Goal: Feedback & Contribution: Submit feedback/report problem

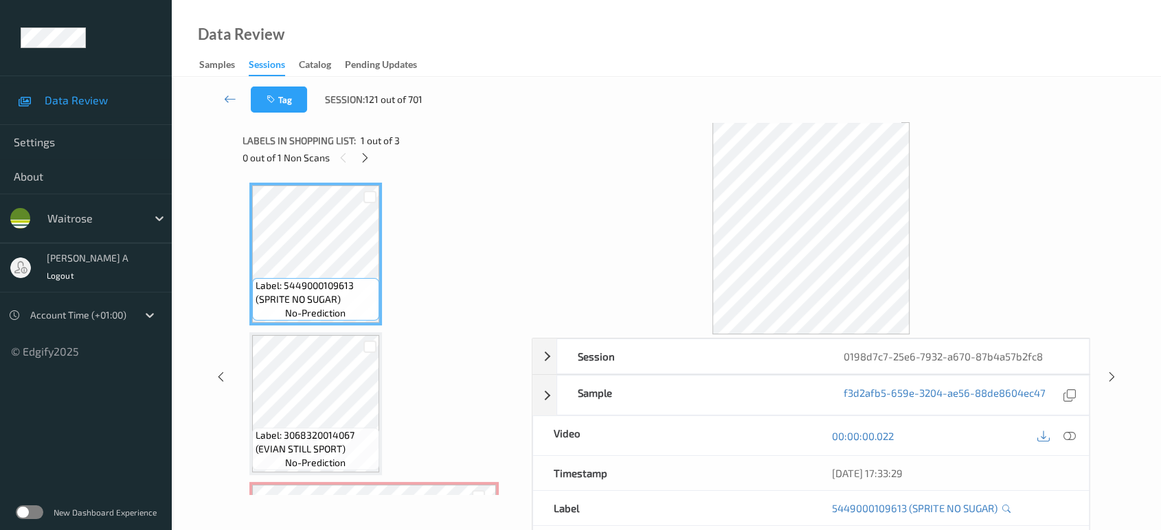
drag, startPoint x: 0, startPoint y: 0, endPoint x: 242, endPoint y: 50, distance: 247.0
click at [227, 96] on icon at bounding box center [230, 99] width 12 height 14
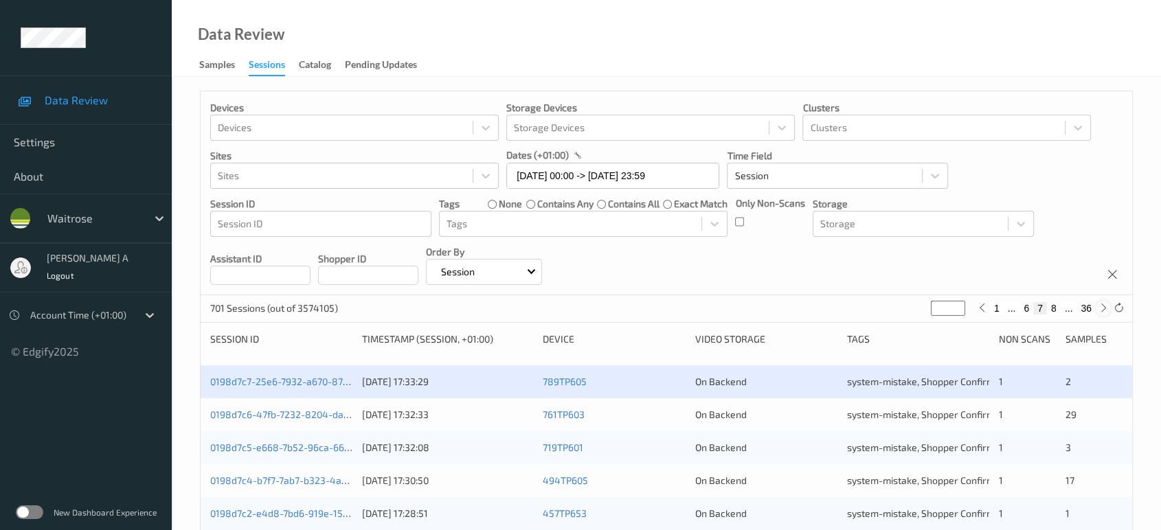
click at [1105, 307] on icon at bounding box center [1104, 308] width 10 height 10
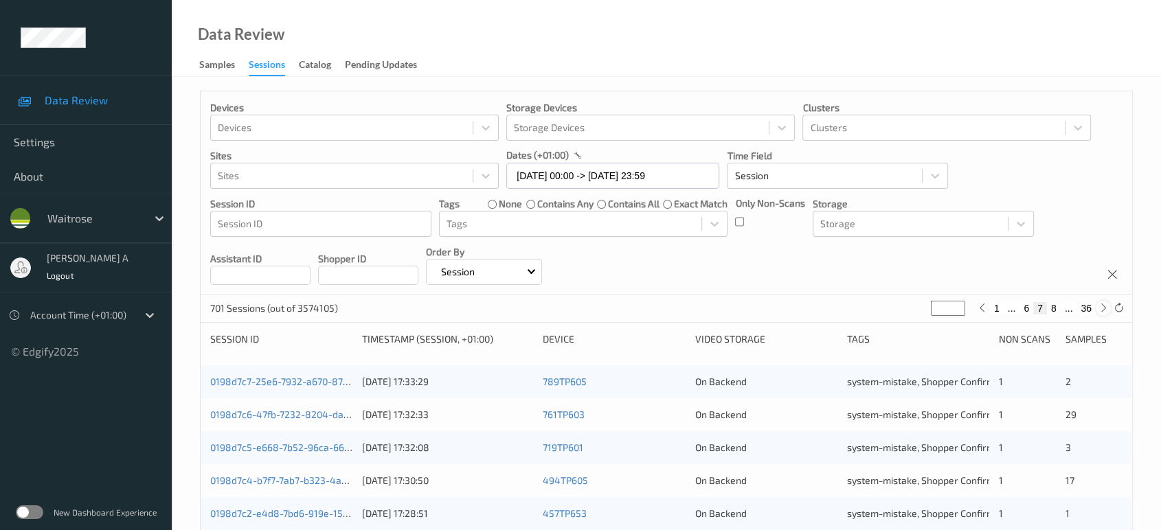
click at [1105, 307] on icon at bounding box center [1104, 308] width 10 height 10
type input "*"
click at [1105, 307] on icon at bounding box center [1104, 308] width 10 height 10
type input "*"
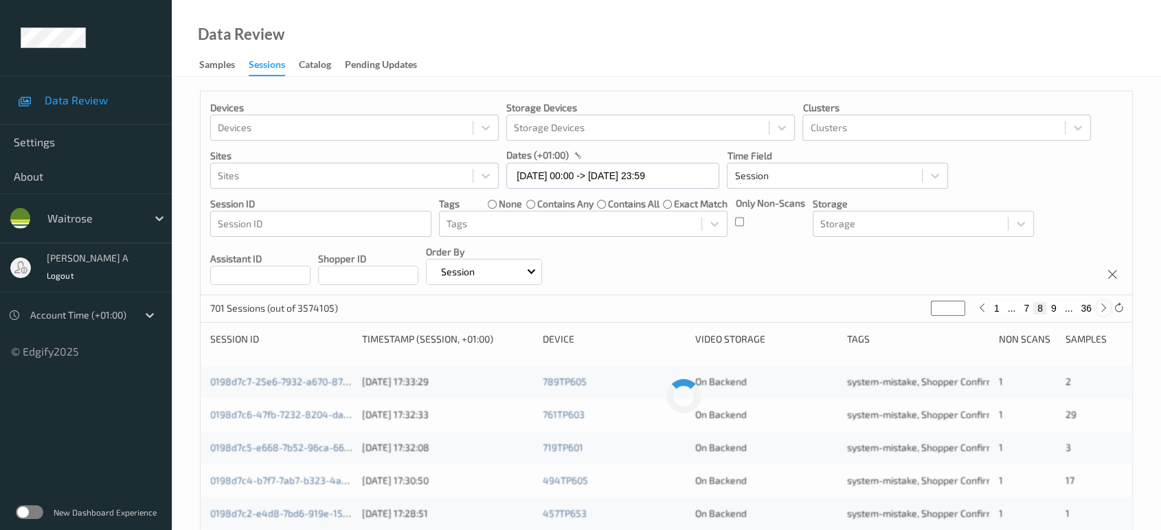
type input "*"
click at [1105, 307] on icon at bounding box center [1104, 308] width 10 height 10
type input "**"
click at [1105, 307] on icon at bounding box center [1104, 308] width 10 height 10
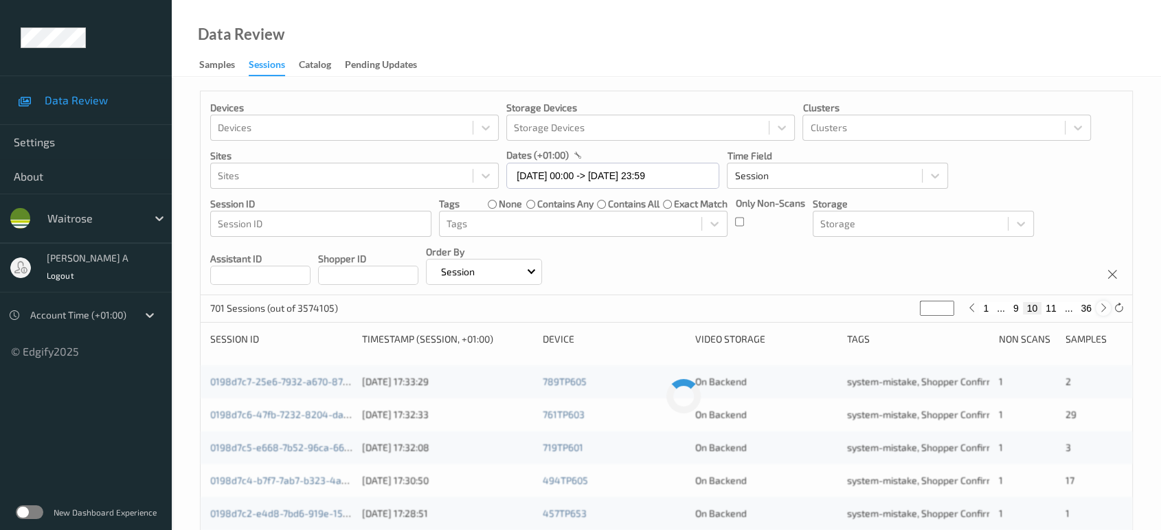
type input "**"
click at [1105, 307] on icon at bounding box center [1104, 308] width 10 height 10
type input "**"
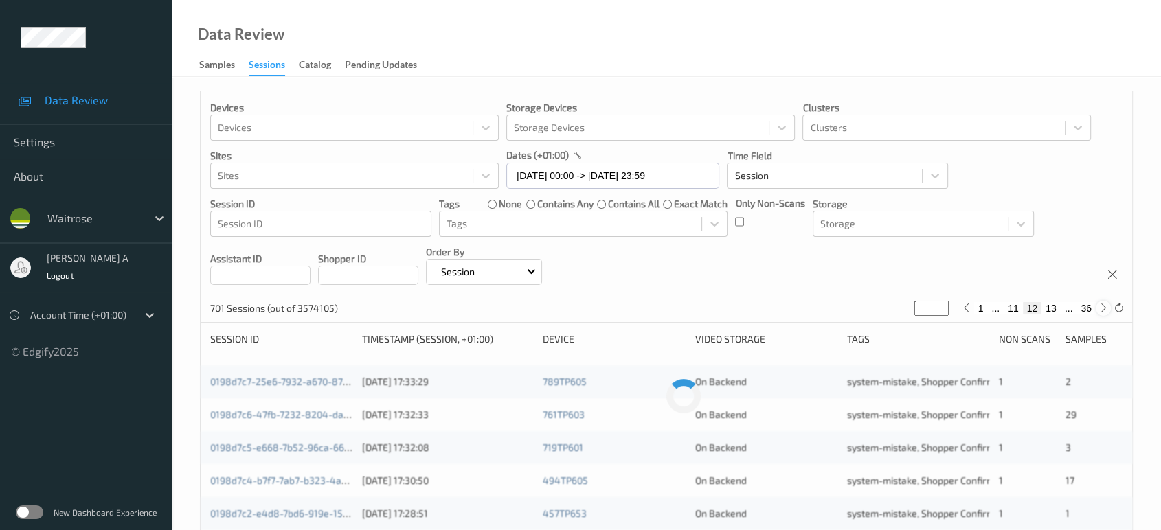
click at [1105, 307] on icon at bounding box center [1104, 308] width 10 height 10
type input "**"
click at [1105, 307] on icon at bounding box center [1104, 308] width 10 height 10
type input "**"
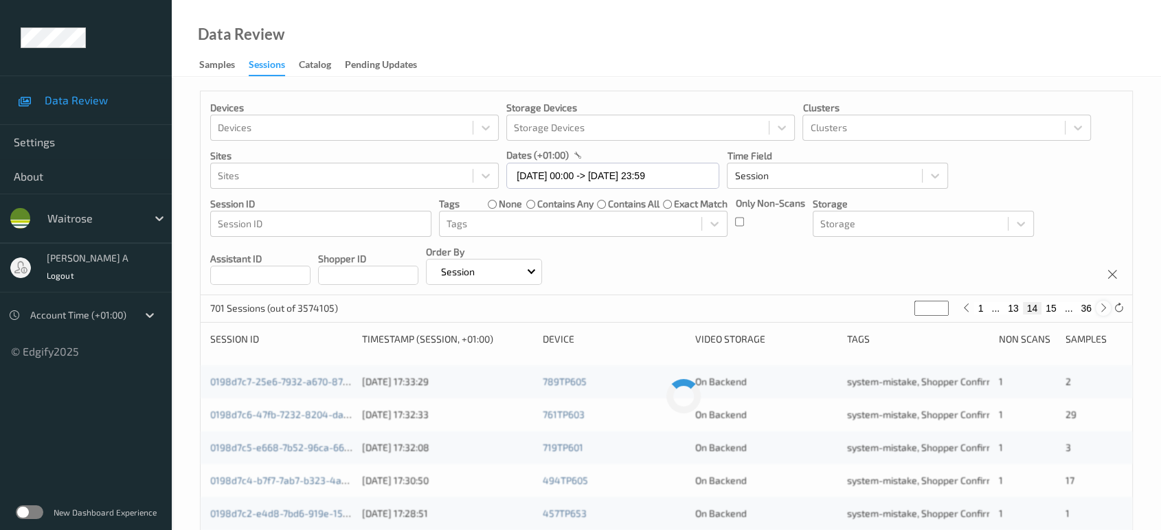
type input "**"
click at [1105, 307] on icon at bounding box center [1104, 308] width 10 height 10
type input "**"
click at [1105, 307] on icon at bounding box center [1104, 308] width 10 height 10
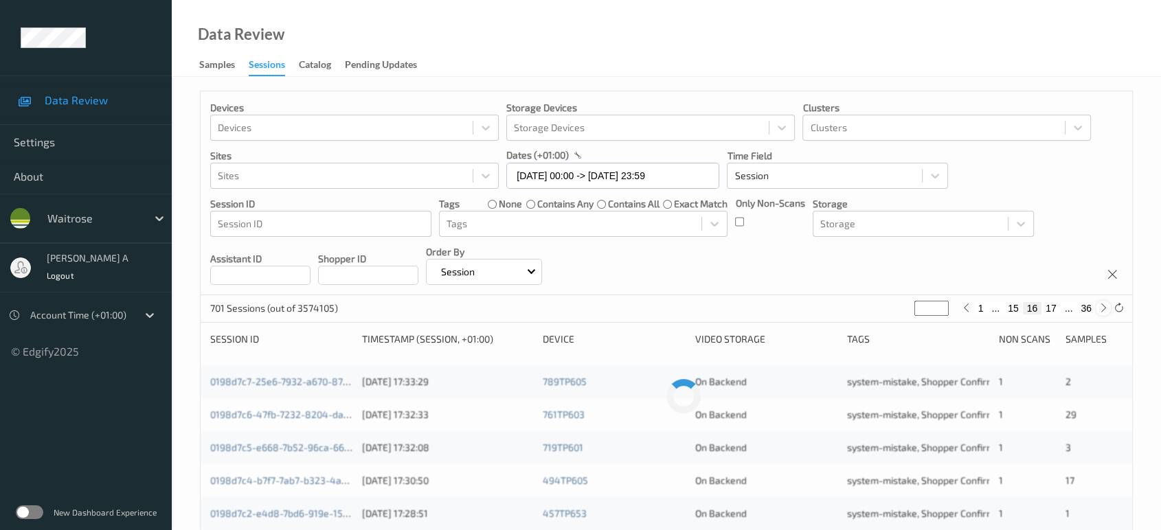
type input "**"
click at [1105, 307] on icon at bounding box center [1104, 308] width 10 height 10
type input "**"
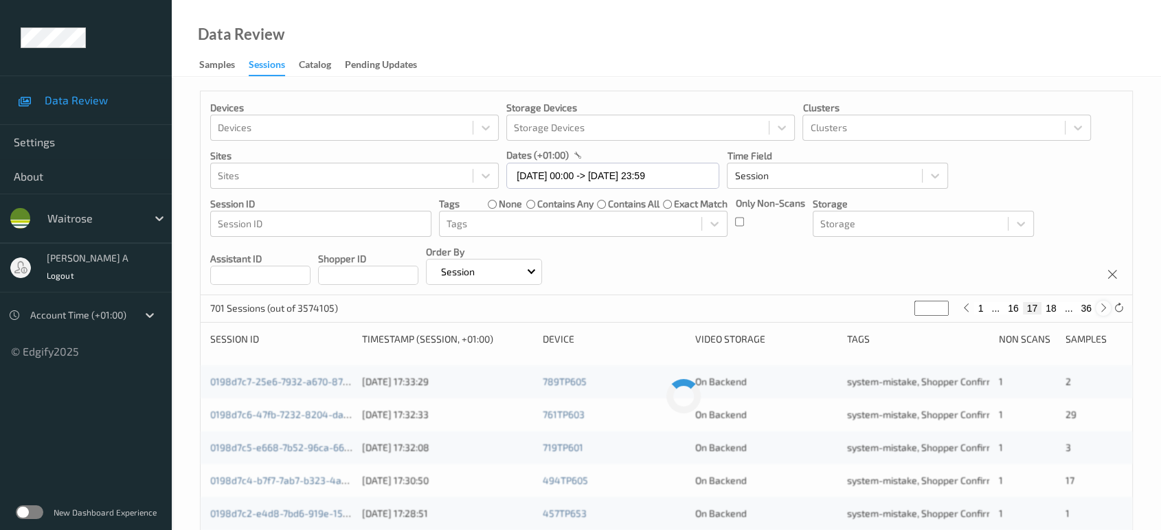
click at [1105, 307] on icon at bounding box center [1104, 308] width 10 height 10
type input "**"
click at [1105, 307] on icon at bounding box center [1104, 308] width 10 height 10
type input "**"
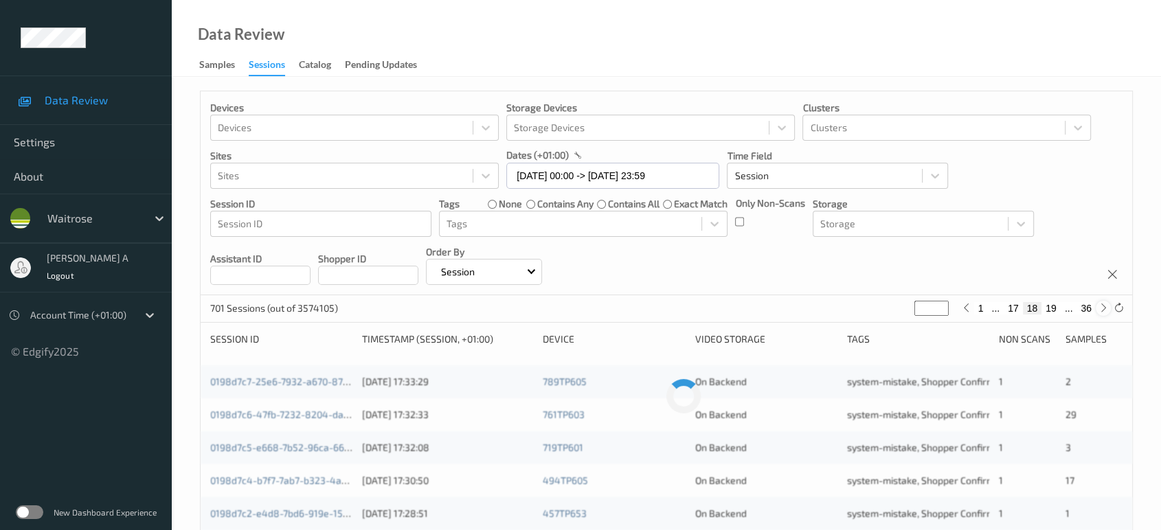
type input "**"
click at [1105, 307] on icon at bounding box center [1104, 308] width 10 height 10
type input "**"
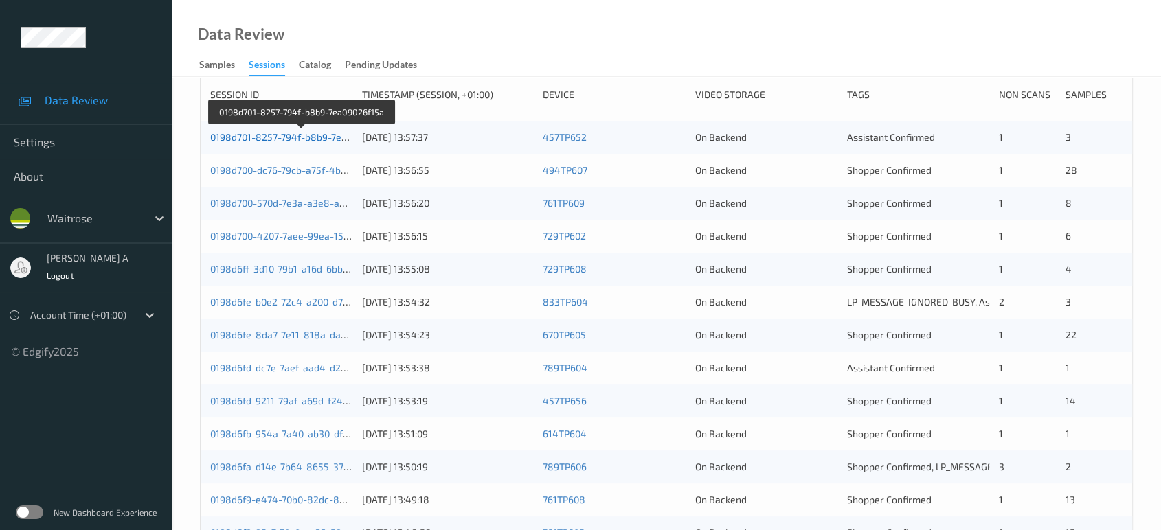
scroll to position [168, 0]
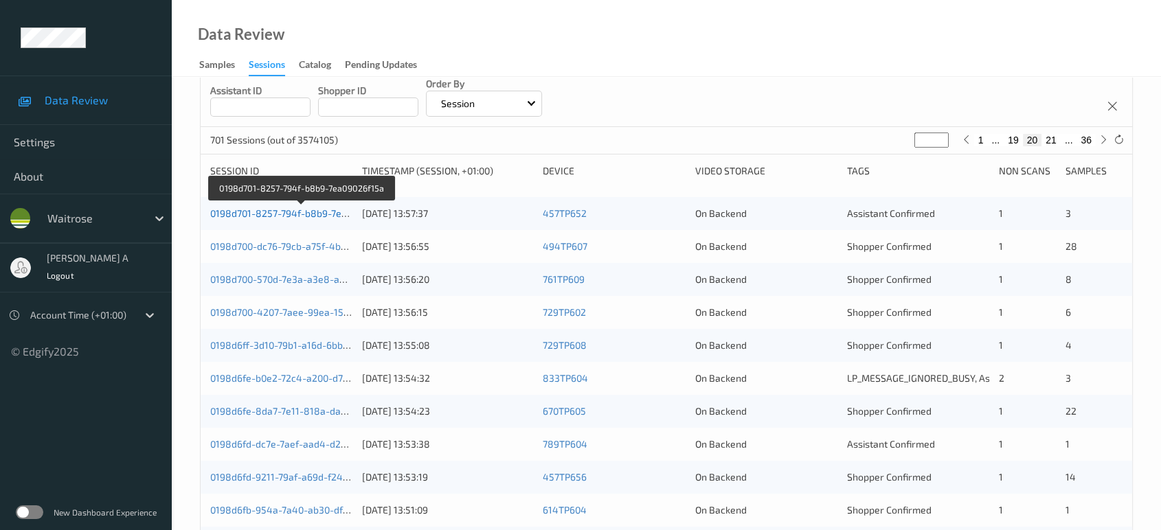
click at [264, 214] on link "0198d701-8257-794f-b8b9-7ea09026f15a" at bounding box center [301, 213] width 183 height 12
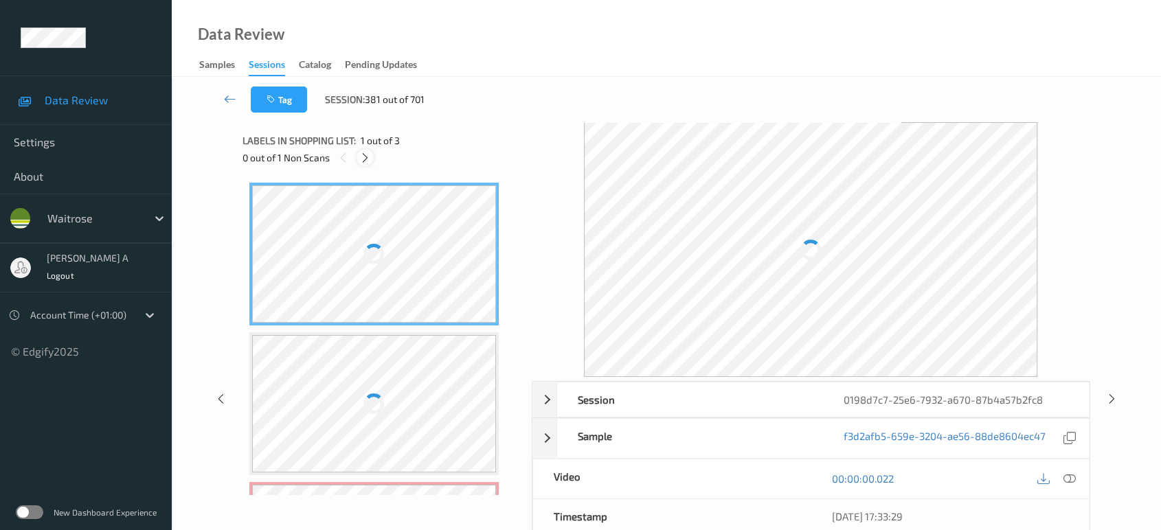
click at [368, 155] on icon at bounding box center [365, 158] width 12 height 12
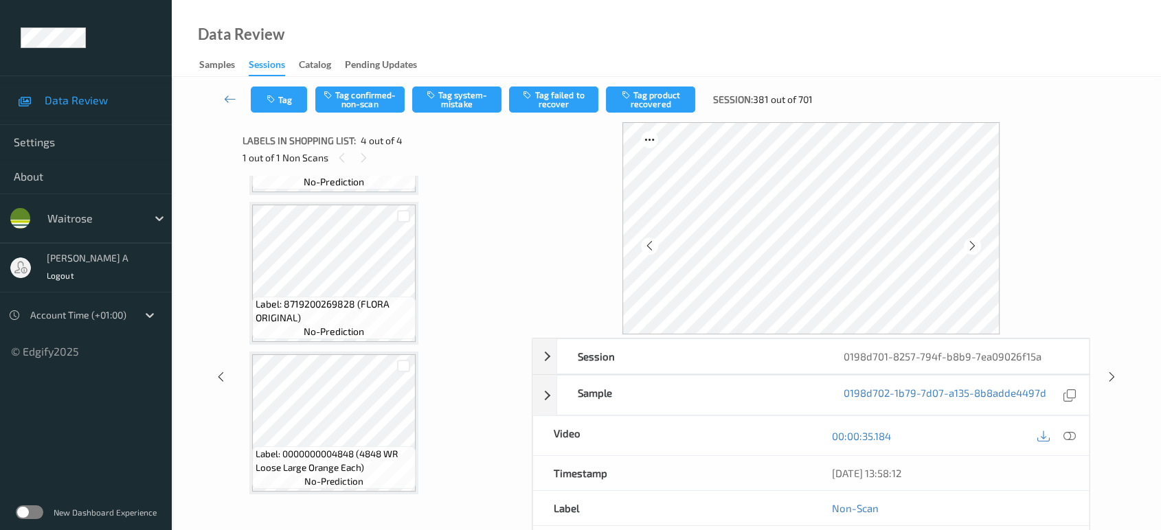
scroll to position [283, 0]
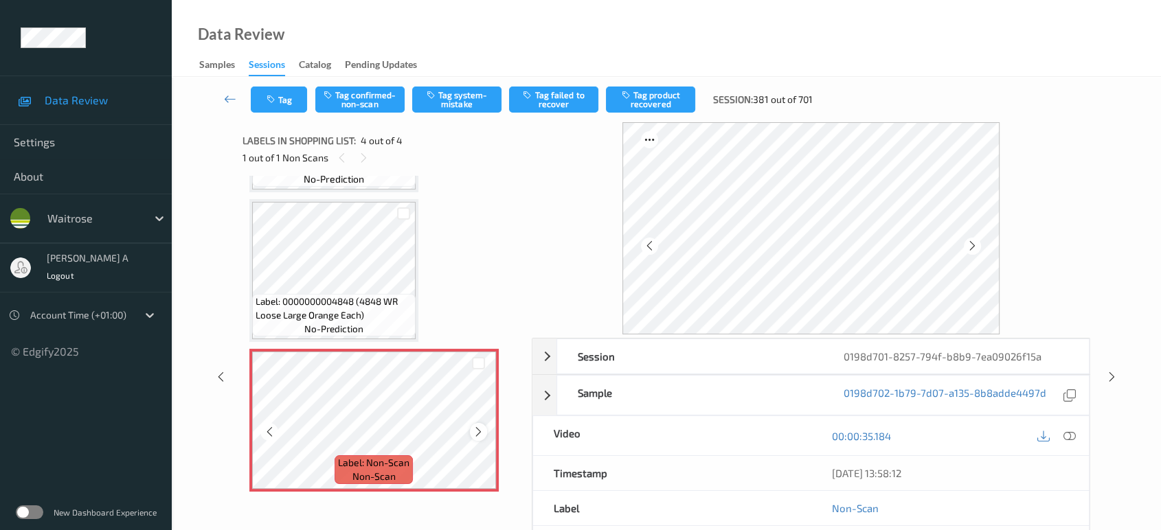
click at [481, 427] on icon at bounding box center [479, 432] width 12 height 12
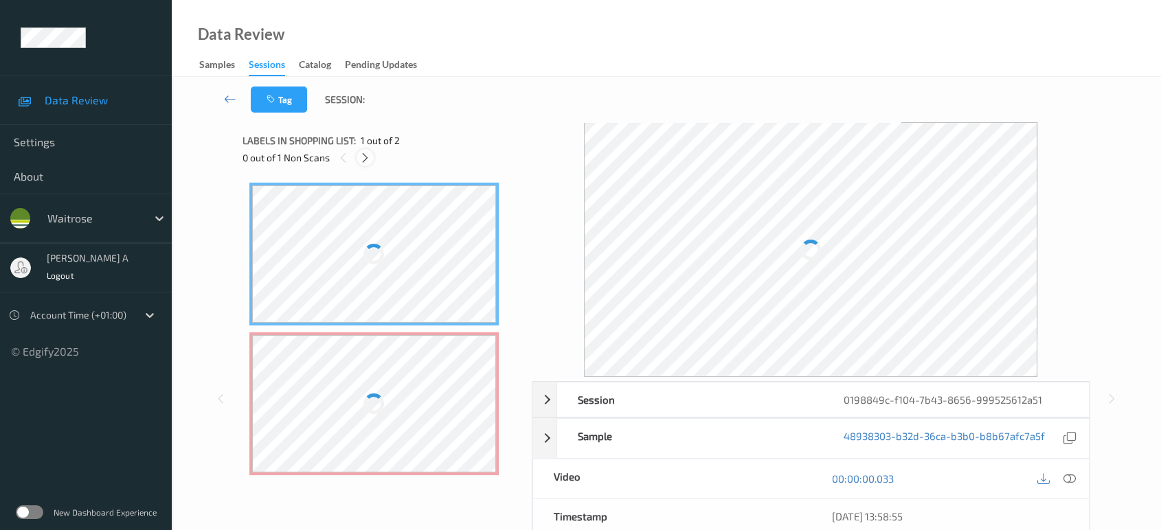
click at [367, 160] on icon at bounding box center [365, 158] width 12 height 12
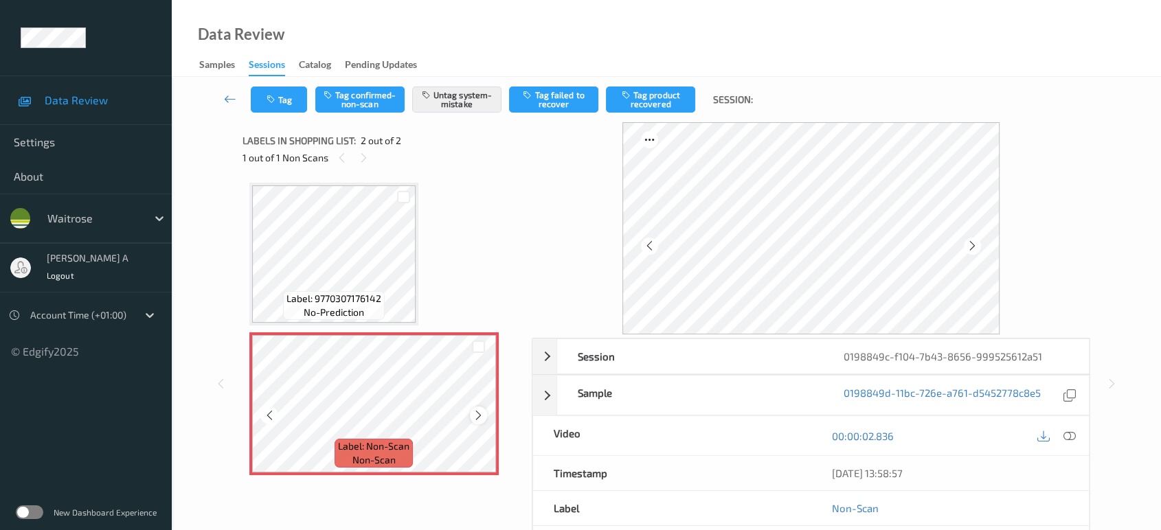
click at [480, 416] on icon at bounding box center [479, 415] width 12 height 12
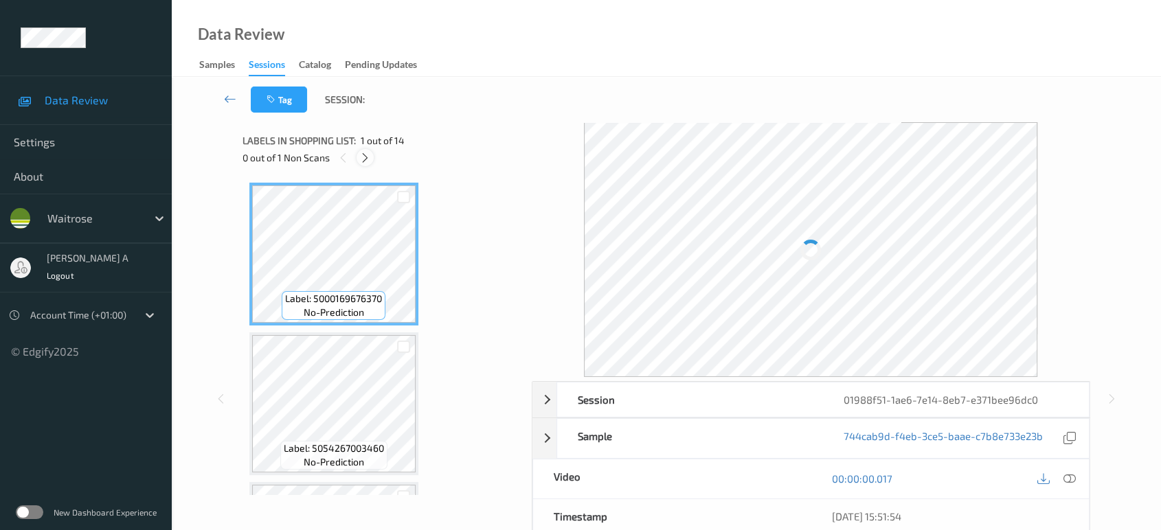
click at [367, 154] on icon at bounding box center [365, 158] width 12 height 12
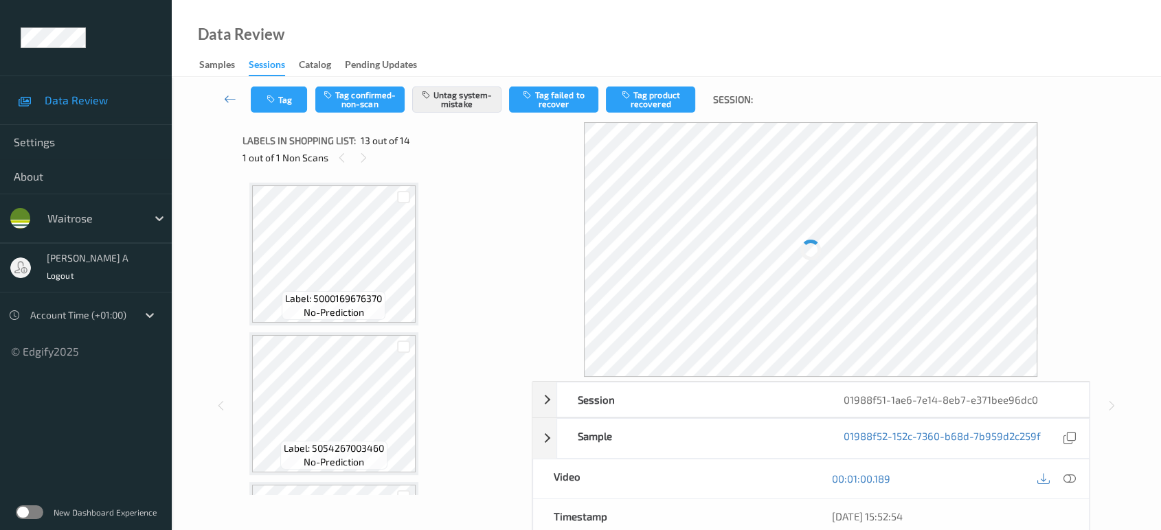
scroll to position [1647, 0]
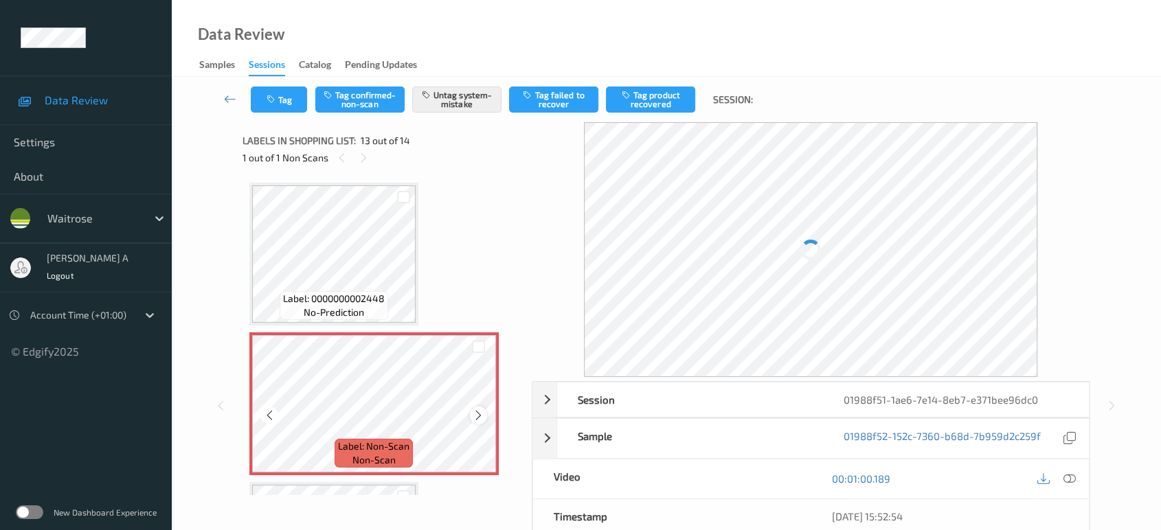
click at [478, 409] on icon at bounding box center [479, 415] width 12 height 12
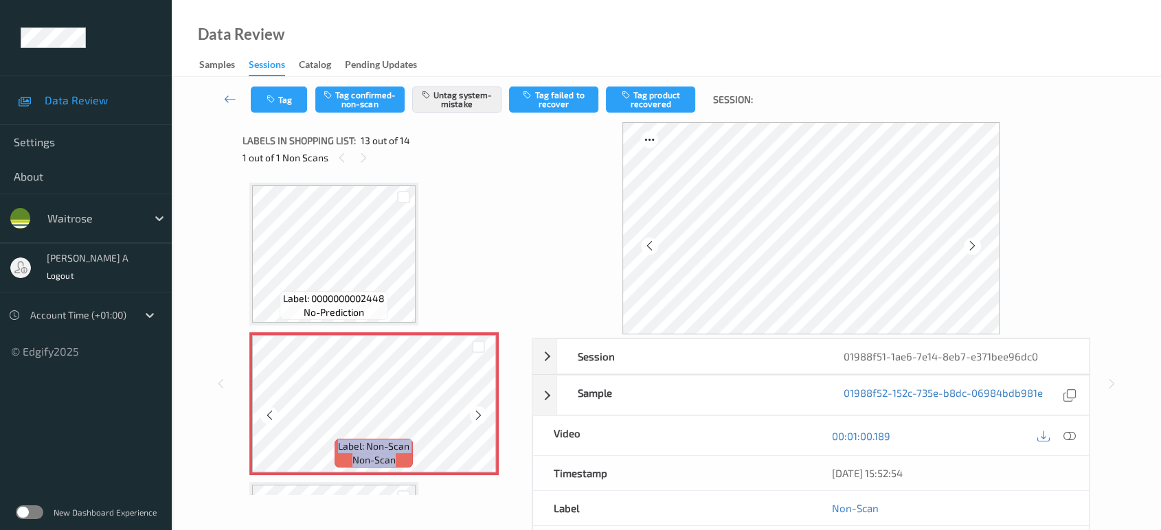
click at [478, 409] on icon at bounding box center [479, 415] width 12 height 12
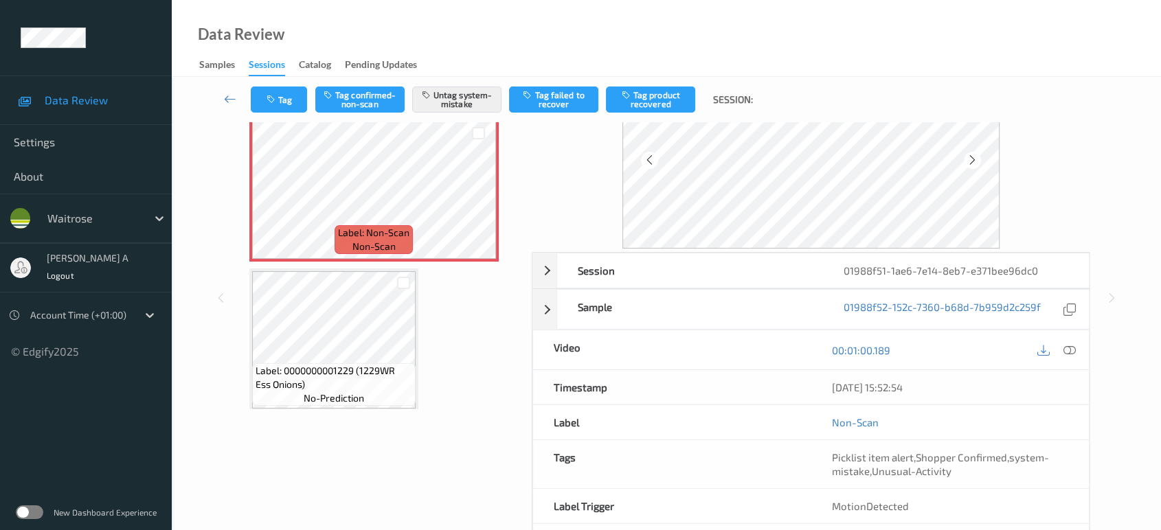
scroll to position [143, 0]
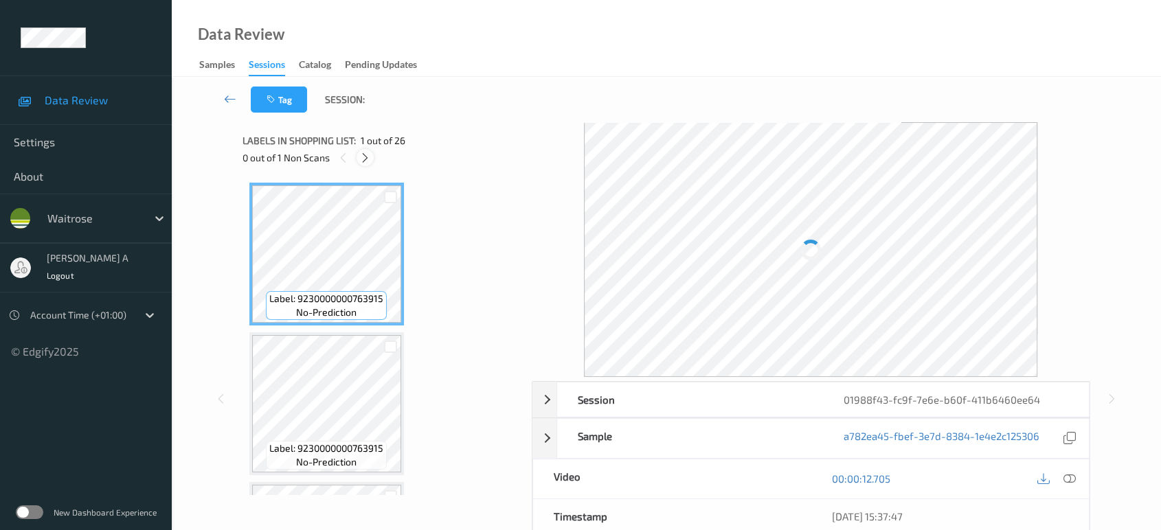
click at [359, 160] on icon at bounding box center [365, 158] width 12 height 12
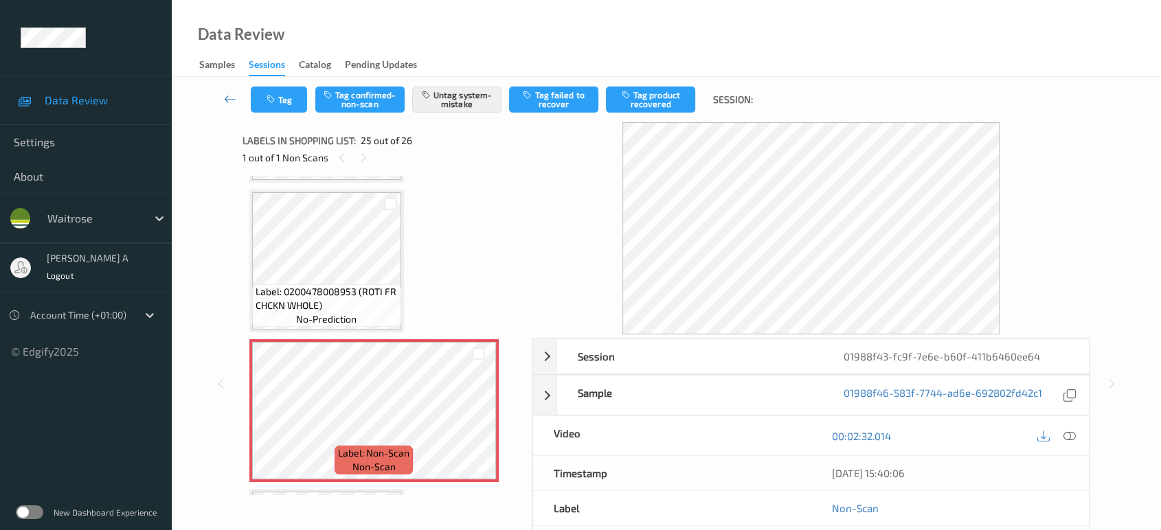
scroll to position [3362, 0]
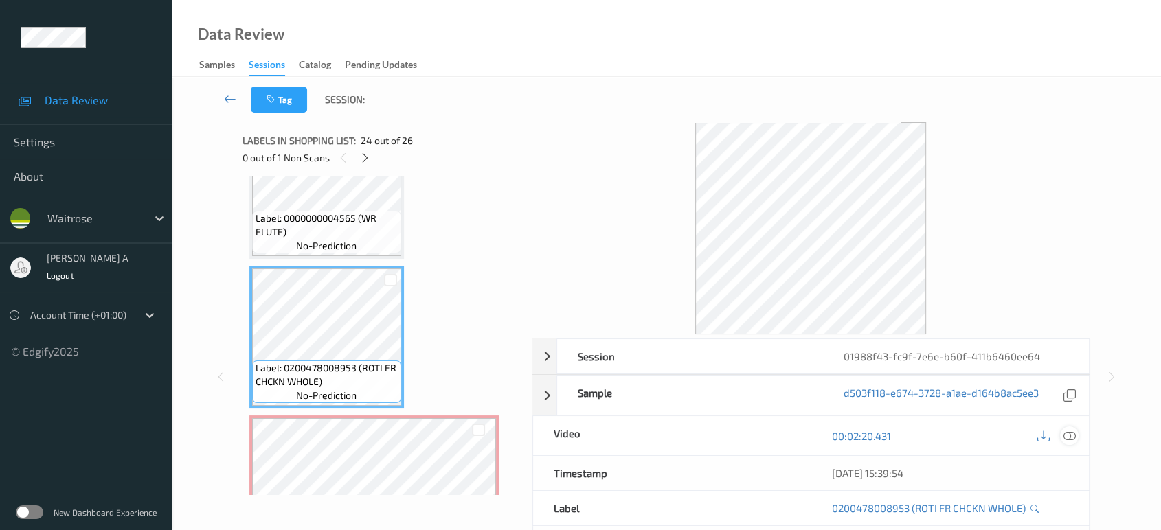
click at [1072, 435] on icon at bounding box center [1069, 436] width 12 height 12
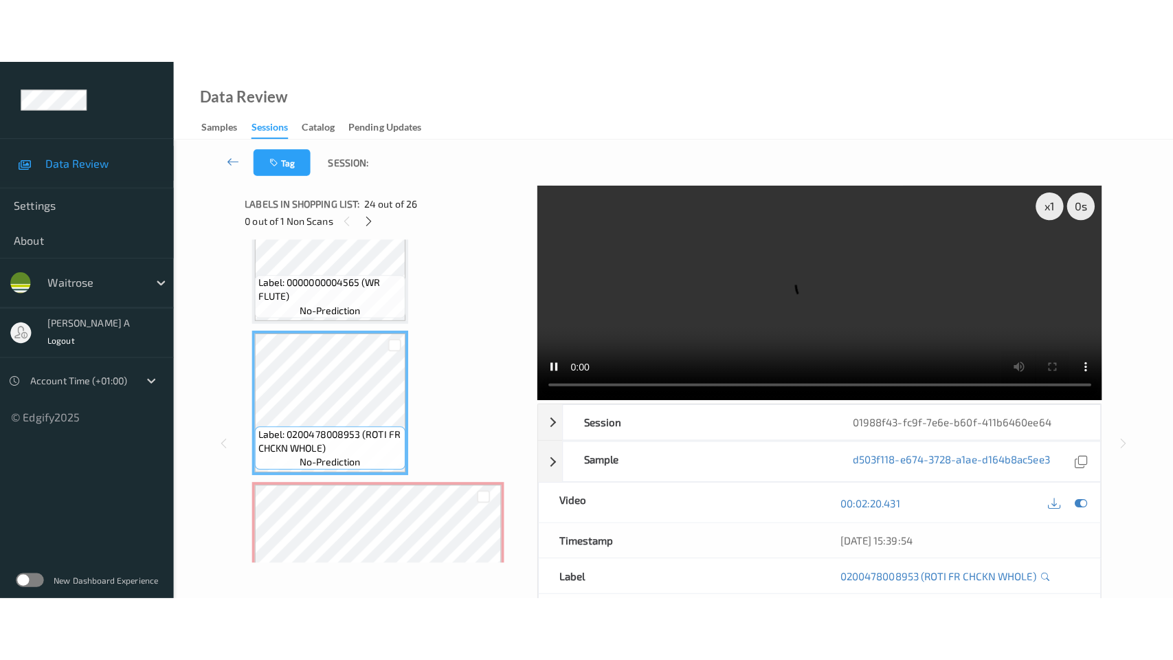
scroll to position [3438, 0]
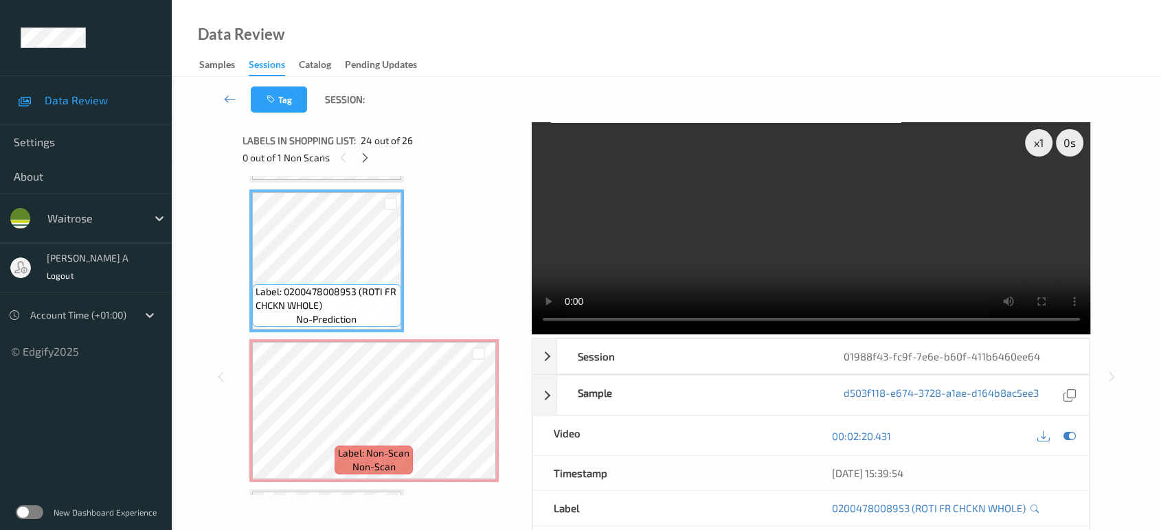
click at [955, 251] on video at bounding box center [811, 228] width 559 height 212
click at [965, 264] on video at bounding box center [811, 228] width 559 height 212
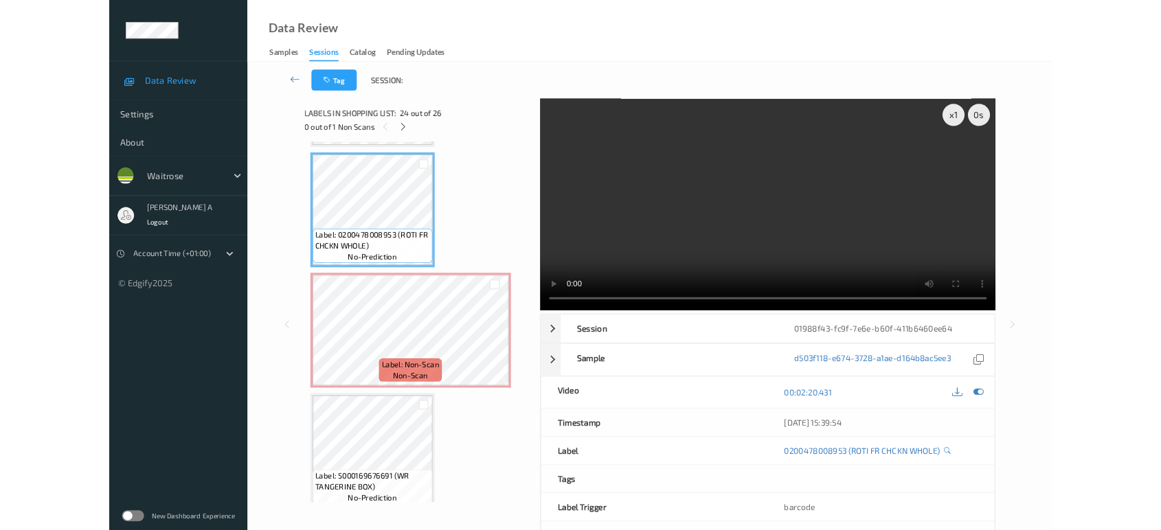
scroll to position [3436, 0]
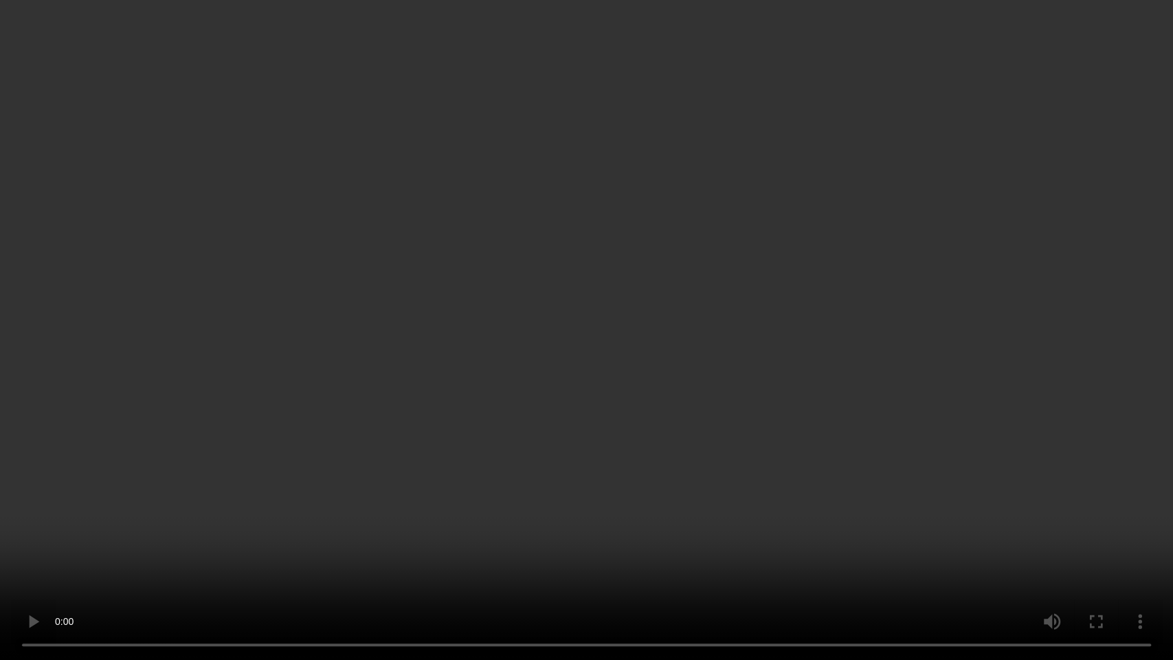
click at [803, 276] on video at bounding box center [586, 330] width 1173 height 660
click at [653, 401] on video at bounding box center [586, 330] width 1173 height 660
click at [849, 526] on video at bounding box center [586, 330] width 1173 height 660
click at [592, 381] on video at bounding box center [586, 330] width 1173 height 660
click at [809, 519] on video at bounding box center [586, 330] width 1173 height 660
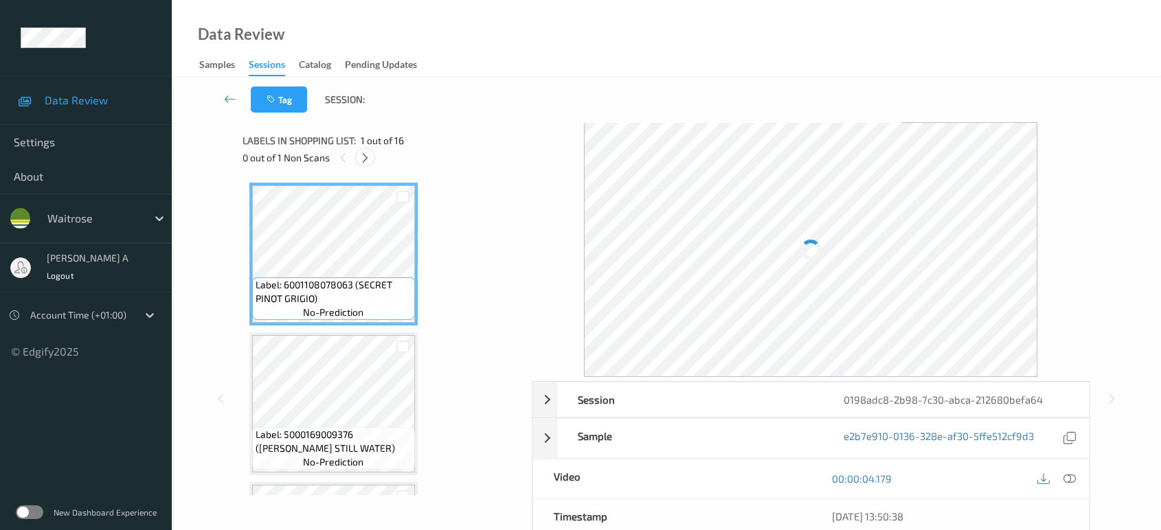
click at [363, 157] on icon at bounding box center [365, 158] width 12 height 12
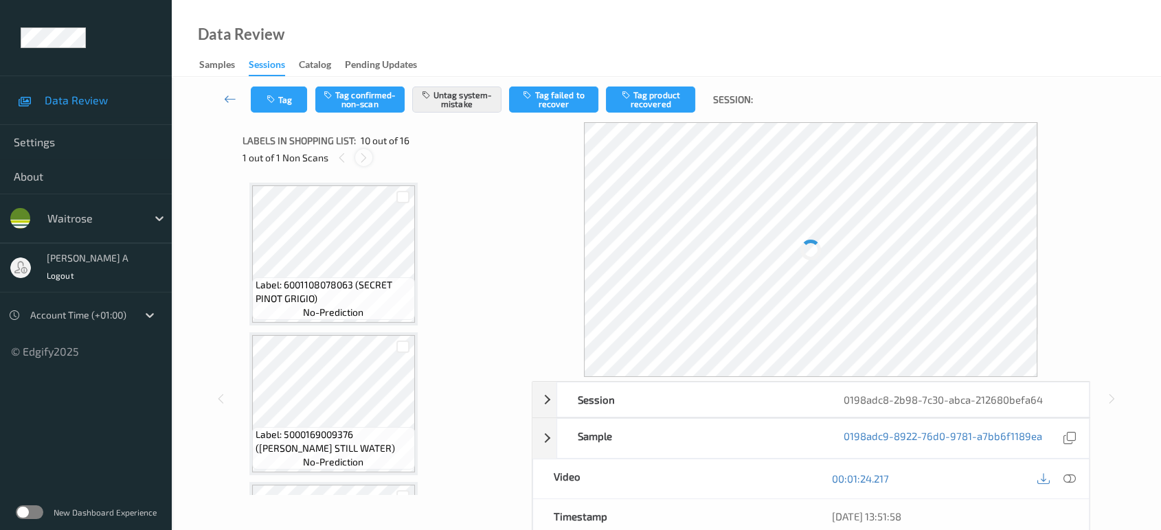
scroll to position [1200, 0]
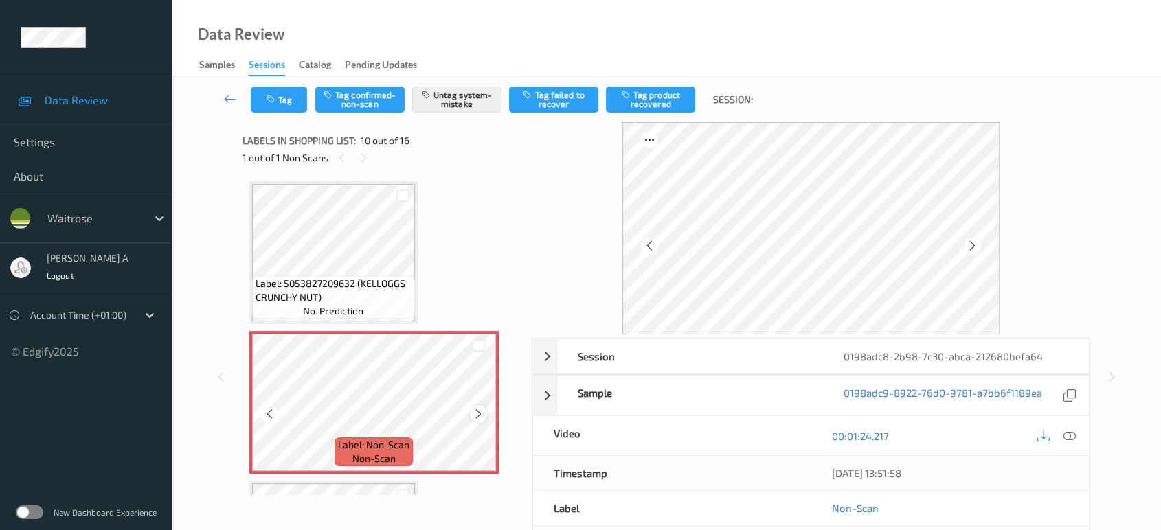
click at [476, 411] on icon at bounding box center [479, 414] width 12 height 12
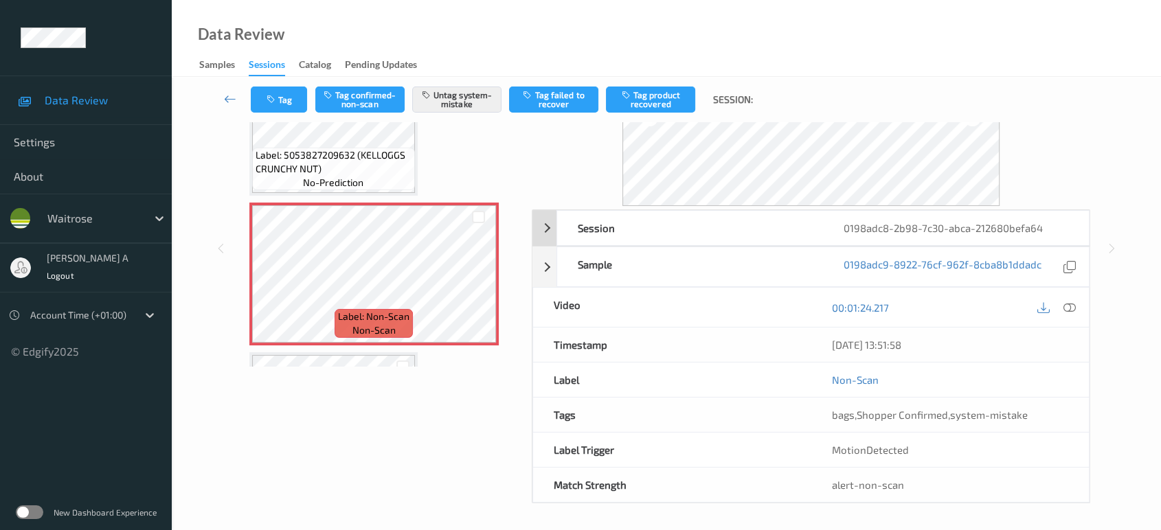
scroll to position [0, 0]
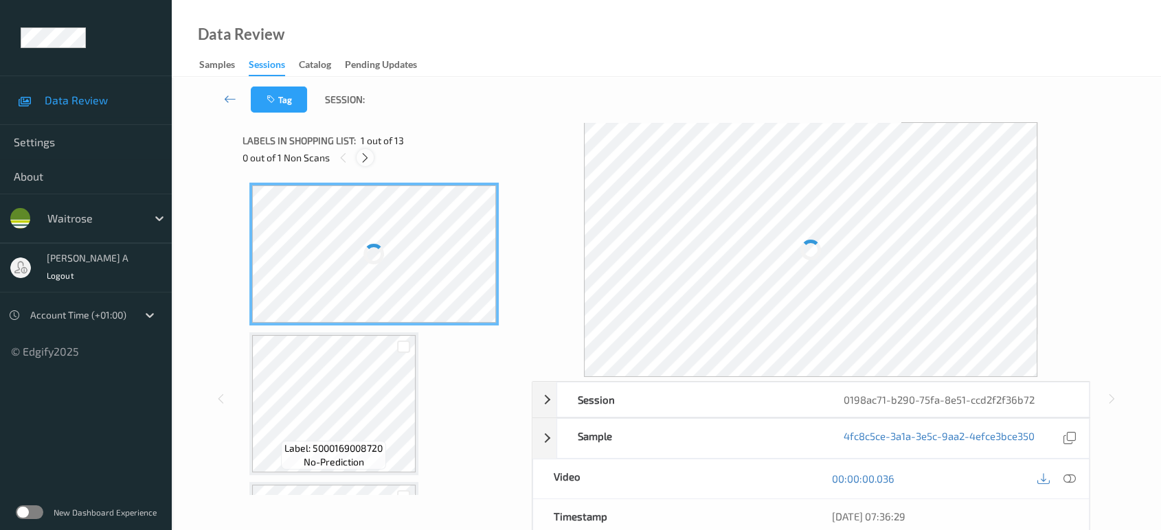
click at [370, 156] on icon at bounding box center [365, 158] width 12 height 12
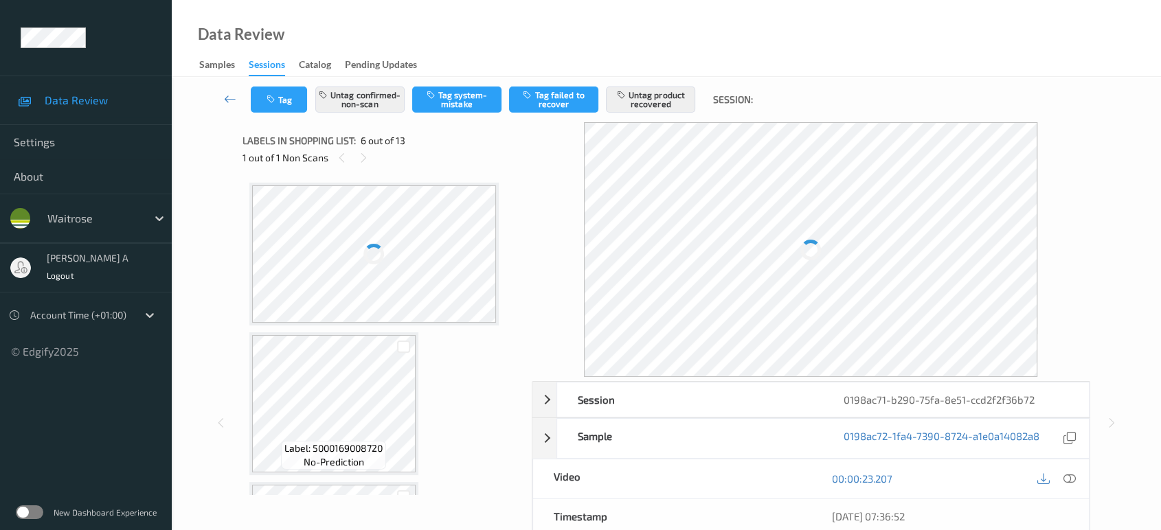
scroll to position [603, 0]
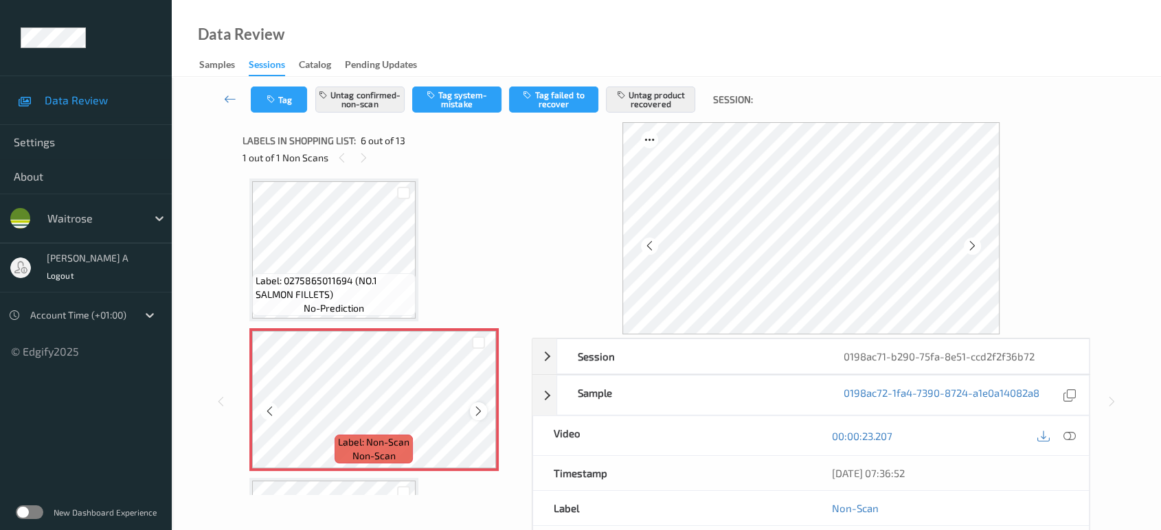
click at [481, 411] on icon at bounding box center [479, 411] width 12 height 12
click at [474, 411] on icon at bounding box center [479, 411] width 12 height 12
drag, startPoint x: 1070, startPoint y: 431, endPoint x: 1055, endPoint y: 418, distance: 19.9
click at [1070, 431] on icon at bounding box center [1069, 436] width 12 height 12
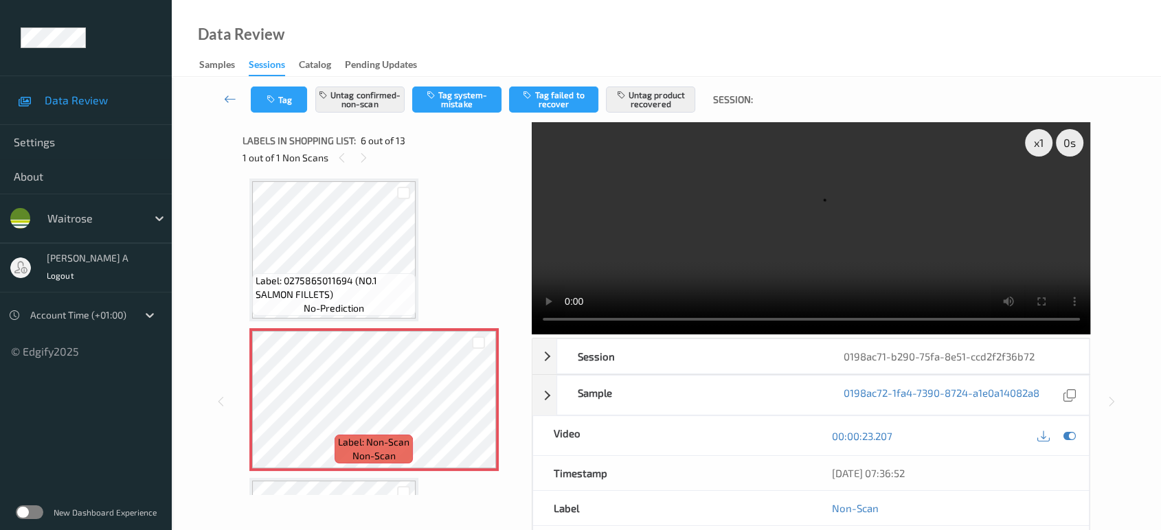
click at [753, 235] on video at bounding box center [811, 228] width 559 height 212
click at [852, 245] on video at bounding box center [811, 228] width 559 height 212
click at [478, 407] on icon at bounding box center [479, 411] width 12 height 12
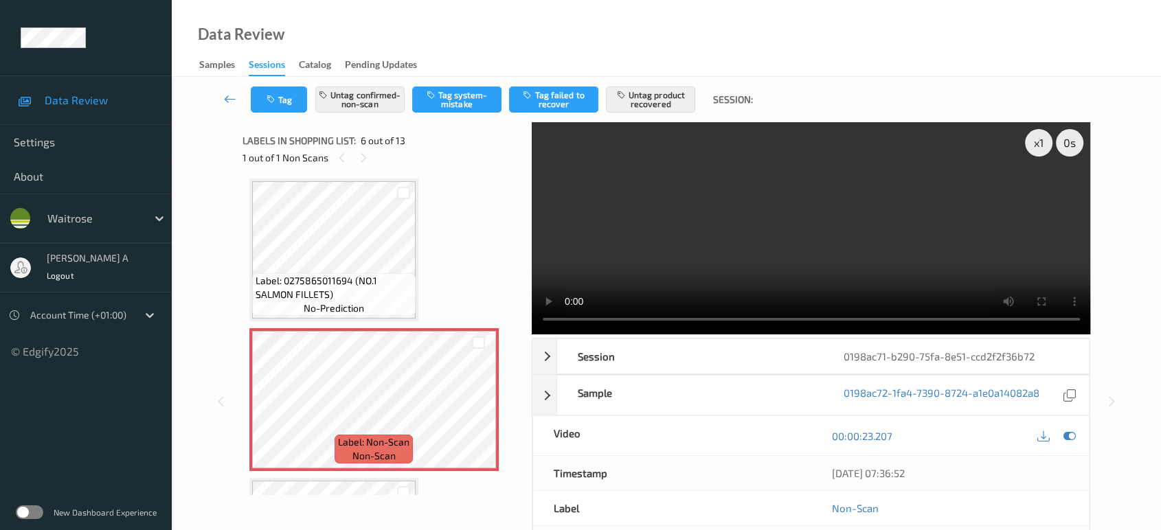
click at [772, 243] on video at bounding box center [811, 228] width 559 height 212
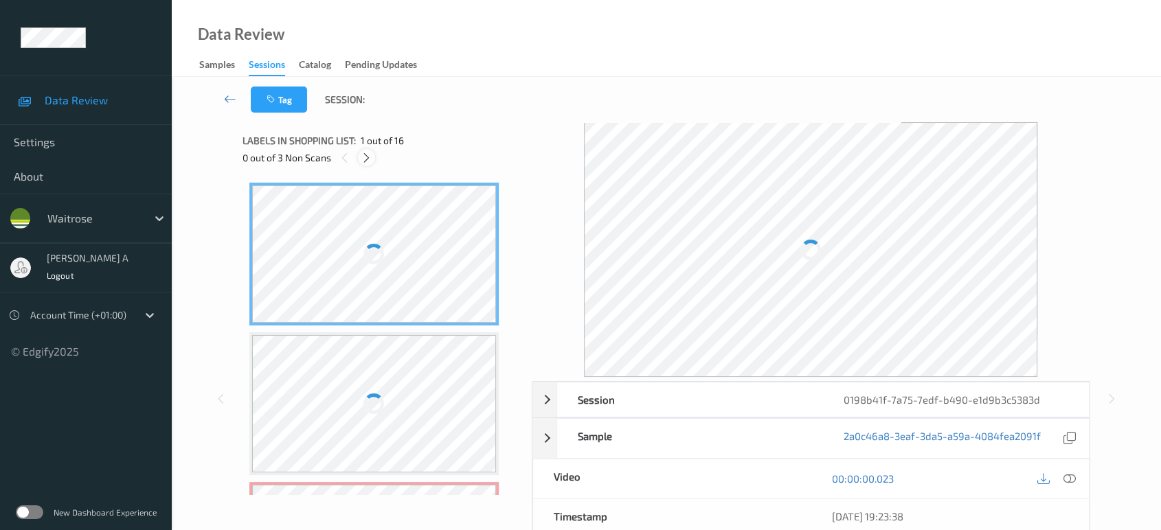
click at [367, 157] on icon at bounding box center [367, 158] width 12 height 12
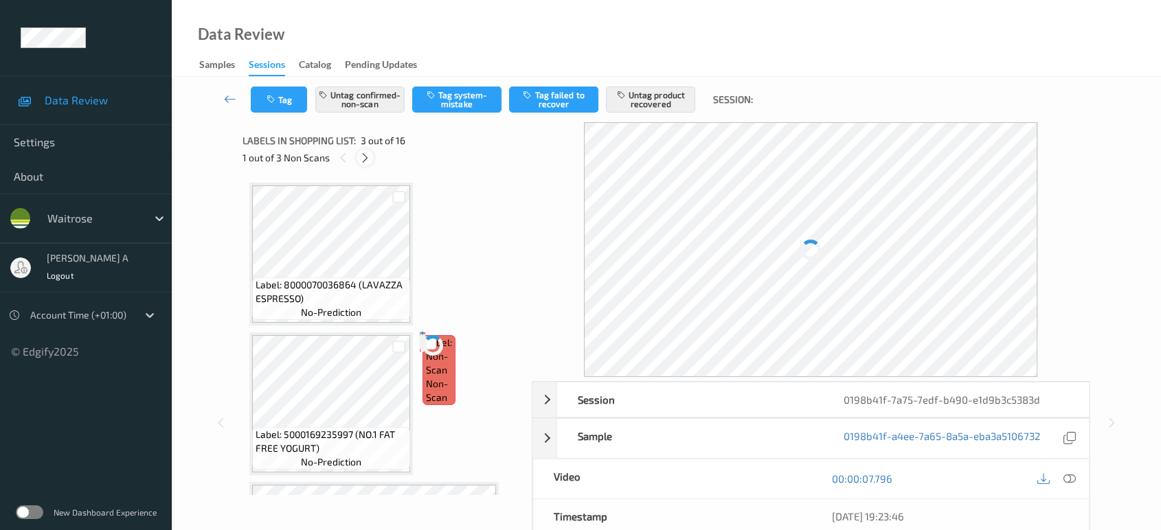
scroll to position [155, 0]
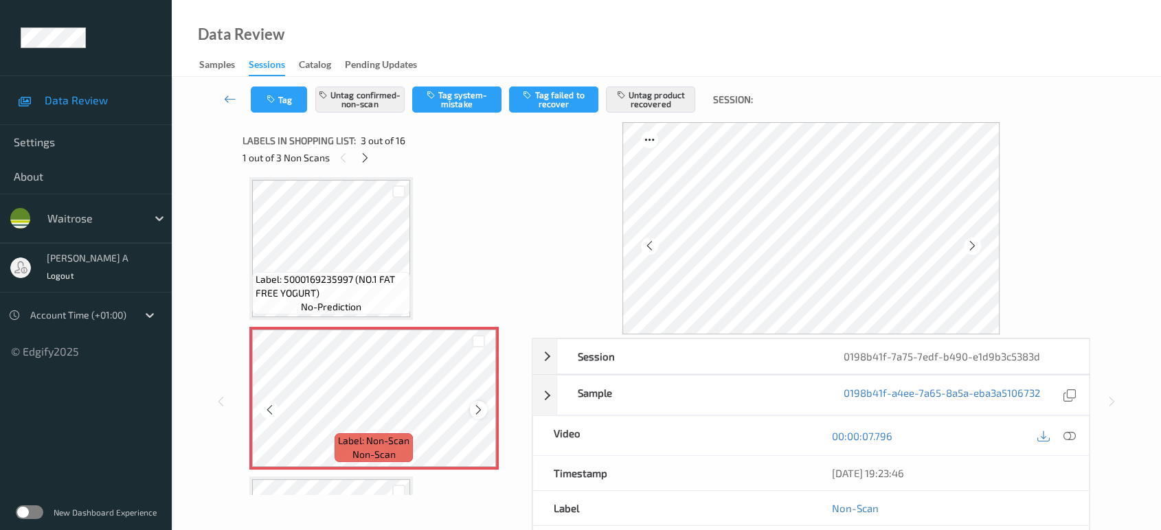
click at [475, 410] on icon at bounding box center [479, 410] width 12 height 12
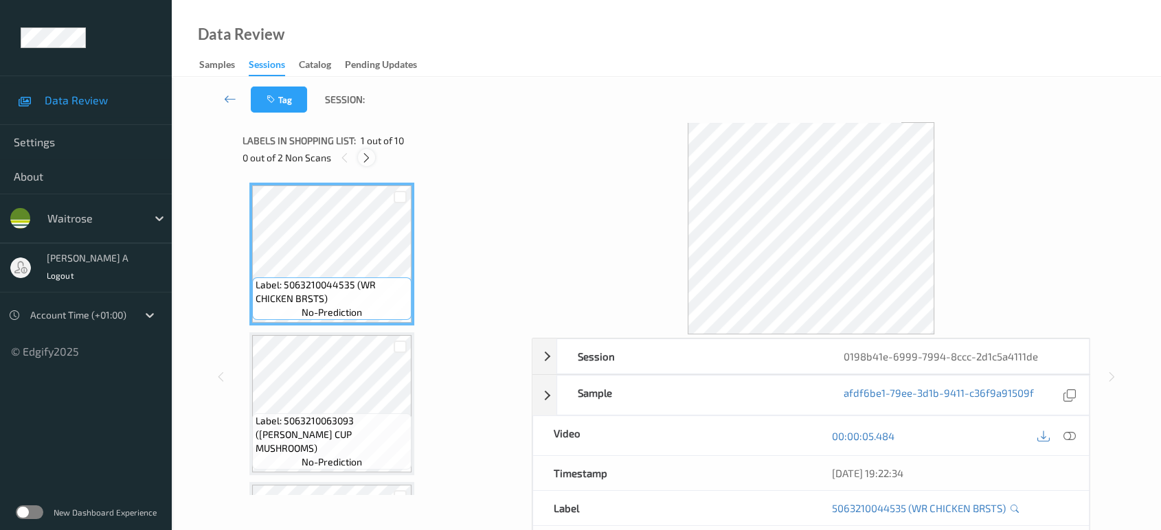
click at [368, 161] on icon at bounding box center [367, 158] width 12 height 12
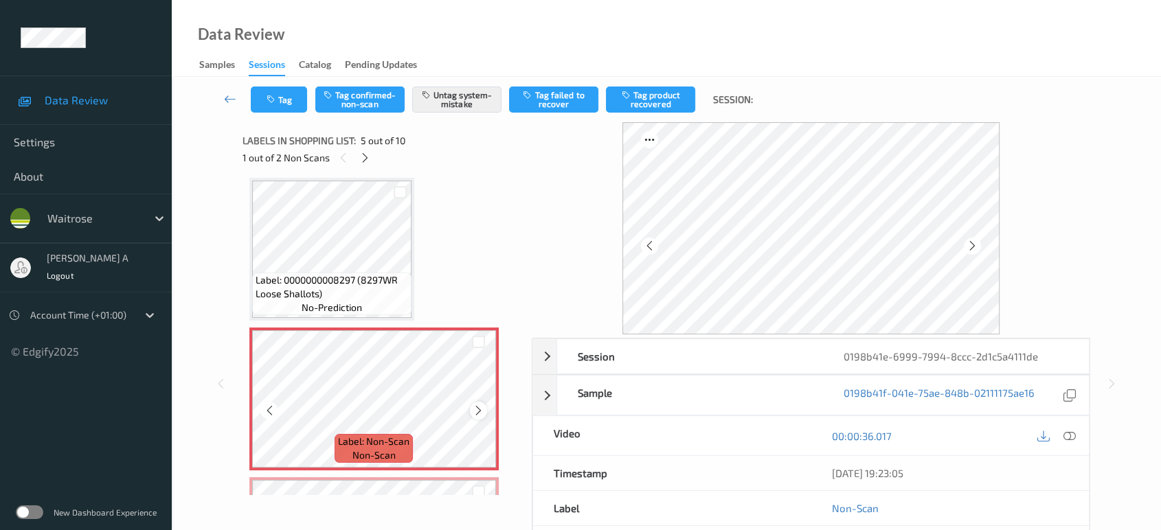
click at [478, 409] on icon at bounding box center [479, 411] width 12 height 12
click at [476, 412] on icon at bounding box center [479, 411] width 12 height 12
click at [478, 411] on icon at bounding box center [479, 411] width 12 height 12
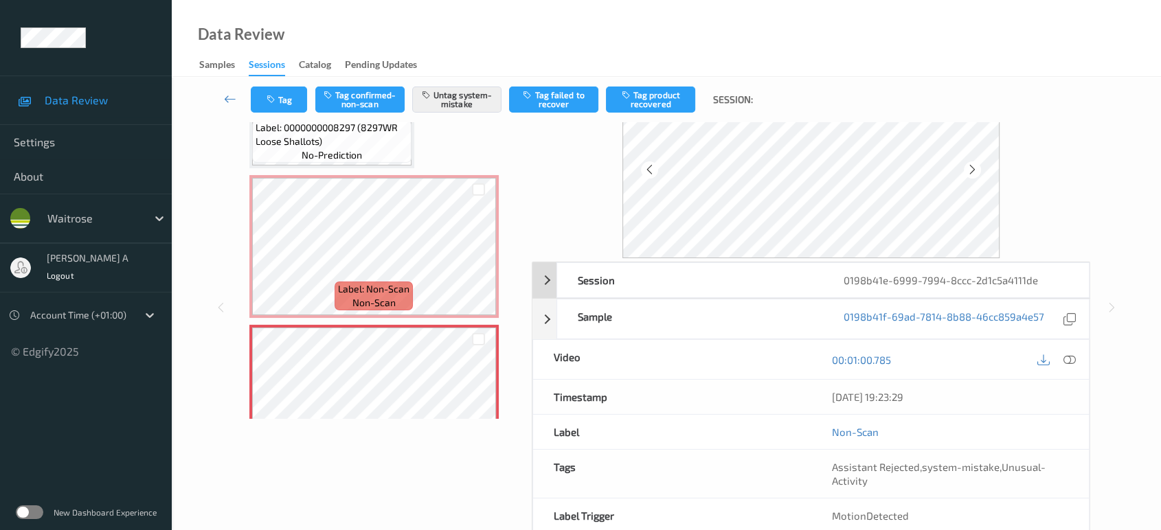
scroll to position [143, 0]
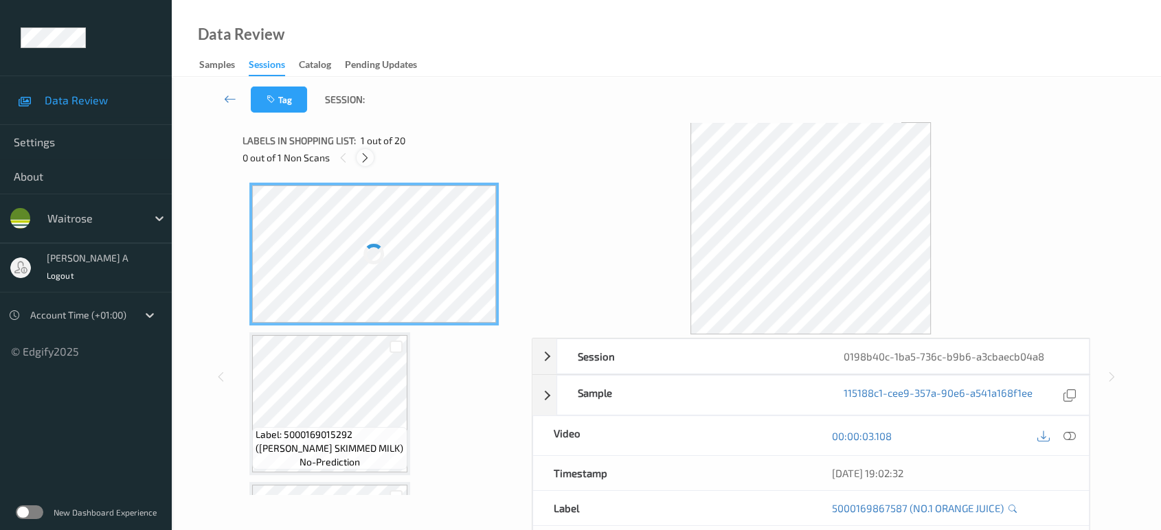
click at [364, 164] on div at bounding box center [365, 157] width 17 height 17
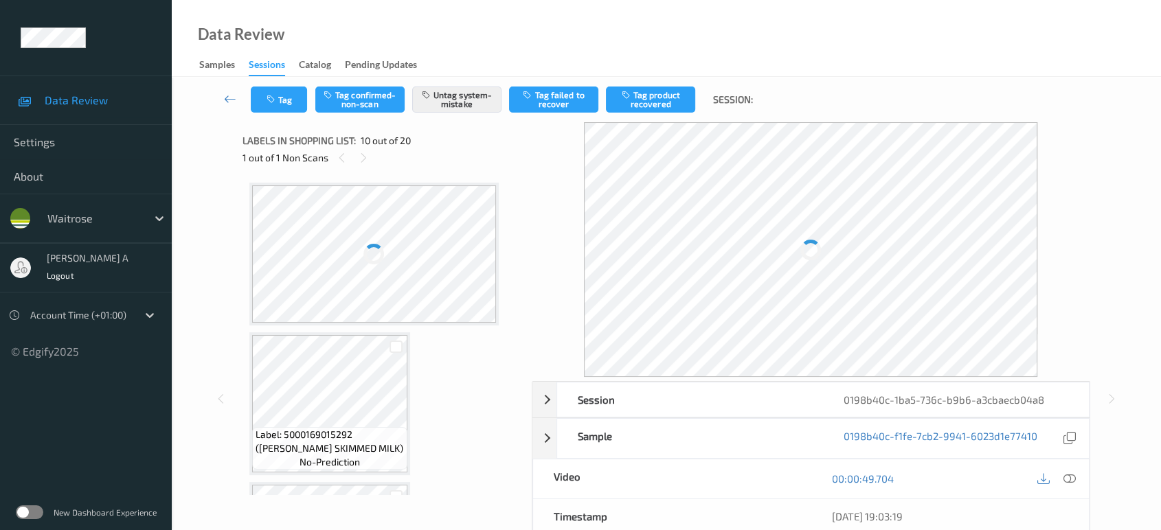
scroll to position [1200, 0]
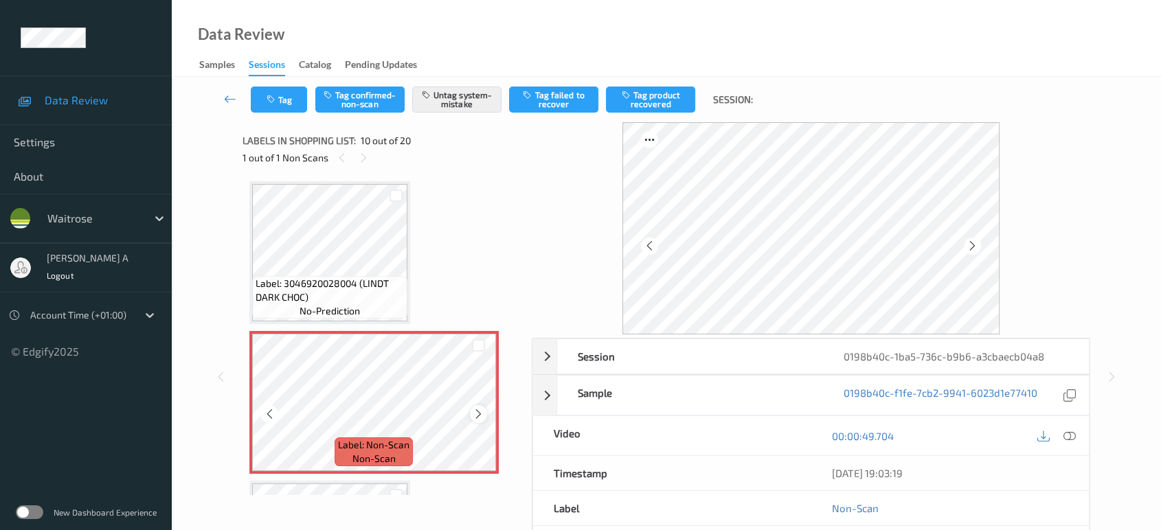
click at [474, 408] on icon at bounding box center [479, 414] width 12 height 12
click at [1072, 434] on icon at bounding box center [1069, 436] width 12 height 12
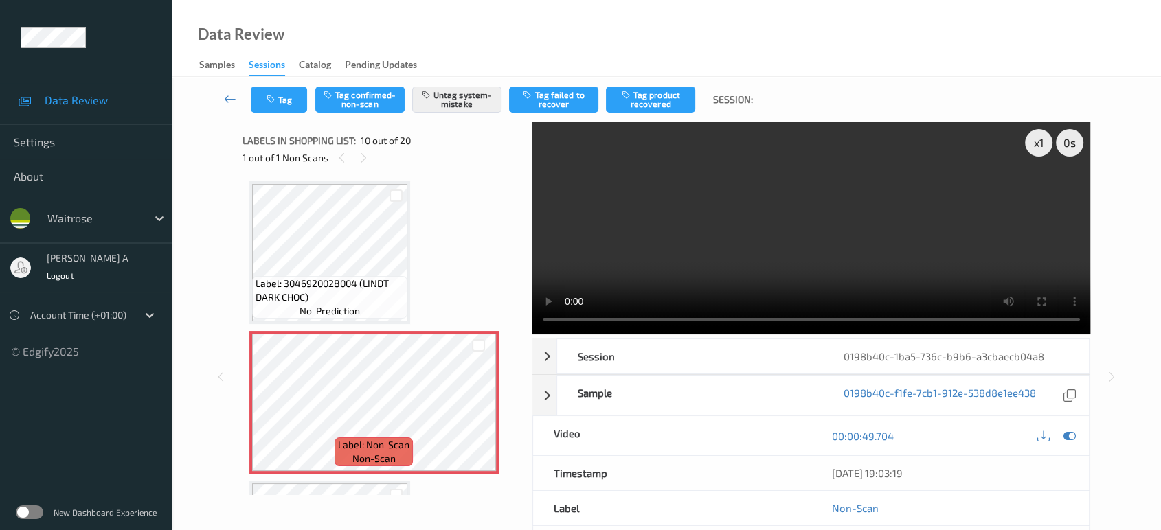
click at [884, 249] on video at bounding box center [811, 228] width 559 height 212
click at [836, 232] on video at bounding box center [811, 228] width 559 height 212
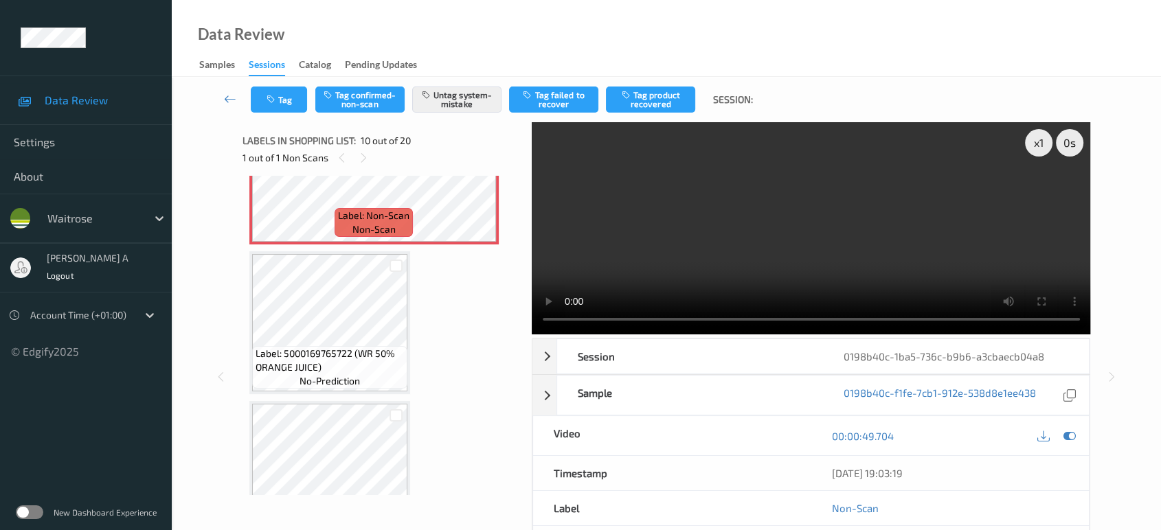
scroll to position [1352, 0]
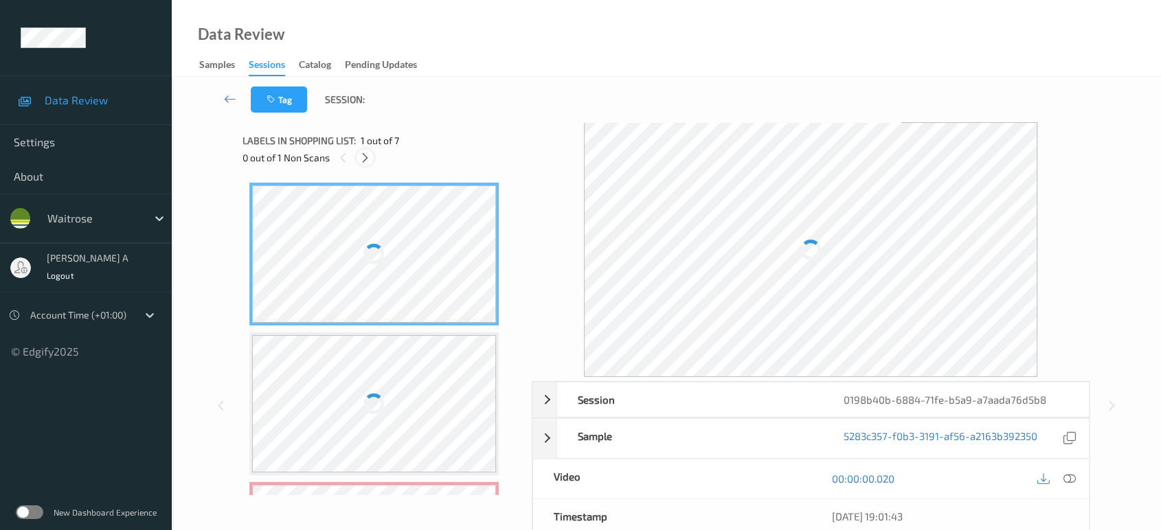
click at [363, 158] on icon at bounding box center [365, 158] width 12 height 12
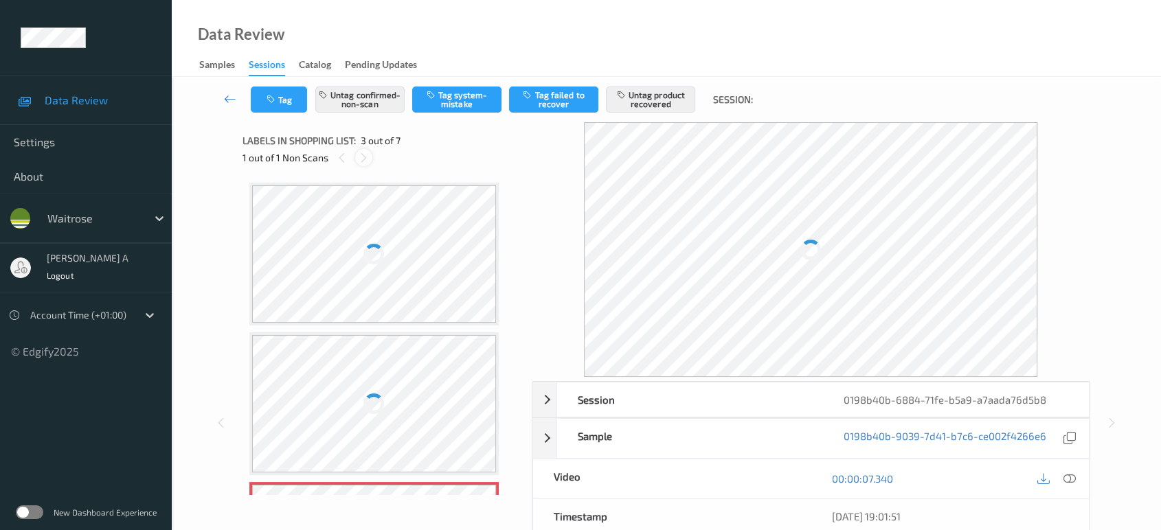
scroll to position [155, 0]
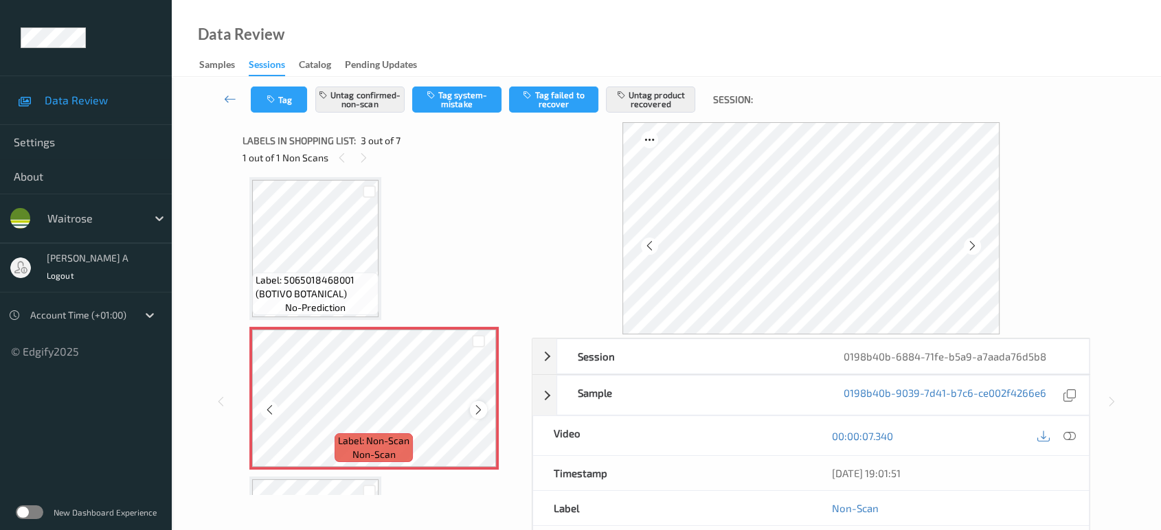
click at [482, 410] on icon at bounding box center [479, 410] width 12 height 12
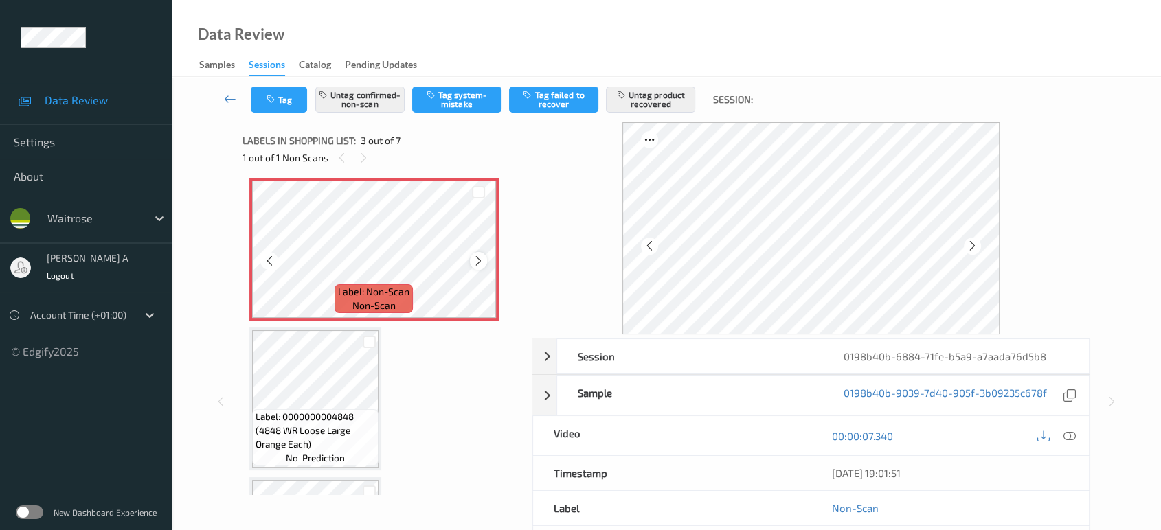
scroll to position [308, 0]
drag, startPoint x: 1072, startPoint y: 435, endPoint x: 982, endPoint y: 377, distance: 107.5
click at [1072, 435] on icon at bounding box center [1069, 436] width 12 height 12
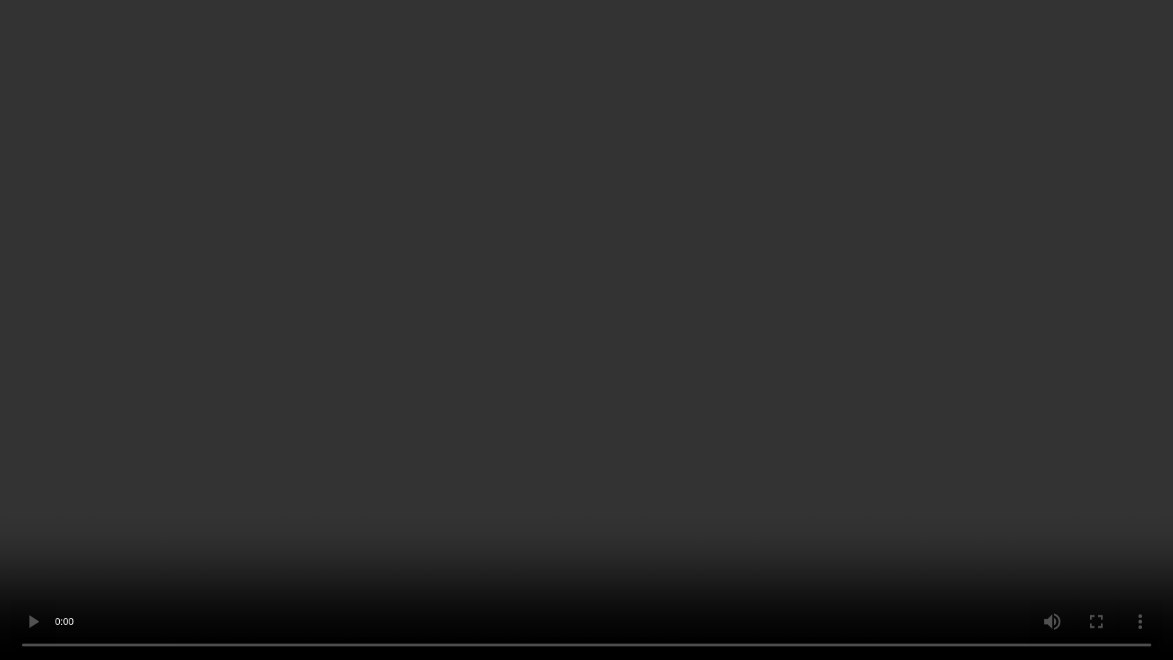
click at [800, 371] on video at bounding box center [586, 330] width 1173 height 660
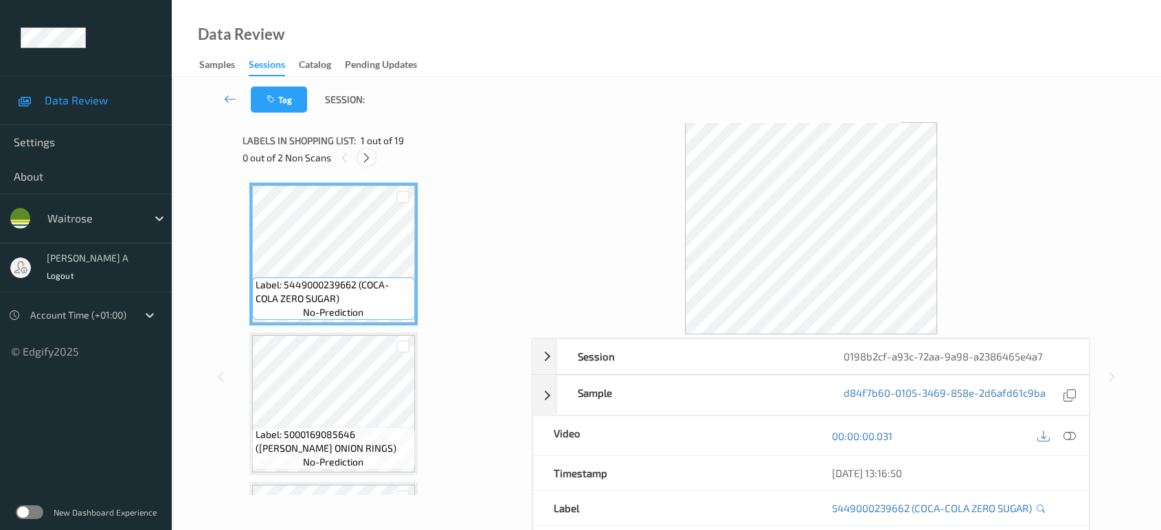
click at [363, 153] on icon at bounding box center [367, 158] width 12 height 12
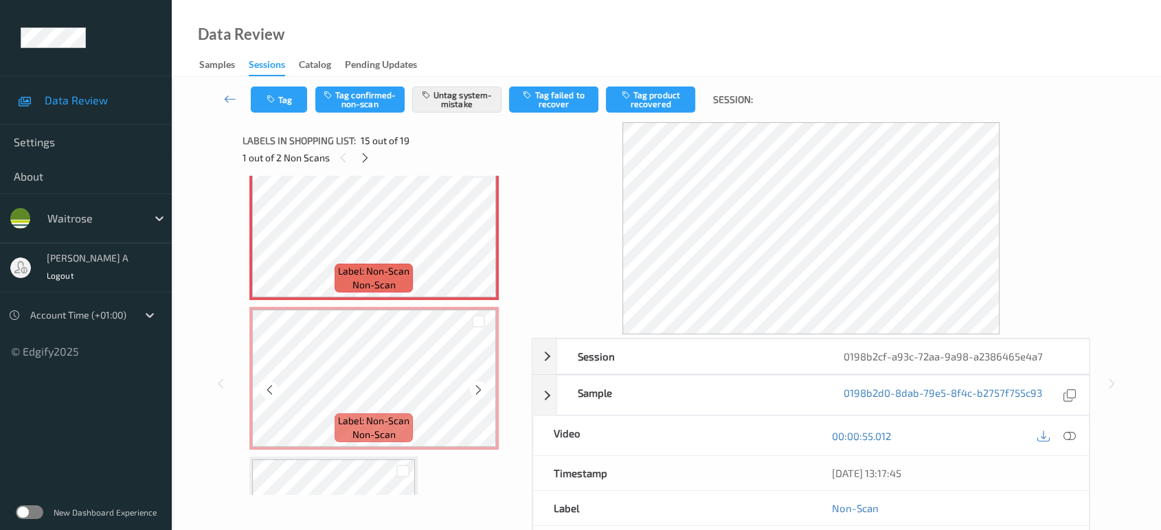
scroll to position [2098, 0]
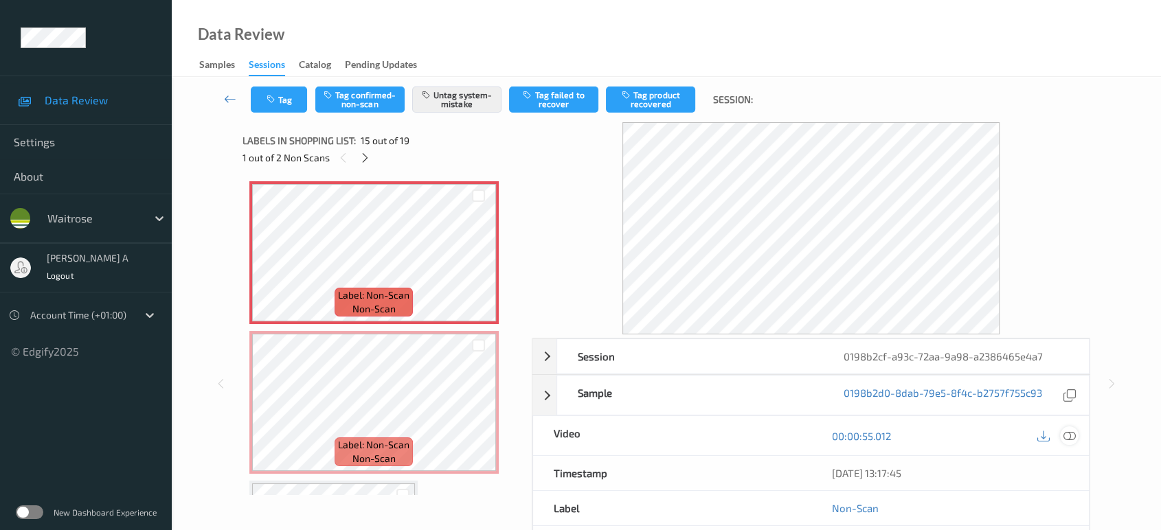
click at [1072, 434] on icon at bounding box center [1069, 436] width 12 height 12
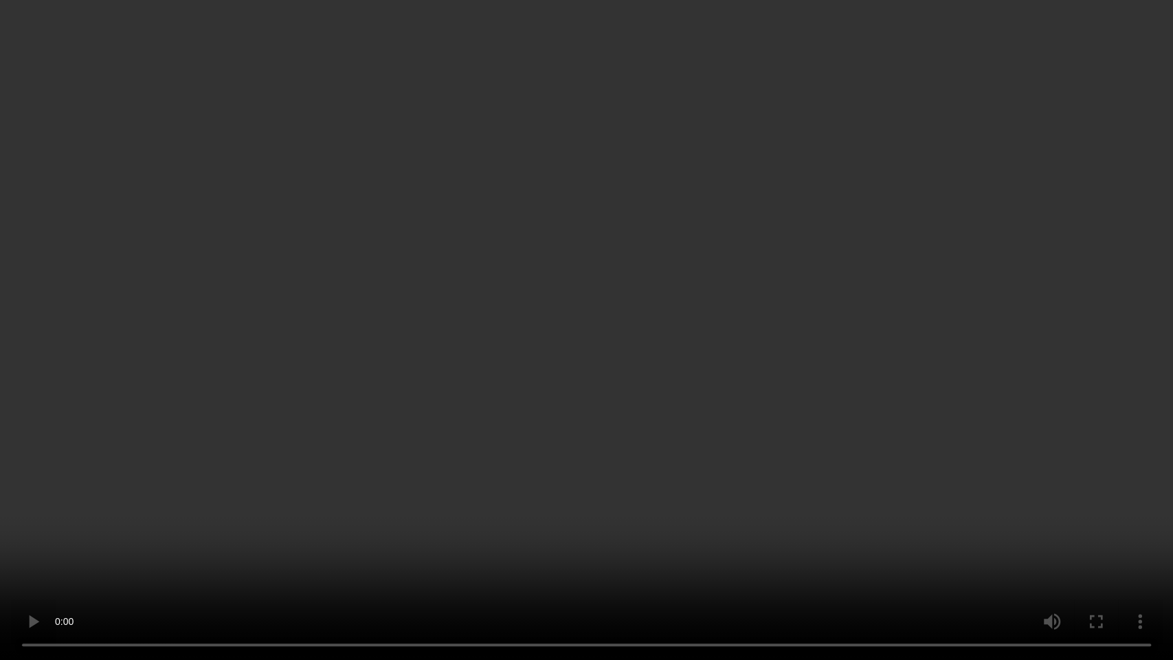
click at [474, 403] on video at bounding box center [586, 330] width 1173 height 660
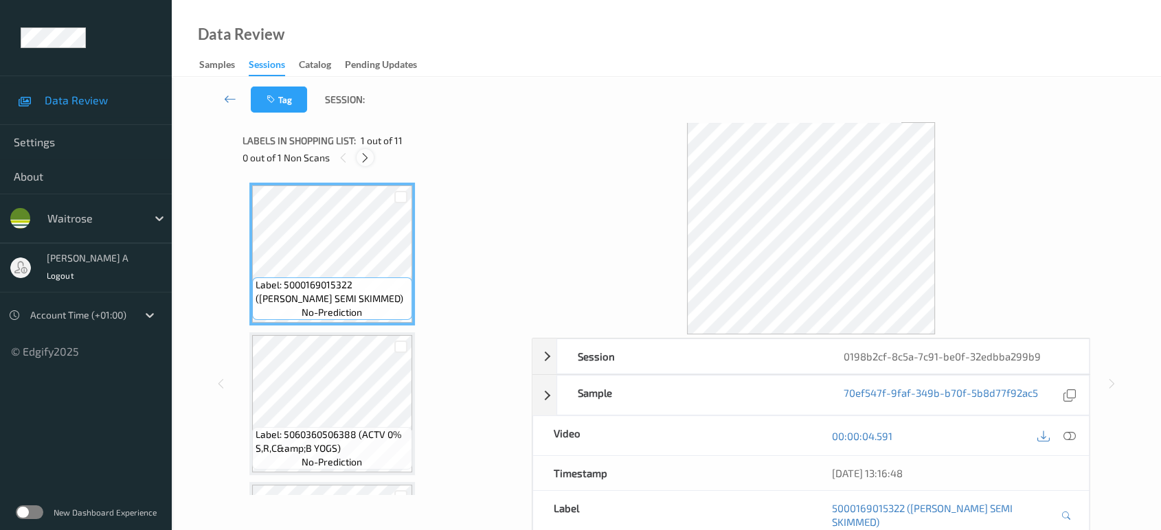
click at [368, 159] on icon at bounding box center [365, 158] width 12 height 12
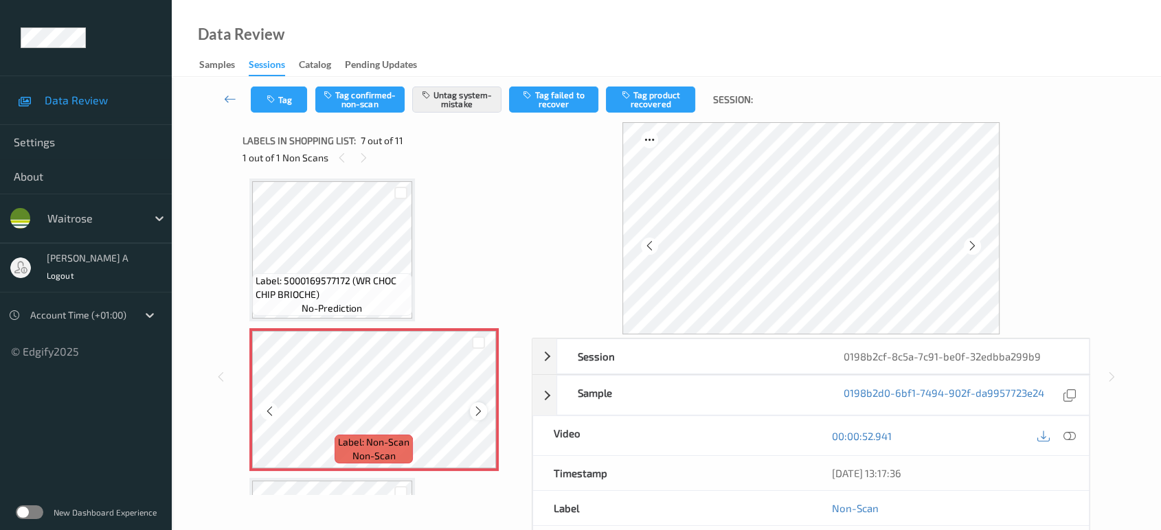
click at [479, 411] on icon at bounding box center [479, 411] width 12 height 12
click at [1072, 433] on icon at bounding box center [1069, 436] width 12 height 12
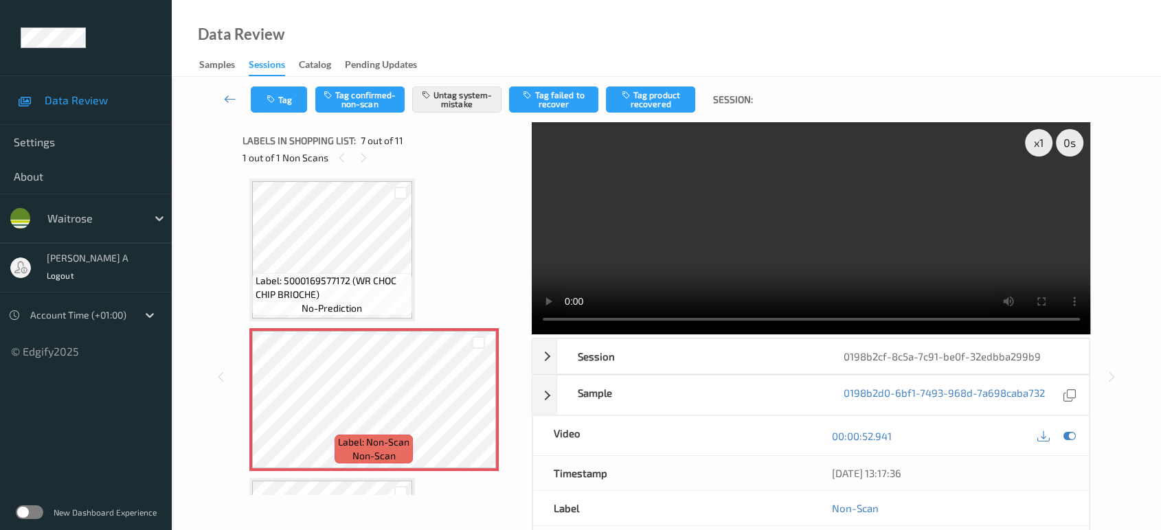
click at [810, 239] on video at bounding box center [811, 228] width 559 height 212
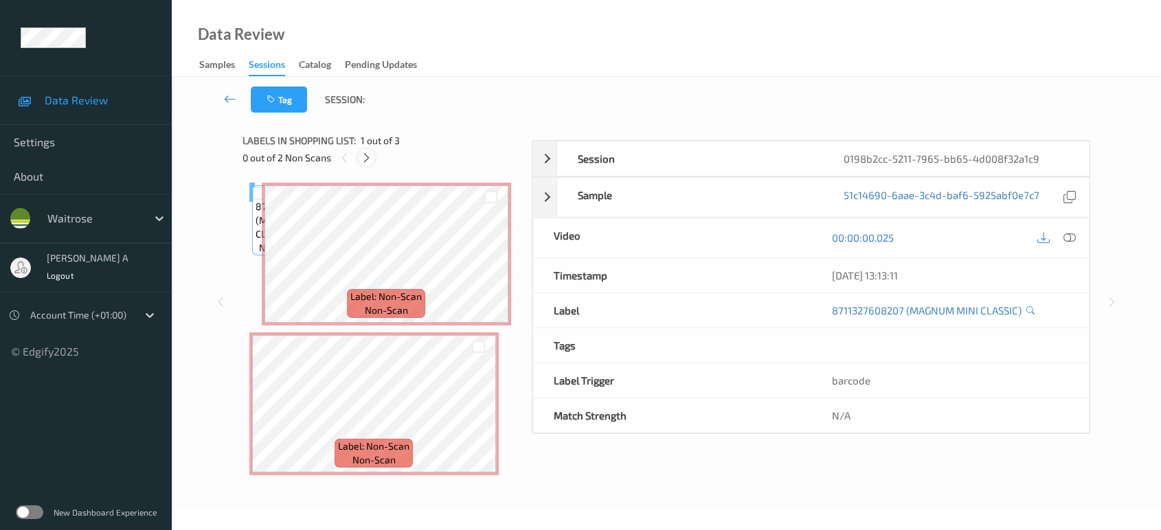
click at [365, 160] on icon at bounding box center [367, 158] width 12 height 12
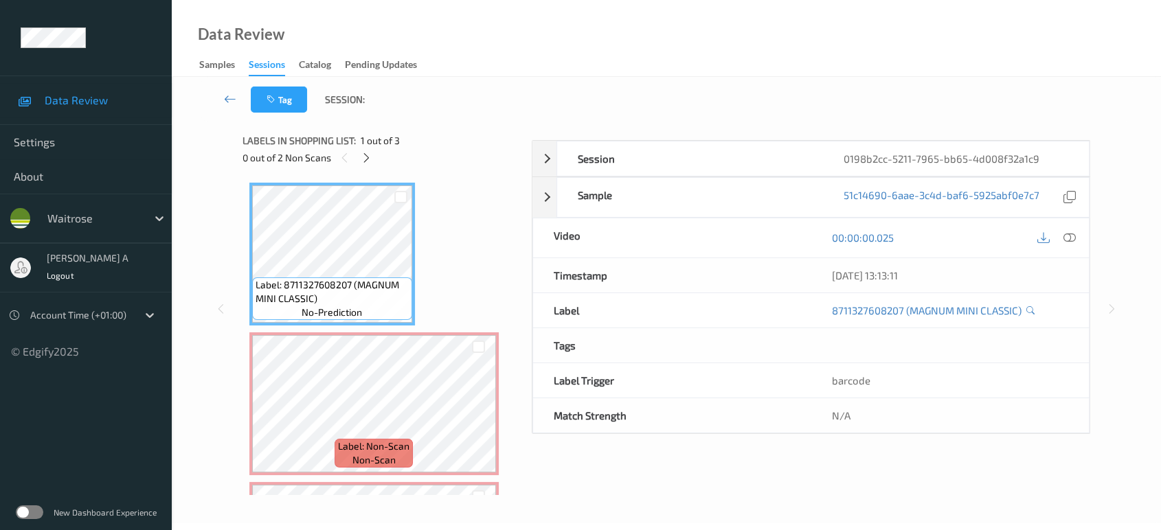
scroll to position [6, 0]
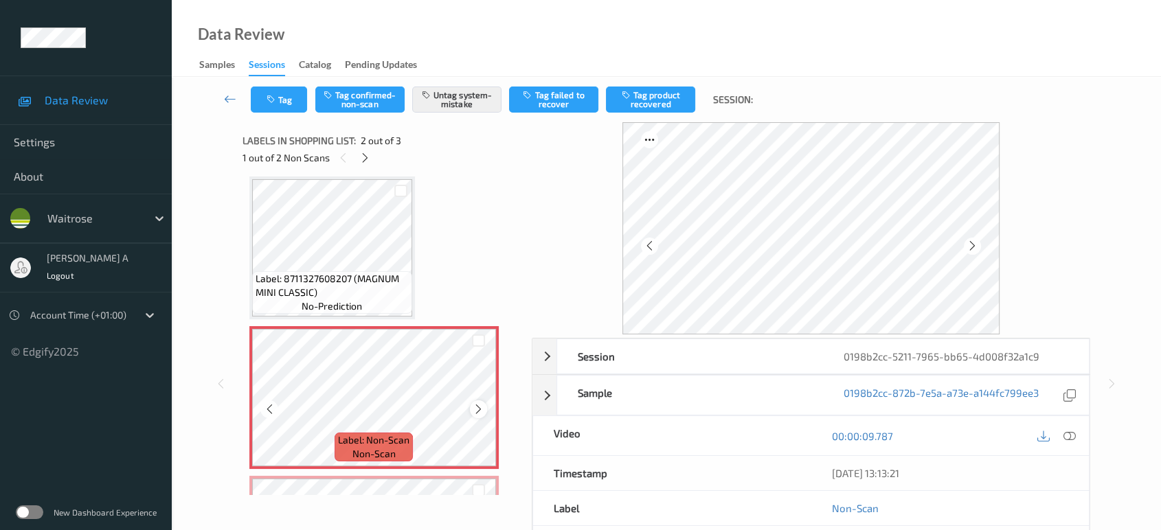
click at [477, 409] on icon at bounding box center [479, 409] width 12 height 12
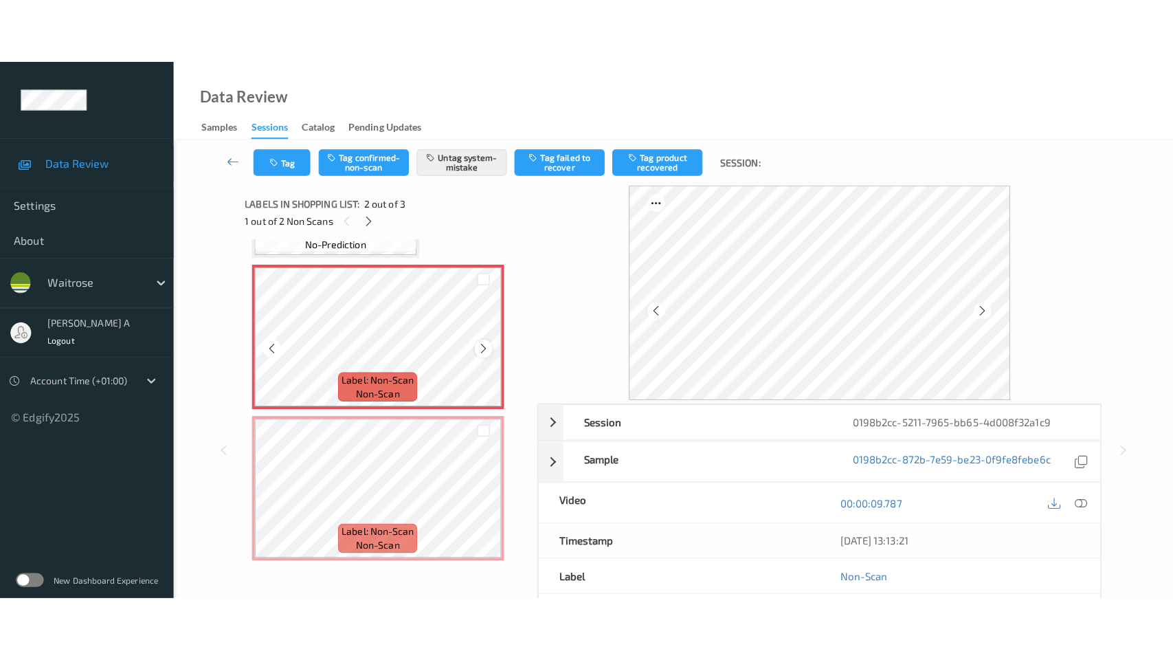
scroll to position [134, 0]
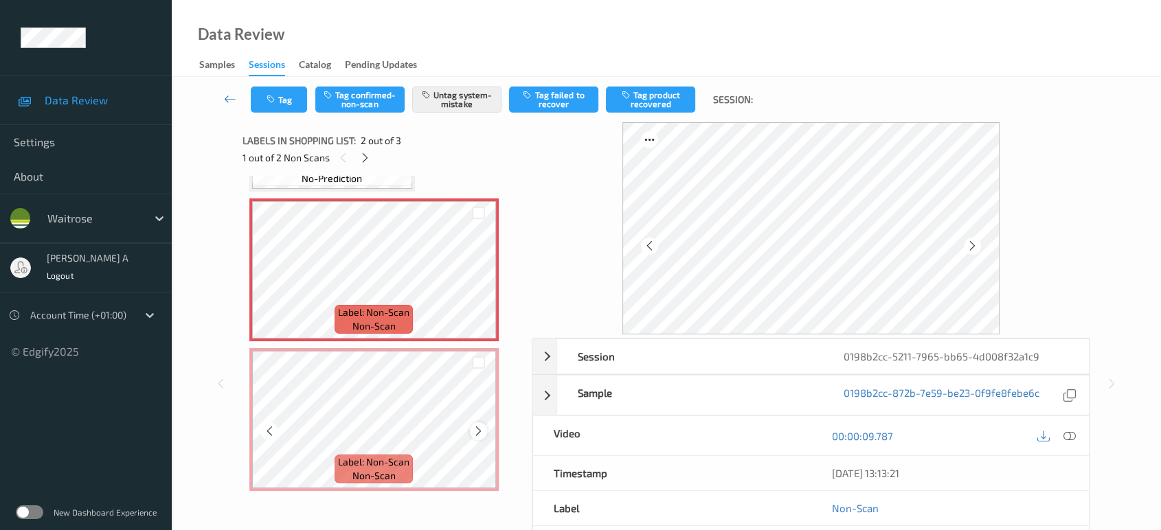
click at [476, 425] on icon at bounding box center [479, 431] width 12 height 12
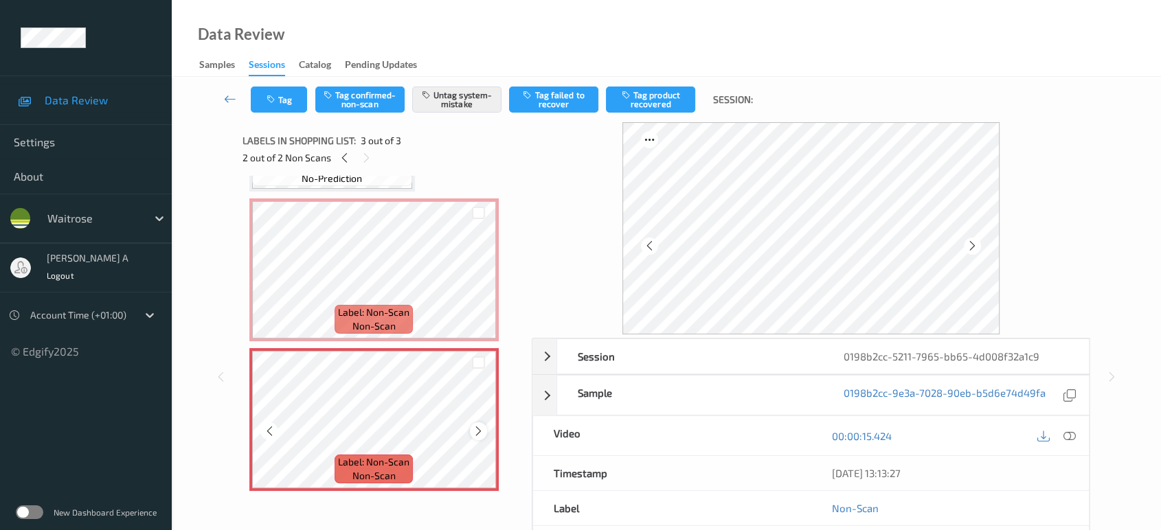
click at [478, 427] on icon at bounding box center [479, 431] width 12 height 12
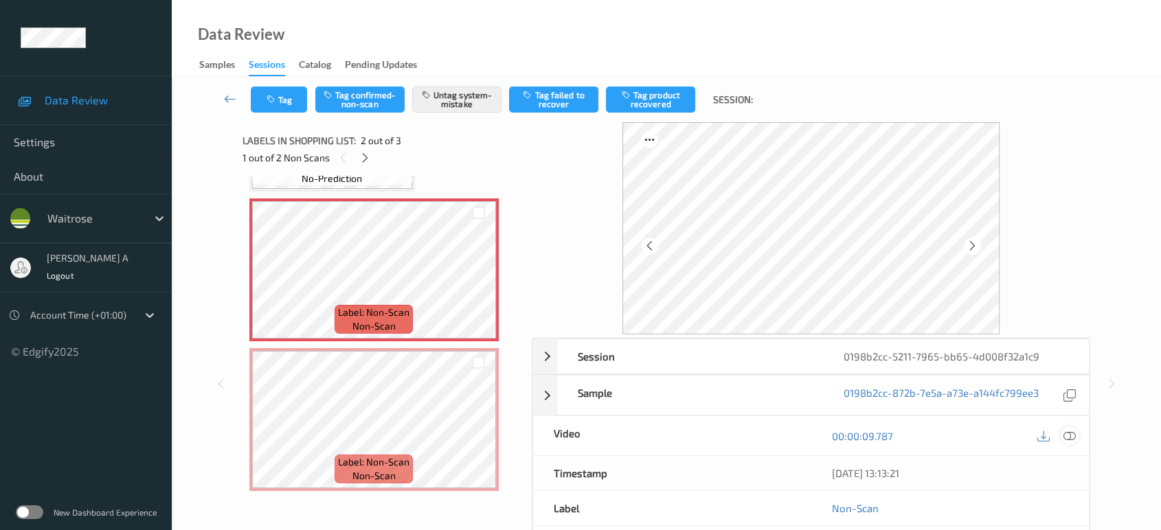
click at [1067, 436] on icon at bounding box center [1069, 436] width 12 height 12
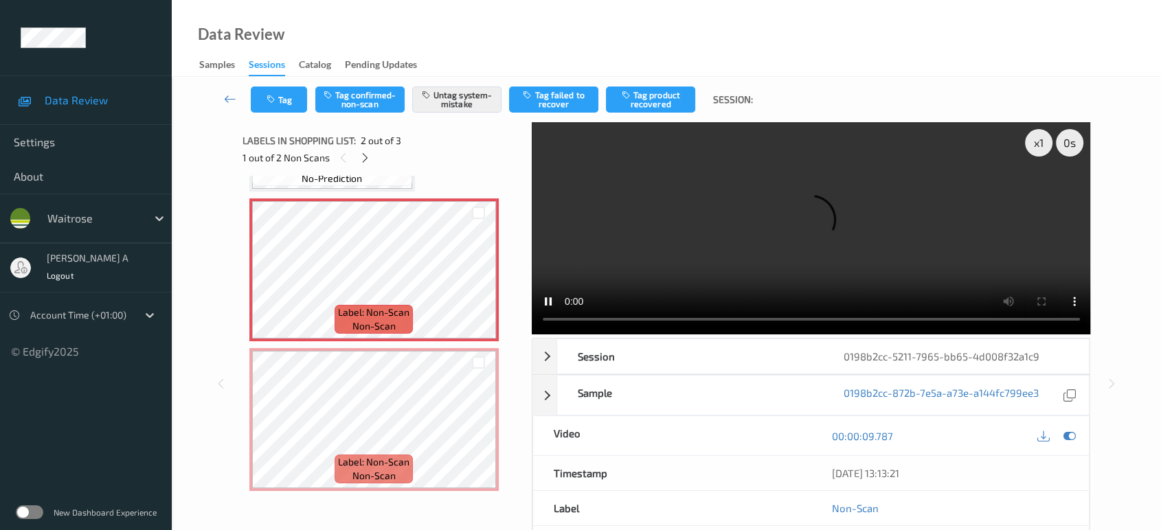
scroll to position [5, 0]
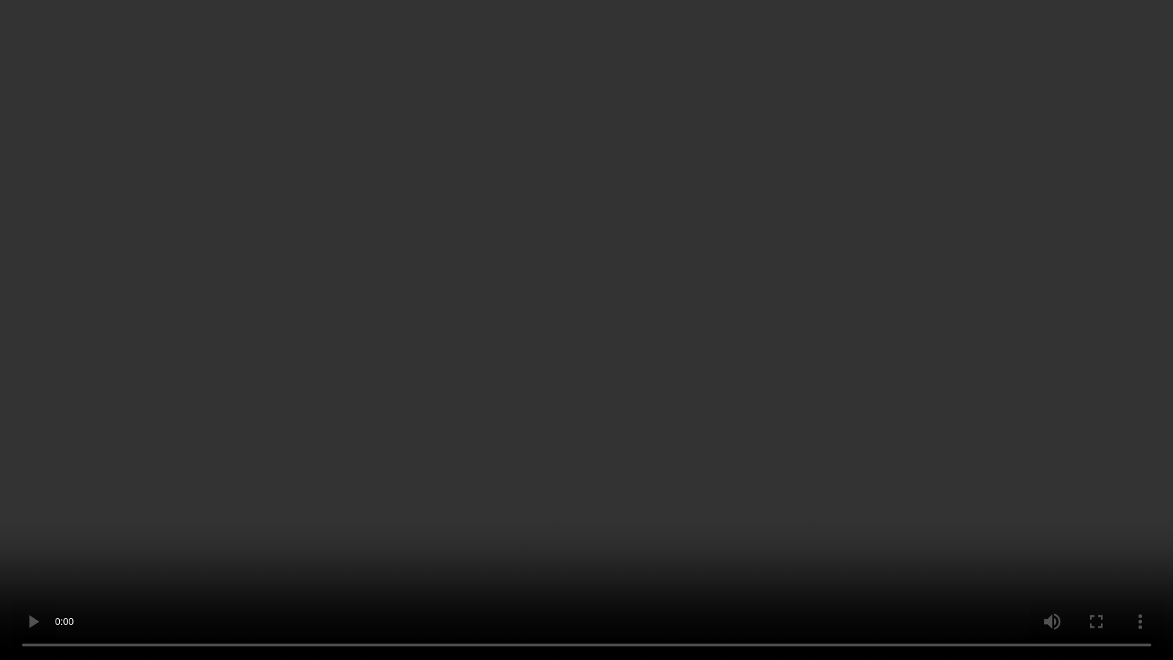
click at [563, 388] on video at bounding box center [586, 330] width 1173 height 660
click at [594, 378] on video at bounding box center [586, 330] width 1173 height 660
click at [550, 404] on video at bounding box center [586, 330] width 1173 height 660
click at [599, 400] on video at bounding box center [586, 330] width 1173 height 660
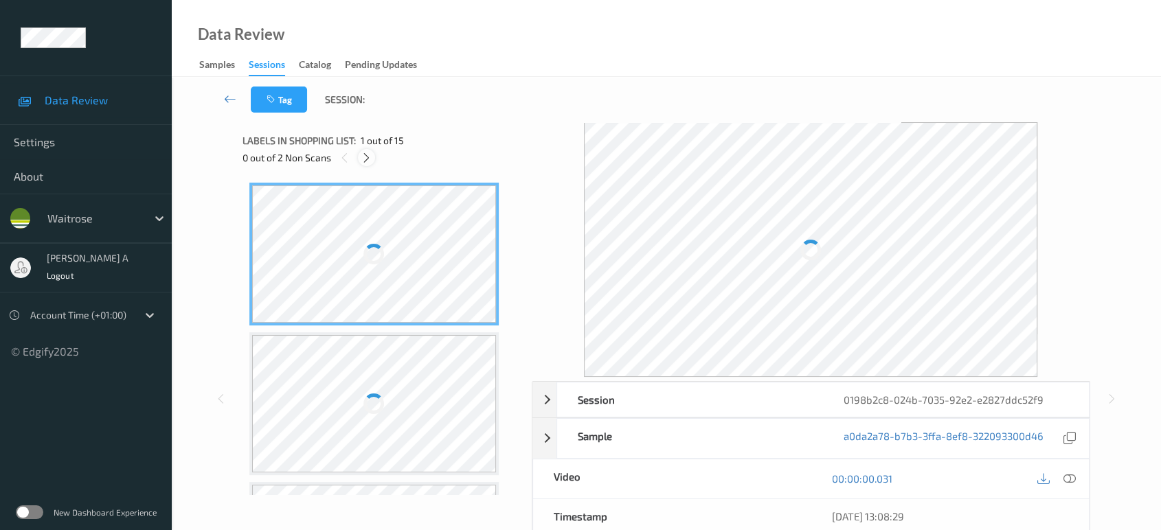
click at [365, 161] on icon at bounding box center [367, 158] width 12 height 12
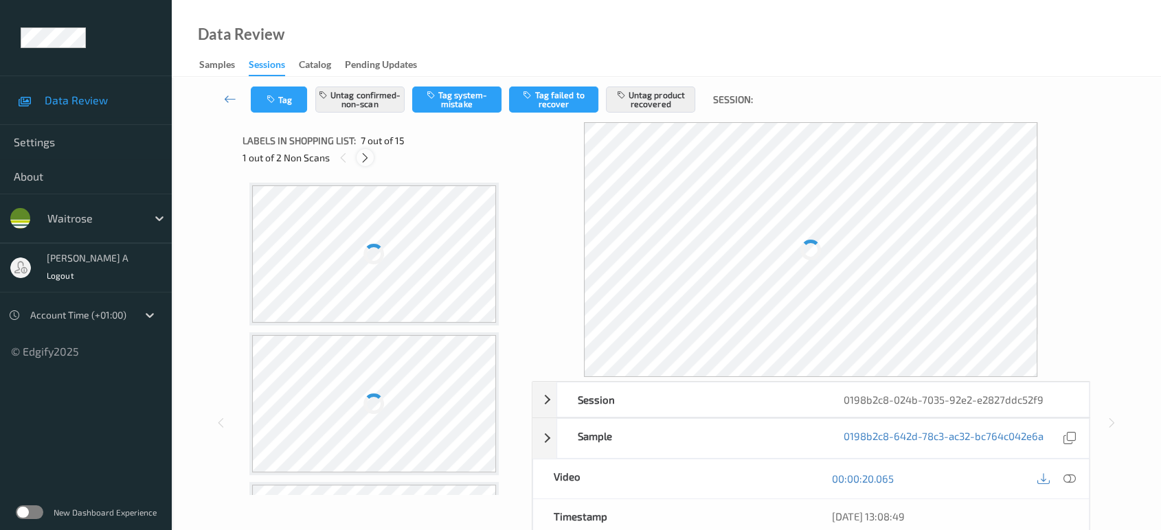
scroll to position [753, 0]
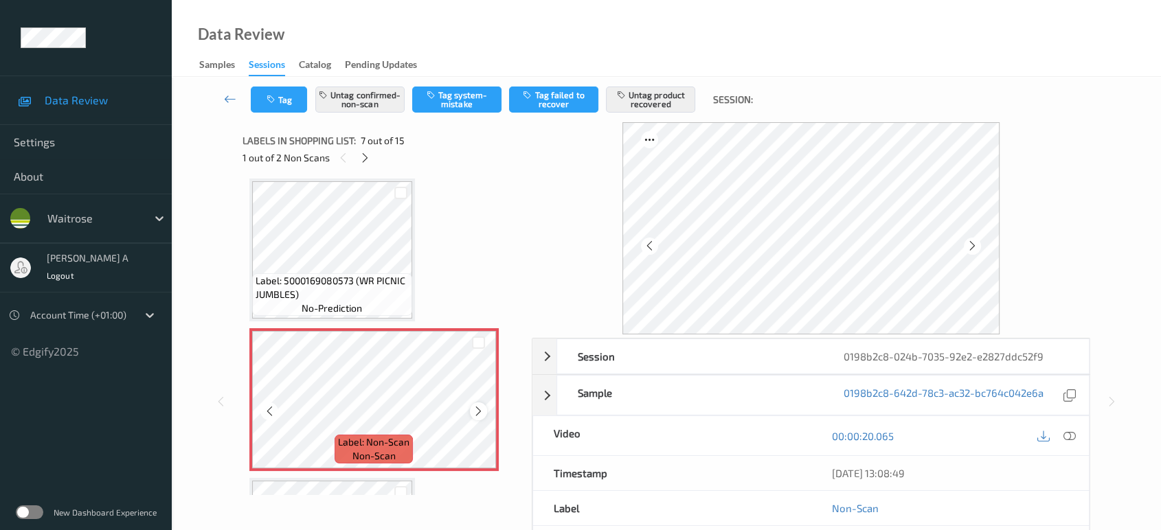
click at [473, 407] on icon at bounding box center [479, 411] width 12 height 12
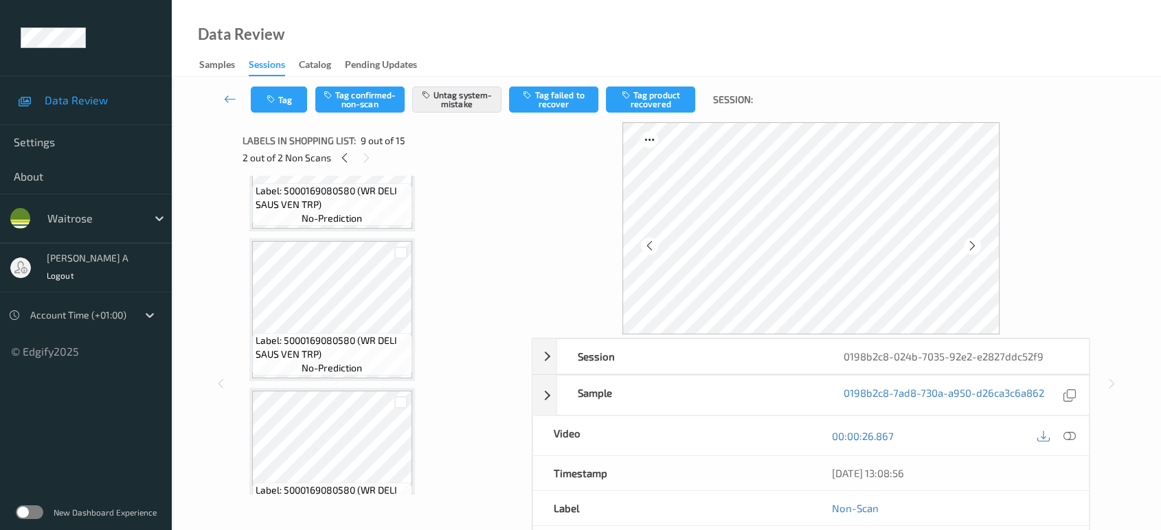
scroll to position [1593, 0]
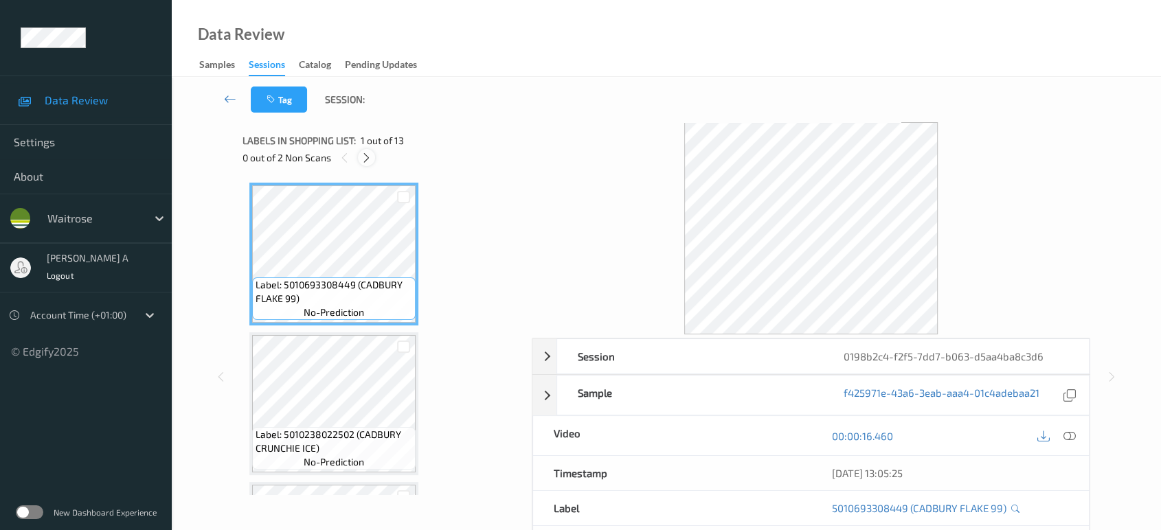
click at [365, 155] on icon at bounding box center [367, 158] width 12 height 12
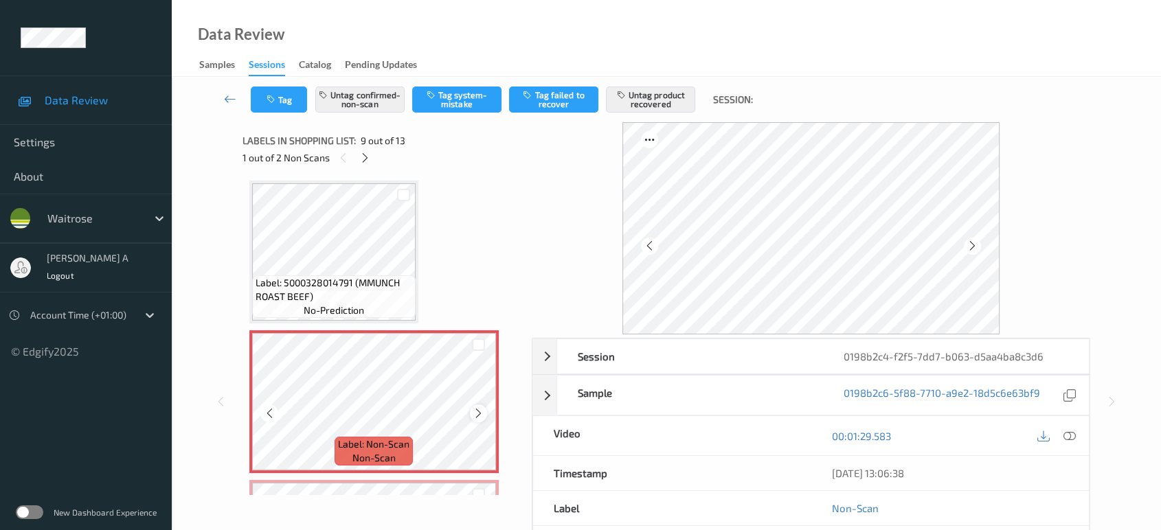
click at [480, 411] on icon at bounding box center [479, 413] width 12 height 12
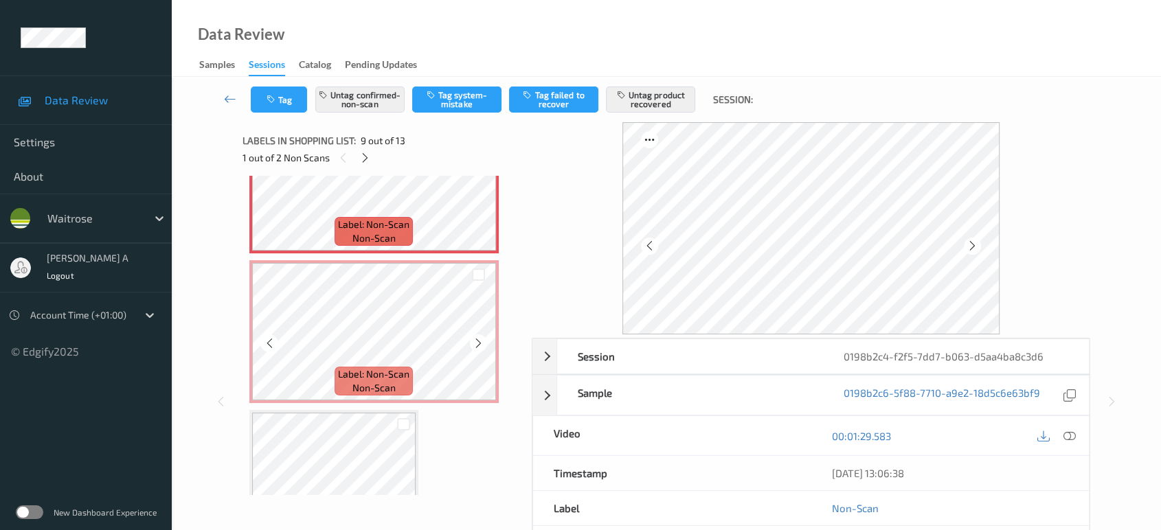
scroll to position [1280, 0]
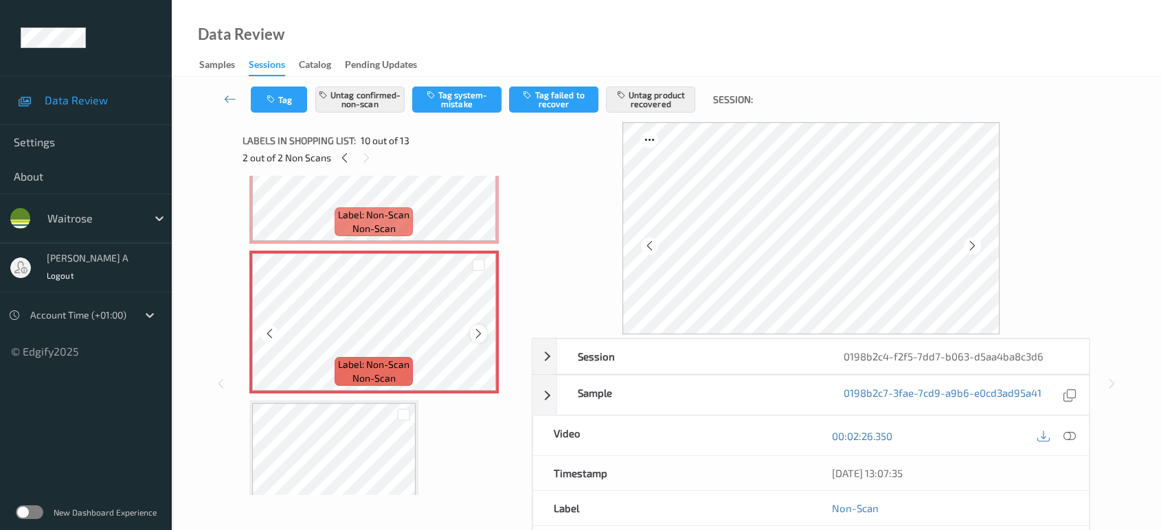
click at [482, 333] on icon at bounding box center [479, 334] width 12 height 12
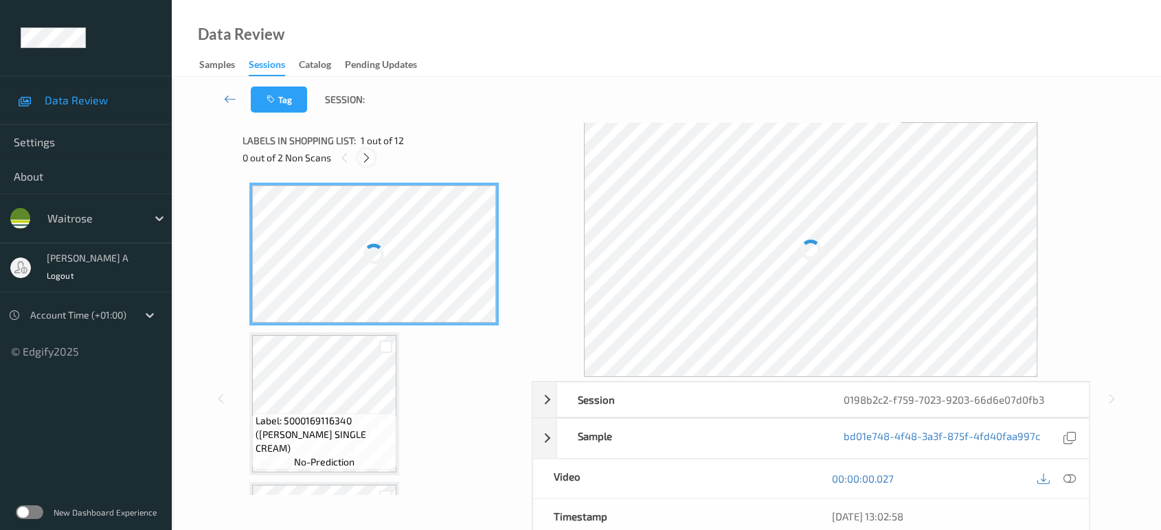
click at [368, 159] on icon at bounding box center [367, 158] width 12 height 12
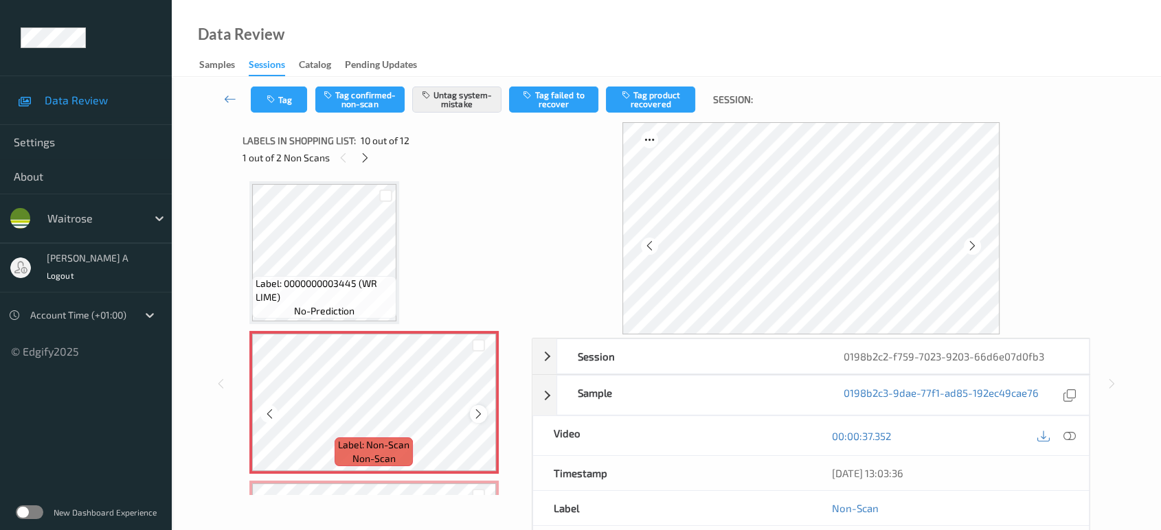
click at [475, 408] on icon at bounding box center [479, 414] width 12 height 12
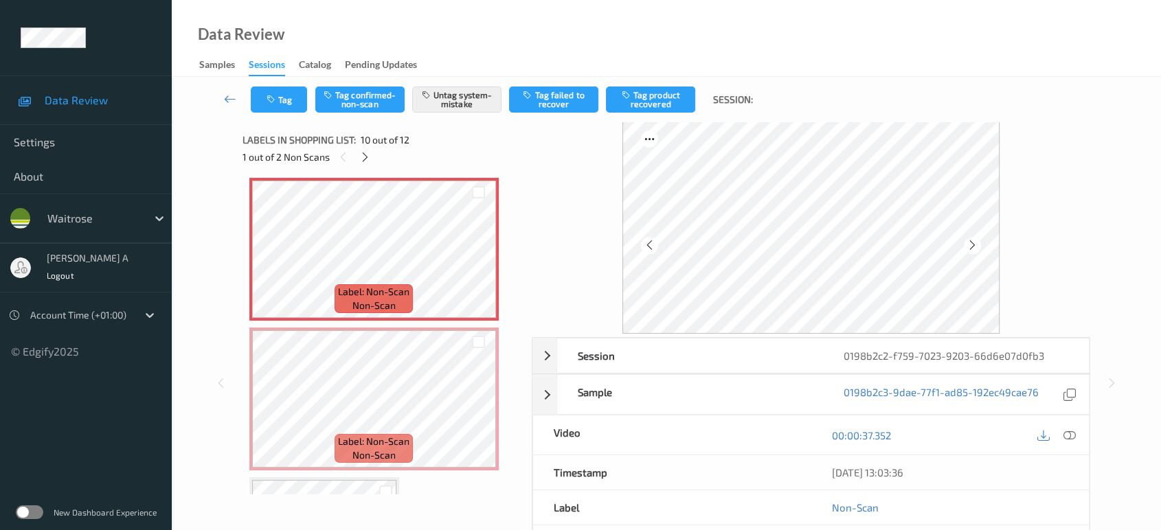
scroll to position [0, 0]
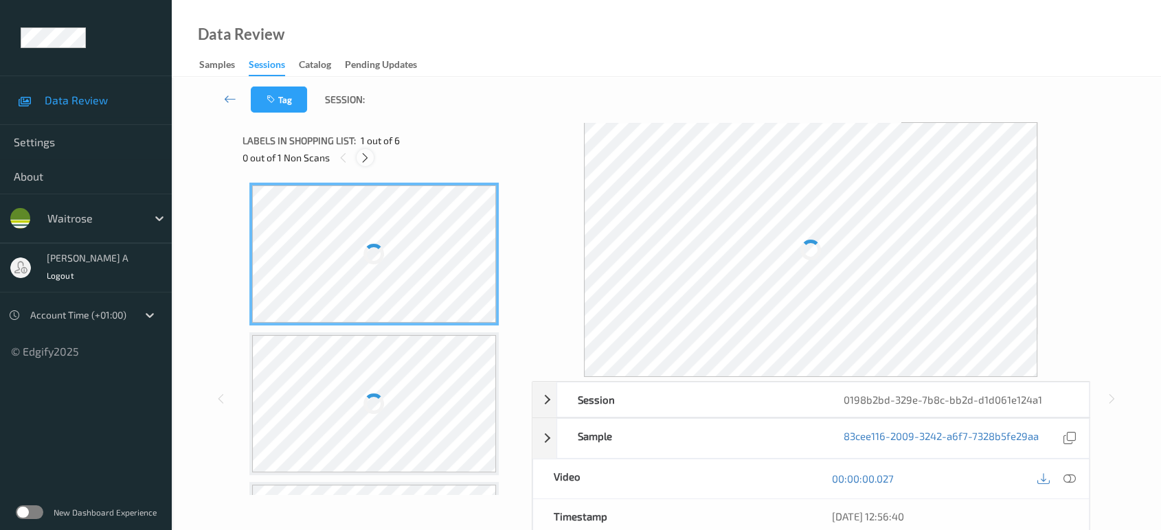
click at [366, 155] on icon at bounding box center [365, 158] width 12 height 12
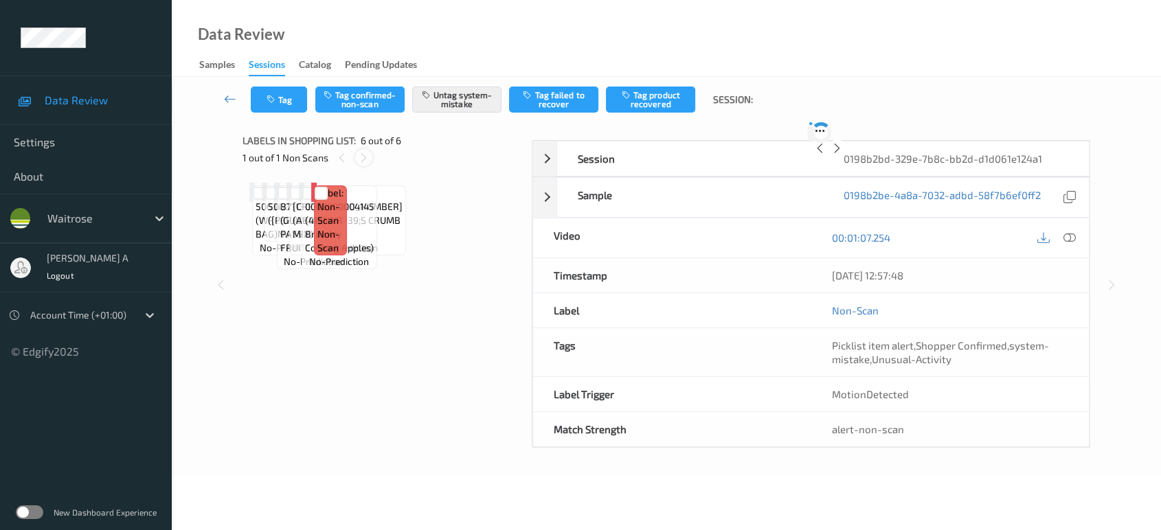
scroll to position [582, 0]
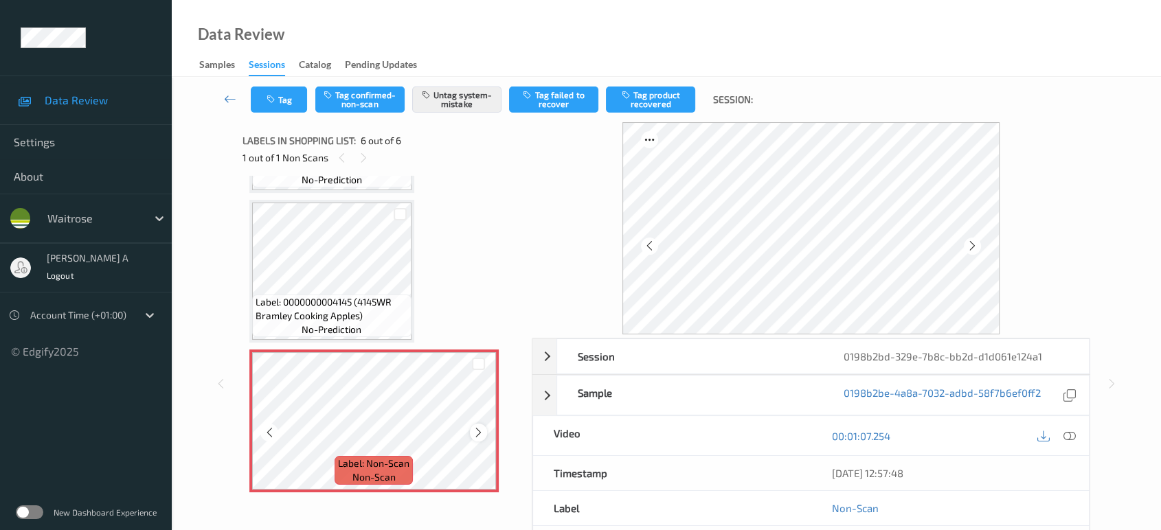
click at [475, 431] on icon at bounding box center [479, 433] width 12 height 12
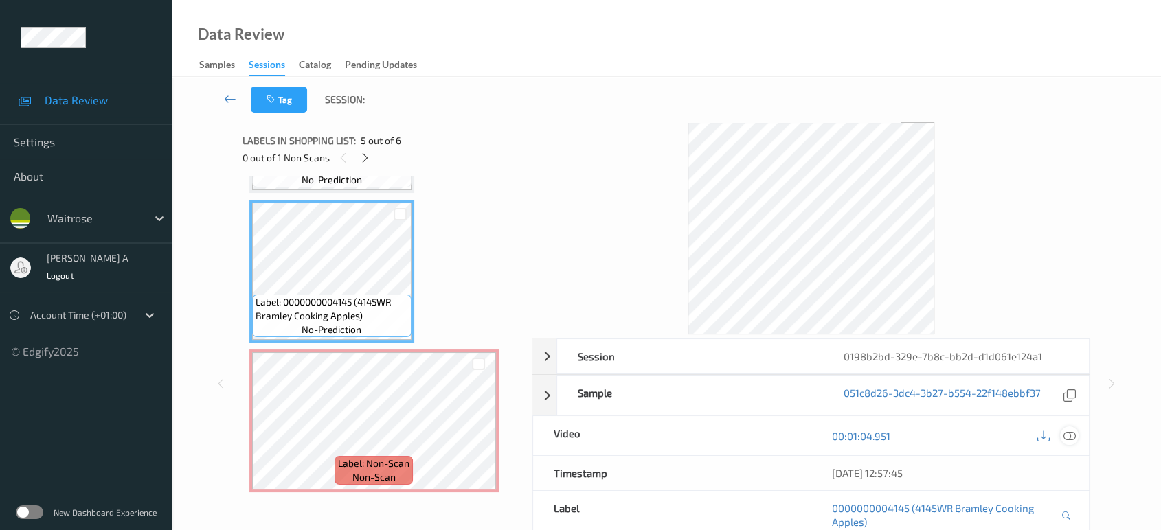
click at [1063, 437] on icon at bounding box center [1069, 436] width 12 height 12
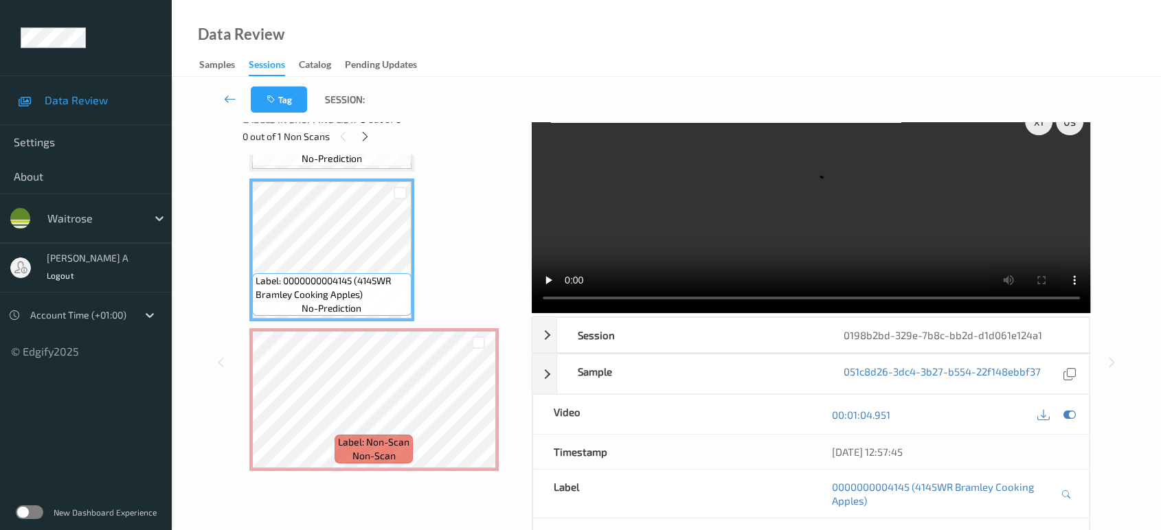
scroll to position [33, 0]
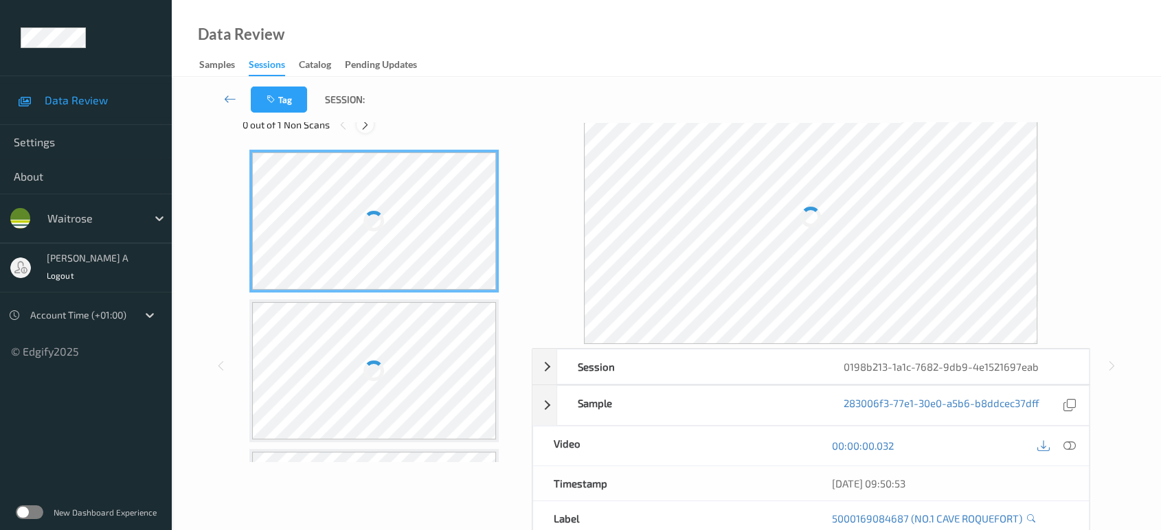
click at [363, 127] on icon at bounding box center [365, 125] width 12 height 12
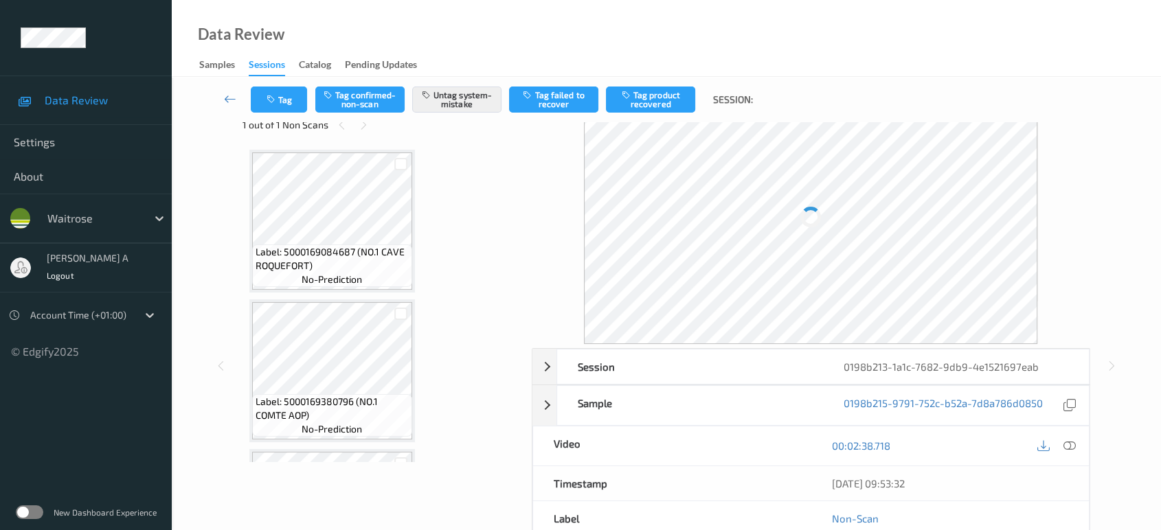
scroll to position [2394, 0]
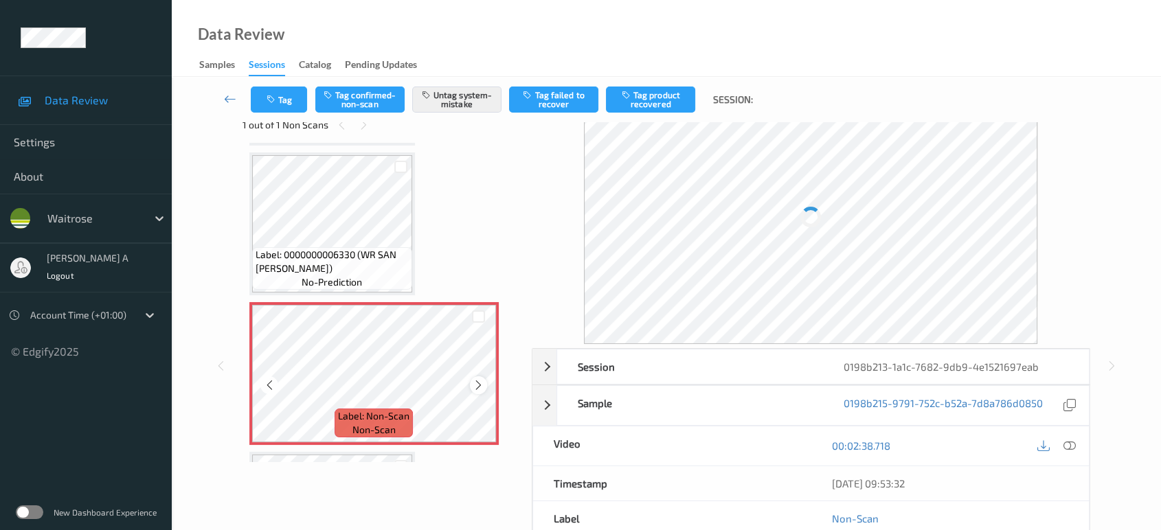
click at [478, 379] on icon at bounding box center [479, 385] width 12 height 12
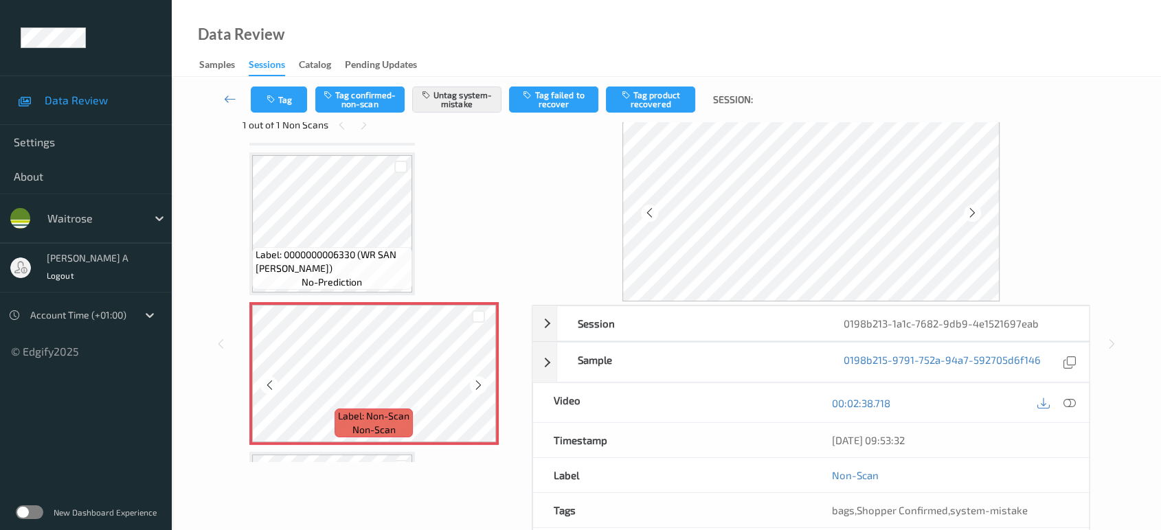
click at [478, 379] on icon at bounding box center [479, 385] width 12 height 12
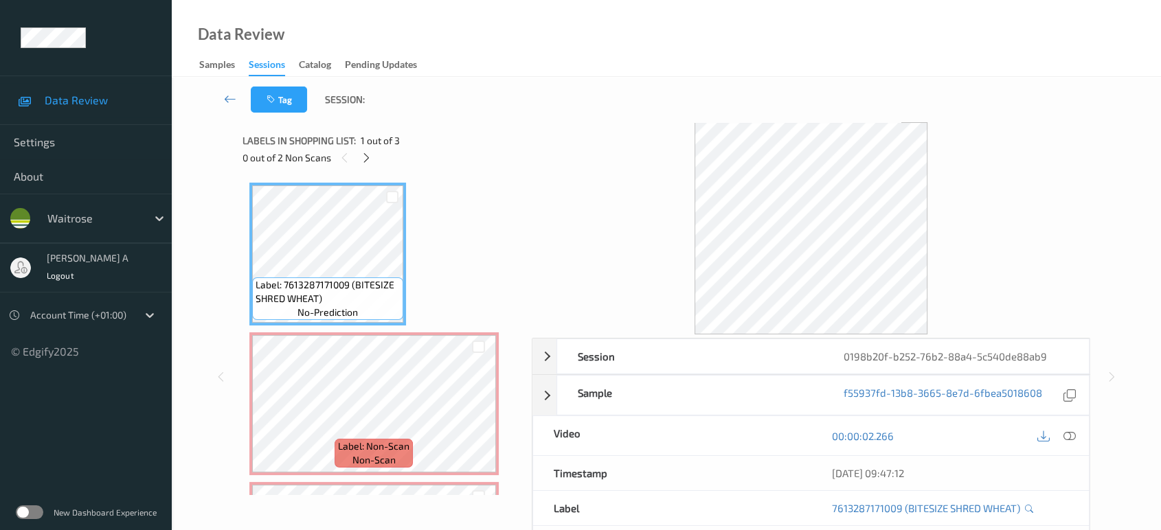
click at [368, 166] on div "Labels in shopping list: 1 out of 3 0 out of 2 Non Scans" at bounding box center [383, 149] width 280 height 54
click at [363, 156] on icon at bounding box center [367, 158] width 12 height 12
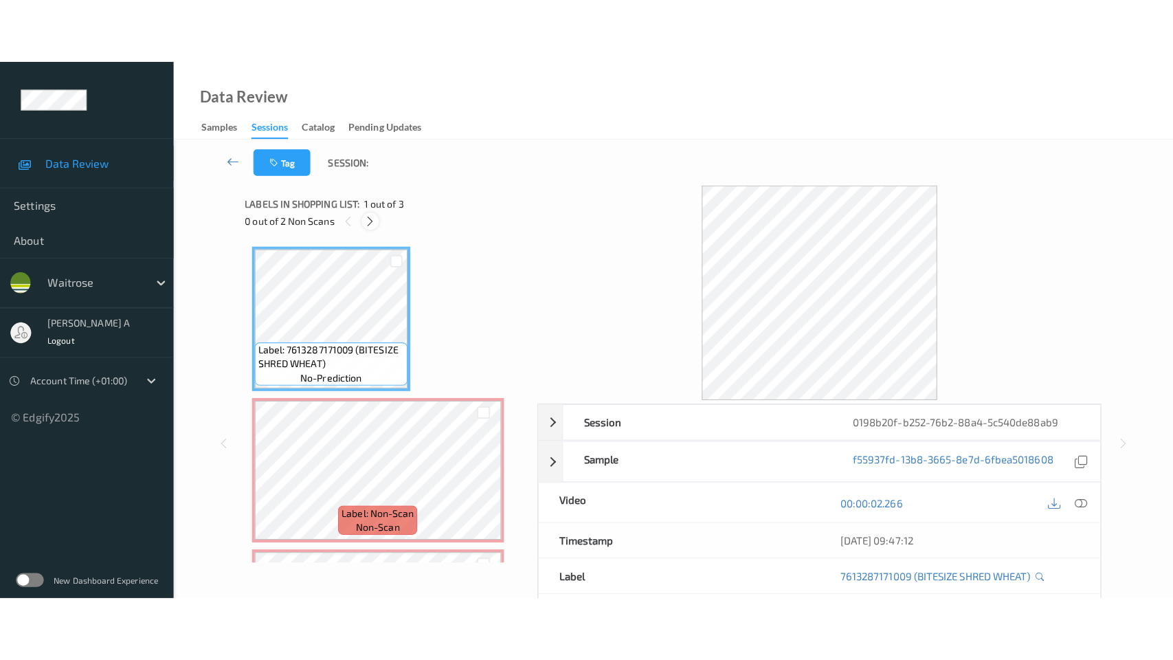
scroll to position [6, 0]
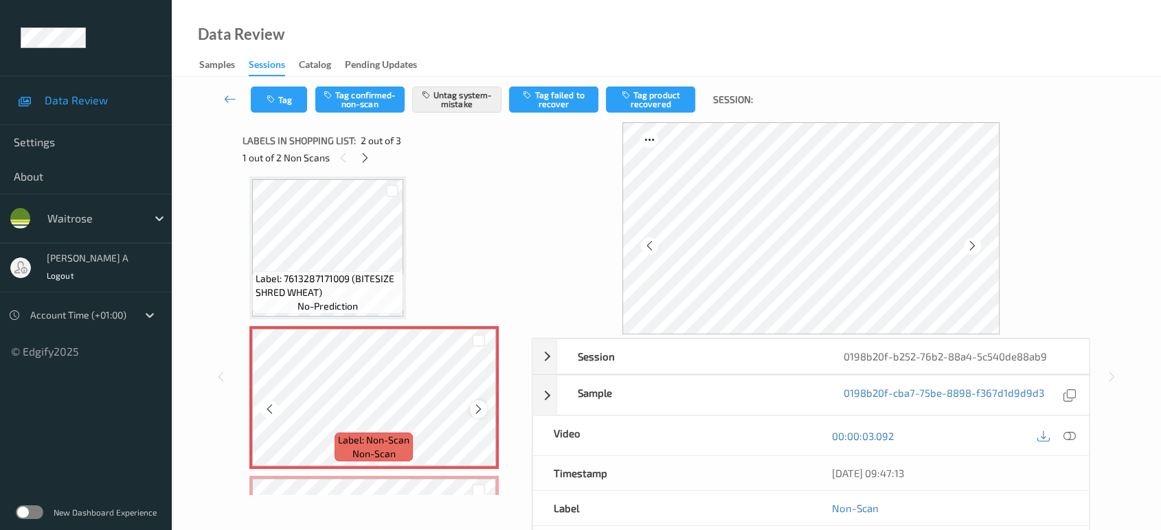
click at [477, 411] on icon at bounding box center [479, 409] width 12 height 12
click at [1068, 430] on icon at bounding box center [1069, 436] width 12 height 12
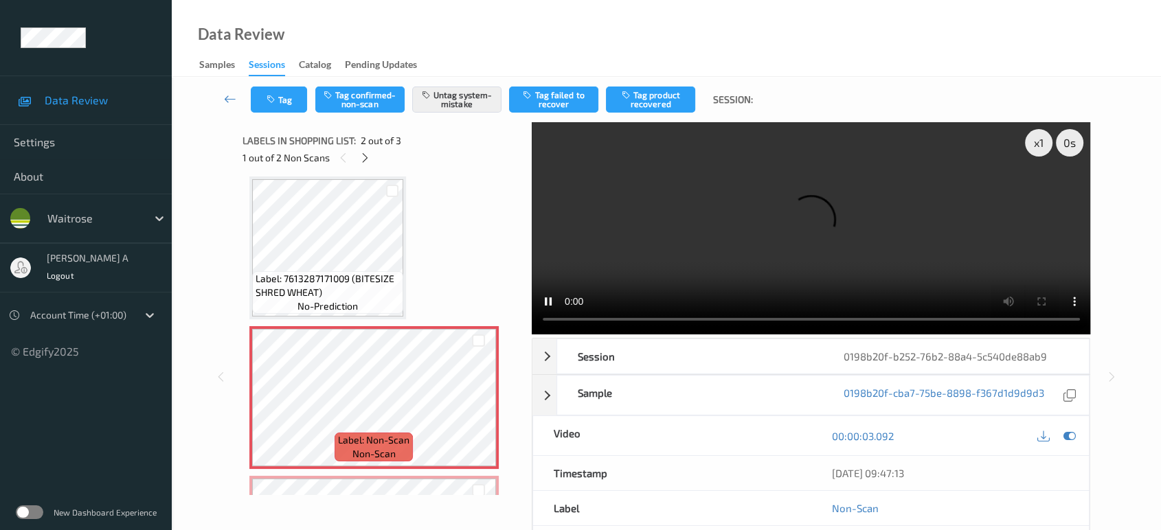
click at [712, 223] on video at bounding box center [811, 228] width 559 height 212
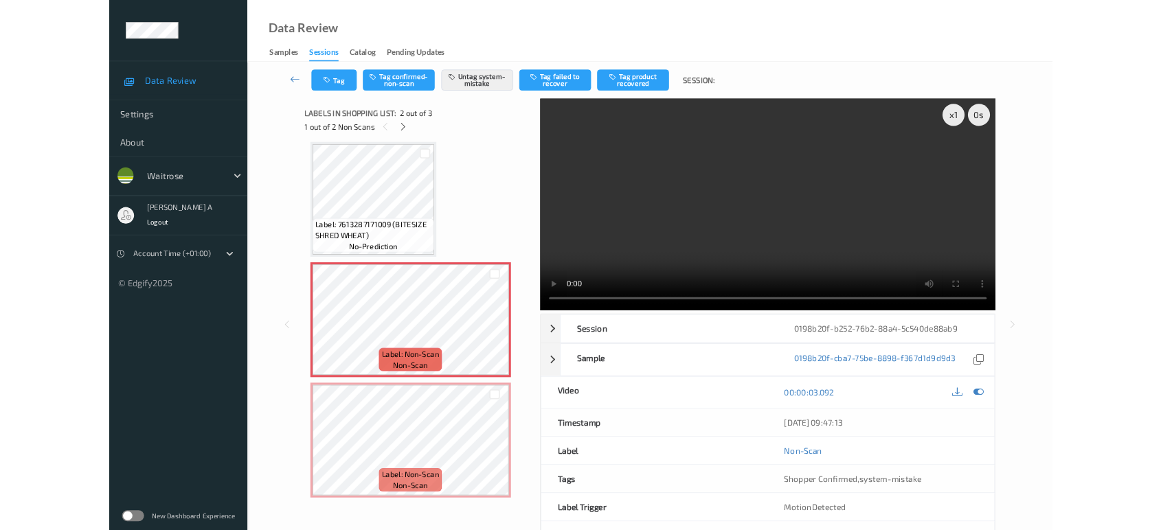
scroll to position [5, 0]
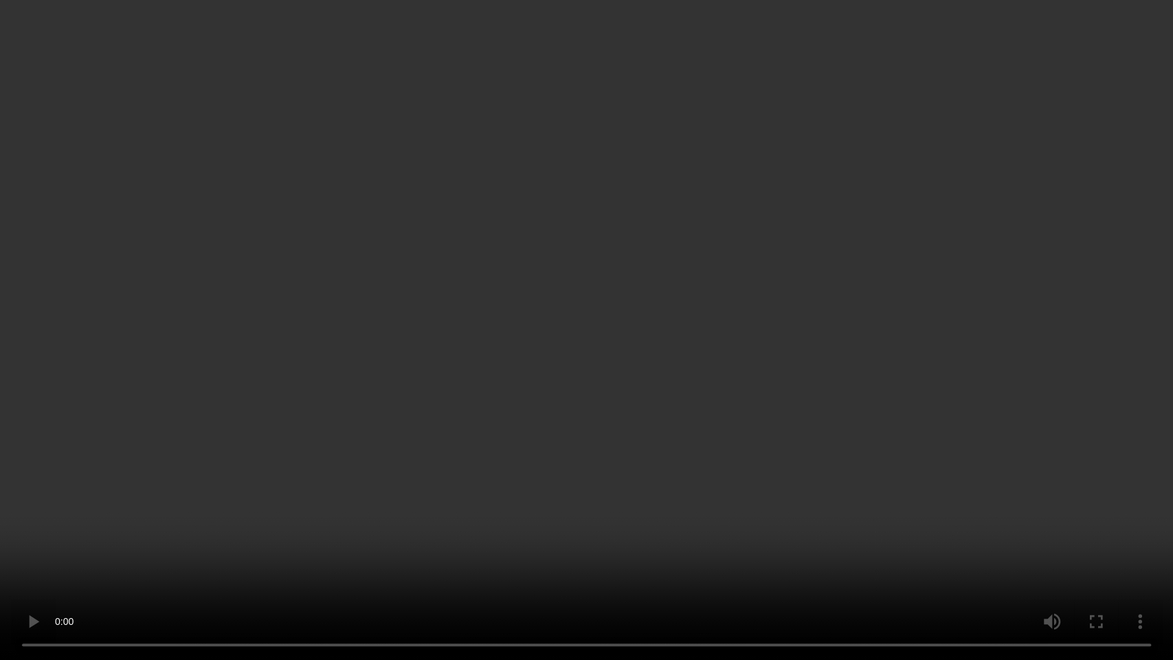
click at [542, 385] on video at bounding box center [586, 330] width 1173 height 660
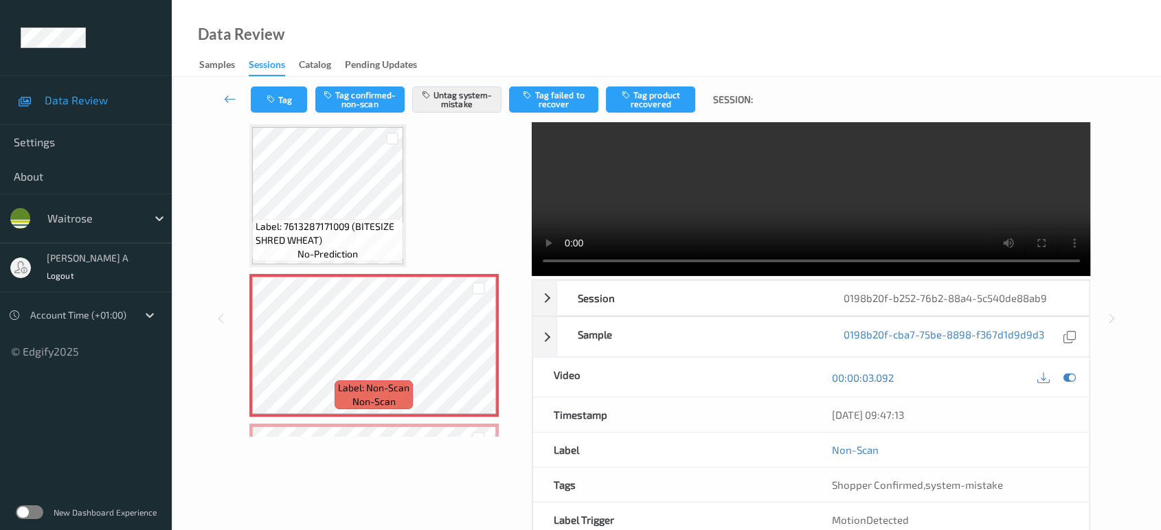
scroll to position [128, 0]
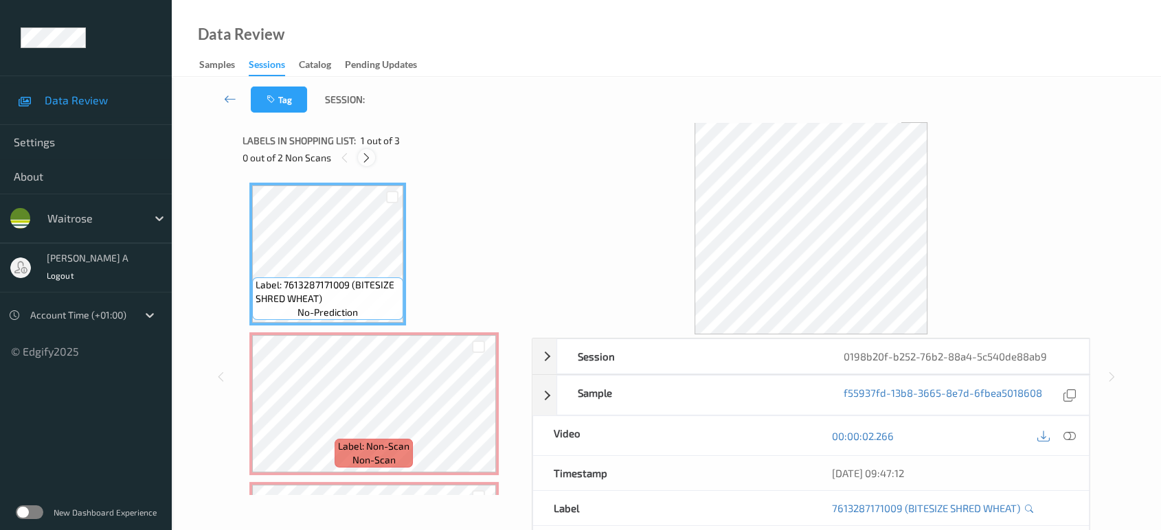
click at [368, 157] on icon at bounding box center [367, 158] width 12 height 12
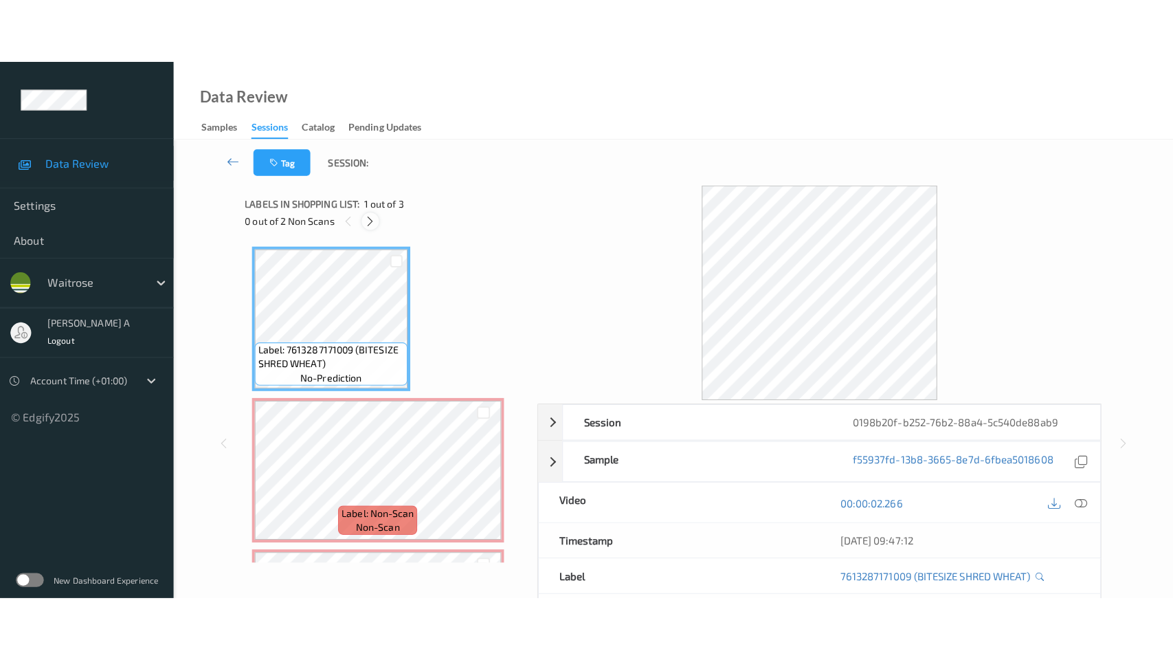
scroll to position [6, 0]
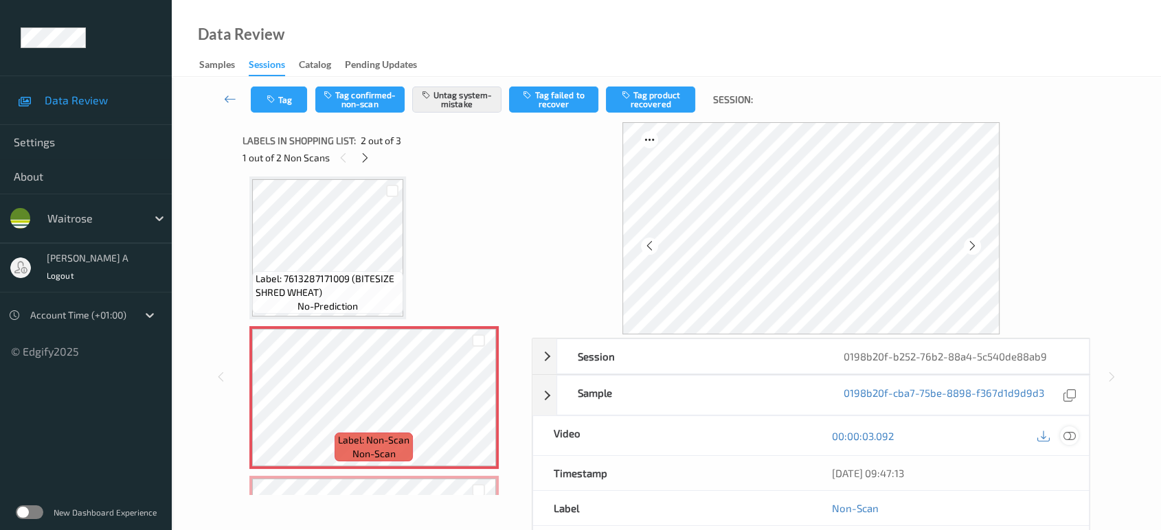
click at [1074, 430] on icon at bounding box center [1069, 436] width 12 height 12
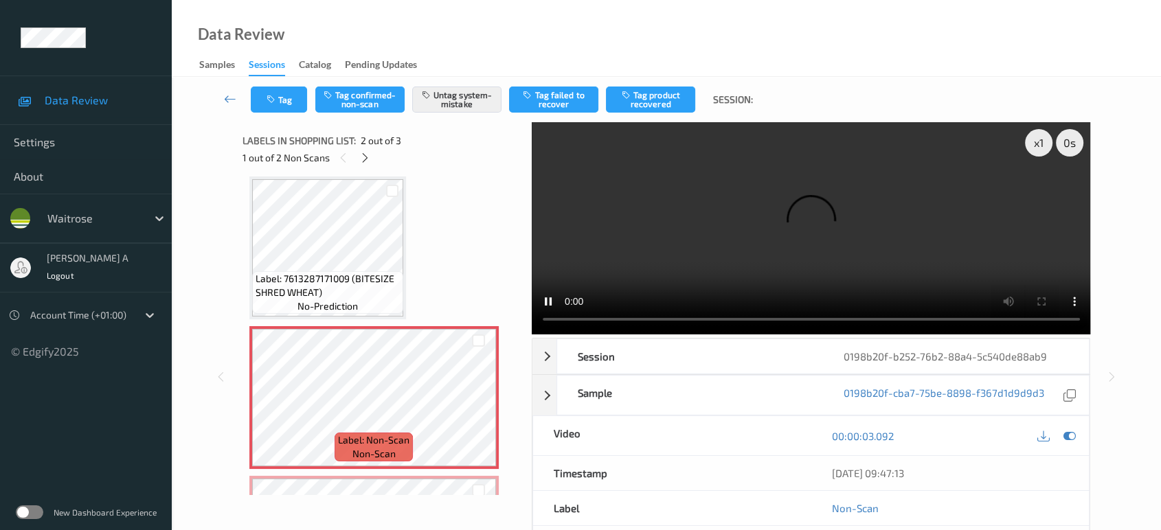
scroll to position [5, 0]
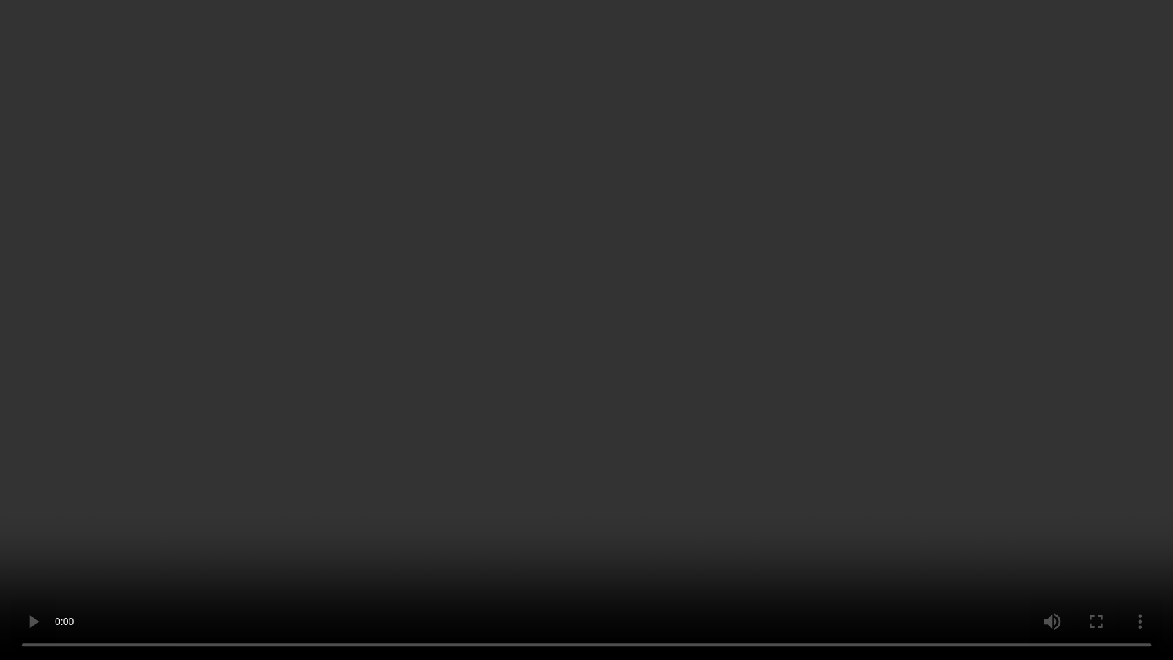
click at [525, 303] on video at bounding box center [586, 330] width 1173 height 660
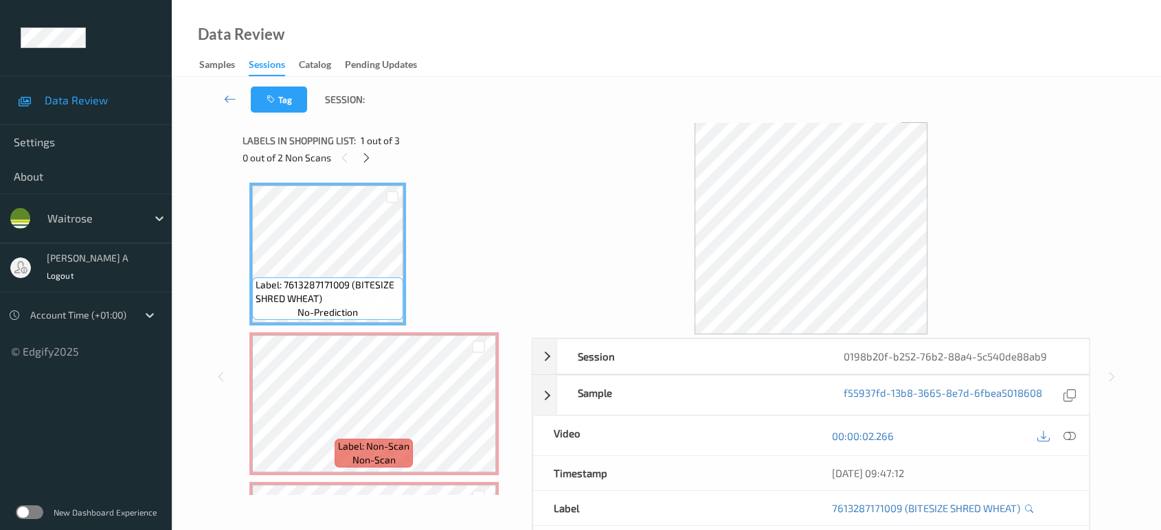
scroll to position [19, 0]
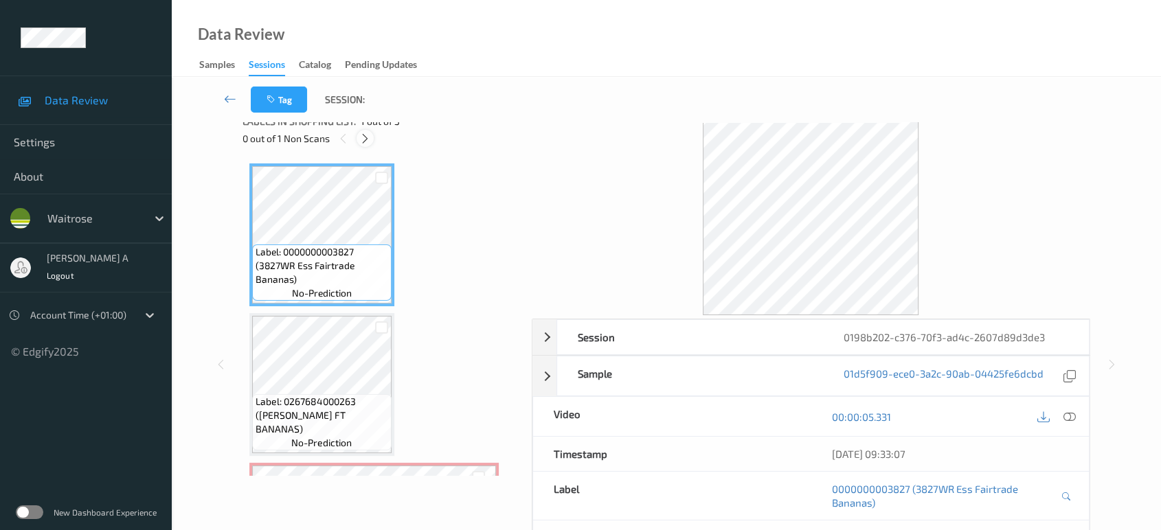
click at [365, 143] on icon at bounding box center [365, 139] width 12 height 12
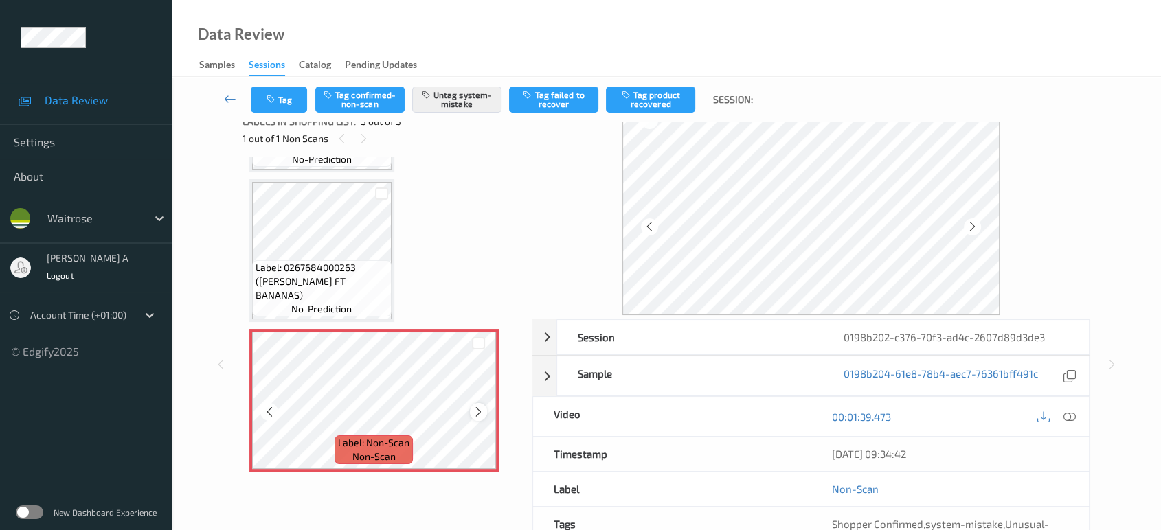
click at [484, 416] on div at bounding box center [478, 411] width 17 height 17
click at [1070, 416] on icon at bounding box center [1069, 417] width 12 height 12
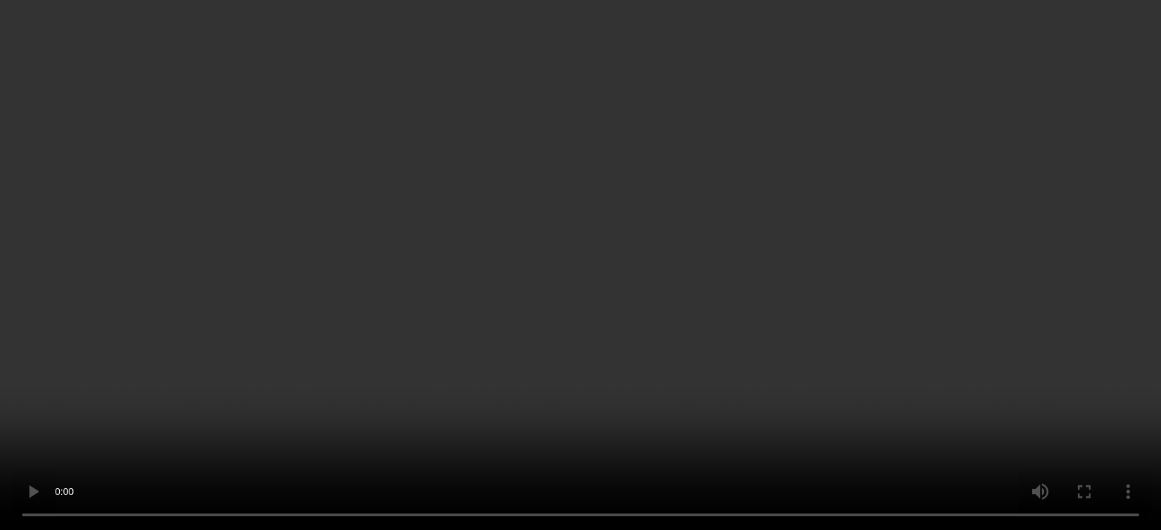
scroll to position [5, 0]
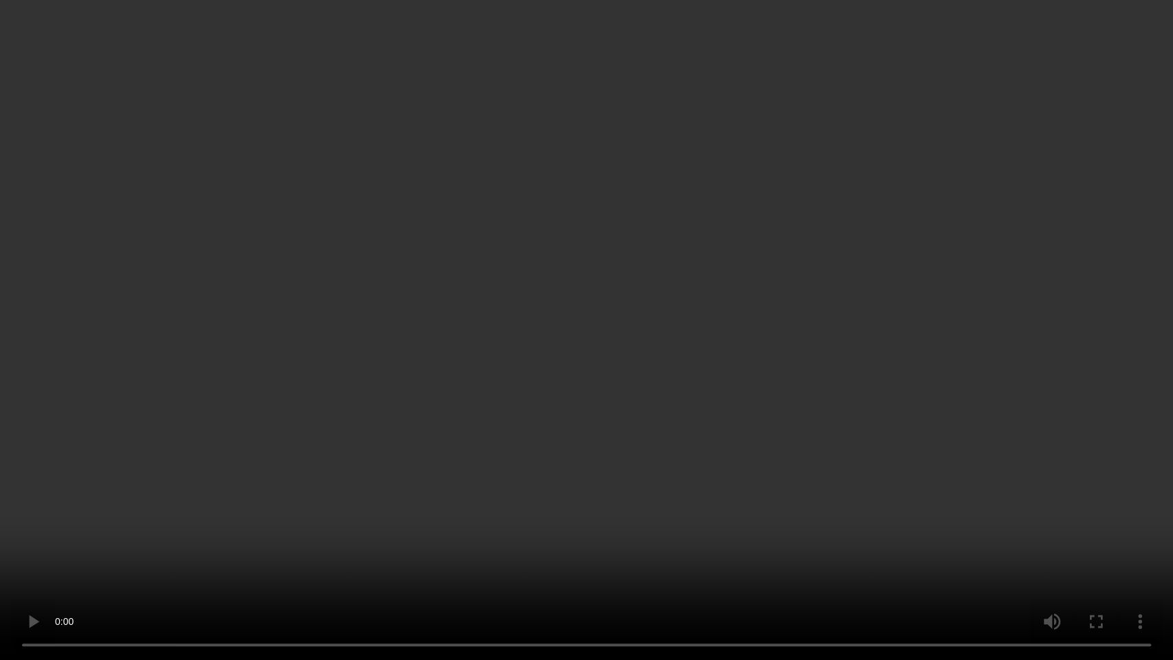
click at [534, 390] on video at bounding box center [586, 330] width 1173 height 660
click at [396, 469] on video at bounding box center [586, 330] width 1173 height 660
click at [530, 334] on video at bounding box center [586, 330] width 1173 height 660
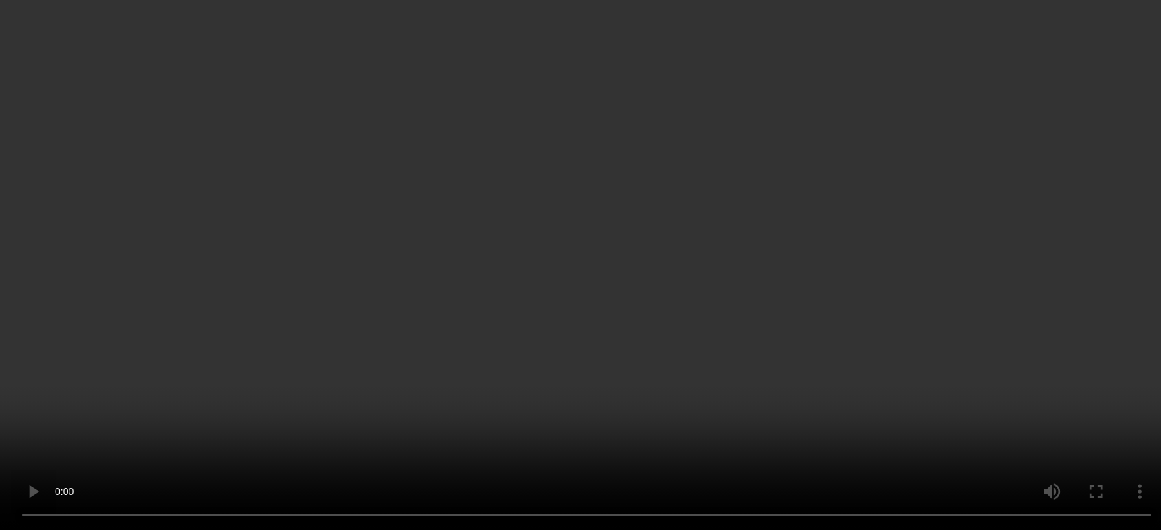
scroll to position [0, 0]
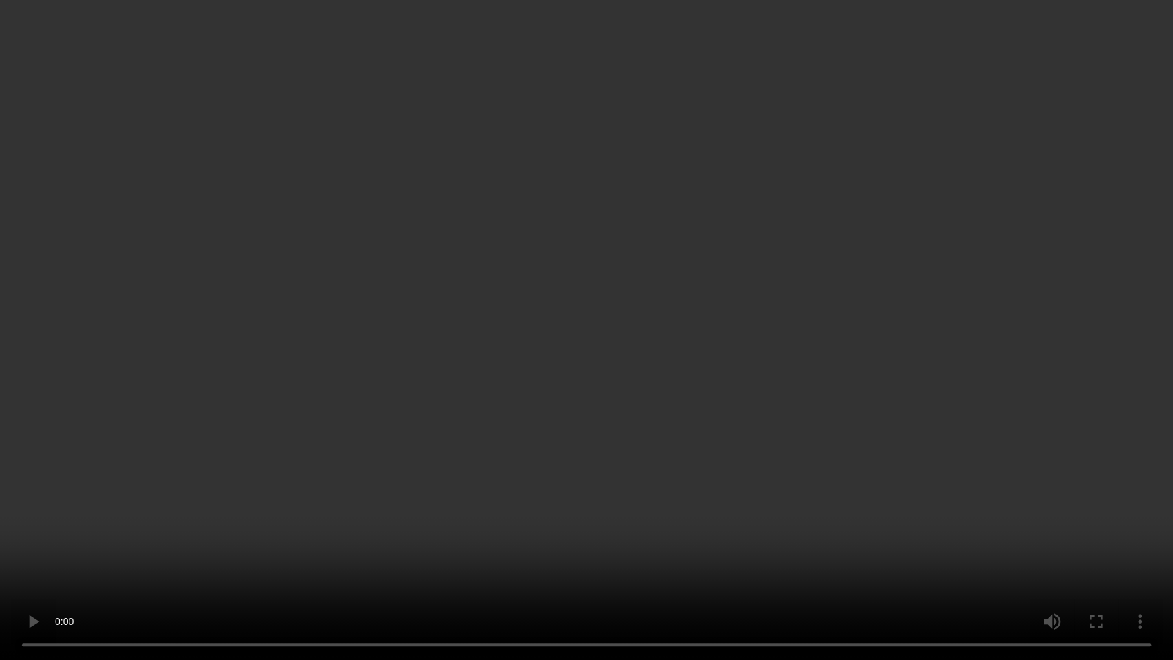
click at [539, 443] on video at bounding box center [586, 330] width 1173 height 660
click at [716, 335] on video at bounding box center [586, 330] width 1173 height 660
click at [548, 287] on video at bounding box center [586, 330] width 1173 height 660
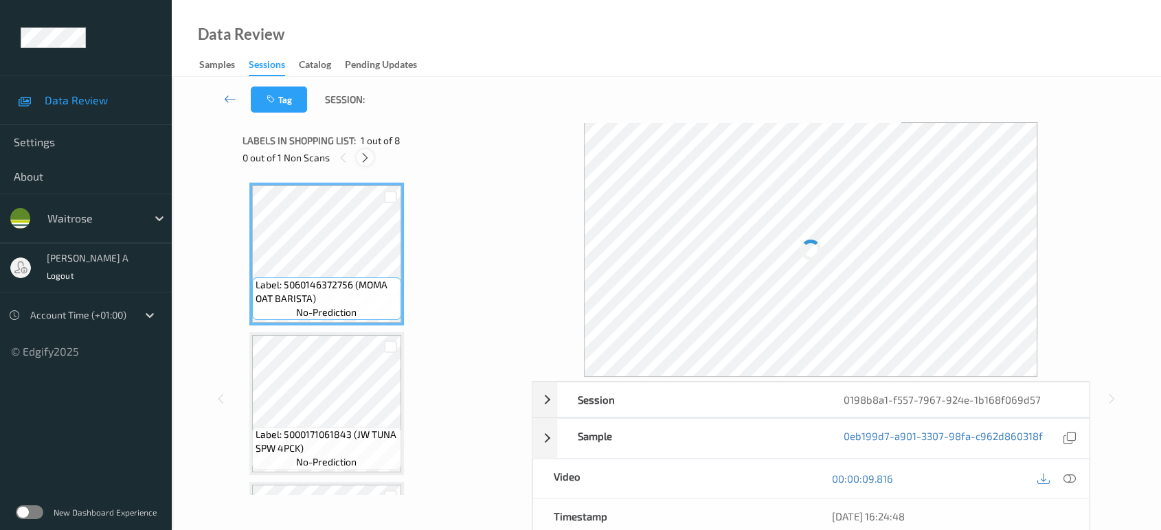
click at [369, 155] on icon at bounding box center [365, 158] width 12 height 12
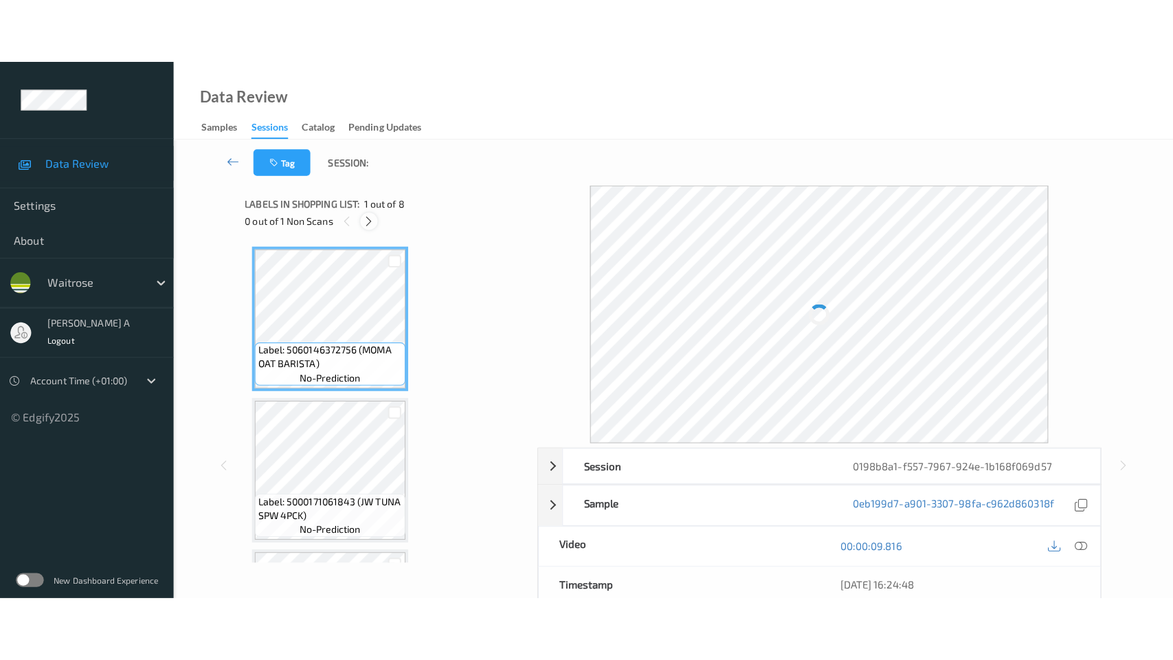
scroll to position [753, 0]
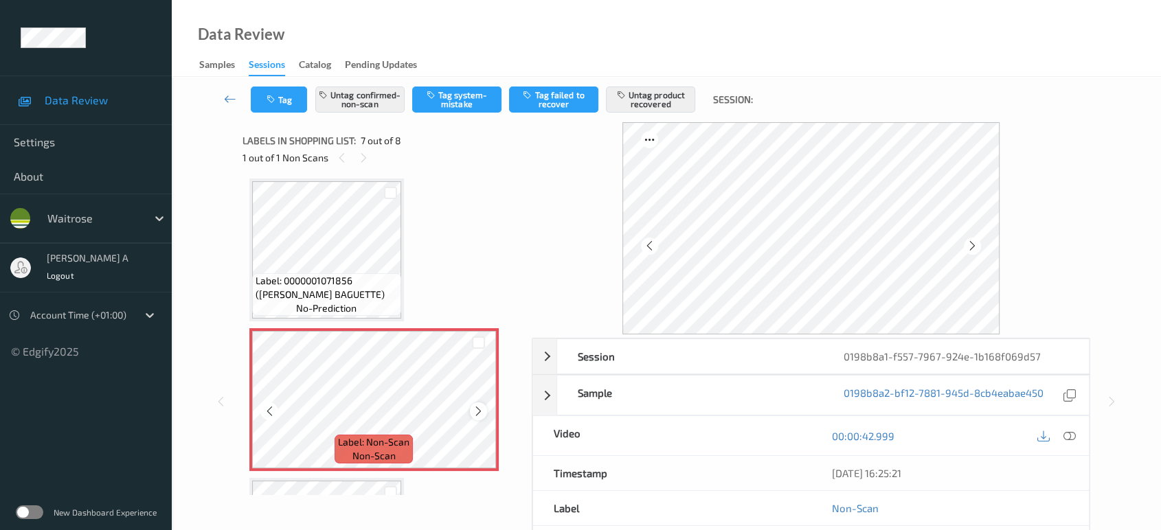
click at [479, 407] on icon at bounding box center [479, 411] width 12 height 12
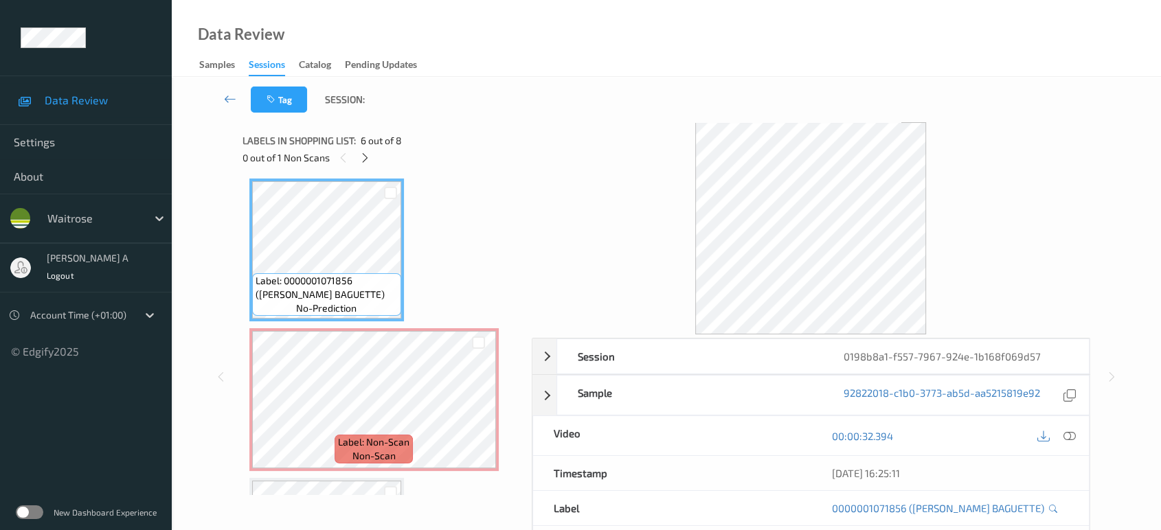
drag, startPoint x: 1068, startPoint y: 437, endPoint x: 1057, endPoint y: 428, distance: 14.2
click at [1069, 437] on icon at bounding box center [1069, 436] width 12 height 12
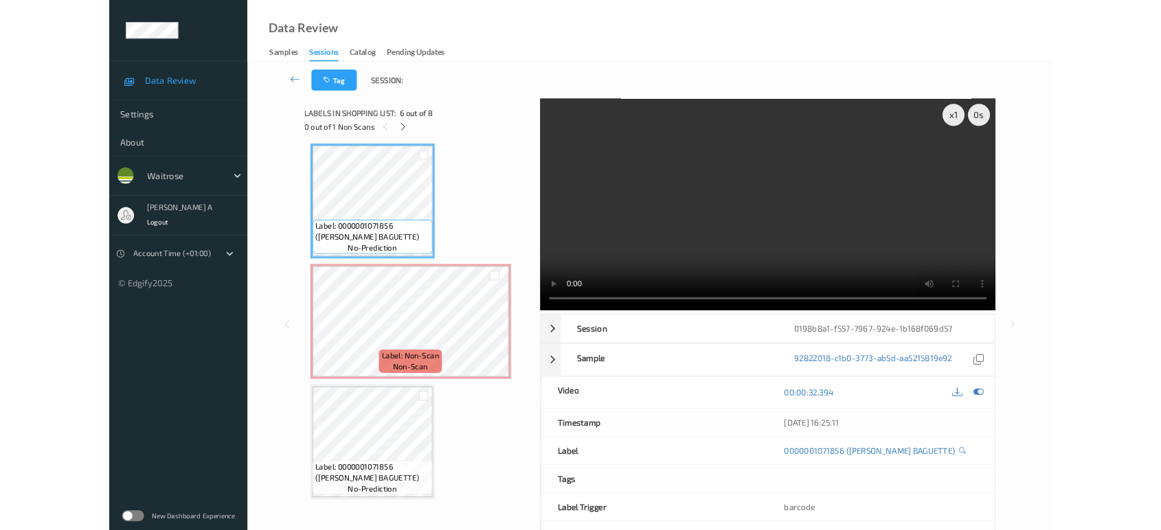
scroll to position [751, 0]
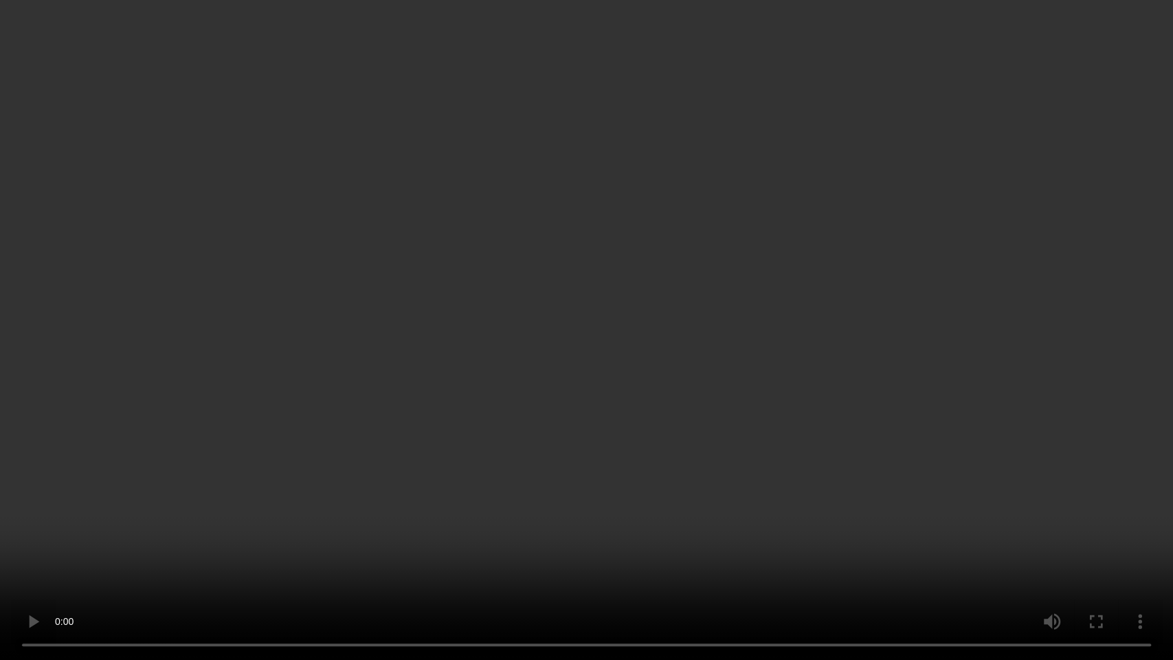
click at [752, 377] on video at bounding box center [586, 330] width 1173 height 660
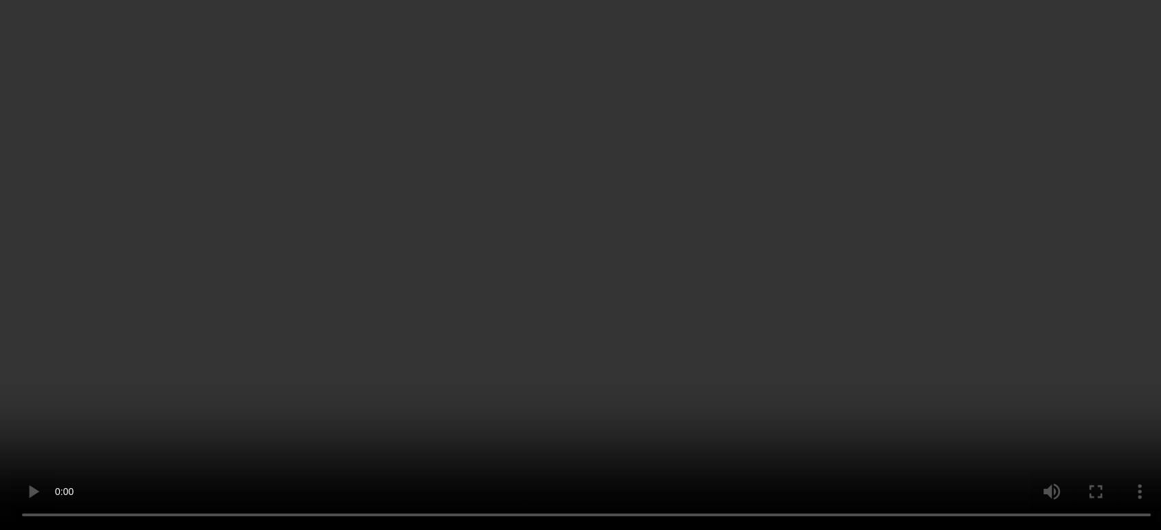
scroll to position [879, 0]
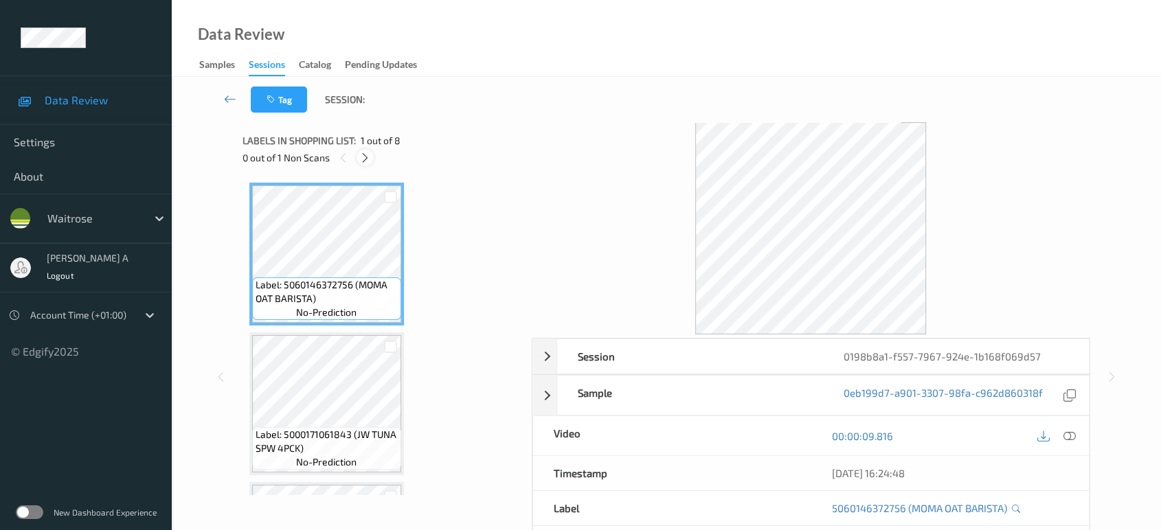
click at [368, 158] on icon at bounding box center [365, 158] width 12 height 12
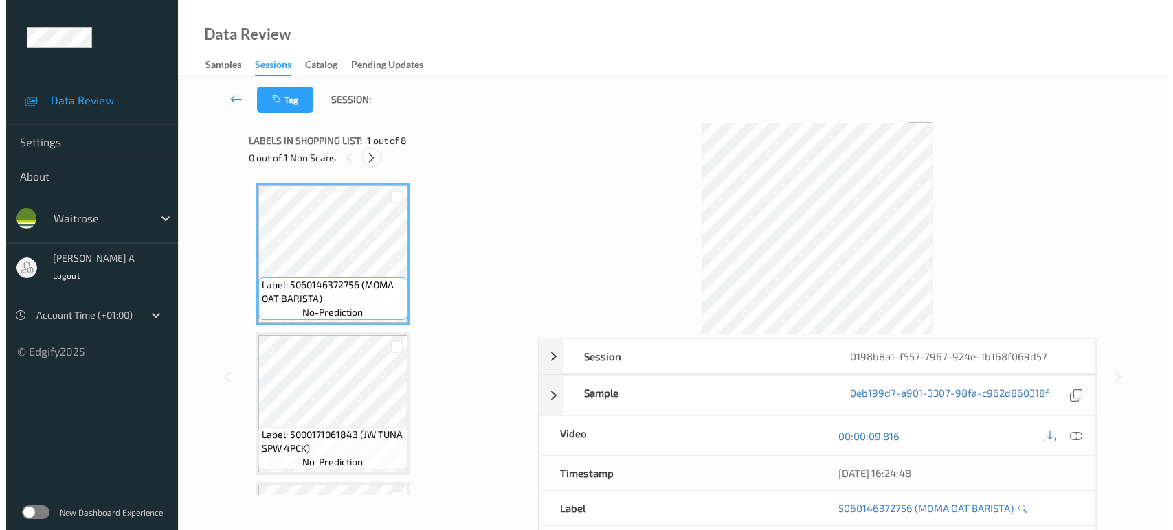
scroll to position [753, 0]
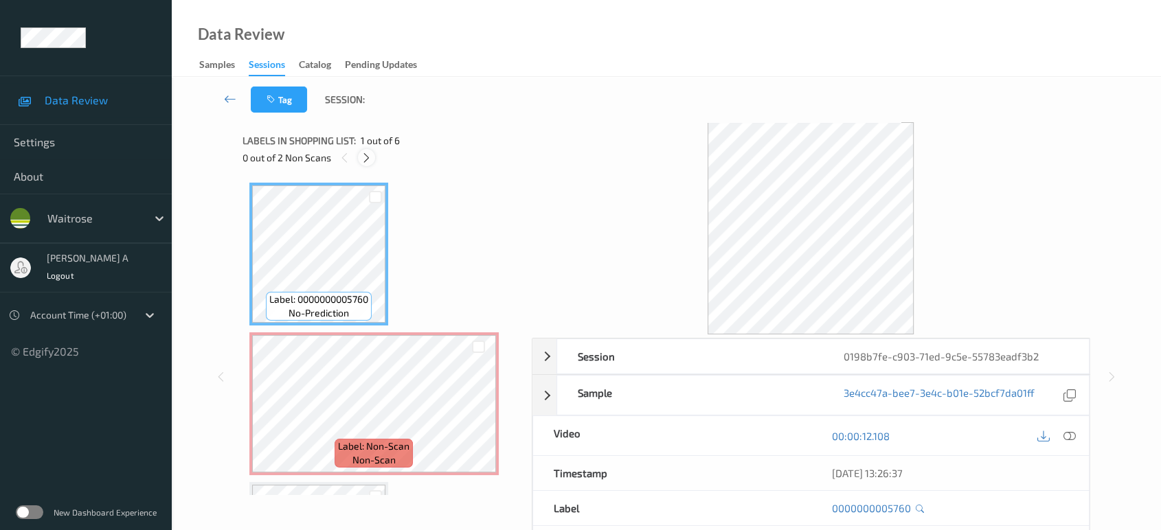
click at [369, 163] on icon at bounding box center [367, 158] width 12 height 12
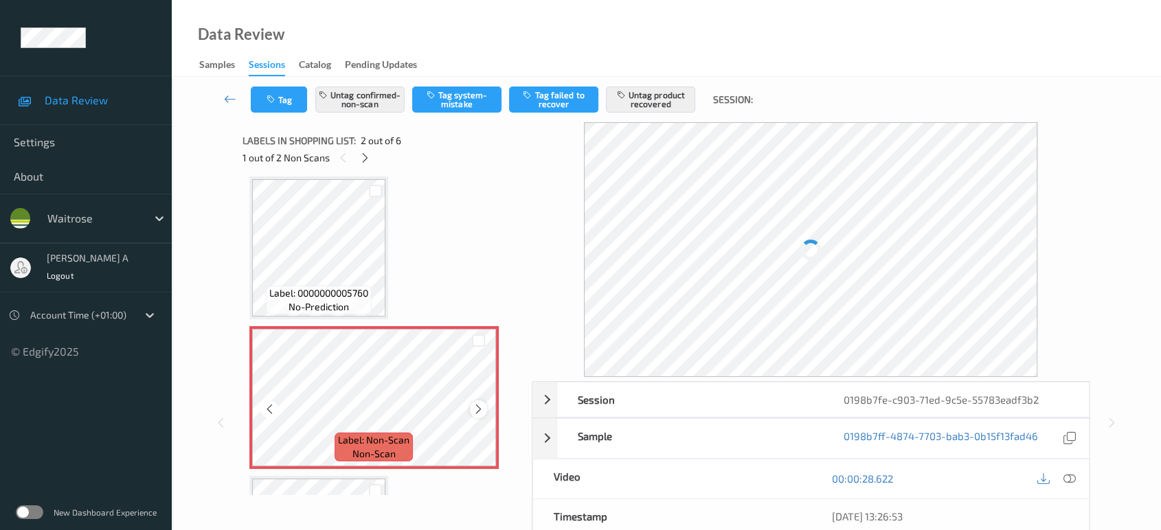
click at [479, 412] on icon at bounding box center [479, 409] width 12 height 12
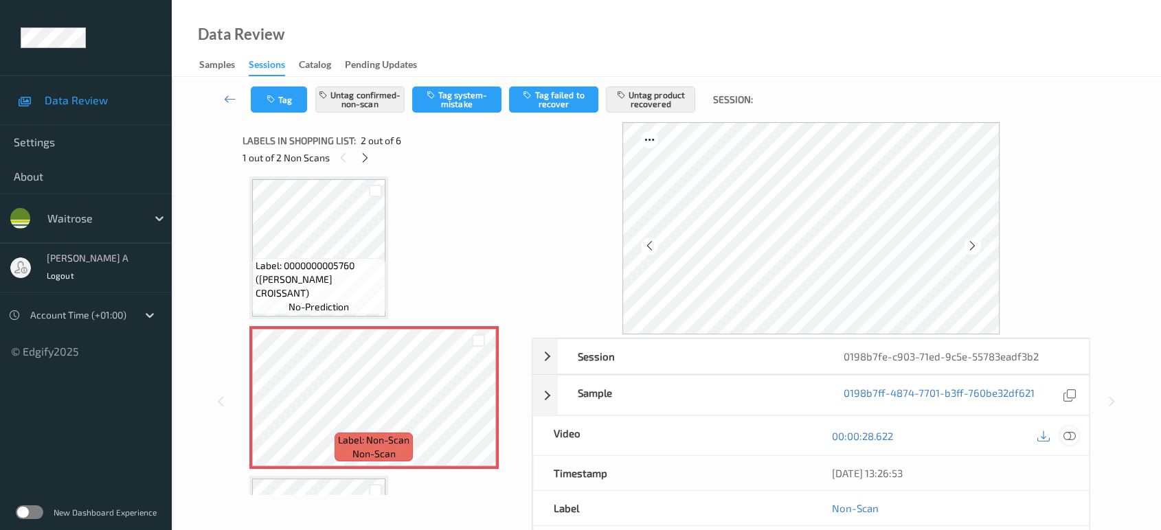
click at [1064, 434] on icon at bounding box center [1069, 436] width 12 height 12
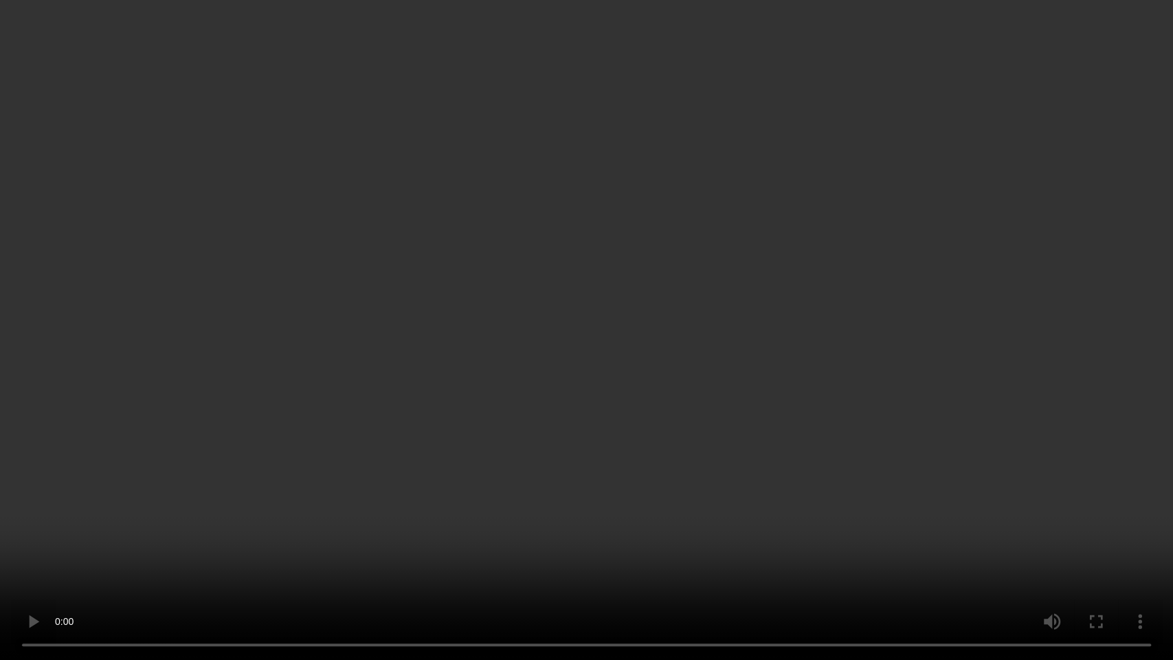
click at [778, 328] on video at bounding box center [586, 330] width 1173 height 660
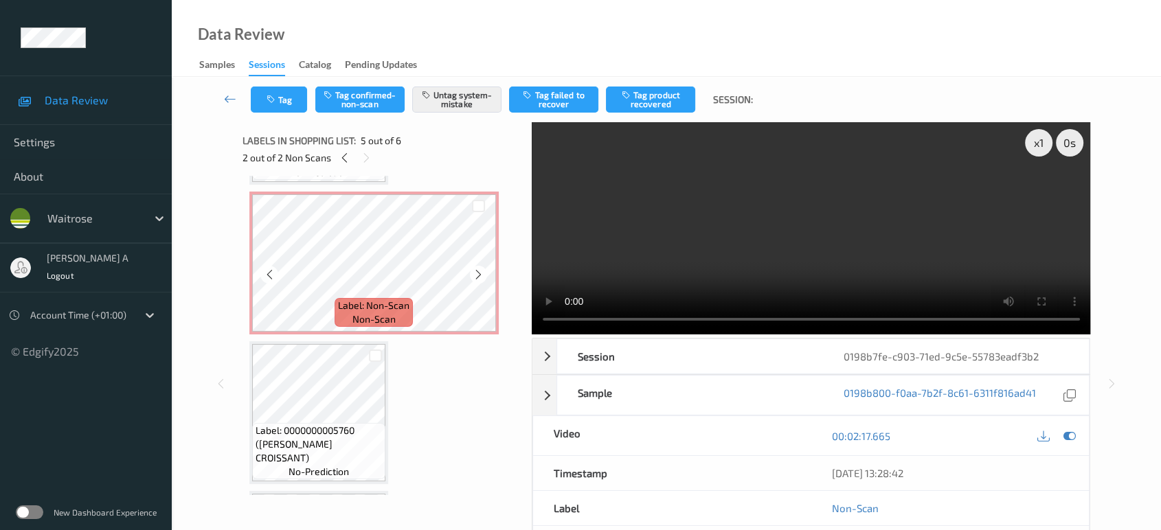
scroll to position [47, 0]
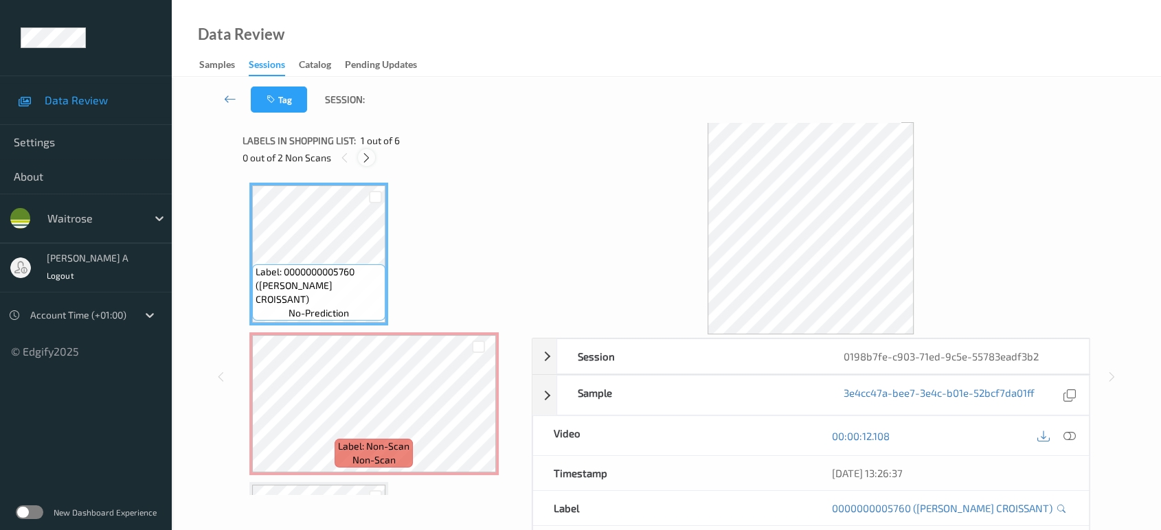
click at [369, 155] on icon at bounding box center [367, 158] width 12 height 12
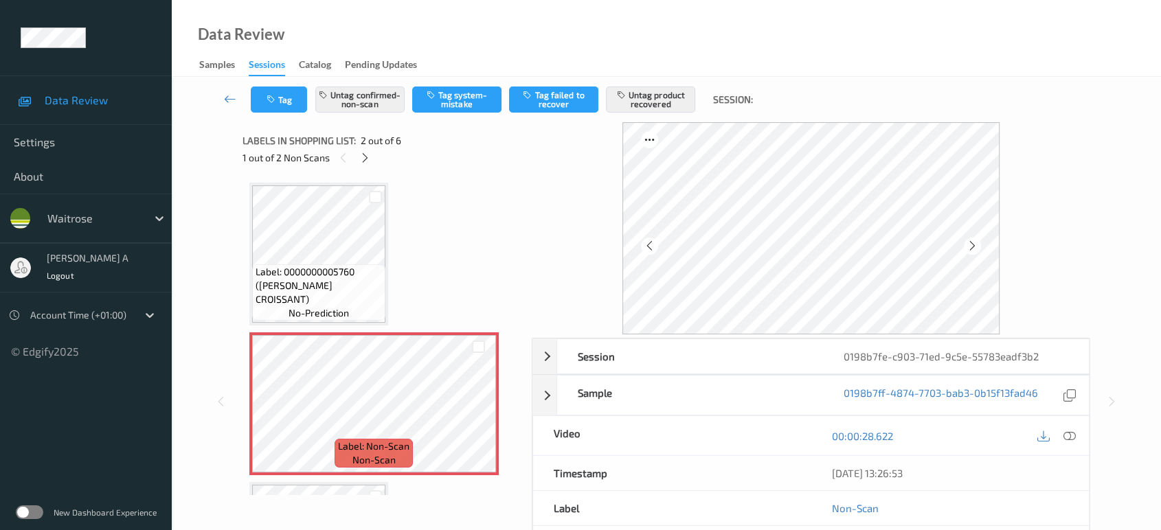
scroll to position [6, 0]
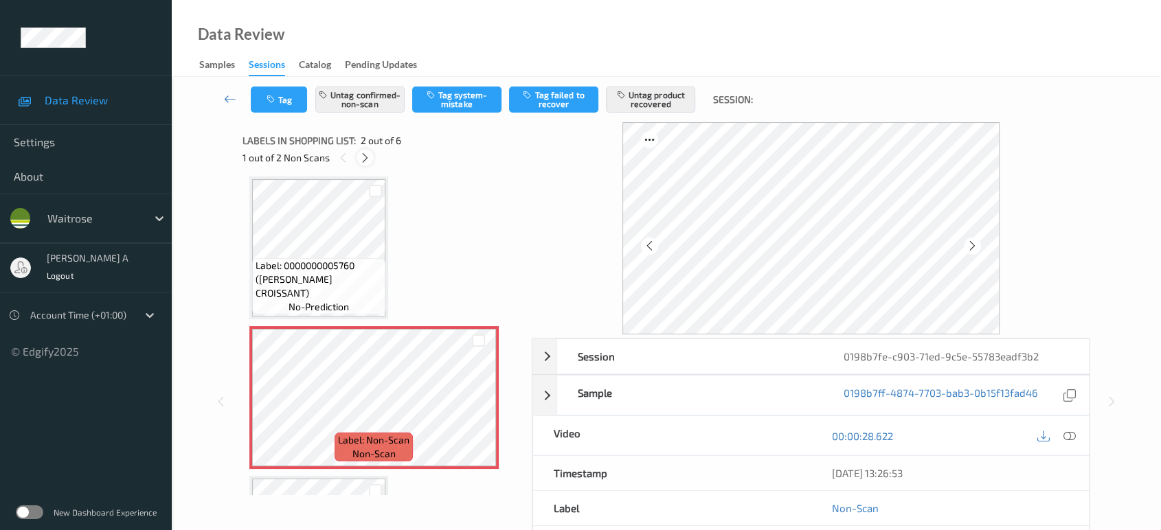
click at [368, 157] on icon at bounding box center [365, 158] width 12 height 12
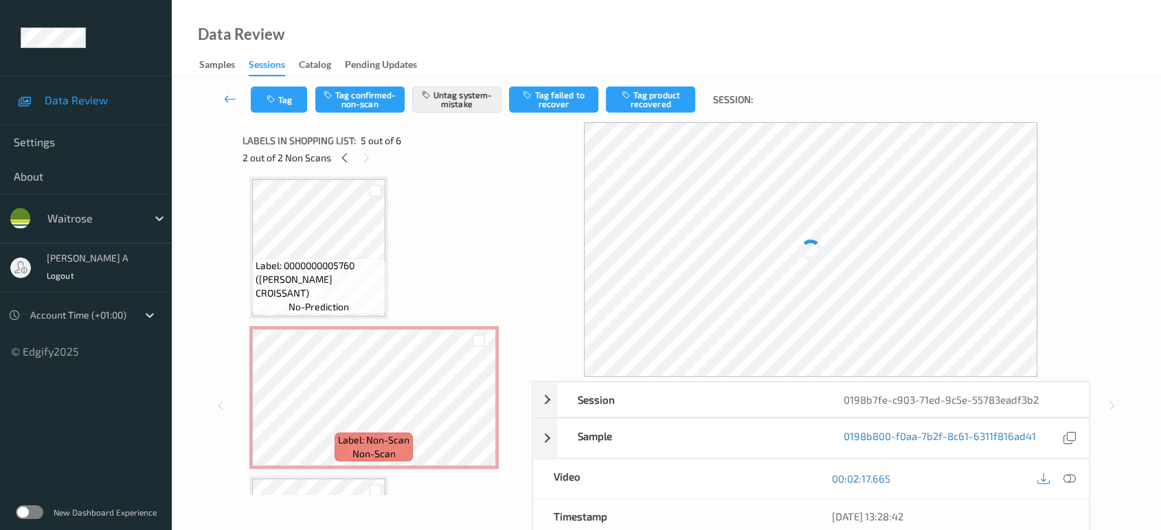
scroll to position [454, 0]
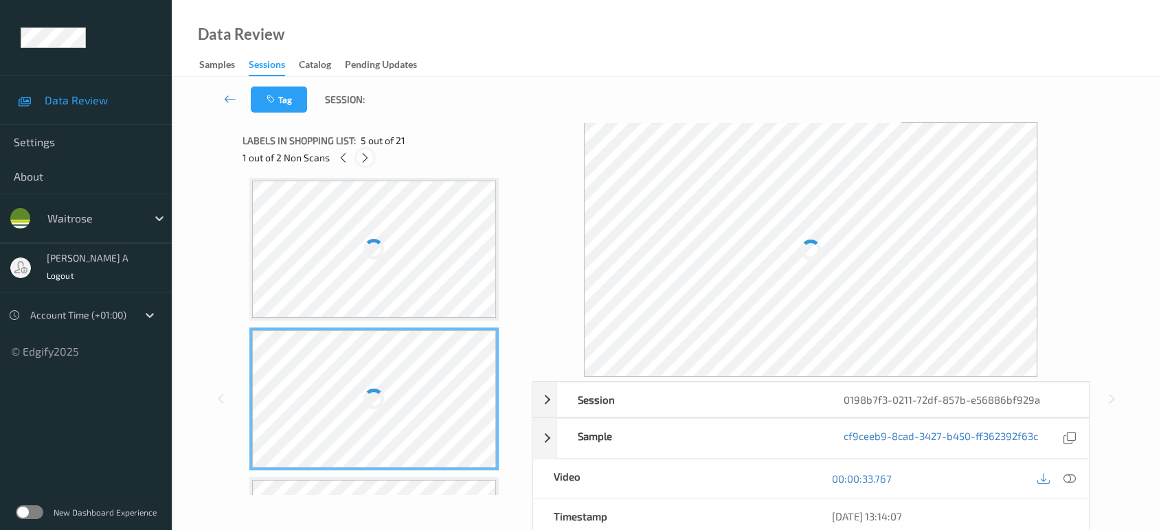
click at [368, 157] on icon at bounding box center [365, 158] width 12 height 12
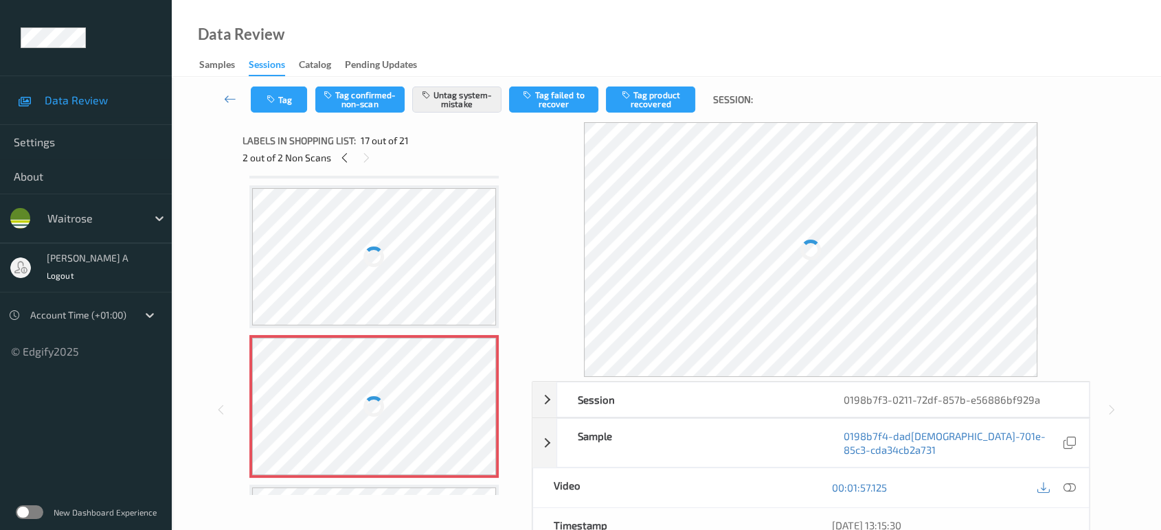
click at [424, 394] on div at bounding box center [374, 406] width 245 height 137
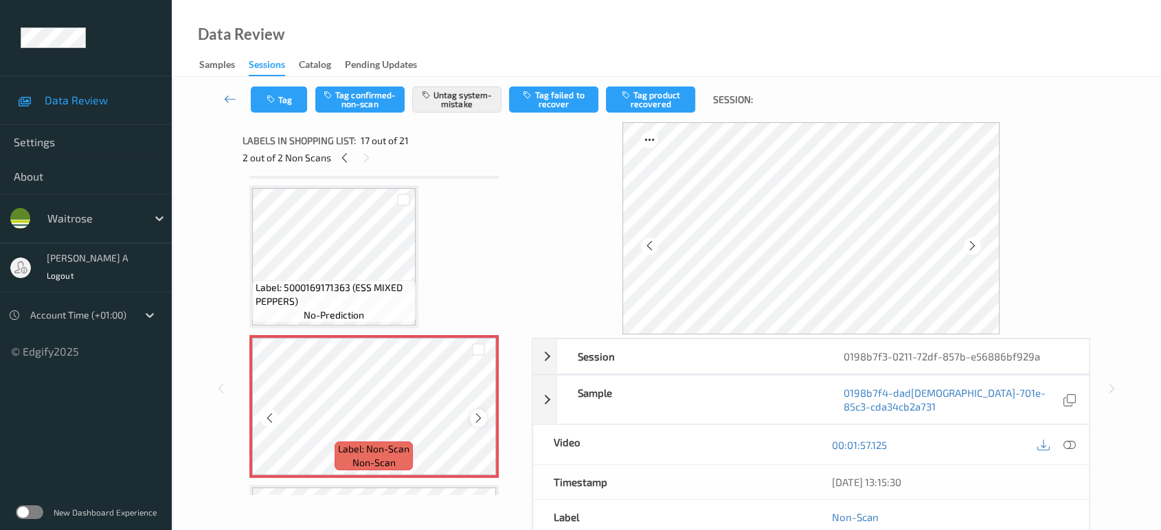
click at [473, 412] on icon at bounding box center [479, 418] width 12 height 12
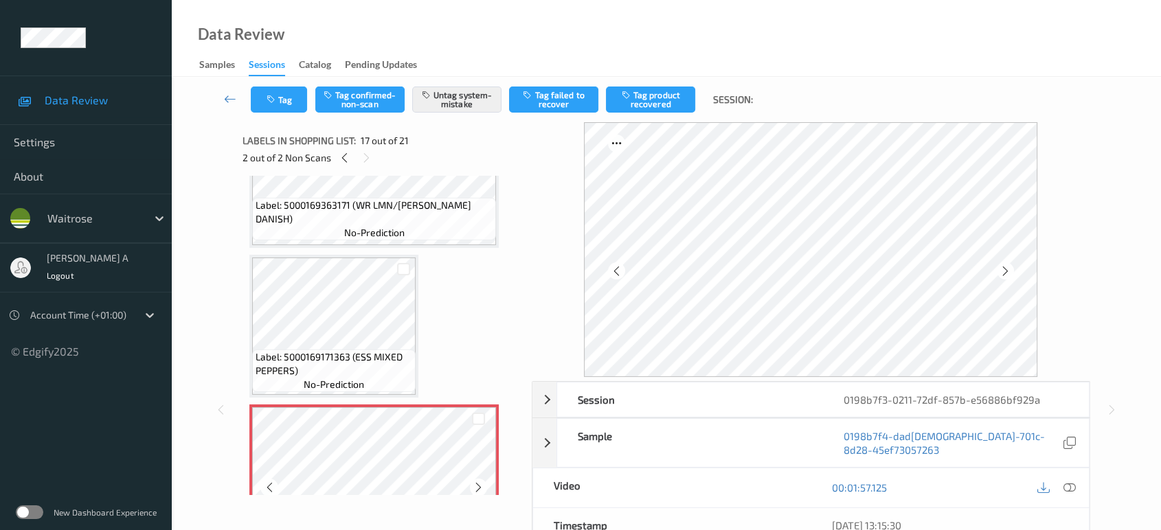
scroll to position [2320, 0]
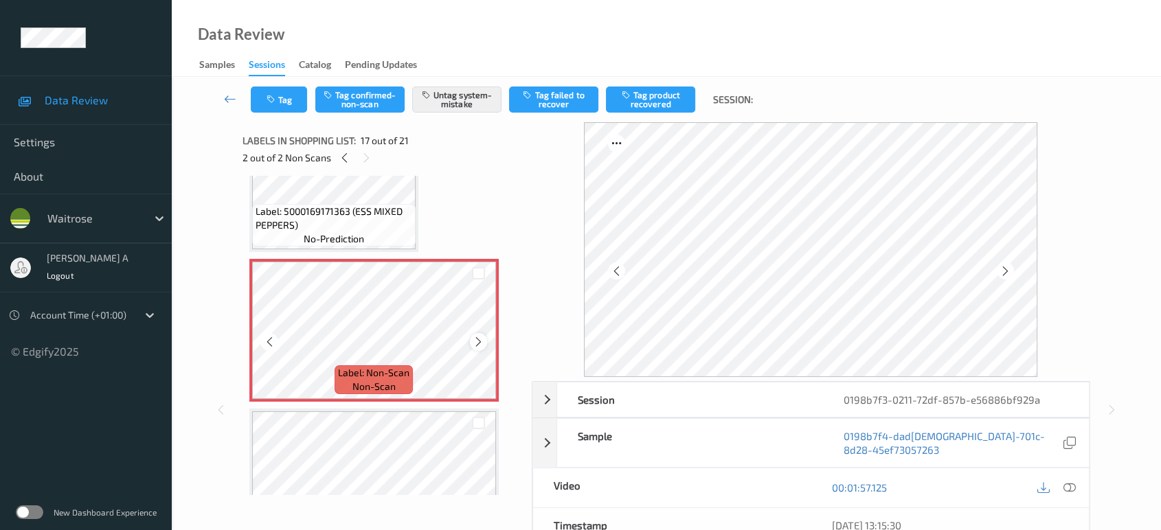
click at [479, 339] on div at bounding box center [478, 341] width 17 height 17
click at [478, 336] on icon at bounding box center [479, 342] width 12 height 12
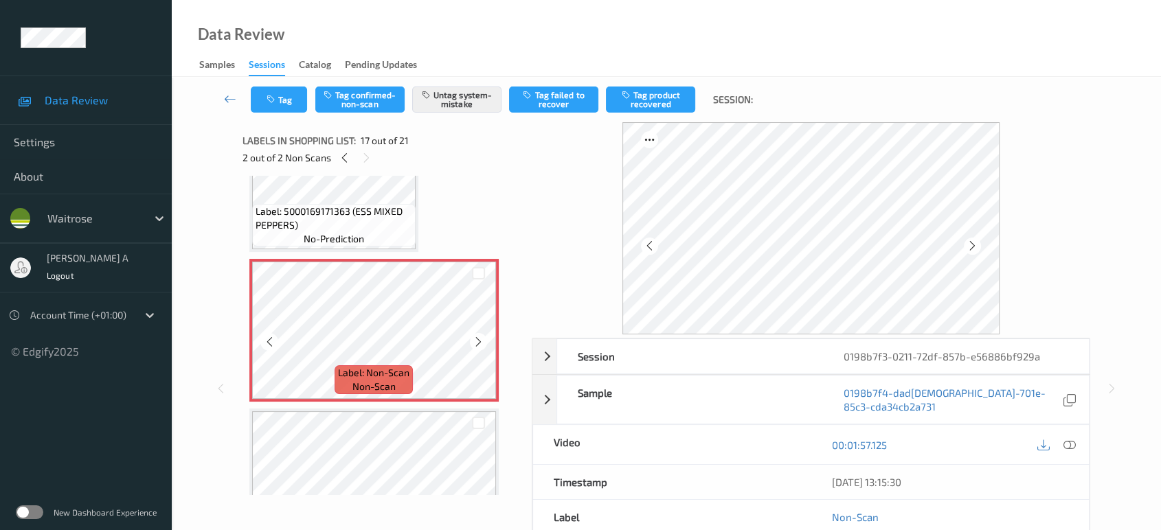
click at [478, 336] on icon at bounding box center [479, 342] width 12 height 12
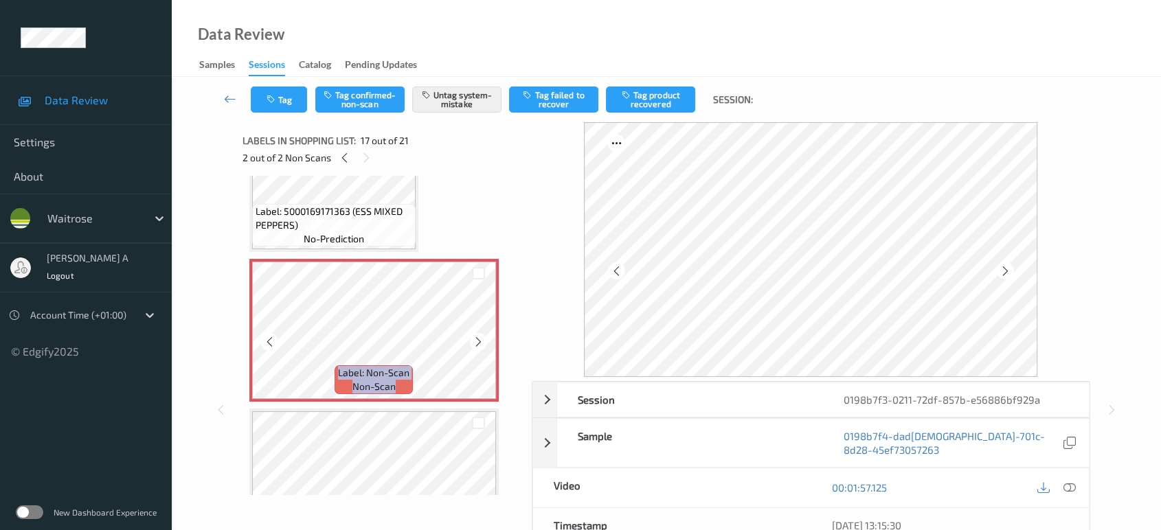
click at [478, 336] on icon at bounding box center [479, 342] width 12 height 12
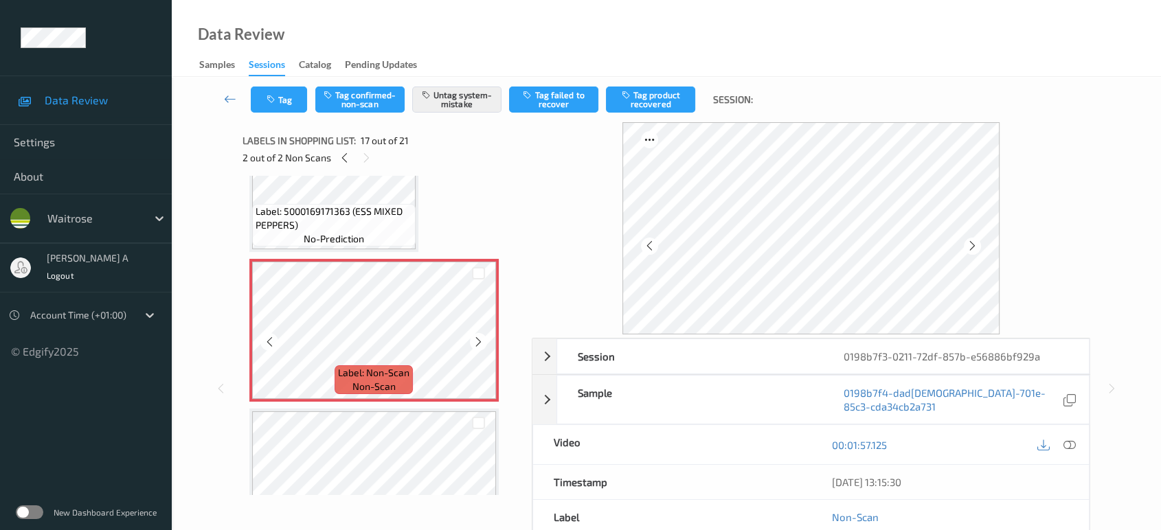
click at [478, 336] on icon at bounding box center [479, 342] width 12 height 12
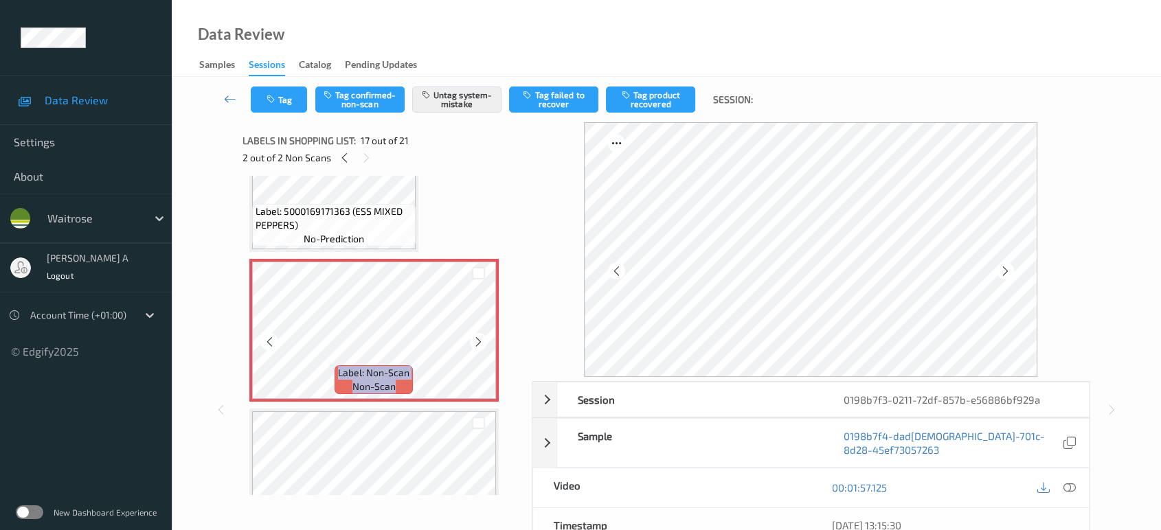
click at [478, 336] on icon at bounding box center [479, 342] width 12 height 12
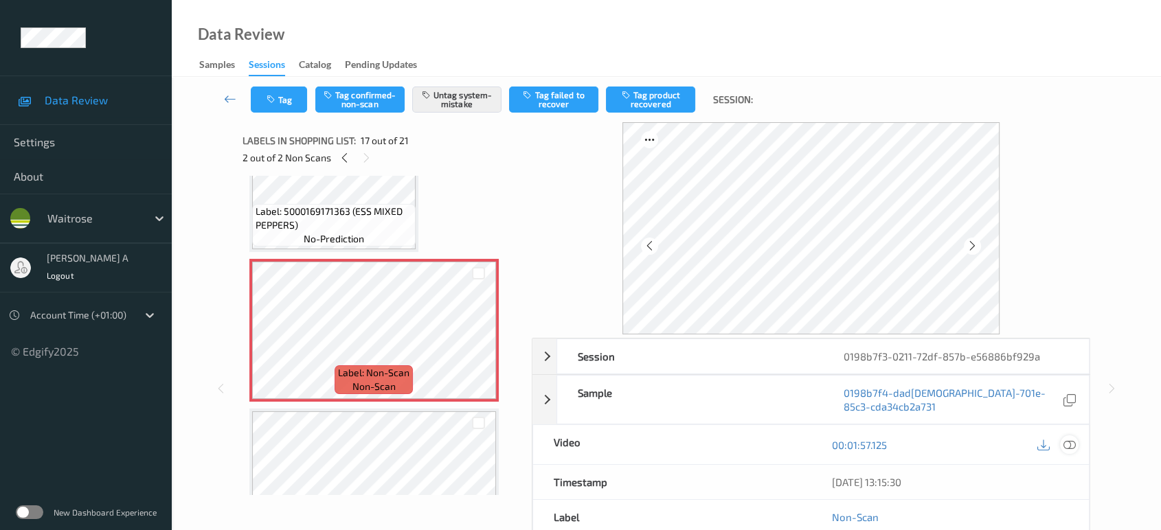
click at [1070, 439] on icon at bounding box center [1069, 445] width 12 height 12
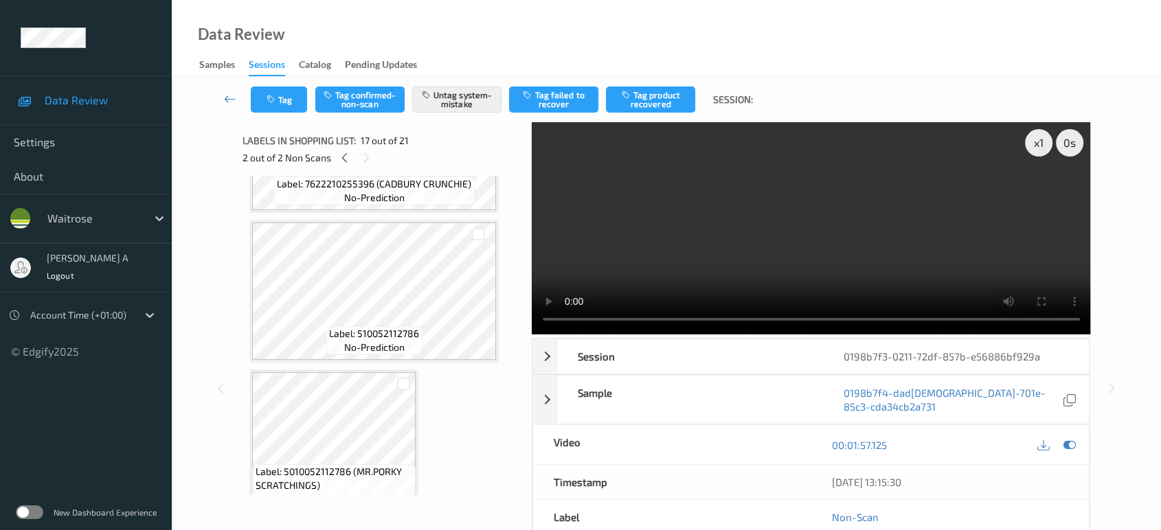
scroll to position [2820, 0]
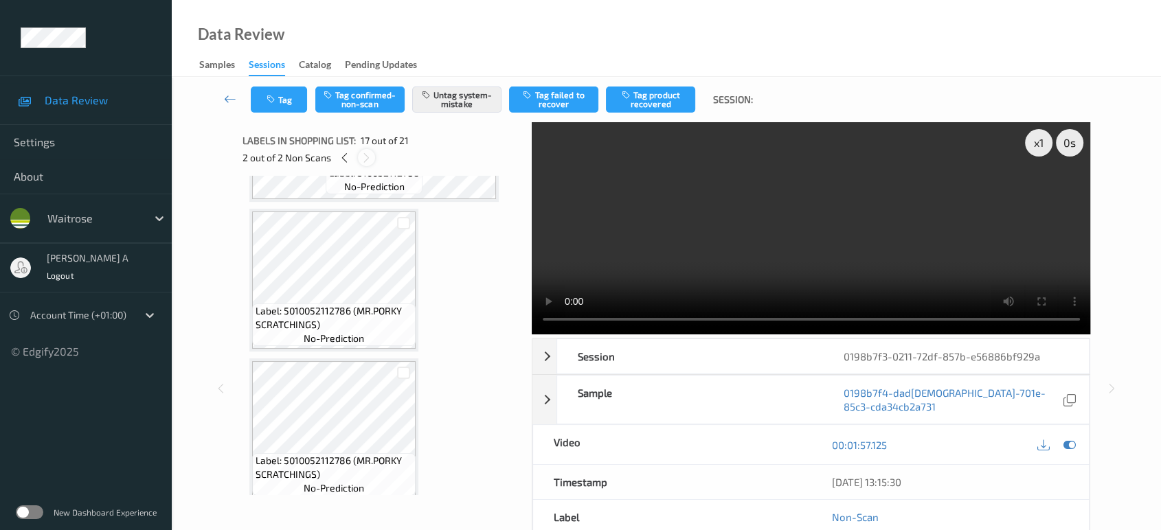
click at [368, 156] on icon at bounding box center [367, 158] width 12 height 12
click at [345, 154] on icon at bounding box center [345, 158] width 12 height 12
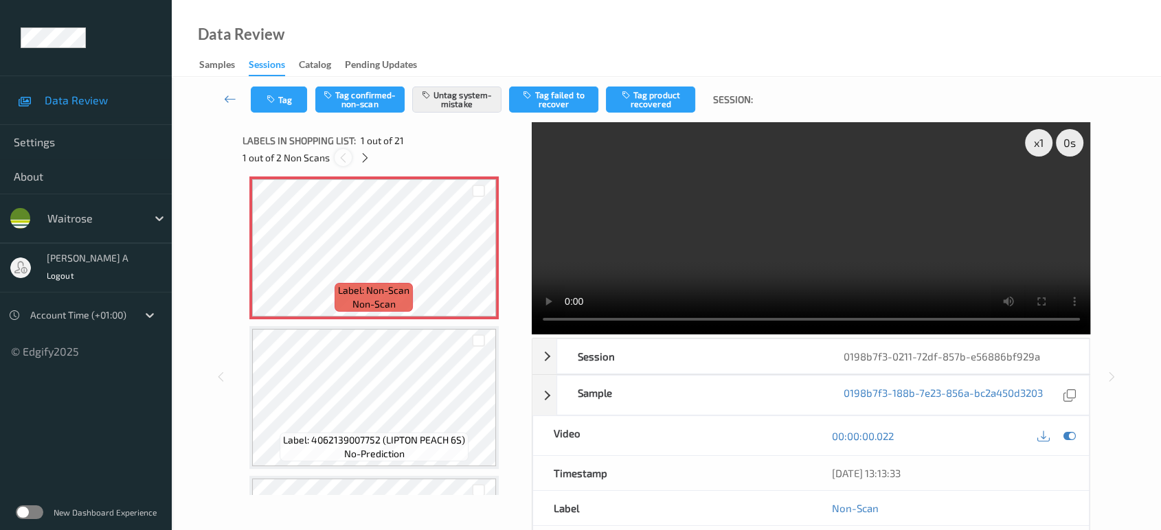
click at [345, 154] on icon at bounding box center [343, 158] width 12 height 12
click at [362, 156] on icon at bounding box center [365, 158] width 12 height 12
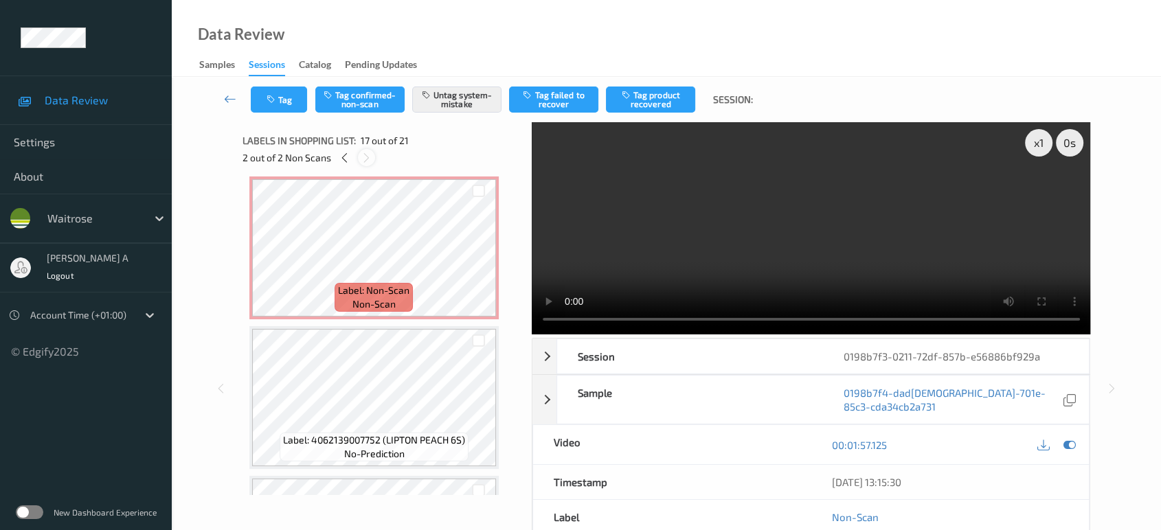
scroll to position [2244, 0]
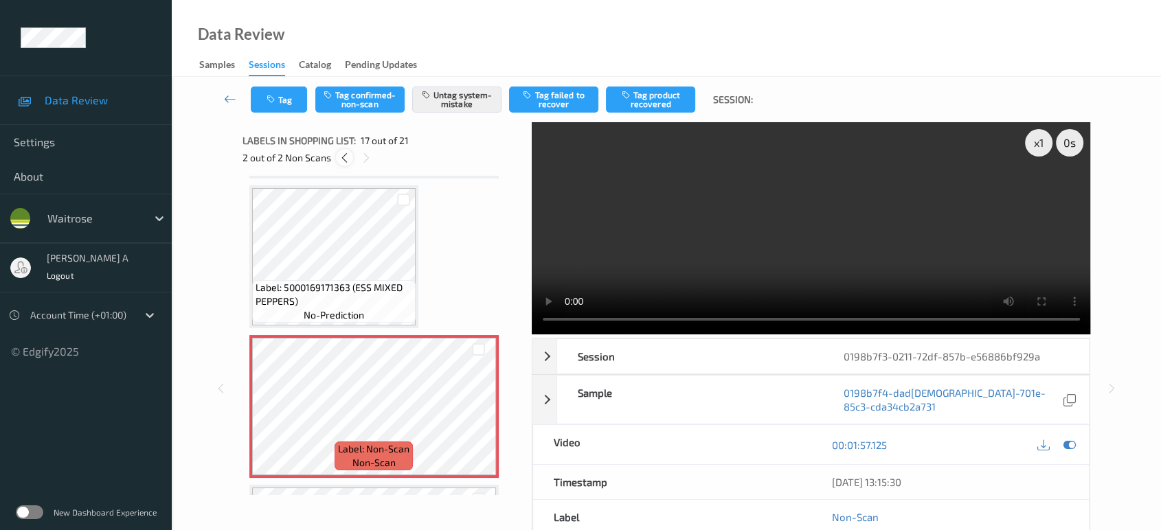
click at [348, 160] on icon at bounding box center [345, 158] width 12 height 12
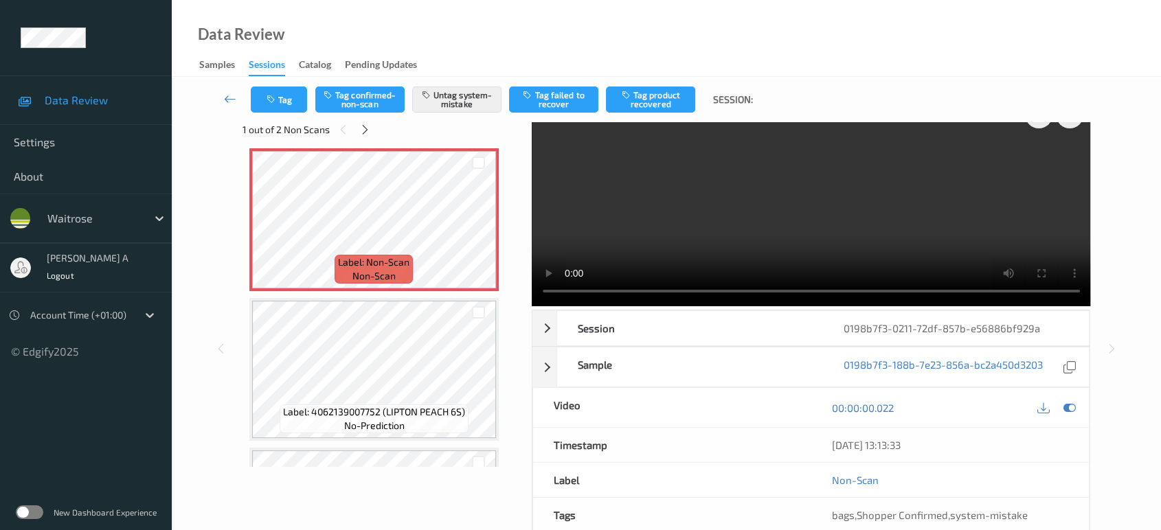
scroll to position [0, 0]
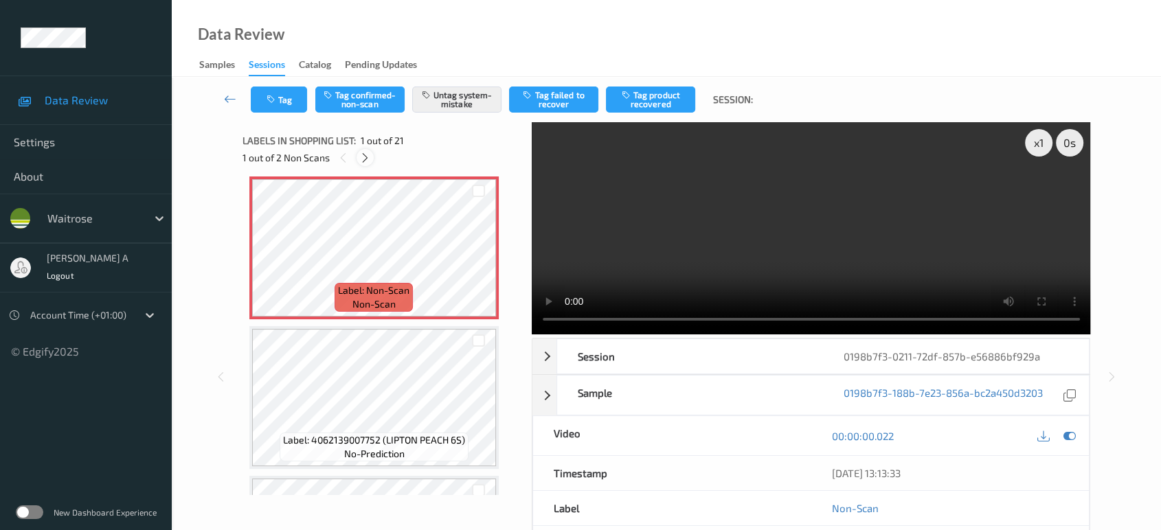
click at [371, 153] on div at bounding box center [365, 157] width 17 height 17
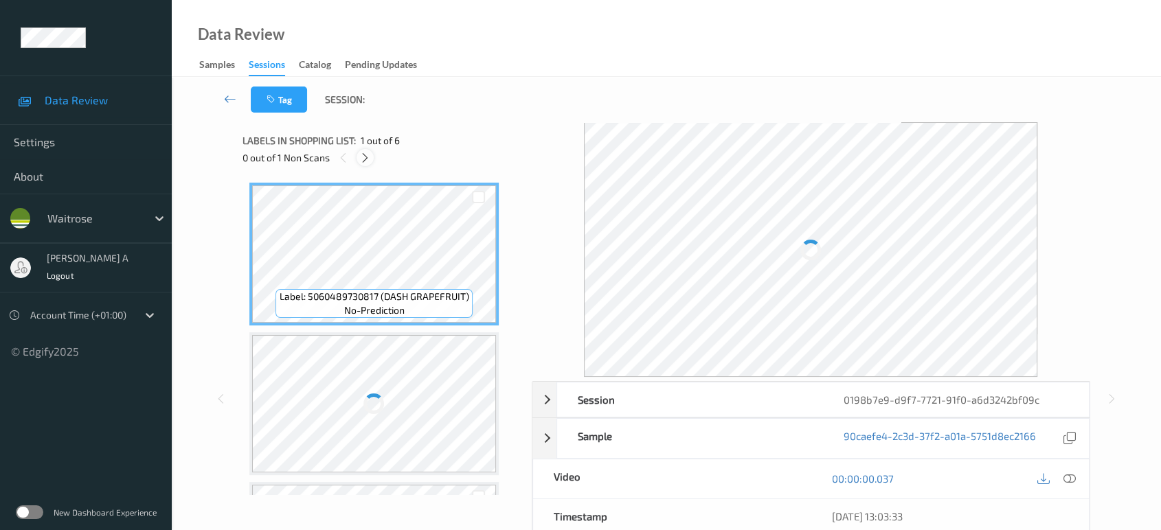
click at [359, 157] on icon at bounding box center [365, 158] width 12 height 12
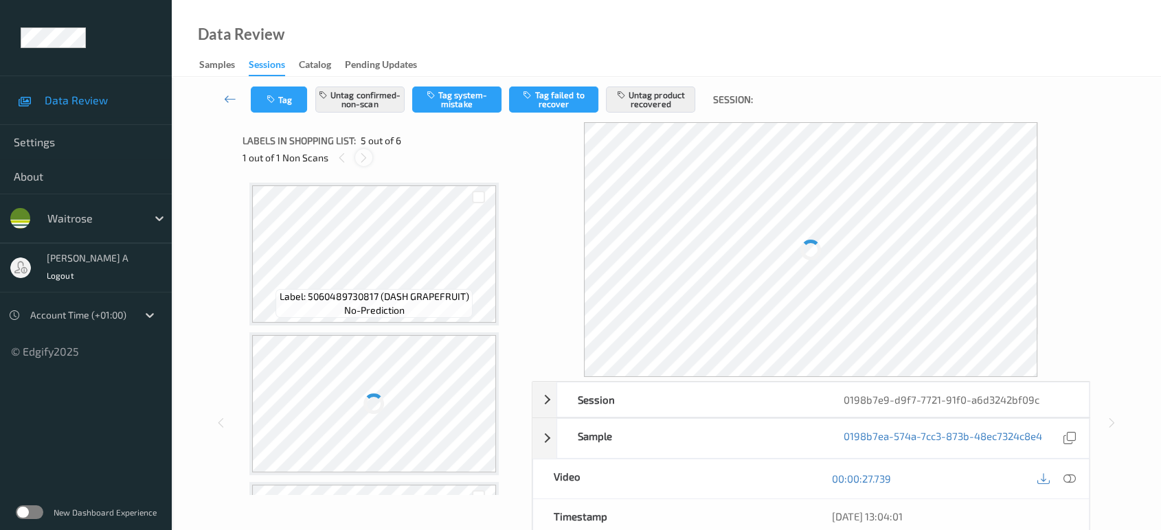
scroll to position [454, 0]
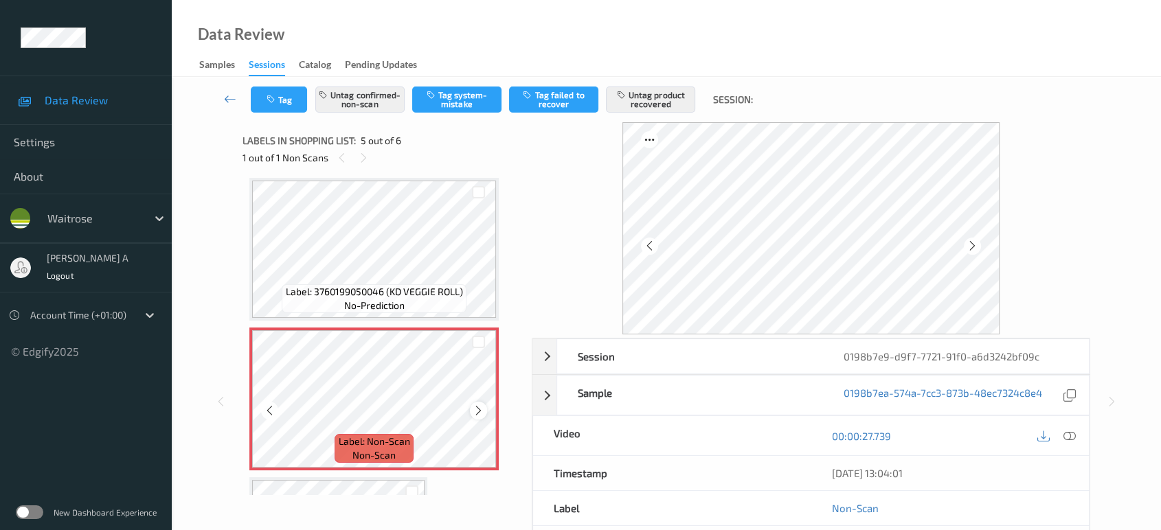
click at [481, 407] on icon at bounding box center [479, 411] width 12 height 12
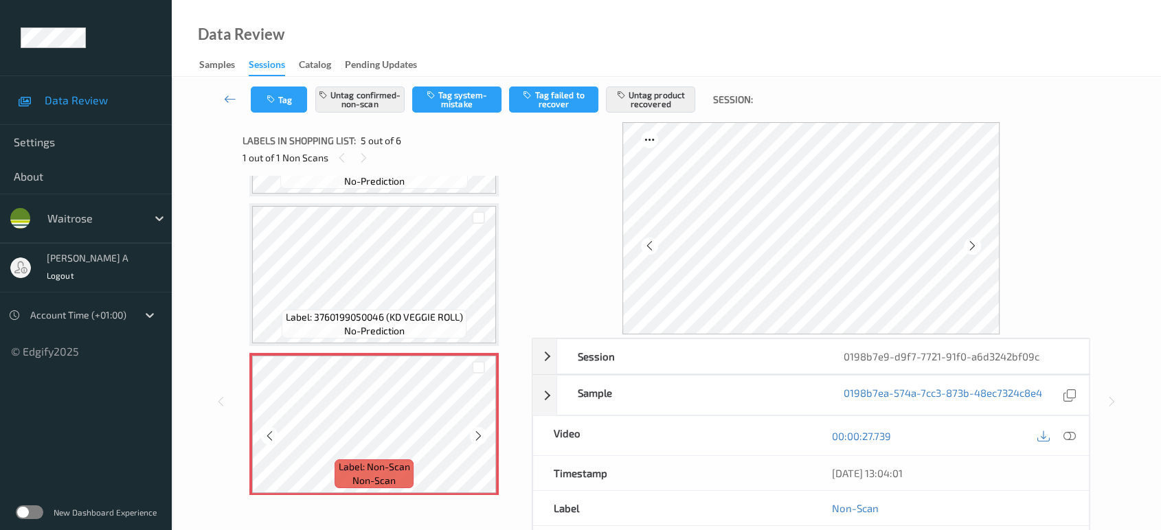
scroll to position [506, 0]
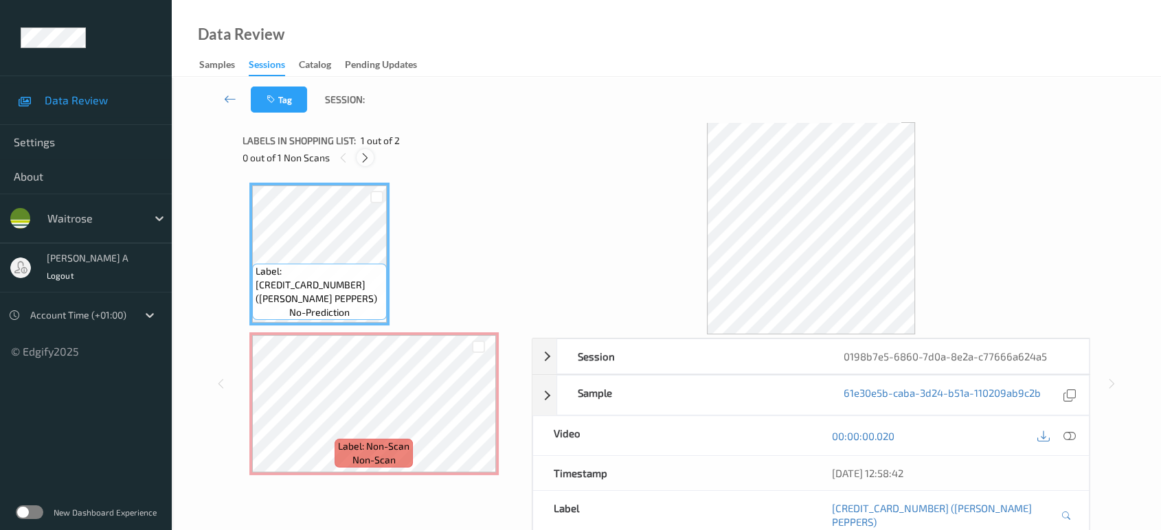
click at [365, 164] on icon at bounding box center [365, 158] width 12 height 12
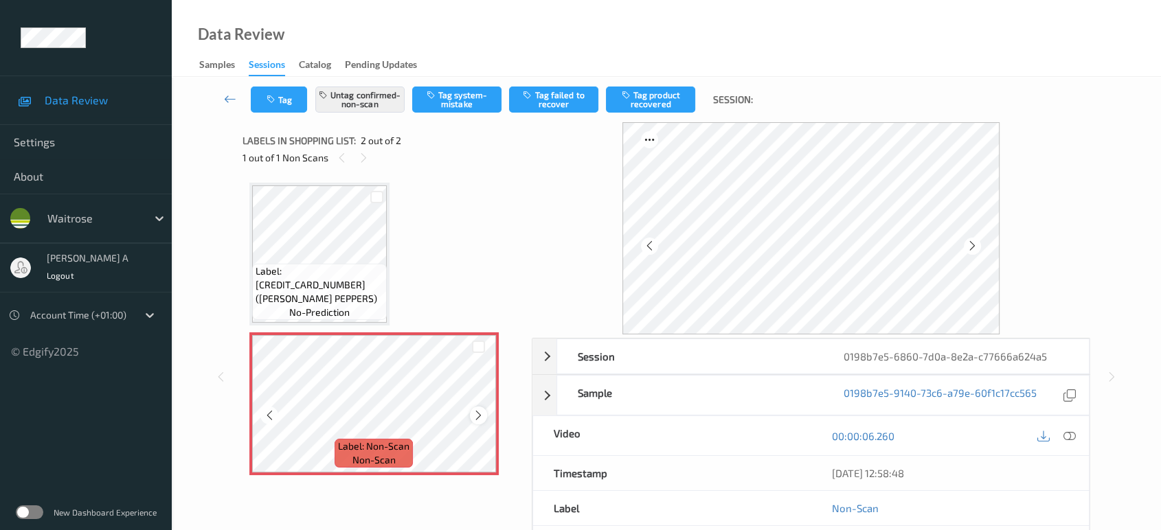
click at [477, 414] on icon at bounding box center [479, 415] width 12 height 12
click at [473, 411] on icon at bounding box center [479, 415] width 12 height 12
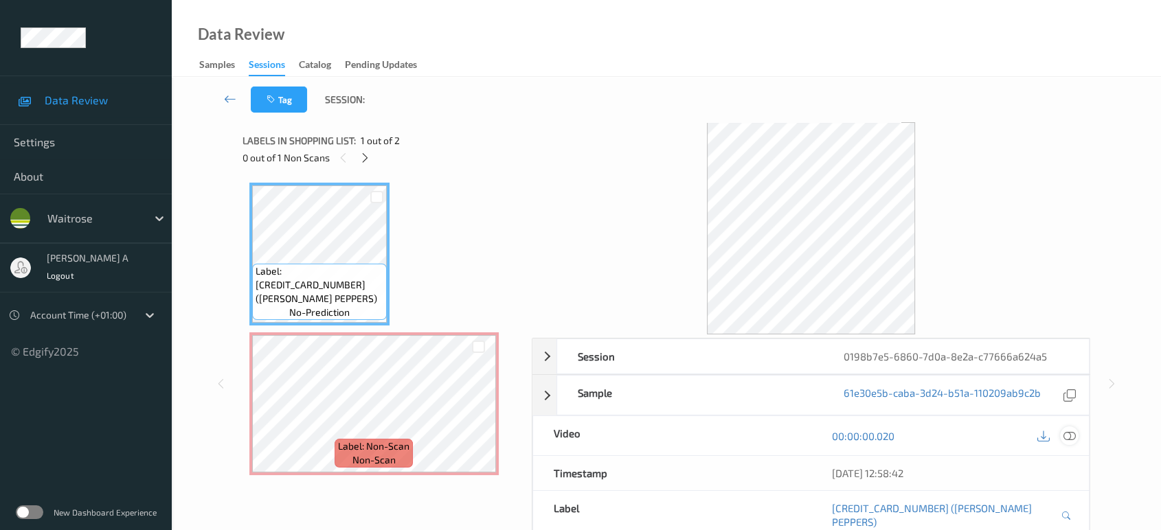
click at [1068, 436] on icon at bounding box center [1069, 436] width 12 height 12
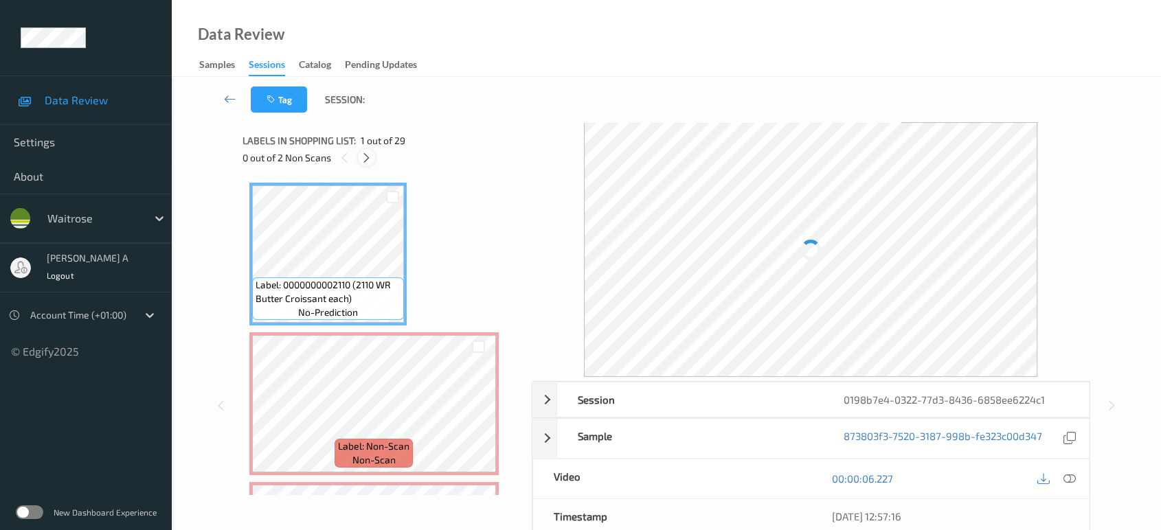
click at [368, 158] on icon at bounding box center [367, 158] width 12 height 12
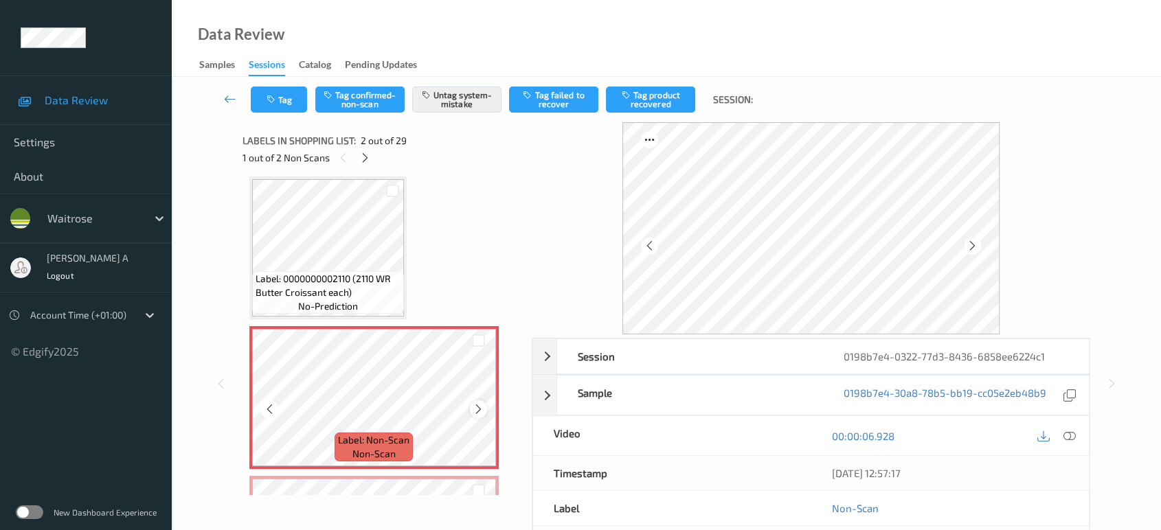
click at [480, 414] on icon at bounding box center [479, 409] width 12 height 12
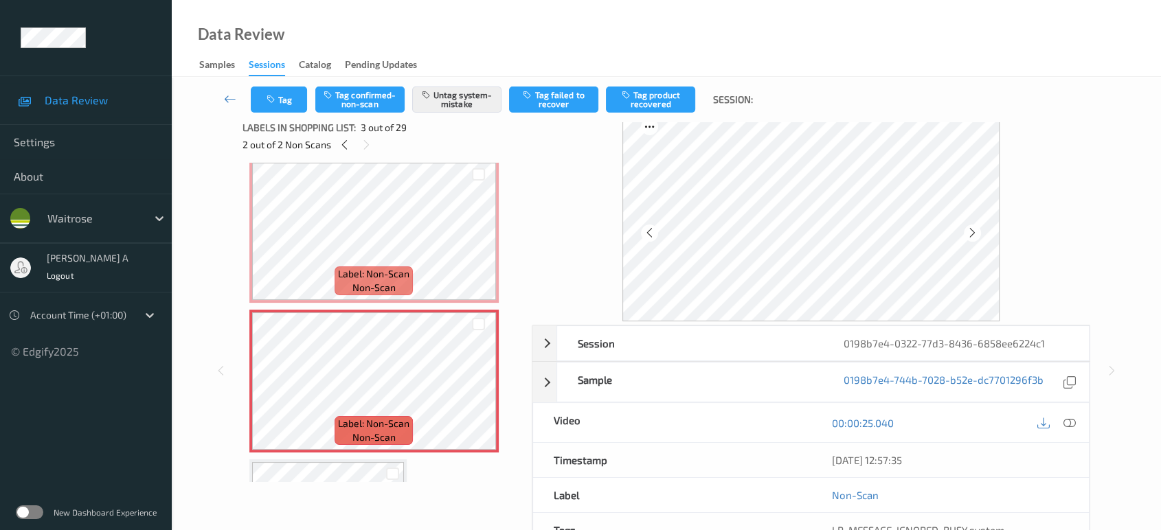
scroll to position [0, 0]
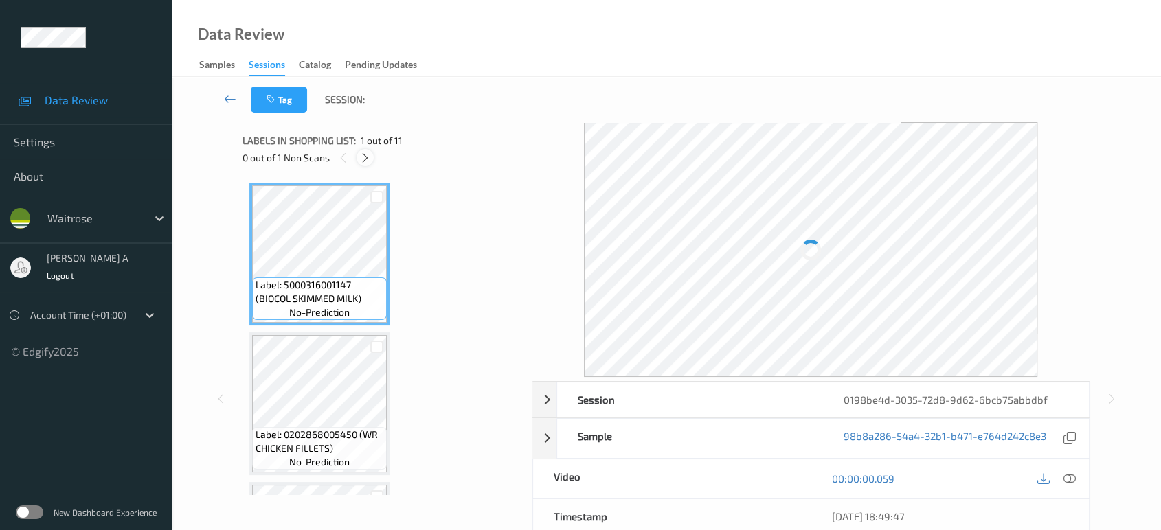
click at [363, 158] on icon at bounding box center [365, 158] width 12 height 12
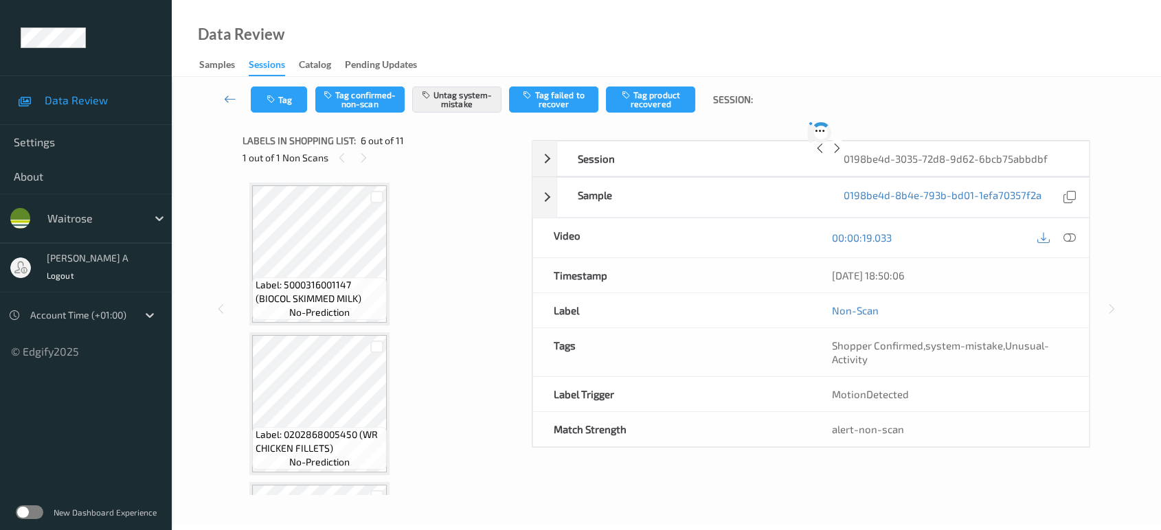
scroll to position [603, 0]
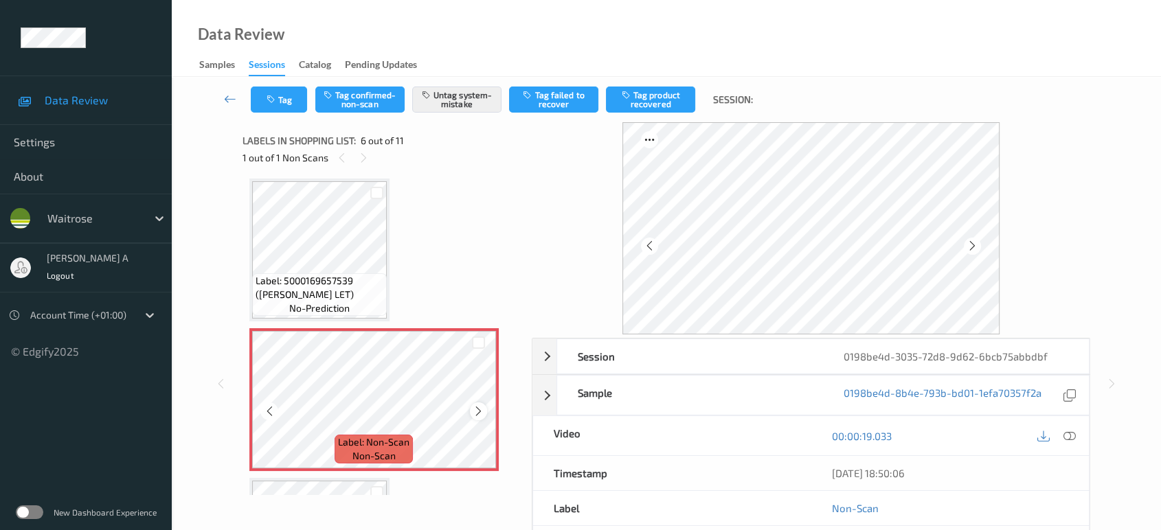
click at [477, 405] on icon at bounding box center [479, 411] width 12 height 12
click at [480, 406] on icon at bounding box center [479, 411] width 12 height 12
click at [473, 405] on icon at bounding box center [479, 411] width 12 height 12
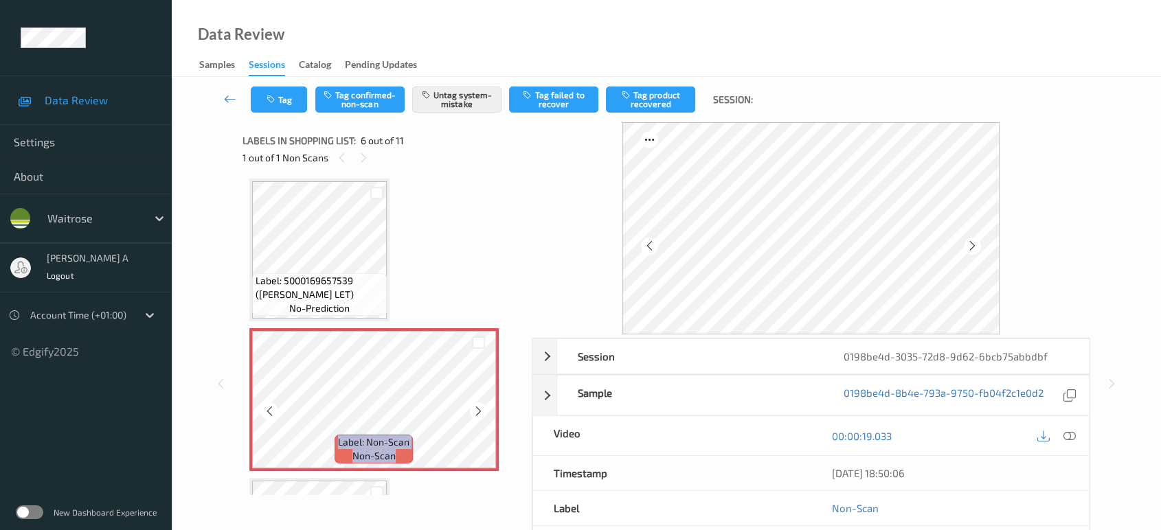
click at [473, 405] on icon at bounding box center [479, 411] width 12 height 12
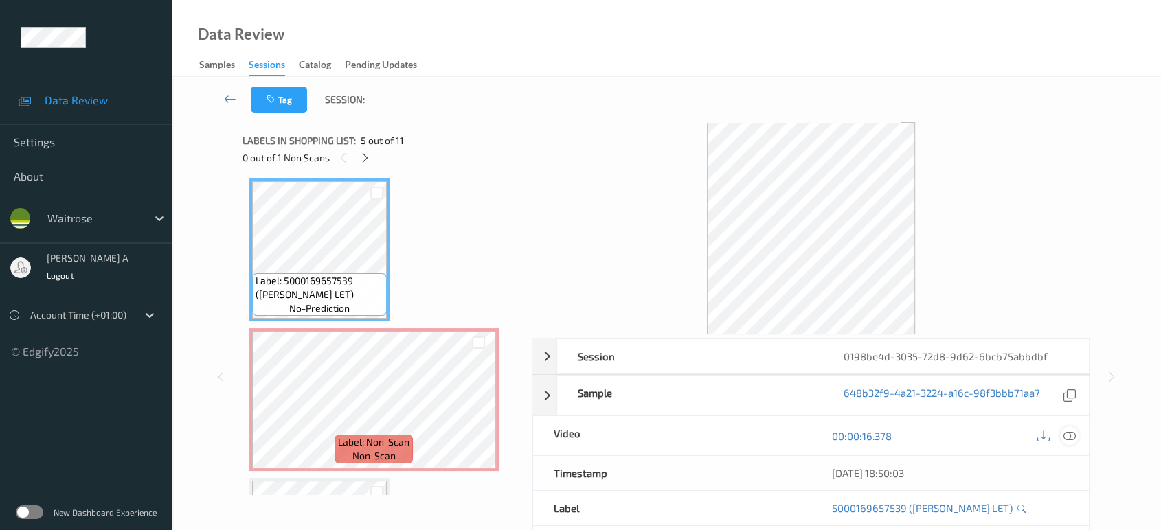
click at [1066, 436] on icon at bounding box center [1069, 436] width 12 height 12
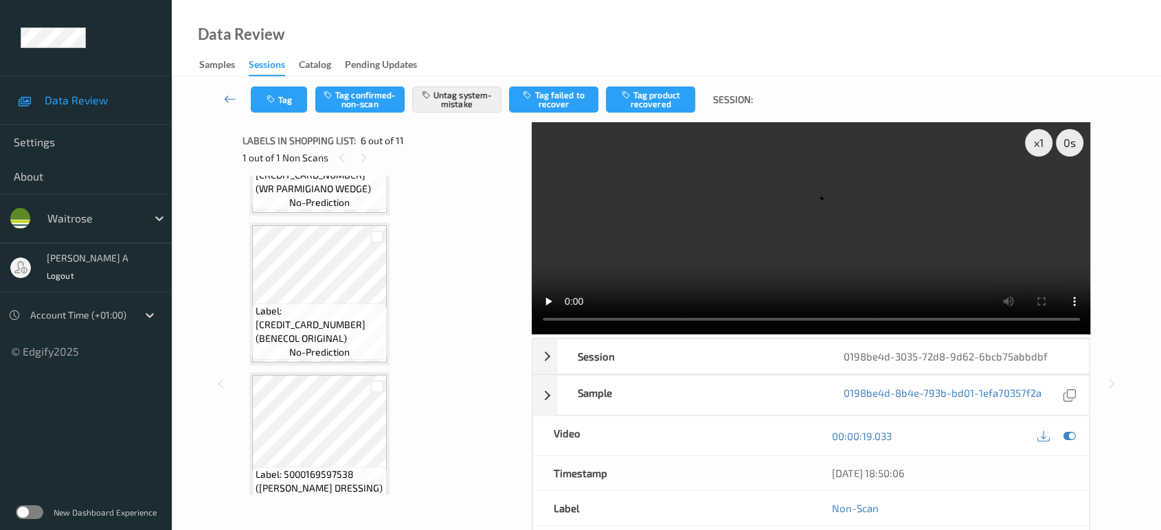
scroll to position [1175, 0]
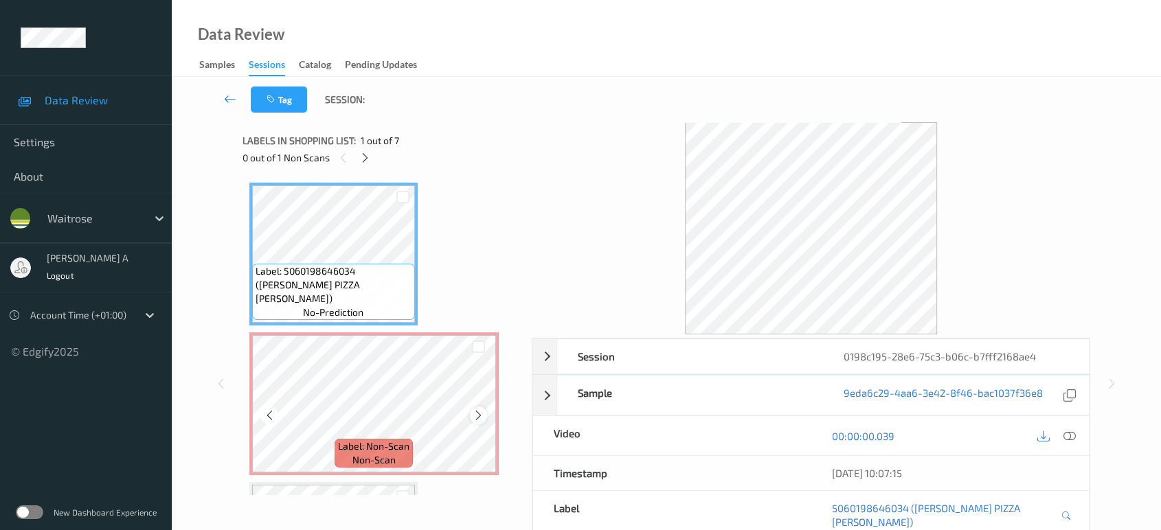
click at [477, 416] on icon at bounding box center [479, 415] width 12 height 12
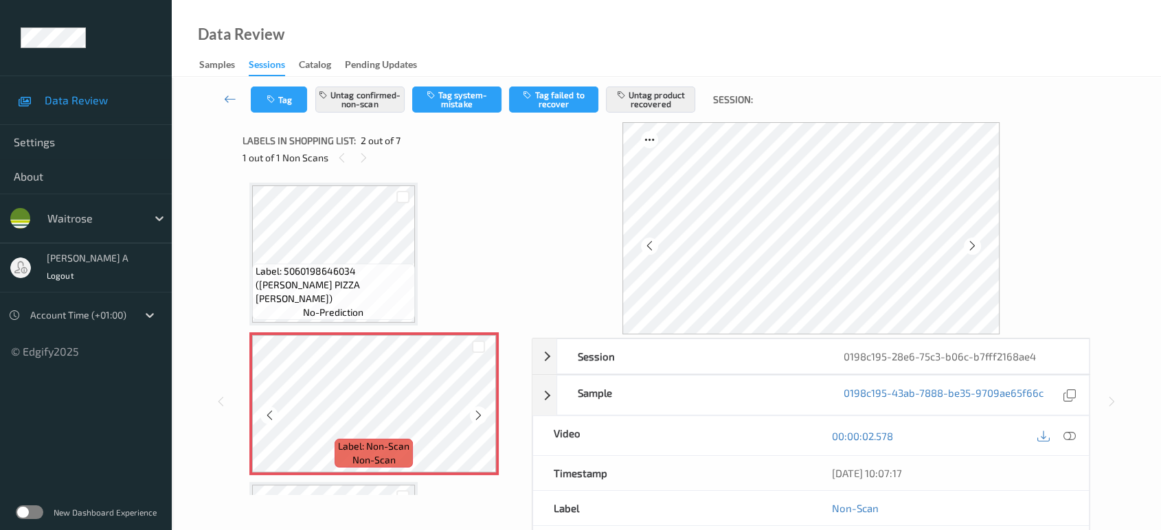
click at [477, 416] on icon at bounding box center [479, 415] width 12 height 12
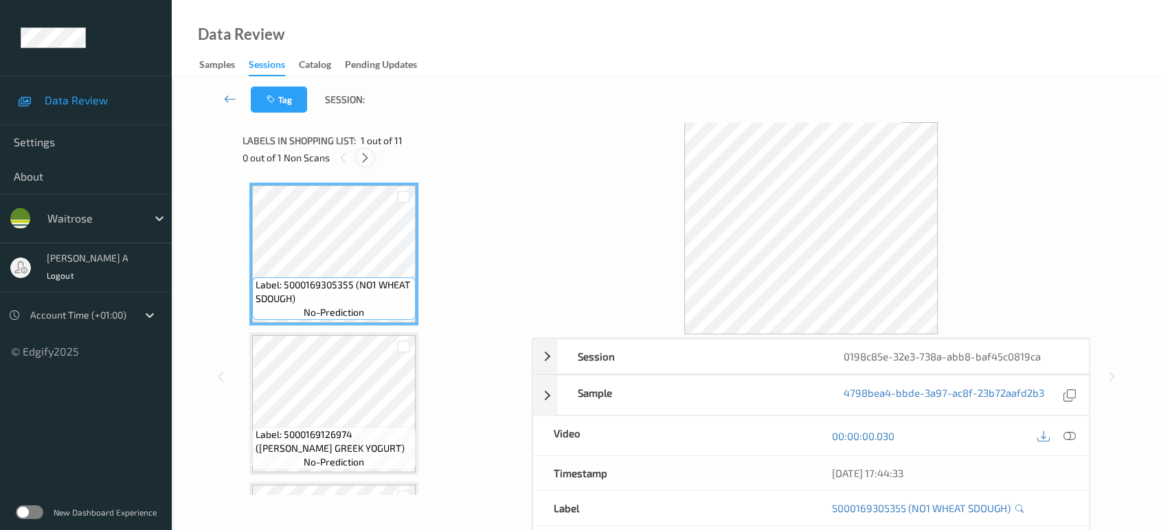
click at [367, 156] on icon at bounding box center [365, 158] width 12 height 12
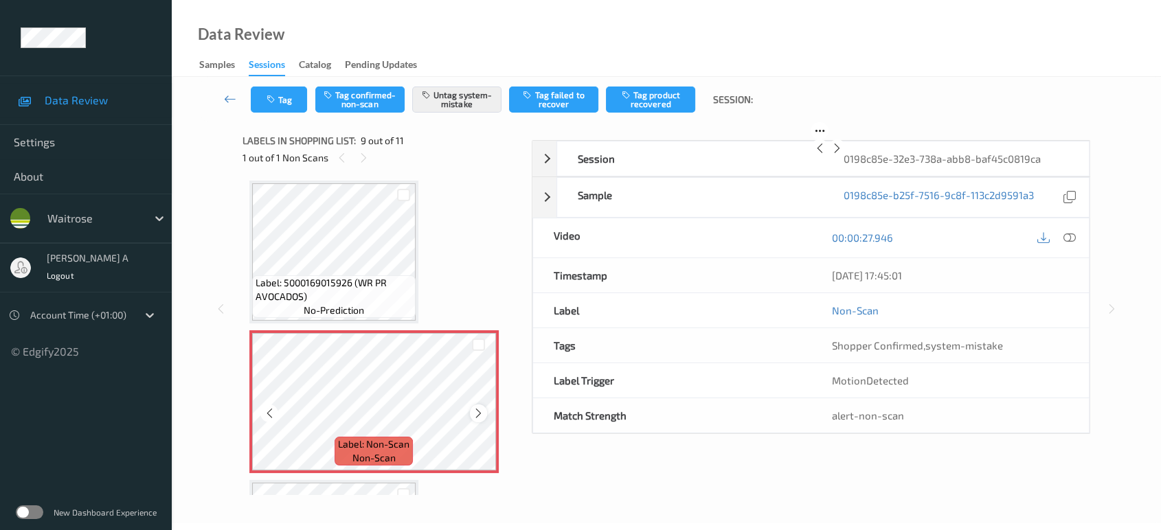
click at [477, 411] on icon at bounding box center [479, 413] width 12 height 12
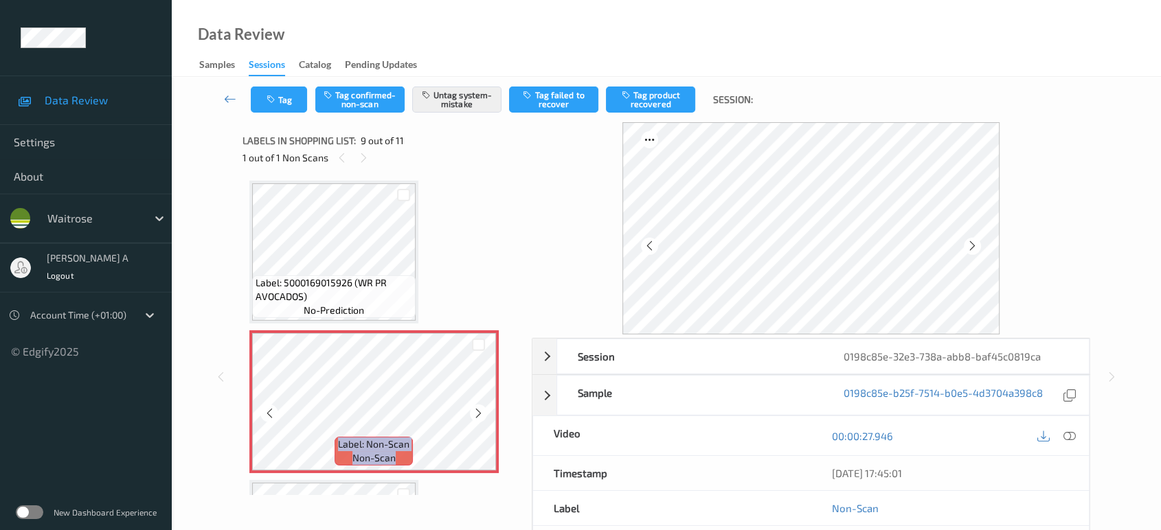
click at [477, 411] on icon at bounding box center [479, 413] width 12 height 12
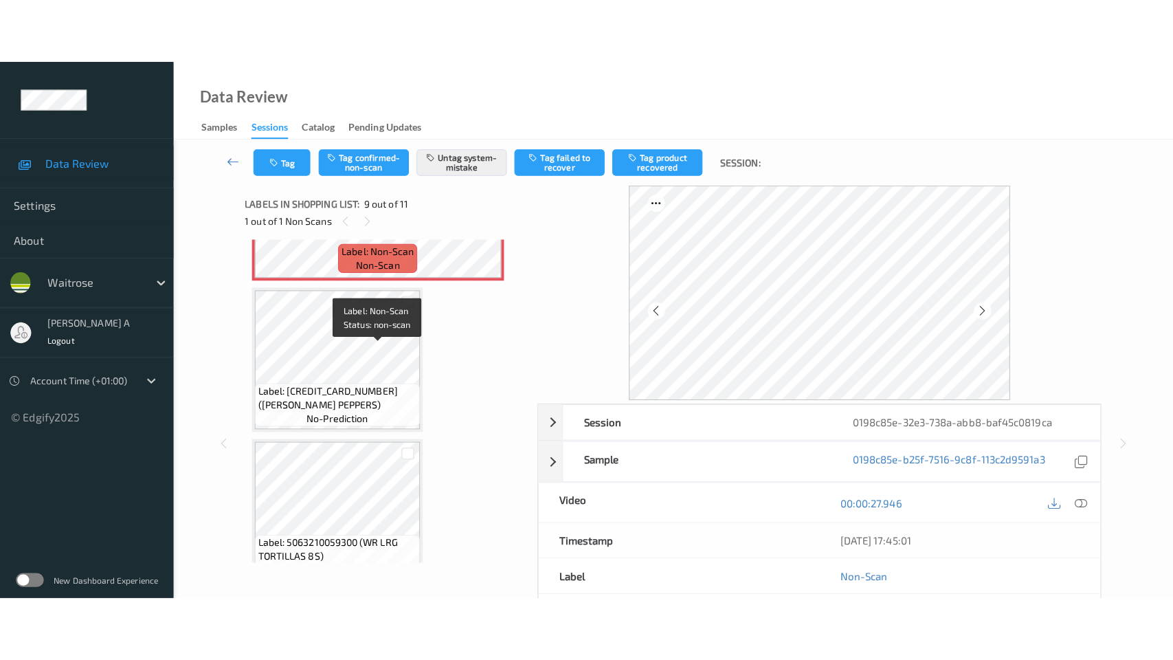
scroll to position [1327, 0]
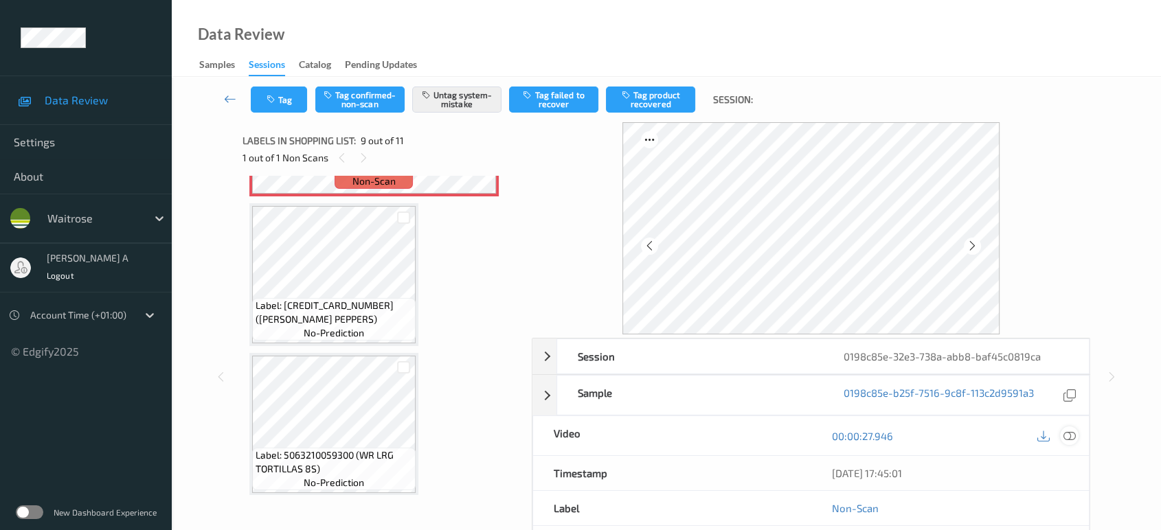
click at [1067, 432] on icon at bounding box center [1069, 436] width 12 height 12
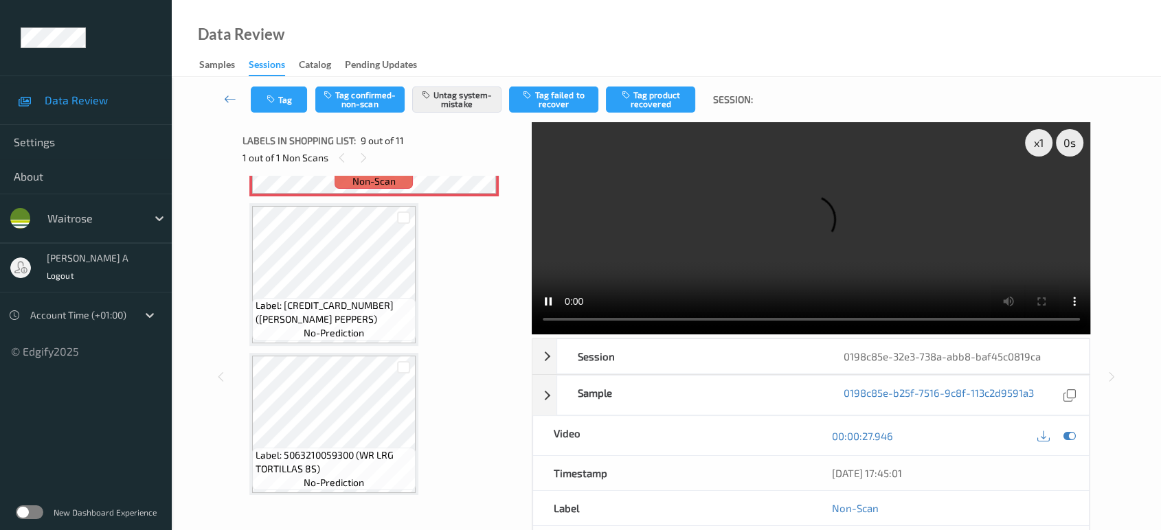
scroll to position [1198, 0]
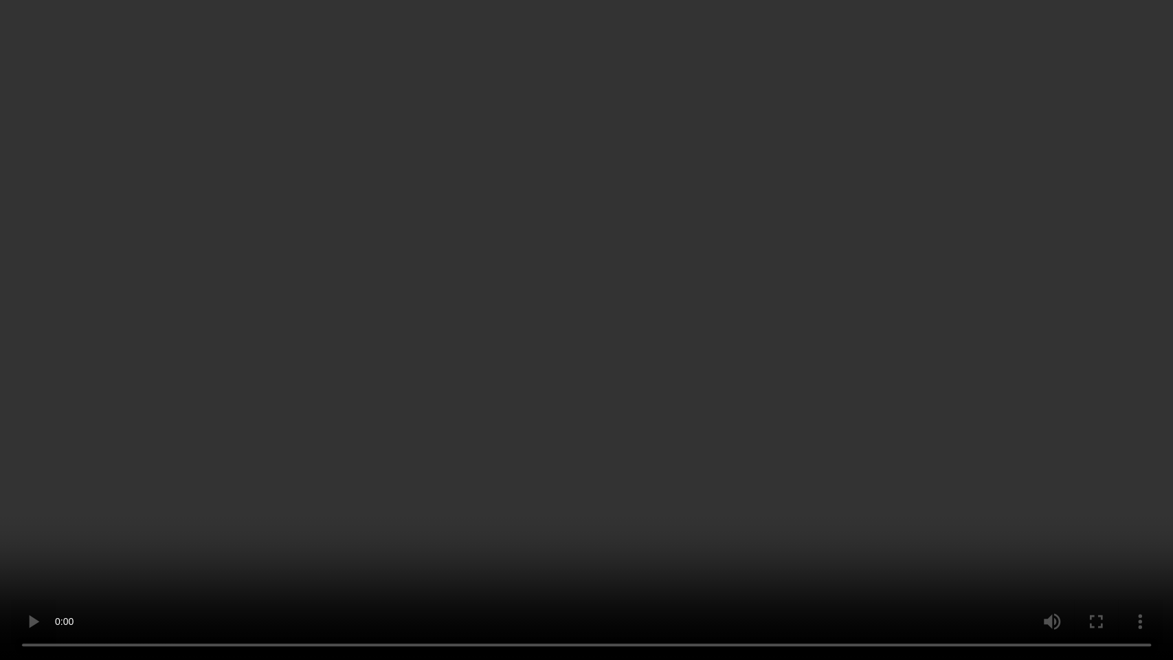
click at [629, 475] on video at bounding box center [586, 330] width 1173 height 660
click at [614, 442] on video at bounding box center [586, 330] width 1173 height 660
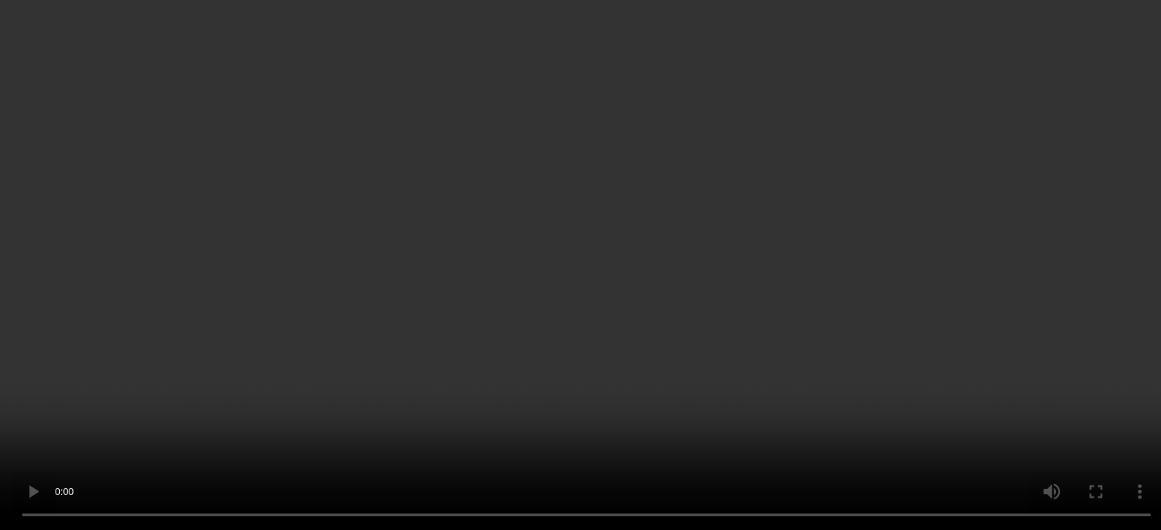
scroll to position [0, 0]
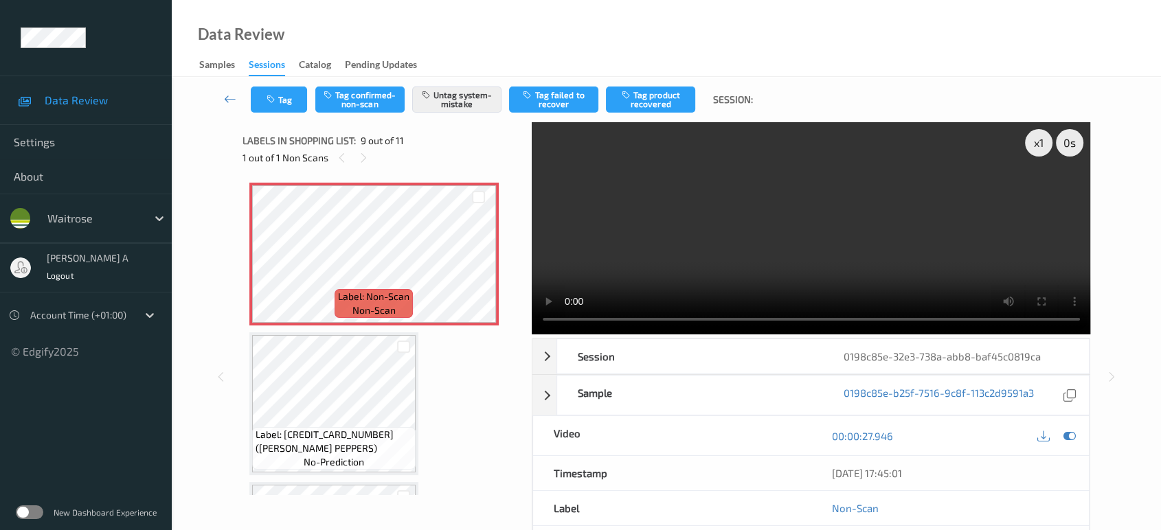
click at [772, 262] on video at bounding box center [811, 228] width 559 height 212
click at [746, 255] on video at bounding box center [811, 228] width 559 height 212
click at [808, 219] on video at bounding box center [811, 228] width 559 height 212
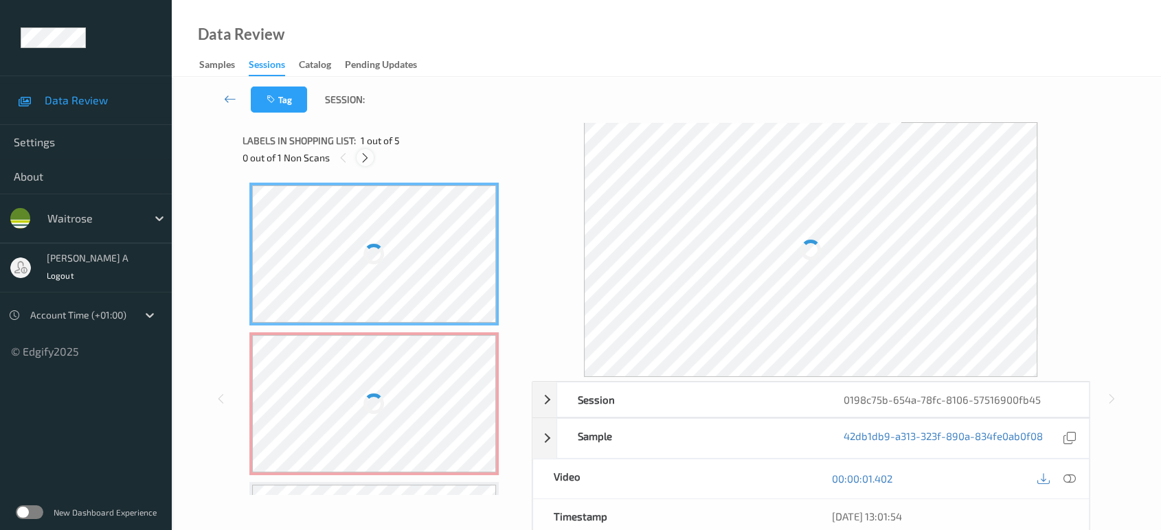
click at [363, 158] on icon at bounding box center [365, 158] width 12 height 12
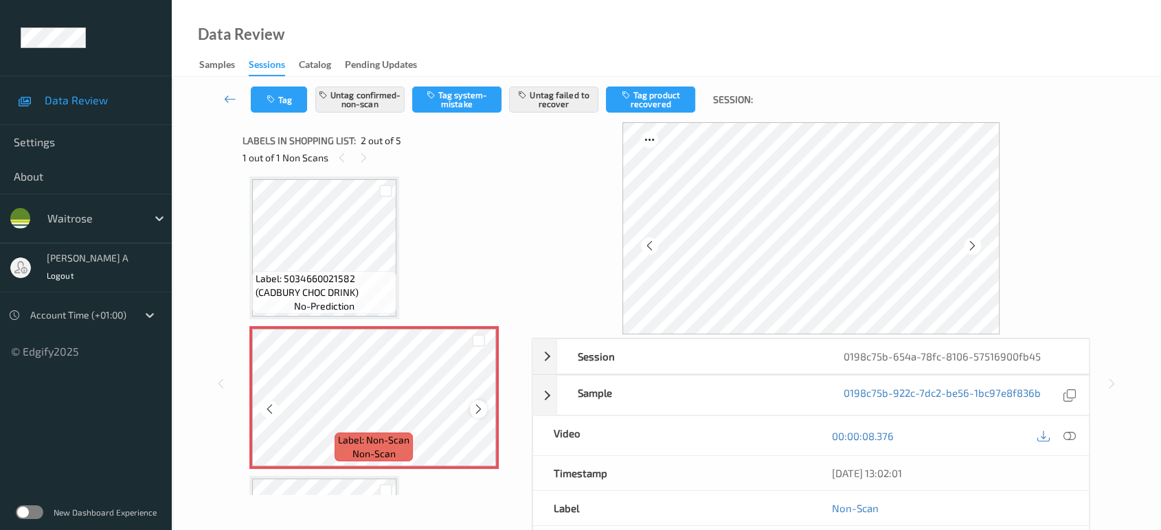
click at [476, 409] on icon at bounding box center [479, 409] width 12 height 12
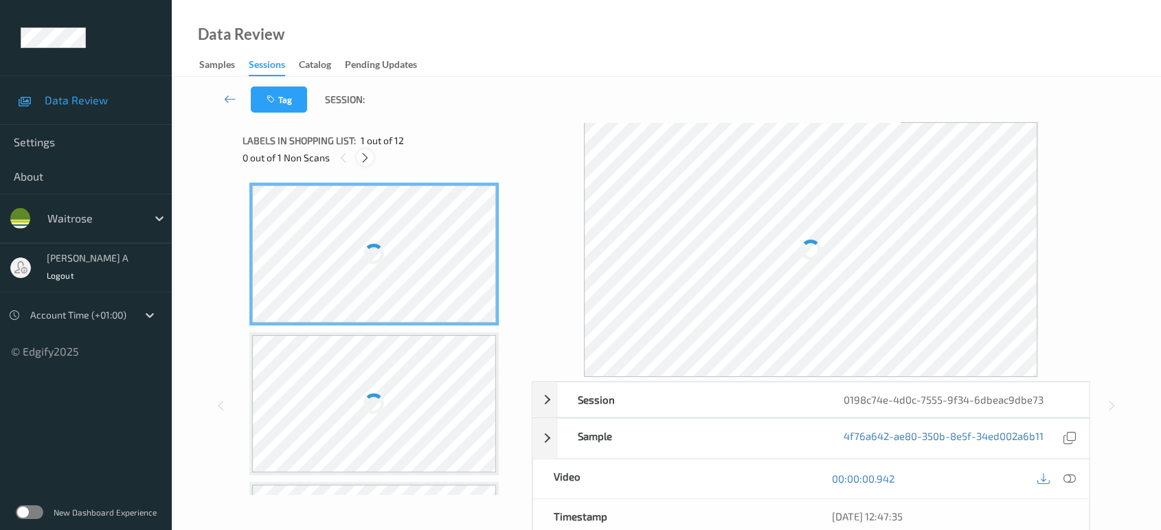
click at [365, 158] on icon at bounding box center [365, 158] width 12 height 12
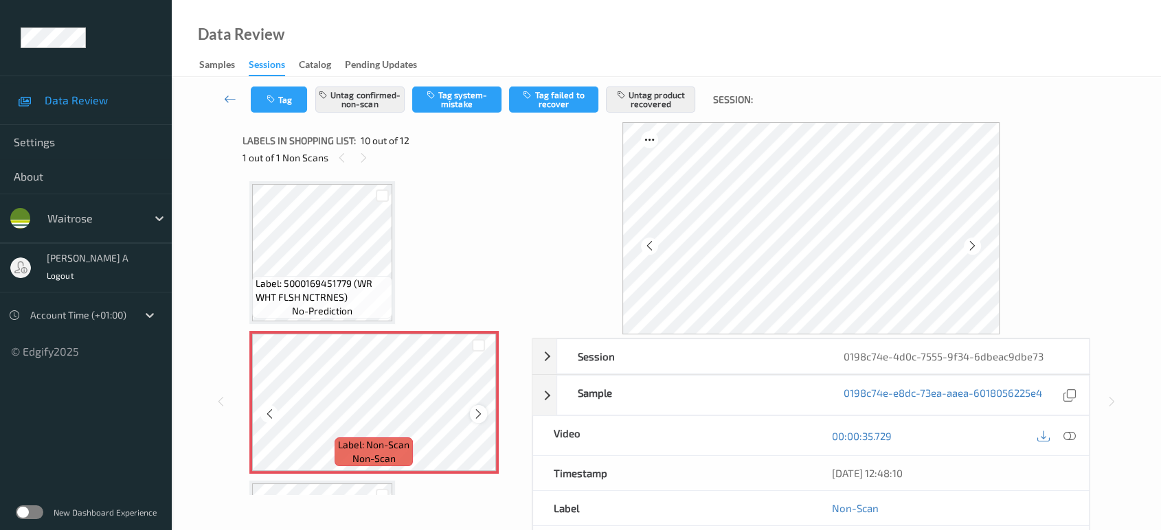
click at [479, 408] on icon at bounding box center [479, 414] width 12 height 12
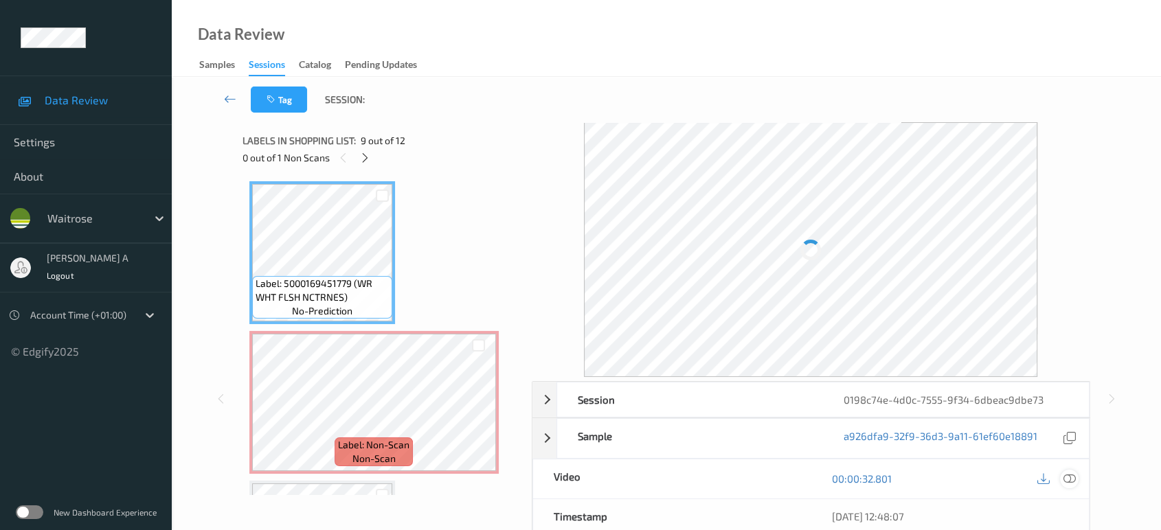
click at [1068, 471] on div at bounding box center [1069, 479] width 19 height 19
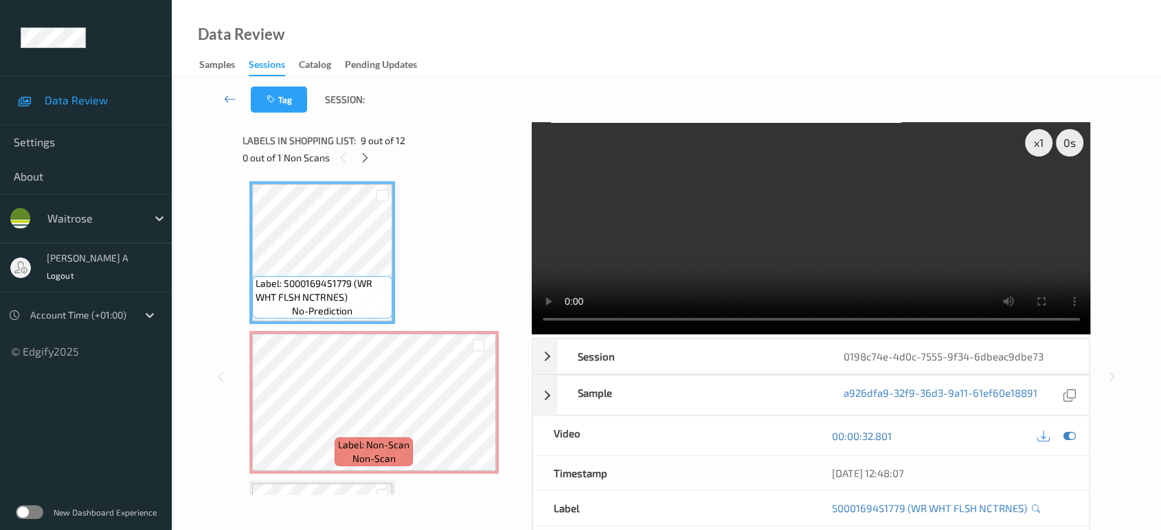
click at [900, 249] on video at bounding box center [811, 228] width 559 height 212
click at [899, 249] on video at bounding box center [811, 228] width 559 height 212
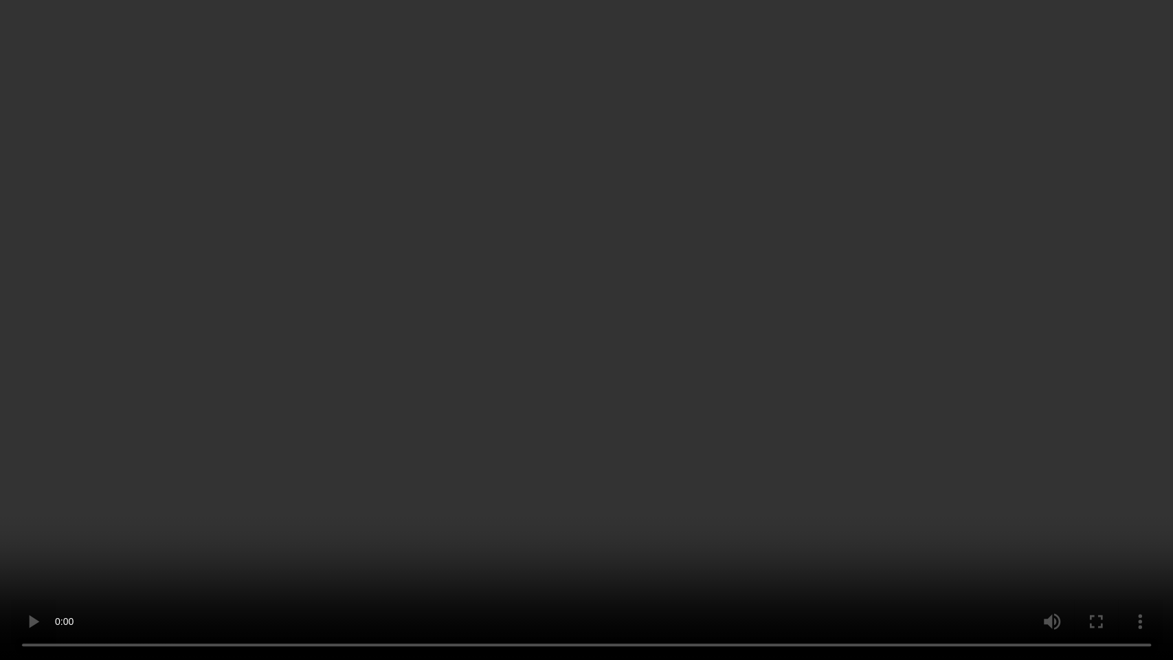
click at [614, 357] on video at bounding box center [586, 330] width 1173 height 660
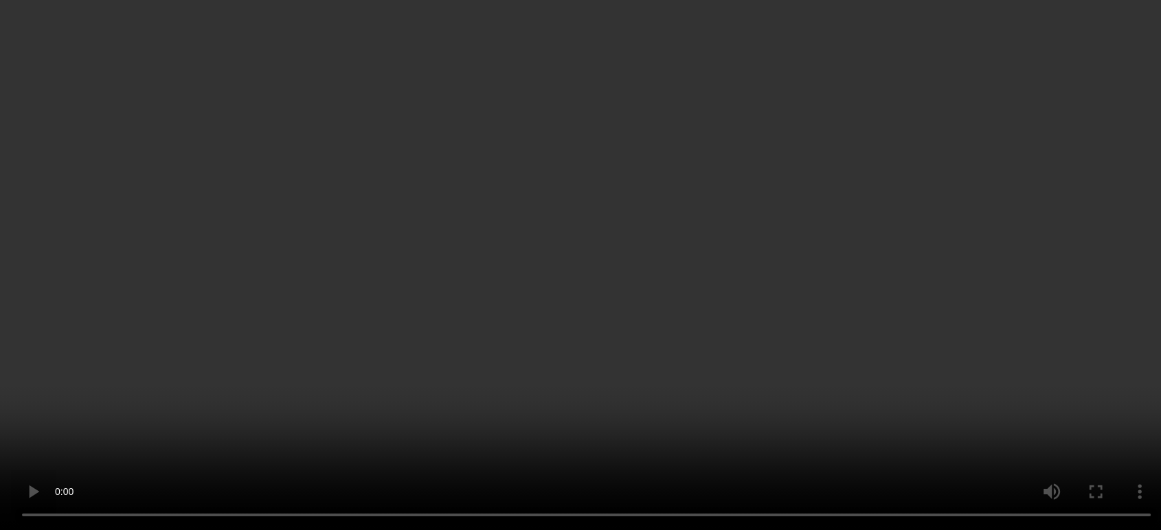
scroll to position [1325, 0]
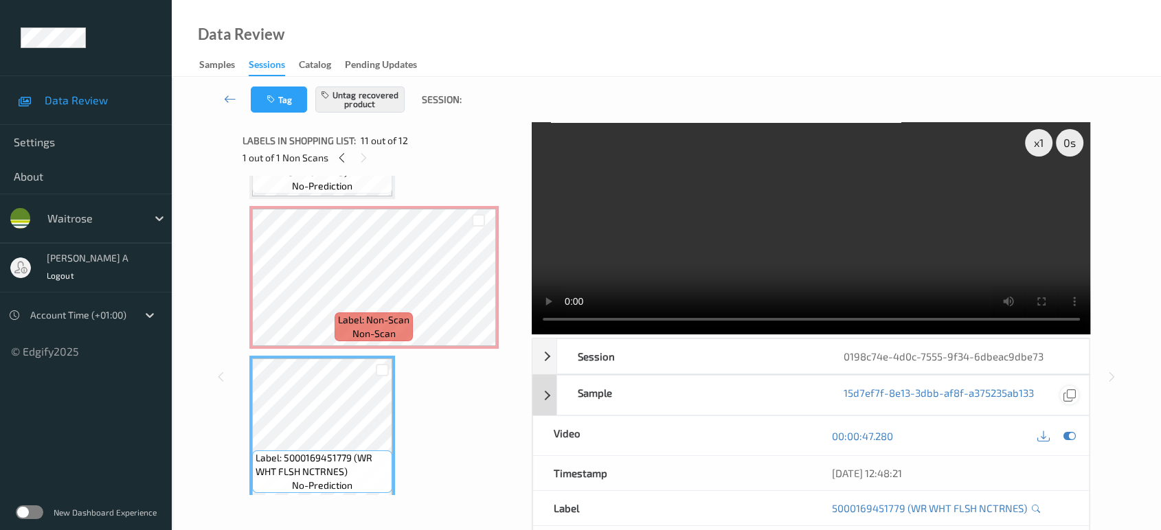
drag, startPoint x: 1074, startPoint y: 436, endPoint x: 1063, endPoint y: 436, distance: 11.0
click at [1074, 436] on icon at bounding box center [1069, 436] width 12 height 12
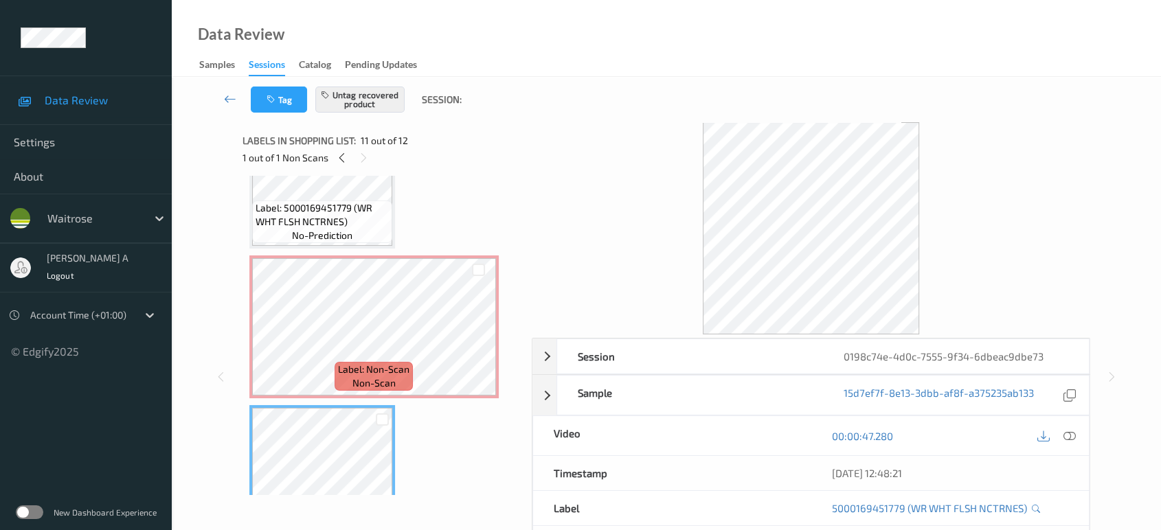
scroll to position [1248, 0]
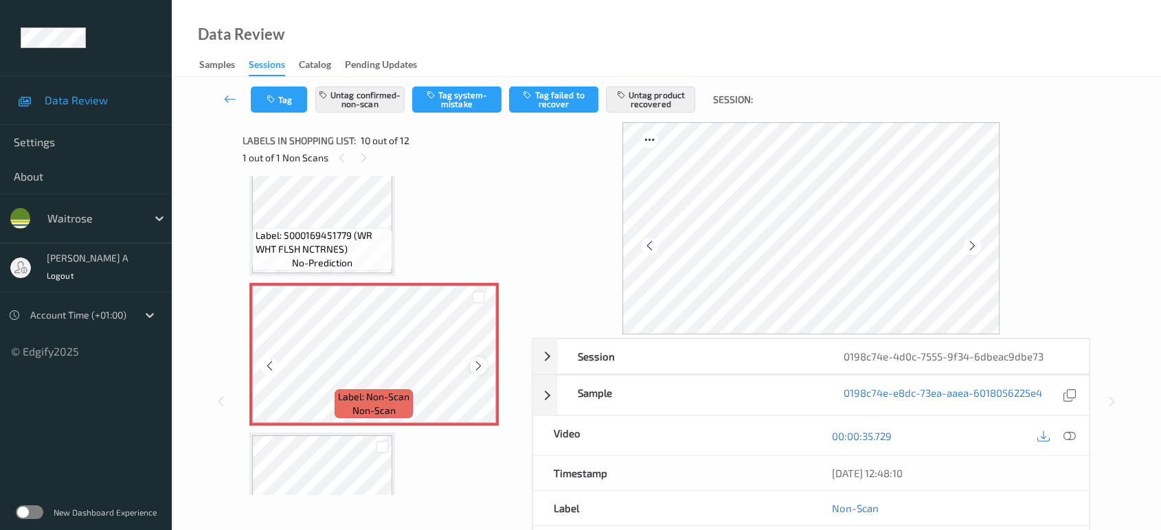
click at [480, 361] on icon at bounding box center [479, 366] width 12 height 12
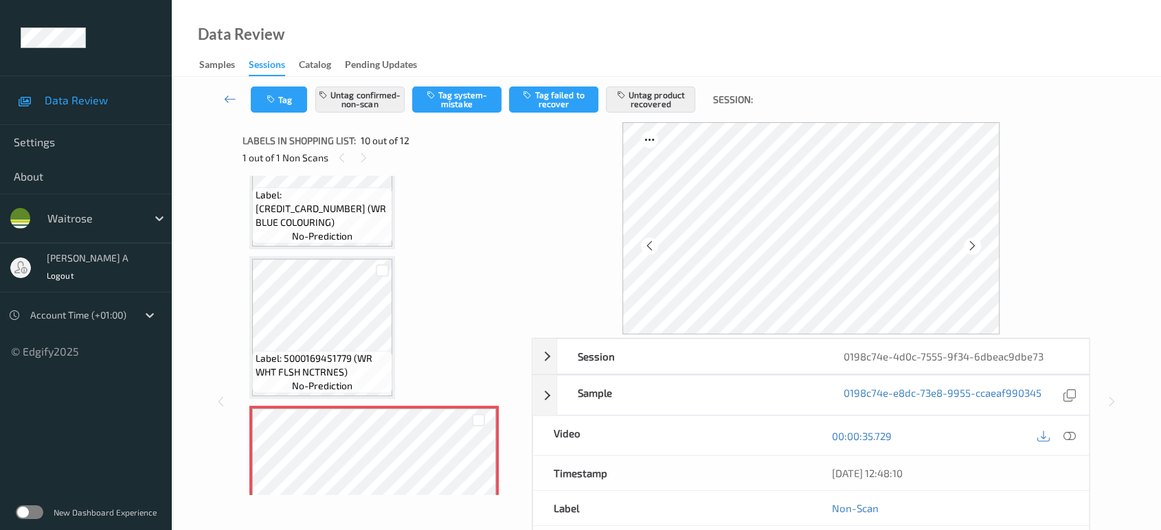
scroll to position [1171, 0]
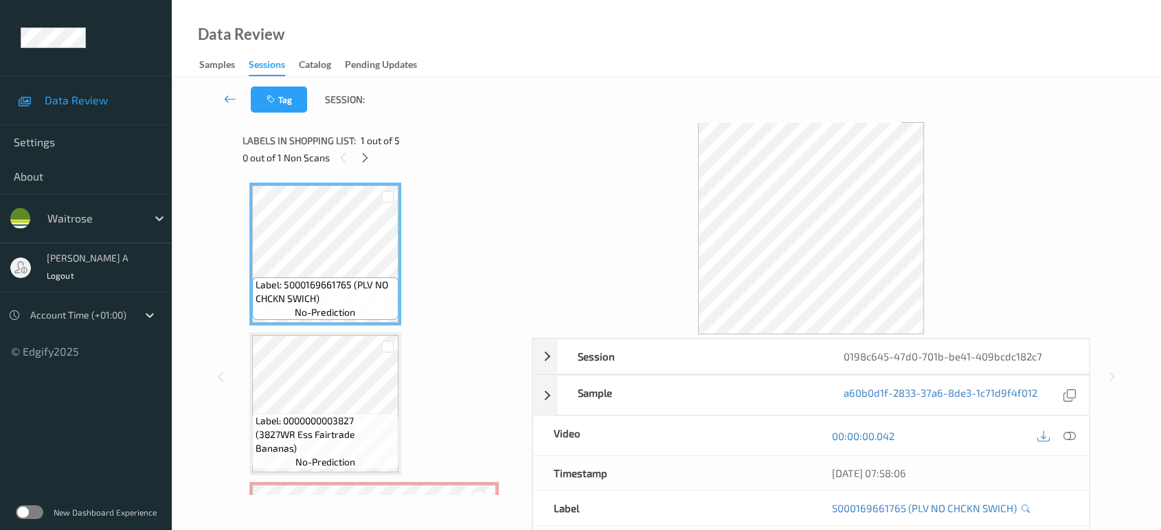
click at [368, 161] on icon at bounding box center [365, 158] width 12 height 12
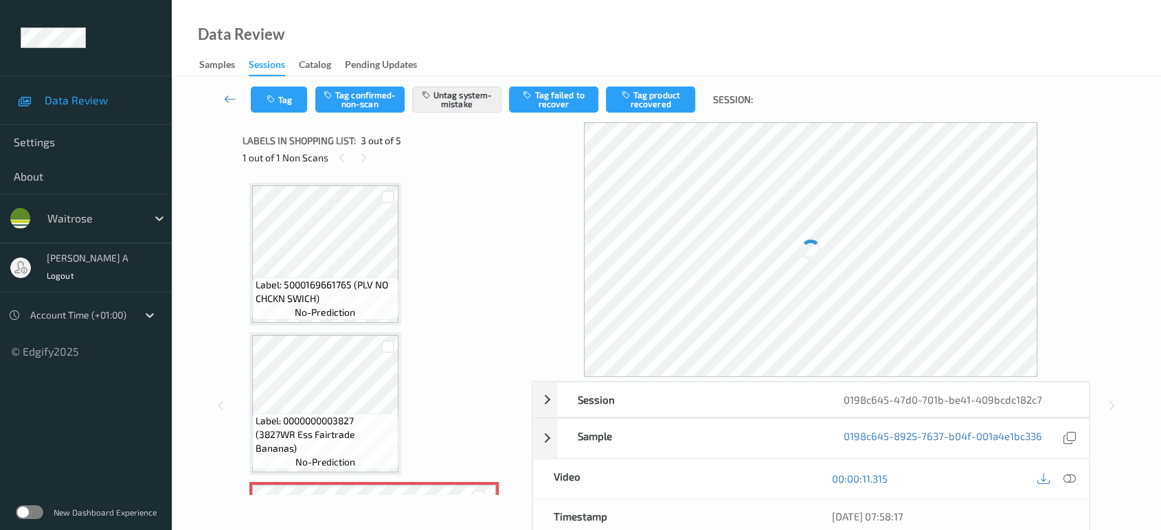
scroll to position [155, 0]
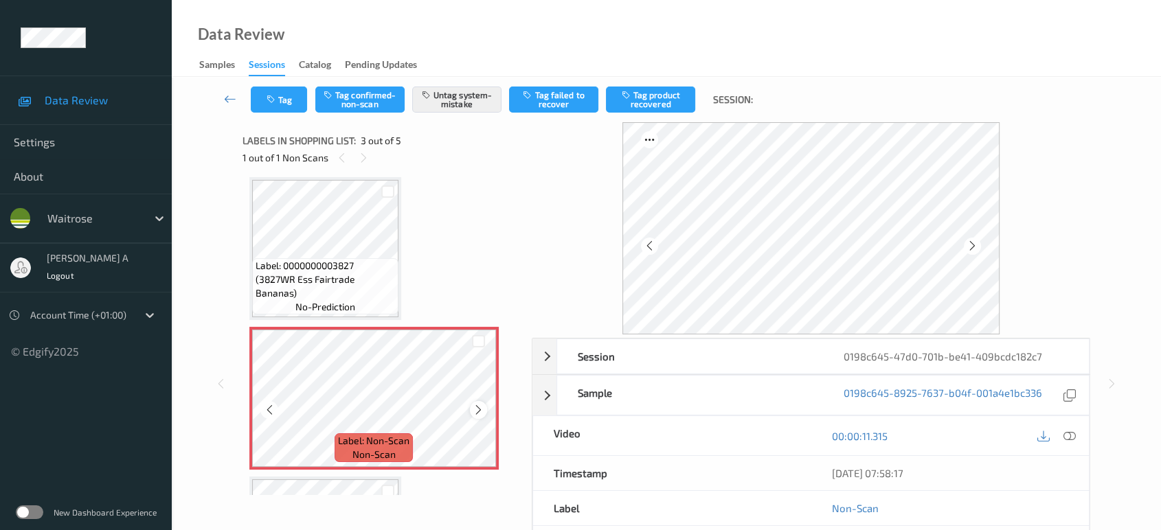
click at [482, 405] on icon at bounding box center [479, 410] width 12 height 12
click at [1072, 436] on icon at bounding box center [1069, 436] width 12 height 12
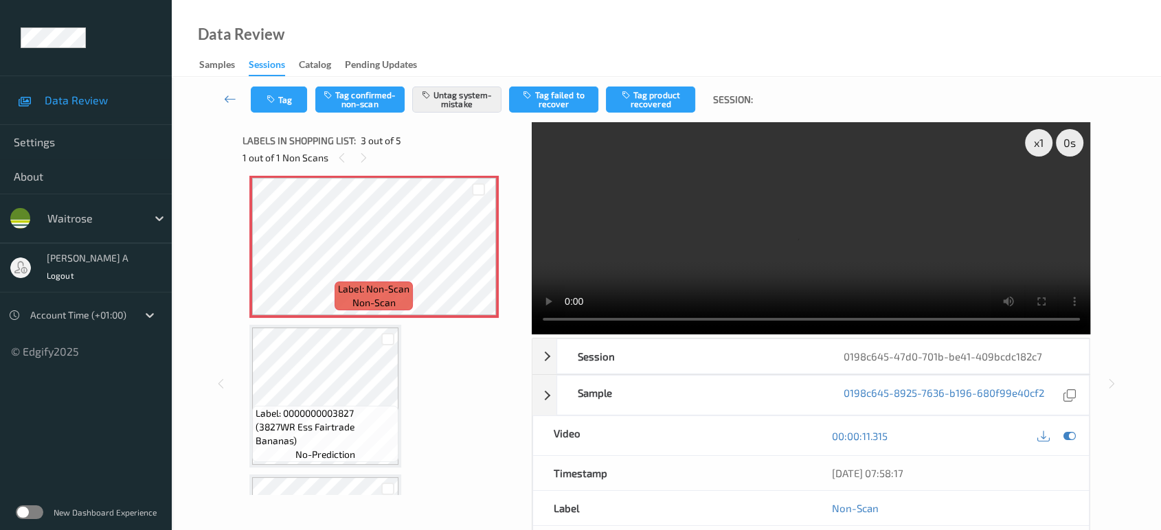
scroll to position [308, 0]
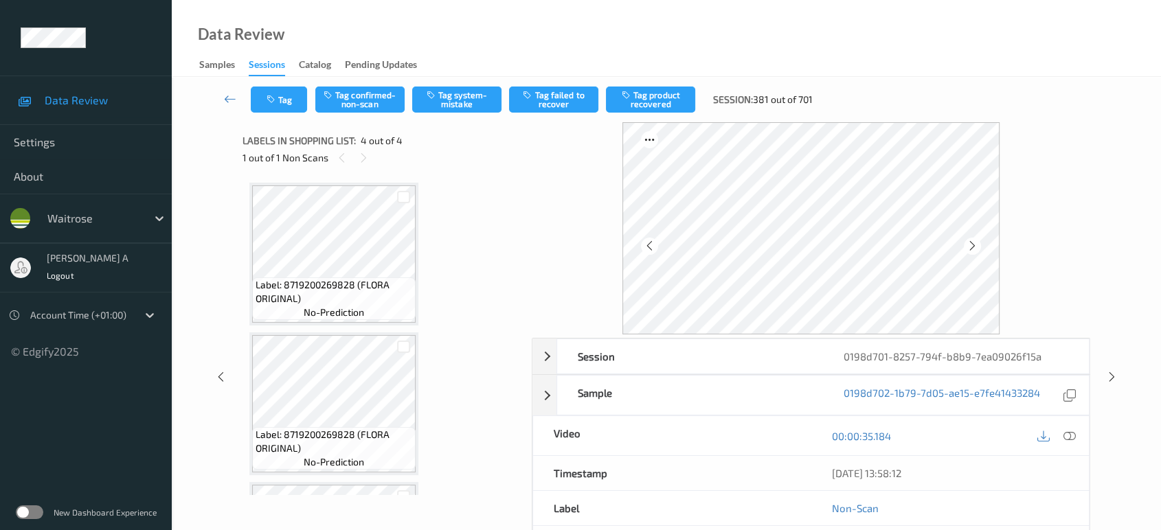
scroll to position [283, 0]
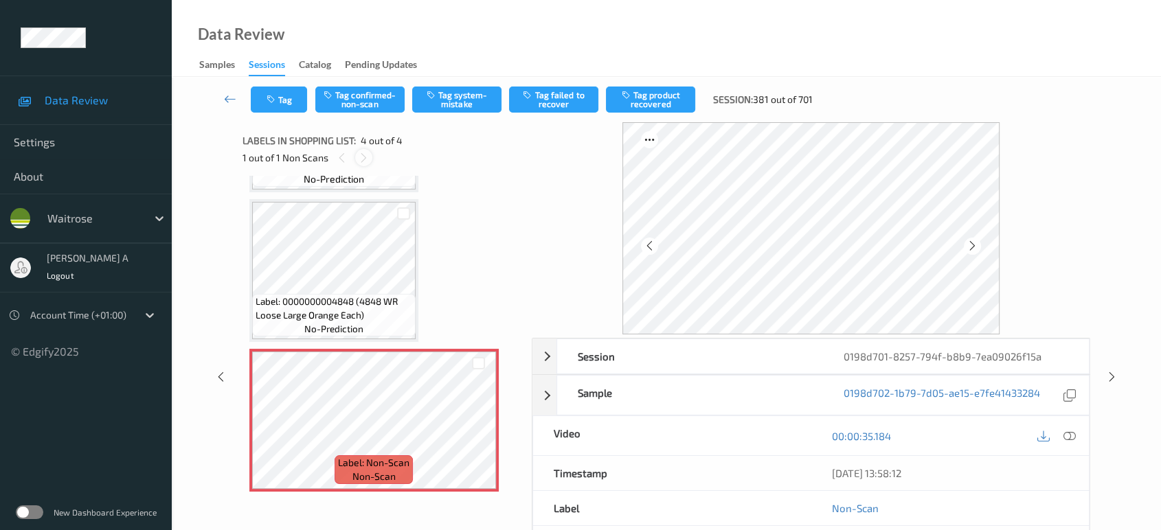
click at [366, 156] on icon at bounding box center [364, 158] width 12 height 12
click at [478, 437] on div at bounding box center [478, 431] width 17 height 17
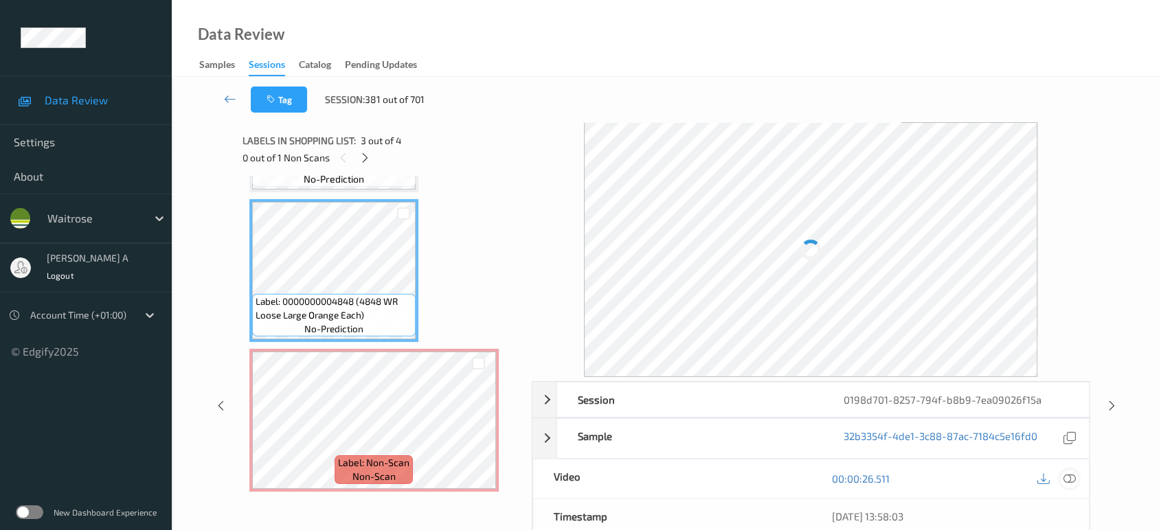
click at [1070, 478] on icon at bounding box center [1069, 479] width 12 height 12
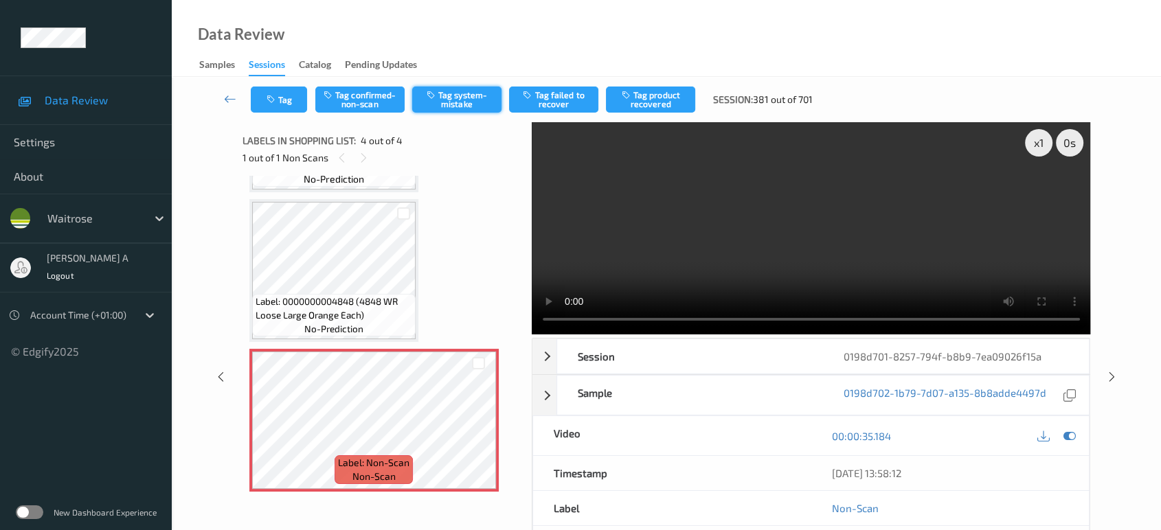
click at [459, 98] on button "Tag system-mistake" at bounding box center [456, 100] width 89 height 26
click at [348, 114] on div "Tag Tag confirmed-non-scan Untag system-mistake Tag failed to recover Tag produ…" at bounding box center [666, 99] width 933 height 45
click at [351, 104] on button "Tag confirmed-non-scan" at bounding box center [359, 100] width 89 height 26
click at [373, 100] on button "Untag confirmed-non-scan" at bounding box center [359, 100] width 89 height 26
click at [274, 103] on icon "button" at bounding box center [273, 100] width 12 height 10
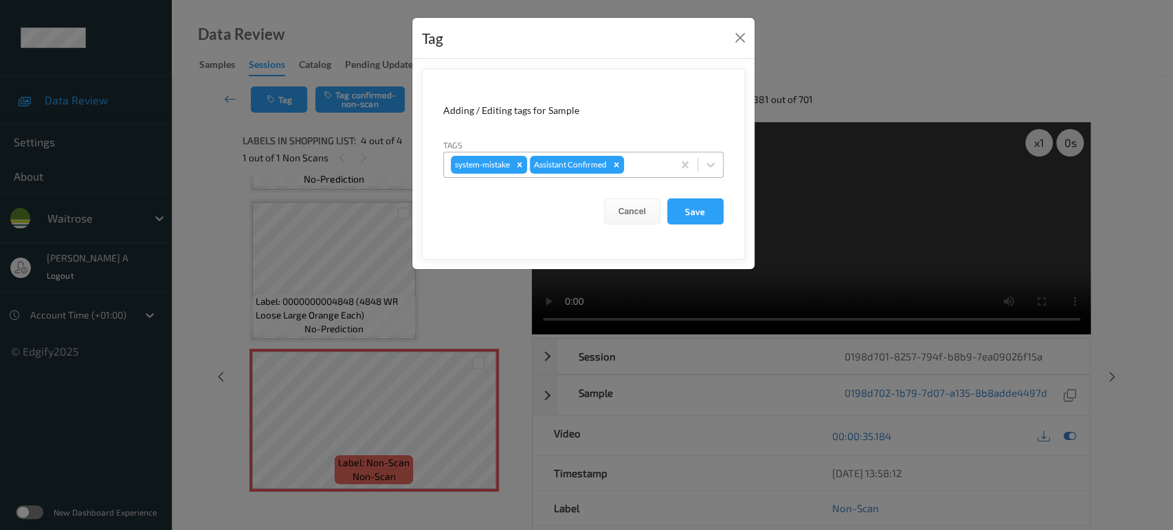
click at [641, 159] on div at bounding box center [646, 165] width 39 height 16
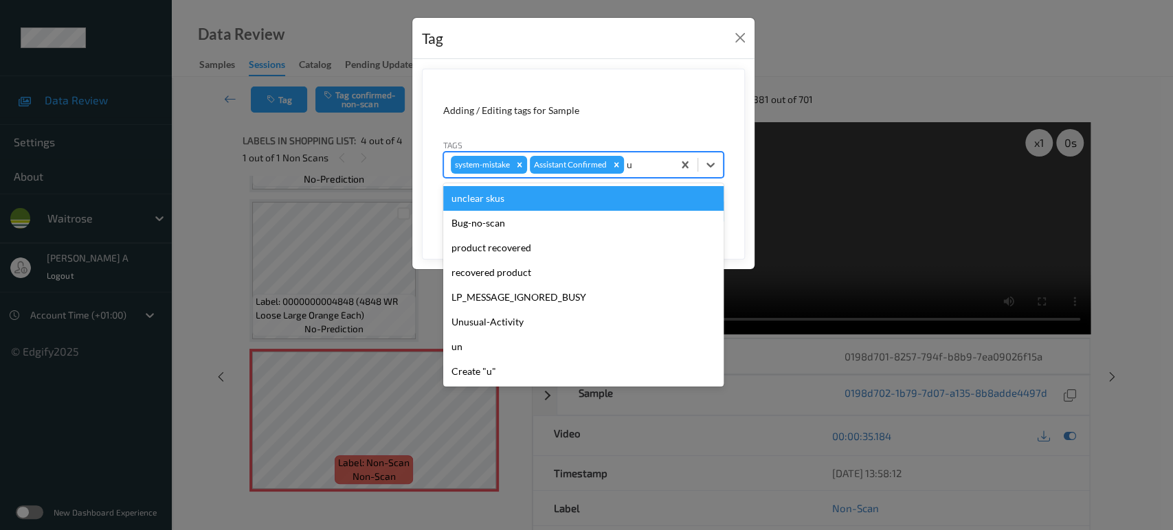
type input "un"
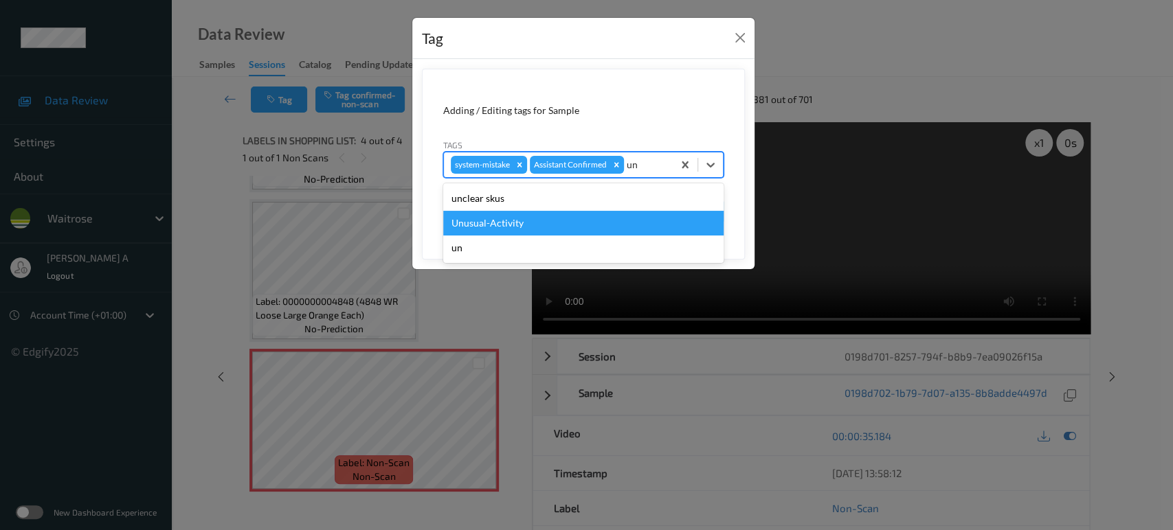
click at [558, 222] on div "Unusual-Activity" at bounding box center [583, 223] width 280 height 25
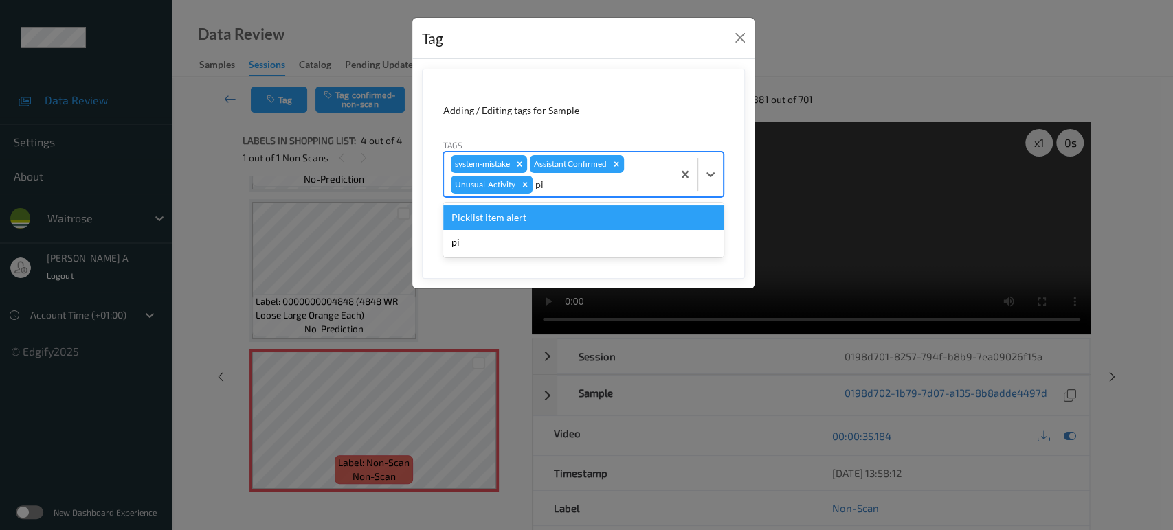
type input "pic"
click at [558, 222] on div "Picklist item alert" at bounding box center [583, 217] width 280 height 25
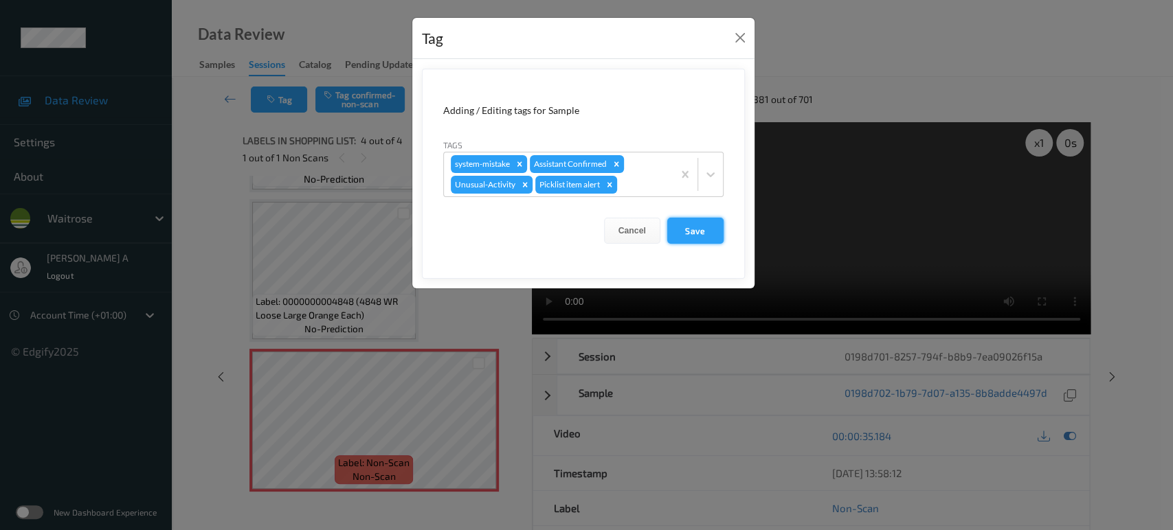
click at [673, 228] on button "Save" at bounding box center [695, 231] width 56 height 26
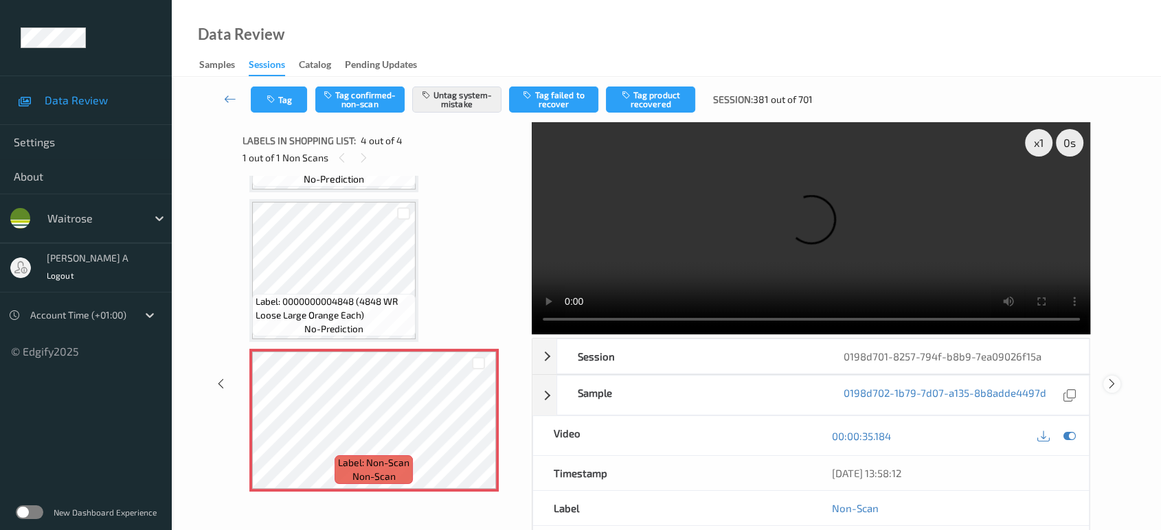
click at [1111, 378] on icon at bounding box center [1112, 384] width 12 height 12
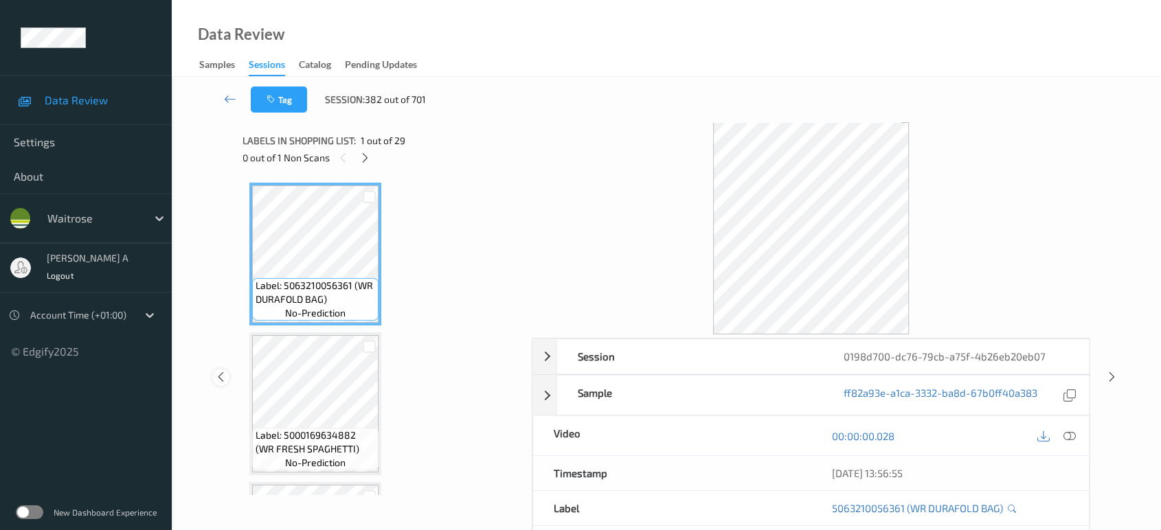
drag, startPoint x: 220, startPoint y: 379, endPoint x: 389, endPoint y: 96, distance: 329.7
click at [219, 378] on icon at bounding box center [221, 377] width 12 height 12
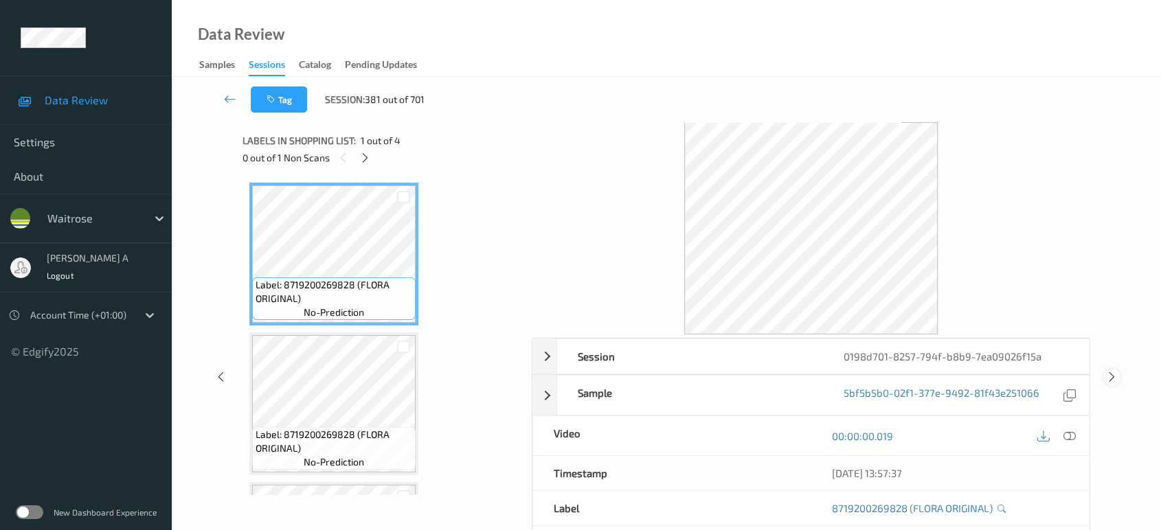
click at [1110, 372] on icon at bounding box center [1112, 377] width 12 height 12
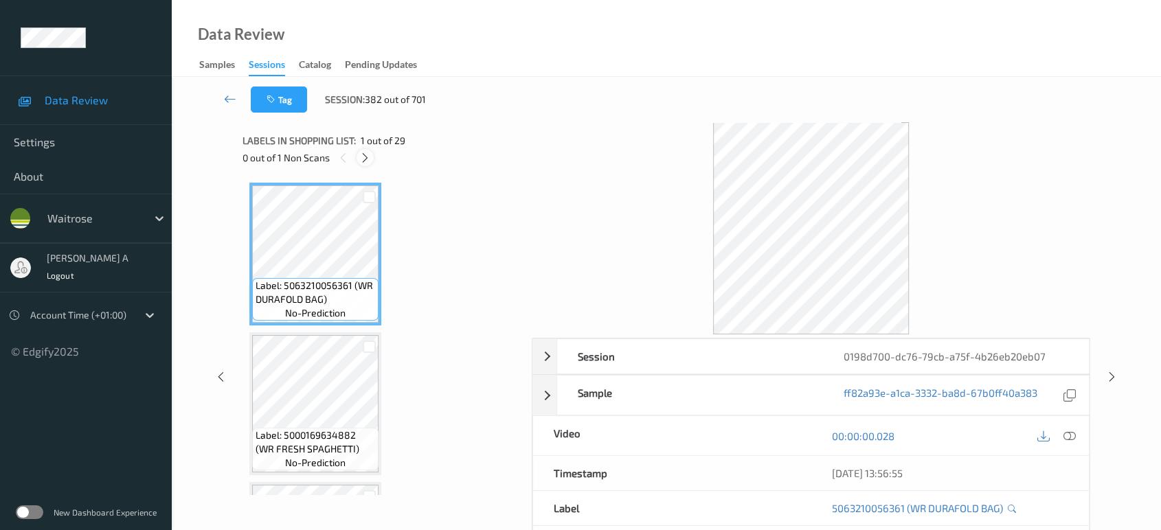
drag, startPoint x: 363, startPoint y: 159, endPoint x: 366, endPoint y: 166, distance: 7.7
click at [363, 159] on icon at bounding box center [365, 158] width 12 height 12
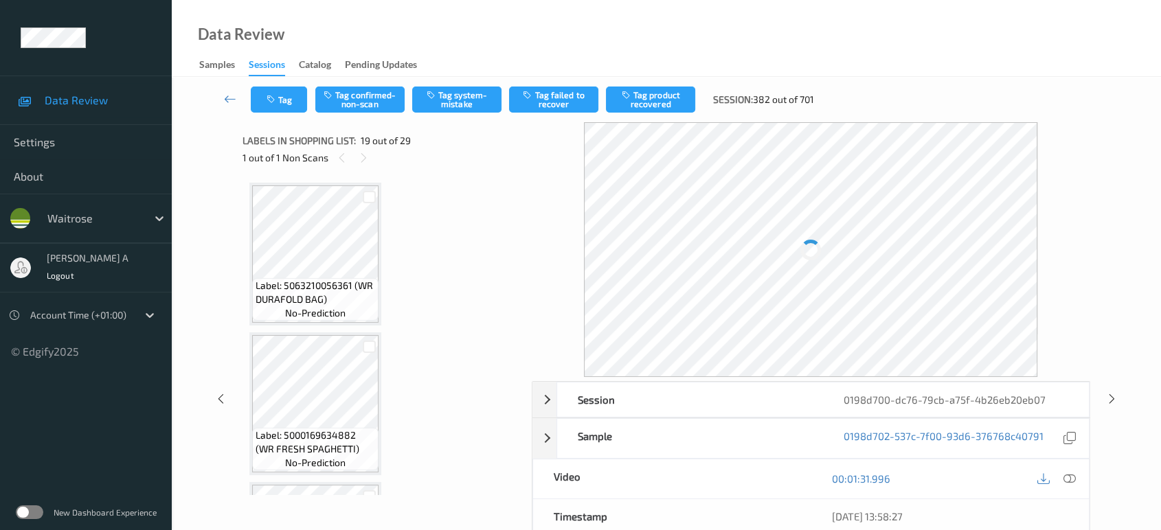
scroll to position [2543, 0]
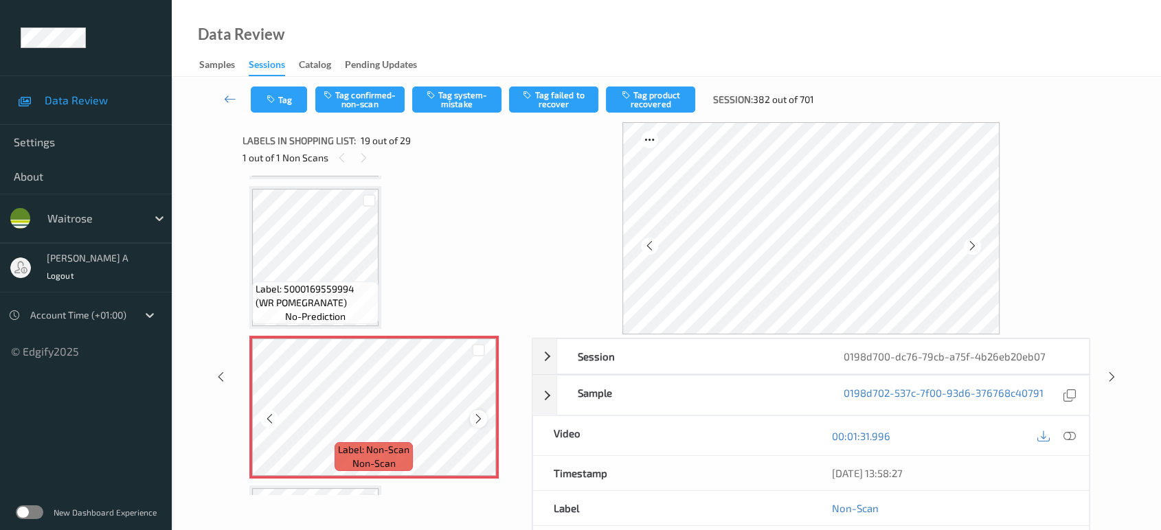
click at [477, 413] on icon at bounding box center [479, 419] width 12 height 12
click at [478, 413] on icon at bounding box center [479, 419] width 12 height 12
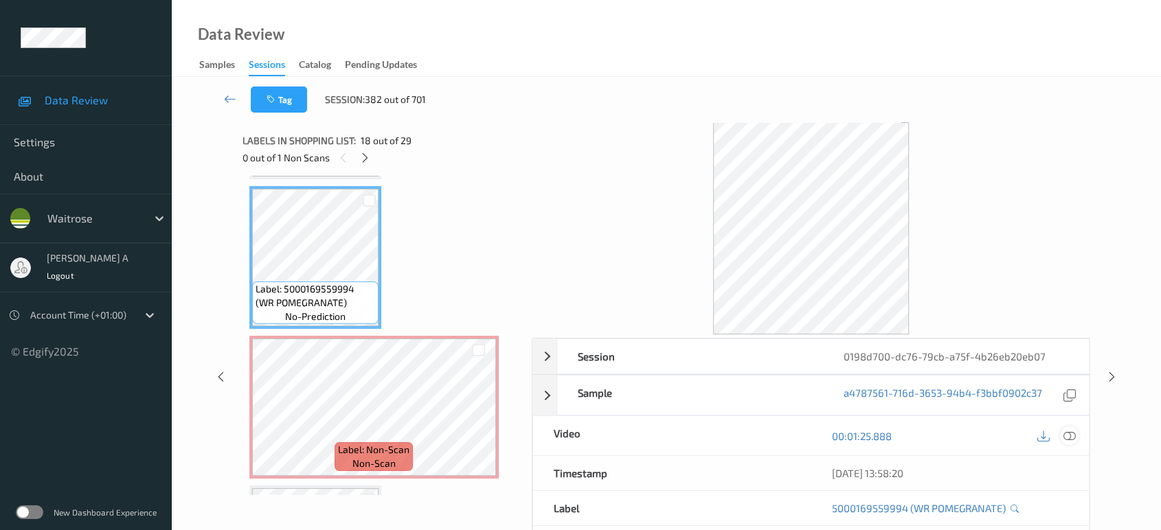
click at [1068, 433] on icon at bounding box center [1069, 436] width 12 height 12
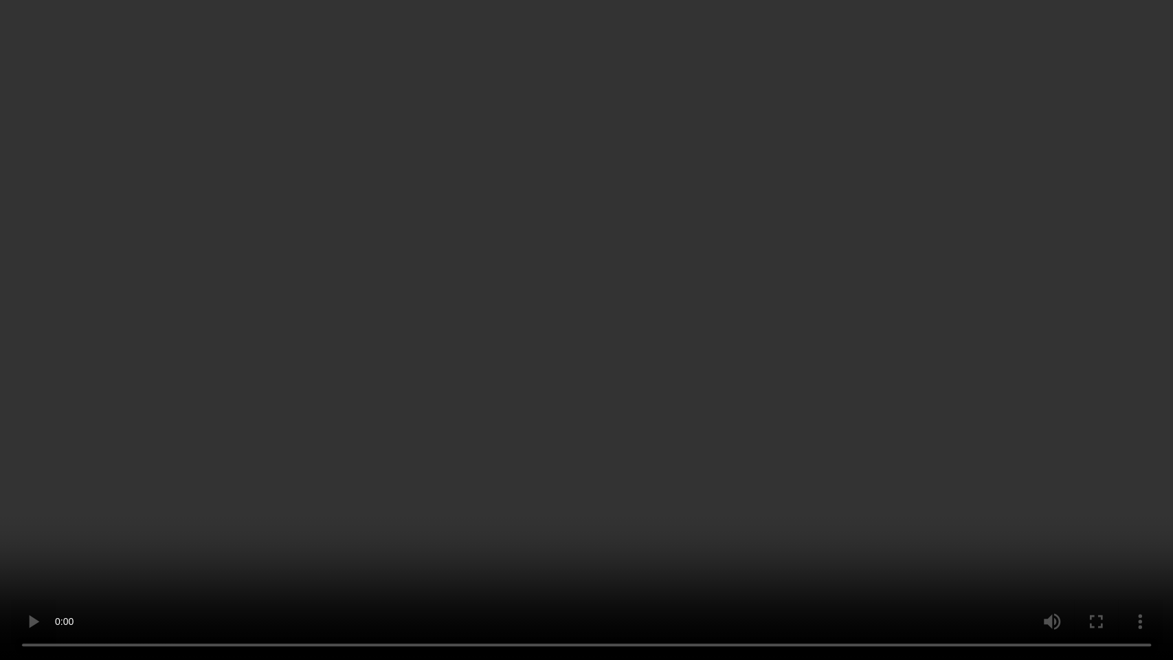
click at [545, 370] on video at bounding box center [586, 330] width 1173 height 660
click at [506, 344] on video at bounding box center [586, 330] width 1173 height 660
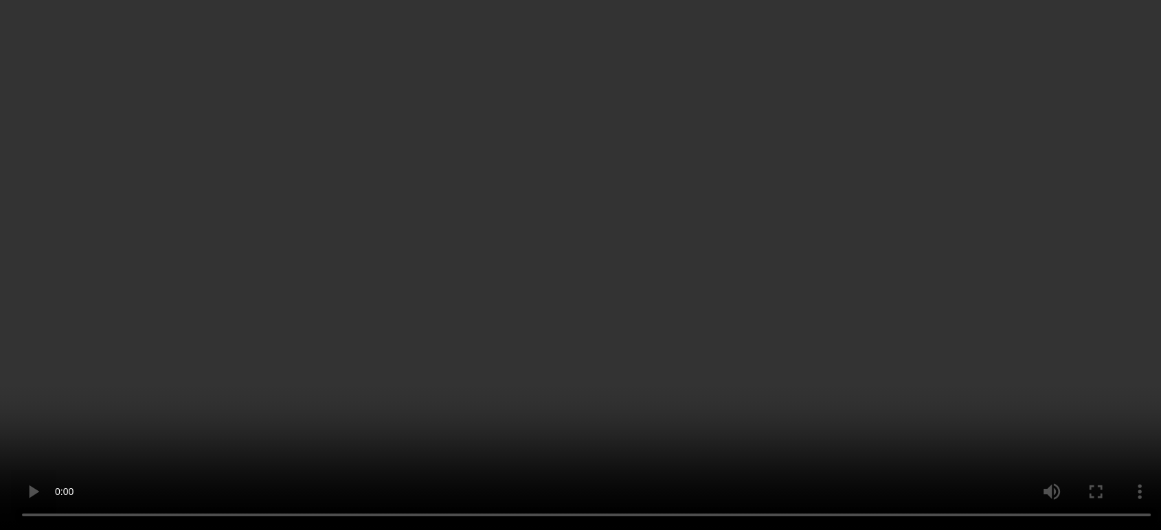
scroll to position [2695, 0]
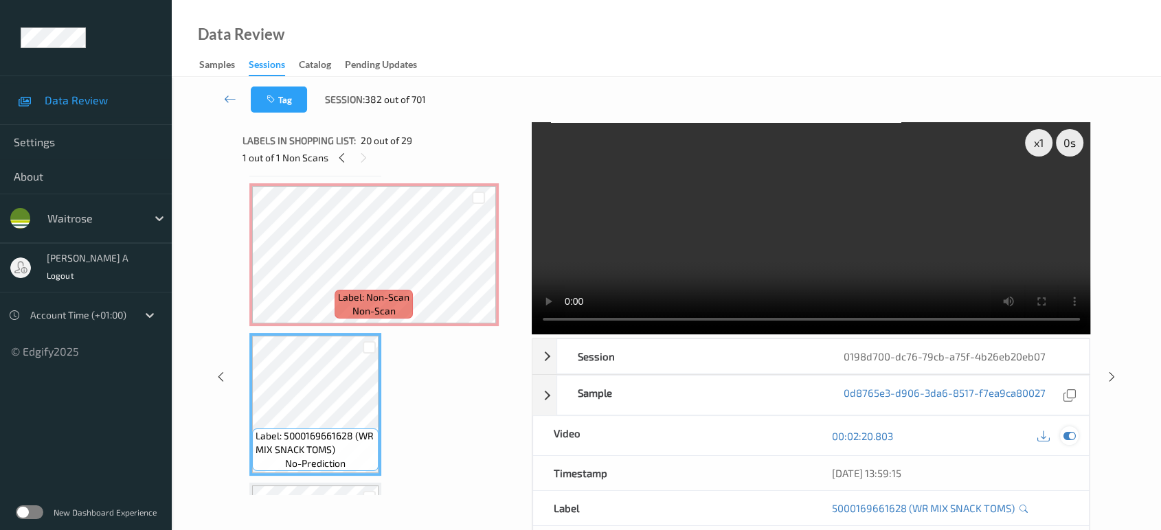
click at [1068, 433] on icon at bounding box center [1069, 436] width 12 height 12
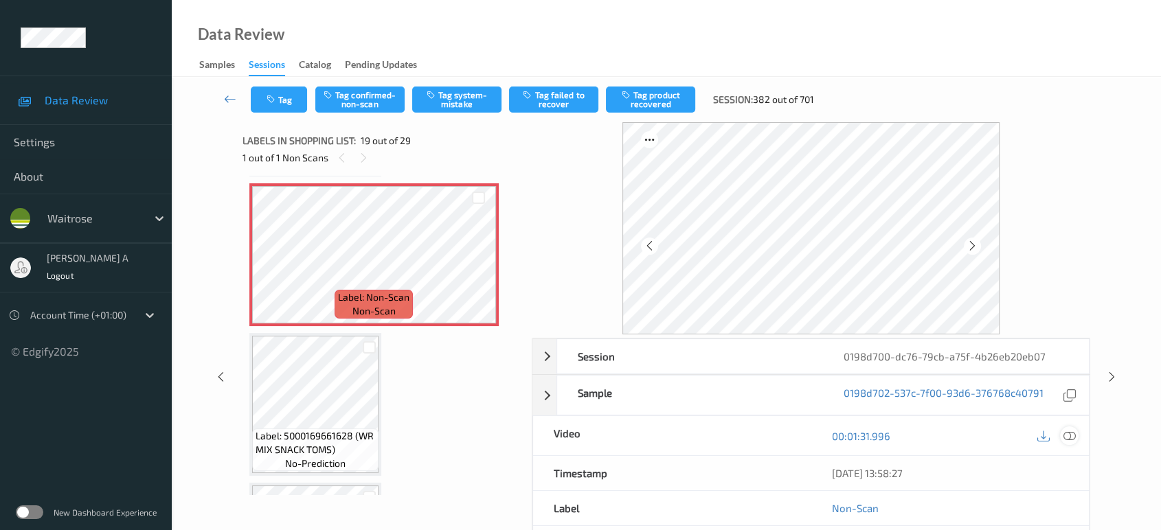
click at [1067, 433] on icon at bounding box center [1069, 436] width 12 height 12
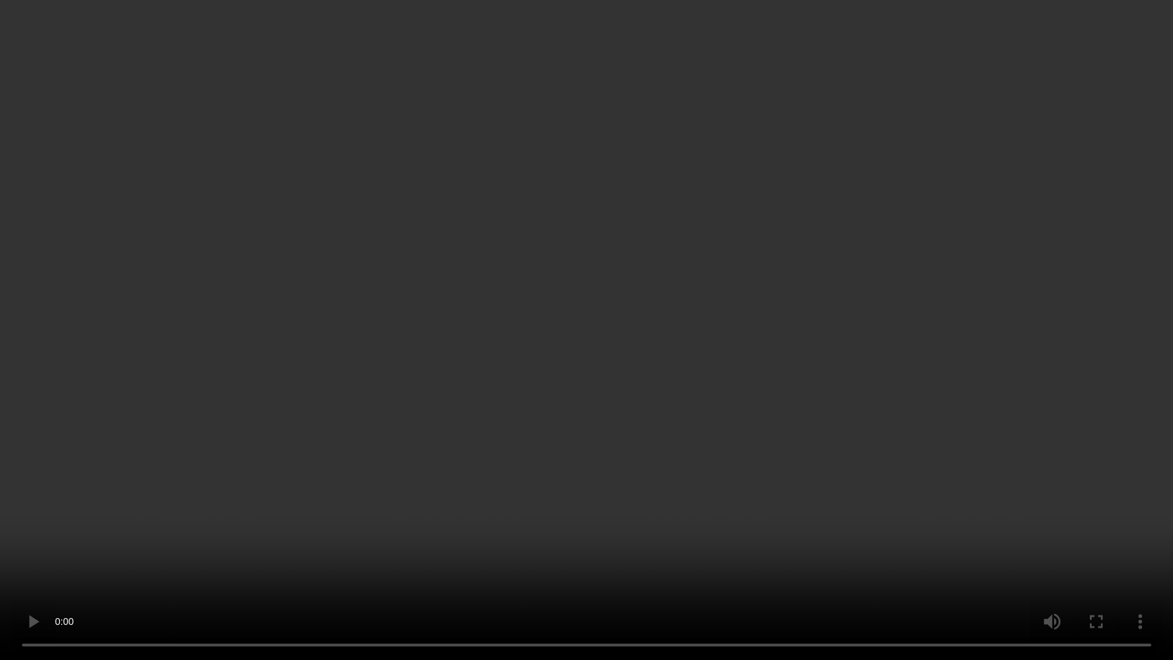
click at [486, 359] on video at bounding box center [586, 330] width 1173 height 660
click at [536, 392] on video at bounding box center [586, 330] width 1173 height 660
click at [783, 371] on video at bounding box center [586, 330] width 1173 height 660
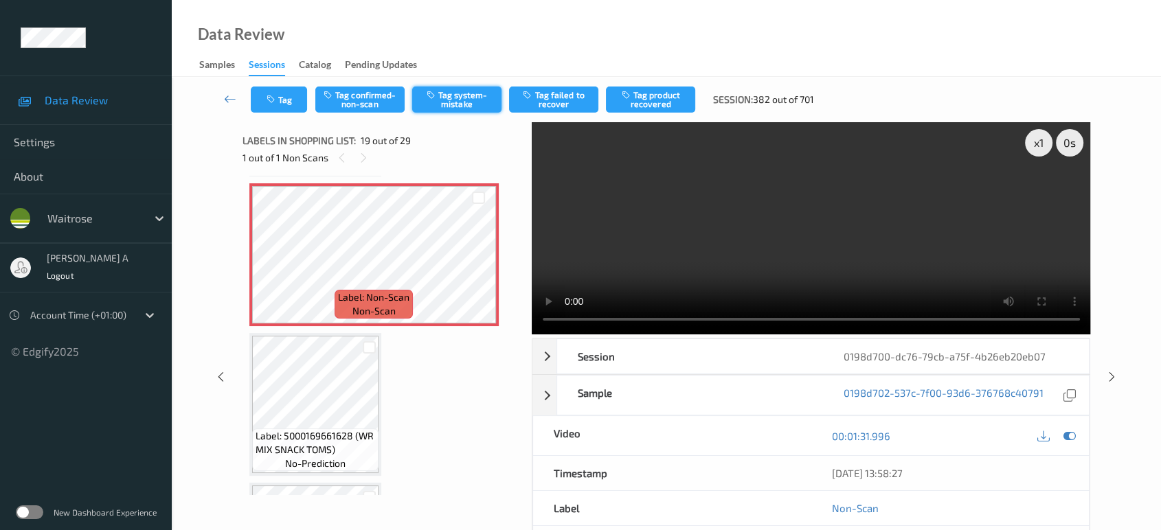
click at [464, 97] on button "Tag system-mistake" at bounding box center [456, 100] width 89 height 26
click at [276, 99] on icon "button" at bounding box center [273, 100] width 12 height 10
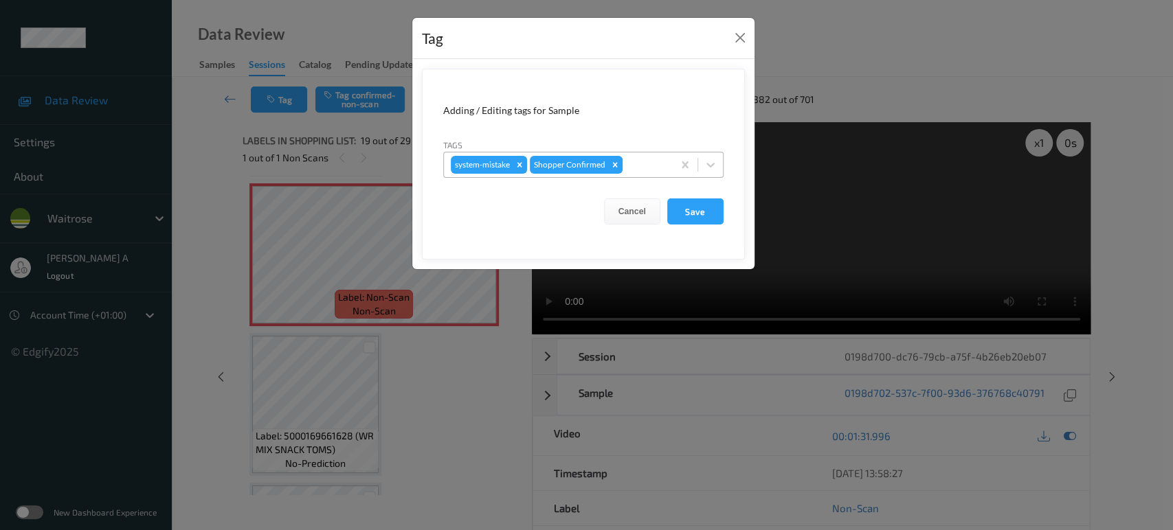
click at [640, 158] on div at bounding box center [645, 165] width 41 height 16
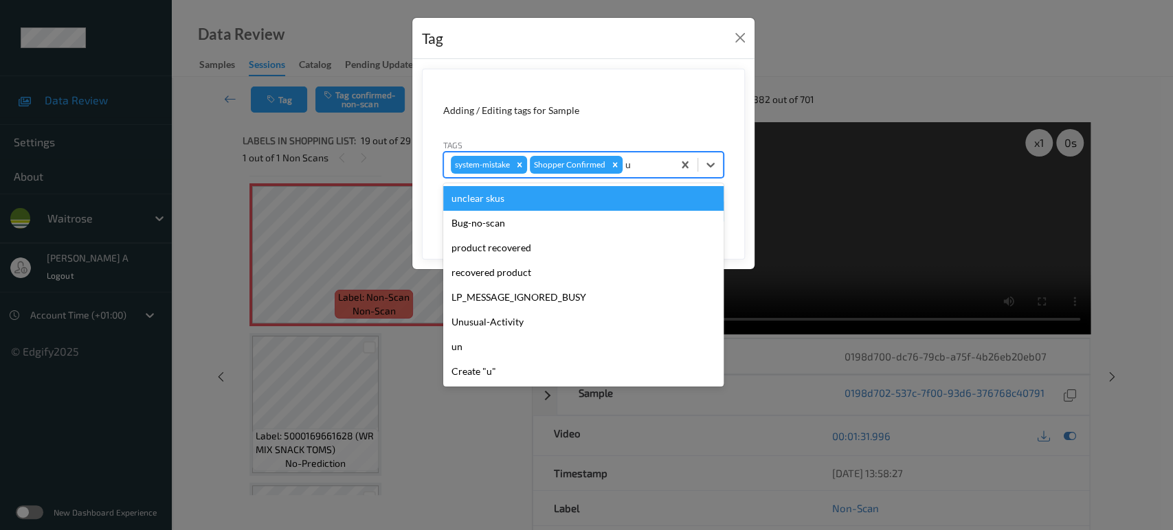
type input "un"
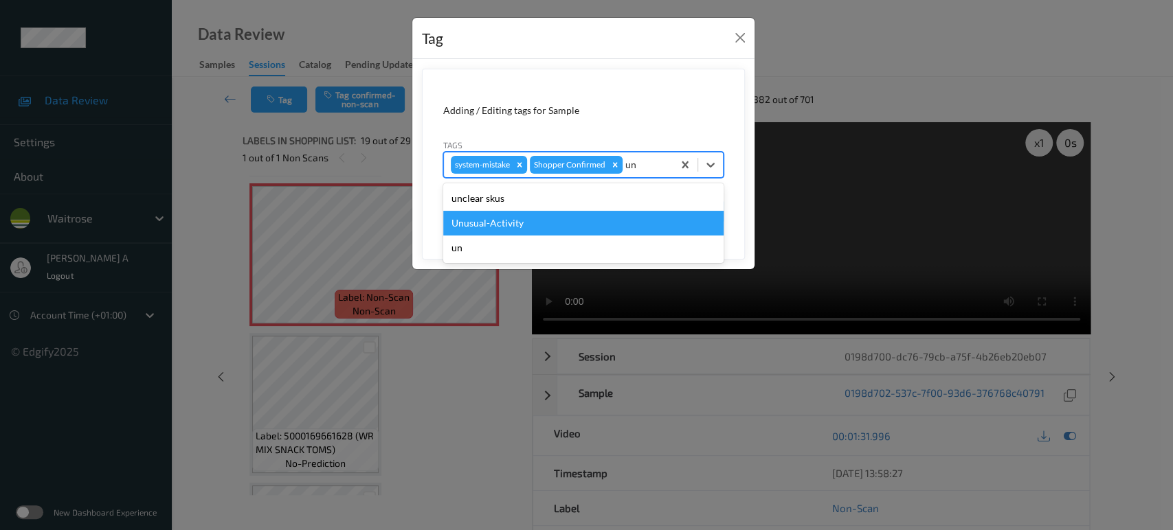
click at [561, 226] on div "Unusual-Activity" at bounding box center [583, 223] width 280 height 25
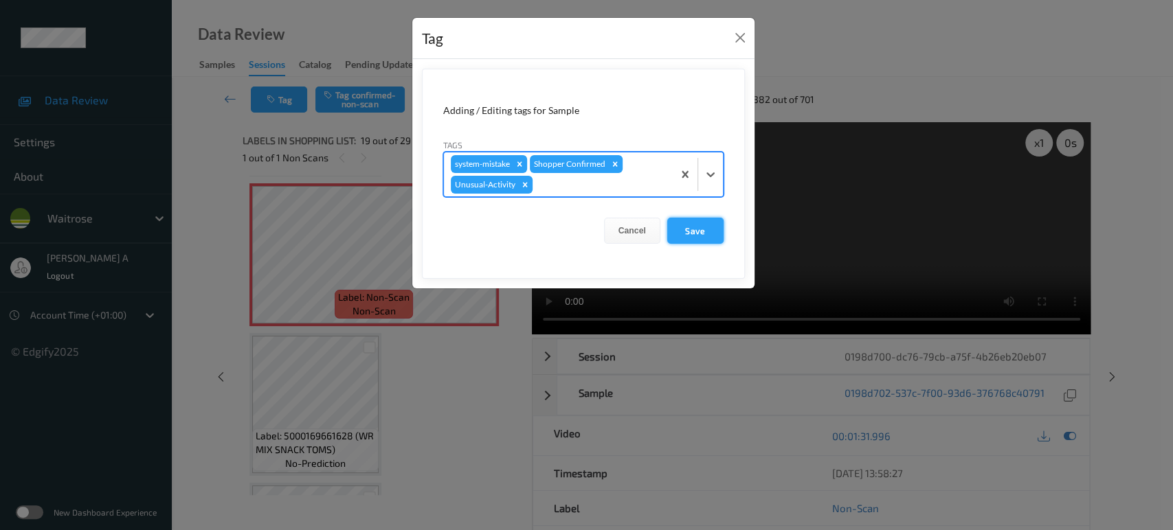
click at [690, 228] on button "Save" at bounding box center [695, 231] width 56 height 26
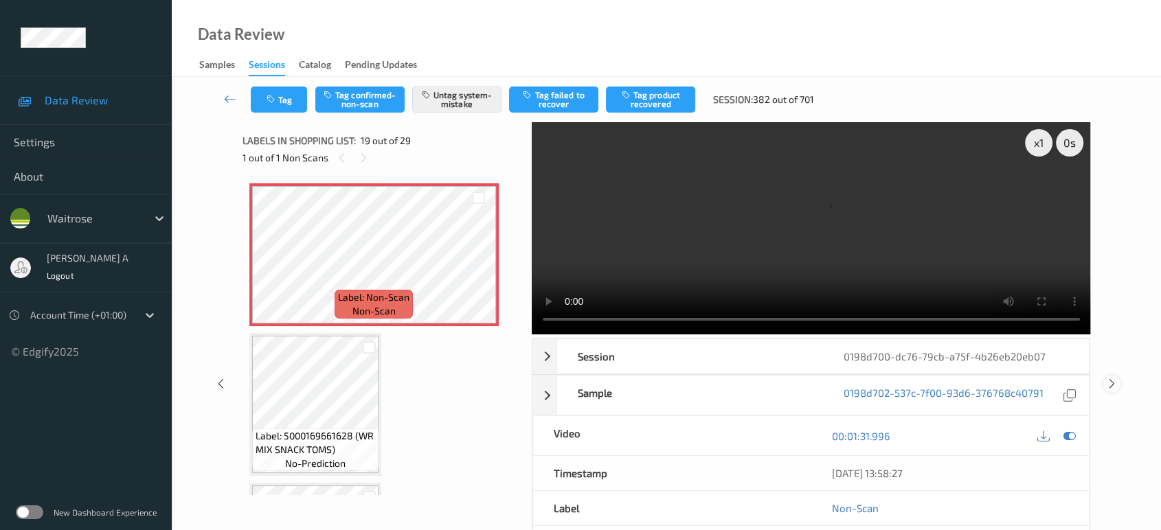
click at [1112, 378] on icon at bounding box center [1112, 384] width 12 height 12
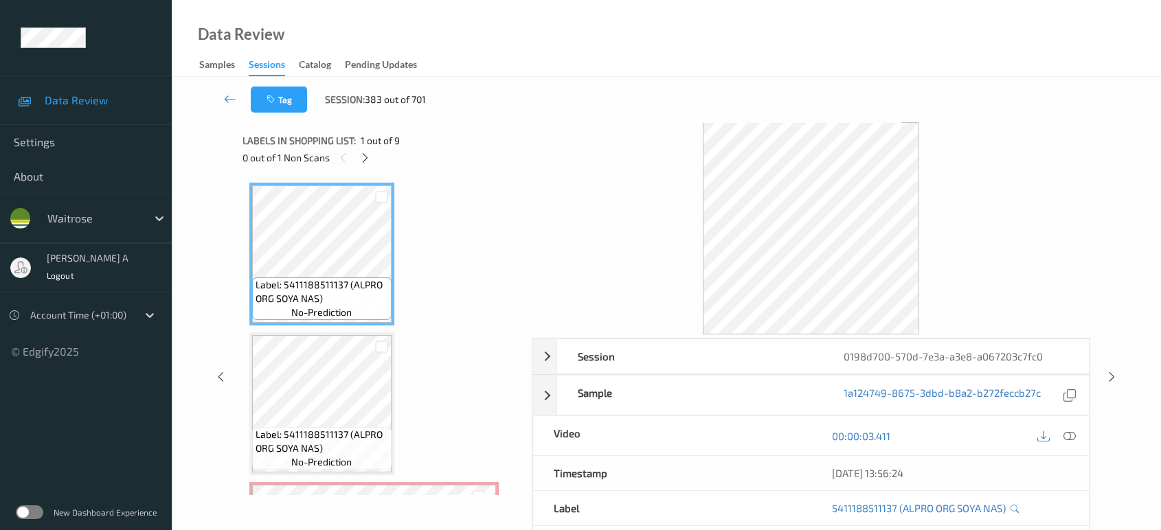
drag, startPoint x: 373, startPoint y: 157, endPoint x: 401, endPoint y: 189, distance: 42.4
click at [372, 157] on div at bounding box center [365, 157] width 17 height 17
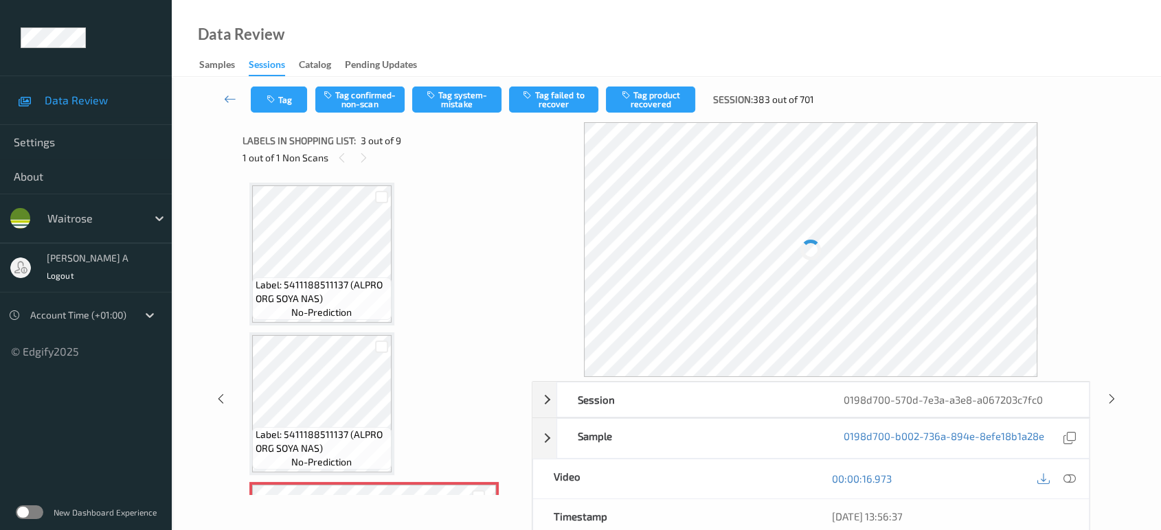
scroll to position [155, 0]
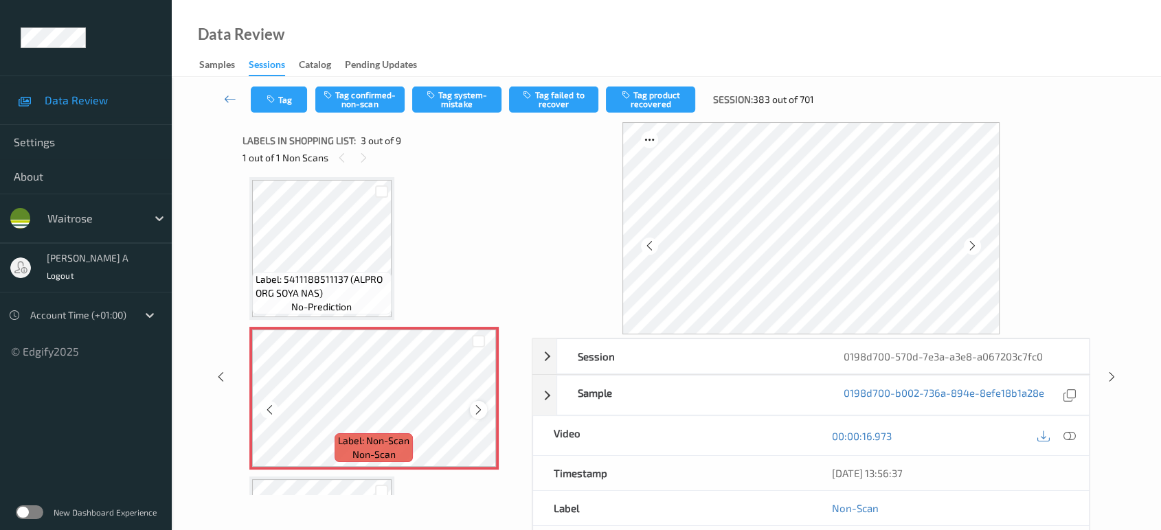
click at [476, 409] on icon at bounding box center [479, 410] width 12 height 12
click at [475, 409] on icon at bounding box center [479, 410] width 12 height 12
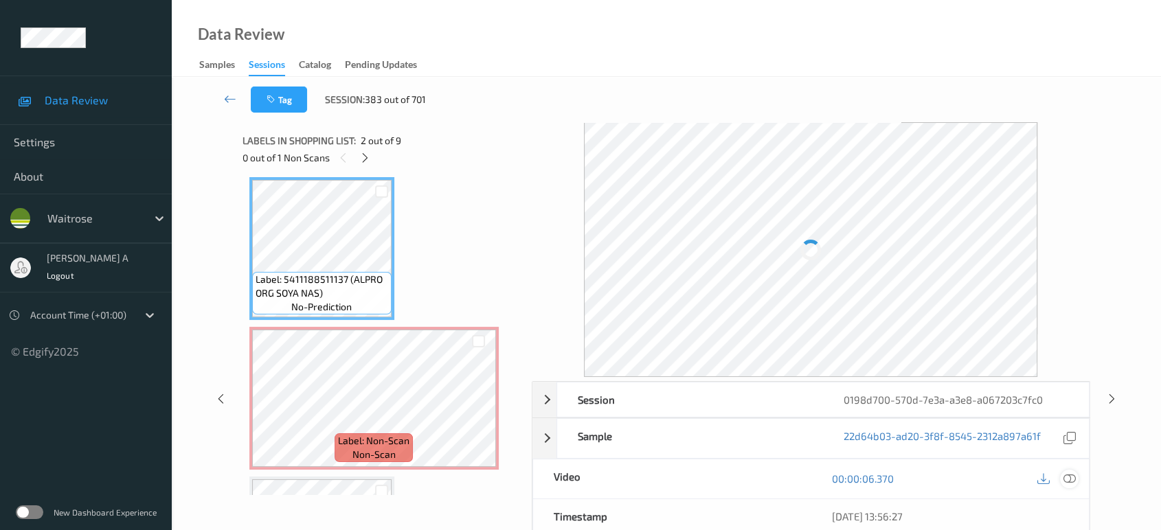
click at [1074, 478] on icon at bounding box center [1069, 479] width 12 height 12
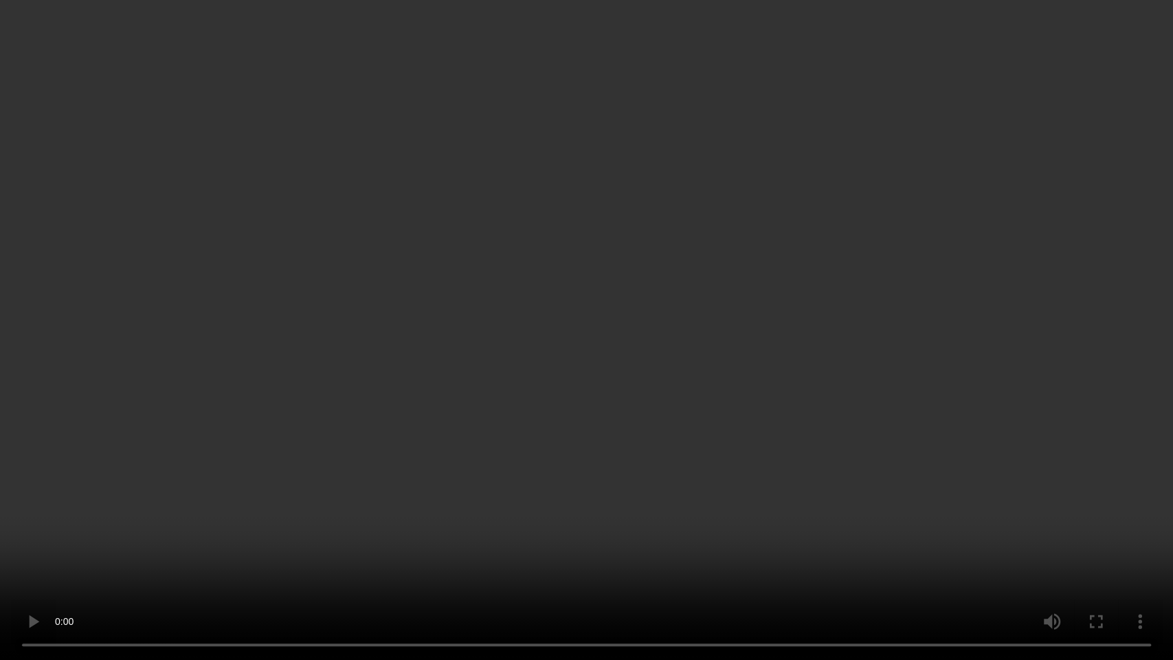
drag, startPoint x: 572, startPoint y: 528, endPoint x: 592, endPoint y: 242, distance: 286.5
click at [572, 528] on video at bounding box center [586, 330] width 1173 height 660
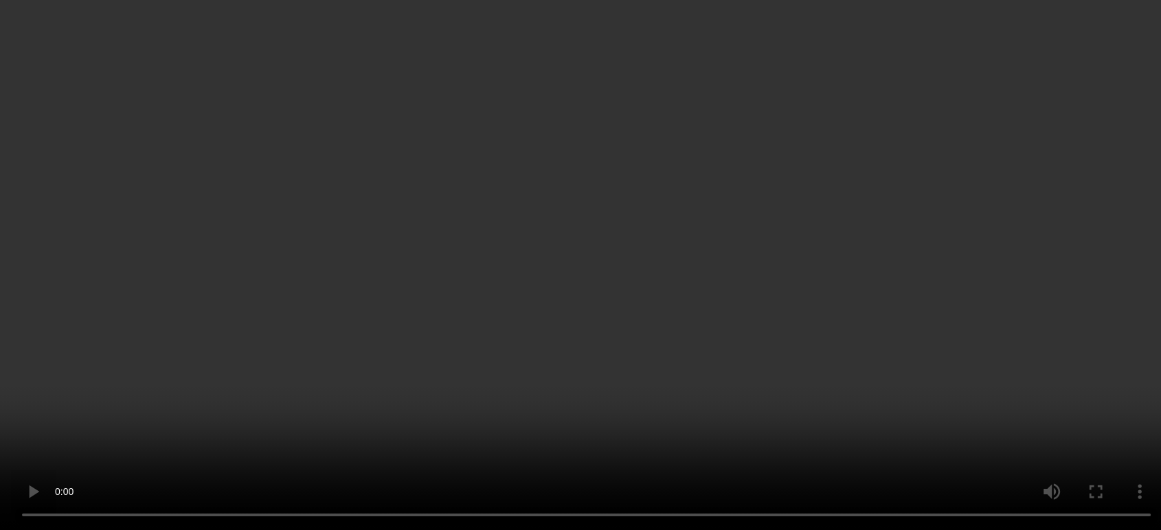
scroll to position [308, 0]
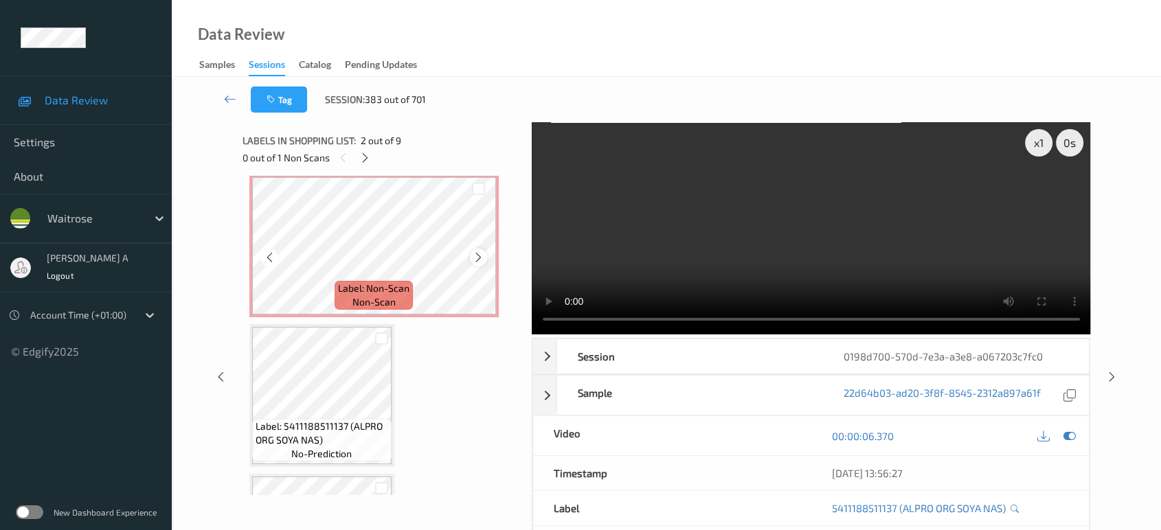
click at [475, 255] on icon at bounding box center [479, 257] width 12 height 12
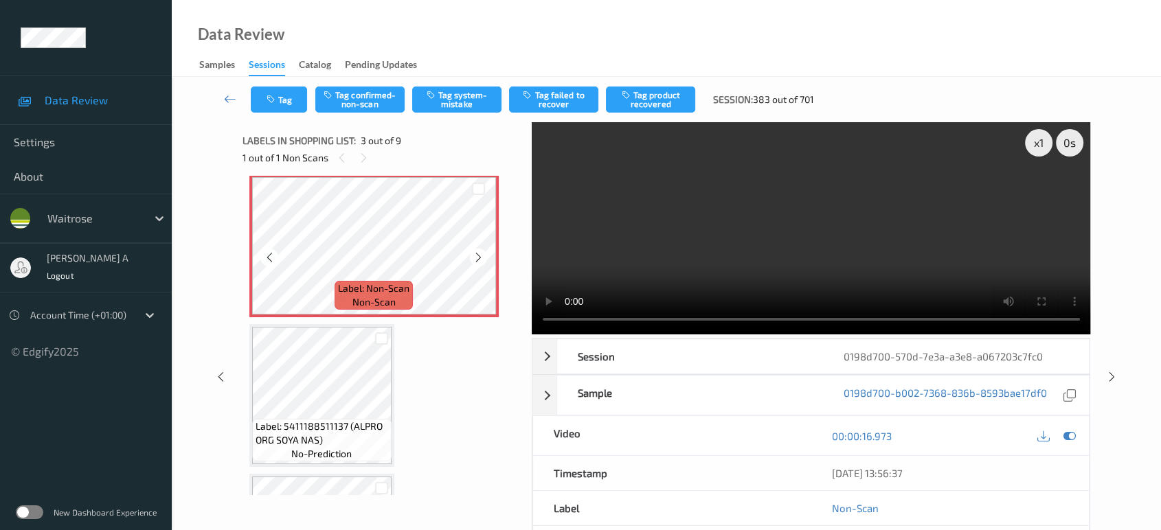
click at [475, 255] on icon at bounding box center [479, 257] width 12 height 12
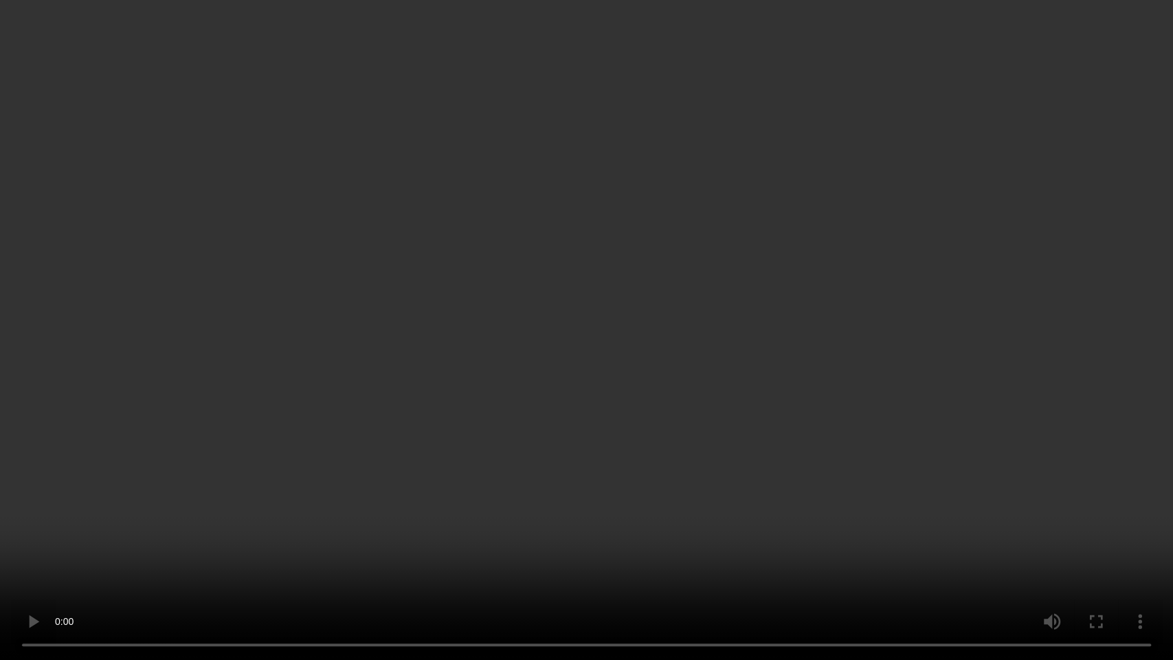
click at [647, 356] on video at bounding box center [586, 330] width 1173 height 660
click at [615, 350] on video at bounding box center [586, 330] width 1173 height 660
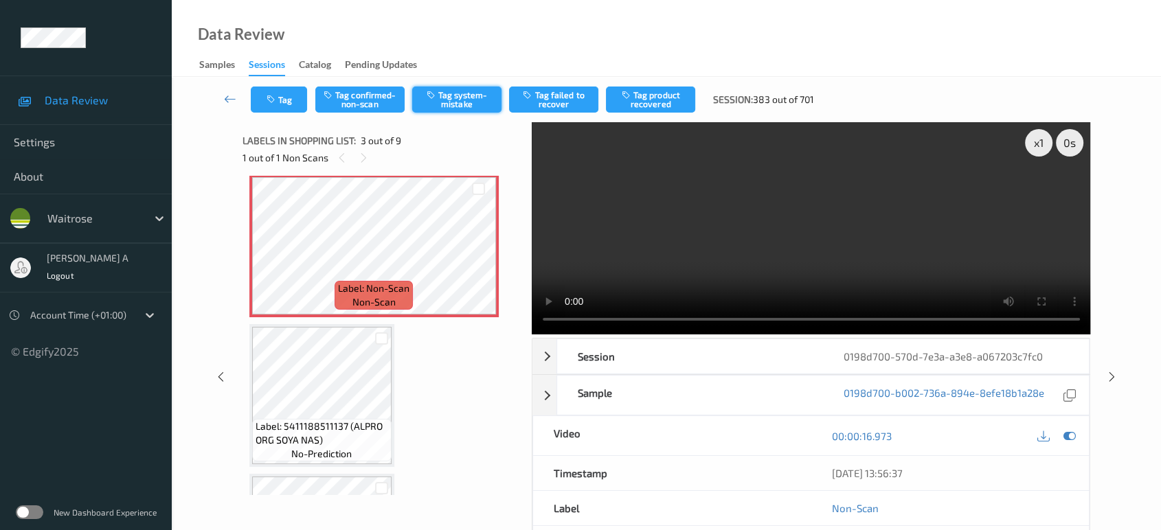
click at [438, 98] on icon "button" at bounding box center [433, 95] width 12 height 10
click at [272, 92] on button "Tag" at bounding box center [279, 100] width 56 height 26
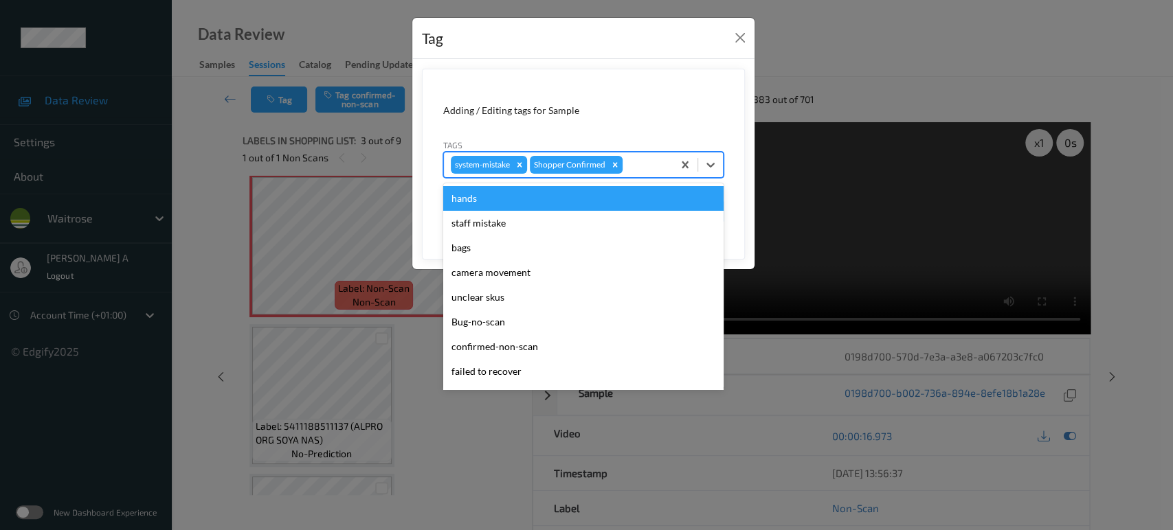
click at [649, 166] on div at bounding box center [645, 165] width 41 height 16
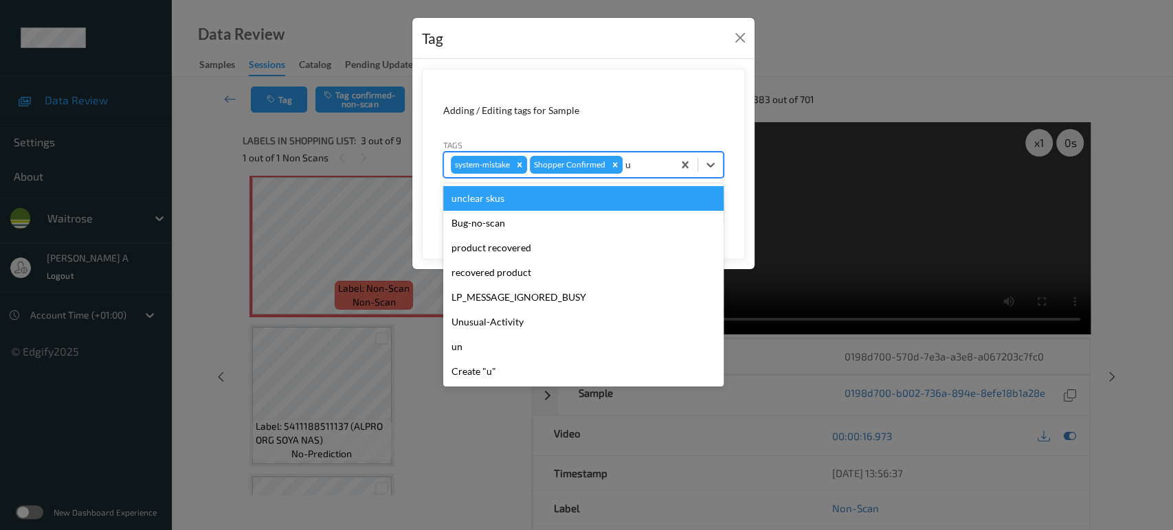
type input "un"
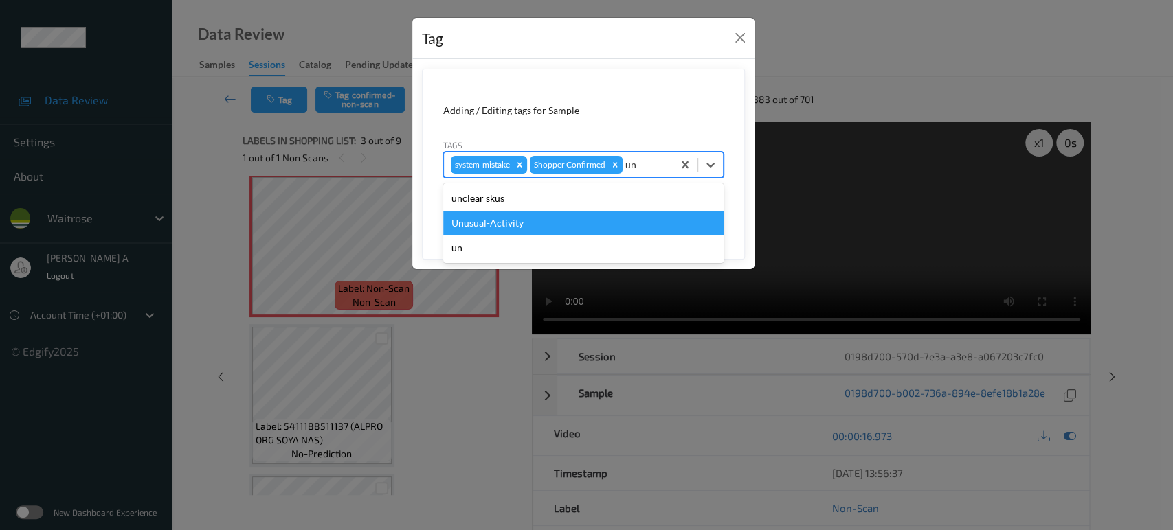
click at [540, 226] on div "Unusual-Activity" at bounding box center [583, 223] width 280 height 25
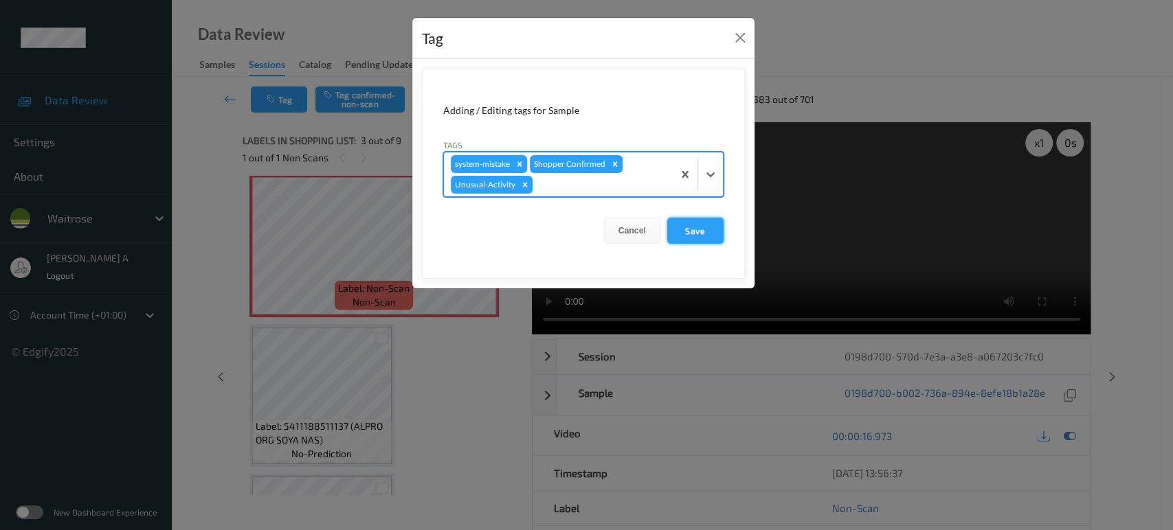
click at [690, 235] on button "Save" at bounding box center [695, 231] width 56 height 26
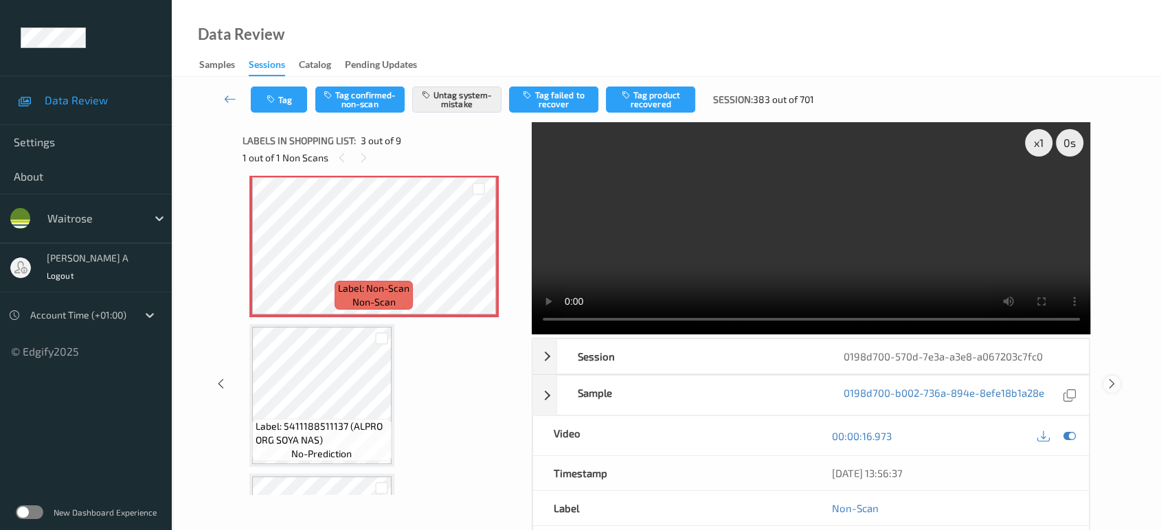
click at [1110, 384] on icon at bounding box center [1112, 384] width 12 height 12
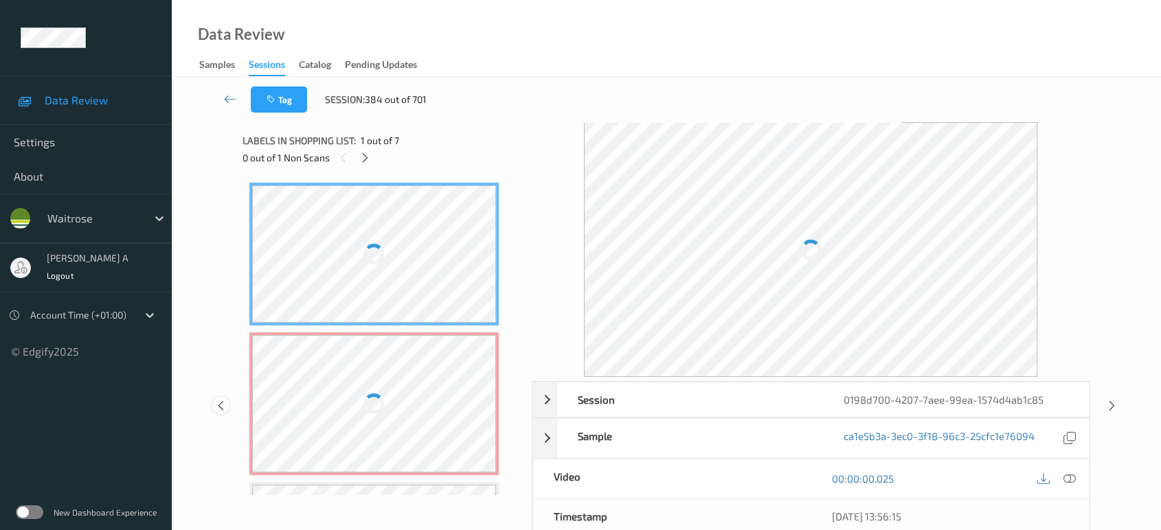
click at [218, 401] on icon at bounding box center [221, 405] width 12 height 12
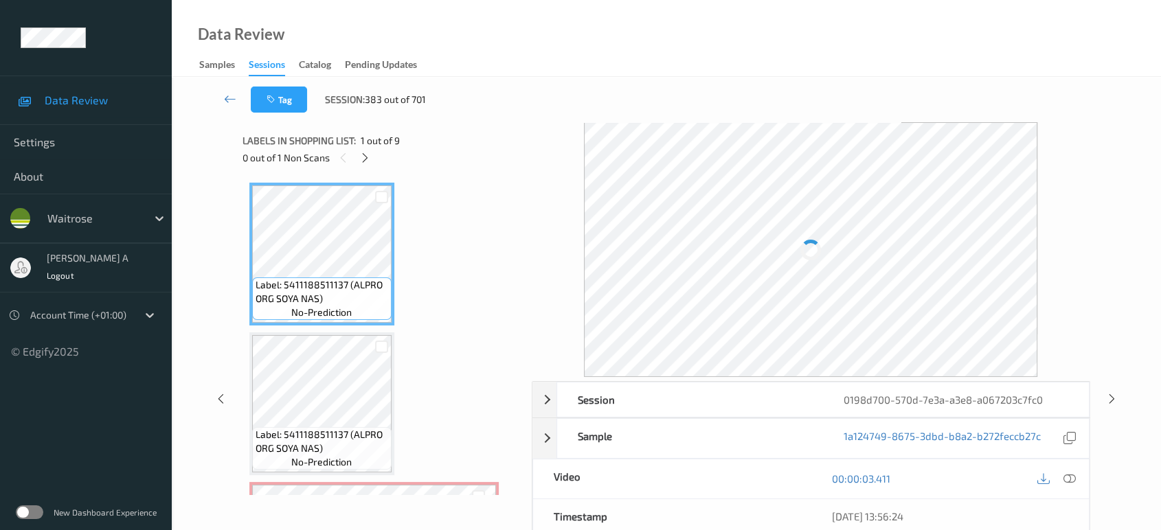
click at [374, 153] on div "0 out of 1 Non Scans" at bounding box center [383, 157] width 280 height 17
click at [365, 156] on icon at bounding box center [365, 158] width 12 height 12
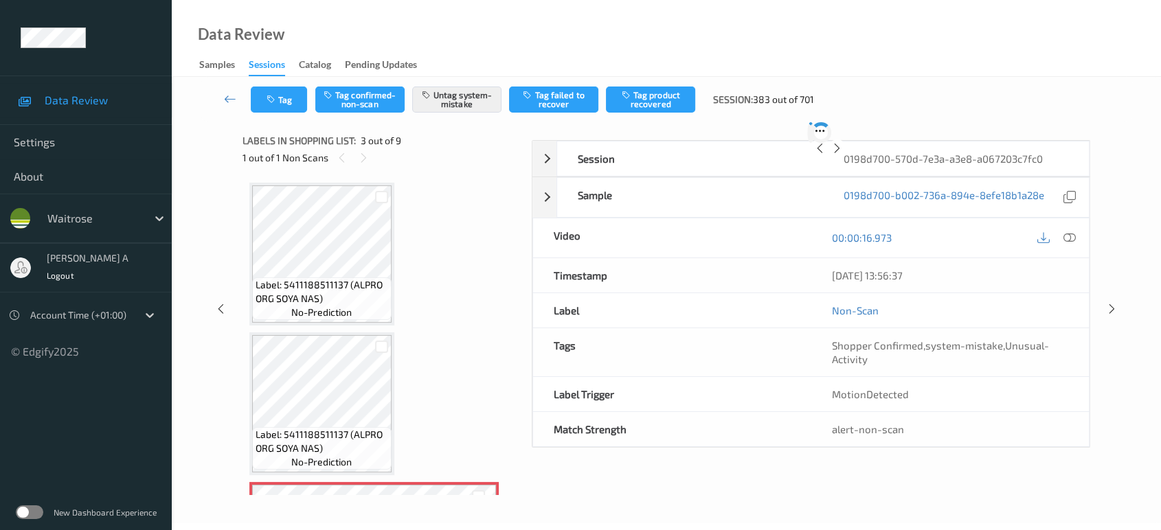
scroll to position [155, 0]
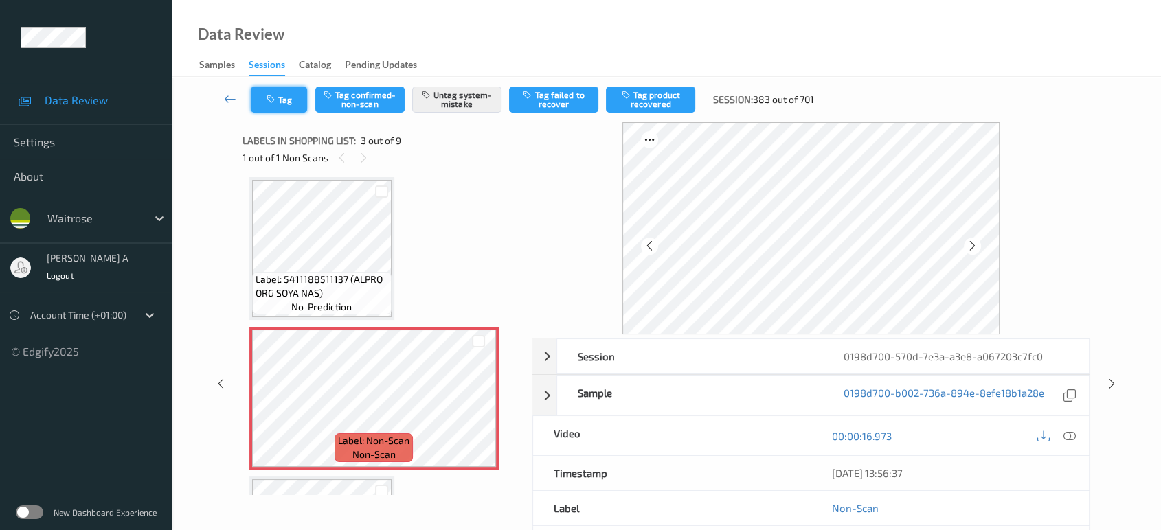
click at [286, 106] on button "Tag" at bounding box center [279, 100] width 56 height 26
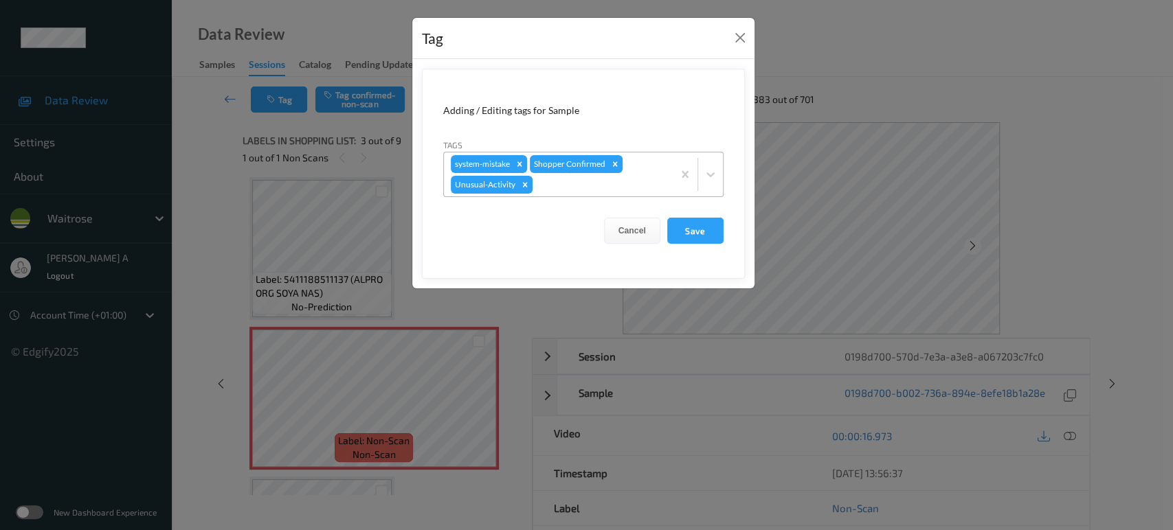
click at [604, 185] on div at bounding box center [600, 185] width 131 height 16
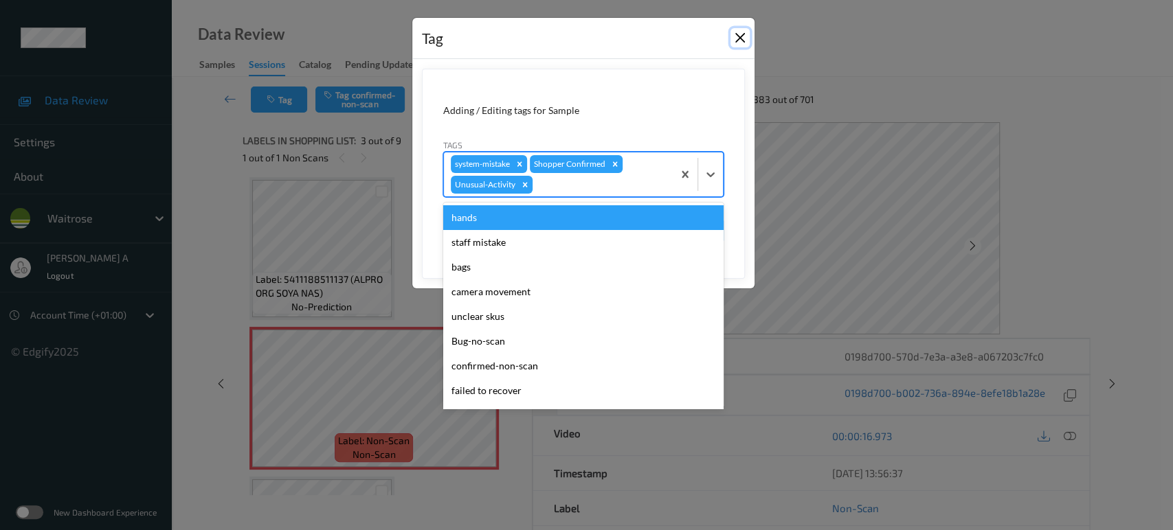
click at [742, 36] on button "Close" at bounding box center [739, 37] width 19 height 19
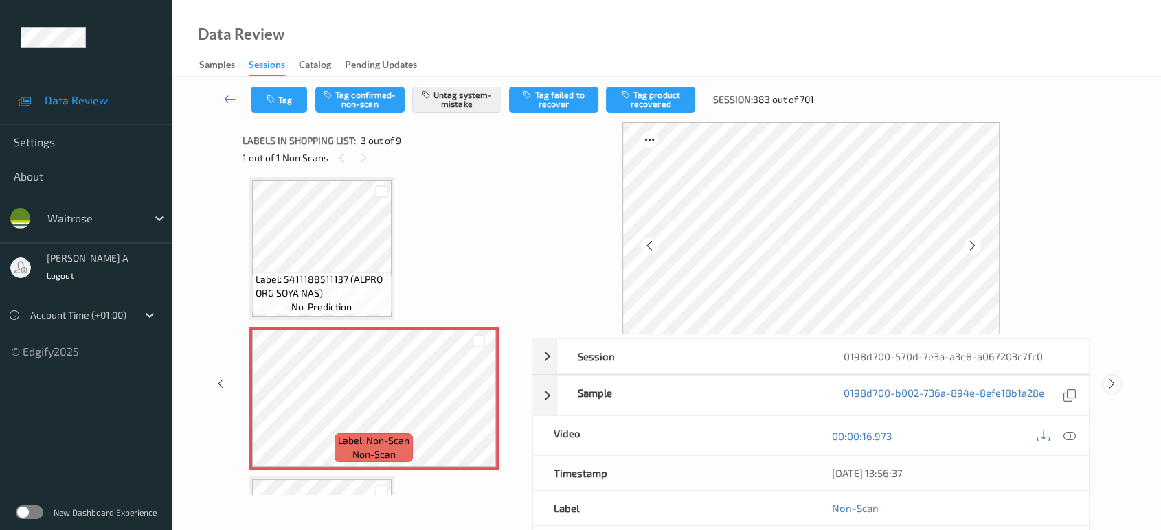
click at [1110, 387] on icon at bounding box center [1112, 384] width 12 height 12
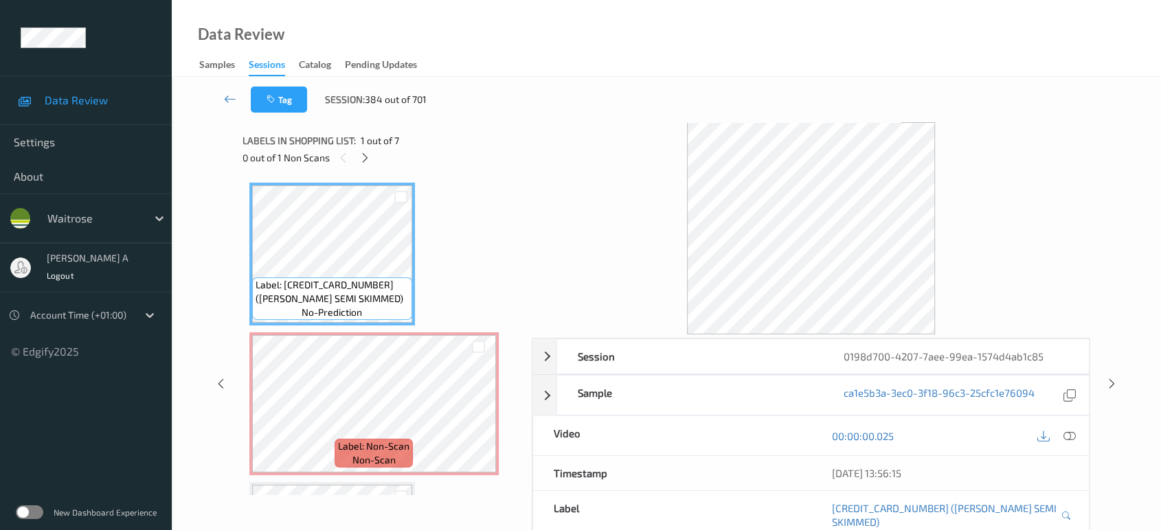
drag, startPoint x: 363, startPoint y: 155, endPoint x: 374, endPoint y: 176, distance: 23.4
click at [363, 155] on icon at bounding box center [365, 158] width 12 height 12
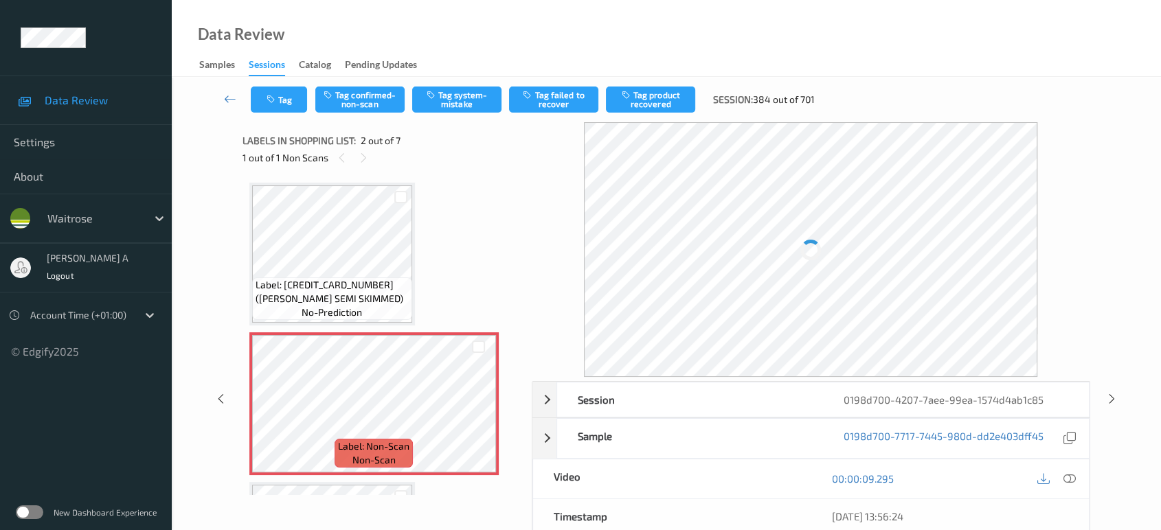
scroll to position [6, 0]
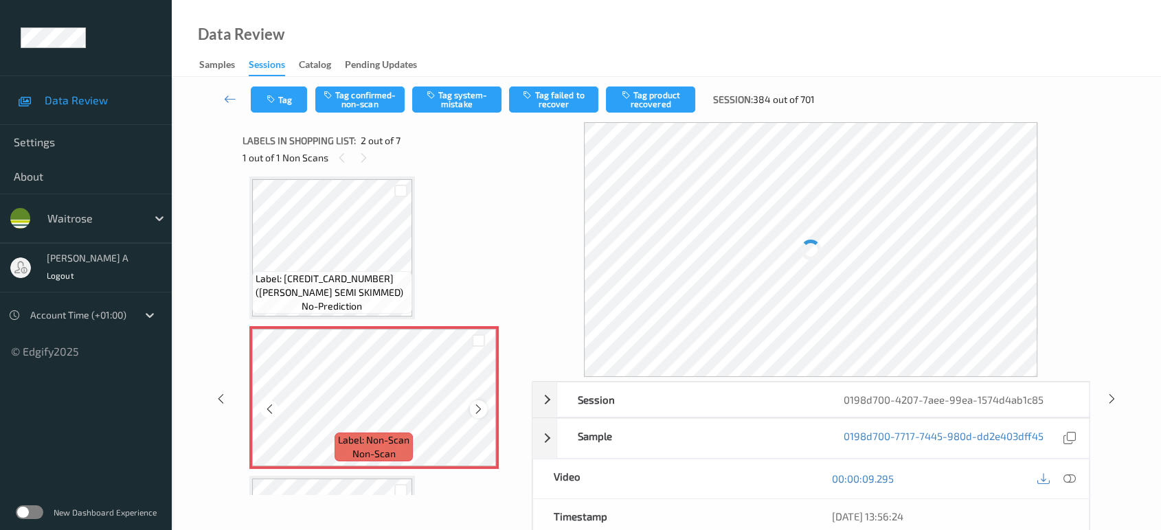
click at [480, 408] on icon at bounding box center [479, 409] width 12 height 12
click at [340, 161] on icon at bounding box center [342, 158] width 12 height 12
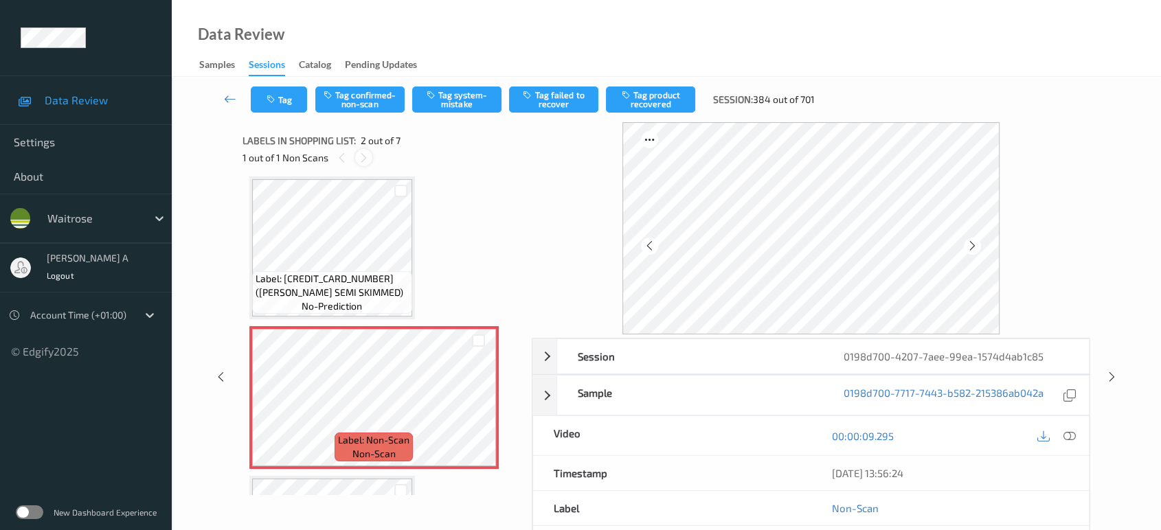
click at [358, 159] on icon at bounding box center [364, 158] width 12 height 12
click at [482, 410] on icon at bounding box center [479, 409] width 12 height 12
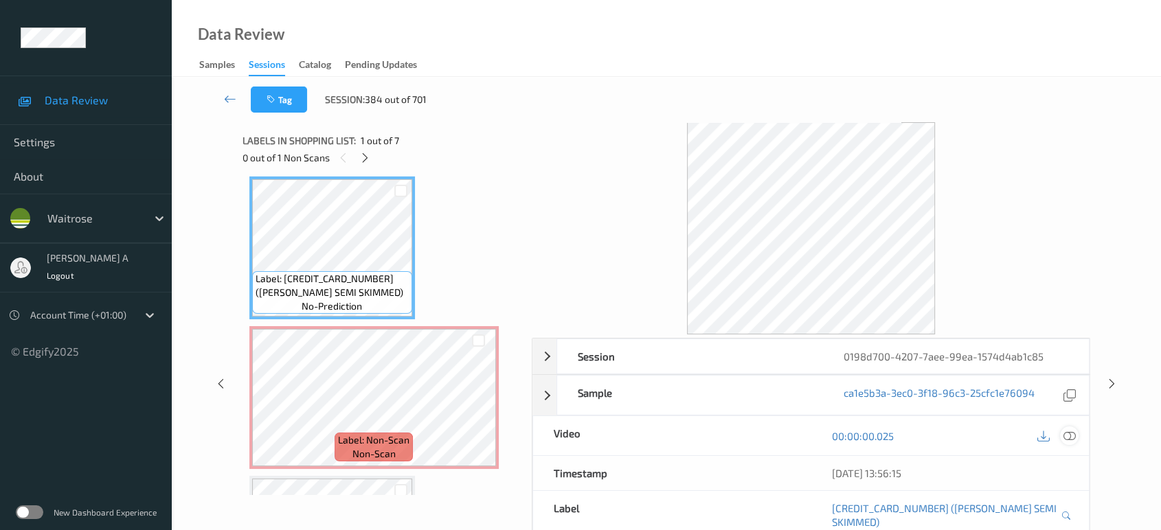
click at [1062, 430] on div at bounding box center [1069, 436] width 19 height 19
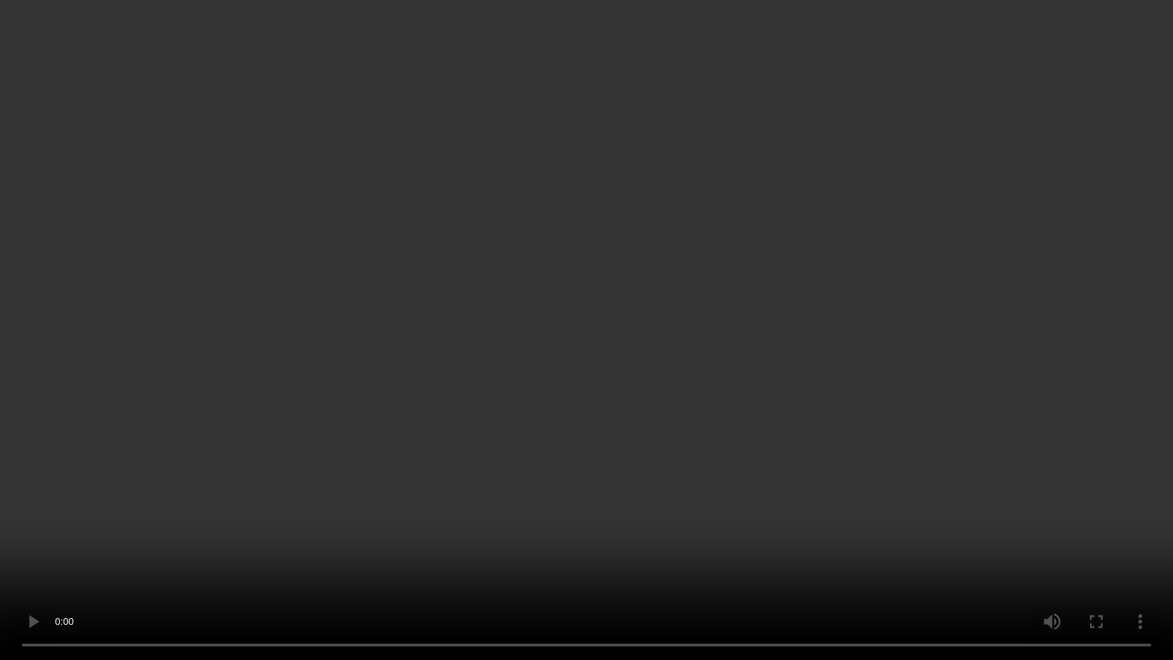
click at [689, 286] on video at bounding box center [586, 330] width 1173 height 660
click at [754, 365] on video at bounding box center [586, 330] width 1173 height 660
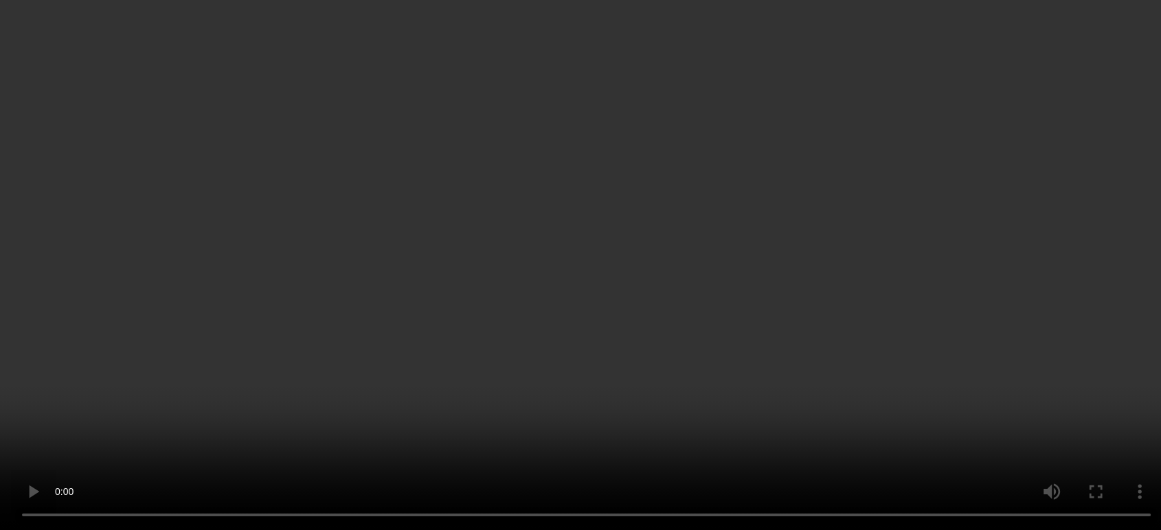
scroll to position [0, 0]
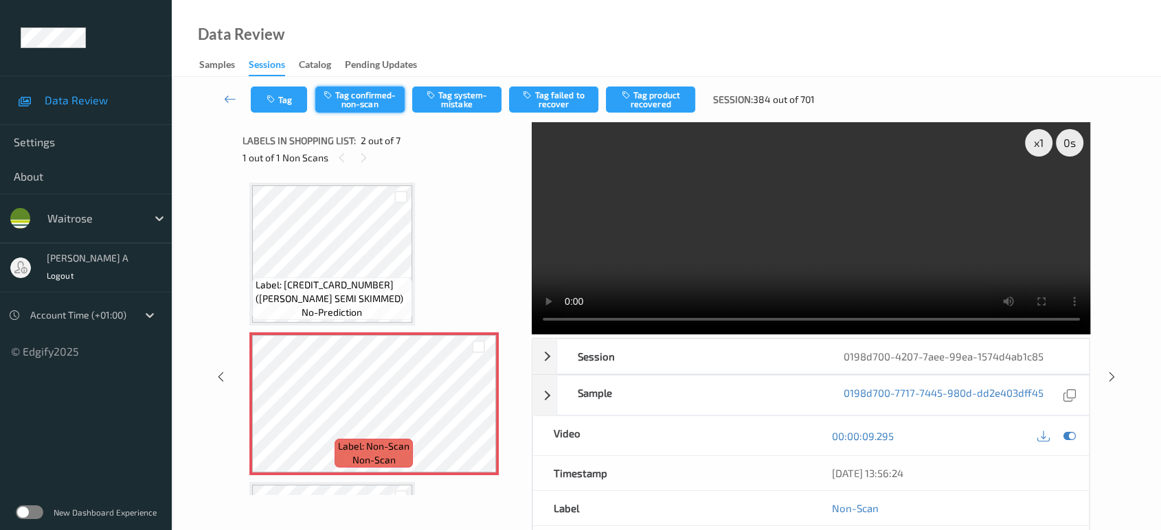
click at [363, 102] on button "Tag confirmed-non-scan" at bounding box center [359, 100] width 89 height 26
click at [561, 105] on button "Tag failed to recover" at bounding box center [553, 100] width 89 height 26
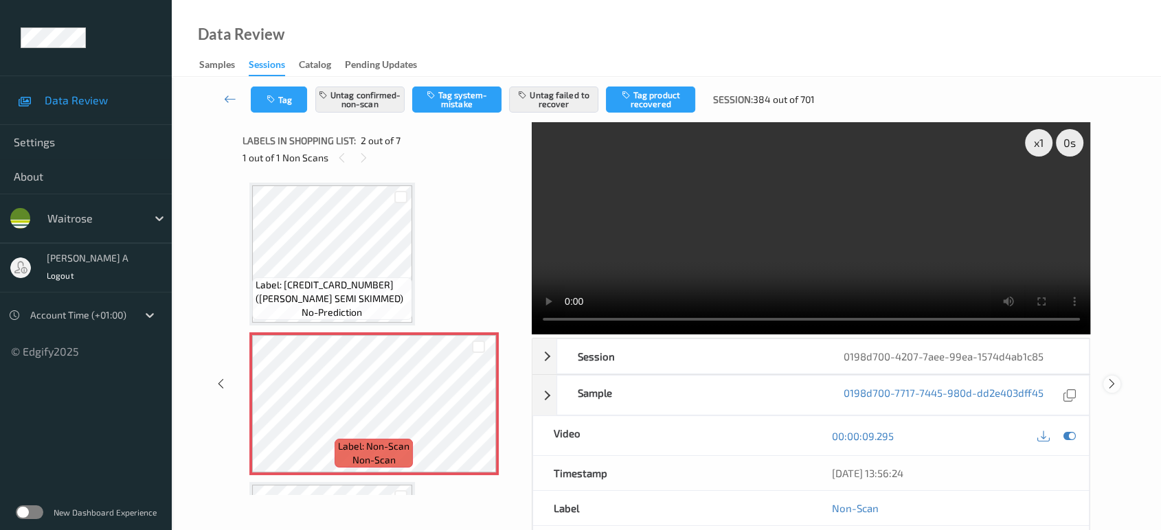
click at [1117, 383] on div at bounding box center [1111, 384] width 17 height 17
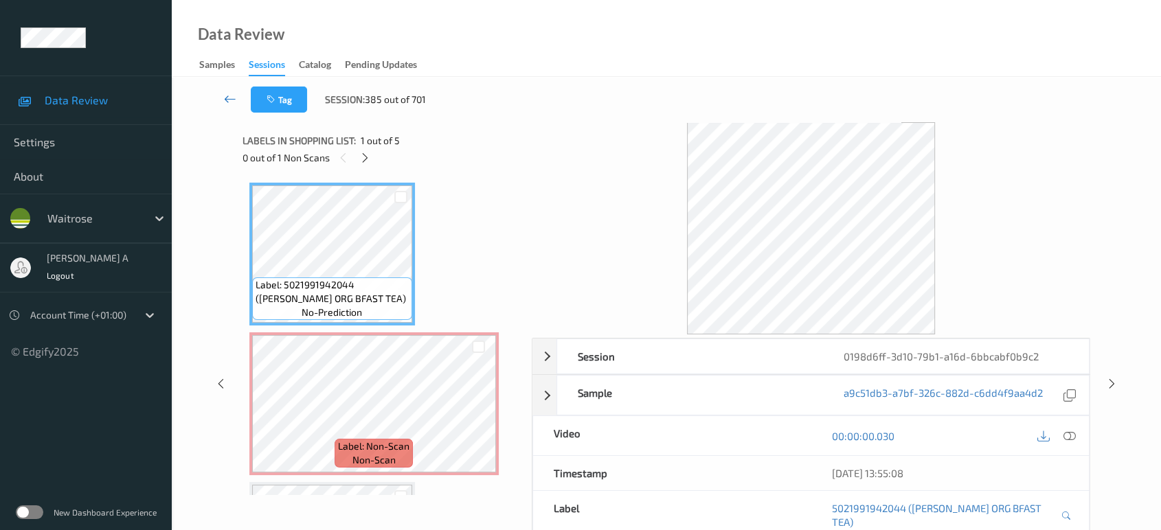
click at [227, 101] on icon at bounding box center [230, 99] width 12 height 14
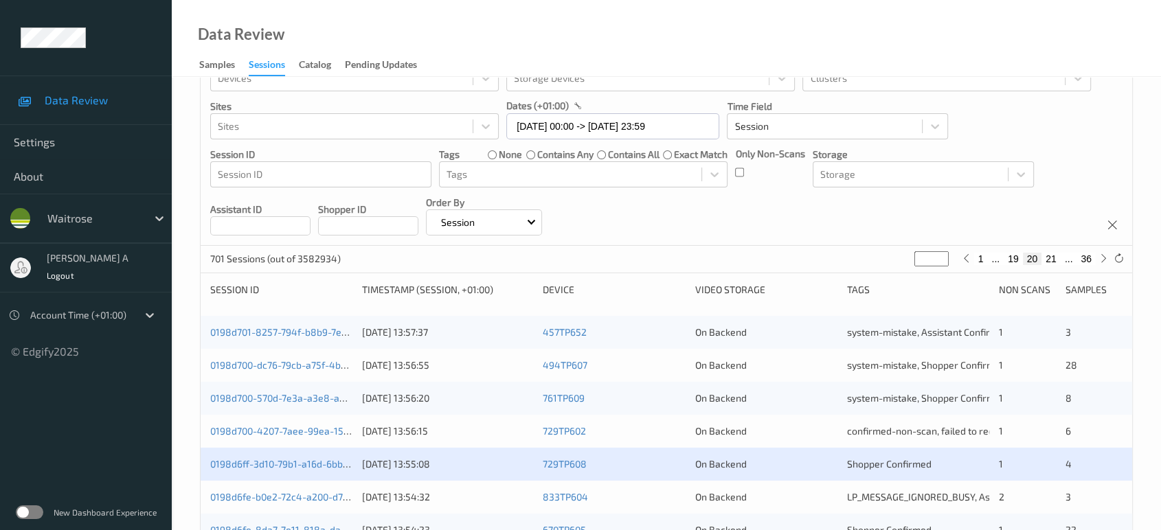
scroll to position [76, 0]
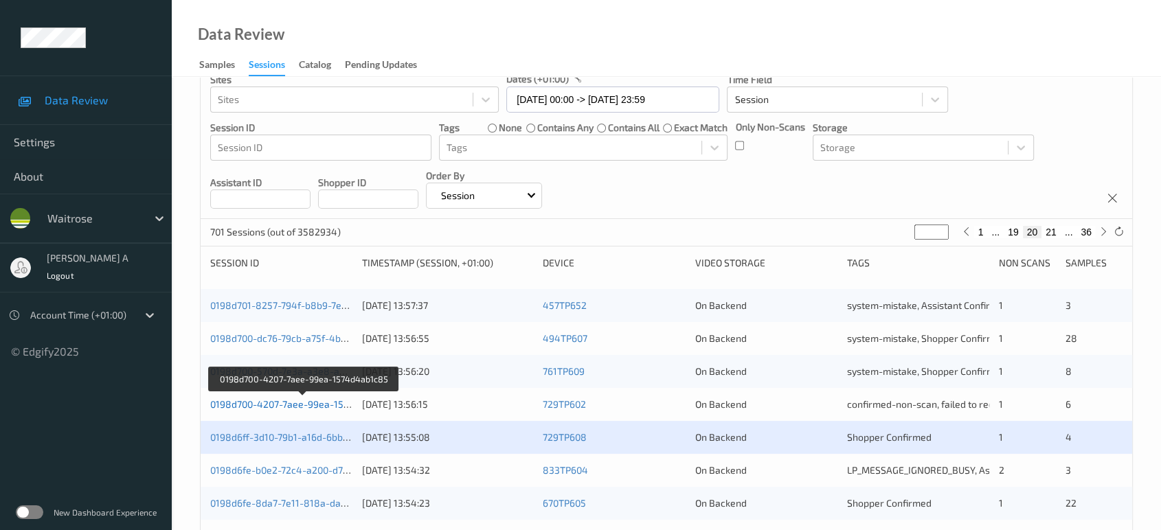
click at [307, 401] on link "0198d700-4207-7aee-99ea-1574d4ab1c85" at bounding box center [304, 404] width 188 height 12
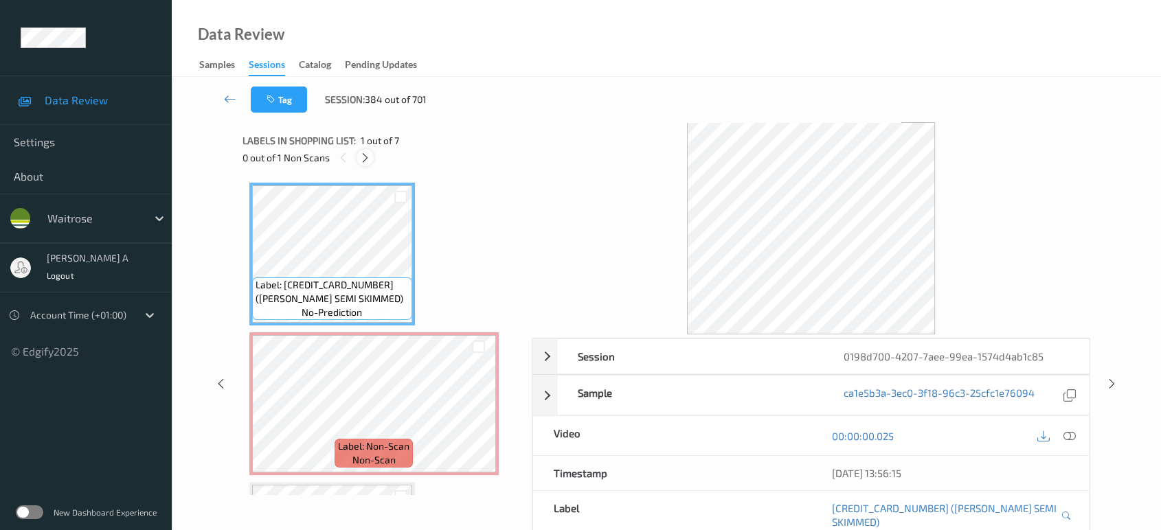
click at [370, 153] on icon at bounding box center [365, 158] width 12 height 12
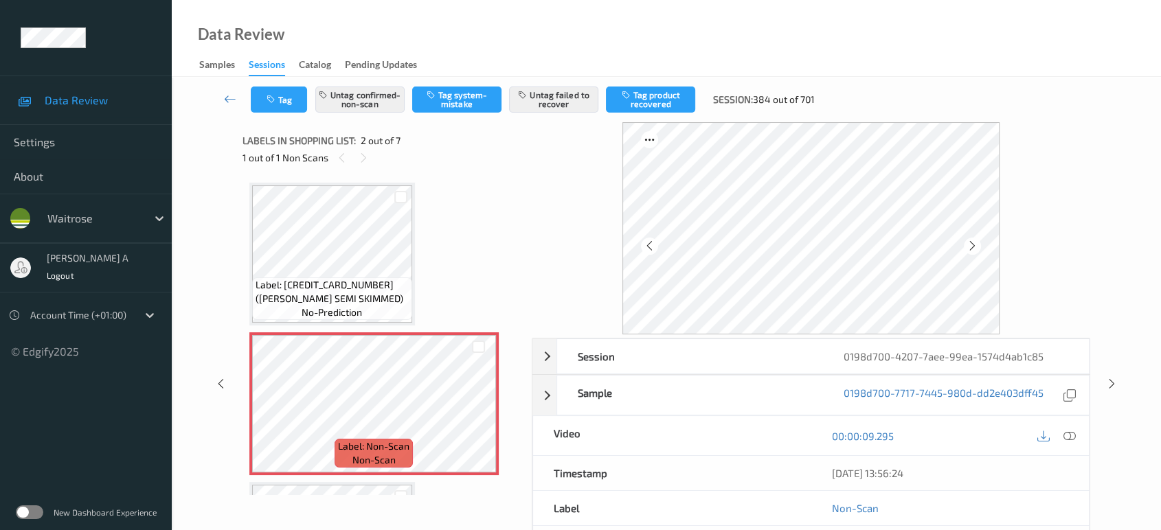
scroll to position [6, 0]
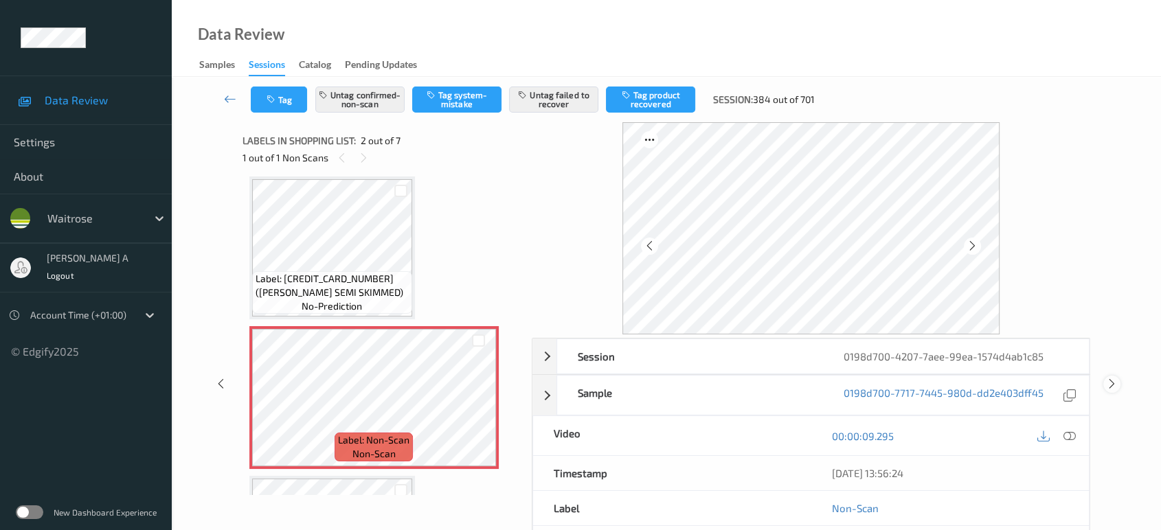
click at [1103, 383] on div at bounding box center [1111, 384] width 17 height 17
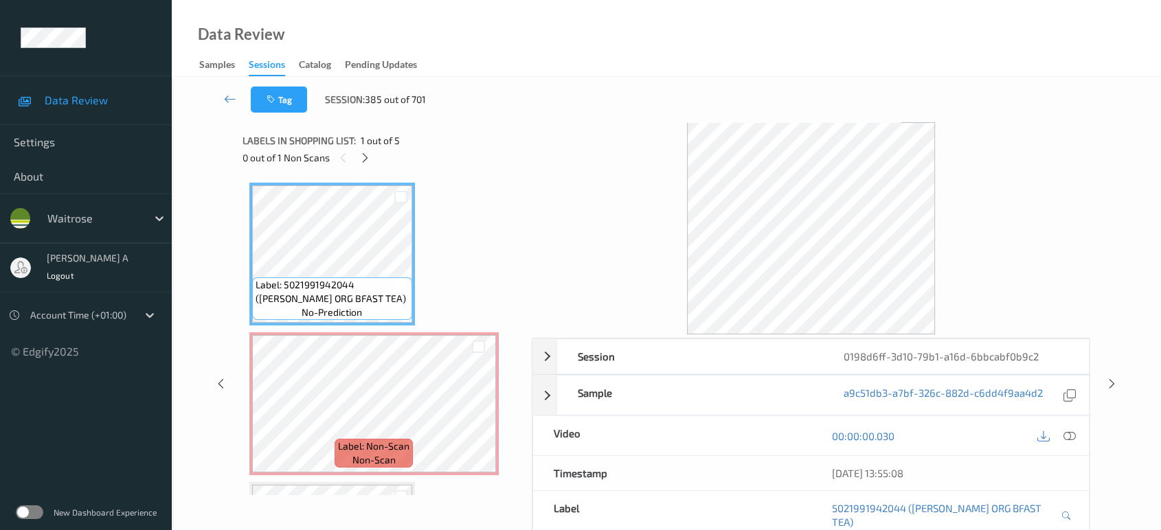
drag, startPoint x: 369, startPoint y: 157, endPoint x: 431, endPoint y: 295, distance: 152.2
click at [368, 156] on icon at bounding box center [365, 158] width 12 height 12
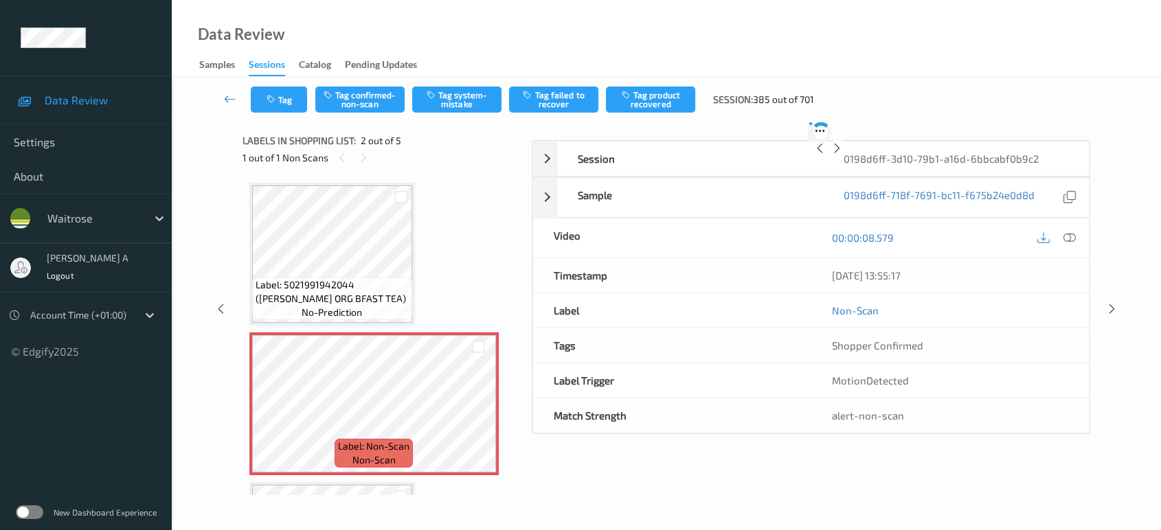
scroll to position [6, 0]
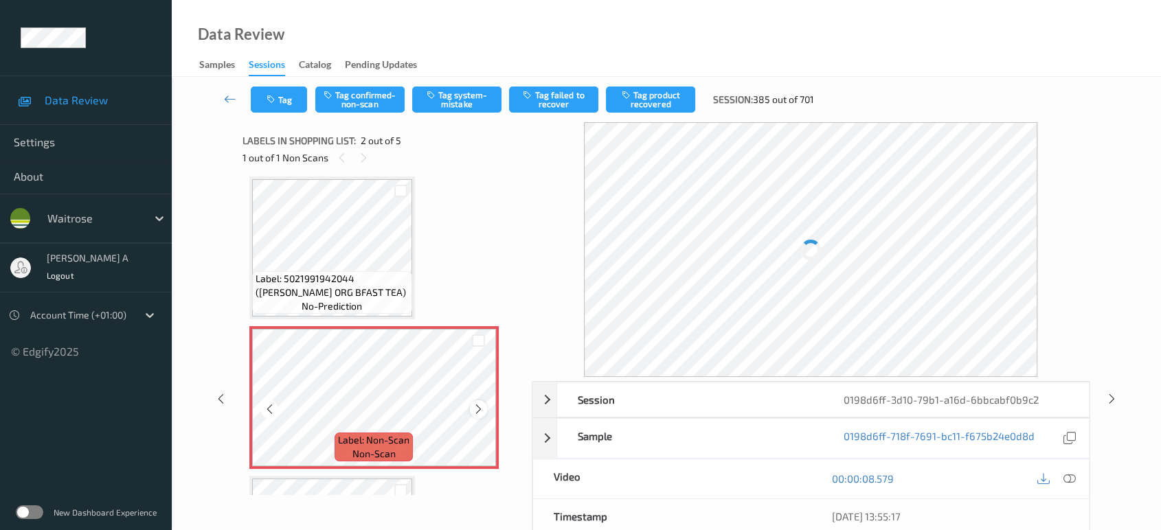
click at [473, 401] on div at bounding box center [478, 409] width 17 height 17
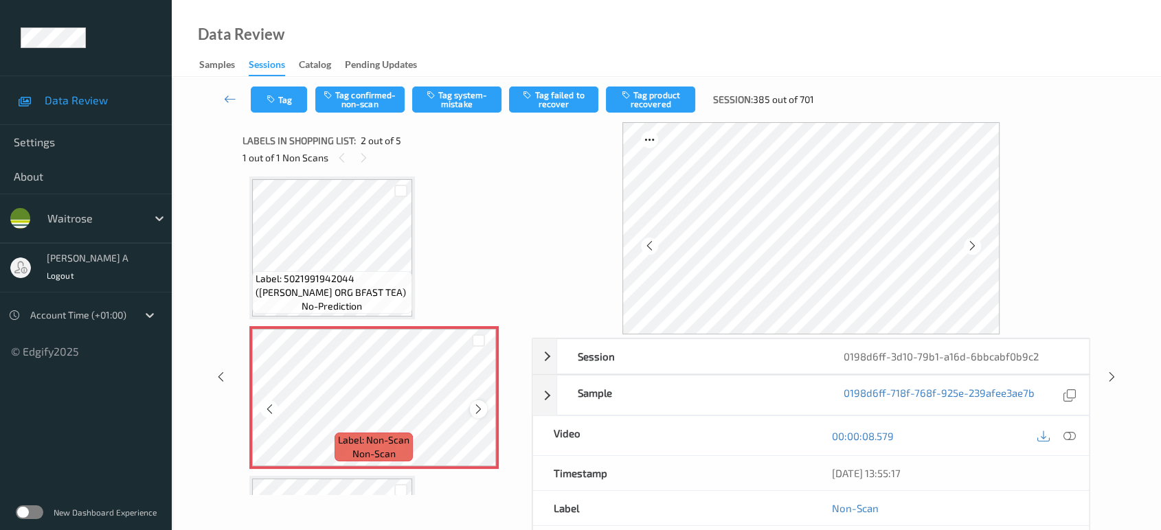
click at [478, 410] on icon at bounding box center [479, 409] width 12 height 12
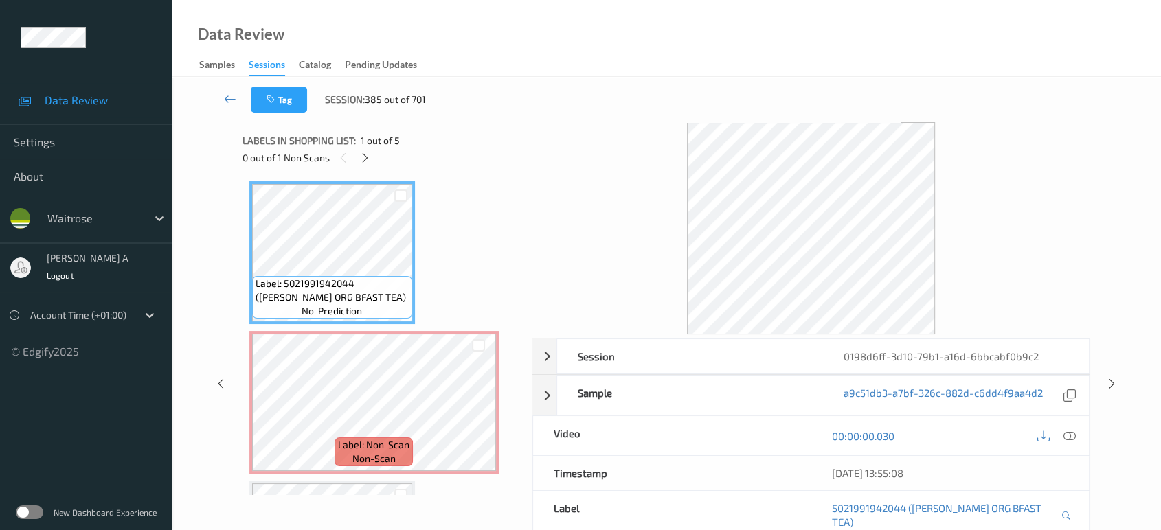
scroll to position [0, 0]
click at [1068, 436] on icon at bounding box center [1069, 436] width 12 height 12
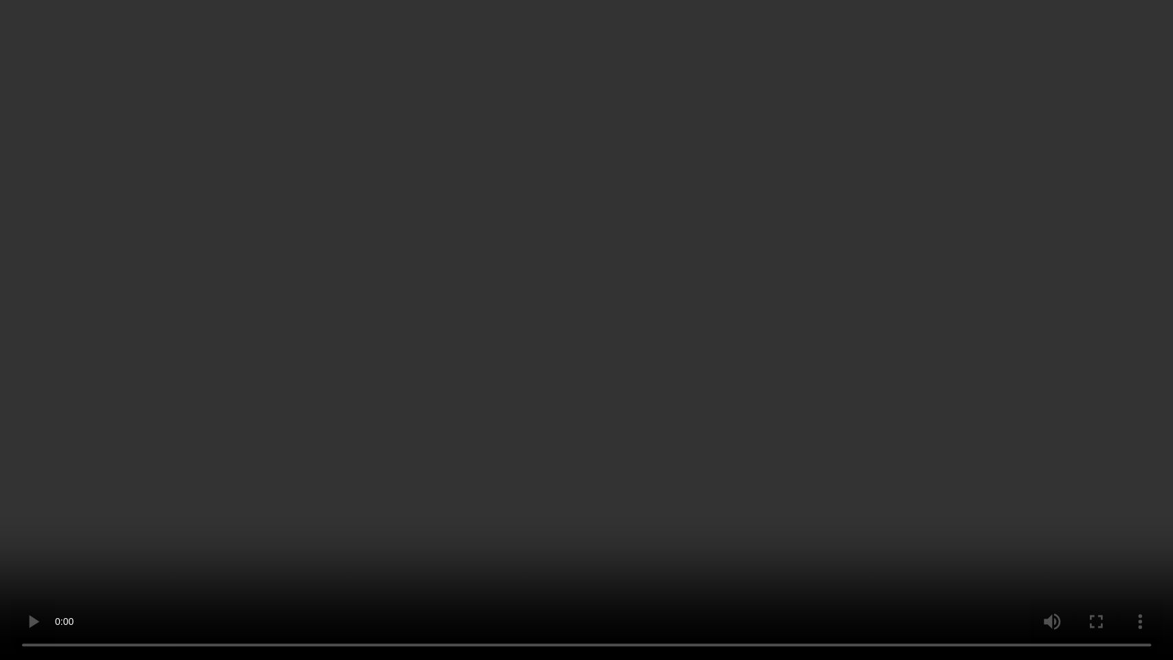
click at [517, 184] on video at bounding box center [586, 330] width 1173 height 660
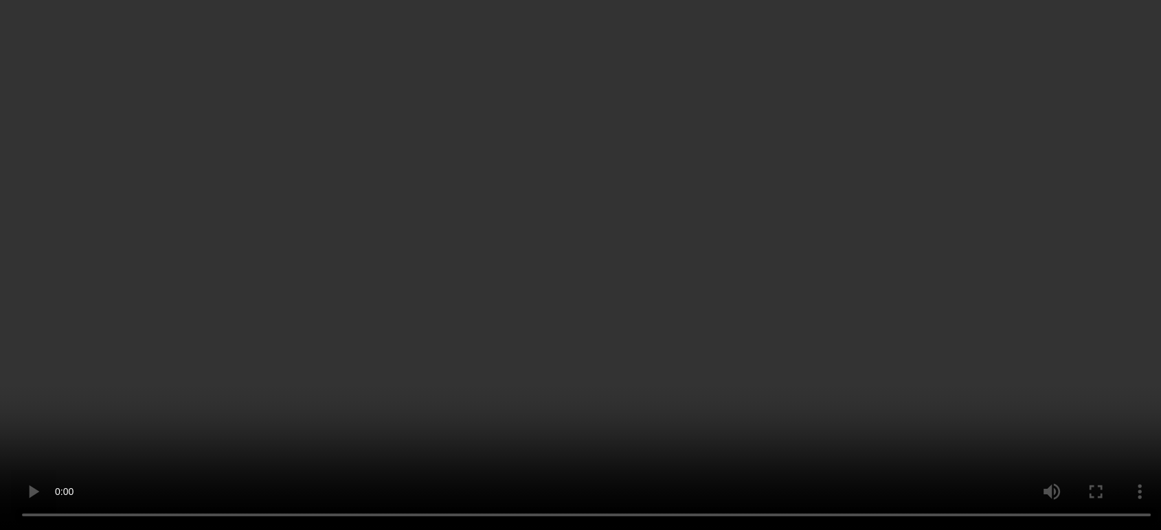
scroll to position [76, 0]
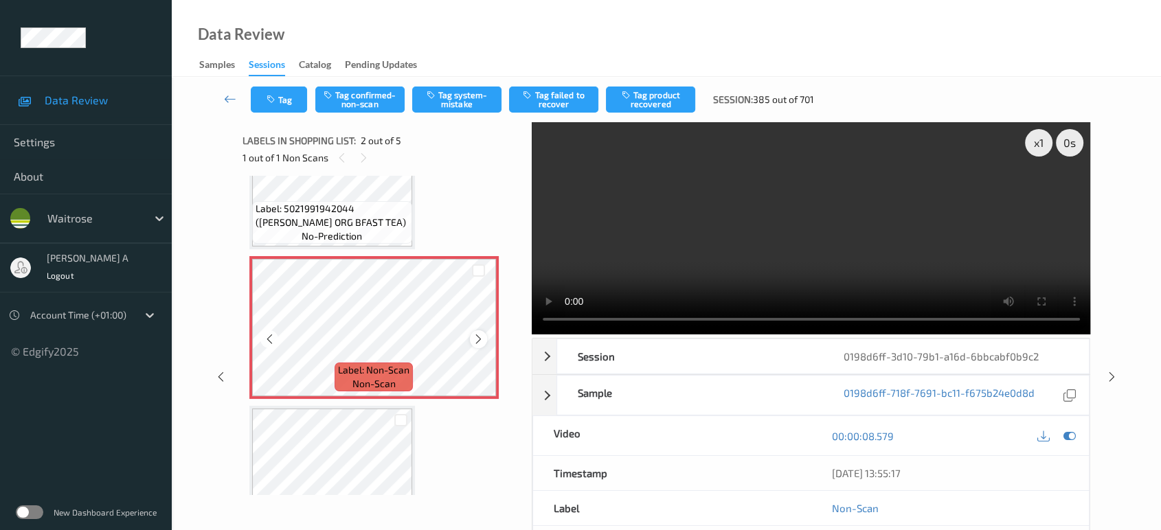
click at [480, 339] on icon at bounding box center [479, 339] width 12 height 12
click at [434, 99] on icon "button" at bounding box center [433, 95] width 12 height 10
click at [282, 102] on button "Tag" at bounding box center [279, 100] width 56 height 26
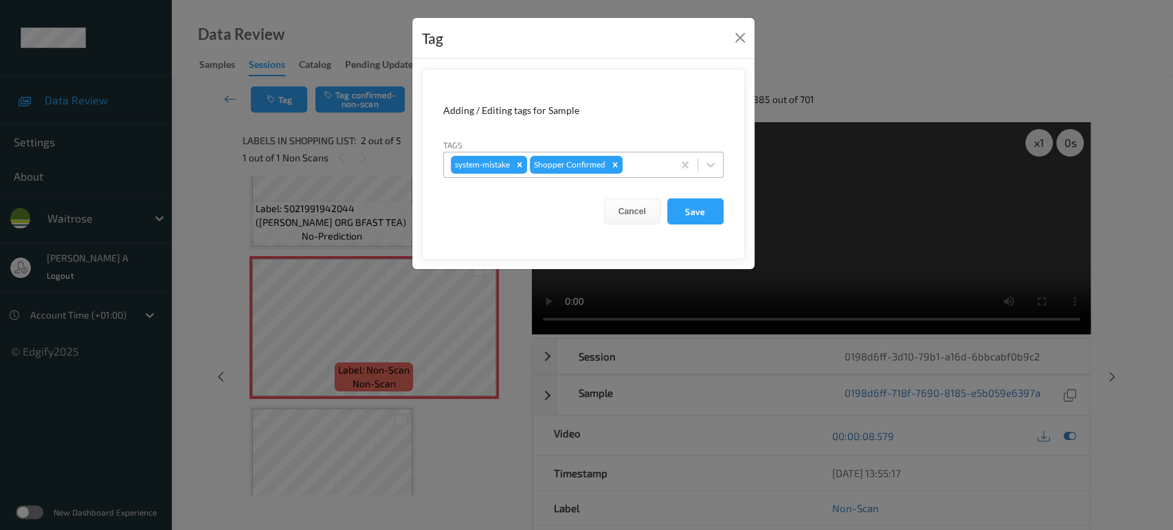
click at [638, 169] on div at bounding box center [645, 165] width 41 height 16
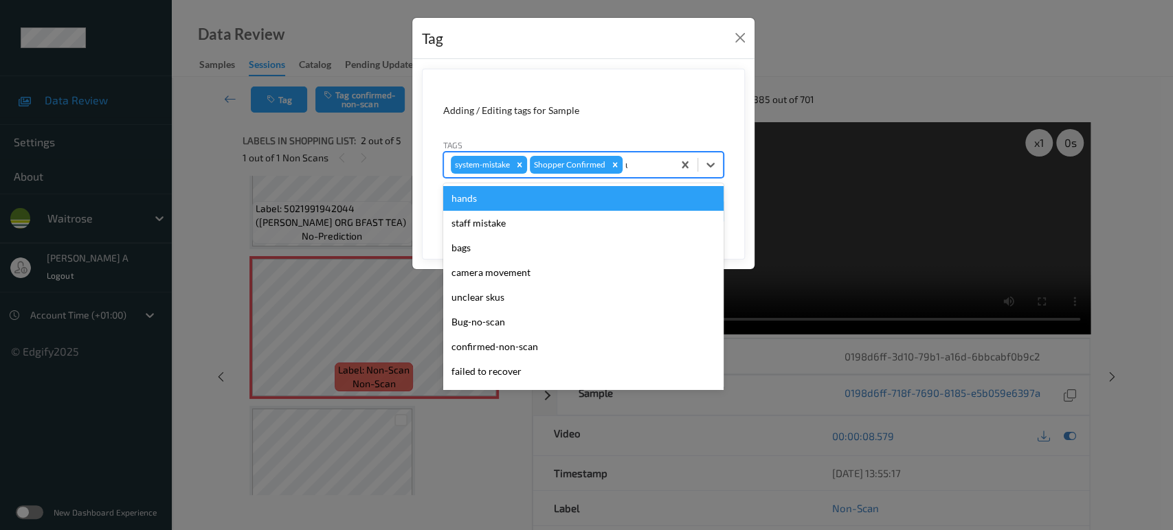
type input "un"
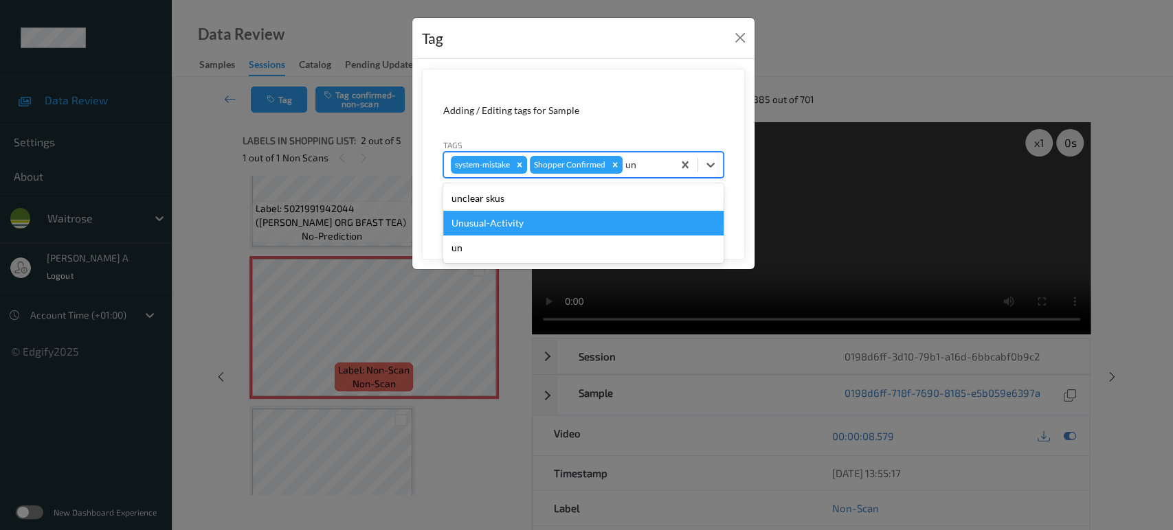
click at [572, 215] on div "Unusual-Activity" at bounding box center [583, 223] width 280 height 25
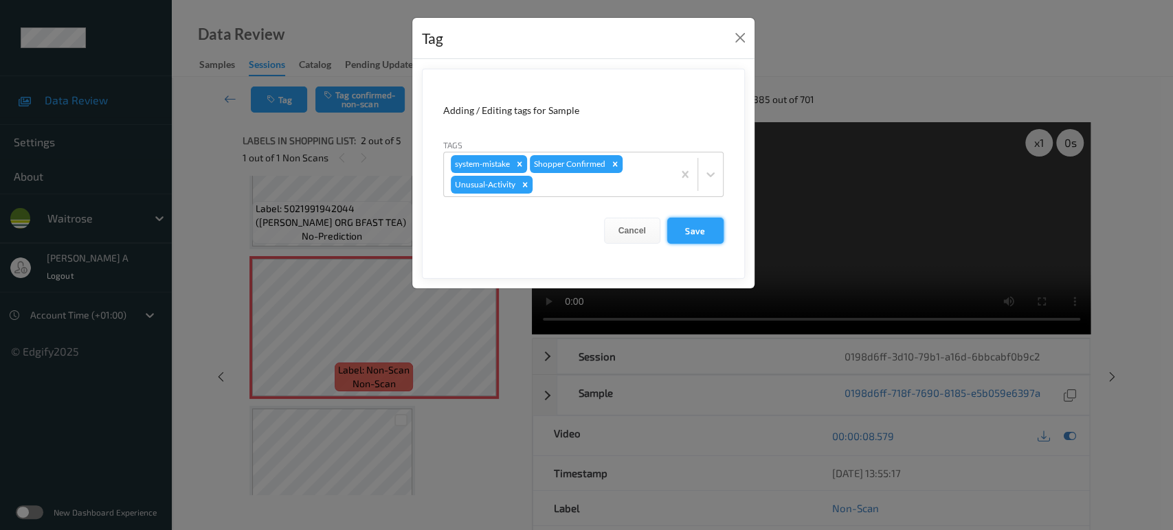
click at [690, 231] on button "Save" at bounding box center [695, 231] width 56 height 26
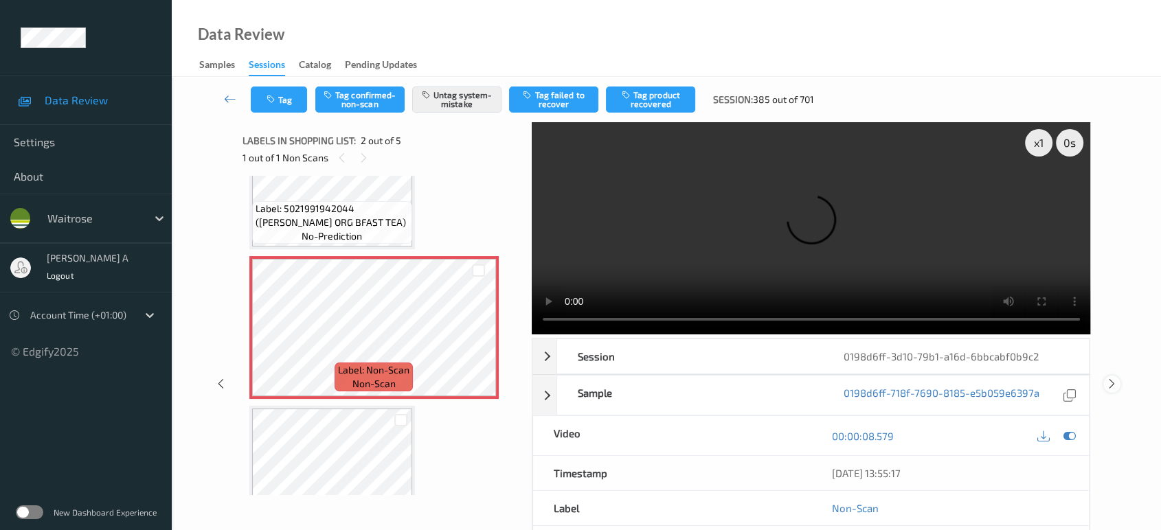
click at [1109, 378] on icon at bounding box center [1112, 384] width 12 height 12
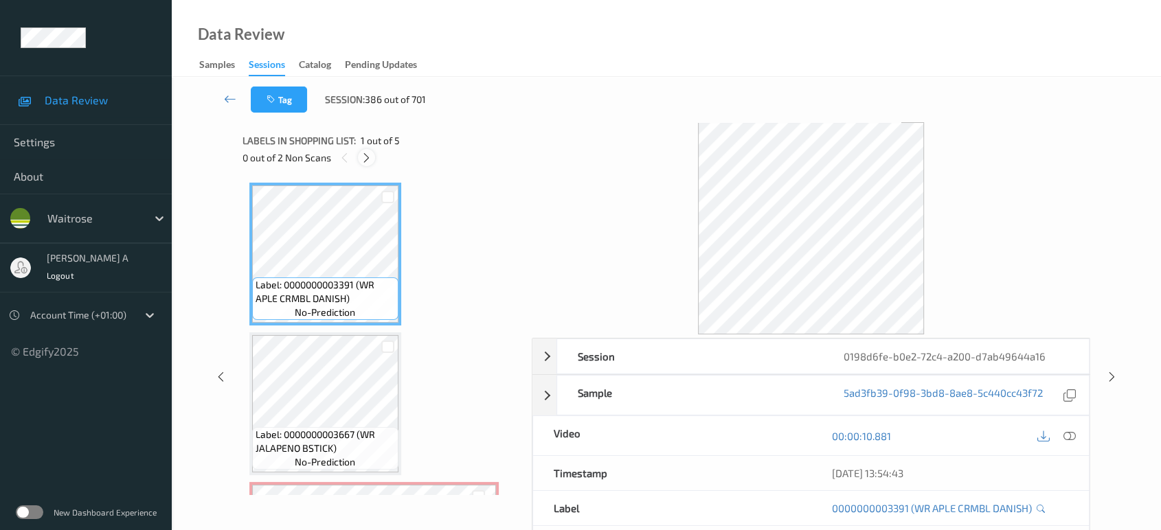
click at [372, 157] on icon at bounding box center [367, 158] width 12 height 12
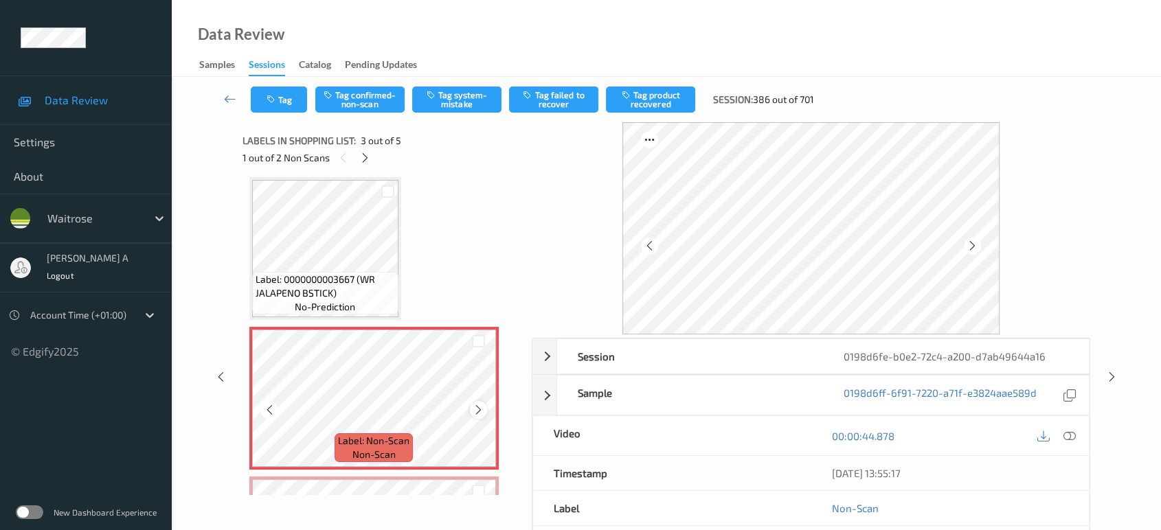
click at [475, 411] on icon at bounding box center [479, 410] width 12 height 12
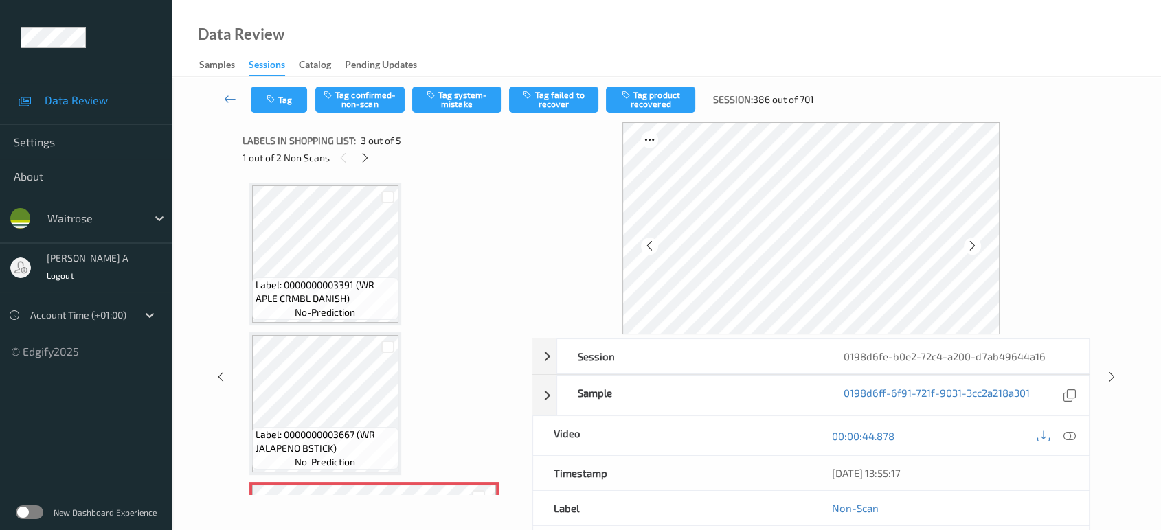
scroll to position [0, 0]
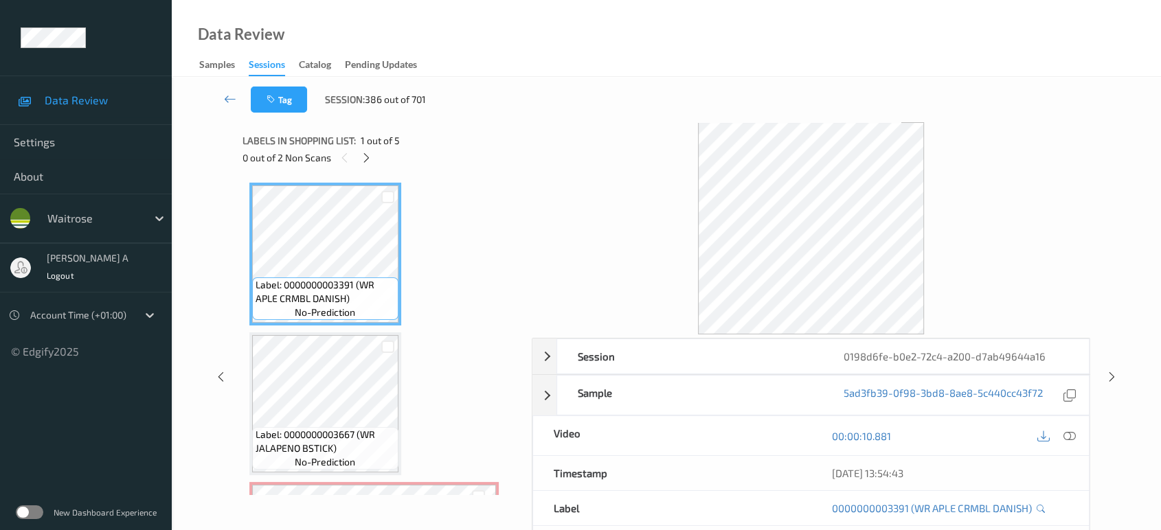
drag, startPoint x: 1072, startPoint y: 438, endPoint x: 1056, endPoint y: 411, distance: 32.0
click at [1072, 438] on icon at bounding box center [1069, 436] width 12 height 12
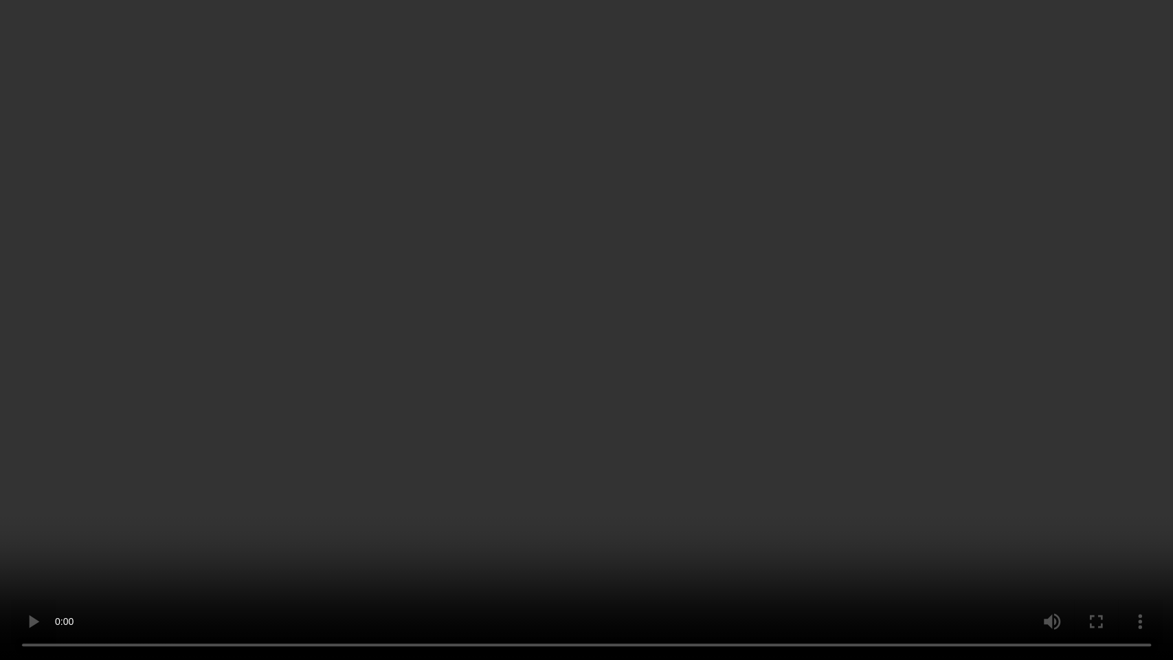
click at [701, 383] on video at bounding box center [586, 330] width 1173 height 660
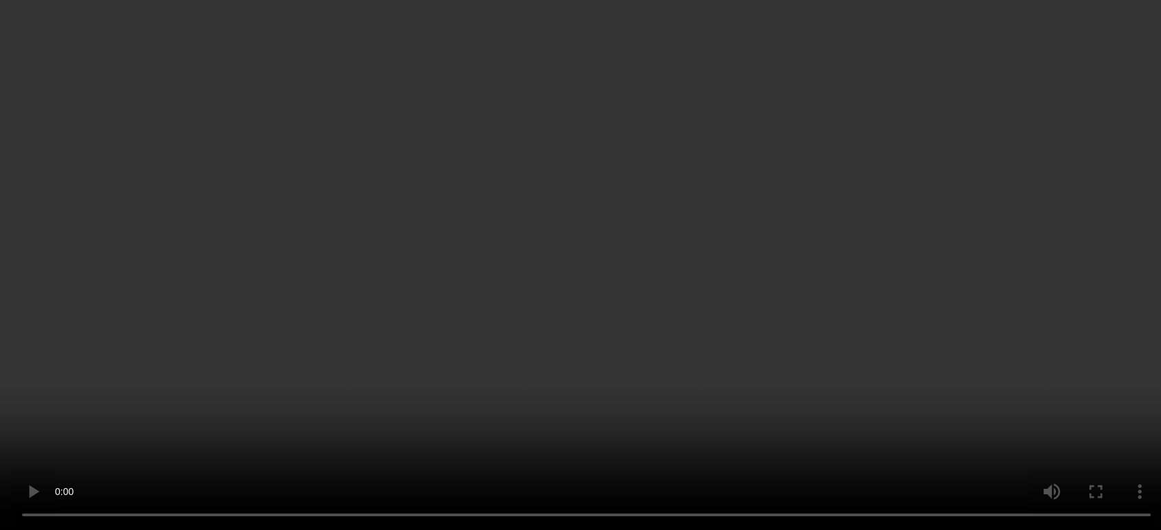
scroll to position [229, 0]
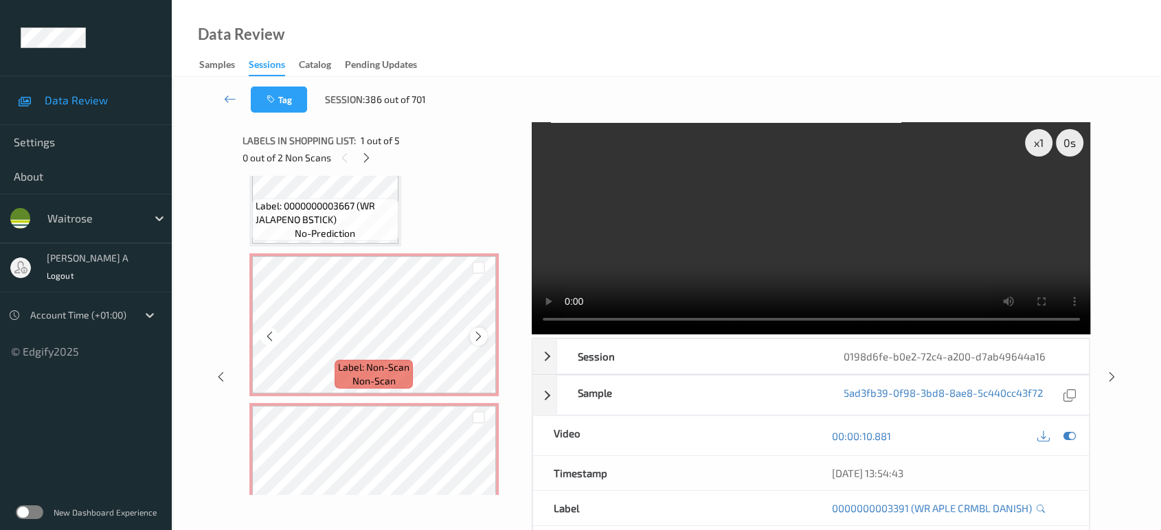
click at [474, 337] on icon at bounding box center [479, 336] width 12 height 12
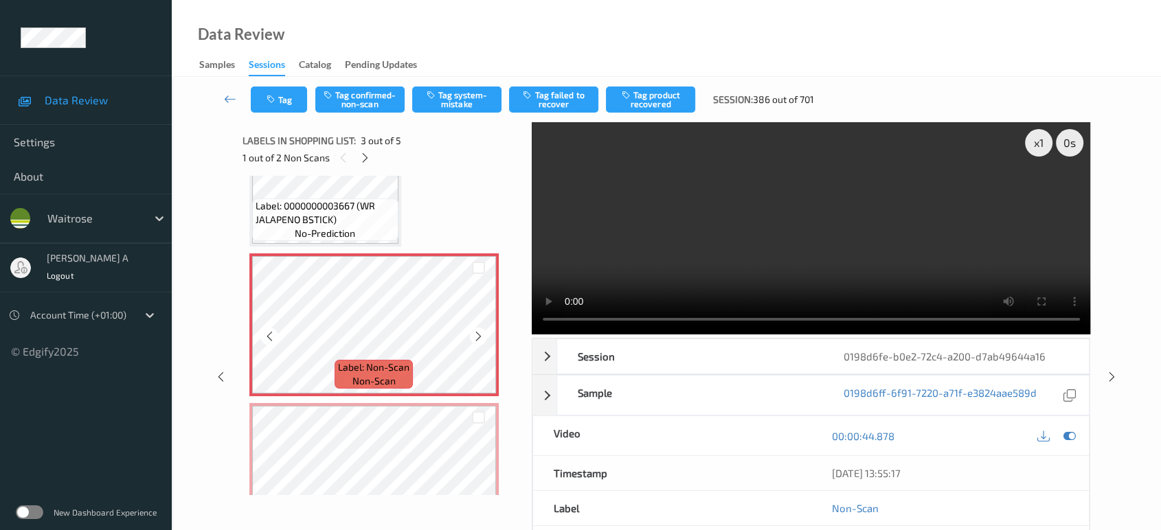
click at [474, 337] on icon at bounding box center [479, 336] width 12 height 12
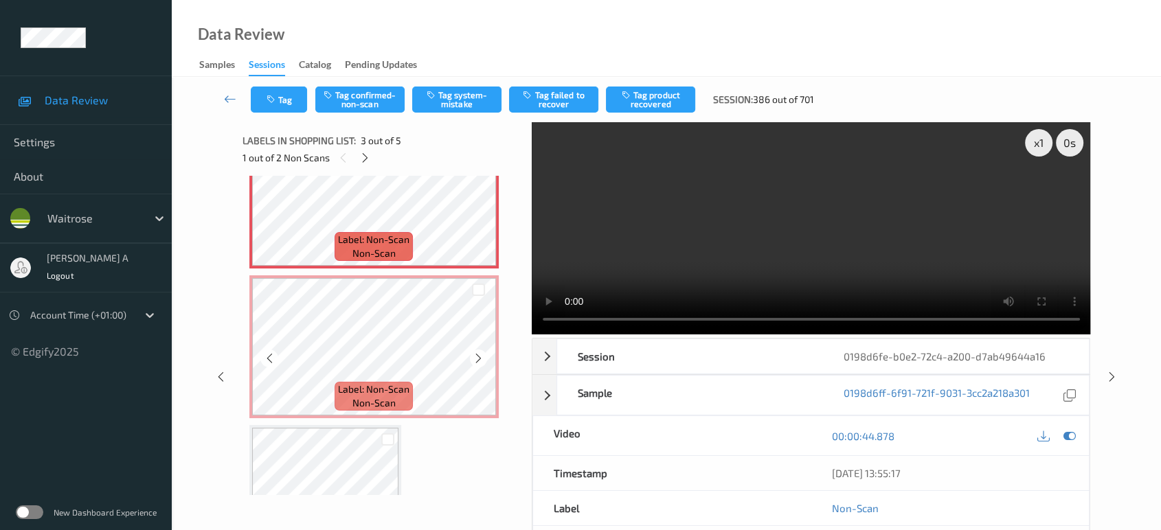
scroll to position [203, 0]
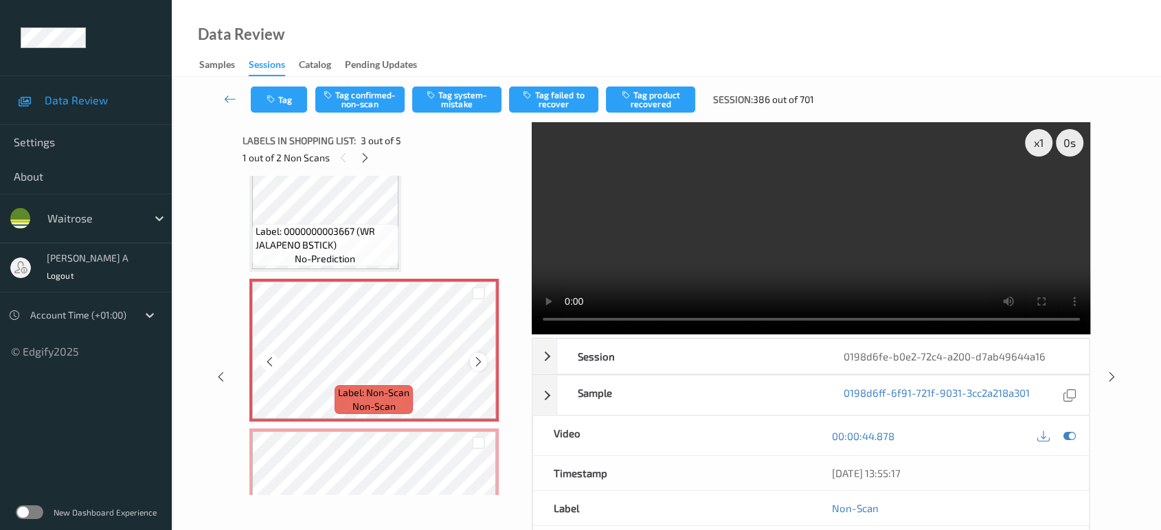
click at [475, 356] on icon at bounding box center [479, 362] width 12 height 12
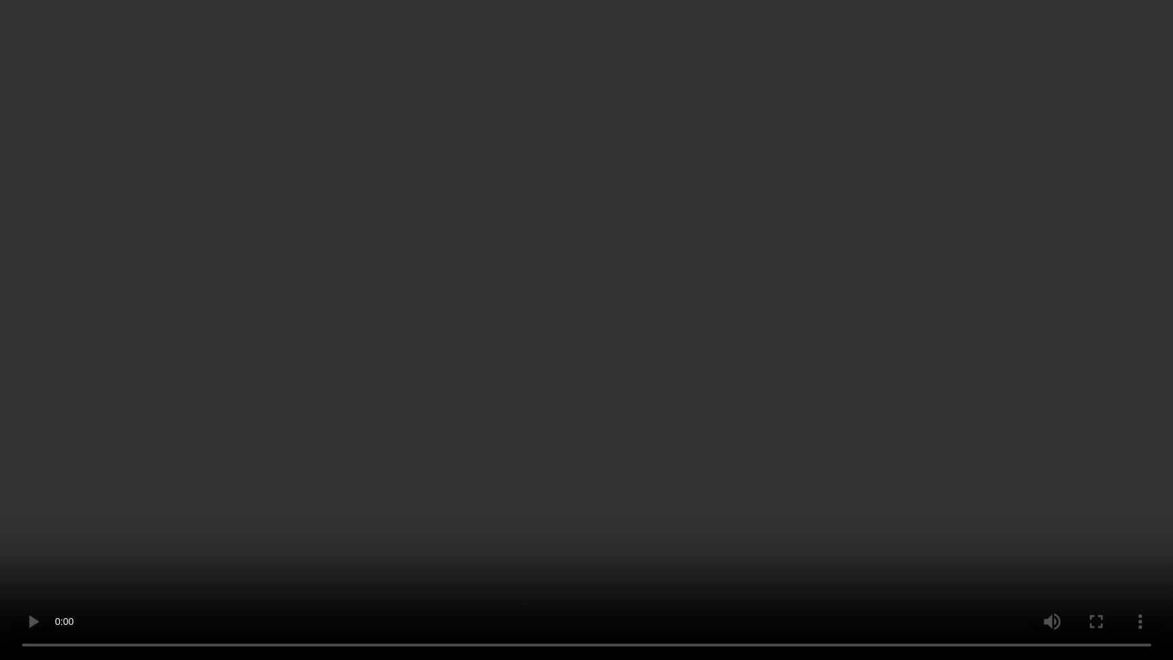
click at [778, 321] on video at bounding box center [586, 330] width 1173 height 660
click at [695, 322] on video at bounding box center [586, 330] width 1173 height 660
click at [602, 304] on video at bounding box center [586, 330] width 1173 height 660
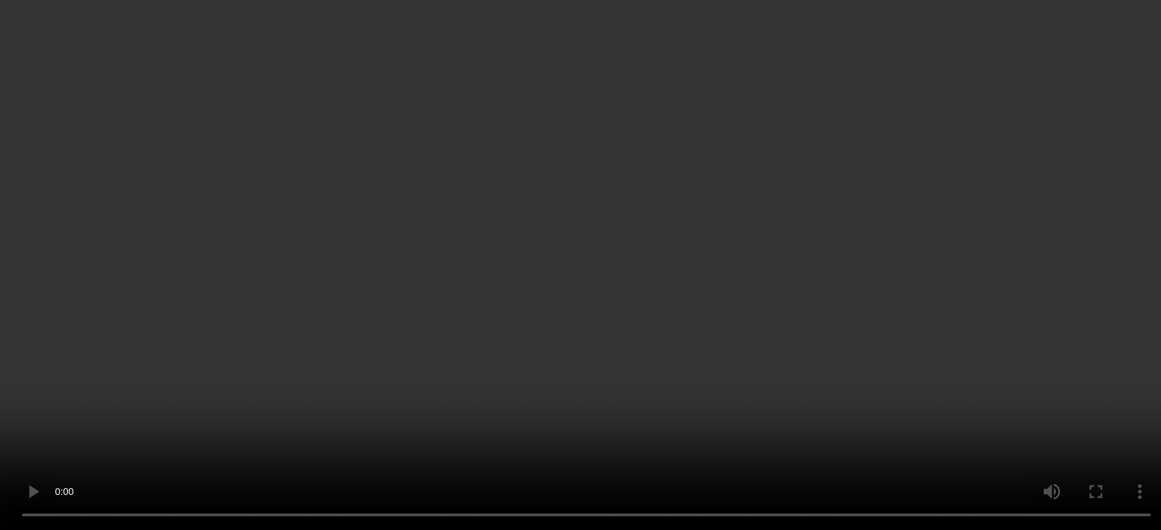
scroll to position [357, 0]
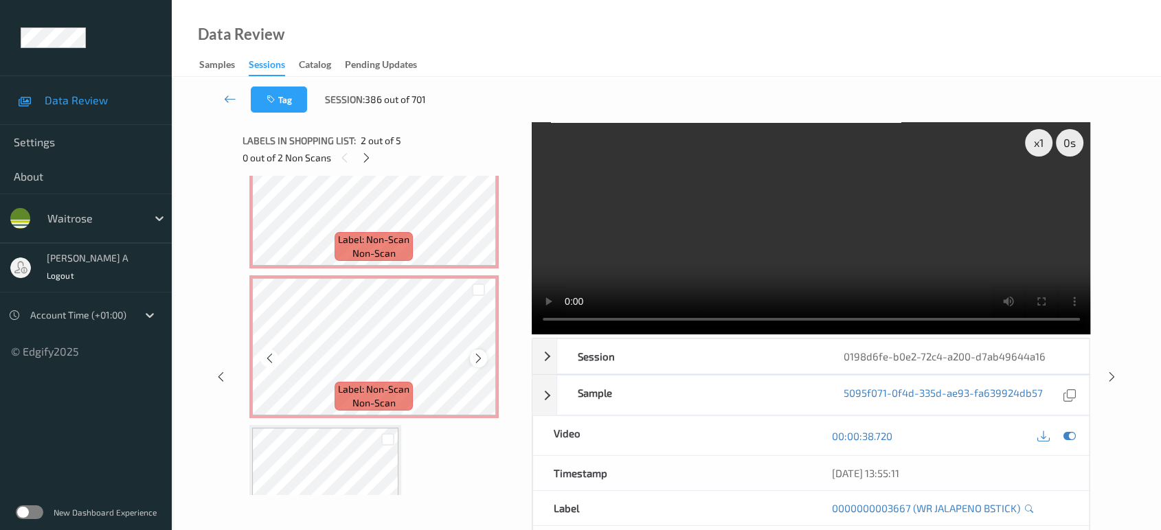
click at [477, 354] on icon at bounding box center [479, 358] width 12 height 12
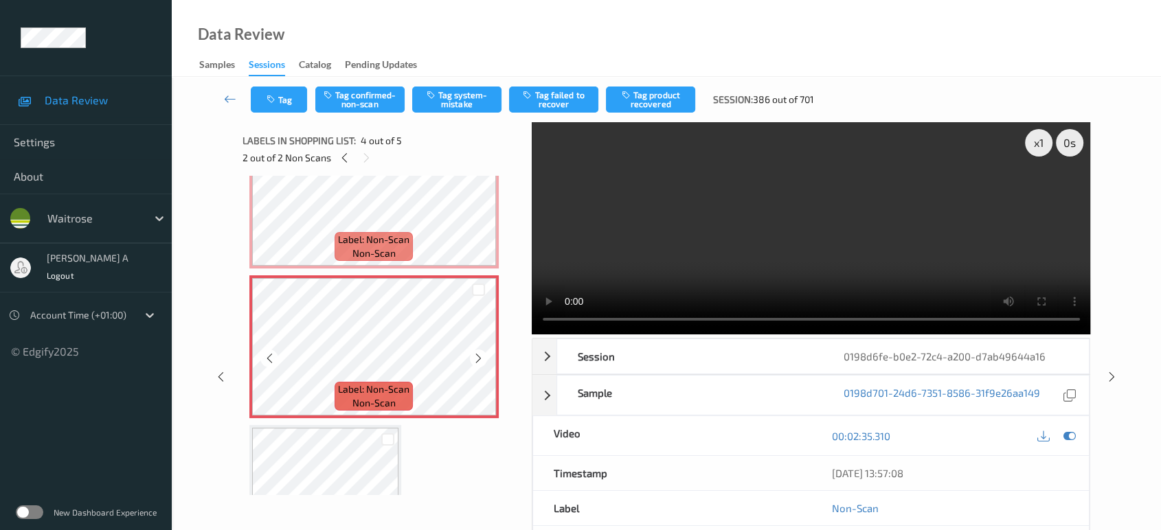
click at [477, 354] on icon at bounding box center [479, 358] width 12 height 12
click at [473, 353] on icon at bounding box center [479, 358] width 12 height 12
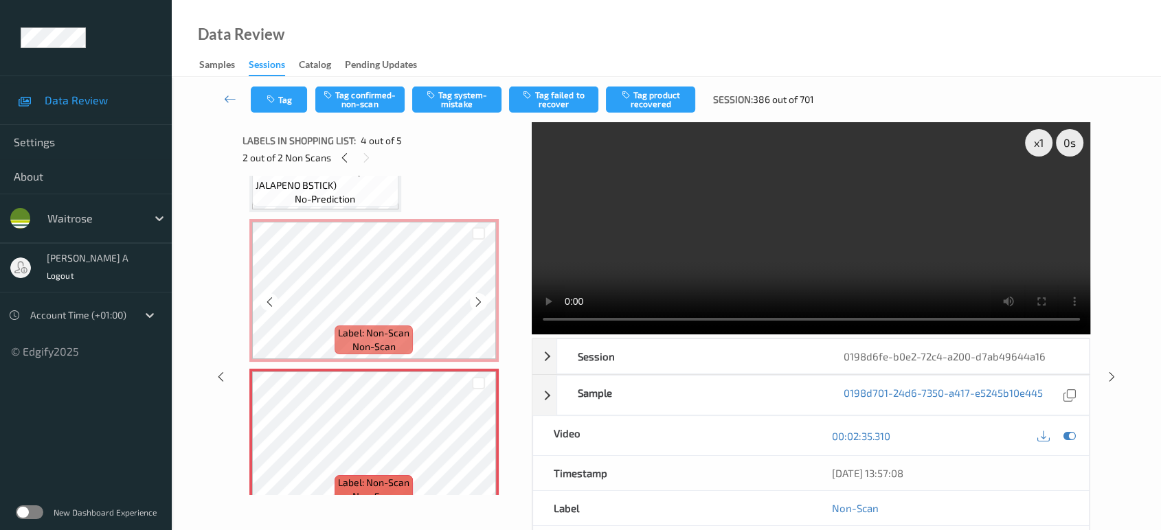
scroll to position [203, 0]
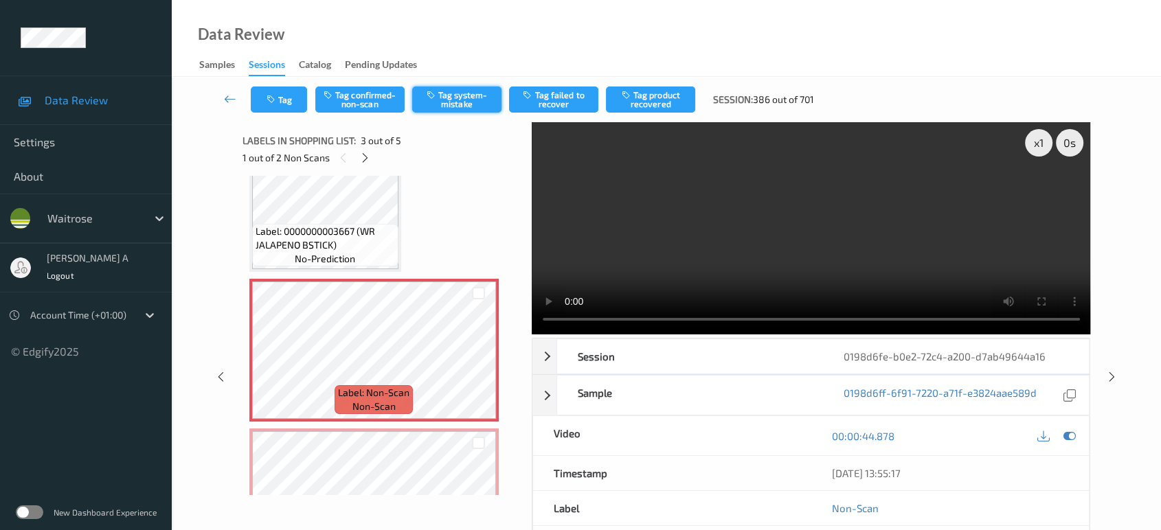
click at [452, 95] on button "Tag system-mistake" at bounding box center [456, 100] width 89 height 26
click at [264, 105] on button "Tag" at bounding box center [279, 100] width 56 height 26
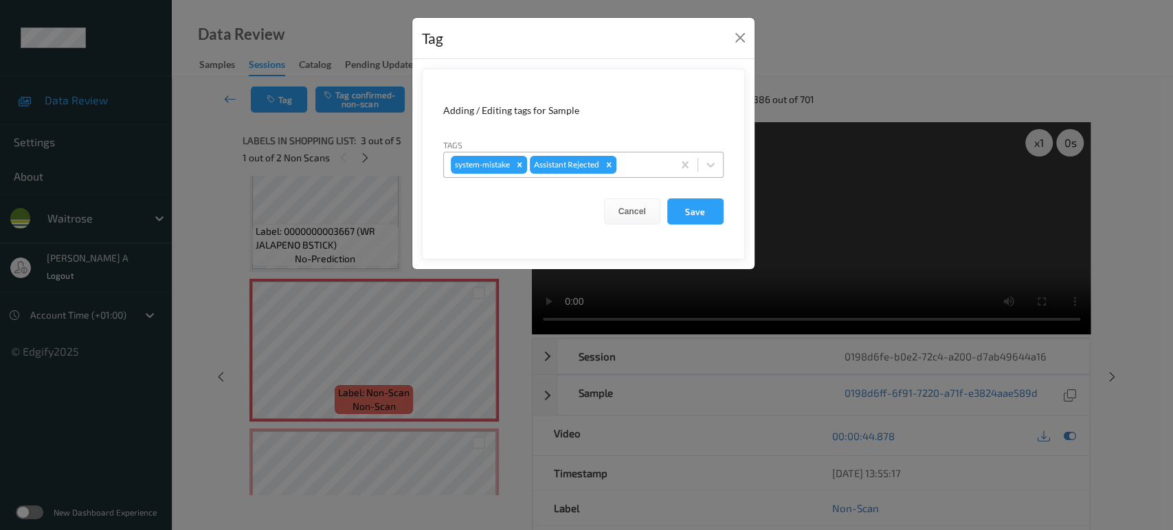
click at [633, 165] on div at bounding box center [642, 165] width 47 height 16
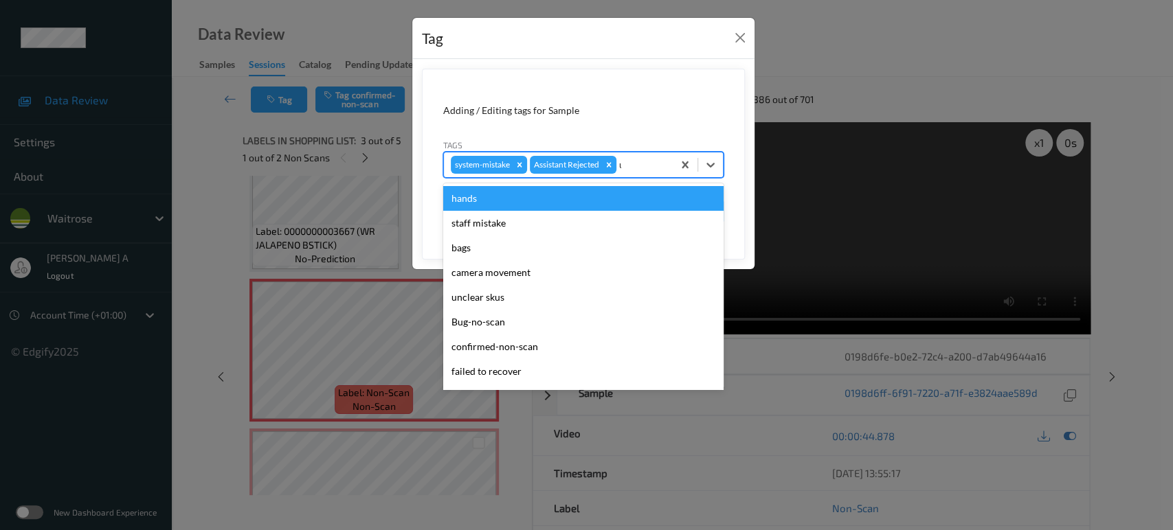
type input "un"
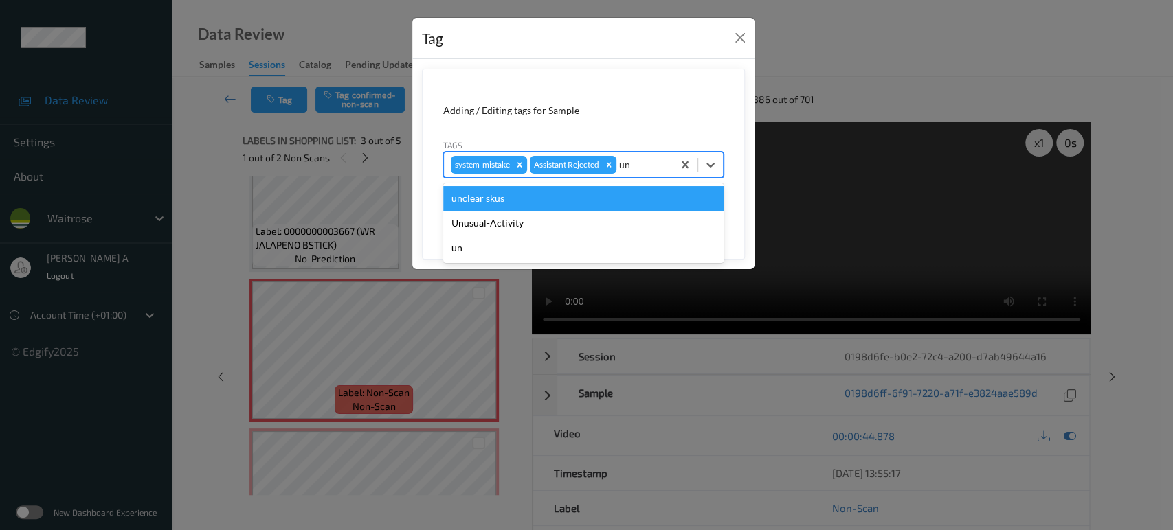
click at [535, 211] on div "Unusual-Activity" at bounding box center [583, 223] width 280 height 25
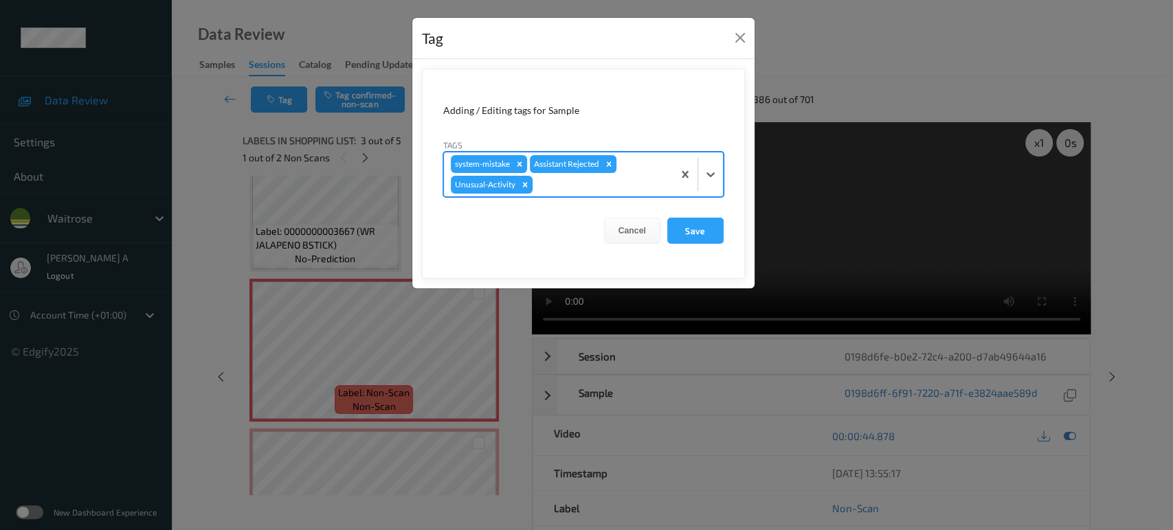
click at [568, 186] on div at bounding box center [600, 185] width 131 height 16
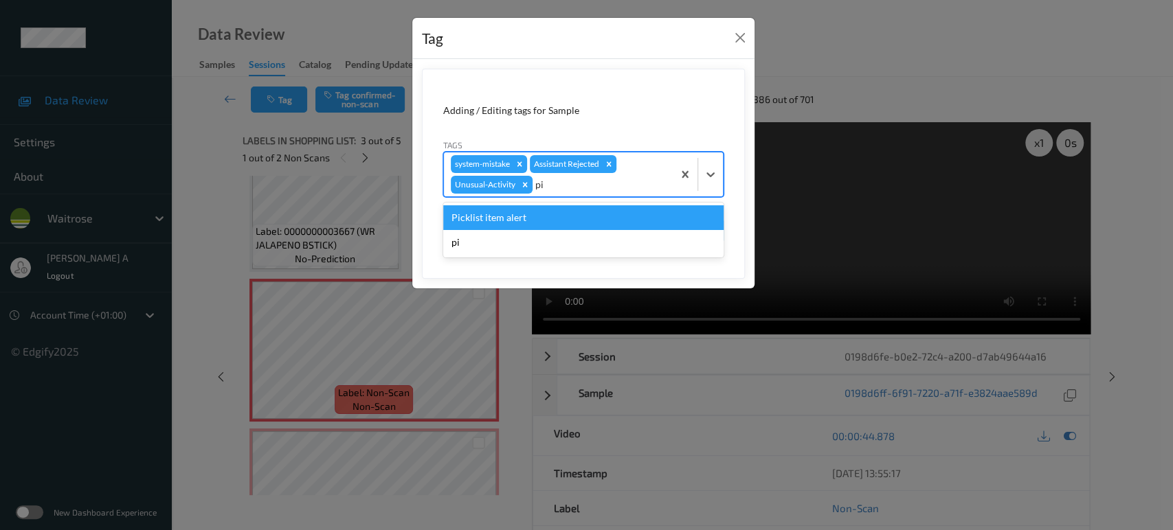
type input "pic"
click at [561, 216] on div "Picklist item alert" at bounding box center [583, 217] width 280 height 25
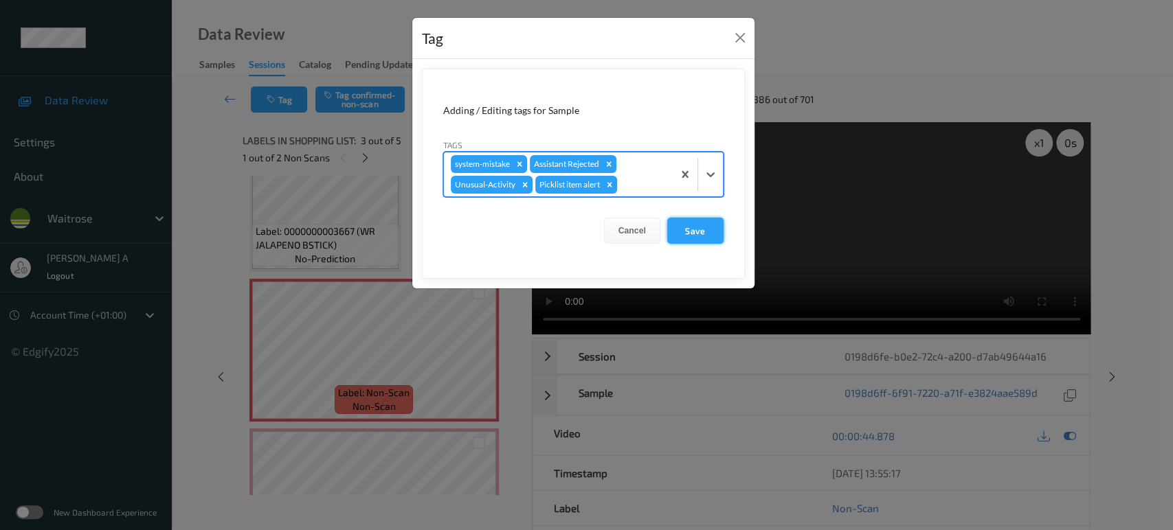
click at [704, 229] on button "Save" at bounding box center [695, 231] width 56 height 26
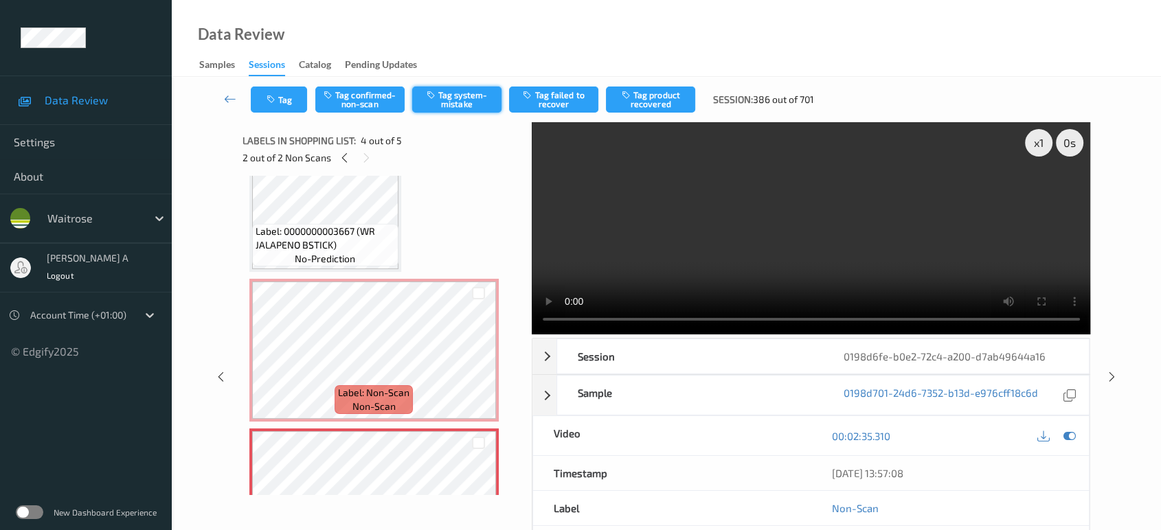
click at [474, 102] on button "Tag system-mistake" at bounding box center [456, 100] width 89 height 26
click at [269, 106] on button "Tag" at bounding box center [279, 100] width 56 height 26
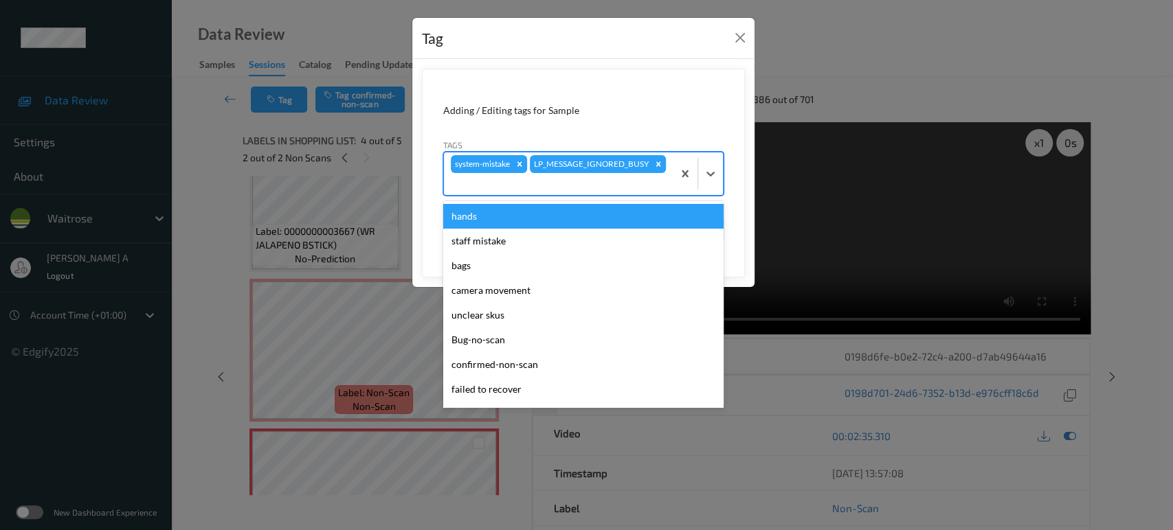
click at [627, 184] on div at bounding box center [558, 184] width 215 height 16
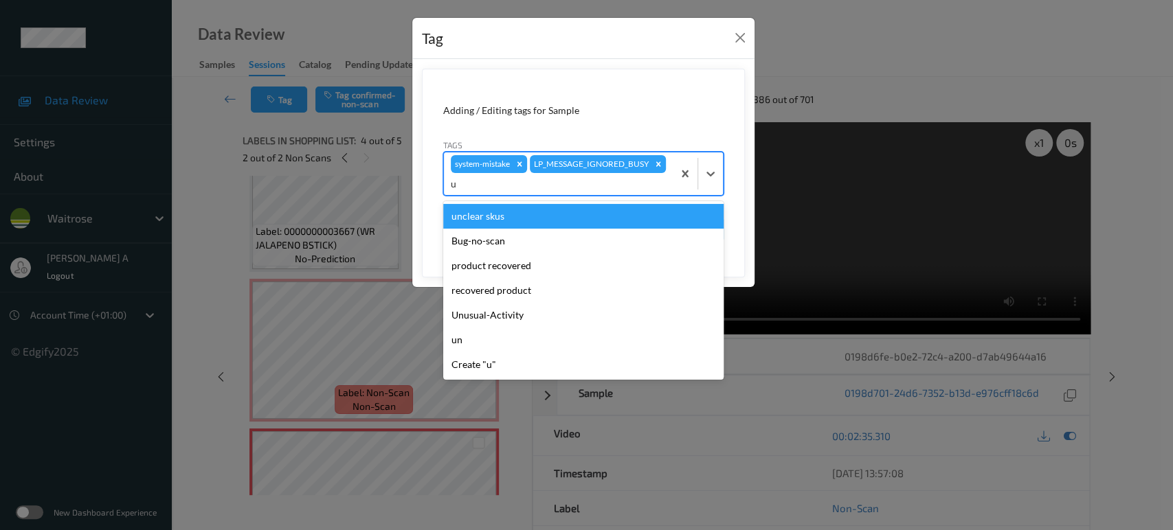
type input "un"
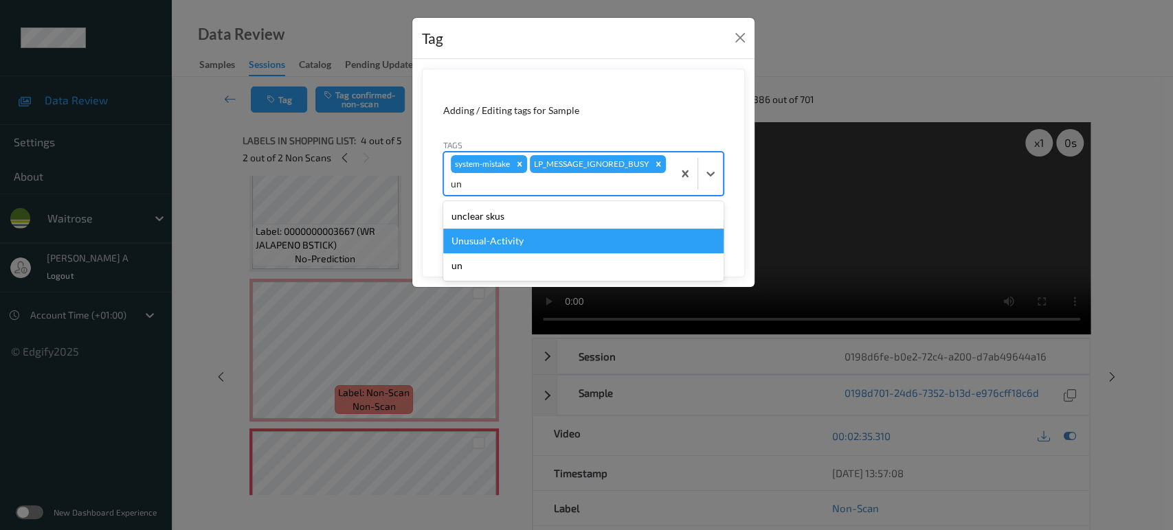
click at [552, 247] on div "Unusual-Activity" at bounding box center [583, 241] width 280 height 25
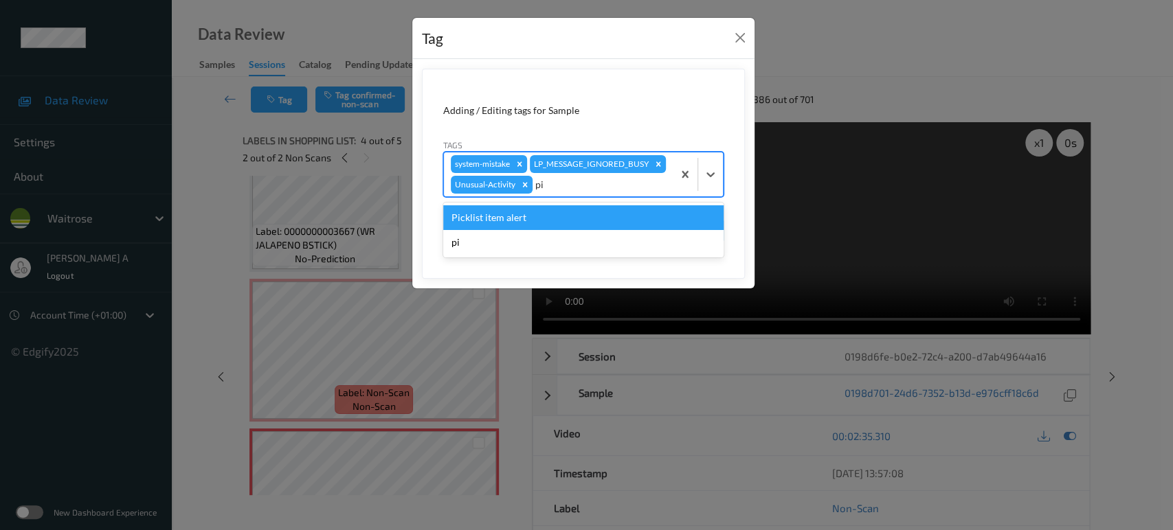
type input "pic"
click at [554, 211] on div "Picklist item alert" at bounding box center [583, 217] width 280 height 25
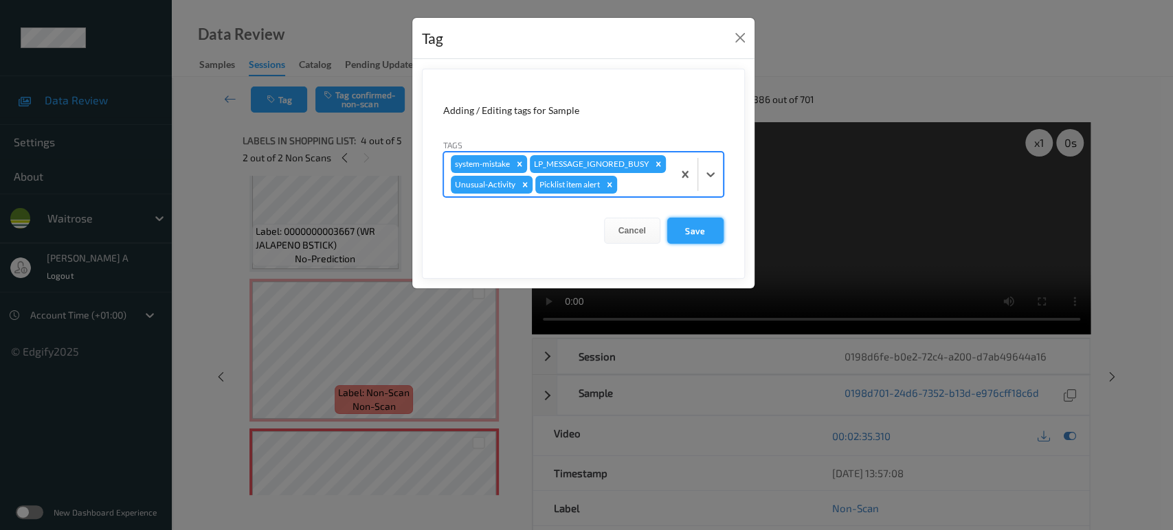
click at [697, 232] on button "Save" at bounding box center [695, 231] width 56 height 26
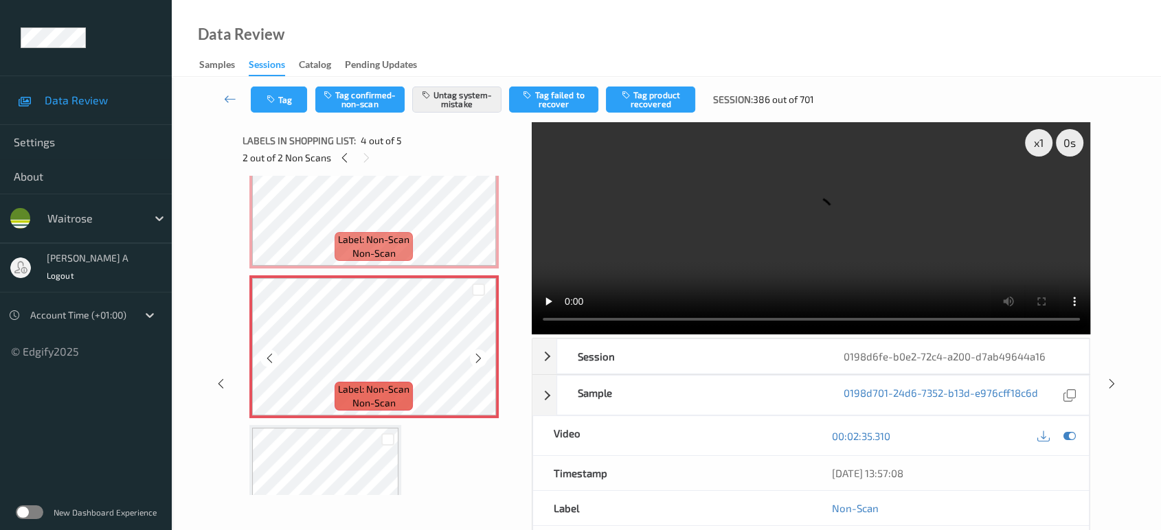
scroll to position [433, 0]
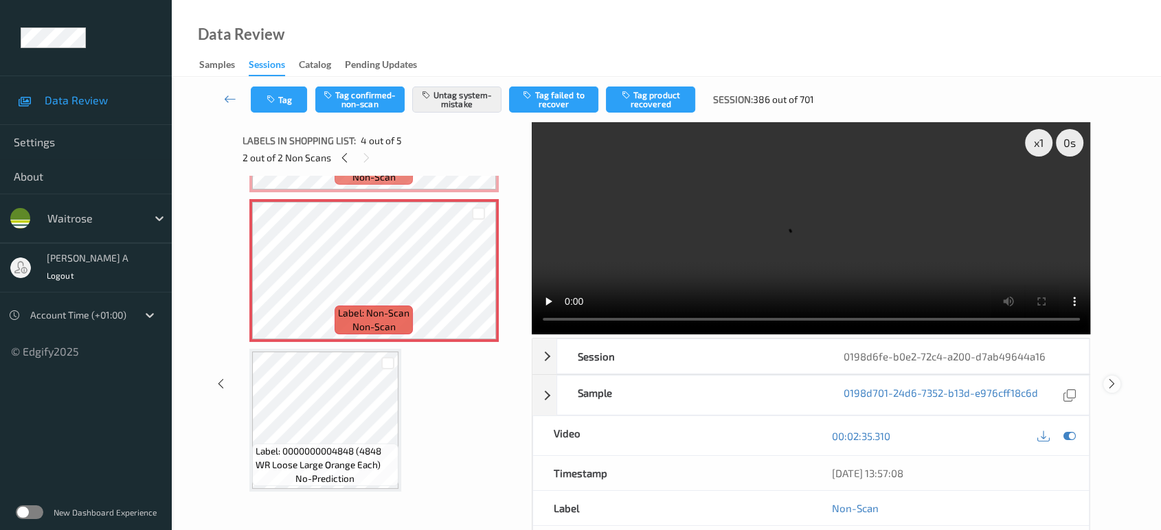
click at [1110, 378] on icon at bounding box center [1112, 384] width 12 height 12
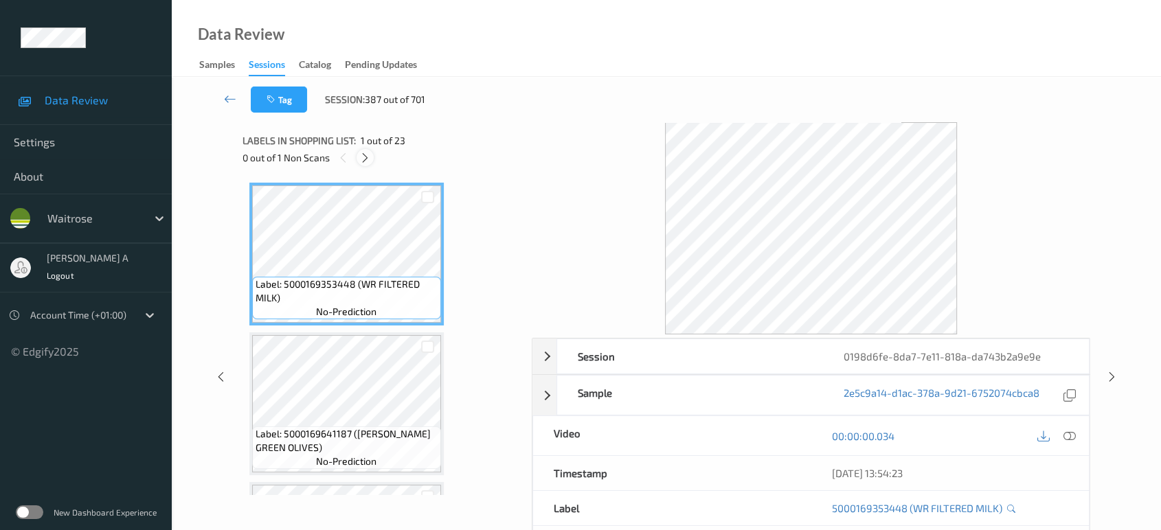
click at [374, 160] on div at bounding box center [365, 157] width 17 height 17
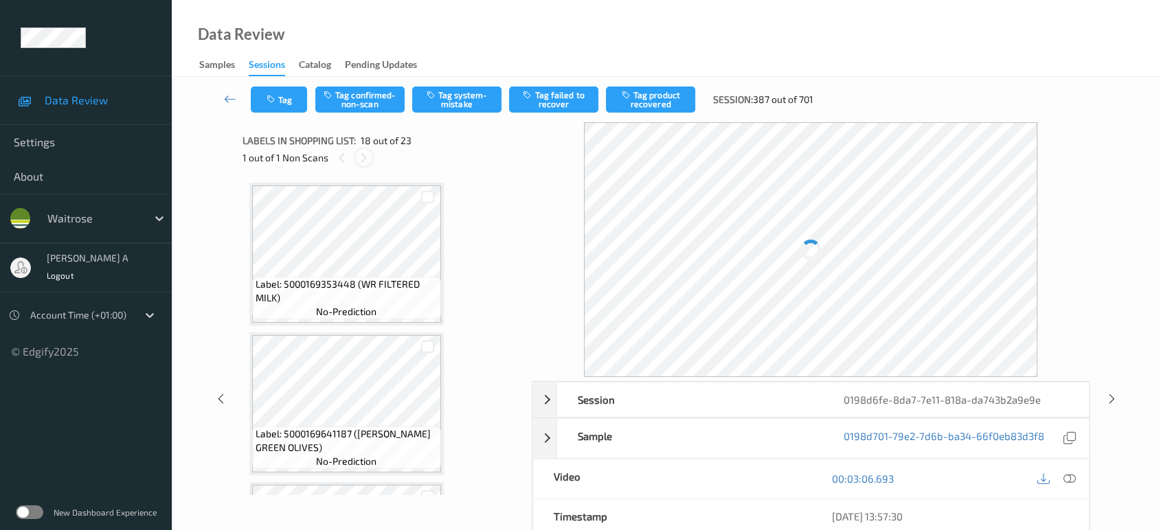
scroll to position [2394, 0]
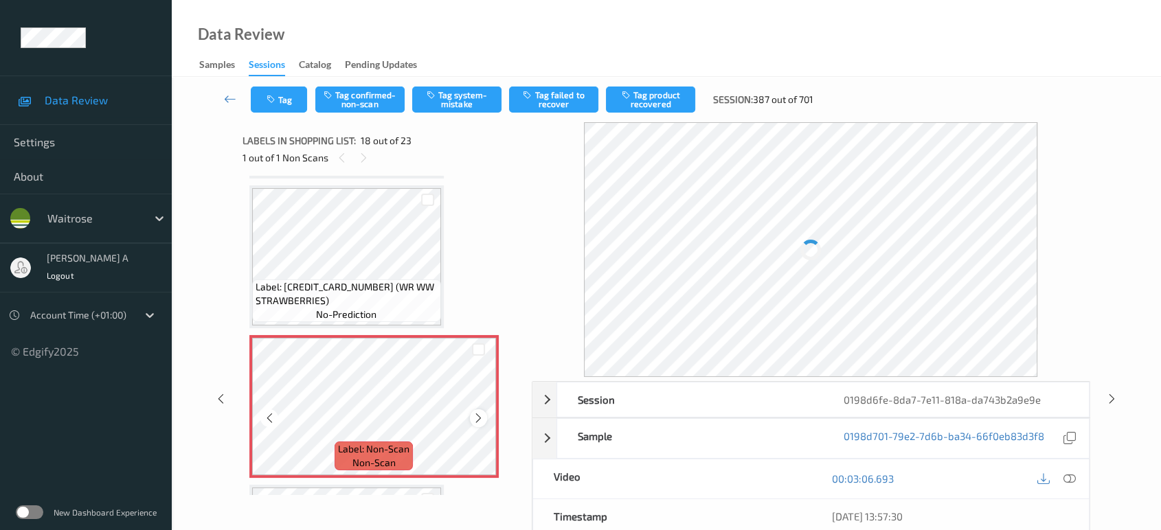
click at [478, 412] on icon at bounding box center [479, 418] width 12 height 12
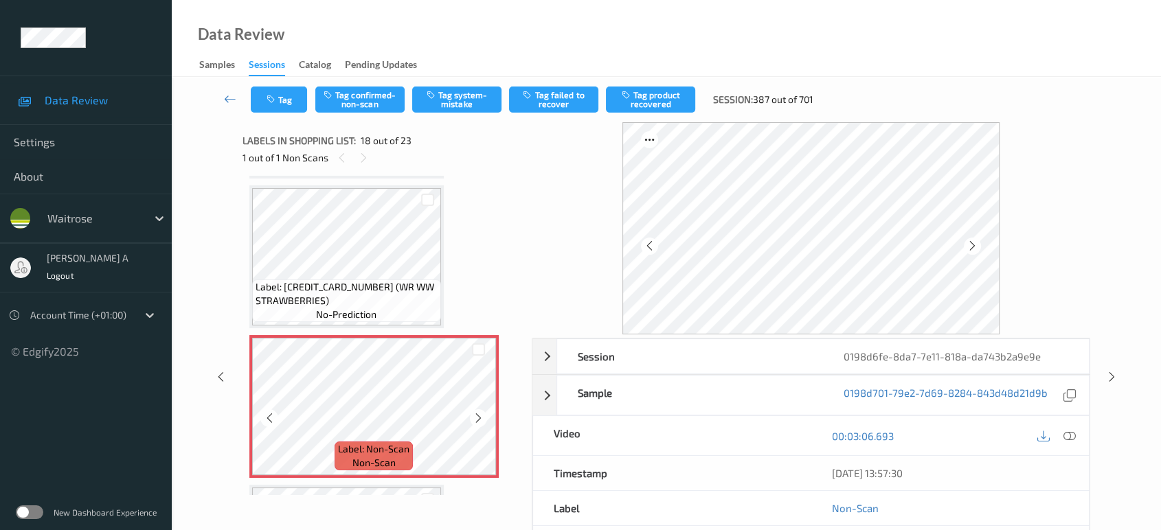
click at [478, 412] on icon at bounding box center [479, 418] width 12 height 12
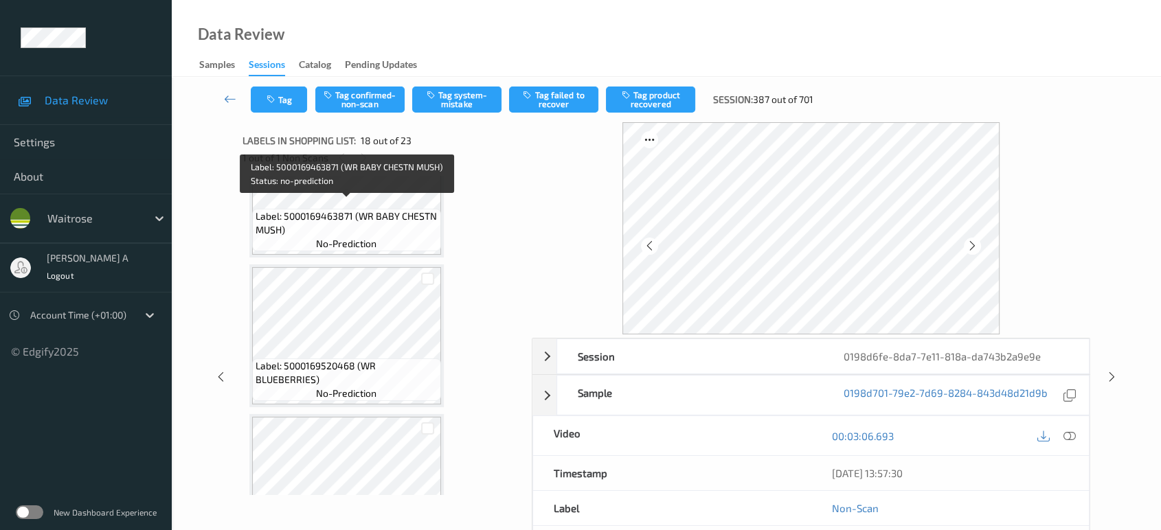
scroll to position [2089, 0]
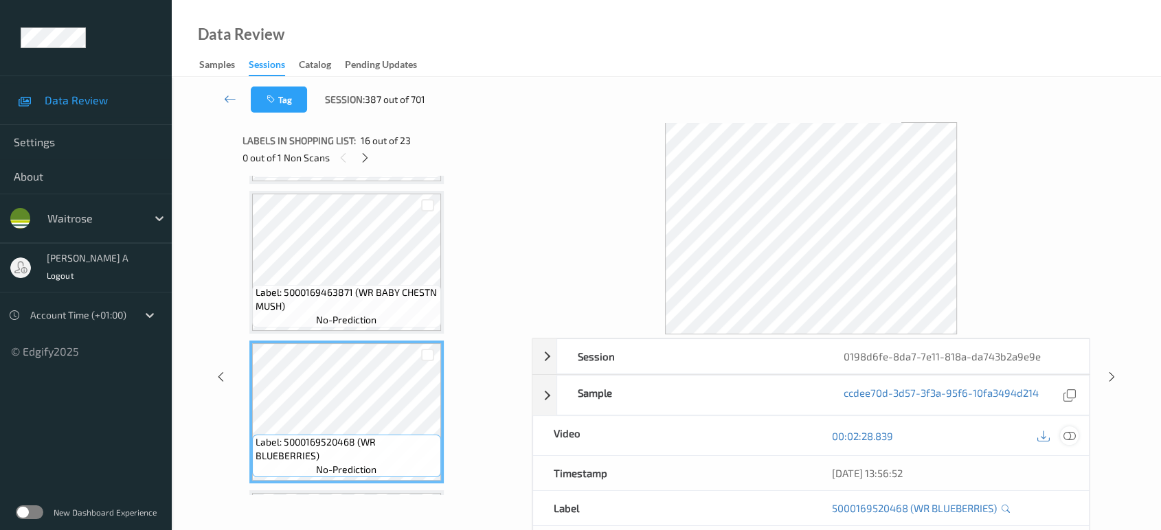
click at [1066, 430] on icon at bounding box center [1069, 436] width 12 height 12
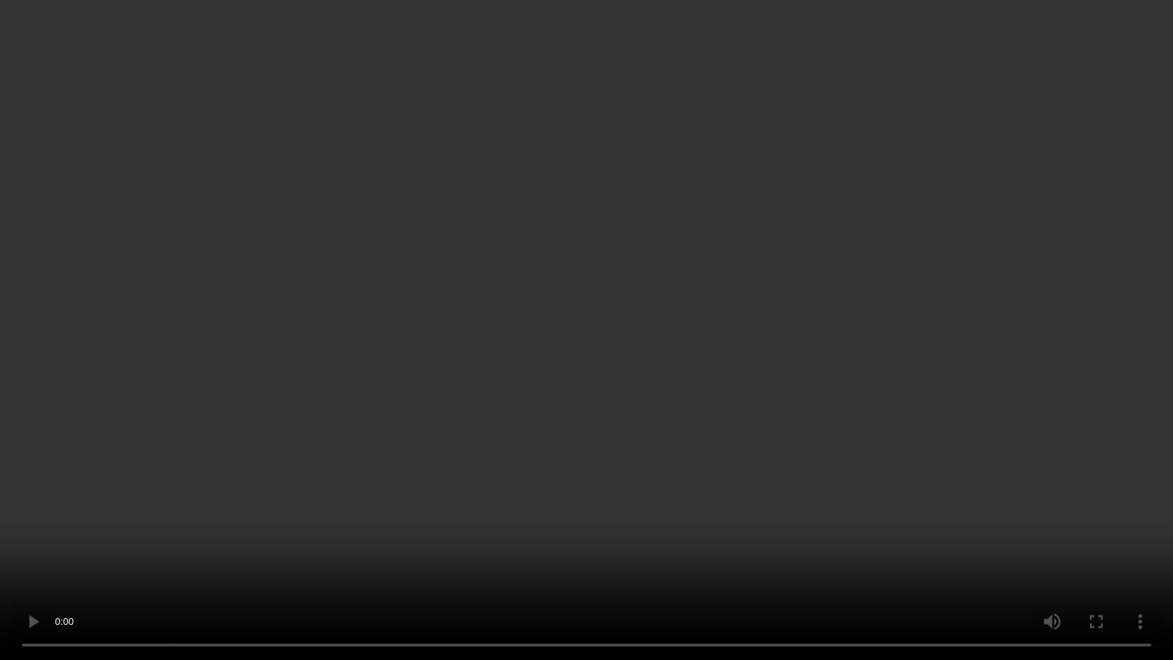
click at [472, 282] on video at bounding box center [586, 330] width 1173 height 660
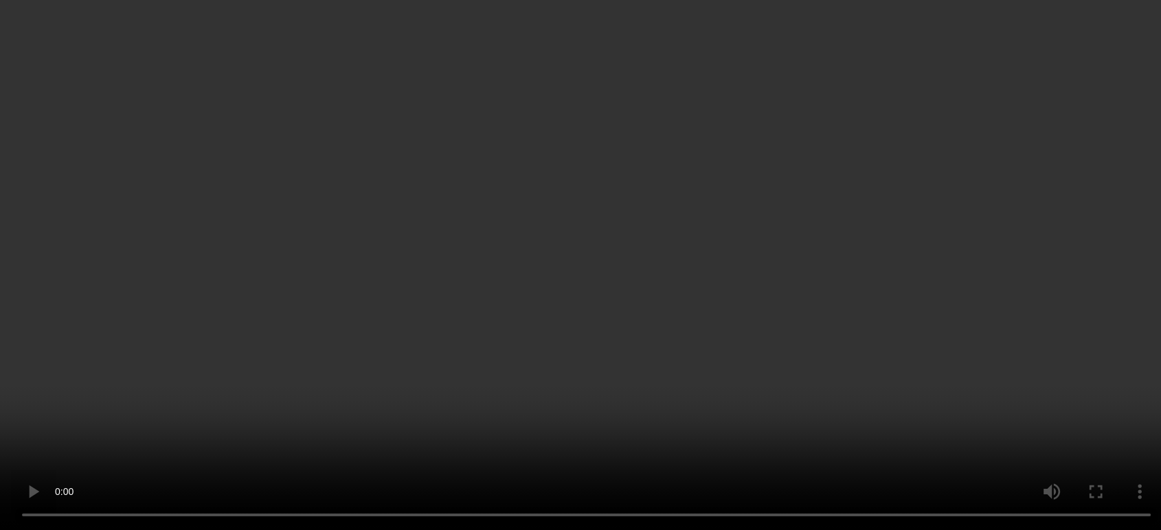
scroll to position [2470, 0]
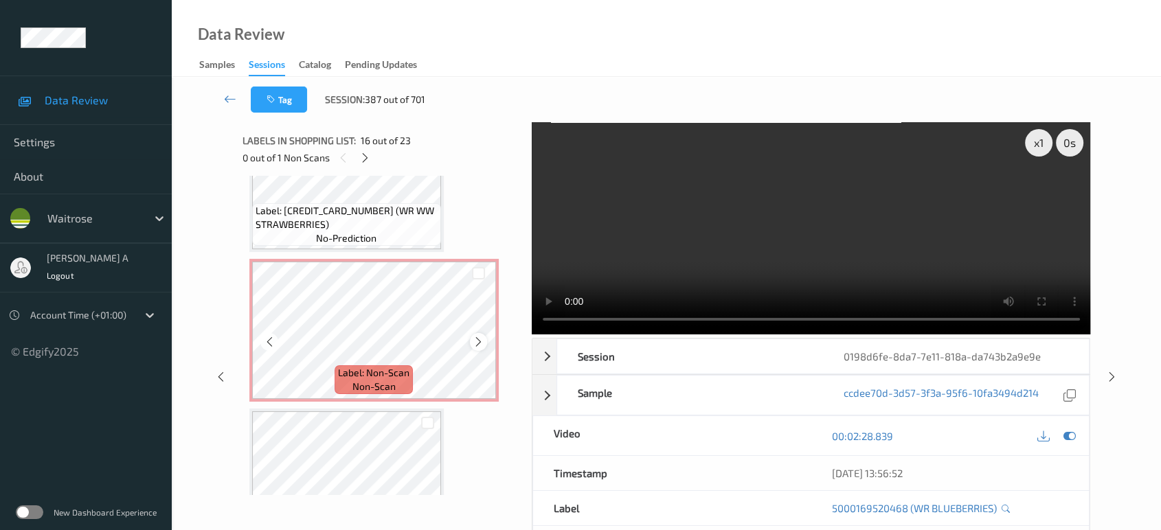
click at [482, 336] on icon at bounding box center [479, 342] width 12 height 12
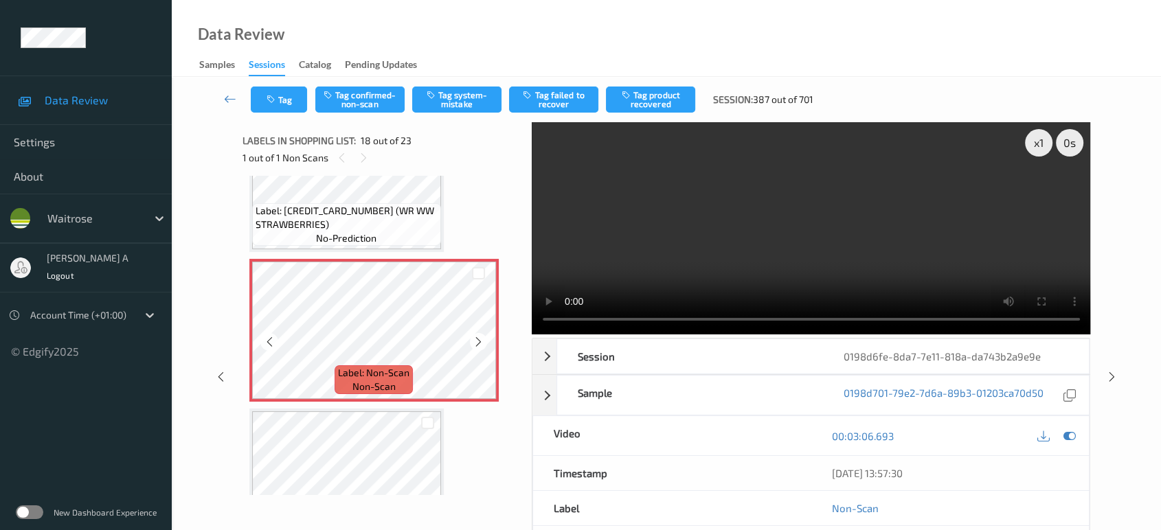
click at [482, 336] on icon at bounding box center [479, 342] width 12 height 12
click at [474, 98] on button "Tag system-mistake" at bounding box center [456, 100] width 89 height 26
click at [288, 100] on button "Tag" at bounding box center [279, 100] width 56 height 26
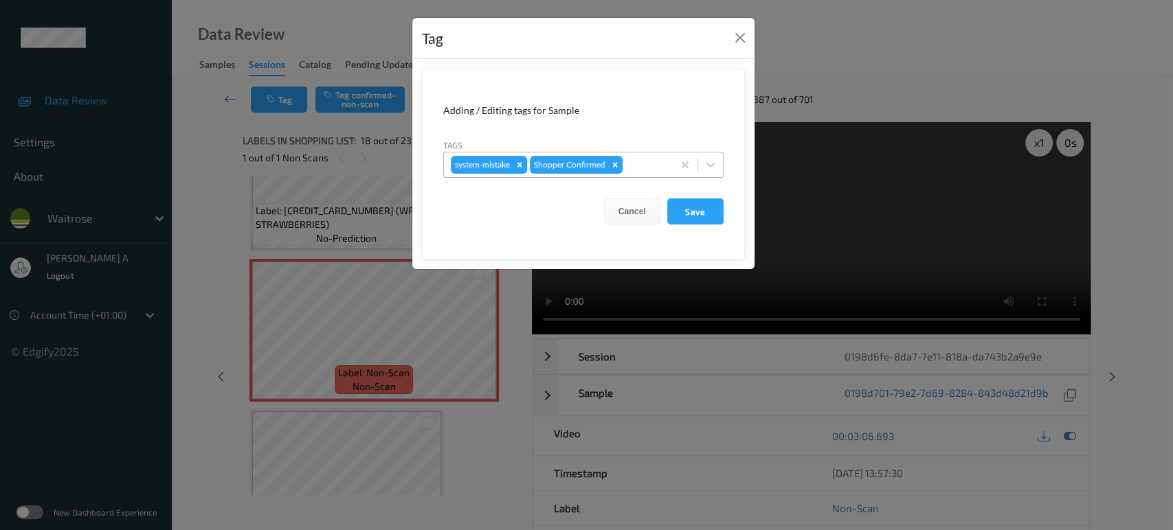
click at [657, 168] on div at bounding box center [645, 165] width 41 height 16
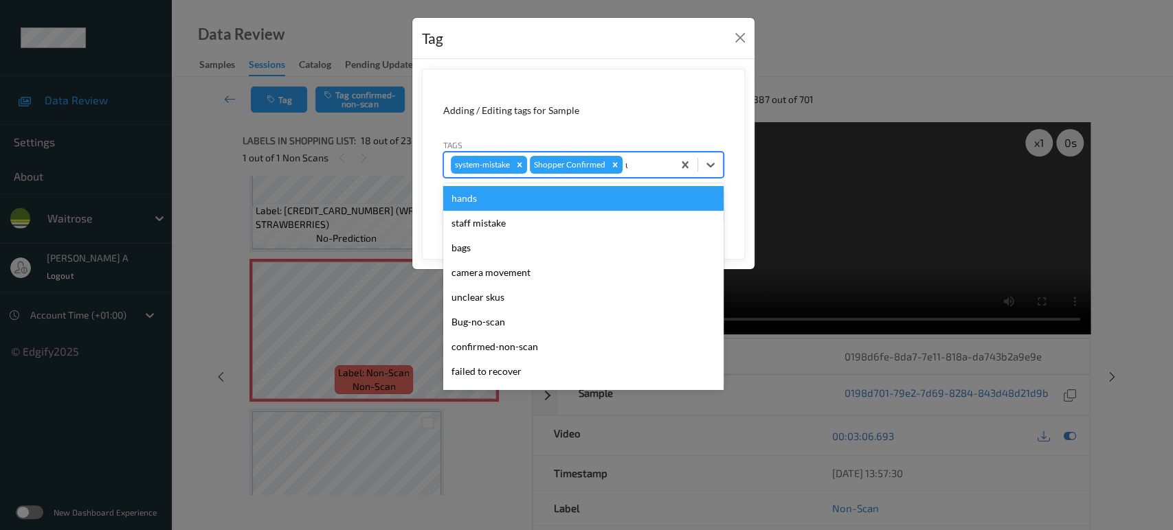
type input "un"
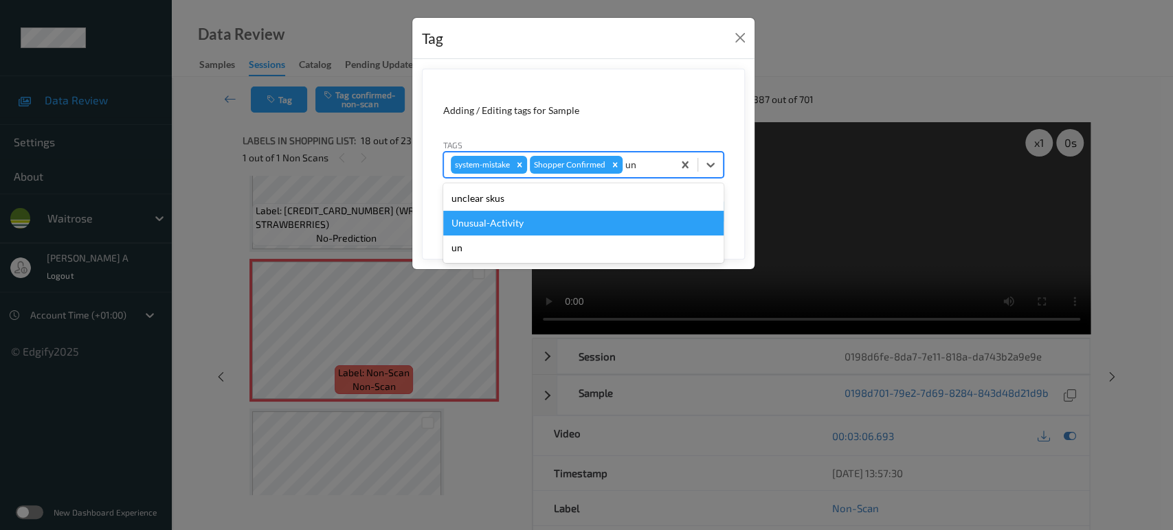
click at [585, 212] on div "Unusual-Activity" at bounding box center [583, 223] width 280 height 25
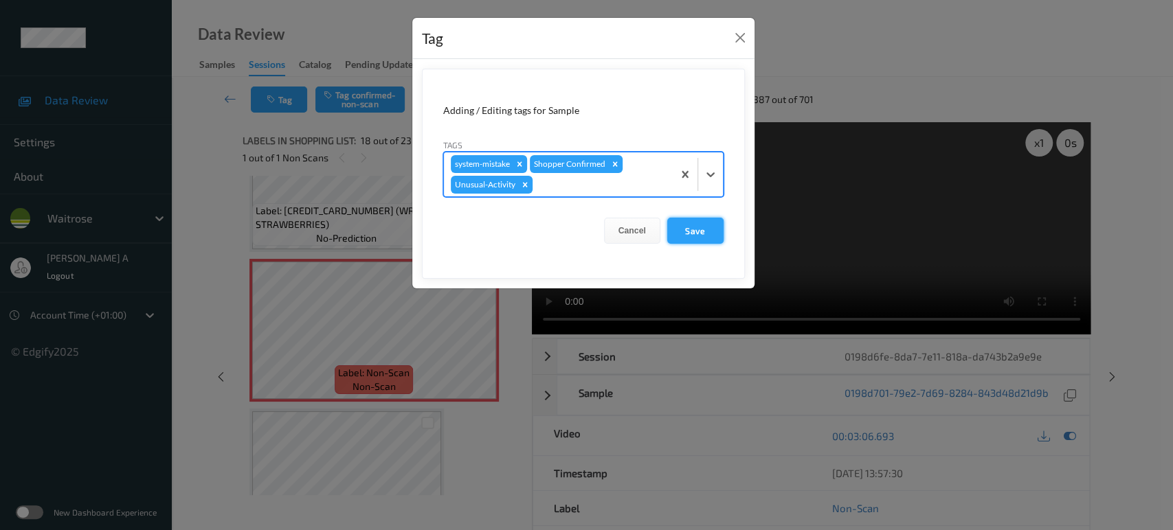
click at [704, 232] on button "Save" at bounding box center [695, 231] width 56 height 26
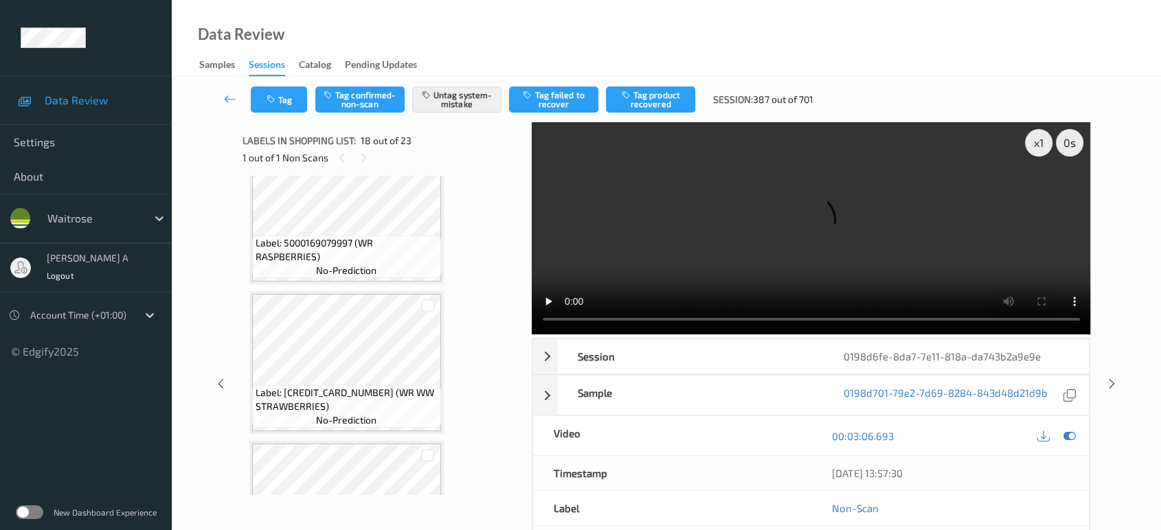
scroll to position [2699, 0]
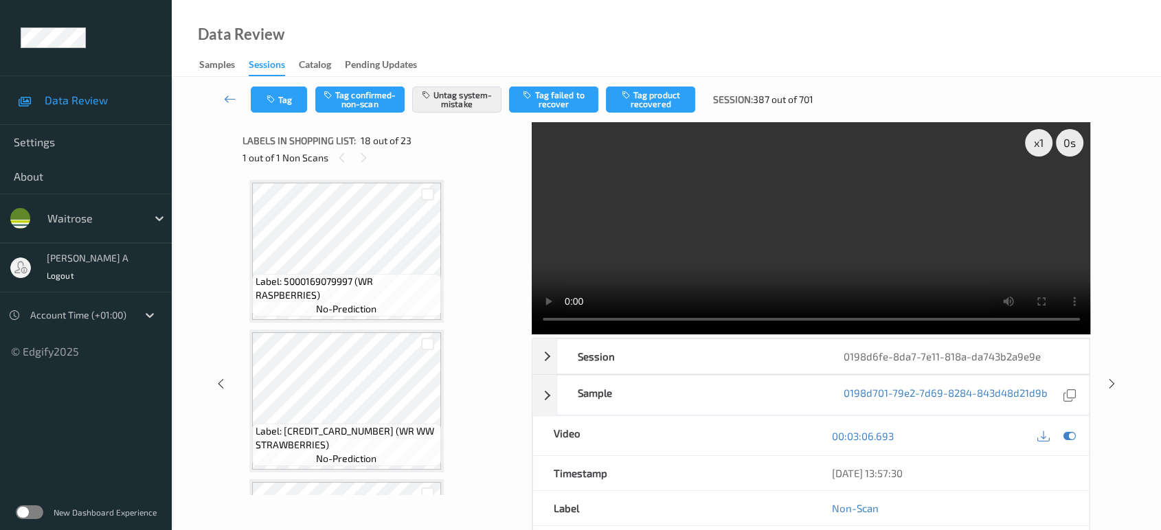
click at [1113, 381] on icon at bounding box center [1112, 384] width 12 height 12
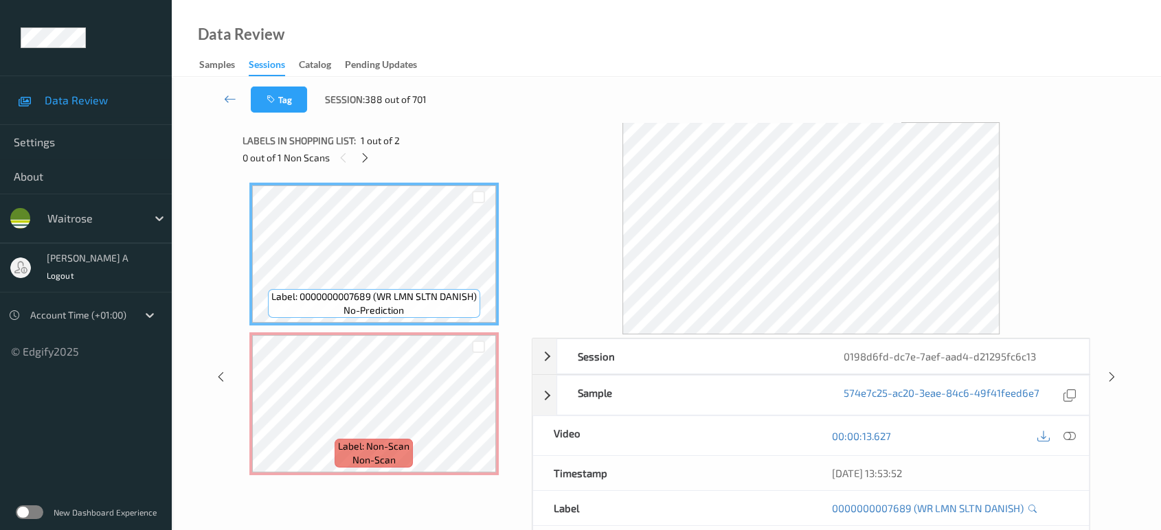
drag, startPoint x: 365, startPoint y: 164, endPoint x: 374, endPoint y: 180, distance: 17.8
click at [365, 164] on div at bounding box center [365, 157] width 17 height 17
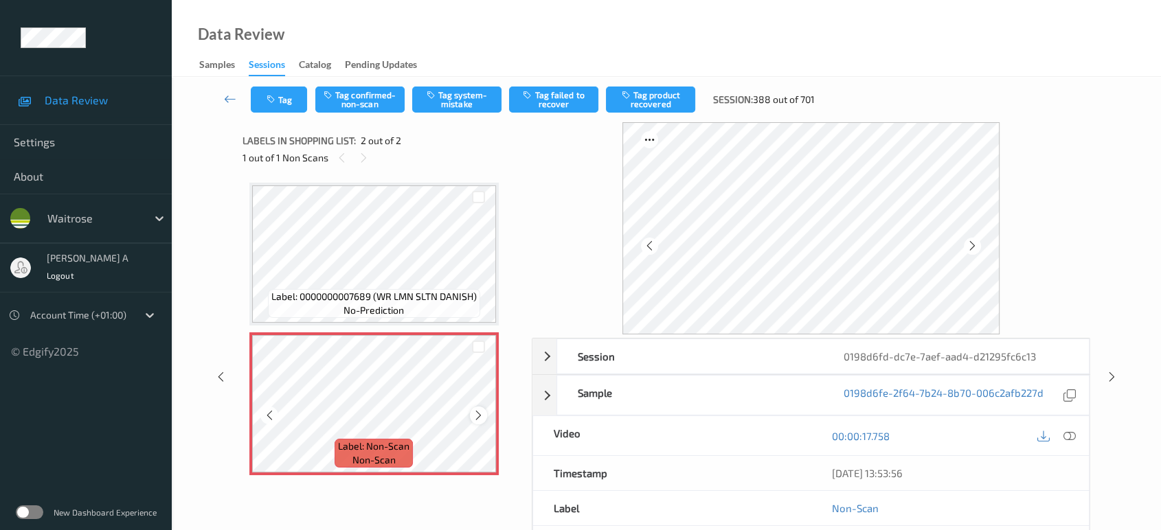
click at [480, 413] on icon at bounding box center [479, 415] width 12 height 12
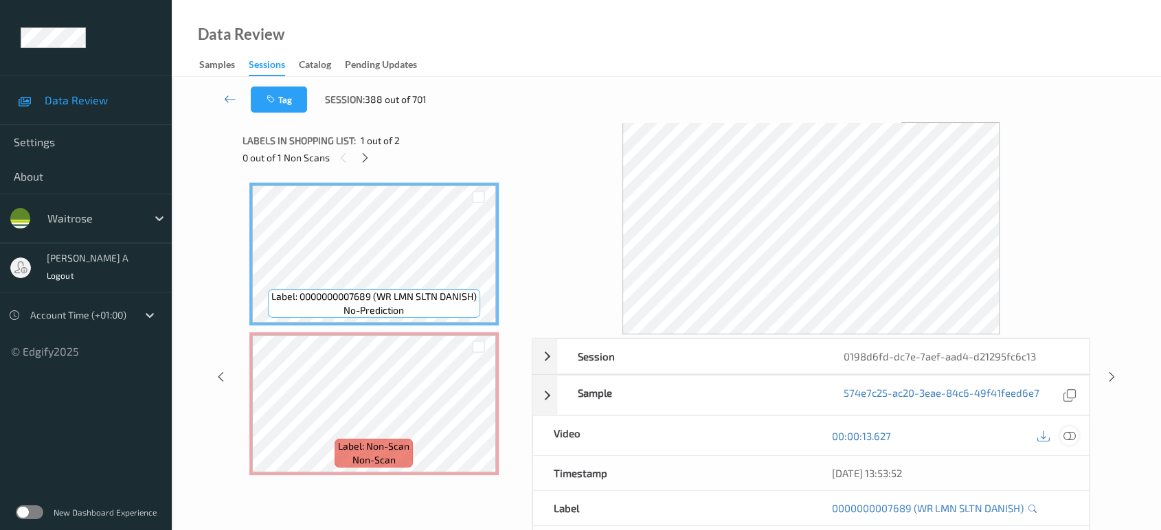
click at [1069, 436] on icon at bounding box center [1069, 436] width 12 height 12
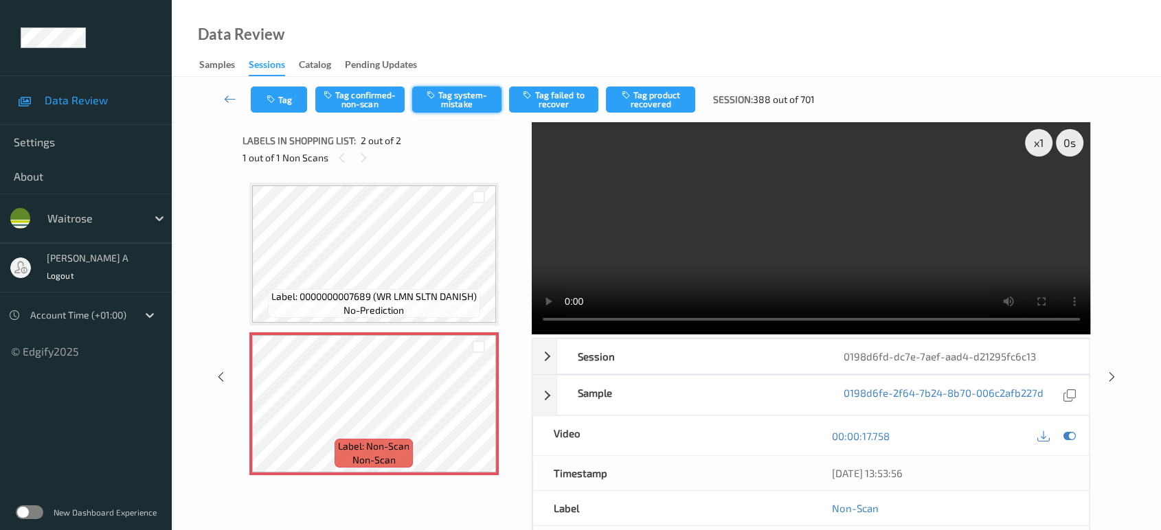
click at [451, 93] on button "Tag system-mistake" at bounding box center [456, 100] width 89 height 26
click at [283, 103] on button "Tag" at bounding box center [279, 100] width 56 height 26
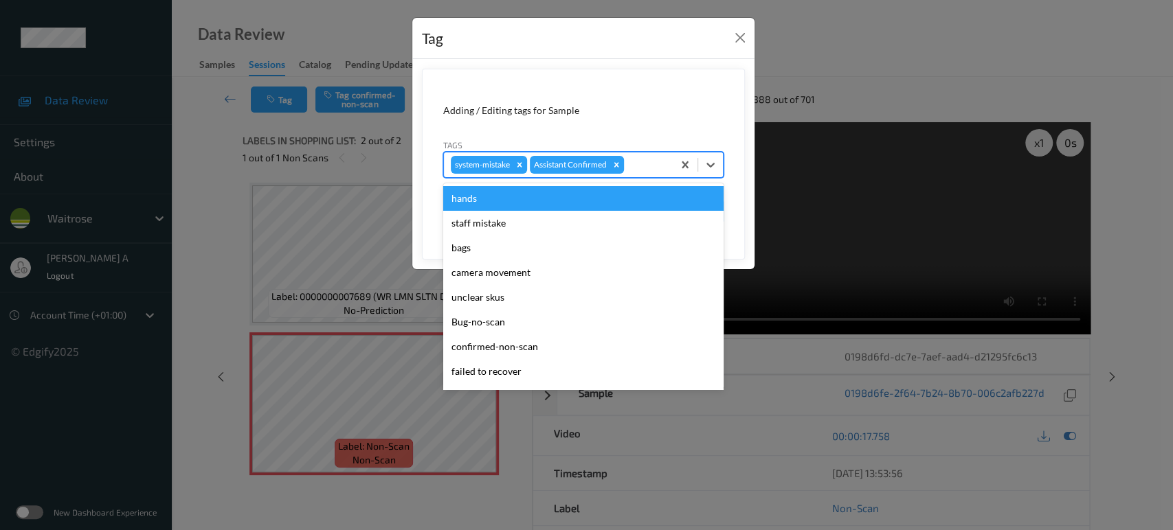
click at [632, 159] on div at bounding box center [646, 165] width 39 height 16
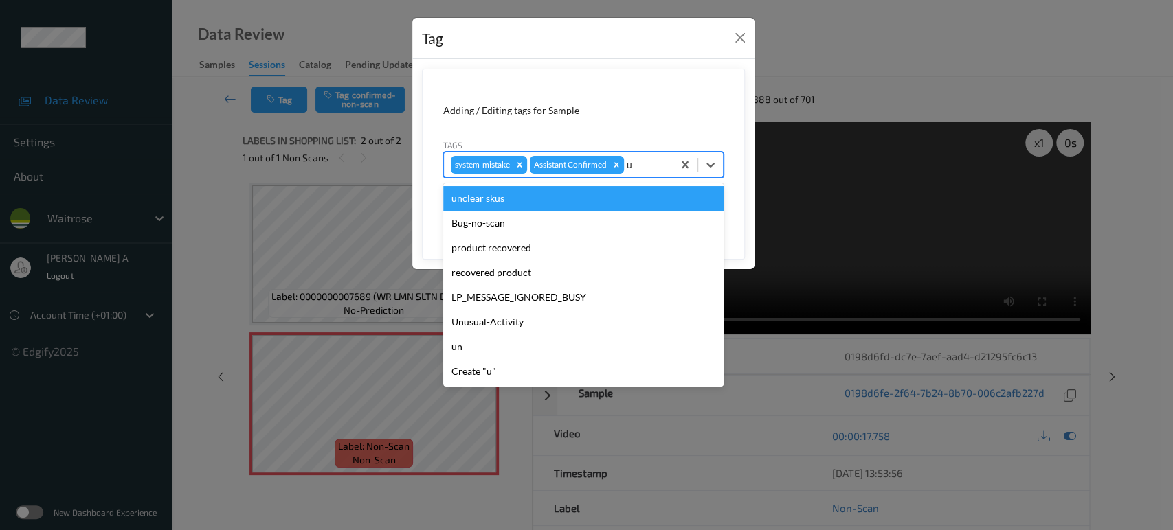
type input "un"
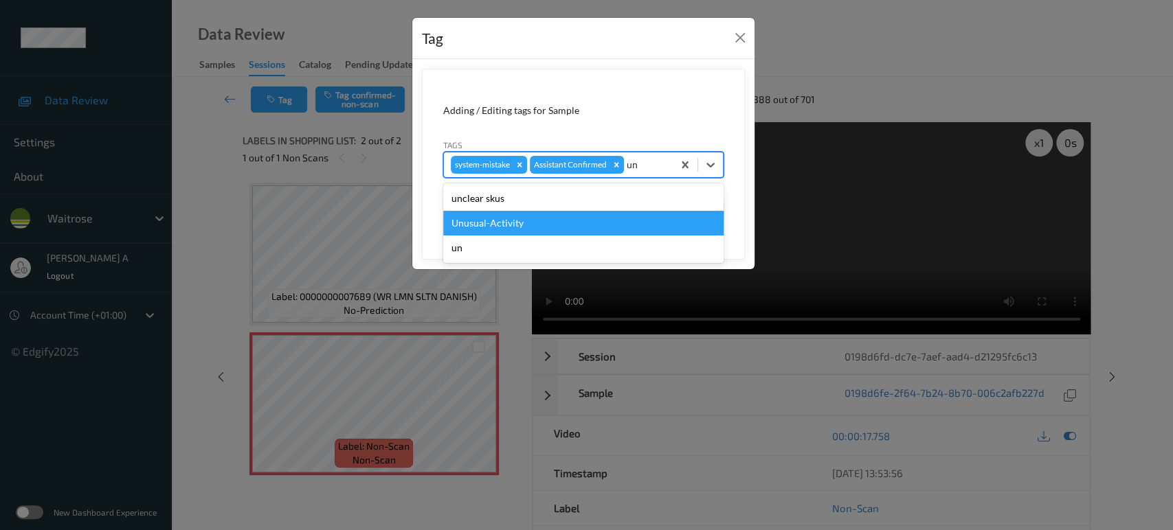
click at [528, 221] on div "Unusual-Activity" at bounding box center [583, 223] width 280 height 25
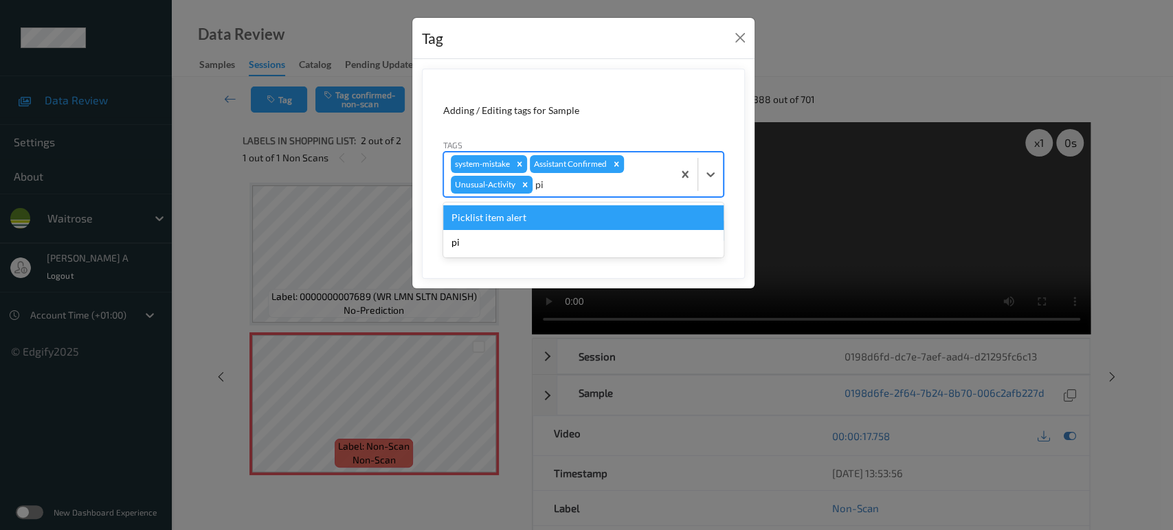
type input "pic"
click at [528, 221] on div "Picklist item alert" at bounding box center [583, 217] width 280 height 25
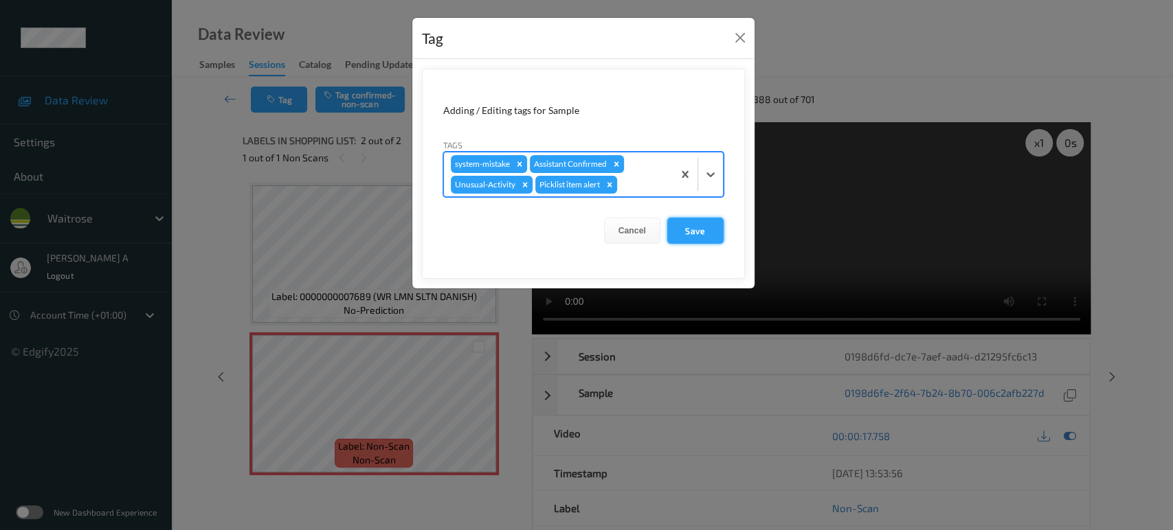
click at [685, 229] on button "Save" at bounding box center [695, 231] width 56 height 26
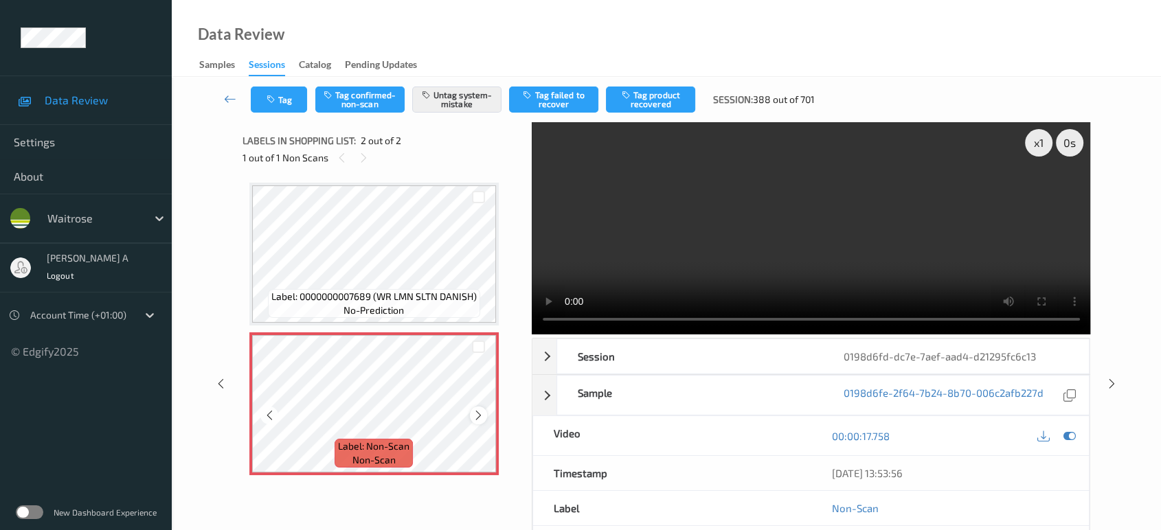
click at [477, 413] on icon at bounding box center [479, 415] width 12 height 12
click at [264, 95] on button "Tag" at bounding box center [279, 100] width 56 height 26
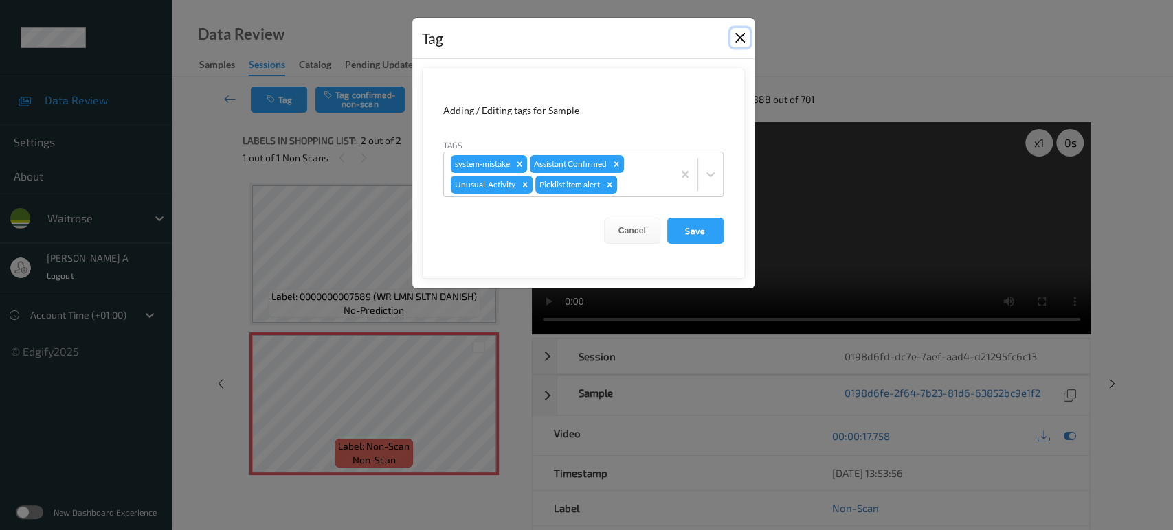
click at [743, 42] on button "Close" at bounding box center [739, 37] width 19 height 19
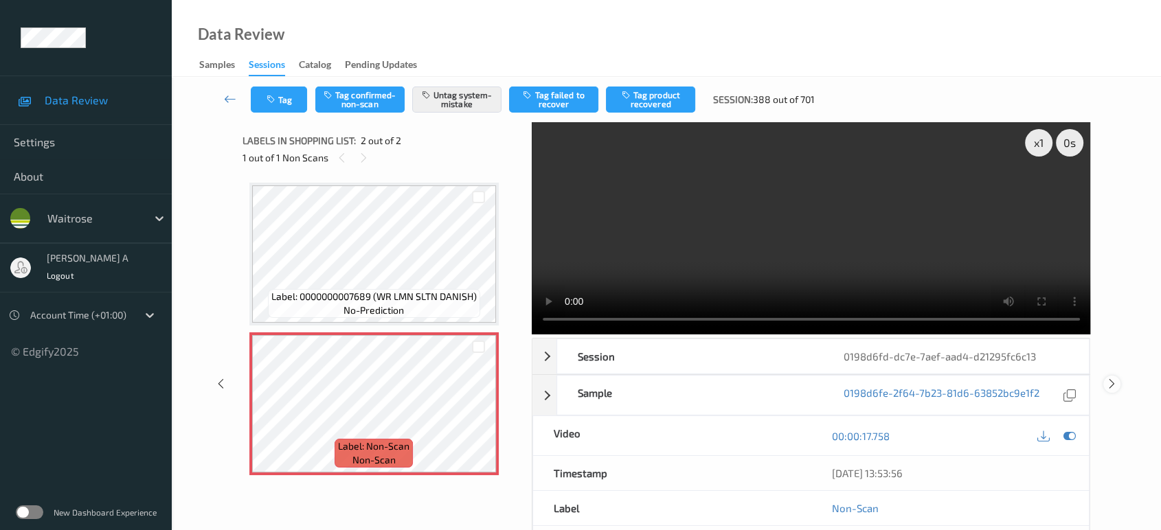
click at [1107, 383] on icon at bounding box center [1112, 384] width 12 height 12
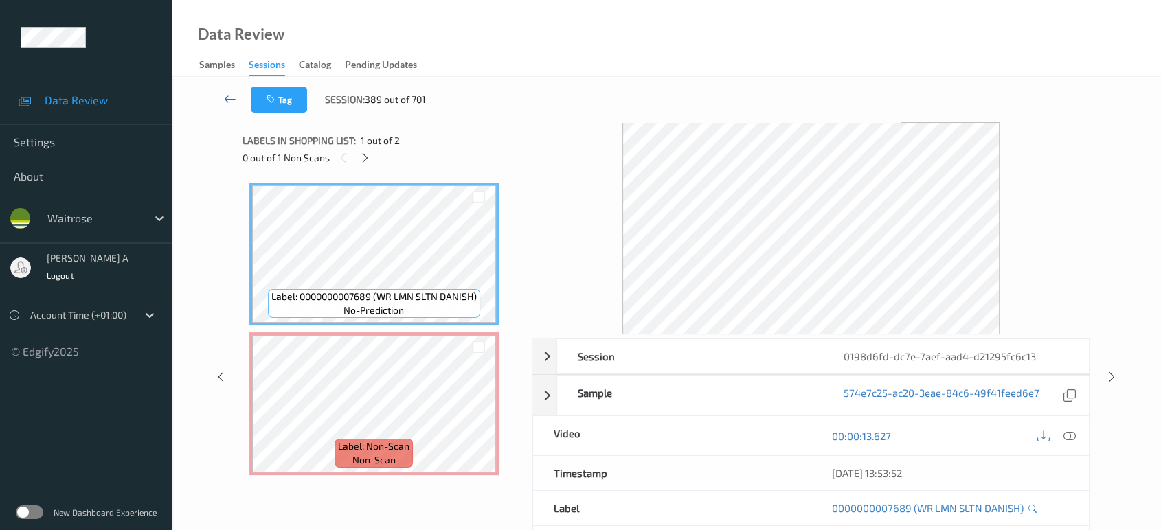
click at [232, 100] on icon at bounding box center [230, 99] width 12 height 14
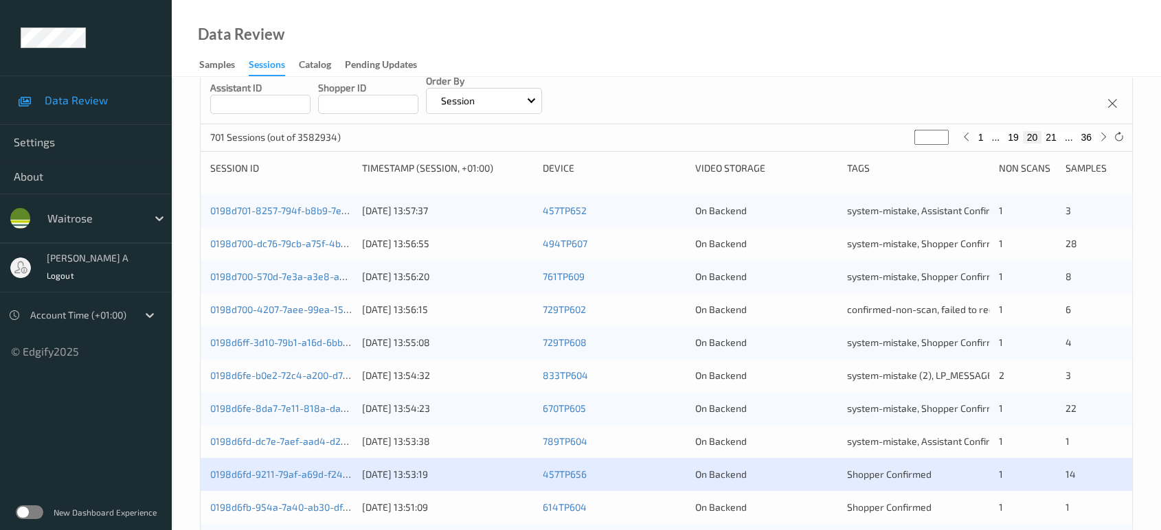
scroll to position [305, 0]
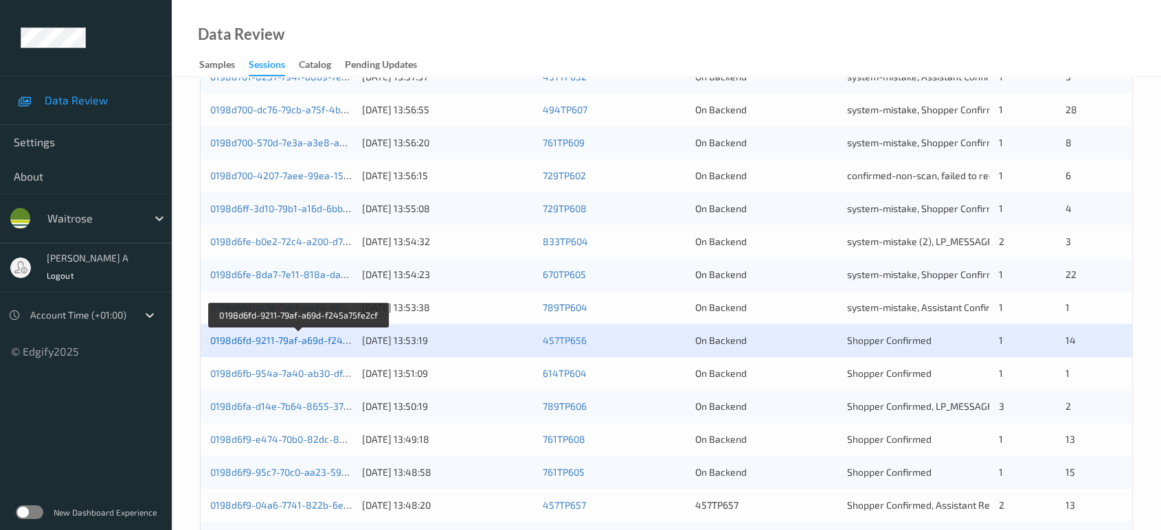
click at [300, 339] on link "0198d6fd-9211-79af-a69d-f245a75fe2cf" at bounding box center [298, 341] width 177 height 12
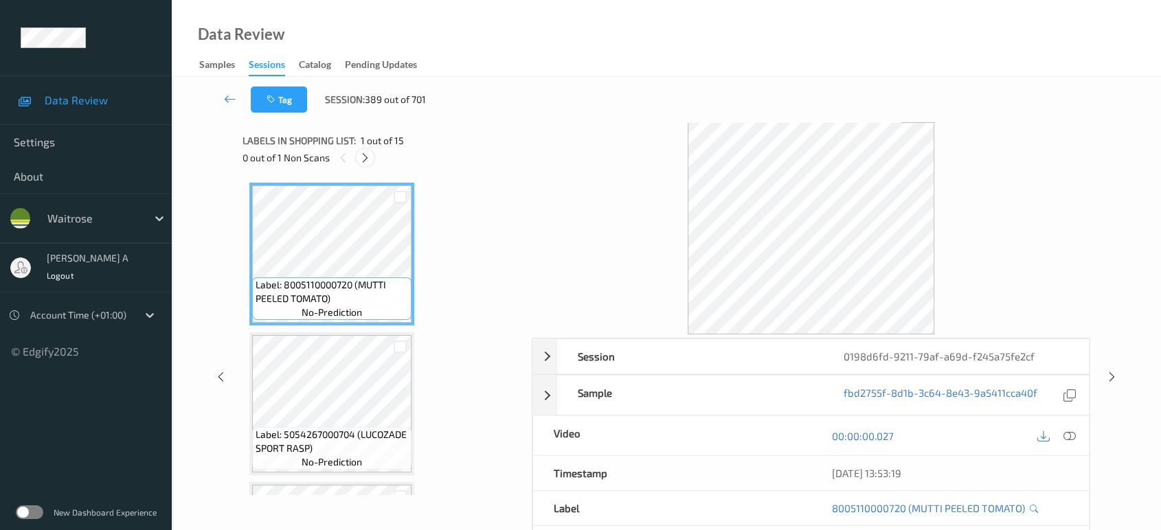
click at [365, 157] on icon at bounding box center [365, 158] width 12 height 12
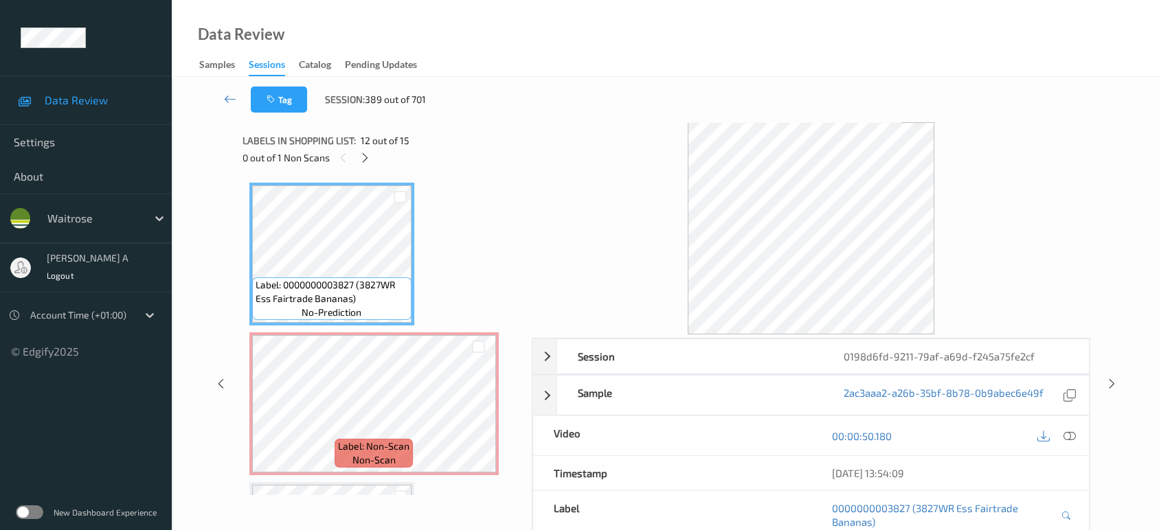
click at [1077, 441] on div at bounding box center [1056, 436] width 45 height 19
click at [1067, 436] on icon at bounding box center [1069, 436] width 12 height 12
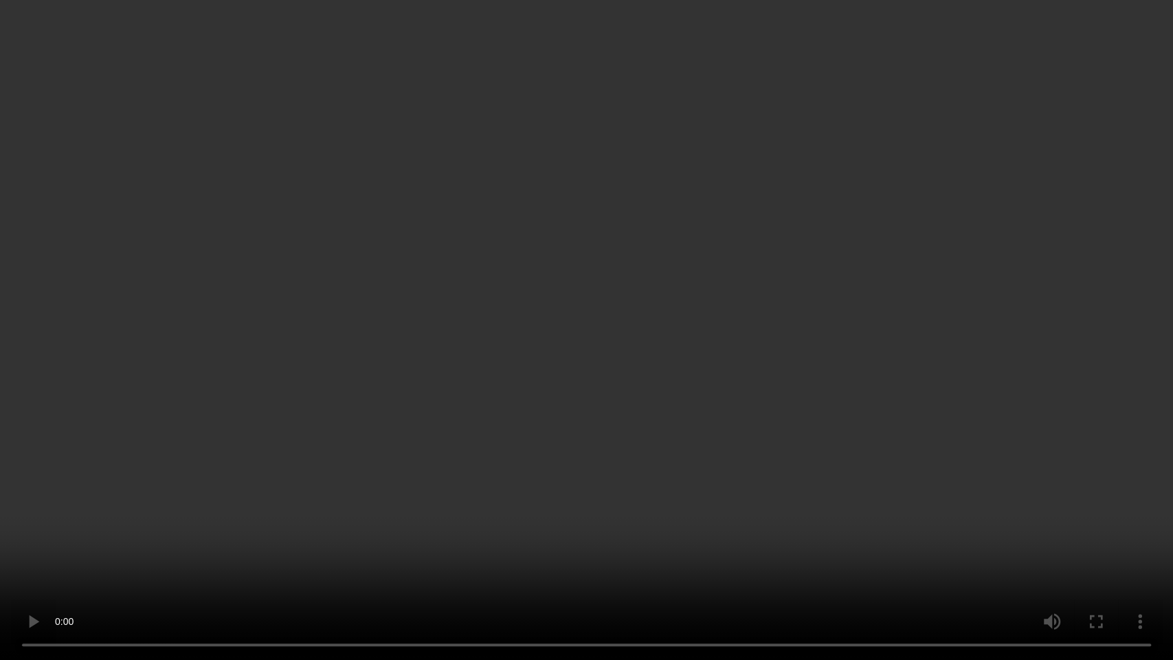
click at [654, 325] on video at bounding box center [586, 330] width 1173 height 660
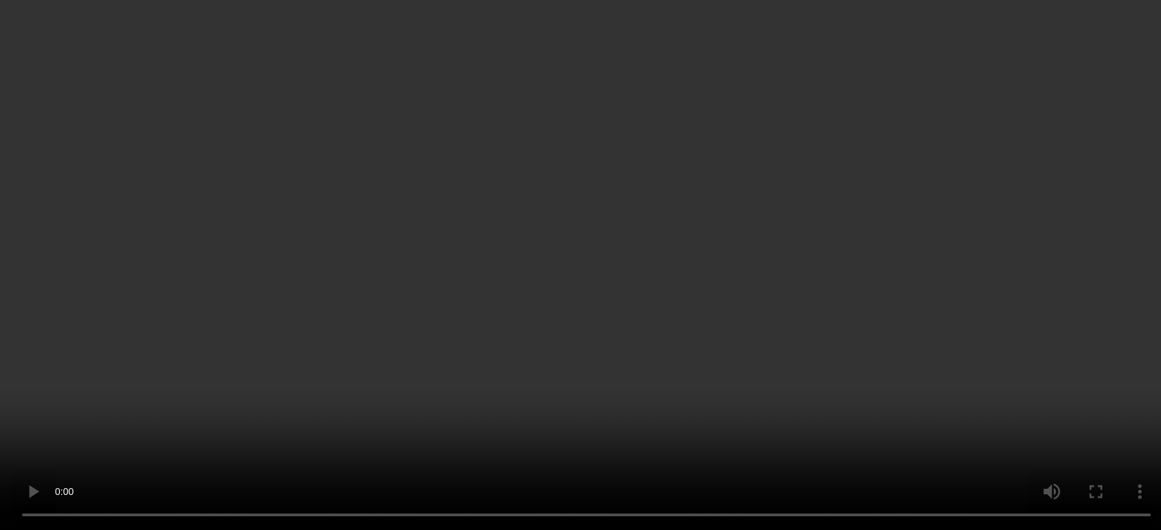
scroll to position [1695, 0]
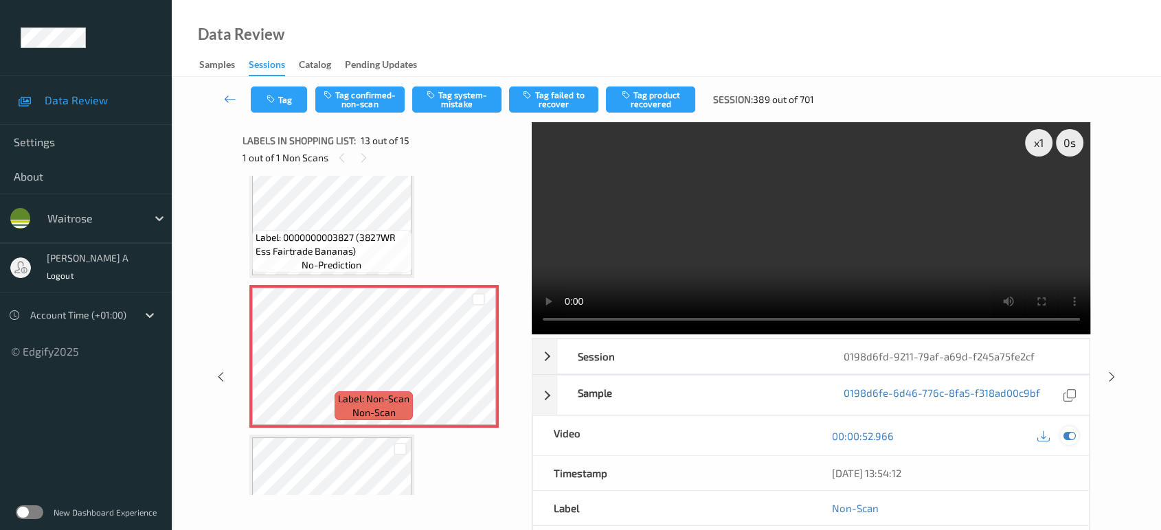
click at [1071, 435] on icon at bounding box center [1069, 436] width 12 height 12
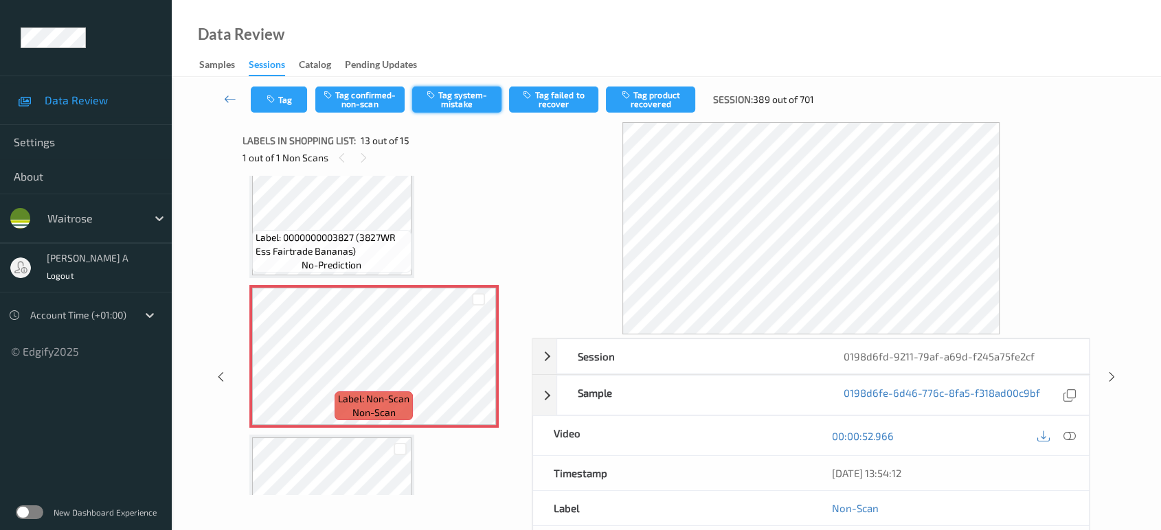
click at [469, 92] on button "Tag system-mistake" at bounding box center [456, 100] width 89 height 26
click at [280, 100] on button "Tag" at bounding box center [279, 100] width 56 height 26
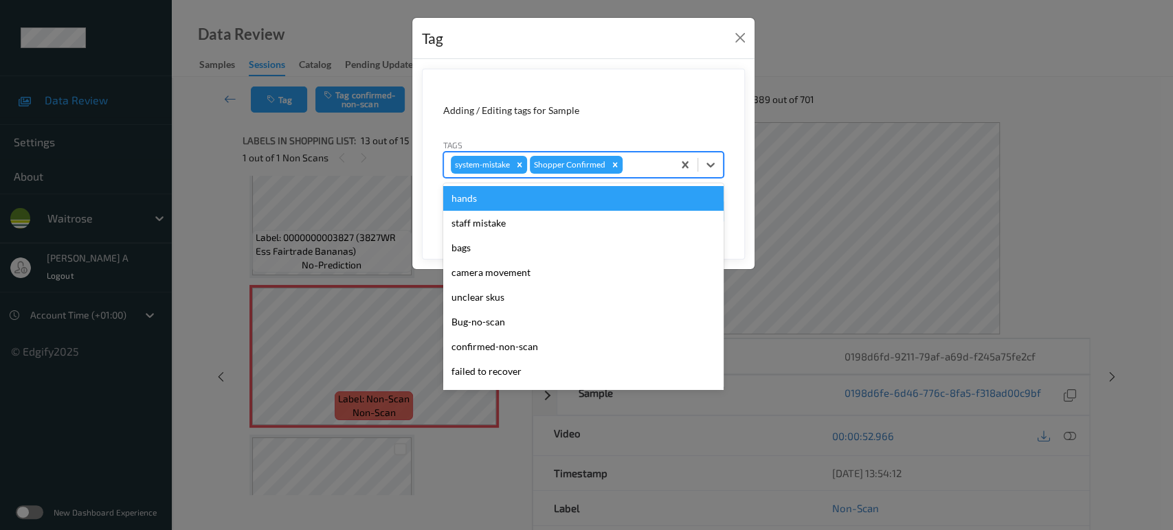
click at [653, 164] on div at bounding box center [645, 165] width 41 height 16
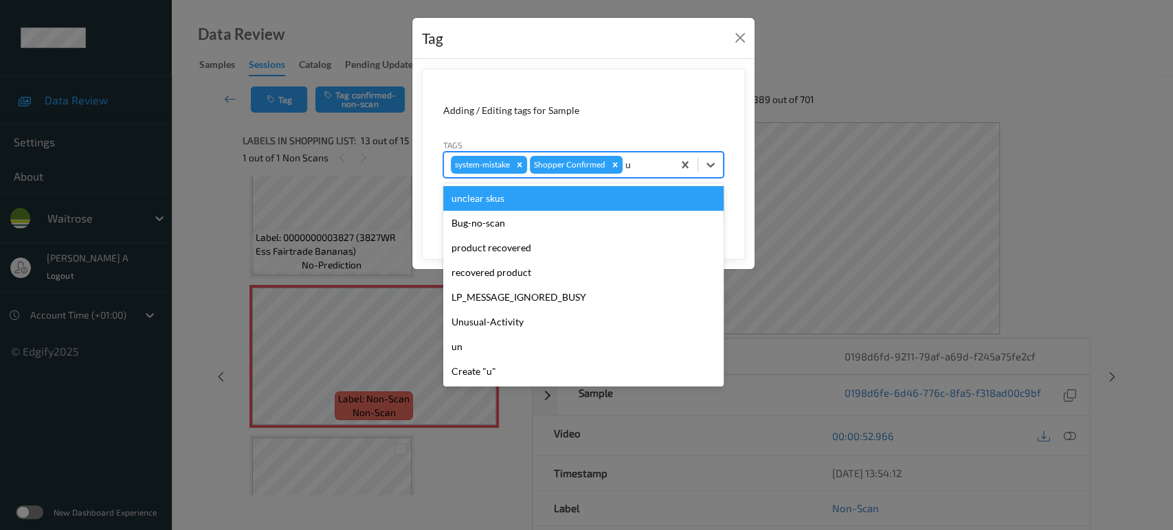
type input "un"
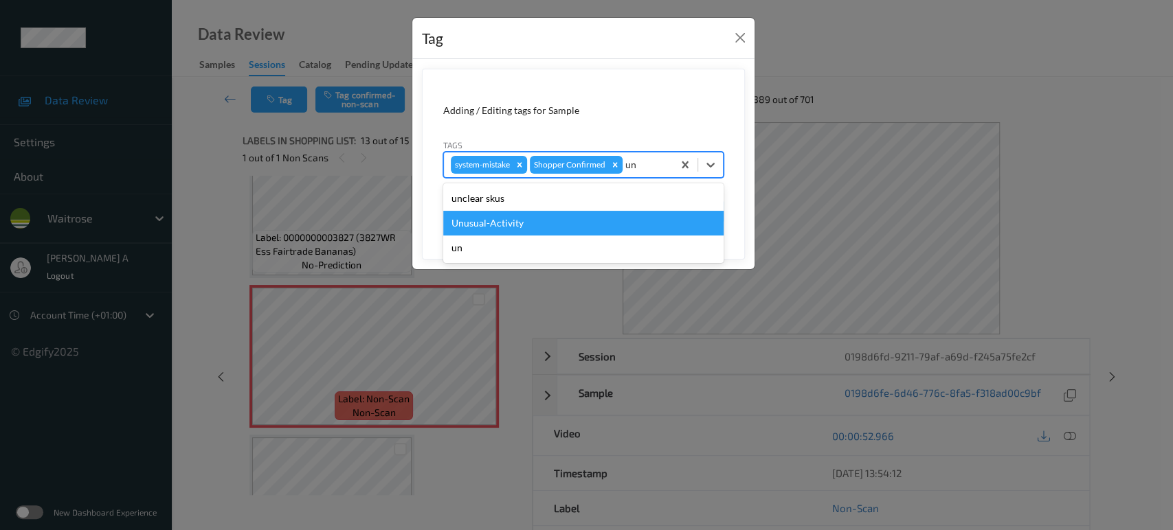
click at [529, 220] on div "Unusual-Activity" at bounding box center [583, 223] width 280 height 25
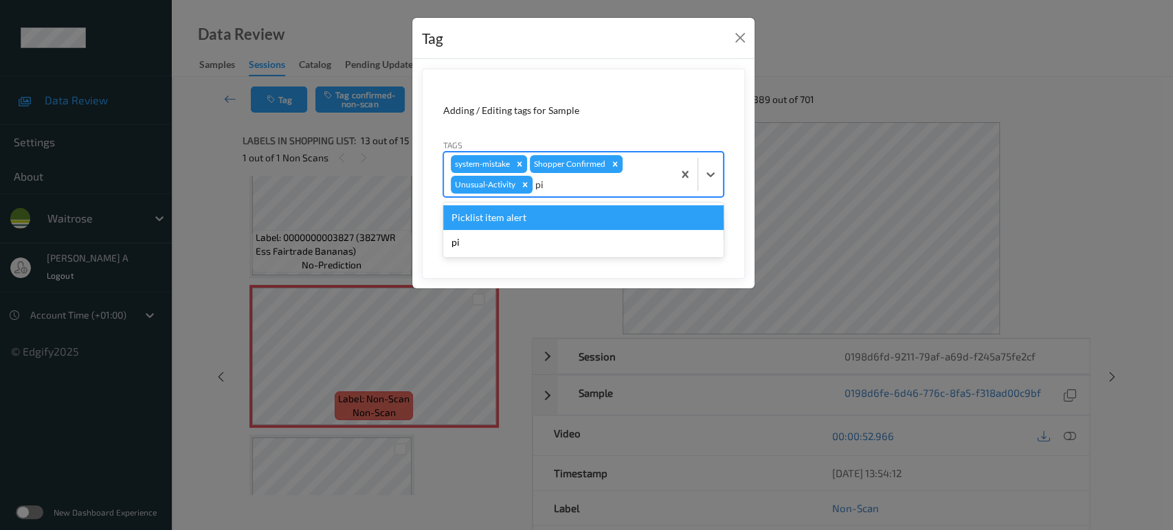
type input "pic"
click at [529, 220] on div "Picklist item alert" at bounding box center [583, 217] width 280 height 25
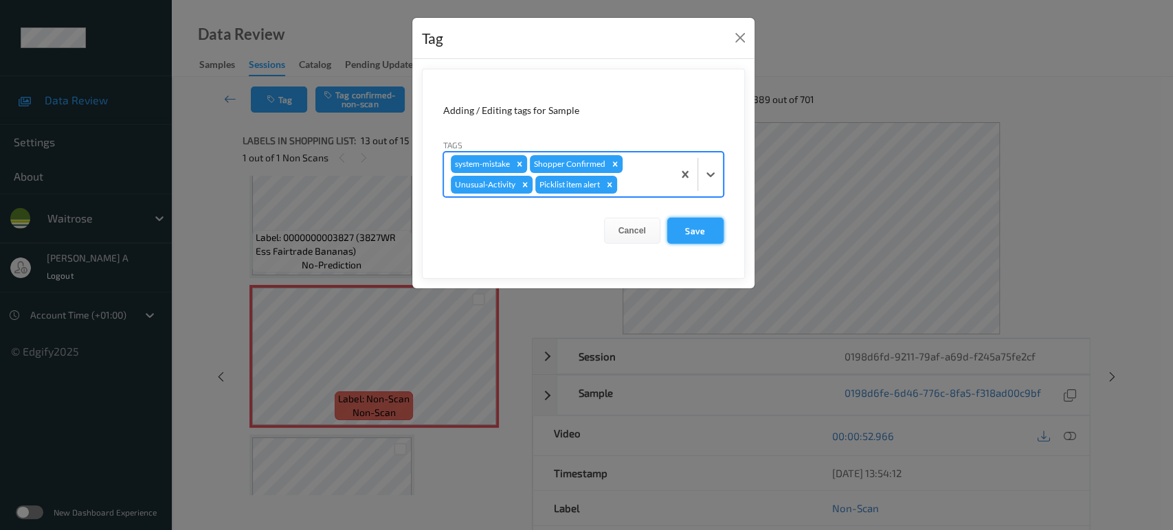
click at [695, 227] on button "Save" at bounding box center [695, 231] width 56 height 26
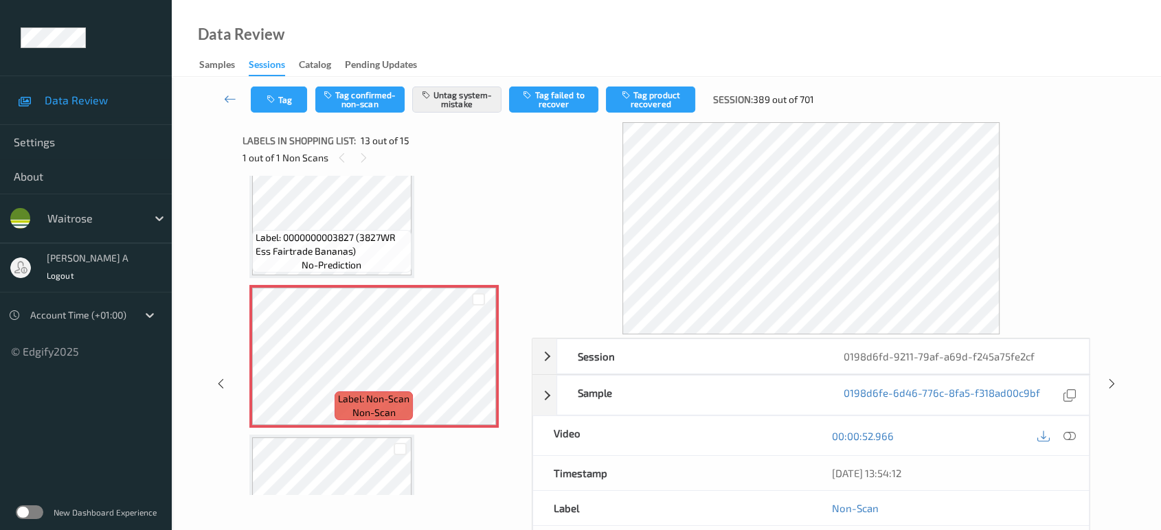
click at [1116, 380] on icon at bounding box center [1112, 384] width 12 height 12
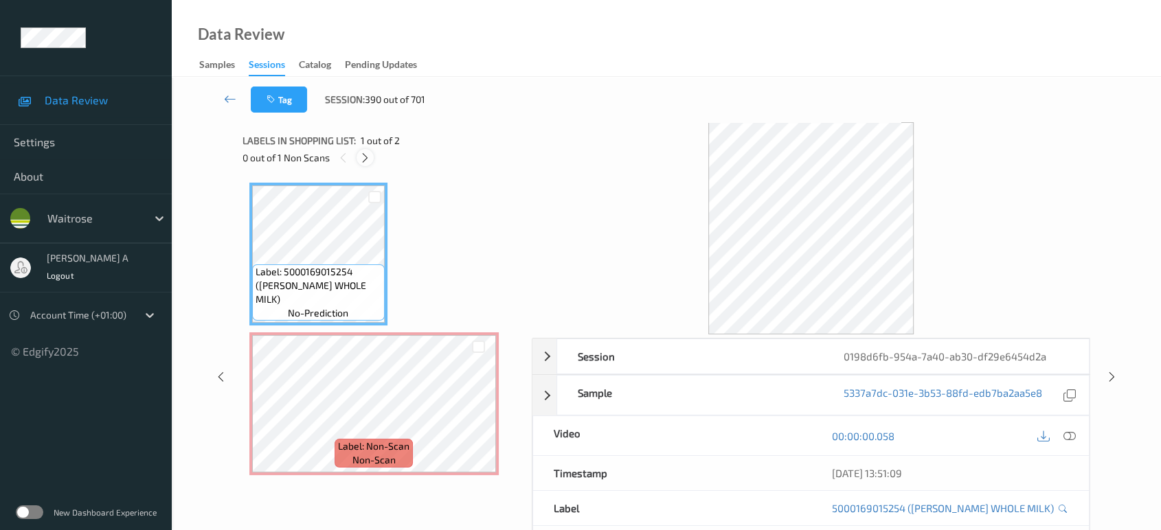
click at [363, 157] on icon at bounding box center [365, 158] width 12 height 12
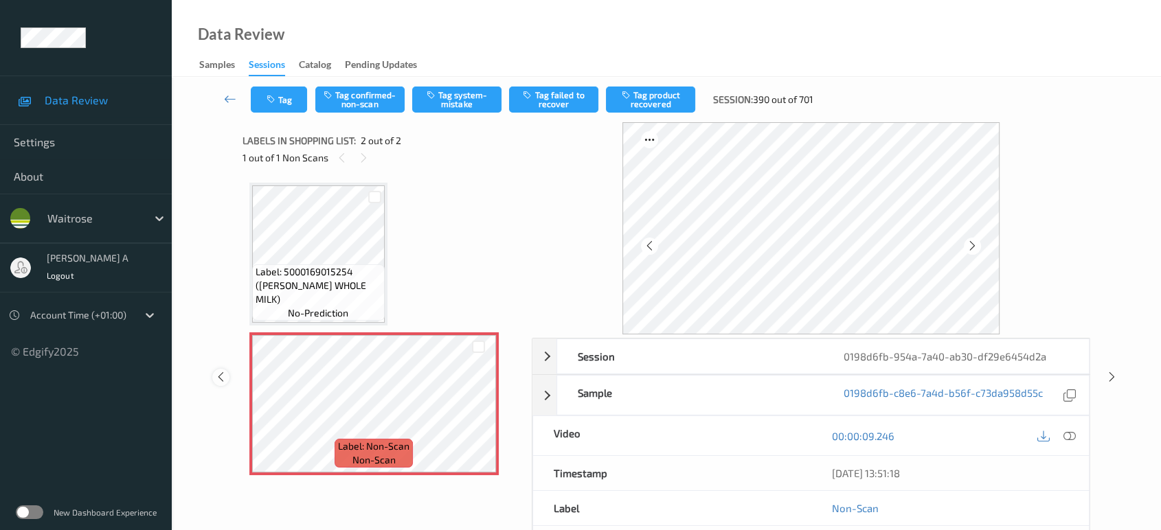
click at [222, 378] on icon at bounding box center [221, 377] width 12 height 12
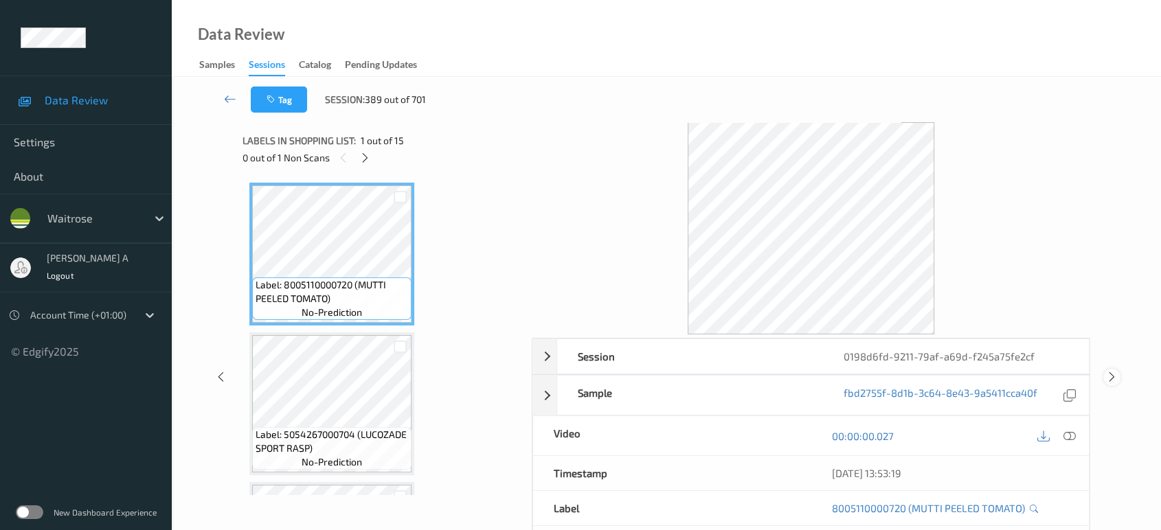
click at [1110, 374] on icon at bounding box center [1112, 377] width 12 height 12
click at [365, 159] on icon at bounding box center [365, 158] width 12 height 12
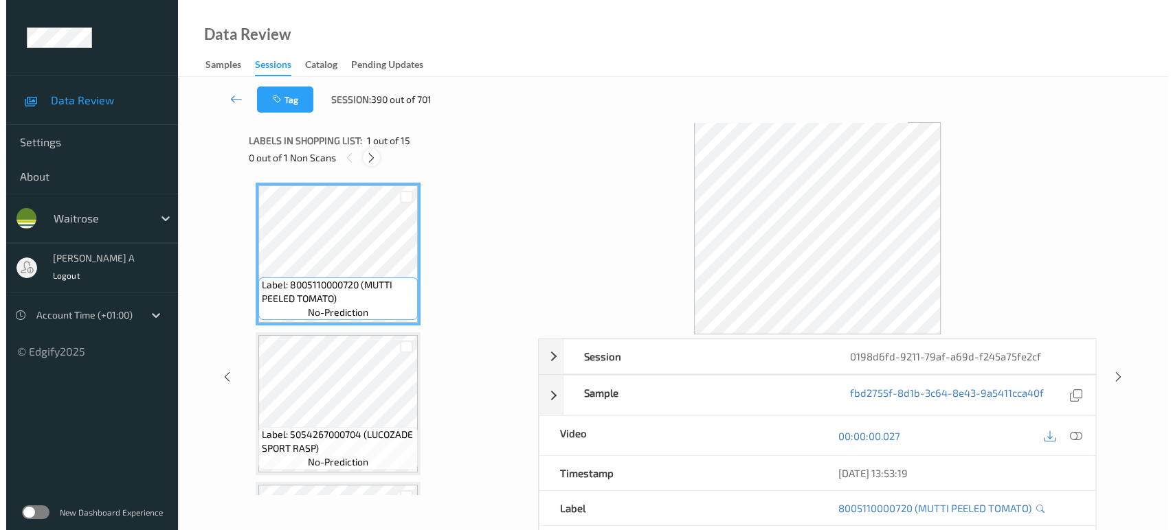
scroll to position [1647, 0]
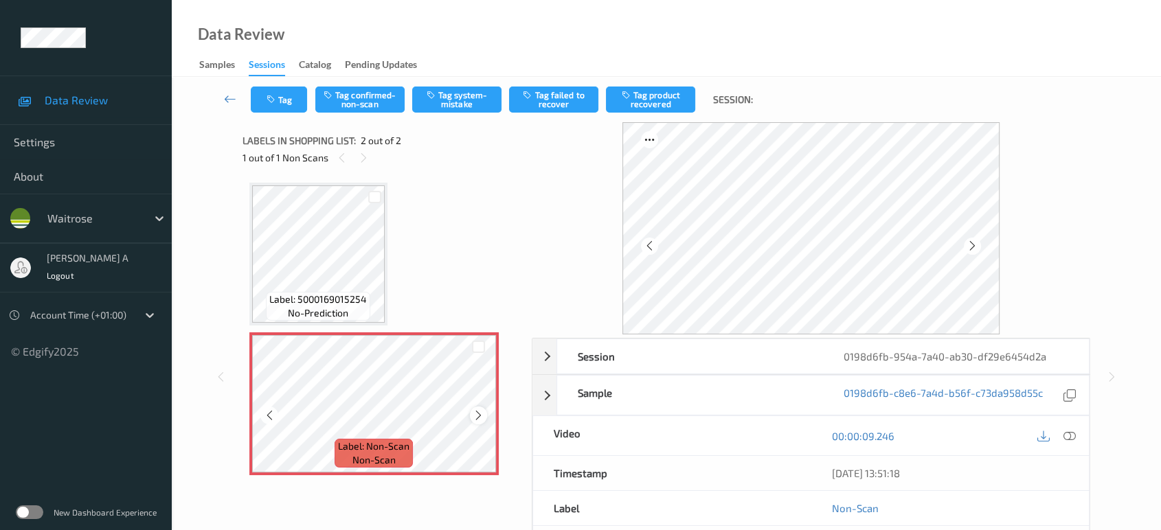
click at [481, 414] on icon at bounding box center [479, 415] width 12 height 12
click at [236, 95] on icon at bounding box center [230, 99] width 12 height 14
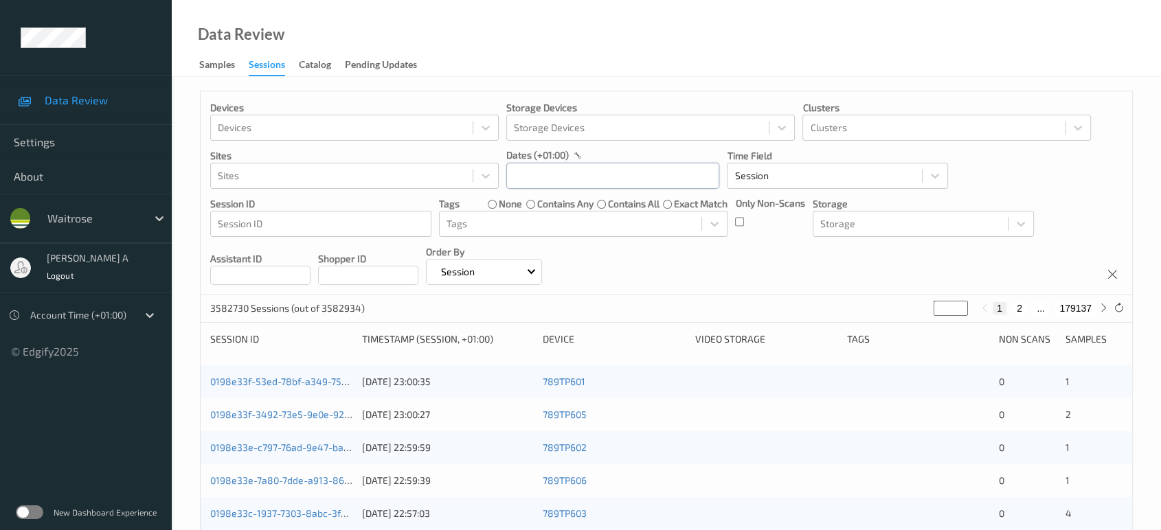
click at [664, 184] on input "text" at bounding box center [612, 176] width 213 height 26
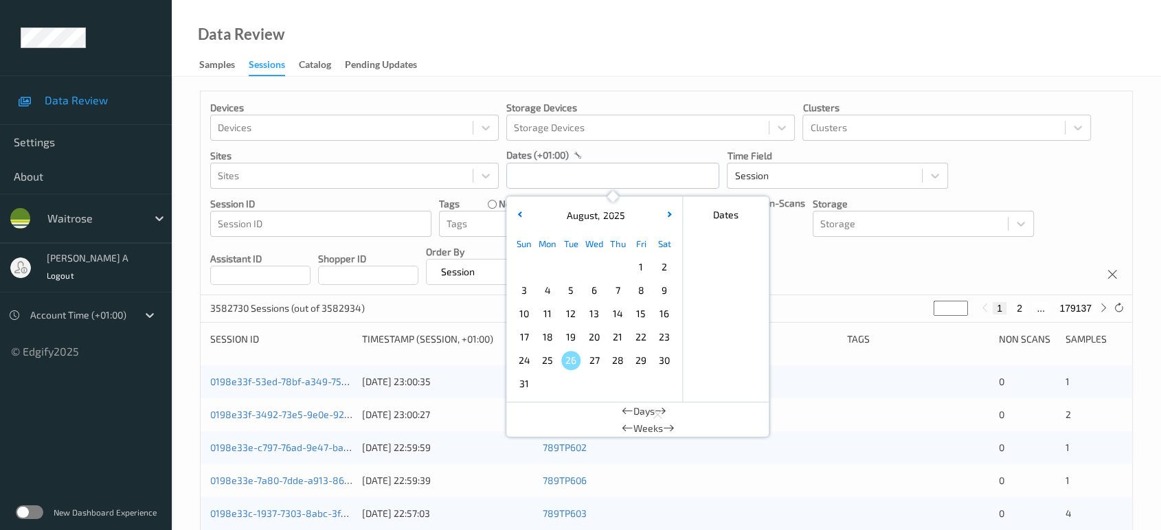
click at [660, 341] on span "23" at bounding box center [664, 337] width 19 height 19
type input "[DATE] 00:00 -> [DATE] 23:59"
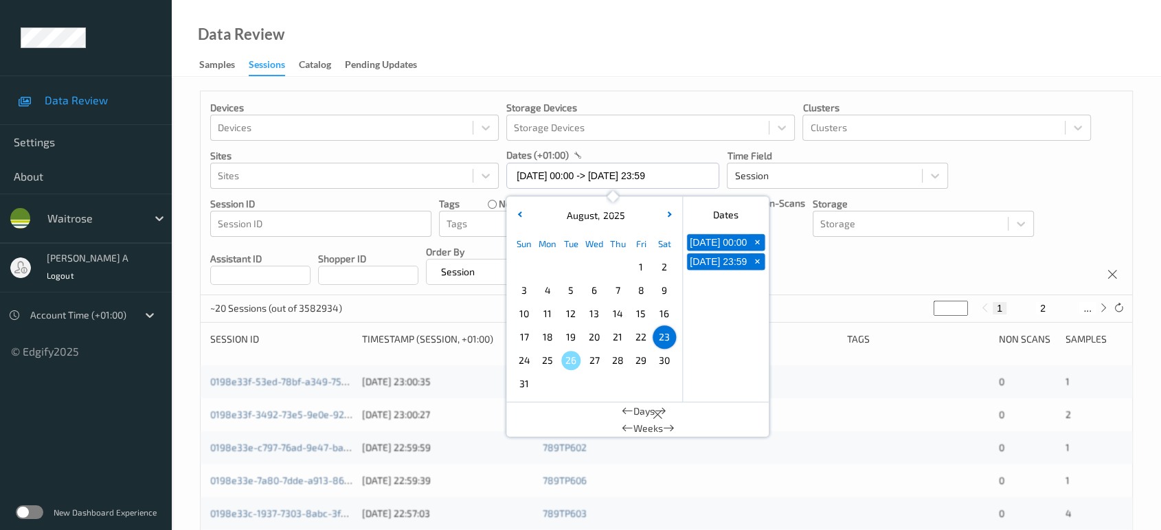
click at [807, 273] on div "Devices Devices Storage Devices Storage Devices Clusters Clusters Sites Sites d…" at bounding box center [667, 193] width 932 height 204
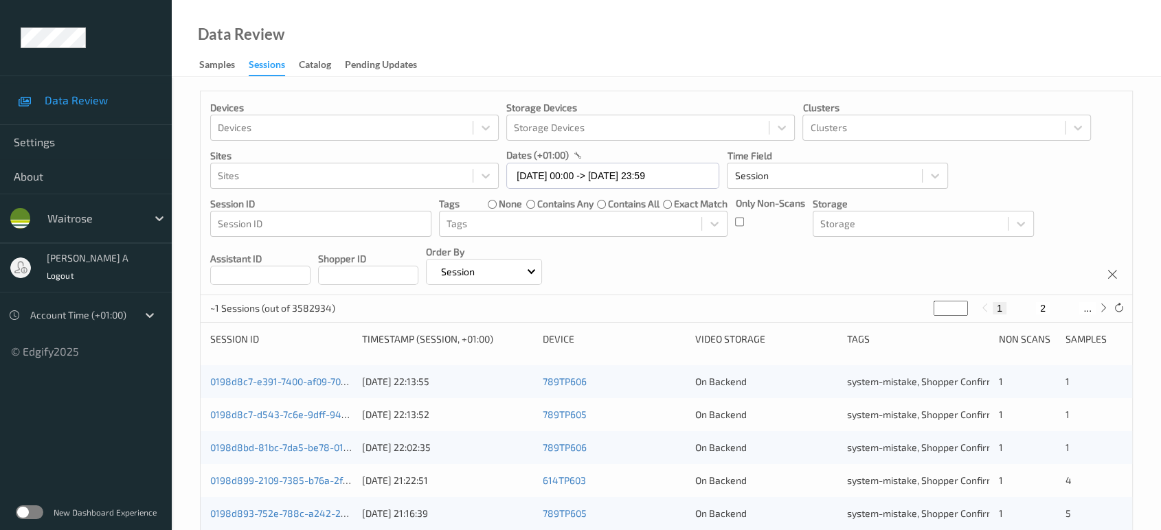
drag, startPoint x: 955, startPoint y: 303, endPoint x: 948, endPoint y: 306, distance: 7.7
type input "*"
click at [954, 303] on input "*" at bounding box center [951, 308] width 34 height 15
type input "*"
type input "**"
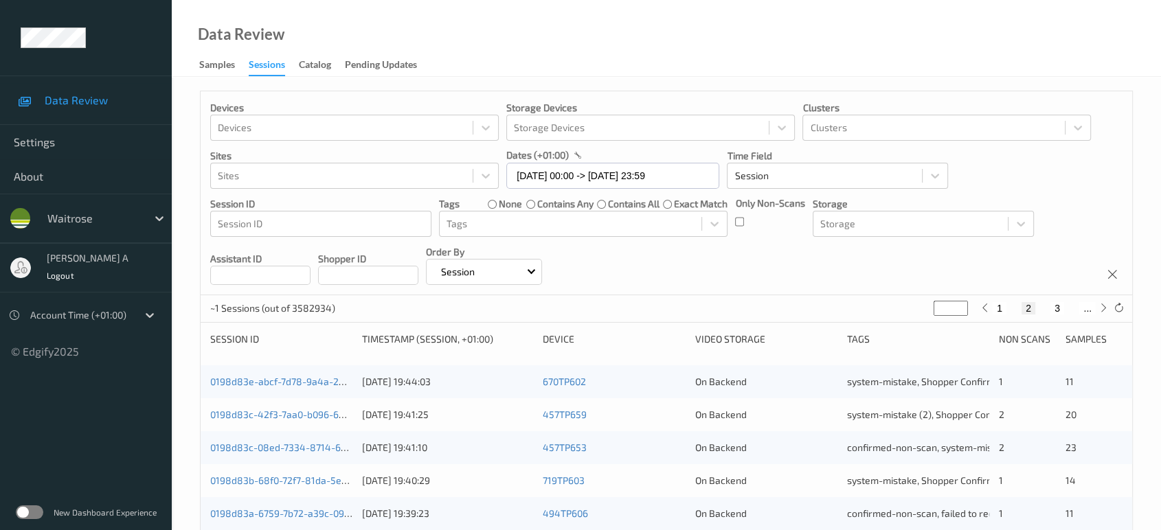
type input "**"
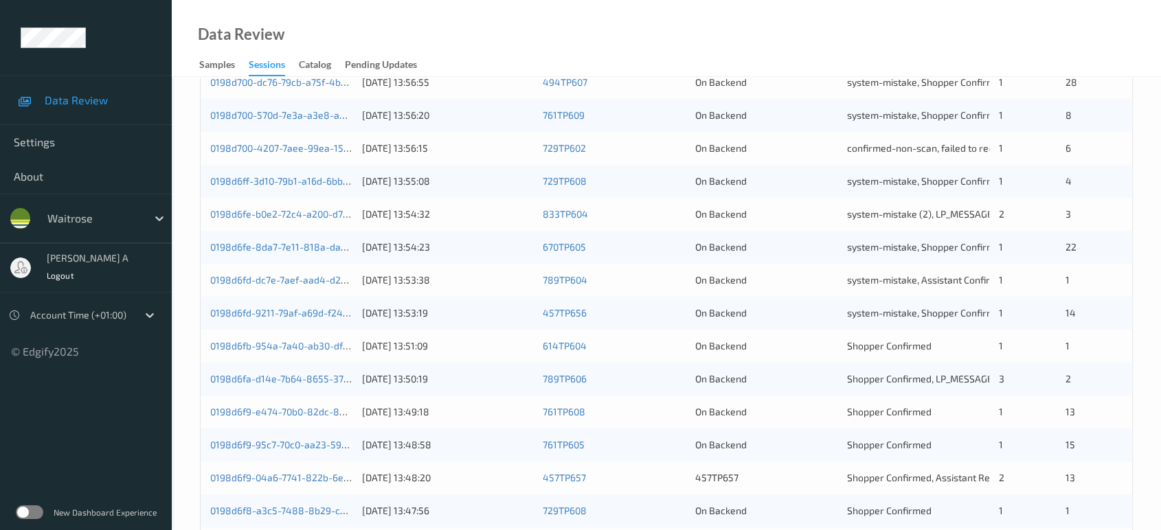
scroll to position [321, 0]
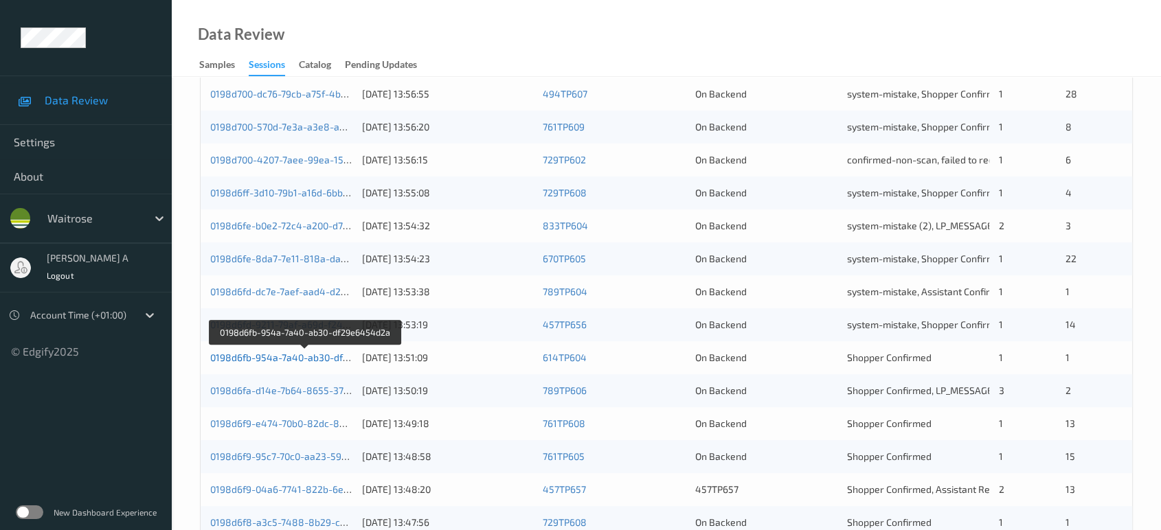
type input "**"
click at [335, 354] on link "0198d6fb-954a-7a40-ab30-df29e6454d2a" at bounding box center [304, 358] width 189 height 12
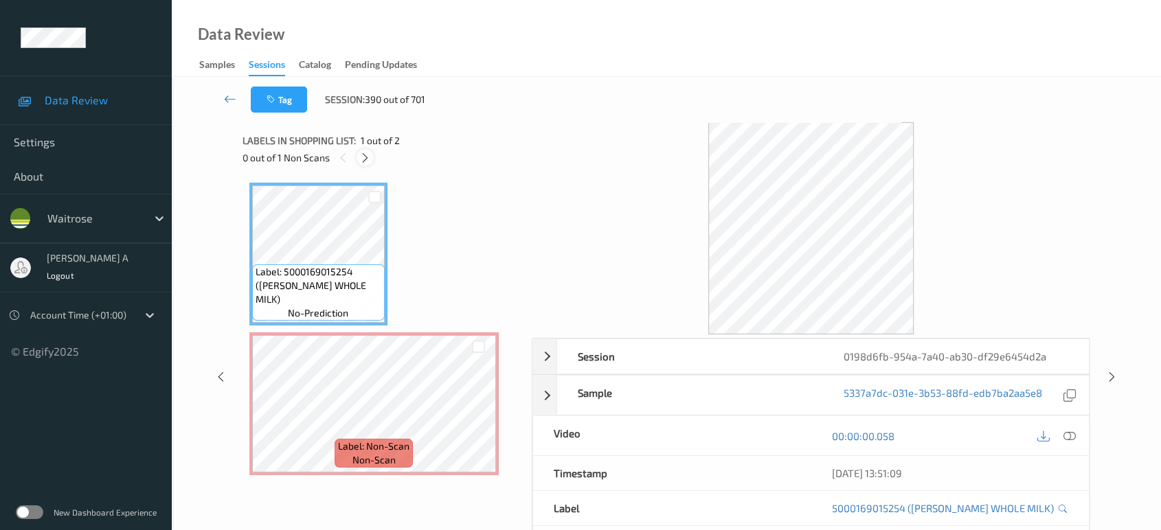
click at [359, 157] on icon at bounding box center [365, 158] width 12 height 12
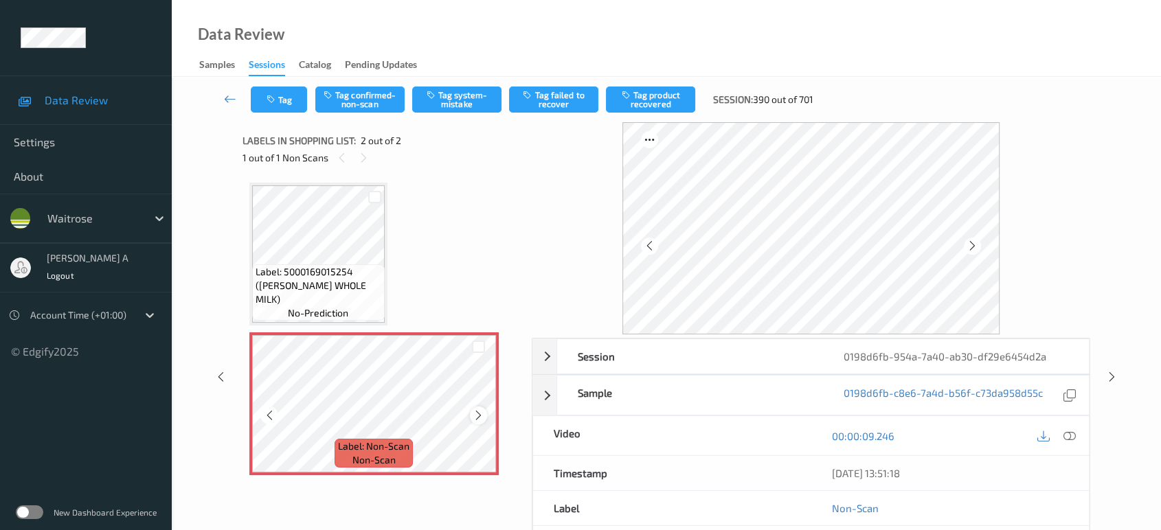
click at [473, 417] on icon at bounding box center [479, 415] width 12 height 12
click at [1069, 431] on icon at bounding box center [1069, 436] width 12 height 12
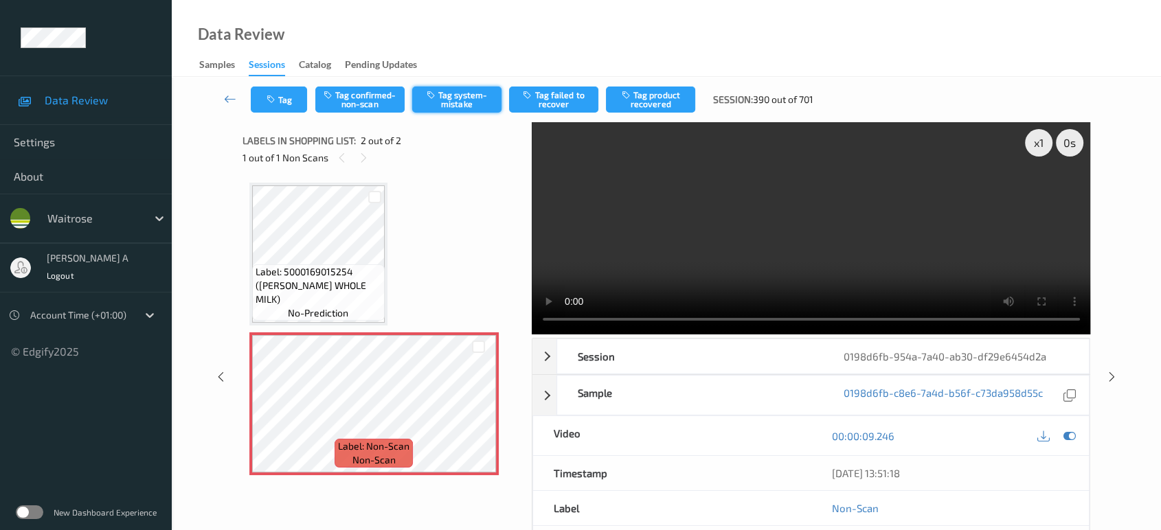
click at [466, 102] on button "Tag system-mistake" at bounding box center [456, 100] width 89 height 26
click at [289, 103] on button "Tag" at bounding box center [279, 100] width 56 height 26
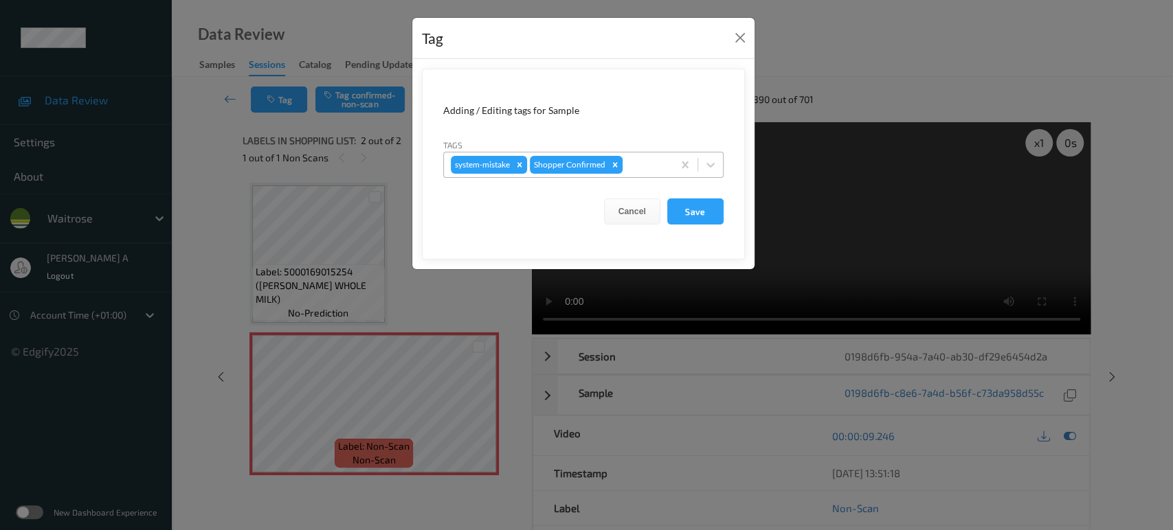
click at [640, 159] on div at bounding box center [645, 165] width 41 height 16
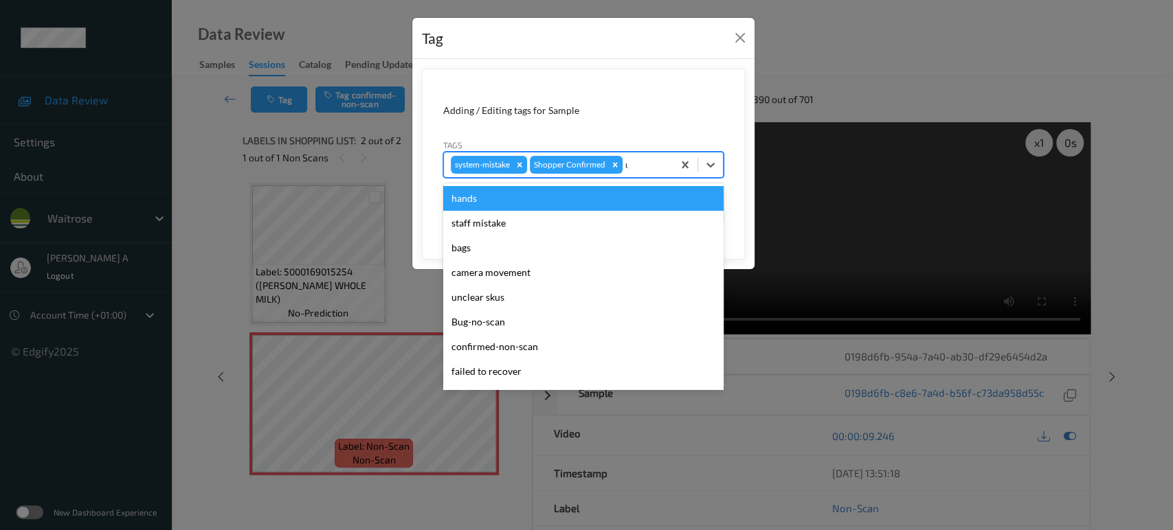
type input "un"
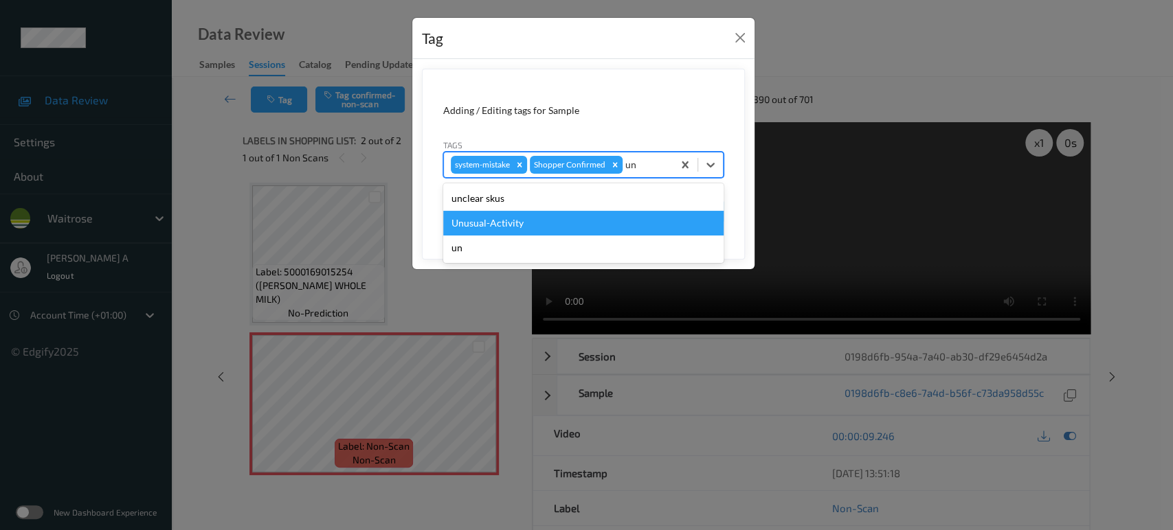
click at [484, 223] on div "Unusual-Activity" at bounding box center [583, 223] width 280 height 25
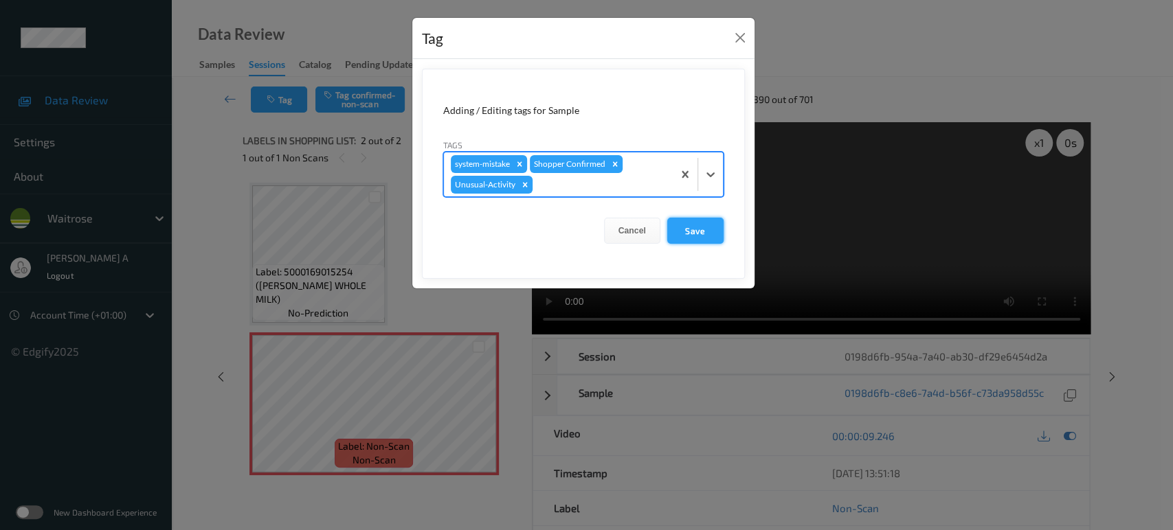
click at [689, 232] on button "Save" at bounding box center [695, 231] width 56 height 26
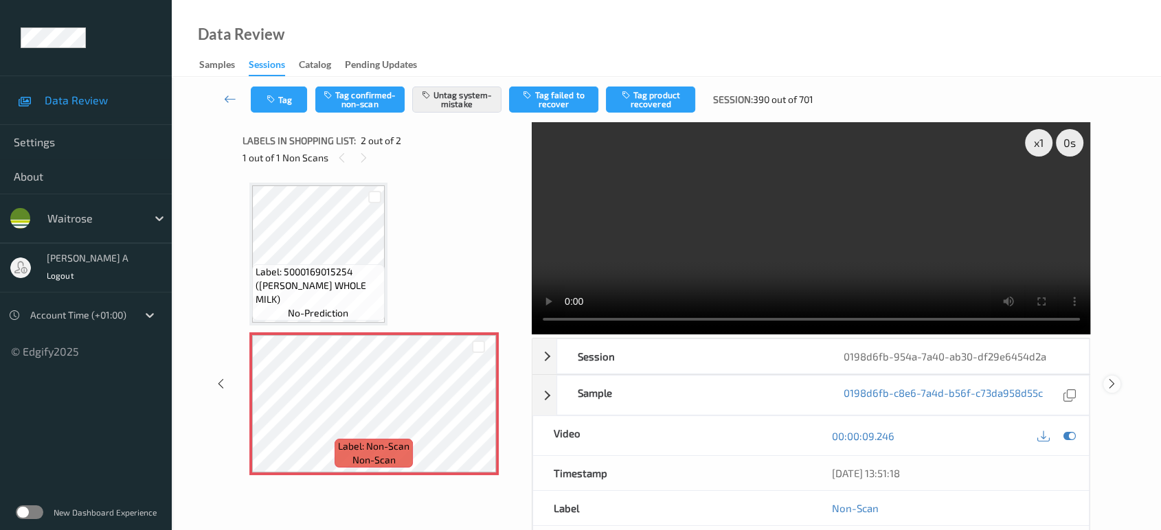
click at [1111, 378] on icon at bounding box center [1112, 384] width 12 height 12
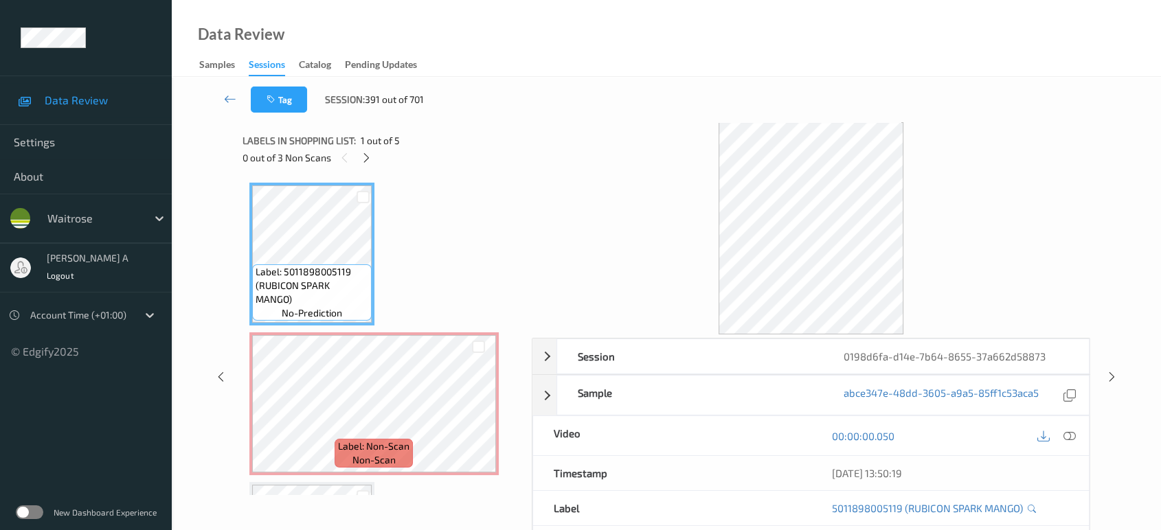
drag, startPoint x: 368, startPoint y: 153, endPoint x: 381, endPoint y: 194, distance: 43.2
click at [368, 153] on icon at bounding box center [367, 158] width 12 height 12
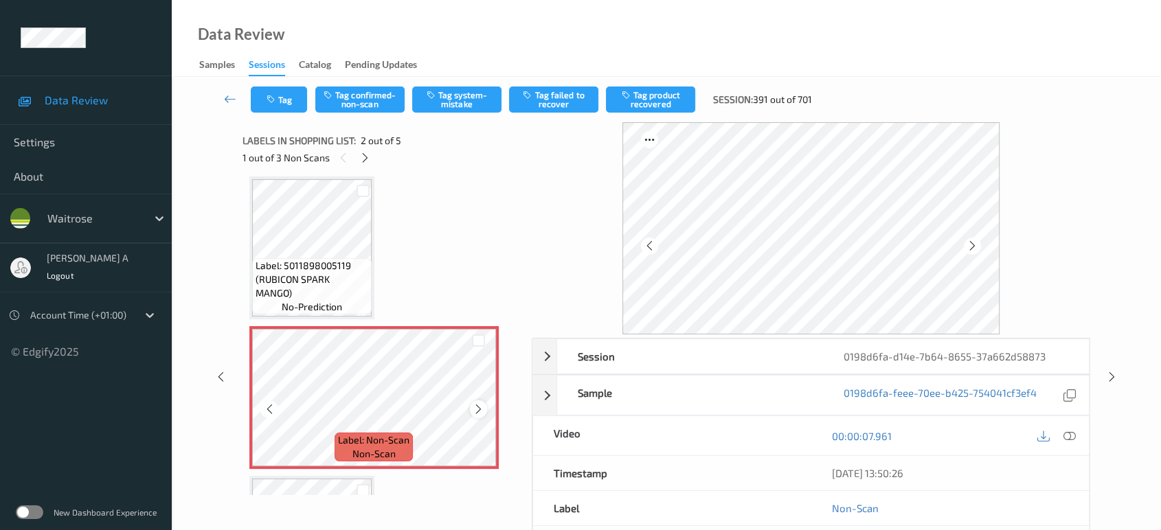
click at [482, 405] on icon at bounding box center [479, 409] width 12 height 12
click at [479, 407] on icon at bounding box center [479, 409] width 12 height 12
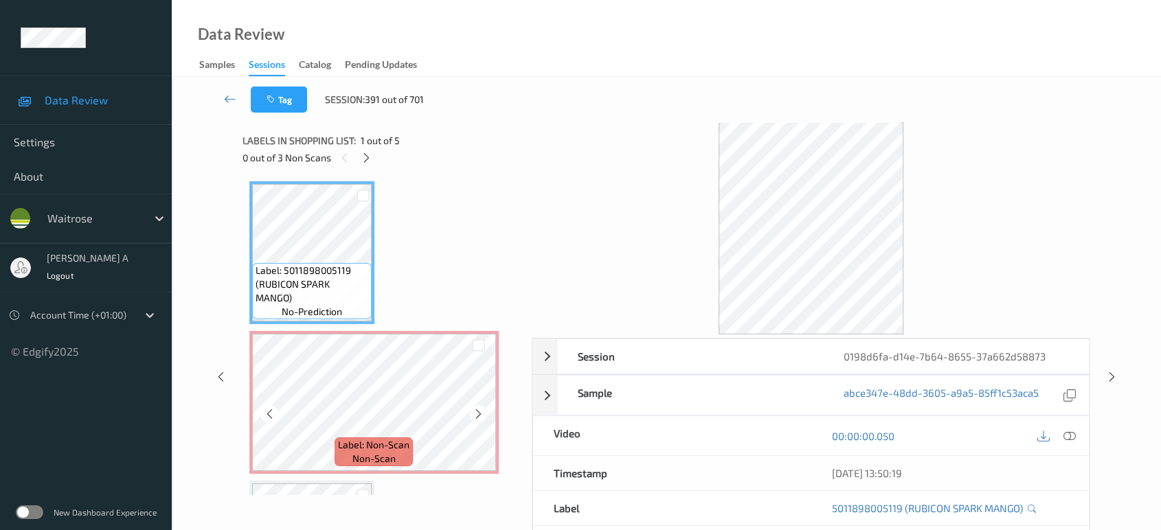
scroll to position [0, 0]
drag, startPoint x: 1068, startPoint y: 438, endPoint x: 1068, endPoint y: 429, distance: 8.2
click at [1068, 438] on icon at bounding box center [1069, 436] width 12 height 12
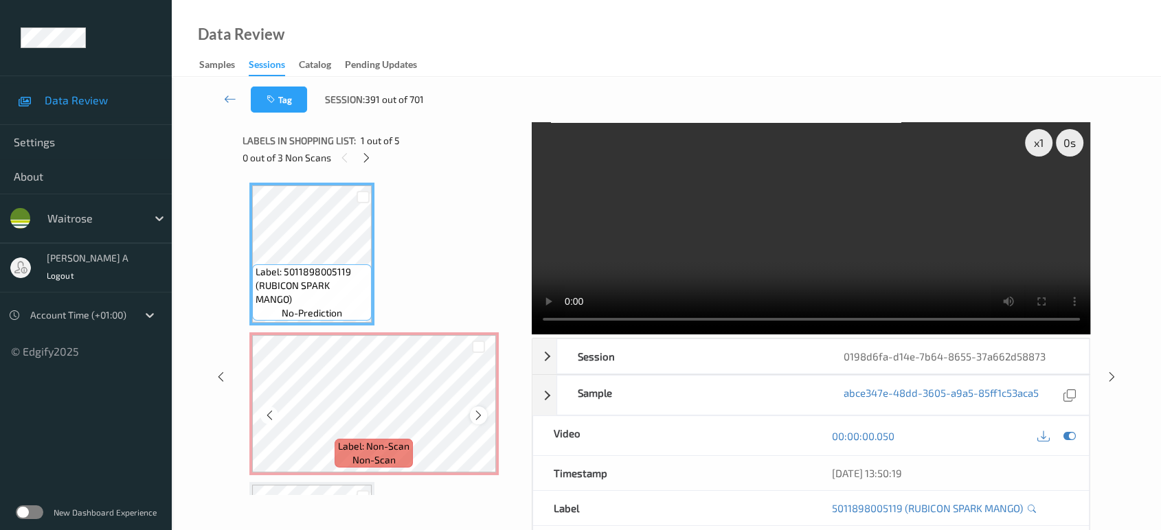
click at [475, 413] on icon at bounding box center [479, 415] width 12 height 12
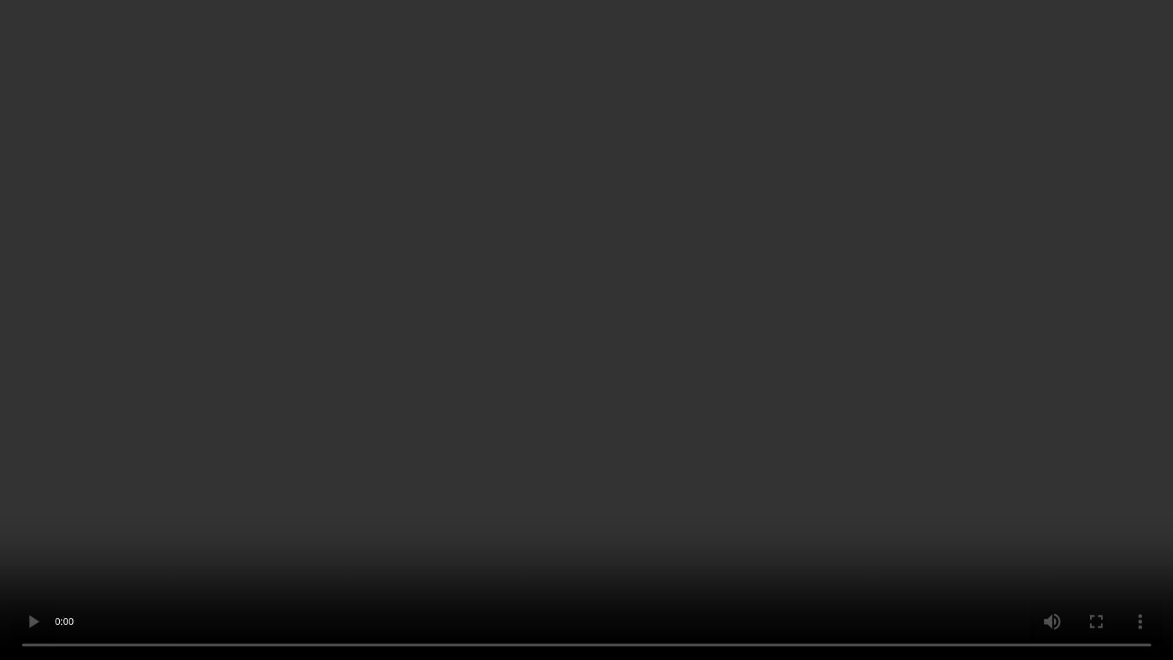
click at [599, 354] on video at bounding box center [586, 330] width 1173 height 660
click at [583, 493] on video at bounding box center [586, 330] width 1173 height 660
click at [608, 385] on video at bounding box center [586, 330] width 1173 height 660
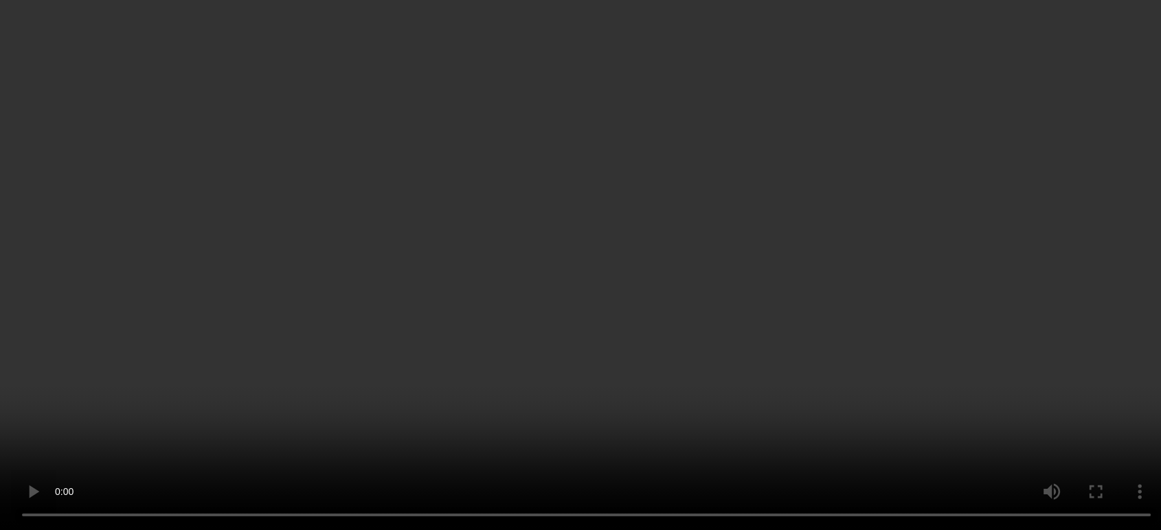
scroll to position [153, 0]
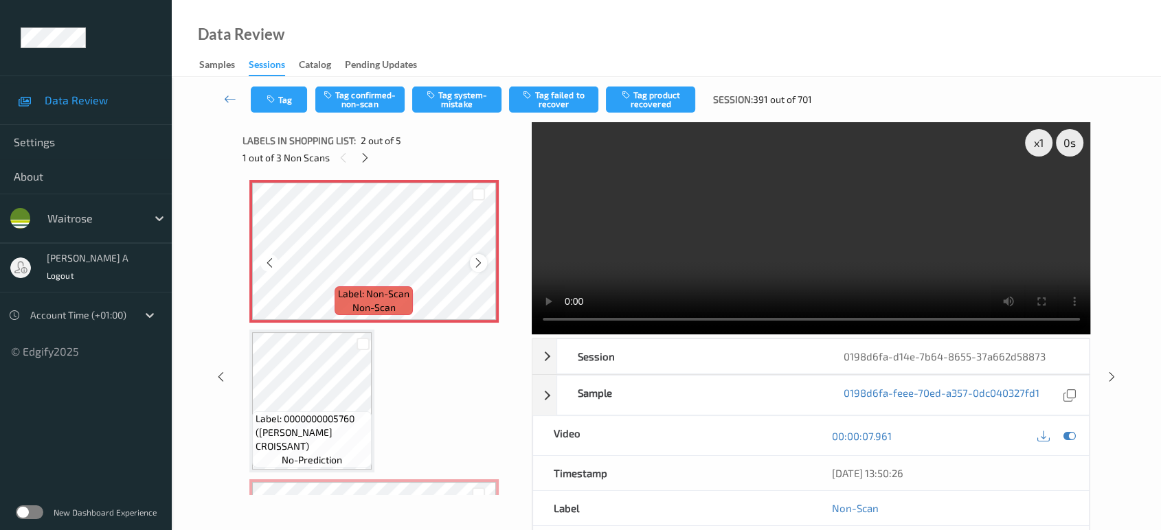
click at [481, 262] on icon at bounding box center [479, 263] width 12 height 12
click at [456, 98] on button "Tag system-mistake" at bounding box center [456, 100] width 89 height 26
click at [818, 251] on video at bounding box center [811, 228] width 559 height 212
click at [288, 108] on button "Tag" at bounding box center [279, 100] width 56 height 26
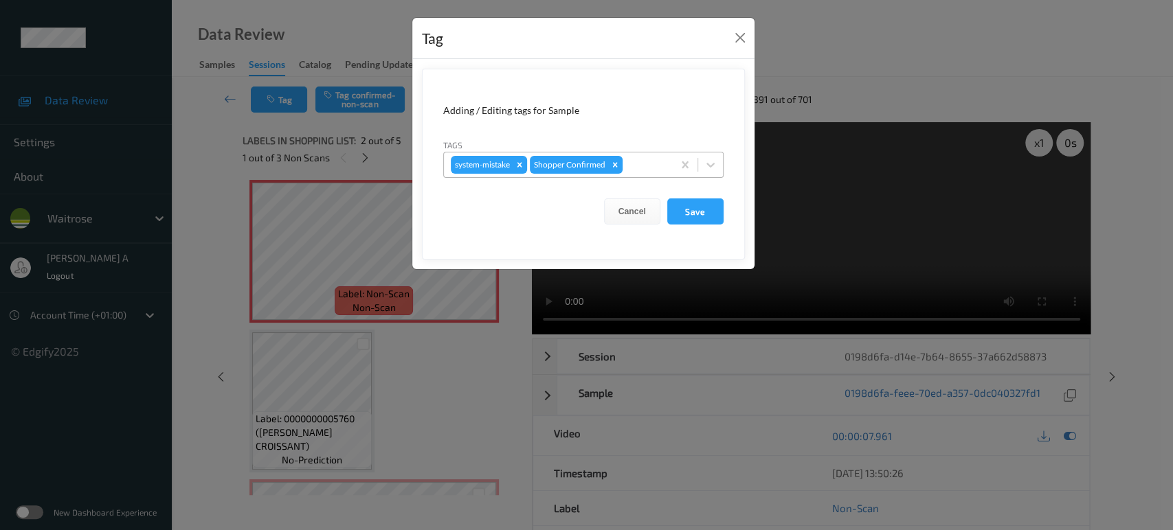
click at [647, 158] on div at bounding box center [645, 165] width 41 height 16
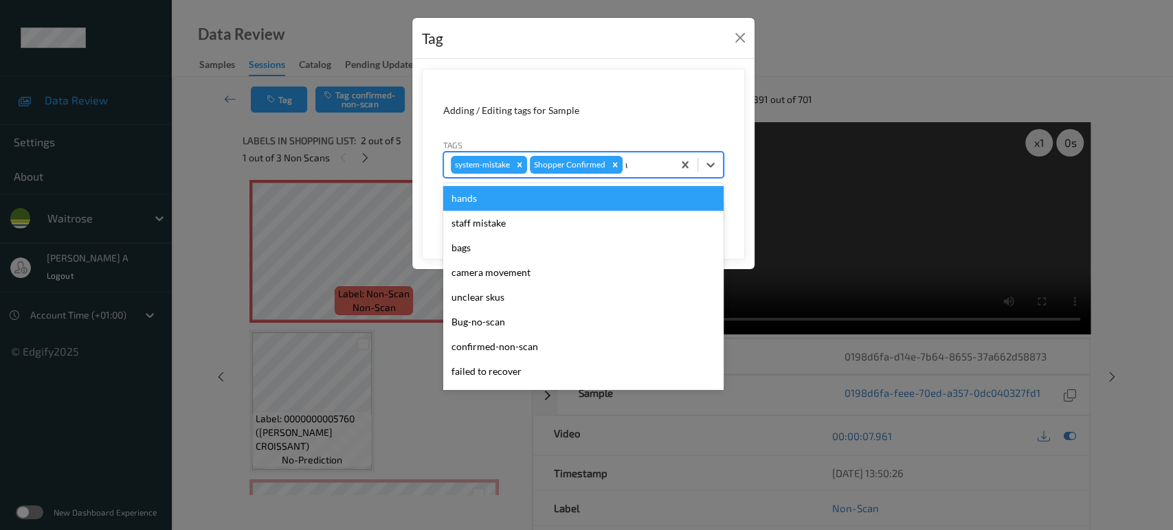
type input "un"
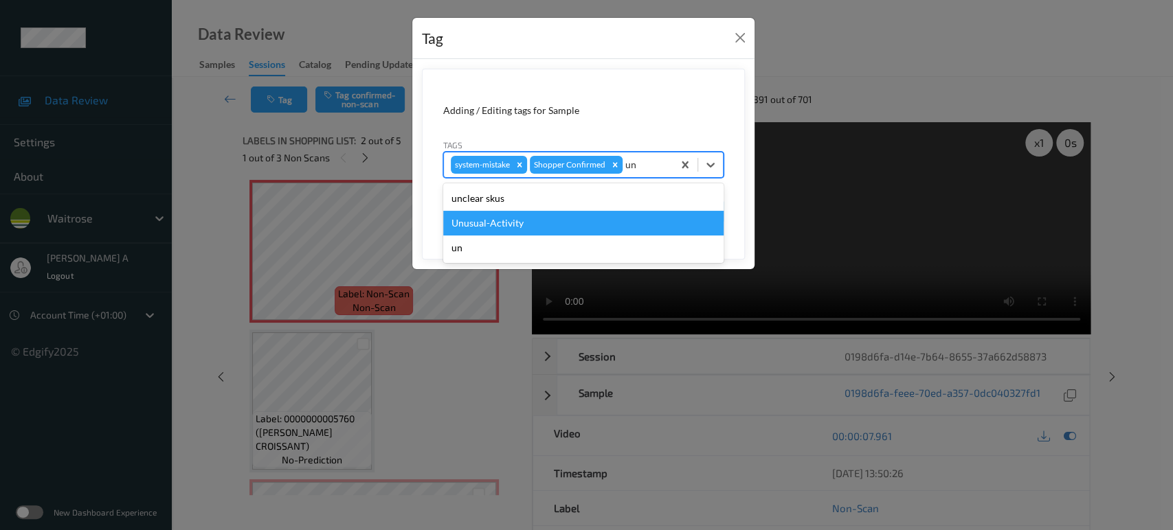
click at [553, 230] on div "Unusual-Activity" at bounding box center [583, 223] width 280 height 25
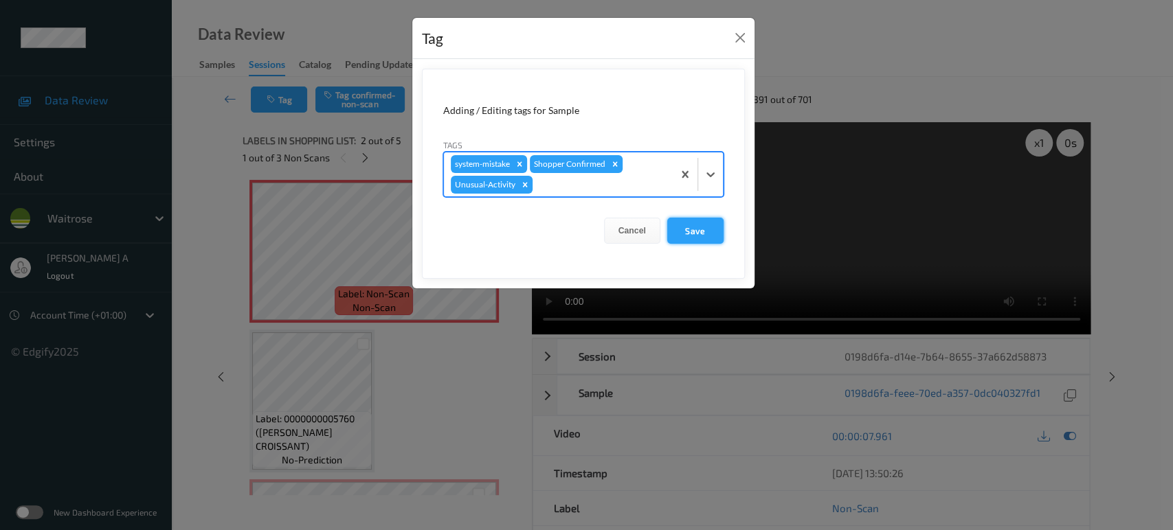
click at [700, 232] on button "Save" at bounding box center [695, 231] width 56 height 26
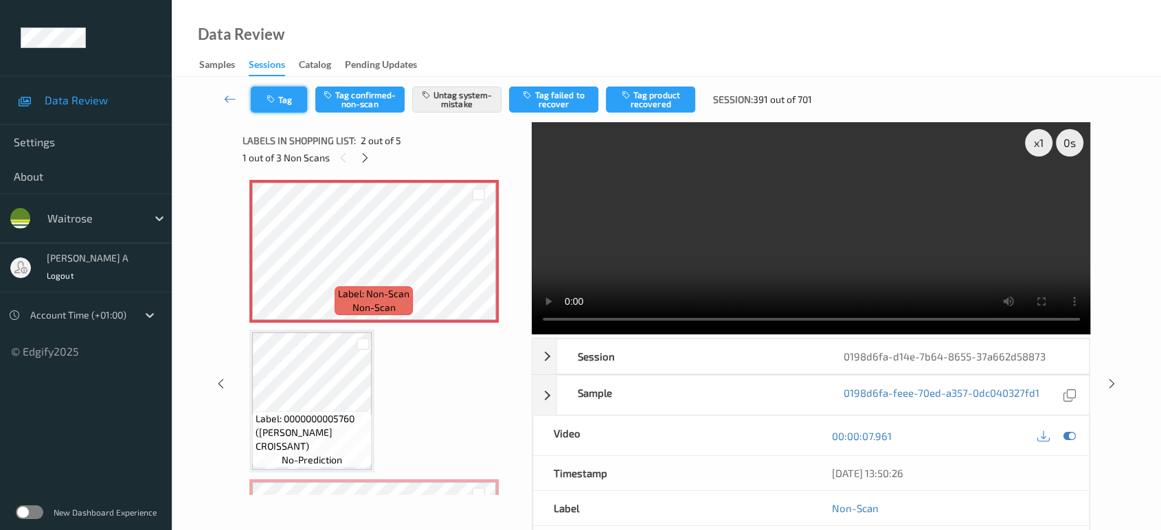
click at [280, 111] on button "Tag" at bounding box center [279, 100] width 56 height 26
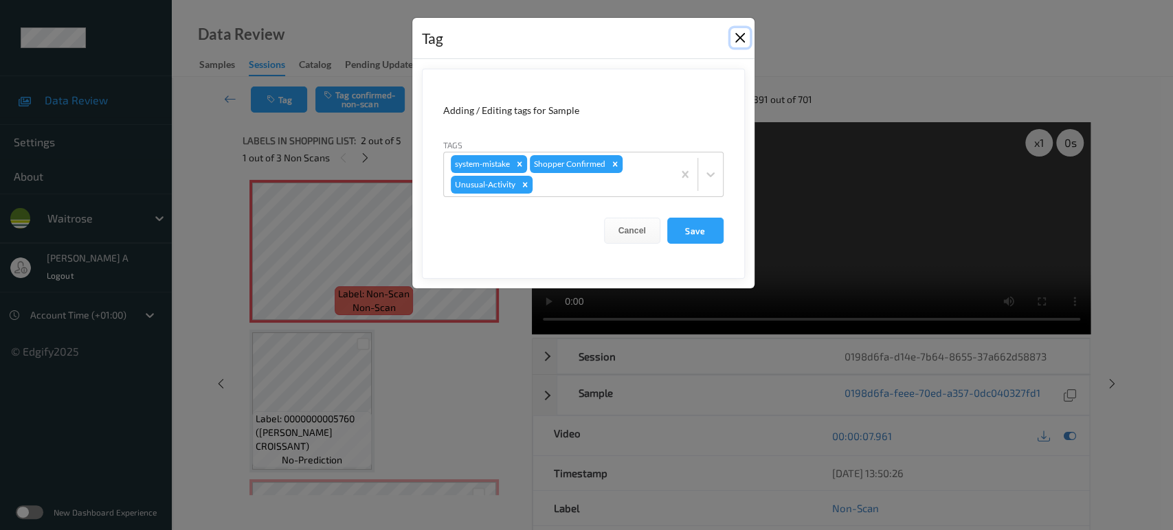
click at [739, 43] on button "Close" at bounding box center [739, 37] width 19 height 19
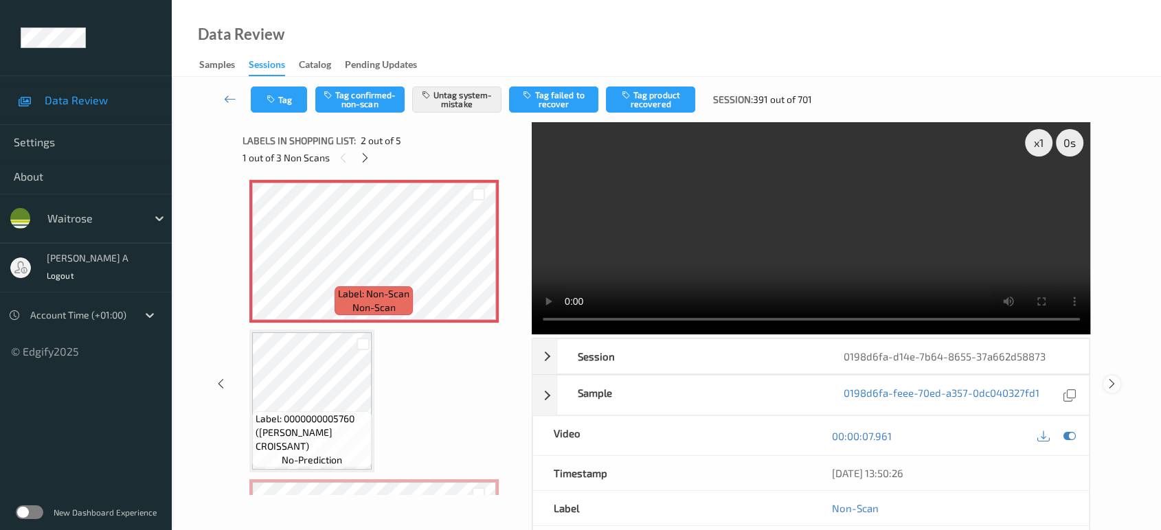
click at [1108, 382] on icon at bounding box center [1112, 384] width 12 height 12
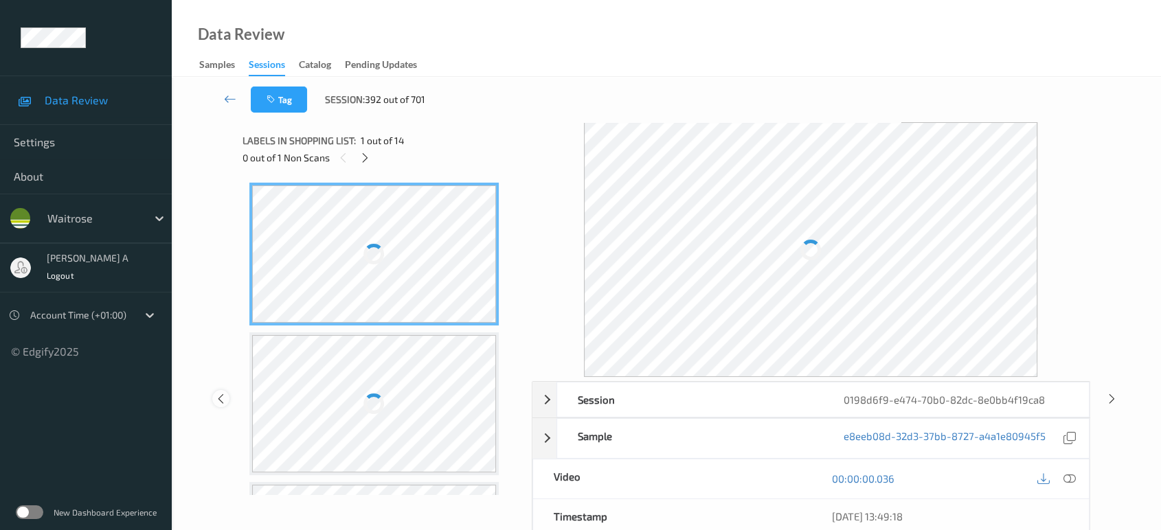
click at [221, 394] on icon at bounding box center [221, 398] width 12 height 12
click at [226, 399] on icon at bounding box center [221, 398] width 12 height 12
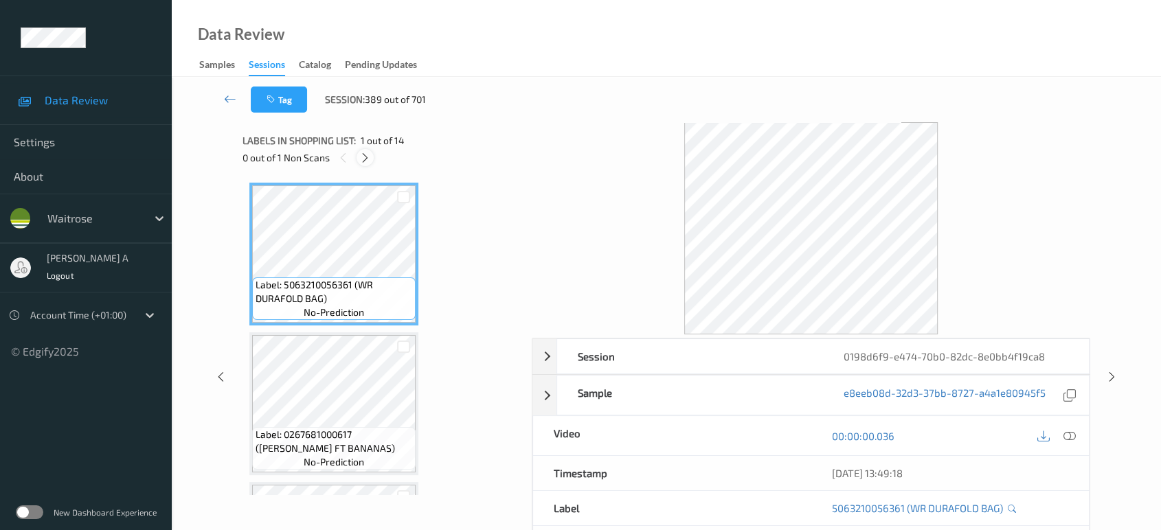
click at [368, 157] on icon at bounding box center [365, 158] width 12 height 12
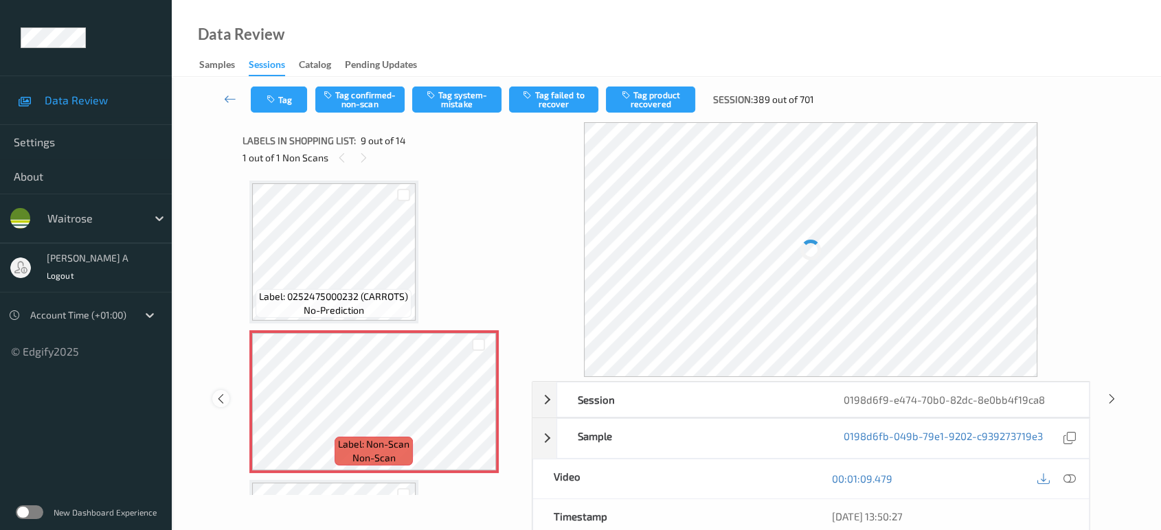
click at [223, 405] on div at bounding box center [220, 398] width 17 height 17
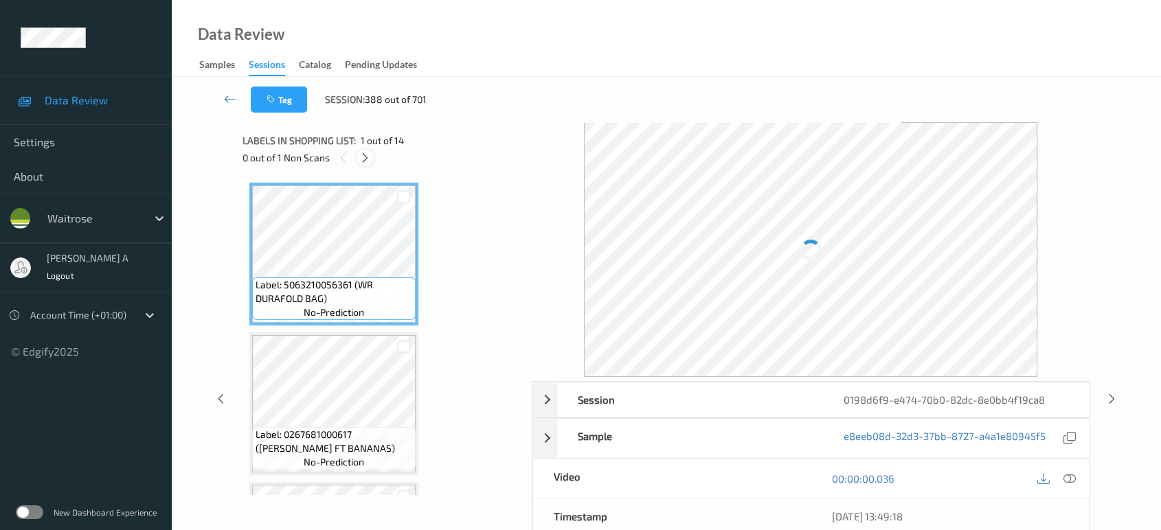
click at [365, 158] on icon at bounding box center [365, 158] width 12 height 12
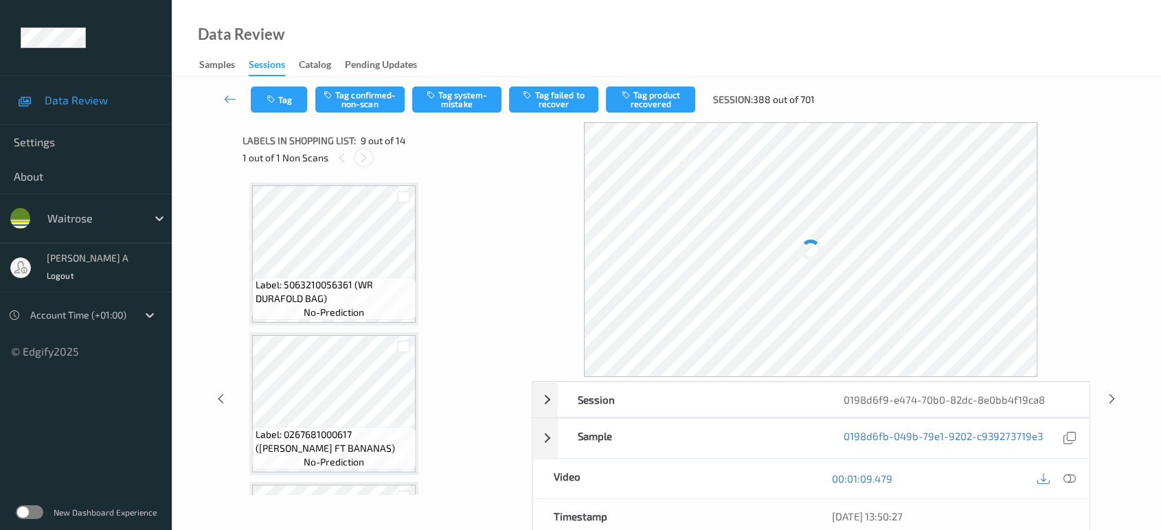
scroll to position [1050, 0]
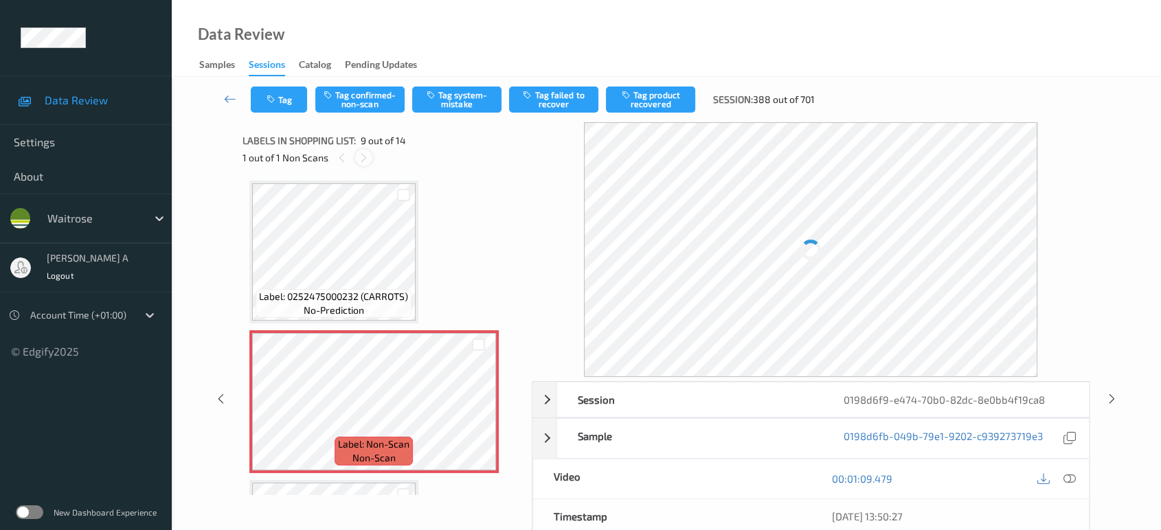
click at [365, 159] on icon at bounding box center [364, 158] width 12 height 12
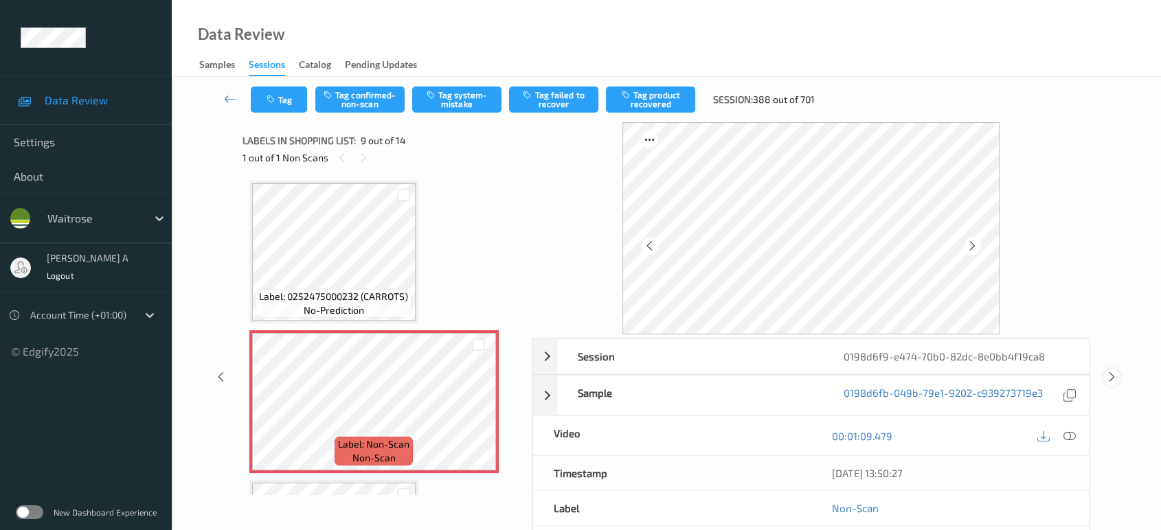
click at [1116, 372] on icon at bounding box center [1112, 377] width 12 height 12
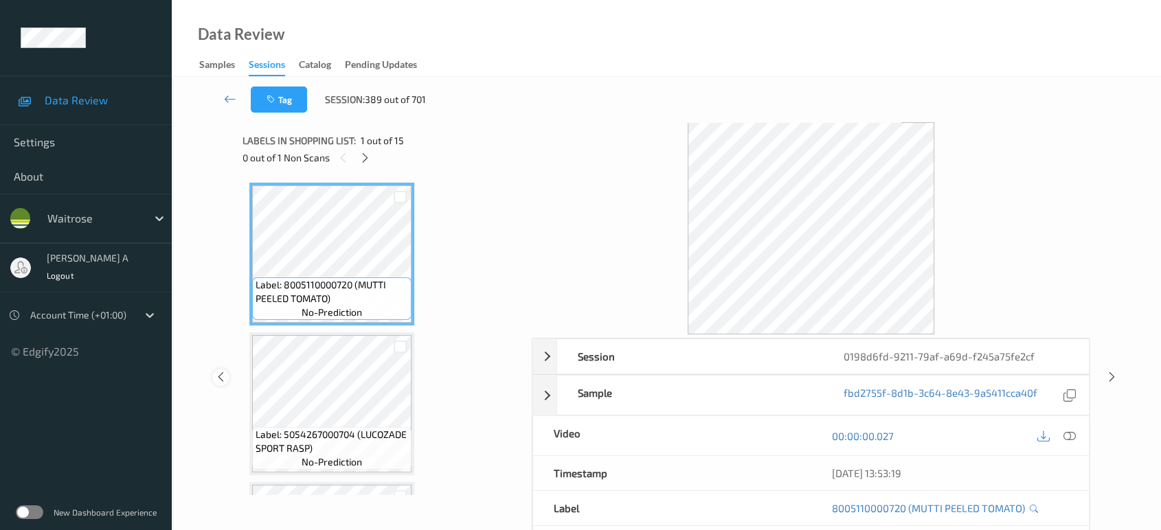
click at [218, 374] on icon at bounding box center [221, 377] width 12 height 12
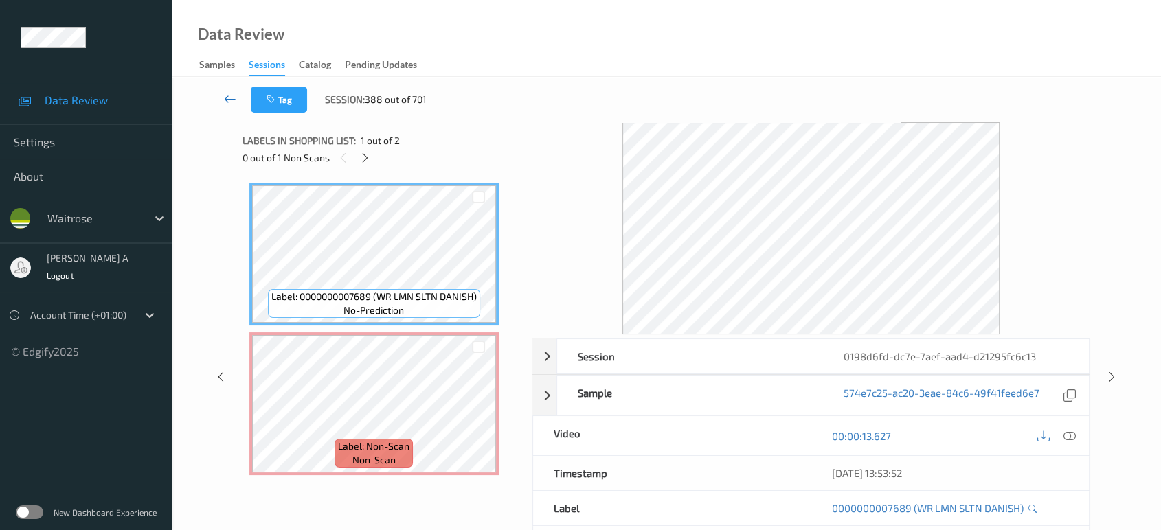
click at [228, 95] on icon at bounding box center [230, 99] width 12 height 14
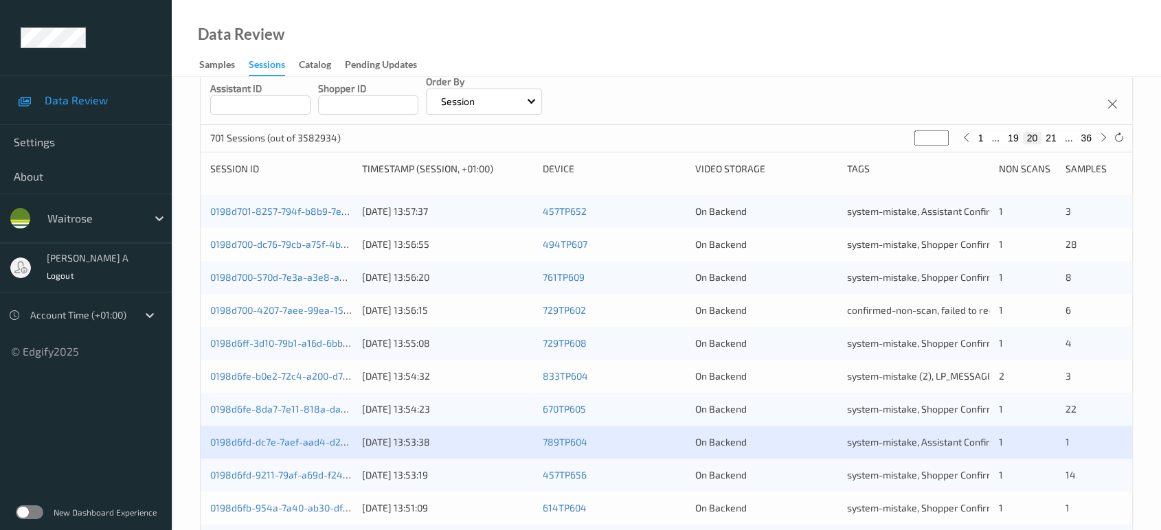
scroll to position [229, 0]
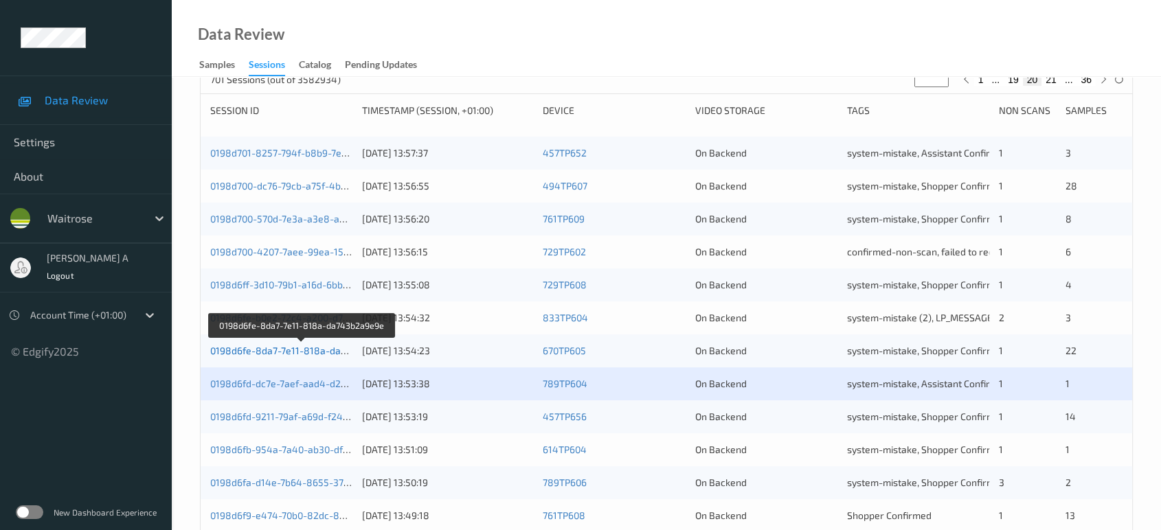
click at [314, 350] on link "0198d6fe-8da7-7e11-818a-da743b2a9e9e" at bounding box center [302, 351] width 185 height 12
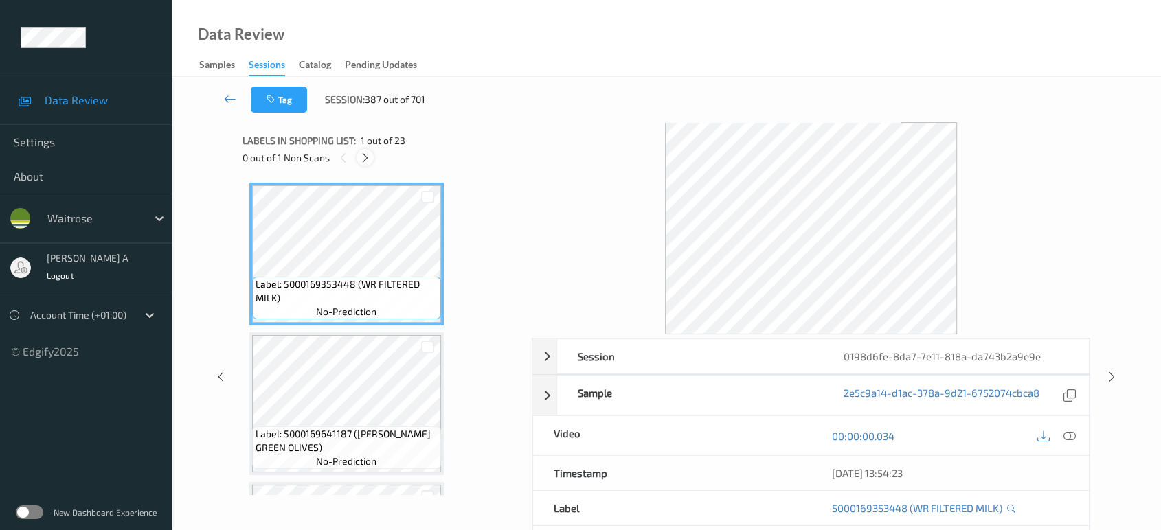
click at [371, 160] on div at bounding box center [365, 157] width 17 height 17
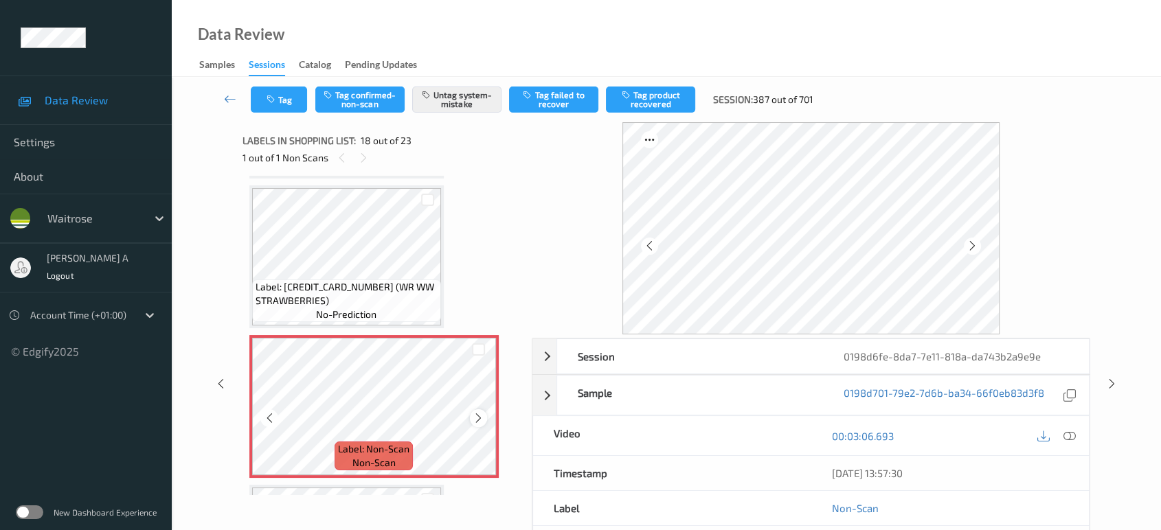
click at [481, 412] on icon at bounding box center [479, 418] width 12 height 12
click at [1115, 387] on icon at bounding box center [1112, 384] width 12 height 12
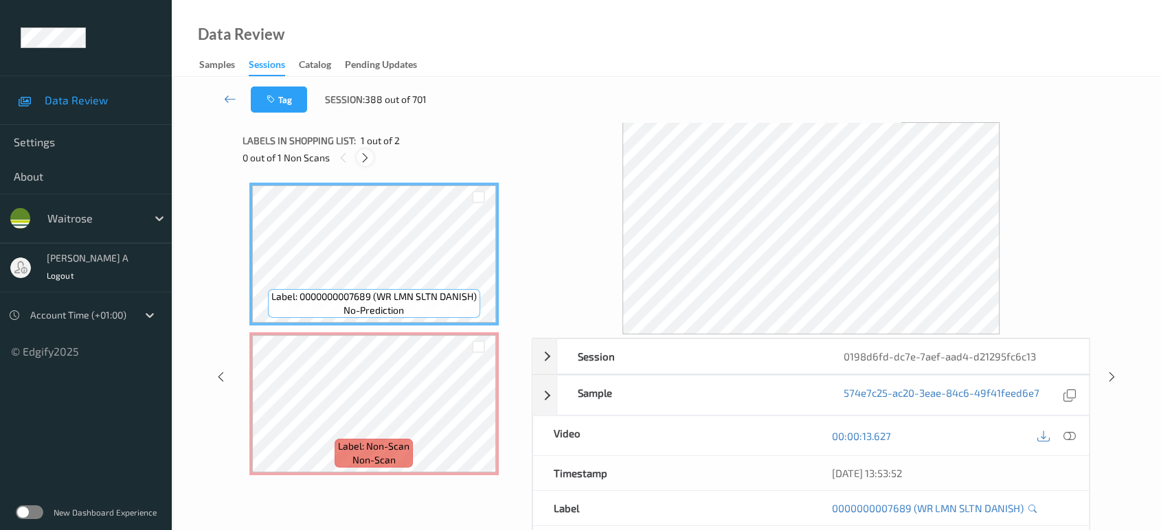
click at [368, 157] on icon at bounding box center [365, 158] width 12 height 12
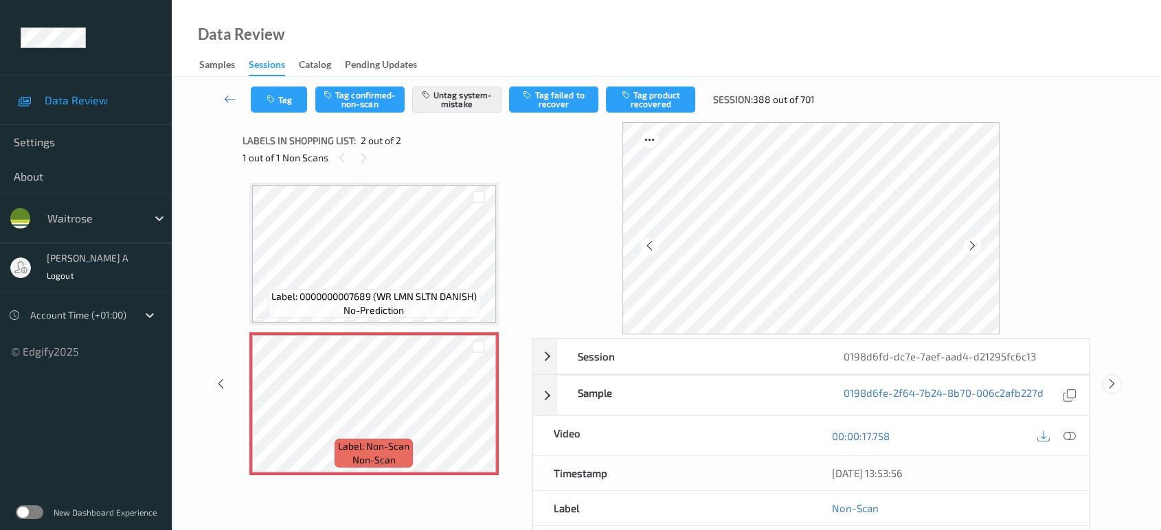
click at [1108, 383] on icon at bounding box center [1112, 384] width 12 height 12
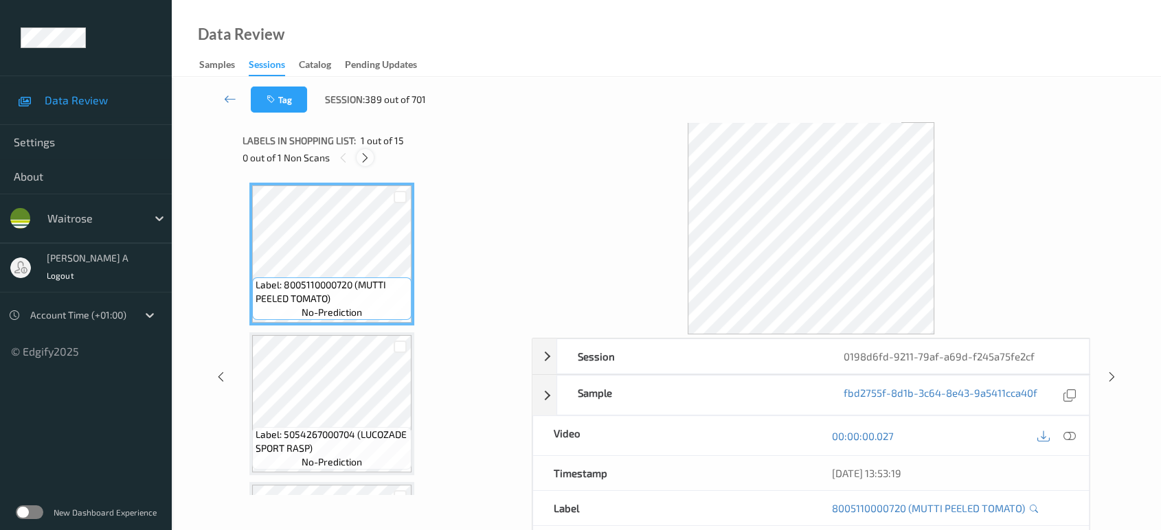
click at [366, 153] on icon at bounding box center [365, 158] width 12 height 12
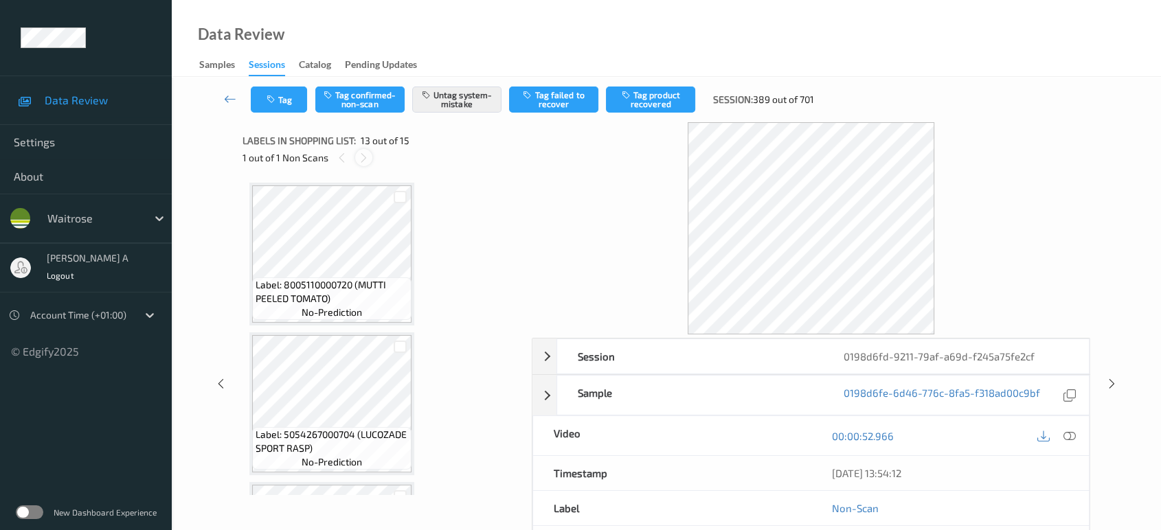
scroll to position [1647, 0]
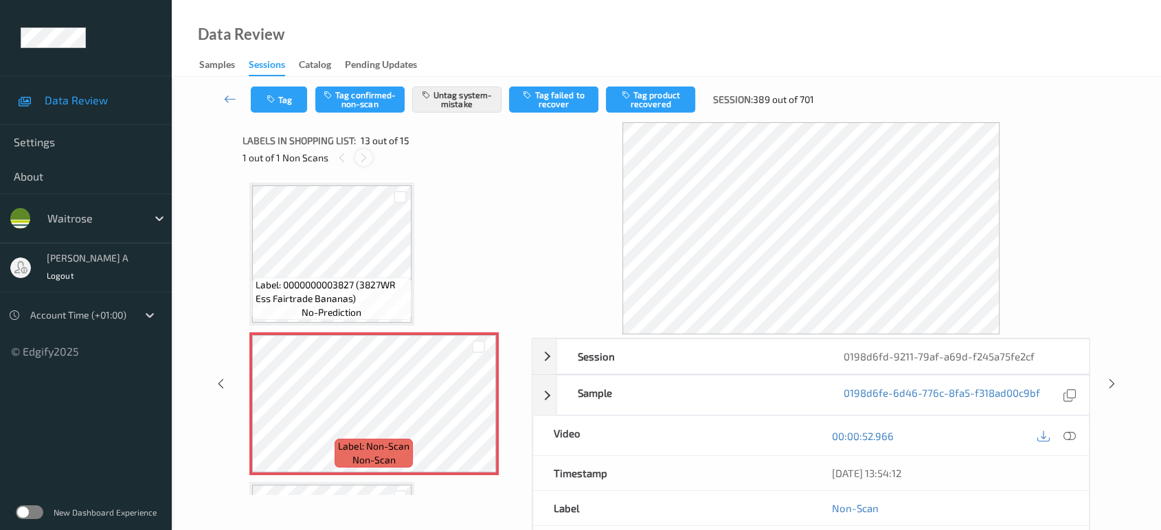
click at [368, 160] on icon at bounding box center [364, 158] width 12 height 12
click at [1110, 378] on icon at bounding box center [1112, 384] width 12 height 12
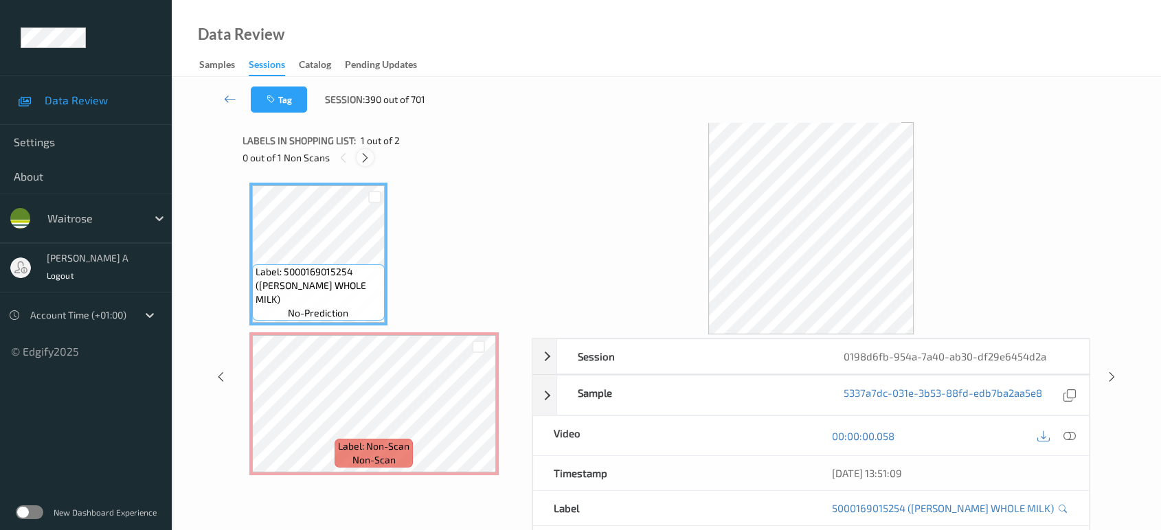
click at [370, 154] on icon at bounding box center [365, 158] width 12 height 12
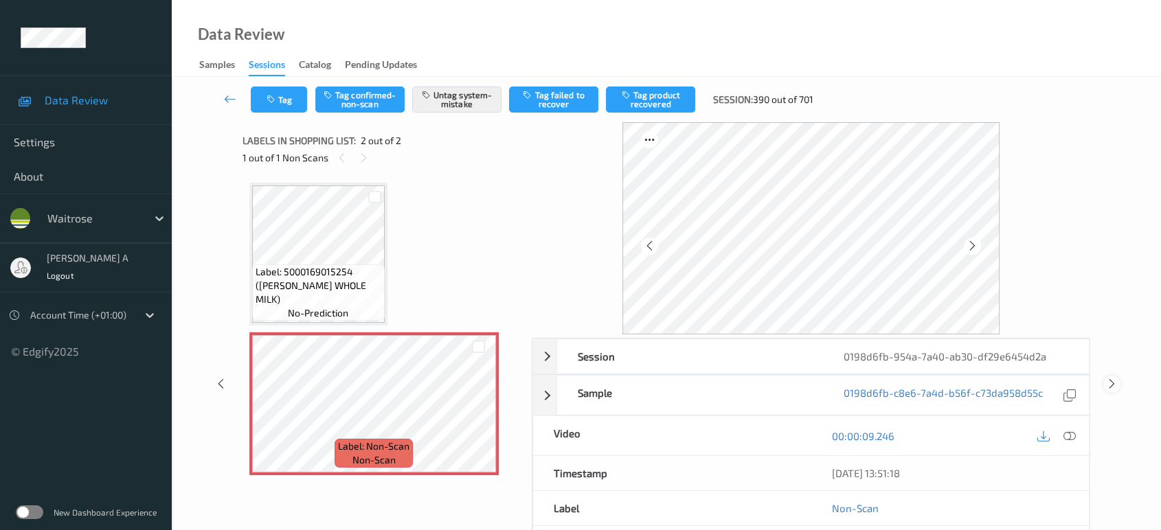
click at [1114, 388] on icon at bounding box center [1112, 384] width 12 height 12
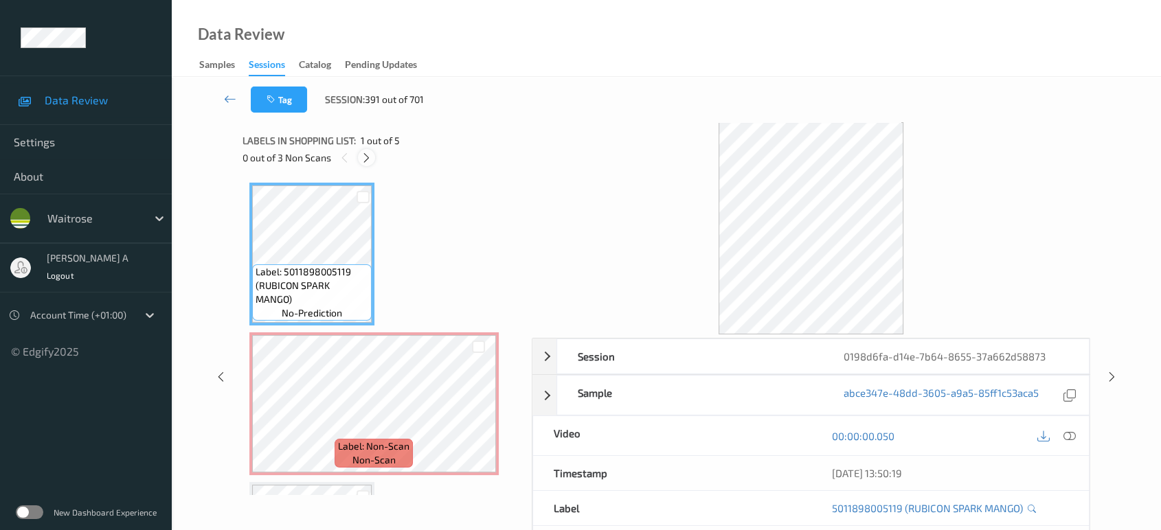
click at [365, 164] on div at bounding box center [366, 157] width 17 height 17
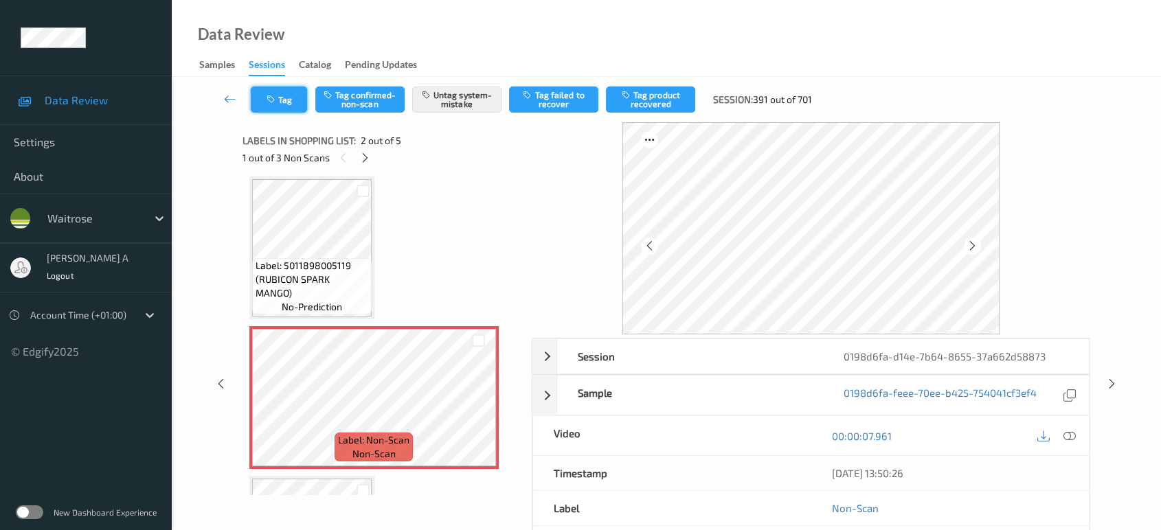
click at [301, 98] on button "Tag" at bounding box center [279, 100] width 56 height 26
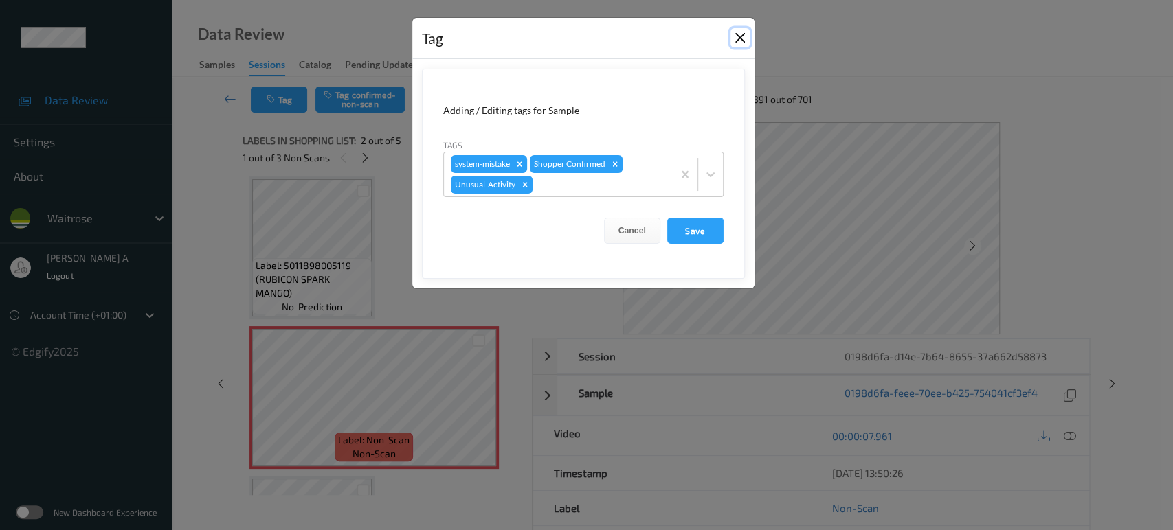
click at [743, 38] on button "Close" at bounding box center [739, 37] width 19 height 19
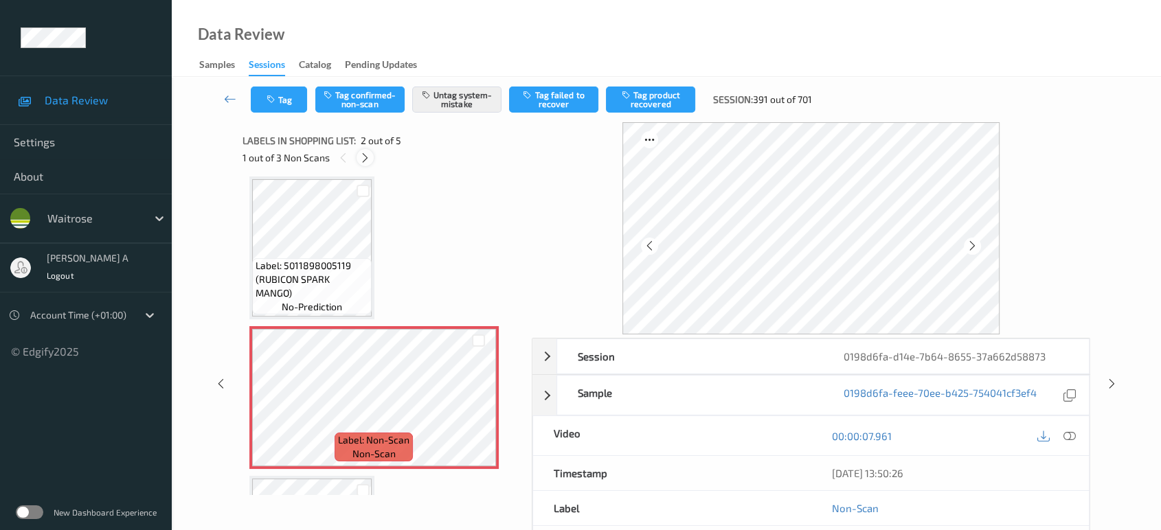
click at [360, 159] on icon at bounding box center [365, 158] width 12 height 12
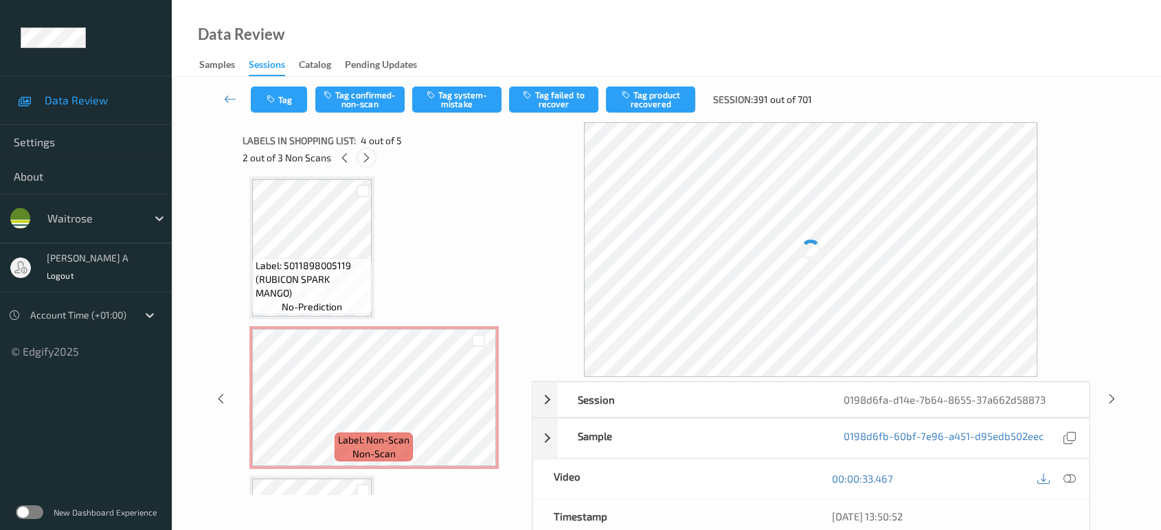
scroll to position [305, 0]
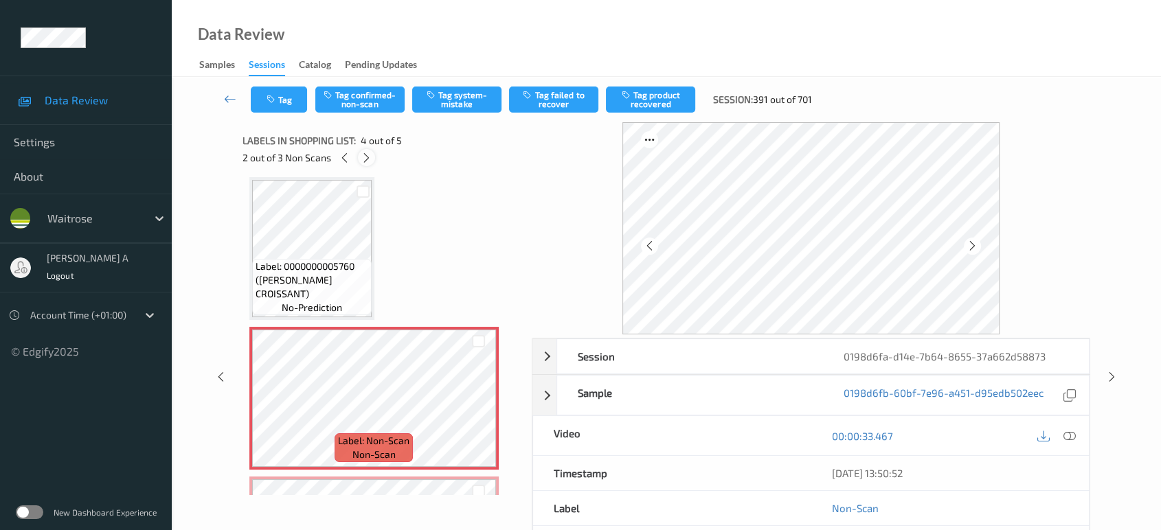
click at [361, 159] on icon at bounding box center [367, 158] width 12 height 12
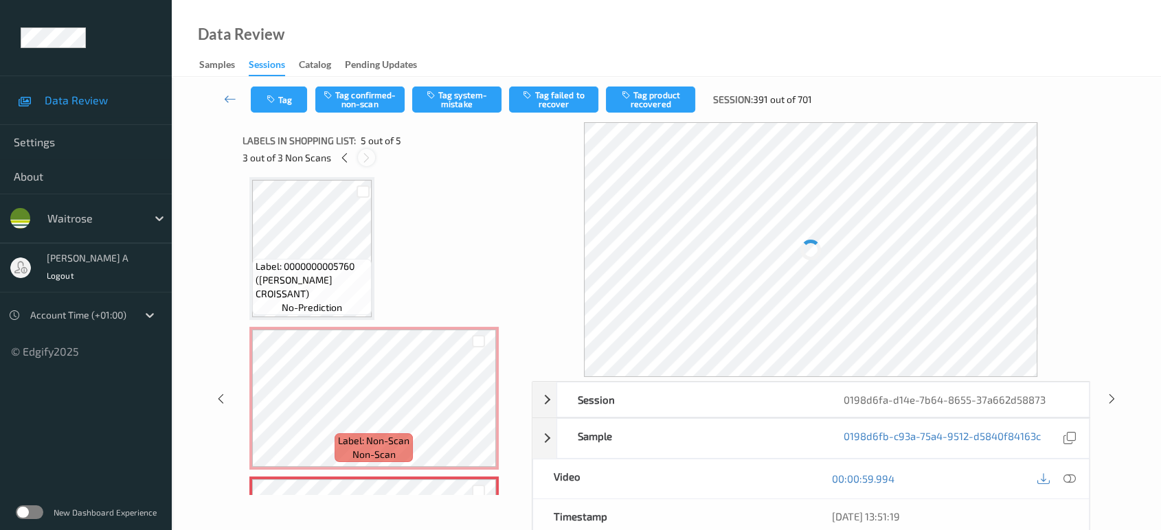
scroll to position [433, 0]
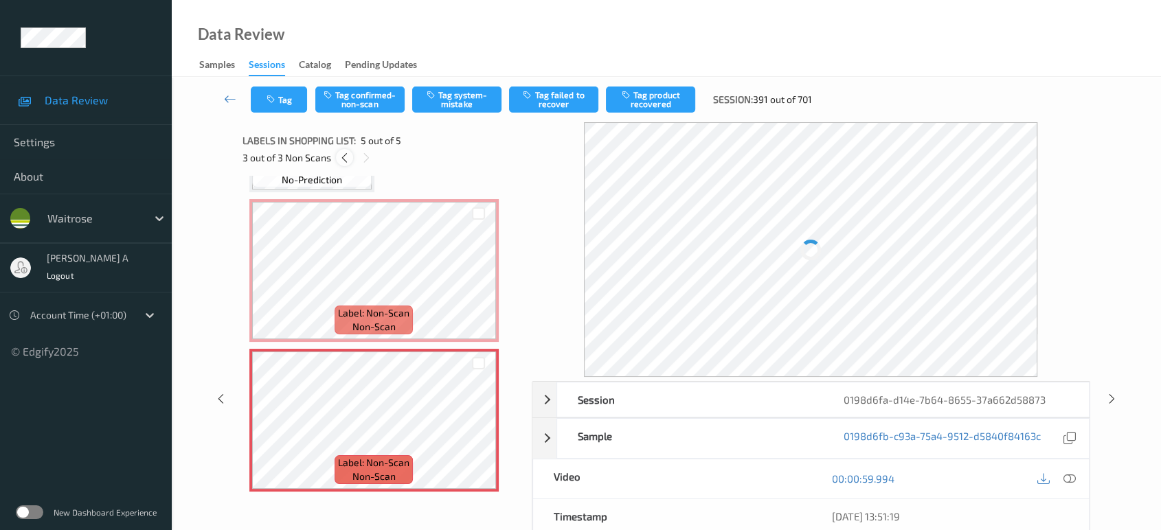
click at [348, 157] on icon at bounding box center [345, 158] width 12 height 12
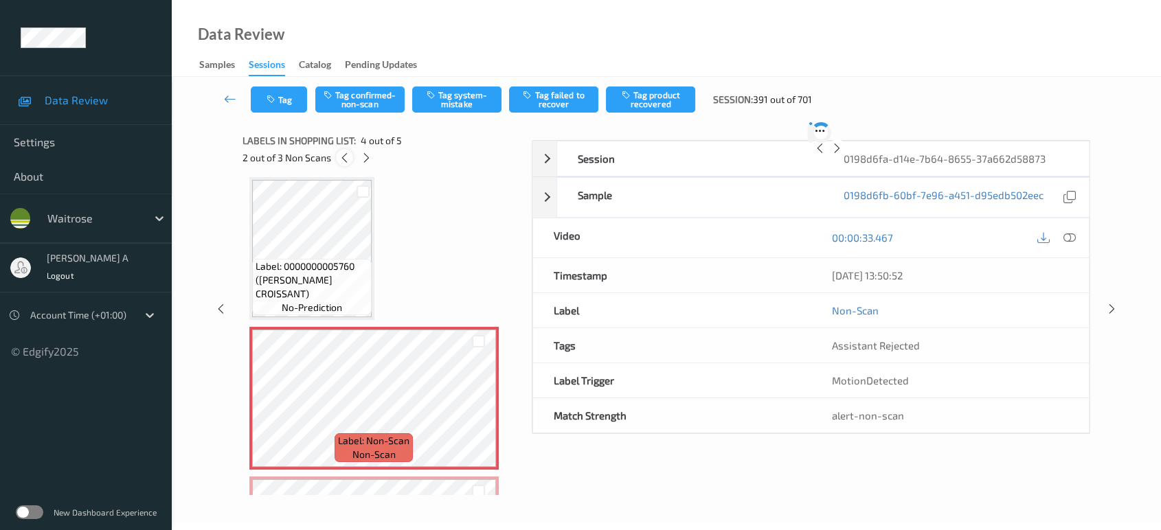
click at [348, 157] on icon at bounding box center [345, 158] width 12 height 12
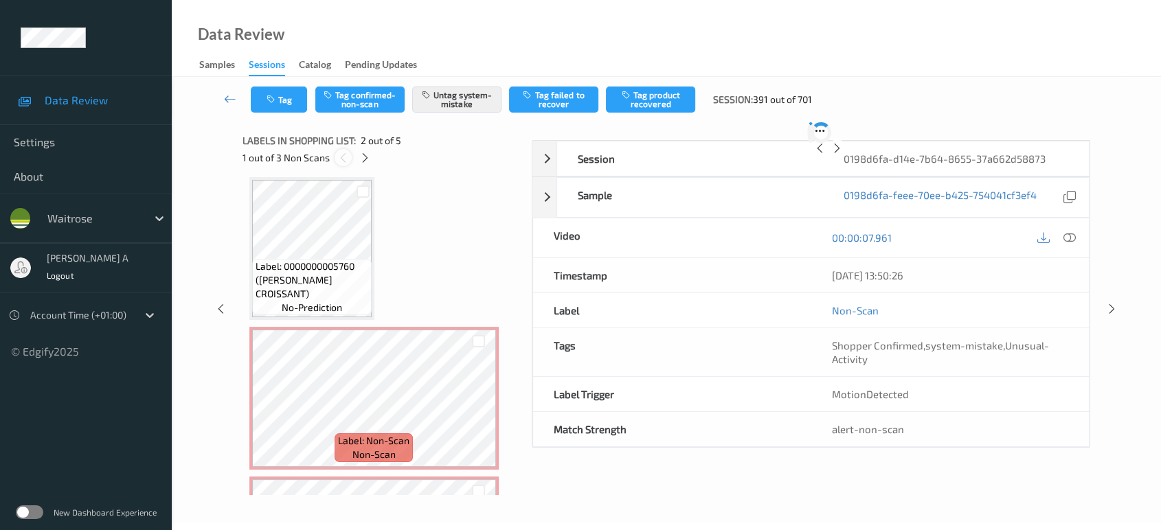
scroll to position [6, 0]
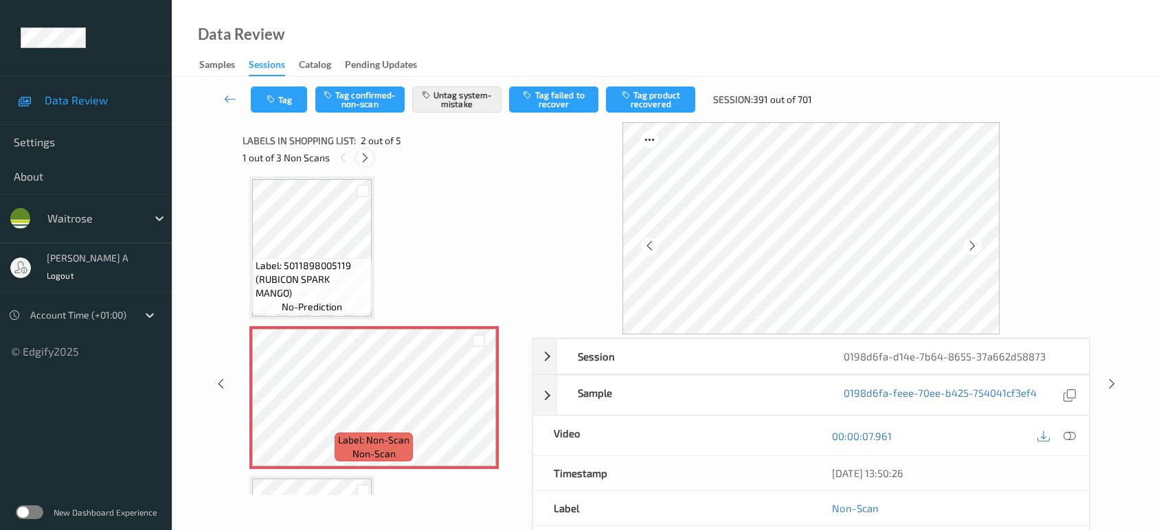
click at [368, 157] on icon at bounding box center [365, 158] width 12 height 12
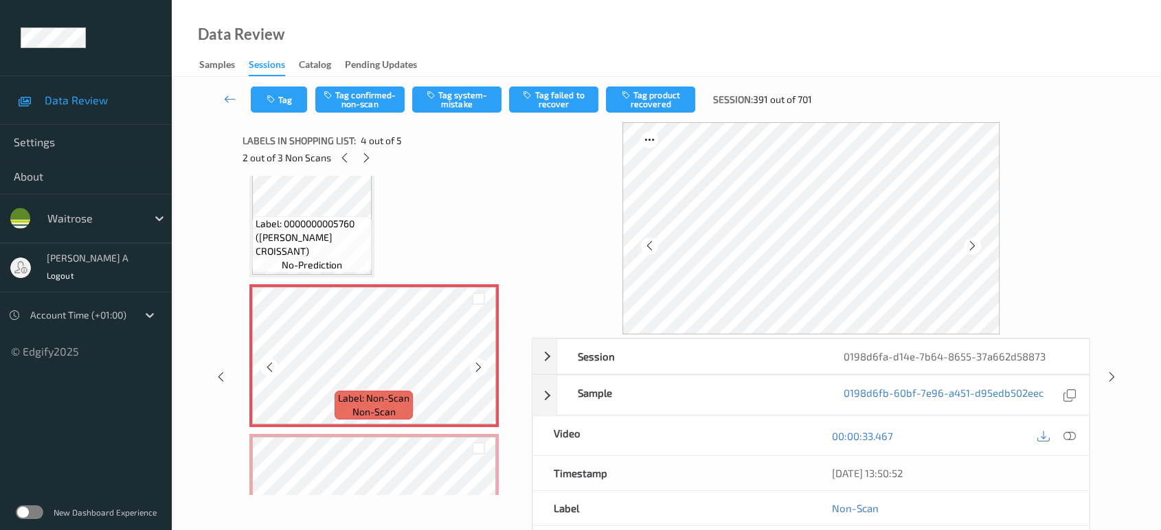
scroll to position [381, 0]
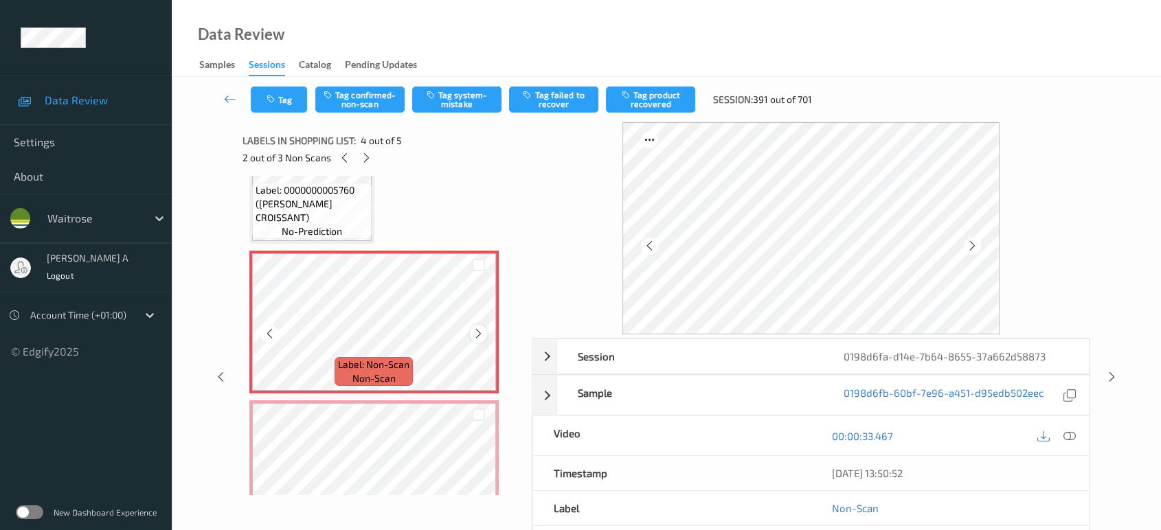
click at [477, 333] on icon at bounding box center [479, 334] width 12 height 12
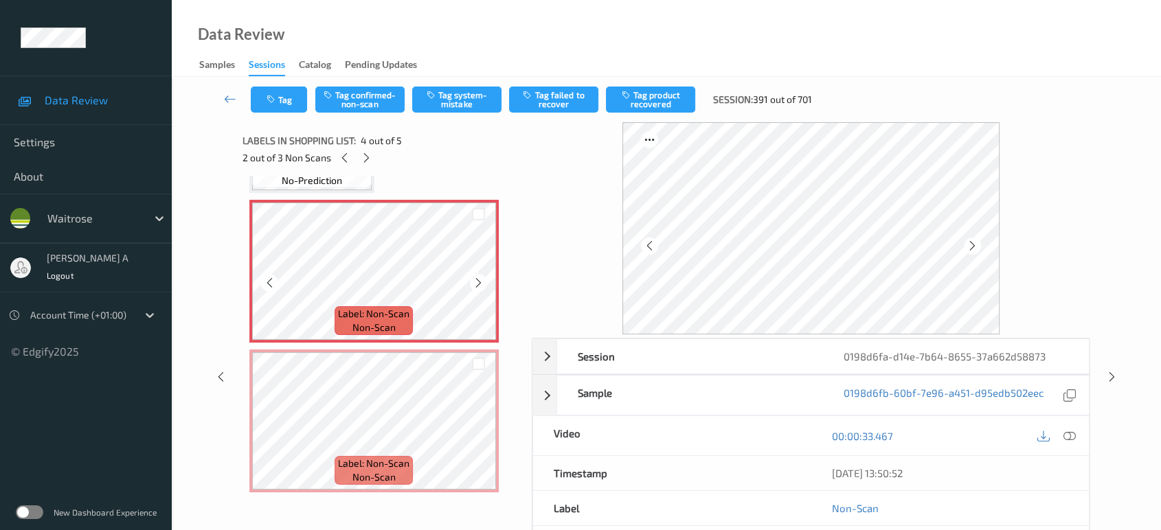
scroll to position [433, 0]
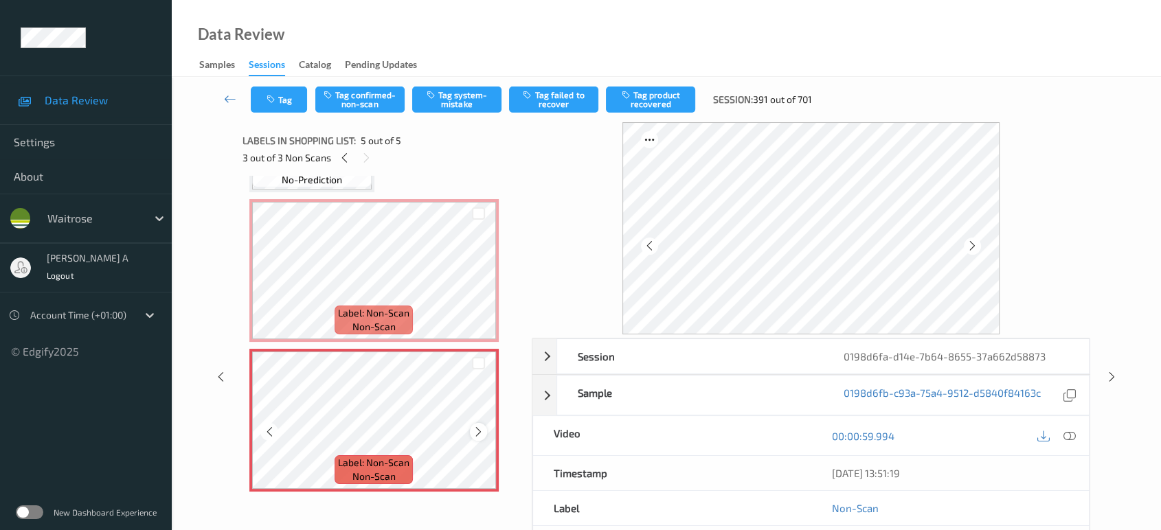
click at [477, 428] on icon at bounding box center [479, 432] width 12 height 12
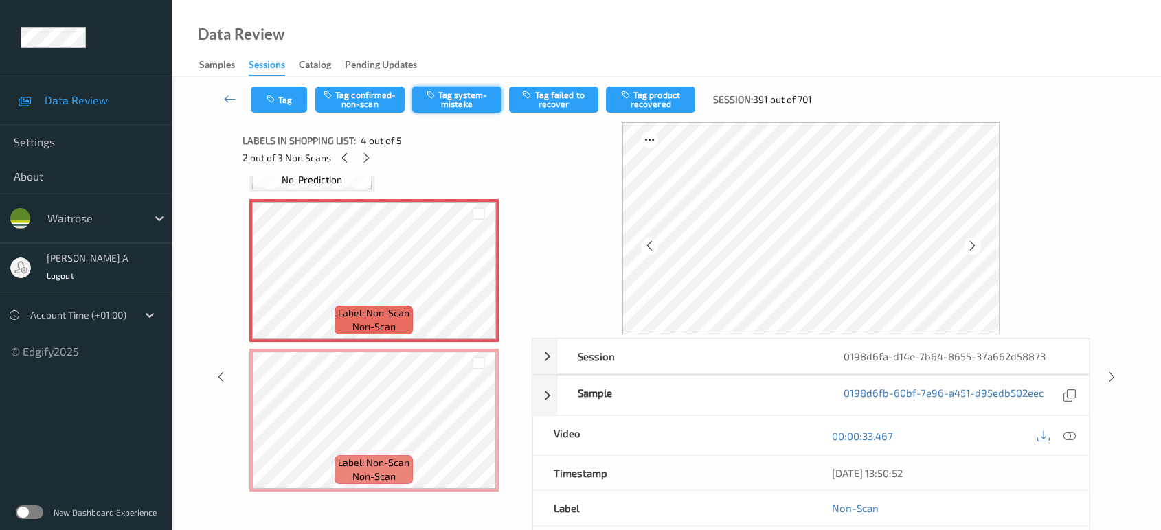
click at [452, 100] on button "Tag system-mistake" at bounding box center [456, 100] width 89 height 26
click at [271, 92] on button "Tag" at bounding box center [279, 100] width 56 height 26
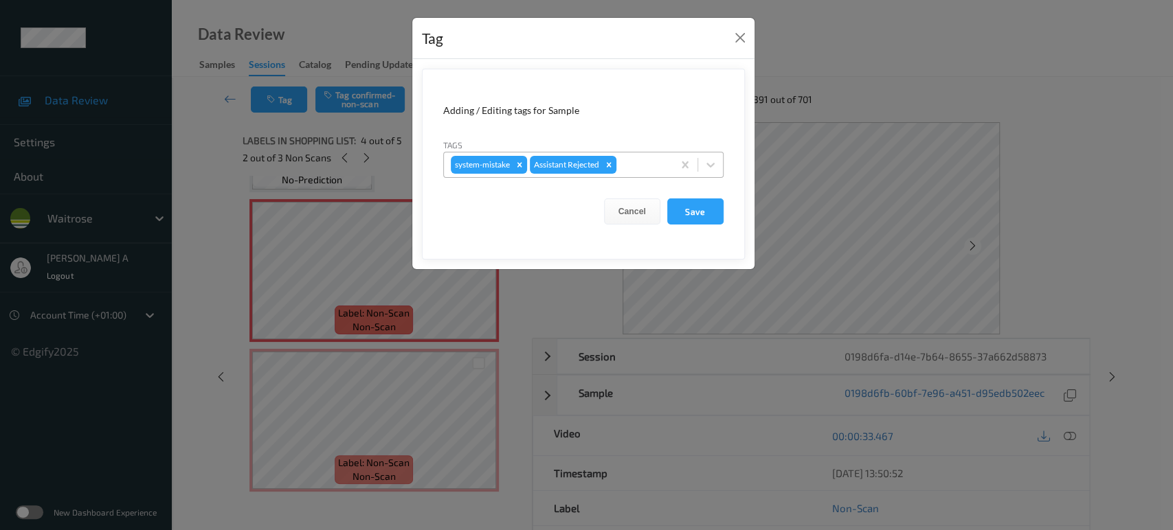
click at [634, 162] on div at bounding box center [642, 165] width 47 height 16
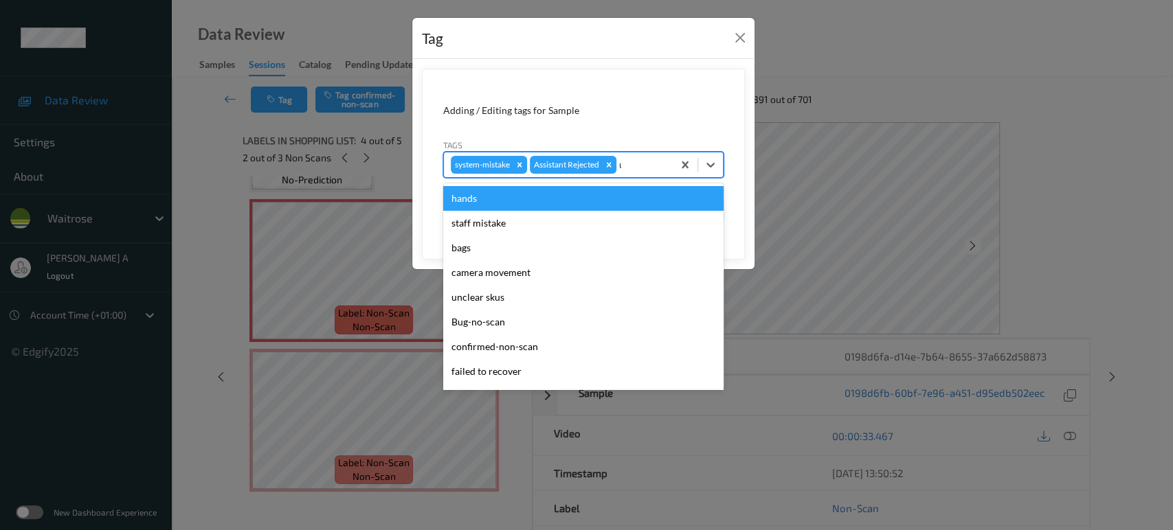
type input "un"
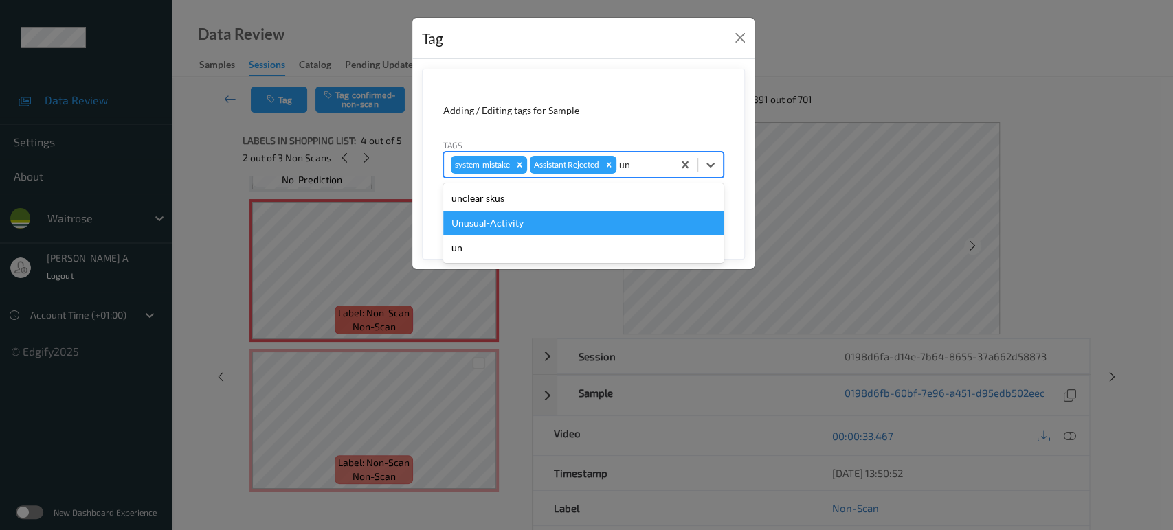
click at [559, 220] on div "Unusual-Activity" at bounding box center [583, 223] width 280 height 25
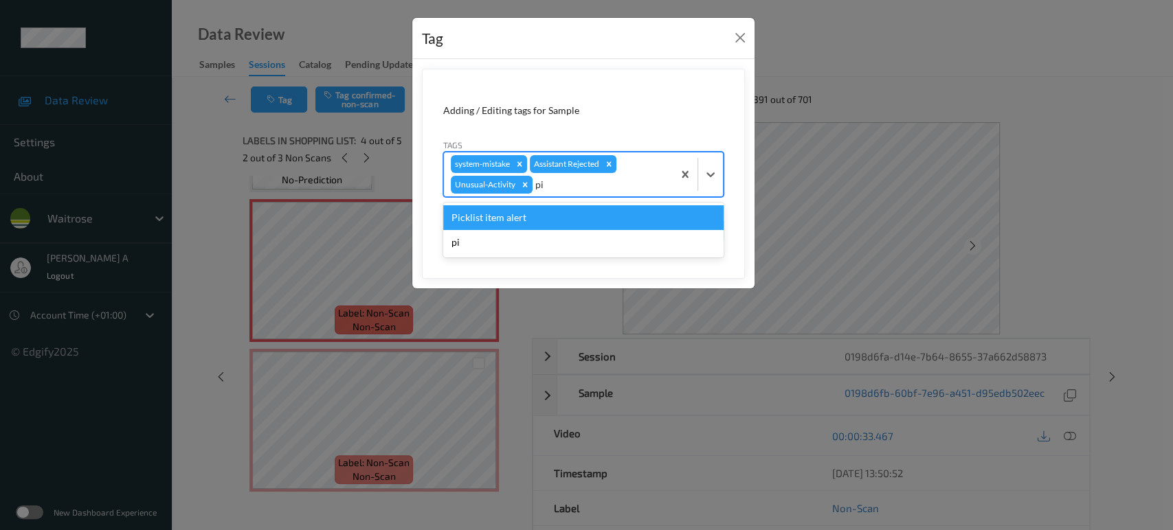
type input "pic"
click at [550, 220] on div "Picklist item alert" at bounding box center [583, 217] width 280 height 25
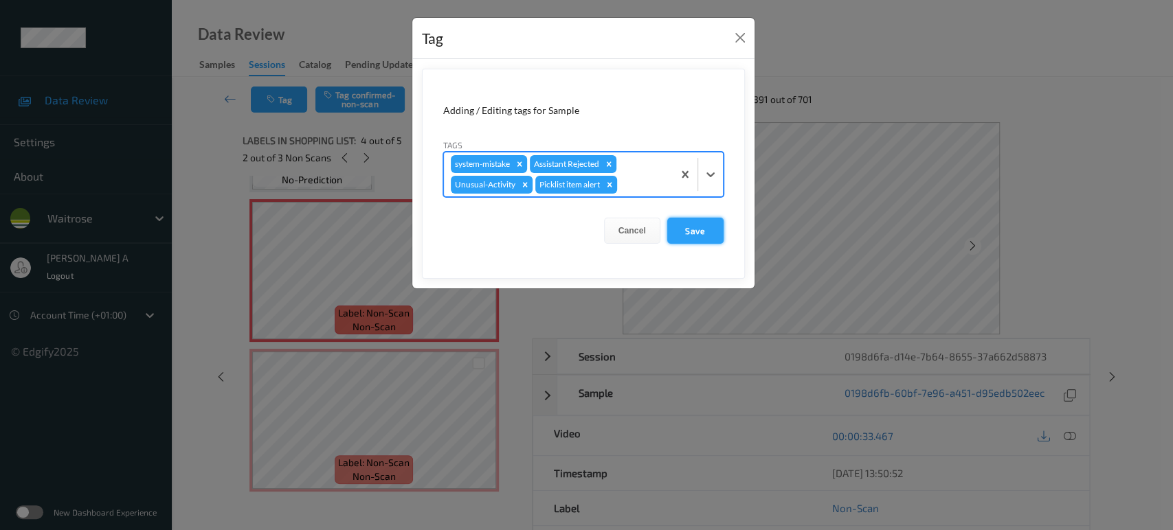
click at [691, 234] on button "Save" at bounding box center [695, 231] width 56 height 26
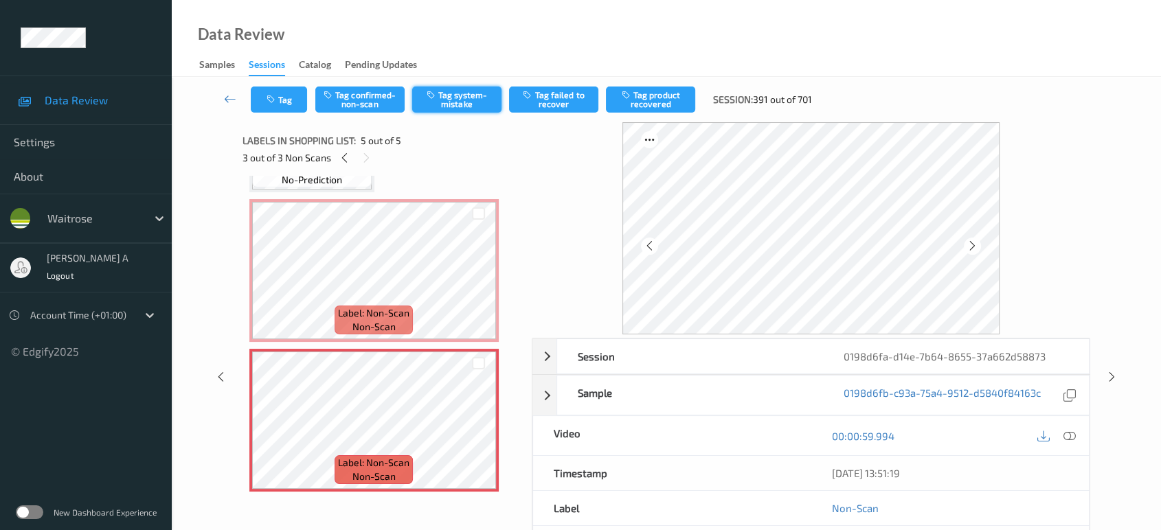
click at [460, 101] on button "Tag system-mistake" at bounding box center [456, 100] width 89 height 26
click at [286, 102] on button "Tag" at bounding box center [279, 100] width 56 height 26
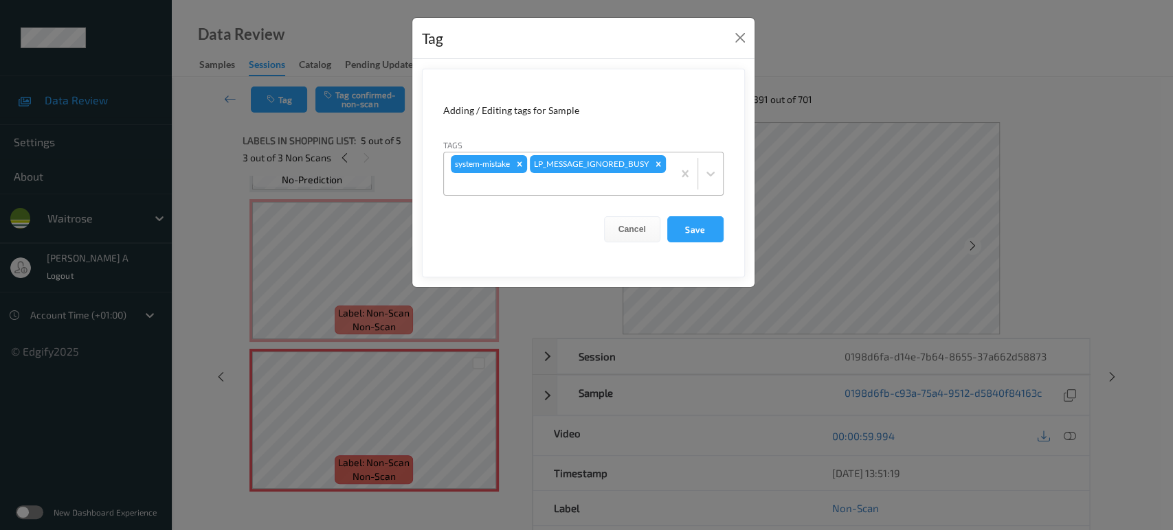
click at [615, 181] on div at bounding box center [558, 184] width 215 height 16
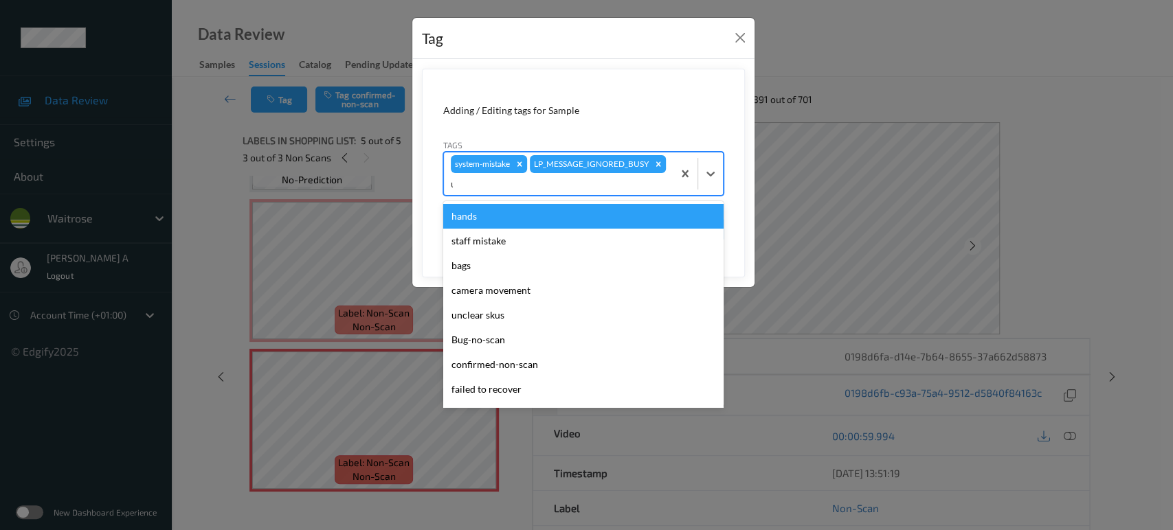
type input "un"
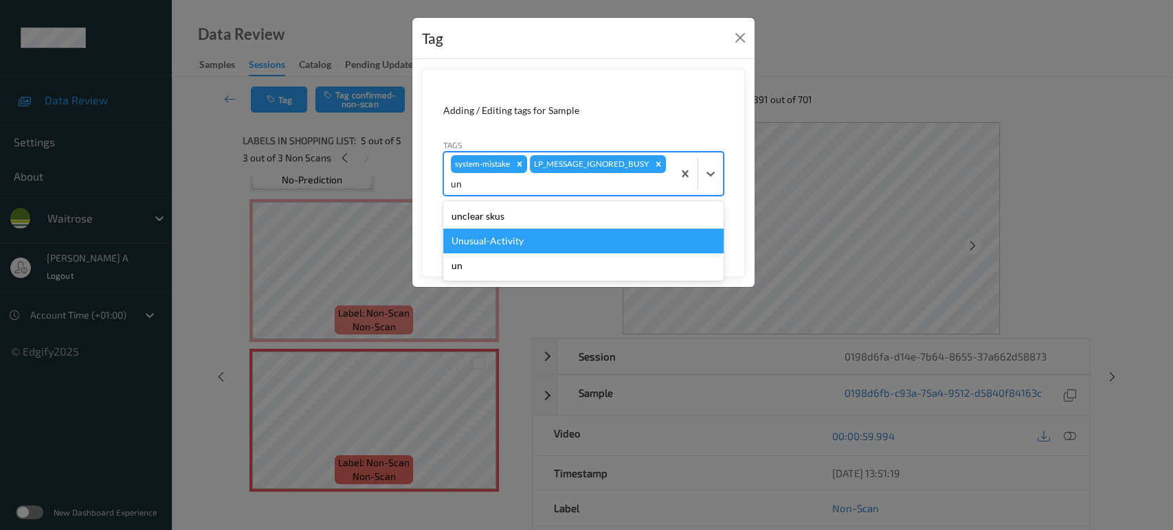
click at [547, 235] on div "Unusual-Activity" at bounding box center [583, 241] width 280 height 25
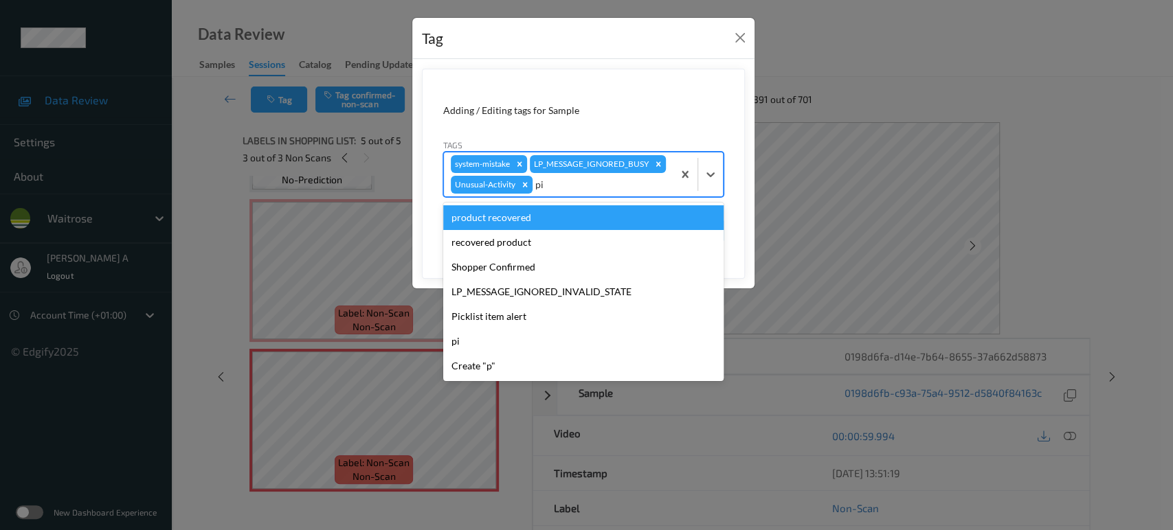
type input "pic"
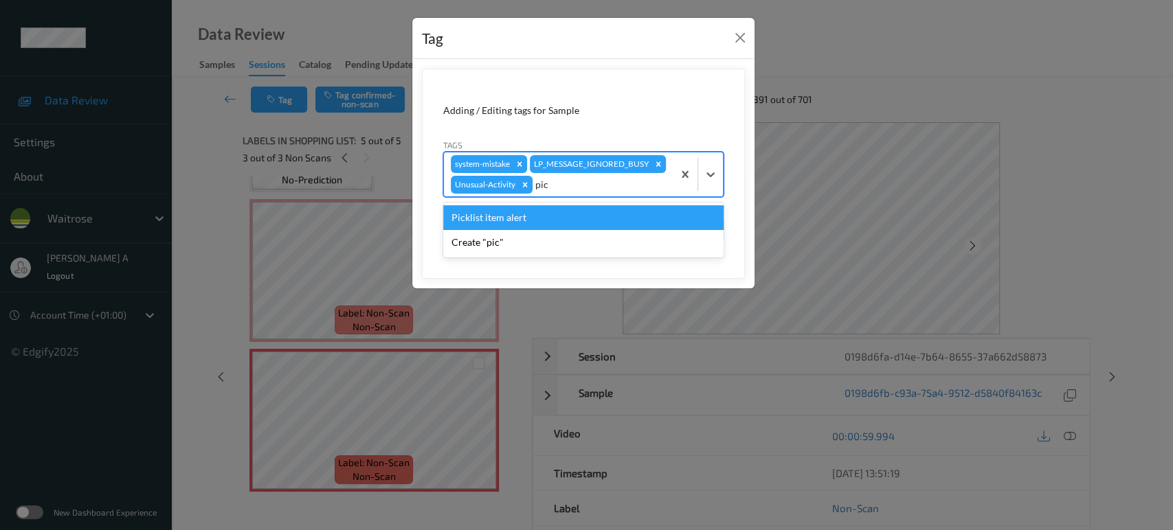
click at [551, 224] on div "Picklist item alert" at bounding box center [583, 217] width 280 height 25
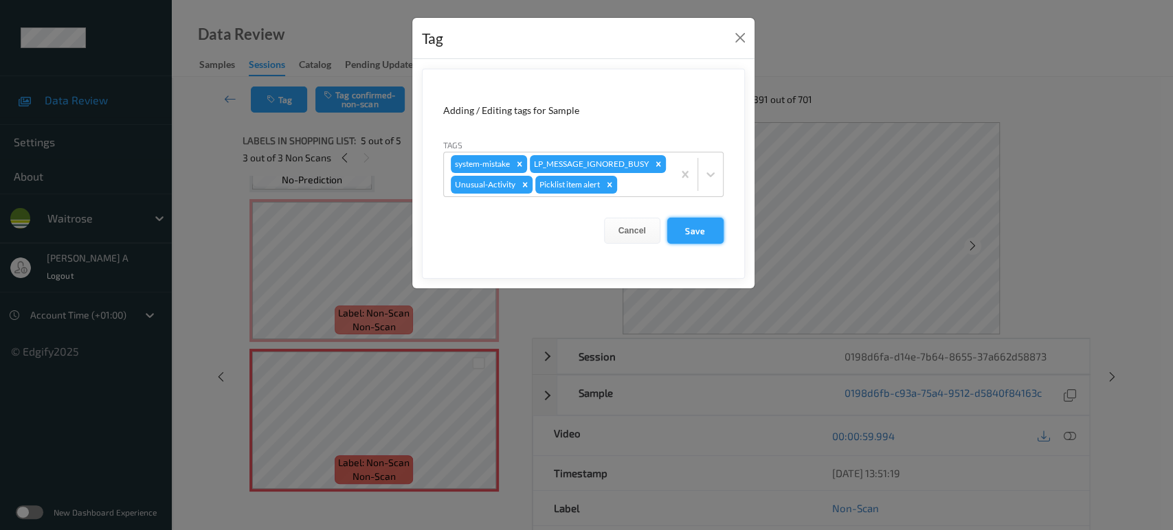
click at [681, 235] on button "Save" at bounding box center [695, 231] width 56 height 26
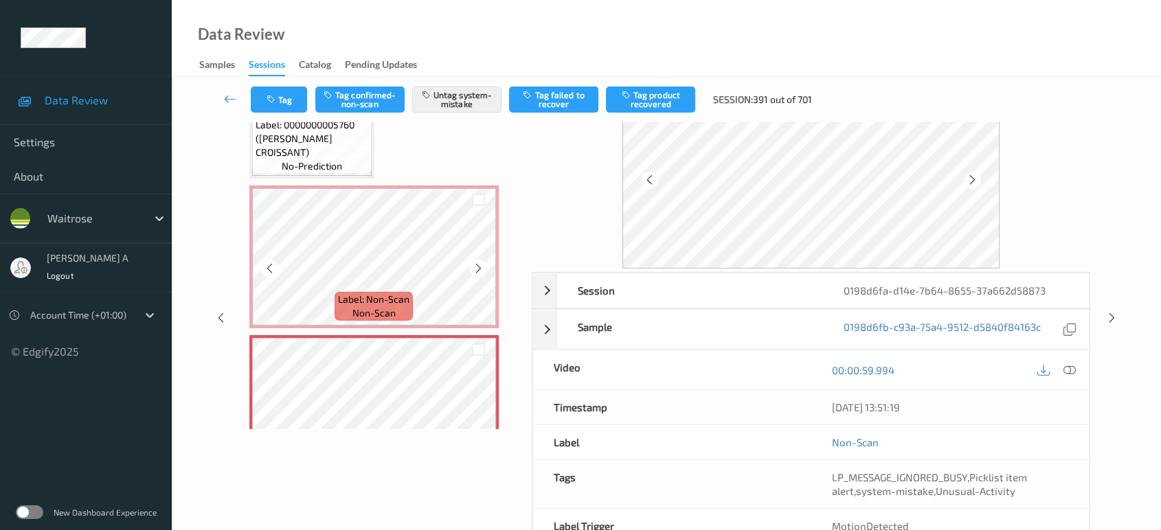
scroll to position [357, 0]
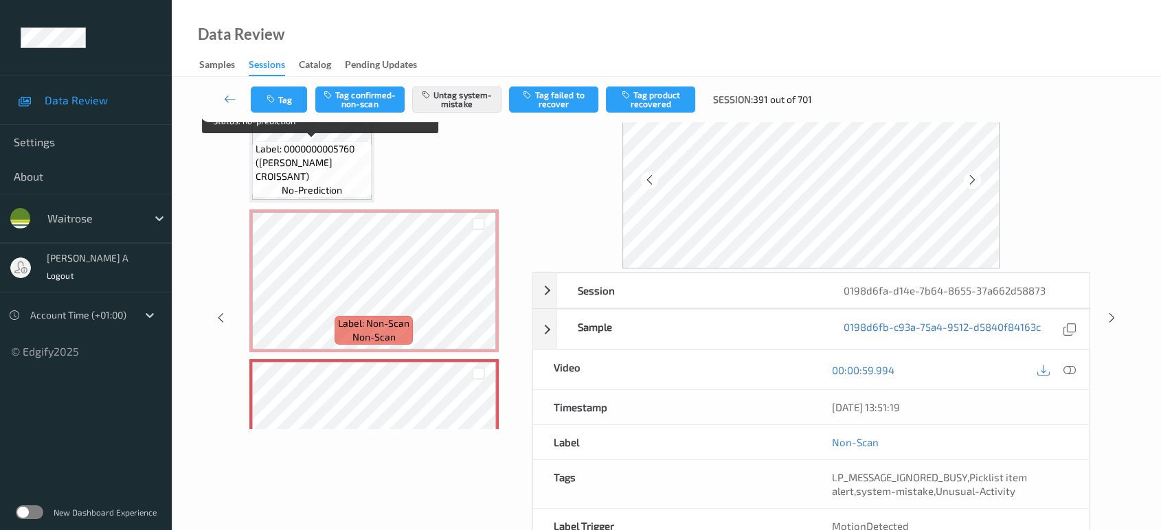
click at [346, 169] on span "Label: 0000000005760 (WR ALMOND CROISSANT)" at bounding box center [312, 162] width 113 height 41
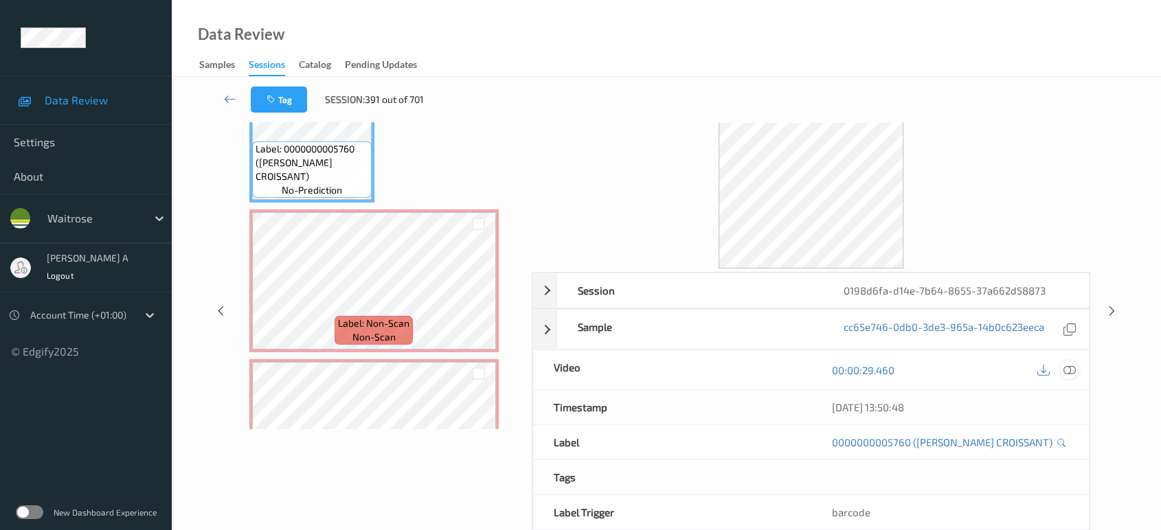
click at [1073, 371] on icon at bounding box center [1069, 370] width 12 height 12
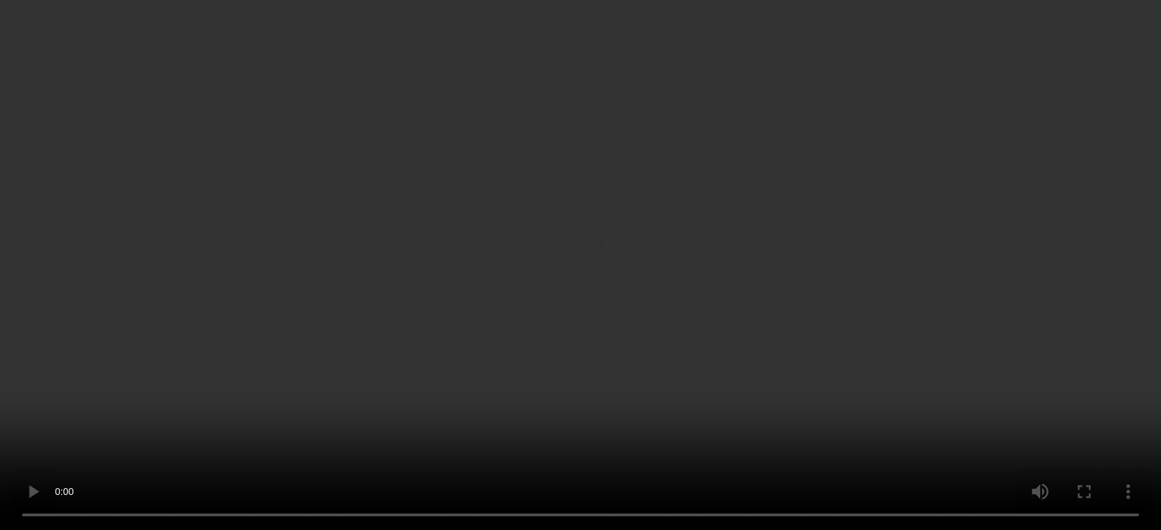
scroll to position [304, 0]
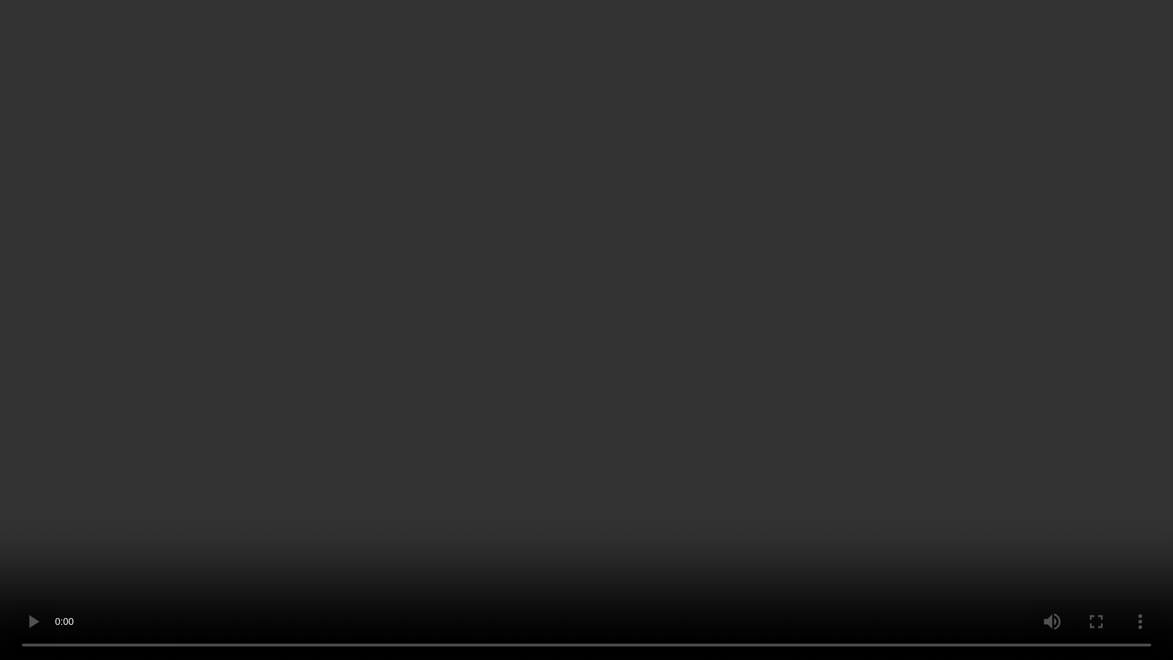
click at [654, 376] on video at bounding box center [586, 330] width 1173 height 660
click at [599, 331] on video at bounding box center [586, 330] width 1173 height 660
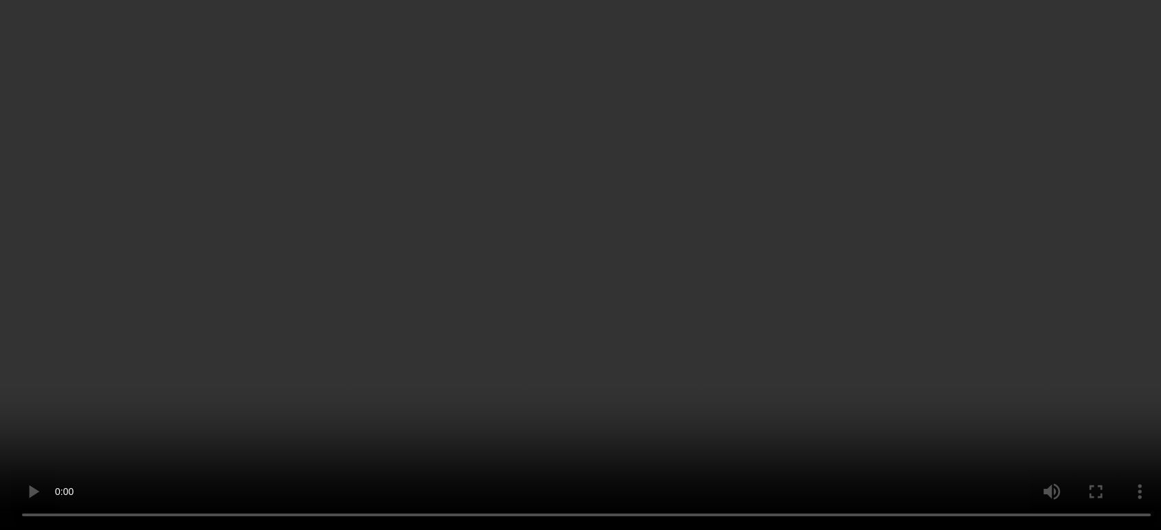
scroll to position [75, 0]
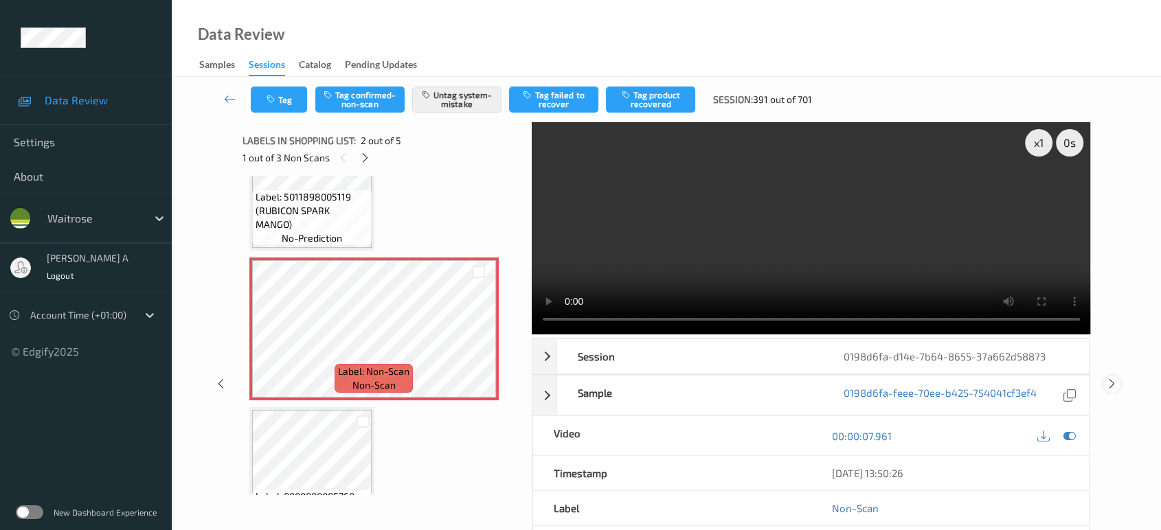
click at [1114, 380] on icon at bounding box center [1112, 384] width 12 height 12
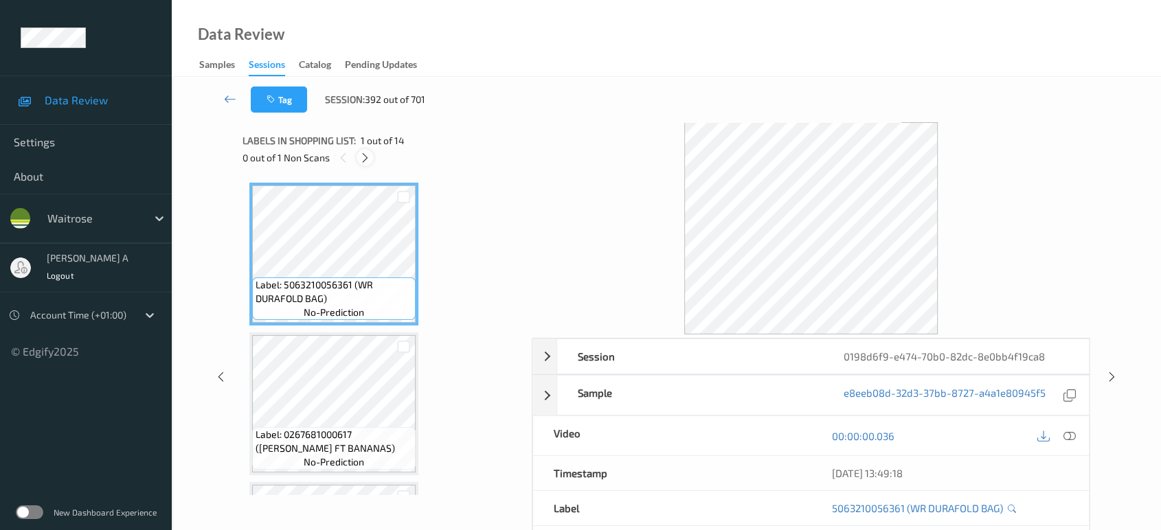
click at [369, 159] on icon at bounding box center [365, 158] width 12 height 12
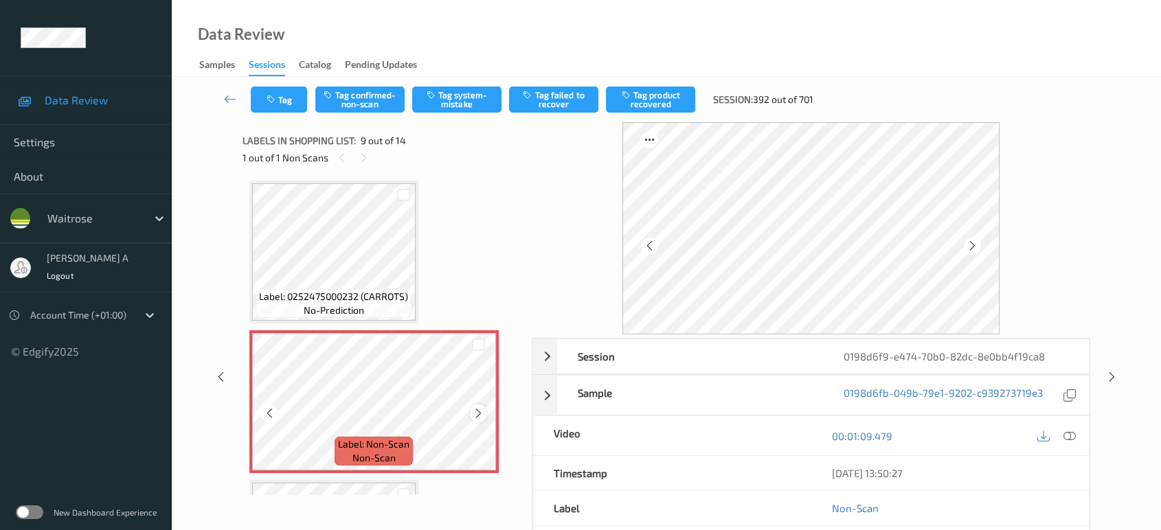
click at [481, 407] on icon at bounding box center [479, 413] width 12 height 12
click at [1075, 433] on icon at bounding box center [1069, 436] width 12 height 12
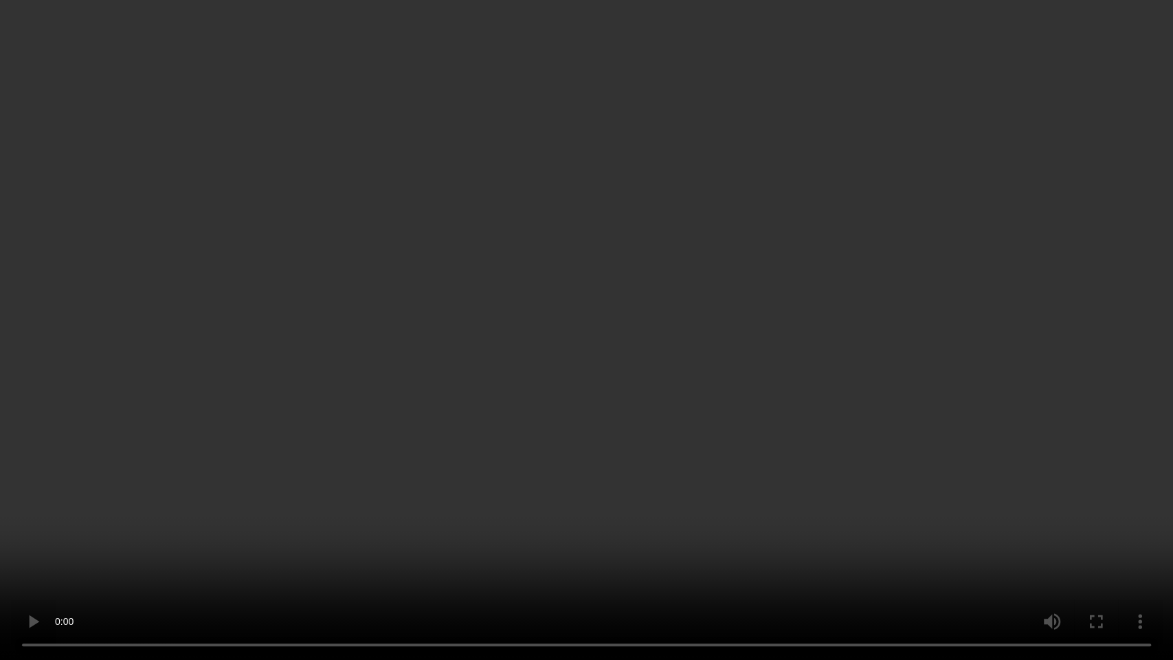
click at [497, 466] on video at bounding box center [586, 330] width 1173 height 660
click at [577, 341] on video at bounding box center [586, 330] width 1173 height 660
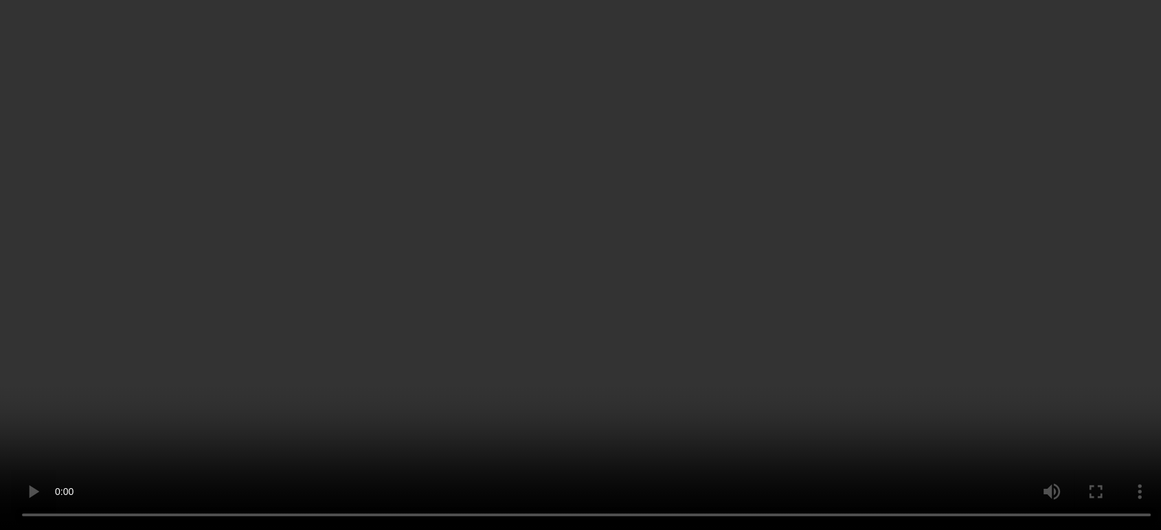
scroll to position [1204, 0]
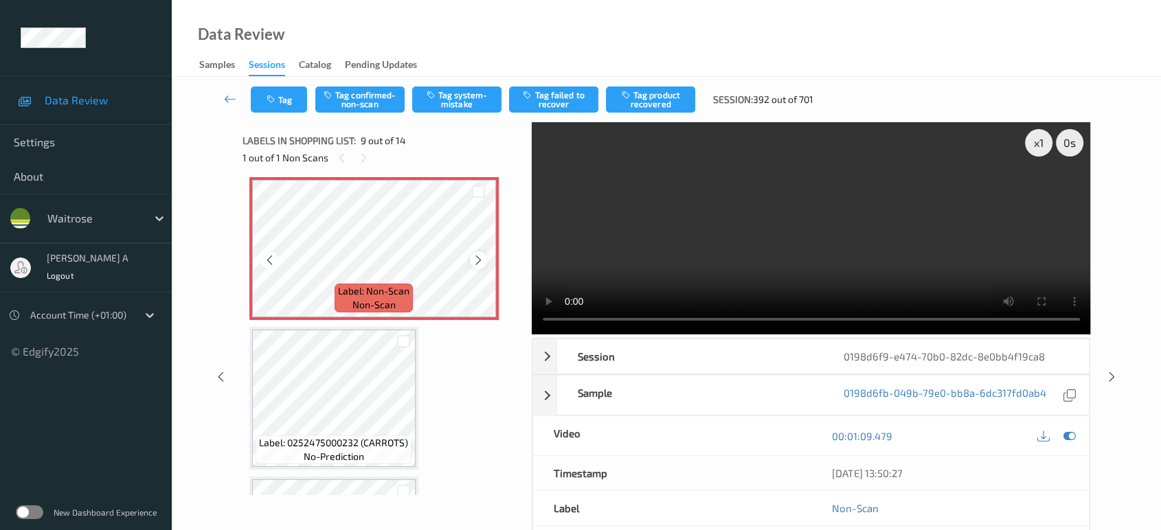
click at [471, 252] on div at bounding box center [478, 259] width 17 height 17
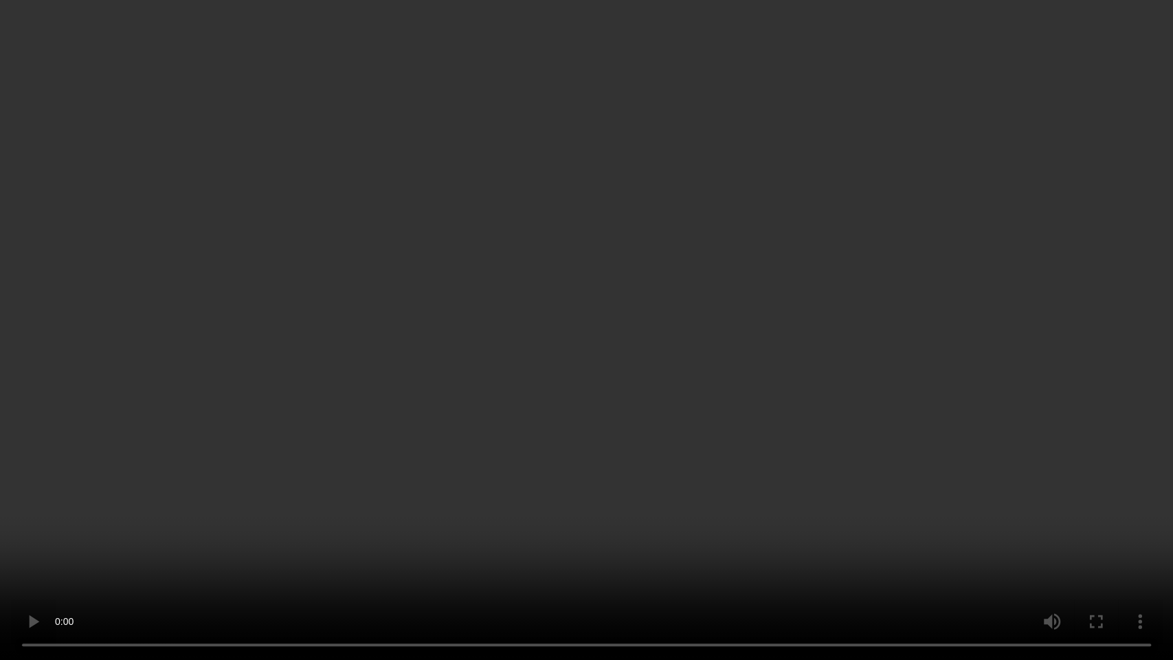
click at [504, 416] on video at bounding box center [586, 330] width 1173 height 660
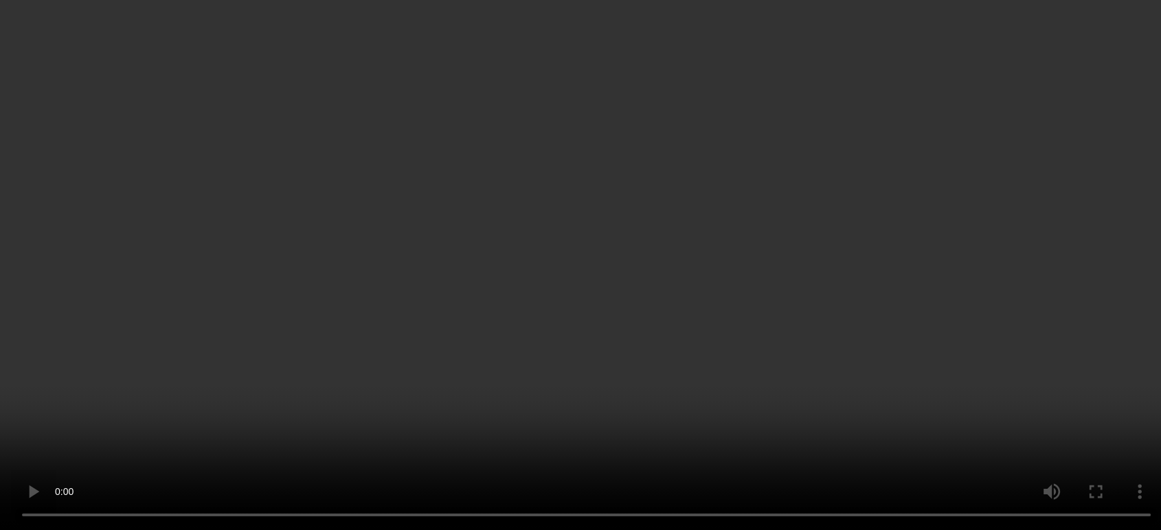
scroll to position [1050, 0]
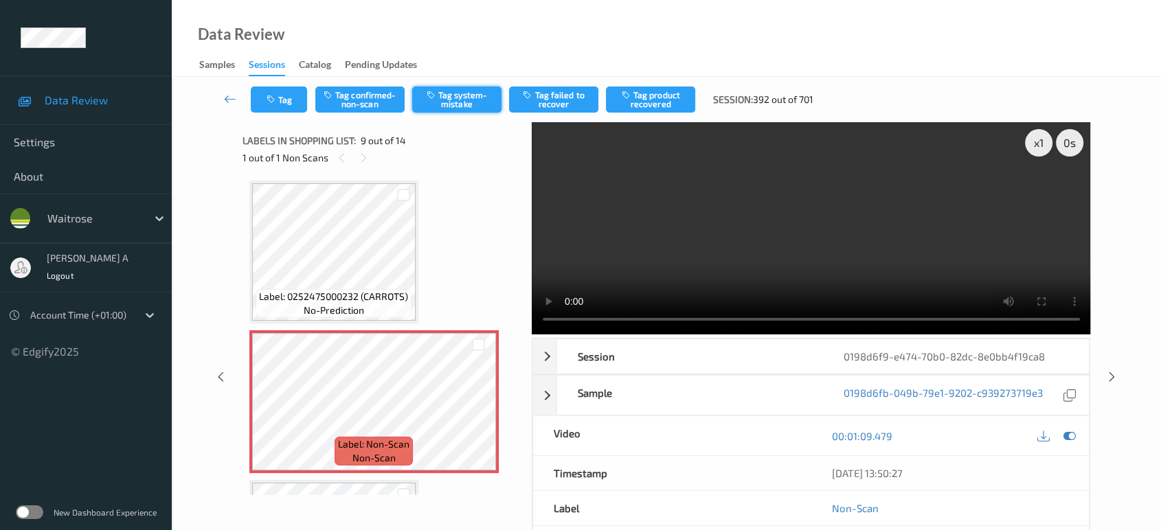
click at [466, 91] on button "Tag system-mistake" at bounding box center [456, 100] width 89 height 26
click at [473, 407] on icon at bounding box center [479, 413] width 12 height 12
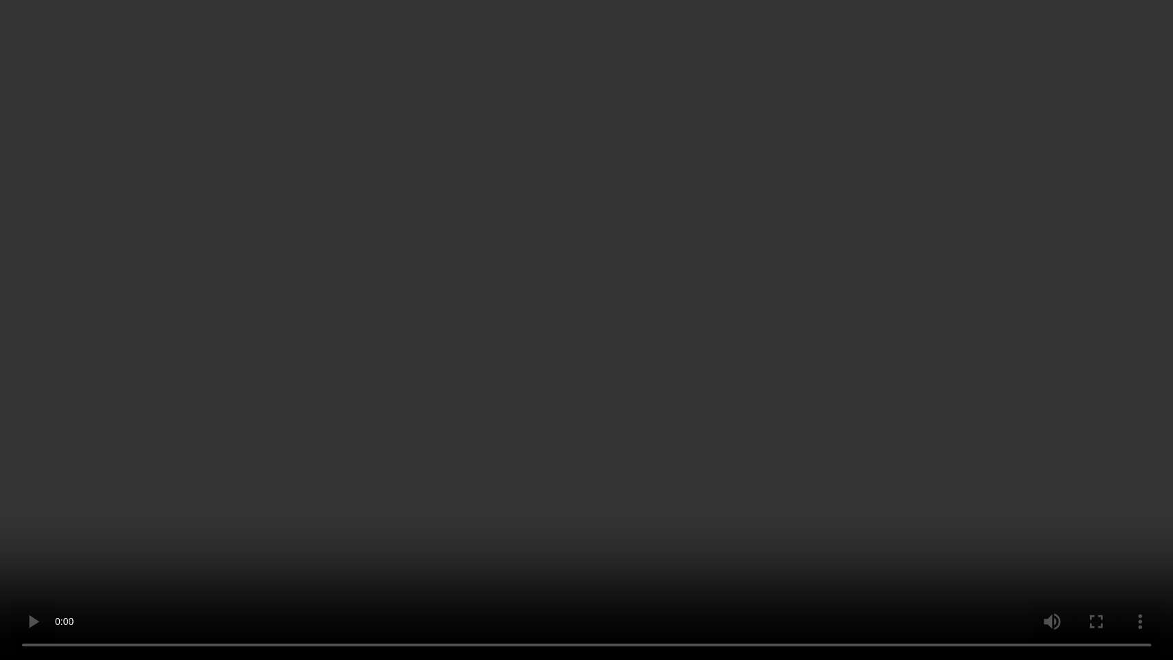
click at [616, 528] on video at bounding box center [586, 330] width 1173 height 660
click at [599, 341] on video at bounding box center [586, 330] width 1173 height 660
click at [586, 228] on video at bounding box center [586, 330] width 1173 height 660
click at [542, 312] on video at bounding box center [586, 330] width 1173 height 660
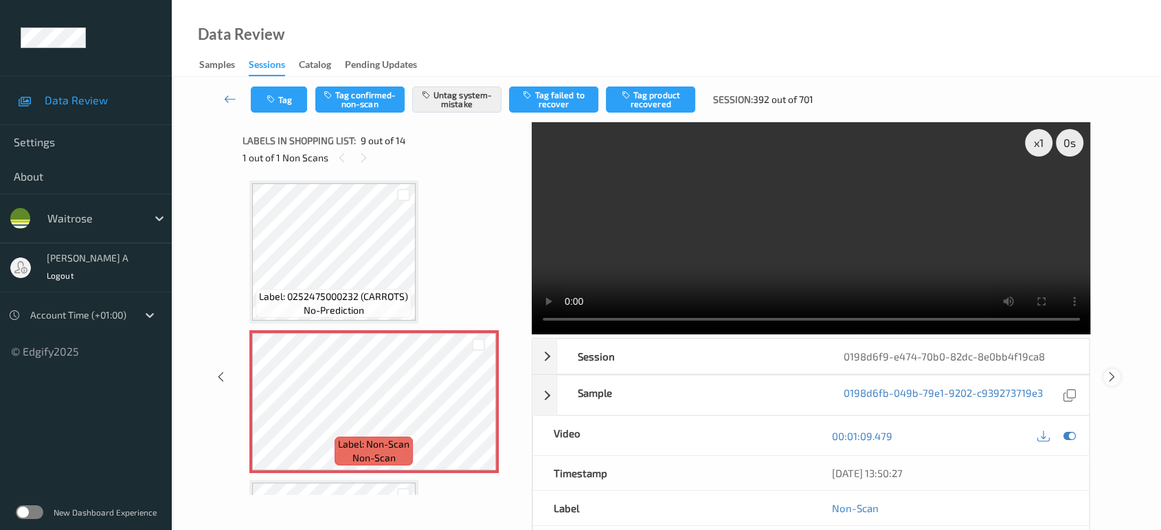
click at [1116, 376] on icon at bounding box center [1112, 377] width 12 height 12
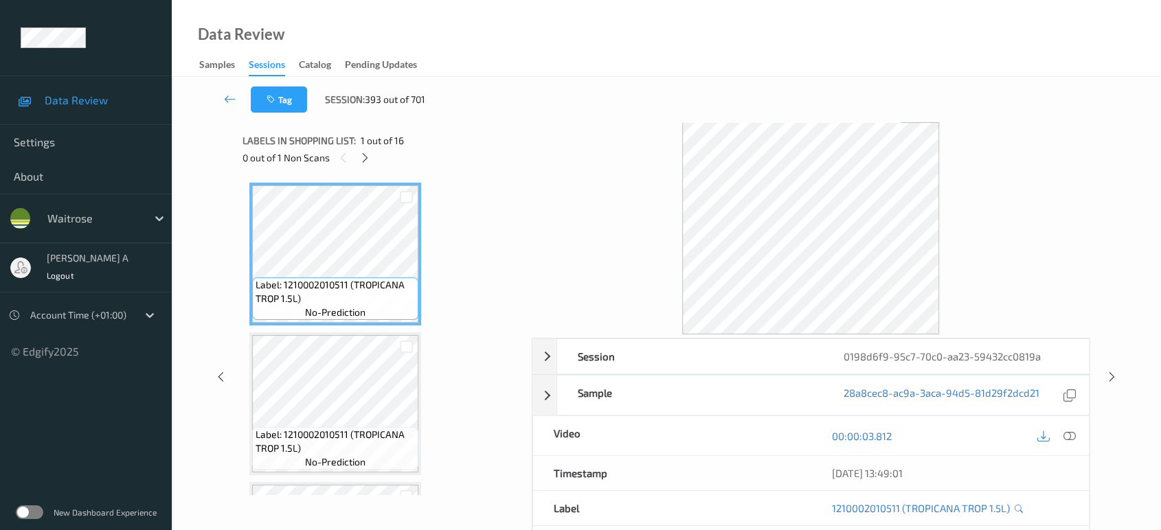
click at [374, 167] on div "Labels in shopping list: 1 out of 16 0 out of 1 Non Scans" at bounding box center [383, 149] width 280 height 54
click at [365, 156] on icon at bounding box center [365, 158] width 12 height 12
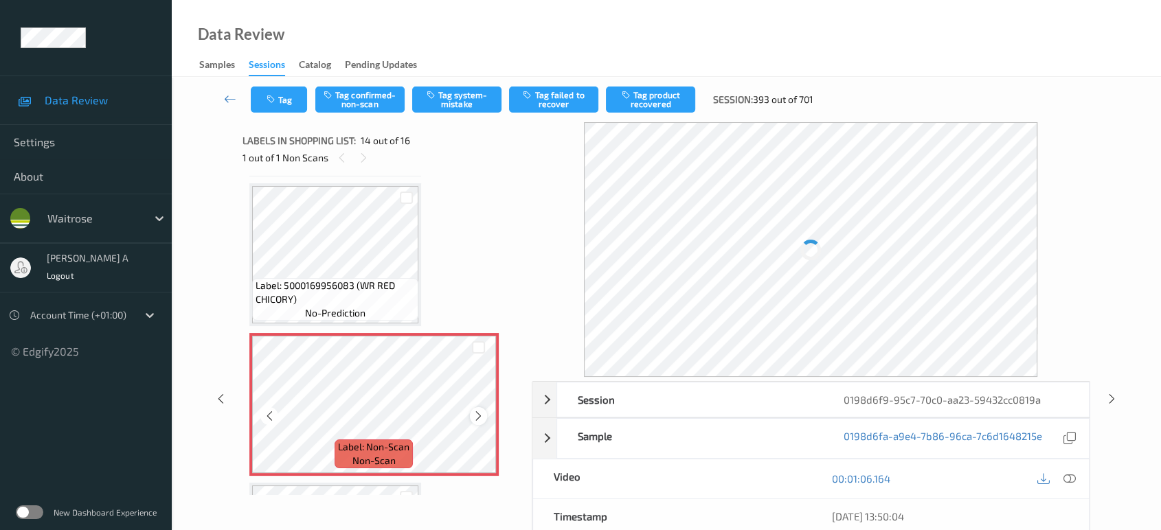
click at [477, 410] on icon at bounding box center [479, 416] width 12 height 12
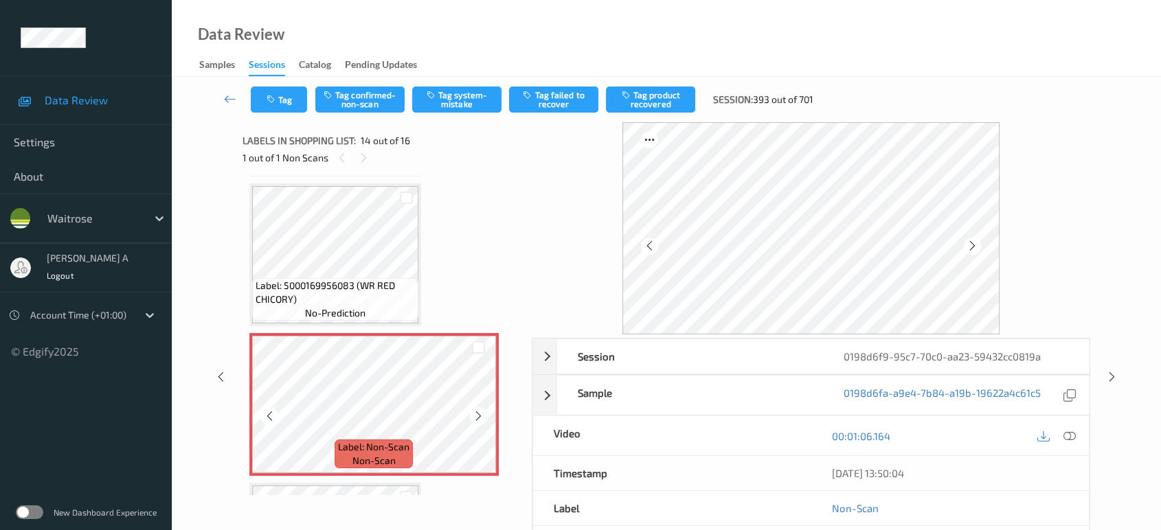
click at [477, 410] on icon at bounding box center [479, 416] width 12 height 12
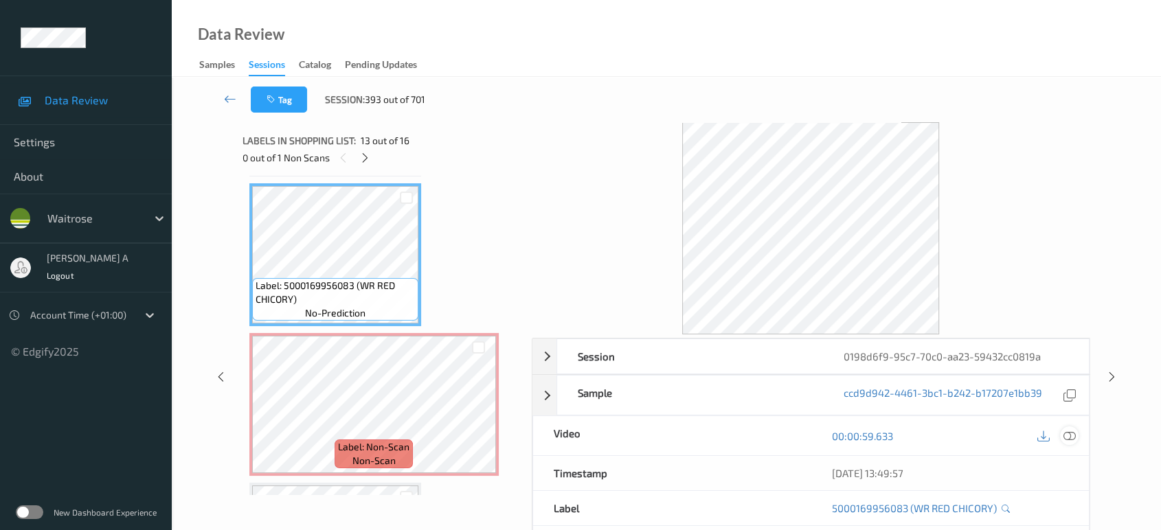
click at [1070, 435] on icon at bounding box center [1069, 436] width 12 height 12
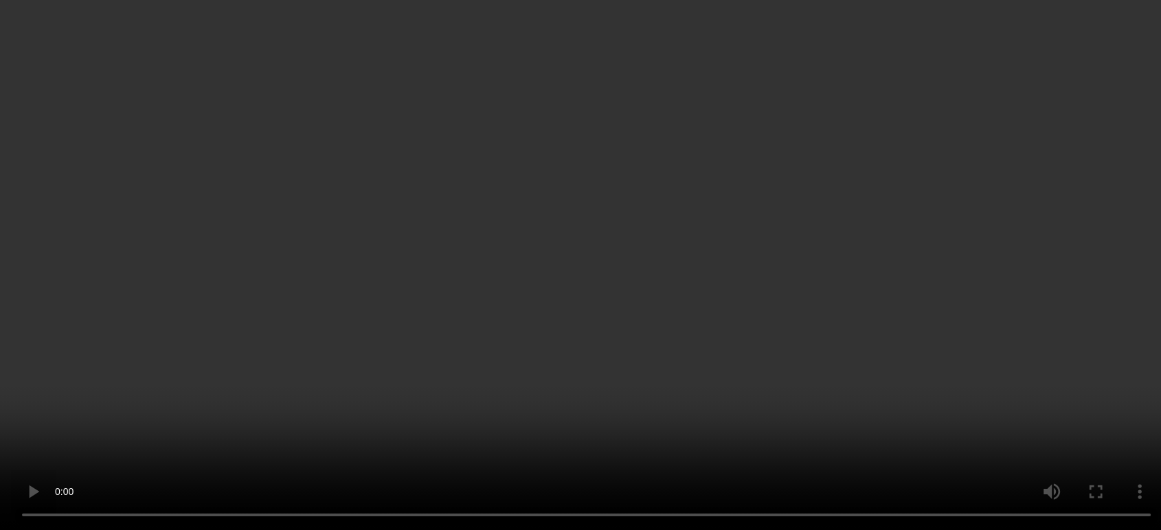
scroll to position [1233, 0]
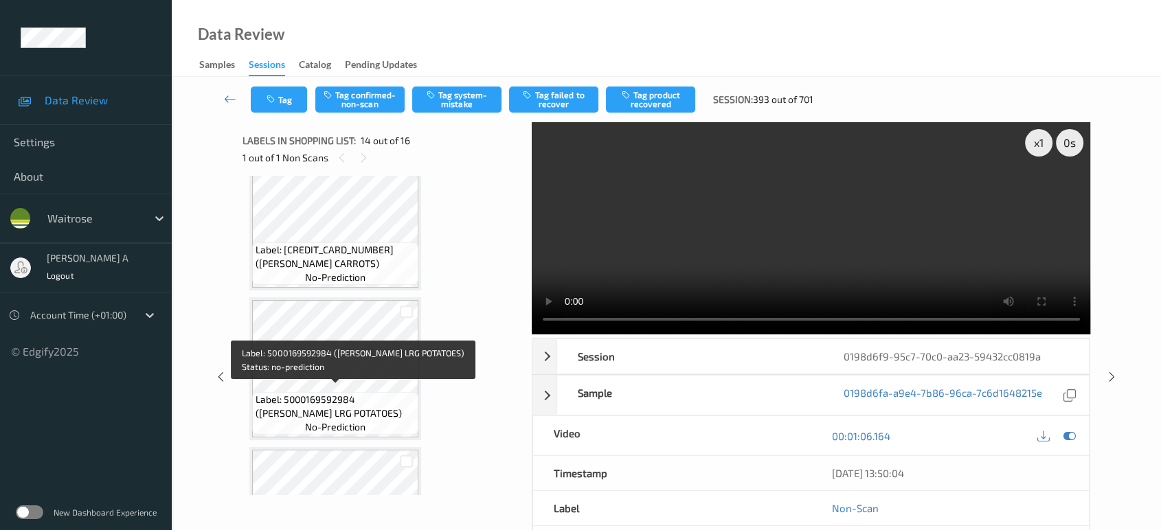
click at [376, 393] on span "Label: 5000169592984 (WR ESS LRG POTATOES)" at bounding box center [335, 406] width 159 height 27
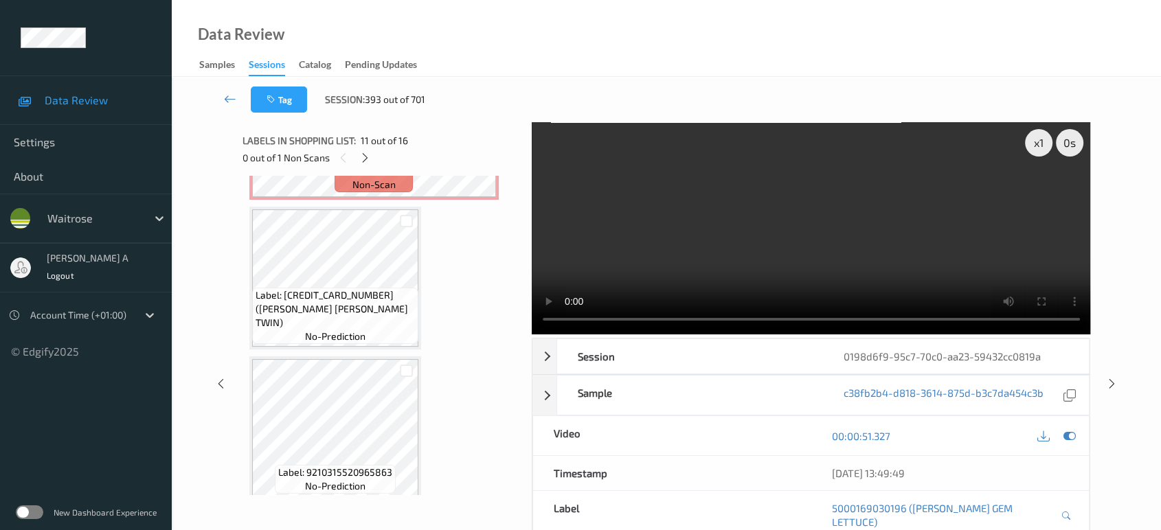
scroll to position [1844, 0]
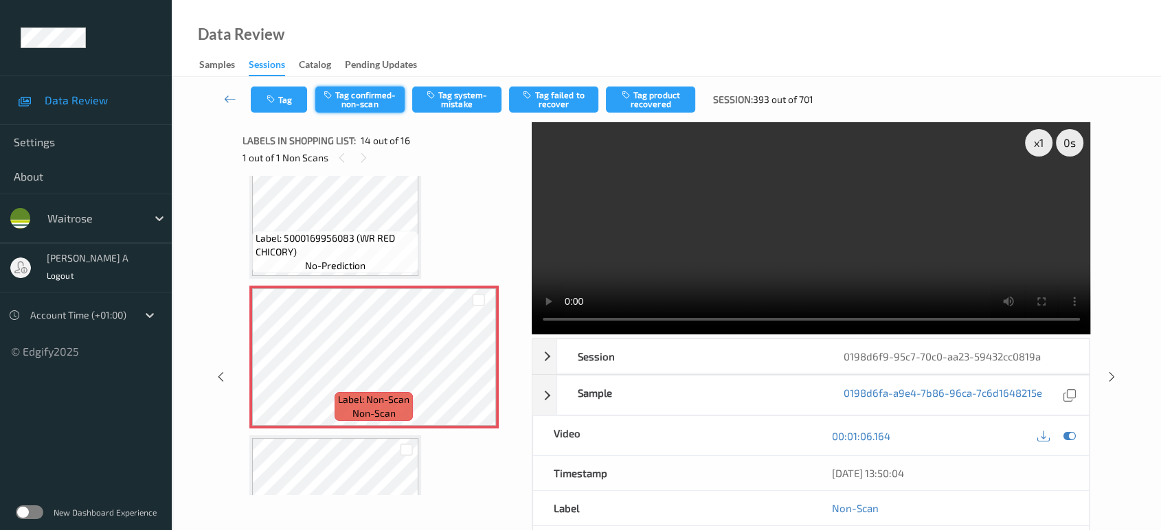
click at [352, 103] on button "Tag confirmed-non-scan" at bounding box center [359, 100] width 89 height 26
click at [534, 101] on button "Tag failed to recover" at bounding box center [553, 100] width 89 height 26
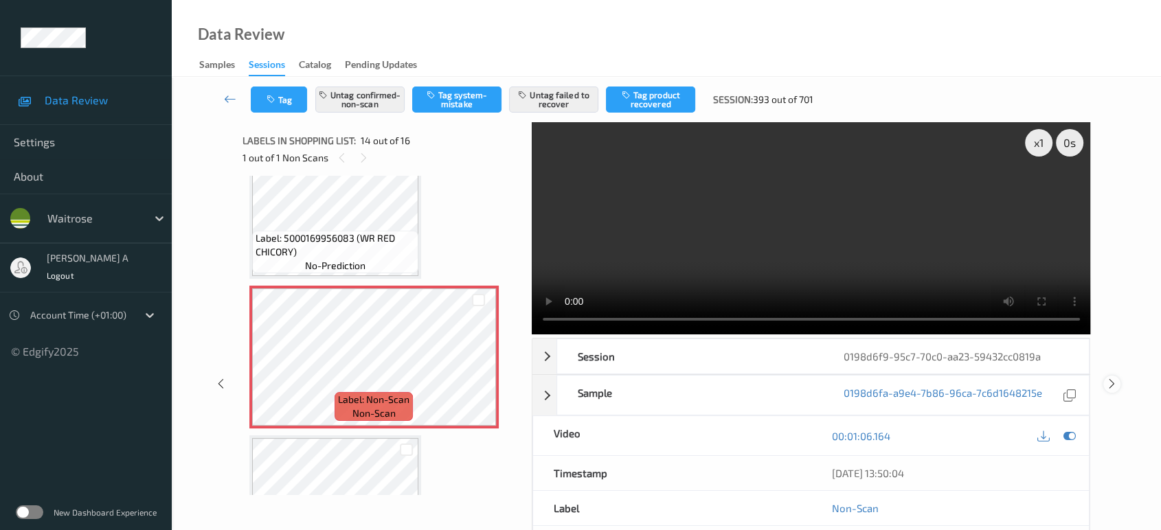
click at [1110, 378] on icon at bounding box center [1112, 384] width 12 height 12
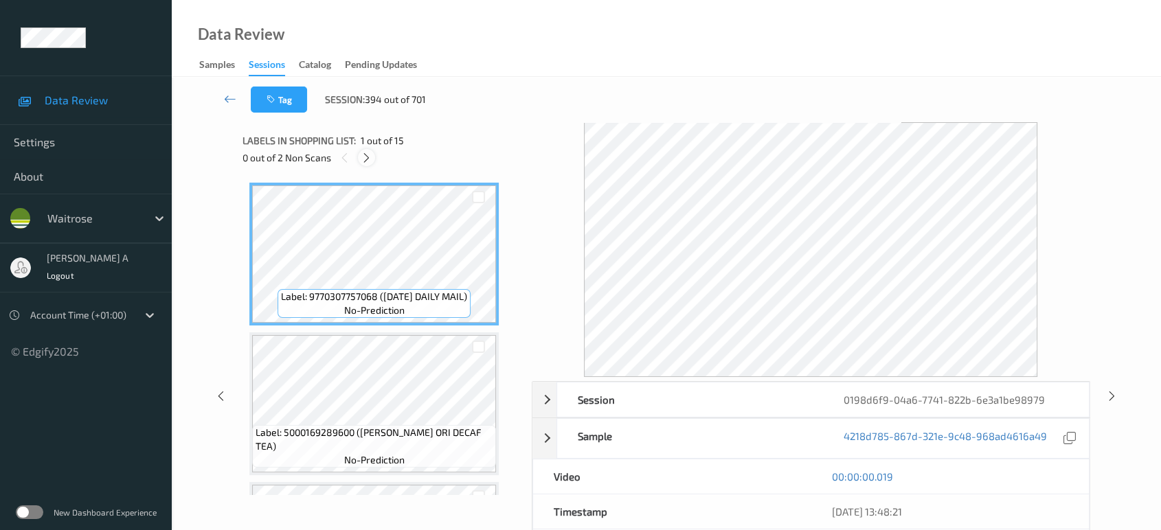
click at [374, 159] on div at bounding box center [366, 157] width 17 height 17
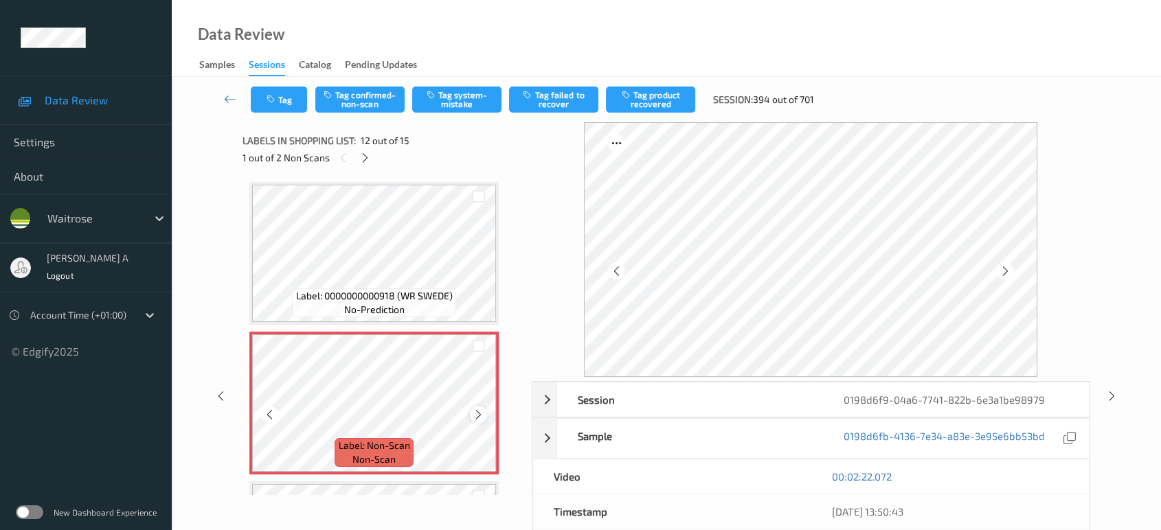
click at [479, 409] on icon at bounding box center [479, 415] width 12 height 12
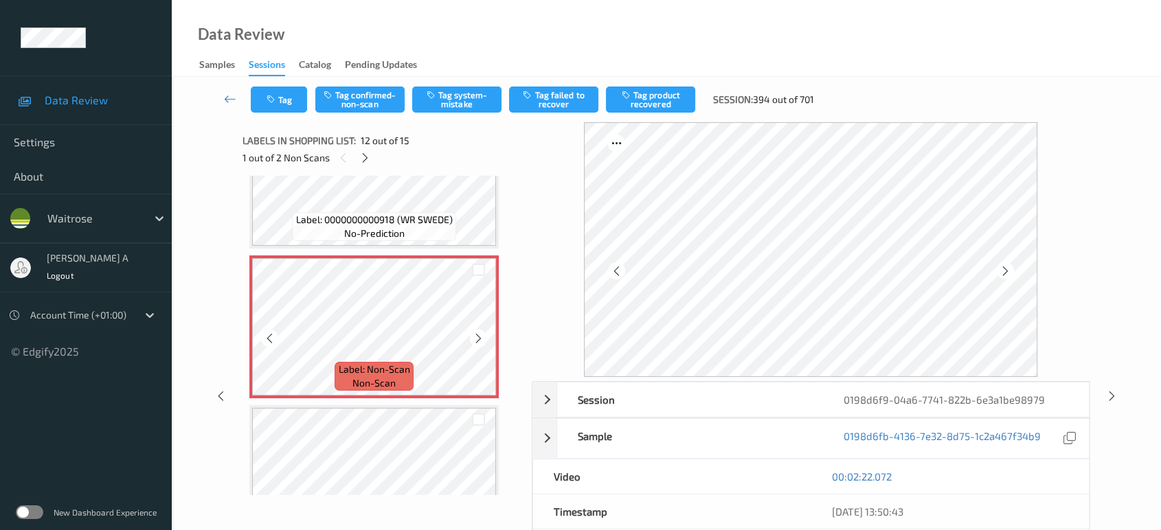
scroll to position [1346, 0]
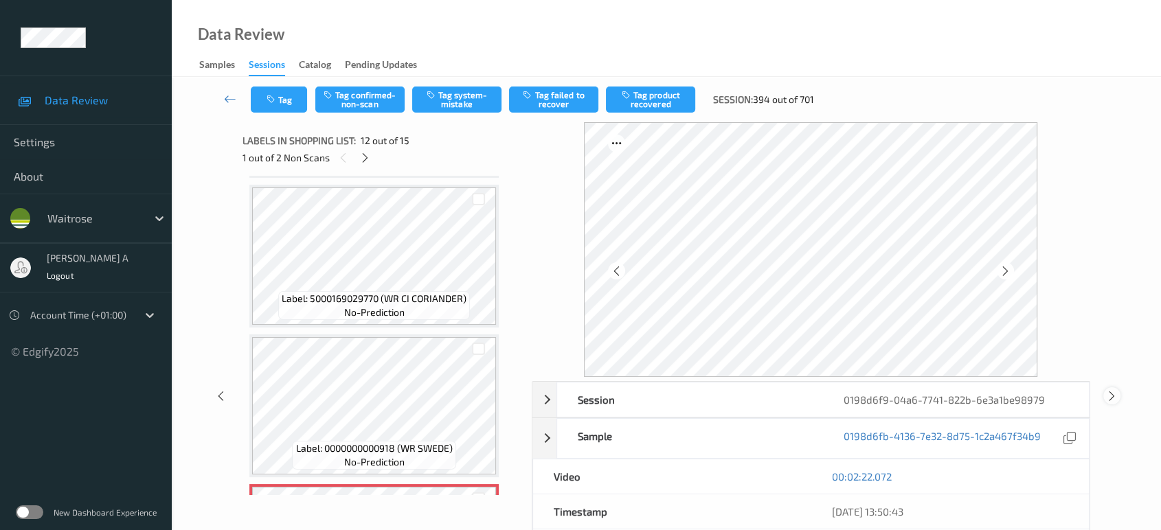
click at [1112, 396] on icon at bounding box center [1112, 396] width 12 height 12
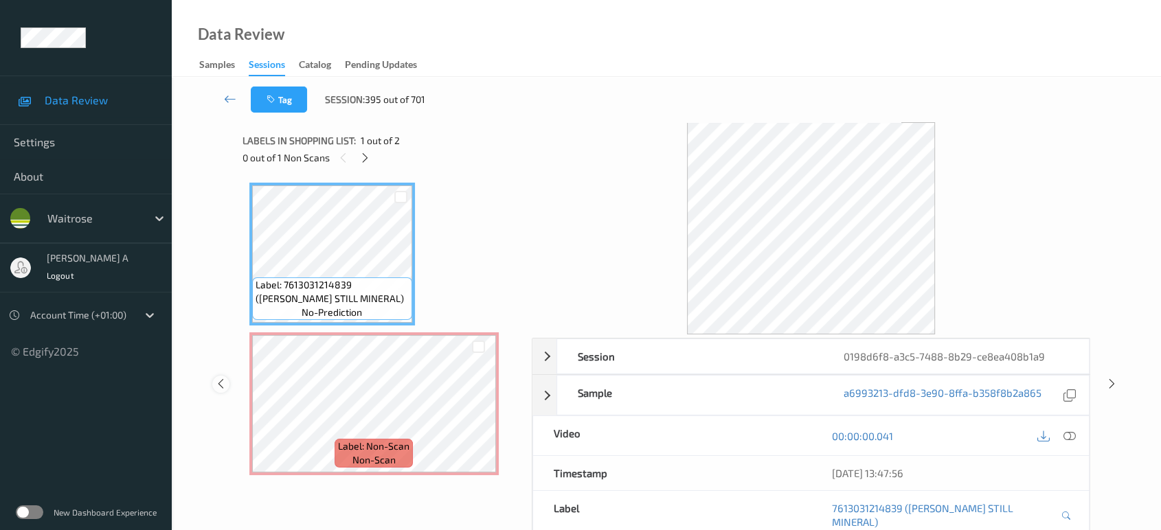
click at [218, 376] on div at bounding box center [220, 384] width 17 height 17
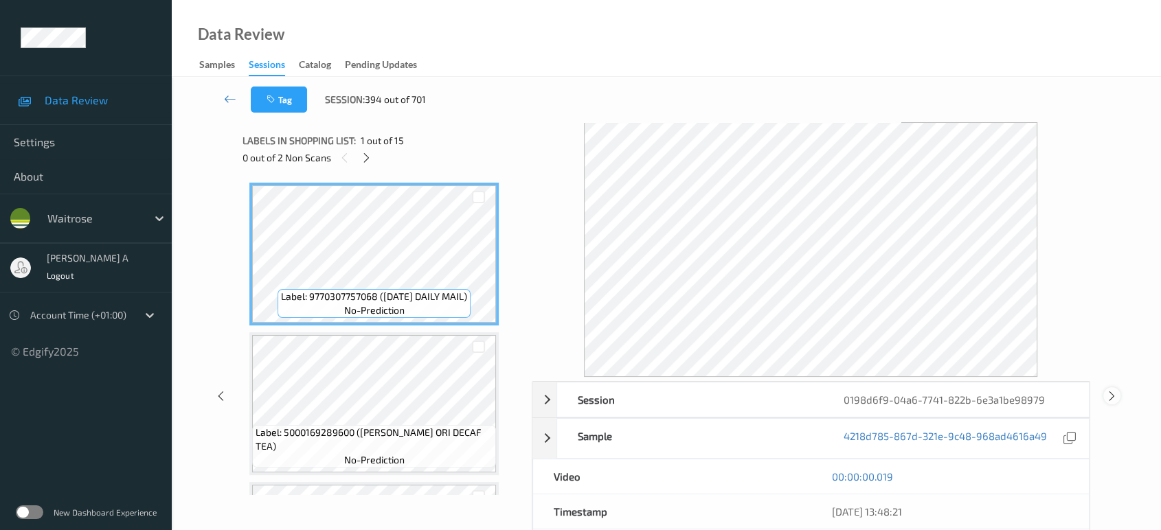
click at [1116, 396] on icon at bounding box center [1112, 396] width 12 height 12
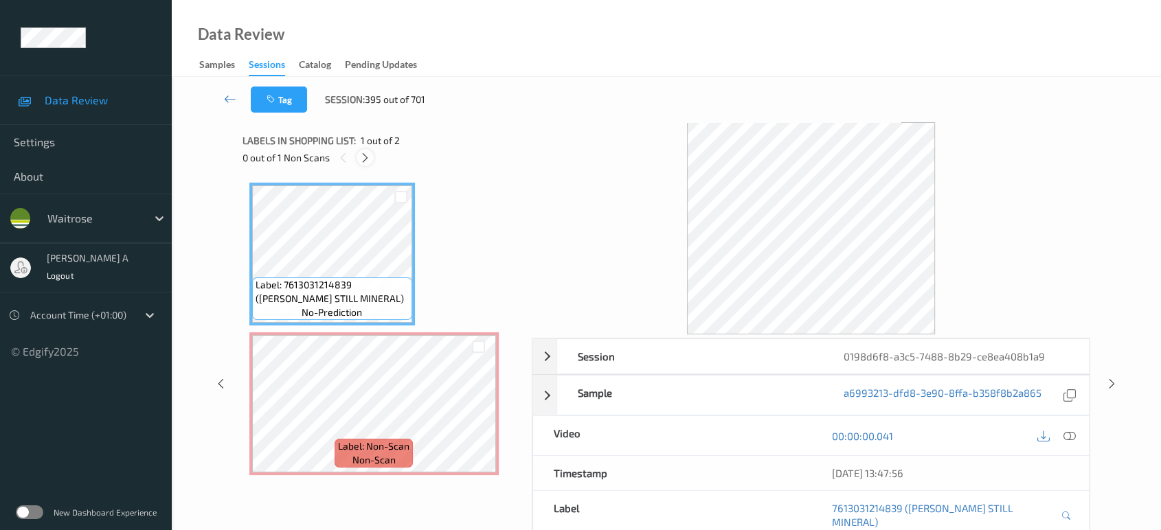
click at [370, 159] on icon at bounding box center [365, 158] width 12 height 12
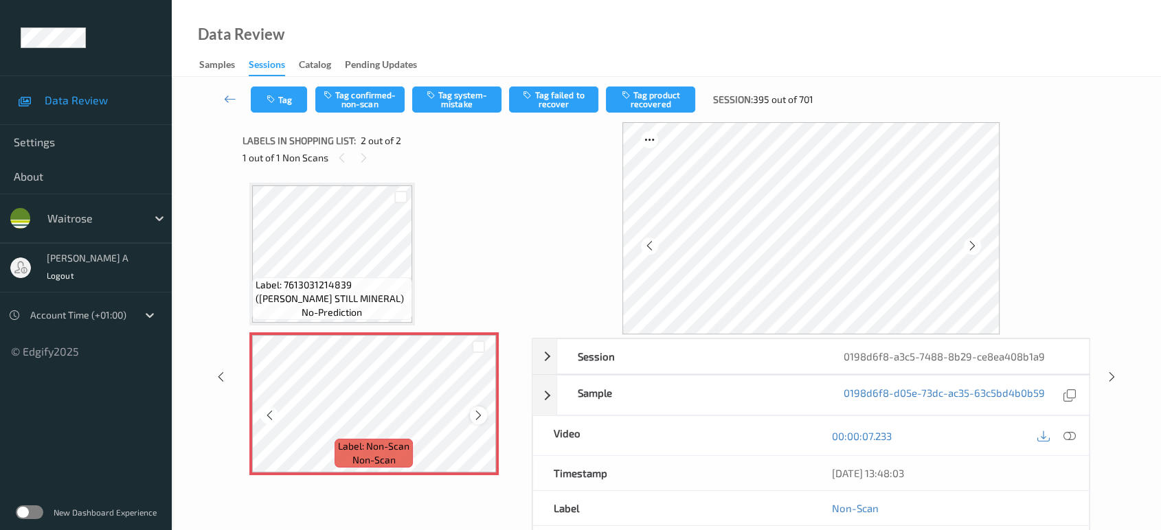
click at [477, 413] on icon at bounding box center [479, 415] width 12 height 12
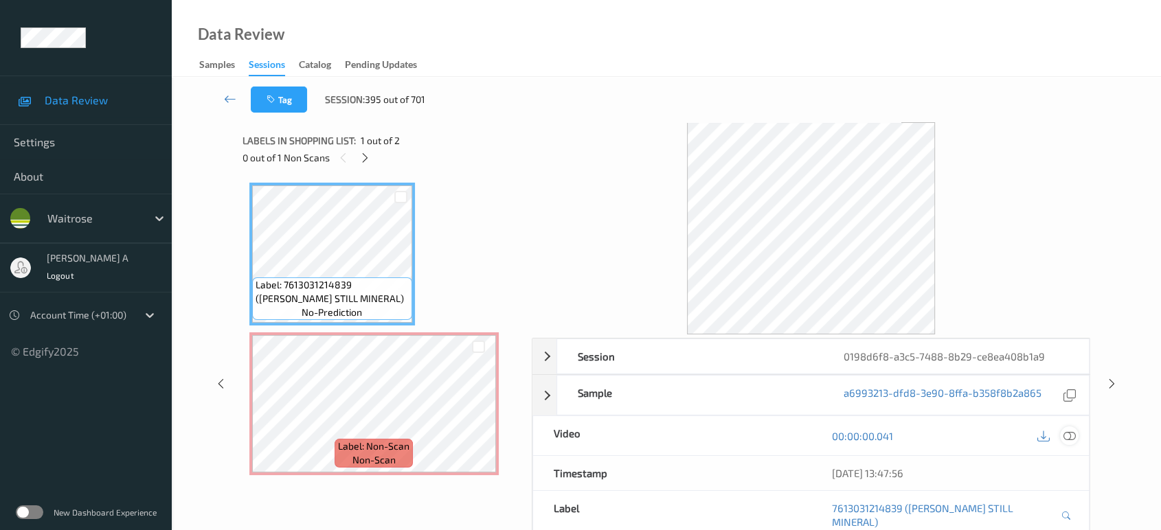
click at [1072, 433] on icon at bounding box center [1069, 436] width 12 height 12
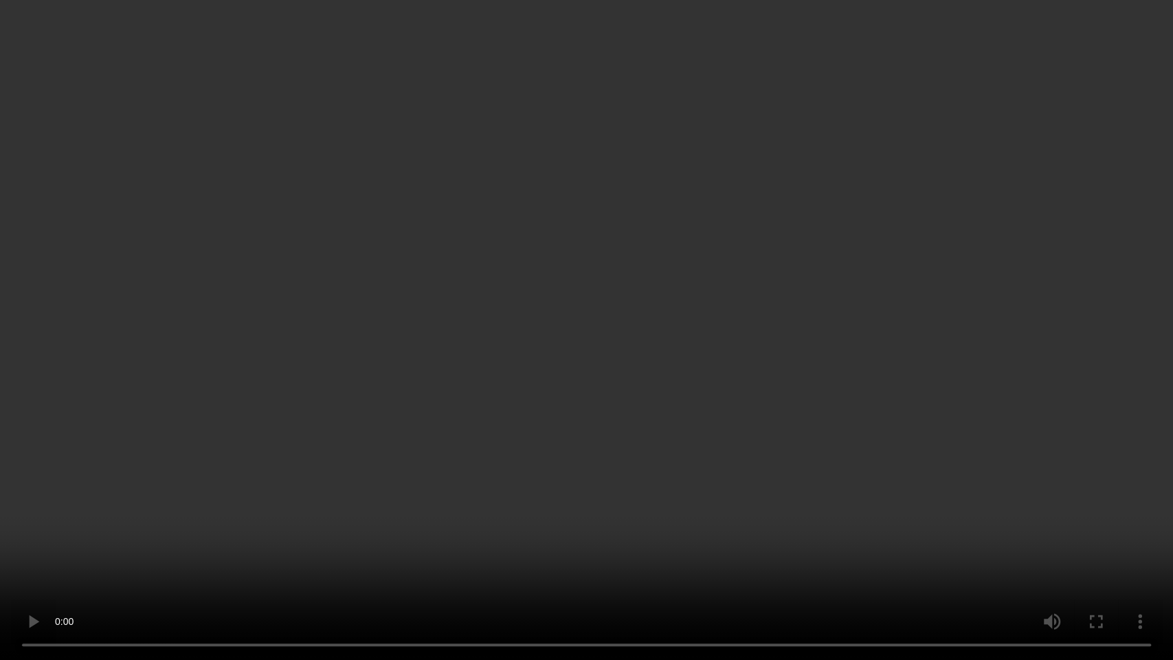
click at [662, 352] on video at bounding box center [586, 330] width 1173 height 660
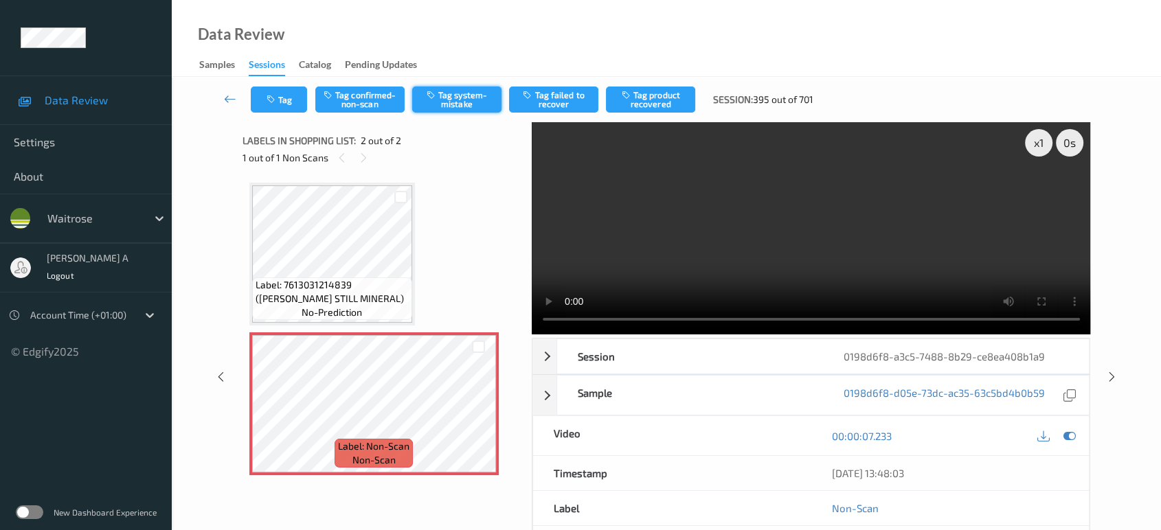
click at [438, 95] on icon "button" at bounding box center [433, 95] width 12 height 10
click at [270, 105] on button "Tag" at bounding box center [279, 100] width 56 height 26
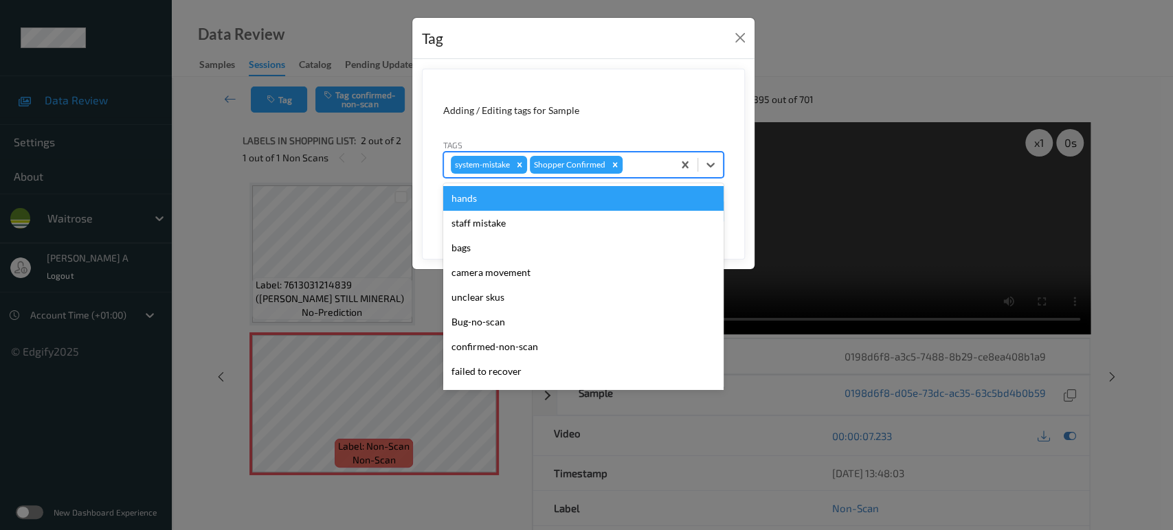
click at [648, 164] on div at bounding box center [645, 165] width 41 height 16
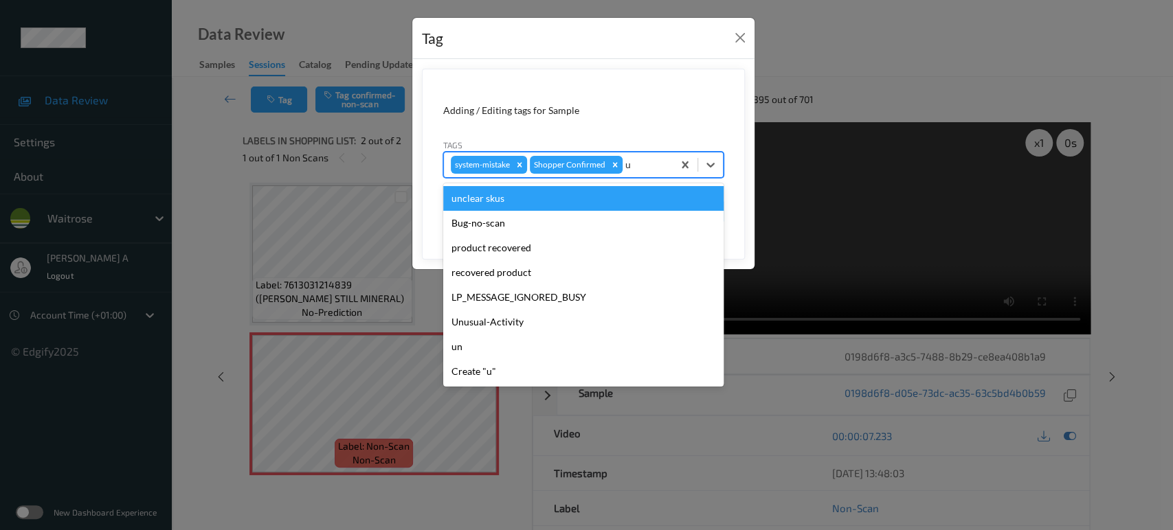
type input "un"
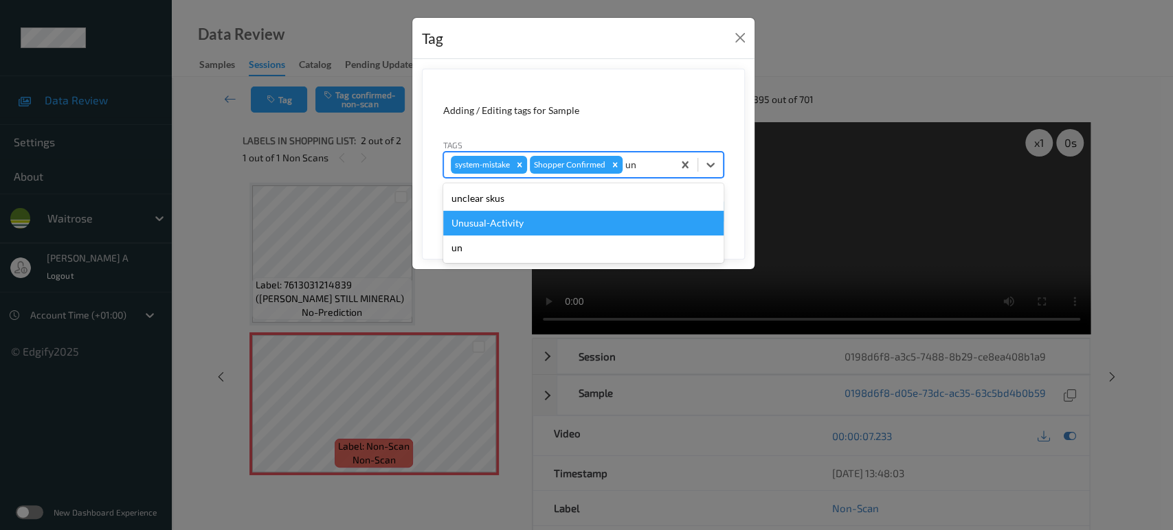
click at [574, 218] on div "Unusual-Activity" at bounding box center [583, 223] width 280 height 25
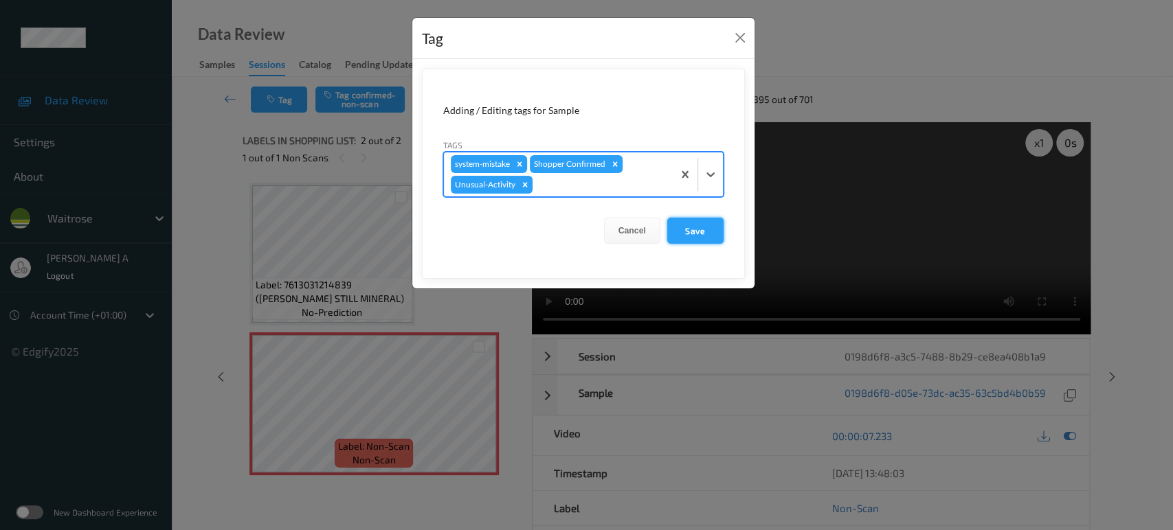
click at [682, 235] on button "Save" at bounding box center [695, 231] width 56 height 26
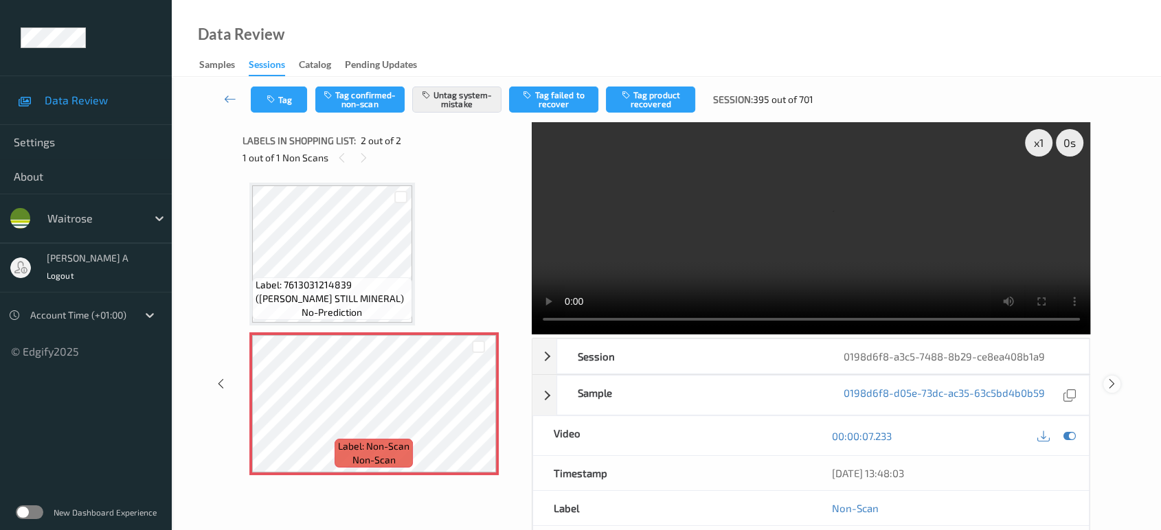
click at [1110, 378] on icon at bounding box center [1112, 384] width 12 height 12
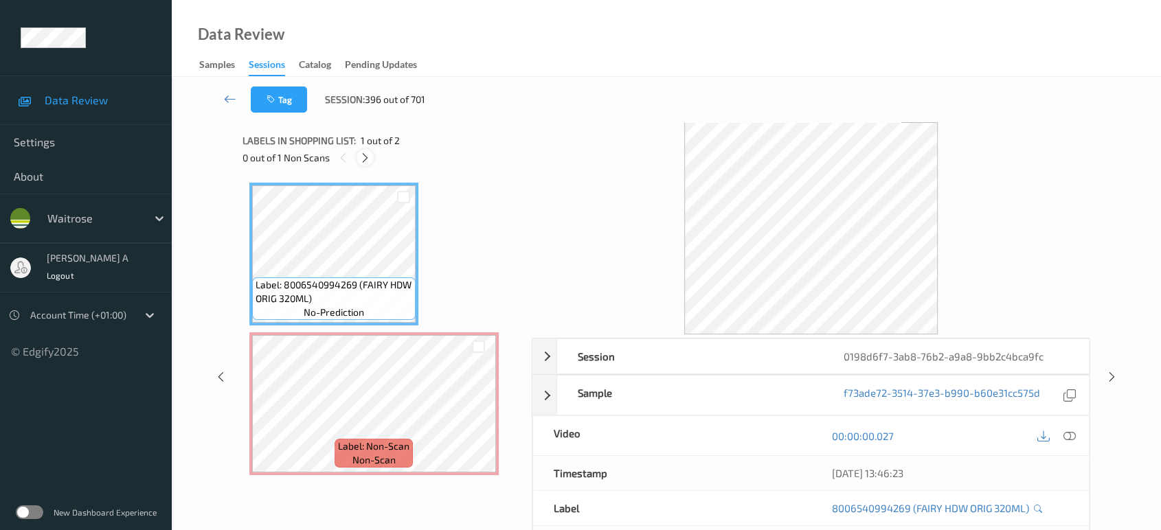
click at [369, 156] on icon at bounding box center [365, 158] width 12 height 12
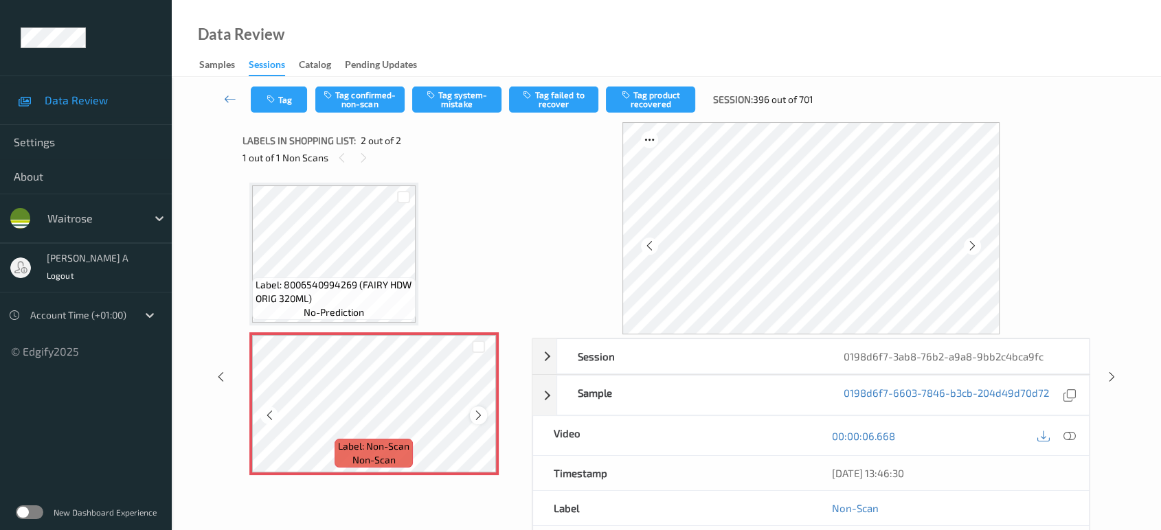
click at [480, 414] on icon at bounding box center [479, 415] width 12 height 12
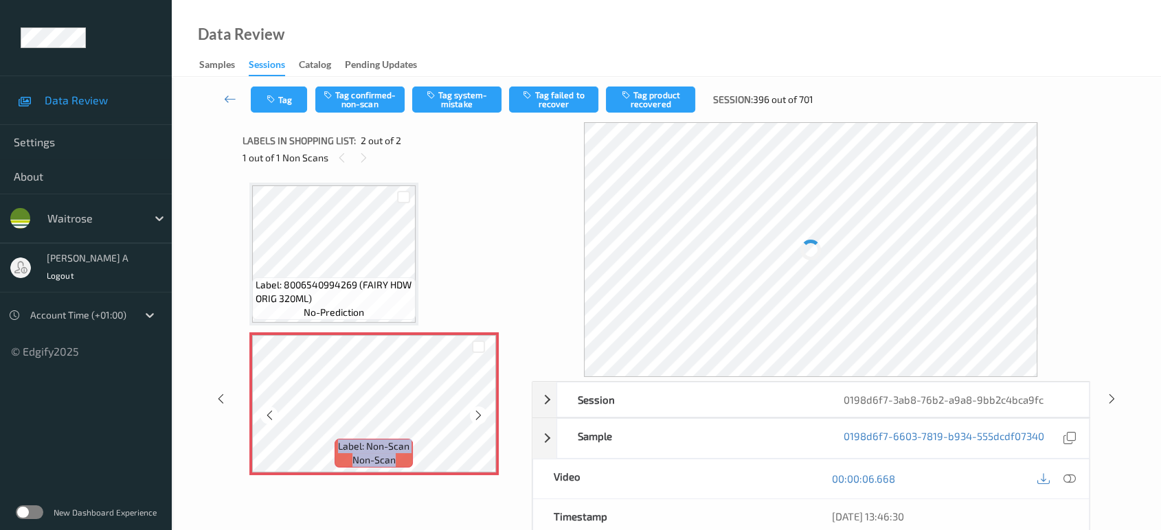
click at [480, 414] on icon at bounding box center [479, 415] width 12 height 12
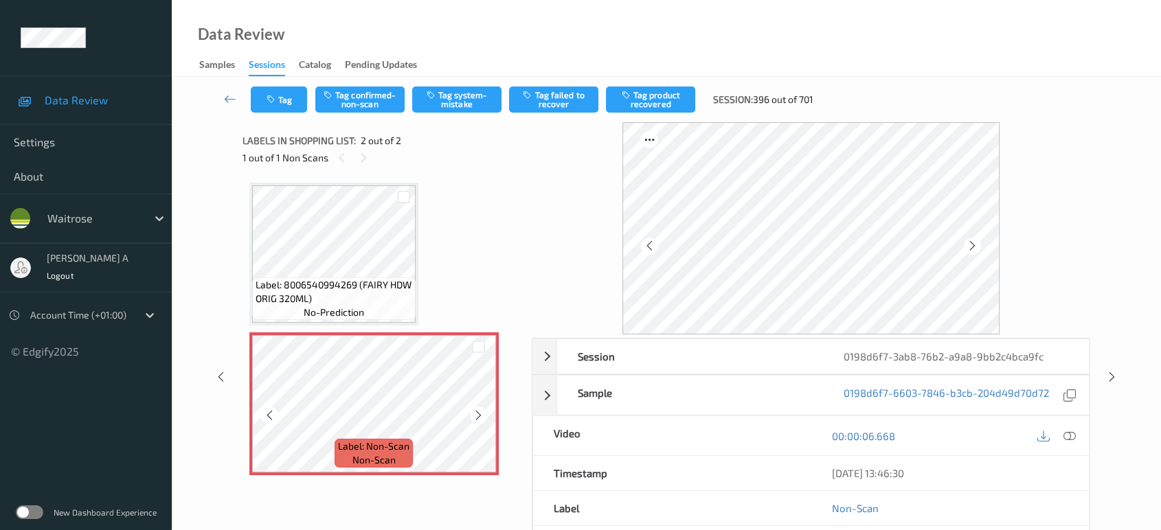
click at [480, 414] on icon at bounding box center [479, 415] width 12 height 12
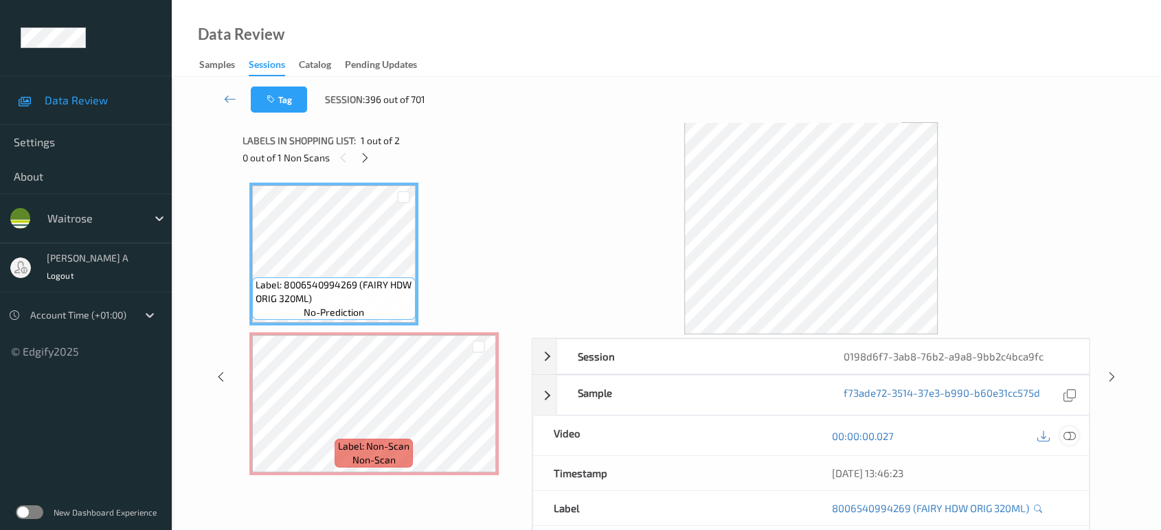
click at [1068, 436] on icon at bounding box center [1069, 436] width 12 height 12
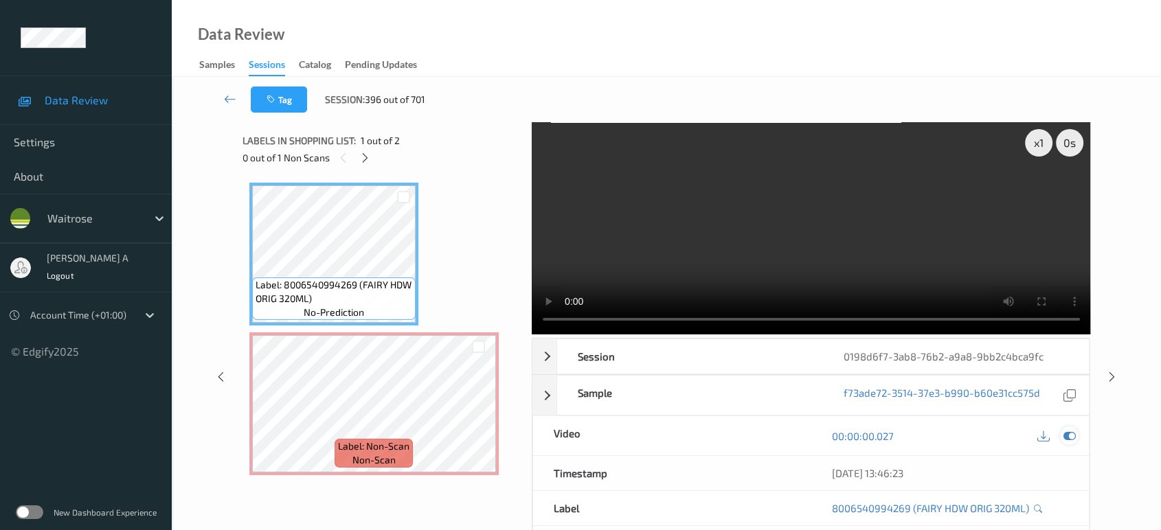
click at [1066, 438] on icon at bounding box center [1069, 436] width 12 height 12
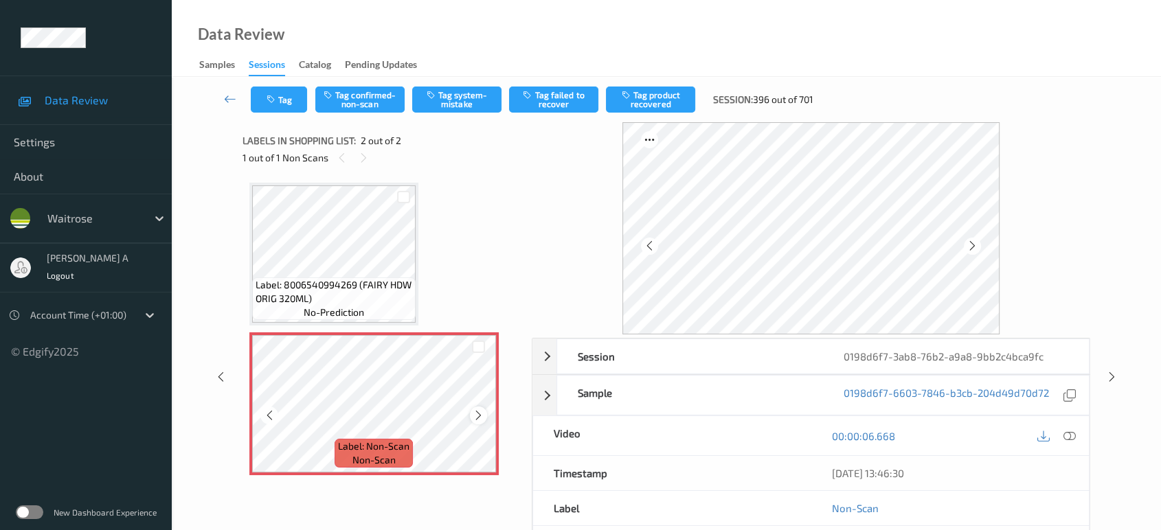
click at [479, 416] on icon at bounding box center [479, 415] width 12 height 12
click at [1070, 432] on icon at bounding box center [1069, 436] width 12 height 12
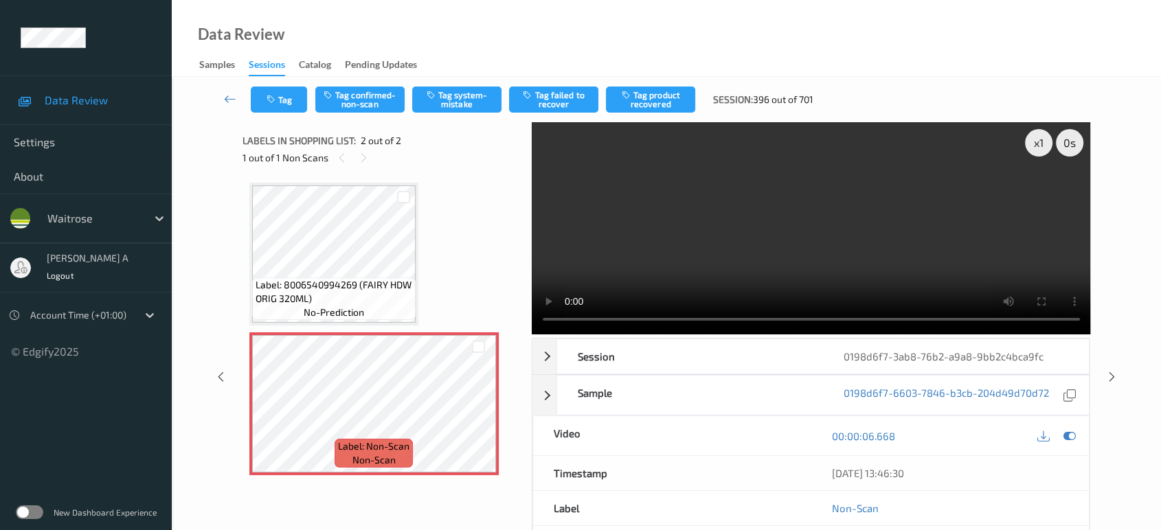
click at [807, 233] on video at bounding box center [811, 228] width 559 height 212
click at [367, 102] on button "Tag confirmed-non-scan" at bounding box center [359, 100] width 89 height 26
click at [1113, 371] on icon at bounding box center [1112, 377] width 12 height 12
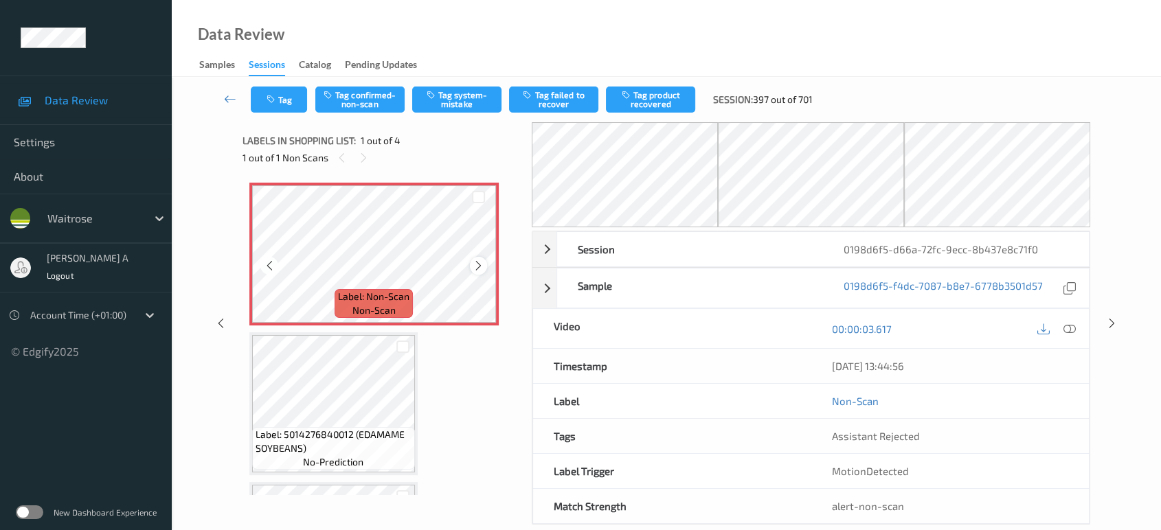
click at [474, 261] on icon at bounding box center [479, 266] width 12 height 12
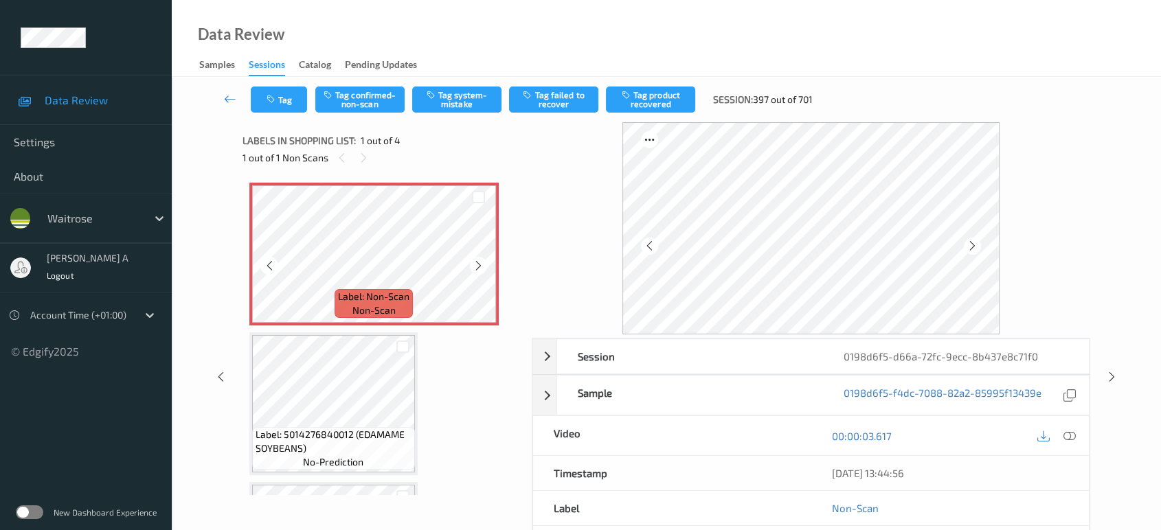
click at [474, 261] on icon at bounding box center [479, 266] width 12 height 12
click at [1066, 431] on icon at bounding box center [1069, 436] width 12 height 12
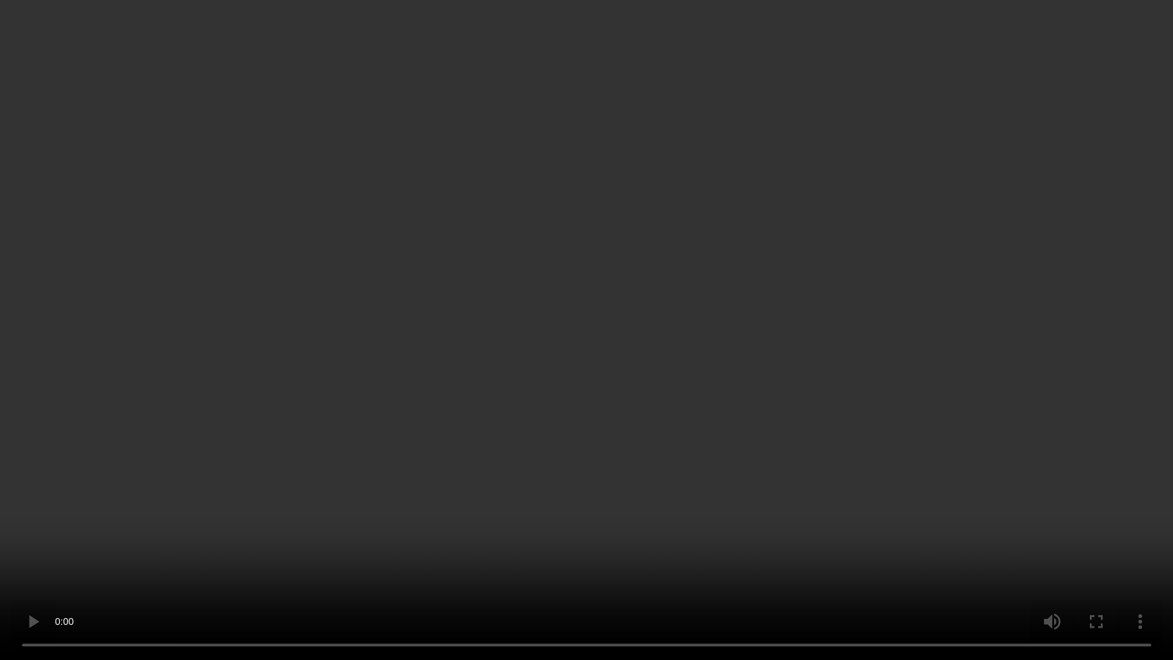
click at [585, 310] on video at bounding box center [586, 330] width 1173 height 660
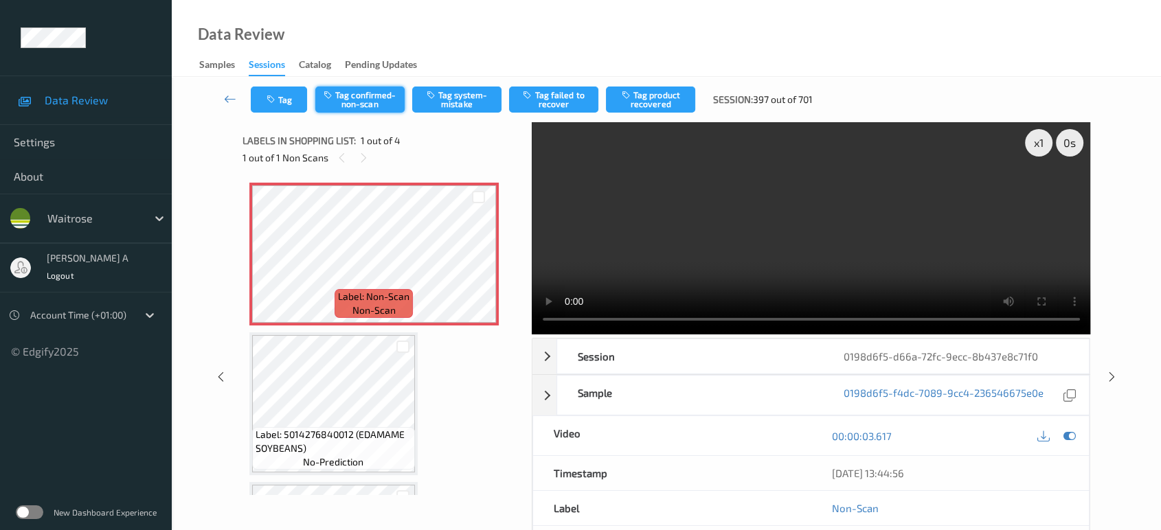
click at [374, 100] on button "Tag confirmed-non-scan" at bounding box center [359, 100] width 89 height 26
click at [664, 96] on button "Tag product recovered" at bounding box center [650, 100] width 89 height 26
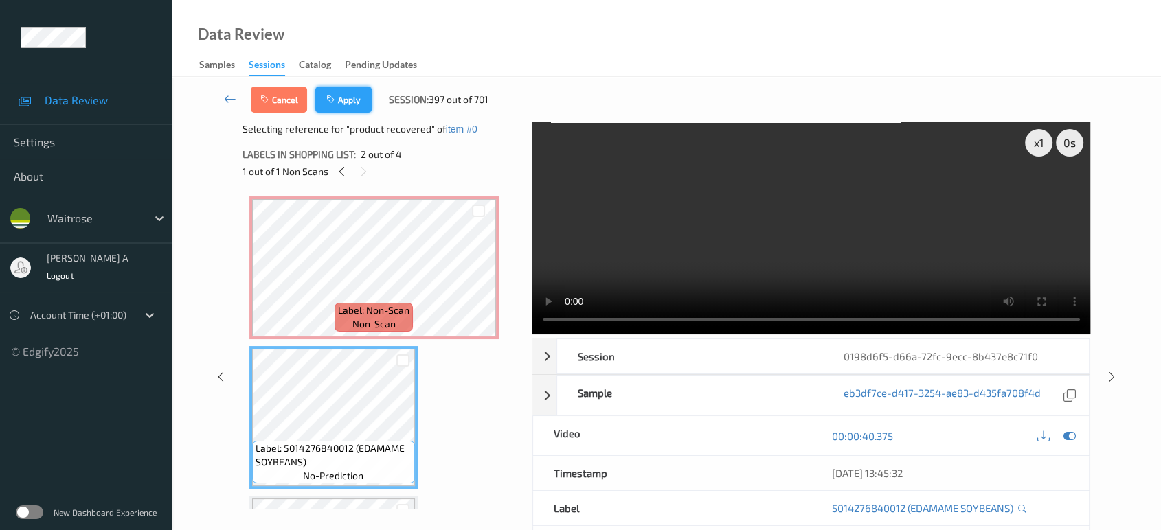
click at [355, 98] on button "Apply" at bounding box center [343, 100] width 56 height 26
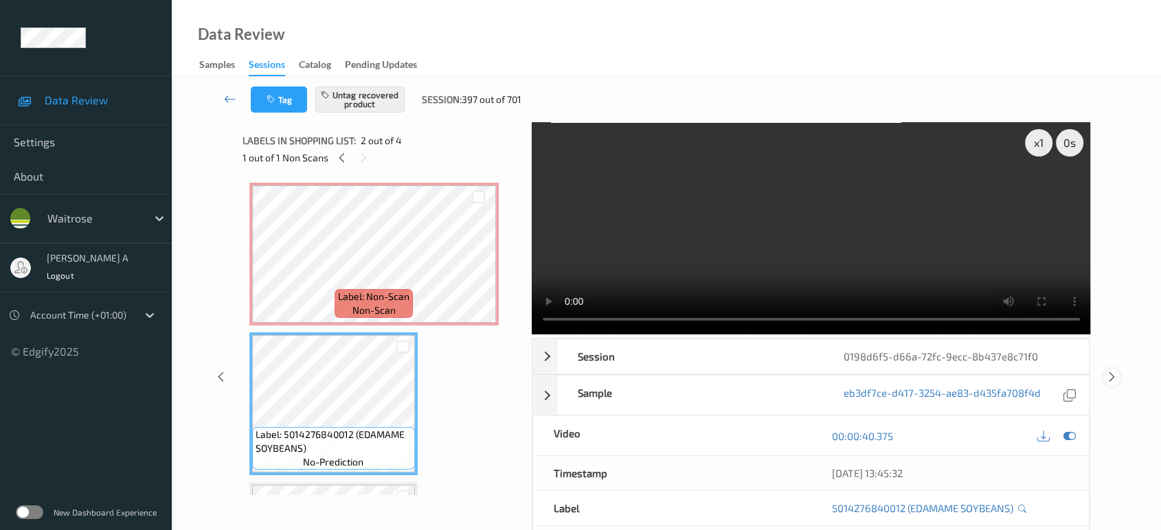
click at [1107, 376] on icon at bounding box center [1112, 377] width 12 height 12
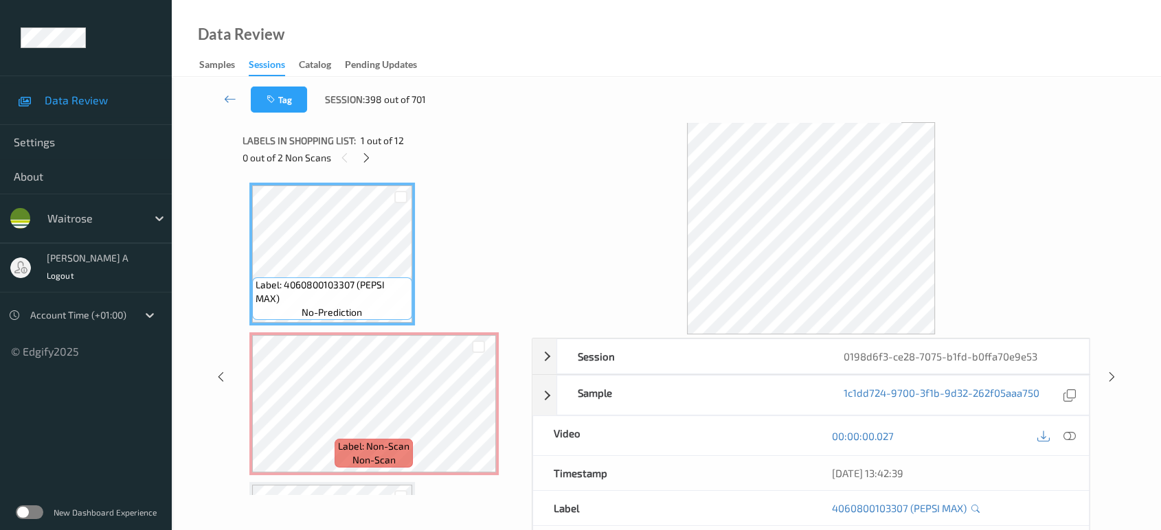
drag, startPoint x: 362, startPoint y: 157, endPoint x: 368, endPoint y: 175, distance: 18.9
click at [362, 157] on icon at bounding box center [367, 158] width 12 height 12
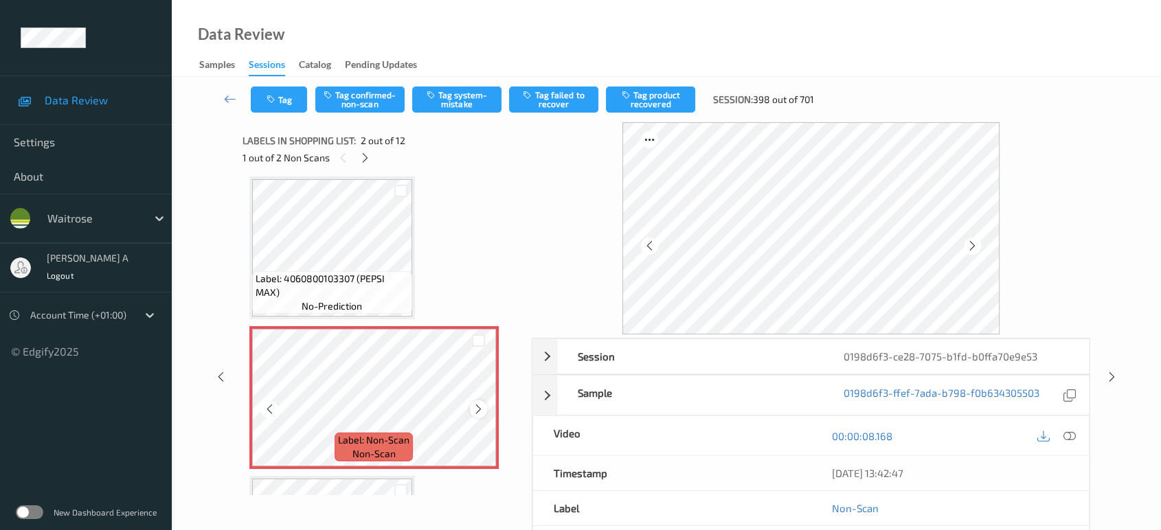
click at [475, 408] on icon at bounding box center [479, 409] width 12 height 12
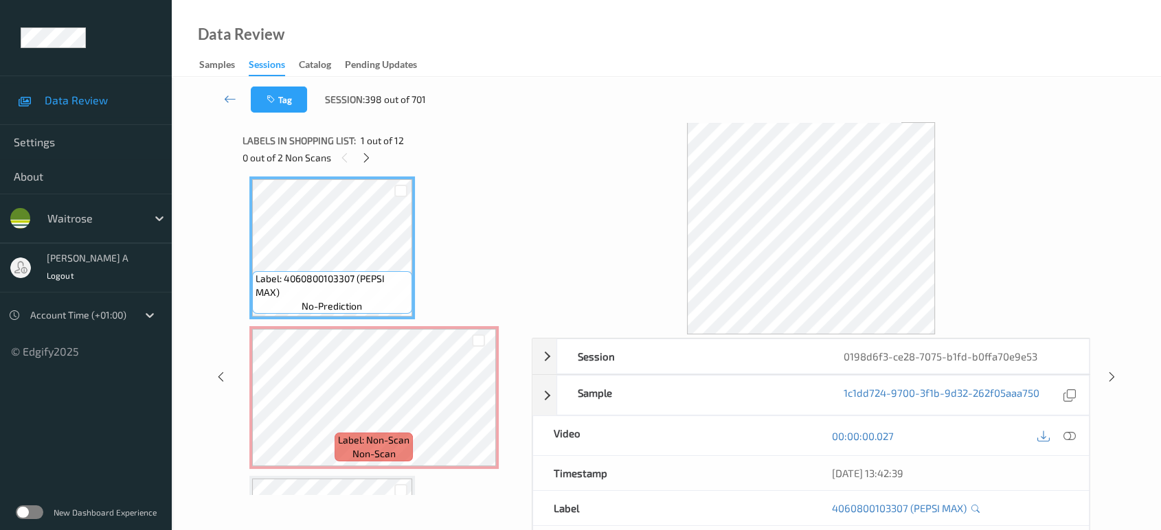
click at [1059, 434] on div at bounding box center [1056, 436] width 45 height 19
click at [1068, 436] on icon at bounding box center [1069, 436] width 12 height 12
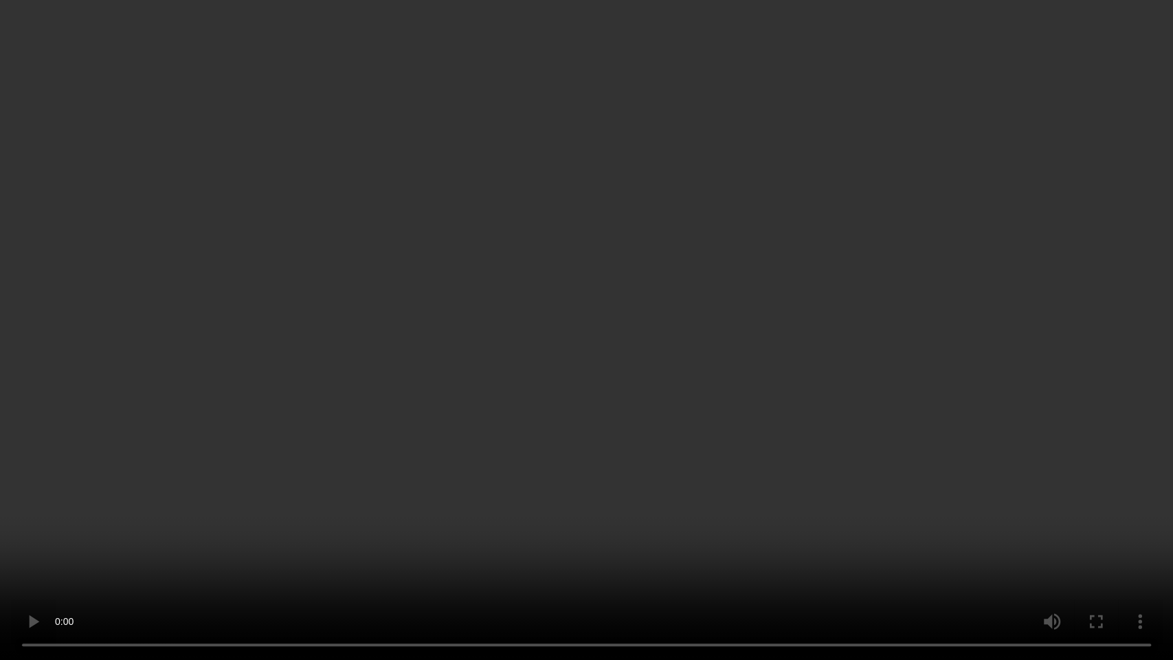
drag, startPoint x: 592, startPoint y: 271, endPoint x: 594, endPoint y: 265, distance: 7.2
click at [592, 271] on video at bounding box center [586, 330] width 1173 height 660
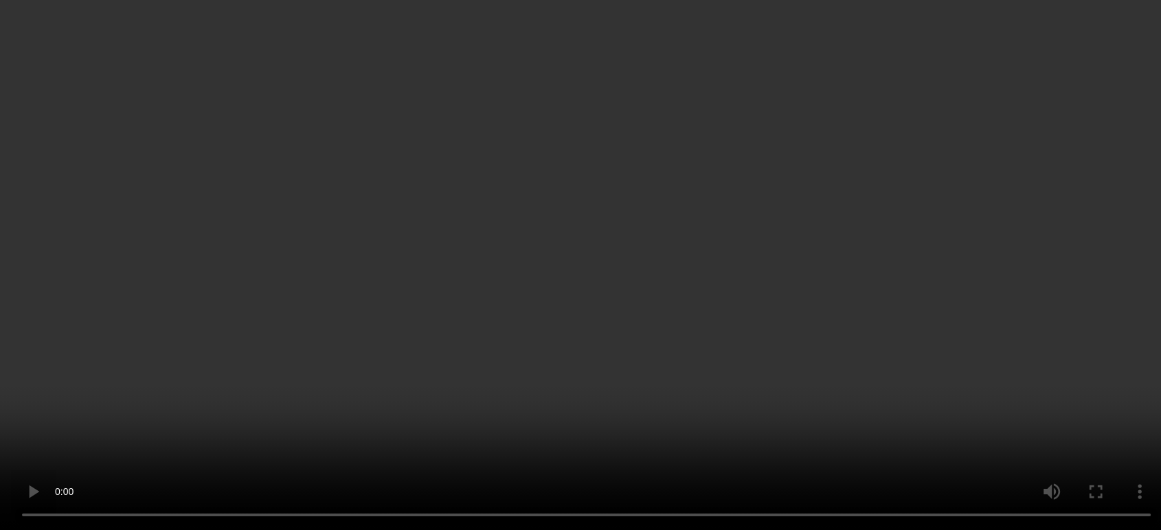
scroll to position [236, 0]
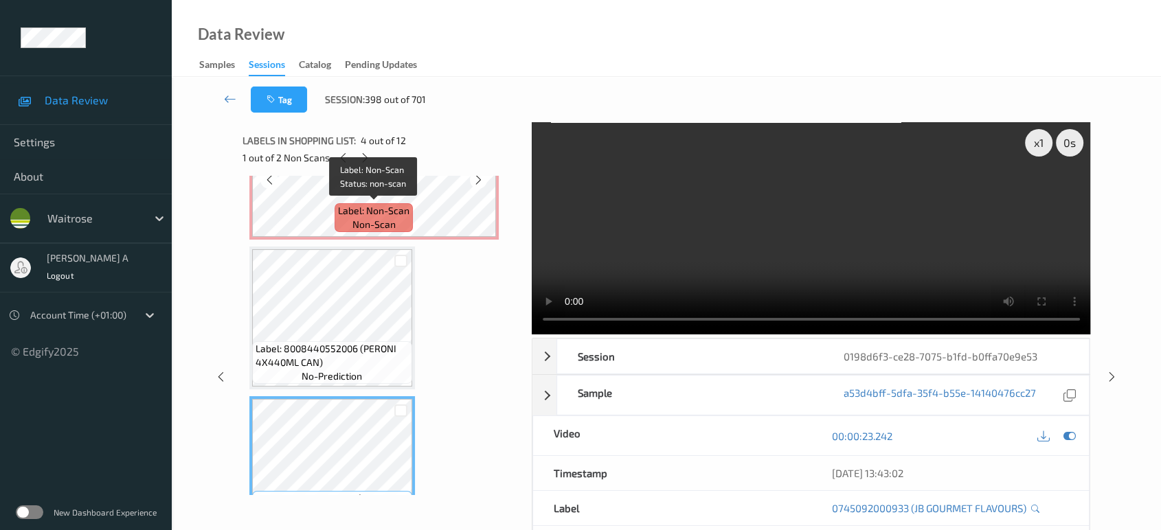
click at [401, 216] on span "Label: Non-Scan" at bounding box center [373, 211] width 71 height 14
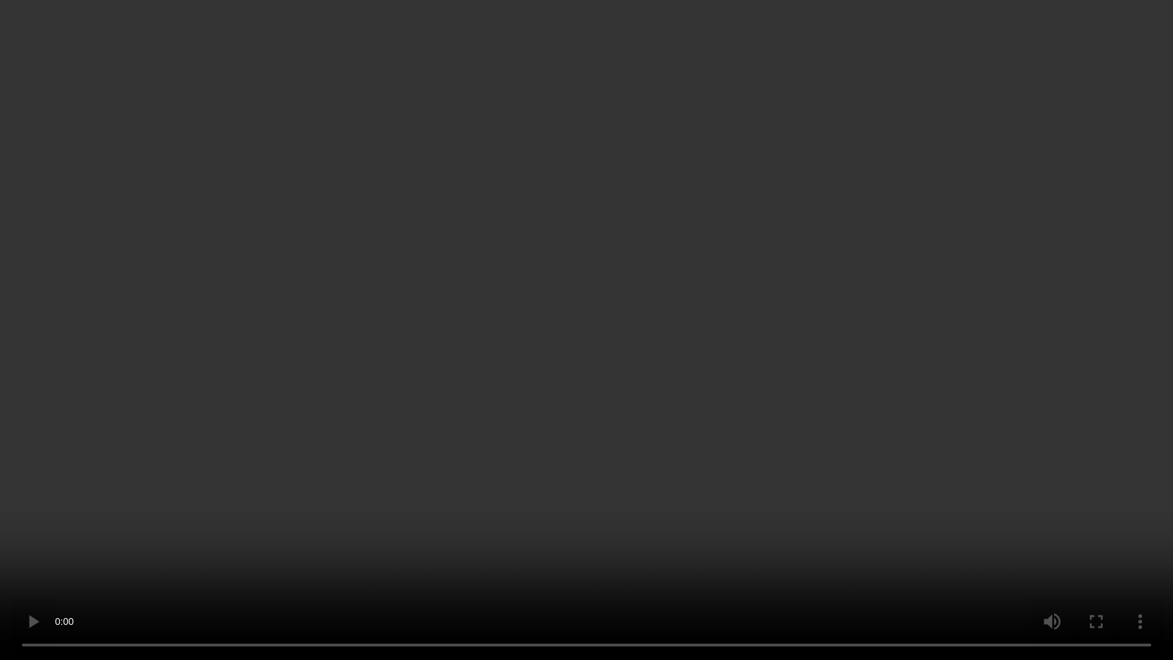
click at [671, 335] on video at bounding box center [586, 330] width 1173 height 660
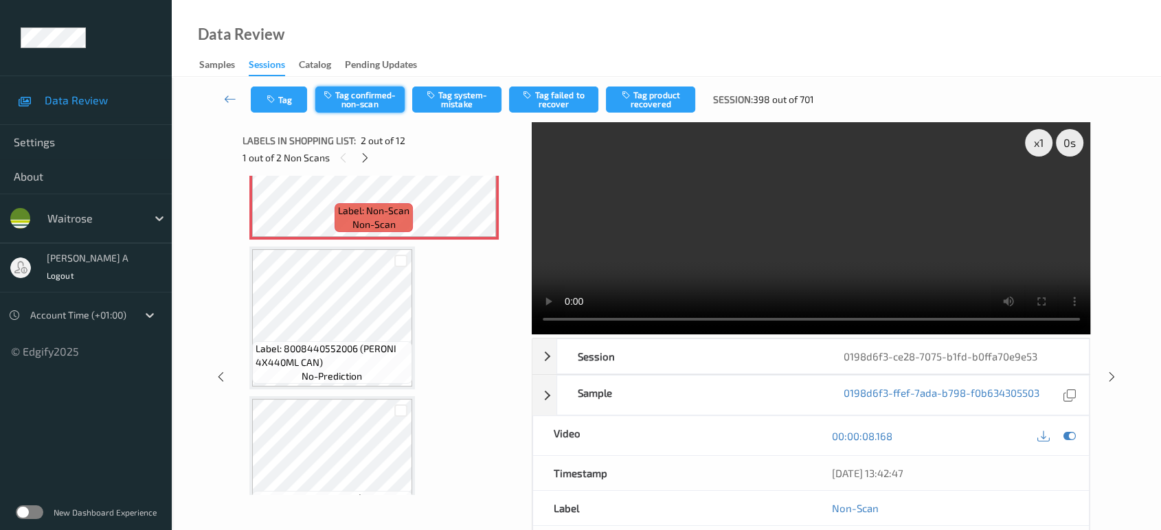
click at [359, 104] on button "Tag confirmed-non-scan" at bounding box center [359, 100] width 89 height 26
click at [545, 99] on button "Tag failed to recover" at bounding box center [553, 100] width 89 height 26
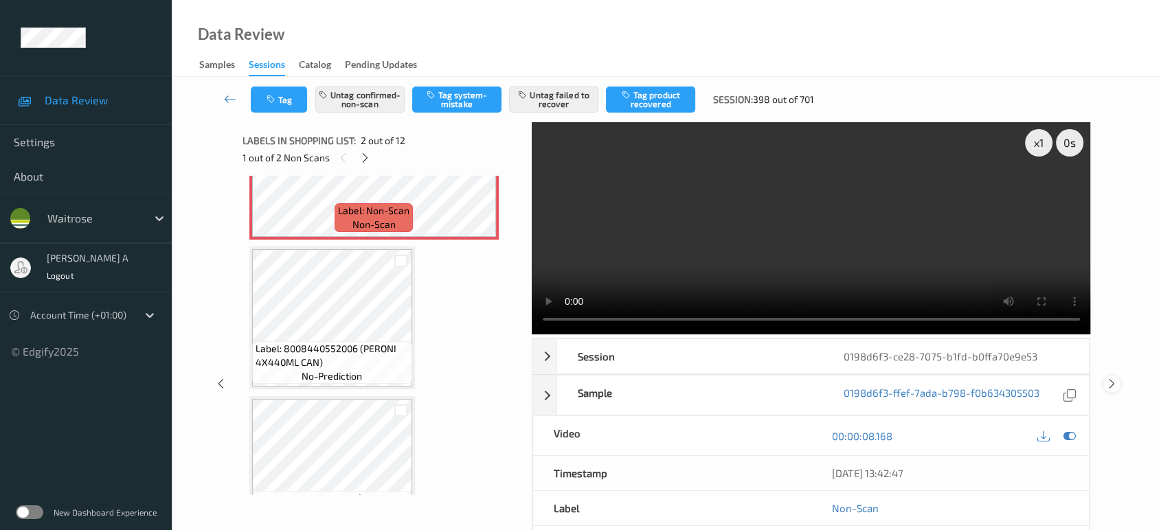
click at [1108, 378] on icon at bounding box center [1112, 384] width 12 height 12
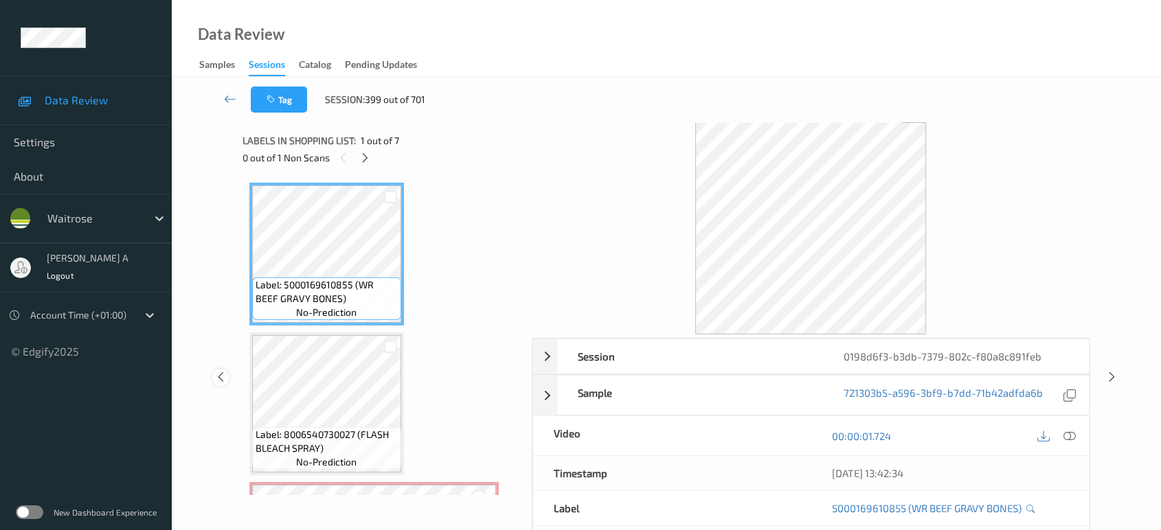
click at [216, 379] on icon at bounding box center [221, 377] width 12 height 12
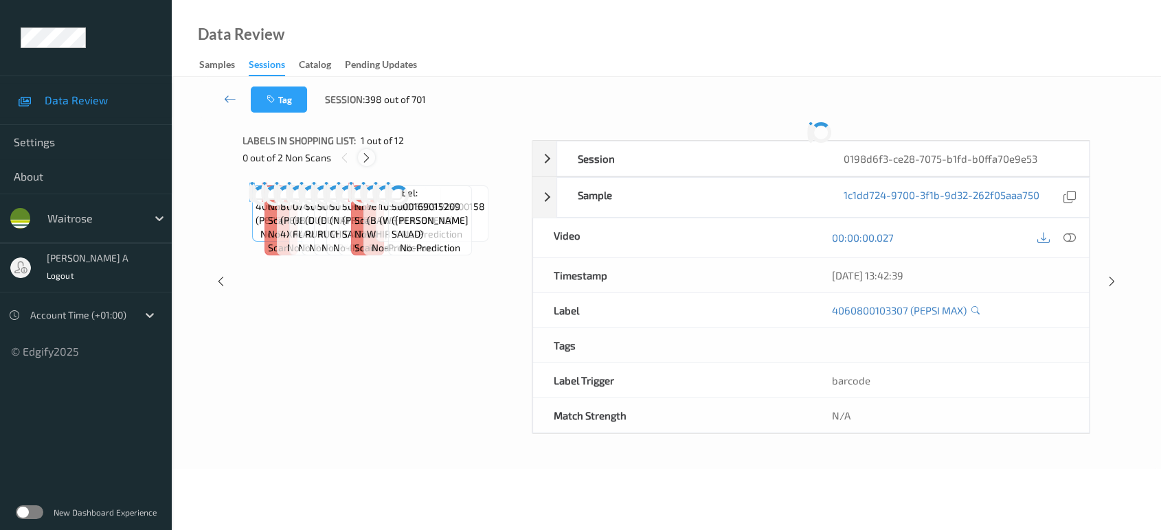
click at [364, 157] on icon at bounding box center [367, 158] width 12 height 12
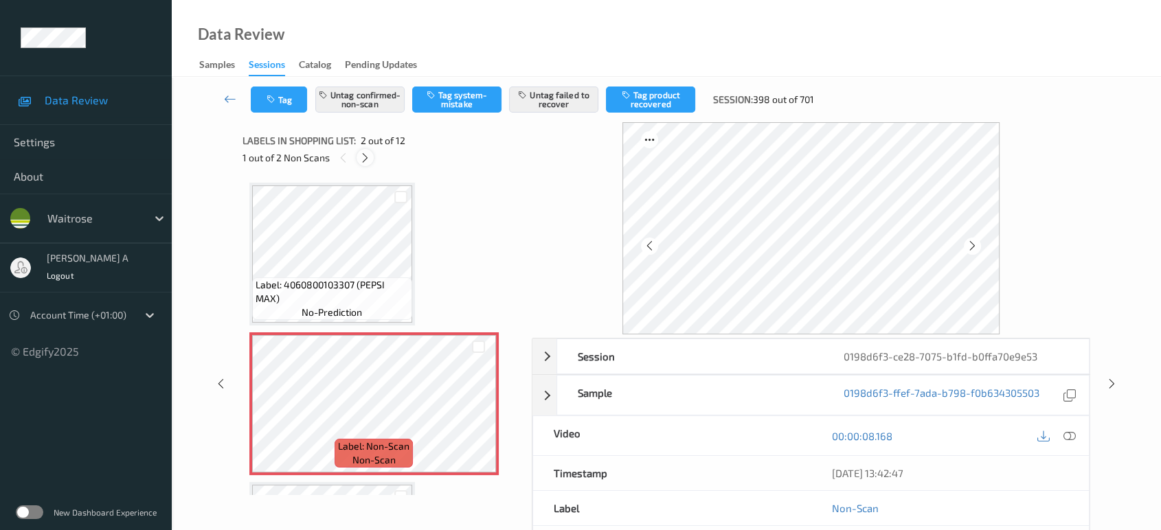
scroll to position [6, 0]
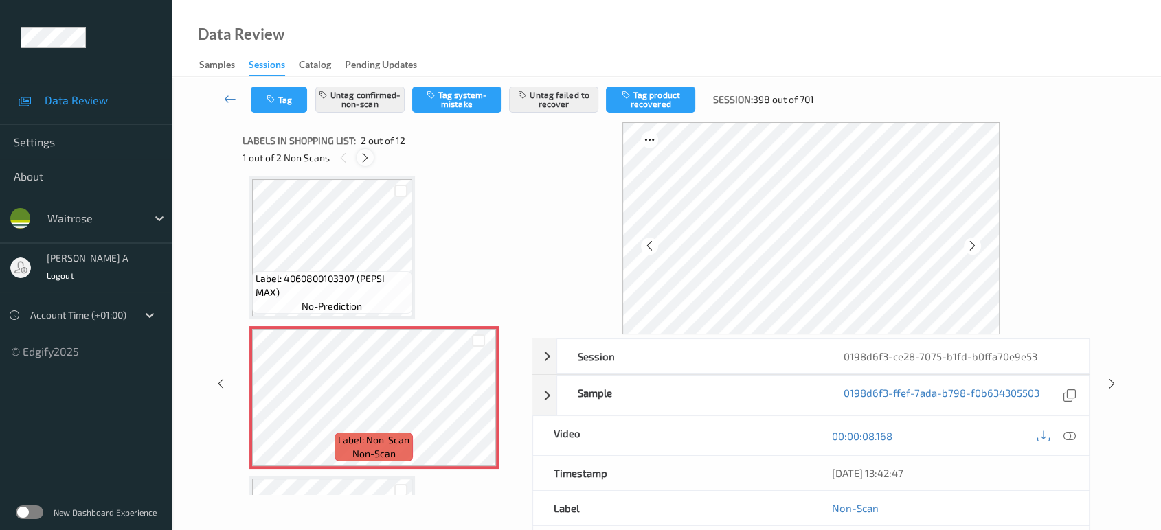
click at [368, 158] on icon at bounding box center [365, 158] width 12 height 12
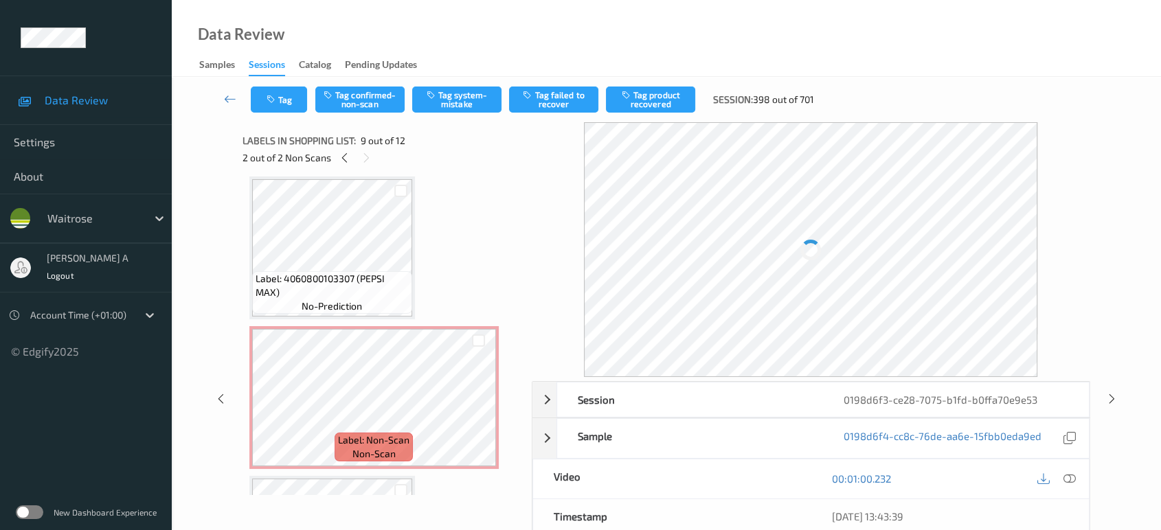
scroll to position [1050, 0]
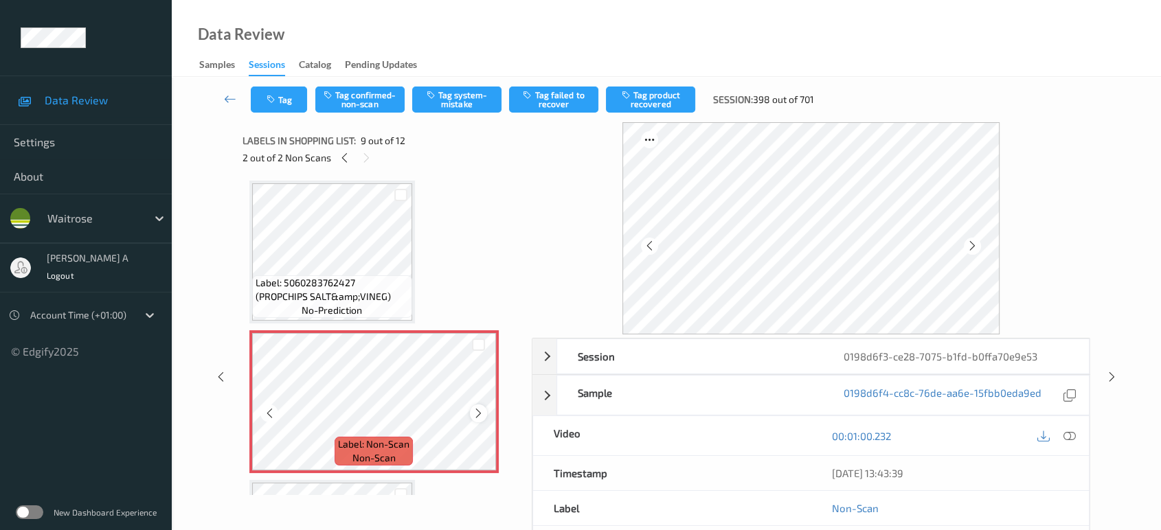
click at [480, 407] on icon at bounding box center [479, 413] width 12 height 12
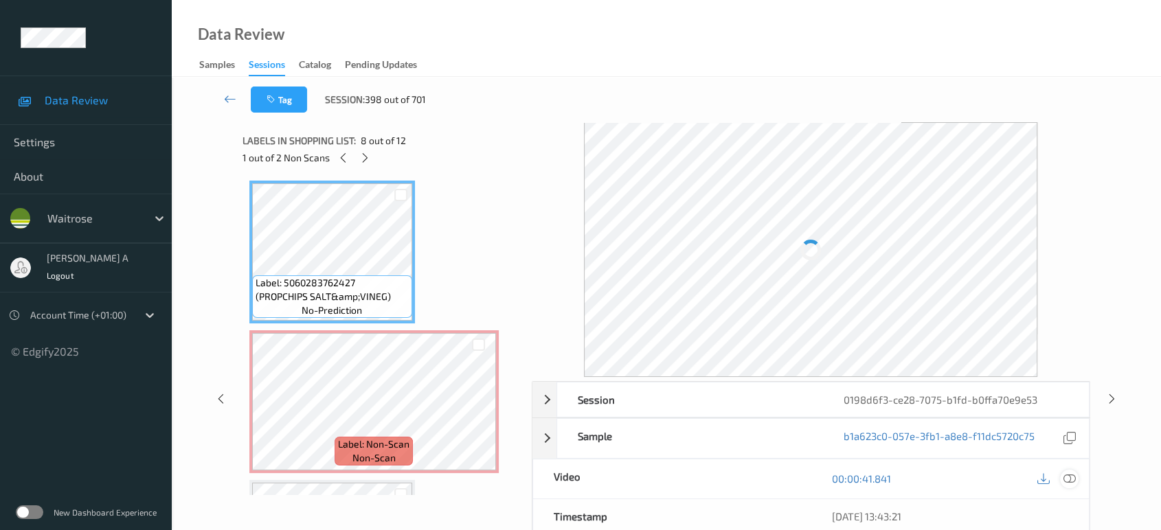
click at [1068, 474] on icon at bounding box center [1069, 479] width 12 height 12
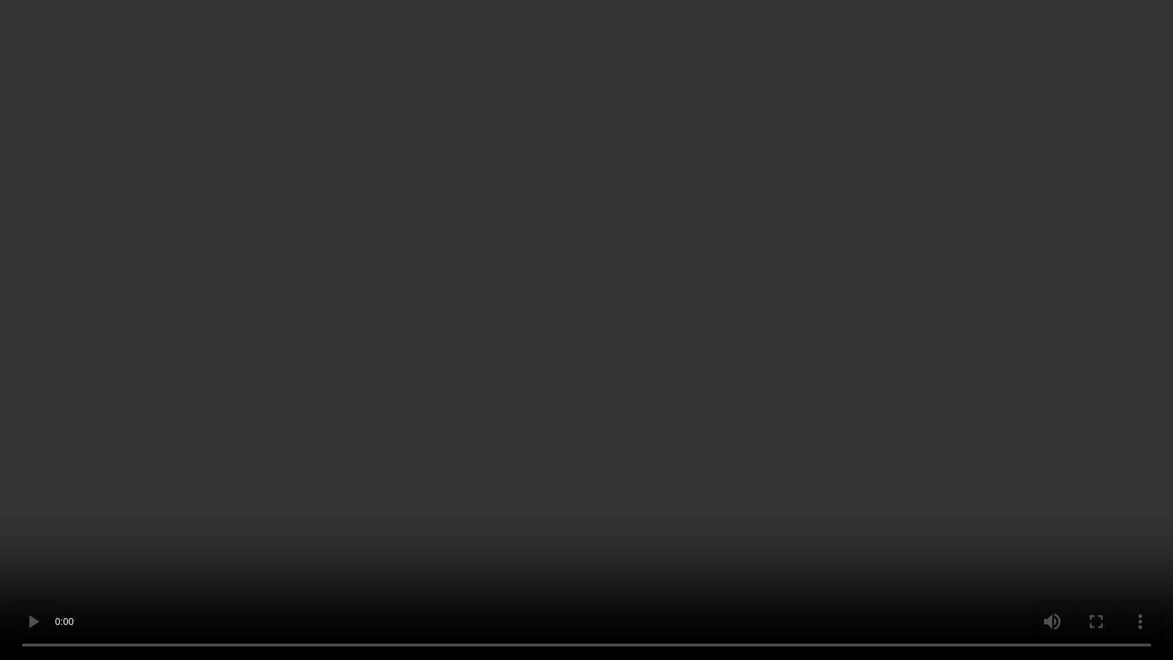
click at [679, 370] on video at bounding box center [586, 330] width 1173 height 660
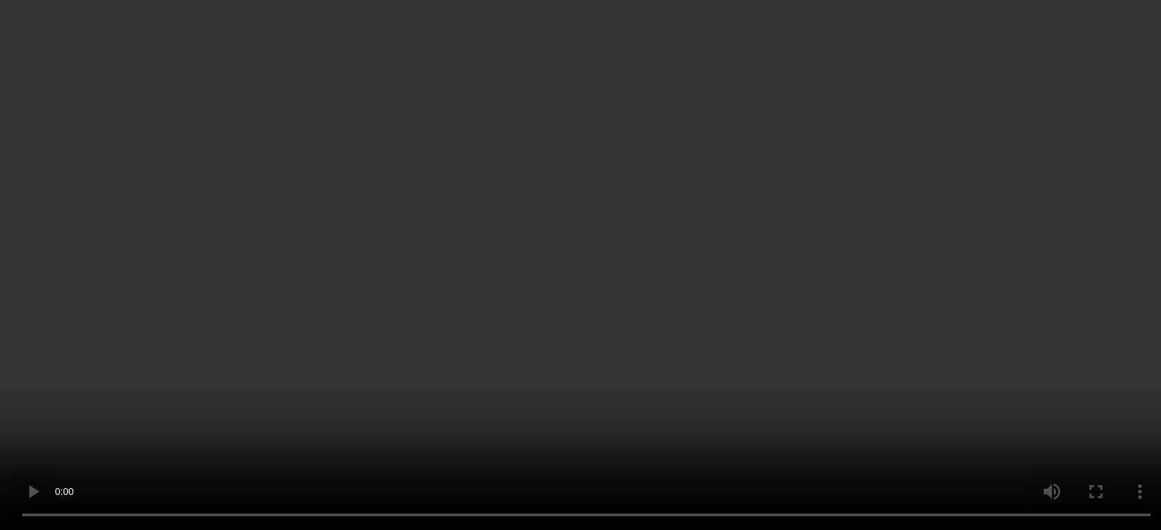
scroll to position [1400, 0]
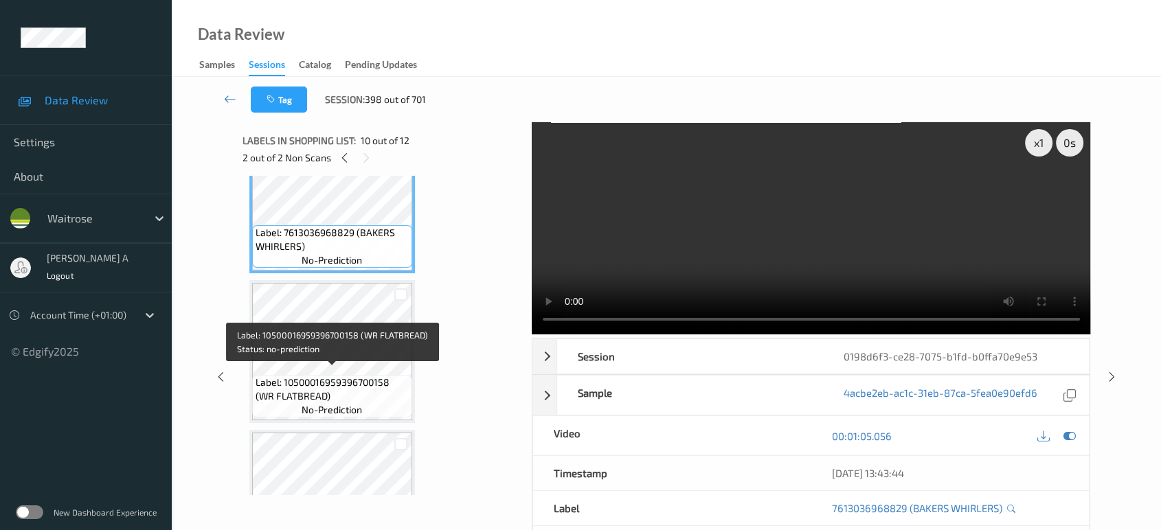
click at [330, 376] on span "Label: 10500016959396700158 (WR FLATBREAD)" at bounding box center [332, 389] width 153 height 27
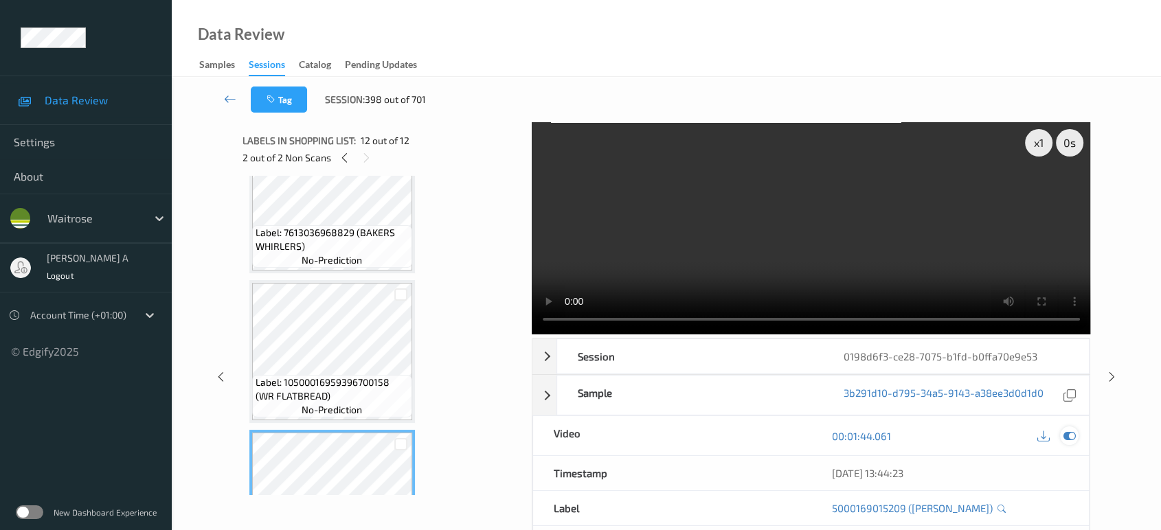
click at [1071, 434] on icon at bounding box center [1069, 436] width 12 height 12
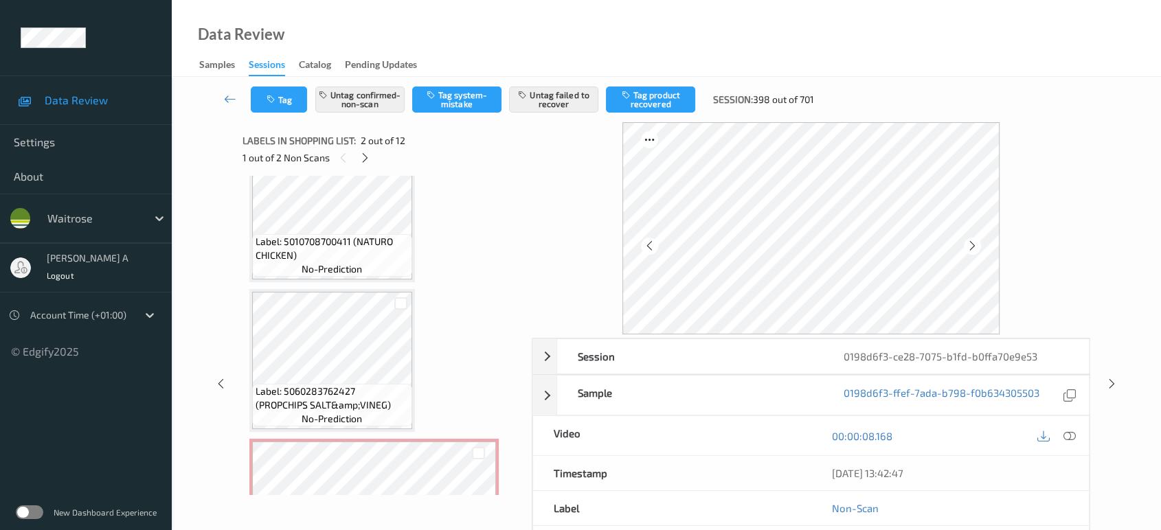
scroll to position [1094, 0]
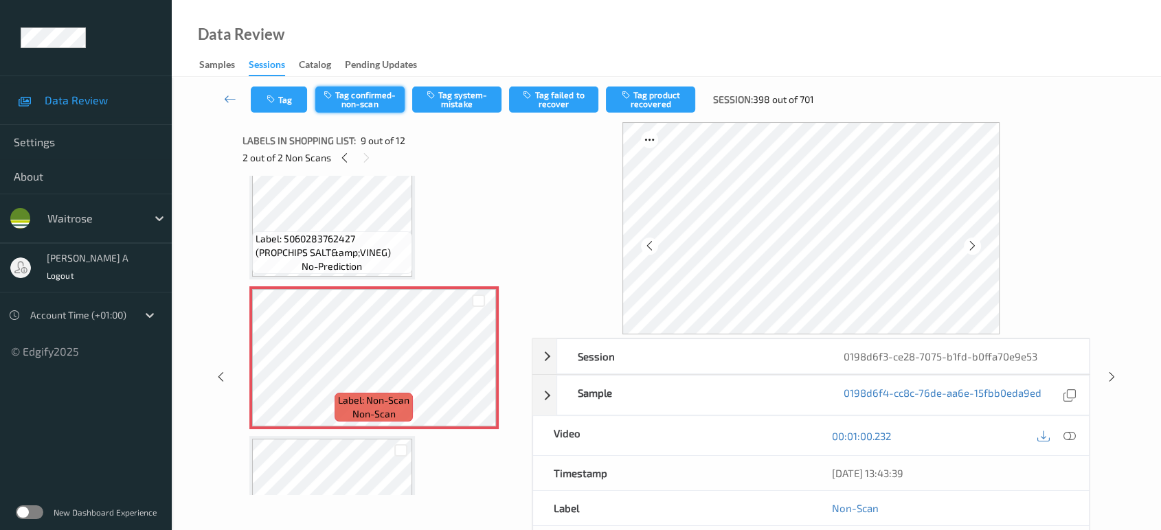
click at [359, 102] on button "Tag confirmed-non-scan" at bounding box center [359, 100] width 89 height 26
click at [559, 98] on button "Tag failed to recover" at bounding box center [553, 100] width 89 height 26
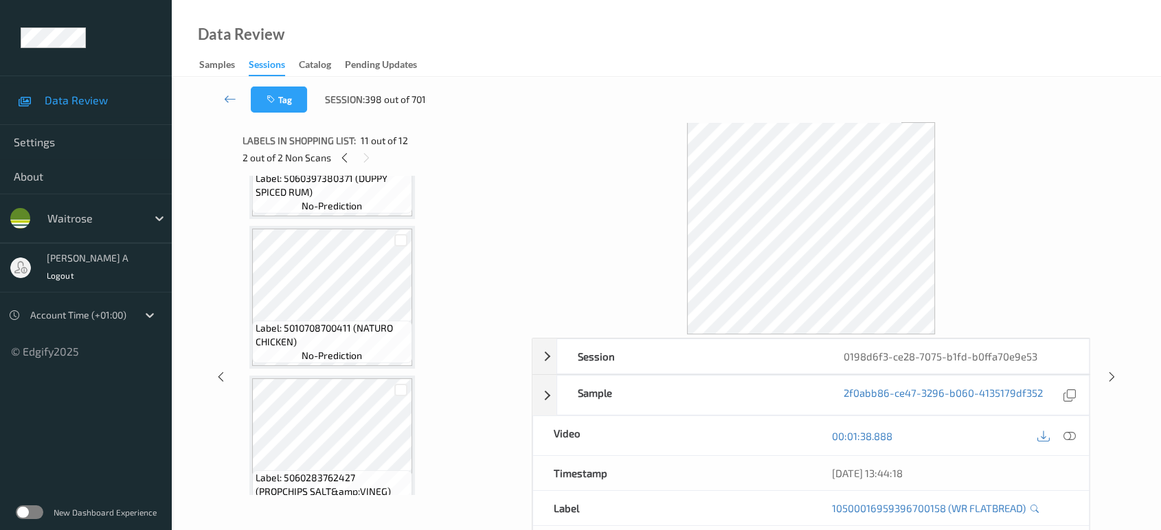
scroll to position [789, 0]
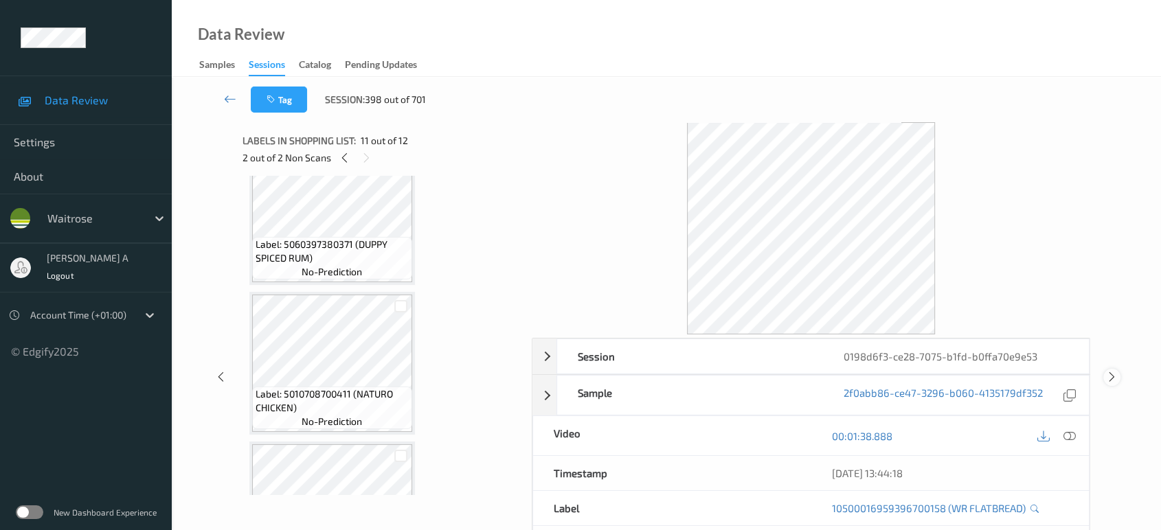
click at [1110, 376] on icon at bounding box center [1112, 377] width 12 height 12
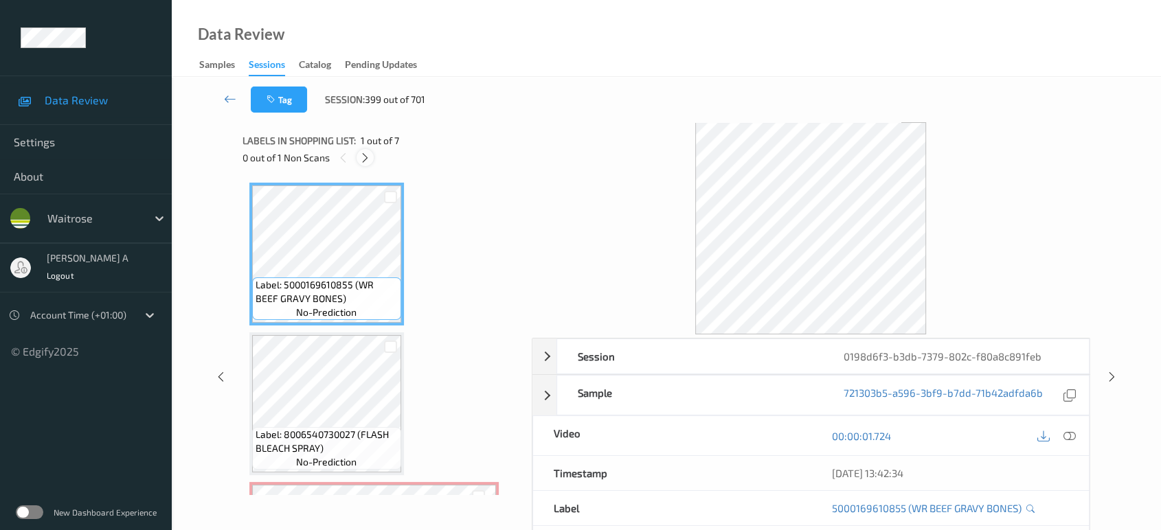
click at [366, 153] on icon at bounding box center [365, 158] width 12 height 12
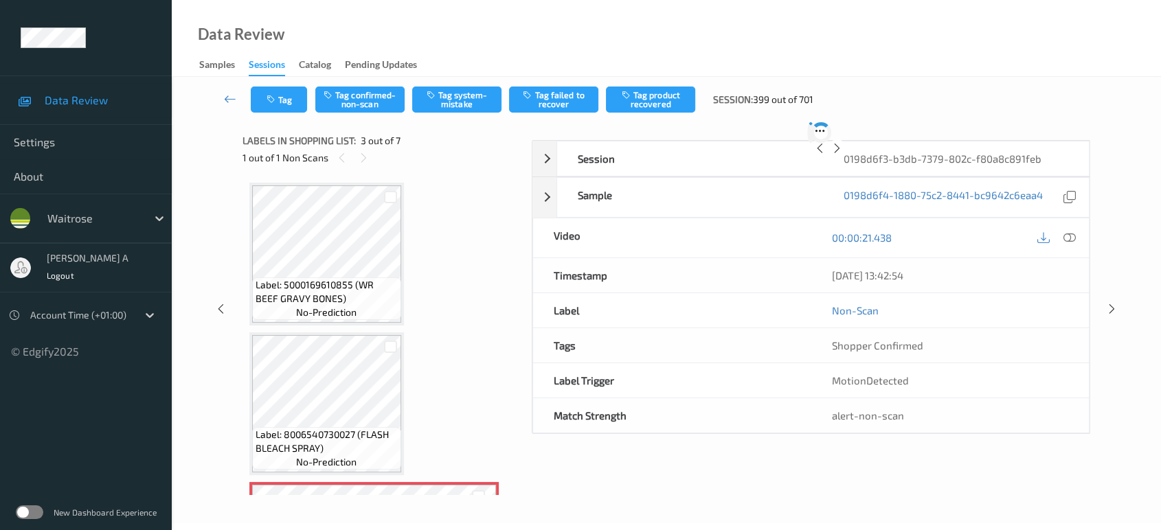
scroll to position [155, 0]
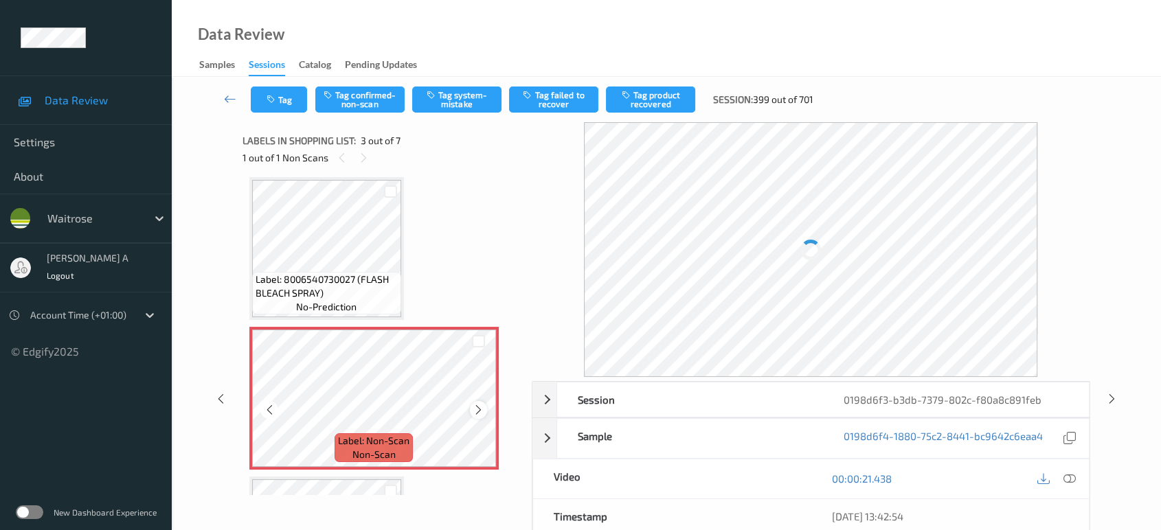
click at [476, 405] on icon at bounding box center [479, 410] width 12 height 12
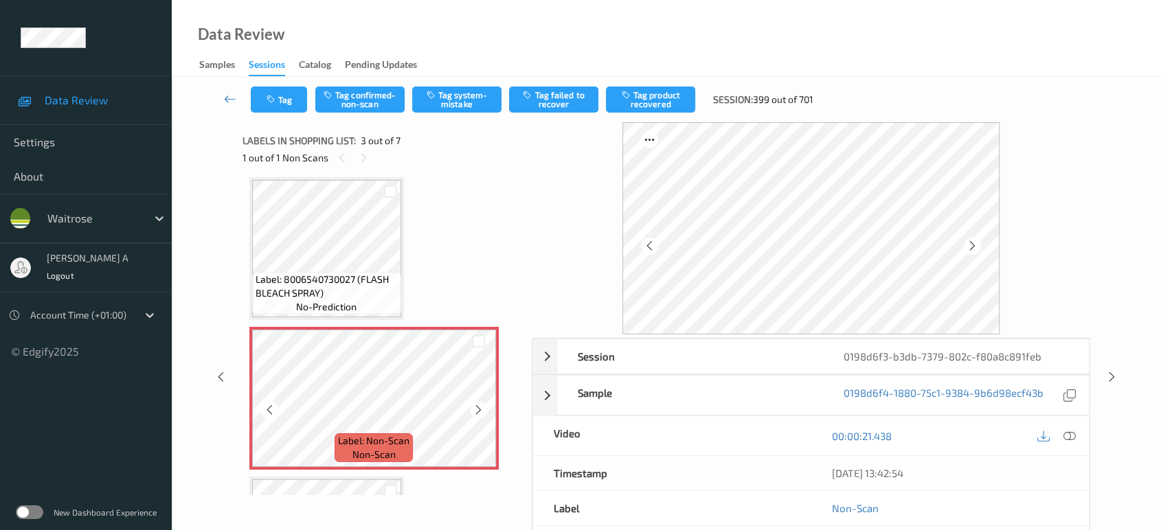
click at [476, 405] on icon at bounding box center [479, 410] width 12 height 12
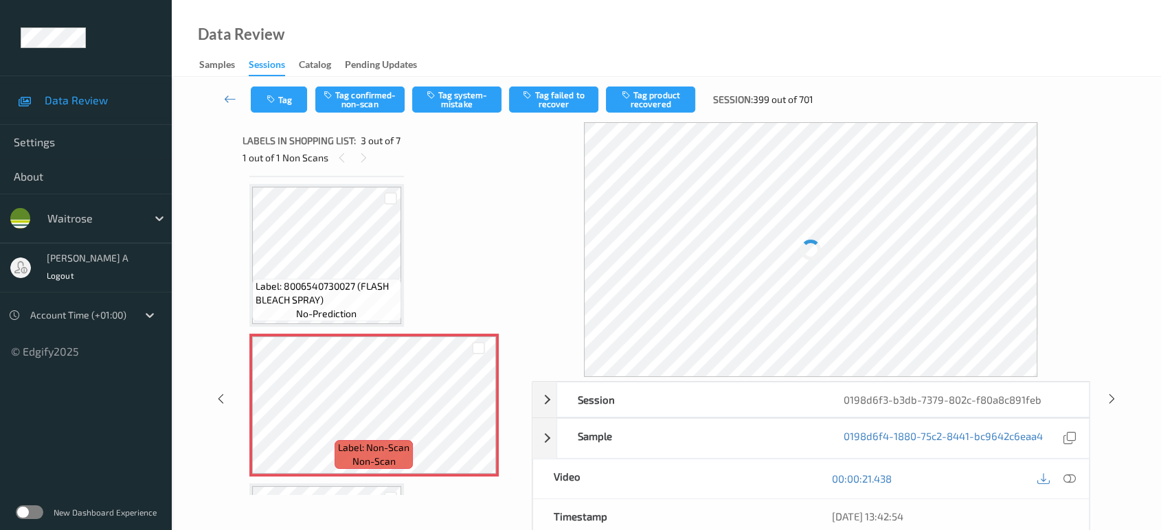
scroll to position [153, 0]
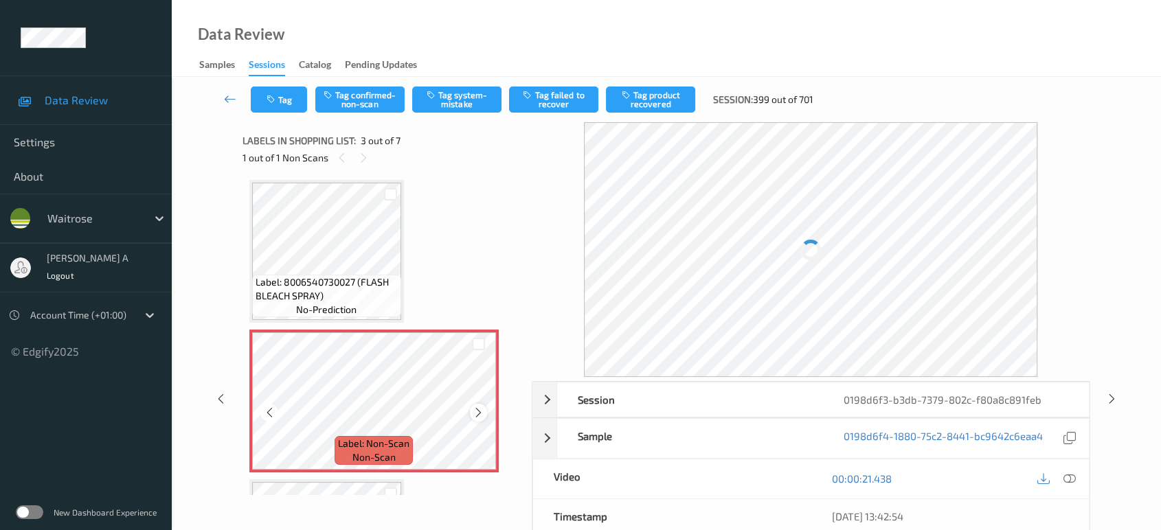
click at [480, 413] on icon at bounding box center [479, 413] width 12 height 12
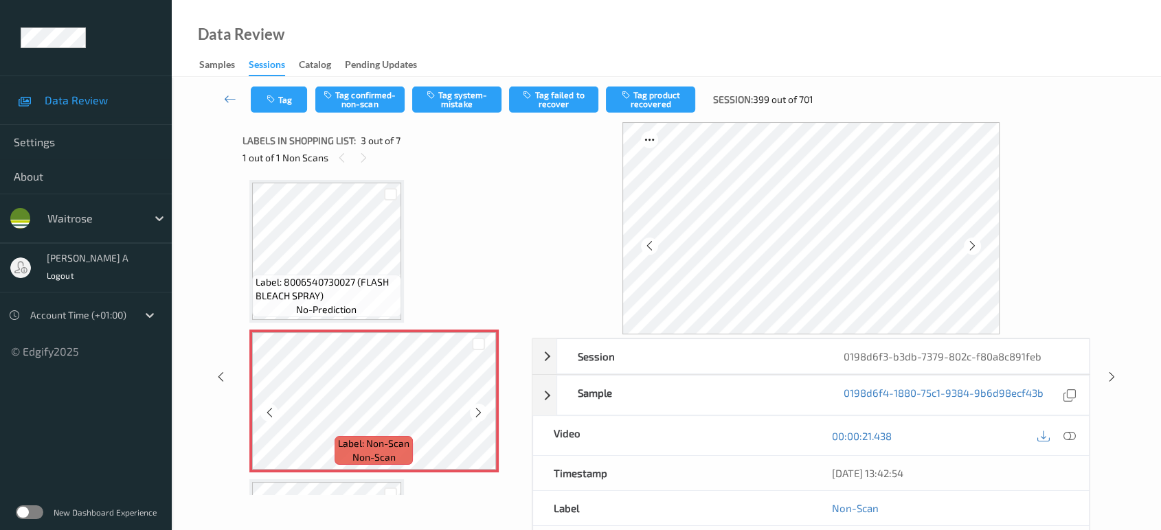
click at [480, 413] on icon at bounding box center [479, 413] width 12 height 12
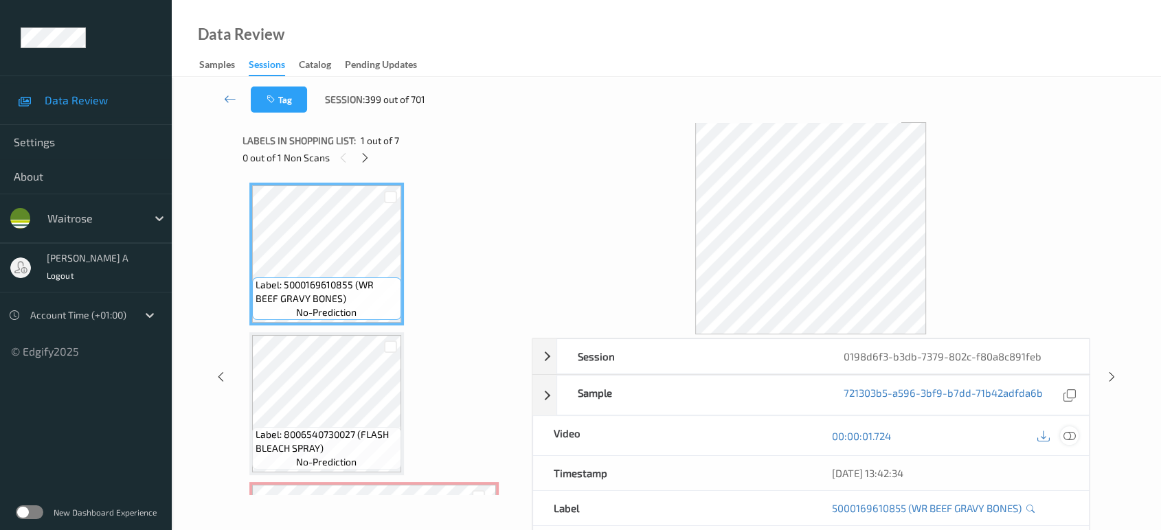
click at [1070, 432] on icon at bounding box center [1069, 436] width 12 height 12
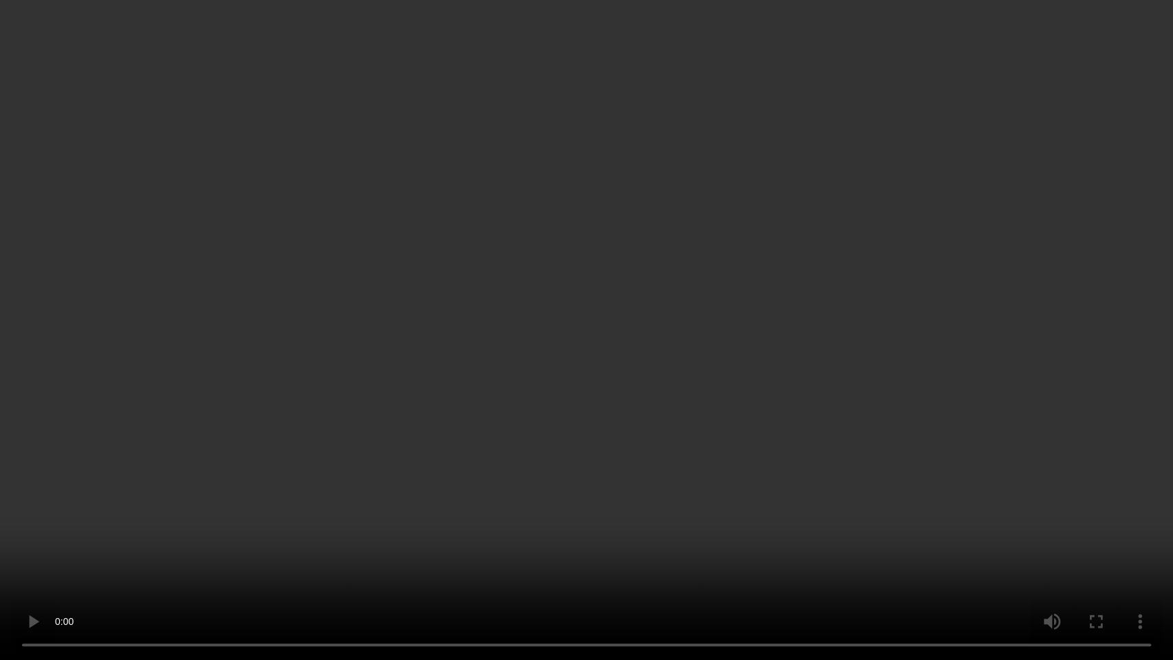
click at [339, 244] on video at bounding box center [586, 330] width 1173 height 660
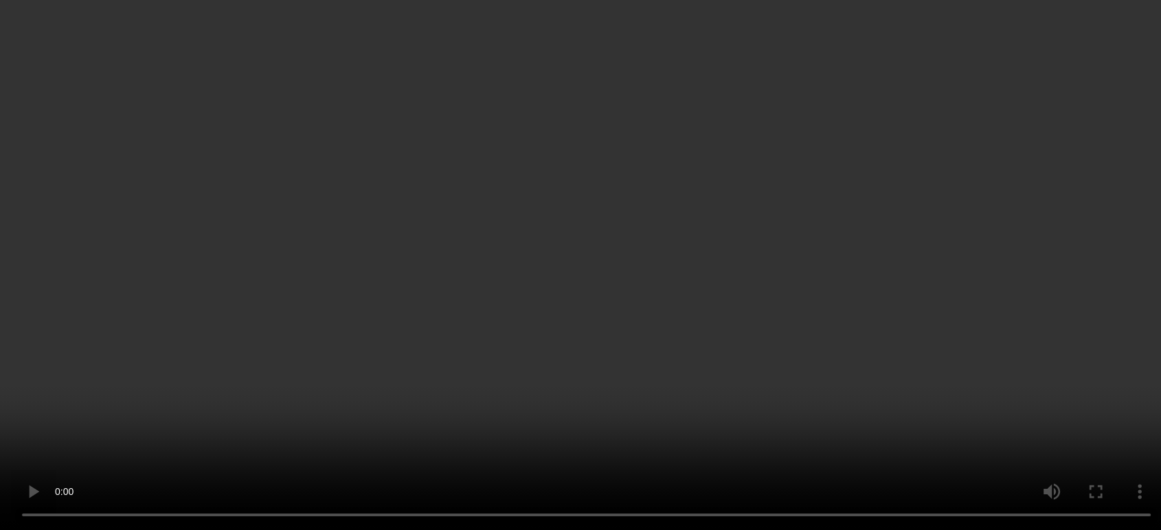
scroll to position [196, 0]
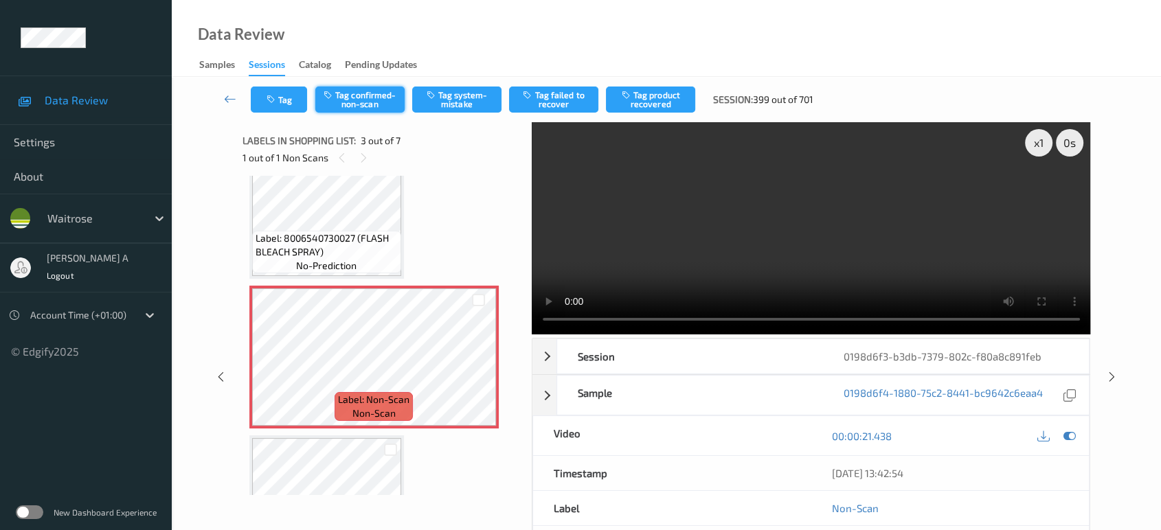
click at [350, 98] on button "Tag confirmed-non-scan" at bounding box center [359, 100] width 89 height 26
click at [580, 102] on button "Tag failed to recover" at bounding box center [553, 100] width 89 height 26
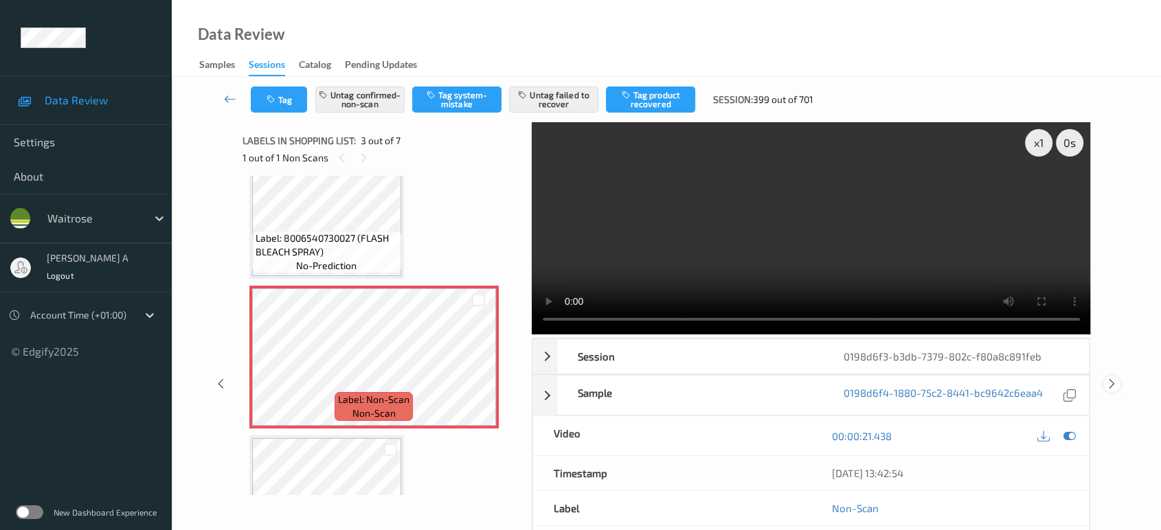
click at [1116, 378] on icon at bounding box center [1112, 384] width 12 height 12
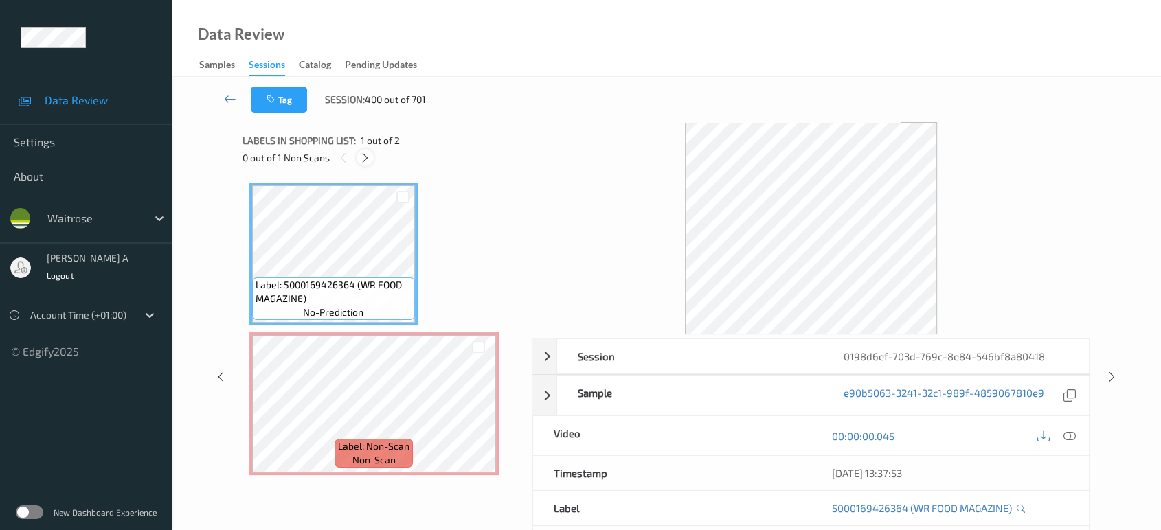
click at [367, 157] on icon at bounding box center [365, 158] width 12 height 12
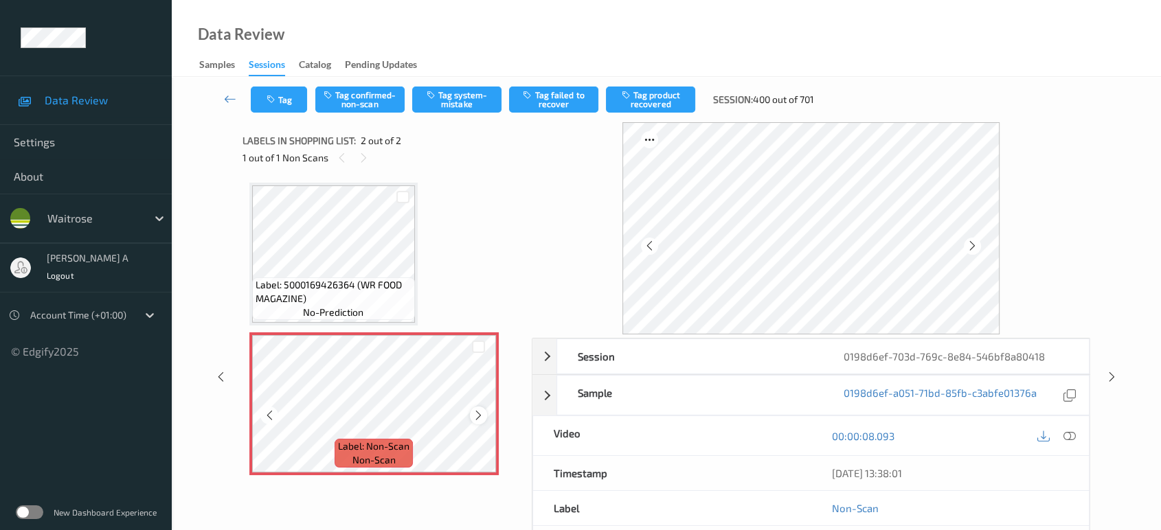
click at [480, 416] on icon at bounding box center [479, 415] width 12 height 12
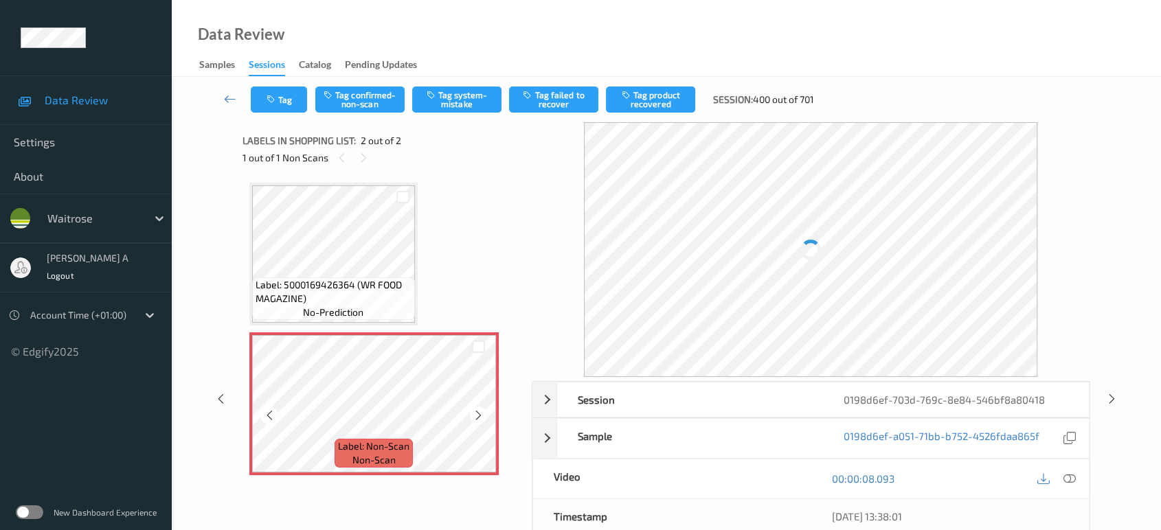
click at [480, 416] on icon at bounding box center [479, 415] width 12 height 12
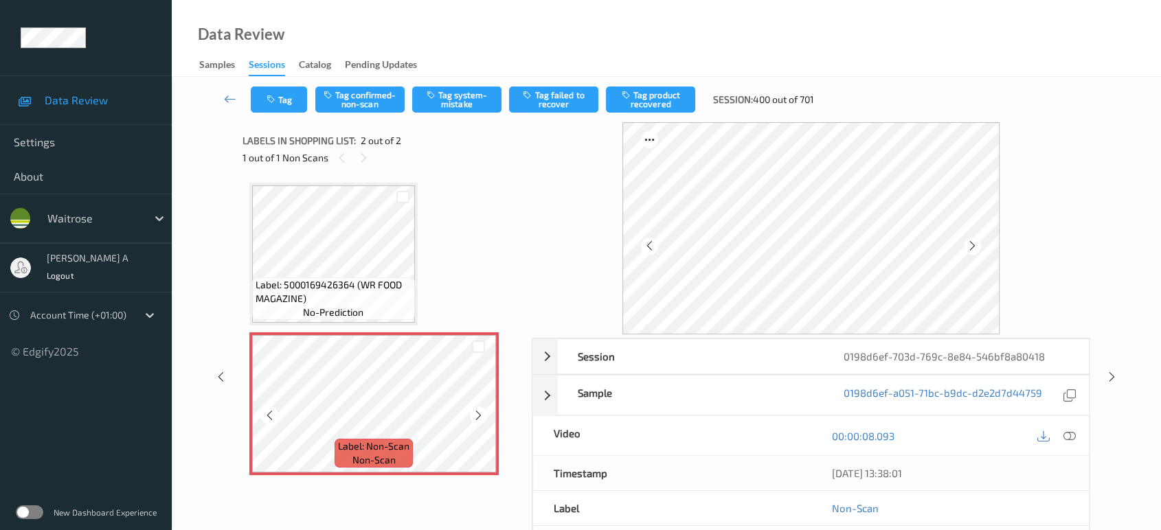
click at [480, 416] on icon at bounding box center [479, 415] width 12 height 12
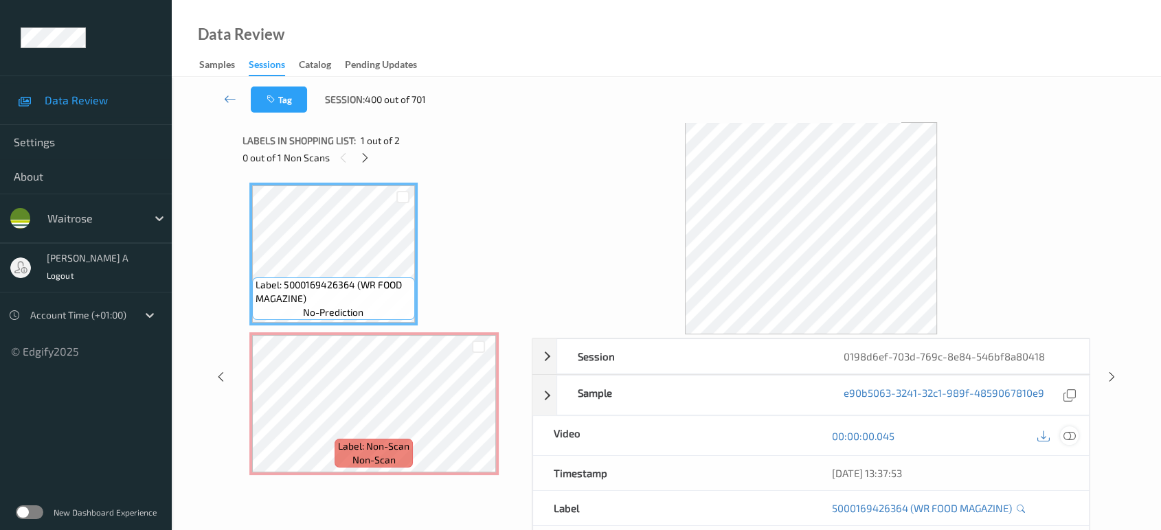
click at [1072, 435] on icon at bounding box center [1069, 436] width 12 height 12
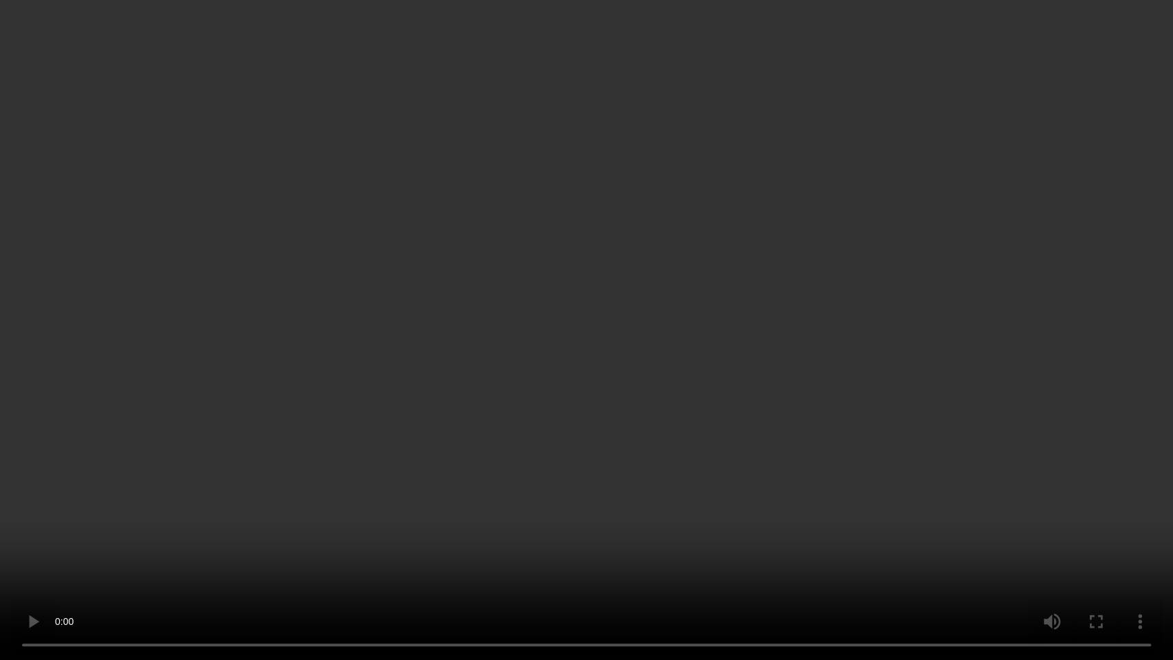
click at [594, 343] on video at bounding box center [586, 330] width 1173 height 660
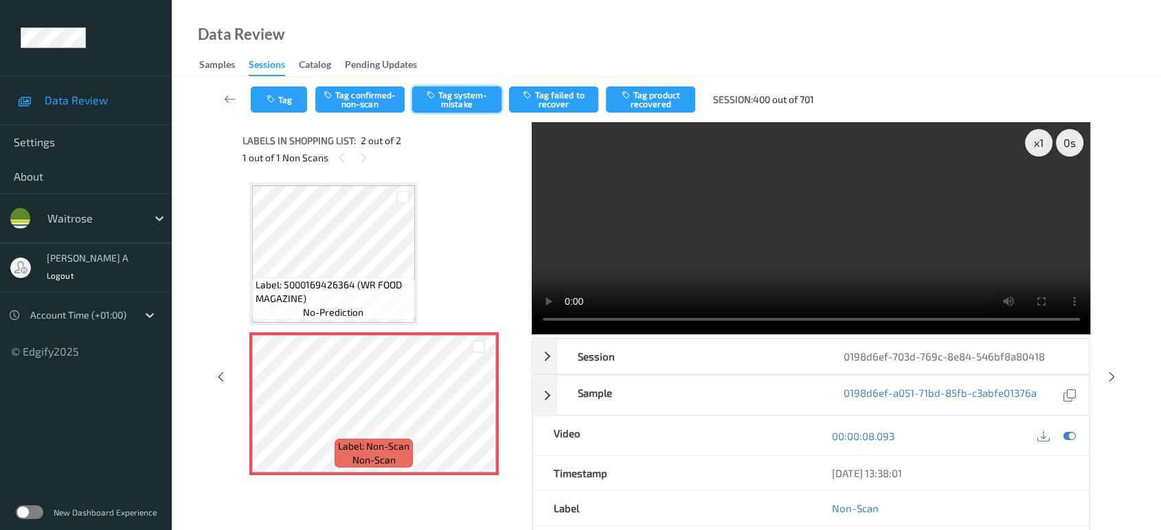
click at [455, 103] on button "Tag system-mistake" at bounding box center [456, 100] width 89 height 26
click at [293, 100] on button "Tag" at bounding box center [279, 100] width 56 height 26
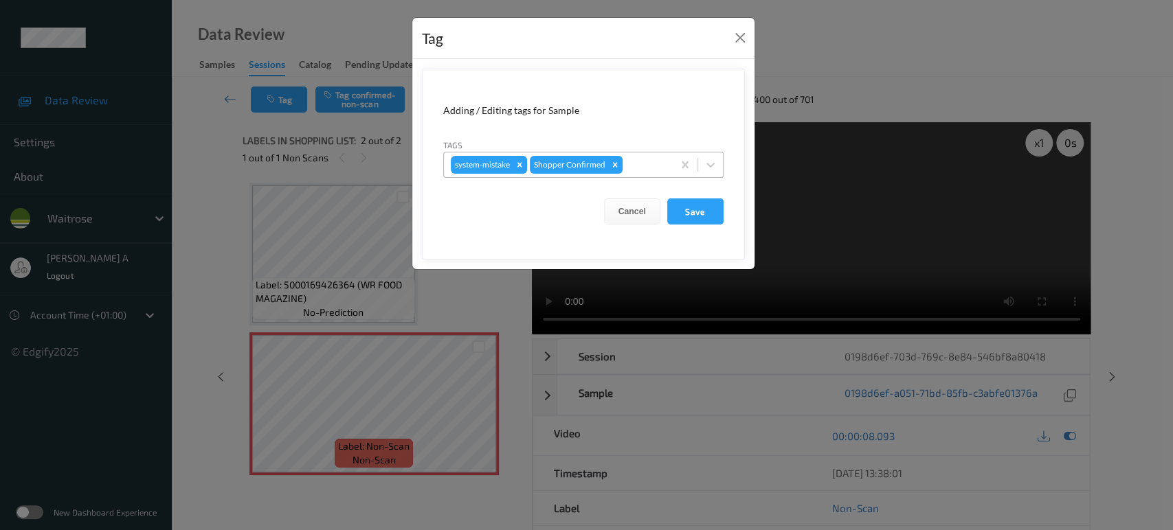
click at [654, 165] on div at bounding box center [645, 165] width 41 height 16
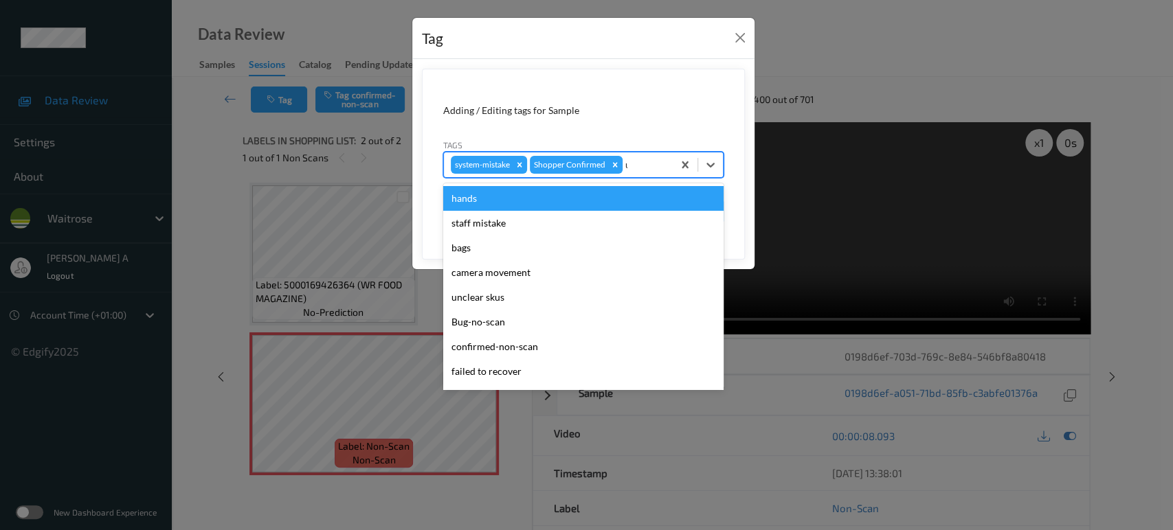
type input "un"
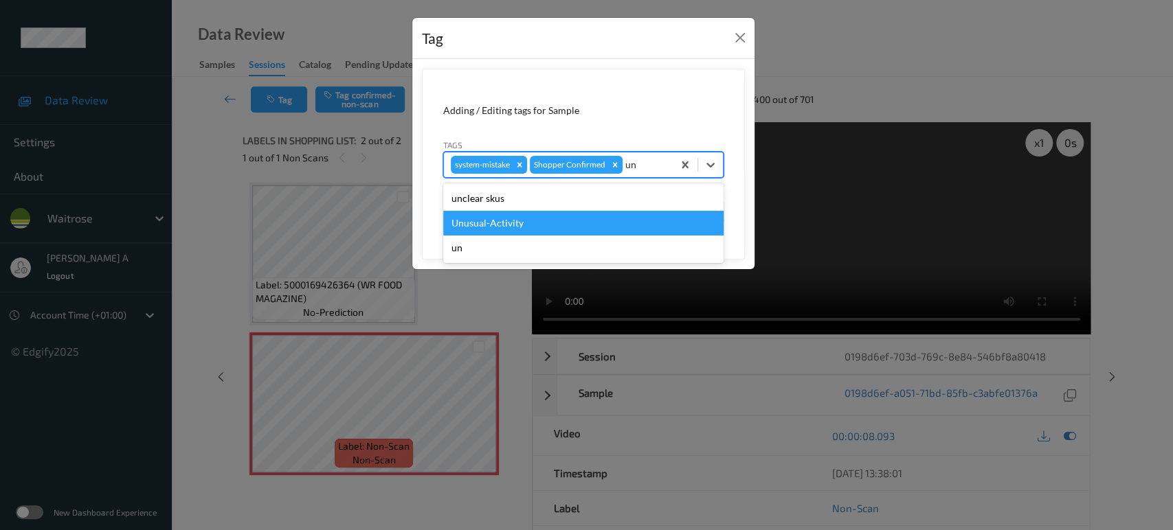
click at [588, 218] on div "Unusual-Activity" at bounding box center [583, 223] width 280 height 25
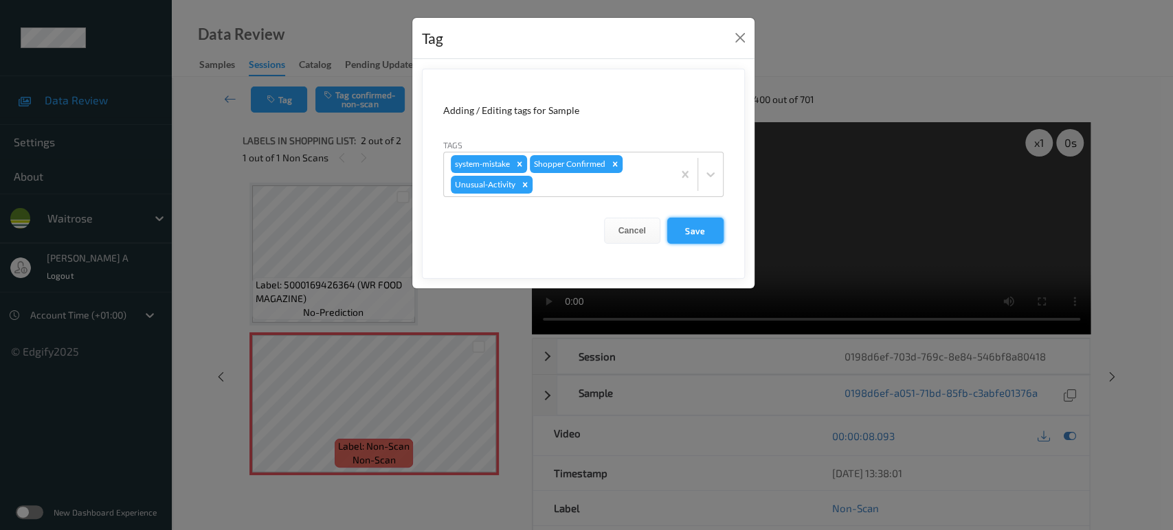
click at [699, 232] on button "Save" at bounding box center [695, 231] width 56 height 26
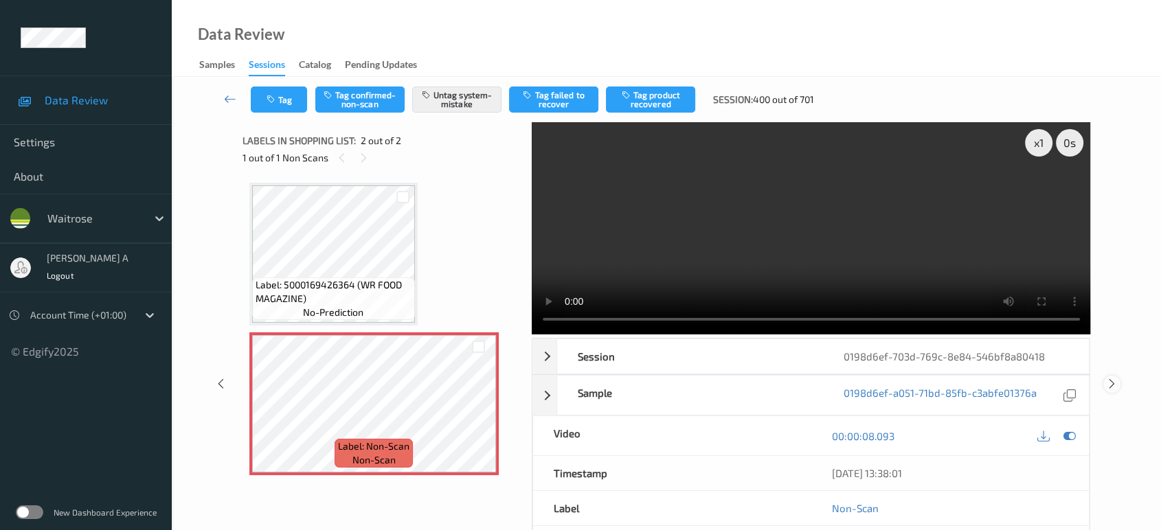
click at [1114, 378] on icon at bounding box center [1112, 384] width 12 height 12
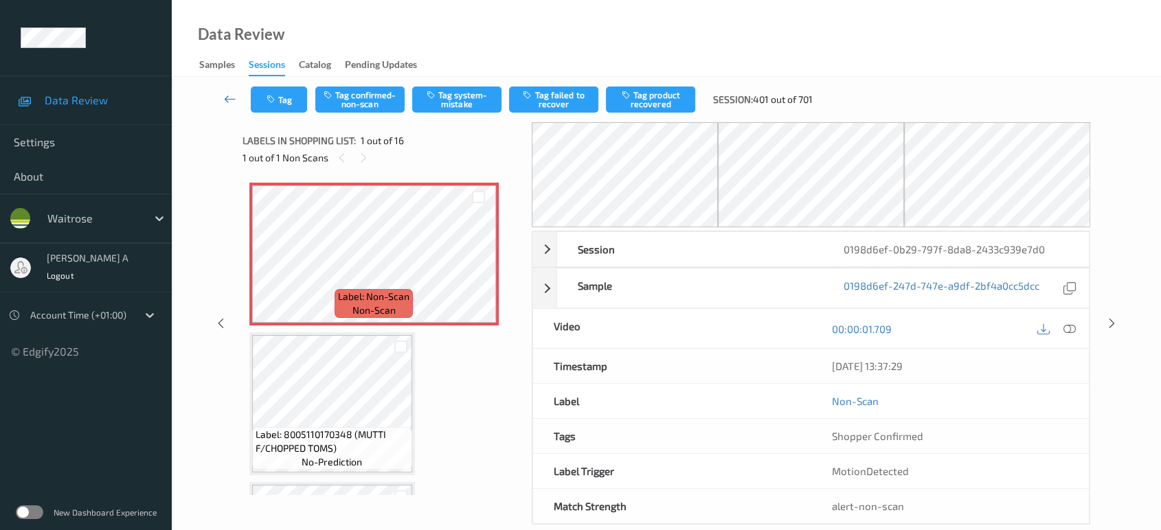
click at [225, 98] on icon at bounding box center [230, 99] width 12 height 14
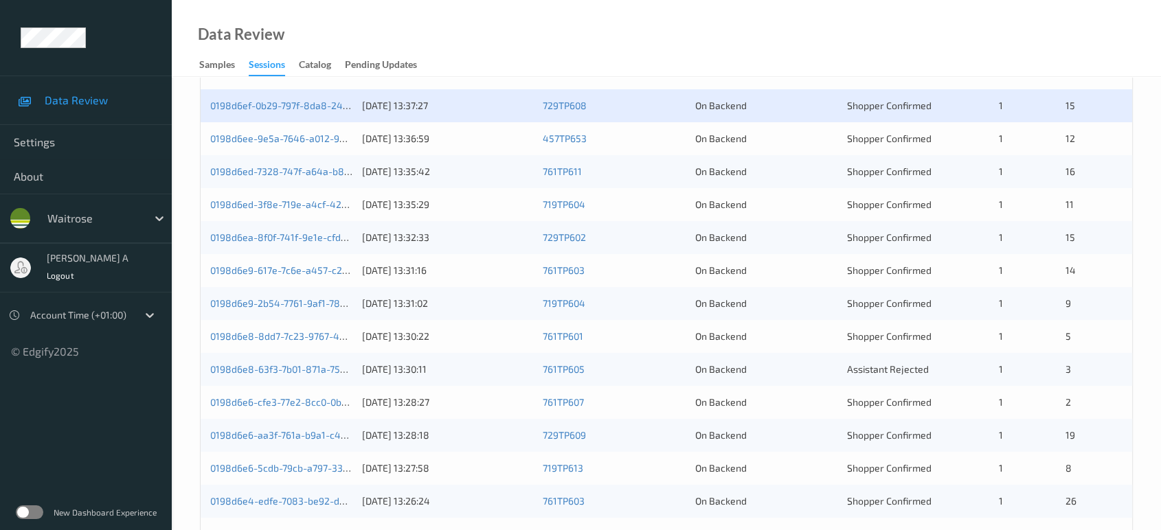
scroll to position [245, 0]
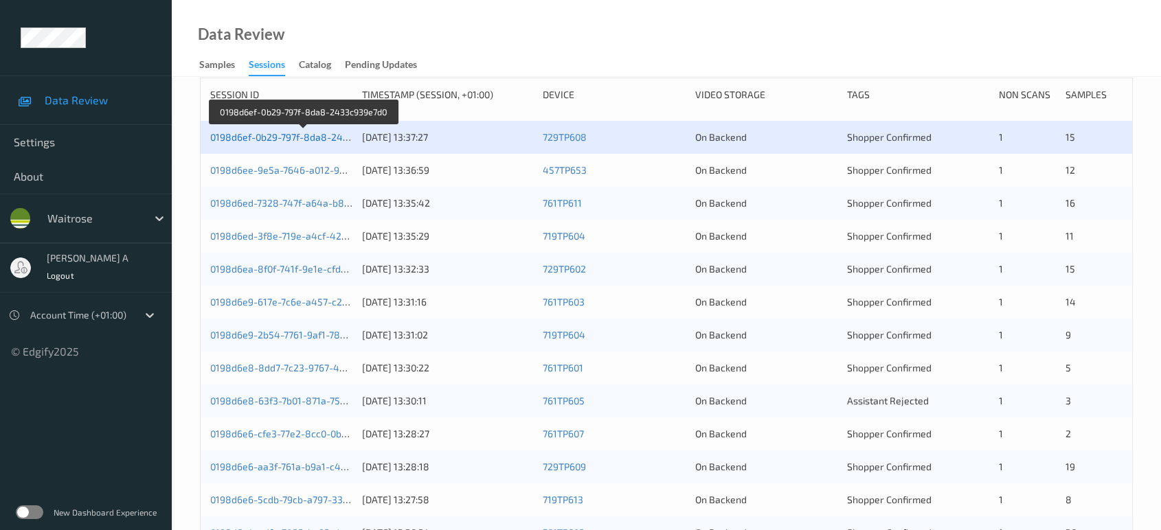
click at [239, 135] on link "0198d6ef-0b29-797f-8da8-2433c939e7d0" at bounding box center [303, 137] width 186 height 12
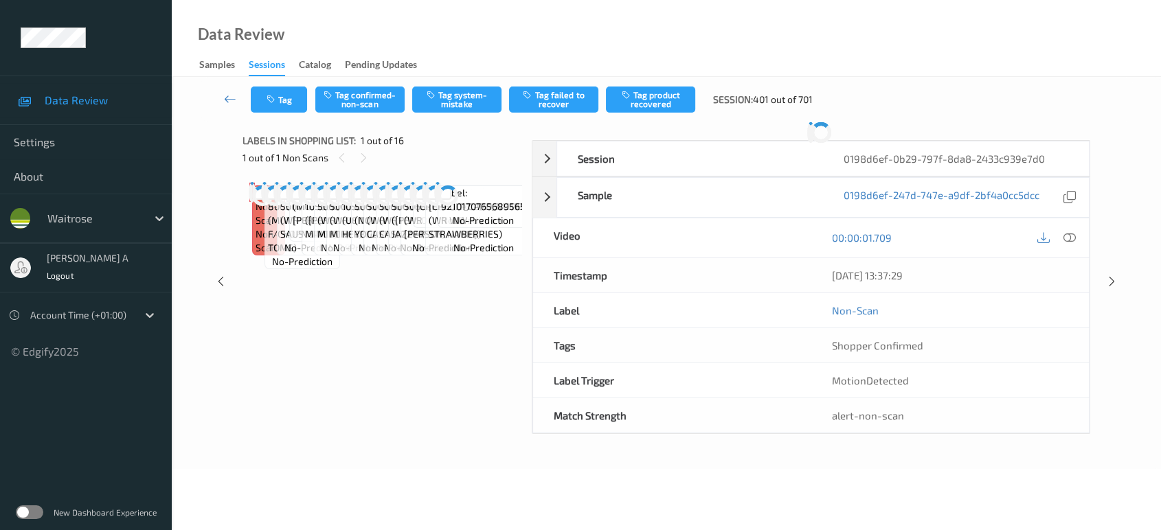
scroll to position [21, 0]
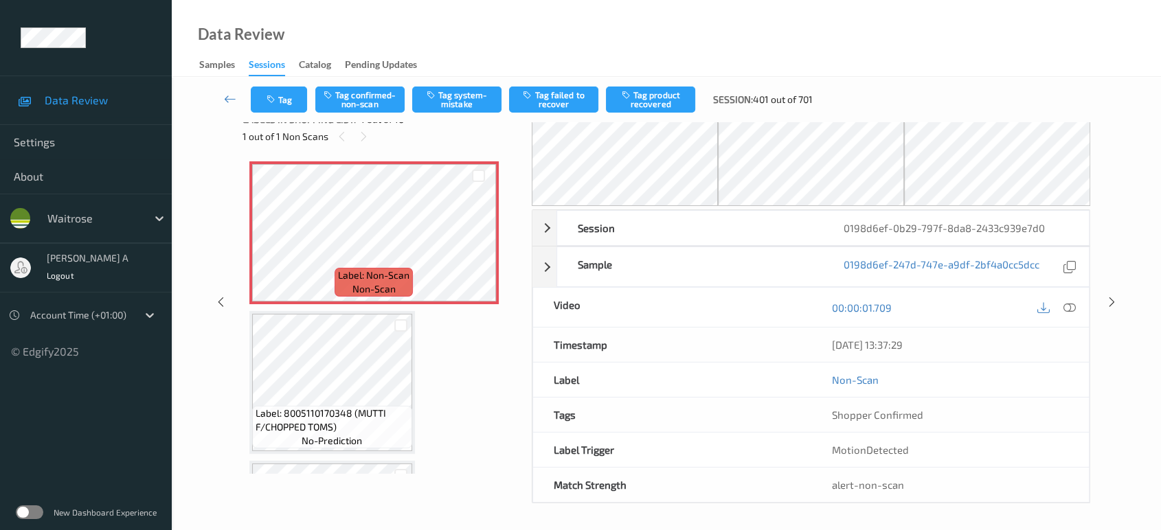
drag, startPoint x: 359, startPoint y: 135, endPoint x: 375, endPoint y: 147, distance: 20.6
click at [359, 135] on icon at bounding box center [364, 137] width 12 height 12
click at [477, 243] on icon at bounding box center [479, 244] width 12 height 12
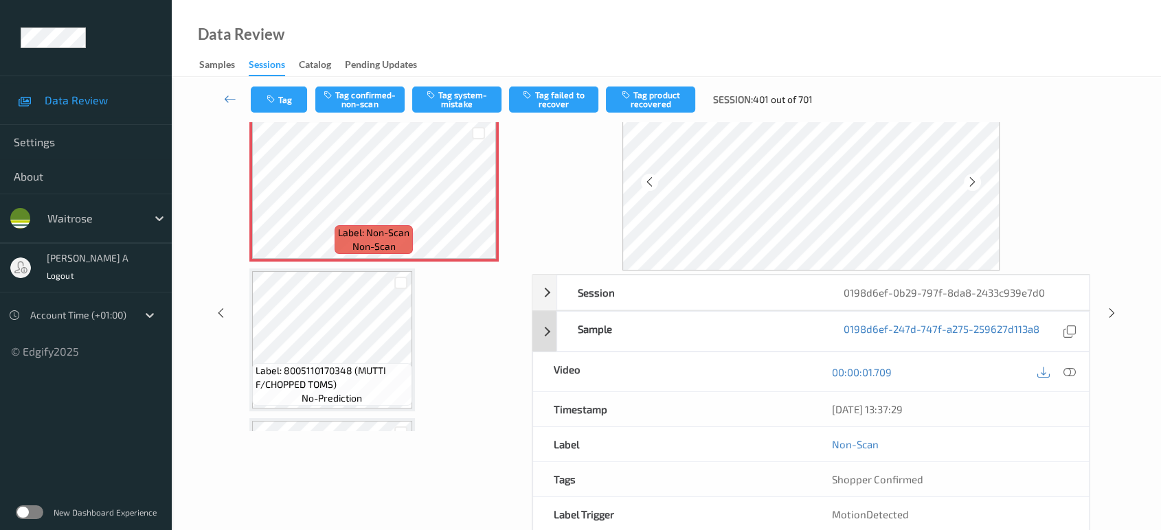
scroll to position [0, 0]
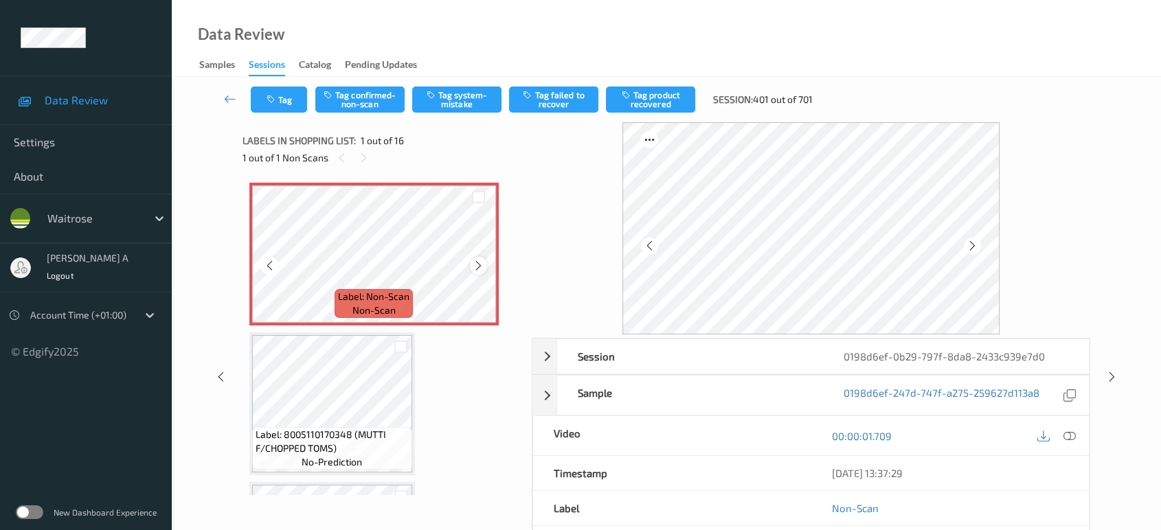
click at [475, 267] on icon at bounding box center [479, 266] width 12 height 12
click at [1063, 434] on icon at bounding box center [1069, 436] width 12 height 12
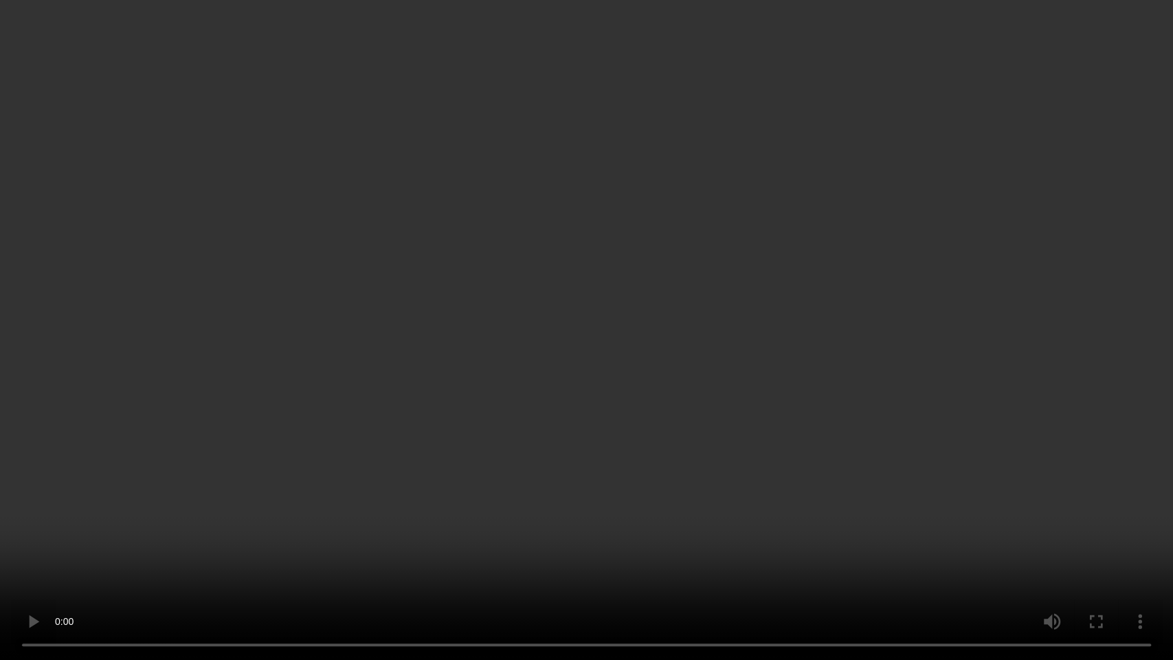
click at [658, 368] on video at bounding box center [586, 330] width 1173 height 660
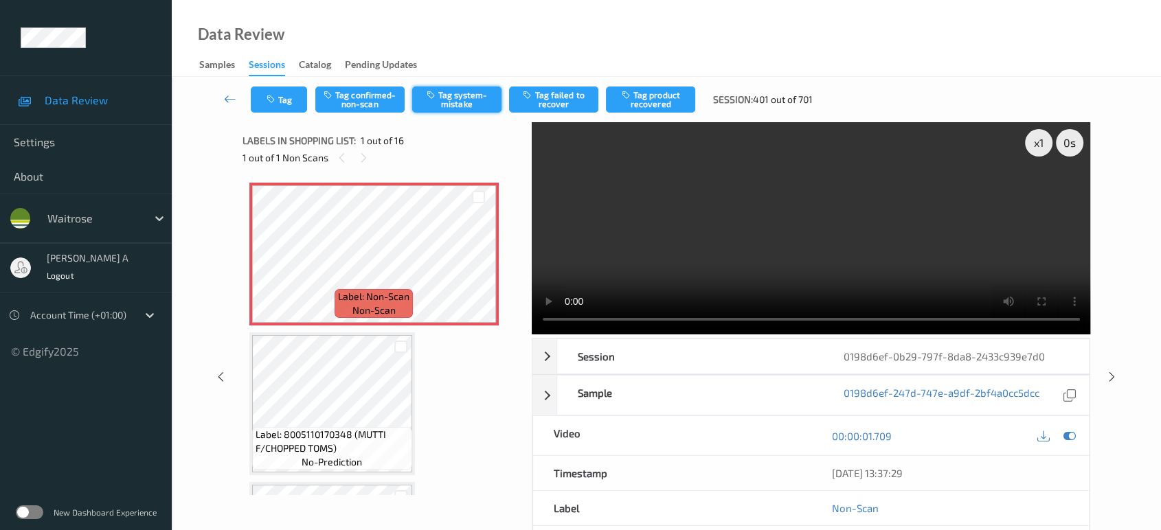
click at [418, 104] on button "Tag system-mistake" at bounding box center [456, 100] width 89 height 26
click at [275, 103] on icon "button" at bounding box center [273, 100] width 12 height 10
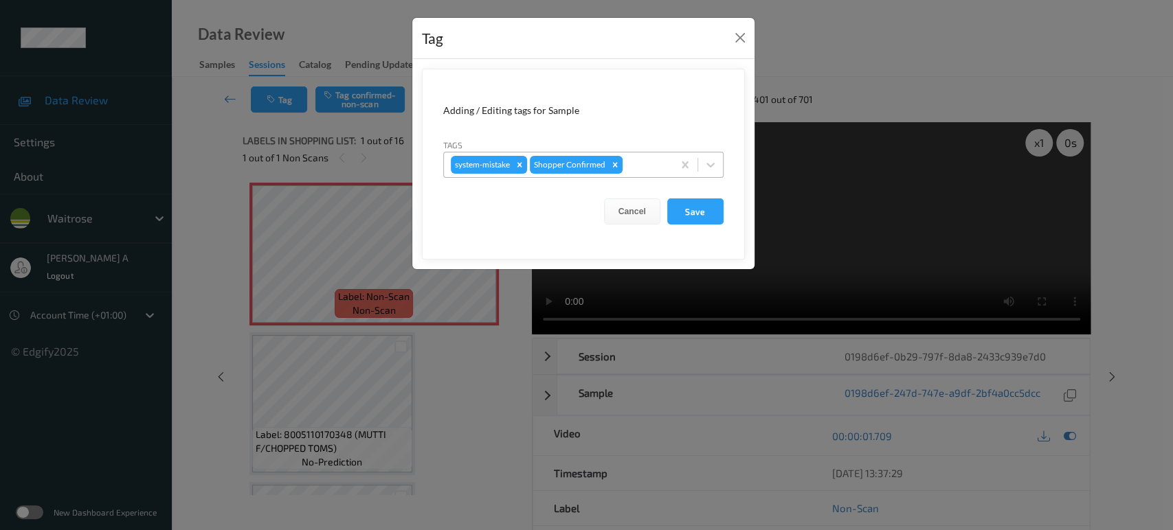
click at [654, 166] on div at bounding box center [645, 165] width 41 height 16
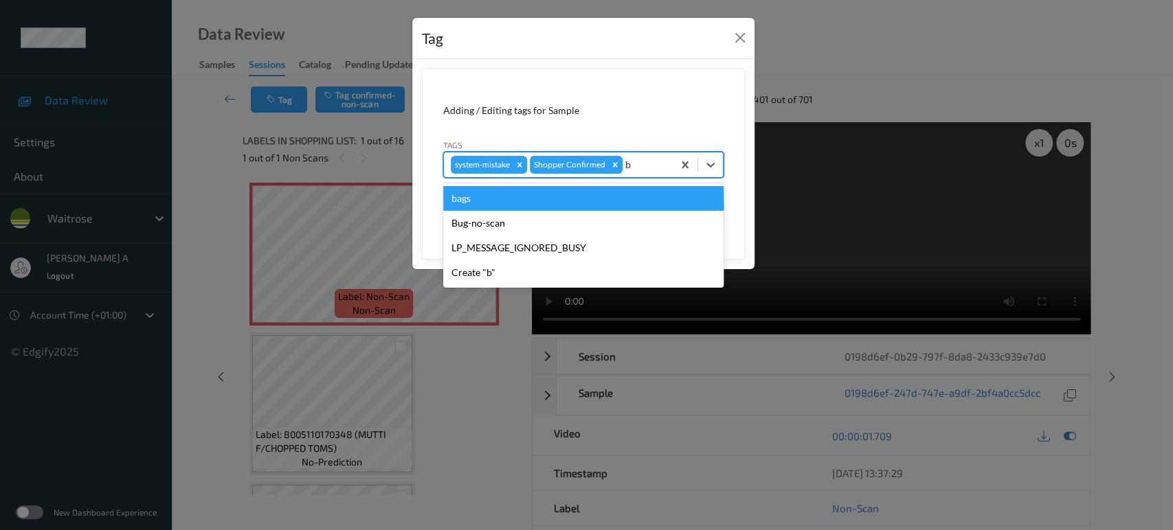
type input "ba"
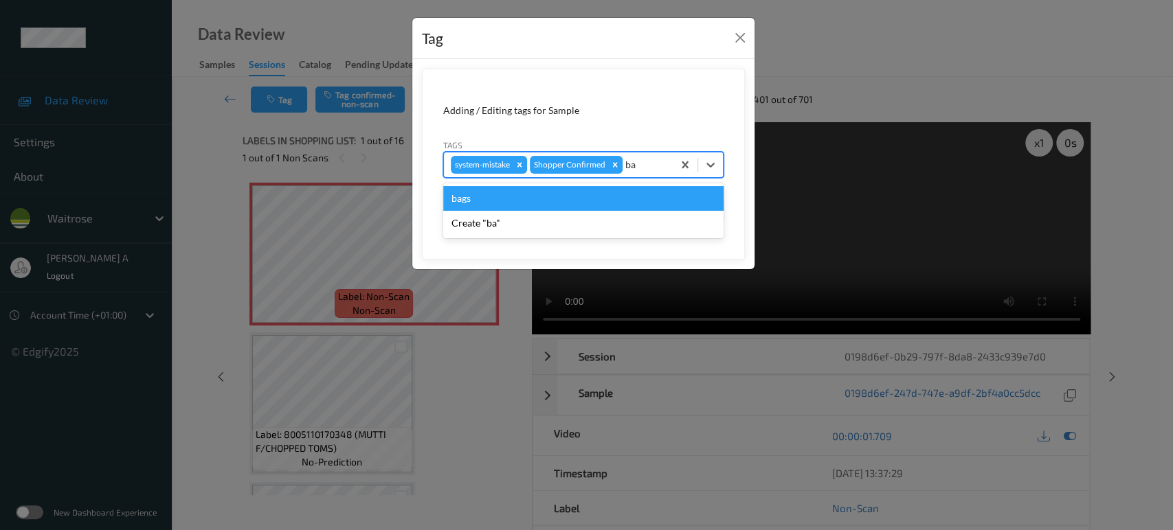
click at [577, 199] on div "bags" at bounding box center [583, 198] width 280 height 25
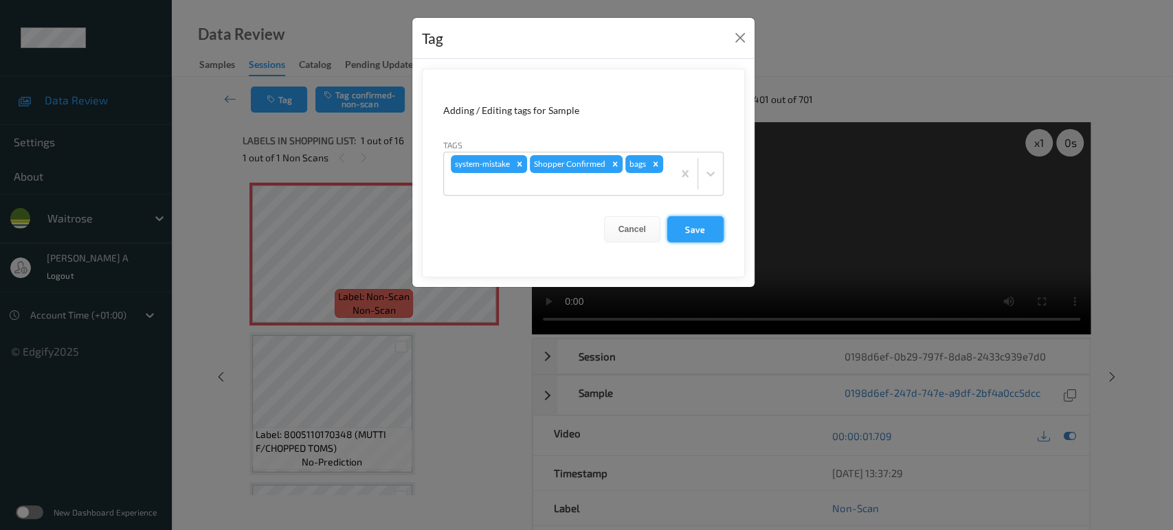
click at [681, 224] on button "Save" at bounding box center [695, 229] width 56 height 26
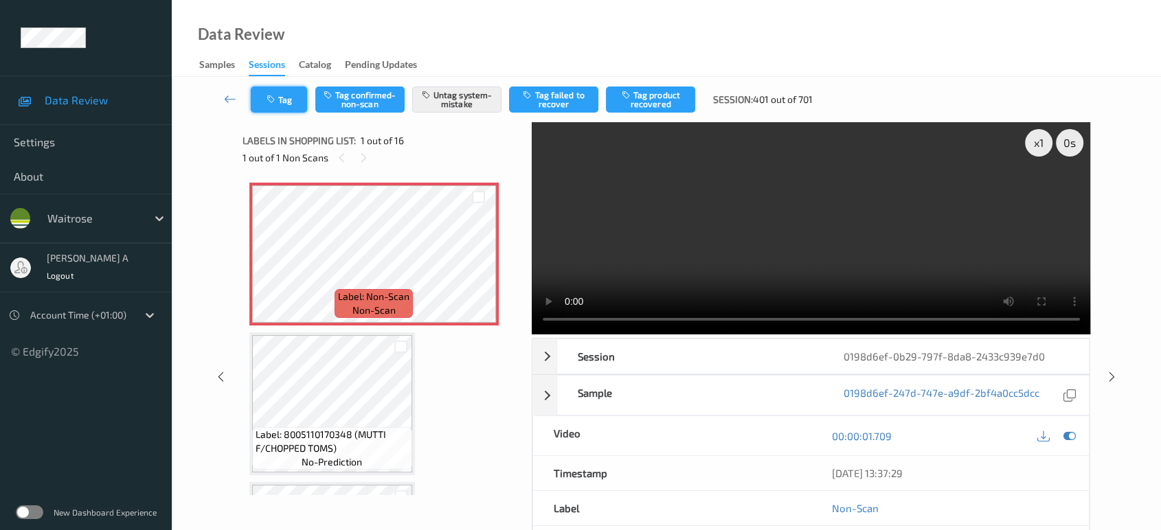
click at [280, 97] on button "Tag" at bounding box center [279, 100] width 56 height 26
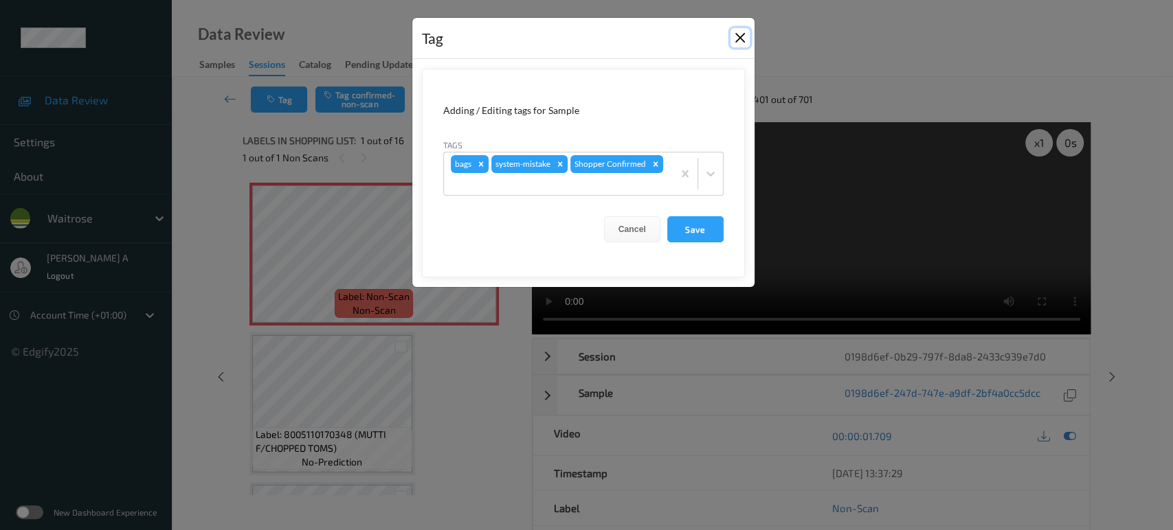
click at [736, 44] on button "Close" at bounding box center [739, 37] width 19 height 19
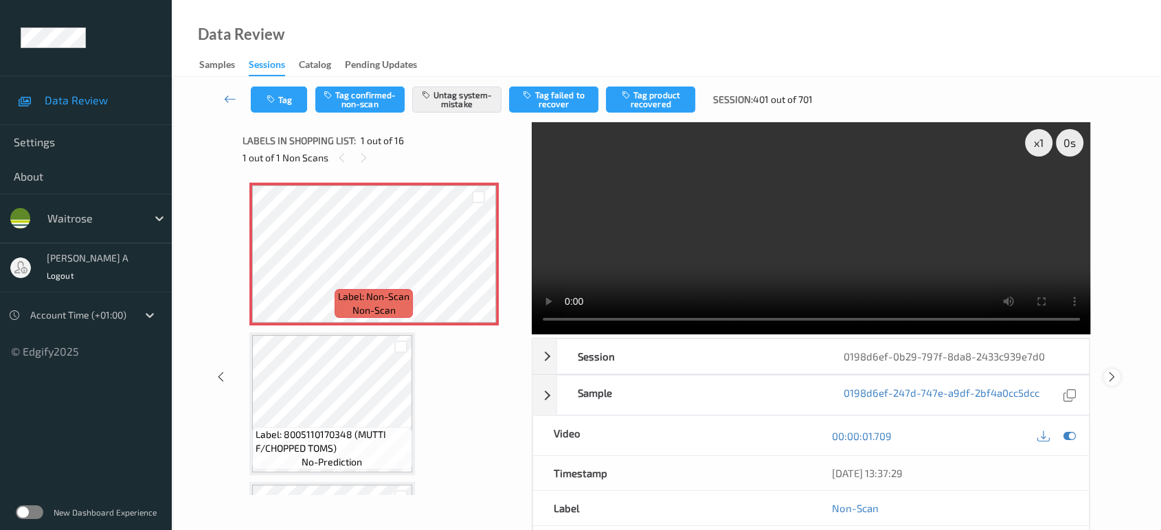
click at [1107, 373] on icon at bounding box center [1112, 377] width 12 height 12
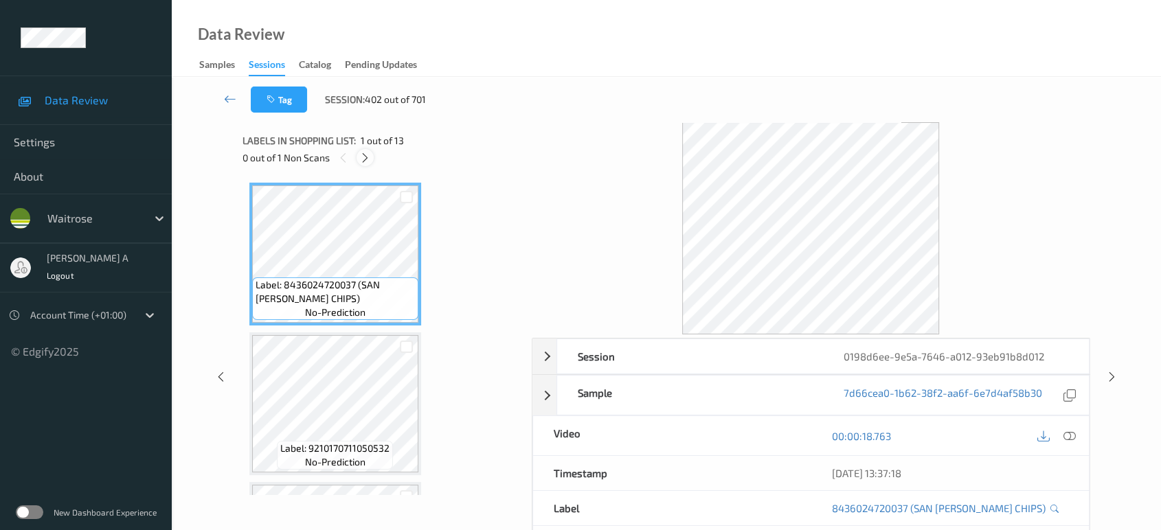
click at [362, 155] on icon at bounding box center [365, 158] width 12 height 12
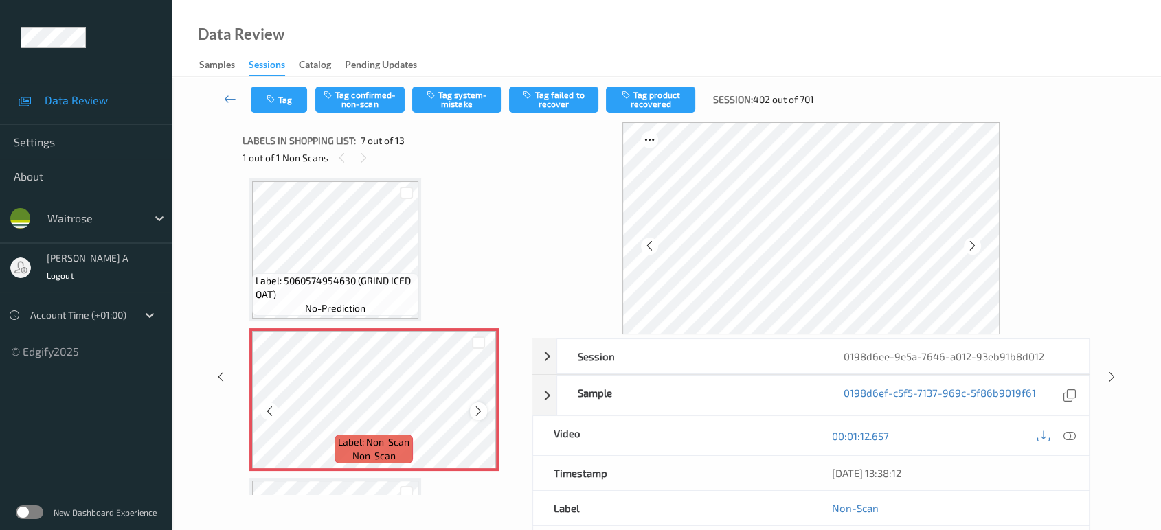
click at [481, 411] on icon at bounding box center [479, 411] width 12 height 12
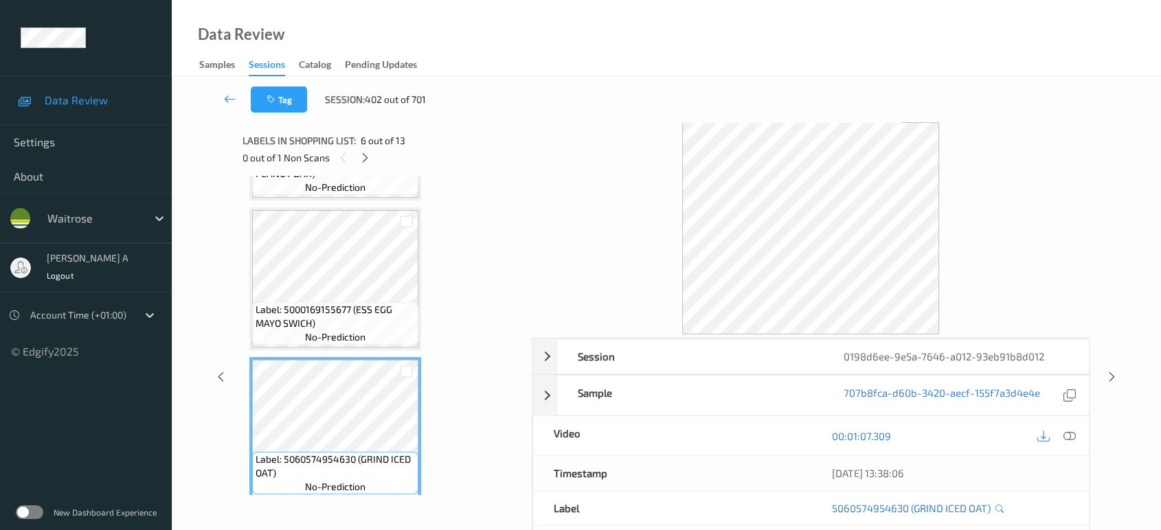
scroll to position [600, 0]
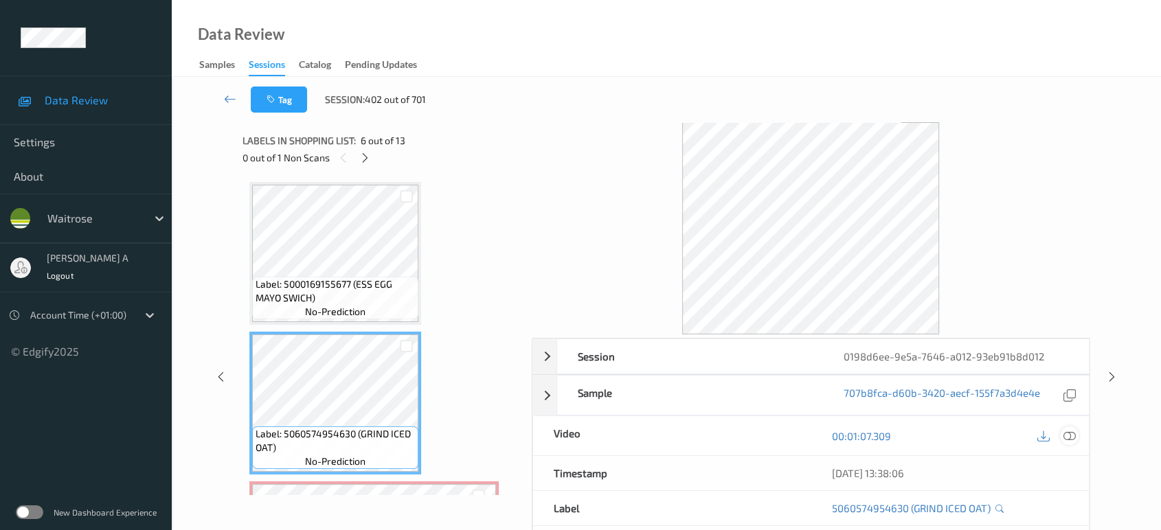
click at [1070, 433] on icon at bounding box center [1069, 436] width 12 height 12
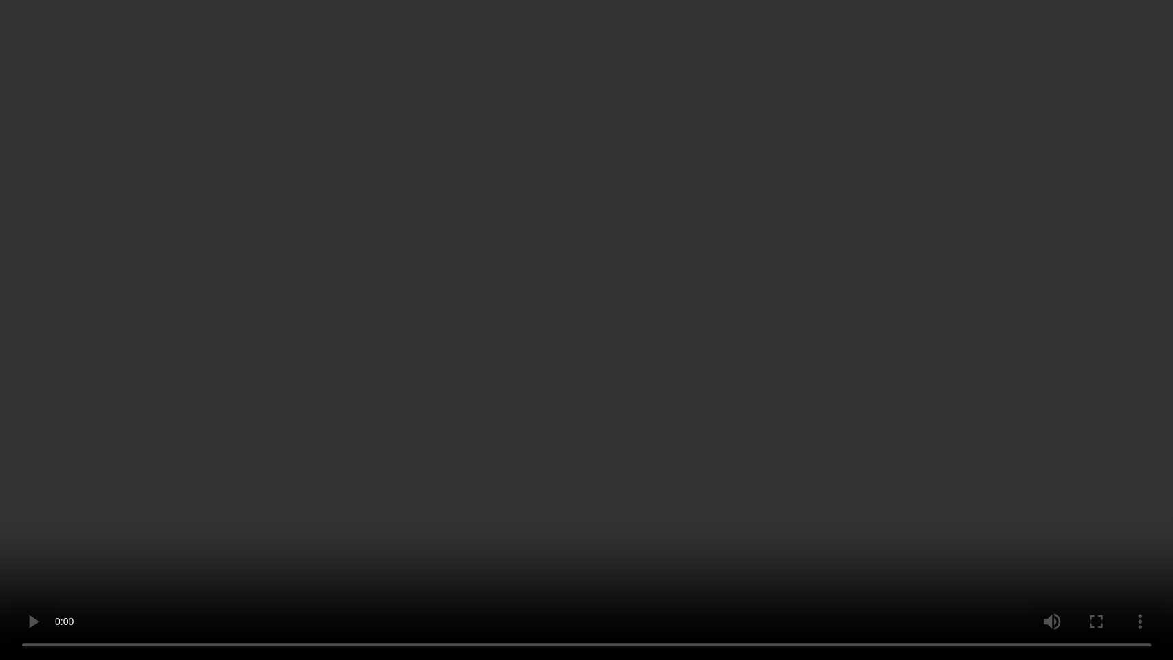
click at [511, 499] on video at bounding box center [586, 330] width 1173 height 660
click at [662, 442] on video at bounding box center [586, 330] width 1173 height 660
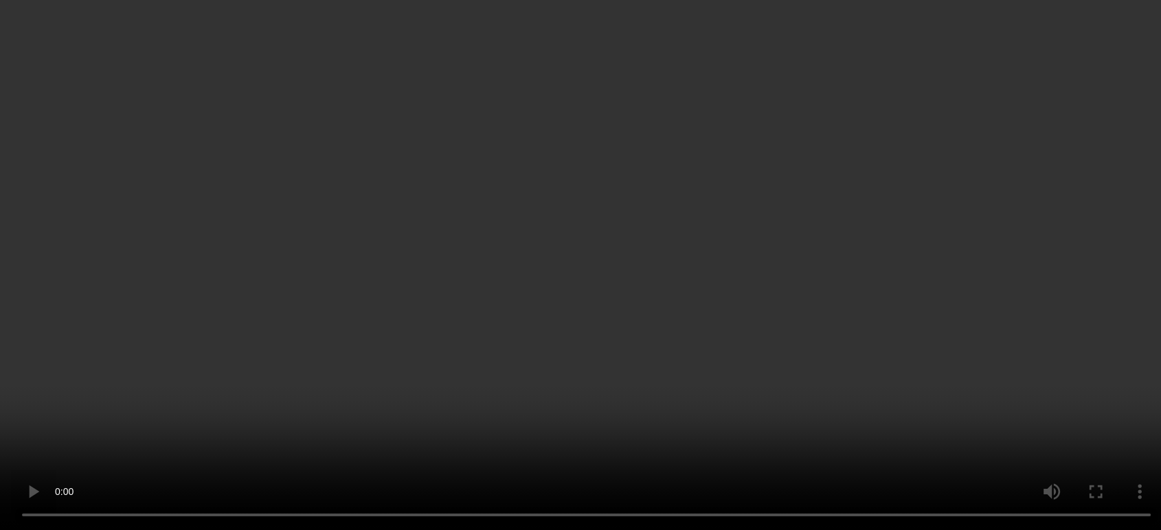
scroll to position [905, 0]
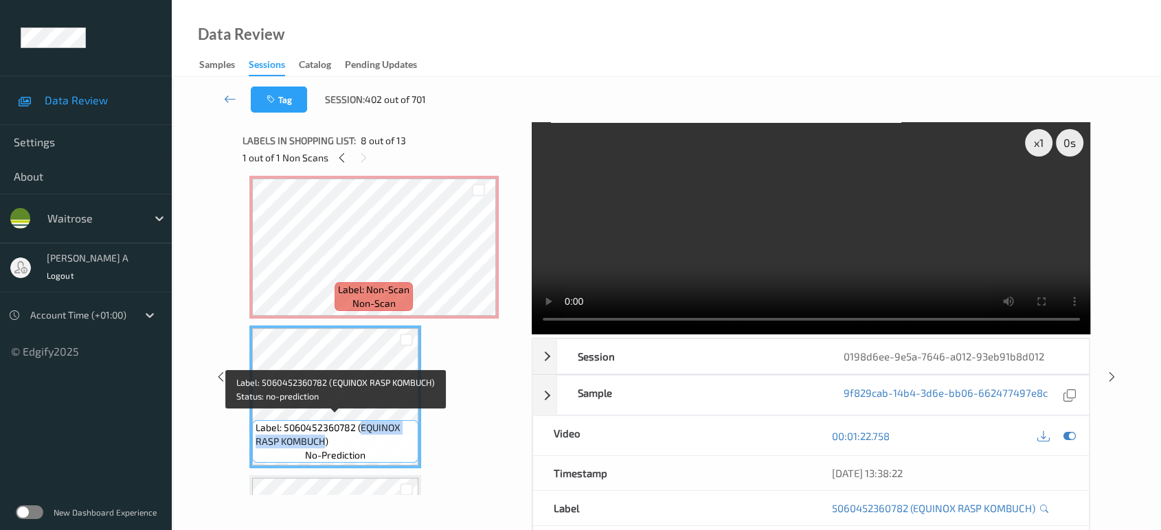
drag, startPoint x: 359, startPoint y: 425, endPoint x: 323, endPoint y: 440, distance: 39.4
click at [323, 440] on span "Label: 5060452360782 (EQUINOX RASP KOMBUCH)" at bounding box center [335, 434] width 159 height 27
copy span "EQUINOX RASP KOMBUCH"
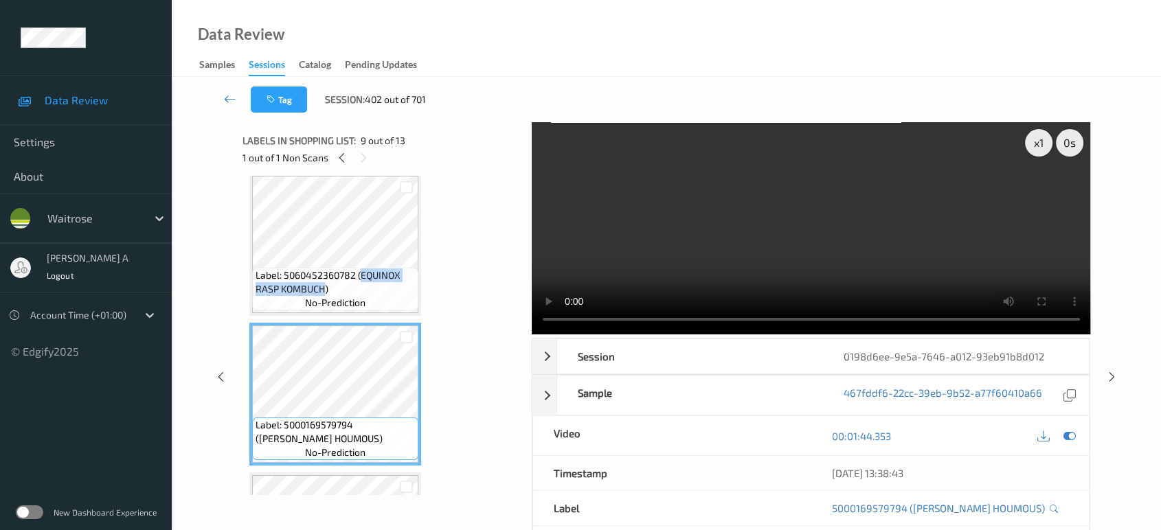
scroll to position [829, 0]
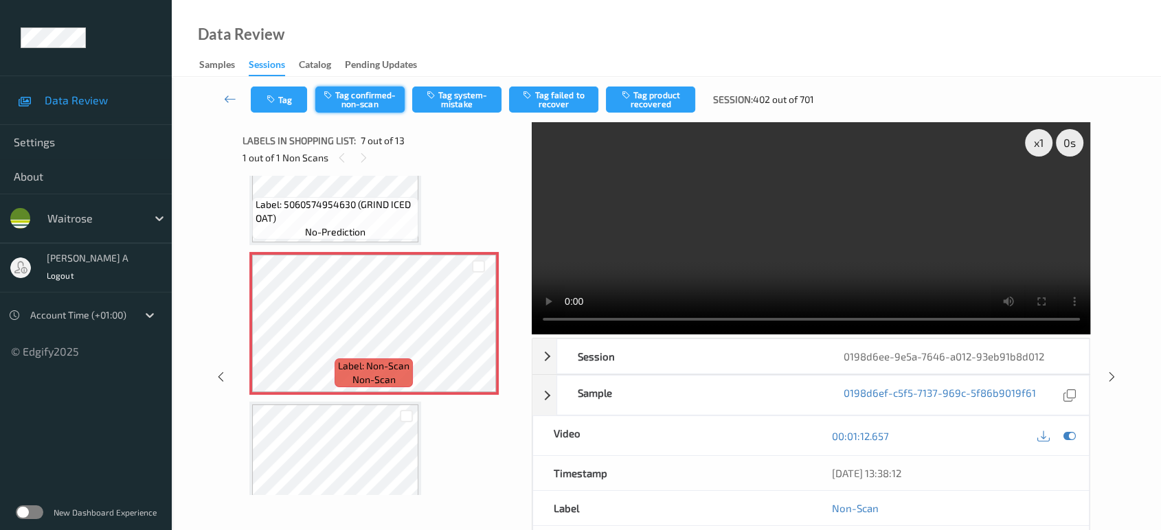
click at [377, 93] on button "Tag confirmed-non-scan" at bounding box center [359, 100] width 89 height 26
click at [1115, 375] on icon at bounding box center [1112, 377] width 12 height 12
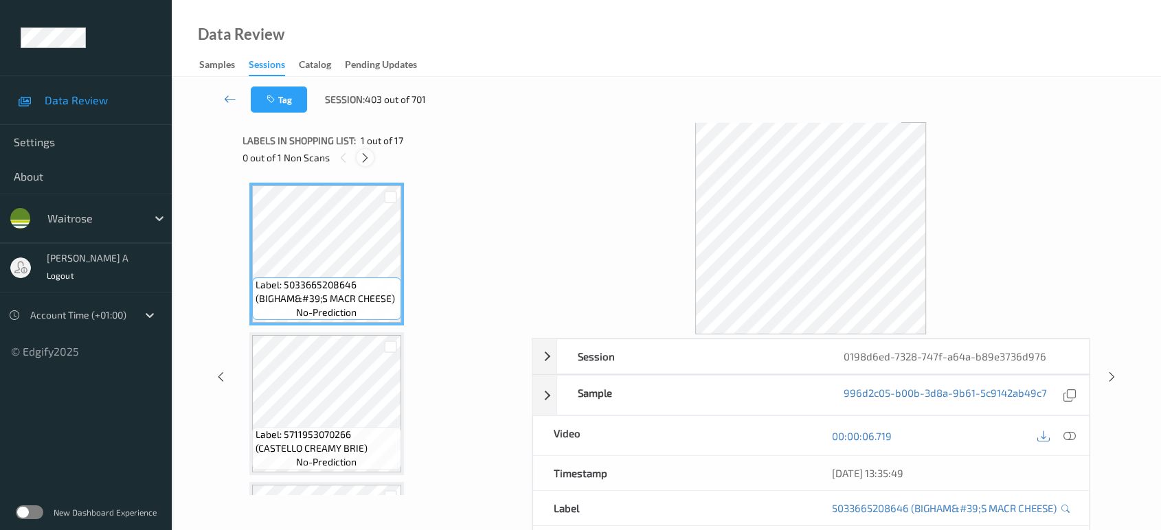
click at [361, 160] on icon at bounding box center [365, 158] width 12 height 12
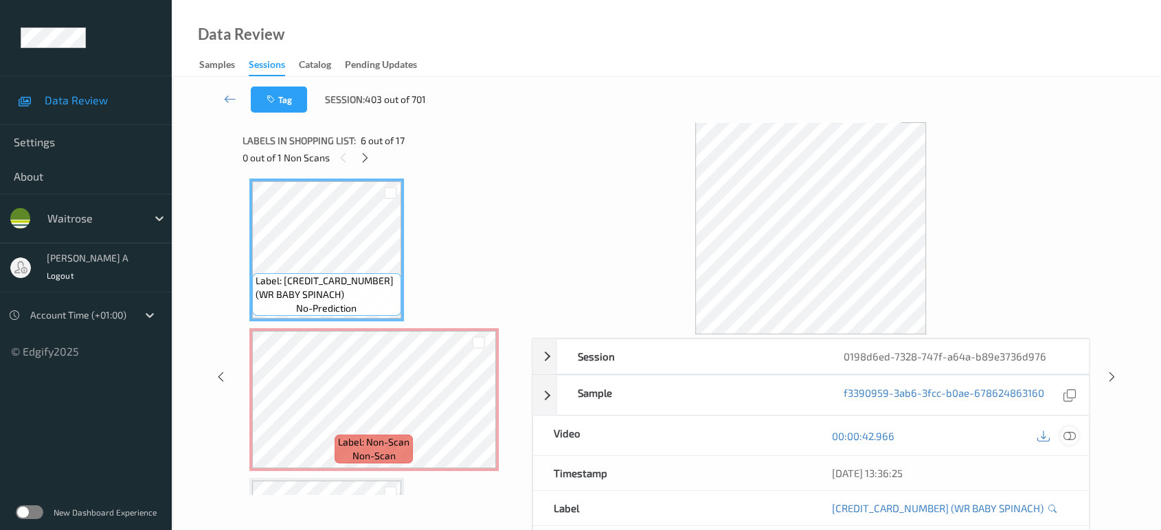
click at [1070, 433] on icon at bounding box center [1069, 436] width 12 height 12
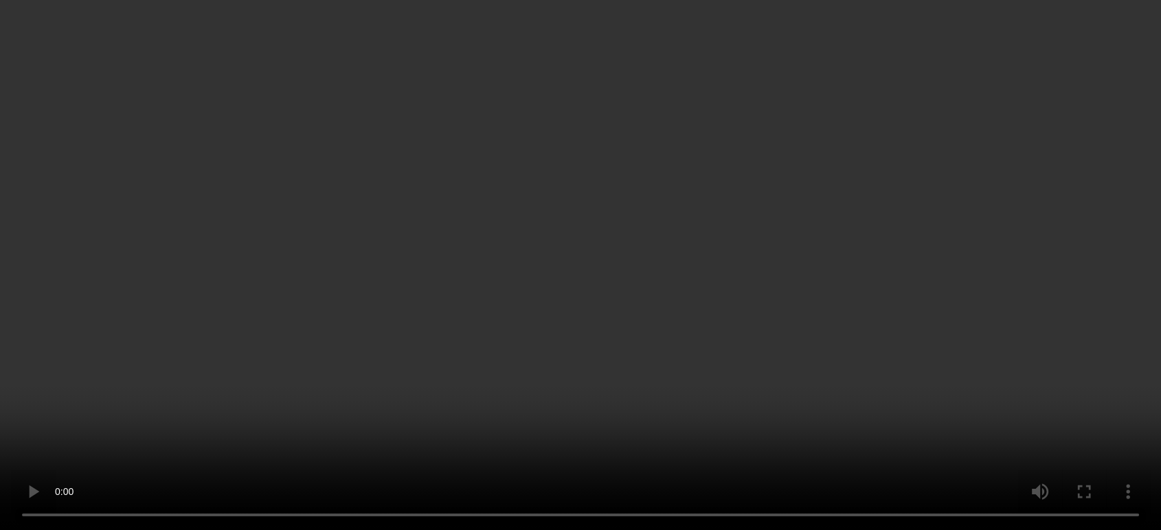
scroll to position [0, 0]
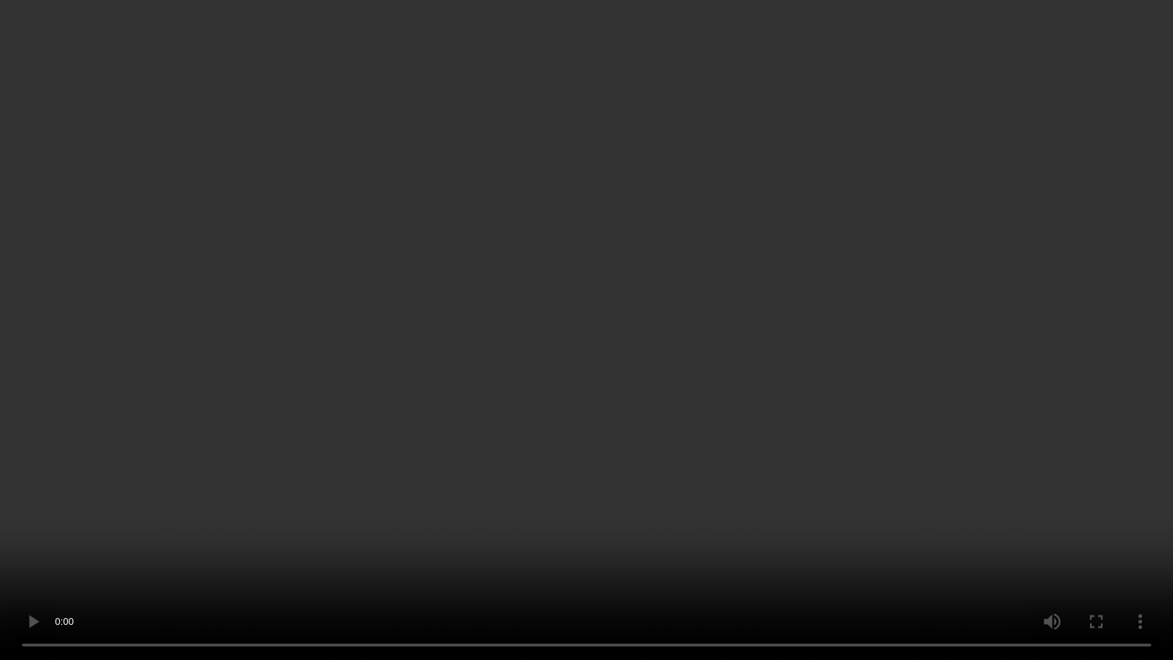
click at [714, 335] on video at bounding box center [586, 330] width 1173 height 660
click at [589, 33] on video at bounding box center [586, 330] width 1173 height 660
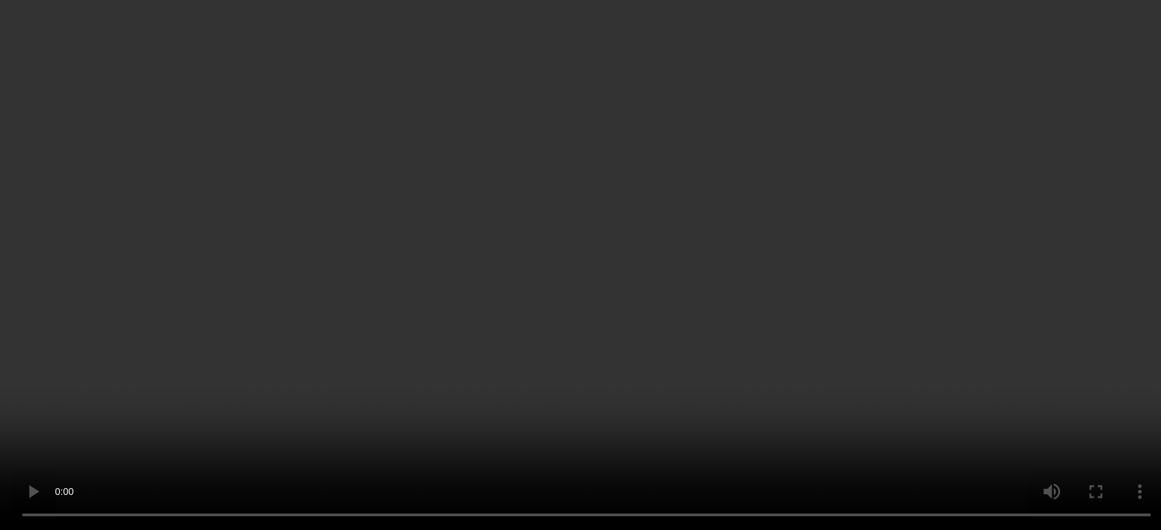
scroll to position [840, 0]
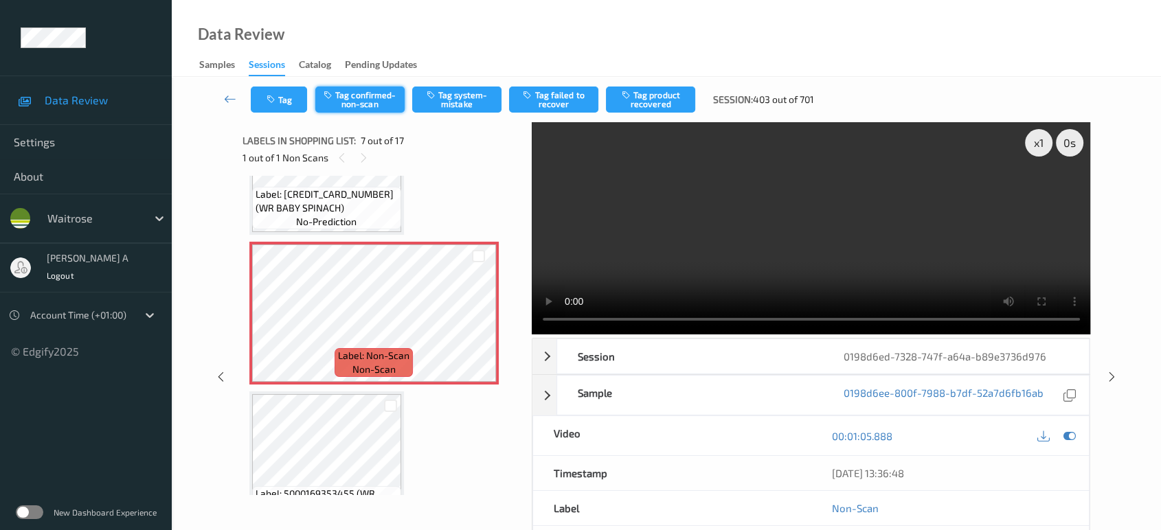
click at [375, 99] on button "Tag confirmed-non-scan" at bounding box center [359, 100] width 89 height 26
click at [668, 91] on button "Tag product recovered" at bounding box center [650, 100] width 89 height 26
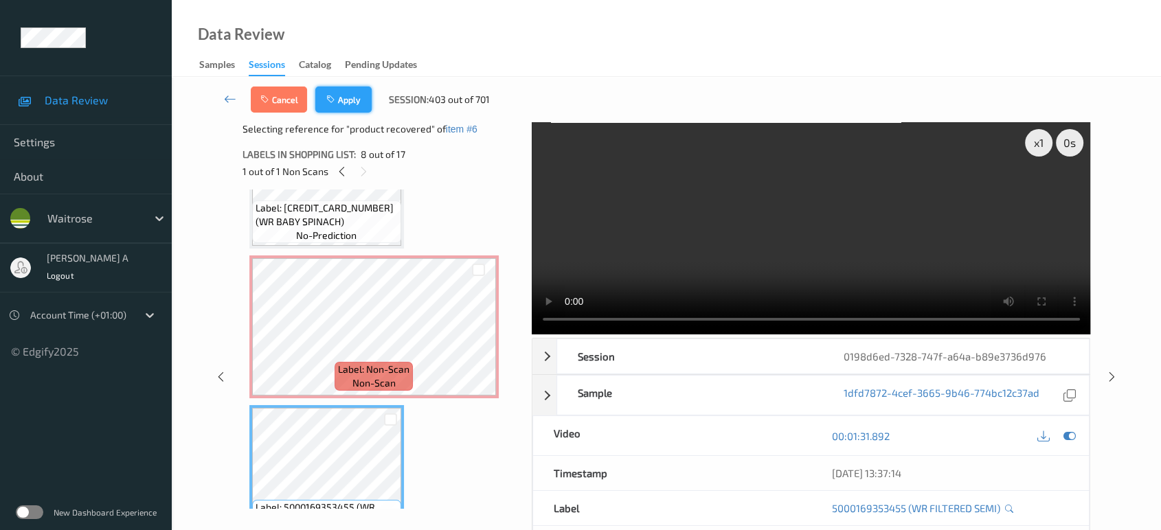
click at [353, 100] on button "Apply" at bounding box center [343, 100] width 56 height 26
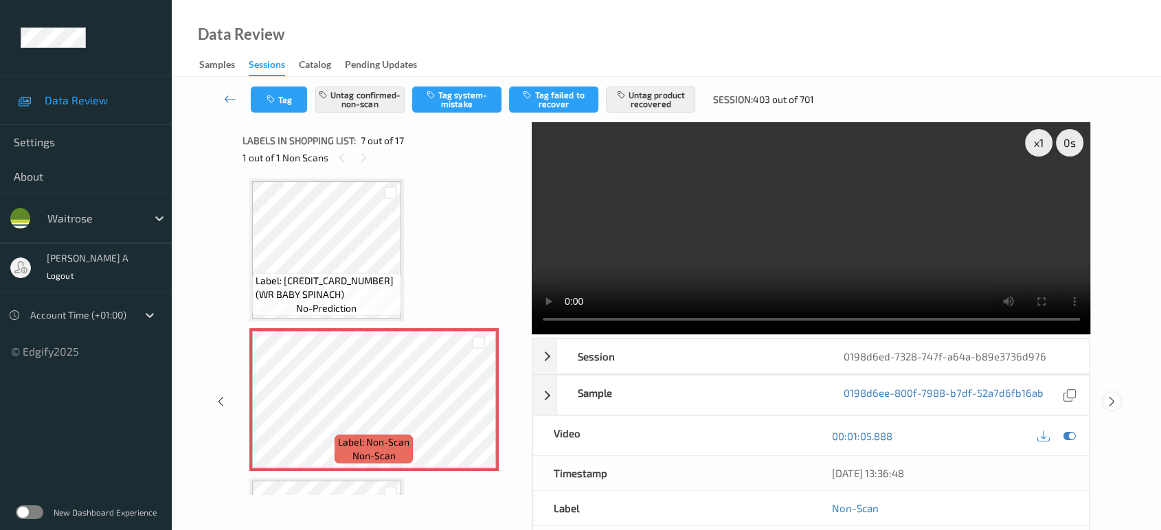
click at [1113, 396] on icon at bounding box center [1112, 402] width 12 height 12
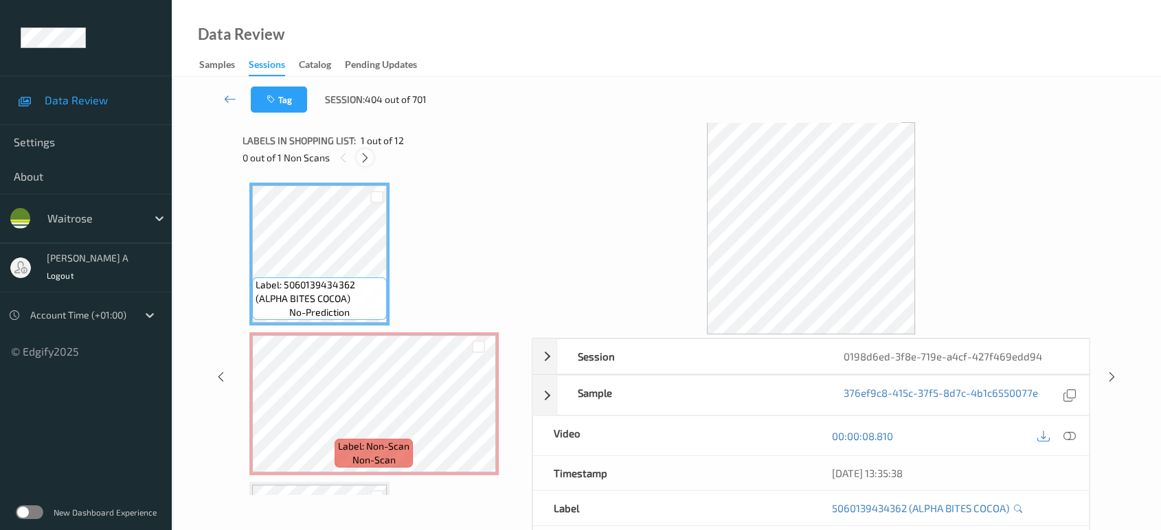
click at [368, 155] on icon at bounding box center [365, 158] width 12 height 12
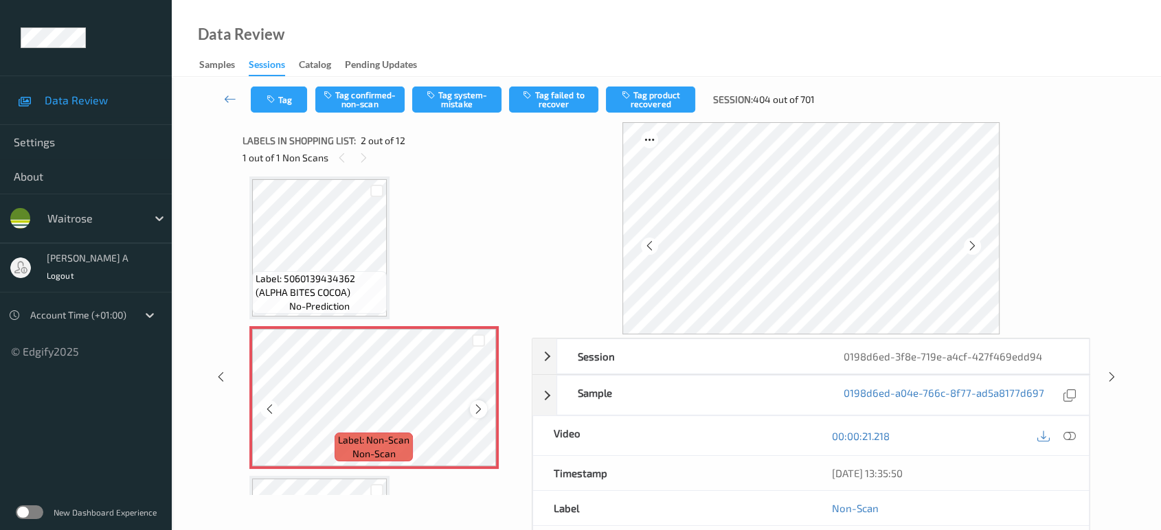
click at [478, 410] on icon at bounding box center [479, 409] width 12 height 12
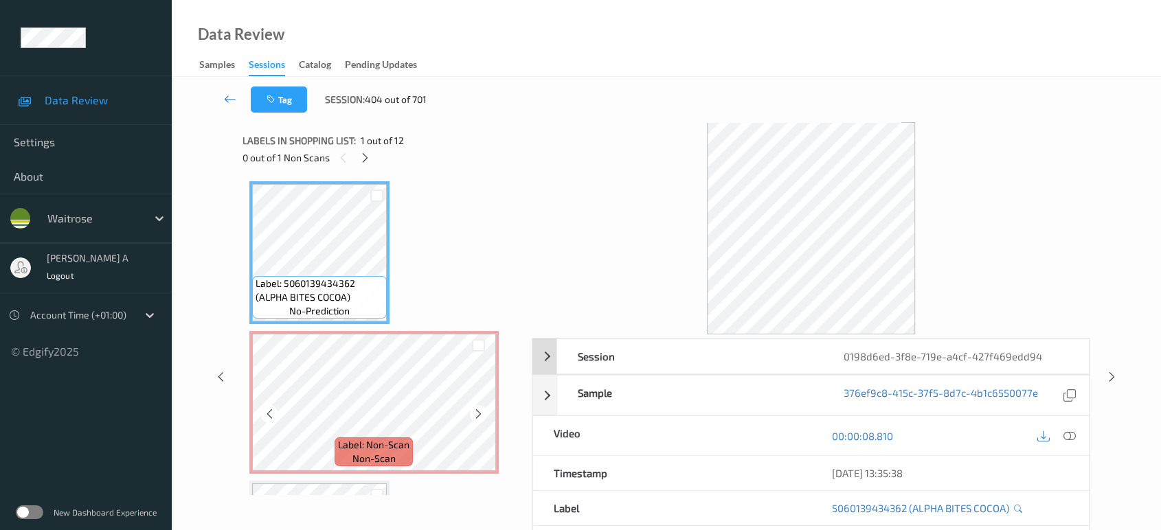
scroll to position [0, 0]
click at [1073, 438] on icon at bounding box center [1069, 436] width 12 height 12
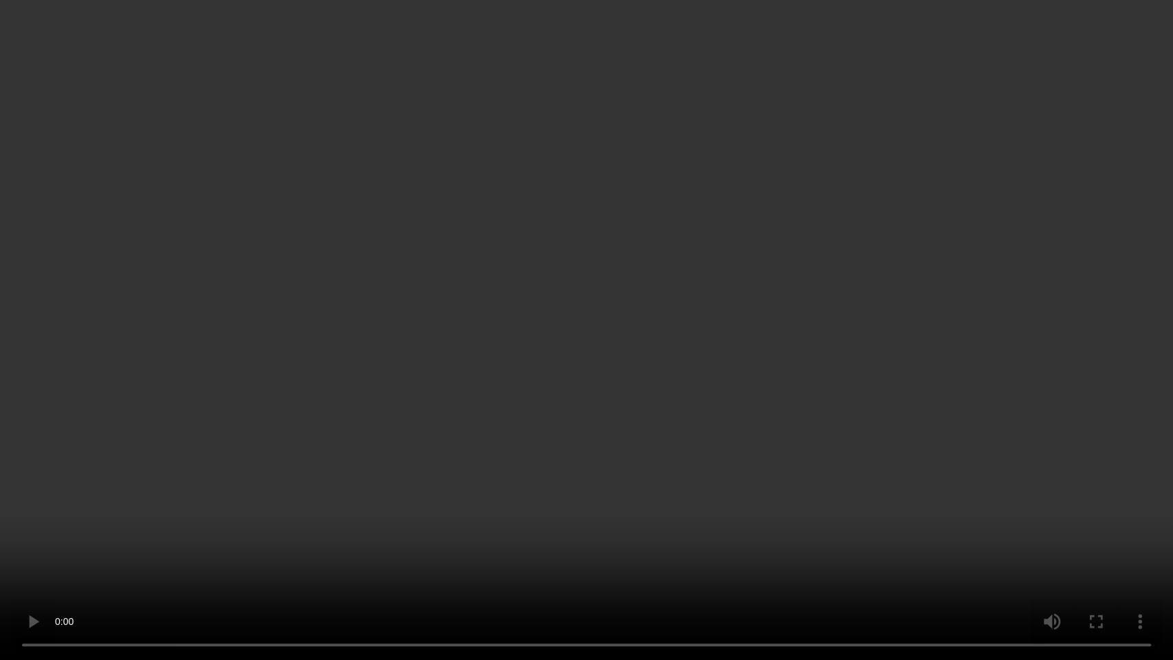
click at [471, 296] on video at bounding box center [586, 330] width 1173 height 660
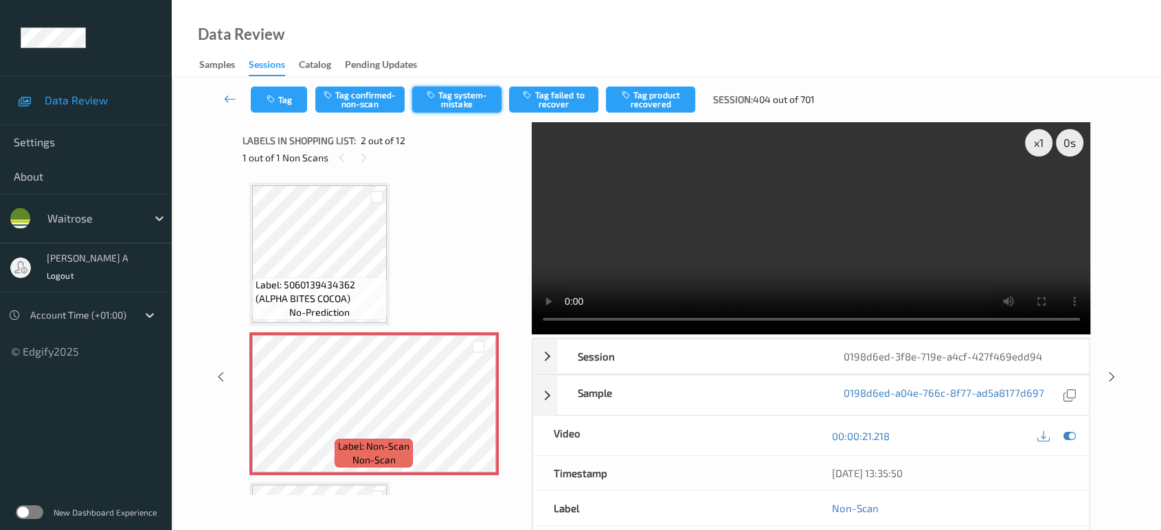
click at [451, 95] on button "Tag system-mistake" at bounding box center [456, 100] width 89 height 26
click at [292, 99] on button "Tag" at bounding box center [279, 100] width 56 height 26
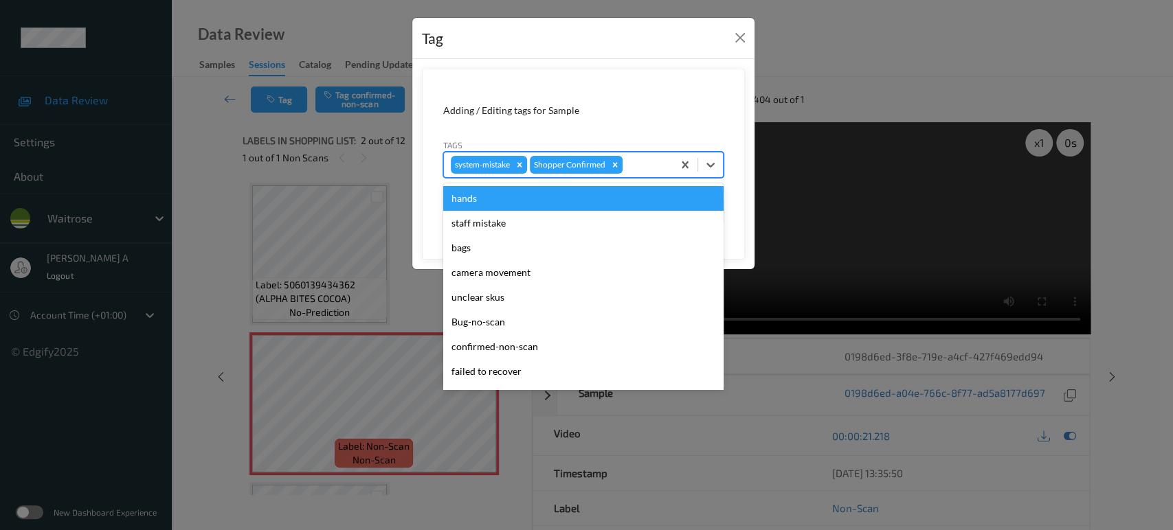
click at [658, 166] on div at bounding box center [645, 165] width 41 height 16
type input "un"
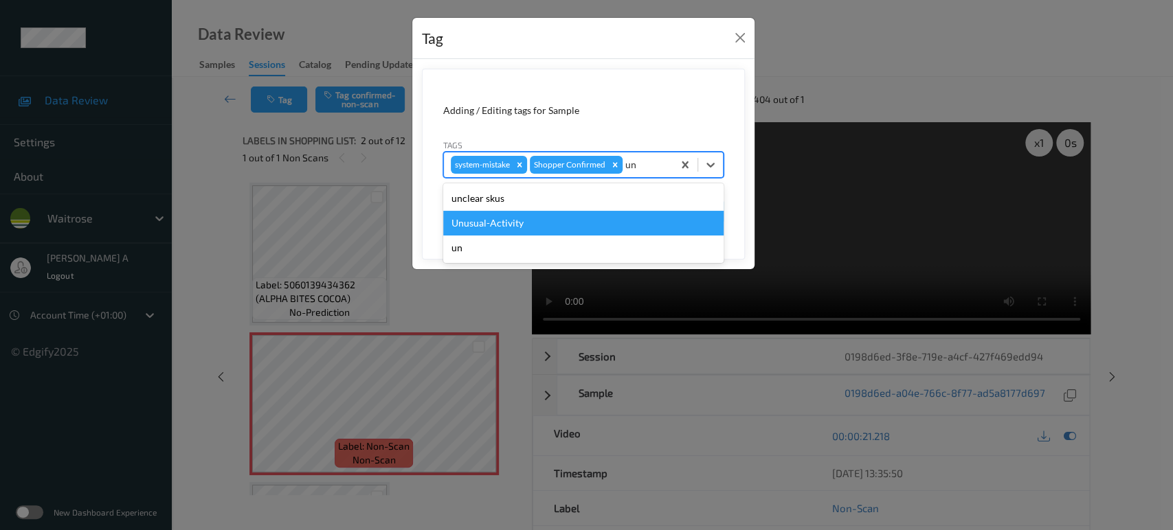
click at [597, 224] on div "Unusual-Activity" at bounding box center [583, 223] width 280 height 25
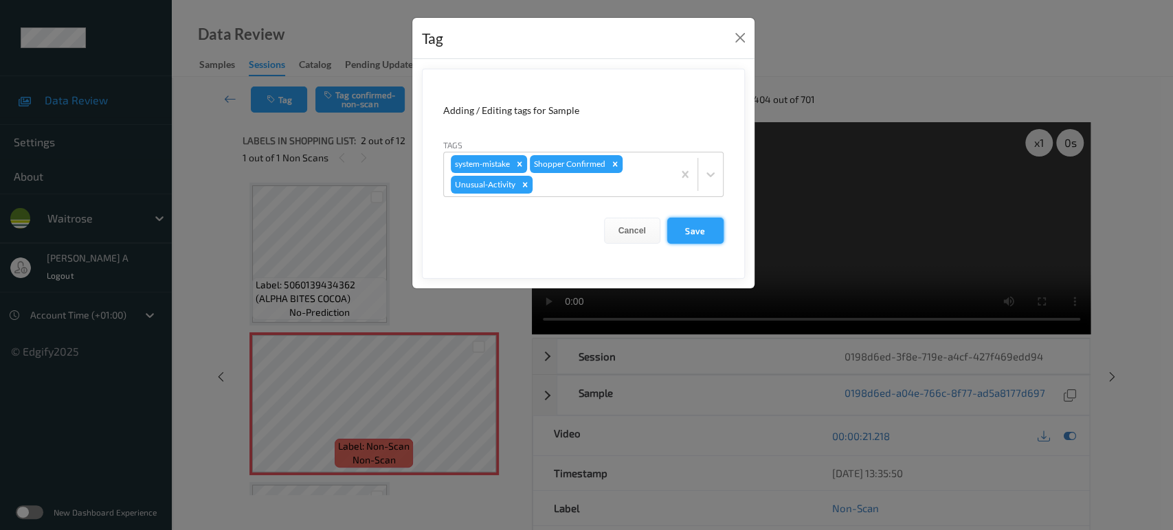
click at [706, 230] on button "Save" at bounding box center [695, 231] width 56 height 26
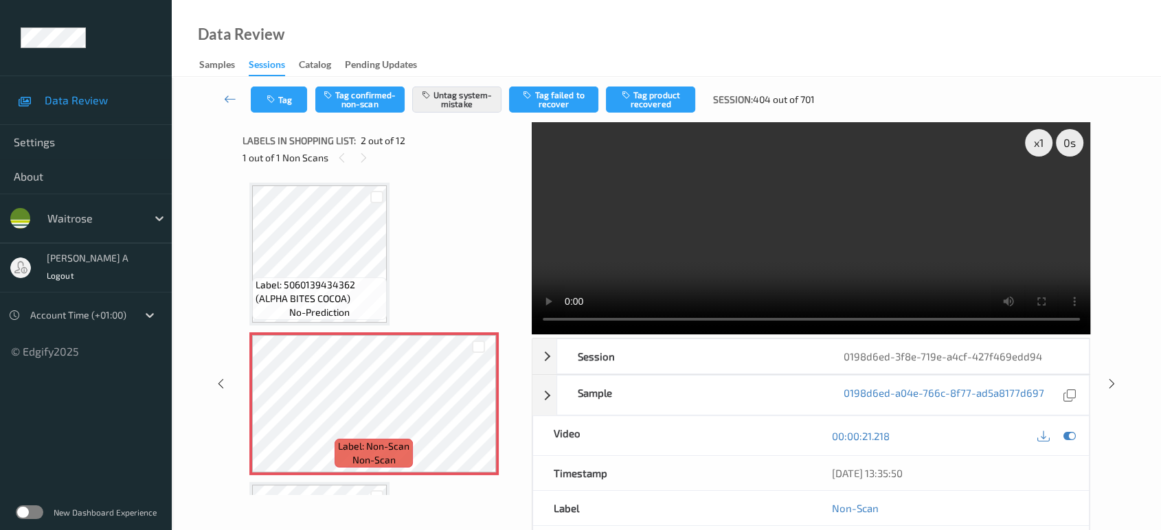
click at [1115, 328] on div "x 1 0 s Session 0198d6ed-3f8e-719e-a4cf-427f469edd94 Session ID 0198d6ed-3f8e-7…" at bounding box center [666, 384] width 933 height 524
click at [1109, 383] on icon at bounding box center [1112, 384] width 12 height 12
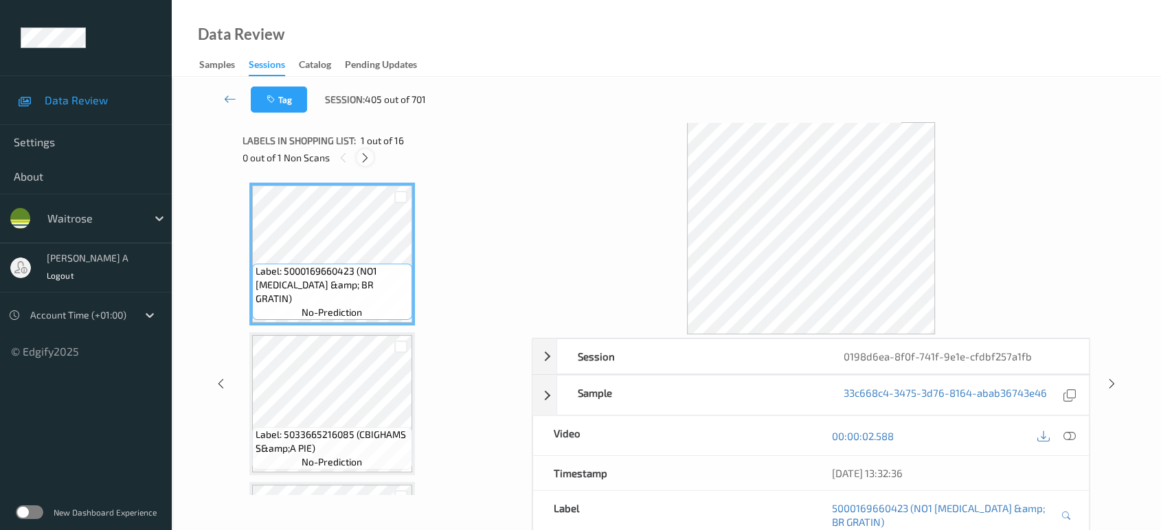
click at [369, 161] on icon at bounding box center [365, 158] width 12 height 12
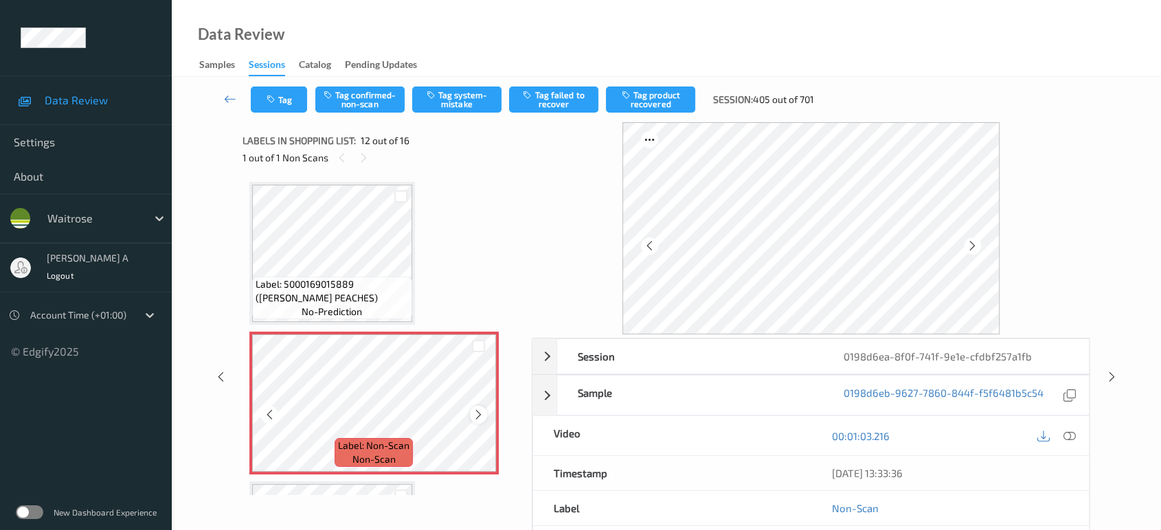
click at [479, 410] on icon at bounding box center [479, 415] width 12 height 12
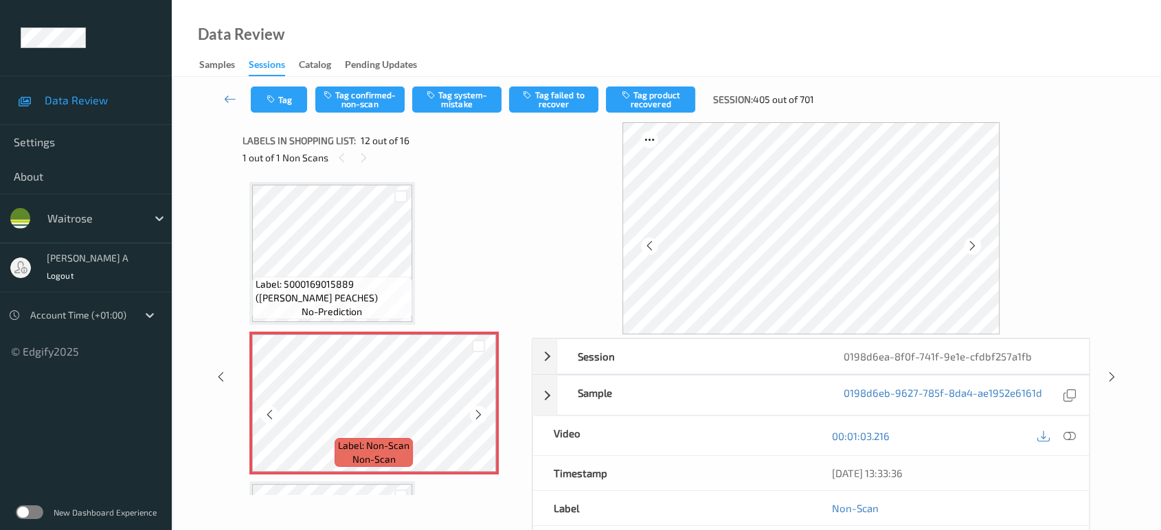
click at [479, 410] on icon at bounding box center [479, 415] width 12 height 12
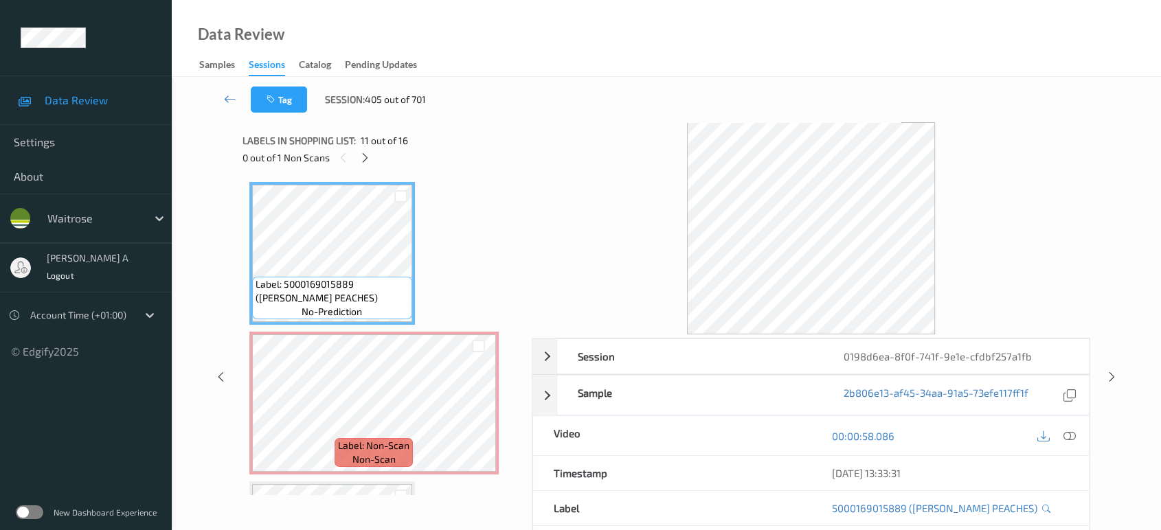
click at [1070, 438] on icon at bounding box center [1069, 436] width 12 height 12
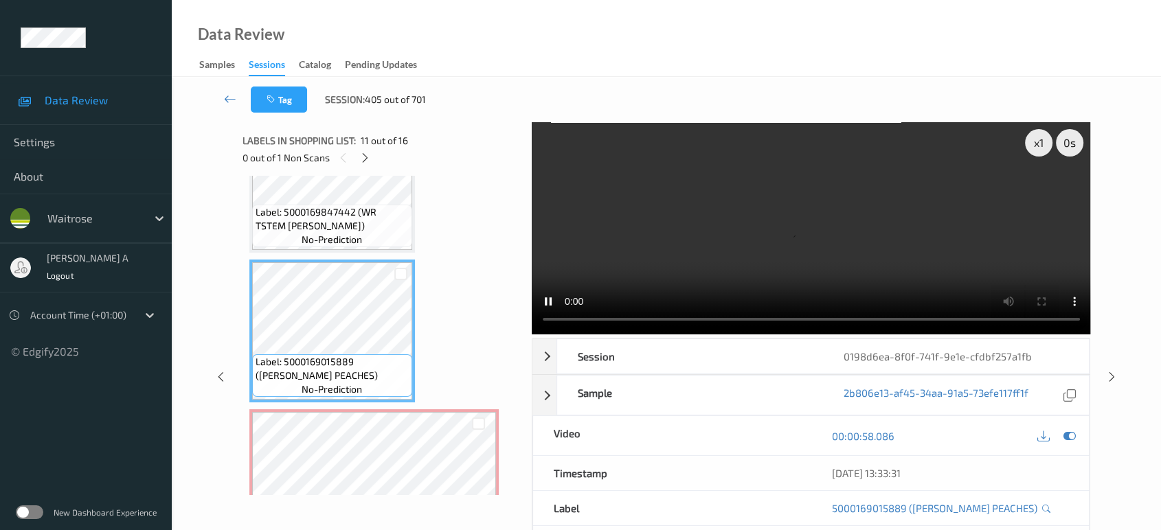
scroll to position [1346, 0]
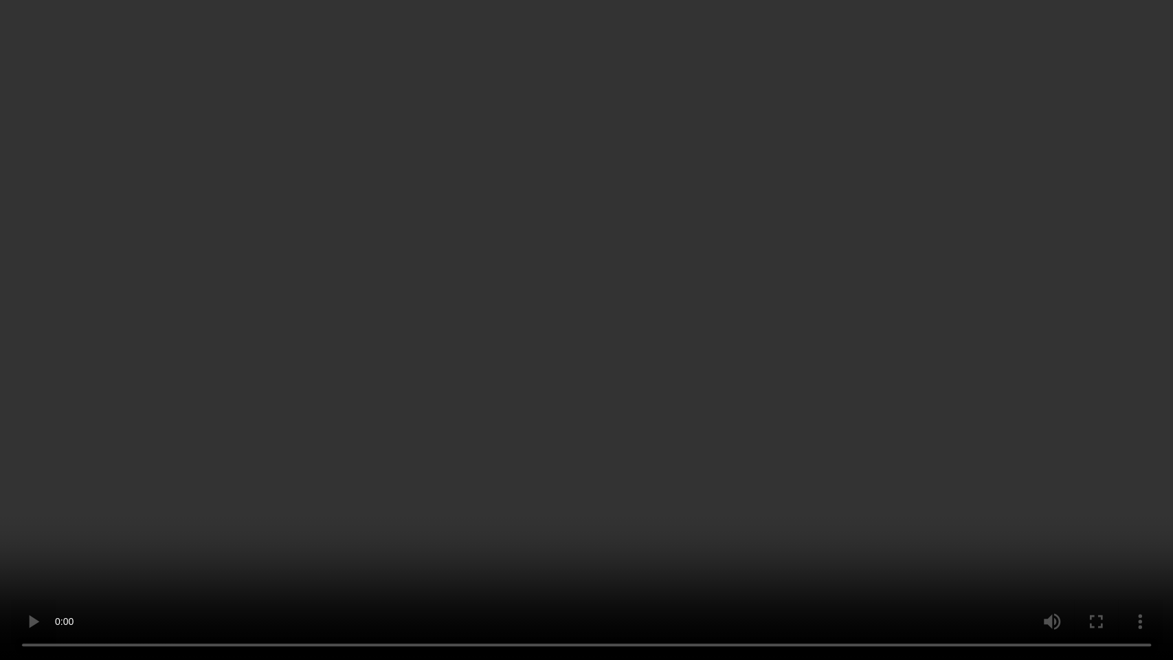
click at [688, 295] on video at bounding box center [586, 330] width 1173 height 660
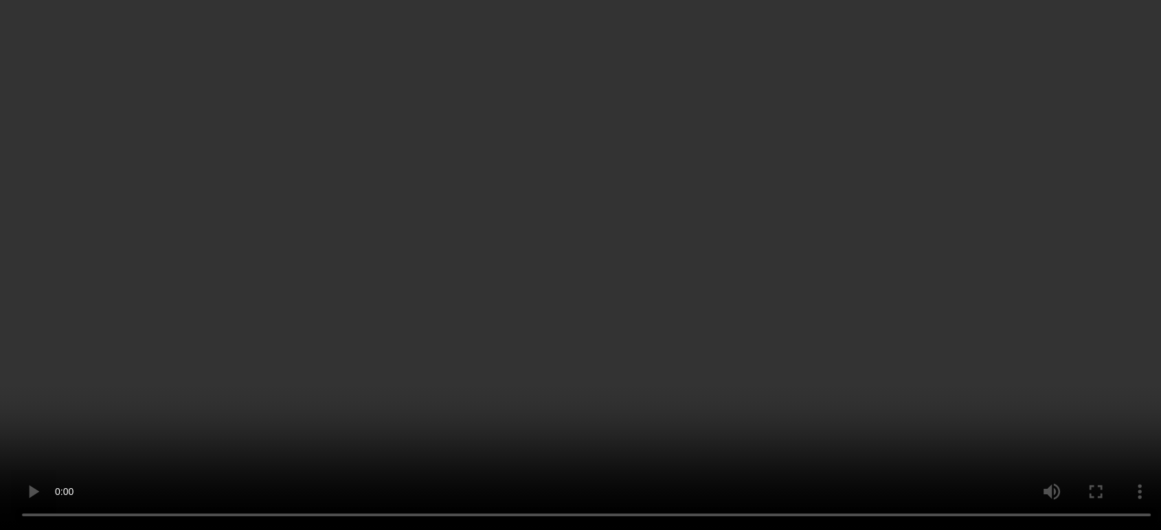
scroll to position [1651, 0]
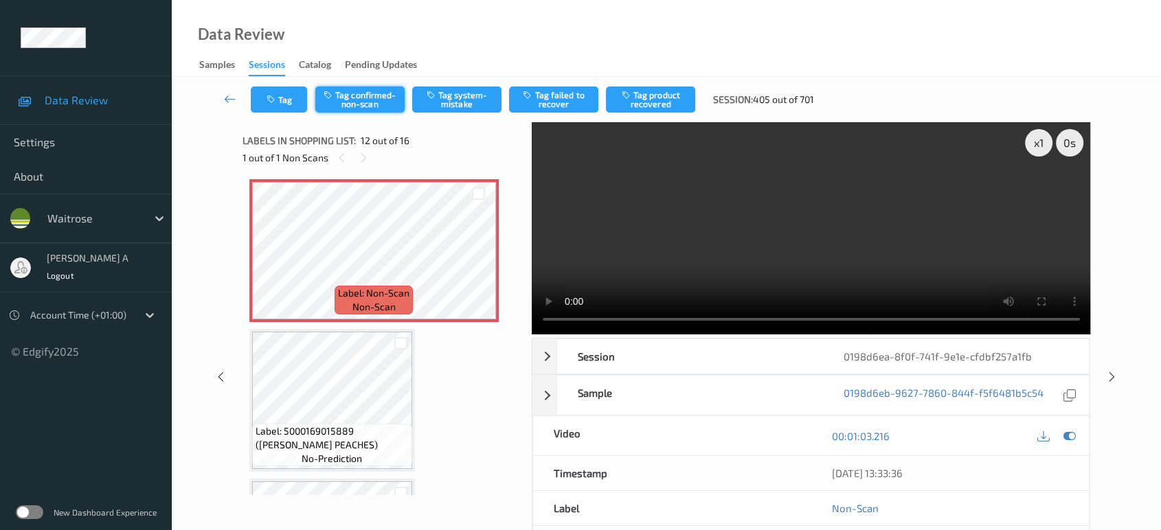
click at [357, 103] on button "Tag confirmed-non-scan" at bounding box center [359, 100] width 89 height 26
click at [659, 103] on button "Tag product recovered" at bounding box center [650, 100] width 89 height 26
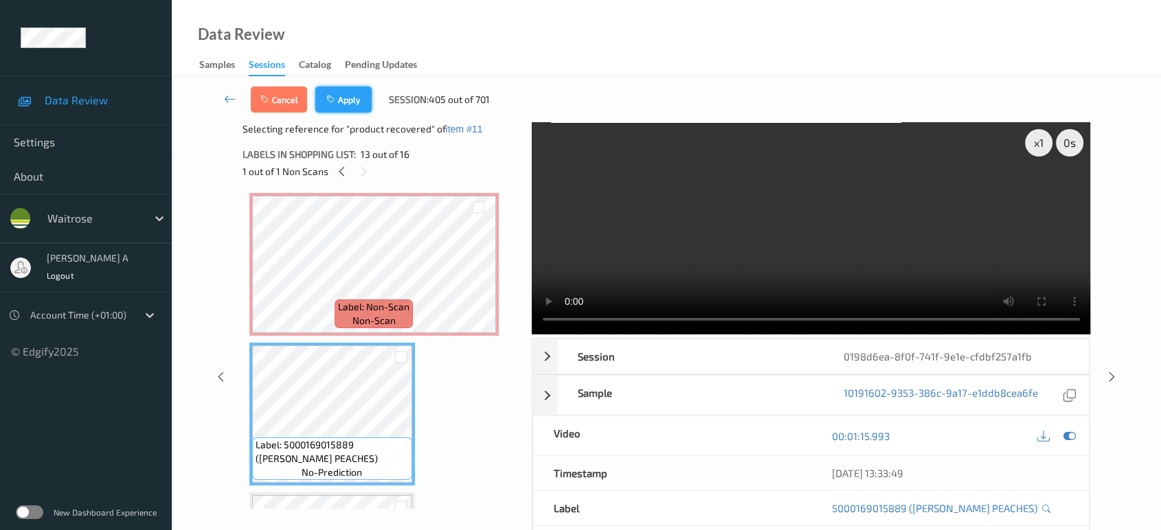
click at [352, 105] on button "Apply" at bounding box center [343, 100] width 56 height 26
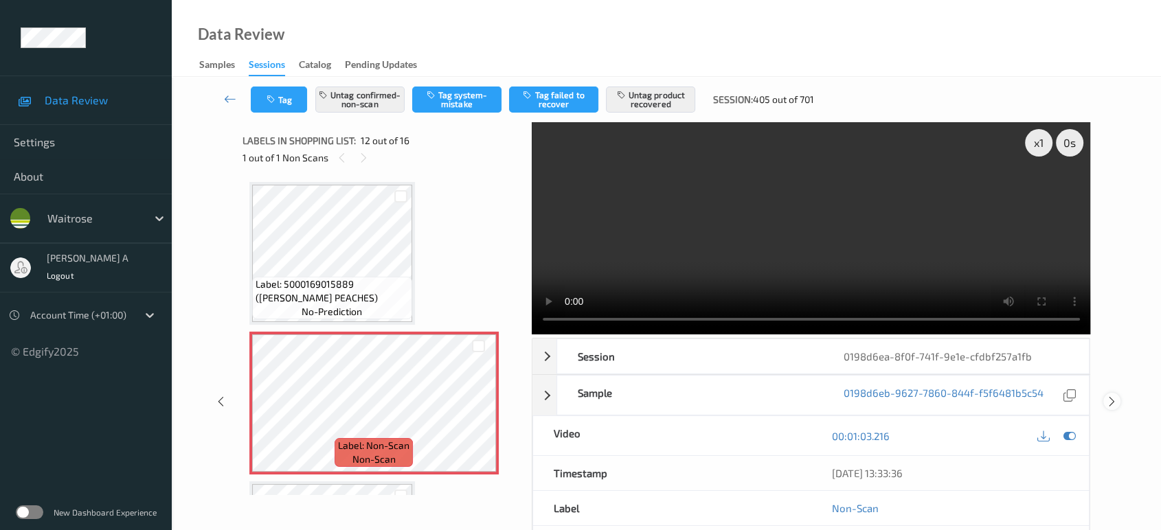
click at [1112, 396] on icon at bounding box center [1112, 402] width 12 height 12
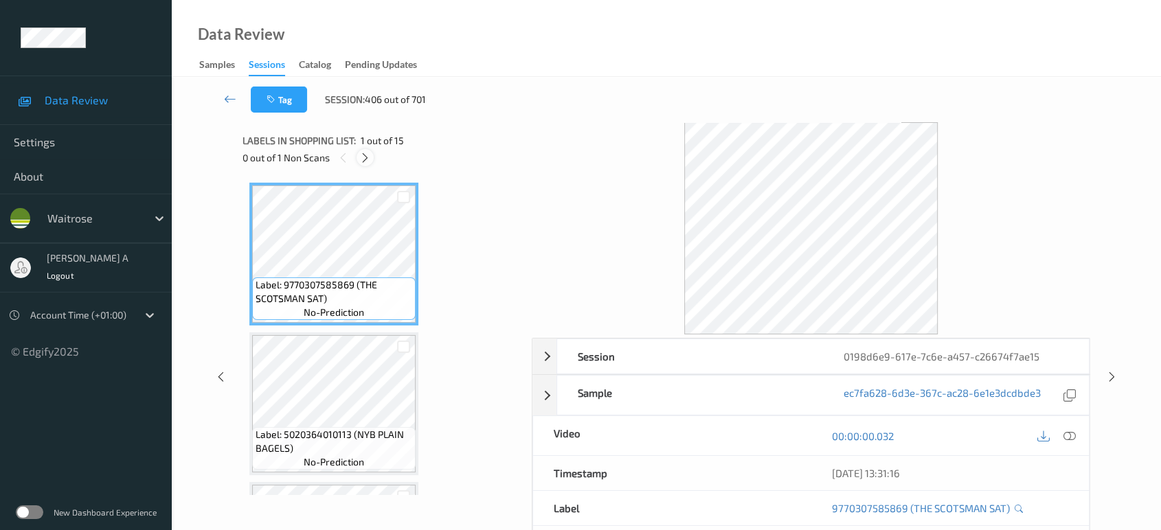
click at [364, 161] on icon at bounding box center [365, 158] width 12 height 12
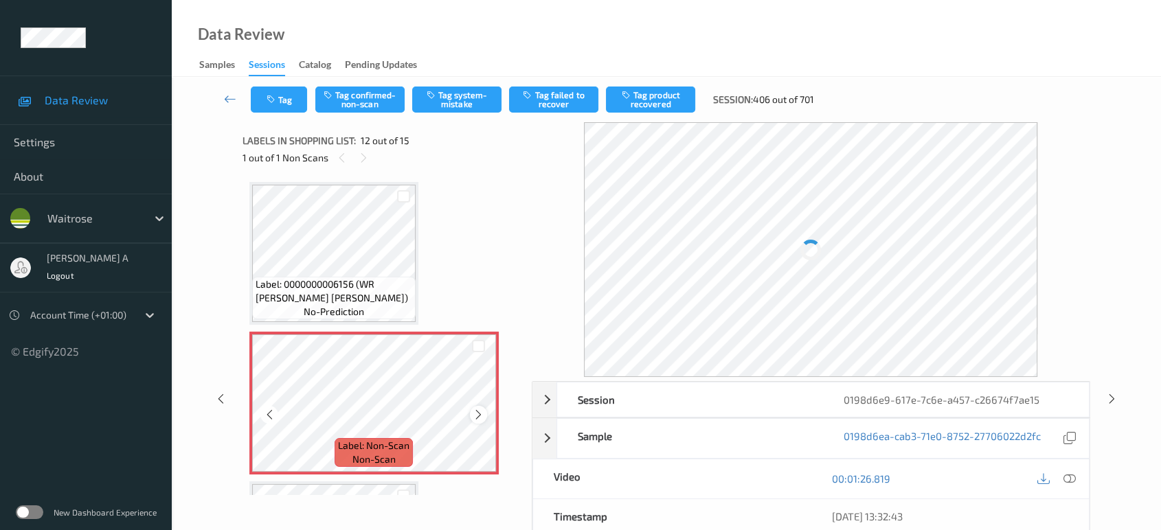
click at [477, 411] on icon at bounding box center [479, 415] width 12 height 12
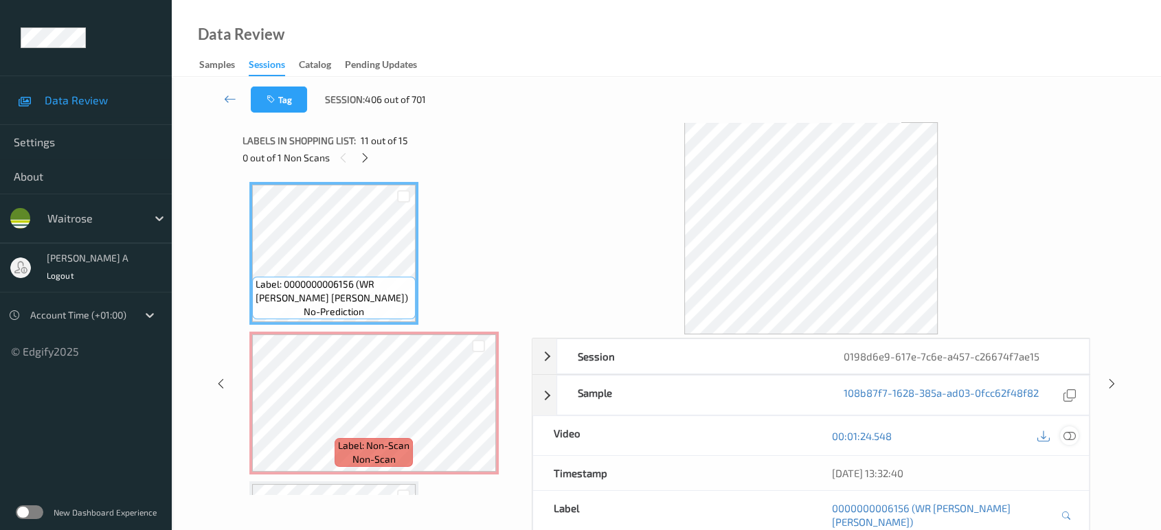
click at [1070, 442] on icon at bounding box center [1069, 436] width 12 height 12
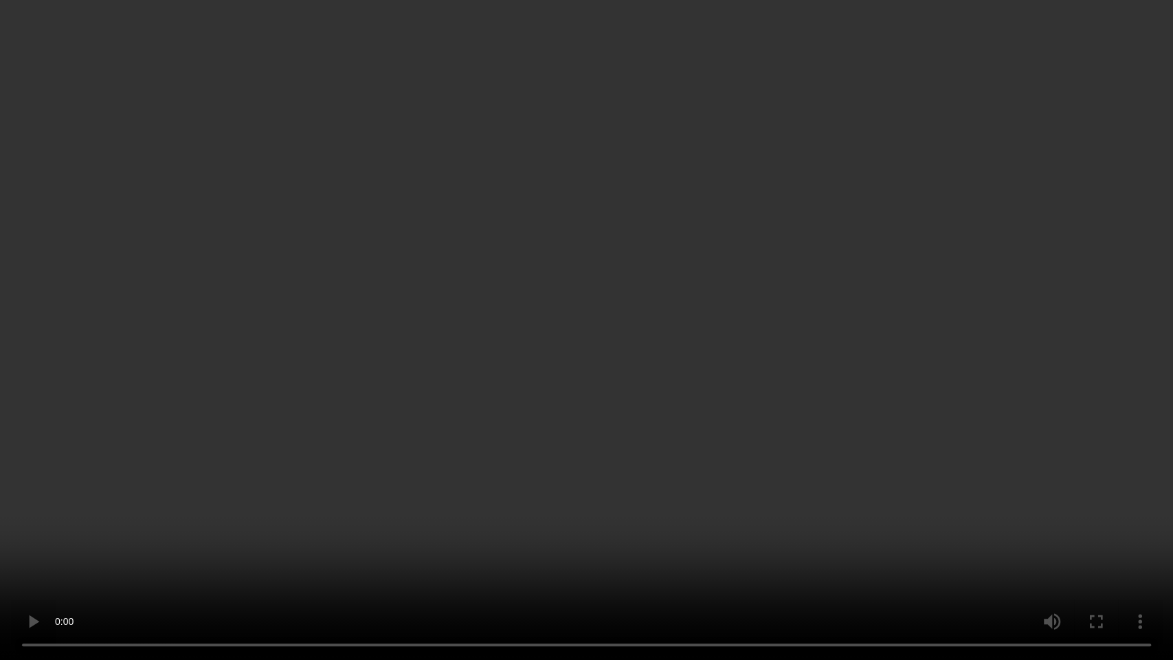
click at [731, 308] on video at bounding box center [586, 330] width 1173 height 660
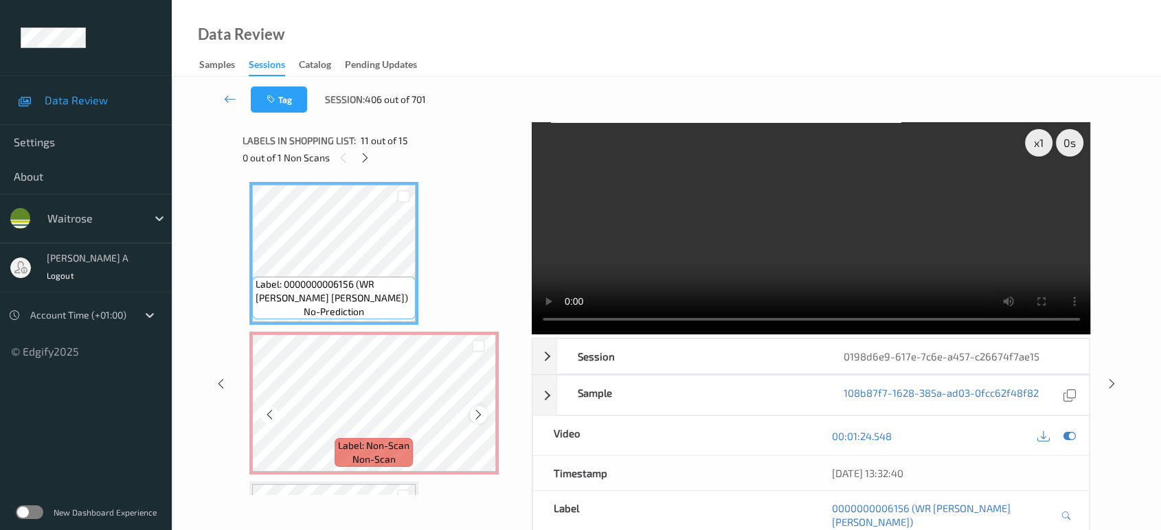
click at [480, 409] on icon at bounding box center [479, 415] width 12 height 12
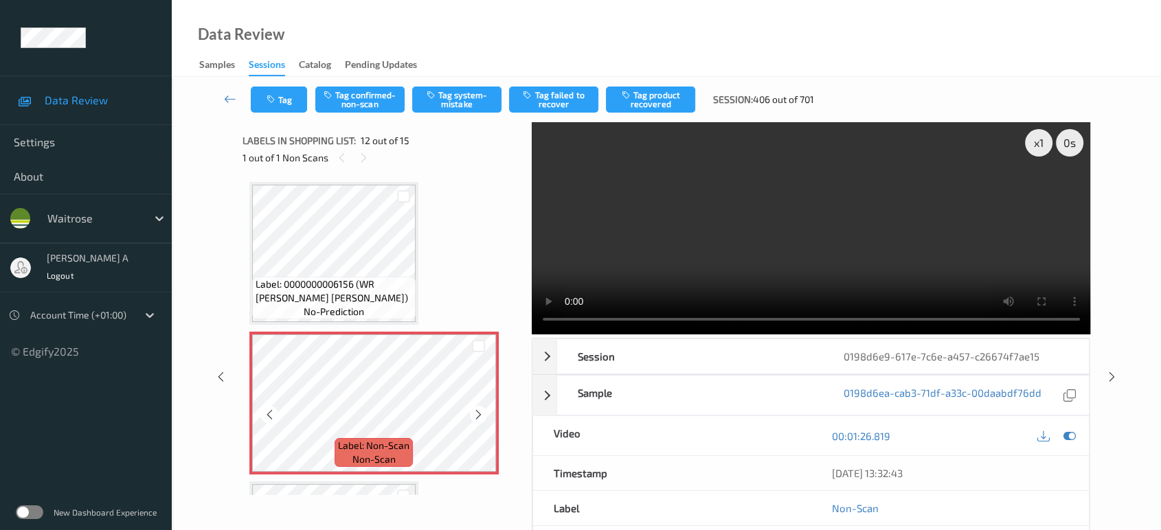
click at [480, 409] on icon at bounding box center [479, 415] width 12 height 12
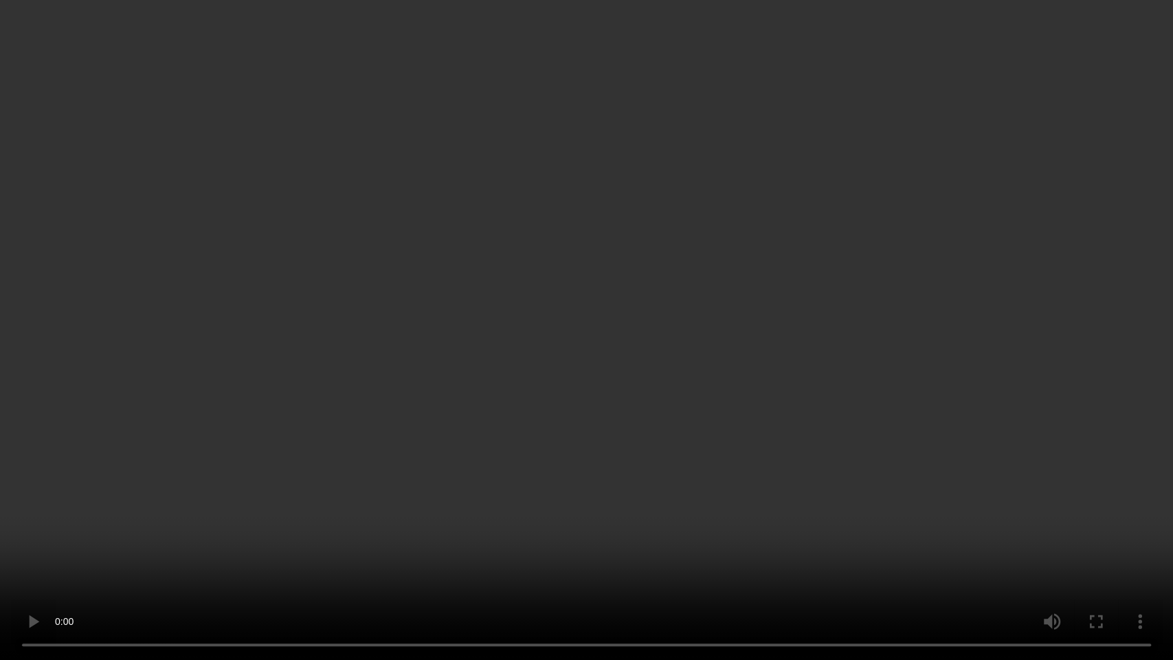
click at [801, 401] on video at bounding box center [586, 330] width 1173 height 660
click at [673, 395] on video at bounding box center [586, 330] width 1173 height 660
click at [646, 344] on video at bounding box center [586, 330] width 1173 height 660
click at [478, 385] on video at bounding box center [586, 330] width 1173 height 660
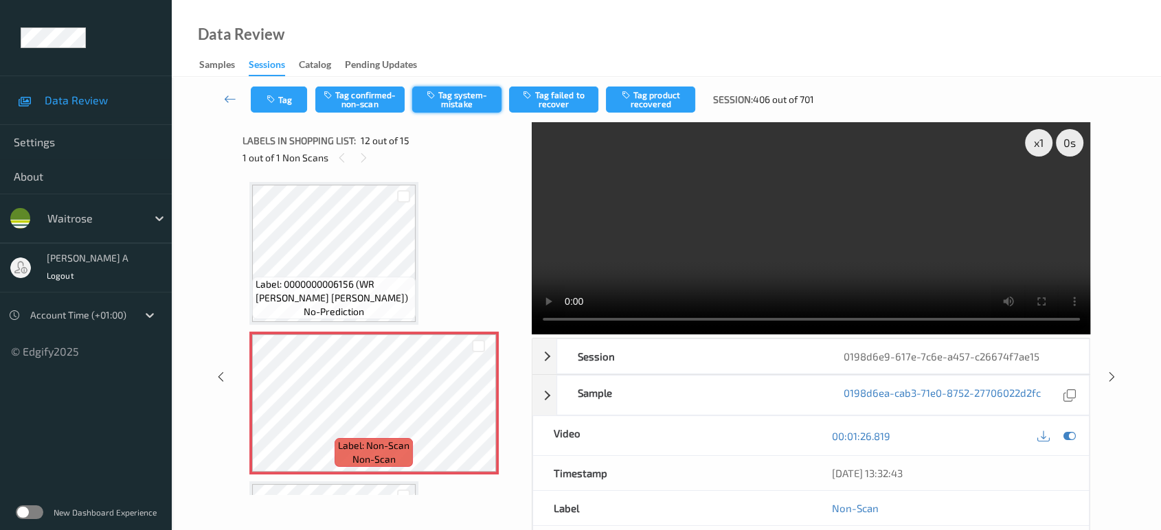
click at [464, 98] on button "Tag system-mistake" at bounding box center [456, 100] width 89 height 26
click at [264, 100] on button "Tag" at bounding box center [279, 100] width 56 height 26
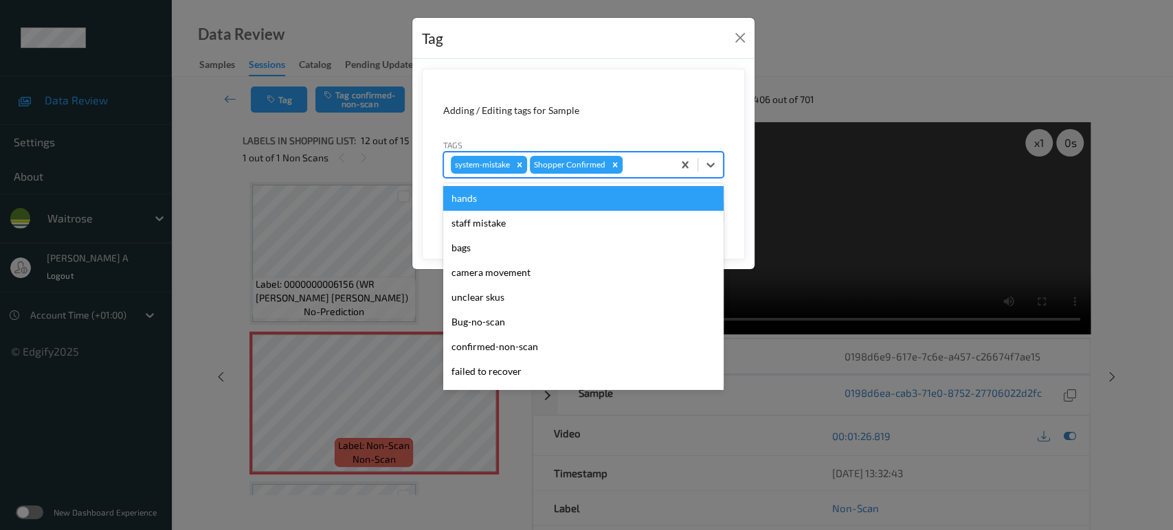
click at [632, 168] on div at bounding box center [645, 165] width 41 height 16
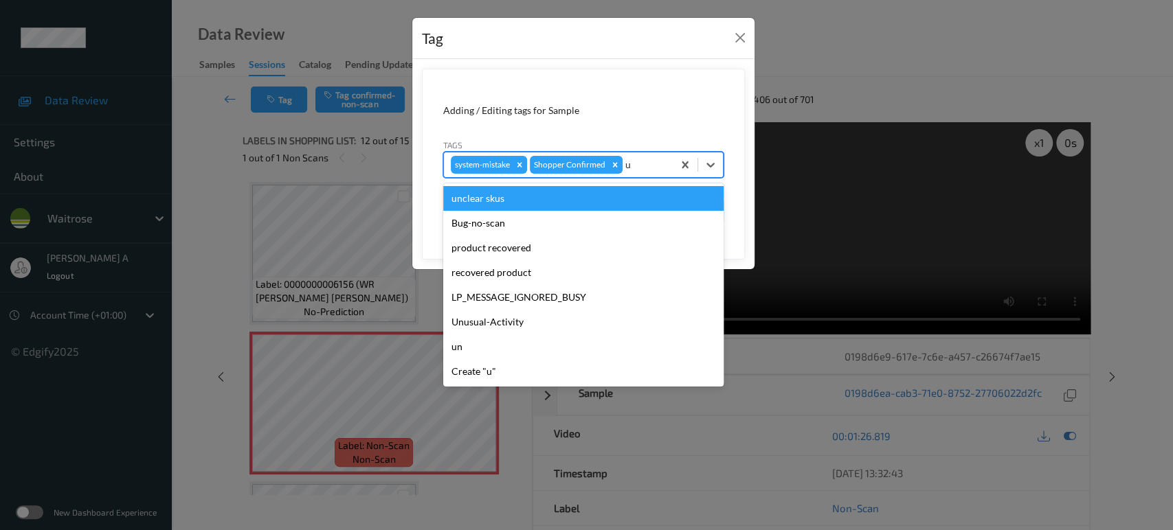
type input "un"
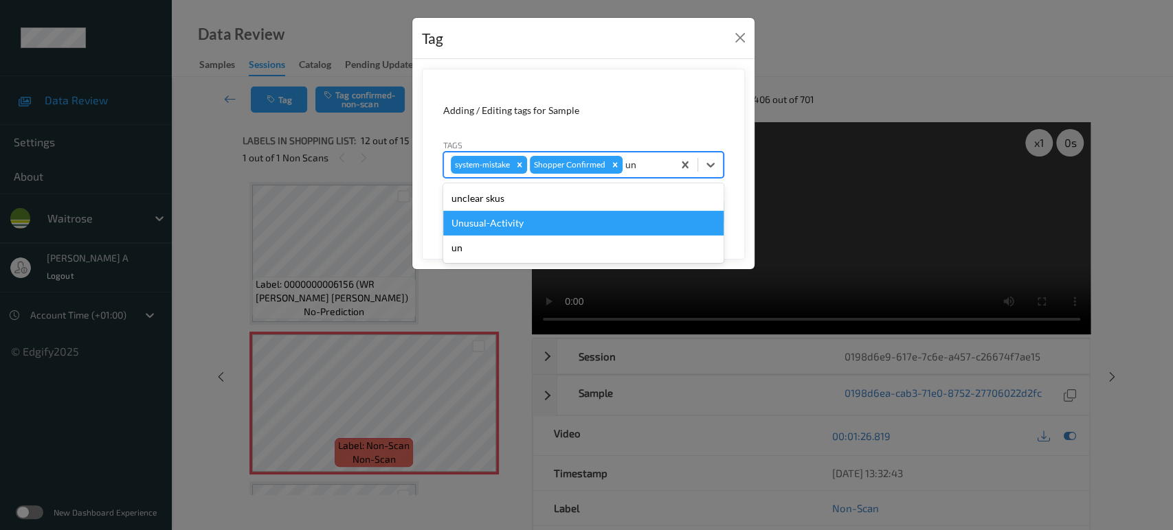
click at [570, 222] on div "Unusual-Activity" at bounding box center [583, 223] width 280 height 25
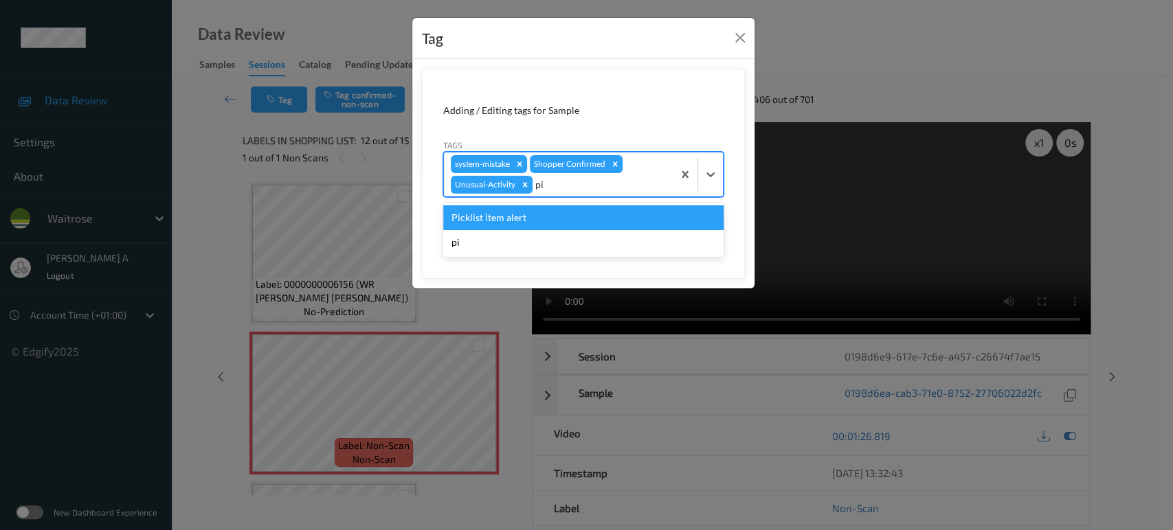
type input "pic"
click at [570, 222] on div "Picklist item alert" at bounding box center [583, 217] width 280 height 25
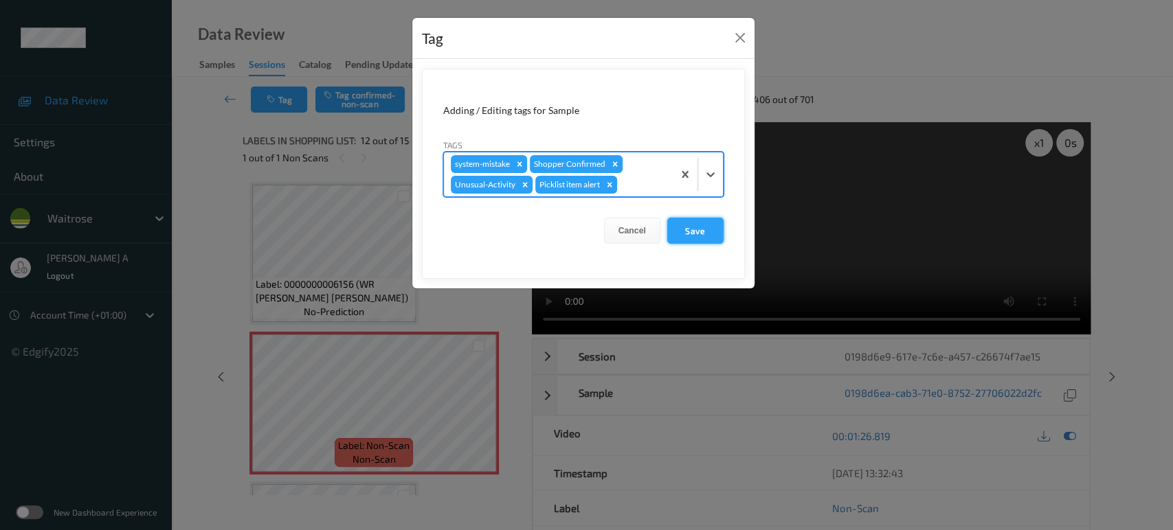
click at [688, 229] on button "Save" at bounding box center [695, 231] width 56 height 26
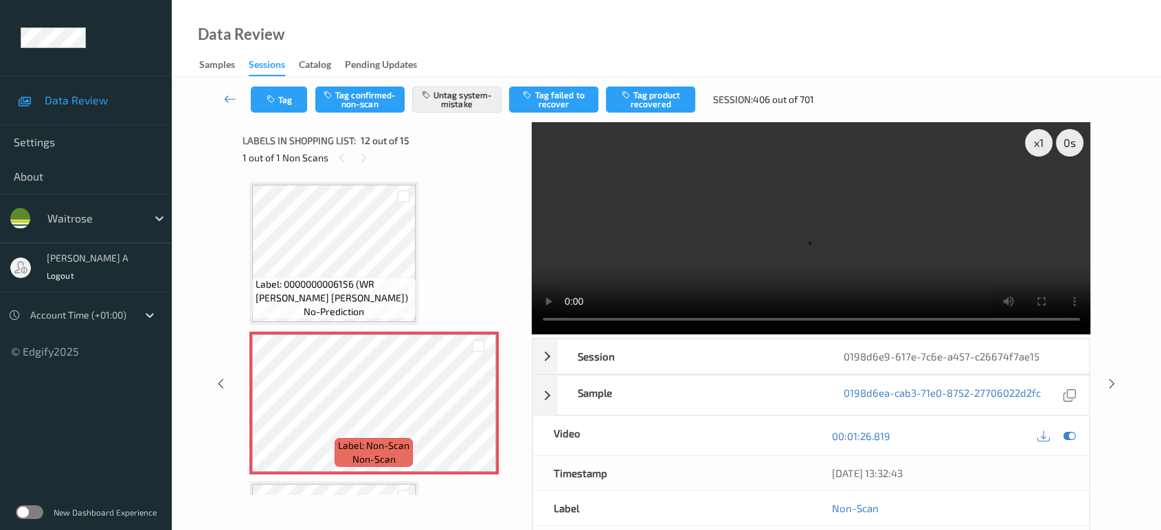
drag, startPoint x: 1113, startPoint y: 328, endPoint x: 870, endPoint y: 72, distance: 352.8
click at [1113, 378] on icon at bounding box center [1112, 384] width 12 height 12
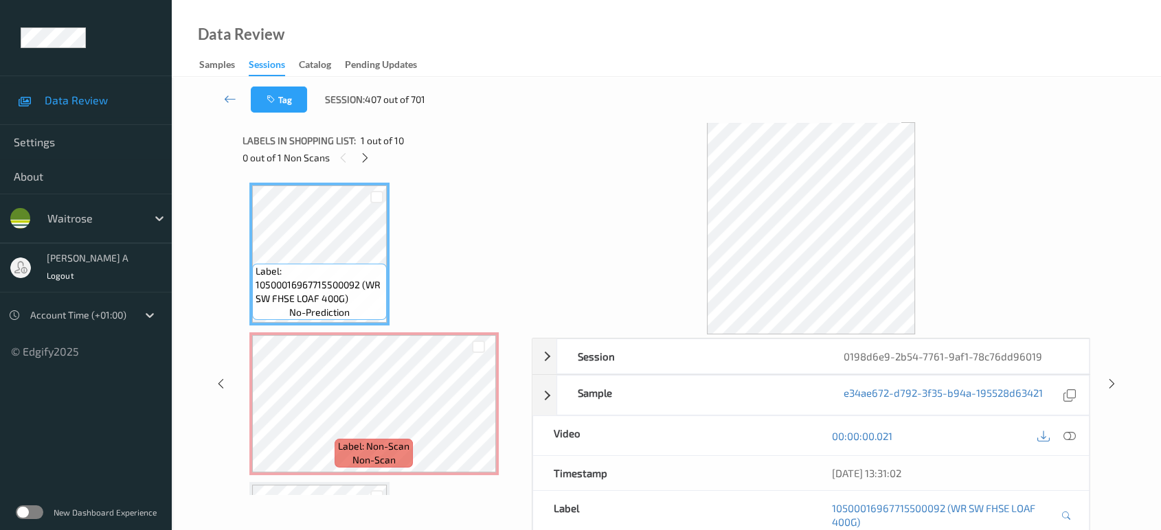
drag, startPoint x: 370, startPoint y: 158, endPoint x: 374, endPoint y: 170, distance: 12.4
click at [370, 158] on icon at bounding box center [365, 158] width 12 height 12
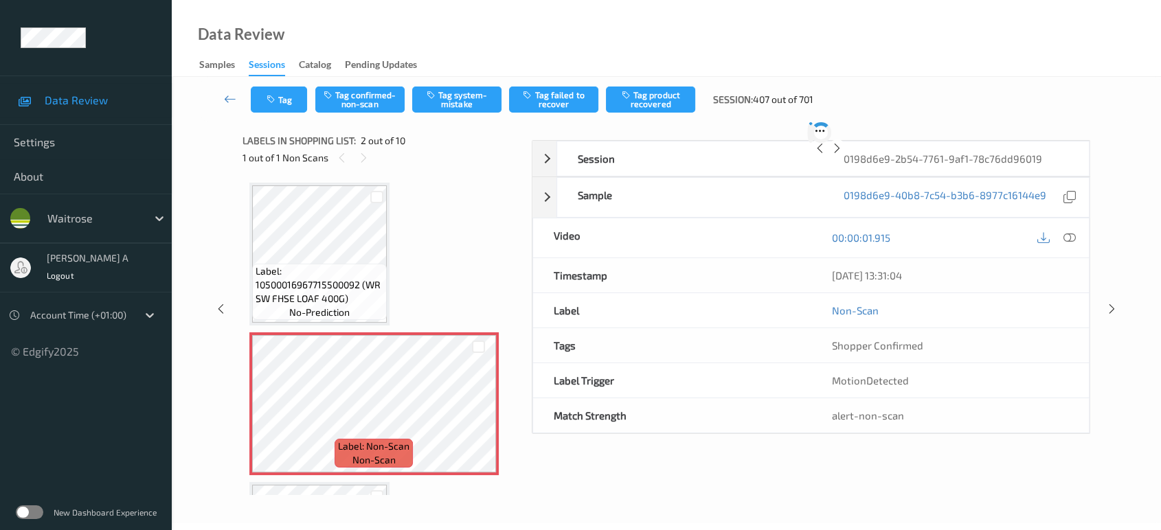
scroll to position [6, 0]
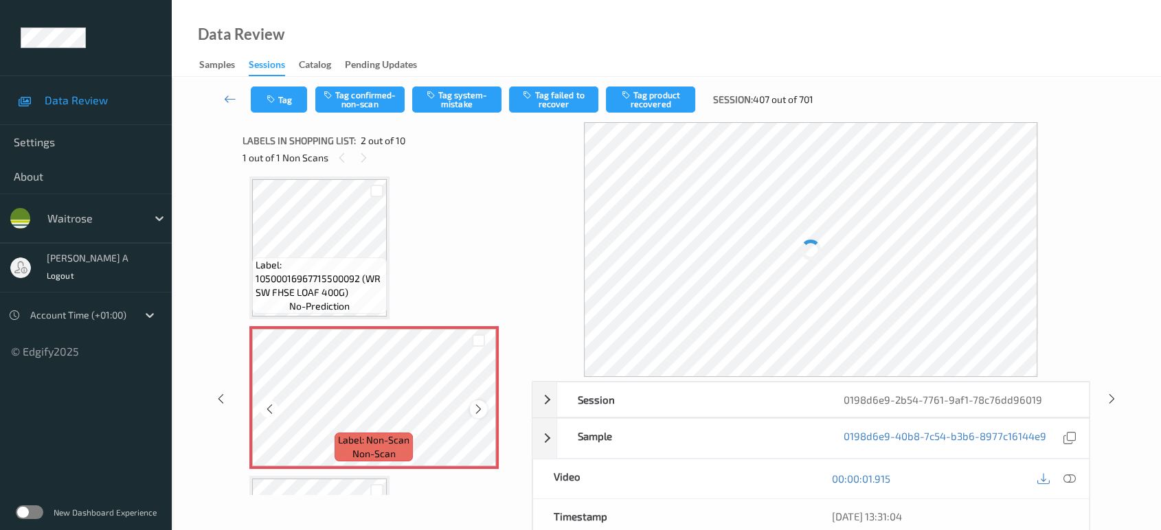
click at [476, 414] on icon at bounding box center [479, 409] width 12 height 12
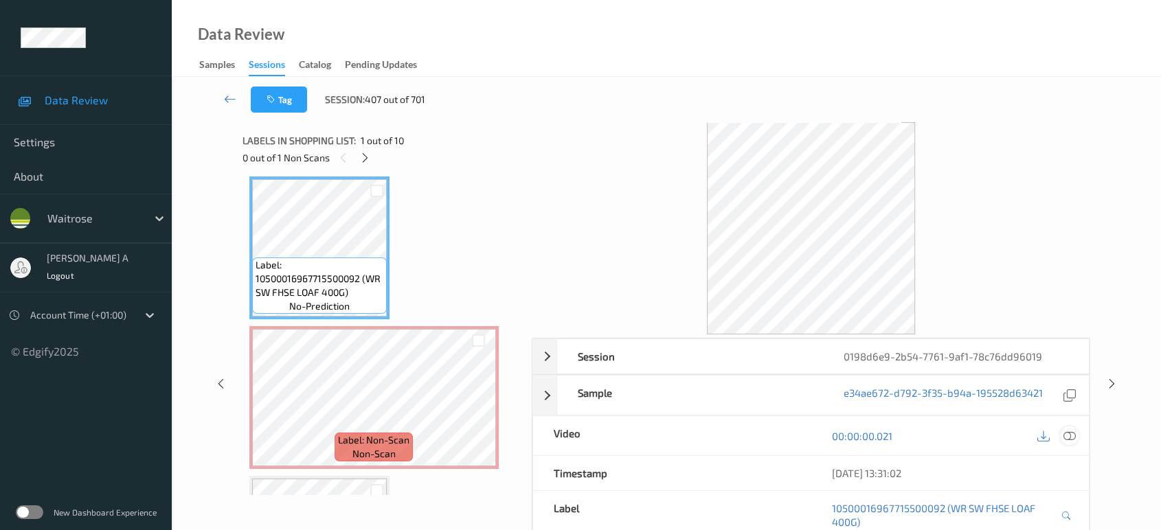
click at [1072, 438] on icon at bounding box center [1069, 436] width 12 height 12
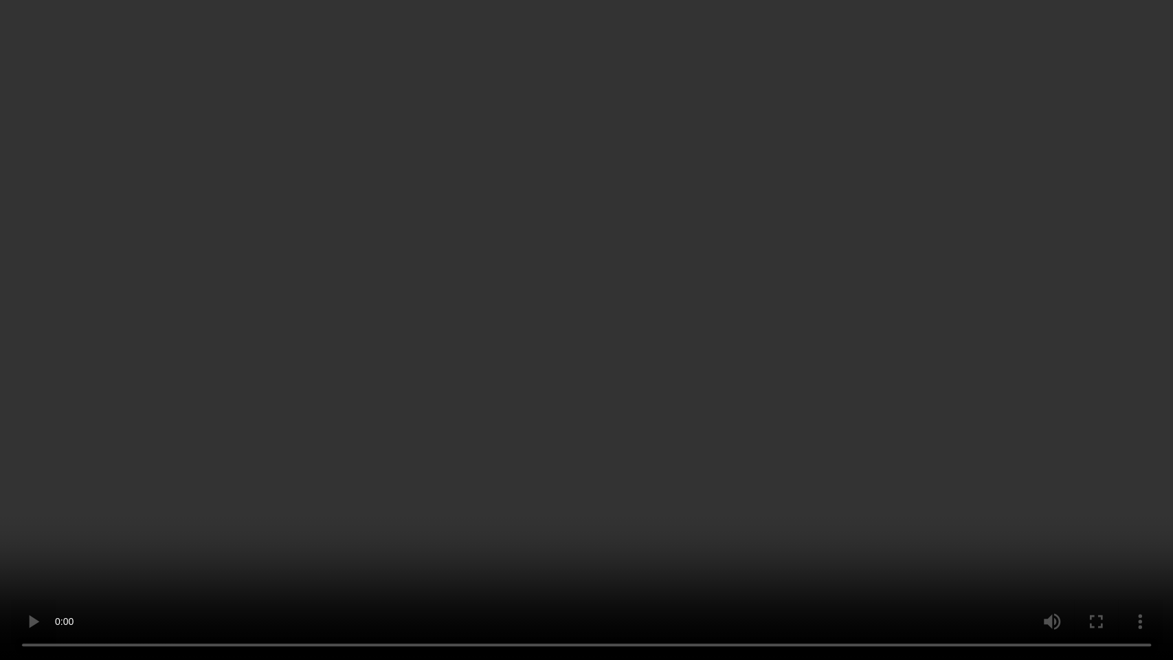
click at [675, 341] on video at bounding box center [586, 330] width 1173 height 660
click at [637, 226] on video at bounding box center [586, 330] width 1173 height 660
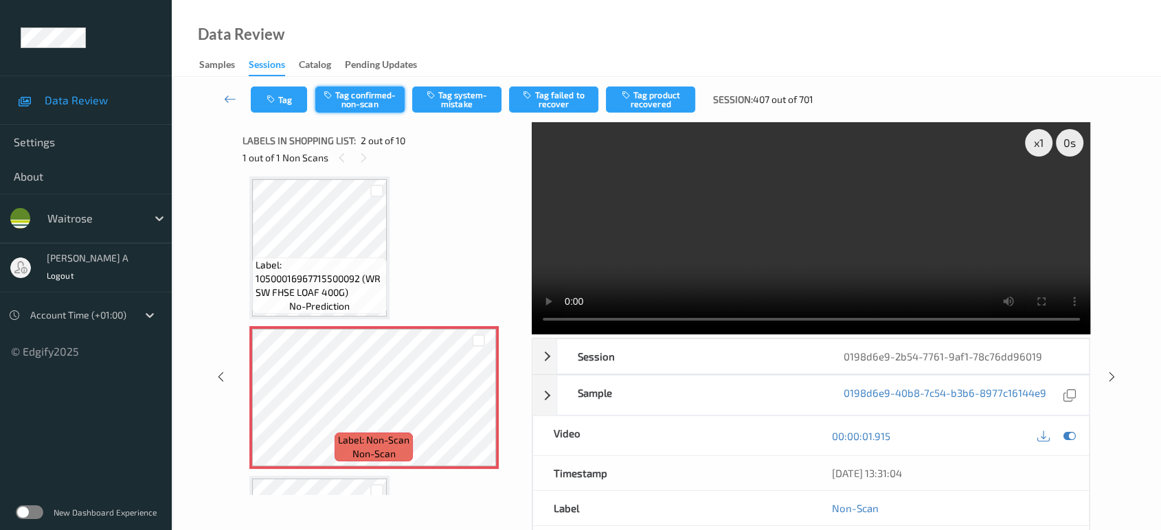
click at [374, 98] on button "Tag confirmed-non-scan" at bounding box center [359, 100] width 89 height 26
click at [660, 104] on button "Tag product recovered" at bounding box center [650, 100] width 89 height 26
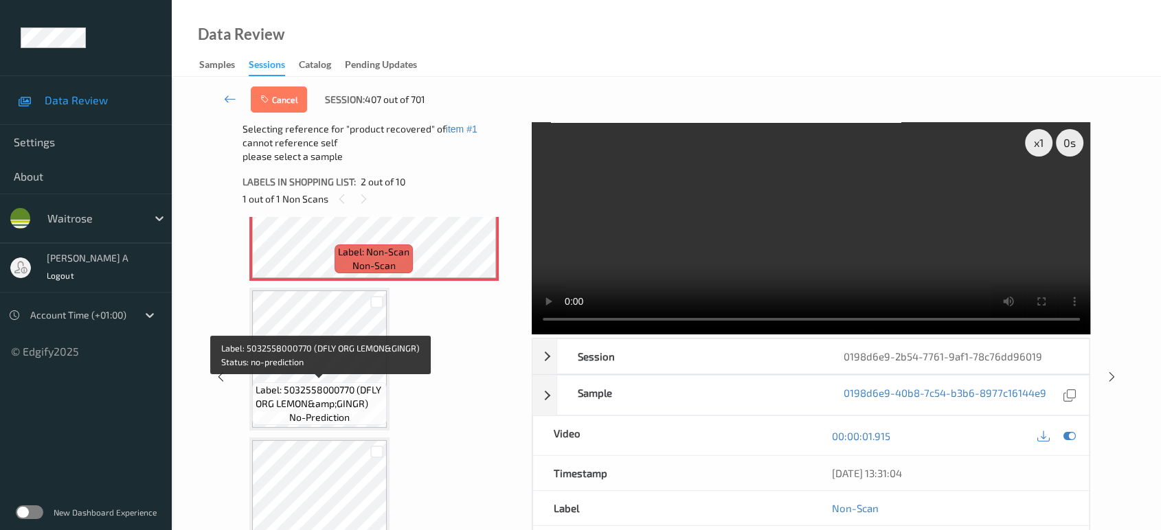
scroll to position [388, 0]
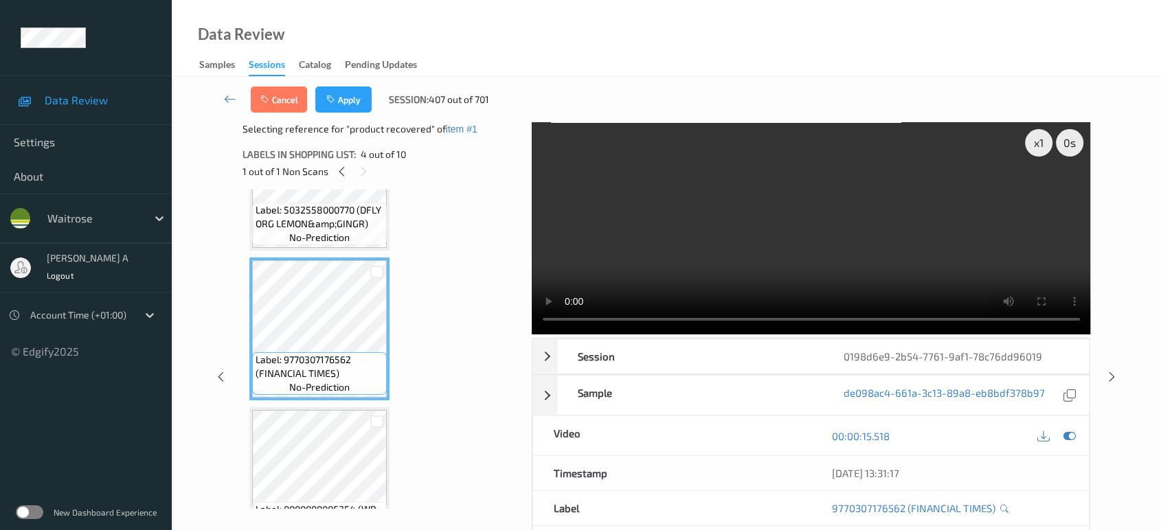
click at [352, 113] on div "Cancel Apply Session: 407 out of 701" at bounding box center [666, 99] width 933 height 45
click at [352, 101] on button "Apply" at bounding box center [343, 100] width 56 height 26
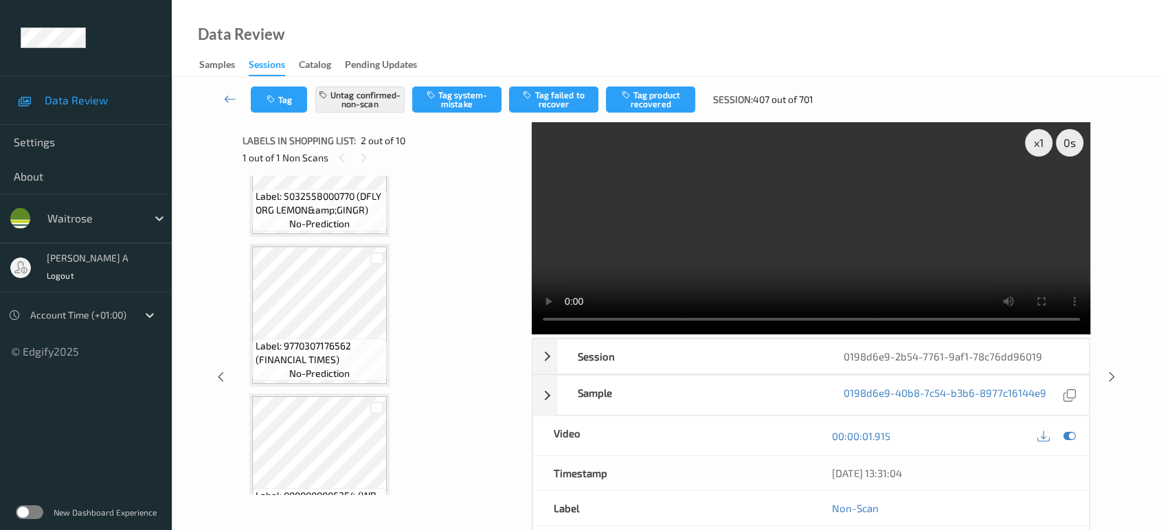
scroll to position [6, 0]
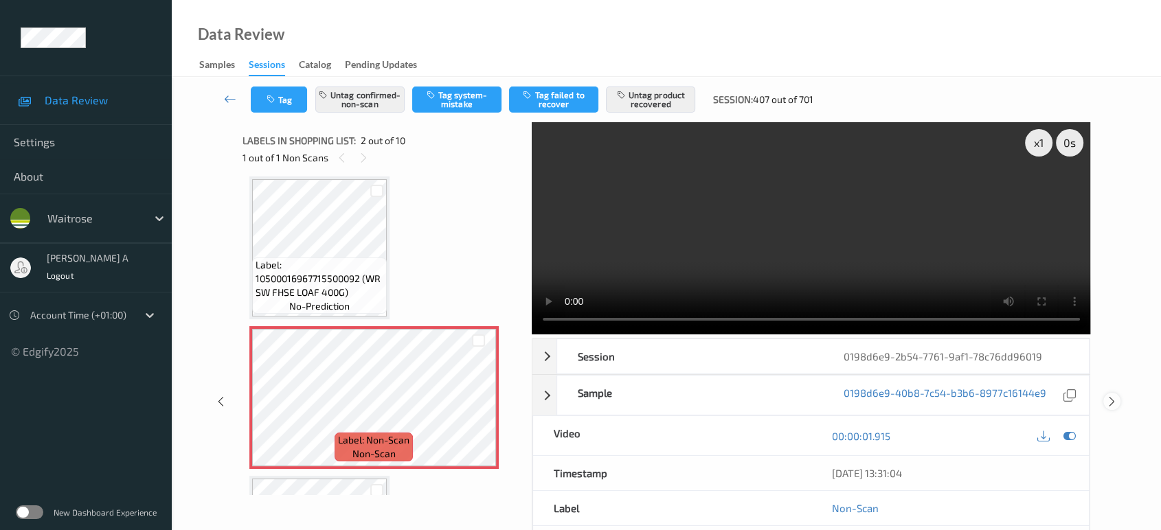
click at [1110, 396] on icon at bounding box center [1112, 402] width 12 height 12
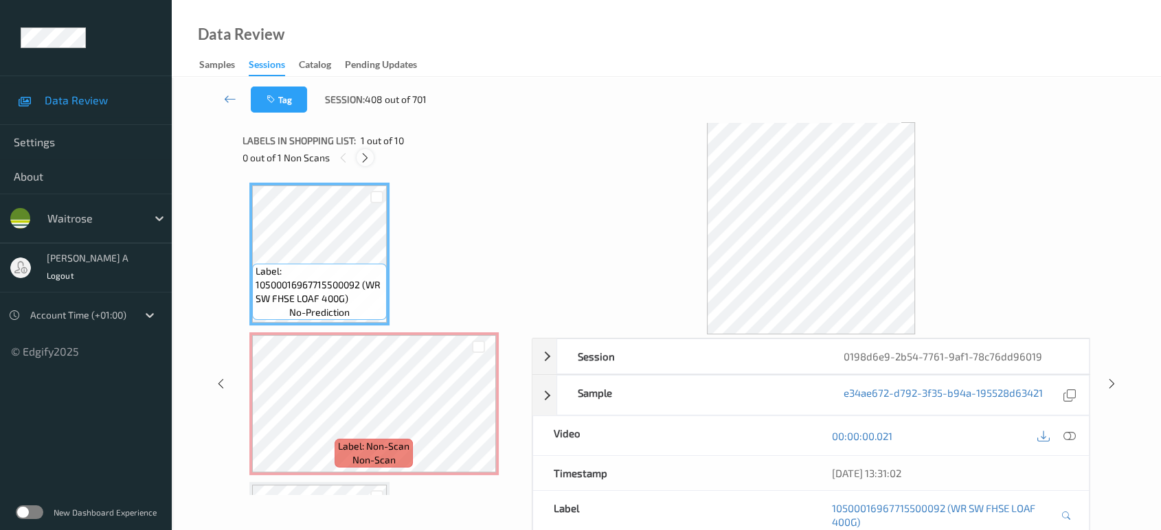
click at [361, 154] on icon at bounding box center [365, 158] width 12 height 12
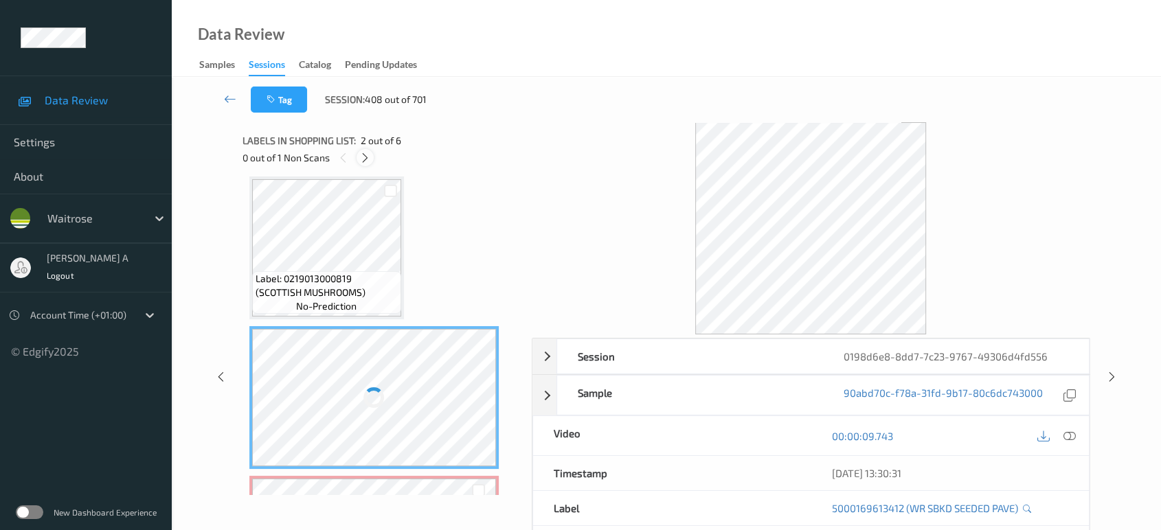
click at [366, 153] on icon at bounding box center [365, 158] width 12 height 12
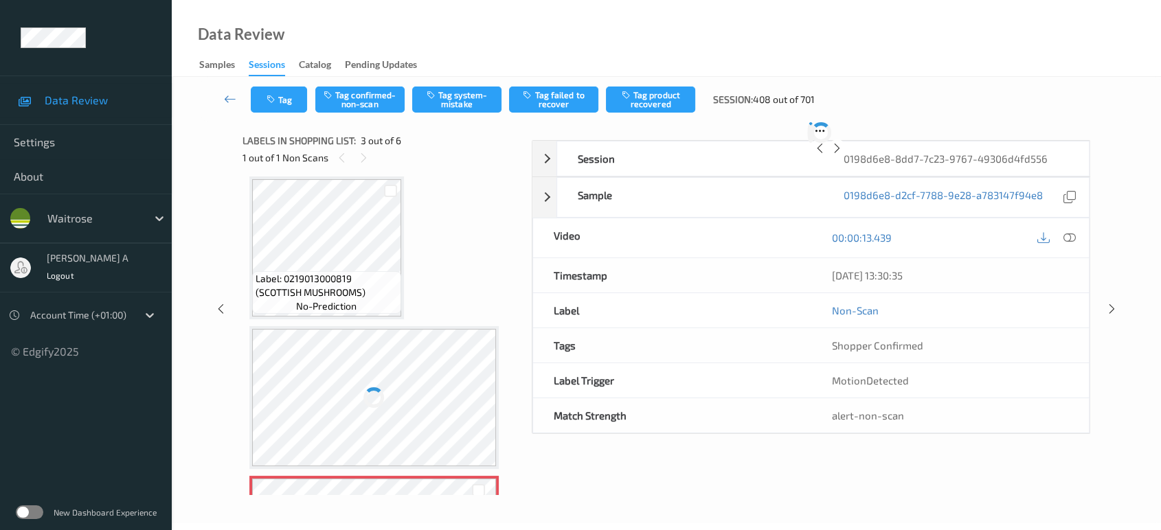
scroll to position [155, 0]
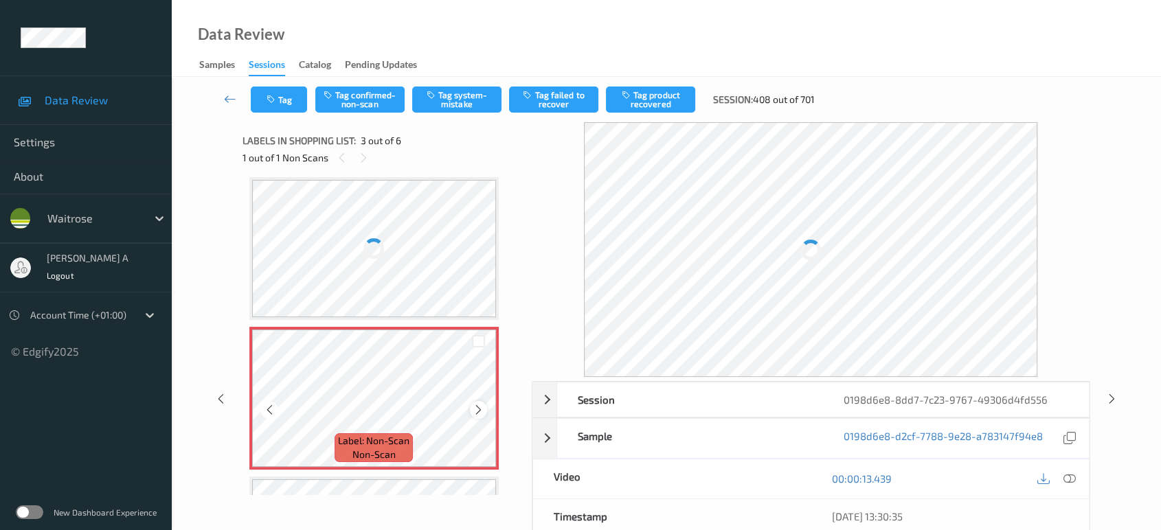
click at [478, 410] on icon at bounding box center [479, 410] width 12 height 12
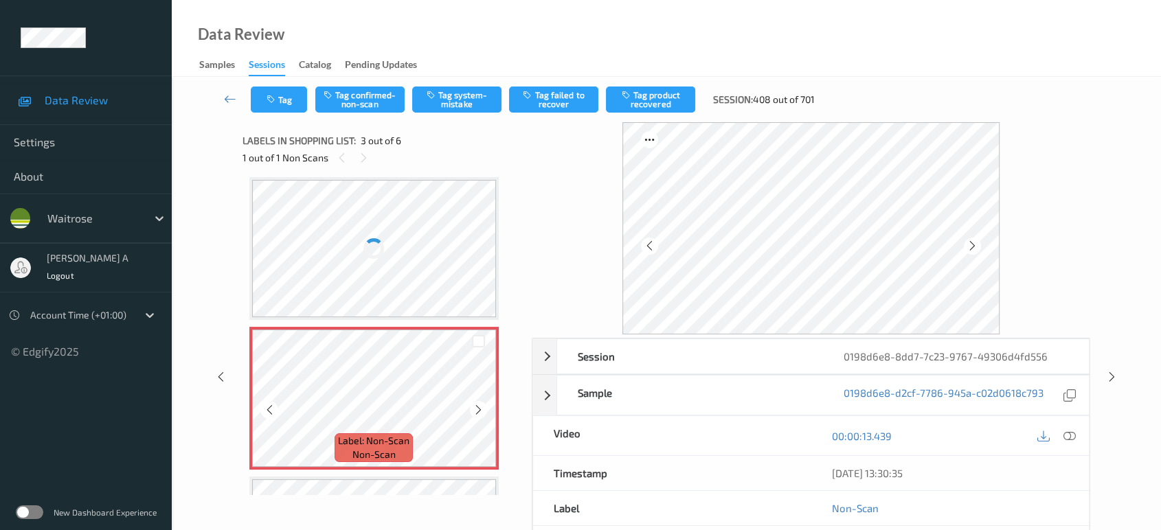
click at [478, 410] on icon at bounding box center [479, 410] width 12 height 12
click at [478, 410] on div at bounding box center [374, 398] width 245 height 137
click at [478, 410] on icon at bounding box center [479, 410] width 12 height 12
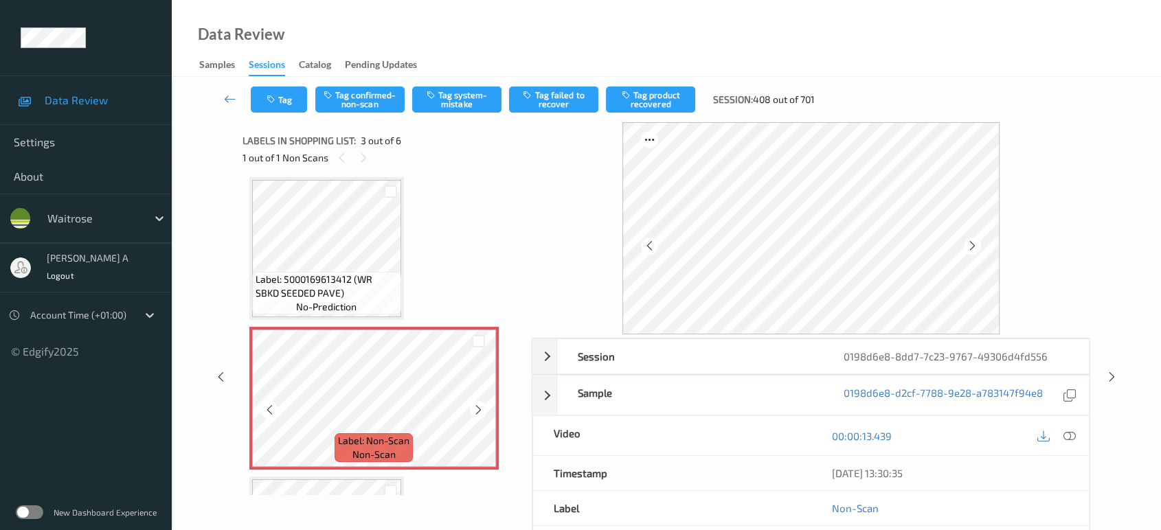
click at [478, 410] on icon at bounding box center [479, 410] width 12 height 12
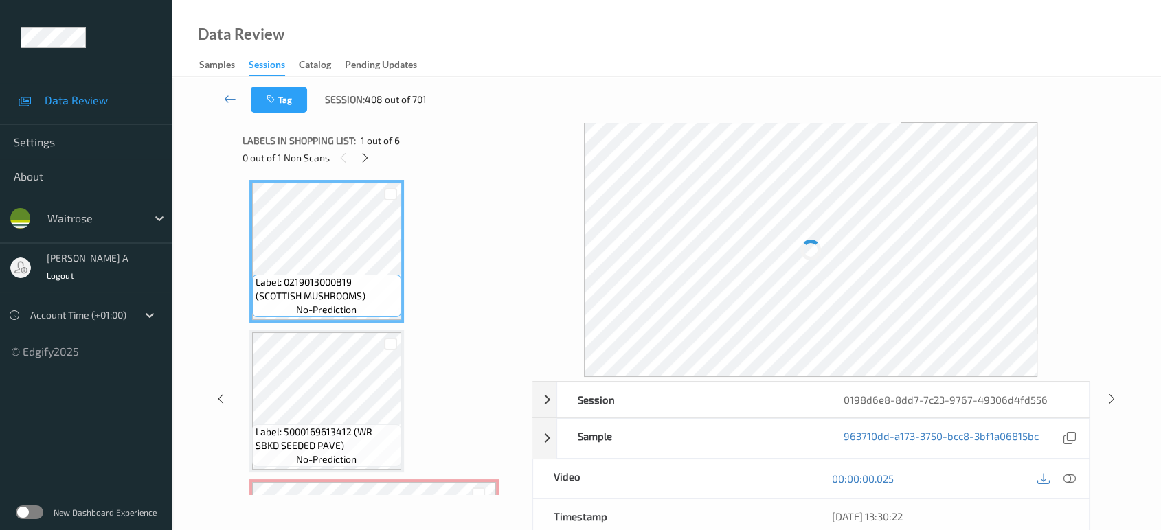
scroll to position [0, 0]
click at [1066, 480] on icon at bounding box center [1069, 479] width 12 height 12
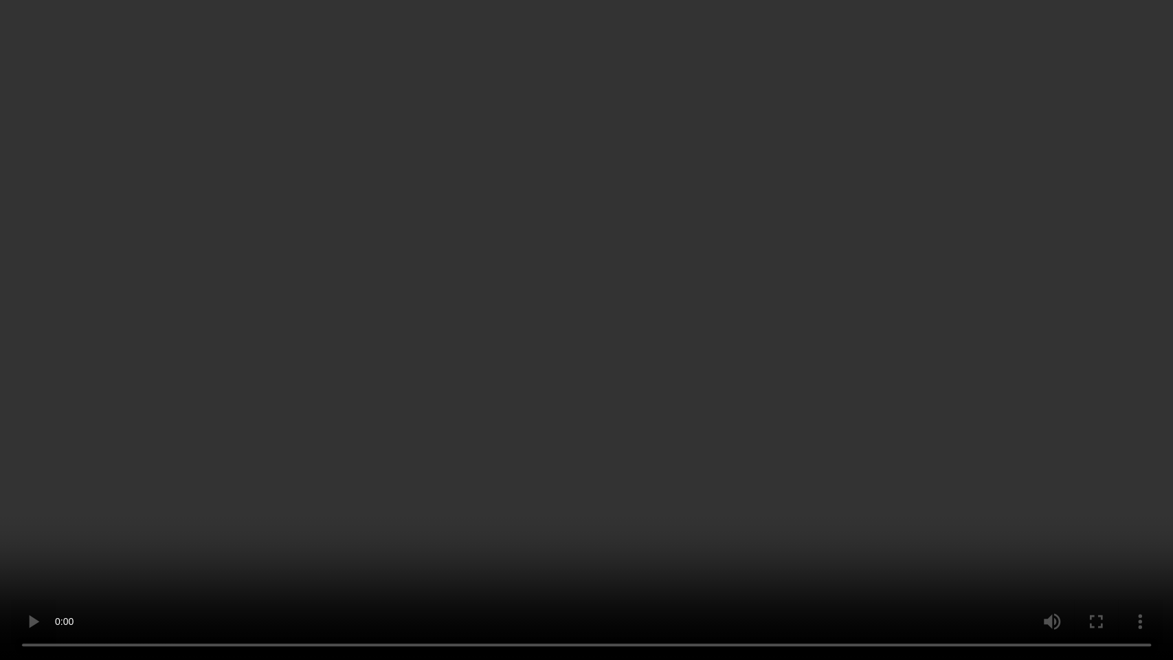
click at [765, 412] on video at bounding box center [586, 330] width 1173 height 660
click at [925, 525] on video at bounding box center [586, 330] width 1173 height 660
click at [664, 481] on video at bounding box center [586, 330] width 1173 height 660
click at [706, 466] on video at bounding box center [586, 330] width 1173 height 660
click at [664, 395] on video at bounding box center [586, 330] width 1173 height 660
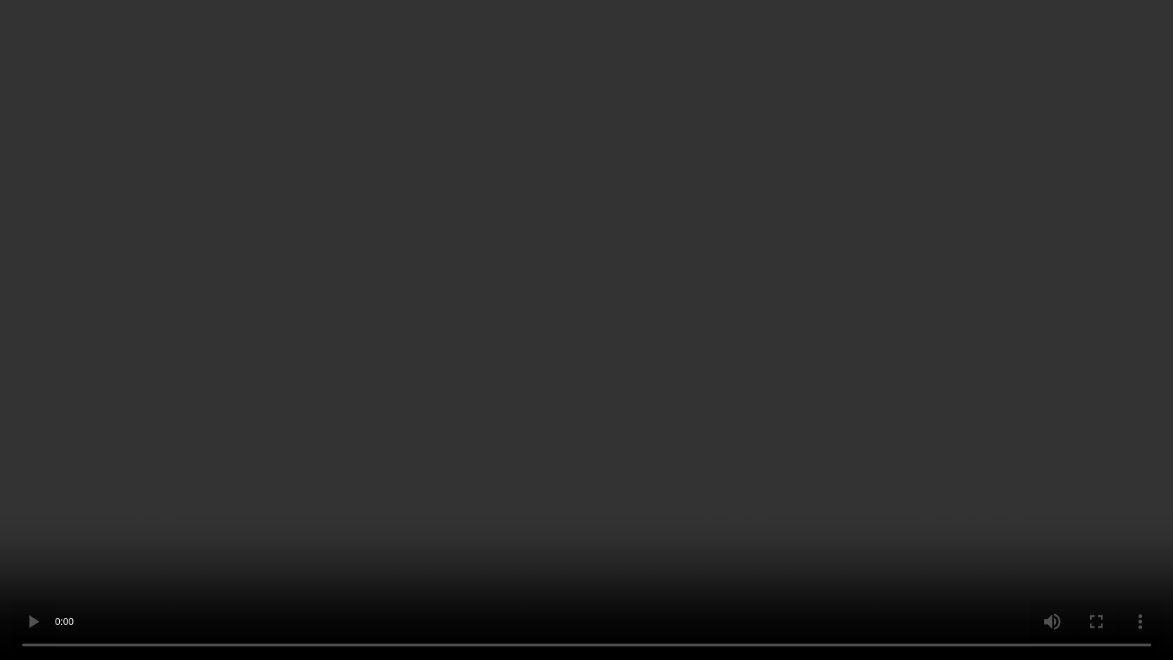
click at [687, 369] on video at bounding box center [586, 330] width 1173 height 660
click at [625, 345] on video at bounding box center [586, 330] width 1173 height 660
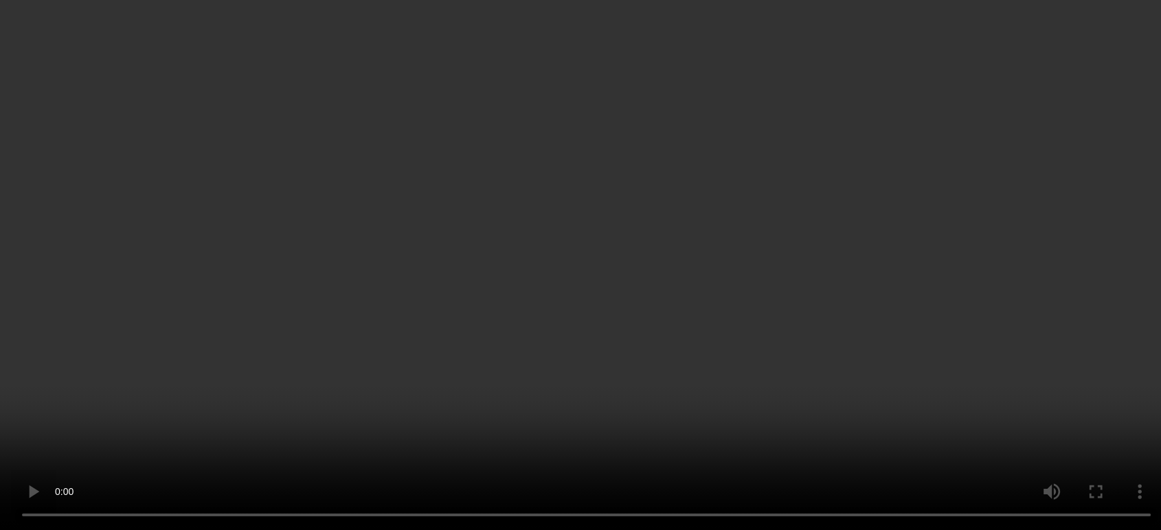
scroll to position [153, 0]
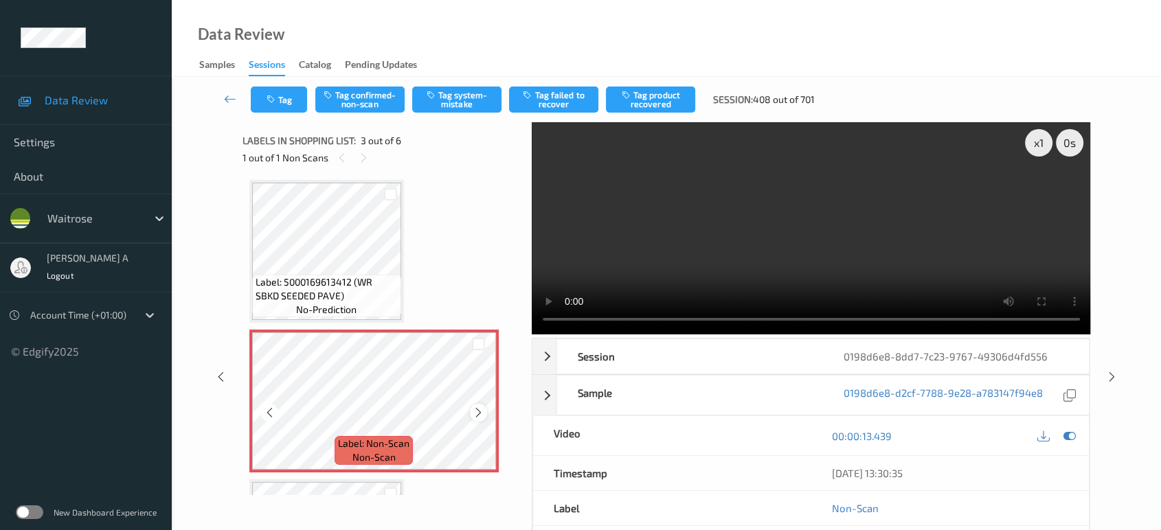
click at [473, 412] on icon at bounding box center [479, 413] width 12 height 12
click at [448, 109] on button "Tag system-mistake" at bounding box center [456, 100] width 89 height 26
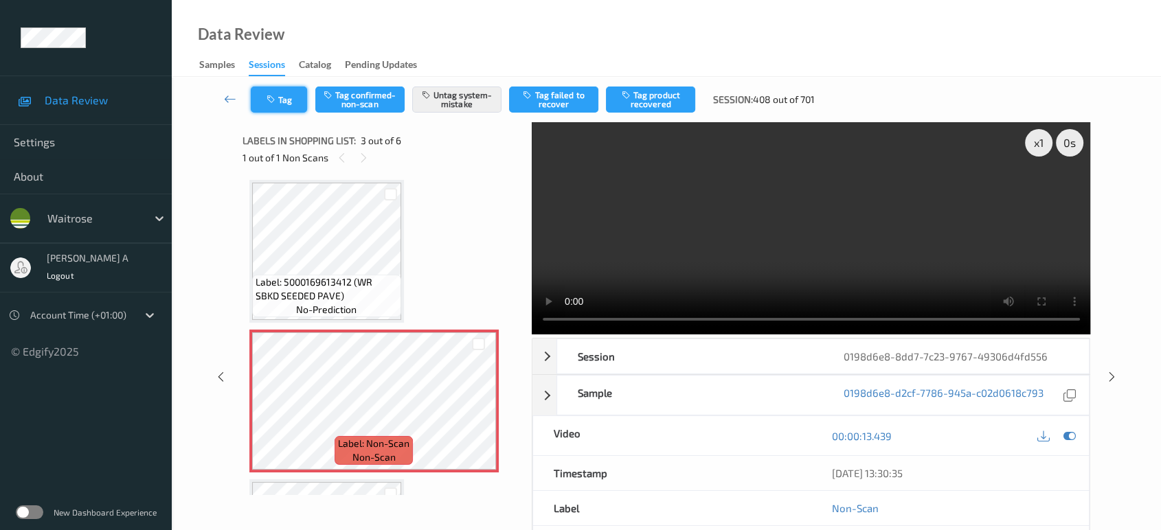
click at [277, 109] on button "Tag" at bounding box center [279, 100] width 56 height 26
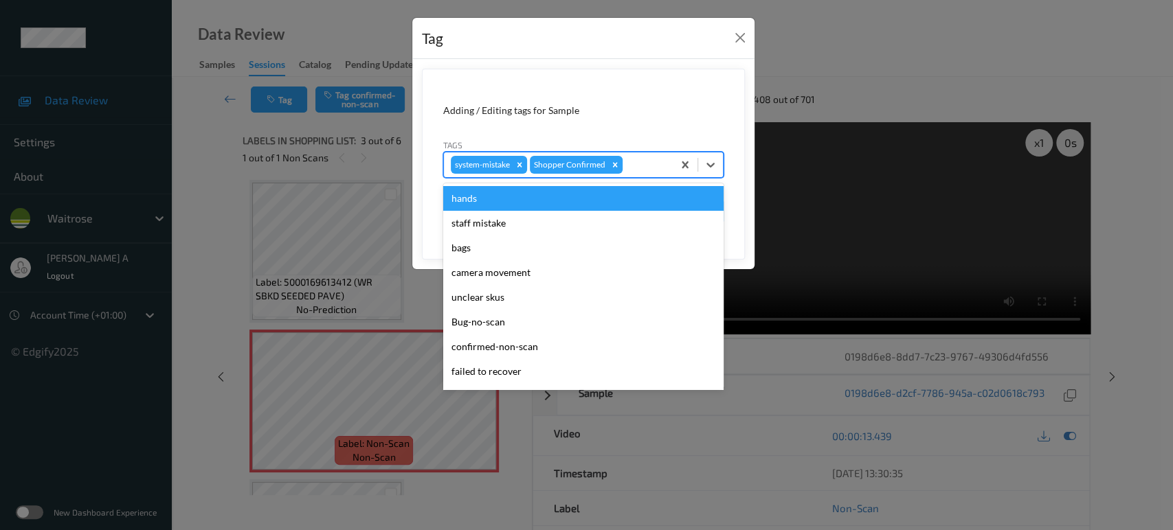
click at [627, 162] on div at bounding box center [645, 165] width 41 height 16
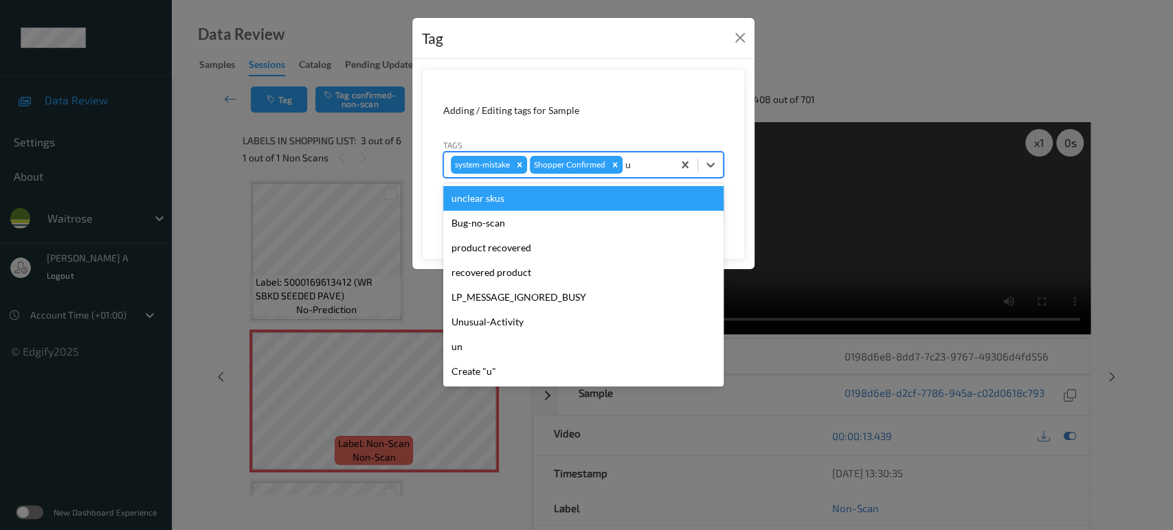
type input "un"
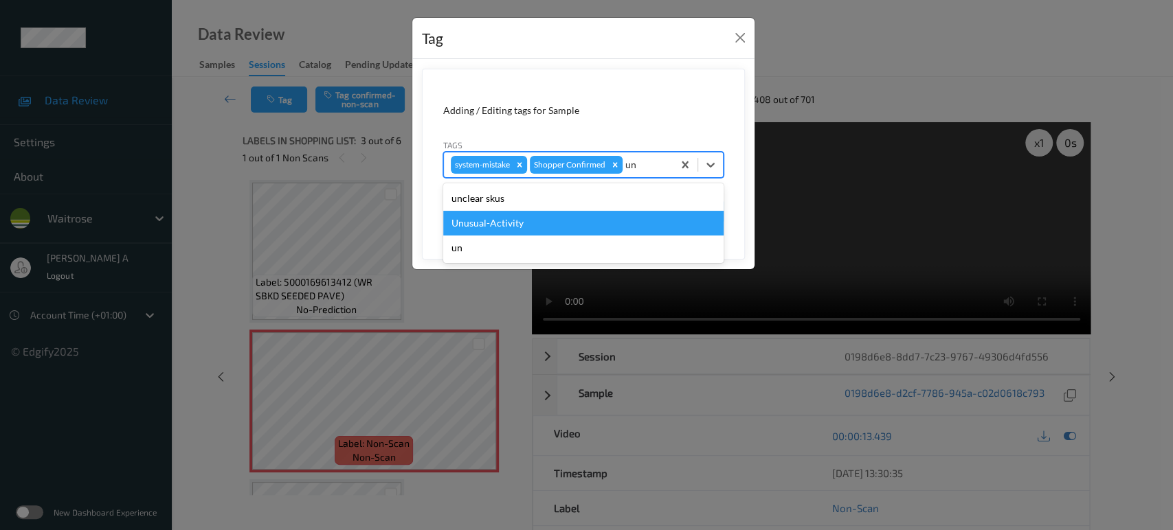
click at [577, 214] on div "Unusual-Activity" at bounding box center [583, 223] width 280 height 25
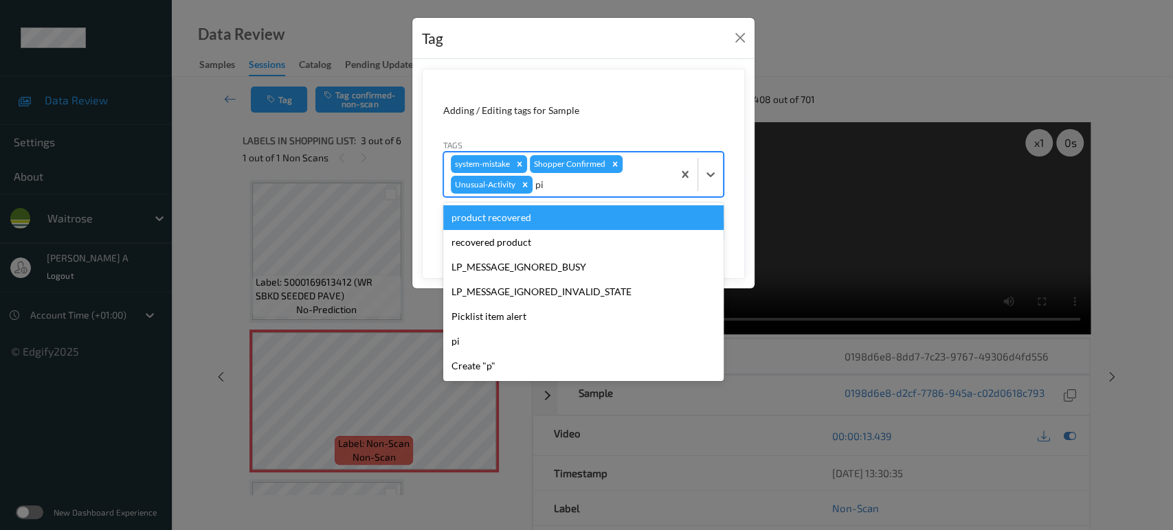
type input "pic"
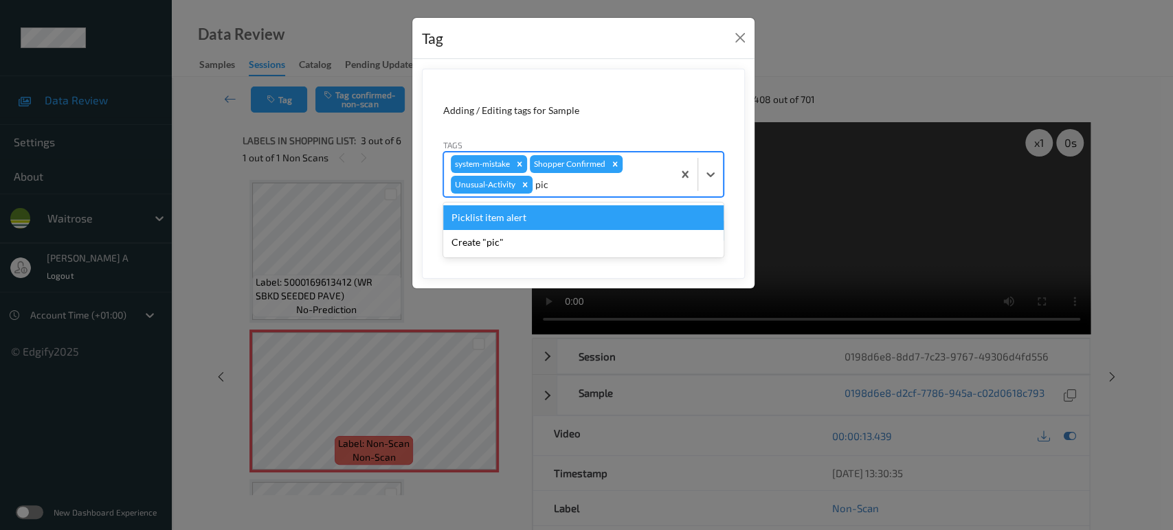
click at [560, 216] on div "Picklist item alert" at bounding box center [583, 217] width 280 height 25
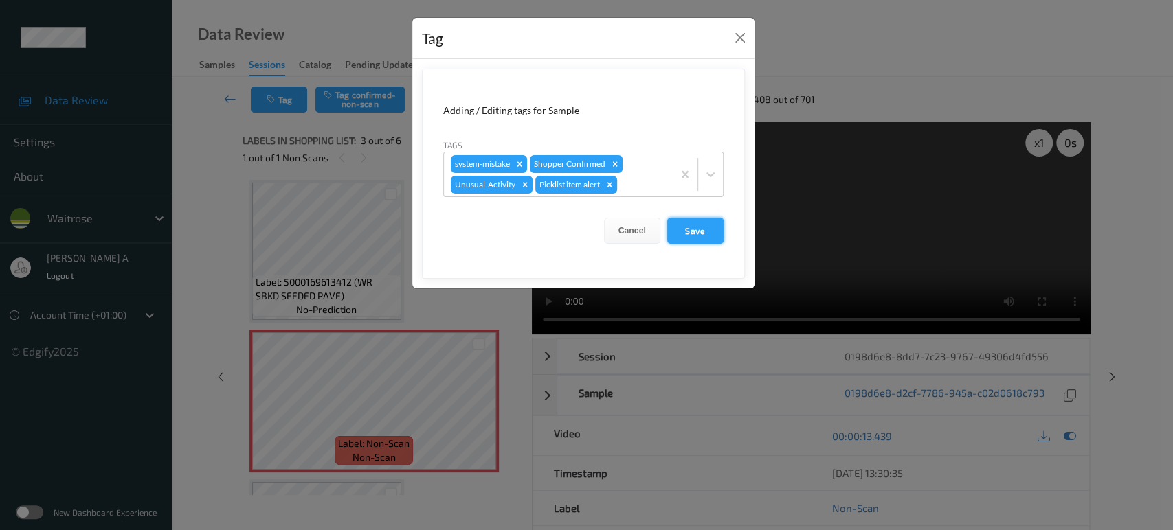
click at [708, 234] on button "Save" at bounding box center [695, 231] width 56 height 26
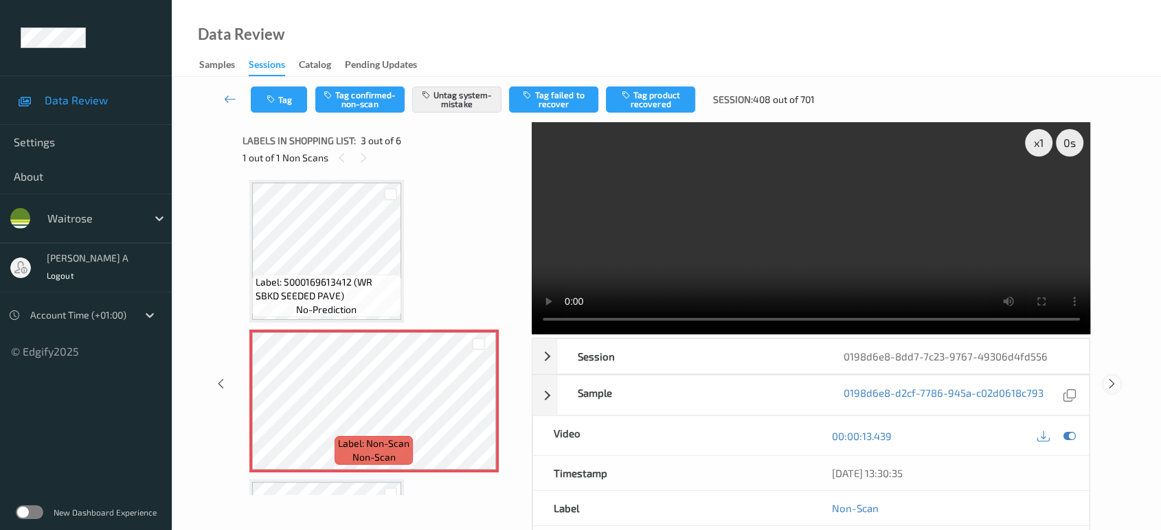
click at [1110, 384] on icon at bounding box center [1112, 384] width 12 height 12
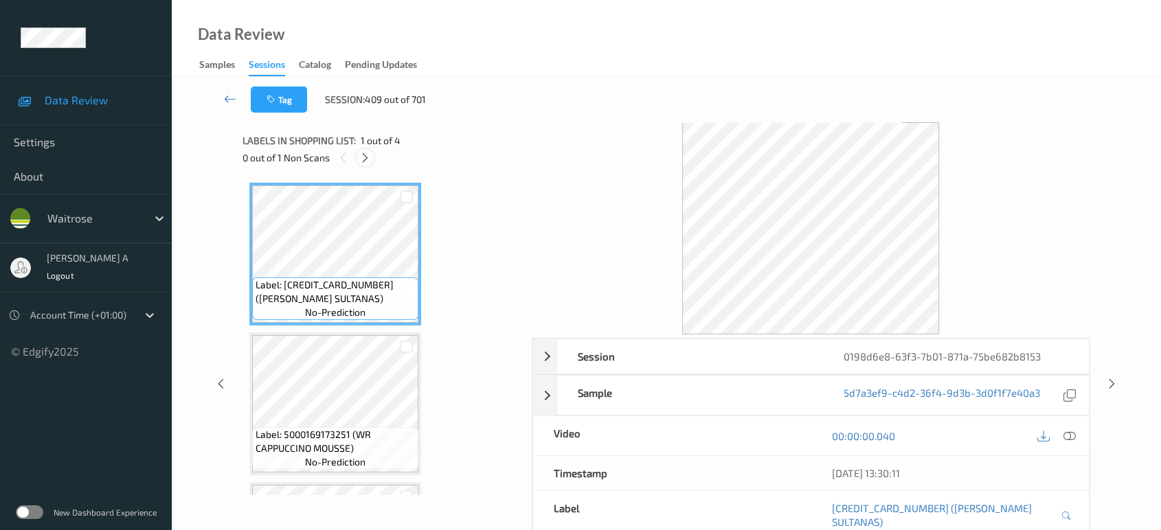
click at [365, 160] on icon at bounding box center [365, 158] width 12 height 12
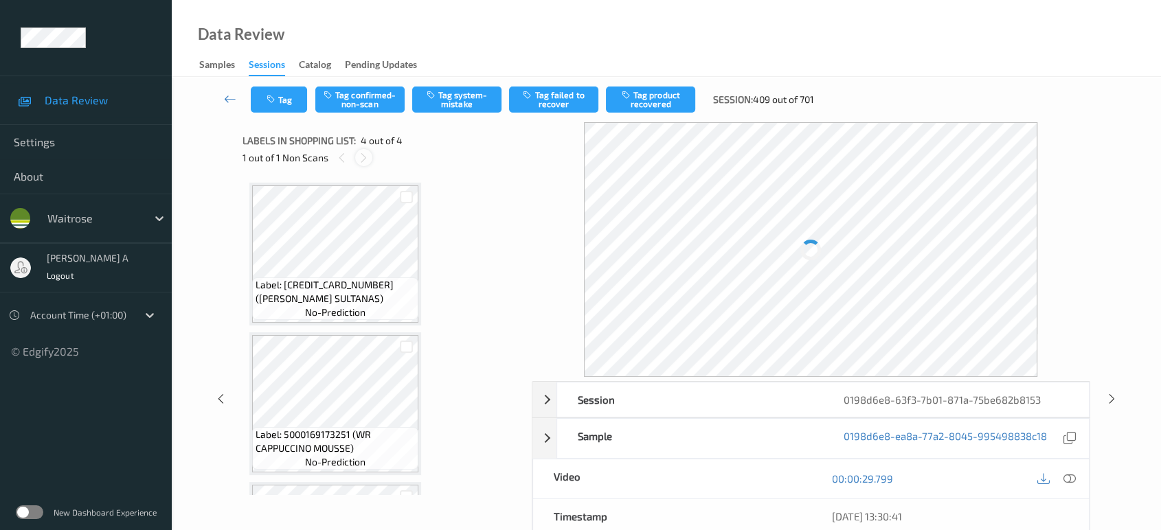
scroll to position [283, 0]
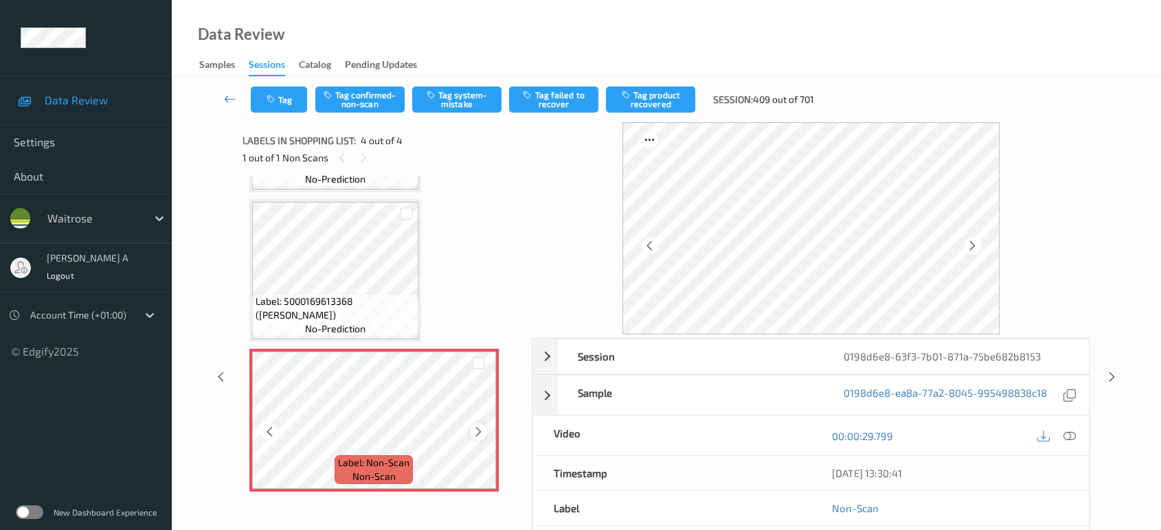
click at [486, 429] on div at bounding box center [478, 431] width 17 height 17
click at [483, 429] on icon at bounding box center [479, 432] width 12 height 12
click at [225, 377] on icon at bounding box center [221, 377] width 12 height 12
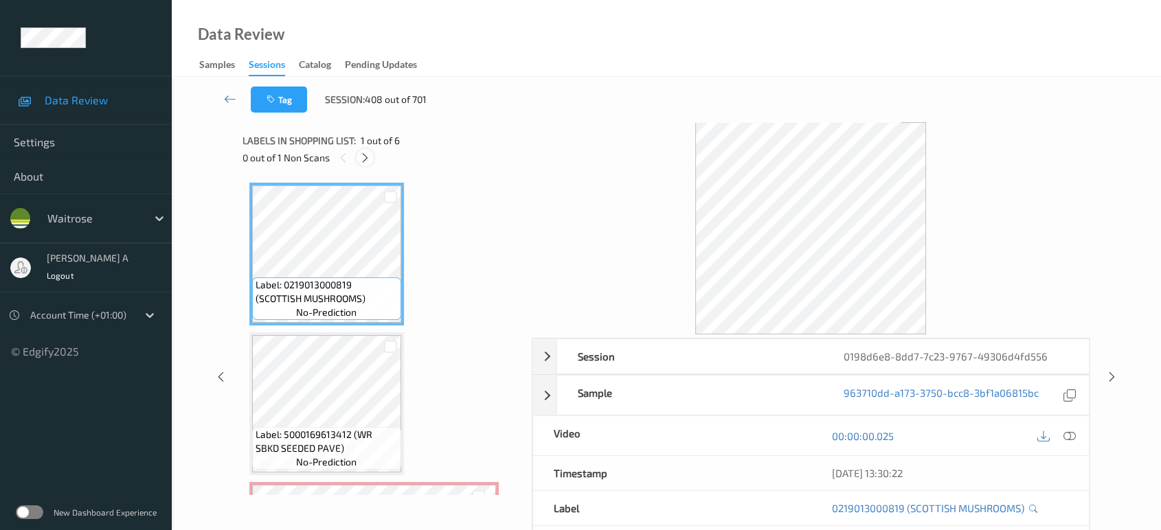
click at [372, 159] on div at bounding box center [365, 157] width 17 height 17
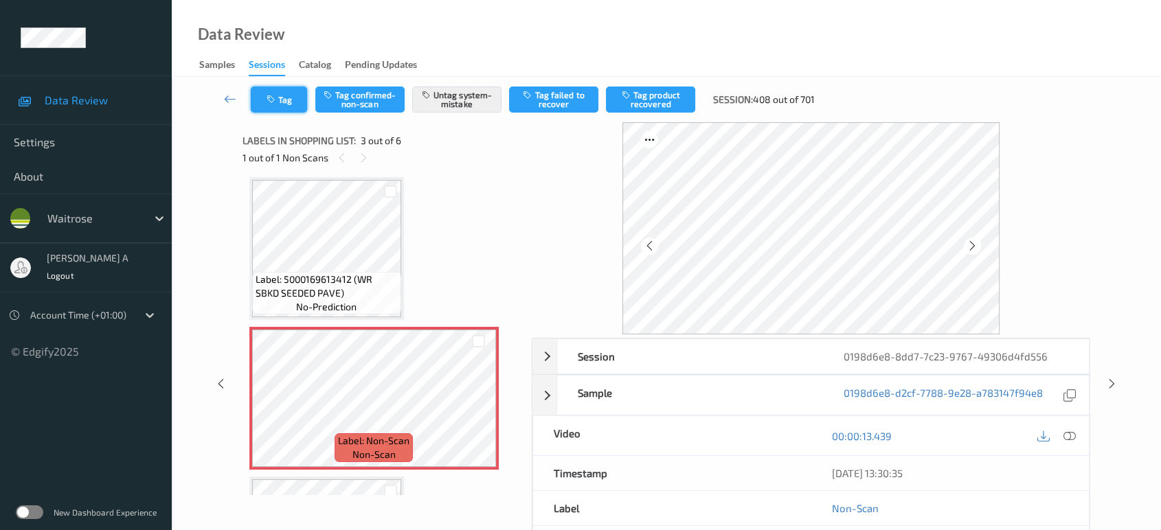
click at [279, 89] on button "Tag" at bounding box center [279, 100] width 56 height 26
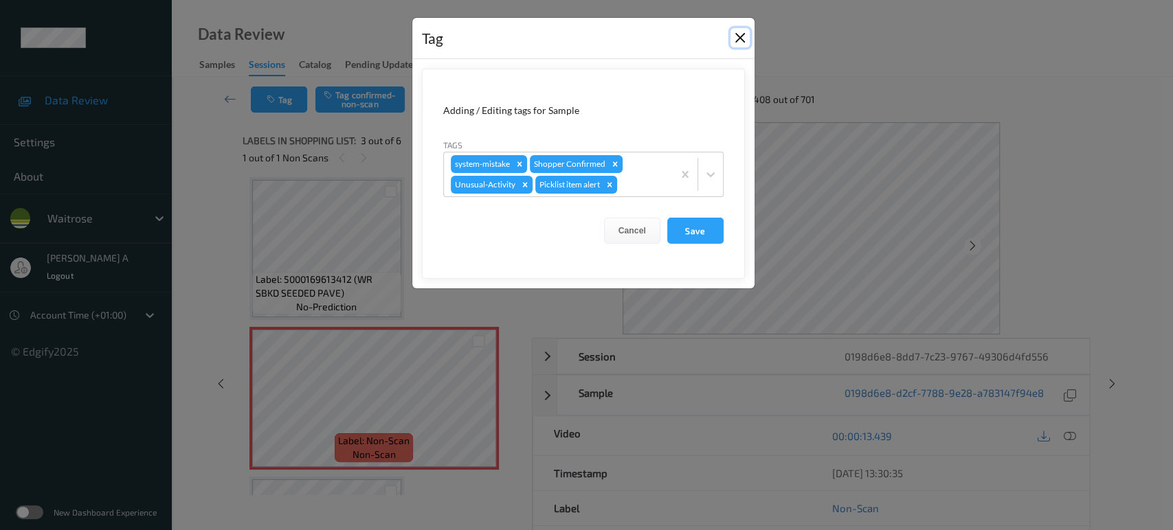
click at [732, 36] on button "Close" at bounding box center [739, 37] width 19 height 19
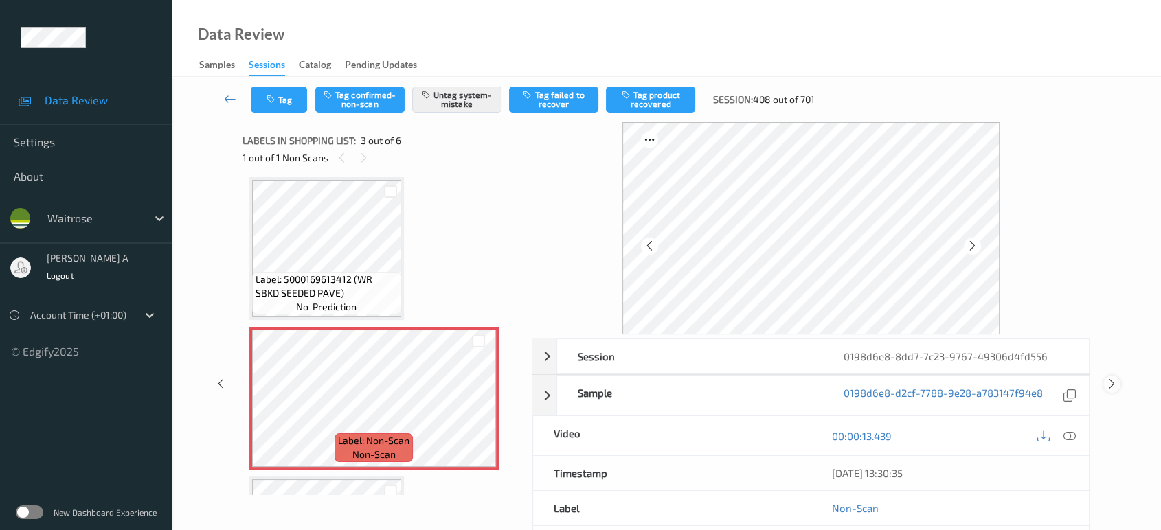
click at [1108, 382] on icon at bounding box center [1112, 384] width 12 height 12
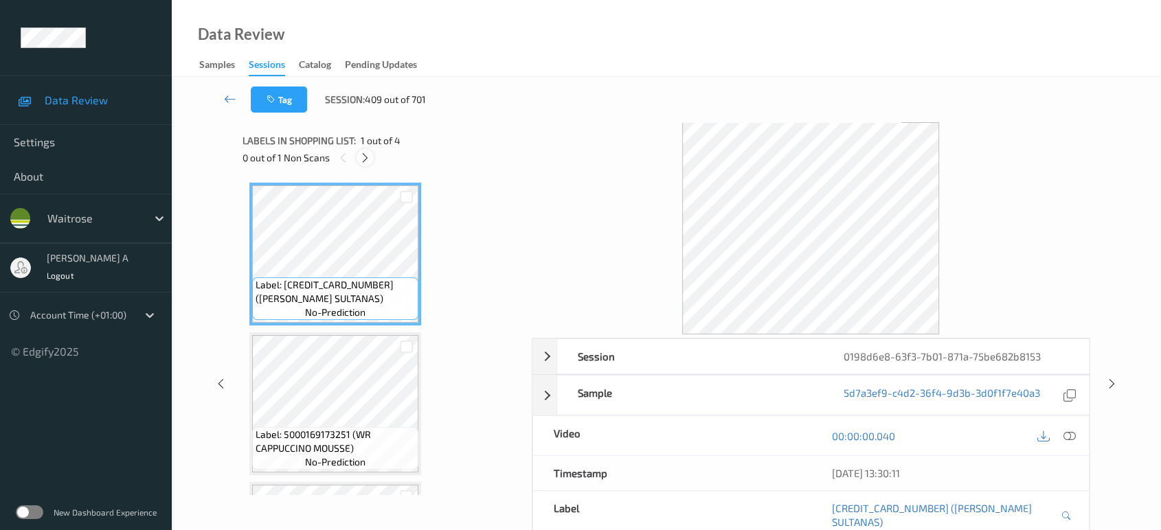
click at [367, 155] on icon at bounding box center [365, 158] width 12 height 12
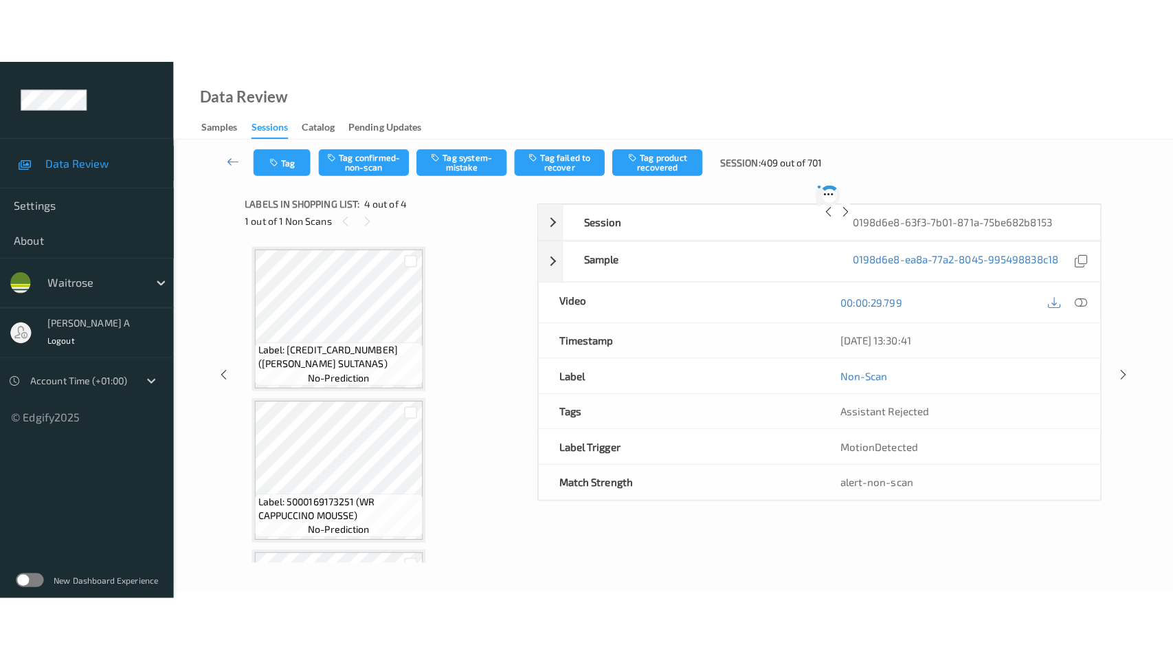
scroll to position [283, 0]
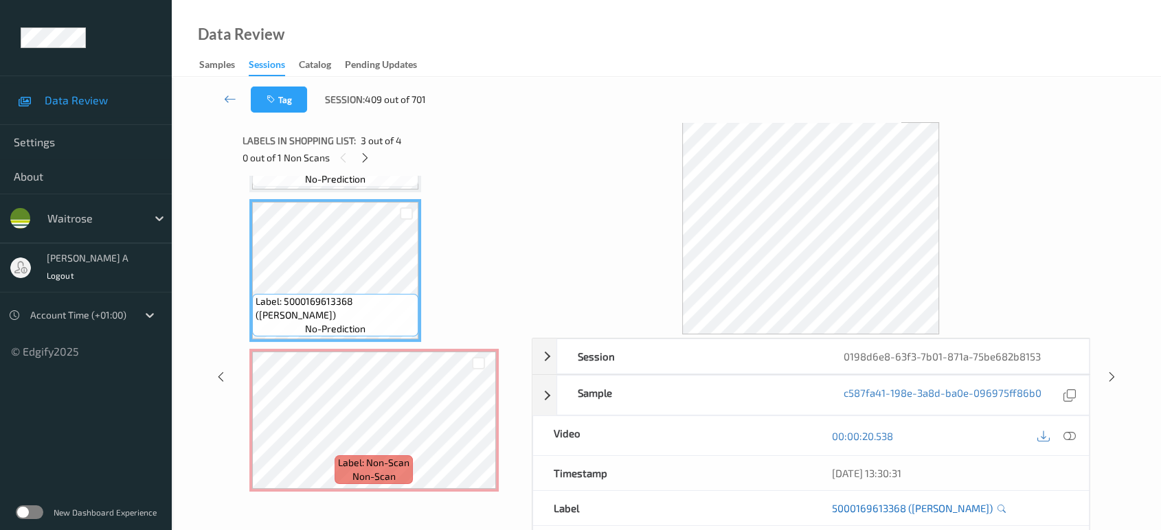
drag, startPoint x: 1070, startPoint y: 438, endPoint x: 998, endPoint y: 392, distance: 84.6
click at [1070, 438] on icon at bounding box center [1069, 436] width 12 height 12
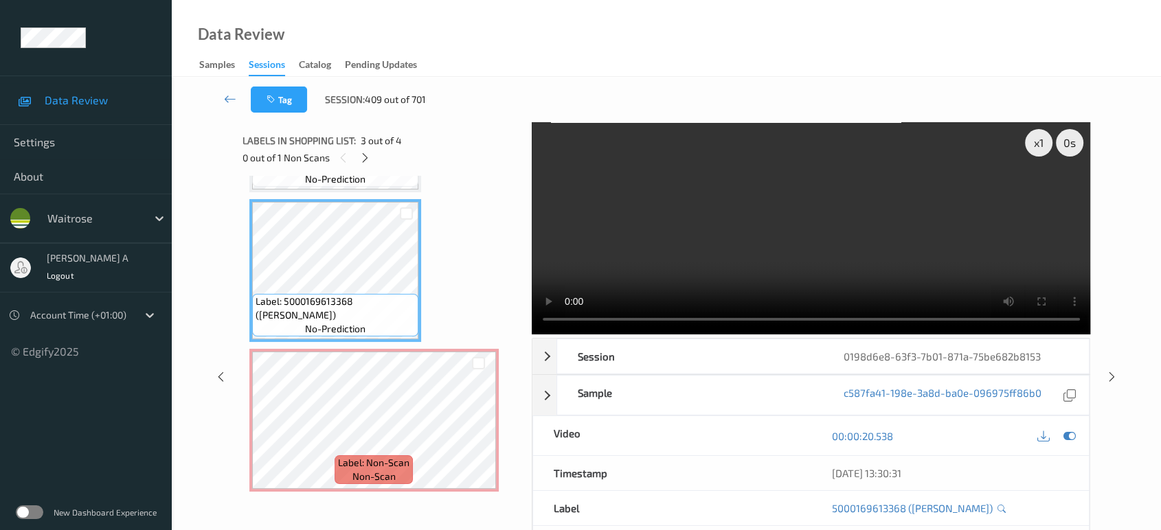
scroll to position [154, 0]
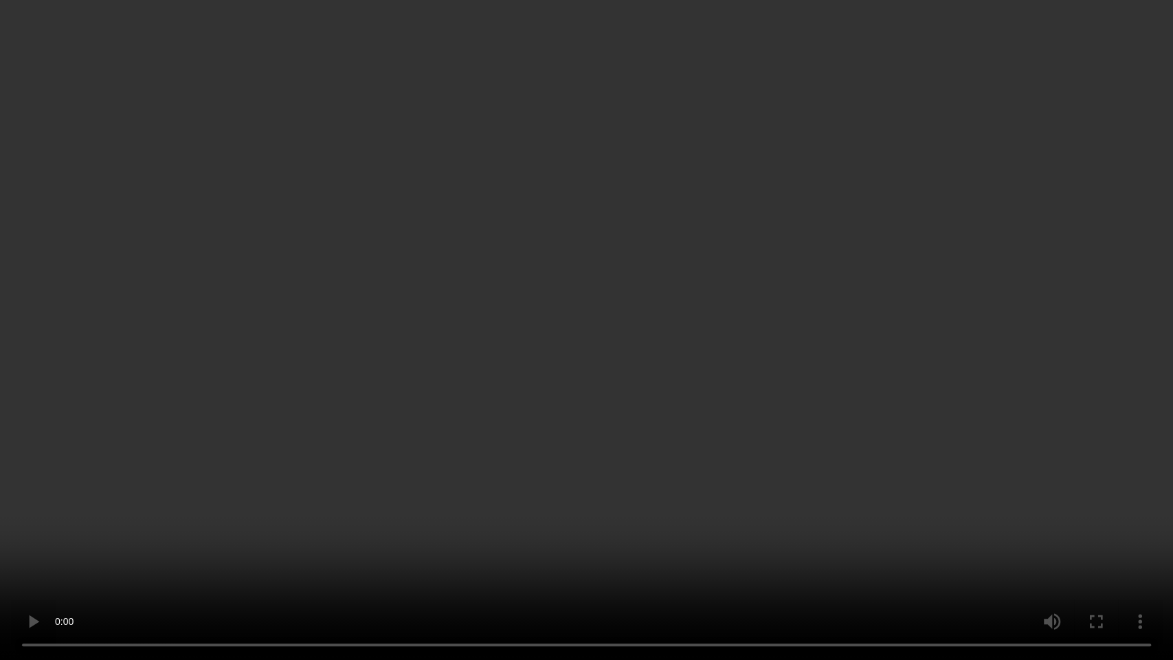
click at [575, 356] on video at bounding box center [586, 330] width 1173 height 660
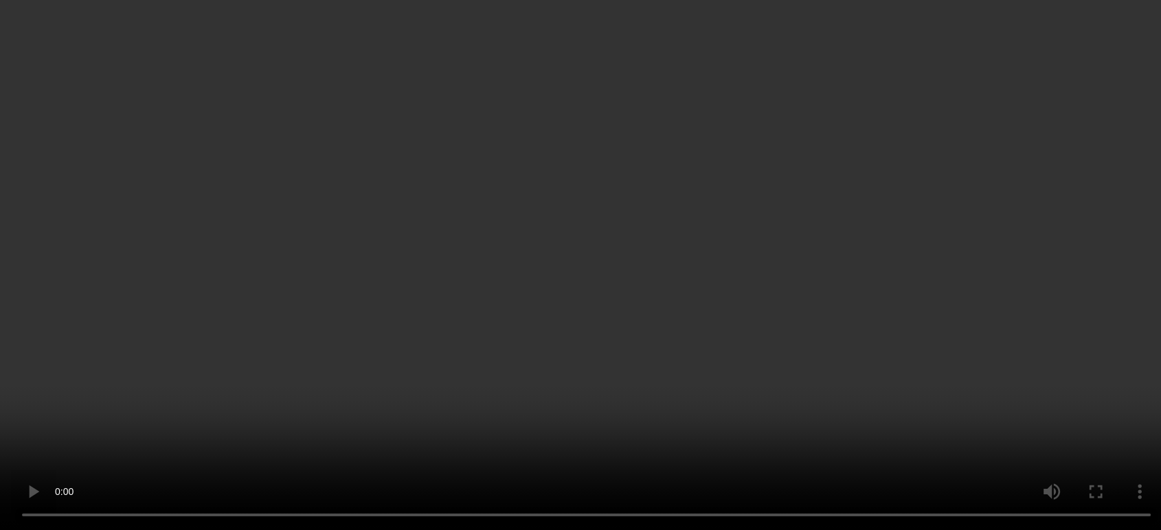
scroll to position [283, 0]
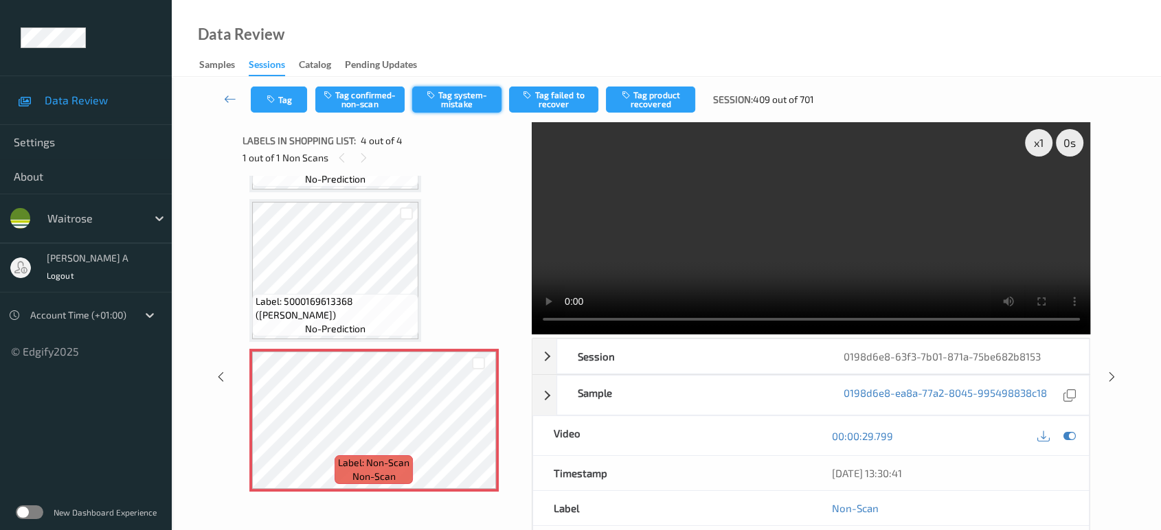
click at [450, 98] on button "Tag system-mistake" at bounding box center [456, 100] width 89 height 26
click at [282, 101] on button "Tag" at bounding box center [279, 100] width 56 height 26
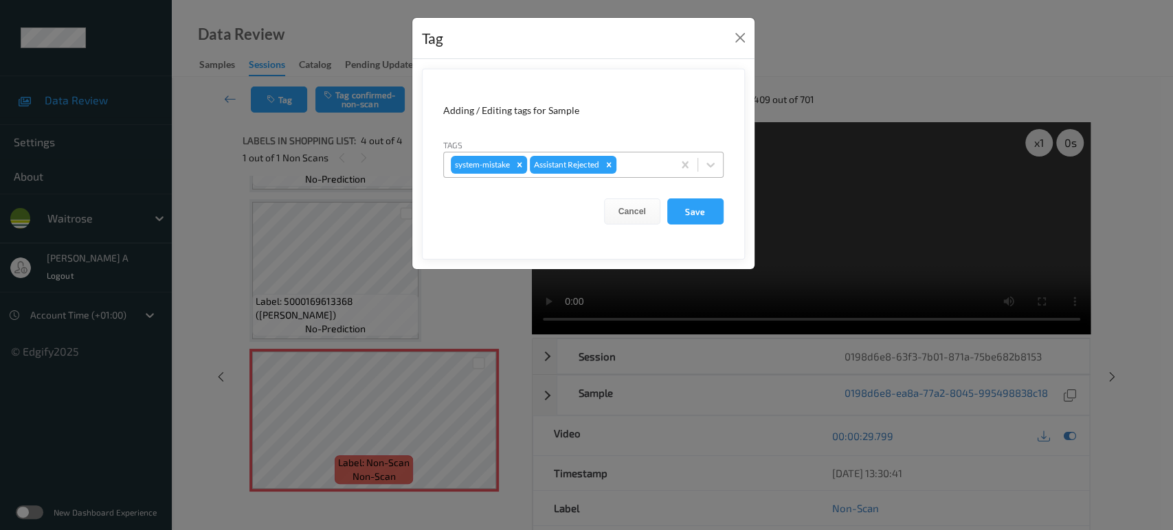
click at [637, 164] on div at bounding box center [642, 165] width 47 height 16
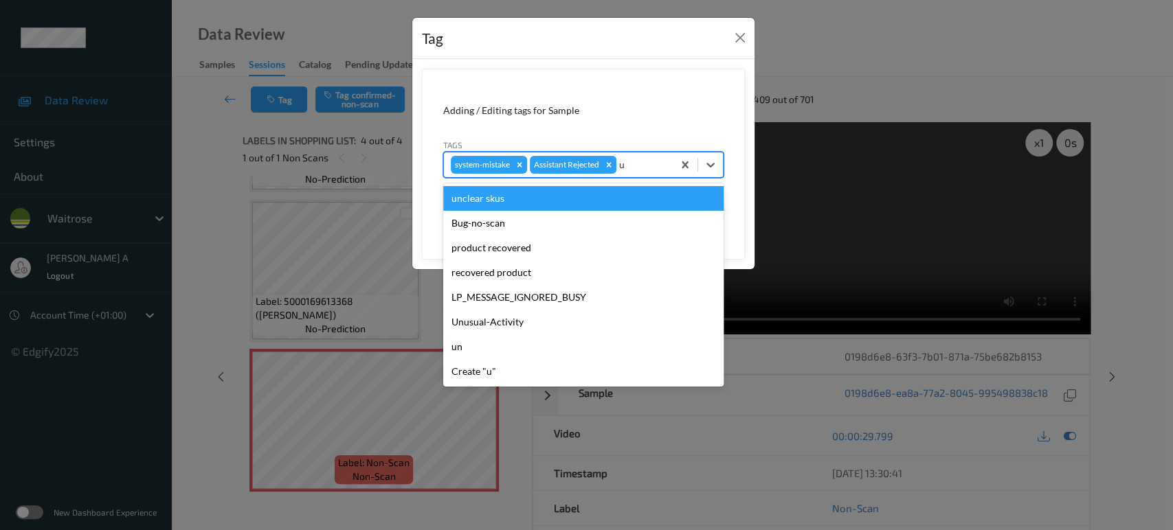
type input "un"
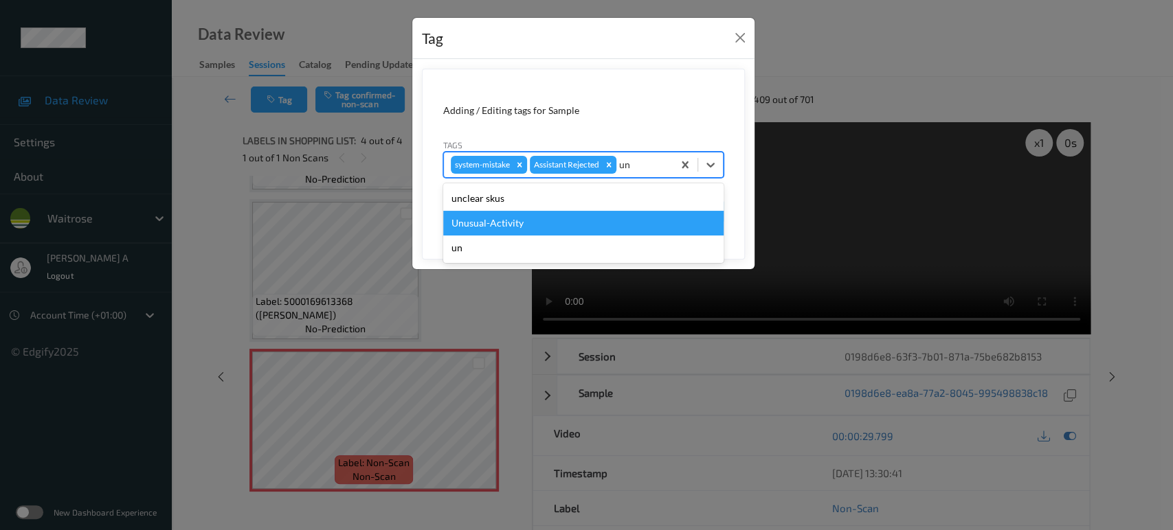
click at [550, 218] on div "Unusual-Activity" at bounding box center [583, 223] width 280 height 25
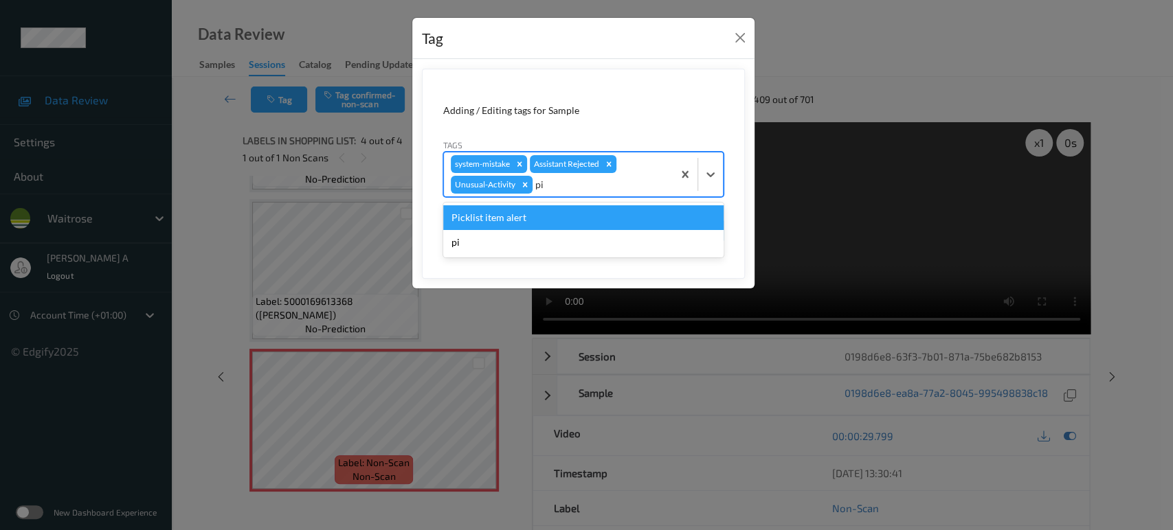
type input "pic"
click at [542, 216] on div "Picklist item alert" at bounding box center [583, 217] width 280 height 25
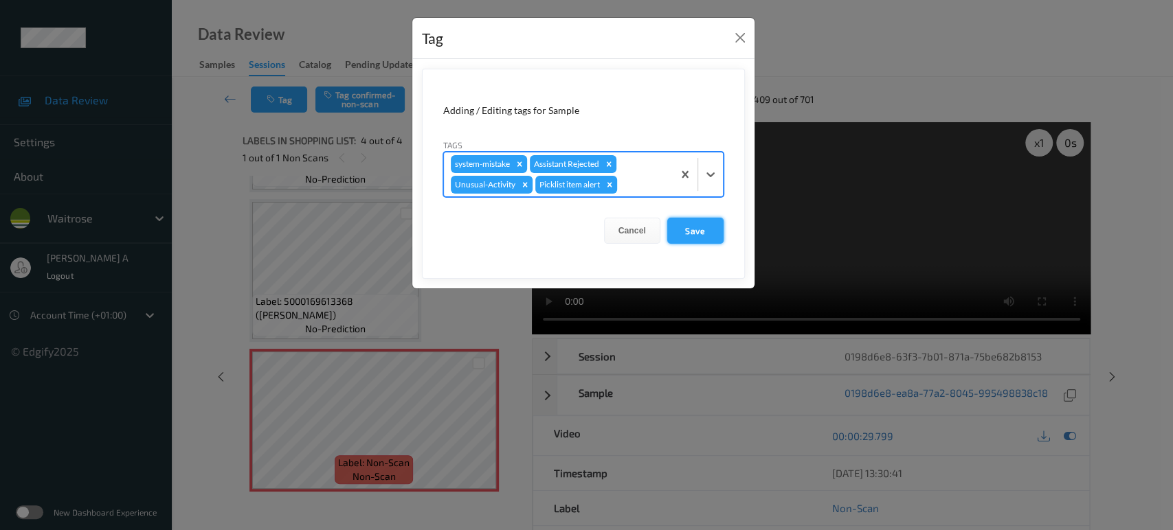
click at [700, 224] on button "Save" at bounding box center [695, 231] width 56 height 26
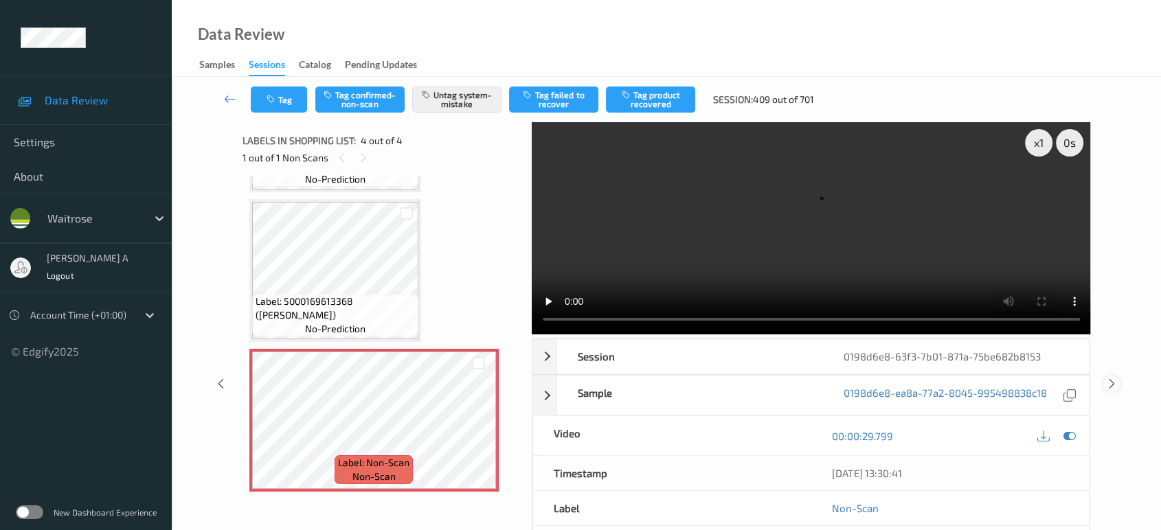
click at [1111, 378] on icon at bounding box center [1112, 384] width 12 height 12
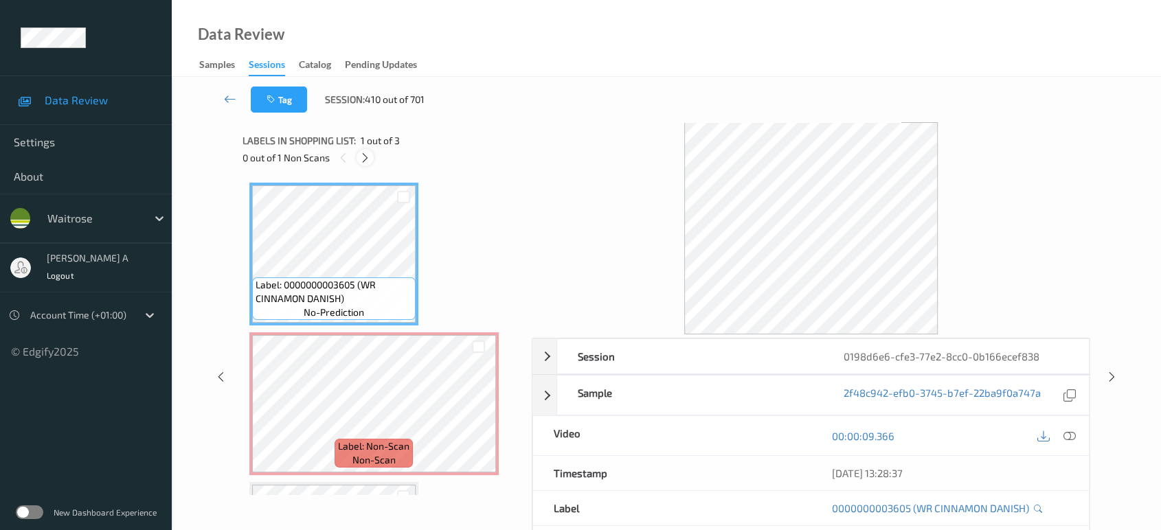
click at [357, 158] on div at bounding box center [365, 157] width 17 height 17
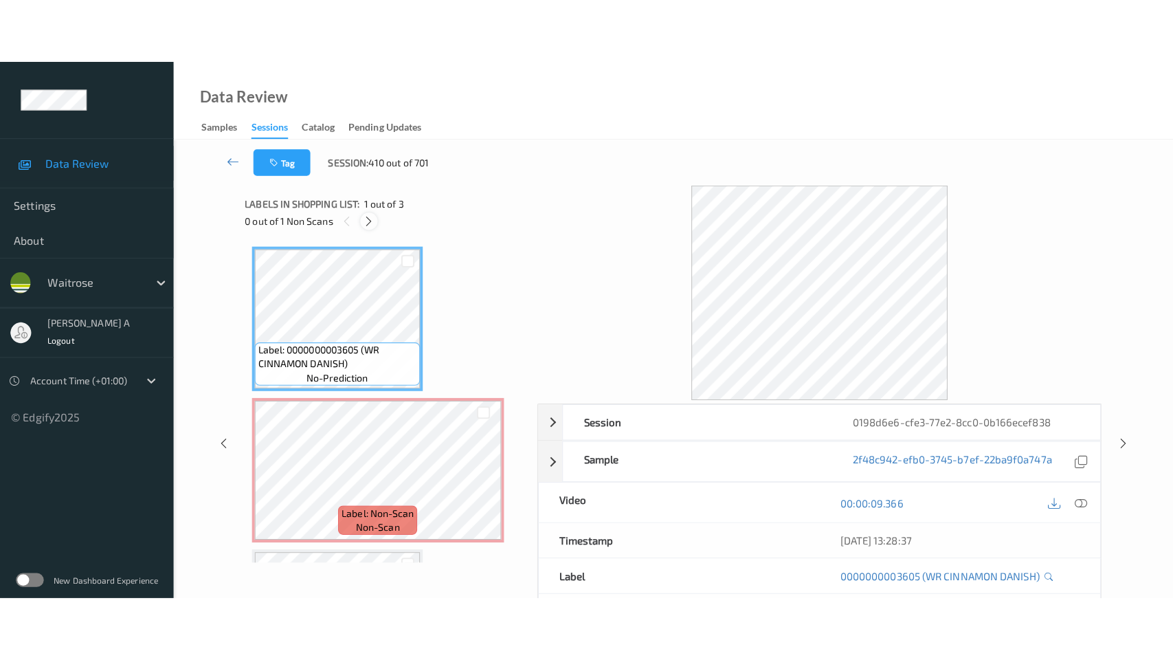
scroll to position [6, 0]
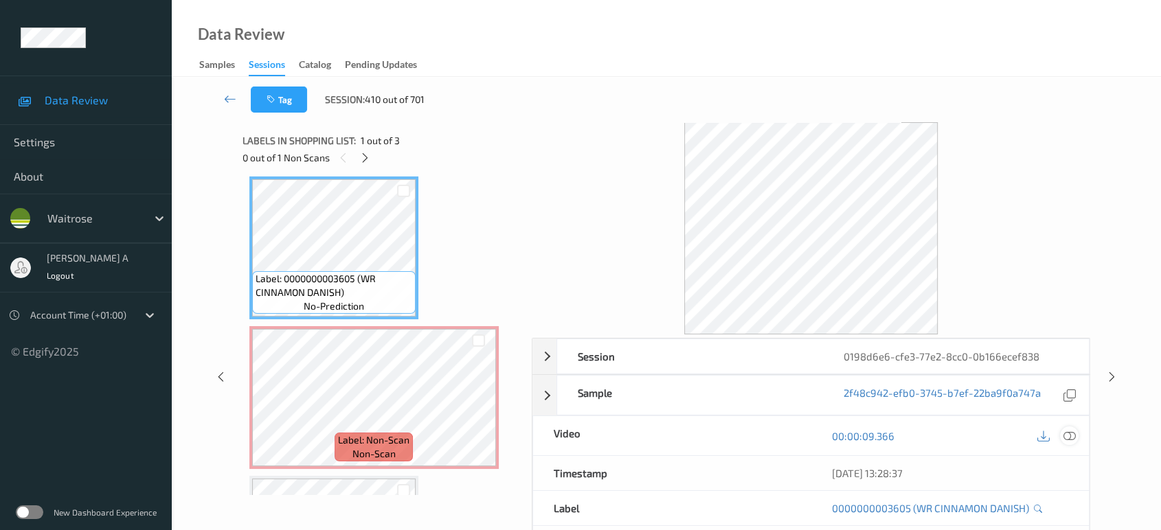
click at [1066, 438] on icon at bounding box center [1069, 436] width 12 height 12
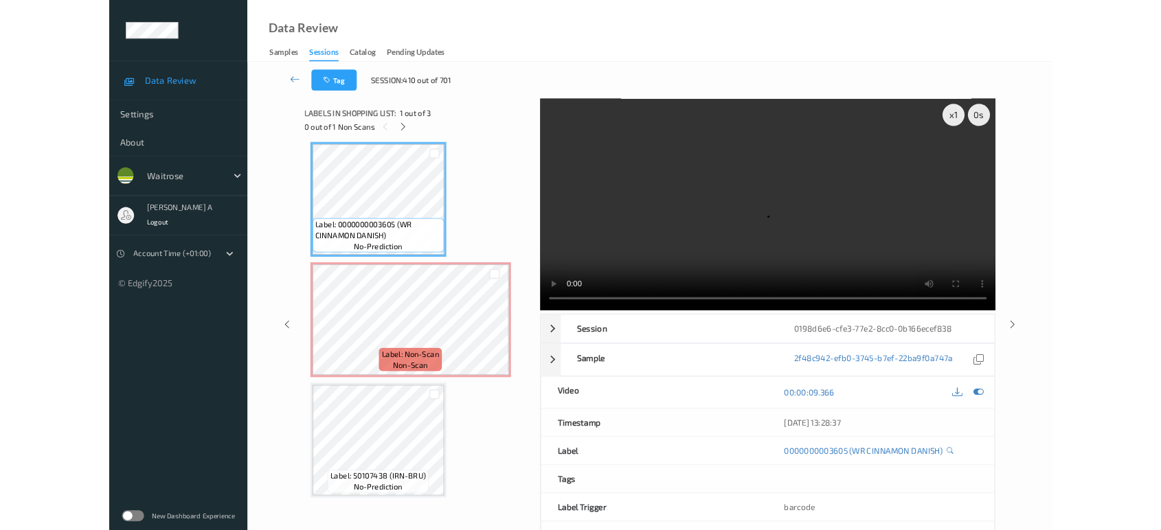
scroll to position [5, 0]
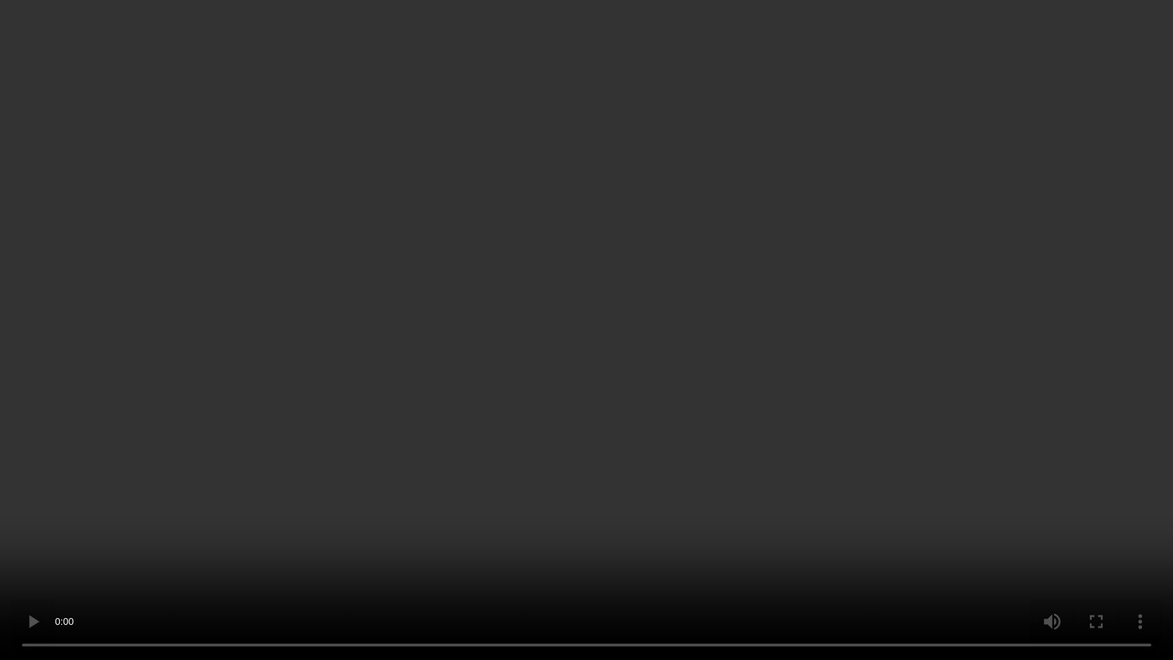
click at [534, 442] on video at bounding box center [586, 330] width 1173 height 660
click at [683, 441] on video at bounding box center [586, 330] width 1173 height 660
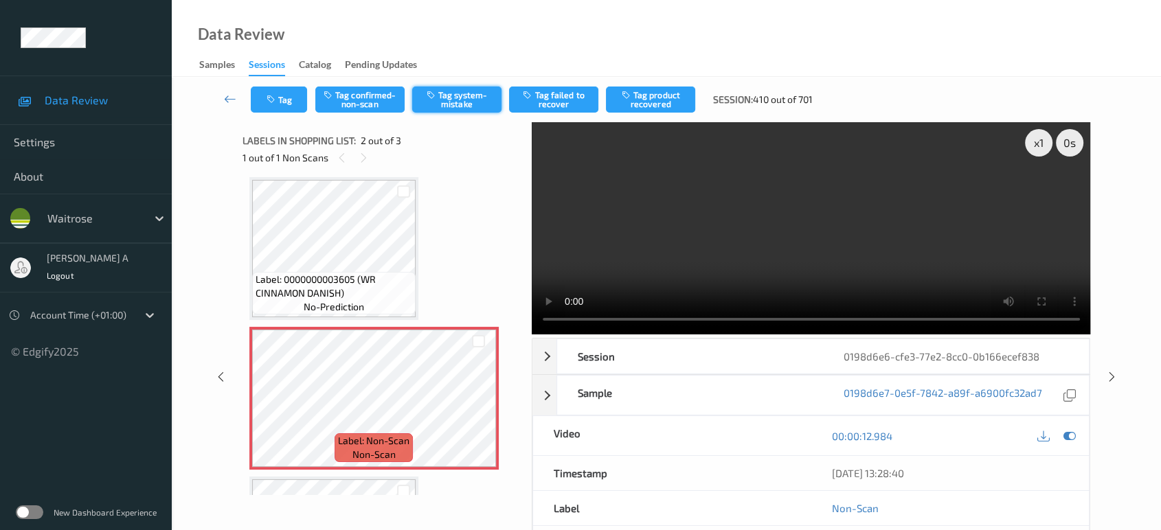
click at [433, 109] on button "Tag system-mistake" at bounding box center [456, 100] width 89 height 26
click at [271, 103] on icon "button" at bounding box center [273, 100] width 12 height 10
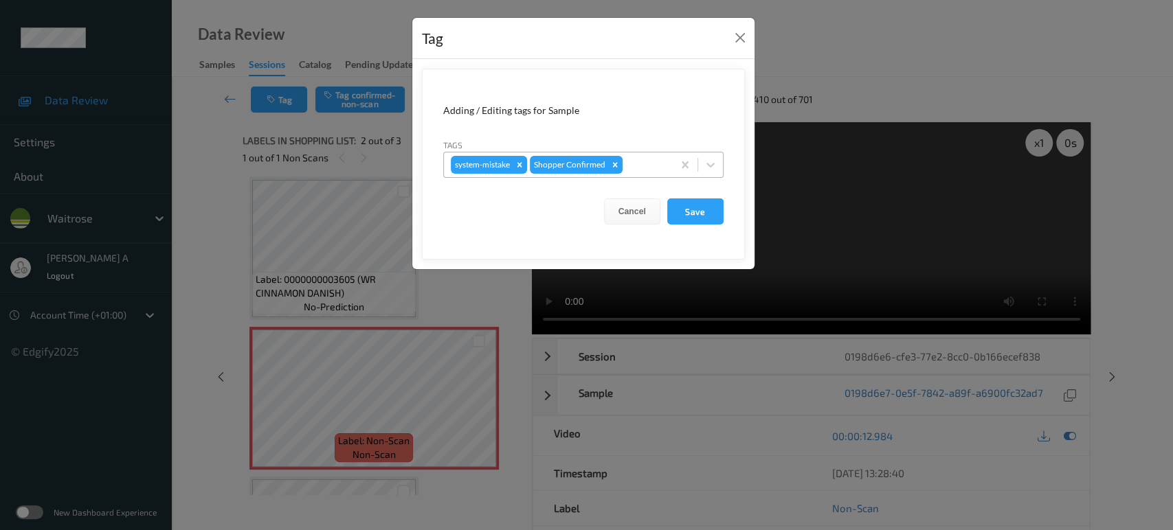
click at [646, 161] on div at bounding box center [645, 165] width 41 height 16
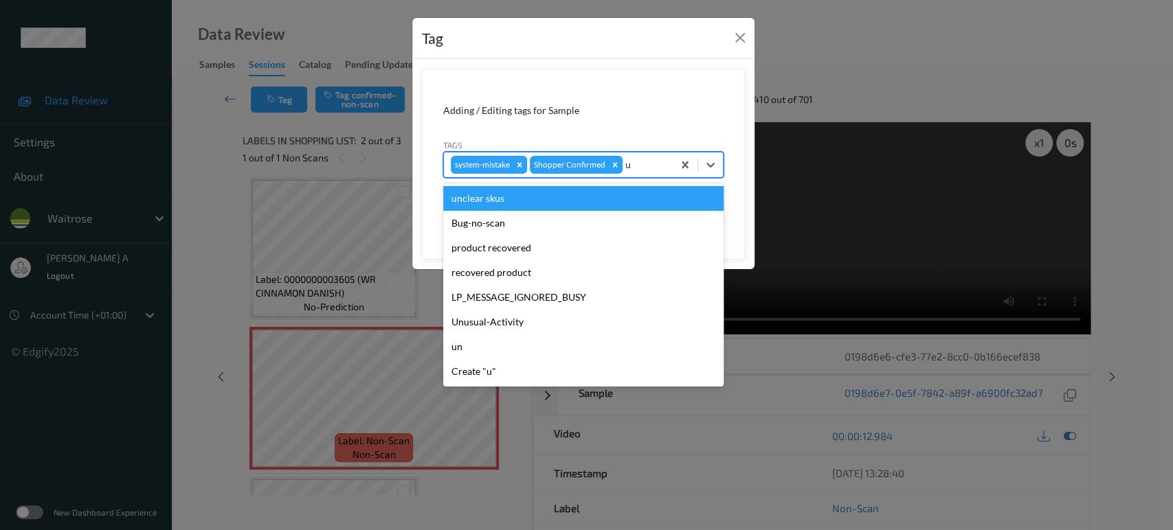
type input "un"
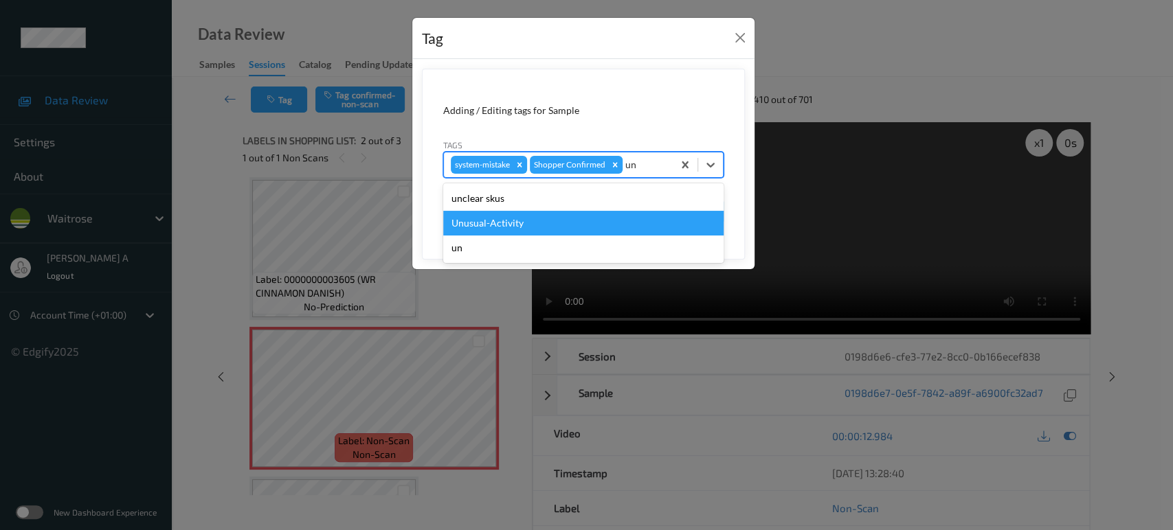
click at [555, 221] on div "Unusual-Activity" at bounding box center [583, 223] width 280 height 25
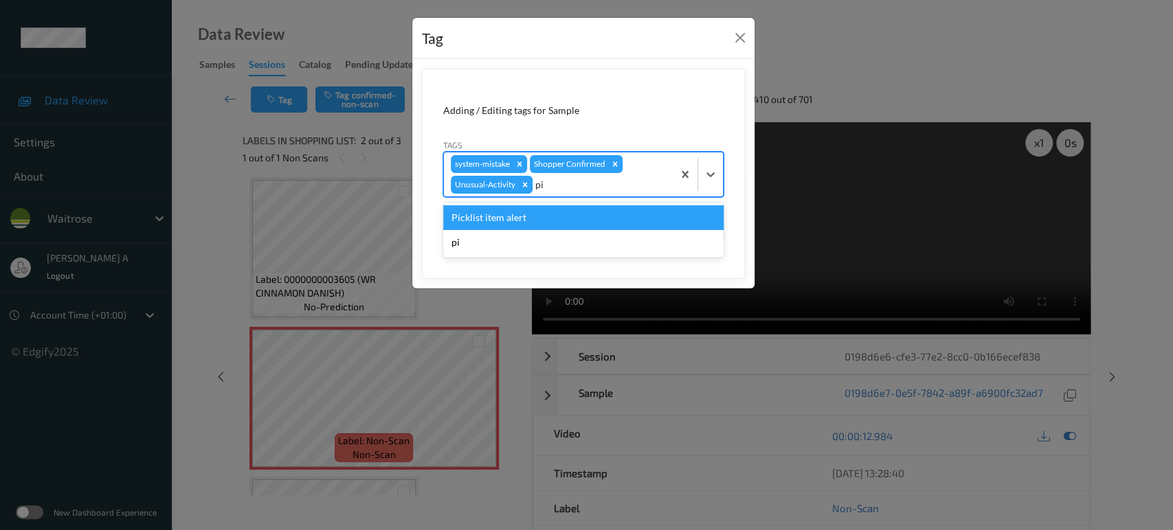
type input "pic"
click at [555, 221] on div "Picklist item alert" at bounding box center [583, 217] width 280 height 25
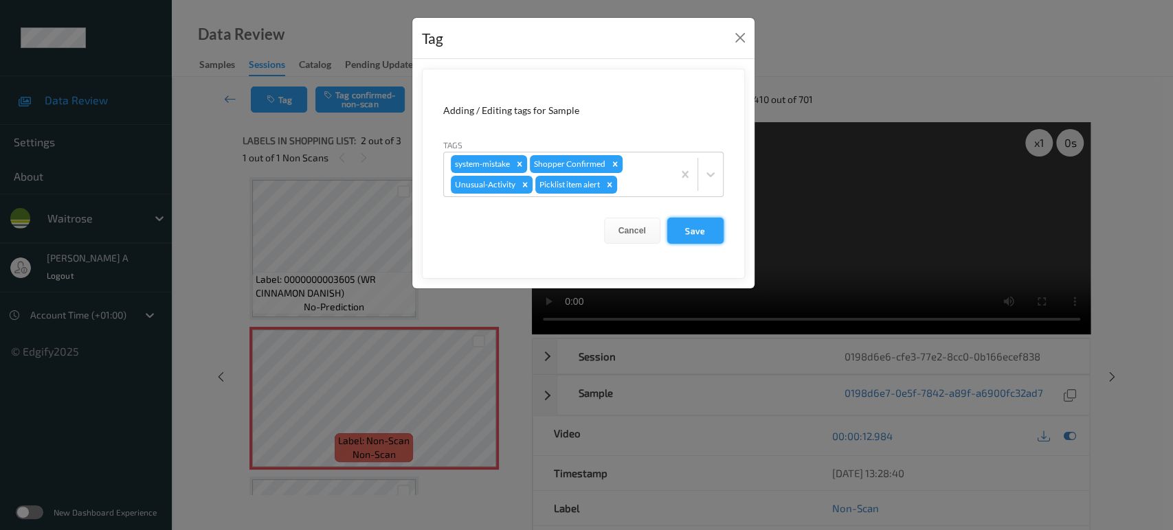
click at [706, 238] on button "Save" at bounding box center [695, 231] width 56 height 26
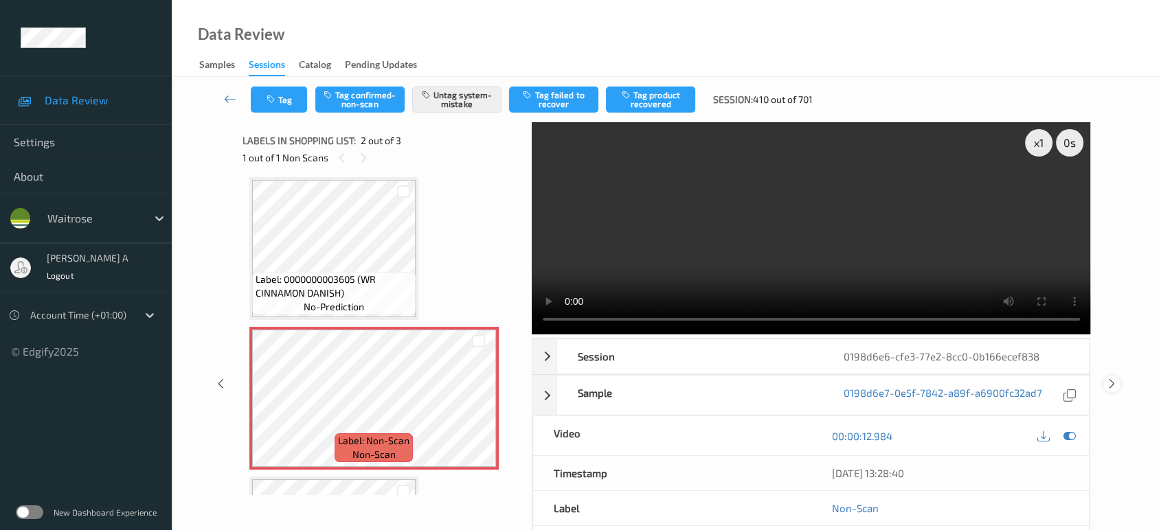
click at [1110, 378] on icon at bounding box center [1112, 384] width 12 height 12
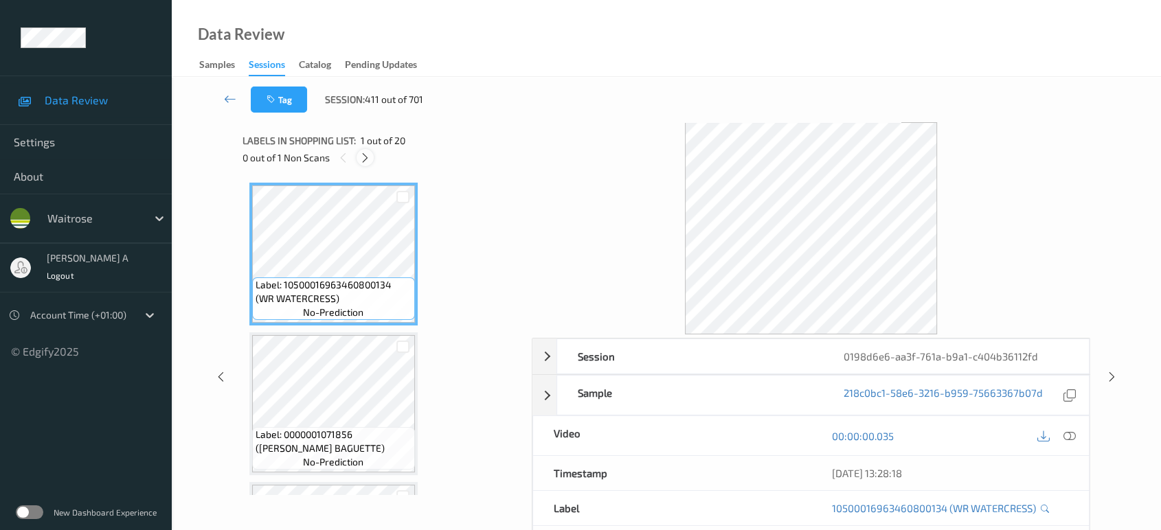
click at [363, 163] on icon at bounding box center [365, 158] width 12 height 12
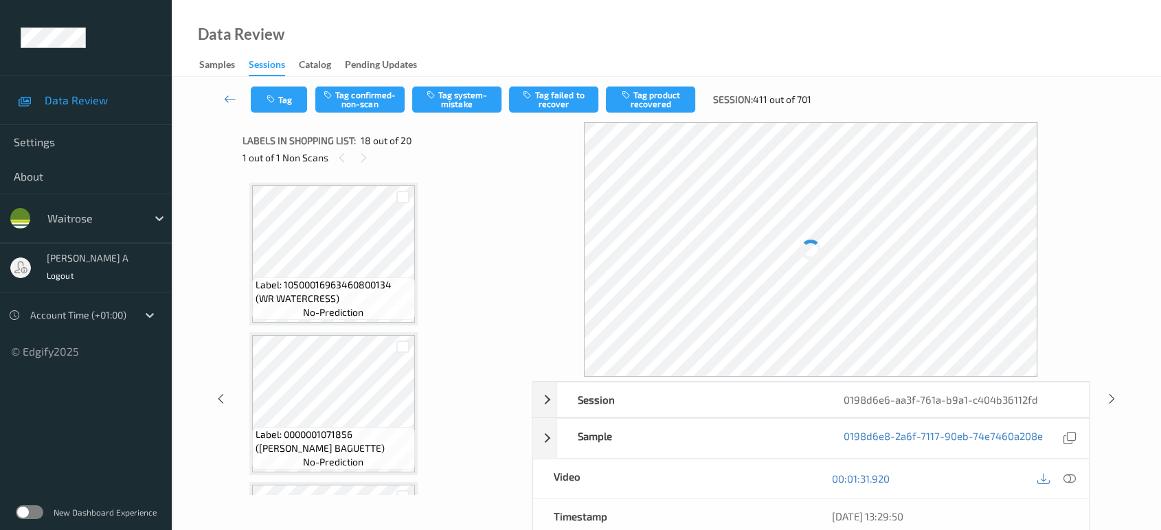
scroll to position [2394, 0]
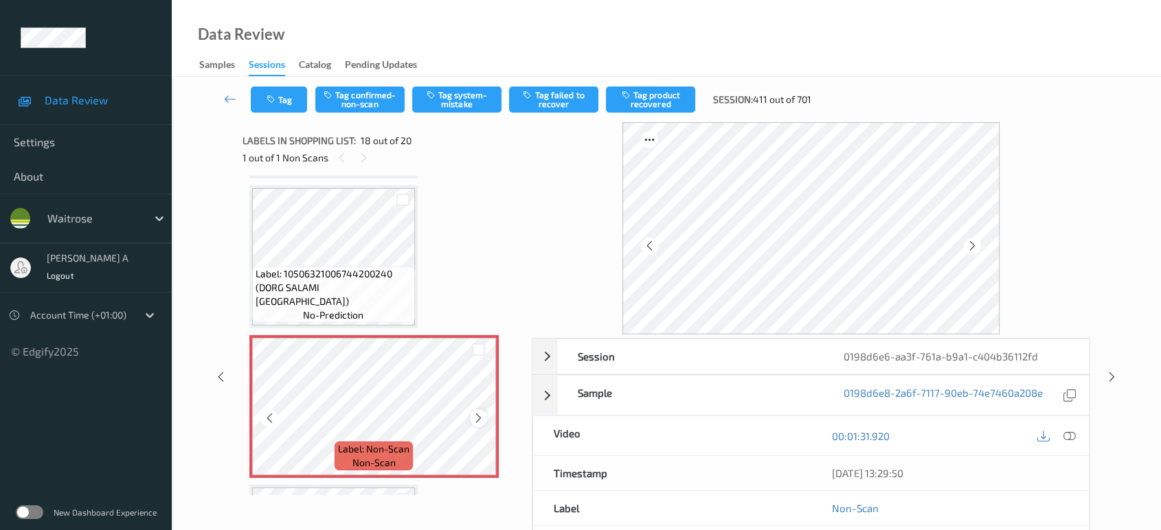
click at [483, 412] on icon at bounding box center [479, 418] width 12 height 12
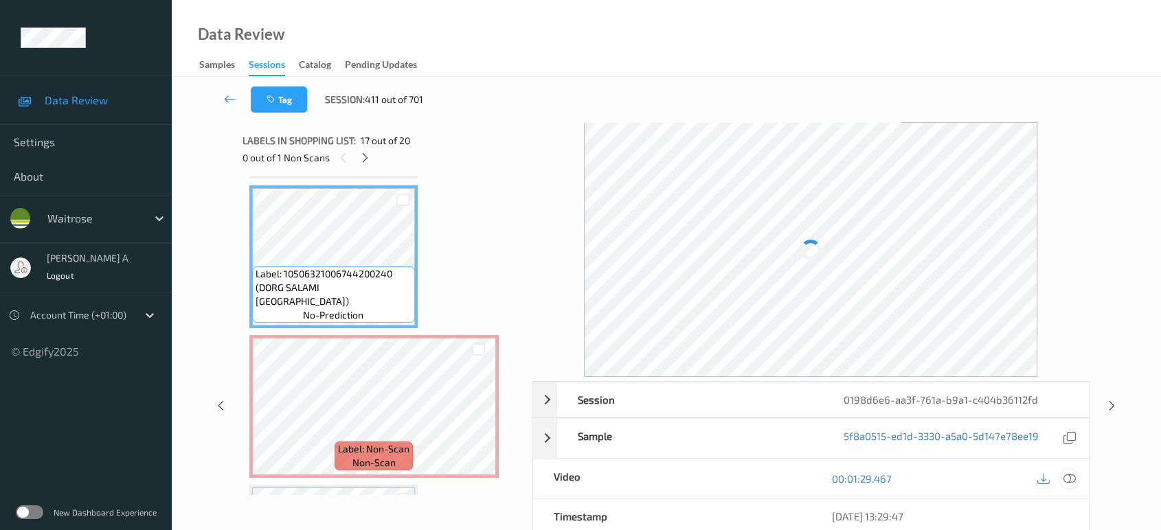
click at [1071, 470] on div at bounding box center [1069, 479] width 19 height 19
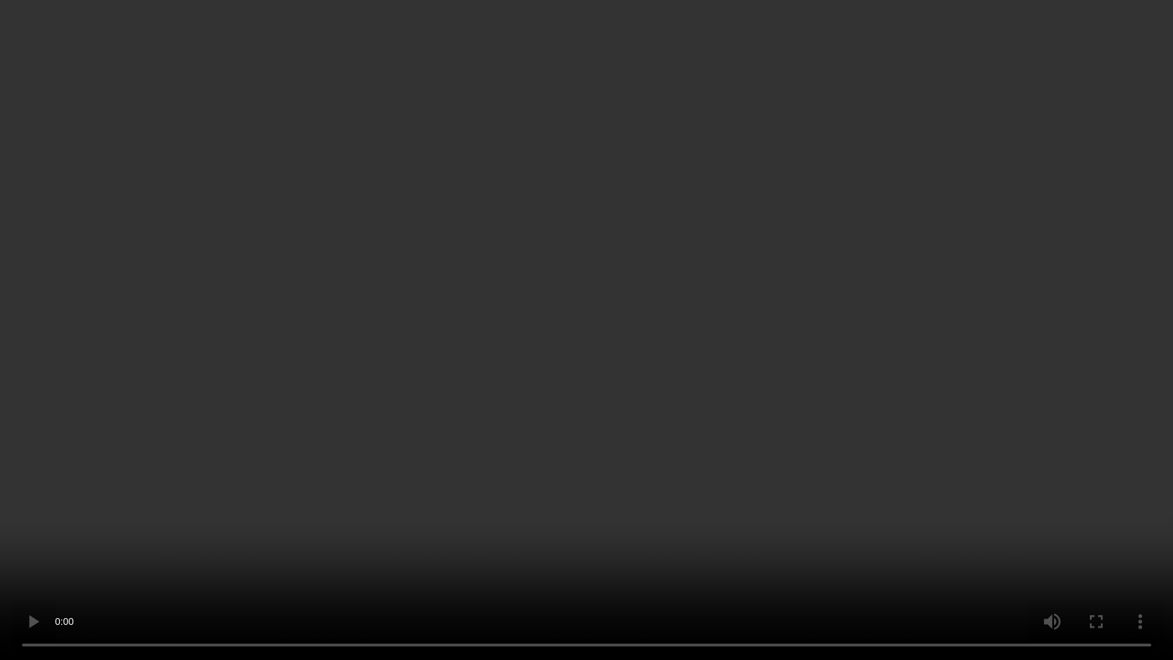
click at [672, 384] on video at bounding box center [586, 330] width 1173 height 660
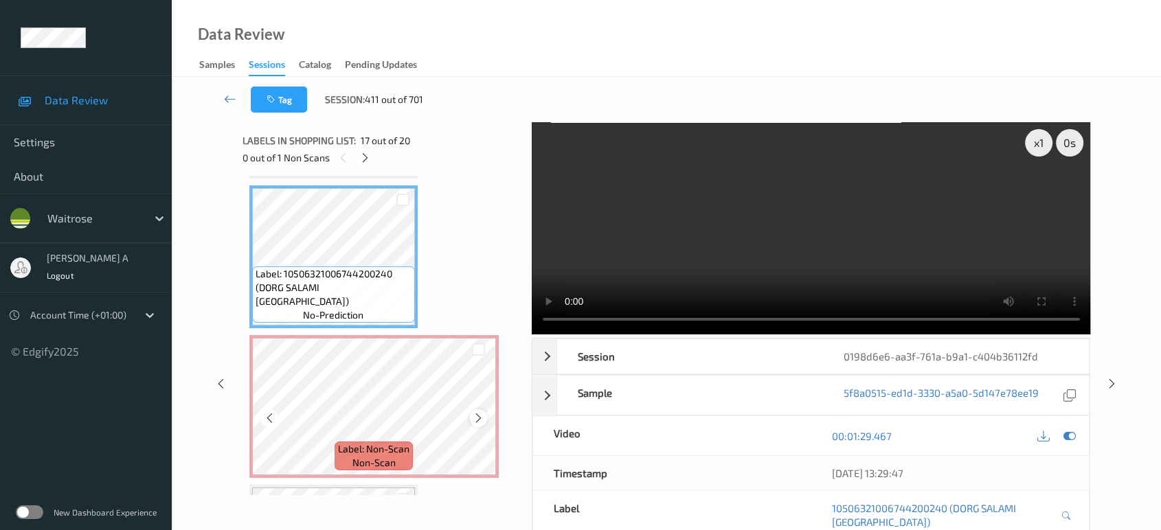
click at [477, 412] on icon at bounding box center [479, 418] width 12 height 12
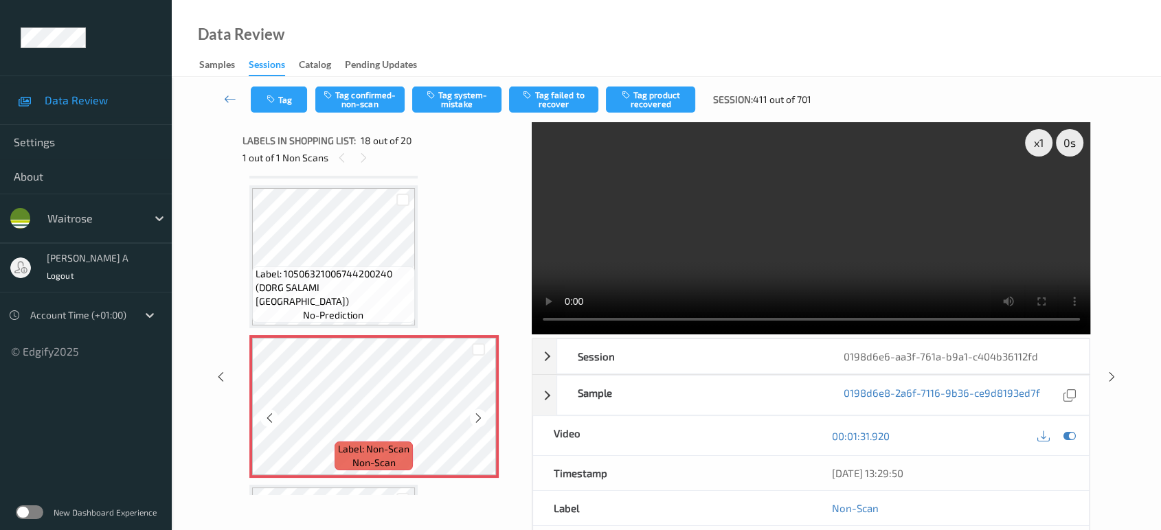
click at [477, 412] on icon at bounding box center [479, 418] width 12 height 12
click at [464, 102] on button "Tag system-mistake" at bounding box center [456, 100] width 89 height 26
click at [813, 271] on video at bounding box center [811, 228] width 559 height 212
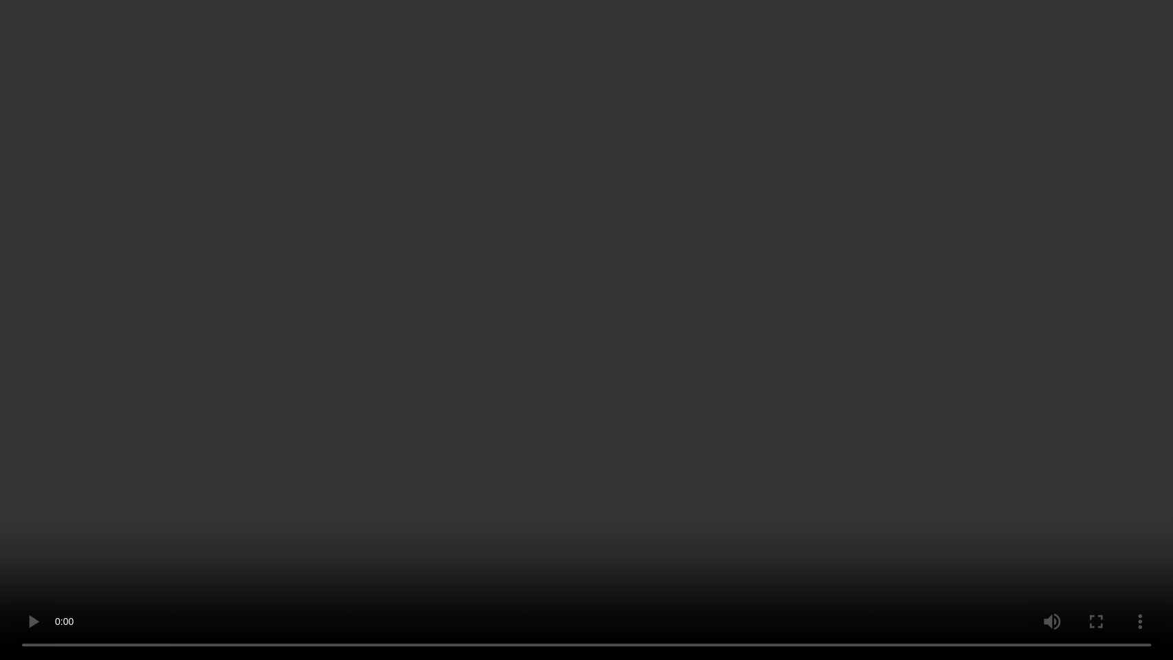
drag, startPoint x: 625, startPoint y: 346, endPoint x: 634, endPoint y: 40, distance: 306.5
click at [624, 344] on video at bounding box center [586, 330] width 1173 height 660
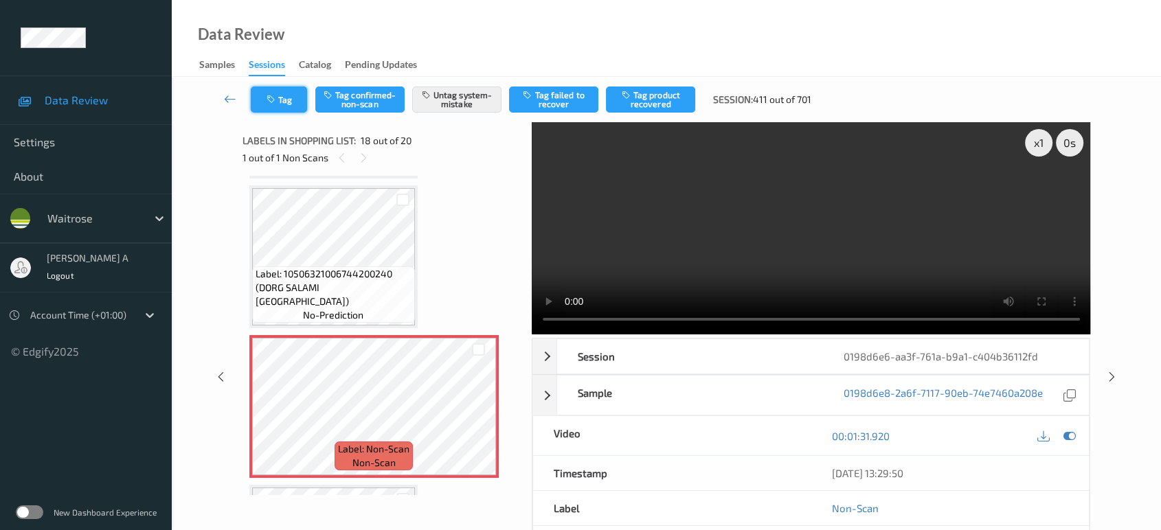
click at [295, 92] on button "Tag" at bounding box center [279, 100] width 56 height 26
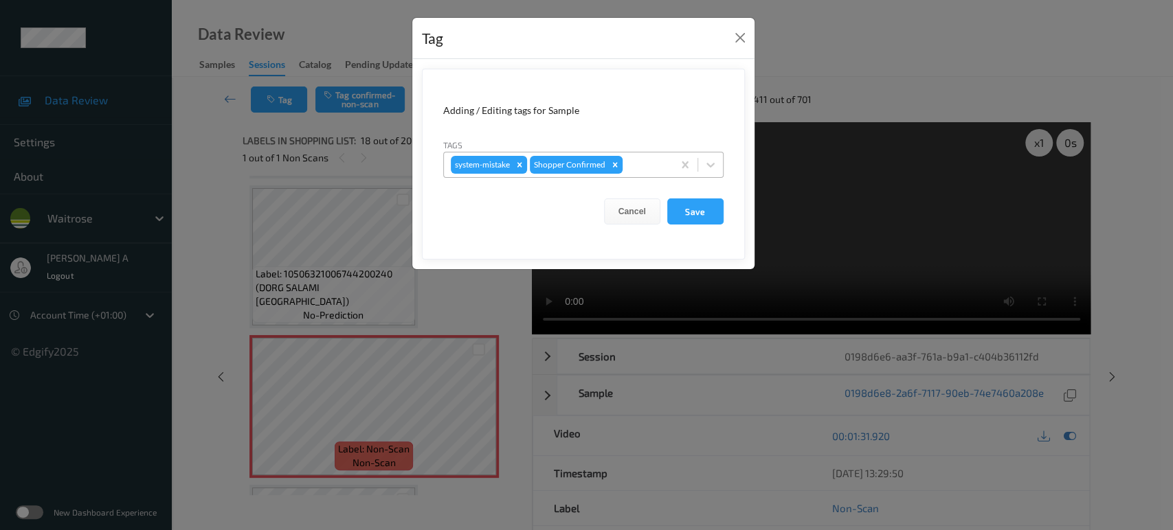
click at [643, 167] on div at bounding box center [645, 165] width 41 height 16
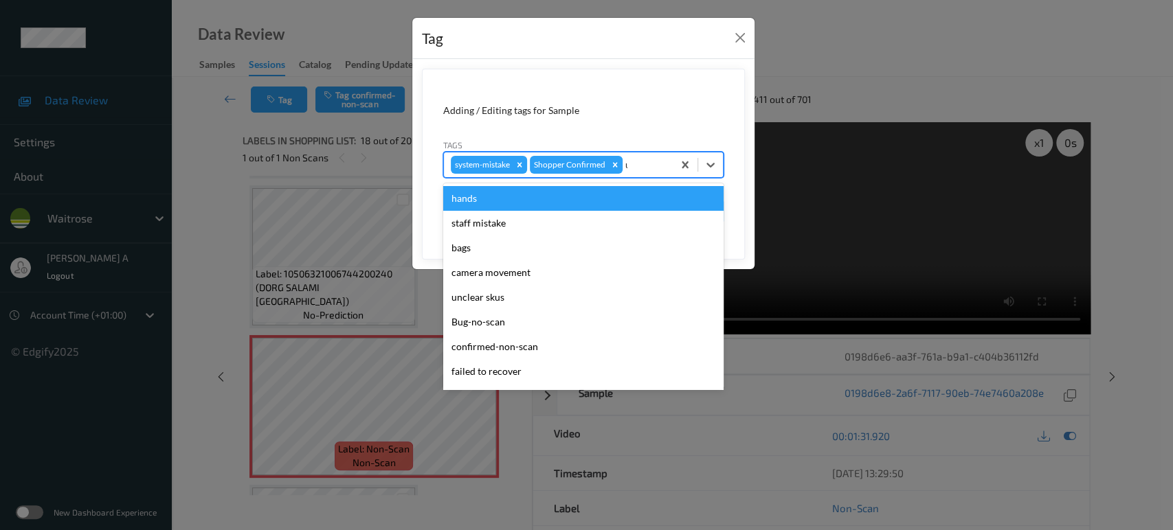
type input "un"
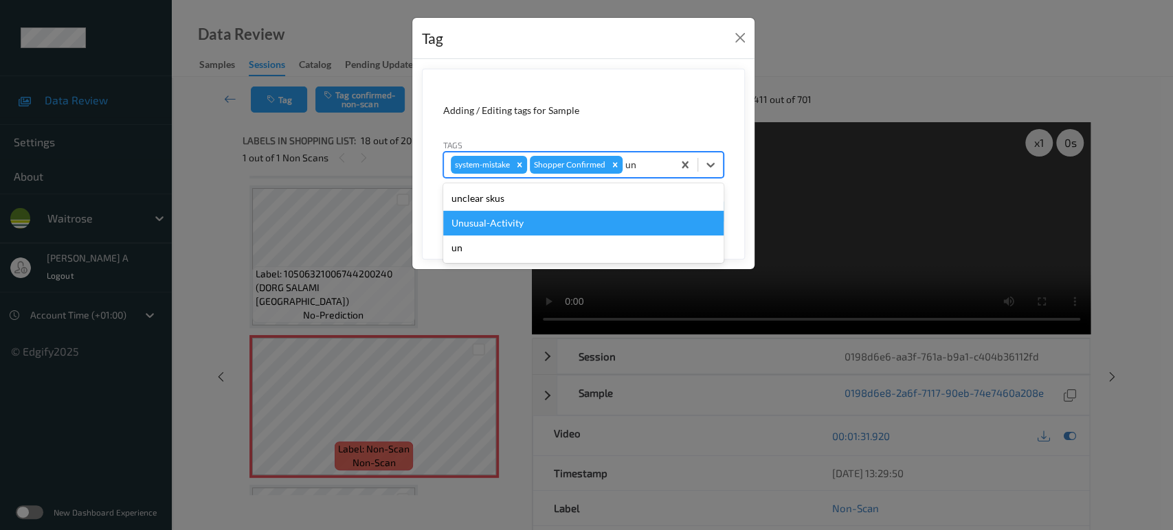
click at [601, 219] on div "Unusual-Activity" at bounding box center [583, 223] width 280 height 25
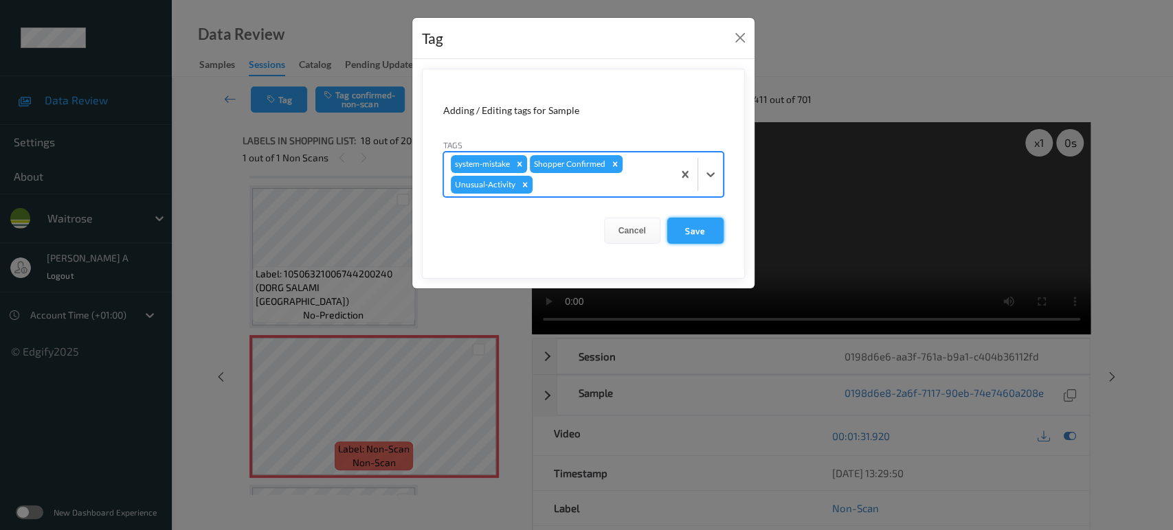
click at [685, 226] on button "Save" at bounding box center [695, 231] width 56 height 26
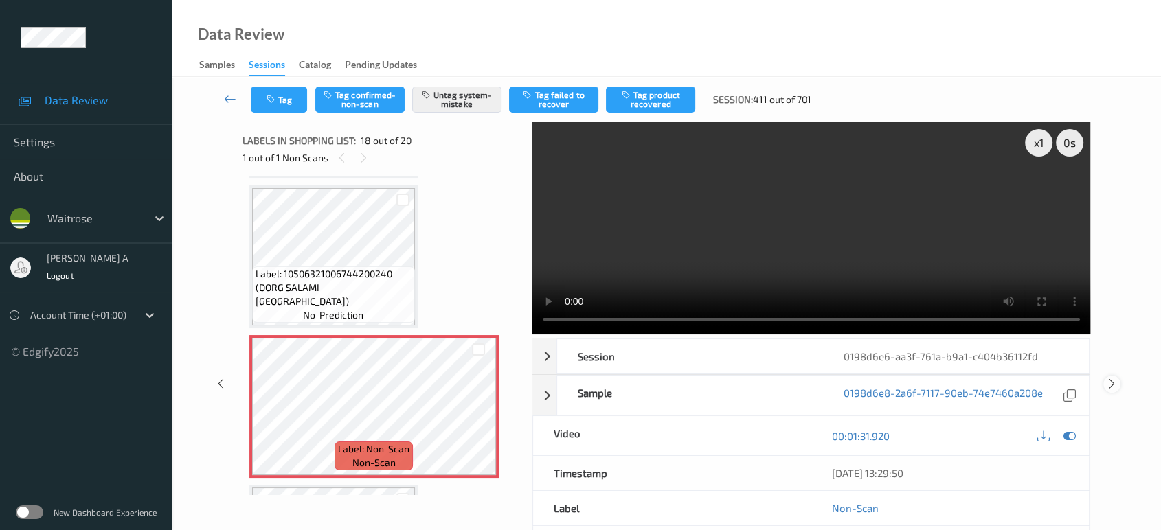
click at [1109, 376] on div at bounding box center [1111, 384] width 17 height 17
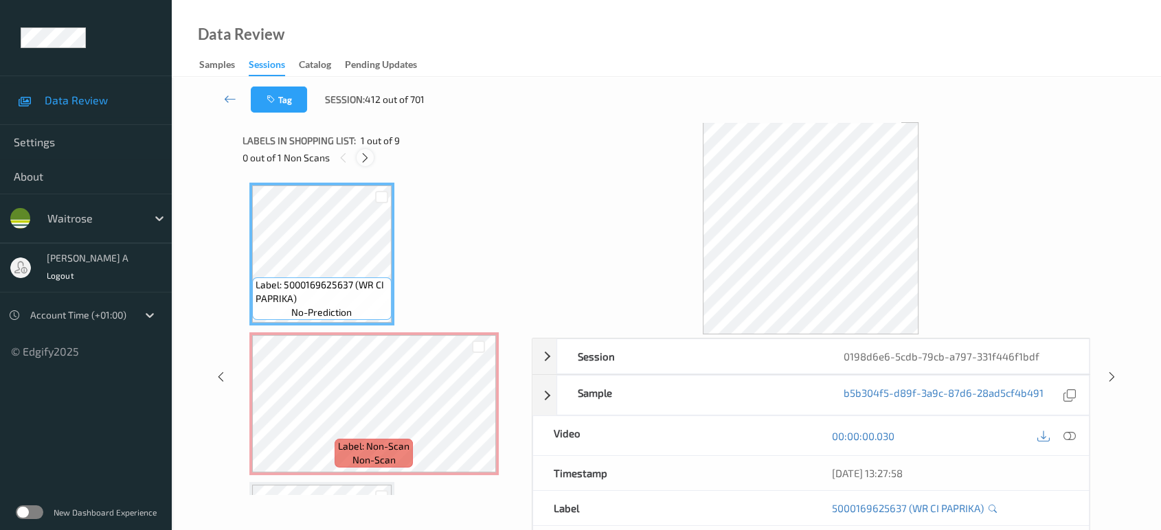
click at [372, 161] on div at bounding box center [365, 157] width 17 height 17
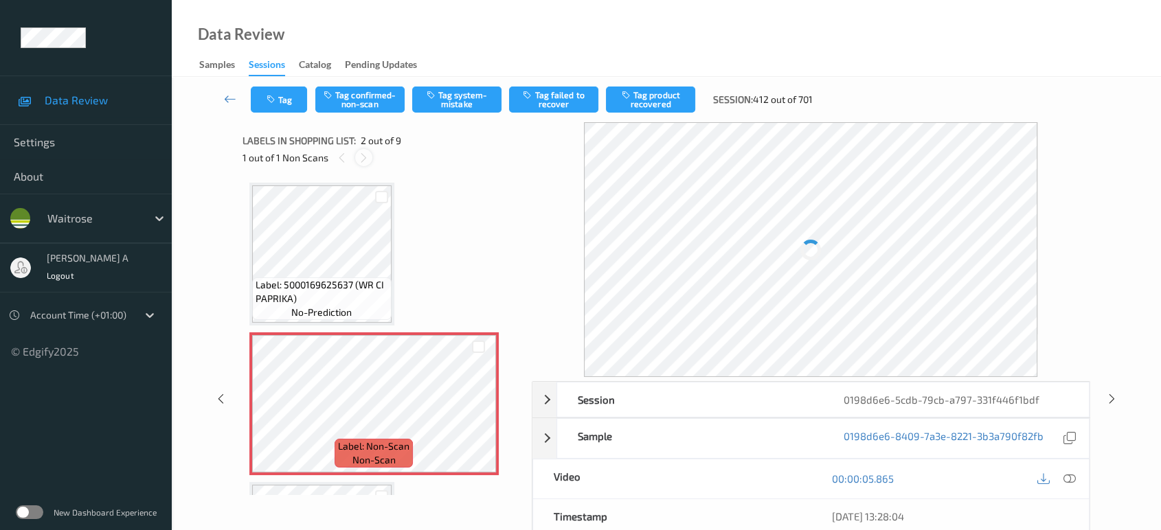
scroll to position [6, 0]
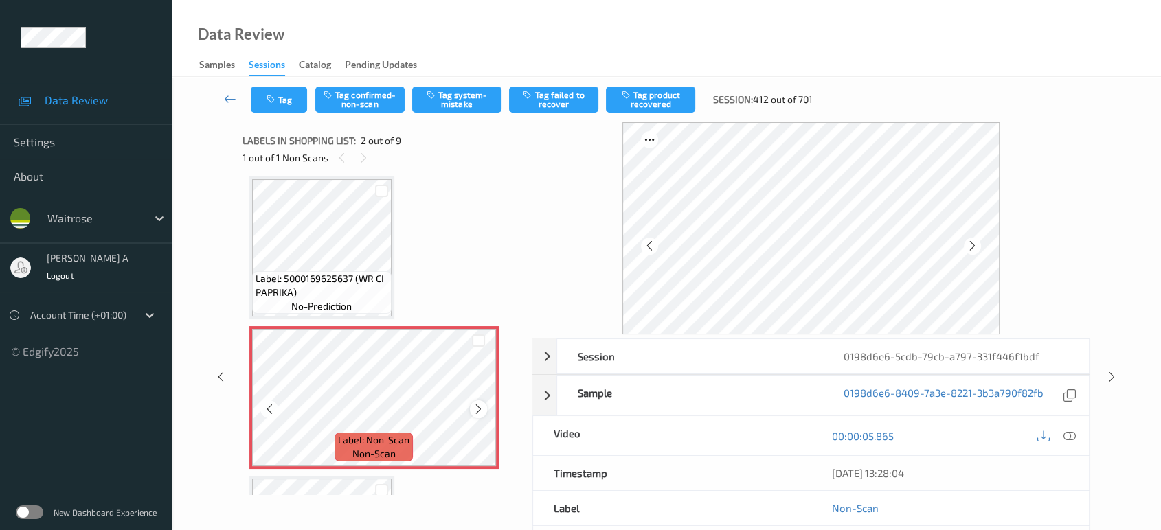
click at [478, 404] on icon at bounding box center [479, 409] width 12 height 12
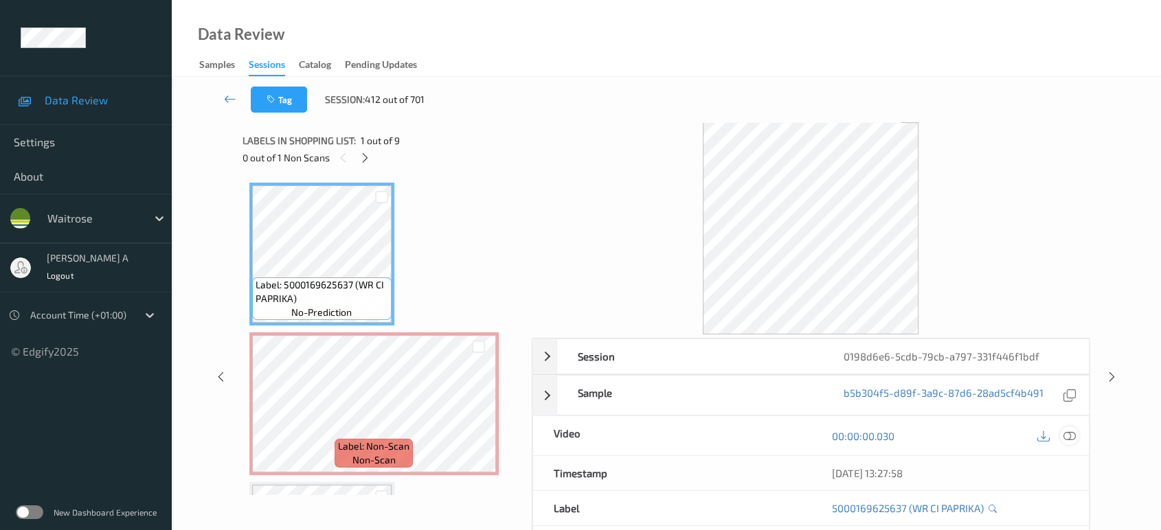
click at [1072, 438] on icon at bounding box center [1069, 436] width 12 height 12
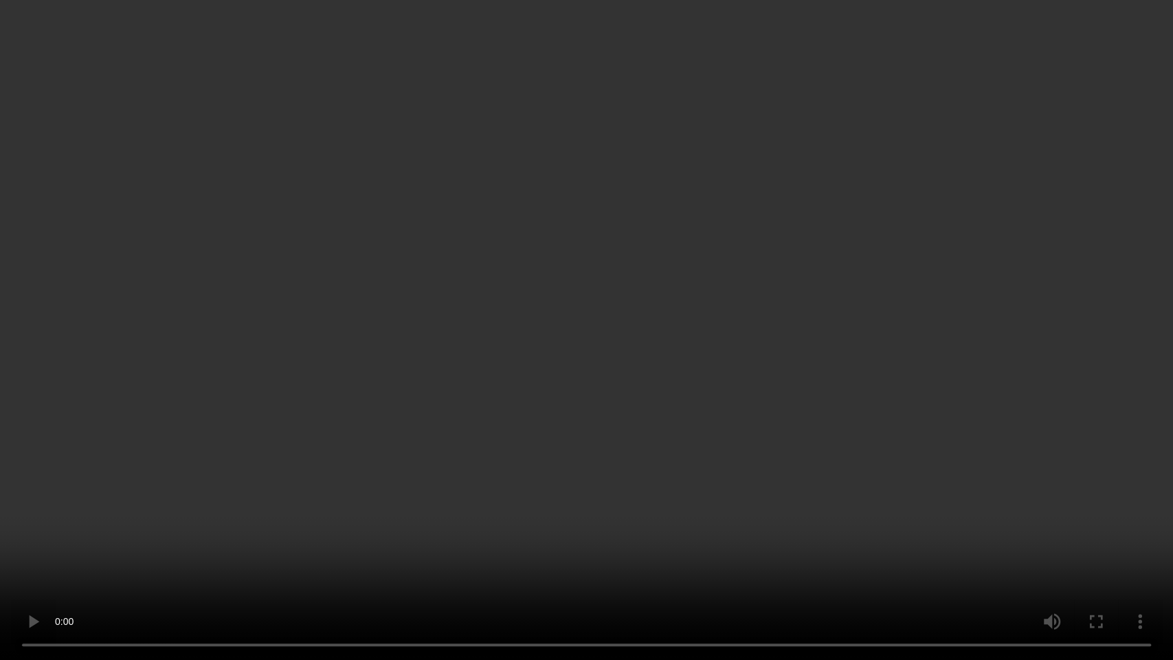
click at [412, 463] on video at bounding box center [586, 330] width 1173 height 660
click at [563, 319] on video at bounding box center [586, 330] width 1173 height 660
click at [626, 376] on video at bounding box center [586, 330] width 1173 height 660
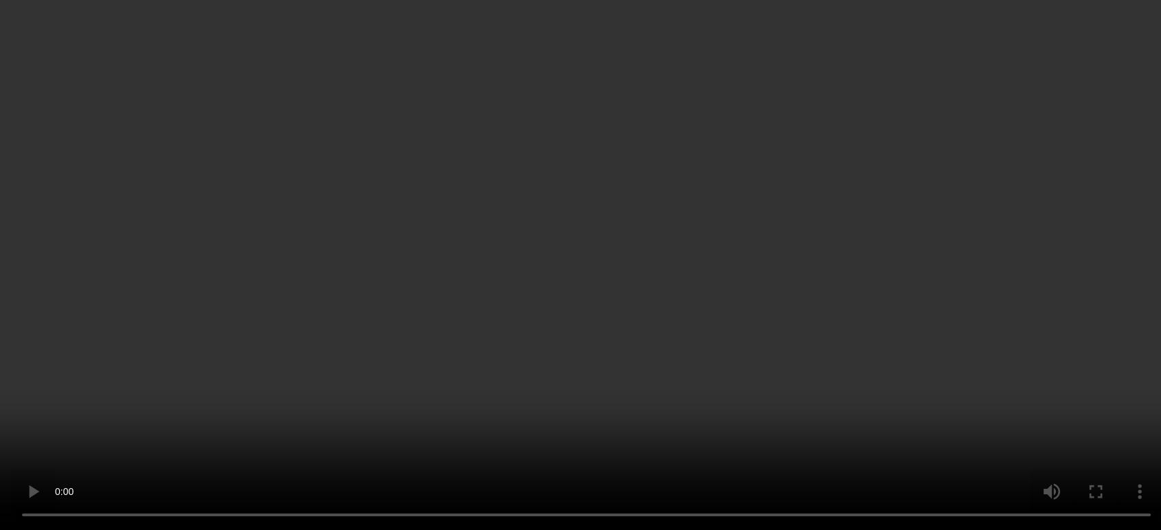
scroll to position [153, 0]
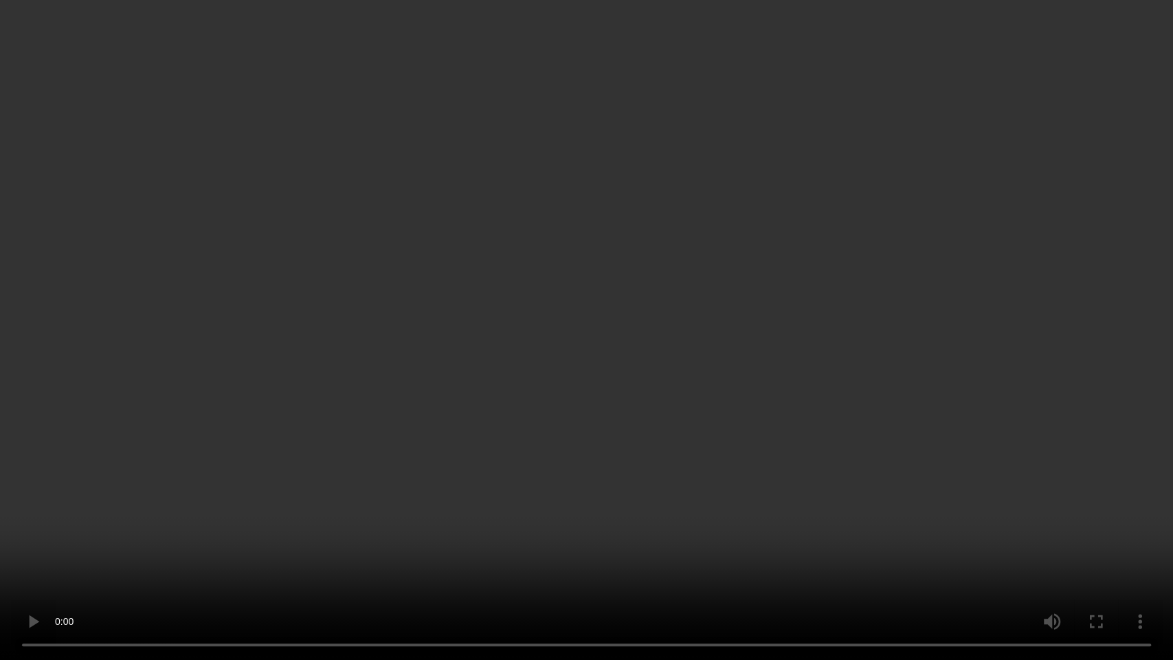
click at [652, 411] on video at bounding box center [586, 330] width 1173 height 660
click at [699, 381] on video at bounding box center [586, 330] width 1173 height 660
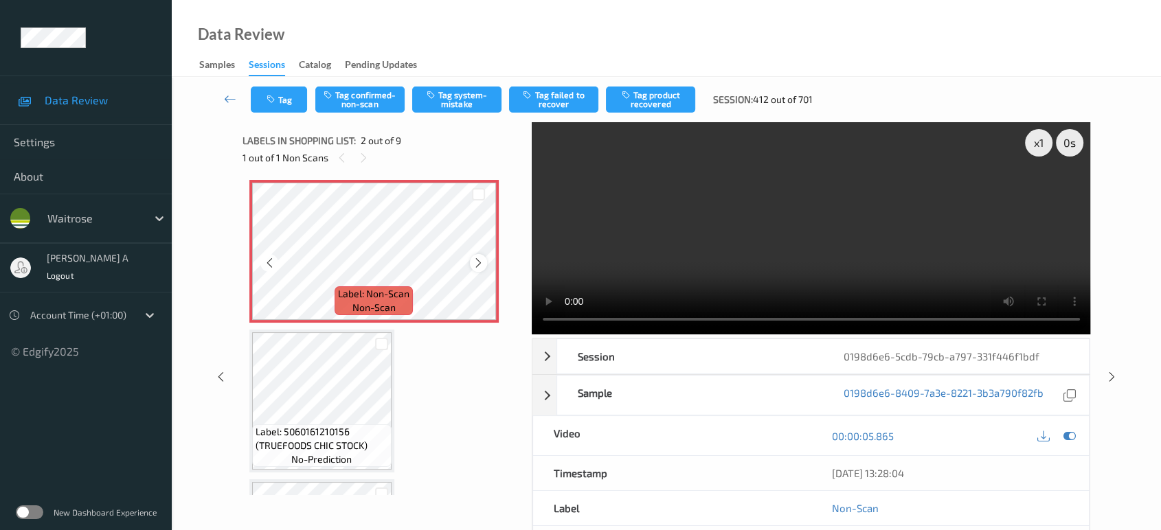
click at [480, 260] on icon at bounding box center [479, 263] width 12 height 12
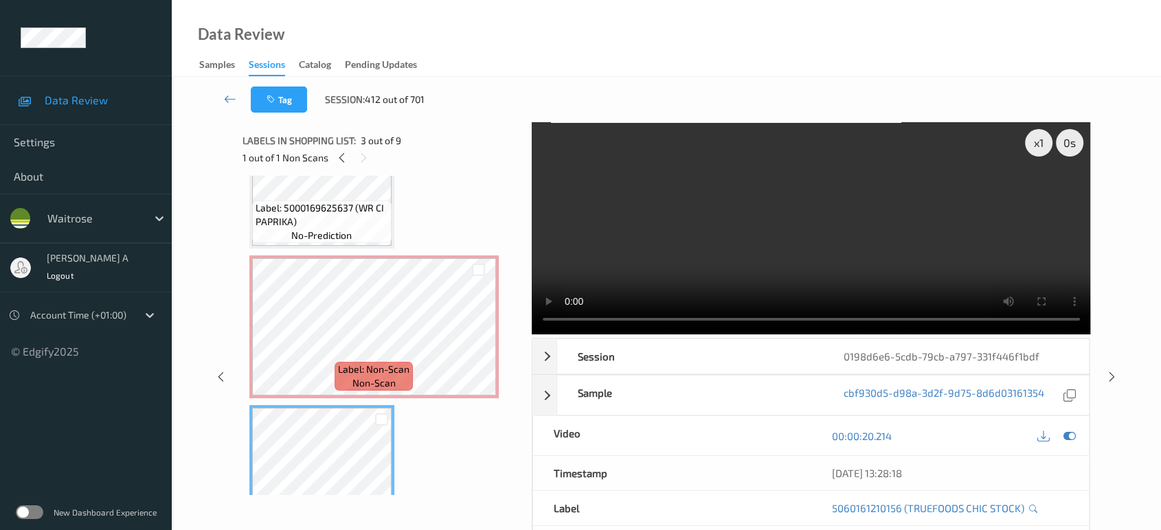
scroll to position [76, 0]
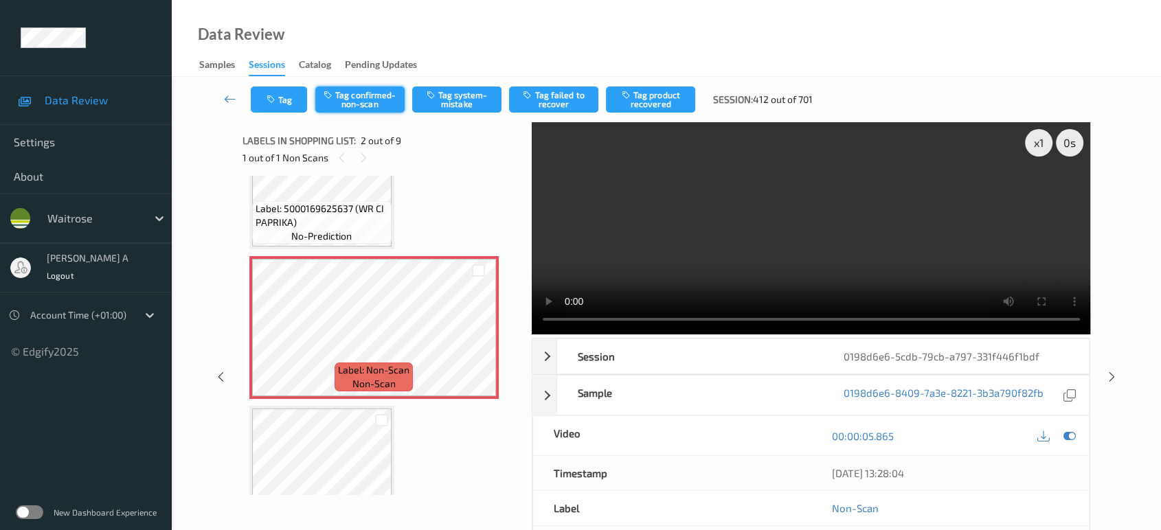
click at [374, 95] on button "Tag confirmed-non-scan" at bounding box center [359, 100] width 89 height 26
click at [640, 100] on button "Tag product recovered" at bounding box center [650, 100] width 89 height 26
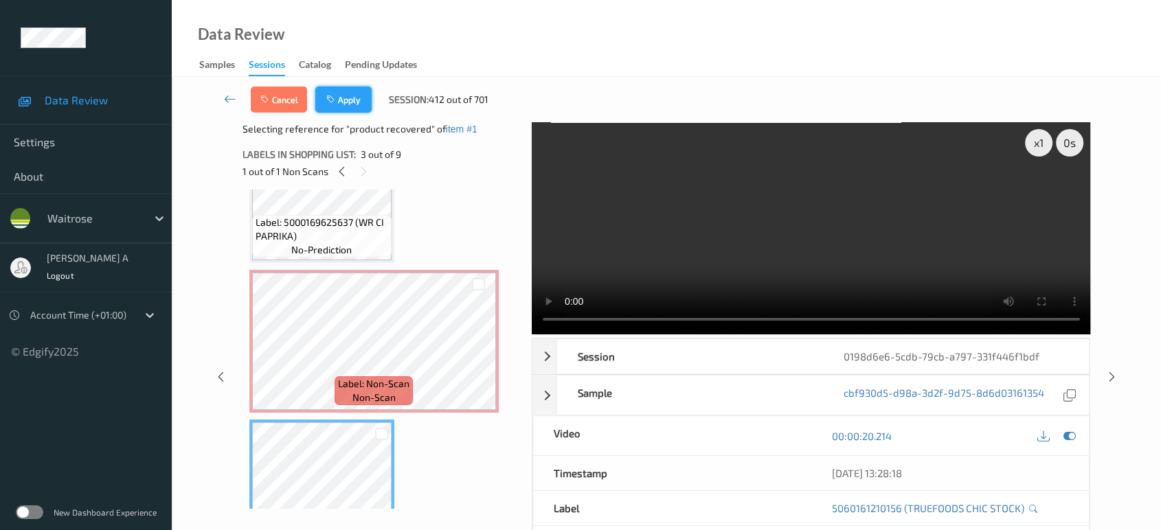
click at [352, 103] on button "Apply" at bounding box center [343, 100] width 56 height 26
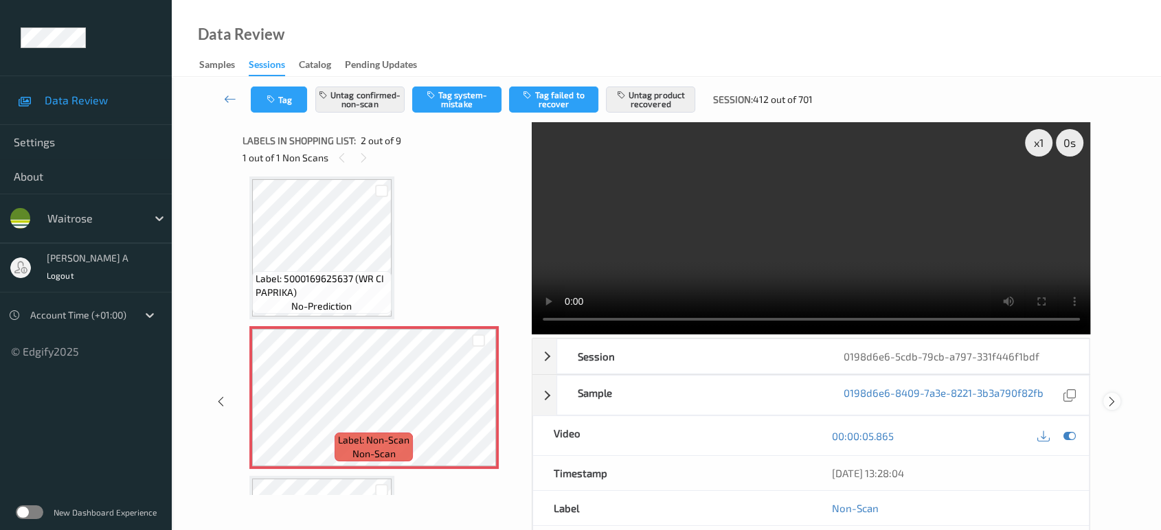
click at [1113, 396] on icon at bounding box center [1112, 402] width 12 height 12
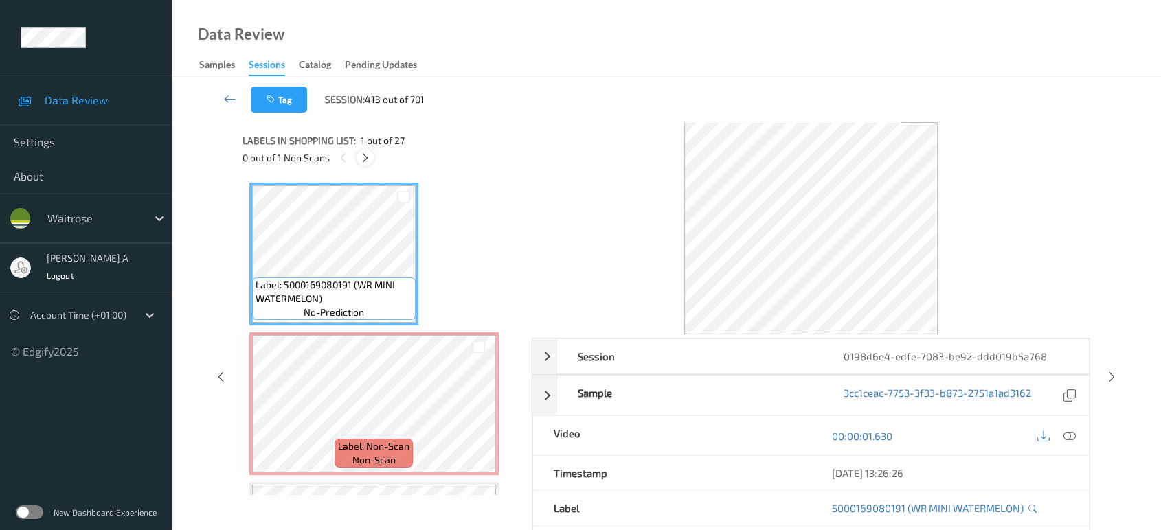
click at [370, 155] on icon at bounding box center [365, 158] width 12 height 12
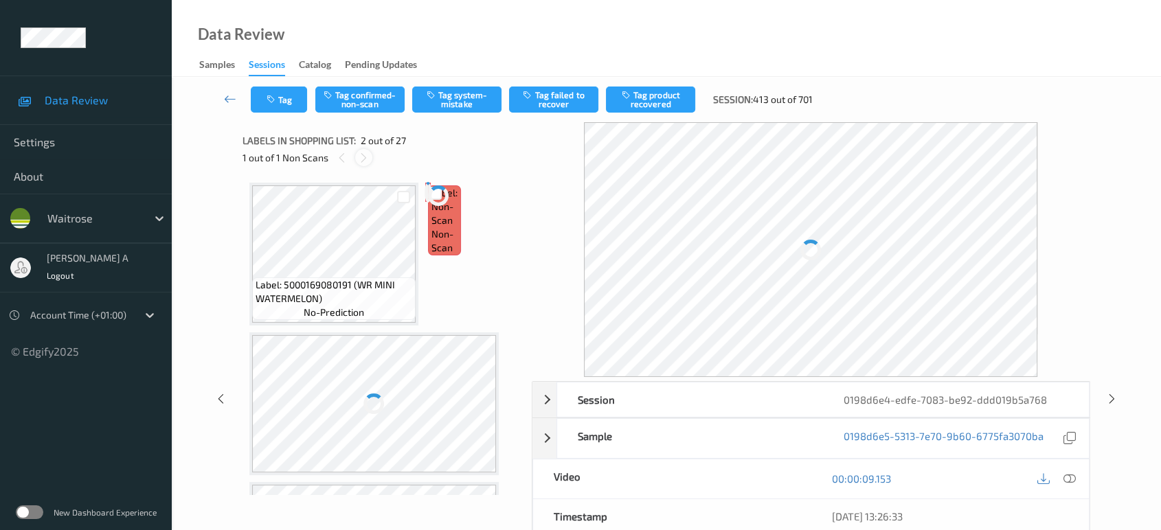
scroll to position [6, 0]
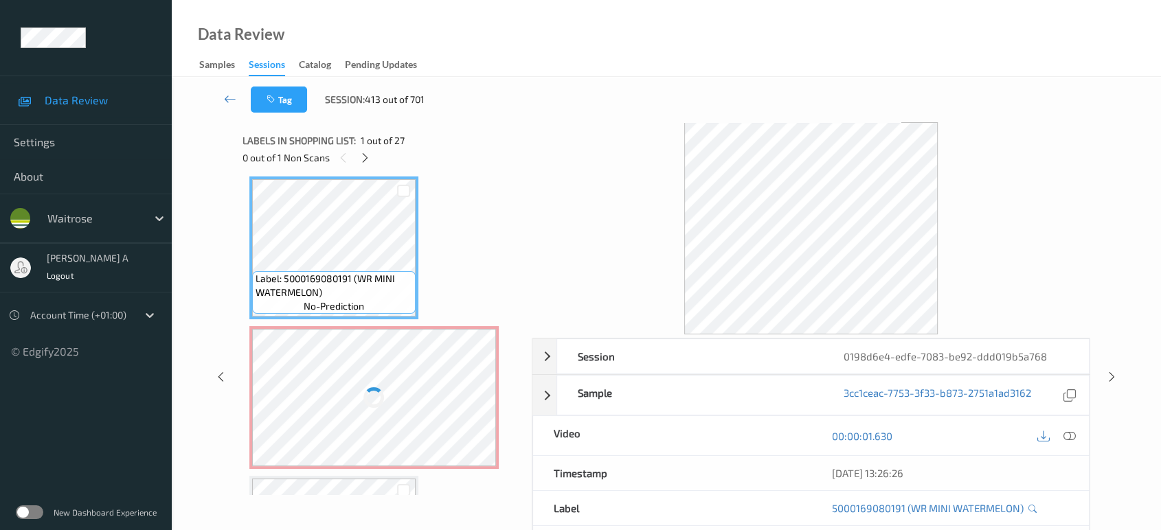
click at [438, 387] on div at bounding box center [374, 397] width 245 height 137
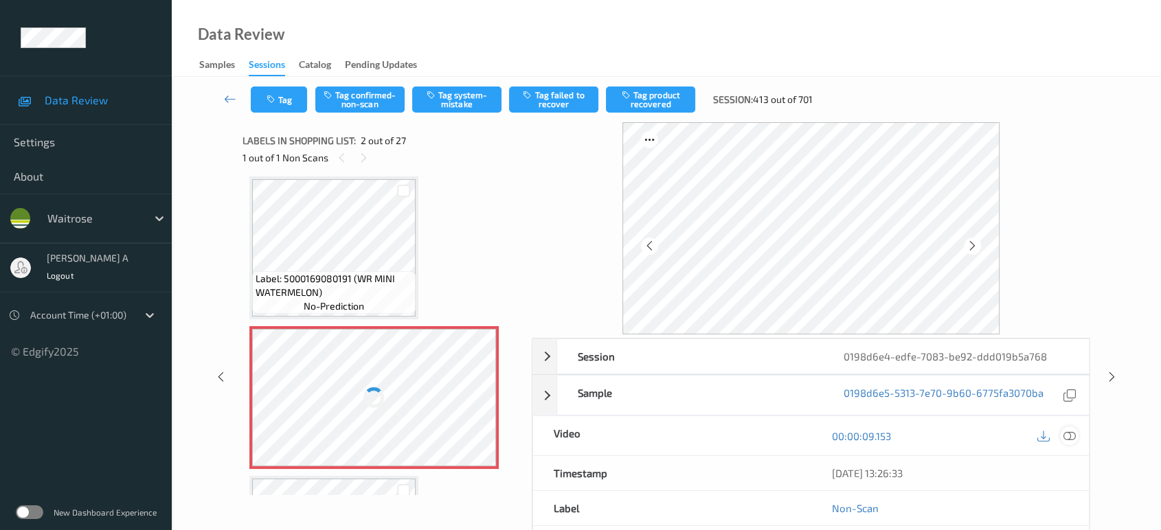
click at [1066, 434] on icon at bounding box center [1069, 436] width 12 height 12
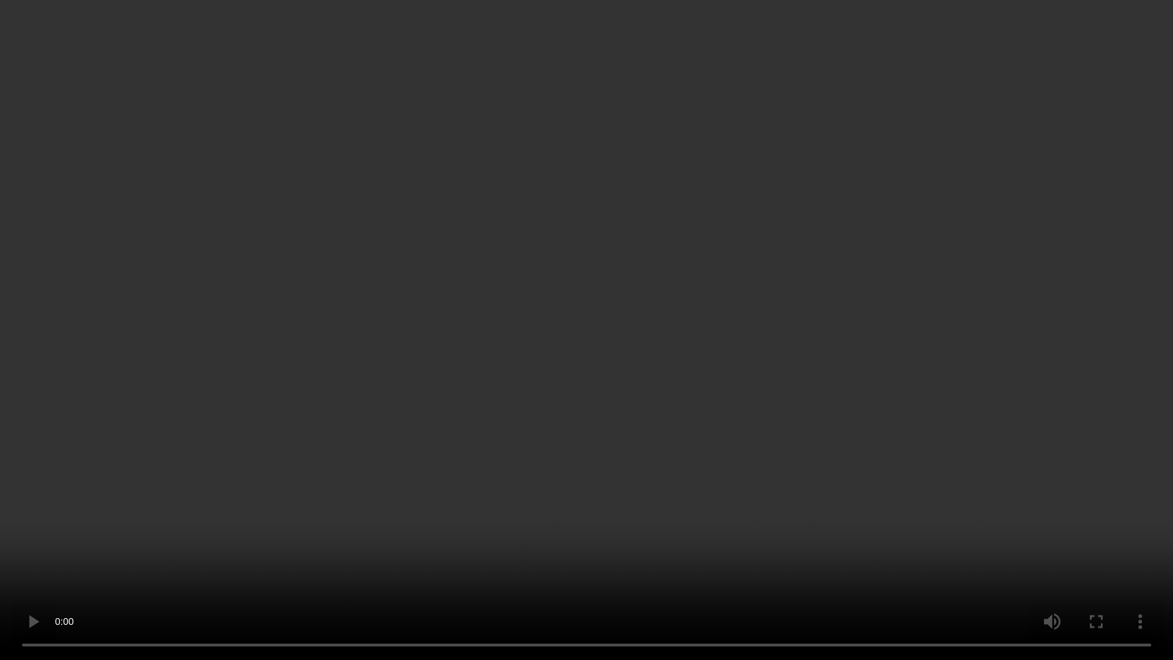
click at [426, 269] on video at bounding box center [586, 330] width 1173 height 660
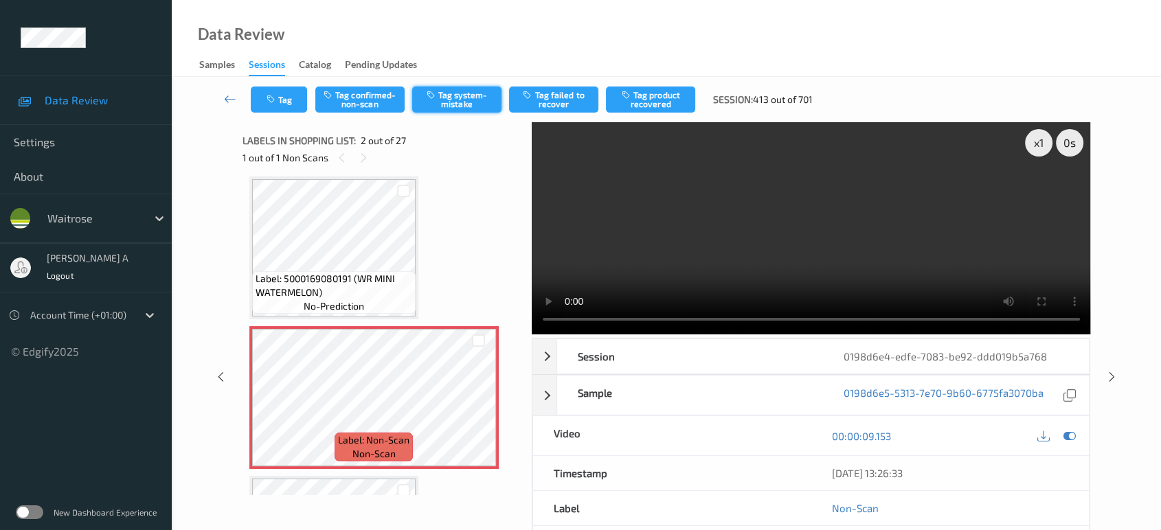
click at [464, 95] on button "Tag system-mistake" at bounding box center [456, 100] width 89 height 26
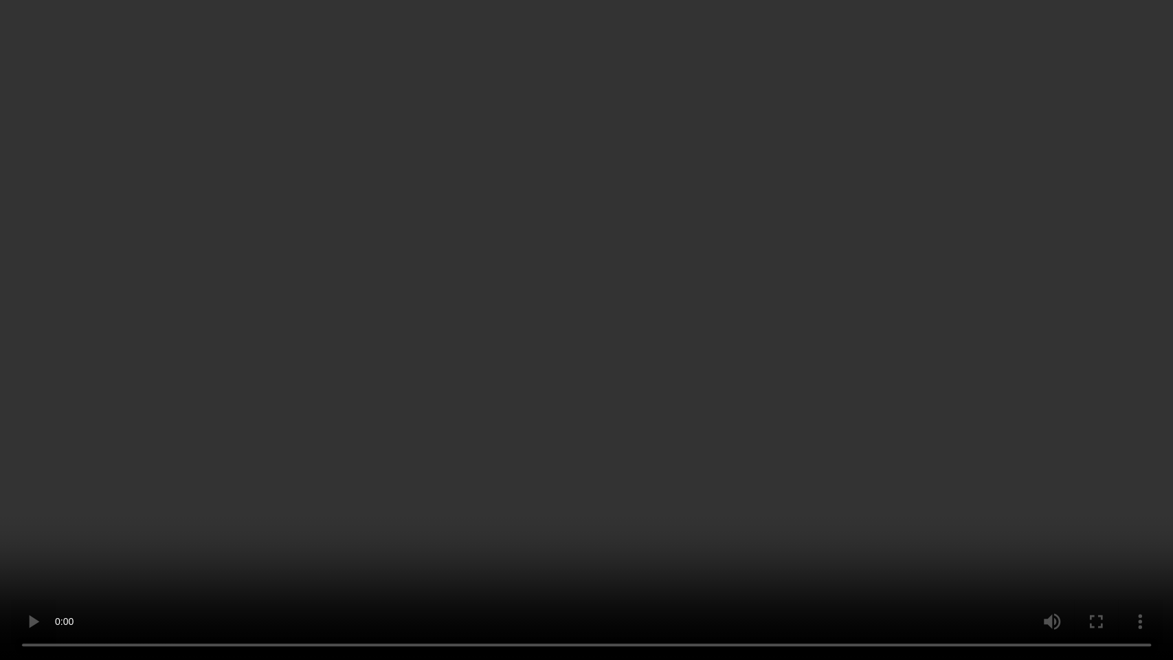
click at [752, 365] on video at bounding box center [586, 330] width 1173 height 660
click at [395, 280] on video at bounding box center [586, 330] width 1173 height 660
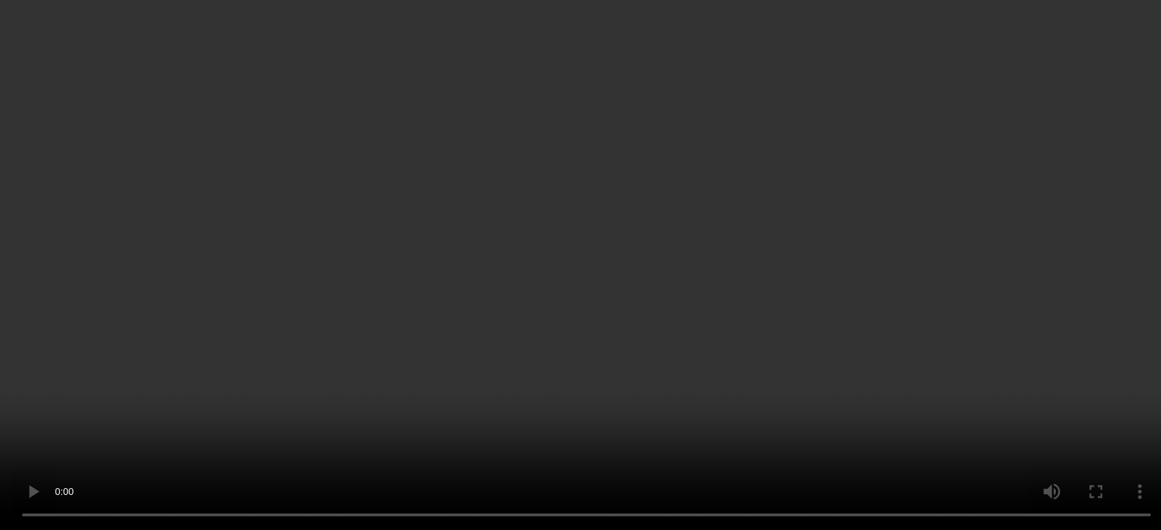
scroll to position [76, 0]
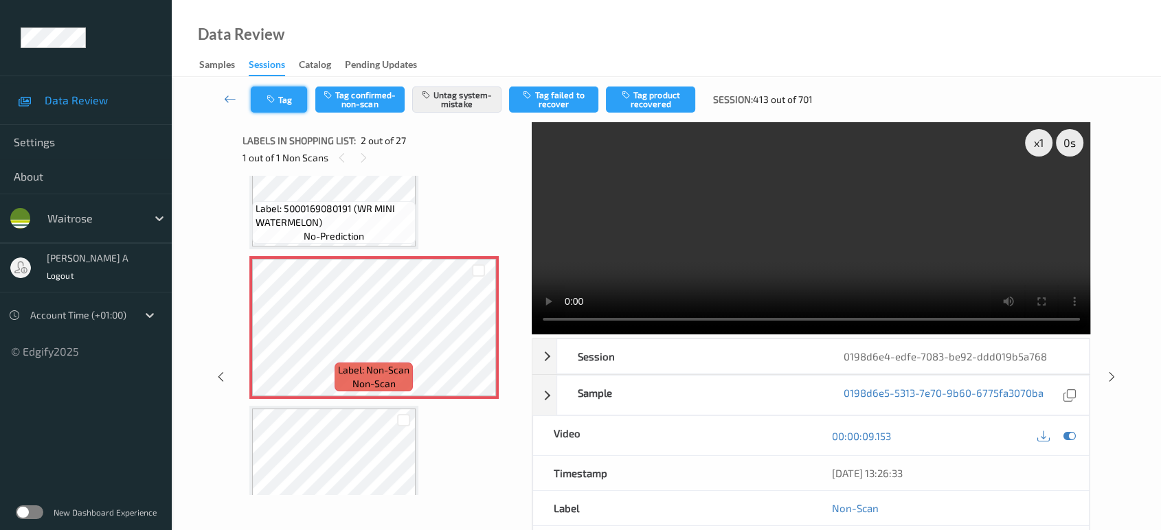
click at [287, 102] on button "Tag" at bounding box center [279, 100] width 56 height 26
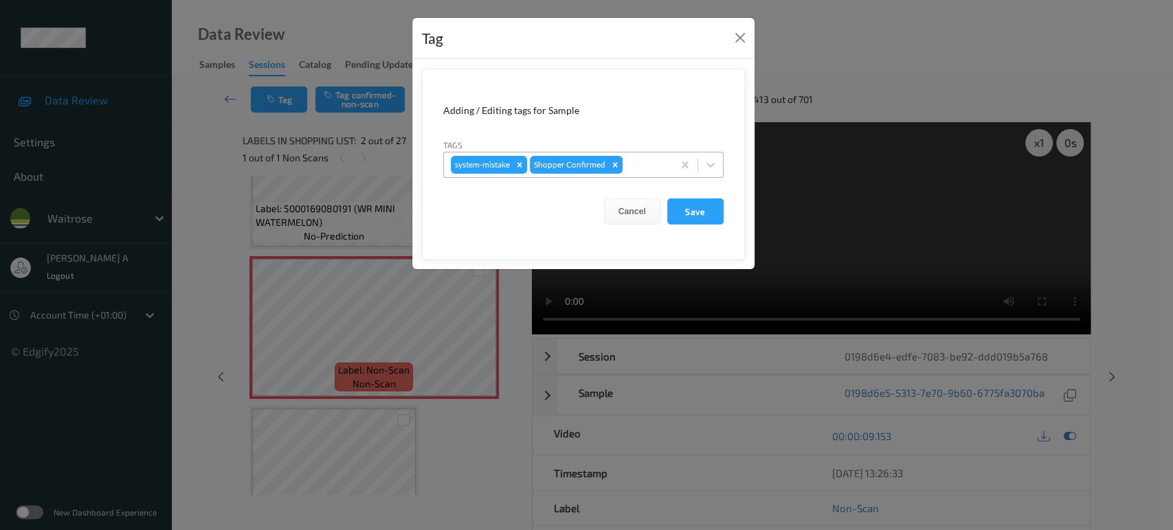
click at [644, 159] on div at bounding box center [645, 165] width 41 height 16
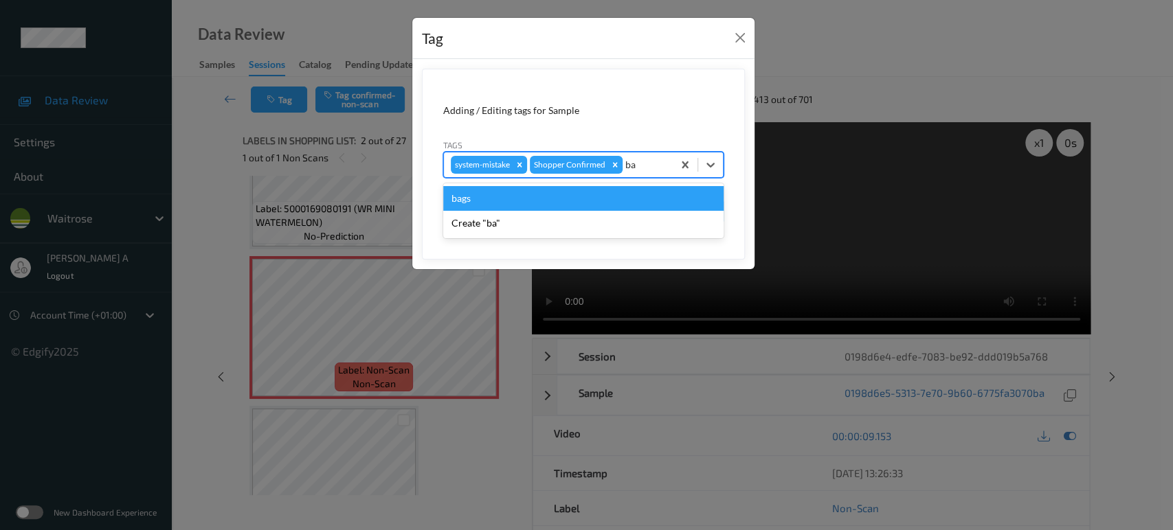
type input "bag"
click at [536, 196] on div "bags" at bounding box center [583, 198] width 280 height 25
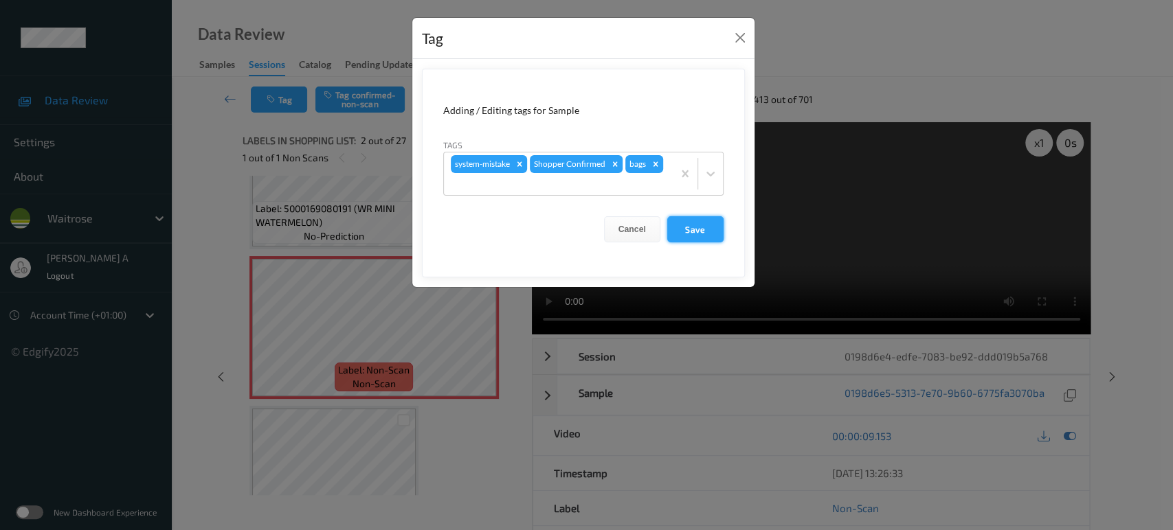
click at [705, 233] on button "Save" at bounding box center [695, 229] width 56 height 26
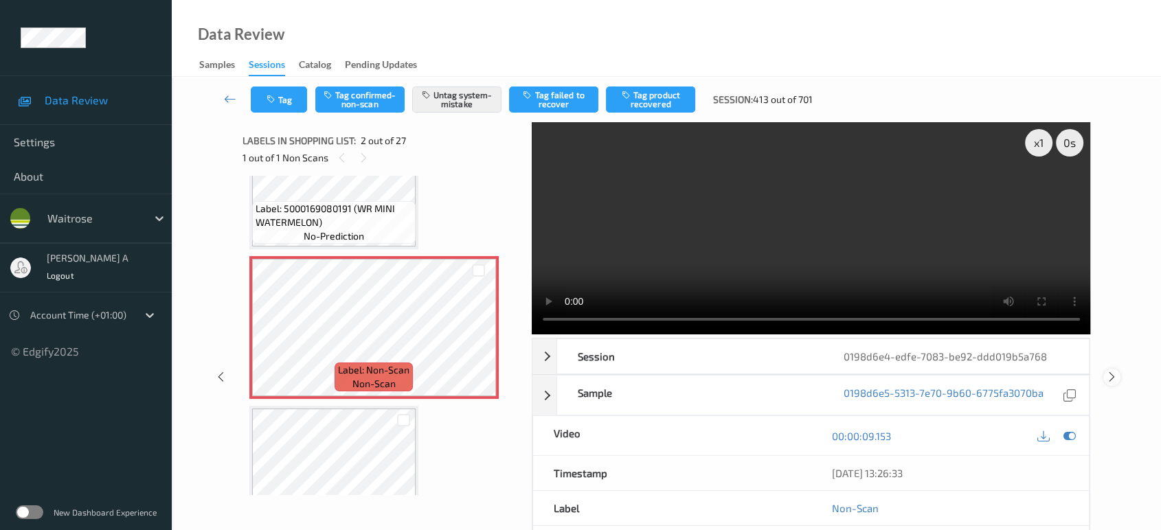
click at [1114, 371] on icon at bounding box center [1112, 377] width 12 height 12
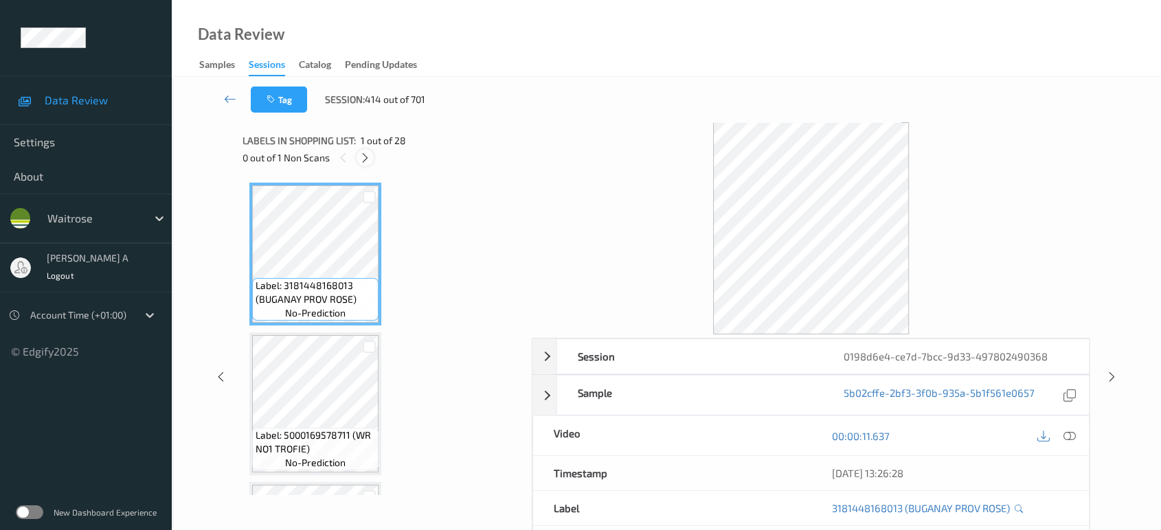
click at [371, 155] on div at bounding box center [365, 157] width 17 height 17
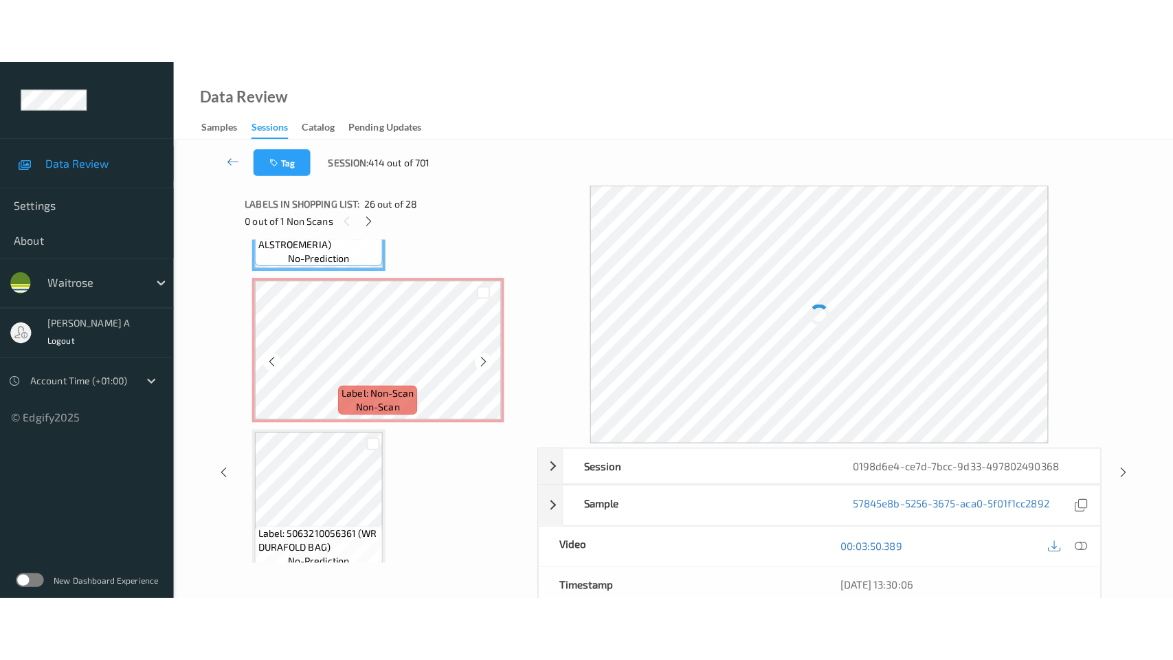
scroll to position [3787, 0]
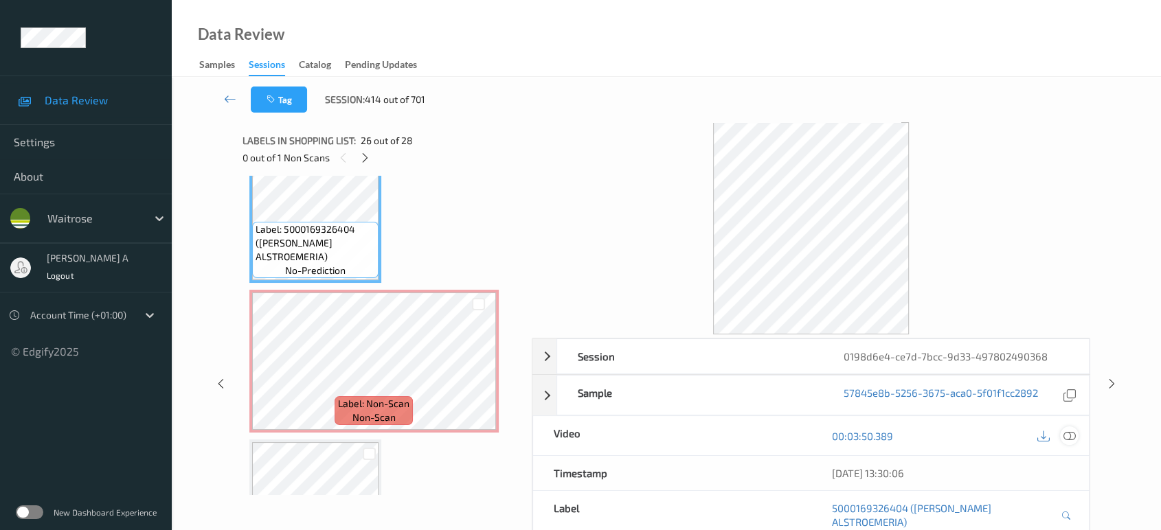
click at [1072, 433] on icon at bounding box center [1069, 436] width 12 height 12
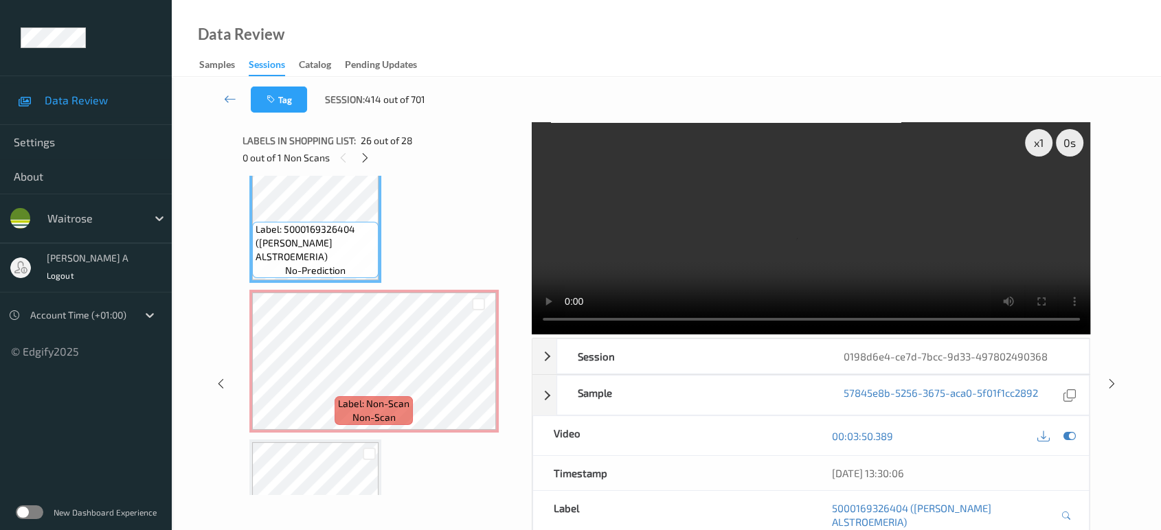
scroll to position [3734, 0]
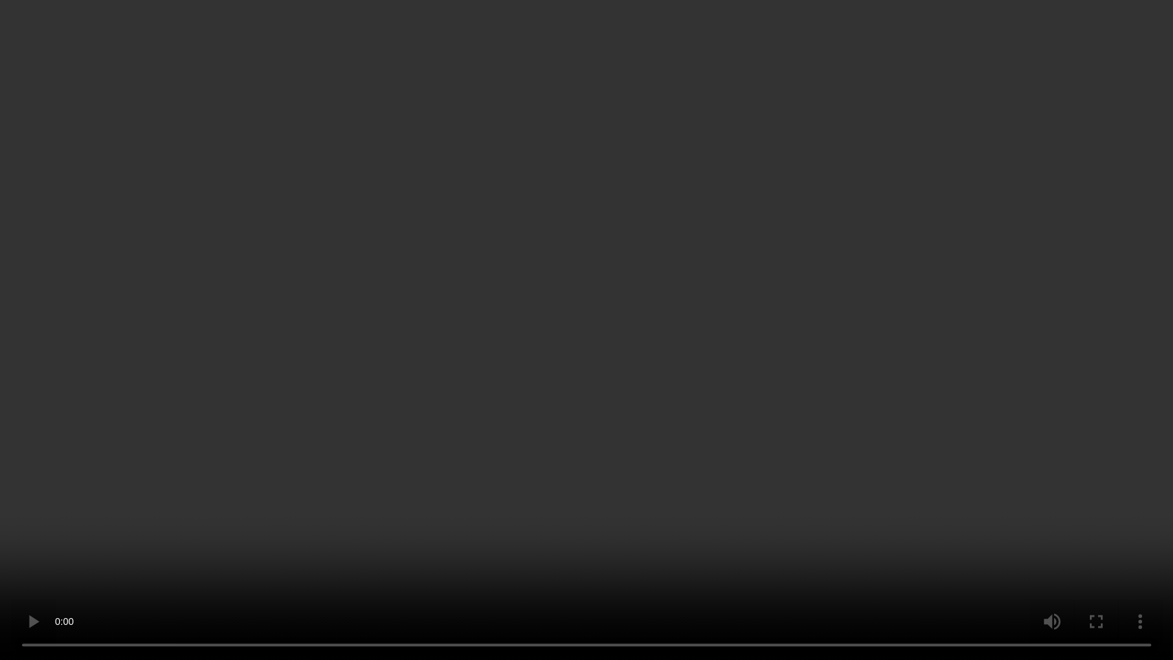
click at [691, 426] on video at bounding box center [586, 330] width 1173 height 660
click at [462, 458] on video at bounding box center [586, 330] width 1173 height 660
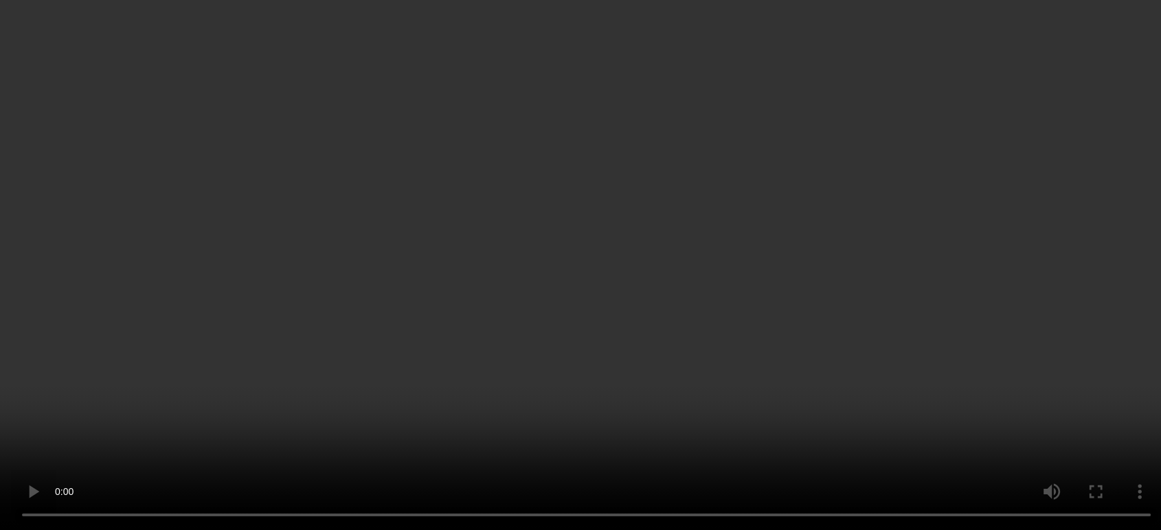
scroll to position [3863, 0]
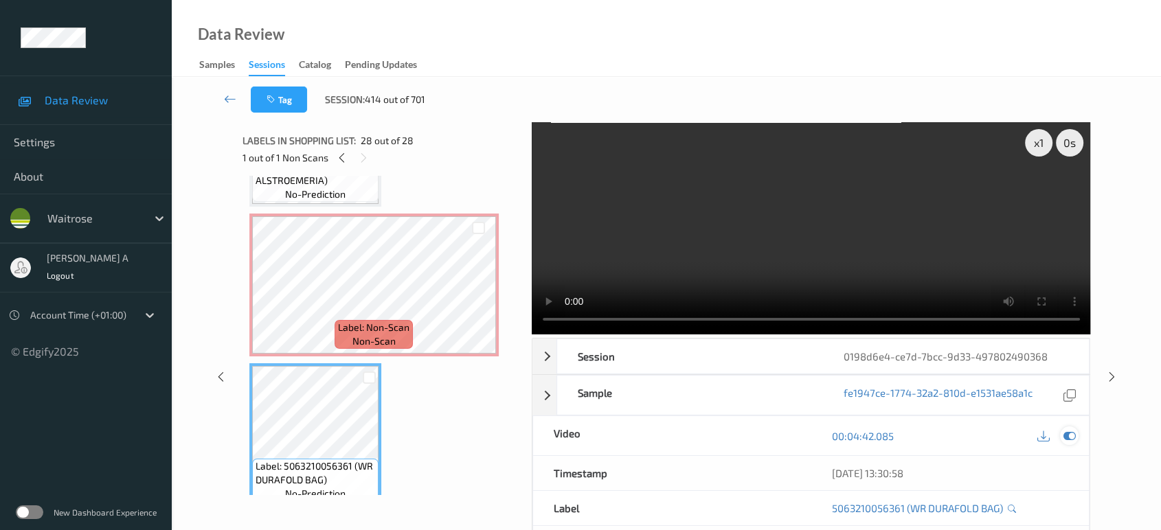
click at [1077, 438] on div at bounding box center [1069, 436] width 19 height 19
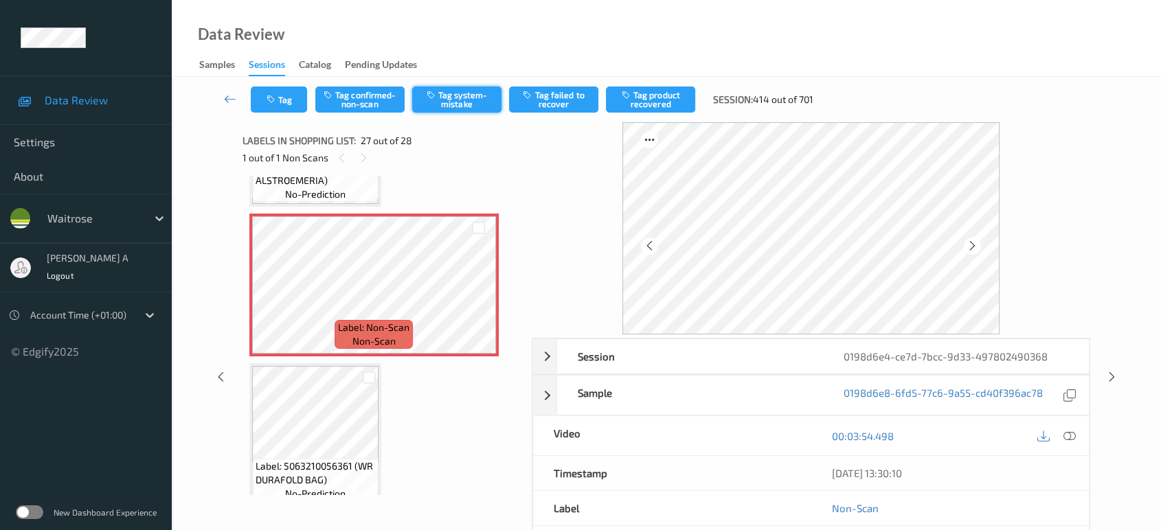
click at [469, 98] on button "Tag system-mistake" at bounding box center [456, 100] width 89 height 26
click at [449, 92] on button "Untag system-mistake" at bounding box center [456, 100] width 89 height 26
click at [372, 107] on button "Tag confirmed-non-scan" at bounding box center [359, 100] width 89 height 26
click at [572, 104] on button "Tag failed to recover" at bounding box center [553, 100] width 89 height 26
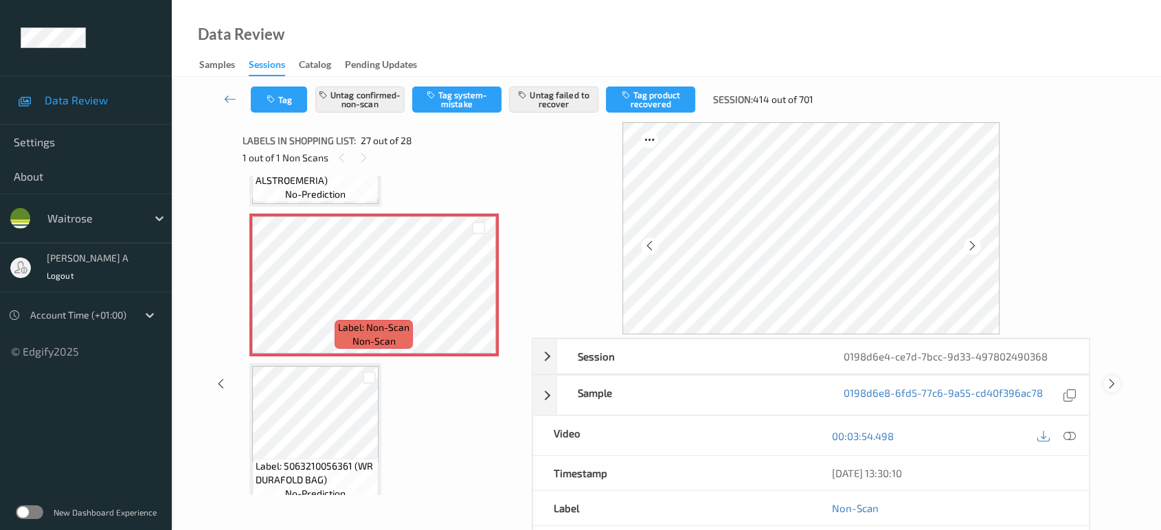
click at [1108, 381] on icon at bounding box center [1112, 384] width 12 height 12
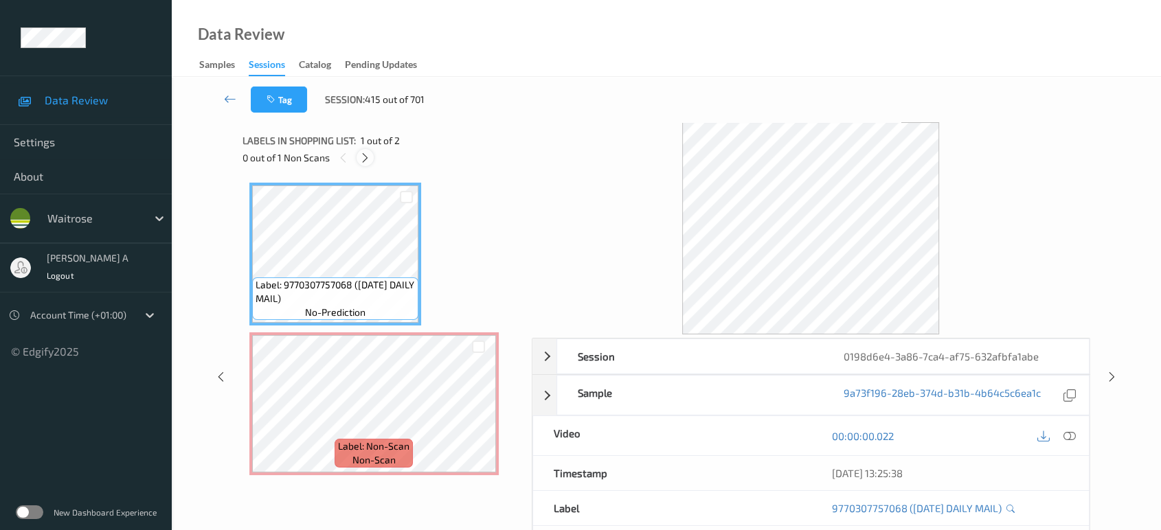
click at [368, 159] on icon at bounding box center [365, 158] width 12 height 12
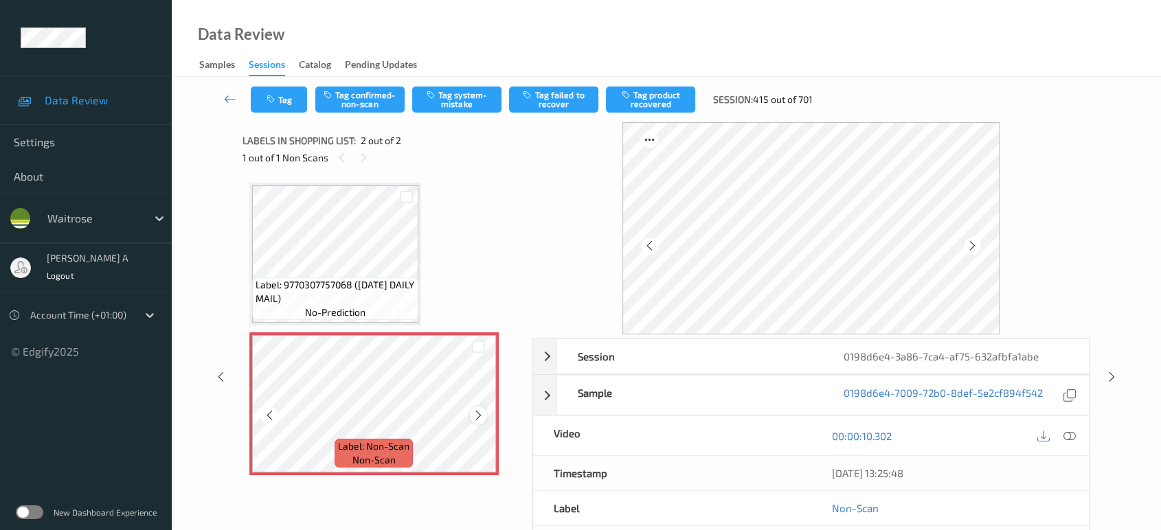
click at [477, 418] on icon at bounding box center [479, 415] width 12 height 12
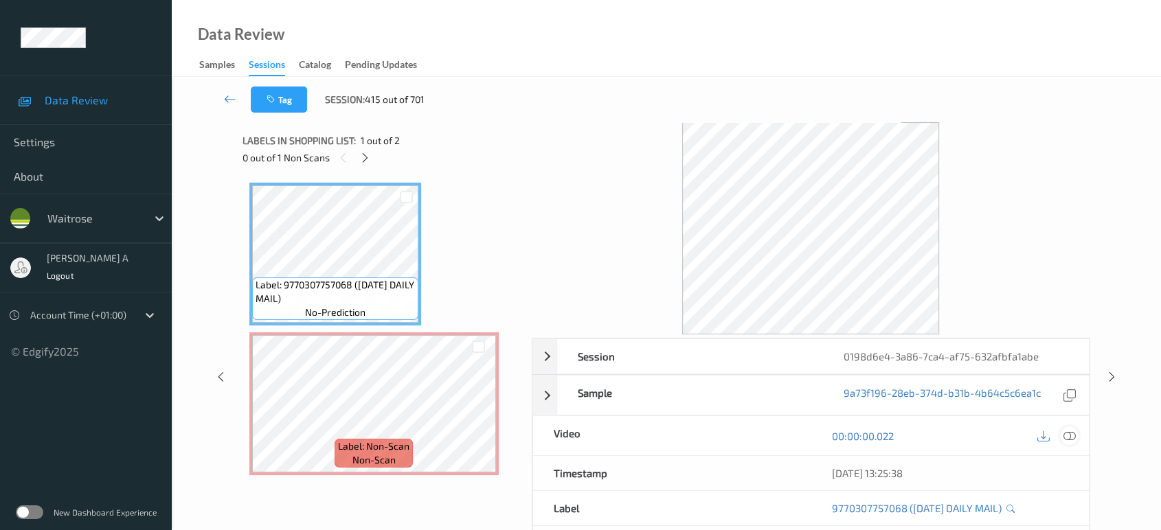
click at [1071, 438] on icon at bounding box center [1069, 436] width 12 height 12
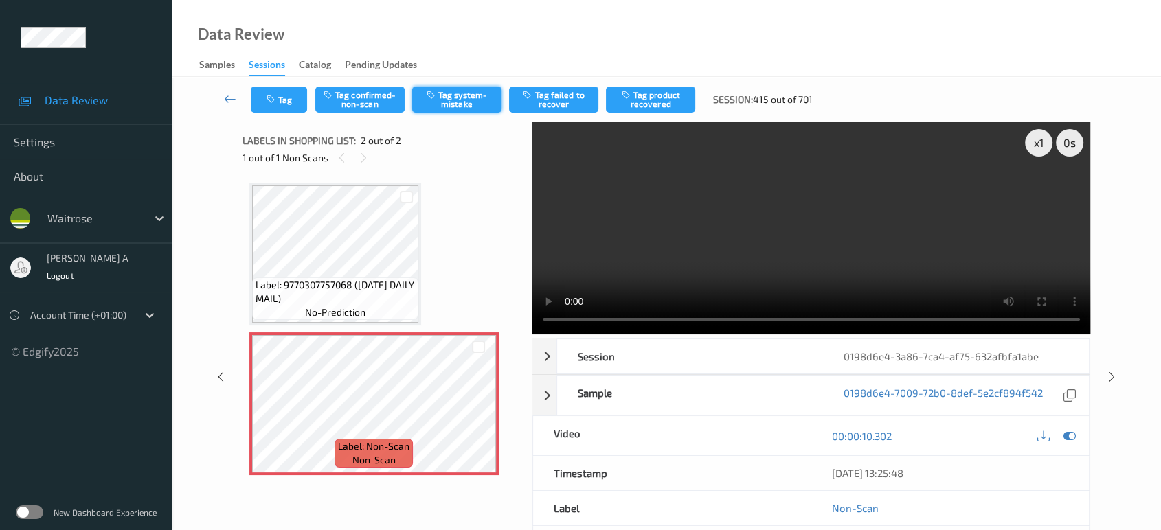
click at [448, 94] on button "Tag system-mistake" at bounding box center [456, 100] width 89 height 26
click at [282, 95] on button "Tag" at bounding box center [279, 100] width 56 height 26
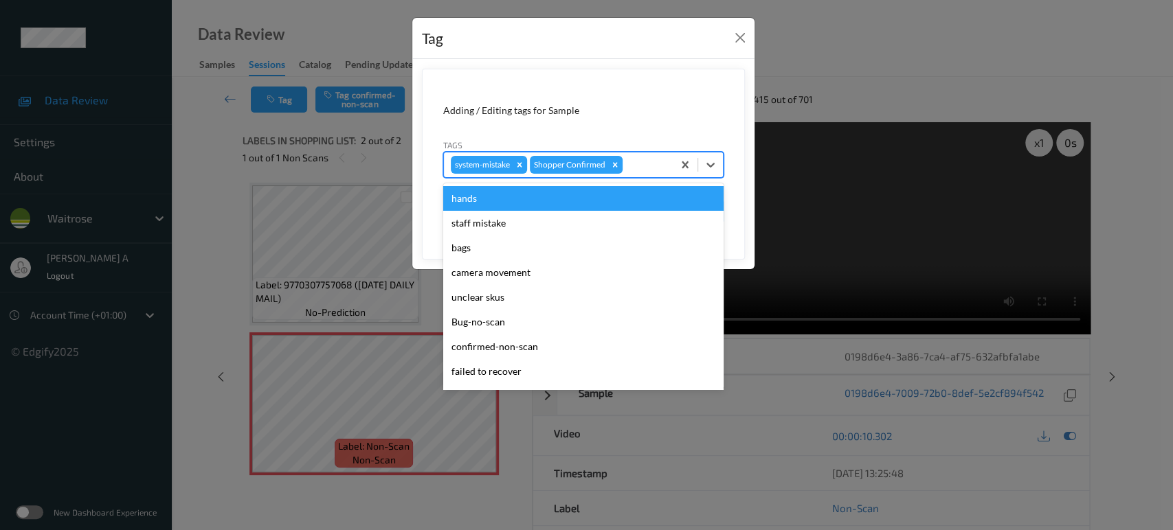
click at [644, 159] on div at bounding box center [645, 165] width 41 height 16
type input "un"
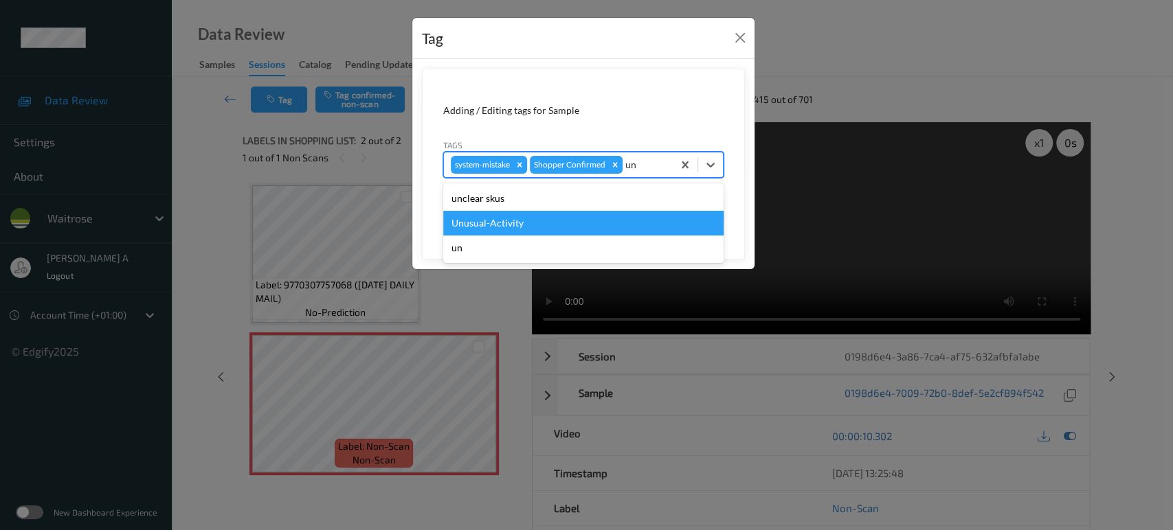
drag, startPoint x: 587, startPoint y: 216, endPoint x: 657, endPoint y: 218, distance: 70.1
click at [585, 216] on div "Unusual-Activity" at bounding box center [583, 223] width 280 height 25
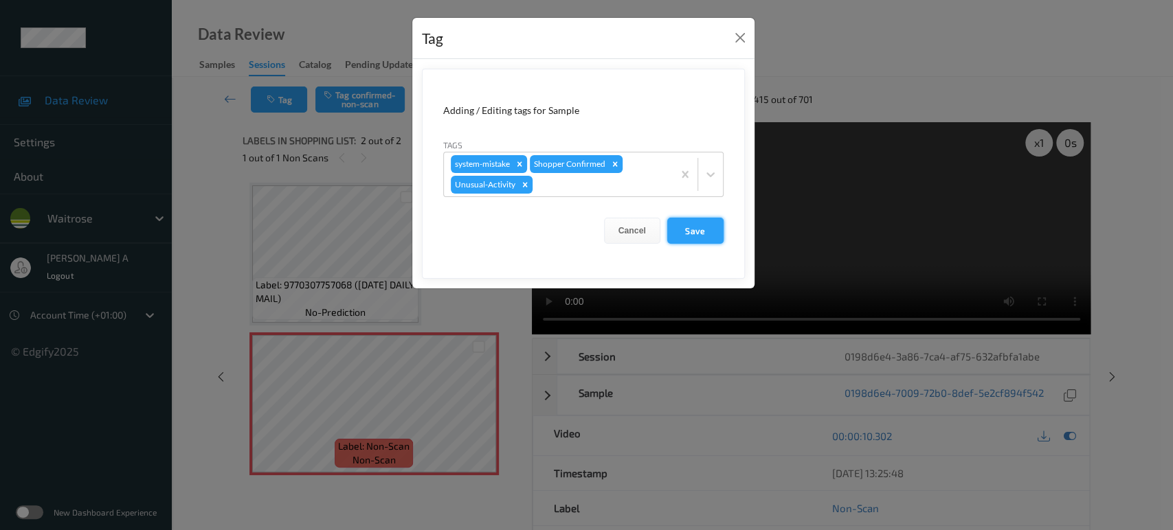
click at [691, 226] on button "Save" at bounding box center [695, 231] width 56 height 26
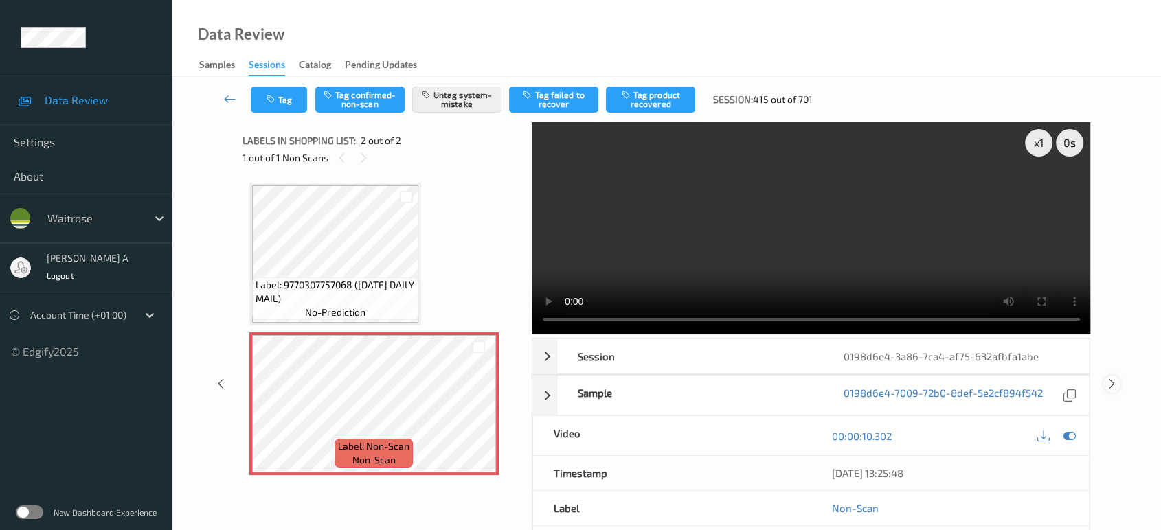
click at [1114, 378] on icon at bounding box center [1112, 384] width 12 height 12
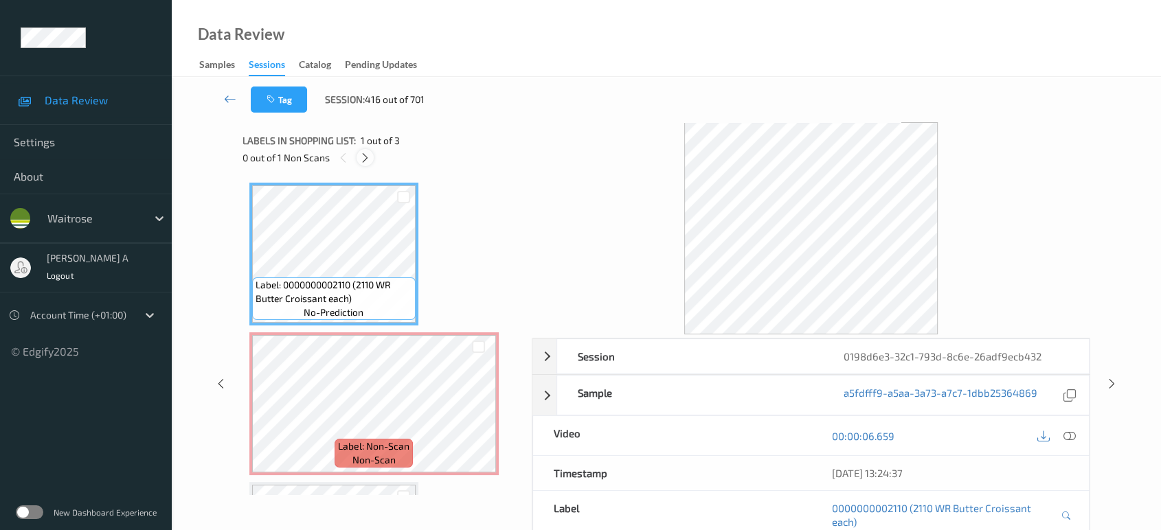
click at [373, 155] on div at bounding box center [365, 157] width 17 height 17
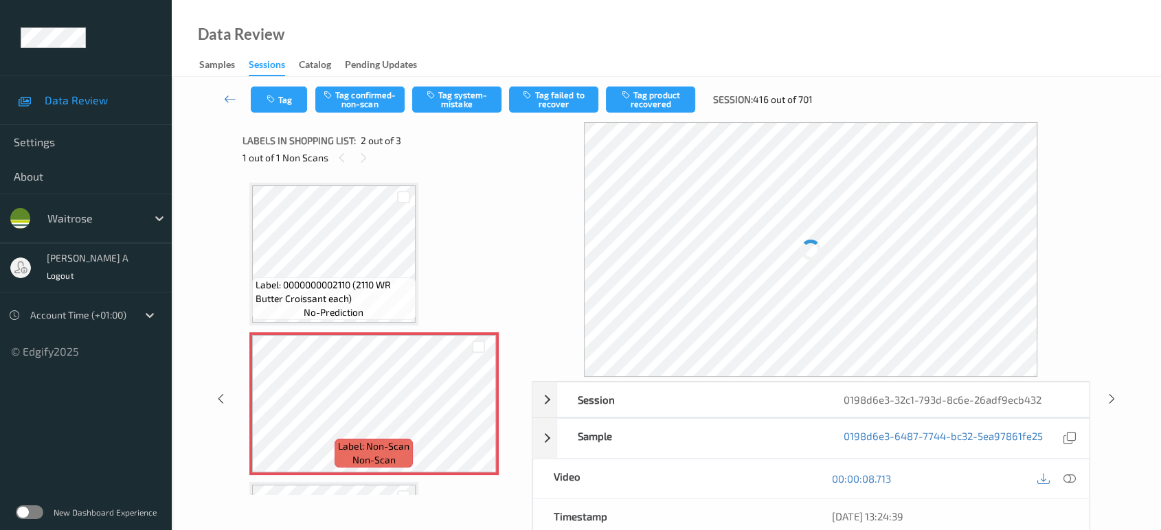
scroll to position [6, 0]
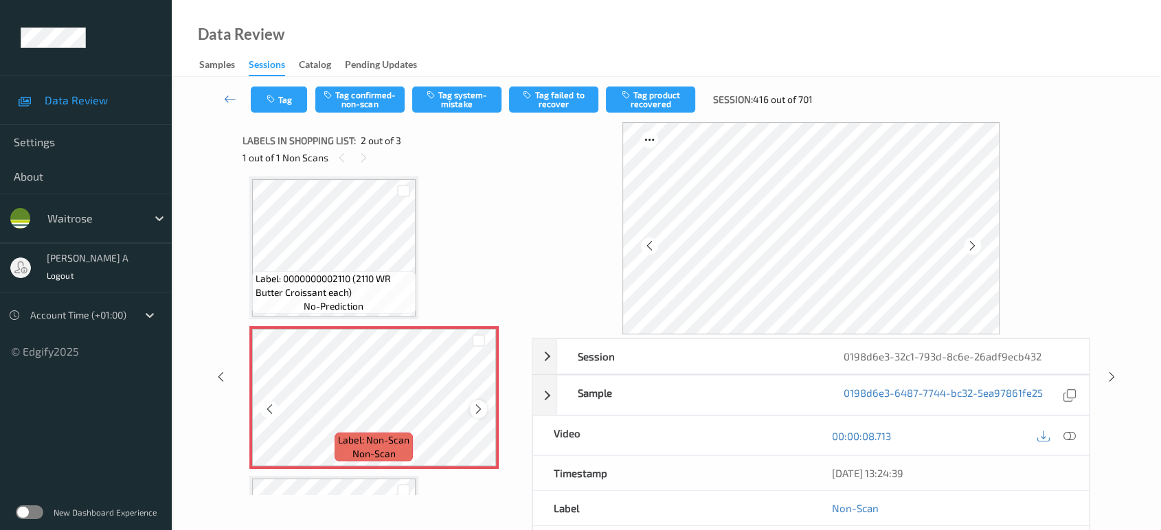
click at [477, 410] on icon at bounding box center [479, 409] width 12 height 12
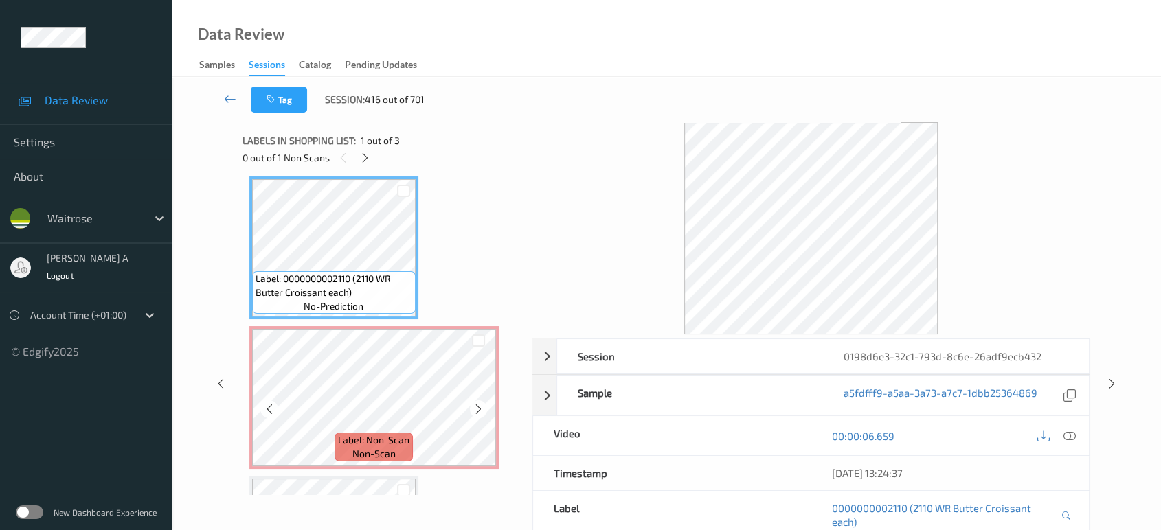
scroll to position [0, 0]
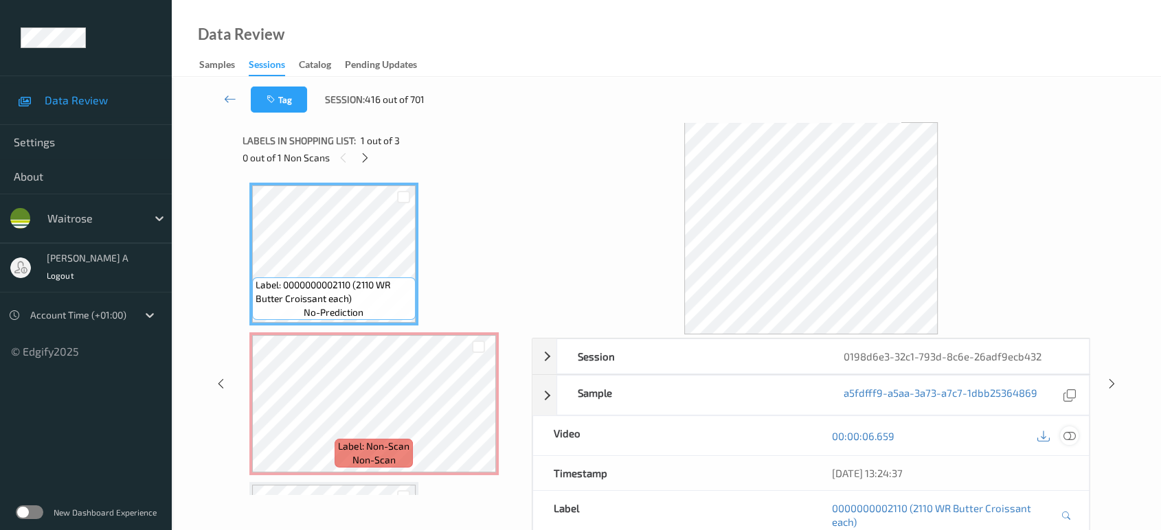
click at [1068, 434] on icon at bounding box center [1069, 436] width 12 height 12
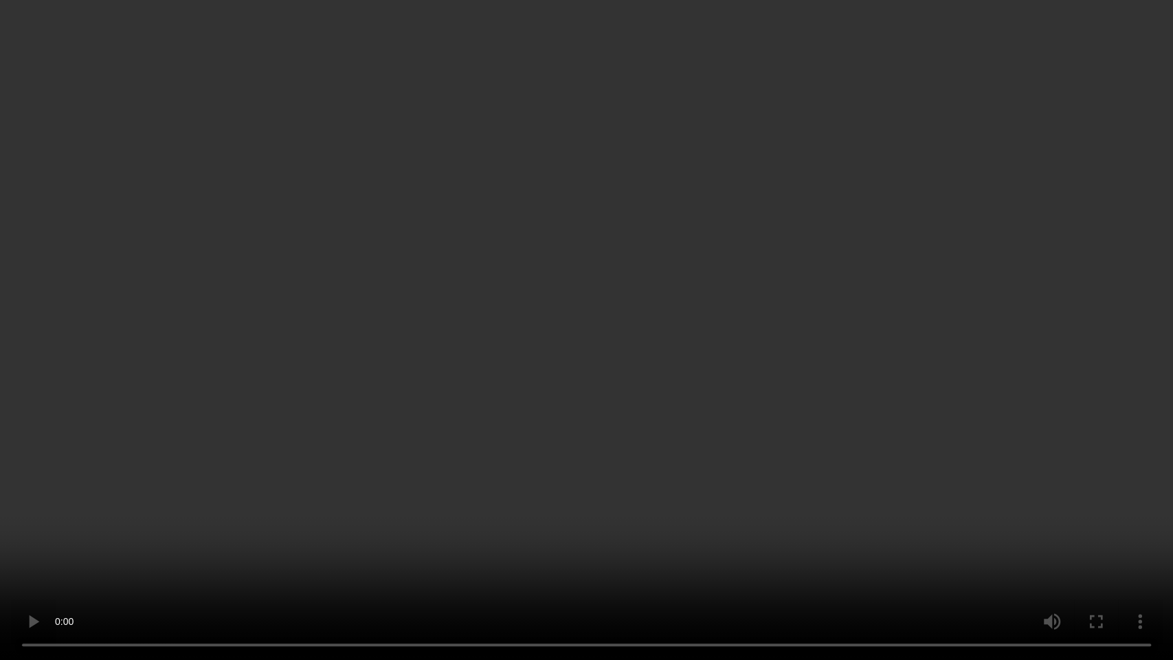
click at [807, 379] on video at bounding box center [586, 330] width 1173 height 660
click at [659, 348] on video at bounding box center [586, 330] width 1173 height 660
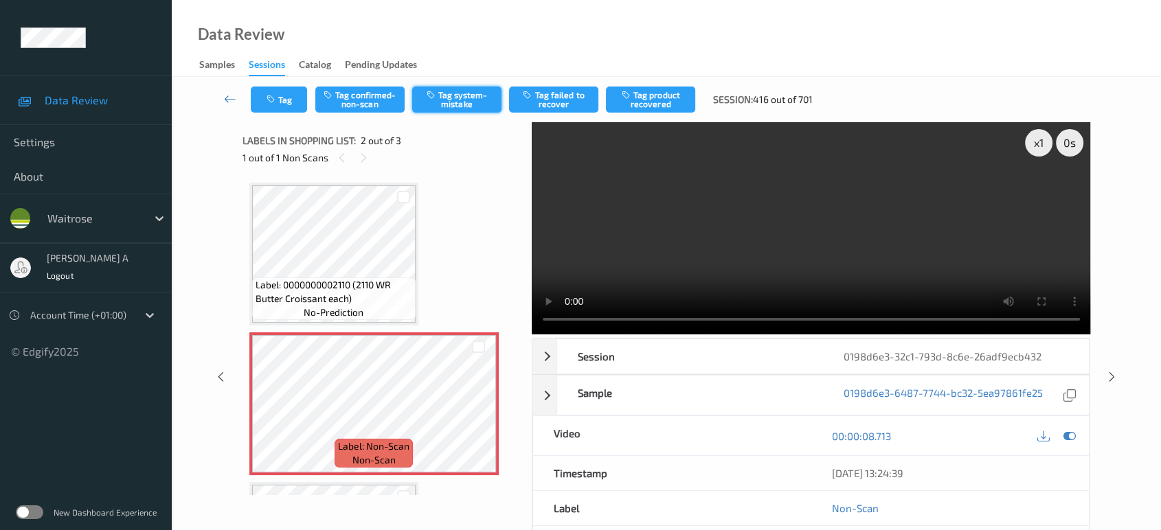
click at [482, 108] on button "Tag system-mistake" at bounding box center [456, 100] width 89 height 26
click at [293, 94] on button "Tag" at bounding box center [279, 100] width 56 height 26
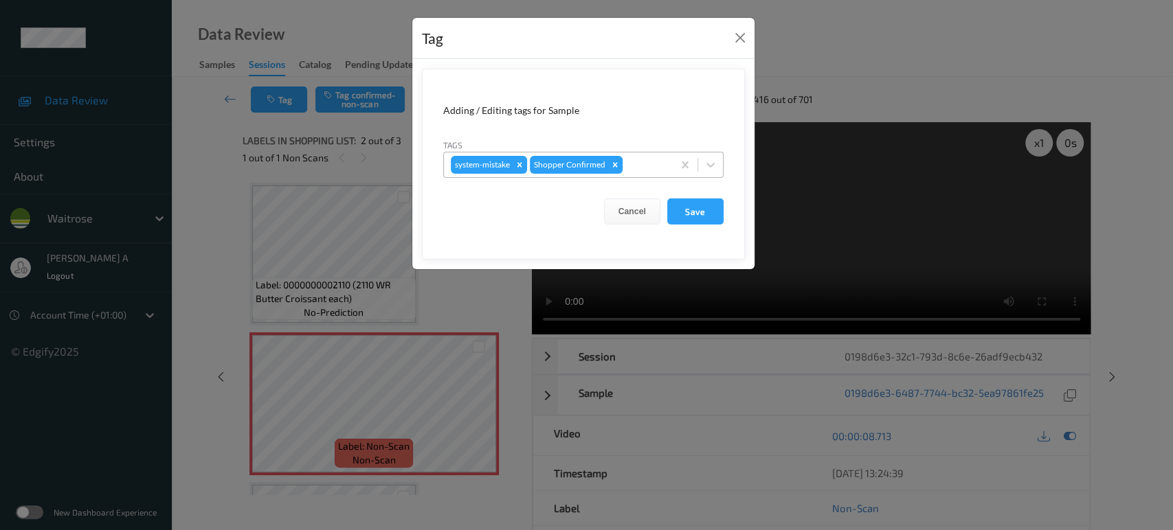
click at [651, 166] on div at bounding box center [645, 165] width 41 height 16
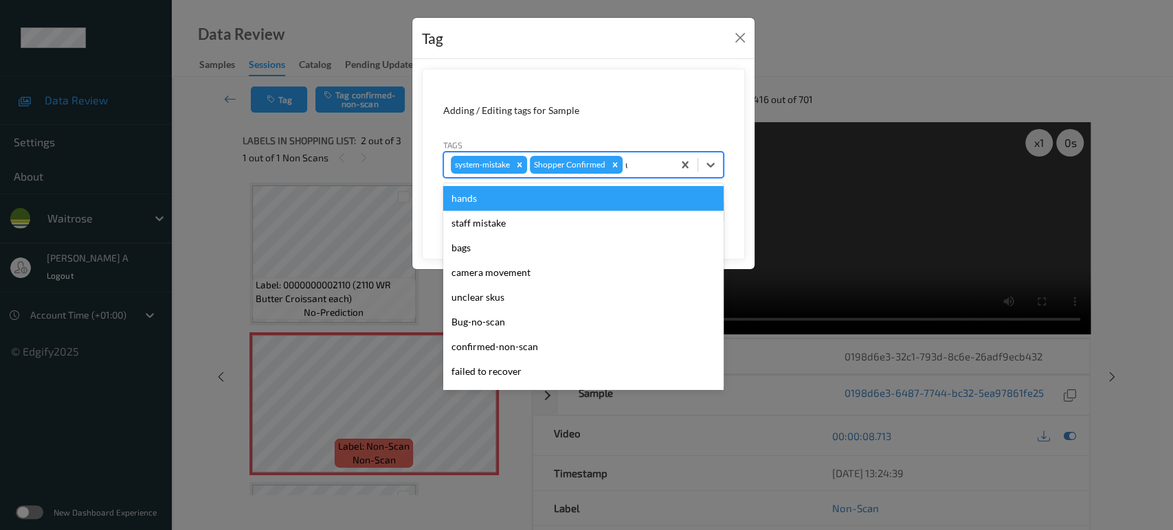
type input "un"
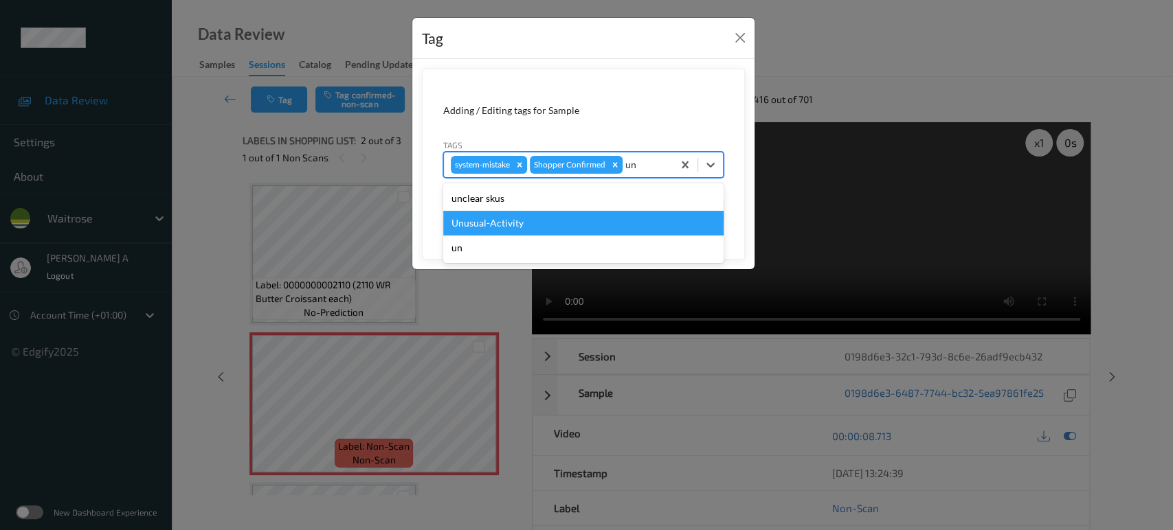
click at [545, 216] on div "Unusual-Activity" at bounding box center [583, 223] width 280 height 25
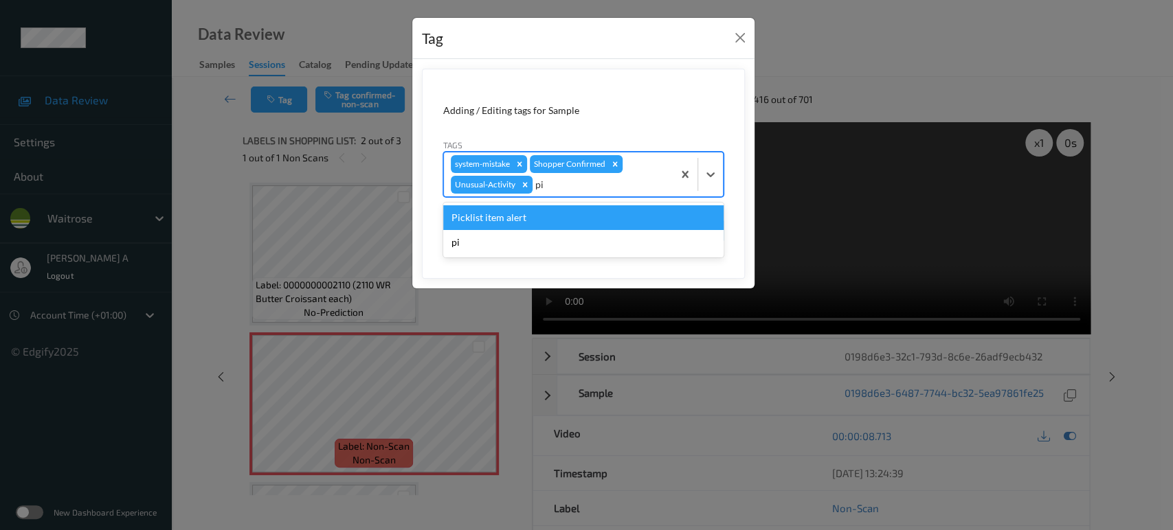
type input "pic"
click at [545, 216] on div "Picklist item alert" at bounding box center [583, 217] width 280 height 25
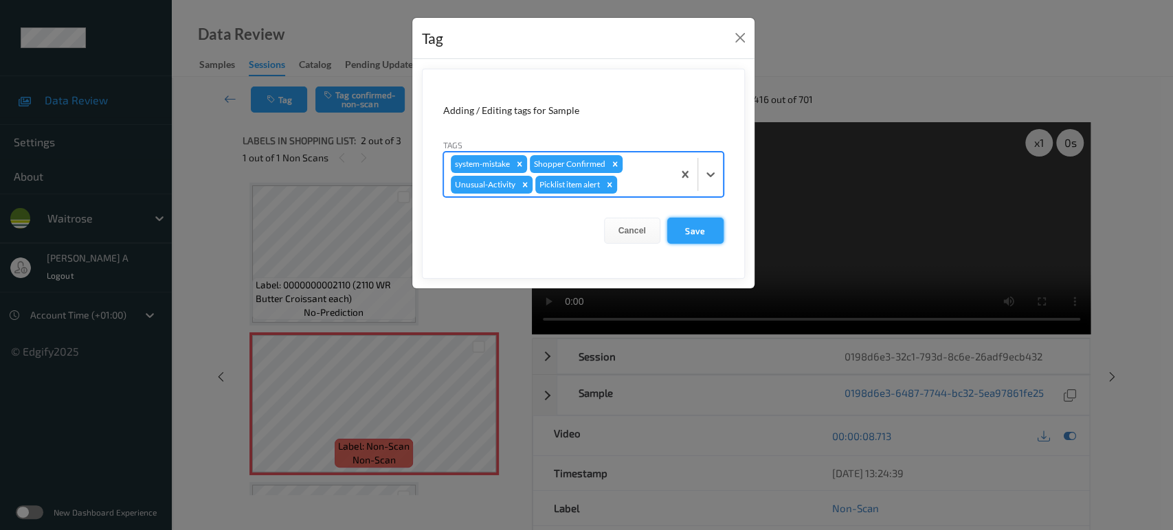
click at [681, 229] on button "Save" at bounding box center [695, 231] width 56 height 26
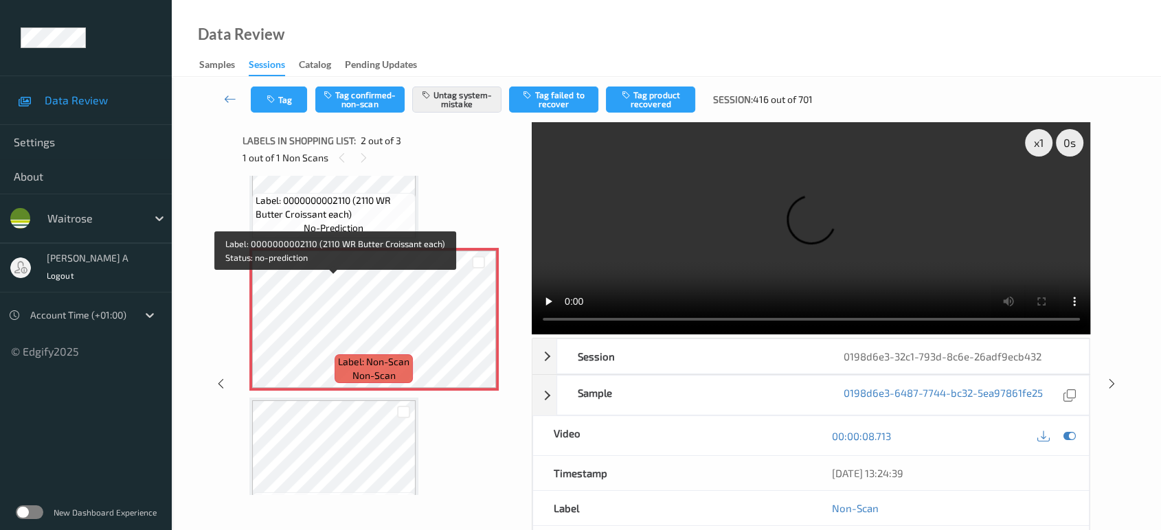
scroll to position [134, 0]
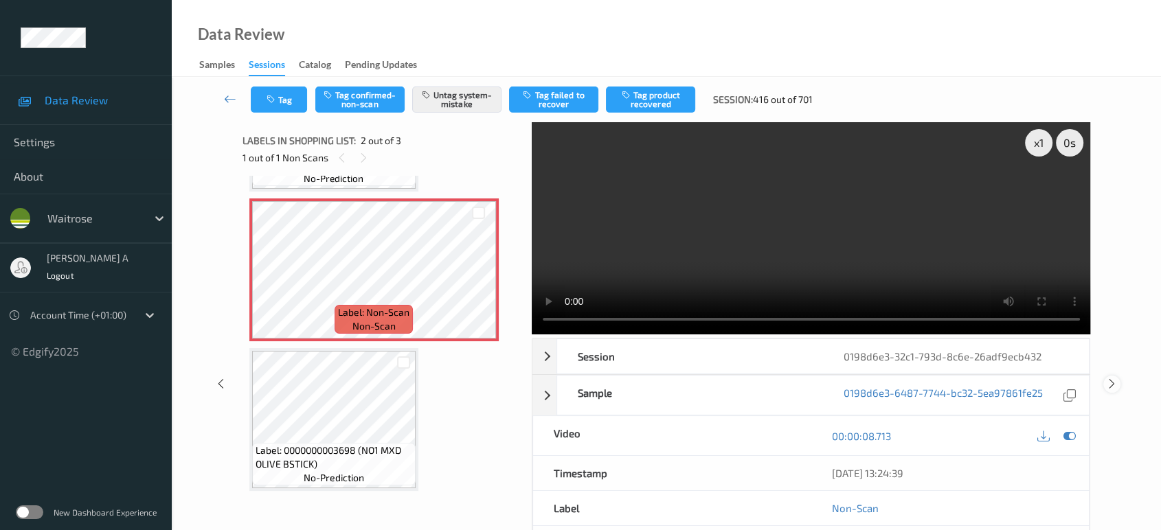
click at [1114, 378] on icon at bounding box center [1112, 384] width 12 height 12
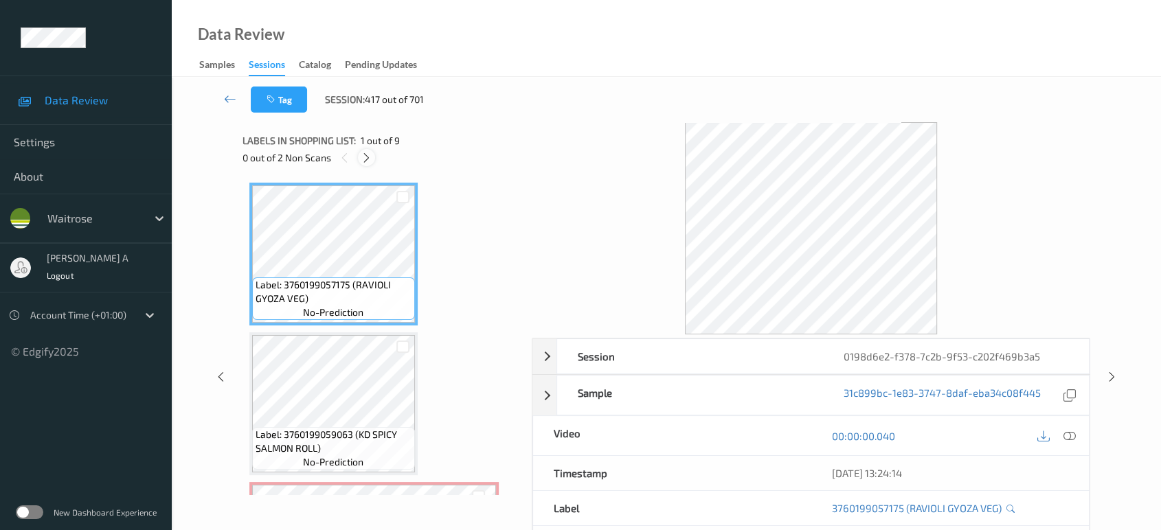
click at [371, 159] on icon at bounding box center [367, 158] width 12 height 12
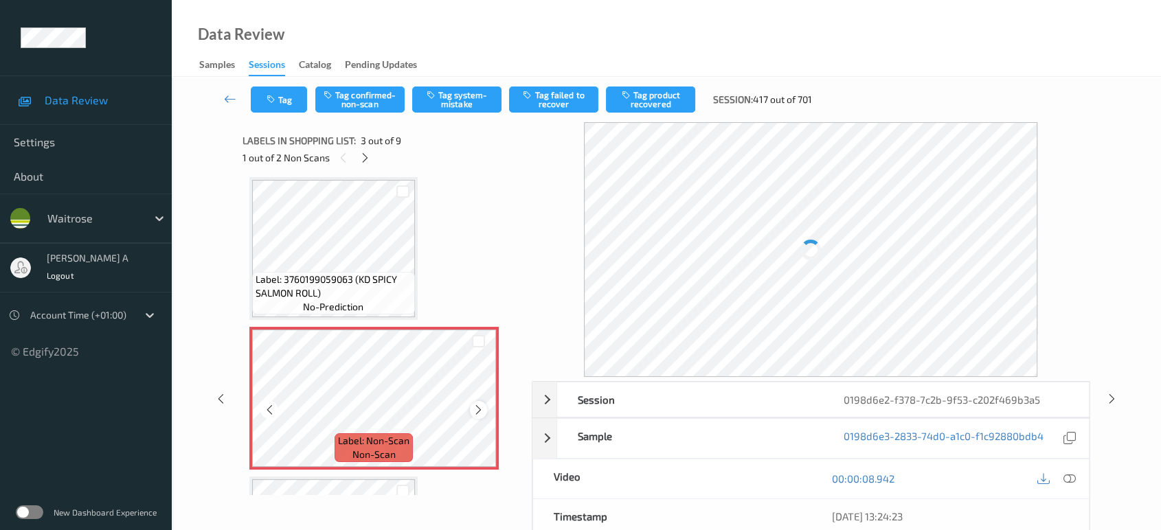
click at [473, 407] on icon at bounding box center [479, 410] width 12 height 12
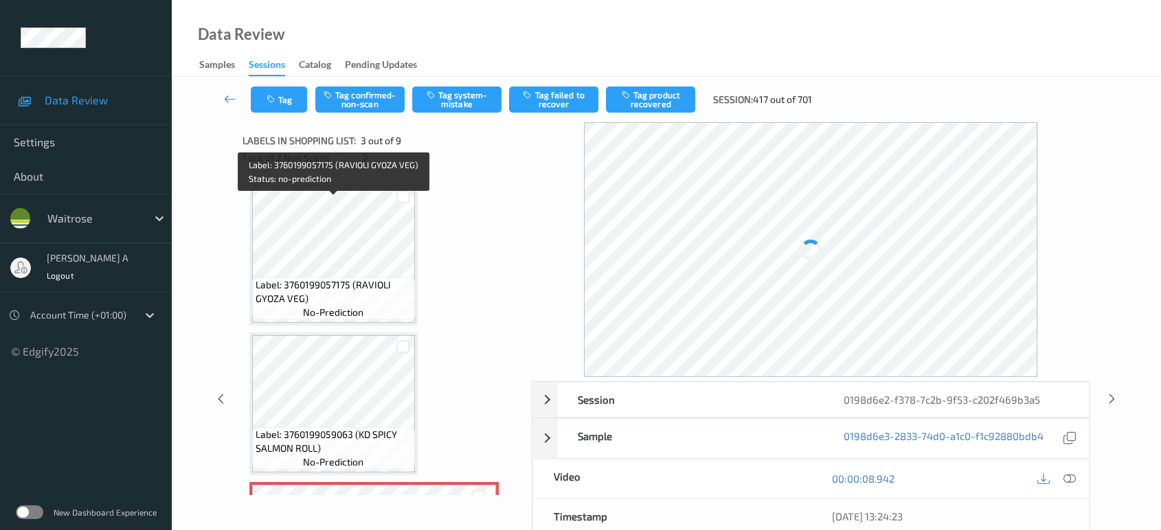
scroll to position [0, 0]
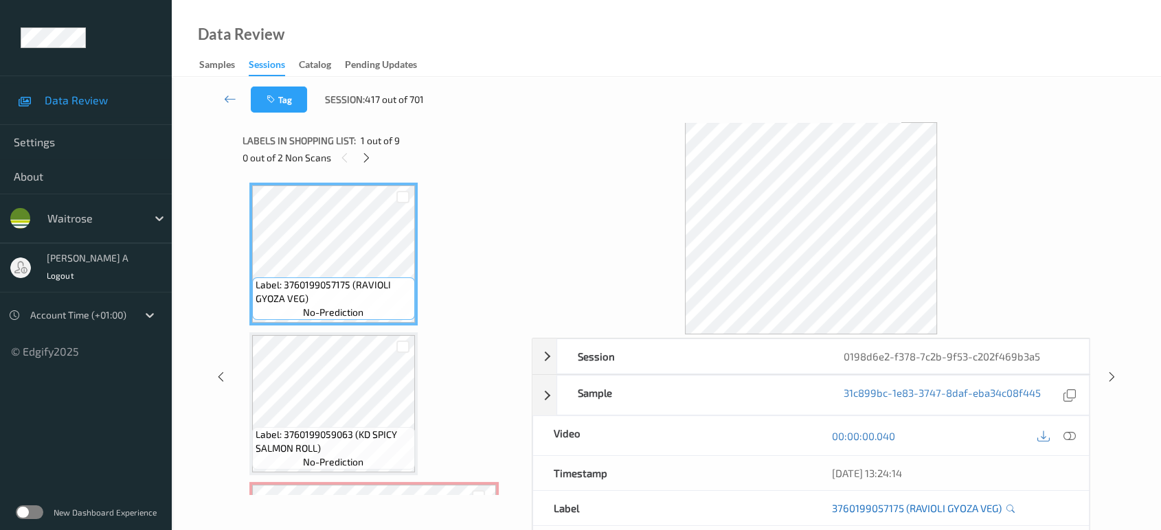
drag, startPoint x: 1071, startPoint y: 434, endPoint x: 998, endPoint y: 395, distance: 83.3
click at [1071, 434] on icon at bounding box center [1069, 436] width 12 height 12
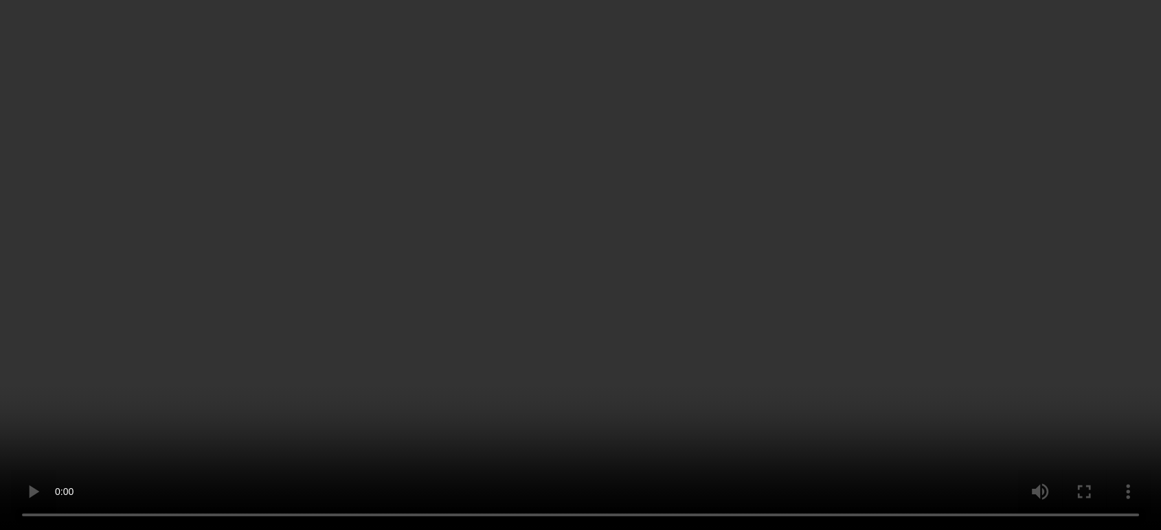
scroll to position [229, 0]
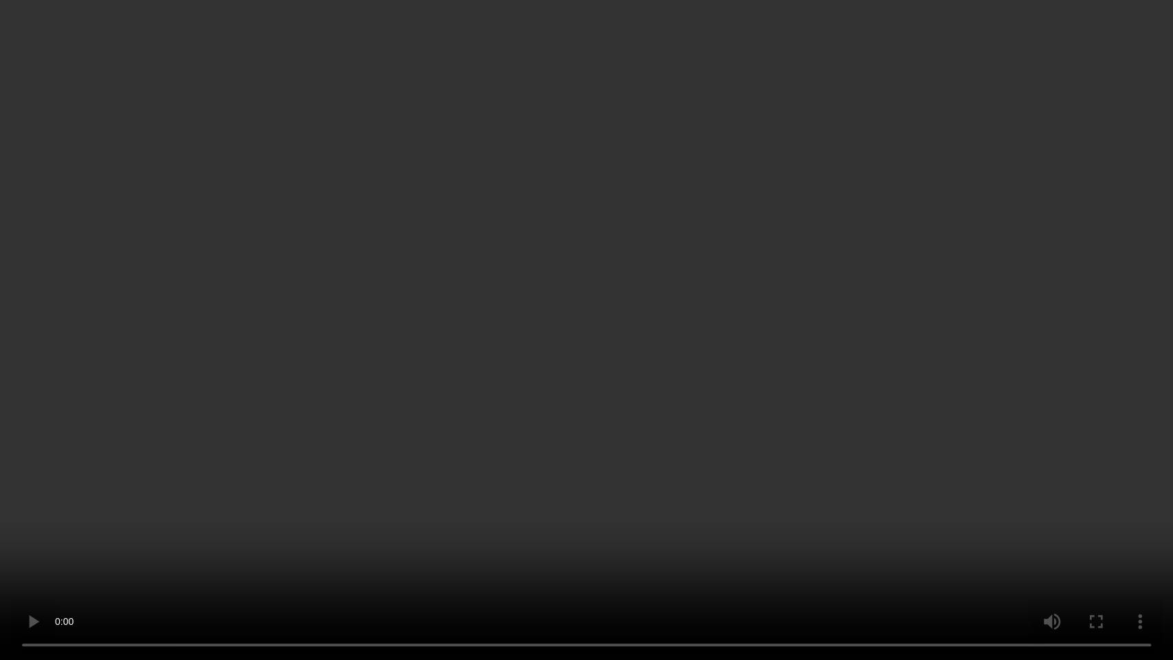
drag, startPoint x: 723, startPoint y: 398, endPoint x: 711, endPoint y: 379, distance: 22.5
click at [723, 398] on video at bounding box center [586, 330] width 1173 height 660
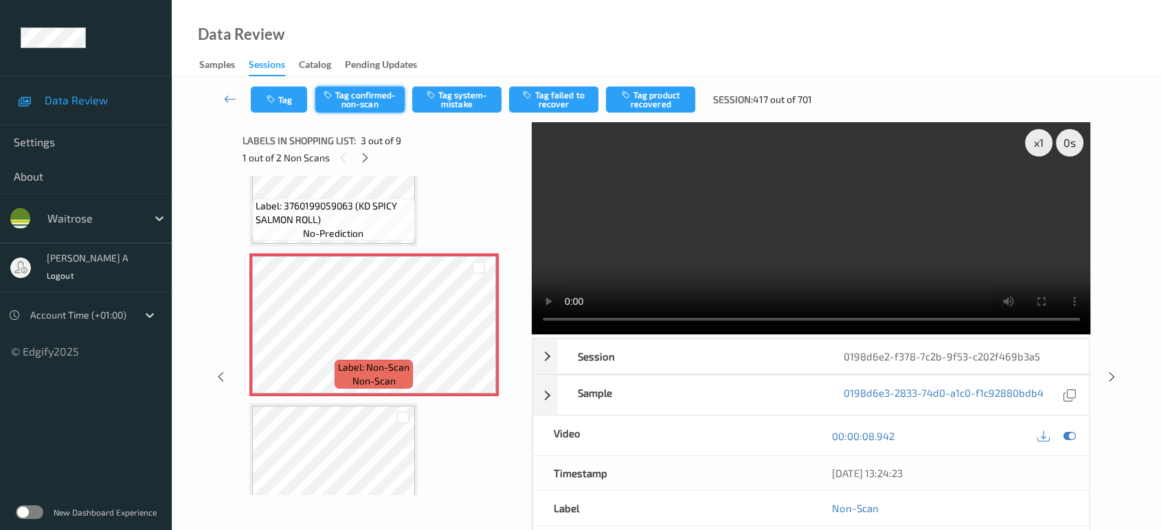
click at [361, 95] on button "Tag confirmed-non-scan" at bounding box center [359, 100] width 89 height 26
click at [646, 99] on button "Tag product recovered" at bounding box center [650, 100] width 89 height 26
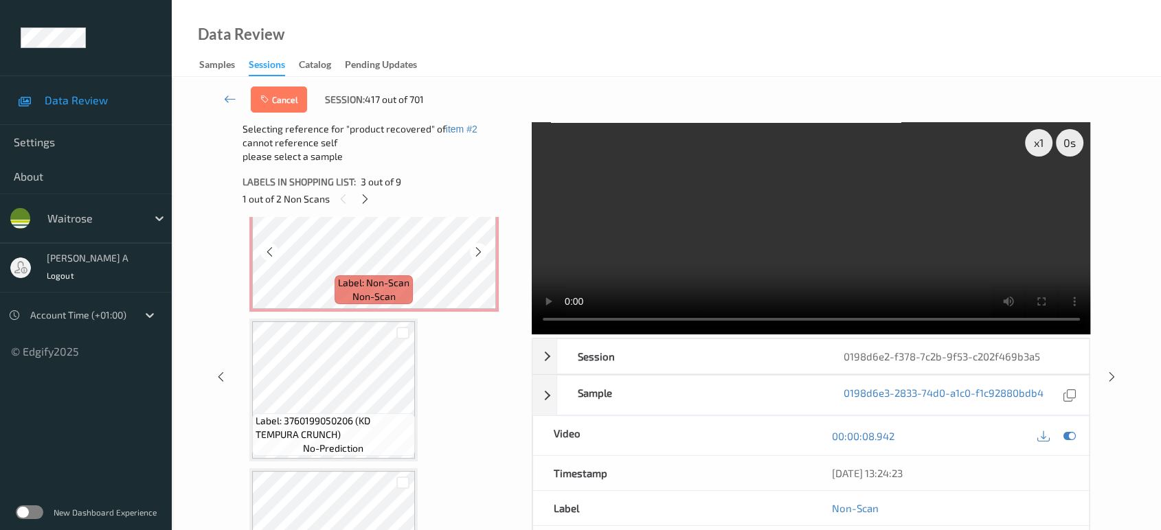
scroll to position [687, 0]
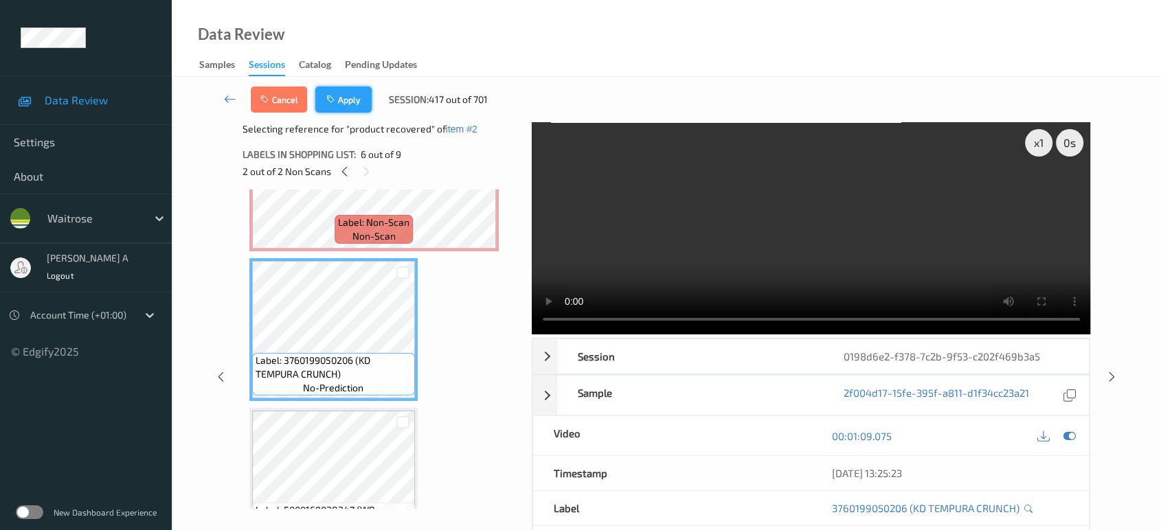
click at [346, 93] on button "Apply" at bounding box center [343, 100] width 56 height 26
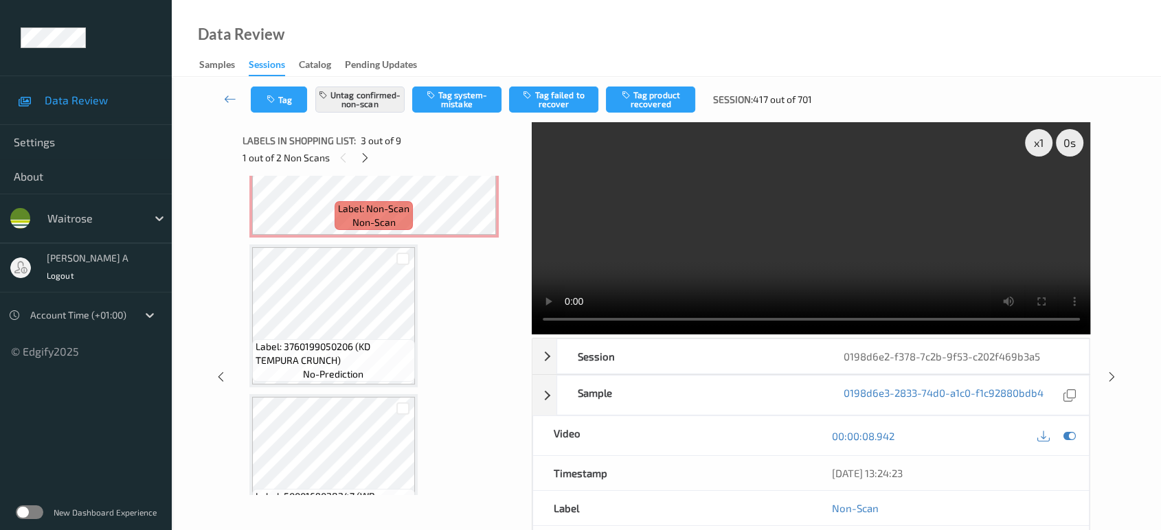
scroll to position [155, 0]
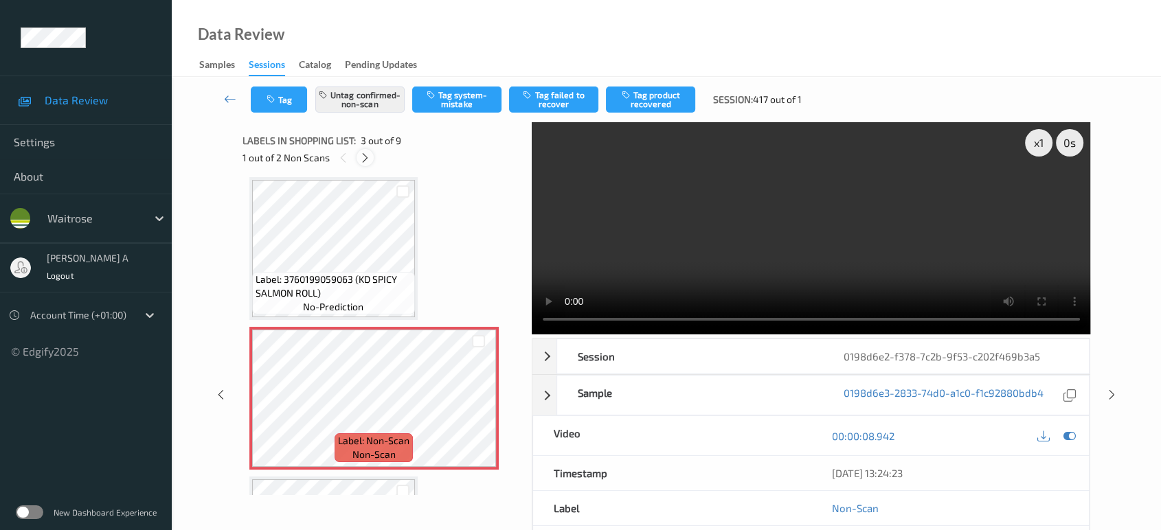
click at [365, 158] on icon at bounding box center [365, 158] width 12 height 12
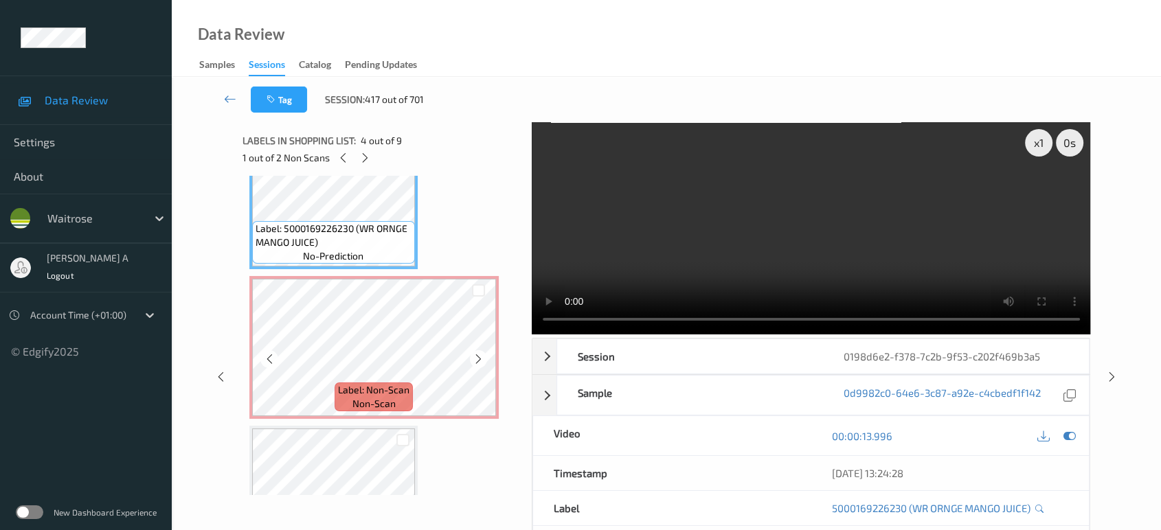
scroll to position [530, 0]
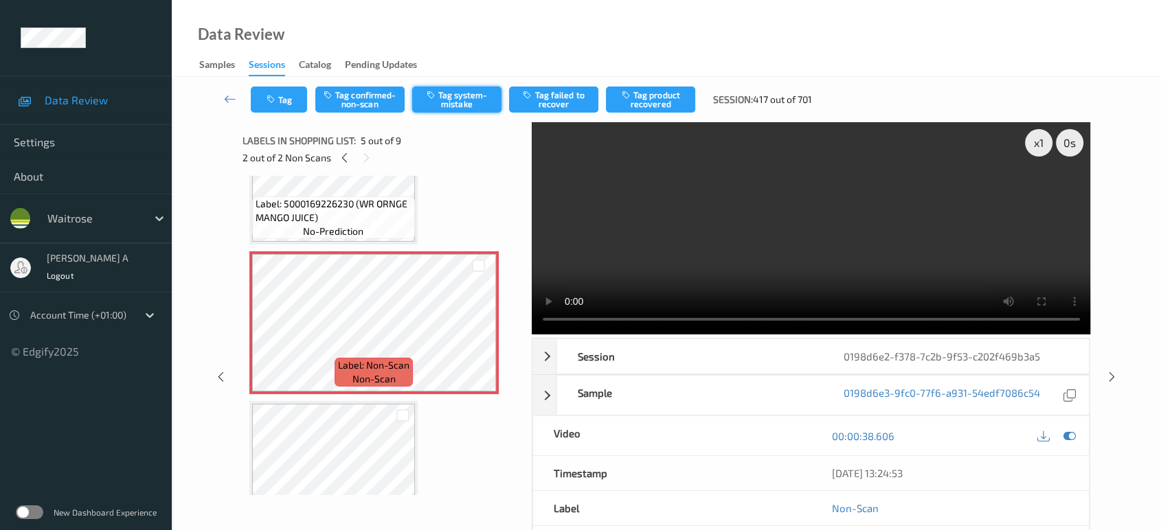
click at [468, 97] on button "Tag system-mistake" at bounding box center [456, 100] width 89 height 26
click at [280, 100] on button "Tag" at bounding box center [279, 100] width 56 height 26
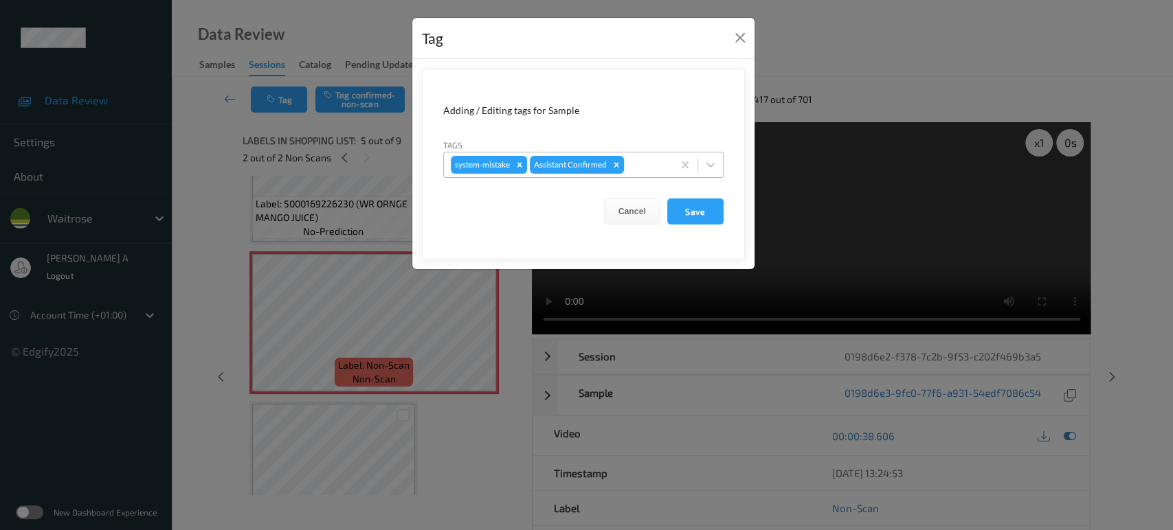
click at [657, 163] on div at bounding box center [646, 165] width 39 height 16
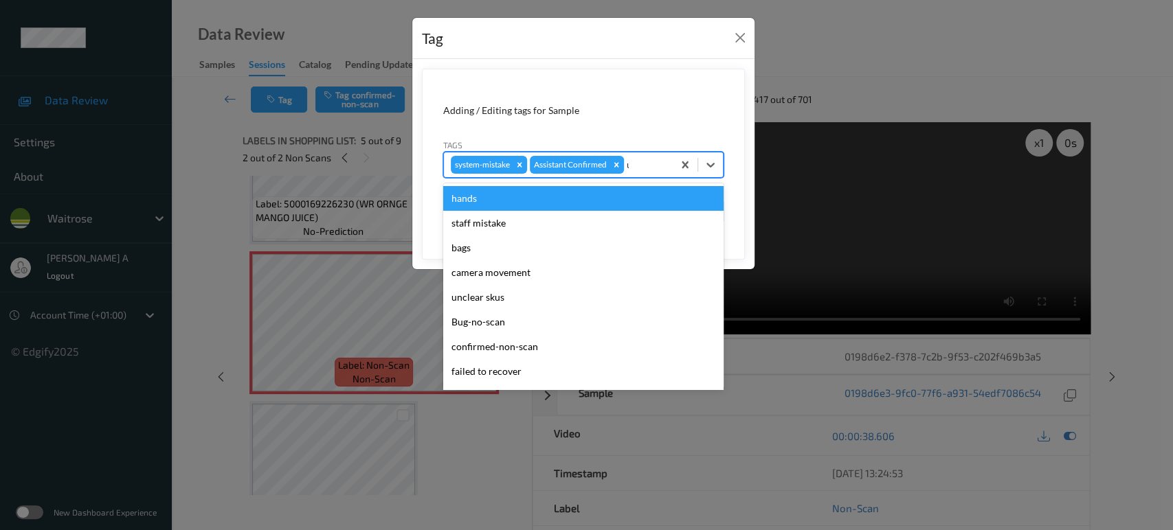
type input "un"
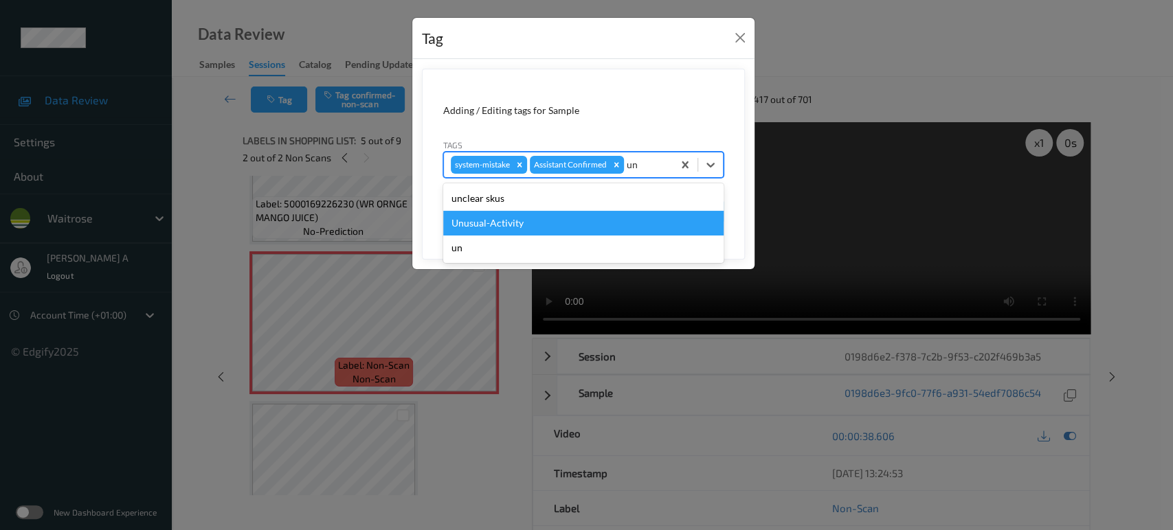
click at [581, 222] on div "Unusual-Activity" at bounding box center [583, 223] width 280 height 25
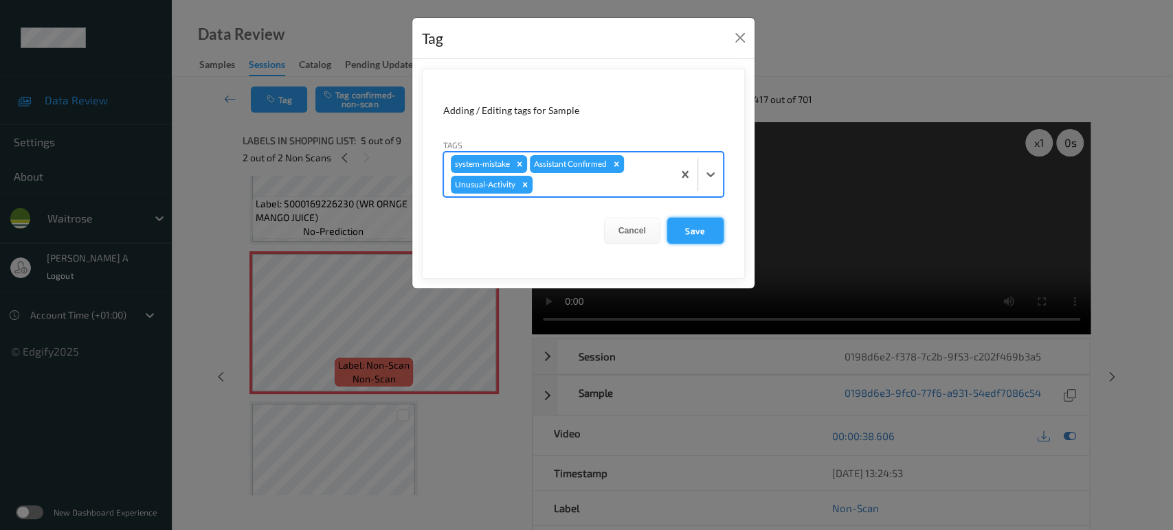
click at [708, 237] on button "Save" at bounding box center [695, 231] width 56 height 26
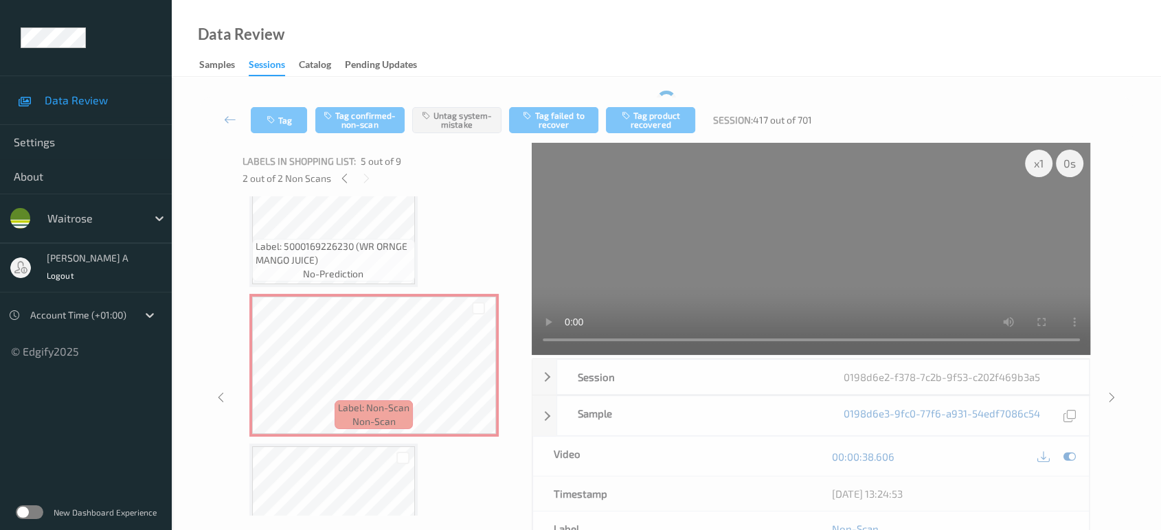
scroll to position [495, 0]
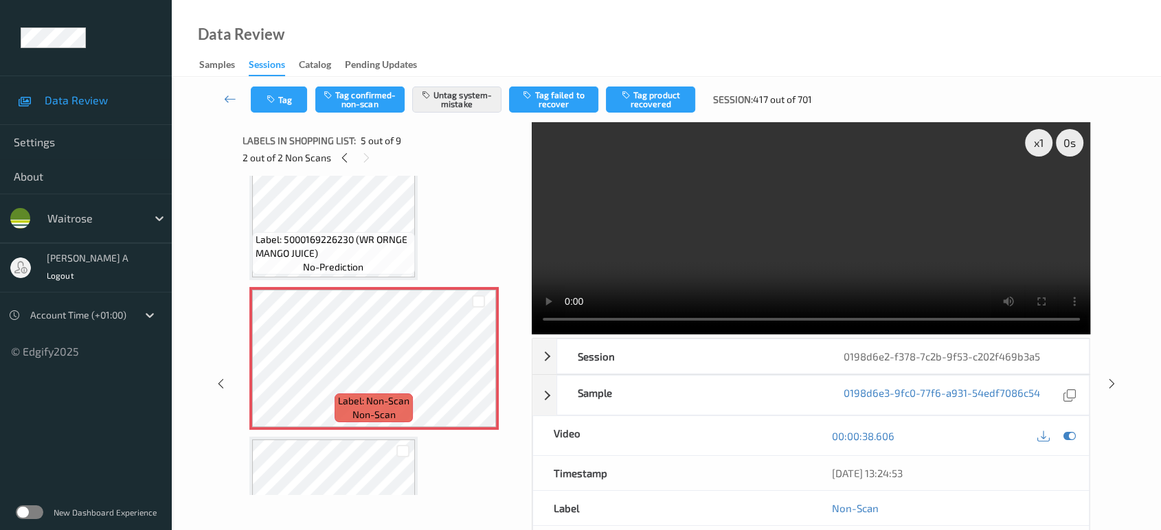
click at [223, 328] on div "x 1 0 s Session 0198d6e2-f378-7c2b-9f53-c202f469b3a5 Session ID 0198d6e2-f378-7…" at bounding box center [666, 384] width 933 height 524
click at [224, 385] on icon at bounding box center [221, 384] width 12 height 12
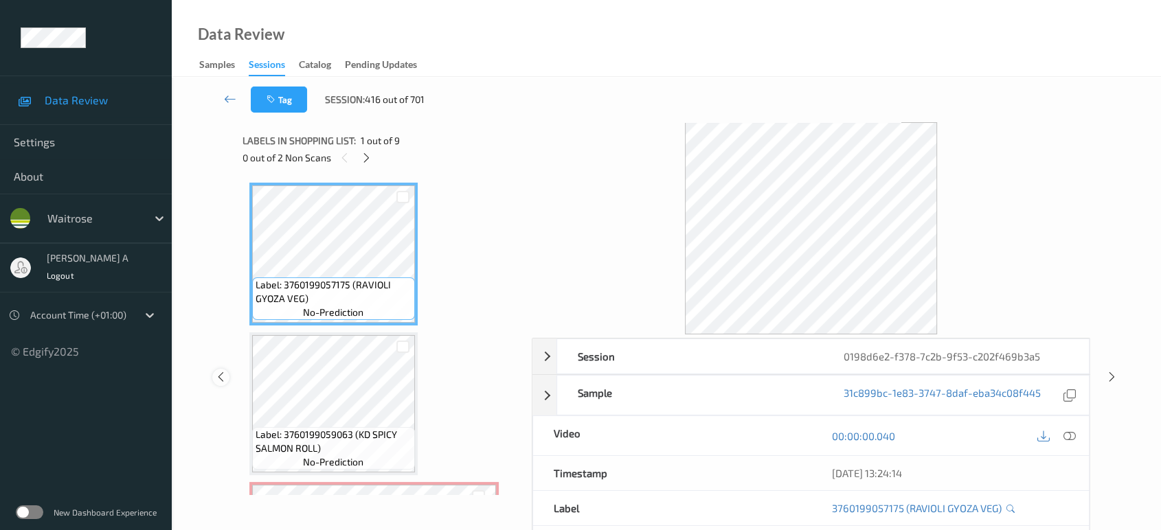
click at [221, 374] on icon at bounding box center [221, 377] width 12 height 12
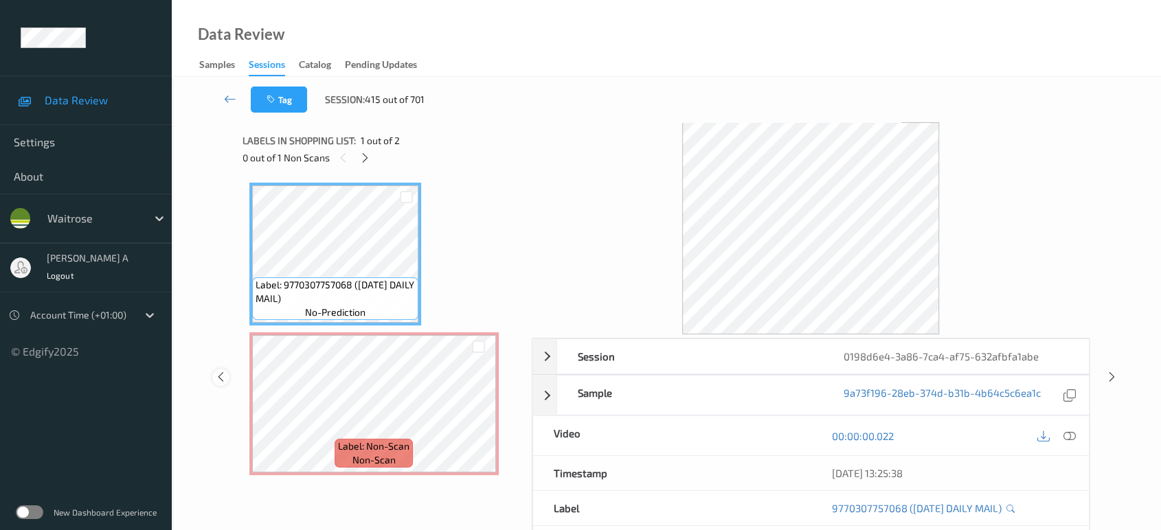
click at [224, 379] on icon at bounding box center [221, 377] width 12 height 12
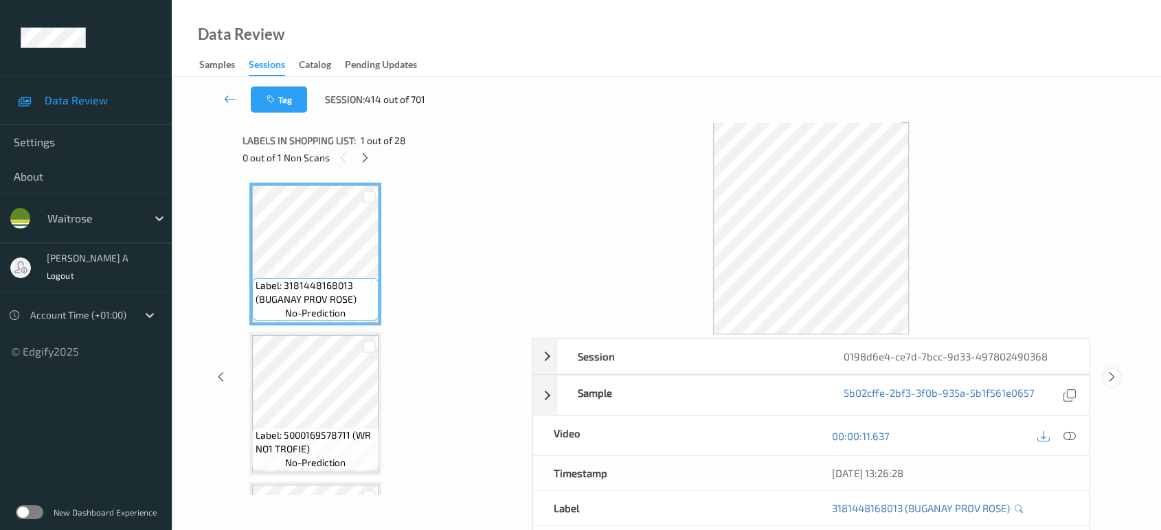
click at [1114, 377] on icon at bounding box center [1112, 377] width 12 height 12
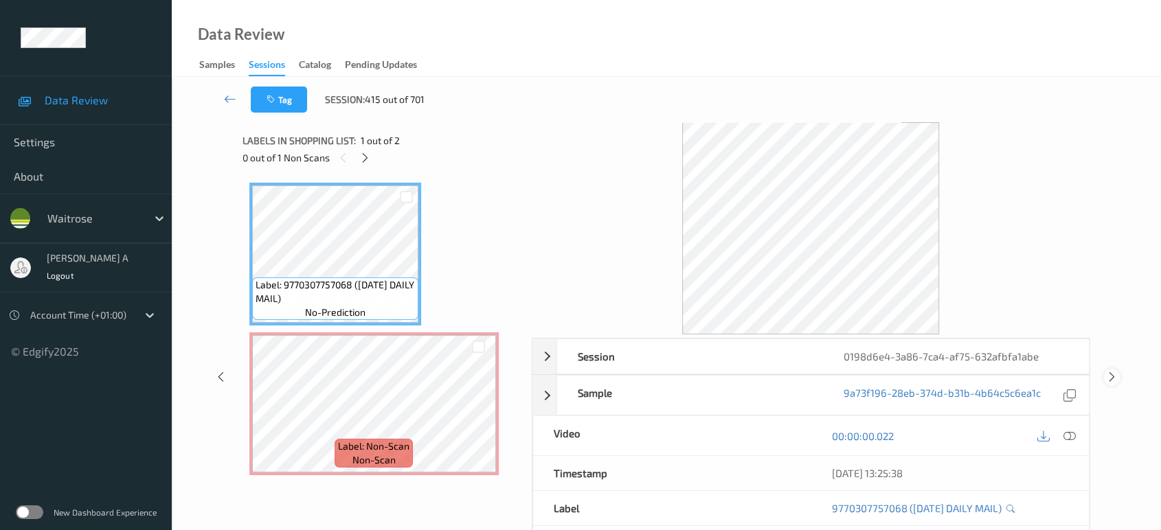
click at [1114, 376] on icon at bounding box center [1112, 377] width 12 height 12
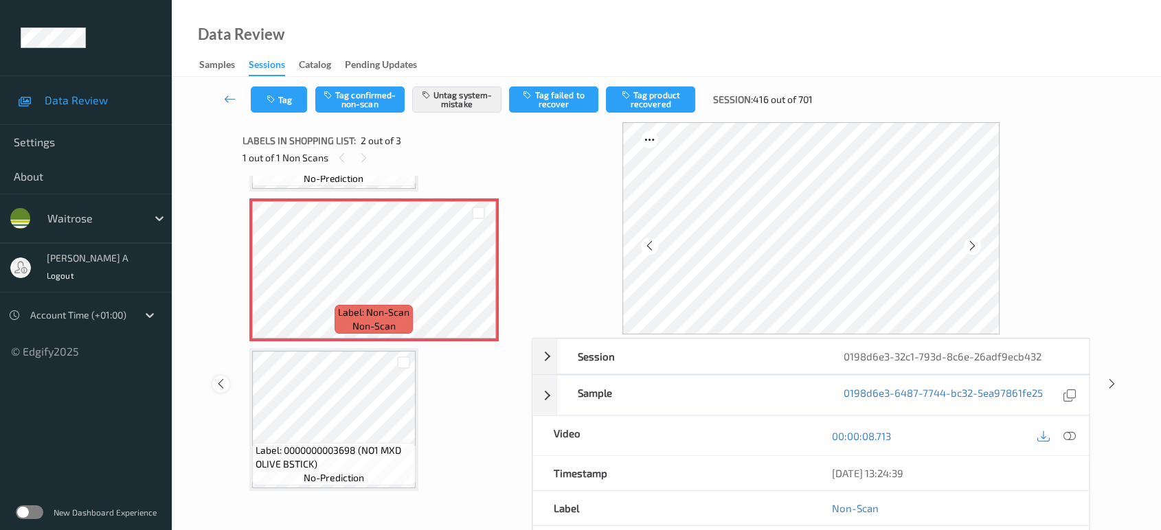
click at [219, 389] on icon at bounding box center [221, 384] width 12 height 12
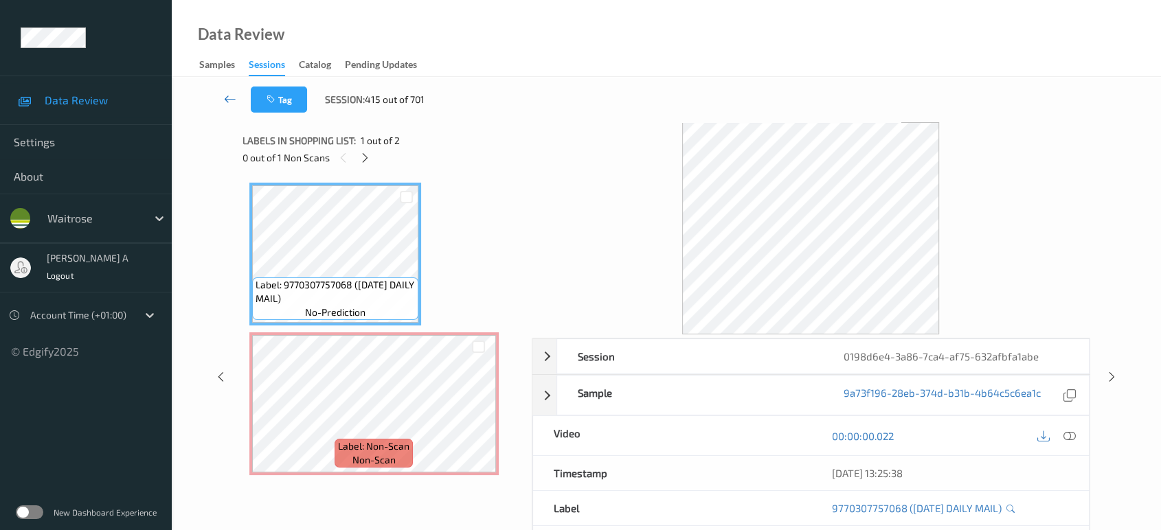
click at [222, 95] on link at bounding box center [230, 100] width 41 height 26
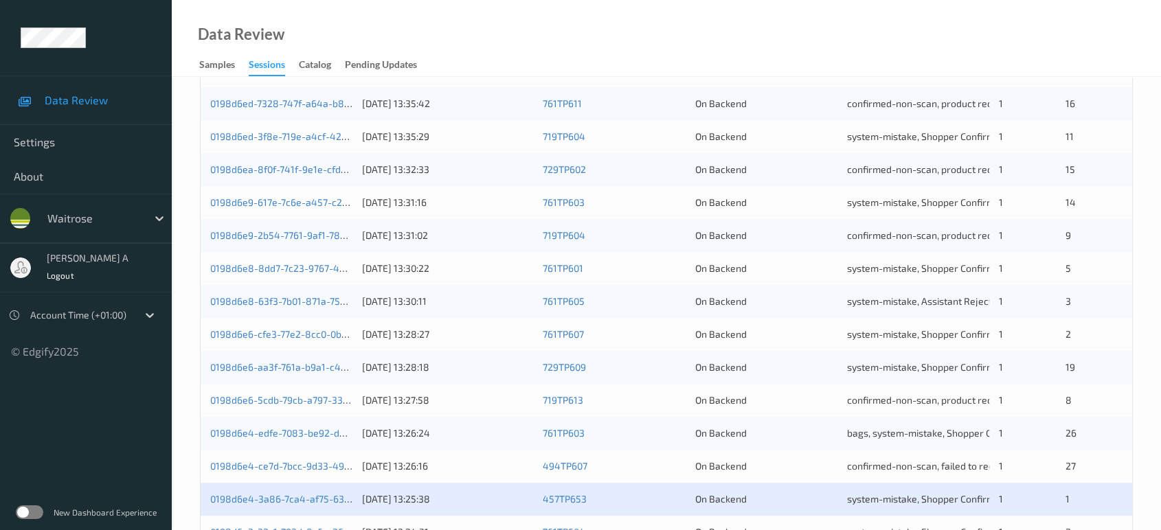
scroll to position [381, 0]
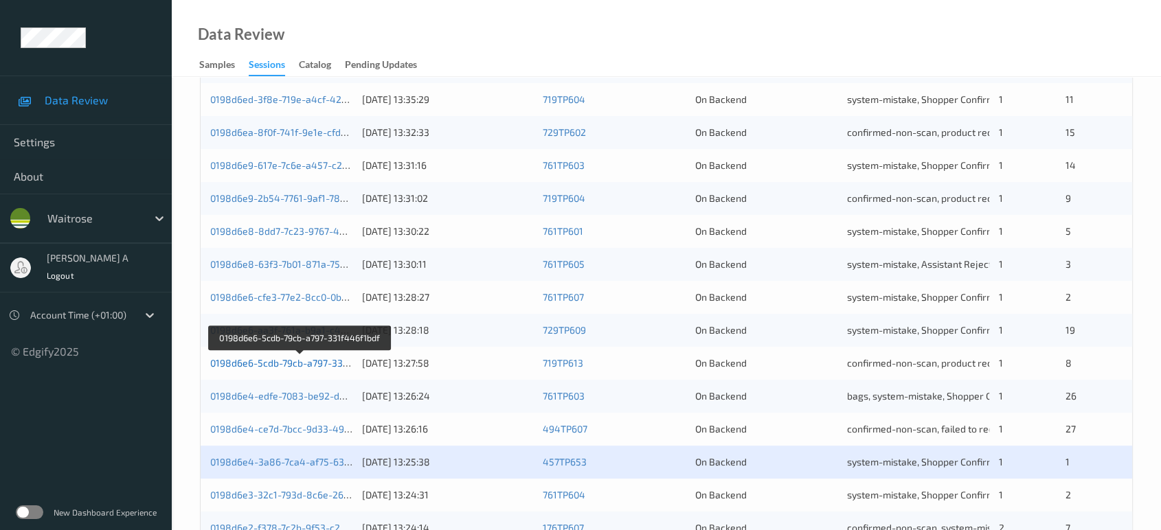
click at [306, 357] on link "0198d6e6-5cdb-79cb-a797-331f446f1bdf" at bounding box center [300, 363] width 180 height 12
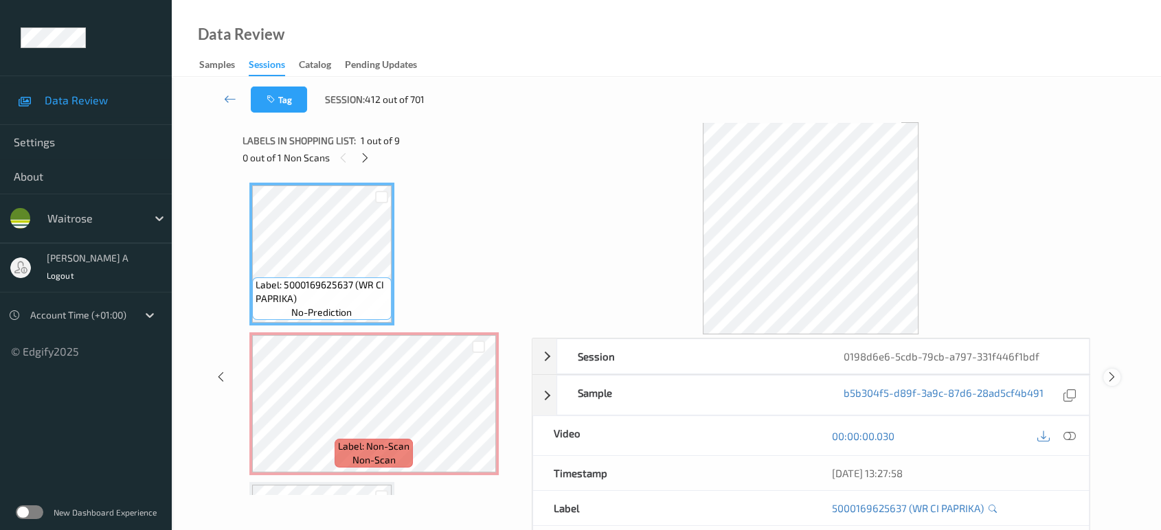
click at [1111, 372] on icon at bounding box center [1112, 377] width 12 height 12
click at [368, 156] on icon at bounding box center [365, 158] width 12 height 12
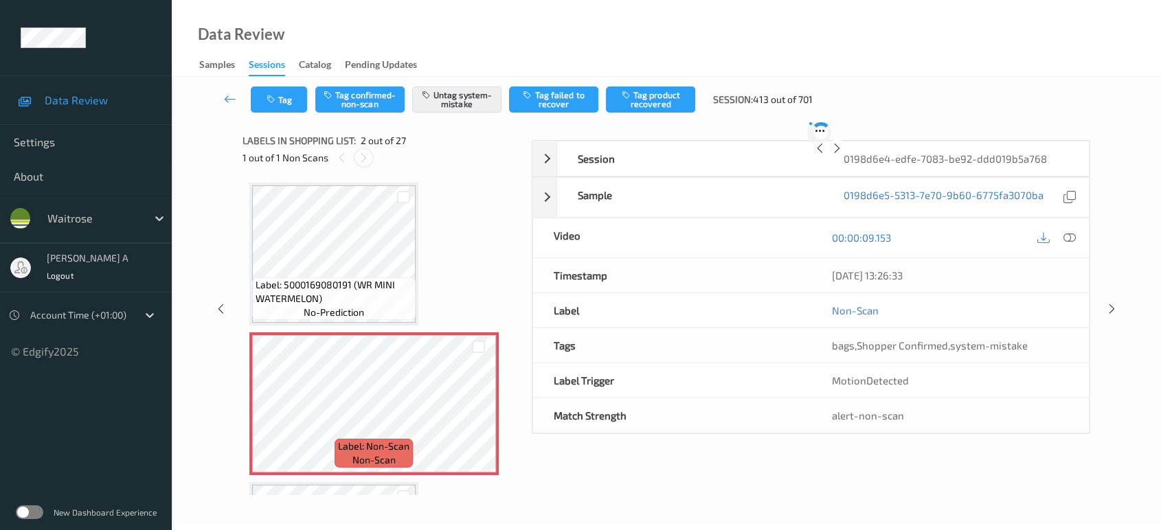
scroll to position [6, 0]
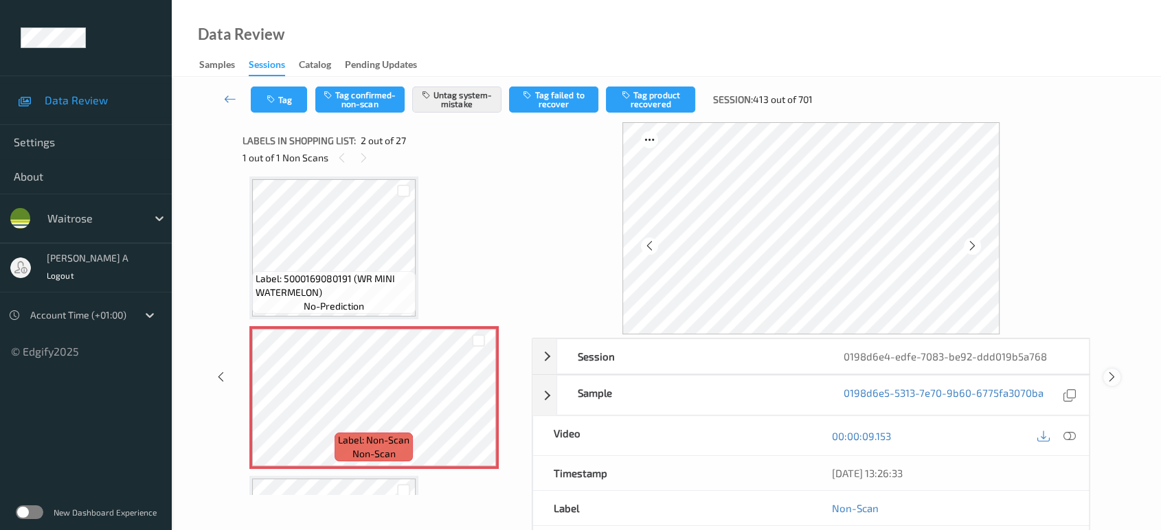
click at [1110, 379] on icon at bounding box center [1112, 377] width 12 height 12
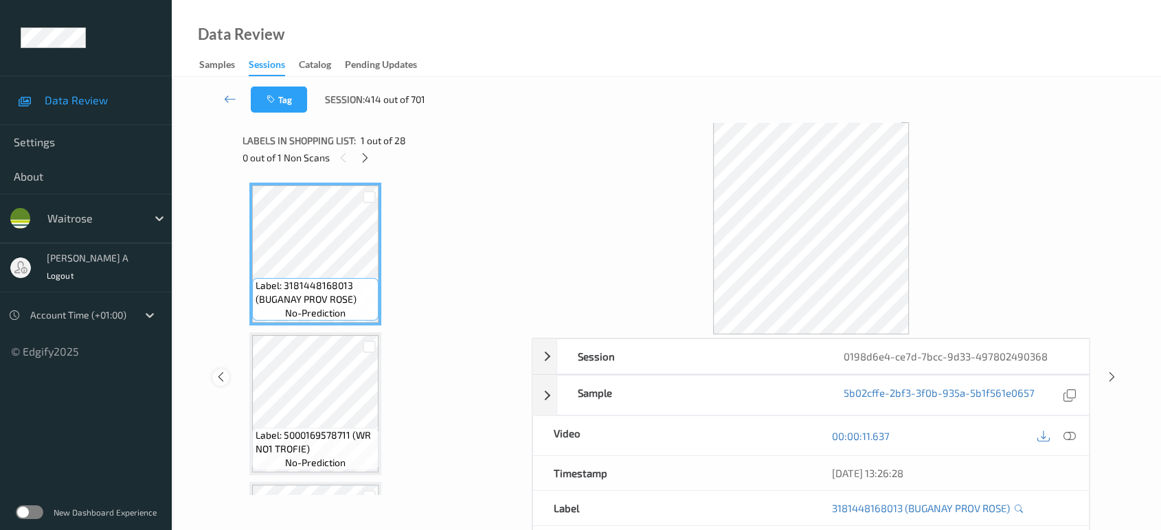
click at [225, 378] on icon at bounding box center [221, 377] width 12 height 12
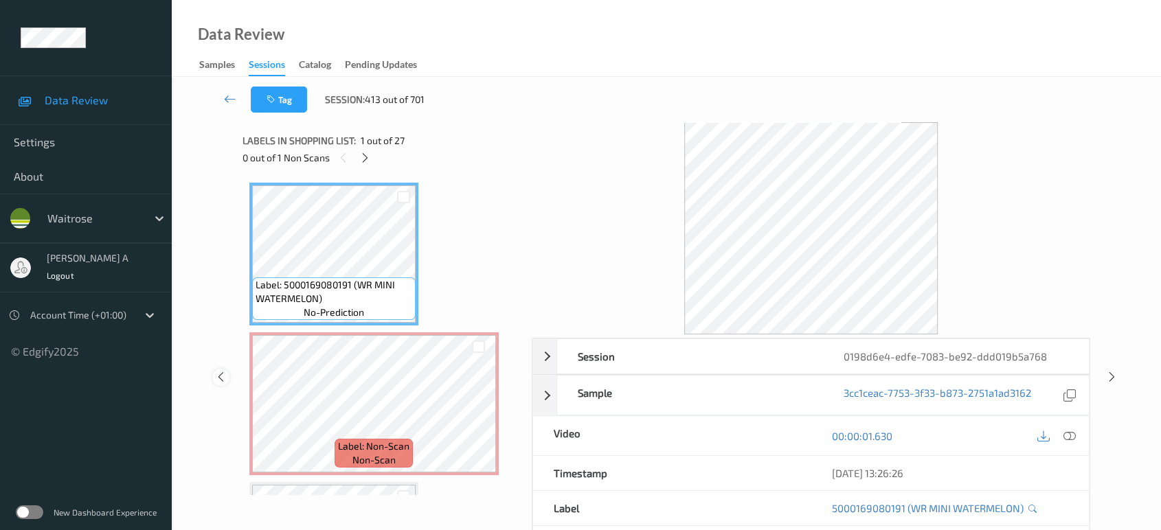
click at [225, 378] on icon at bounding box center [221, 377] width 12 height 12
click at [1107, 379] on icon at bounding box center [1112, 377] width 12 height 12
click at [1110, 378] on icon at bounding box center [1112, 377] width 12 height 12
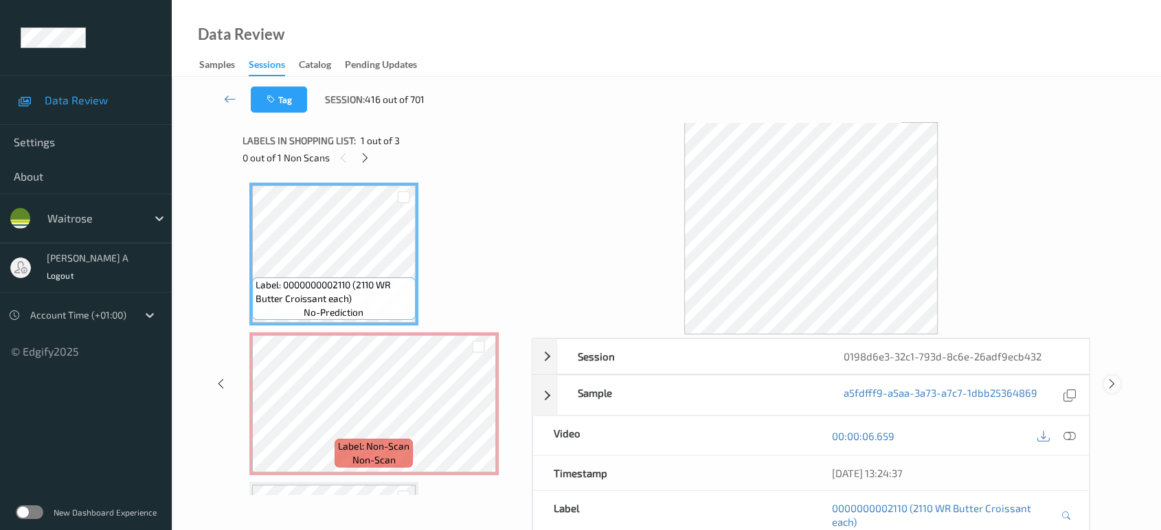
click at [1114, 384] on icon at bounding box center [1112, 384] width 12 height 12
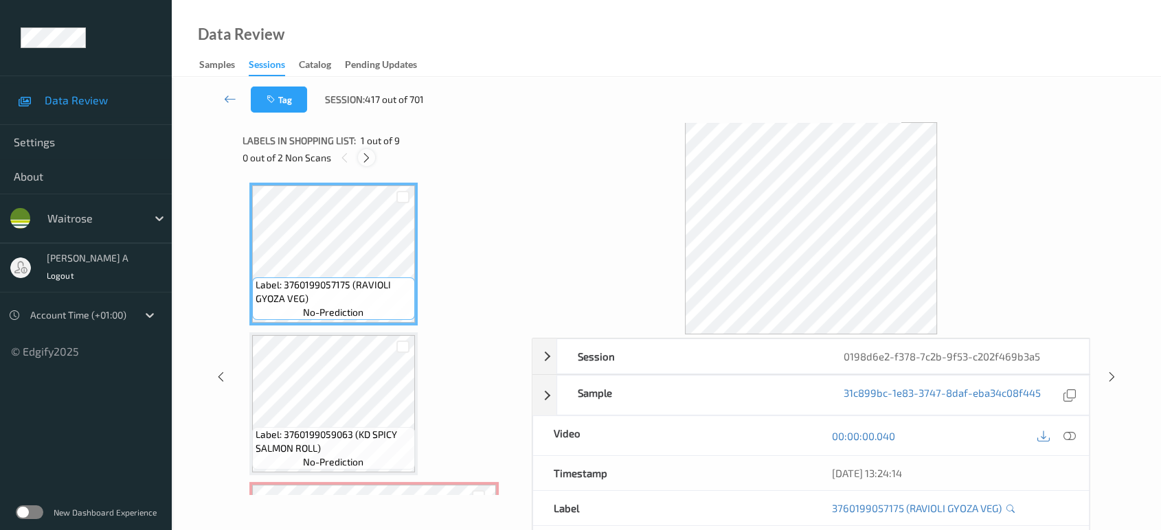
click at [368, 164] on icon at bounding box center [367, 158] width 12 height 12
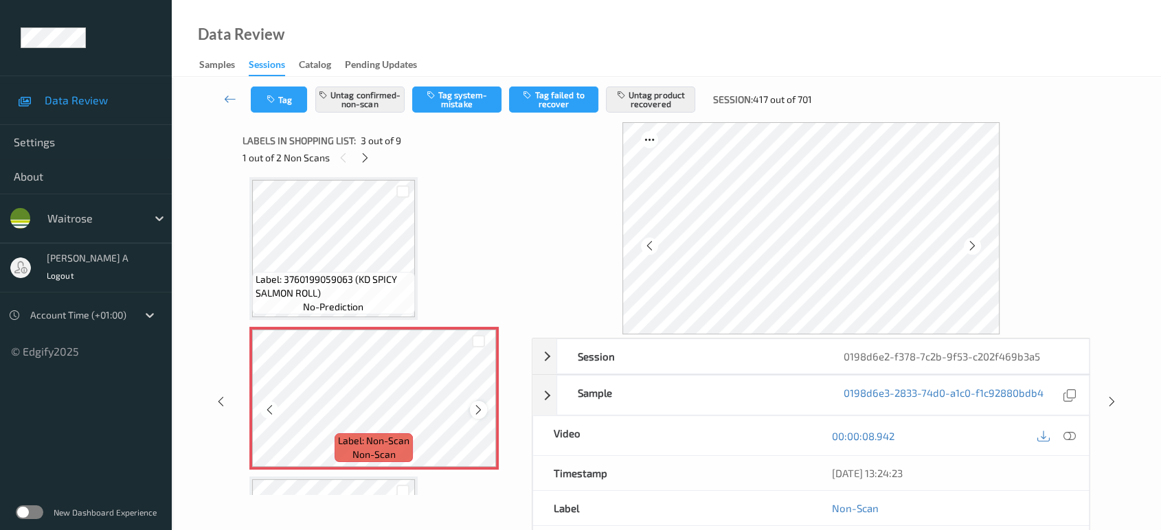
click at [479, 404] on icon at bounding box center [479, 410] width 12 height 12
click at [365, 164] on div at bounding box center [365, 157] width 17 height 17
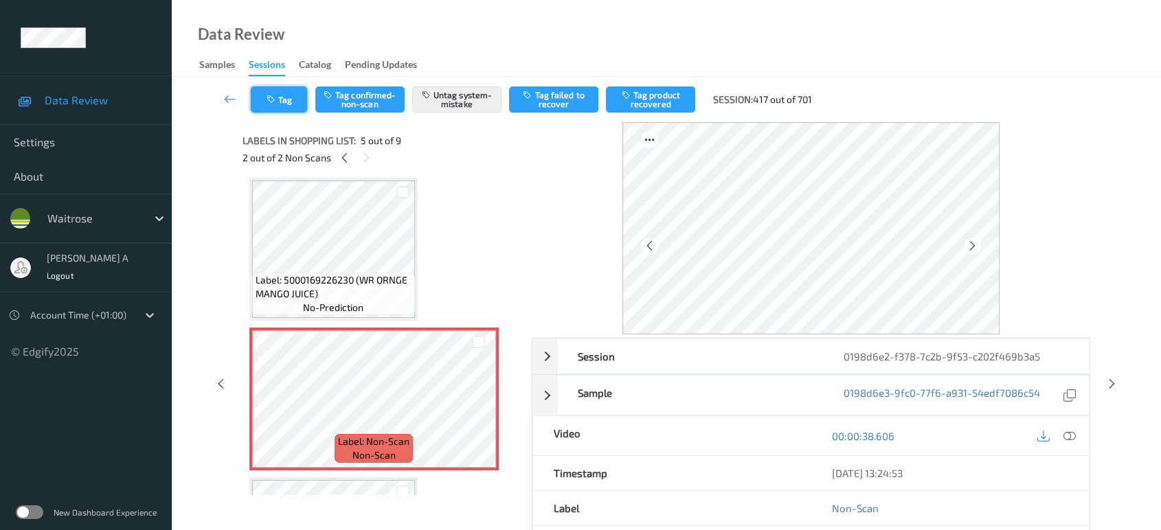
click at [287, 101] on button "Tag" at bounding box center [279, 100] width 56 height 26
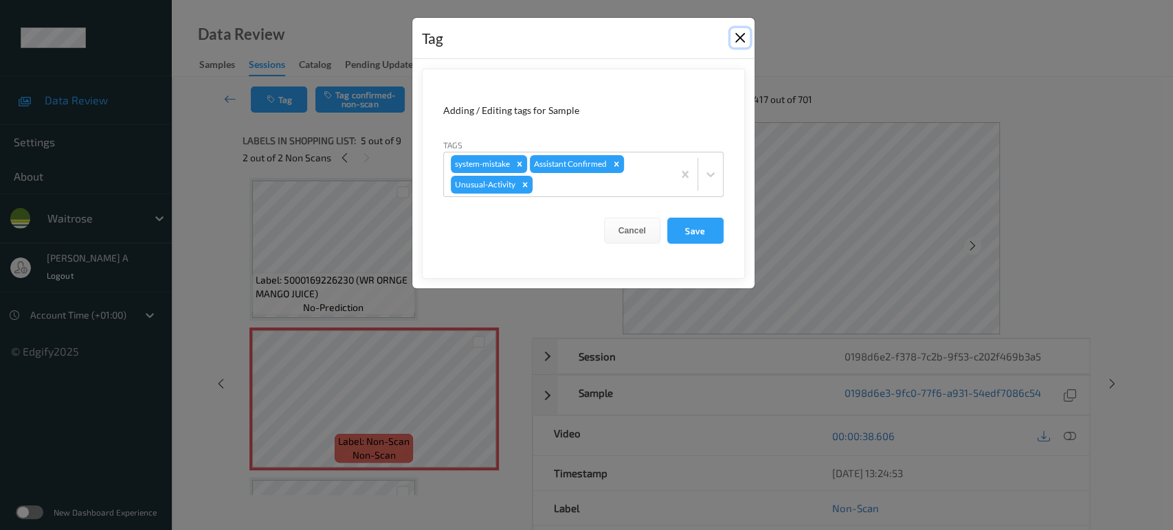
click at [742, 39] on button "Close" at bounding box center [739, 37] width 19 height 19
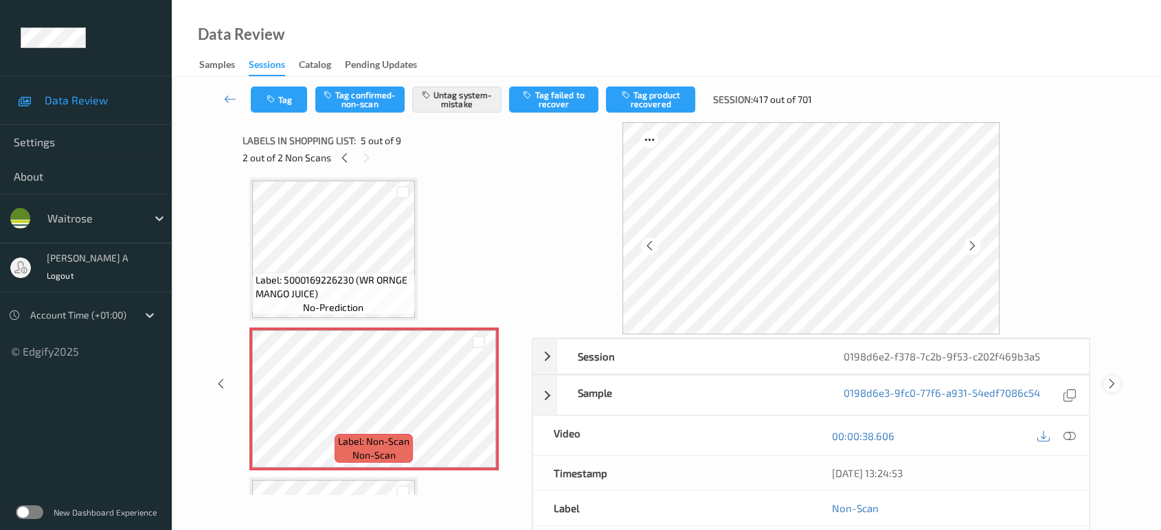
click at [1109, 383] on icon at bounding box center [1112, 384] width 12 height 12
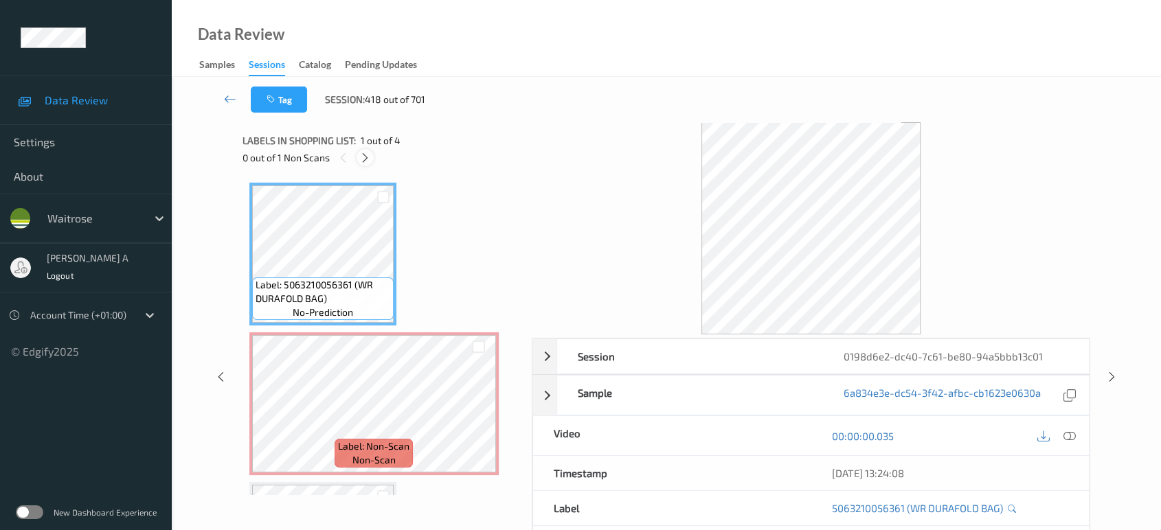
click at [370, 159] on icon at bounding box center [365, 158] width 12 height 12
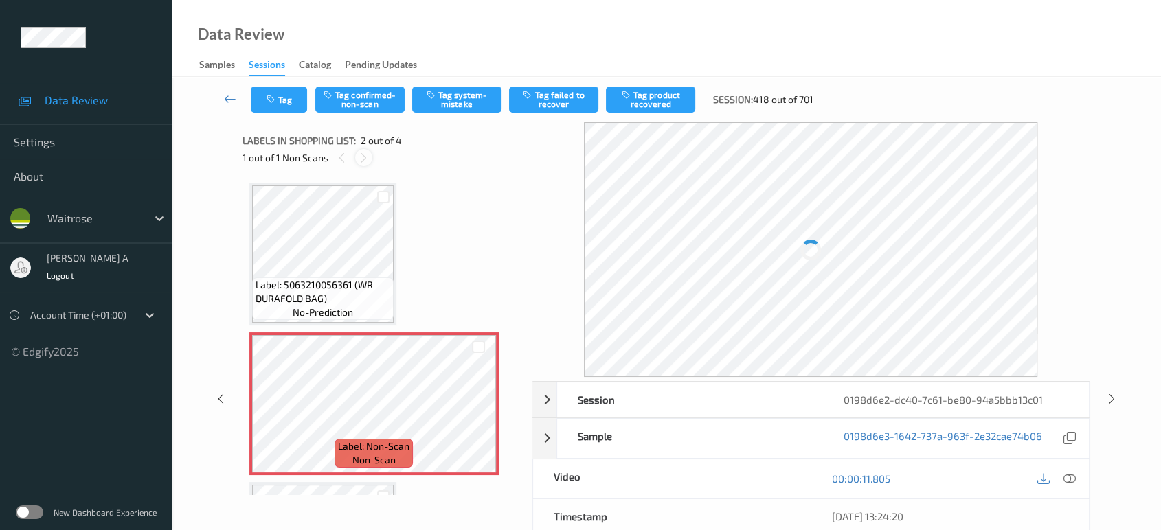
scroll to position [6, 0]
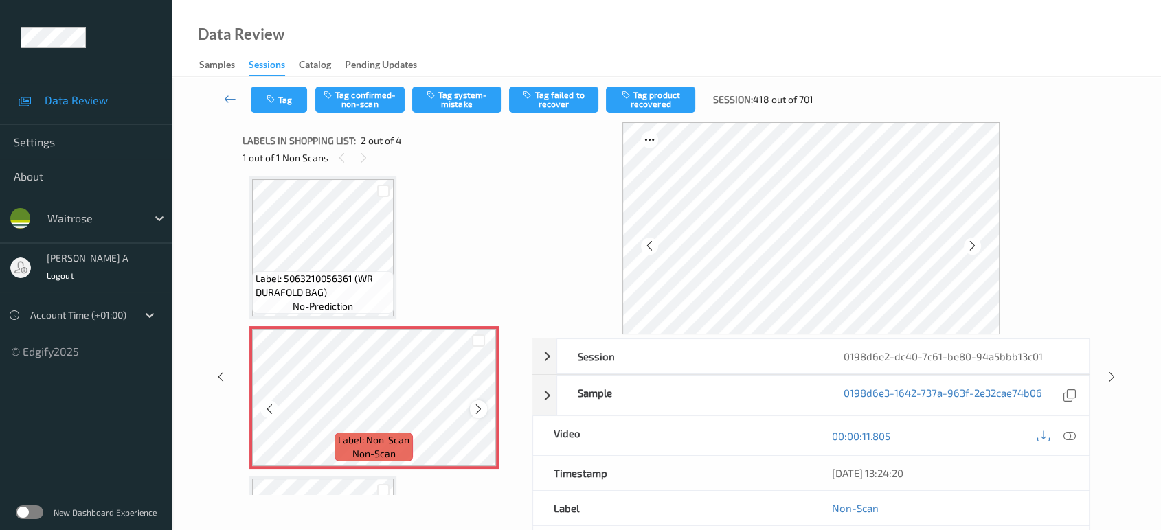
click at [482, 409] on icon at bounding box center [479, 409] width 12 height 12
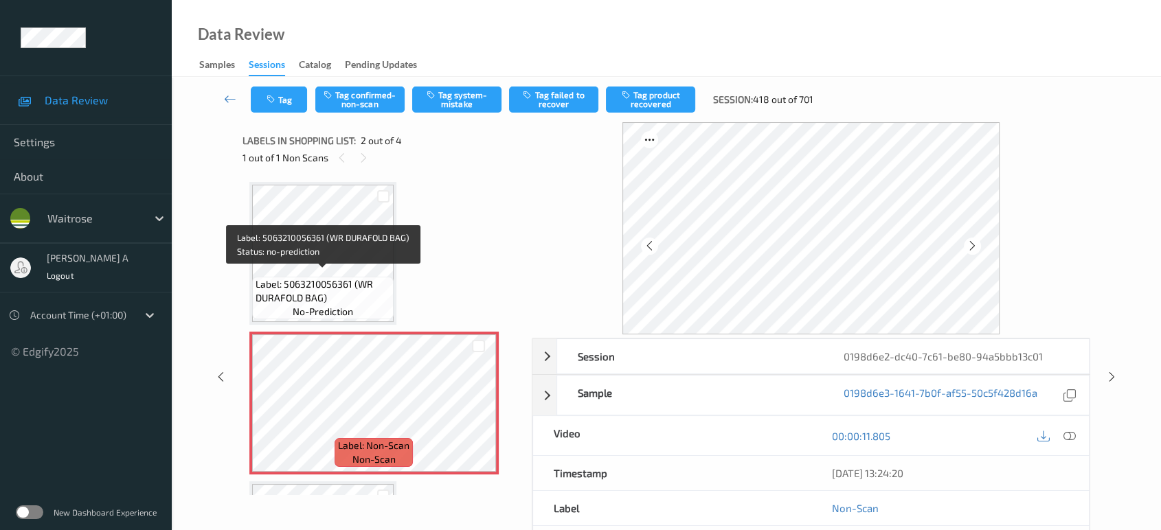
scroll to position [0, 0]
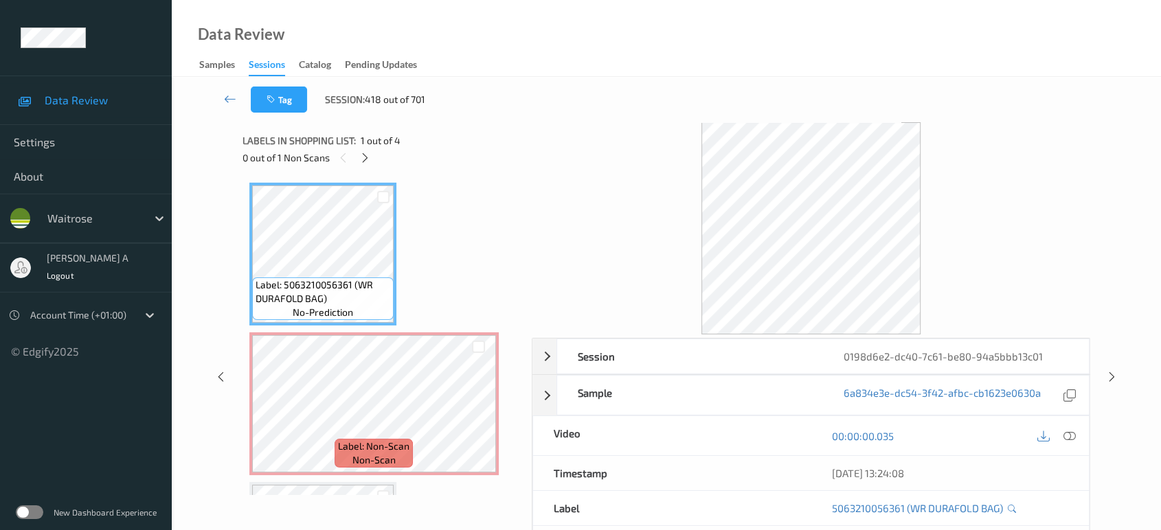
drag, startPoint x: 1070, startPoint y: 434, endPoint x: 1039, endPoint y: 409, distance: 39.2
click at [1070, 434] on icon at bounding box center [1069, 436] width 12 height 12
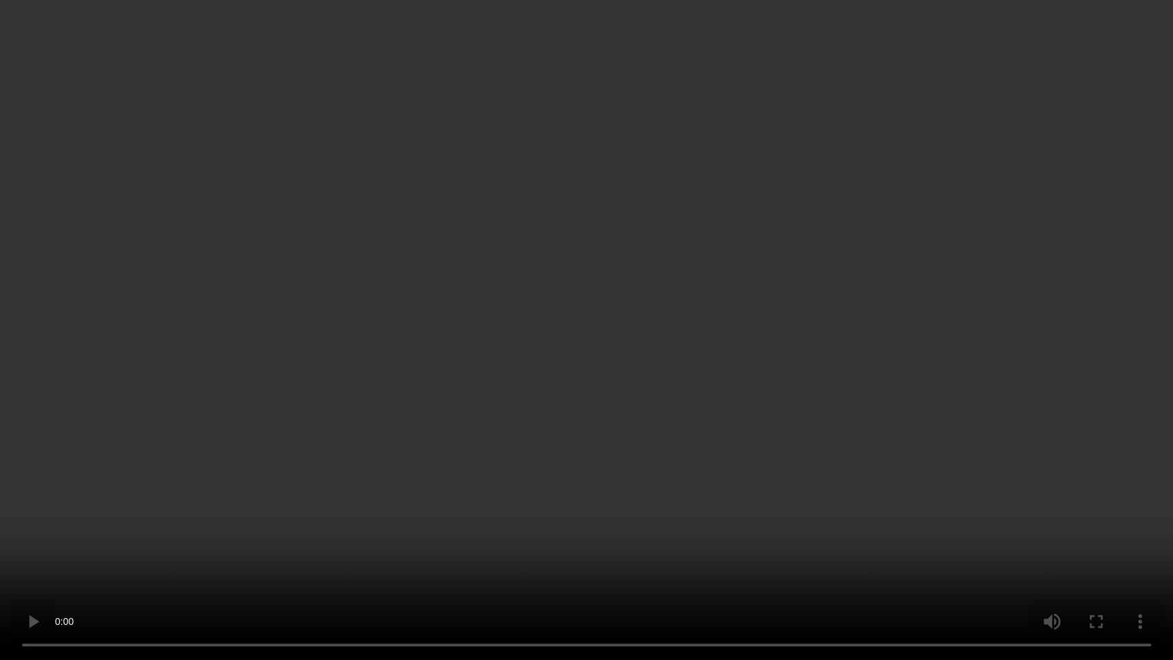
click at [416, 405] on video at bounding box center [586, 330] width 1173 height 660
click at [523, 398] on video at bounding box center [586, 330] width 1173 height 660
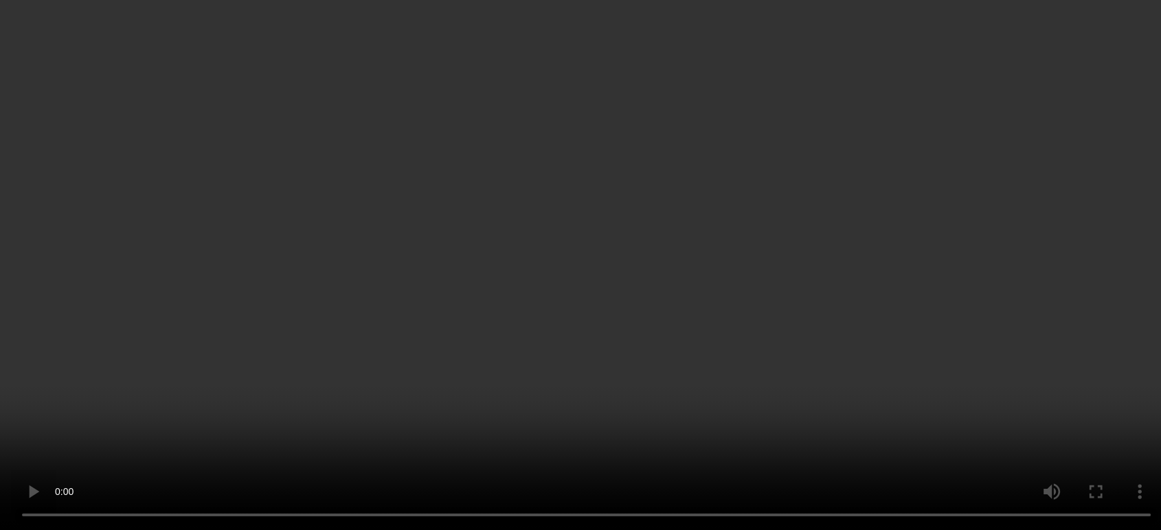
scroll to position [54, 0]
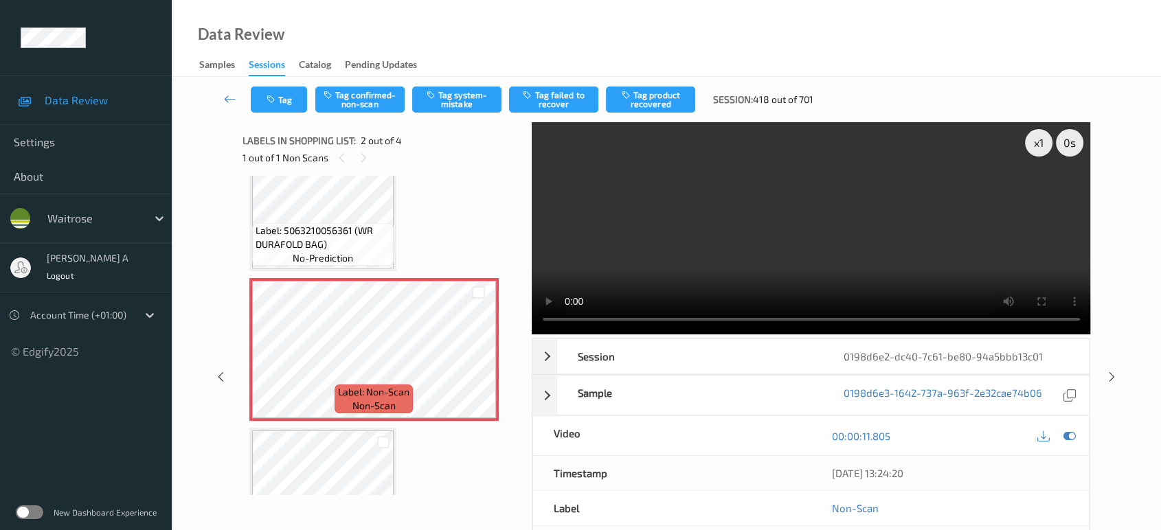
click at [893, 243] on video at bounding box center [811, 228] width 559 height 212
click at [459, 107] on button "Tag system-mistake" at bounding box center [456, 100] width 89 height 26
click at [271, 95] on icon "button" at bounding box center [273, 100] width 12 height 10
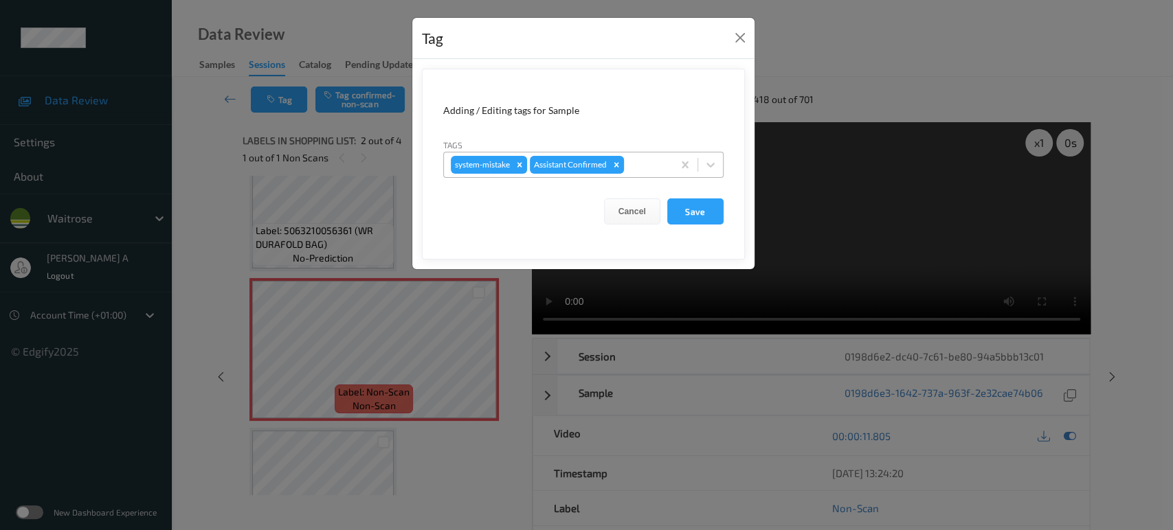
click at [645, 158] on div at bounding box center [646, 165] width 39 height 16
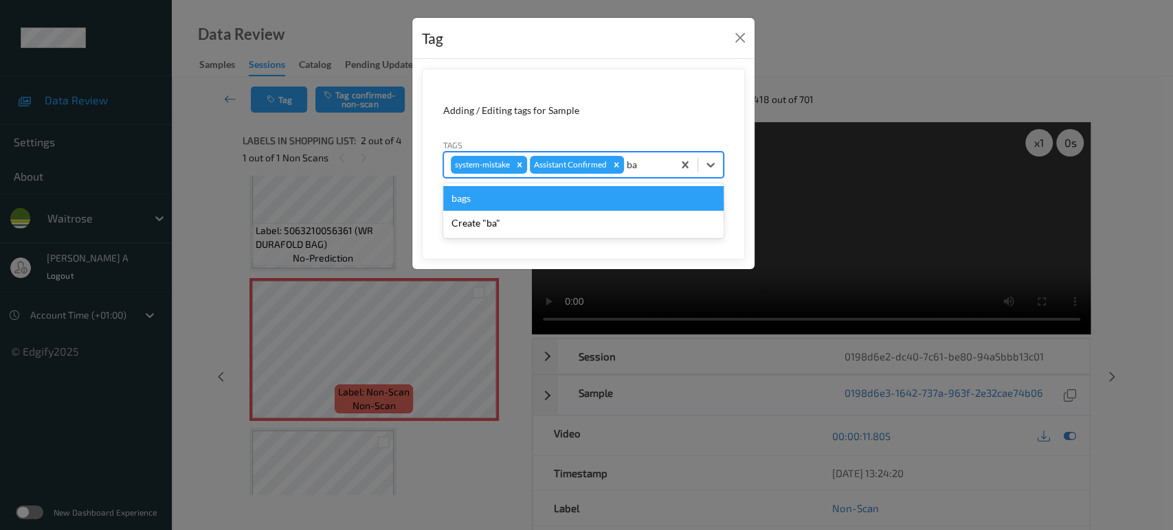
type input "bag"
click at [541, 197] on div "bags" at bounding box center [583, 198] width 280 height 25
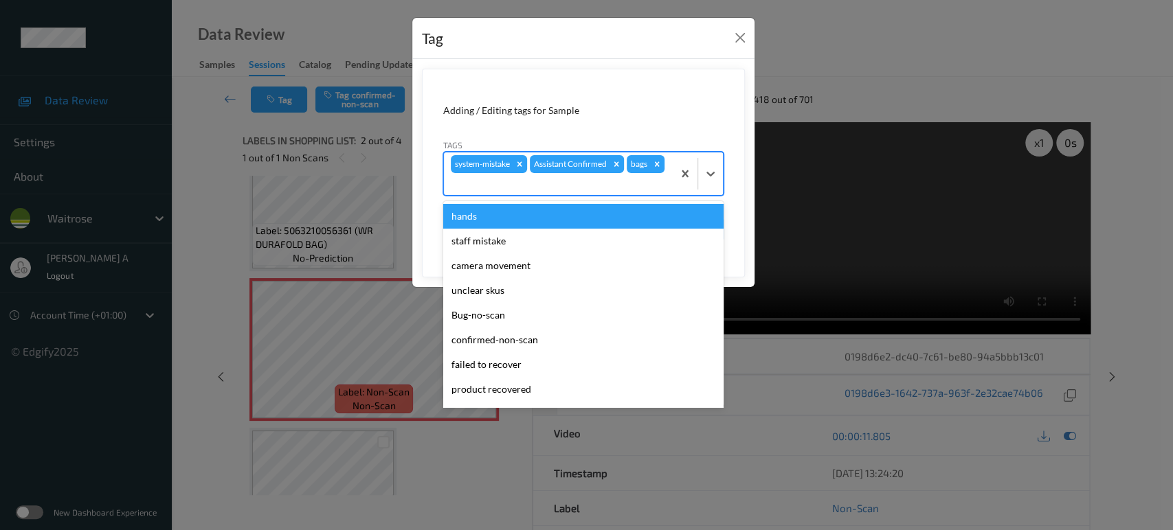
click at [633, 185] on div at bounding box center [558, 184] width 215 height 16
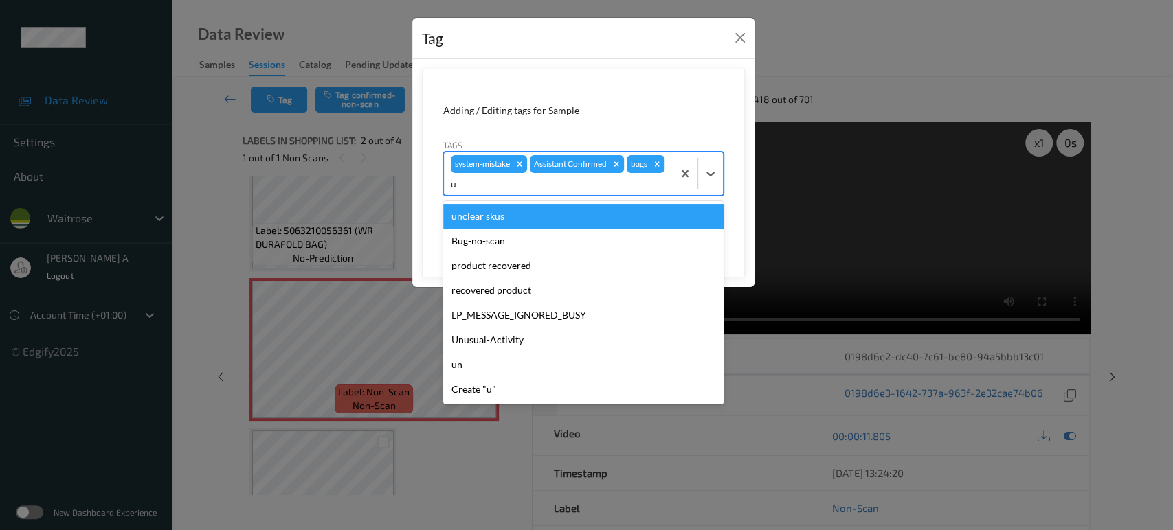
type input "un"
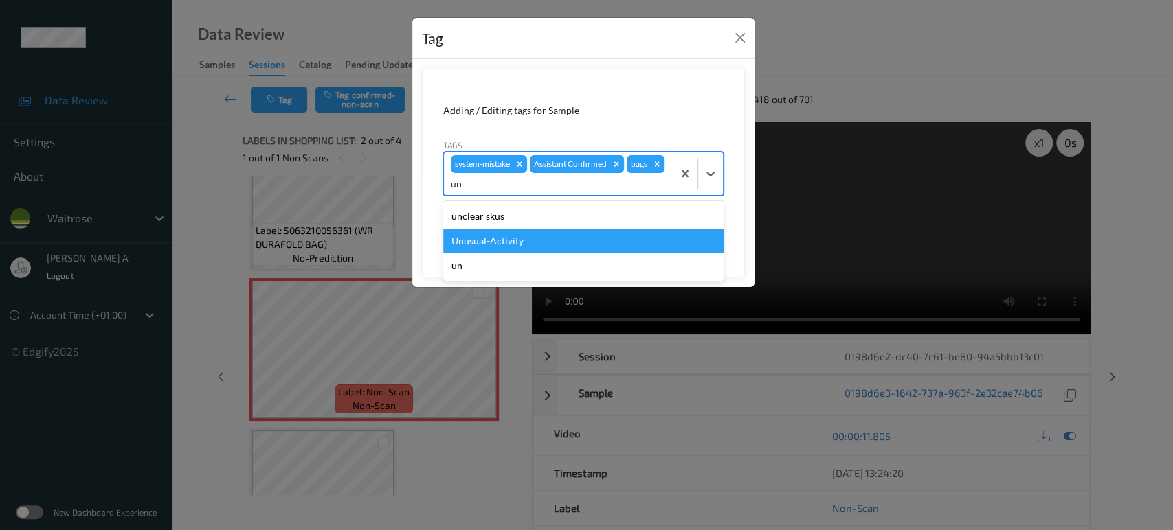
click at [550, 235] on div "Unusual-Activity" at bounding box center [583, 241] width 280 height 25
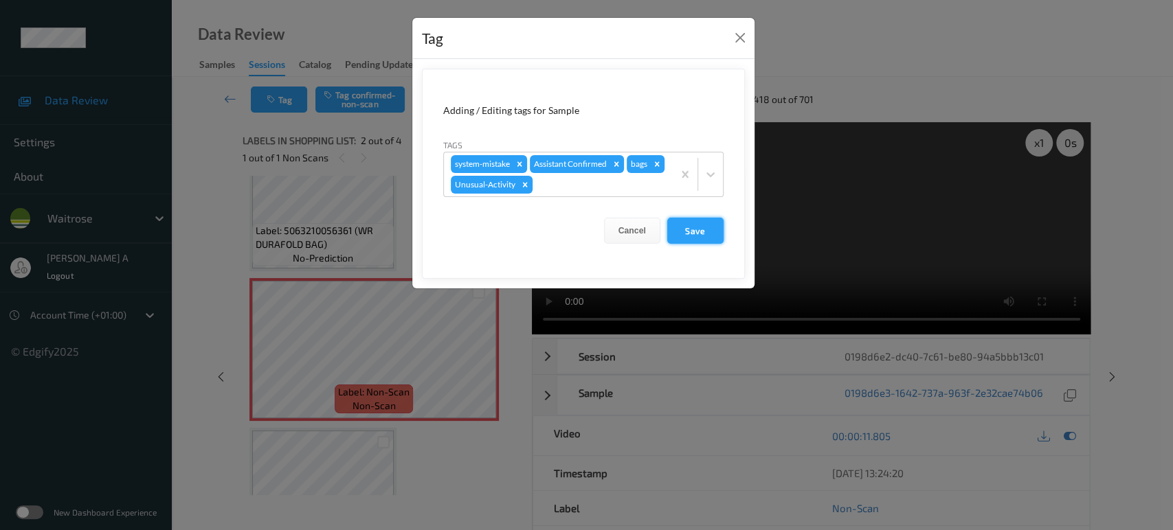
click at [709, 237] on button "Save" at bounding box center [695, 231] width 56 height 26
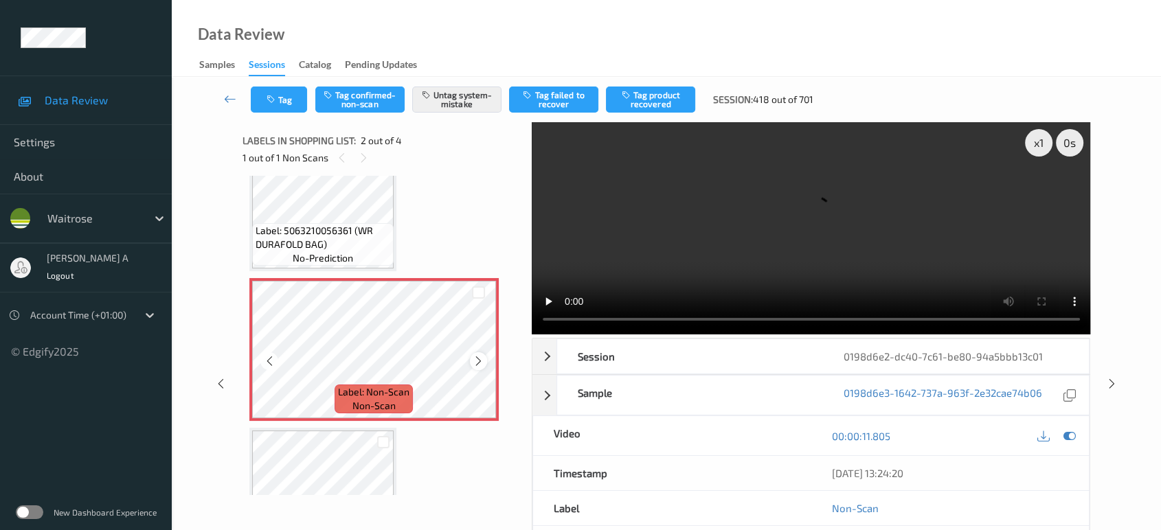
scroll to position [0, 0]
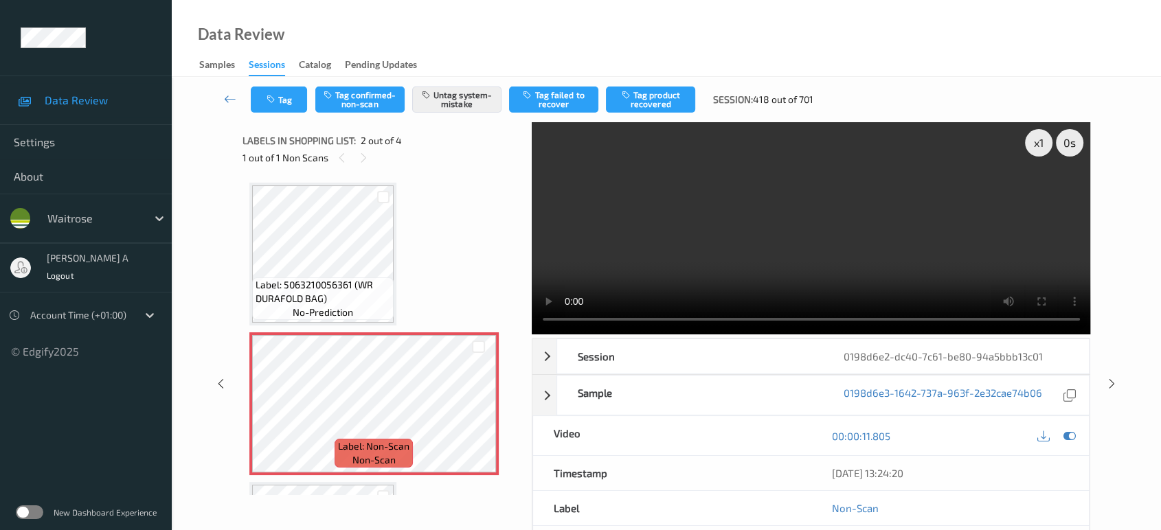
click at [821, 230] on video at bounding box center [811, 228] width 559 height 212
click at [1113, 380] on icon at bounding box center [1112, 384] width 12 height 12
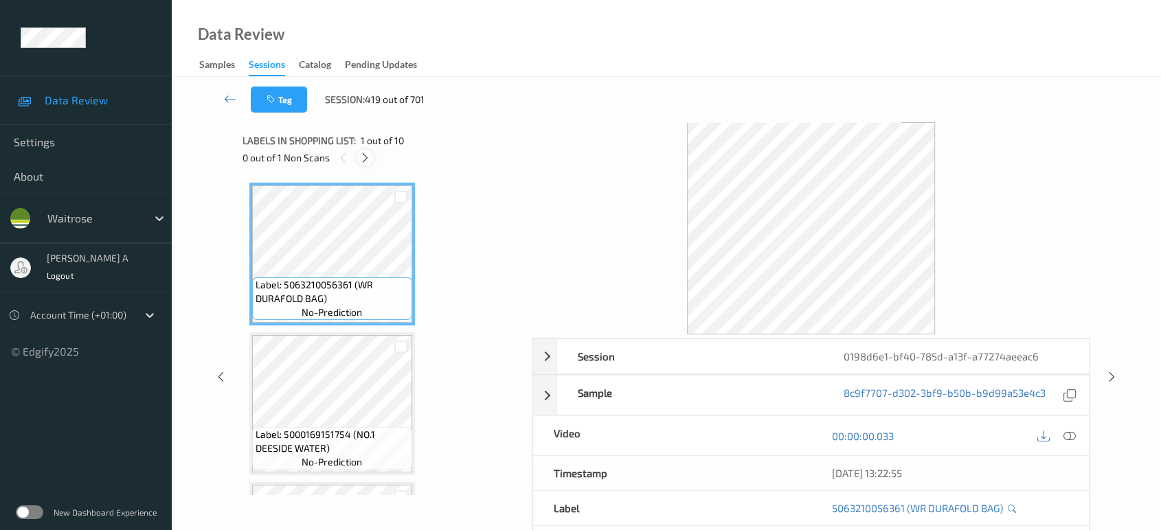
click at [368, 160] on icon at bounding box center [365, 158] width 12 height 12
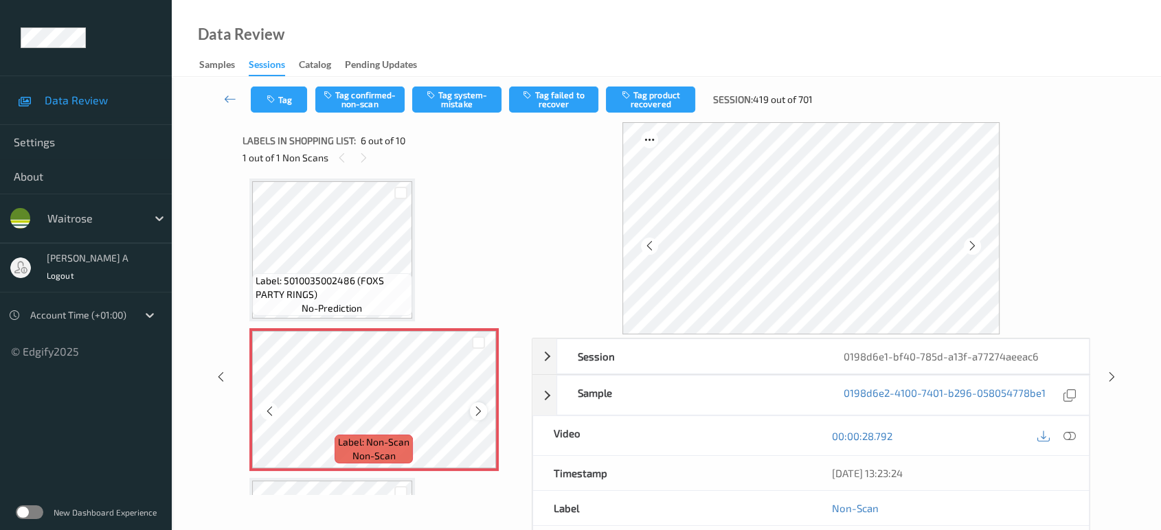
click at [473, 405] on icon at bounding box center [479, 411] width 12 height 12
click at [474, 405] on icon at bounding box center [479, 411] width 12 height 12
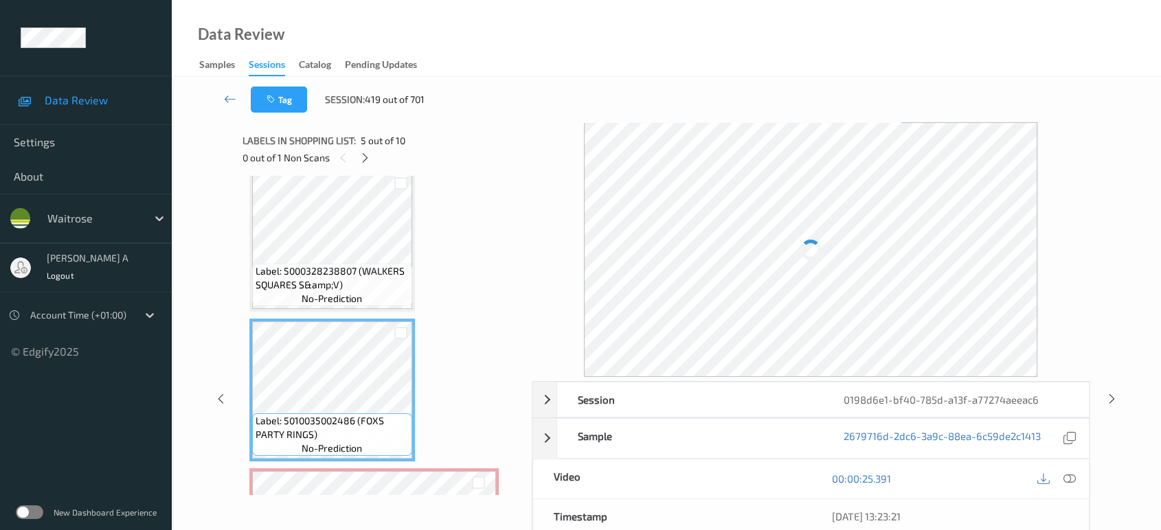
scroll to position [451, 0]
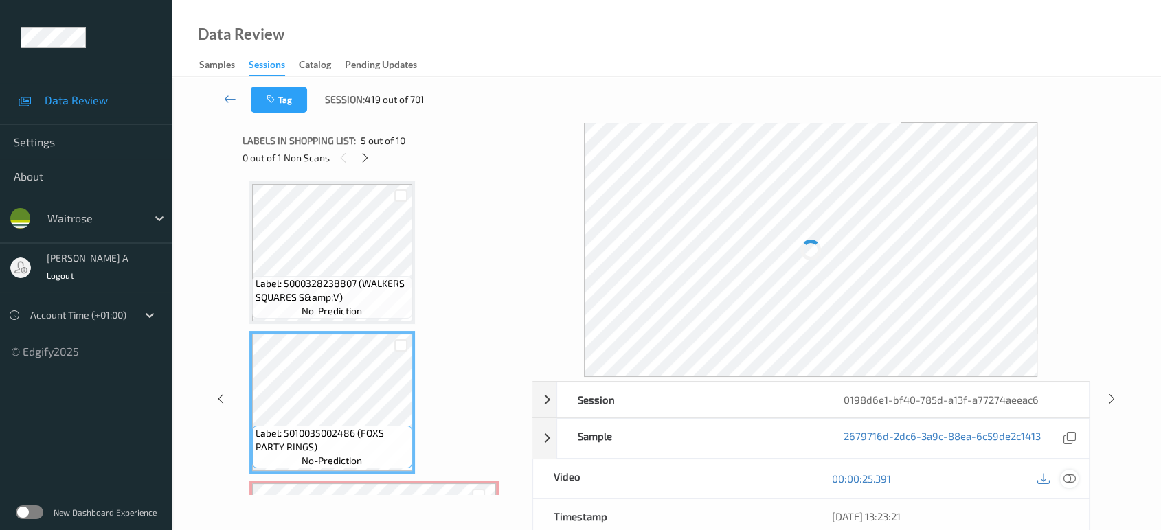
click at [1074, 475] on icon at bounding box center [1069, 479] width 12 height 12
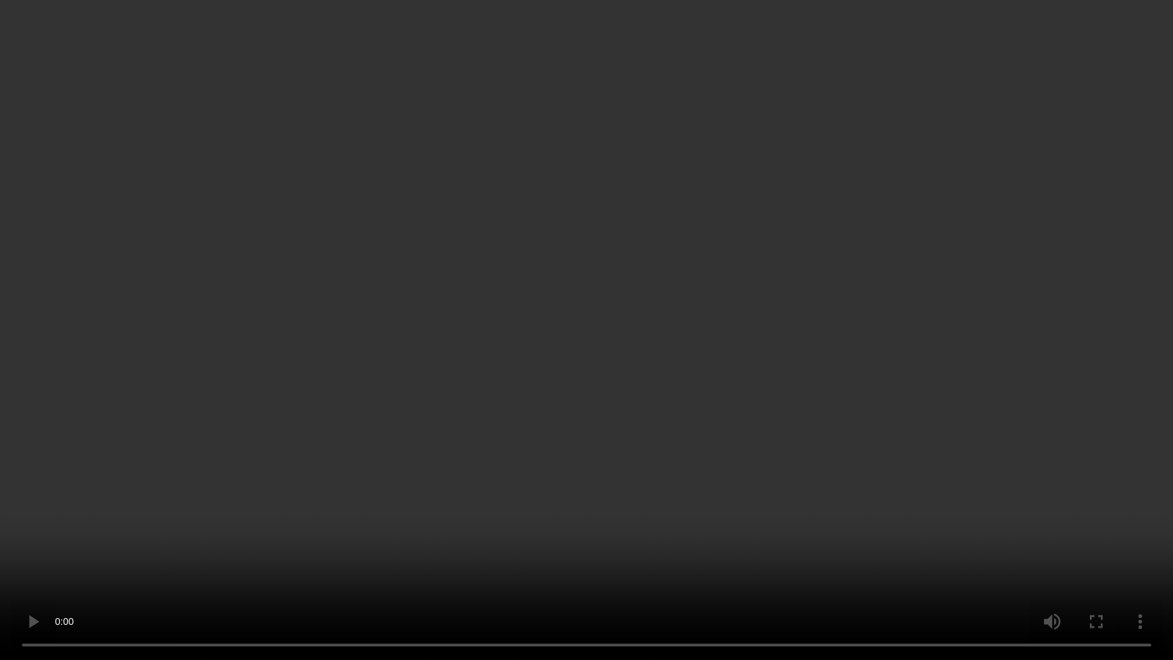
click at [719, 390] on video at bounding box center [586, 330] width 1173 height 660
click at [548, 492] on video at bounding box center [586, 330] width 1173 height 660
click at [579, 348] on video at bounding box center [586, 330] width 1173 height 660
click at [639, 418] on video at bounding box center [586, 330] width 1173 height 660
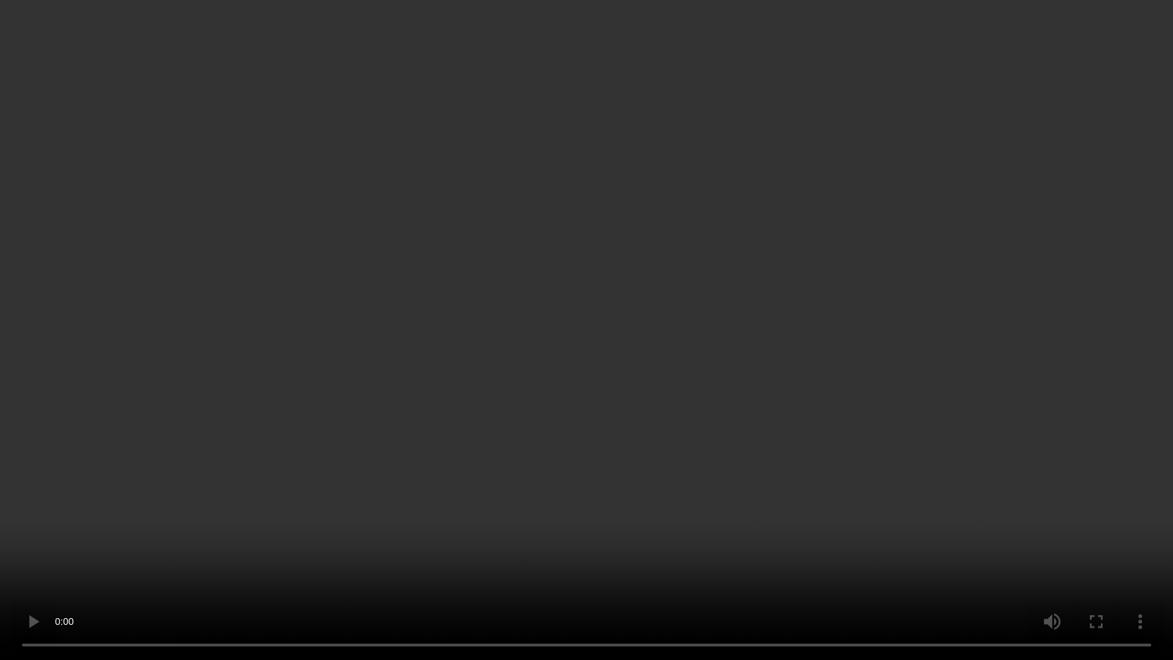
click at [605, 49] on video at bounding box center [586, 330] width 1173 height 660
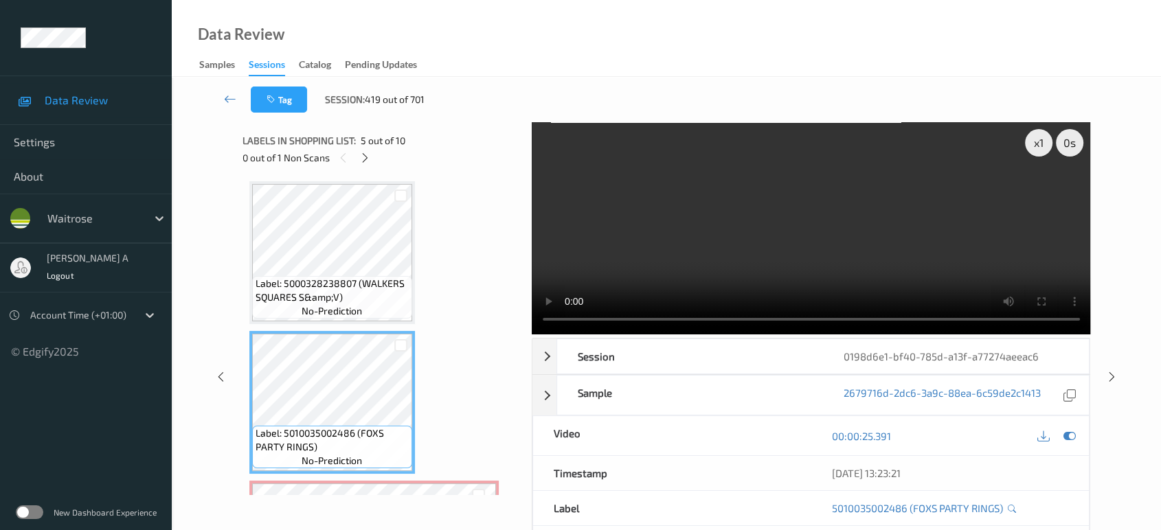
click at [786, 227] on video at bounding box center [811, 228] width 559 height 212
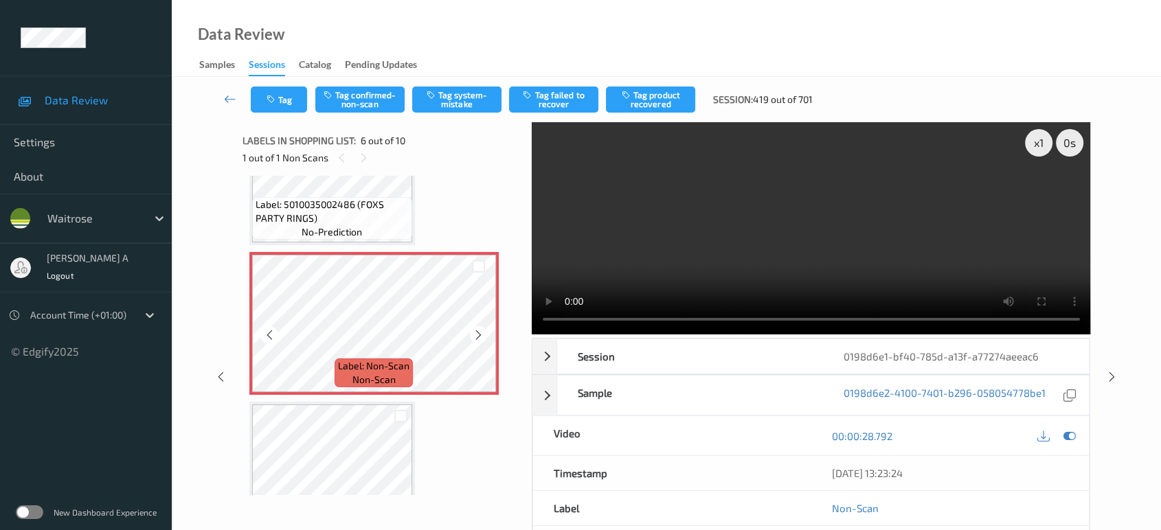
scroll to position [756, 0]
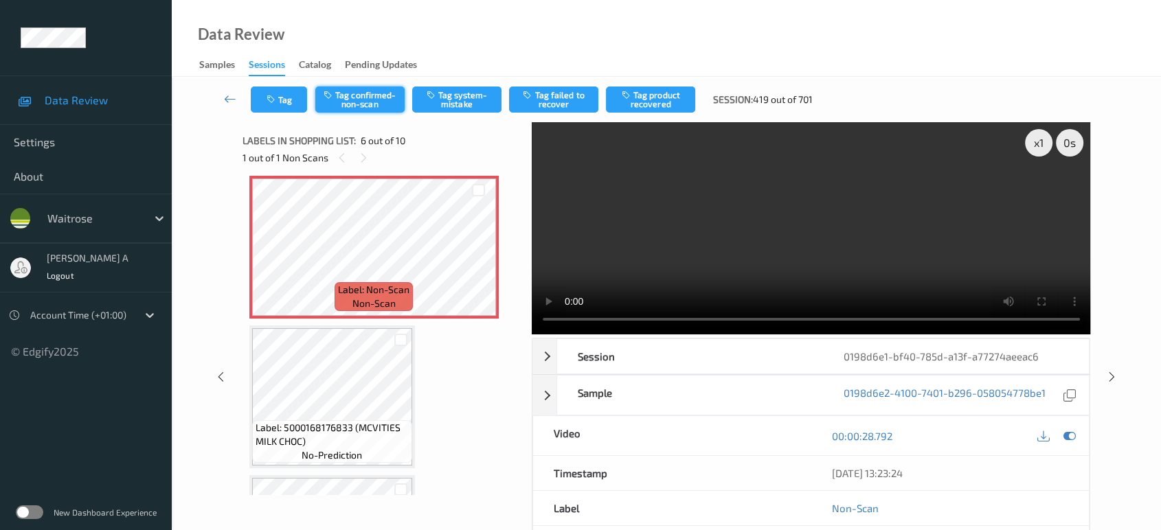
click at [363, 109] on button "Tag confirmed-non-scan" at bounding box center [359, 100] width 89 height 26
click at [638, 100] on button "Tag product recovered" at bounding box center [650, 100] width 89 height 26
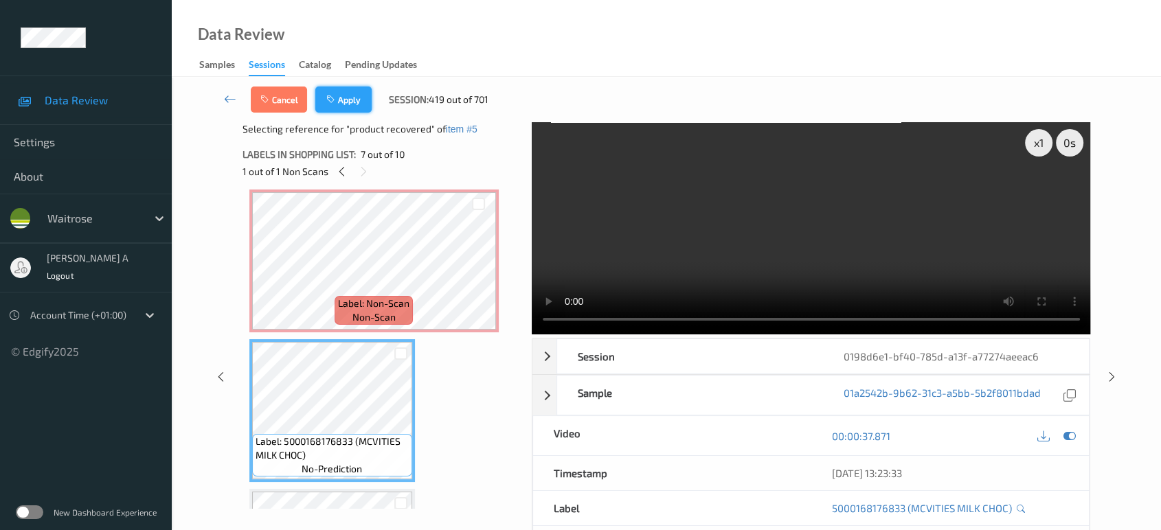
click at [351, 109] on button "Apply" at bounding box center [343, 100] width 56 height 26
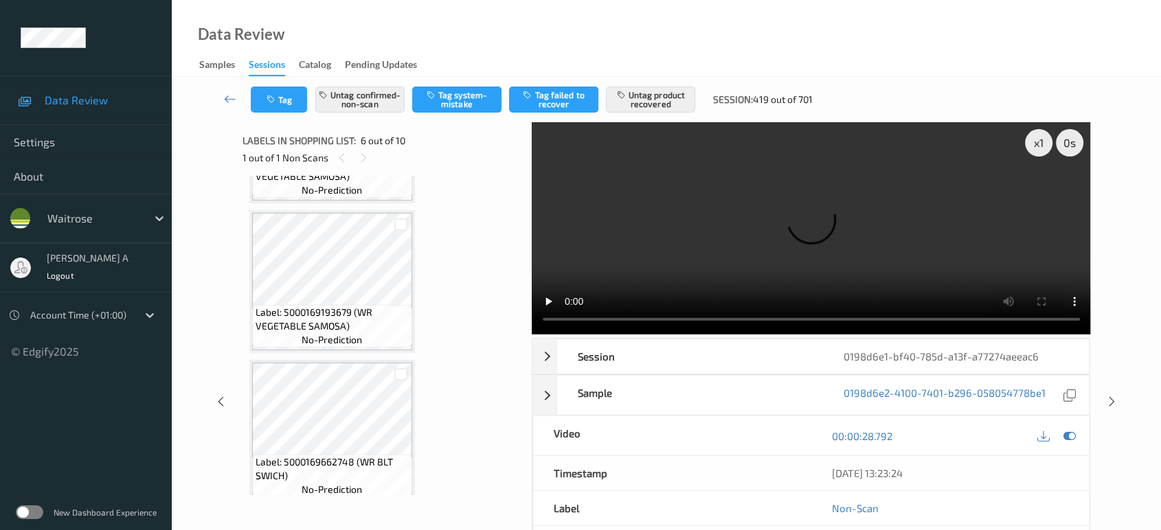
scroll to position [1178, 0]
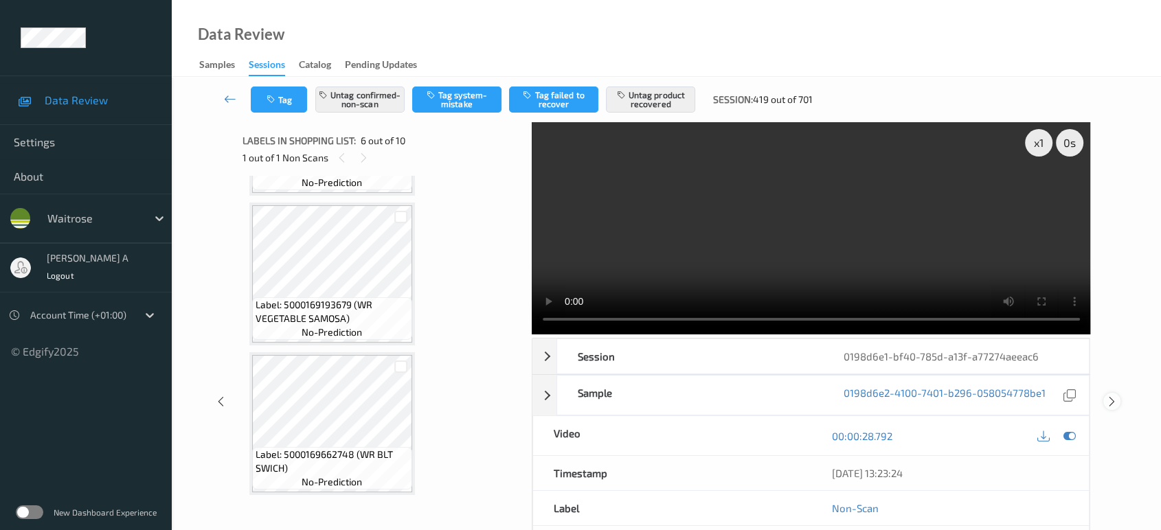
click at [1110, 398] on icon at bounding box center [1112, 402] width 12 height 12
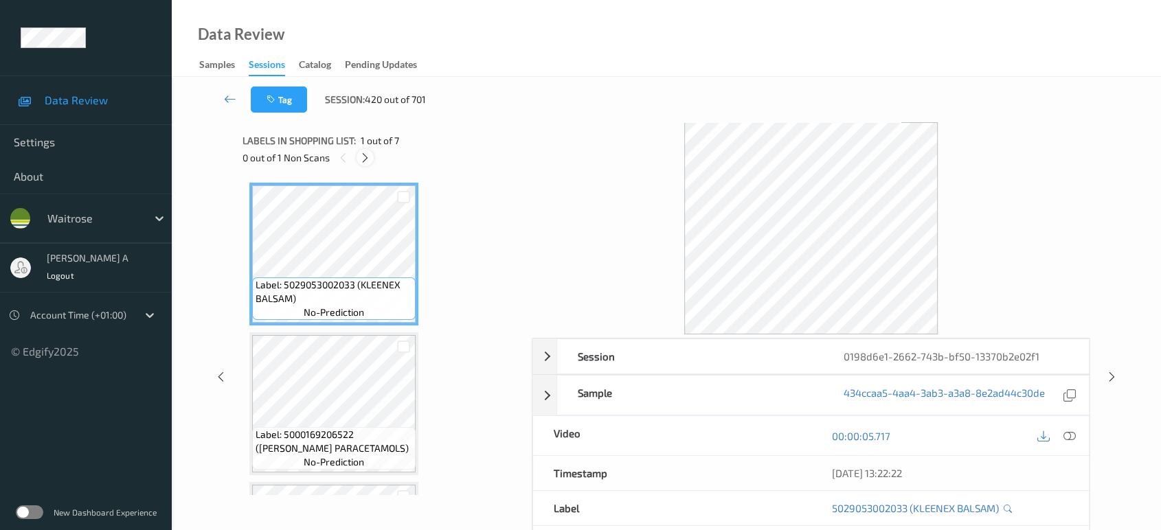
click at [369, 156] on icon at bounding box center [365, 158] width 12 height 12
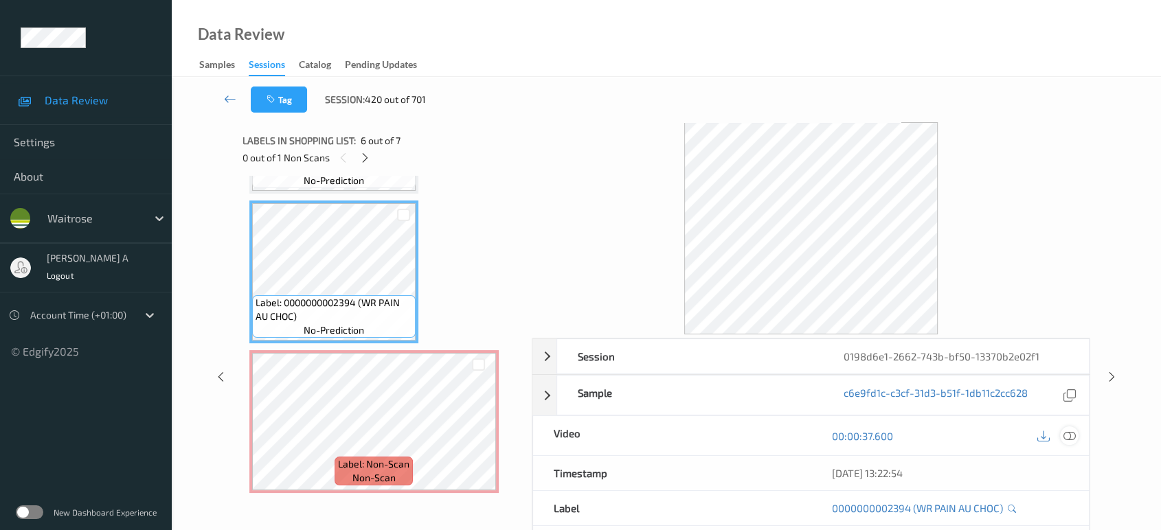
click at [1063, 438] on icon at bounding box center [1069, 436] width 12 height 12
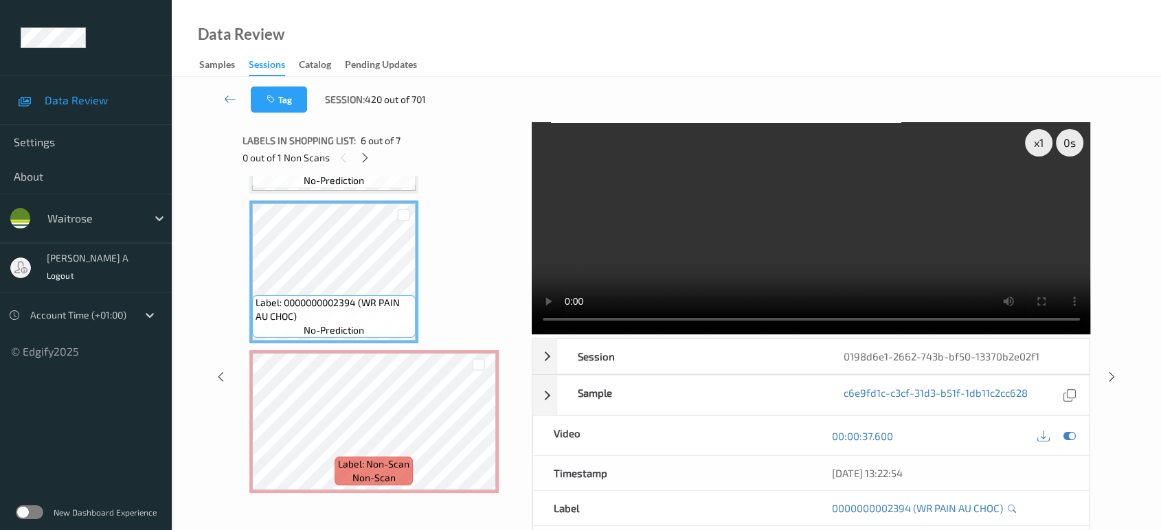
click at [804, 245] on video at bounding box center [811, 228] width 559 height 212
click at [840, 252] on video at bounding box center [811, 228] width 559 height 212
click at [830, 232] on video at bounding box center [811, 228] width 559 height 212
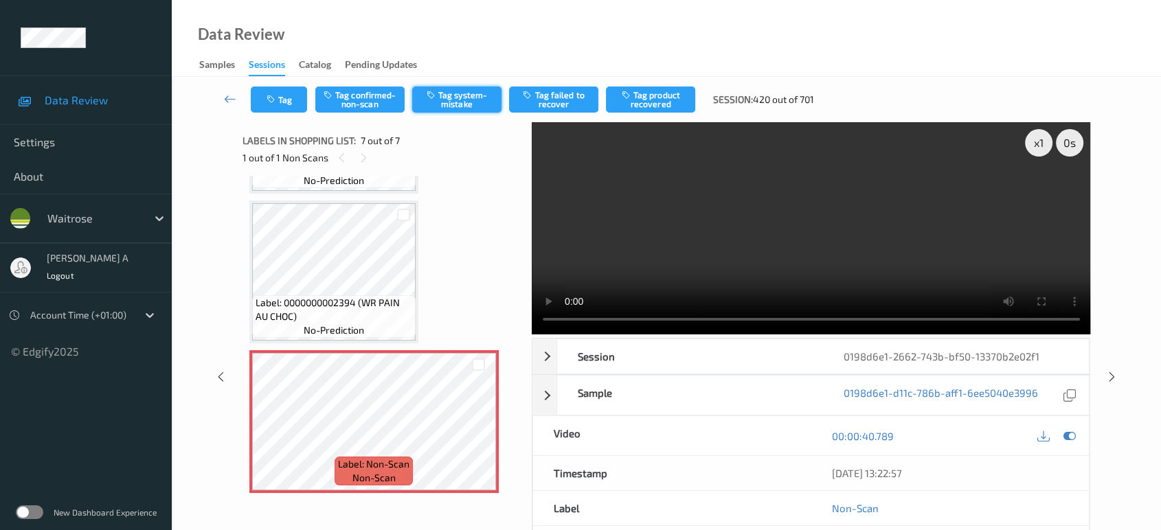
click at [439, 107] on button "Tag system-mistake" at bounding box center [456, 100] width 89 height 26
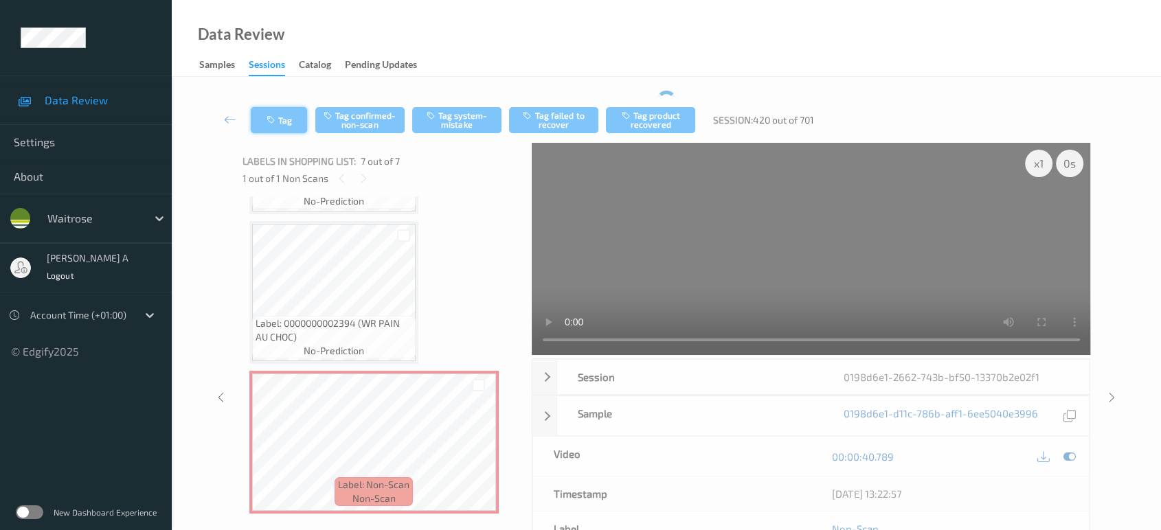
click at [278, 114] on button "Tag" at bounding box center [279, 120] width 56 height 26
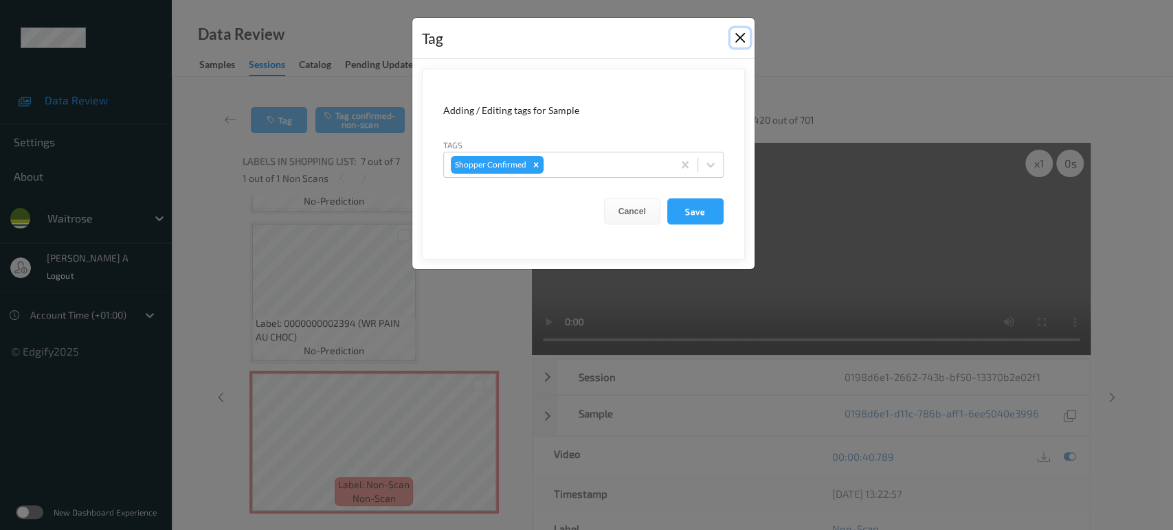
click at [736, 36] on button "Close" at bounding box center [739, 37] width 19 height 19
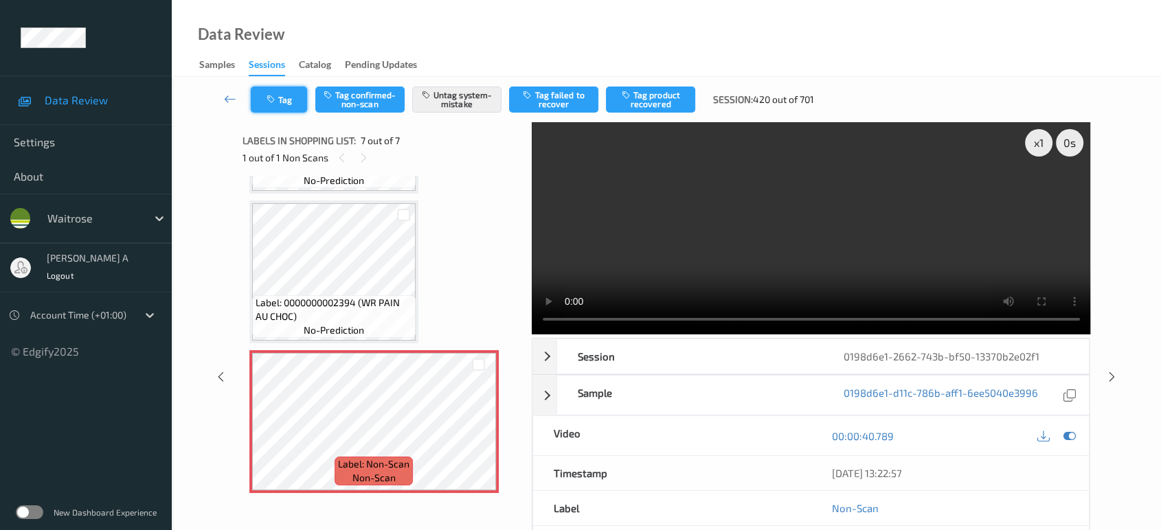
click at [286, 98] on button "Tag" at bounding box center [279, 100] width 56 height 26
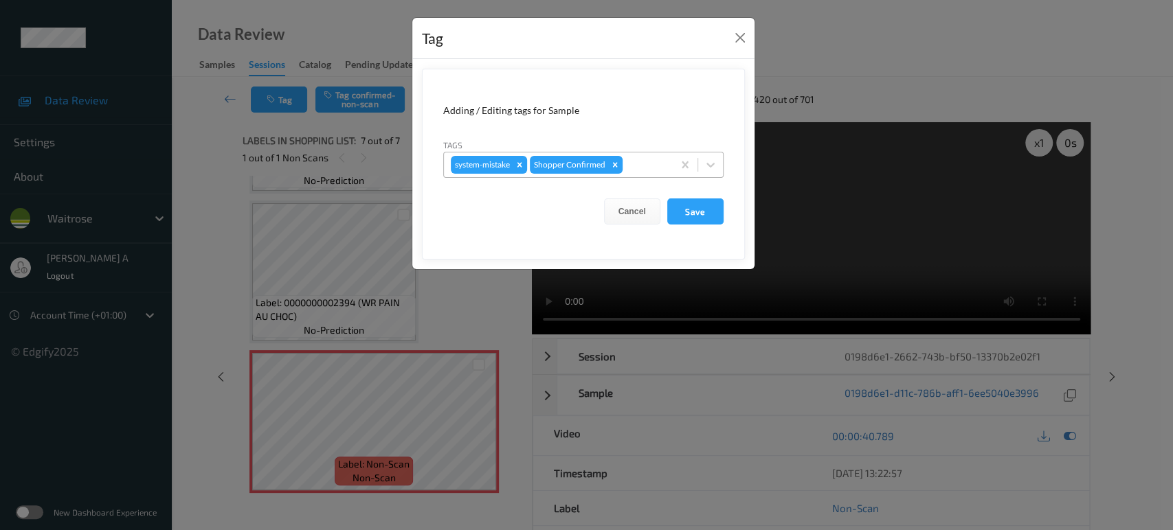
click at [646, 174] on div "system-mistake Shopper Confirmed" at bounding box center [558, 164] width 229 height 23
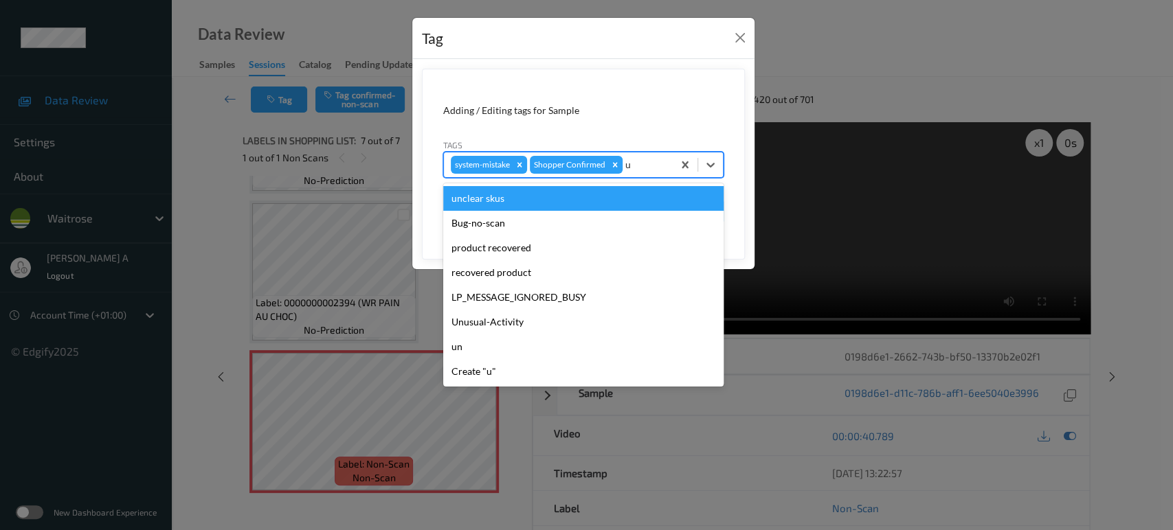
type input "un"
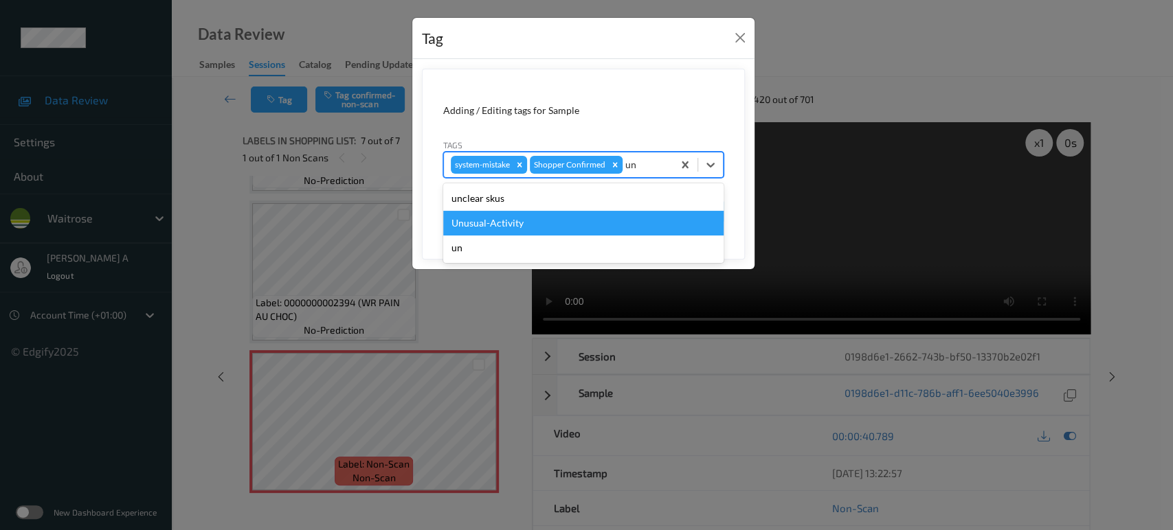
click at [583, 219] on div "Unusual-Activity" at bounding box center [583, 223] width 280 height 25
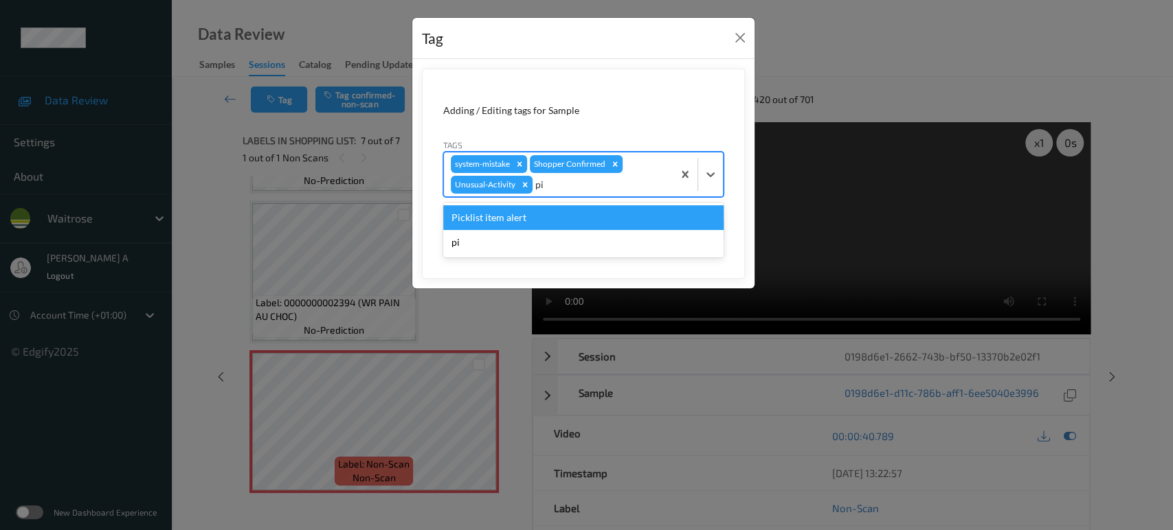
type input "pic"
click at [563, 218] on div "Picklist item alert" at bounding box center [583, 217] width 280 height 25
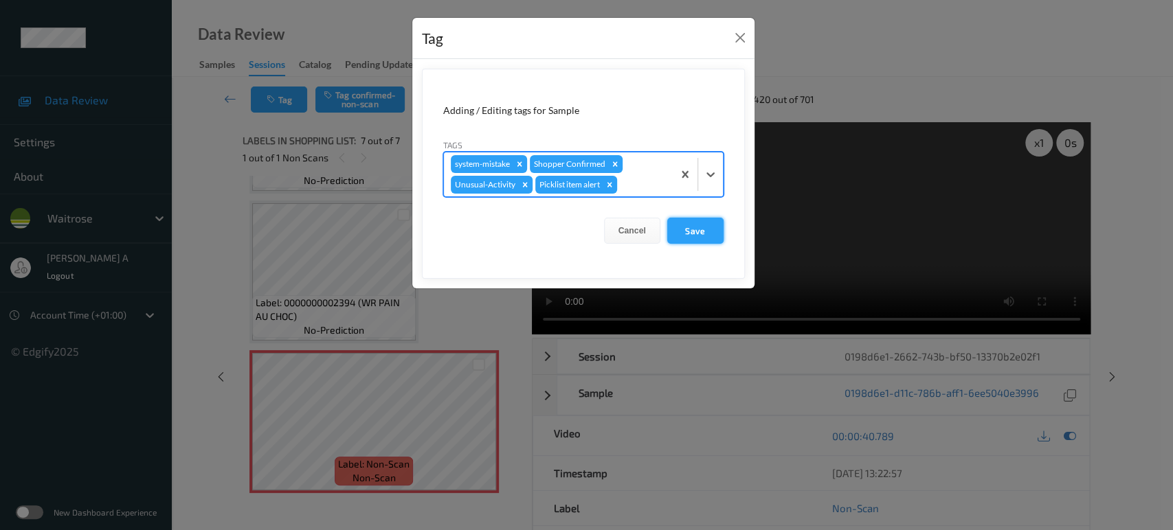
click at [699, 240] on button "Save" at bounding box center [695, 231] width 56 height 26
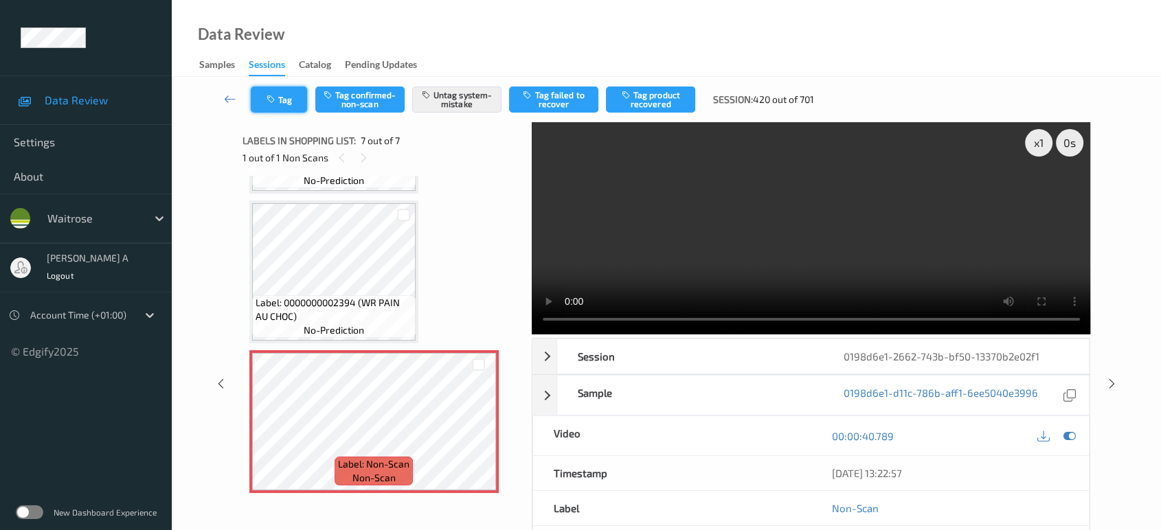
click at [286, 109] on button "Tag" at bounding box center [279, 100] width 56 height 26
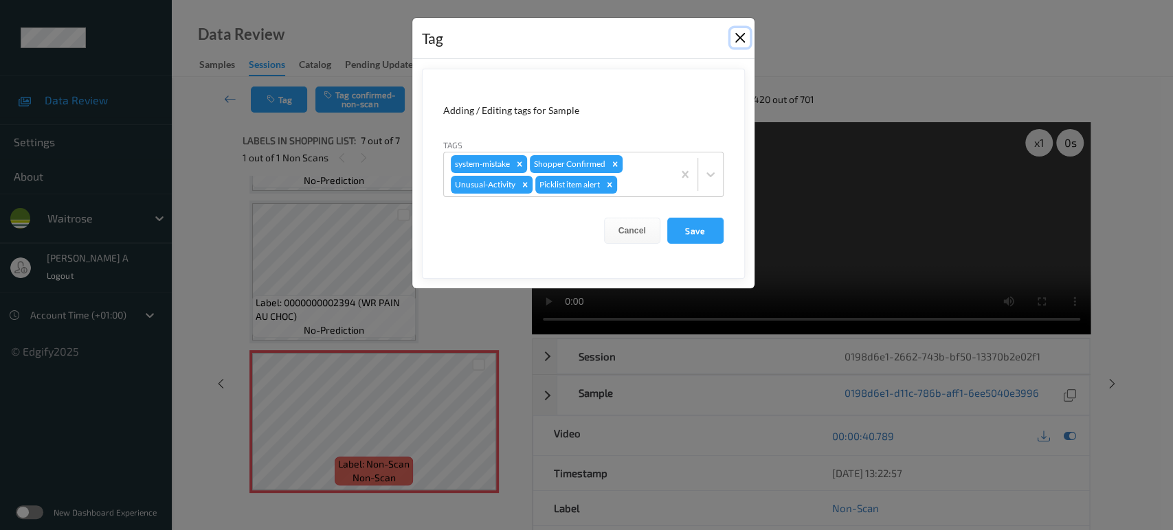
click at [741, 41] on button "Close" at bounding box center [739, 37] width 19 height 19
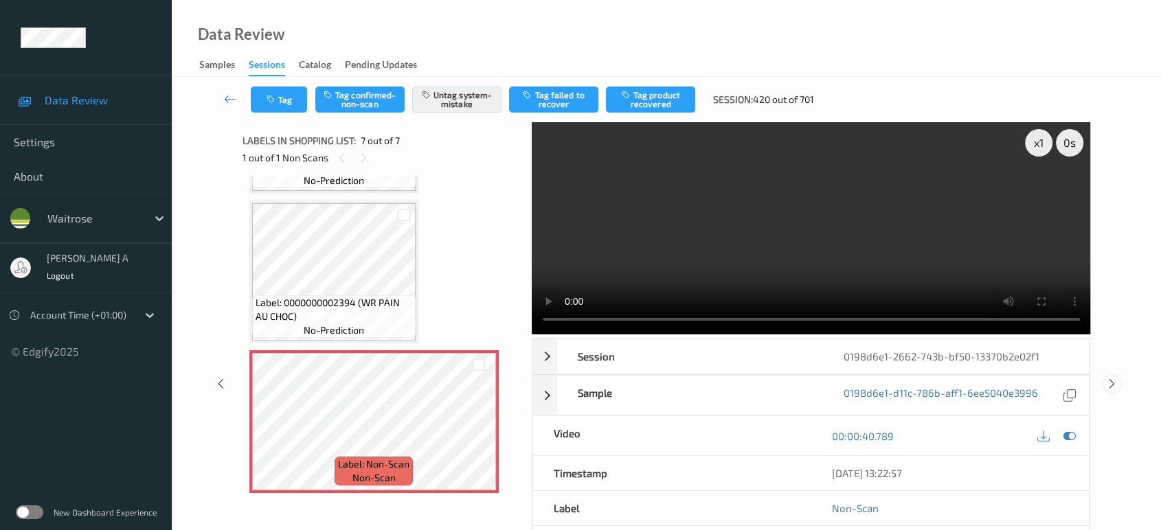
click at [1110, 381] on icon at bounding box center [1112, 384] width 12 height 12
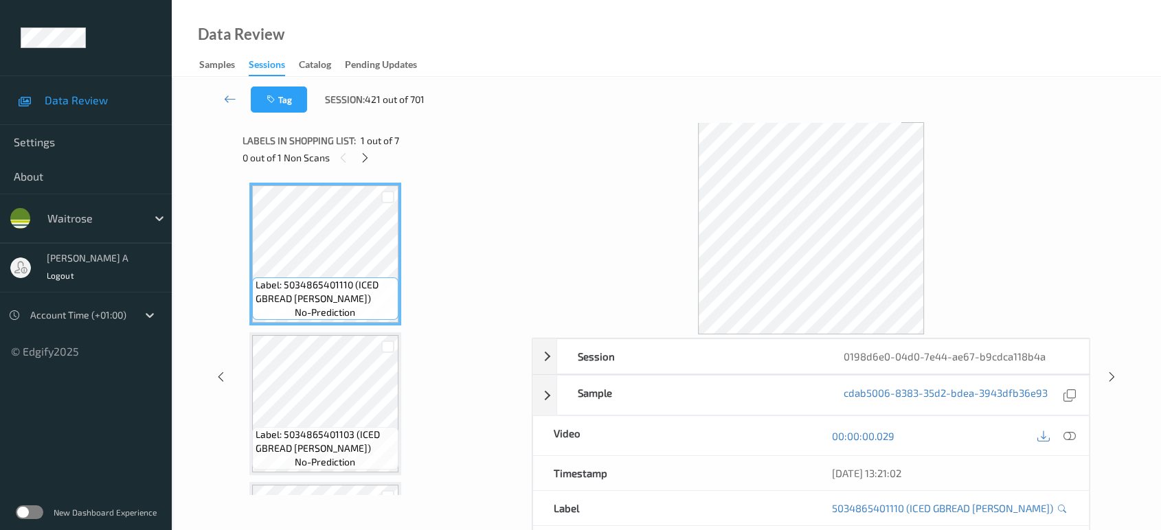
drag, startPoint x: 233, startPoint y: 103, endPoint x: 267, endPoint y: 16, distance: 93.1
click at [233, 103] on icon at bounding box center [230, 99] width 12 height 14
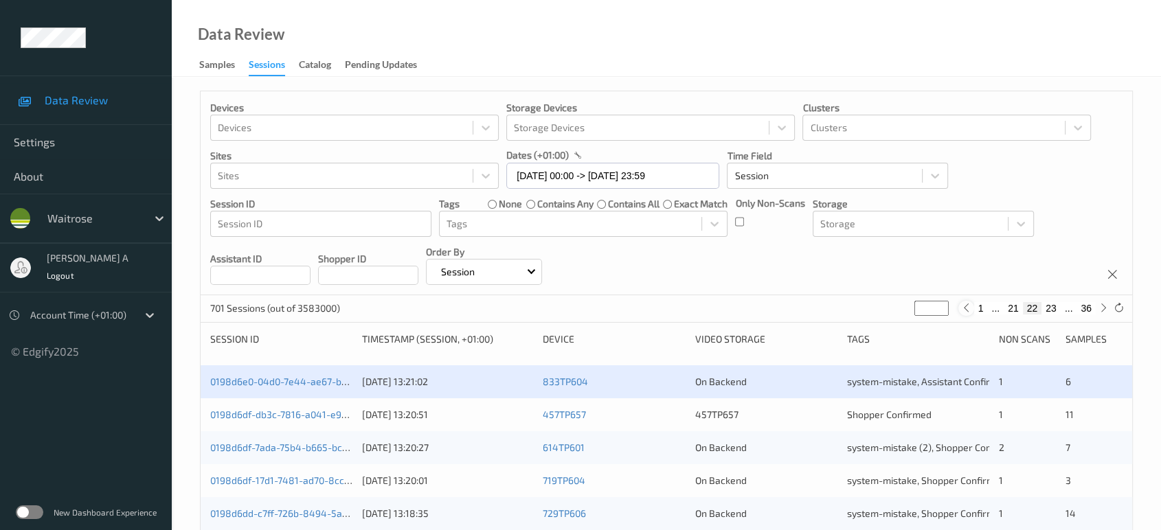
click at [969, 312] on icon at bounding box center [966, 308] width 10 height 10
type input "**"
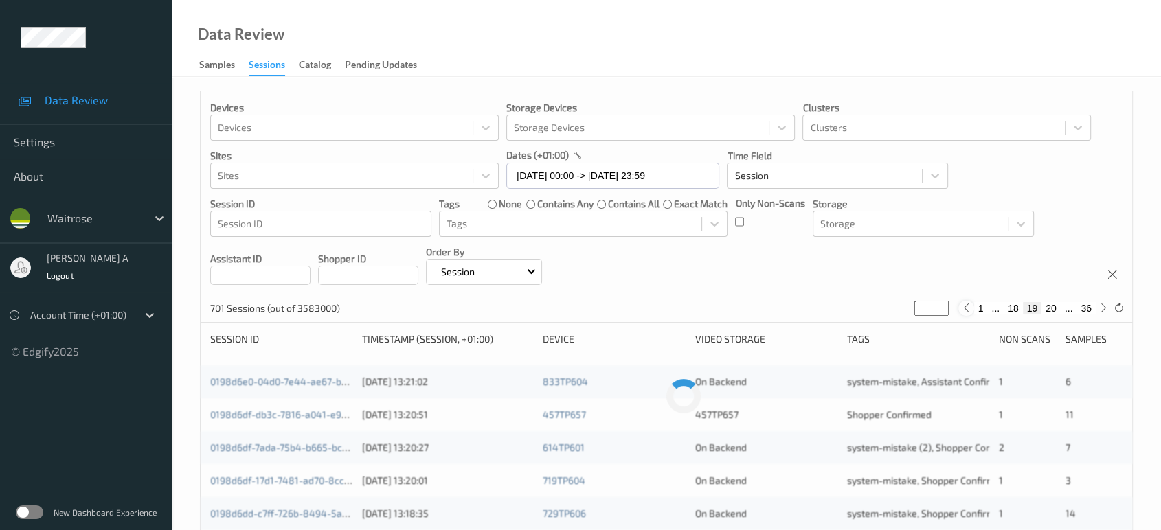
click at [969, 312] on icon at bounding box center [966, 308] width 10 height 10
type input "**"
click at [969, 312] on icon at bounding box center [966, 308] width 10 height 10
type input "**"
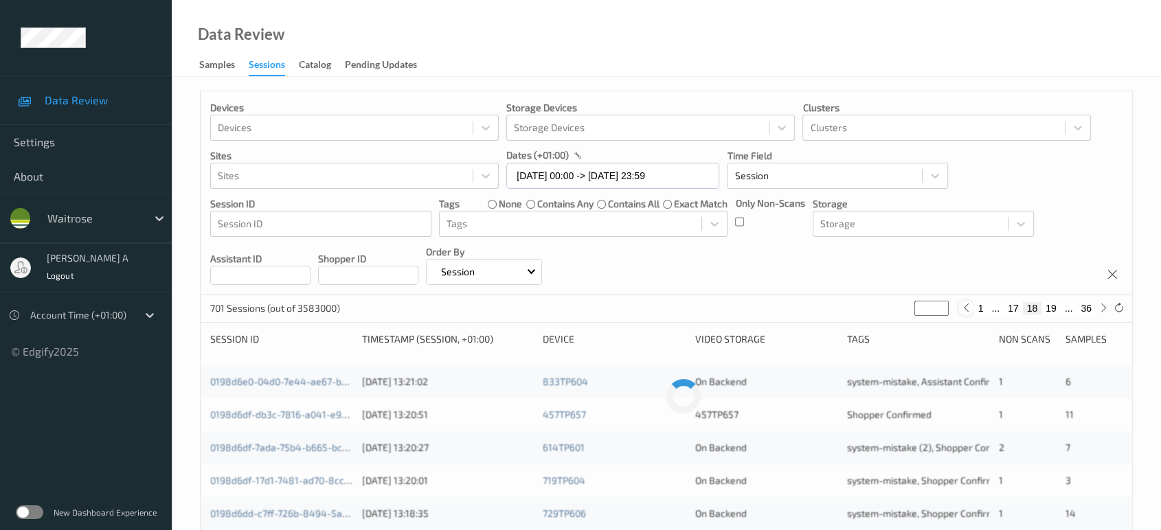
type input "**"
click at [969, 312] on icon at bounding box center [966, 308] width 10 height 10
type input "**"
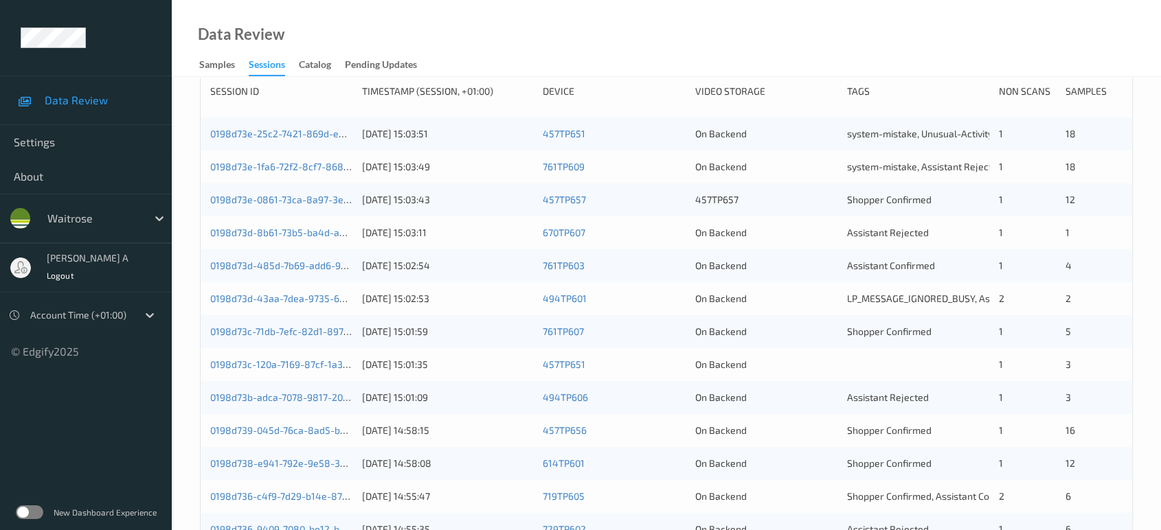
scroll to position [245, 0]
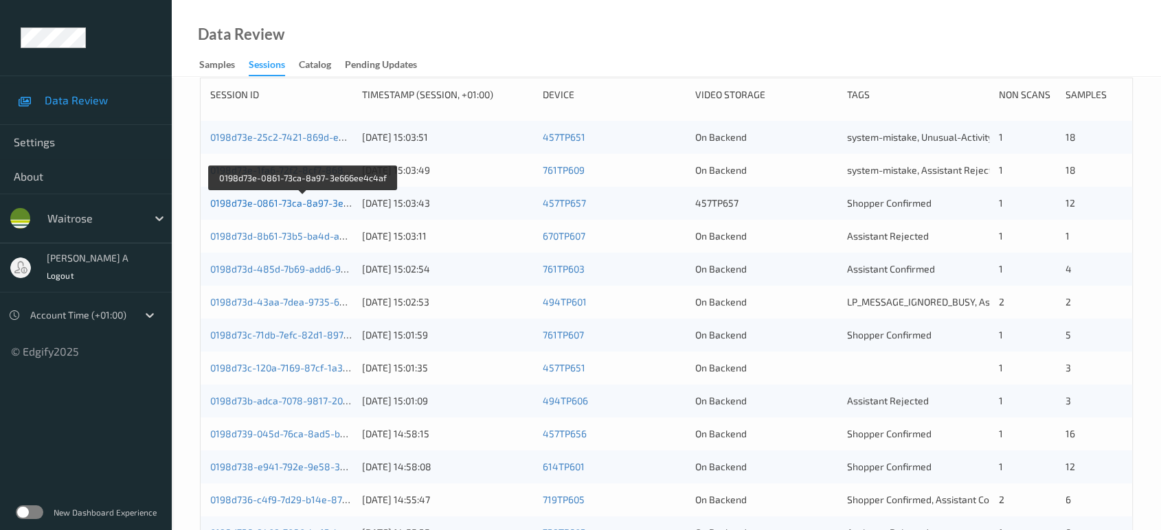
click at [295, 201] on link "0198d73e-0861-73ca-8a97-3e666ee4c4af" at bounding box center [303, 203] width 187 height 12
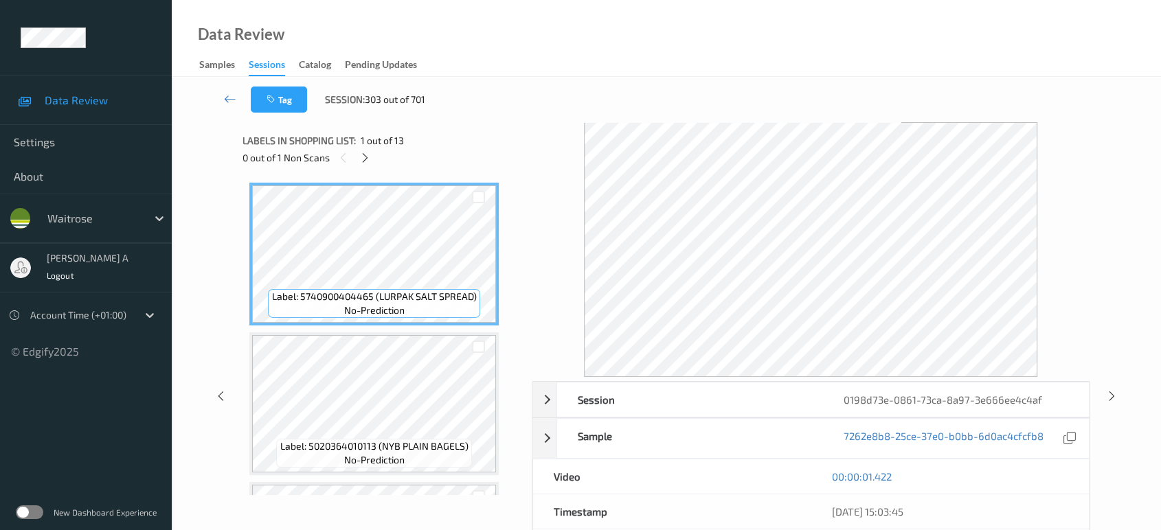
click at [372, 158] on div at bounding box center [365, 157] width 17 height 17
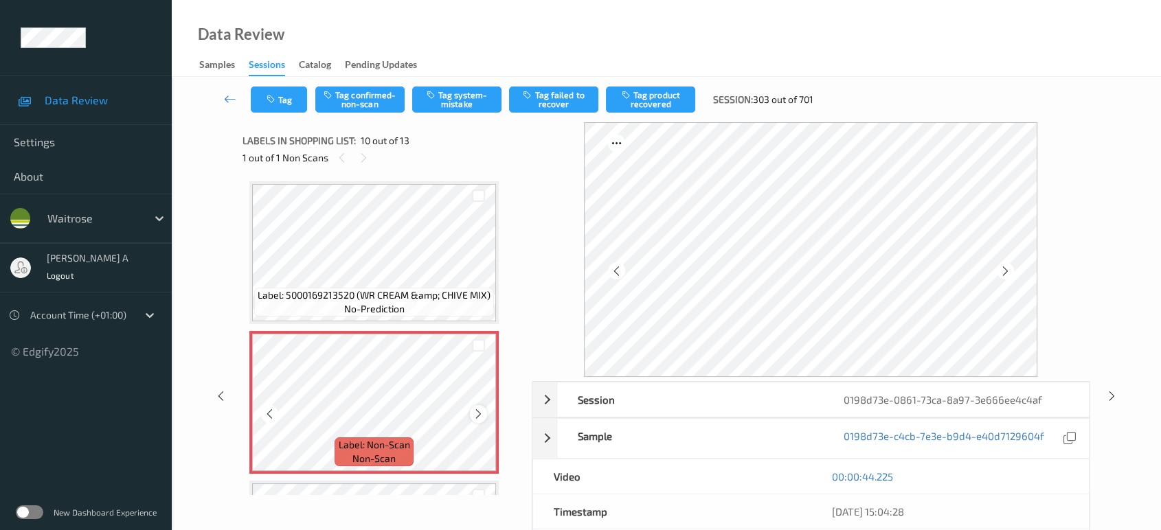
click at [473, 408] on icon at bounding box center [479, 414] width 12 height 12
click at [1108, 394] on icon at bounding box center [1112, 396] width 12 height 12
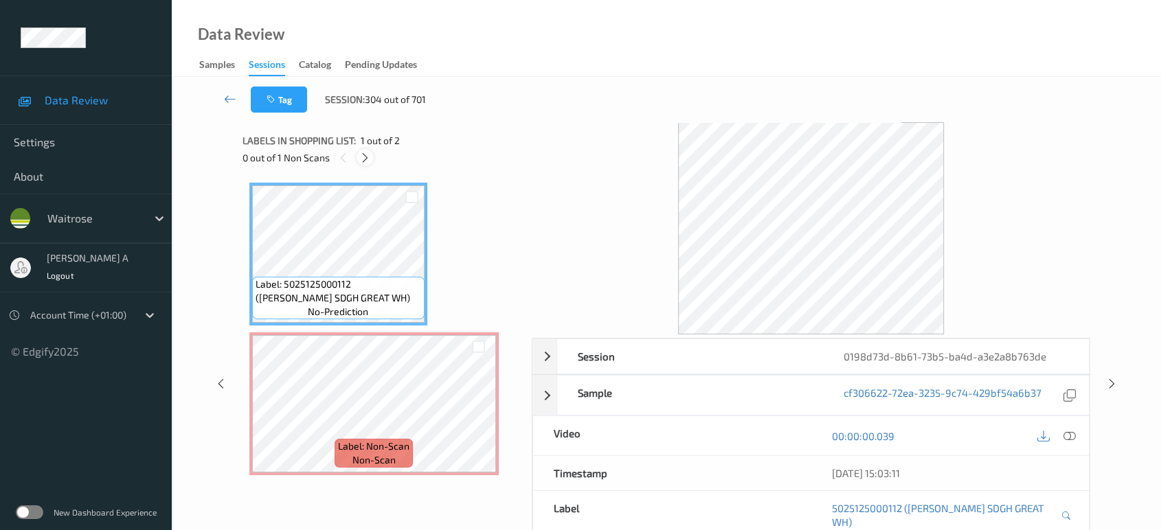
click at [363, 153] on icon at bounding box center [365, 158] width 12 height 12
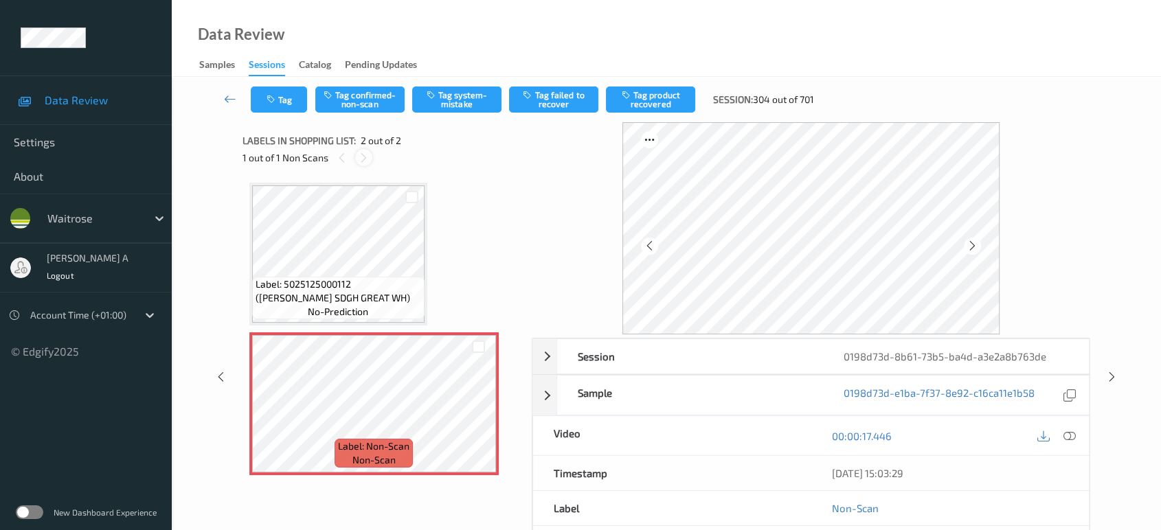
click at [364, 161] on icon at bounding box center [364, 158] width 12 height 12
click at [484, 413] on div at bounding box center [478, 415] width 17 height 17
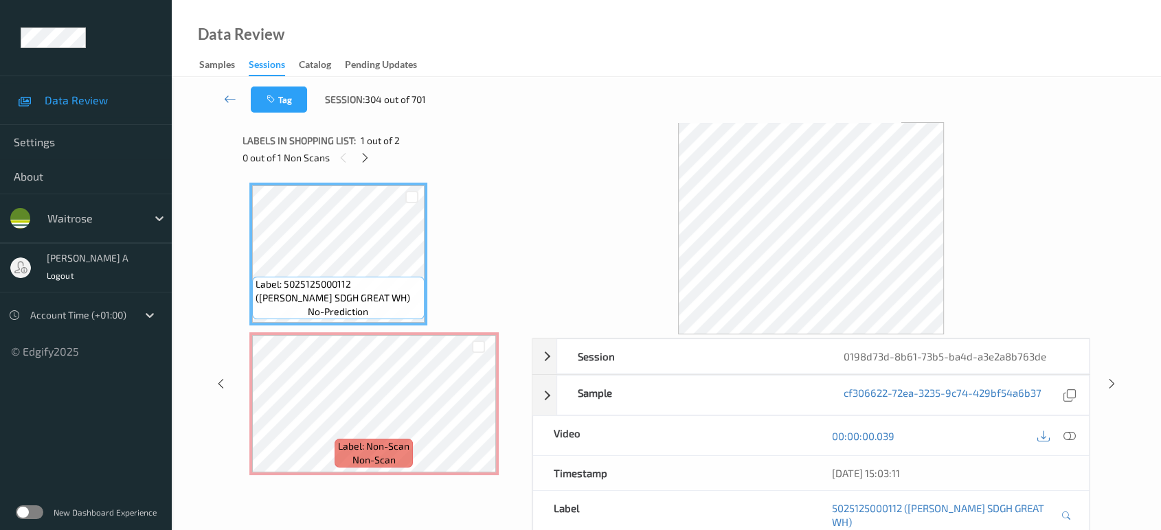
drag, startPoint x: 1071, startPoint y: 436, endPoint x: 1017, endPoint y: 414, distance: 57.9
click at [1071, 436] on icon at bounding box center [1069, 436] width 12 height 12
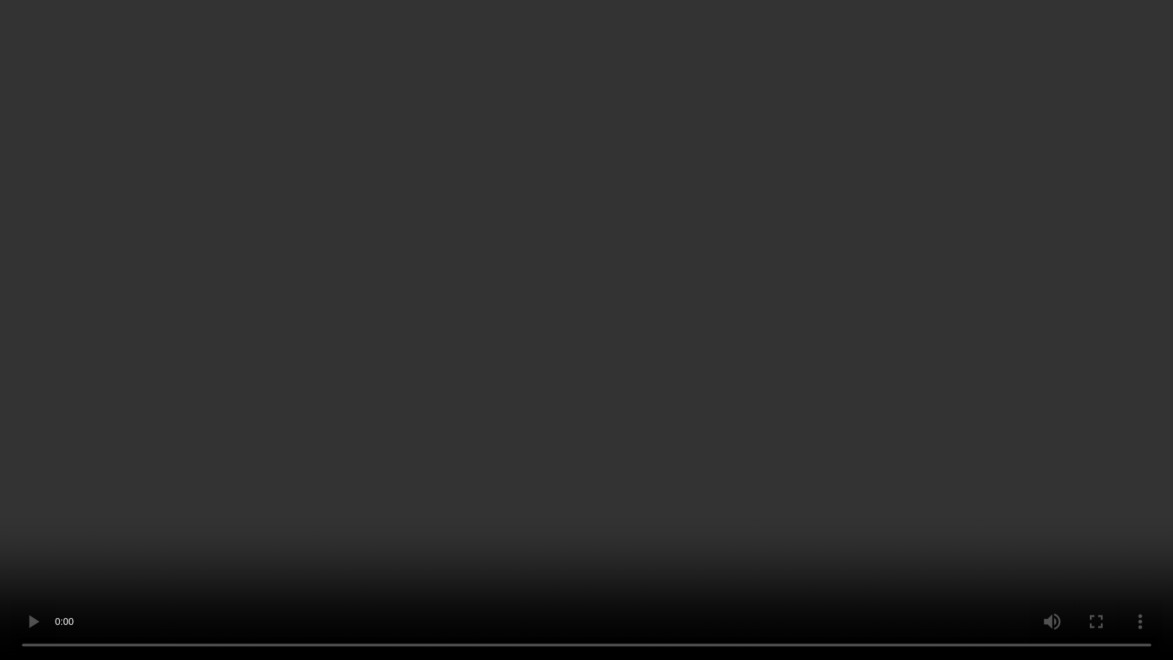
click at [571, 361] on video at bounding box center [586, 330] width 1173 height 660
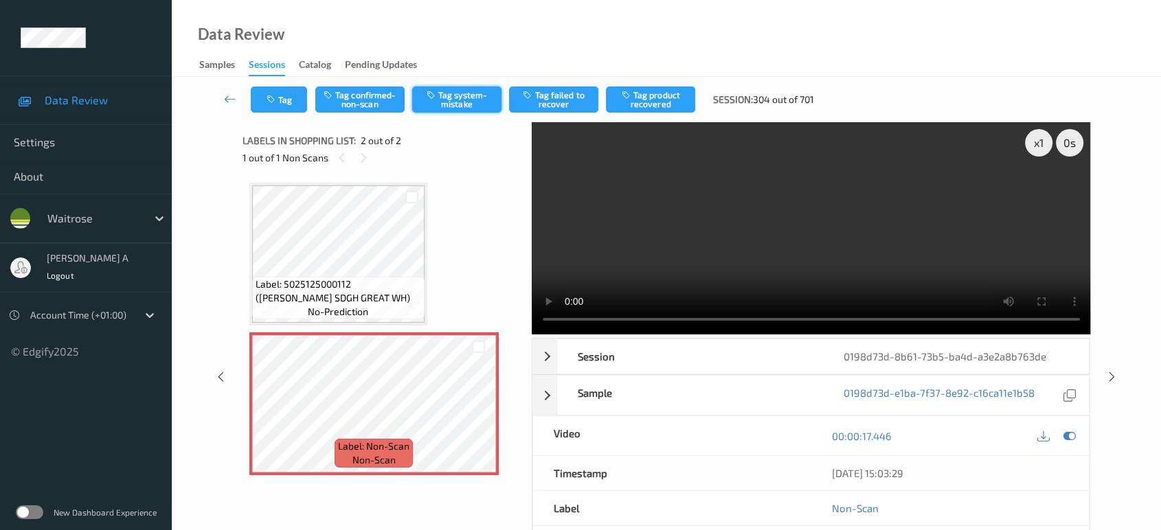
click at [469, 104] on button "Tag system-mistake" at bounding box center [456, 100] width 89 height 26
click at [278, 93] on button "Tag" at bounding box center [279, 100] width 56 height 26
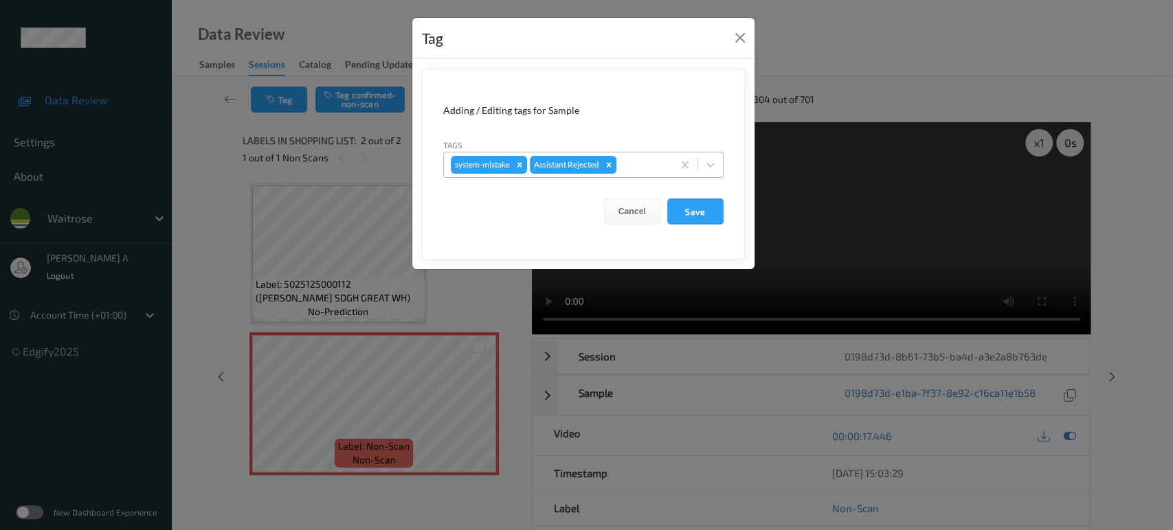
click at [643, 159] on div at bounding box center [642, 165] width 47 height 16
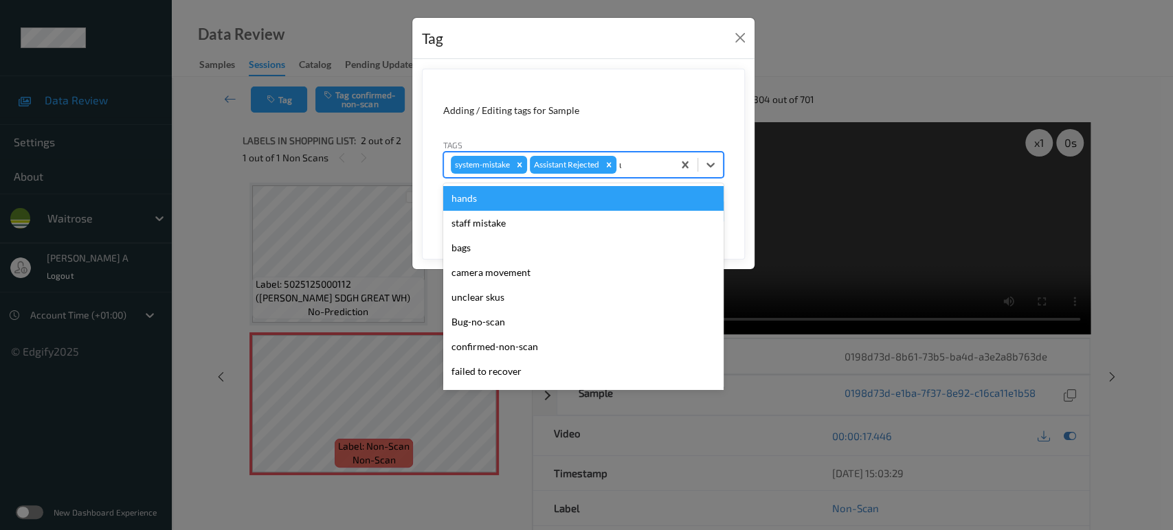
type input "un"
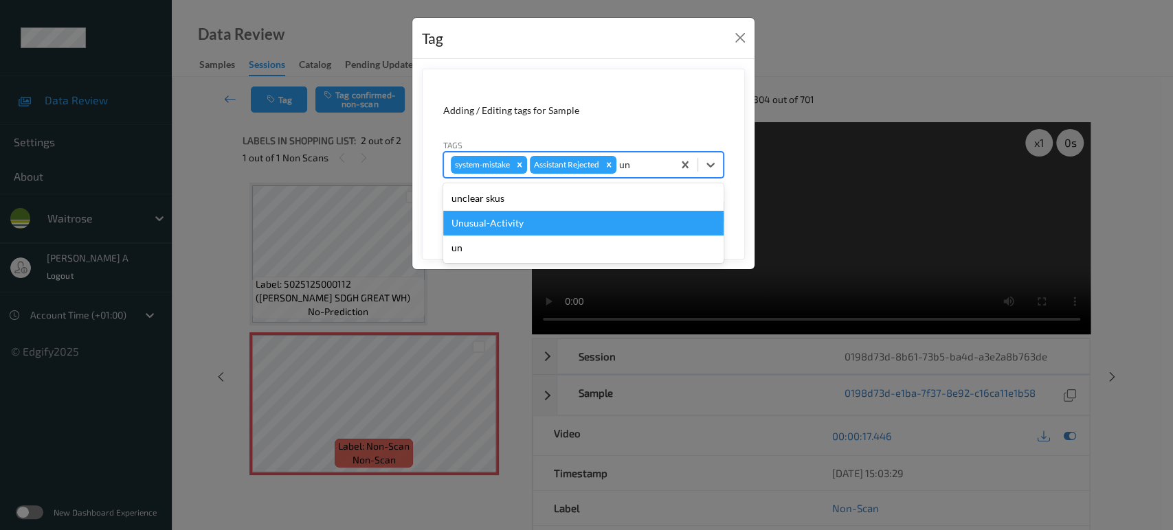
click at [551, 227] on div "Unusual-Activity" at bounding box center [583, 223] width 280 height 25
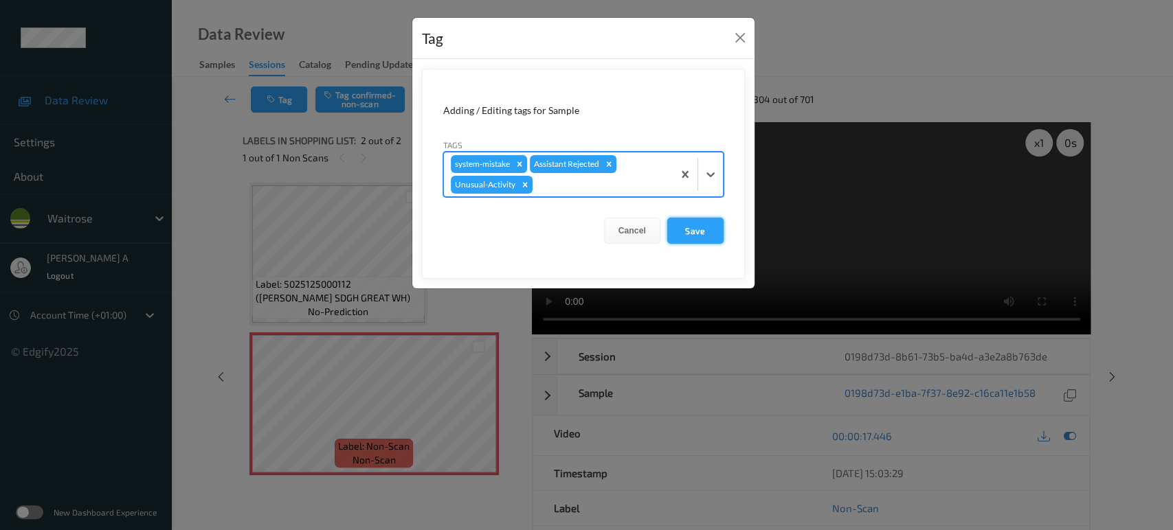
click at [706, 242] on button "Save" at bounding box center [695, 231] width 56 height 26
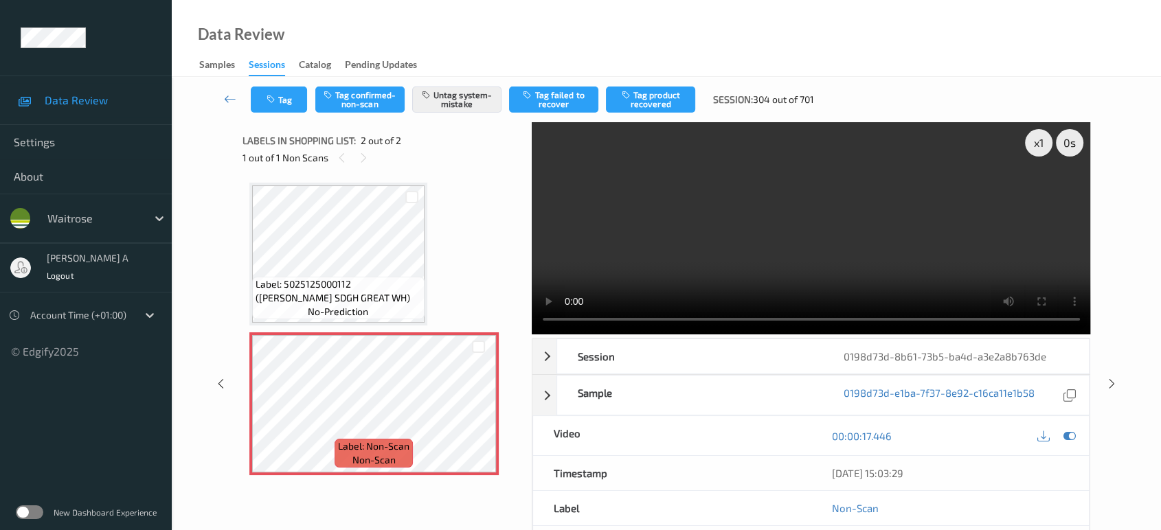
drag, startPoint x: 1109, startPoint y: 326, endPoint x: 1090, endPoint y: 302, distance: 30.9
click at [1109, 378] on icon at bounding box center [1112, 384] width 12 height 12
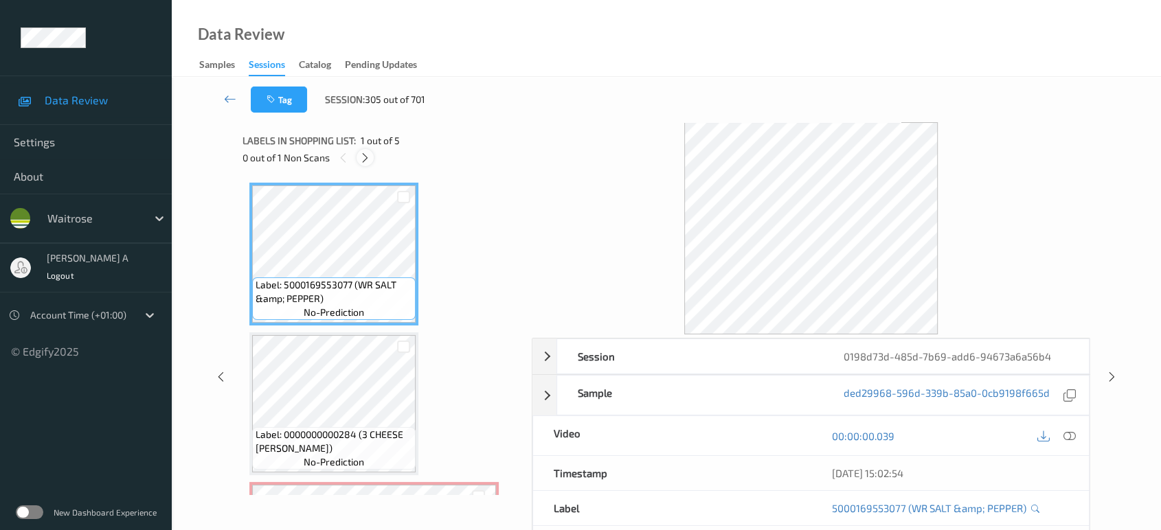
drag, startPoint x: 363, startPoint y: 155, endPoint x: 368, endPoint y: 160, distance: 7.3
click at [363, 155] on icon at bounding box center [365, 158] width 12 height 12
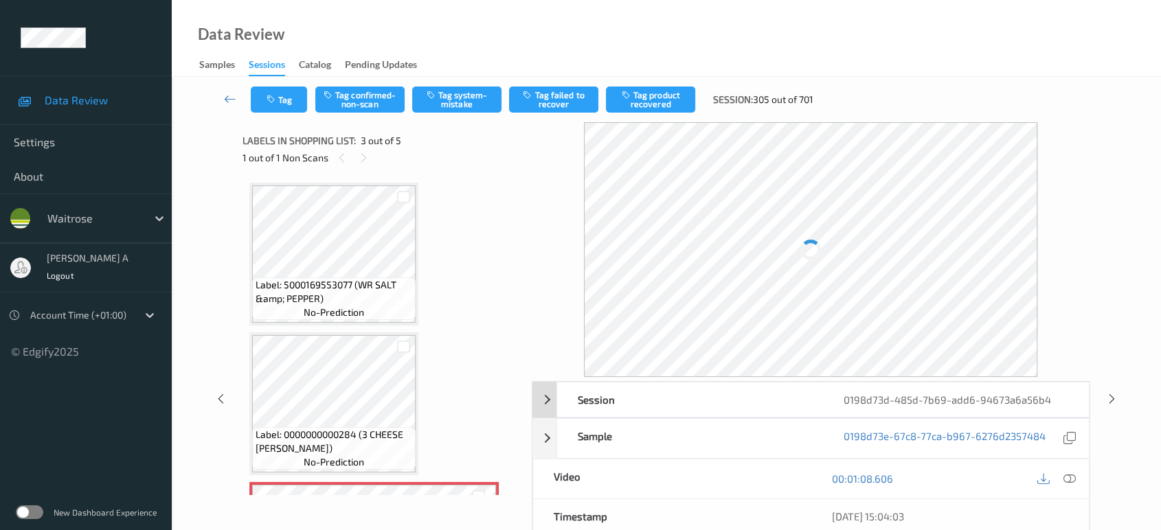
scroll to position [155, 0]
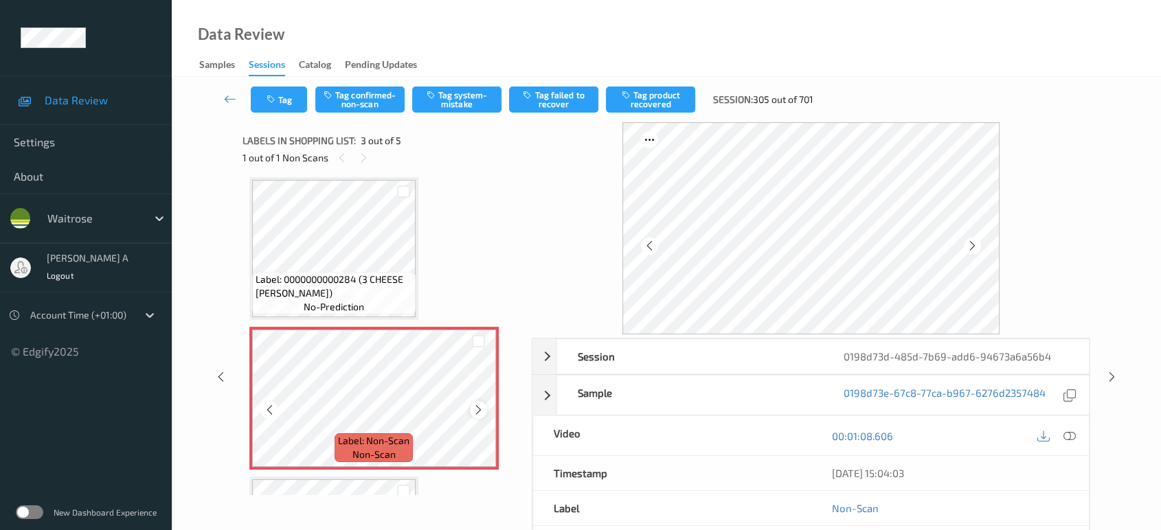
click at [477, 404] on icon at bounding box center [479, 410] width 12 height 12
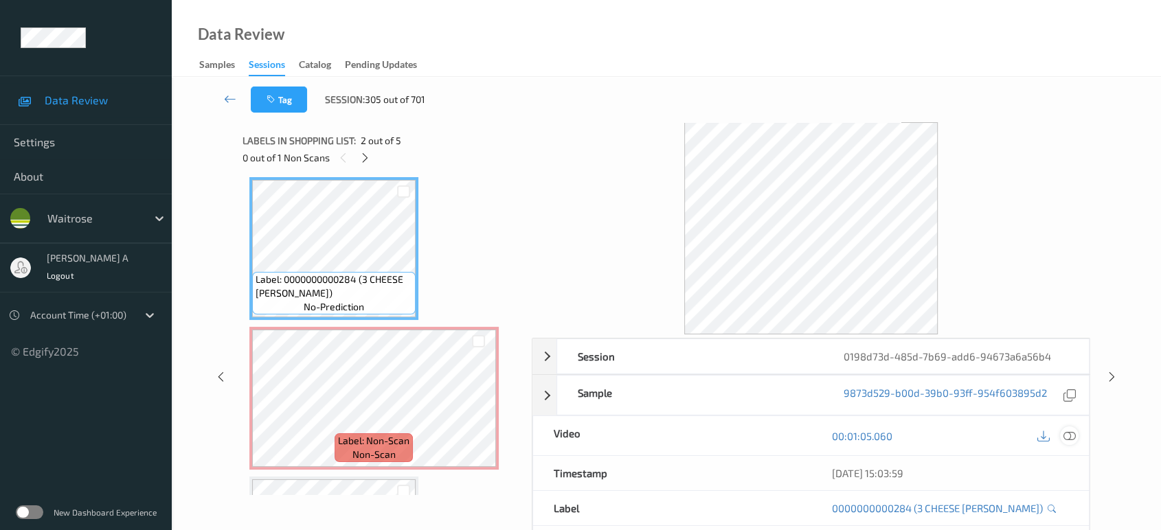
click at [1074, 438] on icon at bounding box center [1069, 436] width 12 height 12
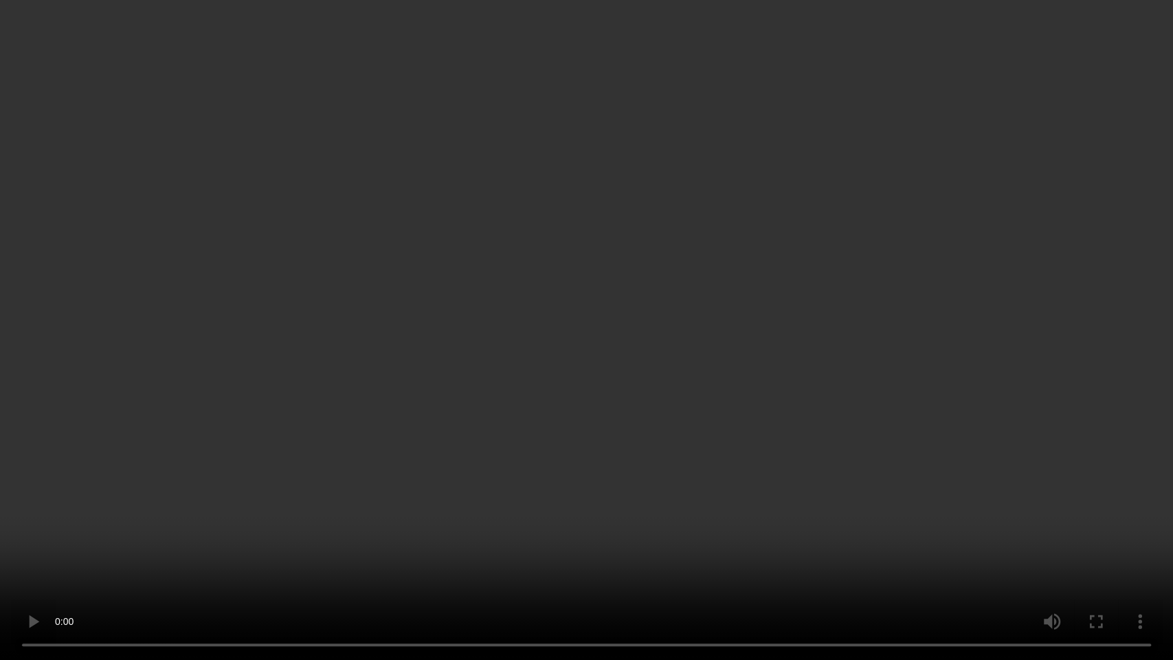
click at [577, 330] on video at bounding box center [586, 330] width 1173 height 660
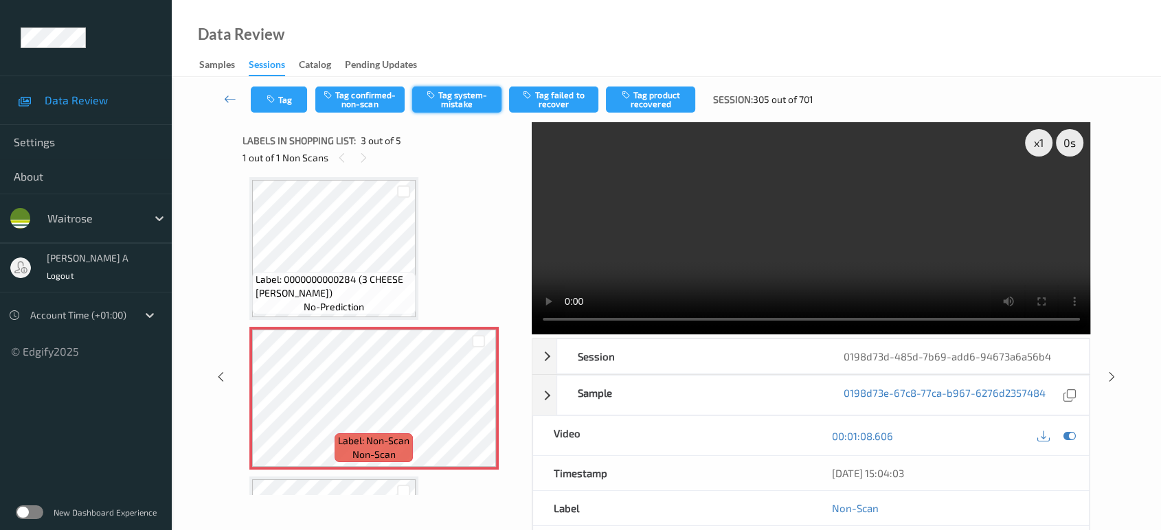
click at [454, 100] on button "Tag system-mistake" at bounding box center [456, 100] width 89 height 26
click at [293, 100] on button "Tag" at bounding box center [279, 100] width 56 height 26
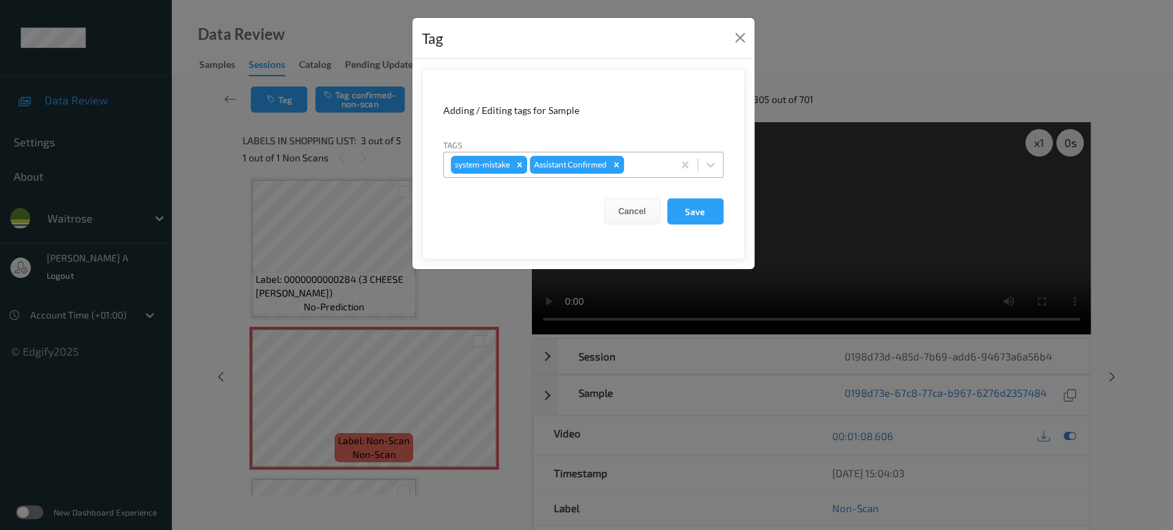
click at [638, 171] on div at bounding box center [646, 165] width 39 height 16
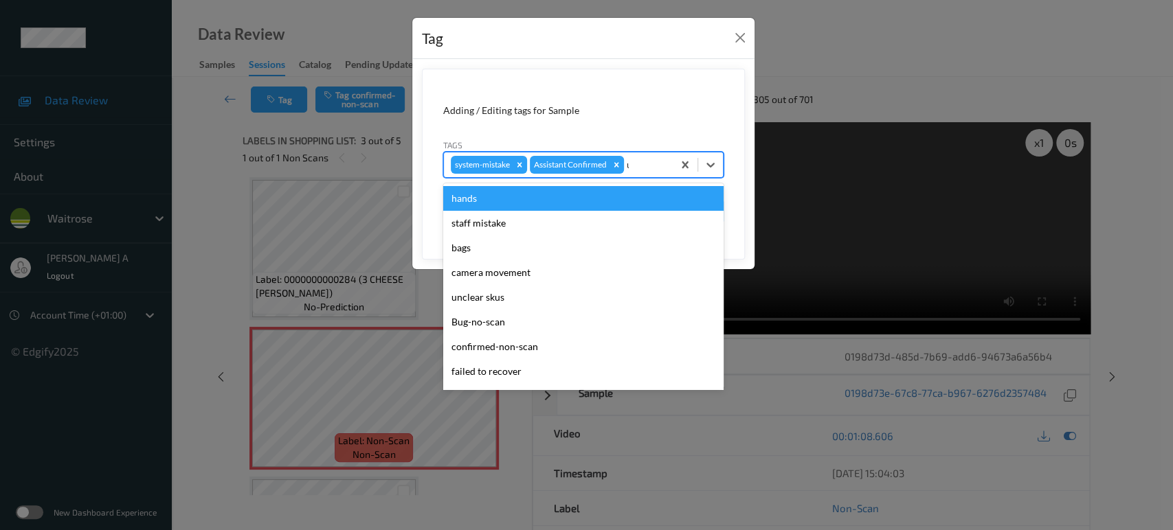
type input "un"
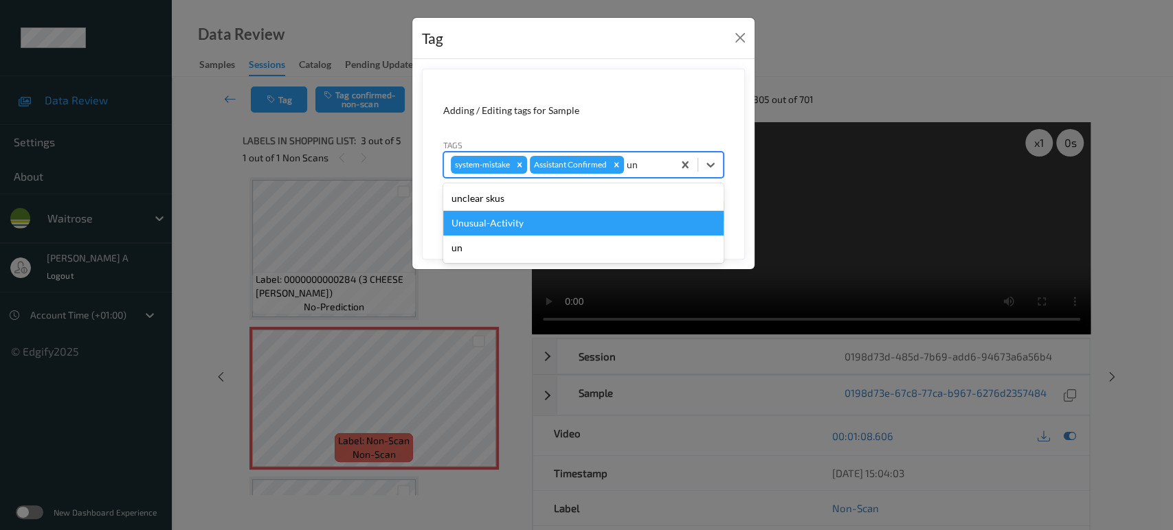
click at [563, 224] on div "Unusual-Activity" at bounding box center [583, 223] width 280 height 25
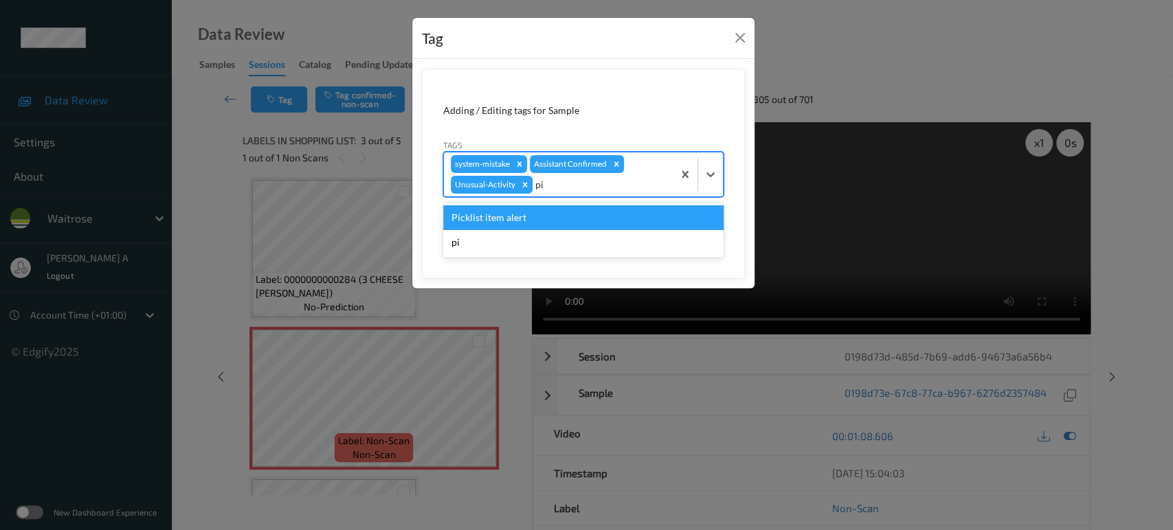
type input "pic"
click at [563, 224] on div "Picklist item alert" at bounding box center [583, 217] width 280 height 25
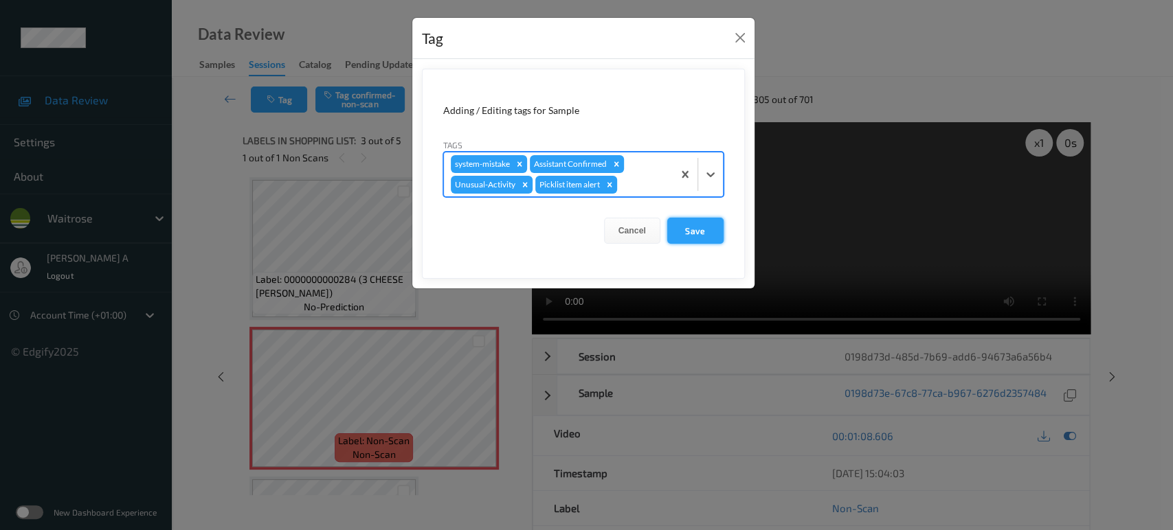
click at [684, 229] on button "Save" at bounding box center [695, 231] width 56 height 26
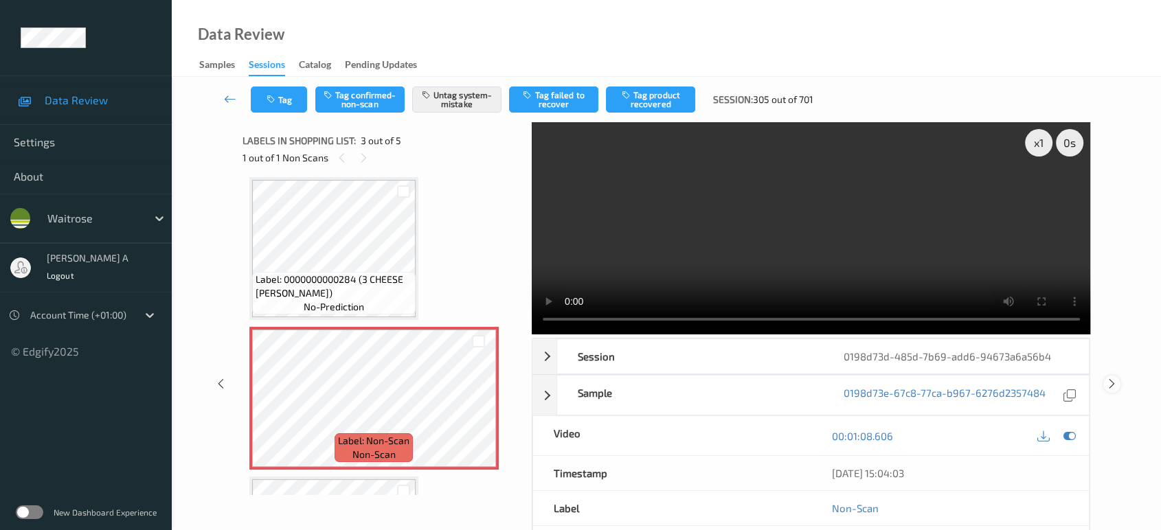
click at [1111, 378] on icon at bounding box center [1112, 384] width 12 height 12
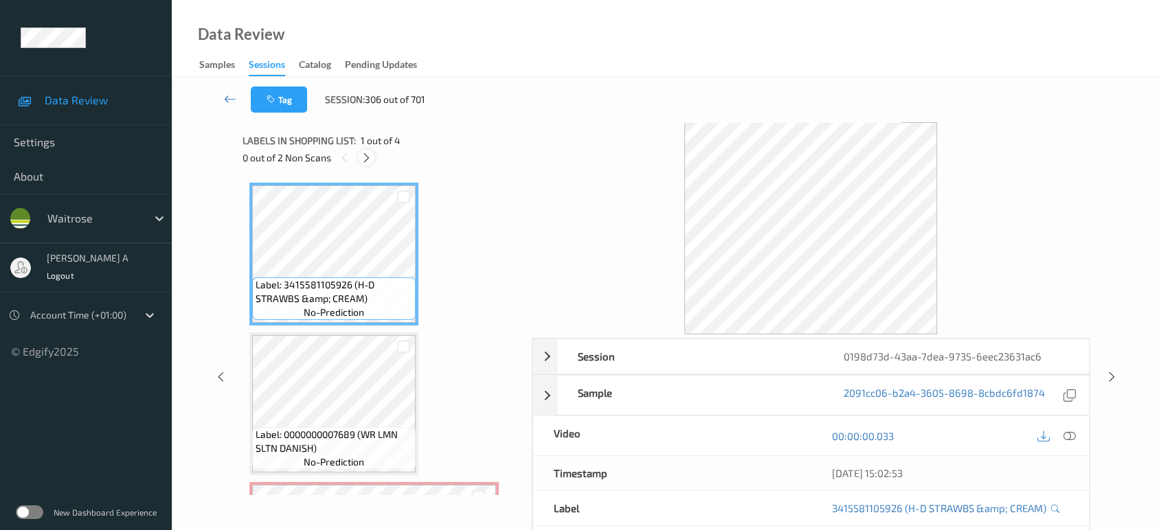
click at [368, 161] on icon at bounding box center [367, 158] width 12 height 12
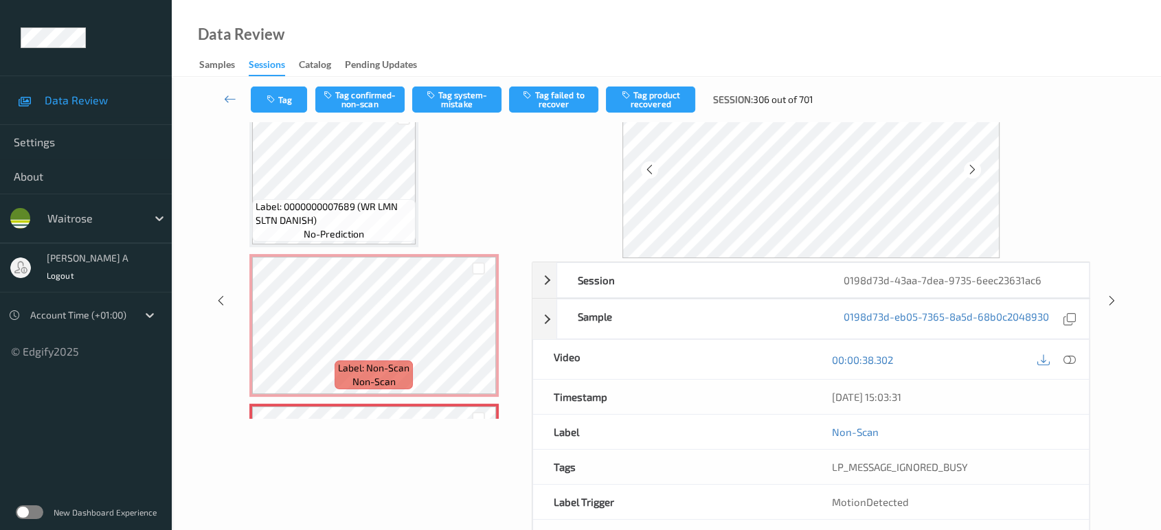
scroll to position [131, 0]
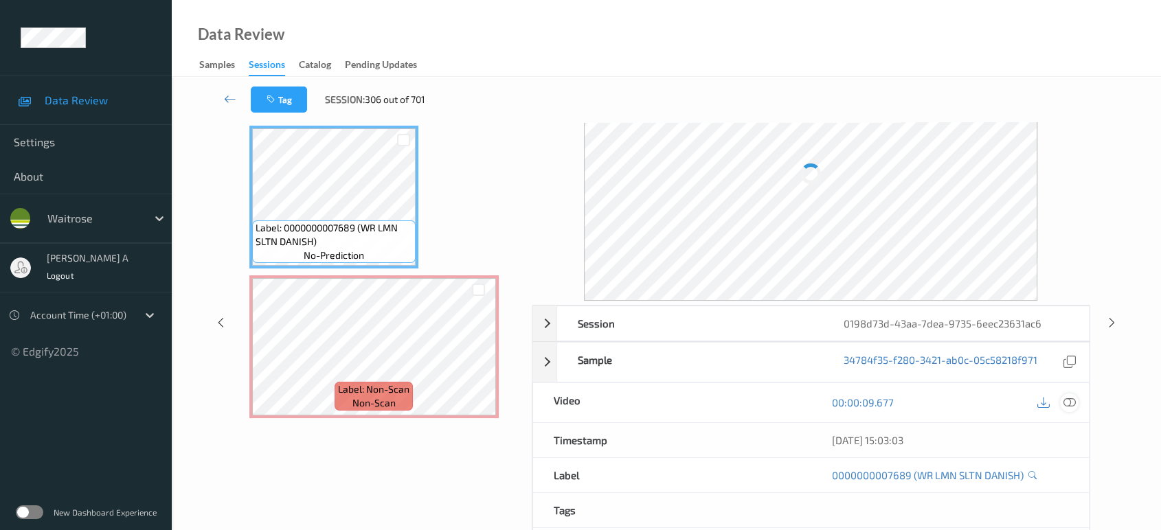
click at [1070, 423] on div "23/08/2025 15:03:03" at bounding box center [950, 440] width 278 height 34
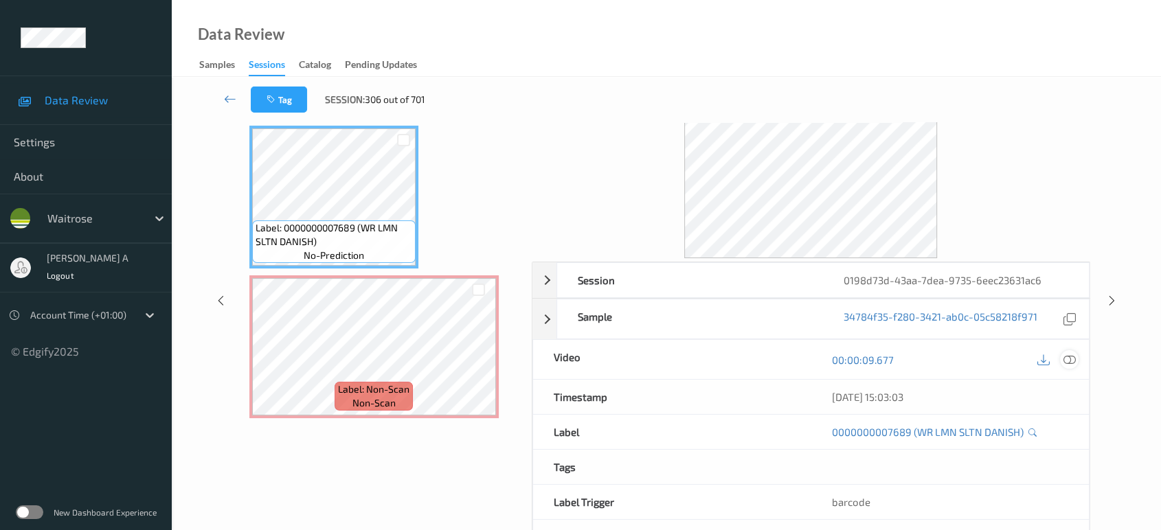
click at [1070, 360] on icon at bounding box center [1069, 360] width 12 height 12
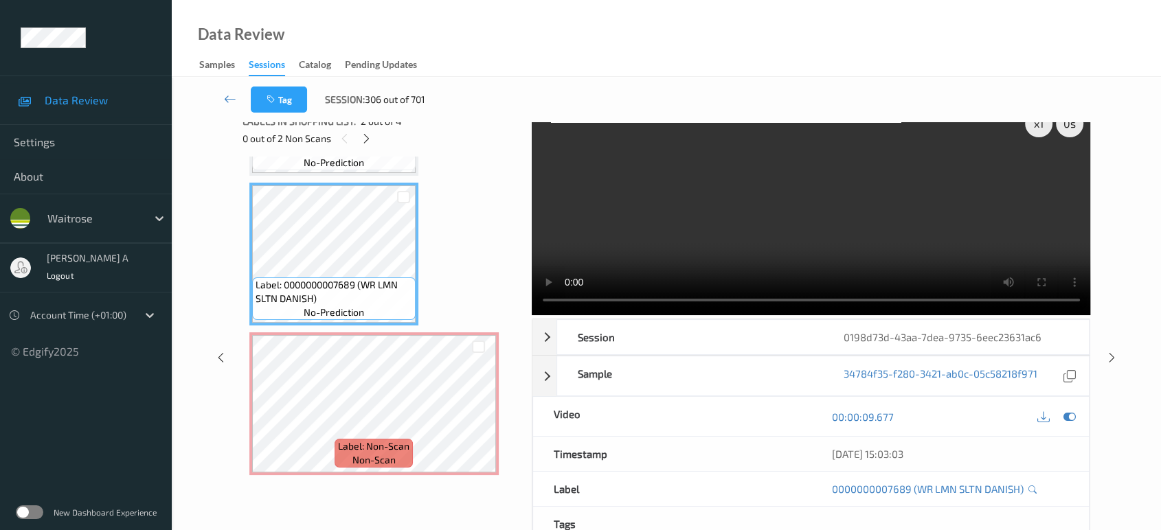
scroll to position [0, 0]
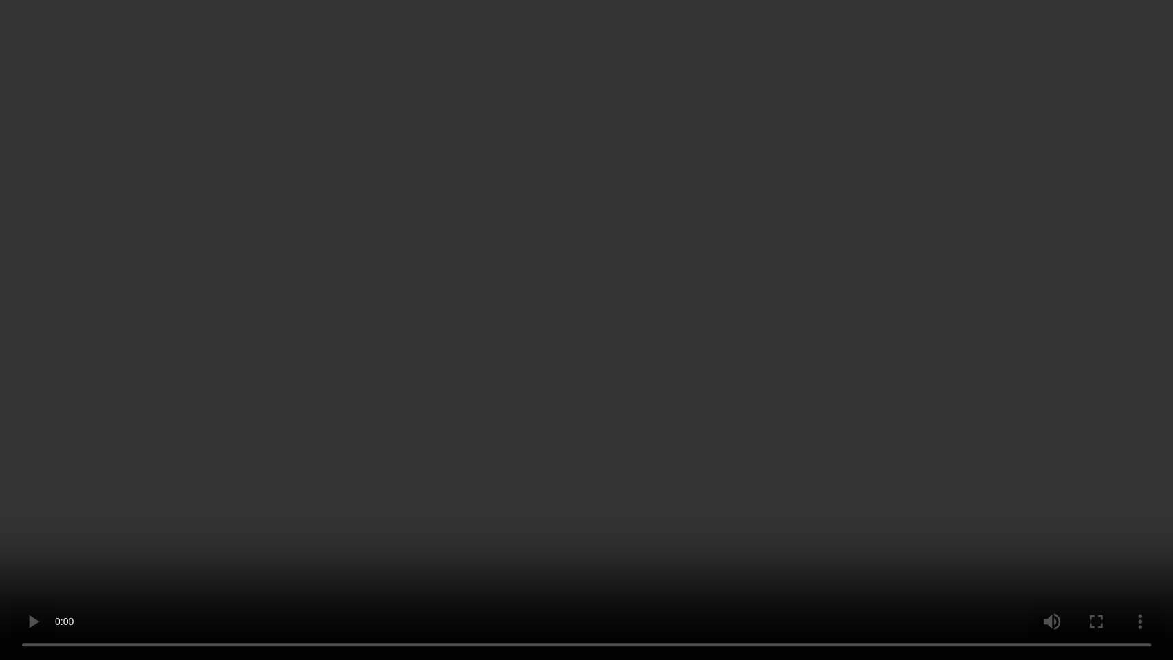
click at [488, 432] on video at bounding box center [586, 330] width 1173 height 660
click at [720, 418] on video at bounding box center [586, 330] width 1173 height 660
click at [397, 415] on video at bounding box center [586, 330] width 1173 height 660
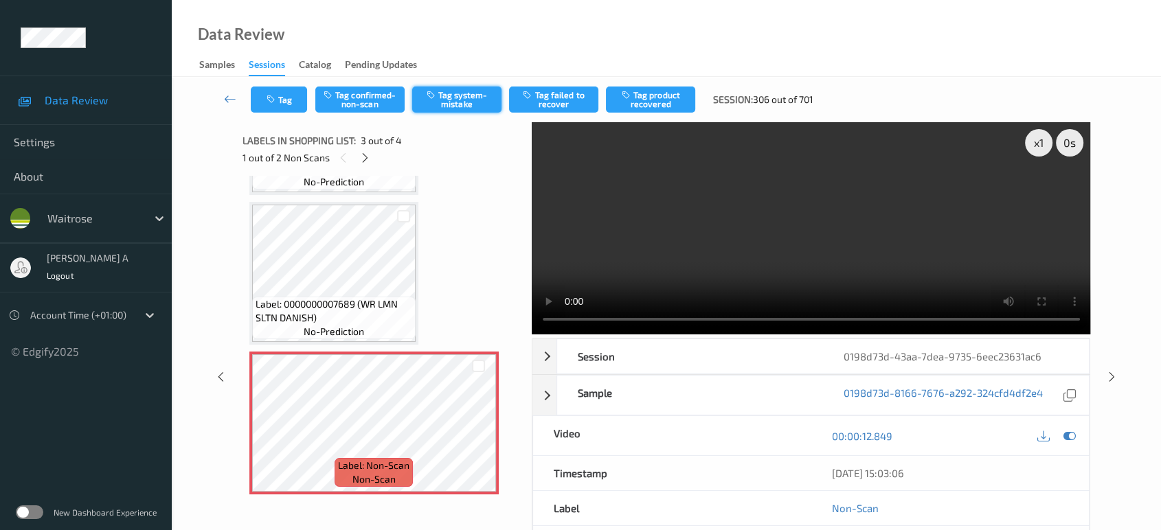
click at [449, 104] on button "Tag system-mistake" at bounding box center [456, 100] width 89 height 26
click at [267, 97] on icon "button" at bounding box center [273, 100] width 12 height 10
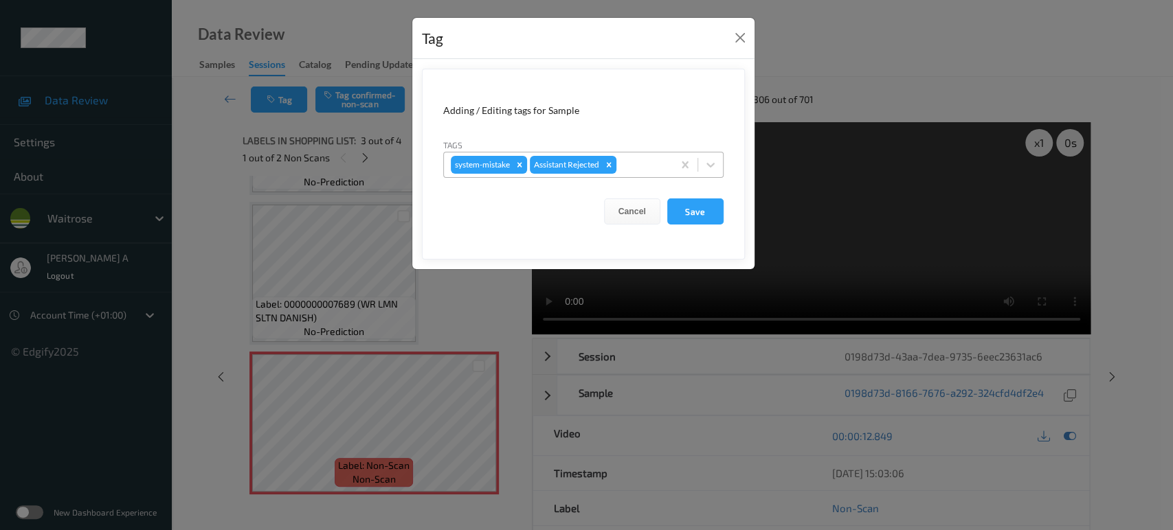
click at [633, 162] on div at bounding box center [642, 165] width 47 height 16
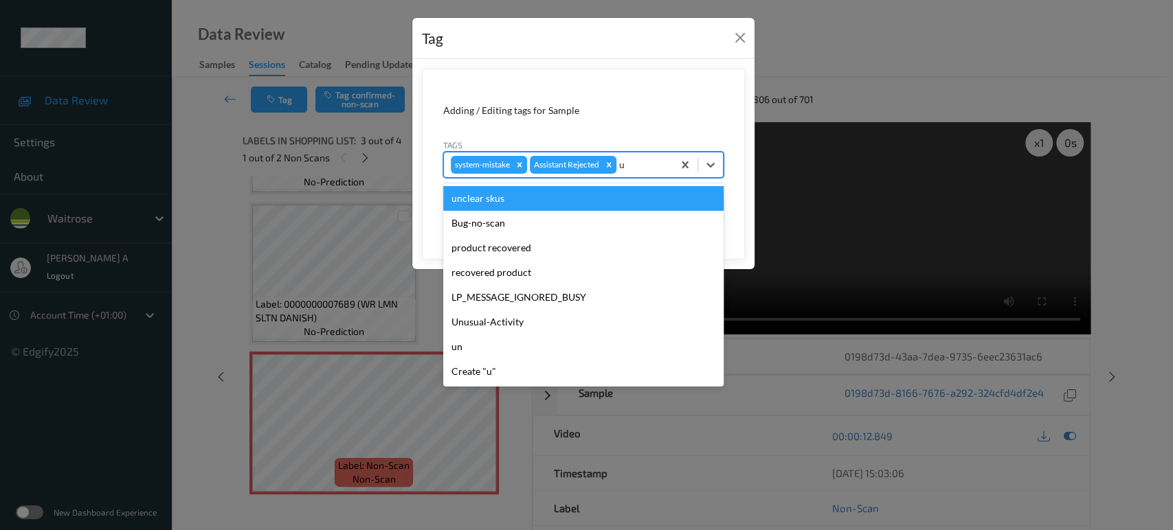
type input "un"
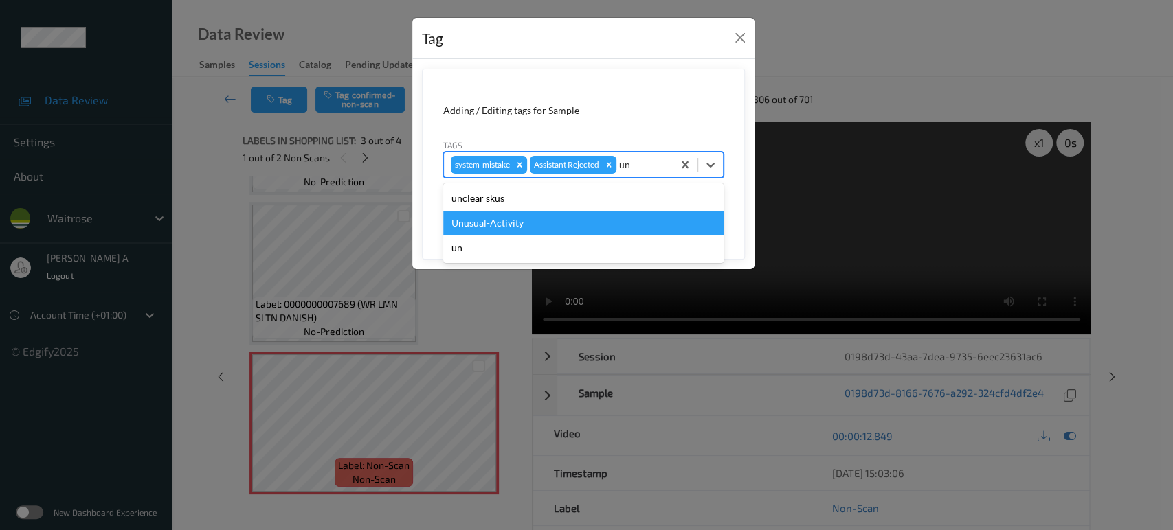
click at [516, 224] on div "Unusual-Activity" at bounding box center [583, 223] width 280 height 25
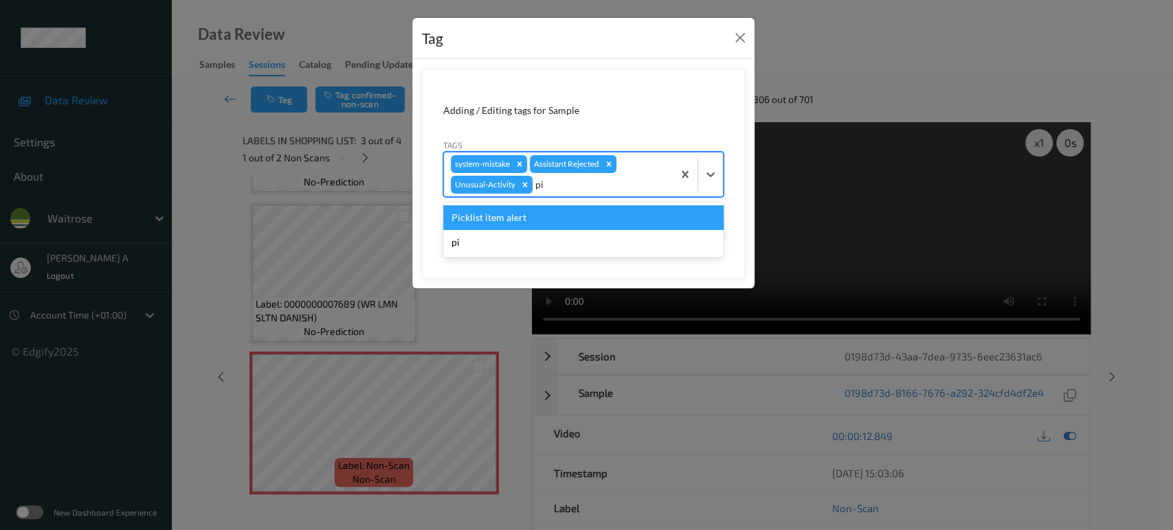
type input "pic"
click at [513, 224] on div "Picklist item alert" at bounding box center [583, 217] width 280 height 25
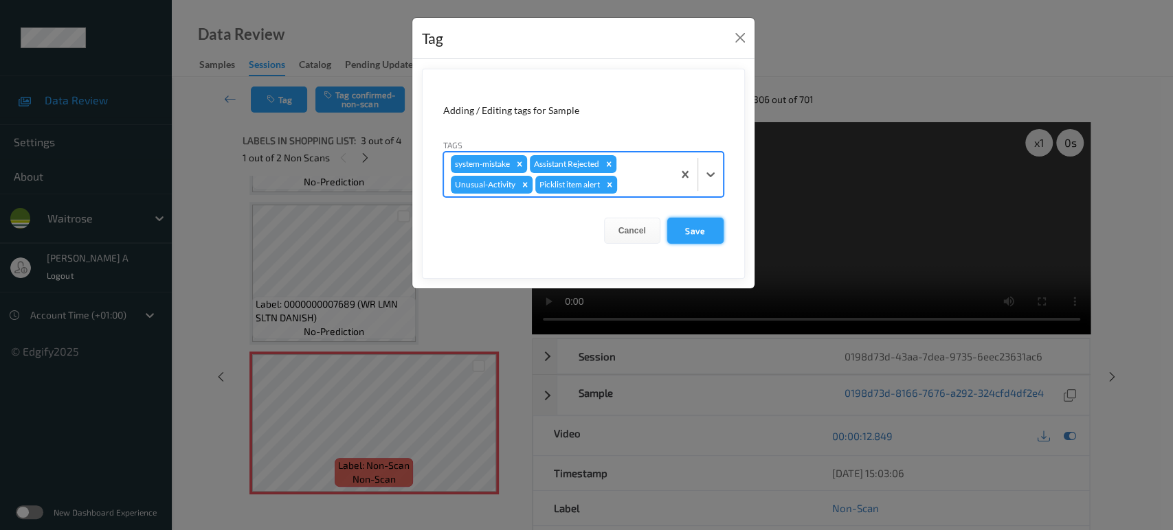
click at [699, 231] on button "Save" at bounding box center [695, 231] width 56 height 26
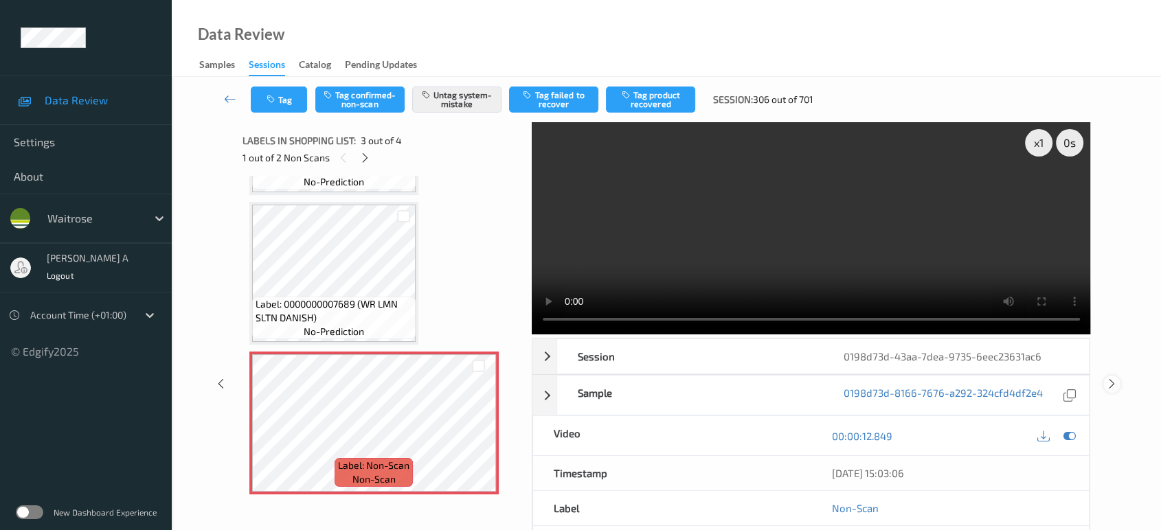
click at [1112, 378] on icon at bounding box center [1112, 384] width 12 height 12
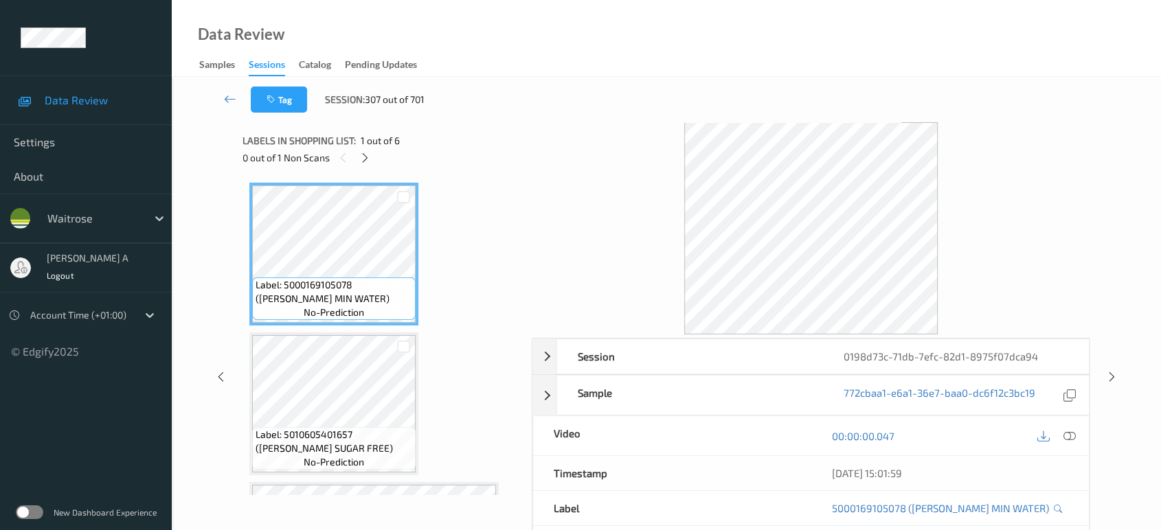
drag, startPoint x: 220, startPoint y: 378, endPoint x: 223, endPoint y: 368, distance: 10.0
click at [220, 378] on icon at bounding box center [221, 377] width 12 height 12
click at [368, 158] on icon at bounding box center [367, 158] width 12 height 12
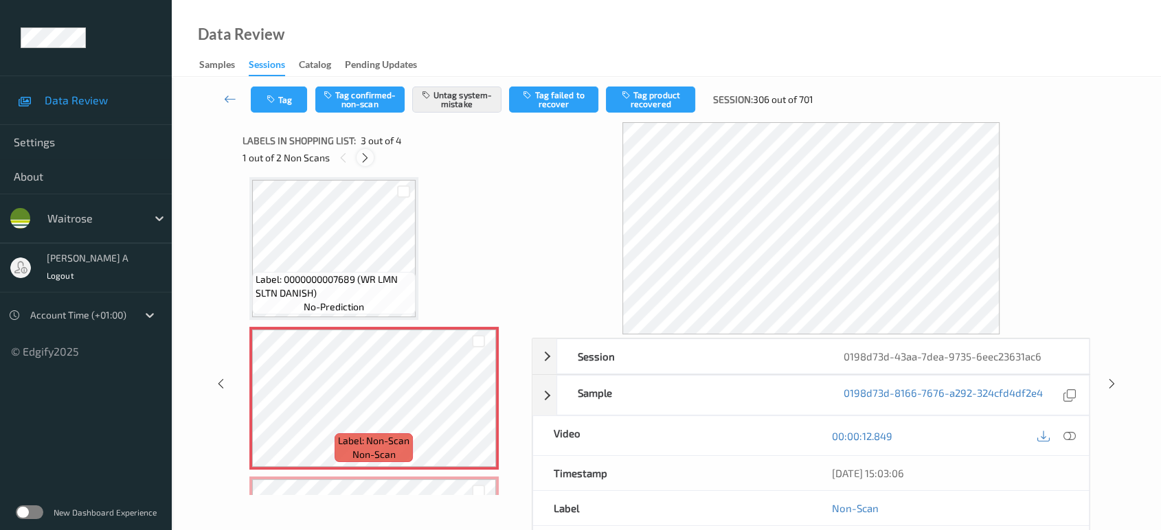
click at [368, 158] on icon at bounding box center [365, 158] width 12 height 12
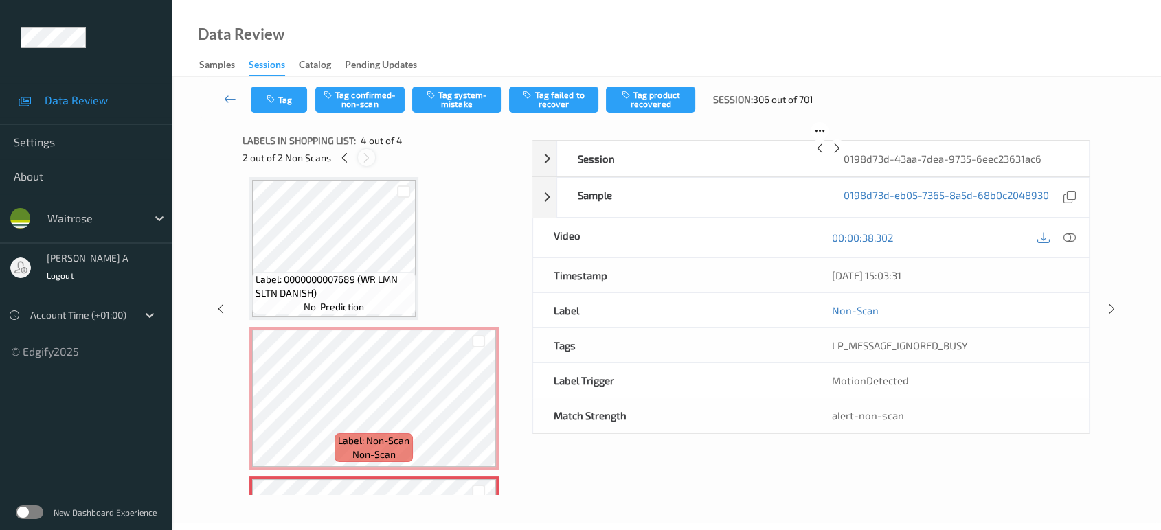
scroll to position [283, 0]
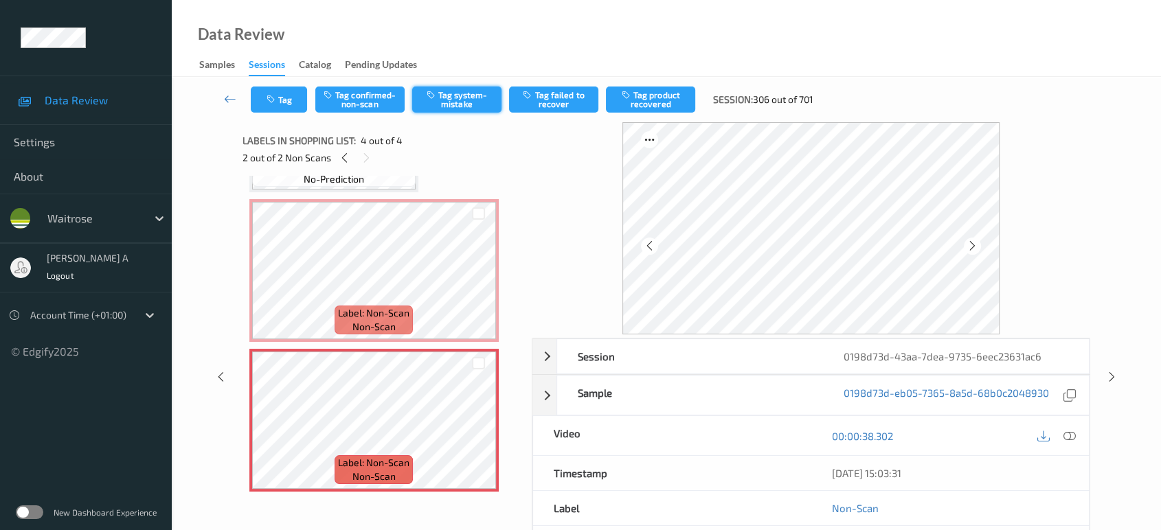
click at [447, 106] on button "Tag system-mistake" at bounding box center [456, 100] width 89 height 26
click at [280, 98] on button "Tag" at bounding box center [279, 100] width 56 height 26
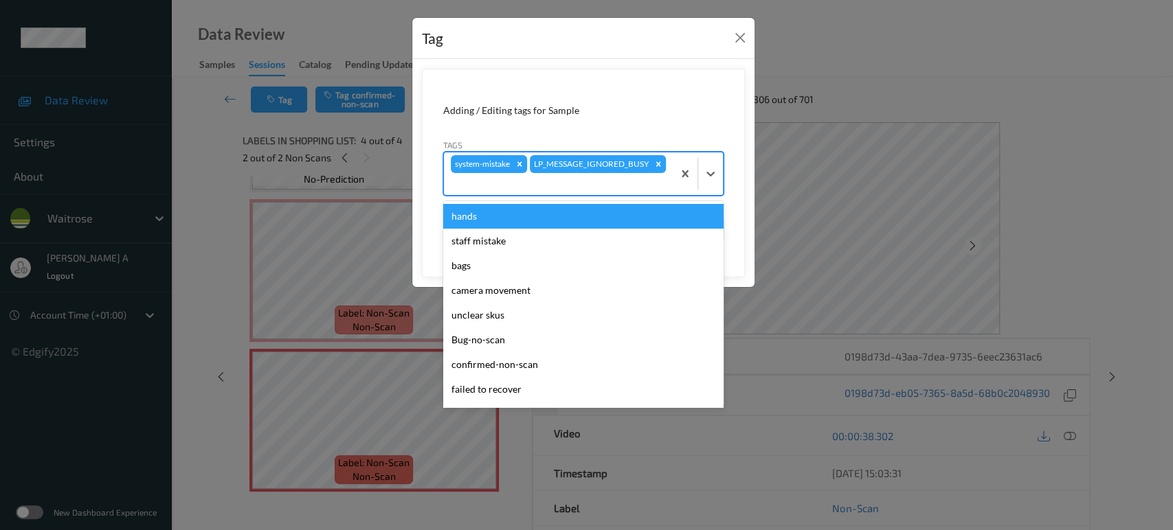
click at [638, 185] on div at bounding box center [558, 184] width 215 height 16
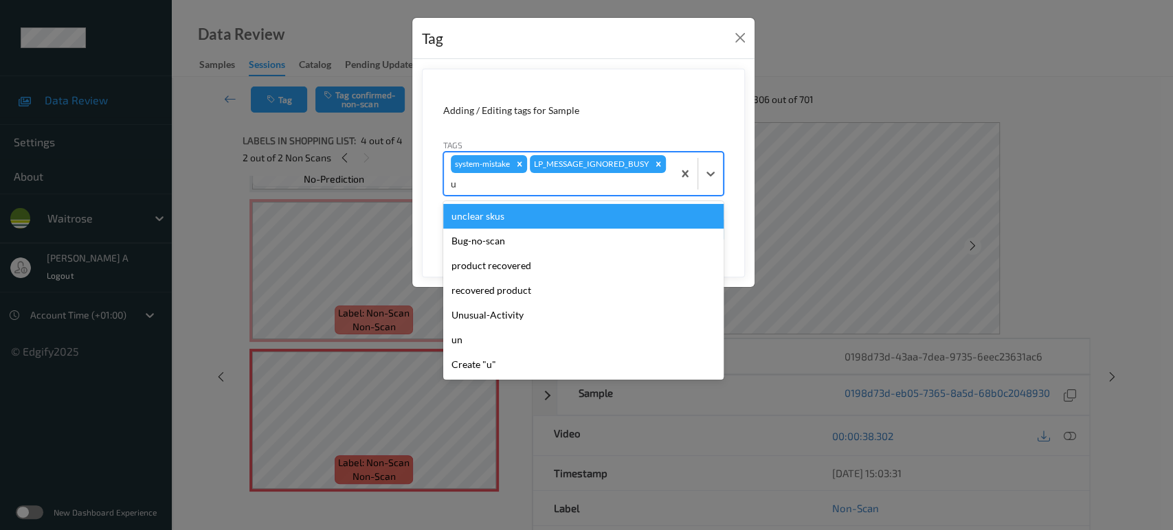
type input "un"
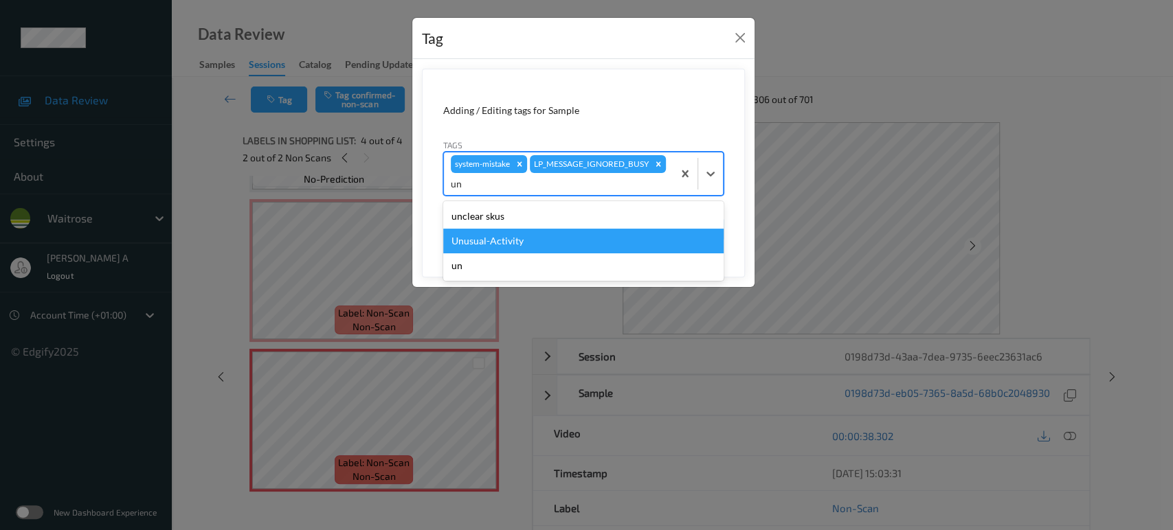
click at [583, 243] on div "Unusual-Activity" at bounding box center [583, 241] width 280 height 25
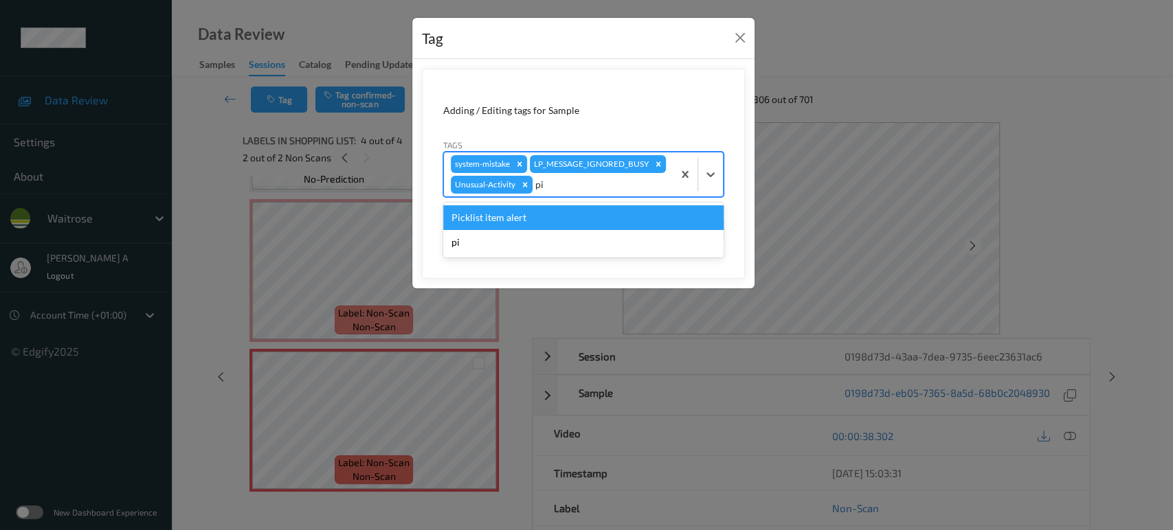
type input "pic"
click at [576, 222] on div "Picklist item alert" at bounding box center [583, 217] width 280 height 25
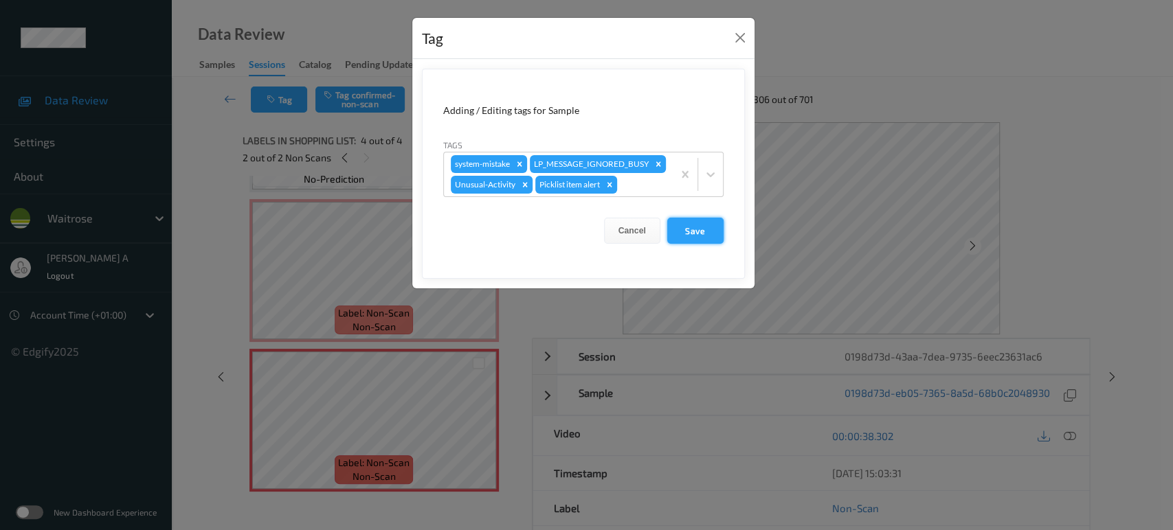
click at [694, 227] on button "Save" at bounding box center [695, 231] width 56 height 26
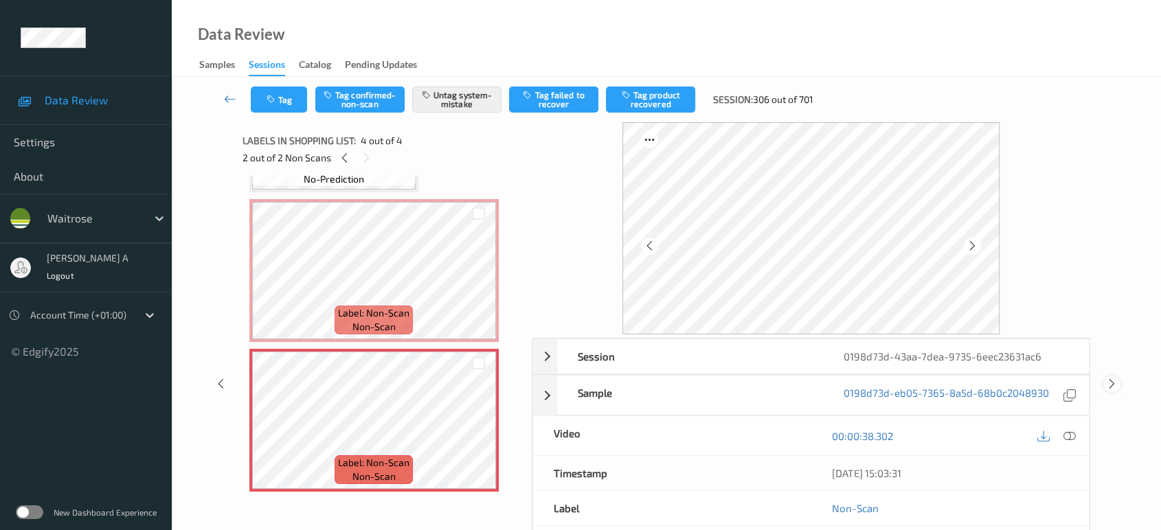
click at [1110, 385] on icon at bounding box center [1112, 384] width 12 height 12
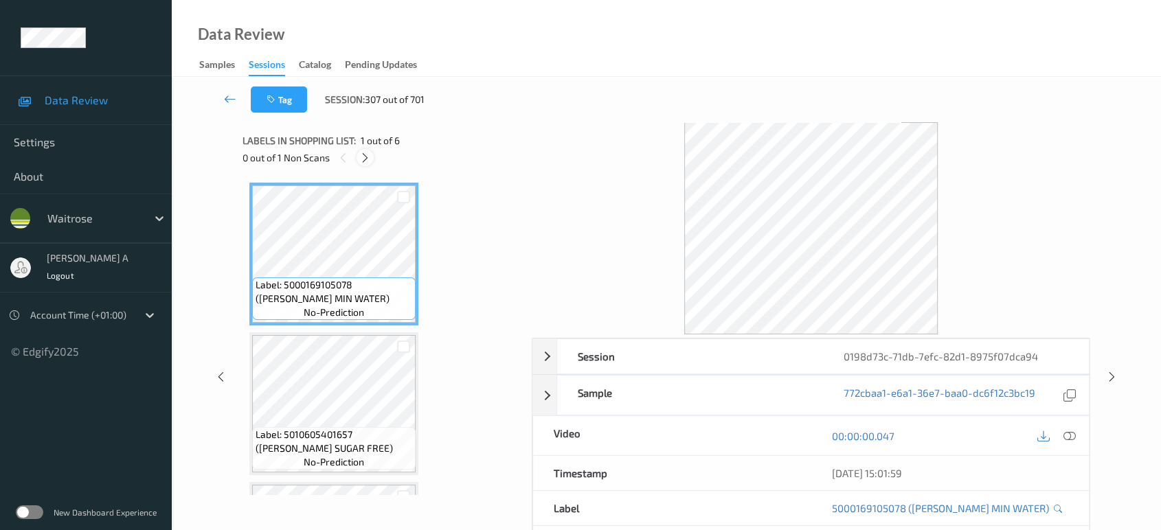
click at [367, 161] on icon at bounding box center [365, 158] width 12 height 12
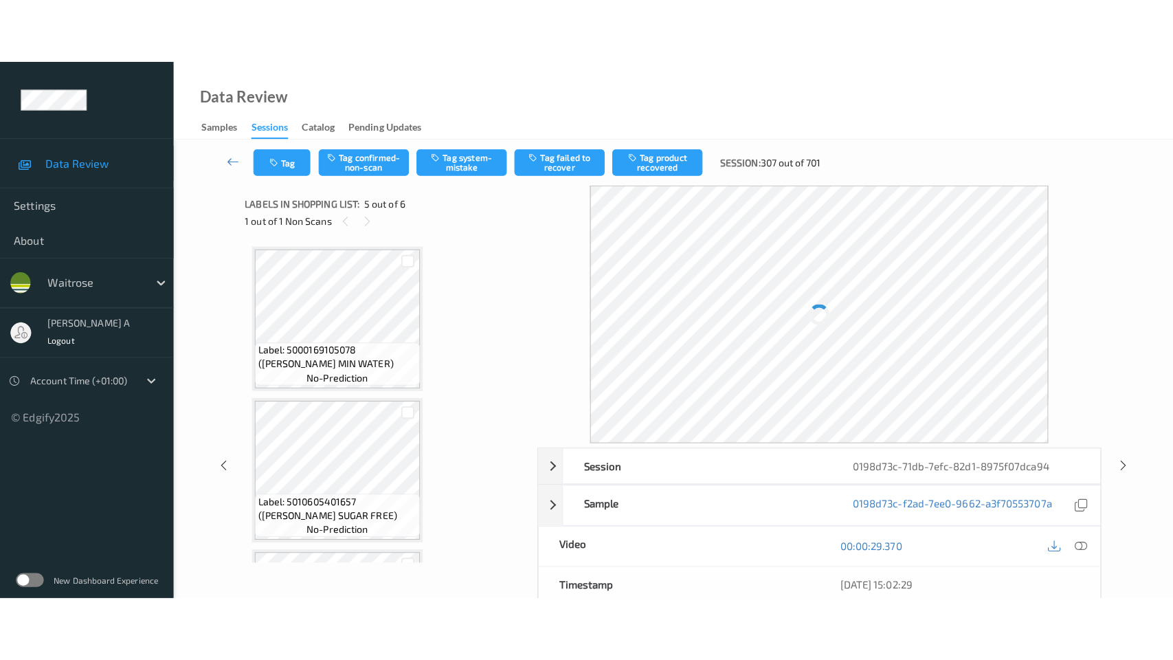
scroll to position [454, 0]
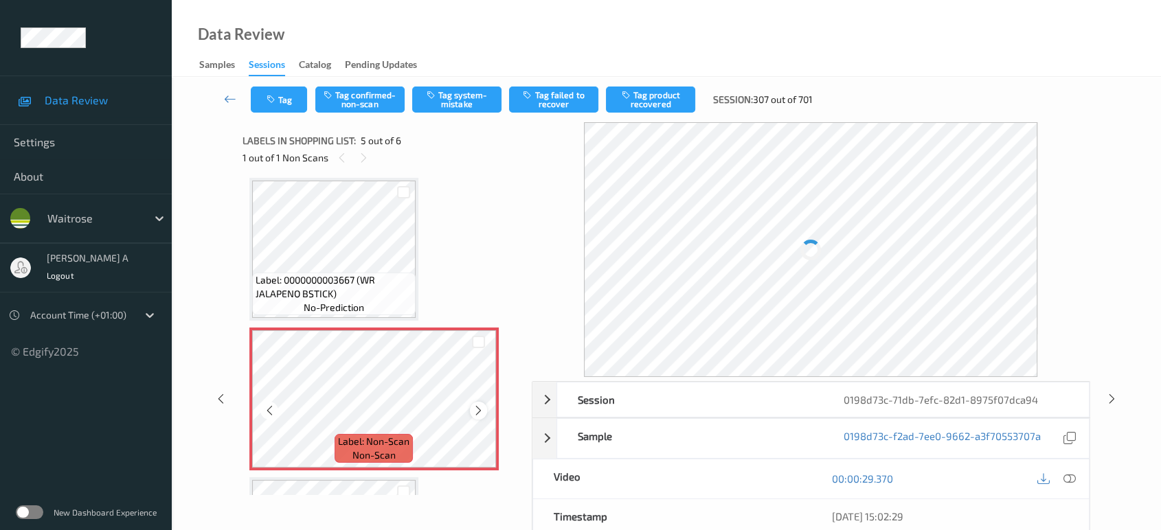
click at [475, 412] on icon at bounding box center [479, 411] width 12 height 12
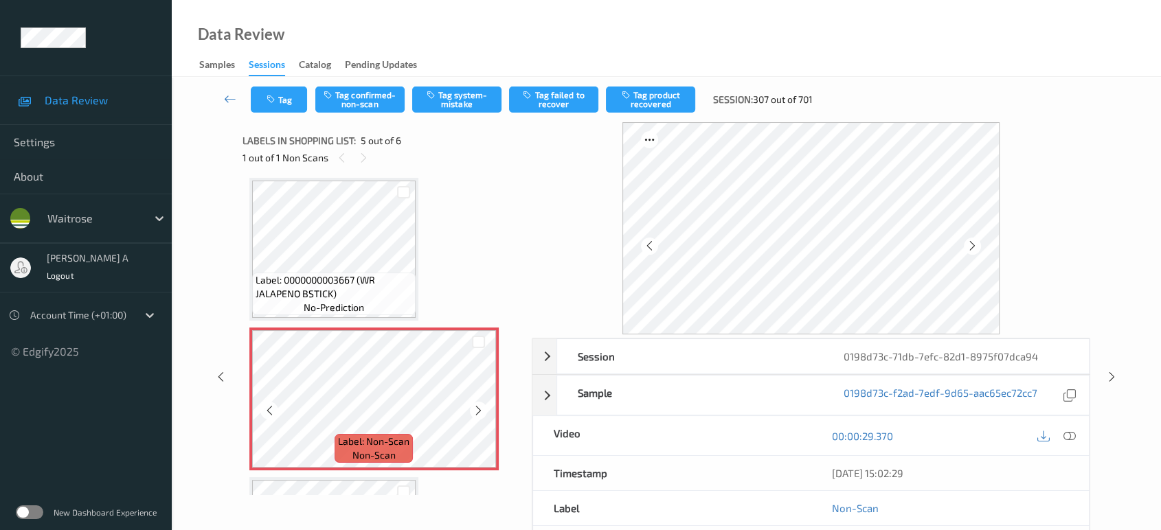
click at [475, 412] on icon at bounding box center [479, 411] width 12 height 12
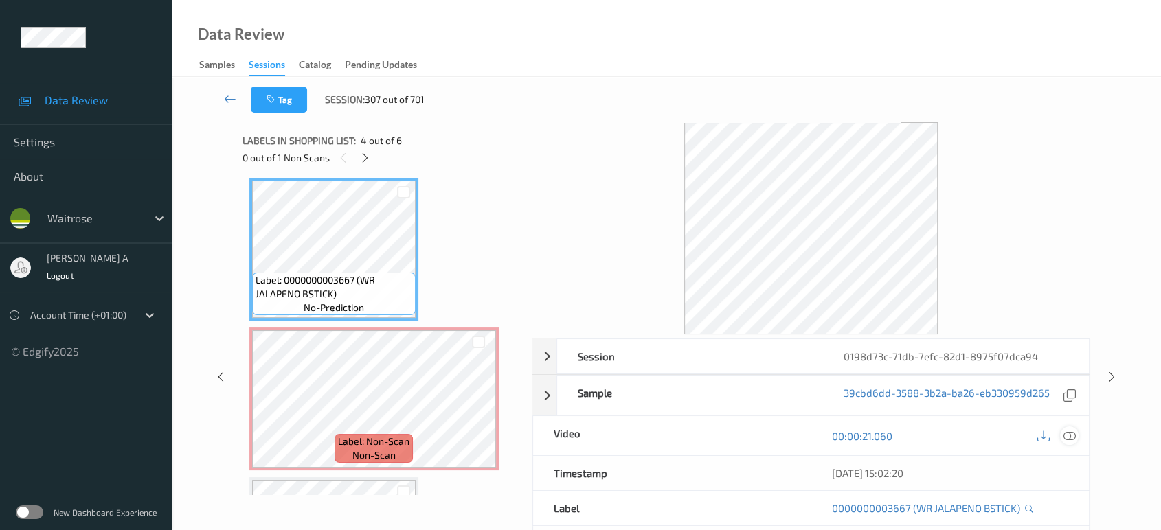
click at [1073, 437] on icon at bounding box center [1069, 436] width 12 height 12
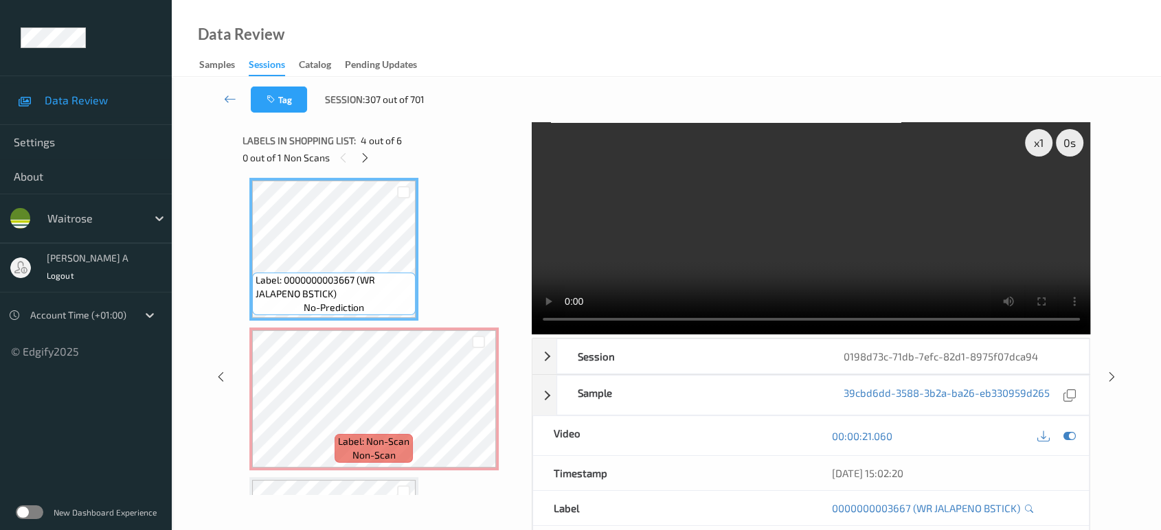
scroll to position [453, 0]
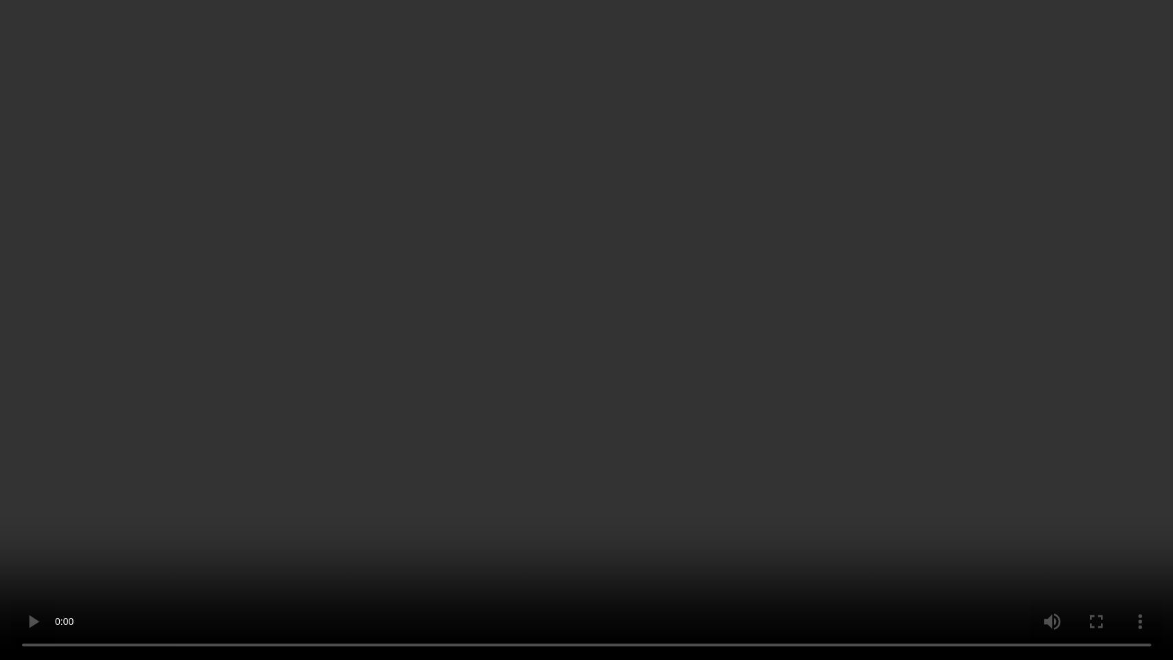
click at [592, 341] on video at bounding box center [586, 330] width 1173 height 660
click at [544, 389] on video at bounding box center [586, 330] width 1173 height 660
click at [517, 352] on video at bounding box center [586, 330] width 1173 height 660
click at [710, 358] on video at bounding box center [586, 330] width 1173 height 660
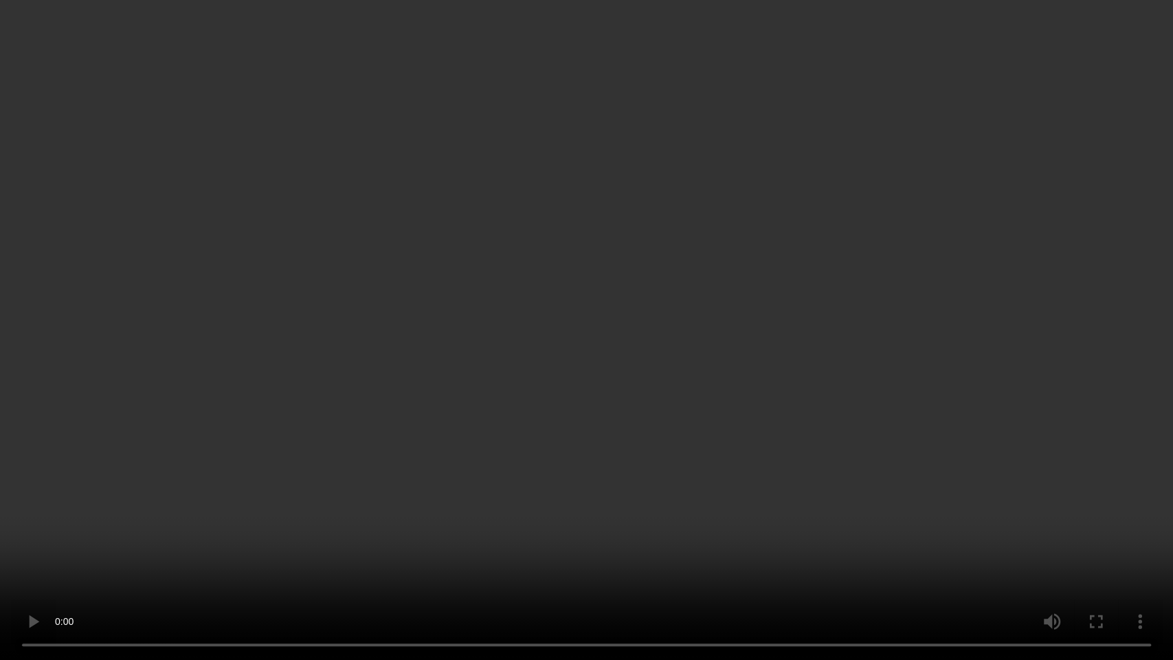
click at [619, 324] on video at bounding box center [586, 330] width 1173 height 660
click at [489, 319] on video at bounding box center [586, 330] width 1173 height 660
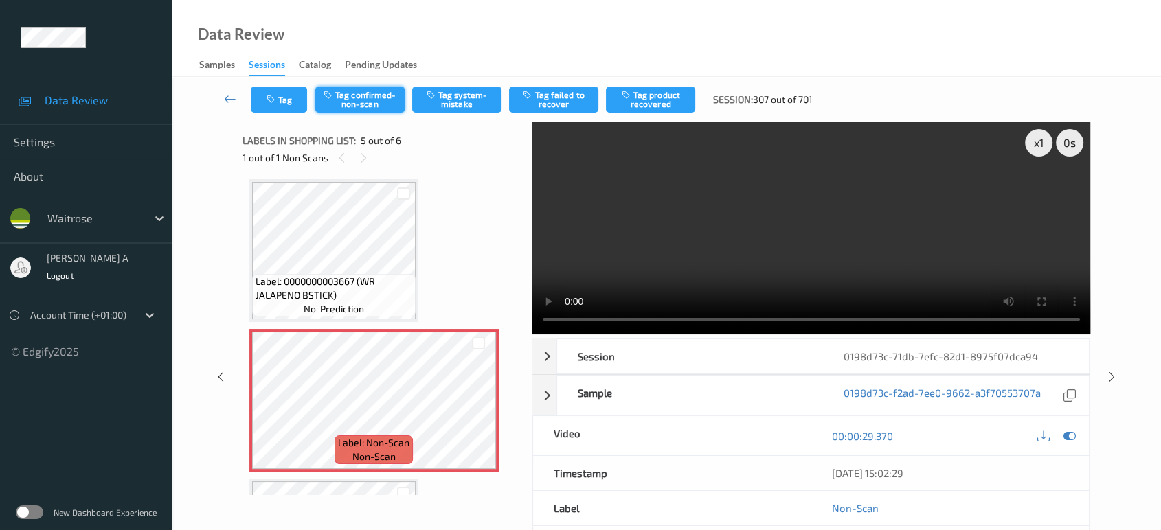
click at [357, 94] on button "Tag confirmed-non-scan" at bounding box center [359, 100] width 89 height 26
click at [659, 102] on button "Tag product recovered" at bounding box center [650, 100] width 89 height 26
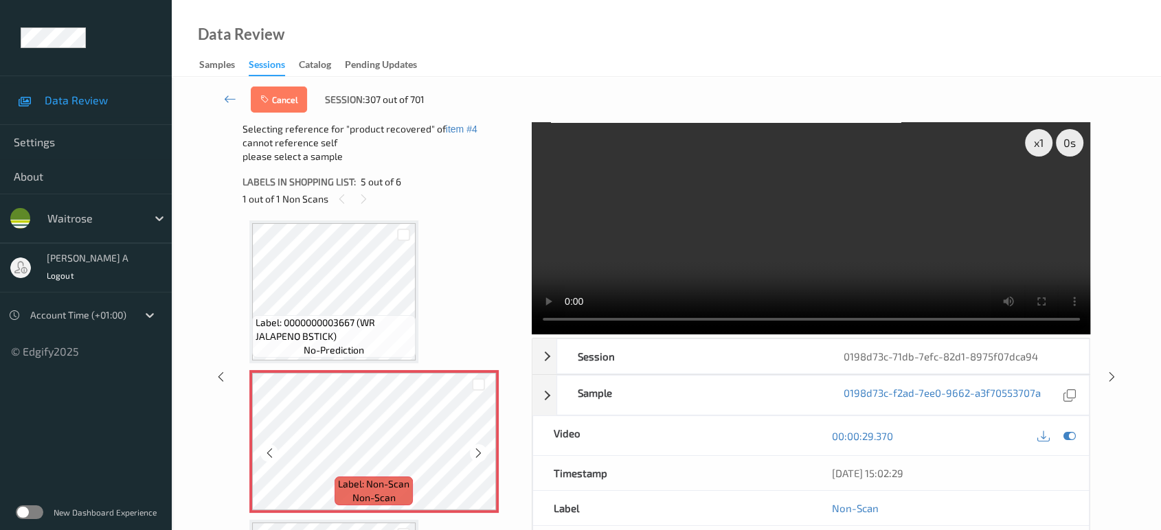
scroll to position [582, 0]
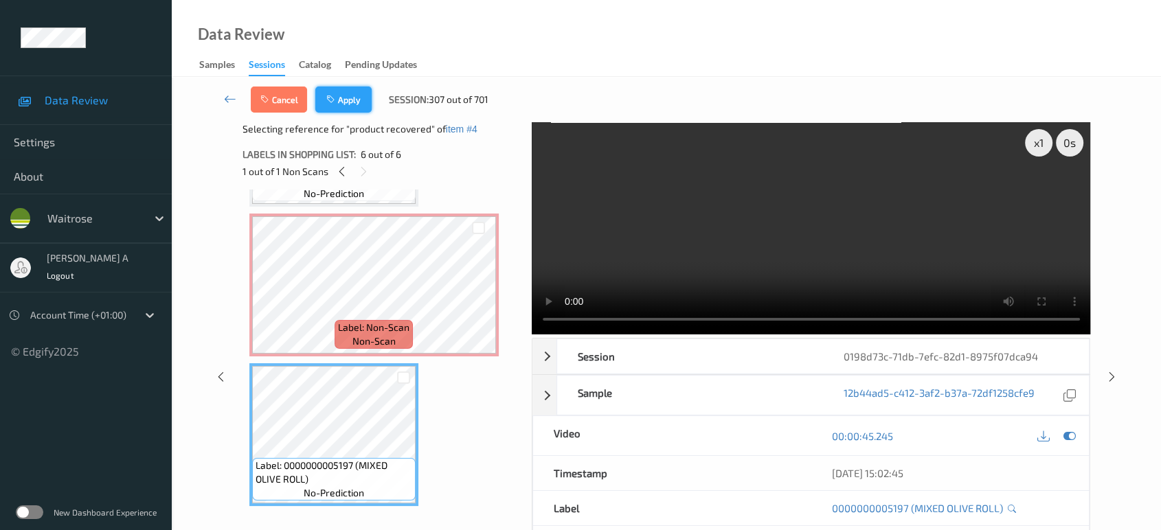
click at [350, 108] on button "Apply" at bounding box center [343, 100] width 56 height 26
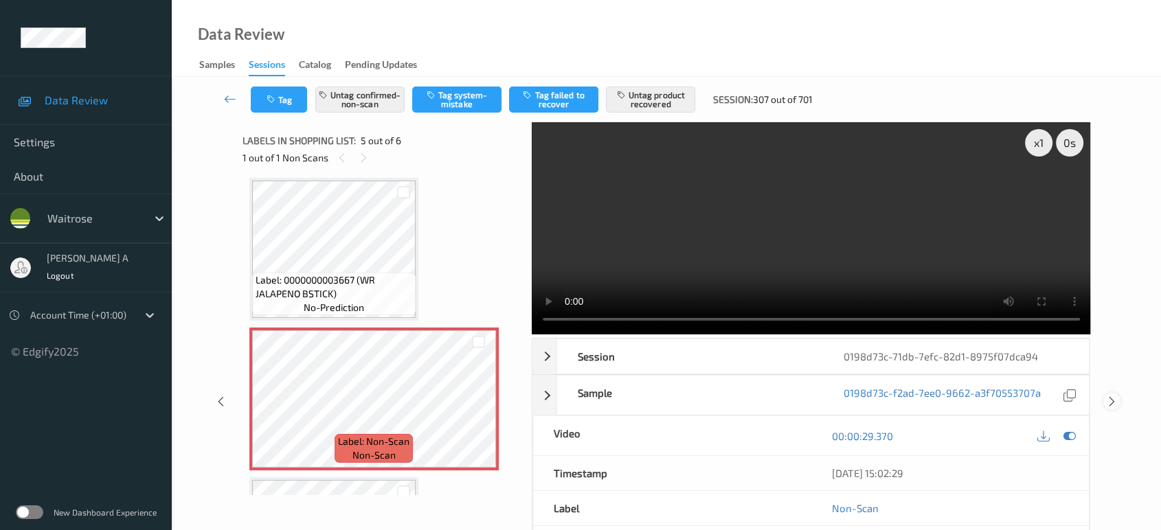
click at [1108, 396] on icon at bounding box center [1112, 402] width 12 height 12
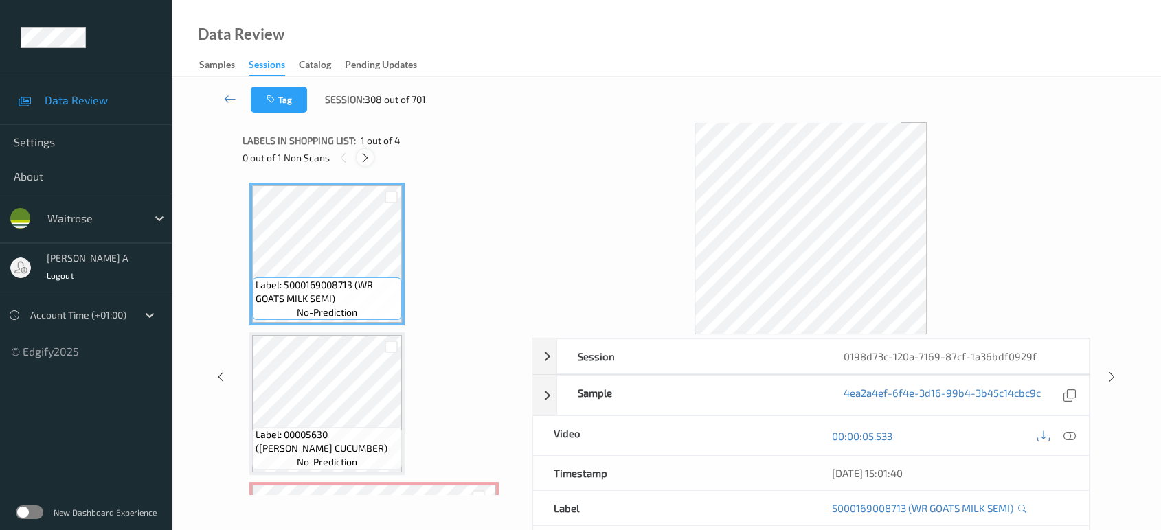
click at [367, 155] on icon at bounding box center [365, 158] width 12 height 12
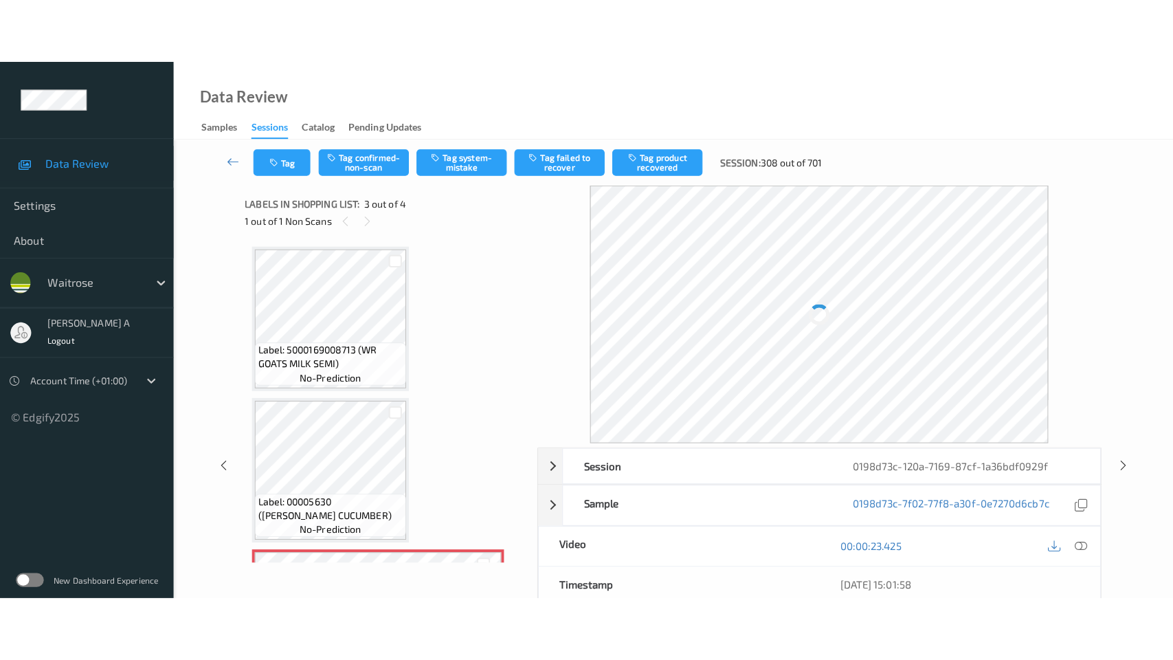
scroll to position [155, 0]
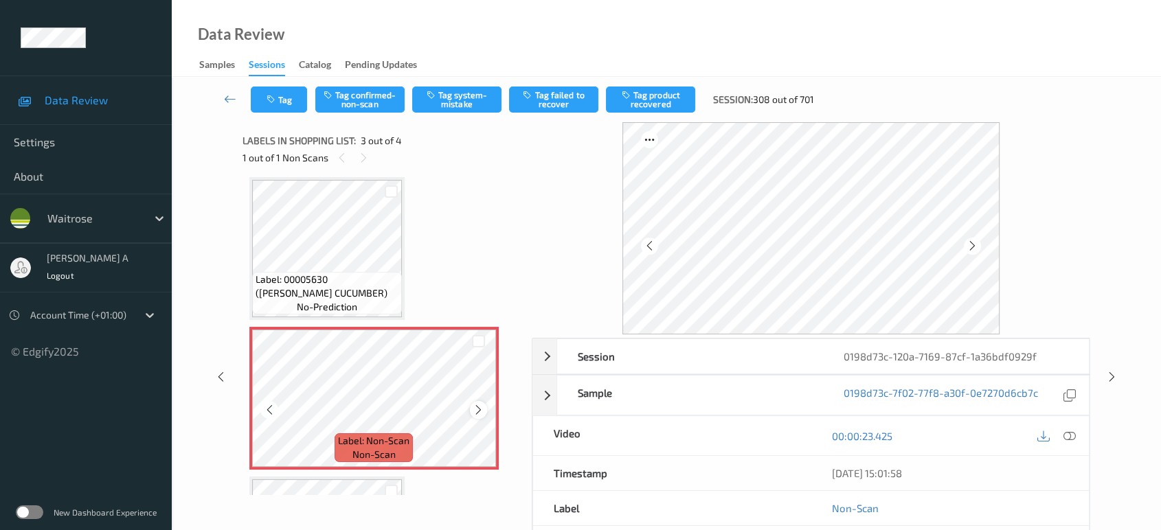
click at [481, 414] on div at bounding box center [478, 409] width 17 height 17
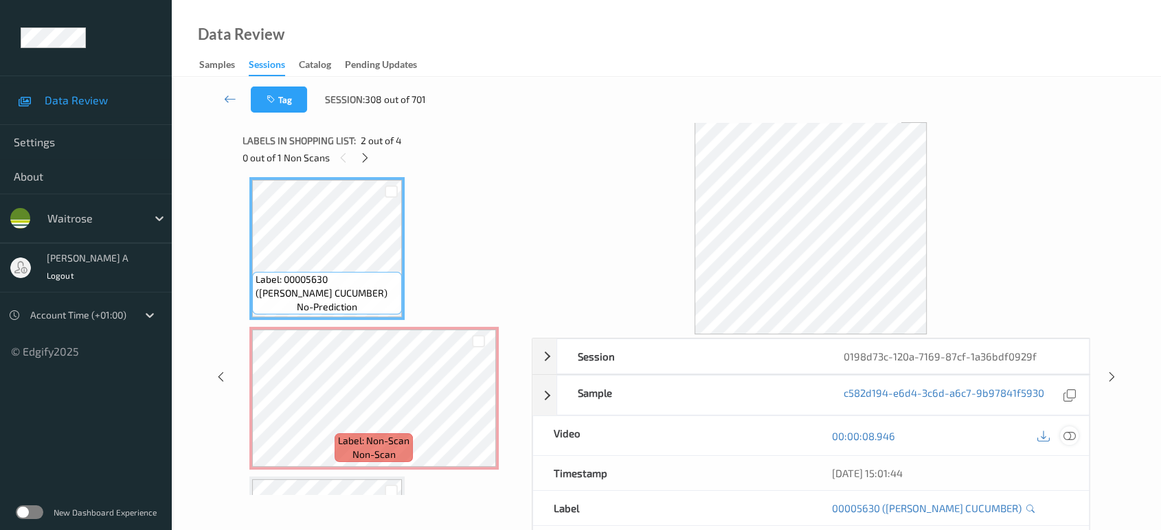
click at [1076, 436] on div at bounding box center [1069, 436] width 19 height 19
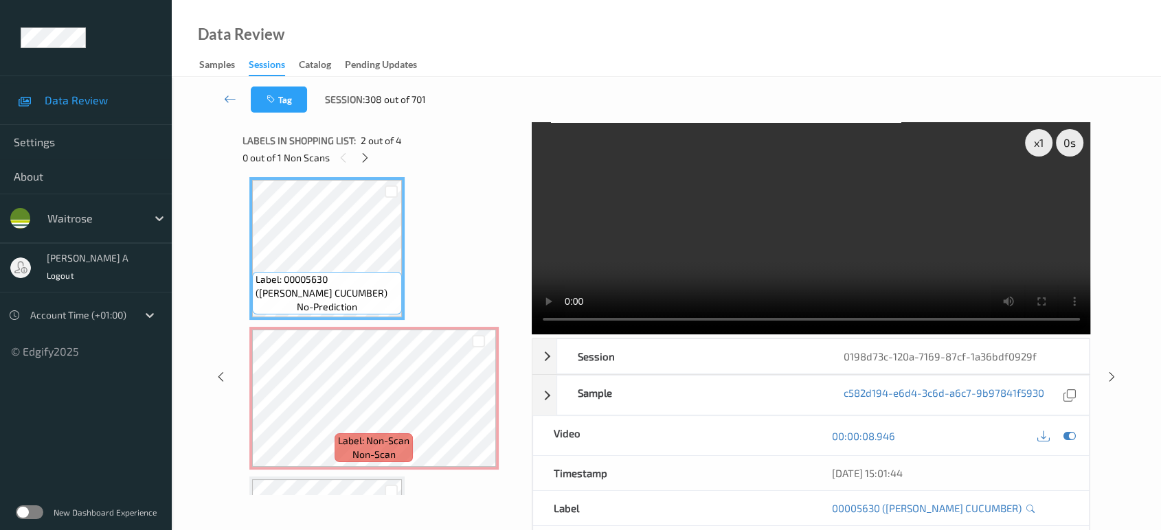
scroll to position [154, 0]
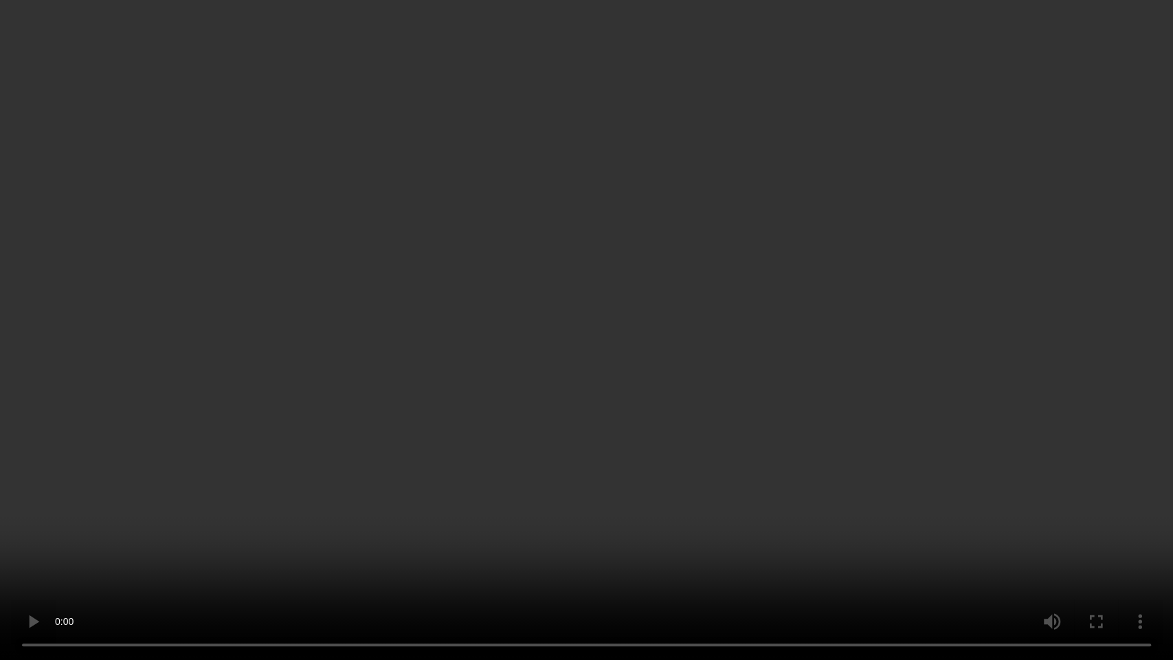
click at [585, 357] on video at bounding box center [586, 330] width 1173 height 660
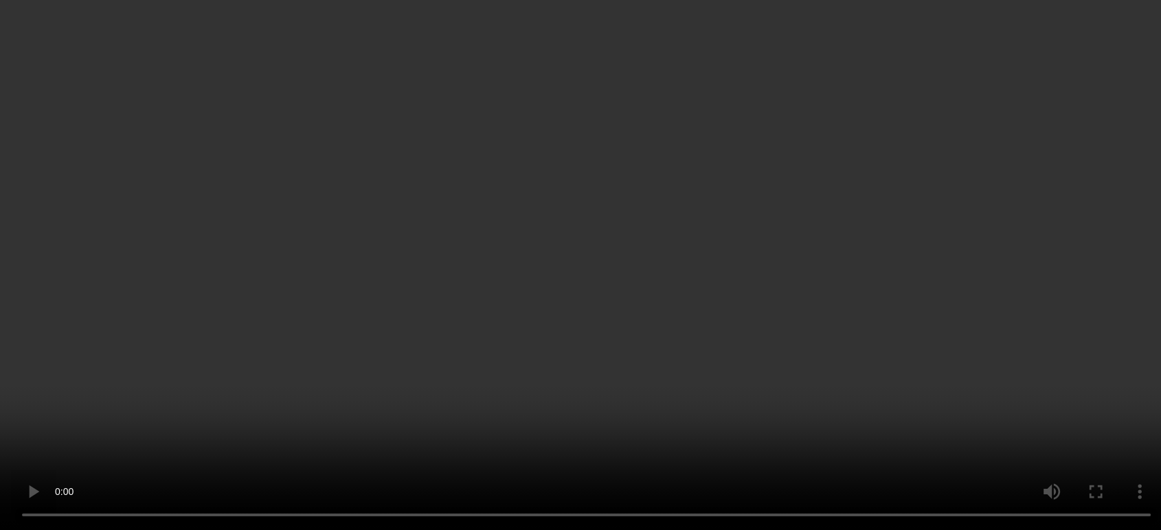
scroll to position [283, 0]
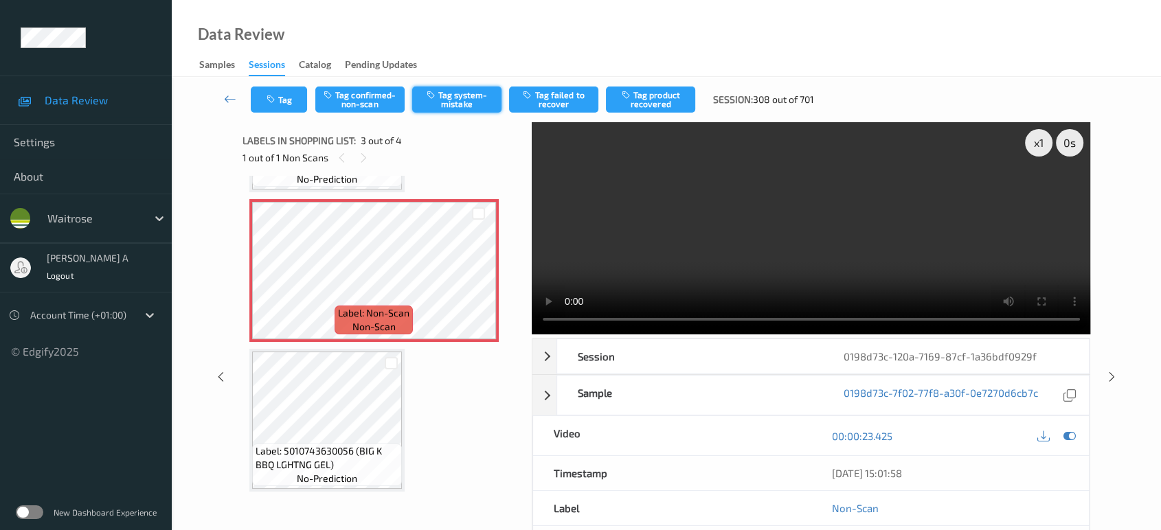
click at [453, 94] on button "Tag system-mistake" at bounding box center [456, 100] width 89 height 26
click at [275, 95] on icon "button" at bounding box center [273, 100] width 12 height 10
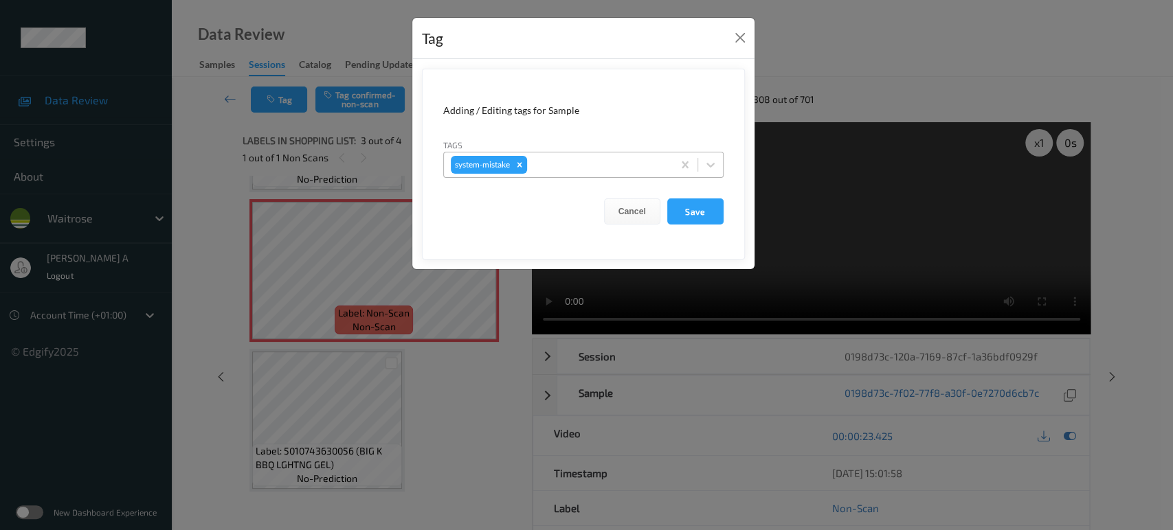
click at [563, 159] on div at bounding box center [598, 165] width 136 height 16
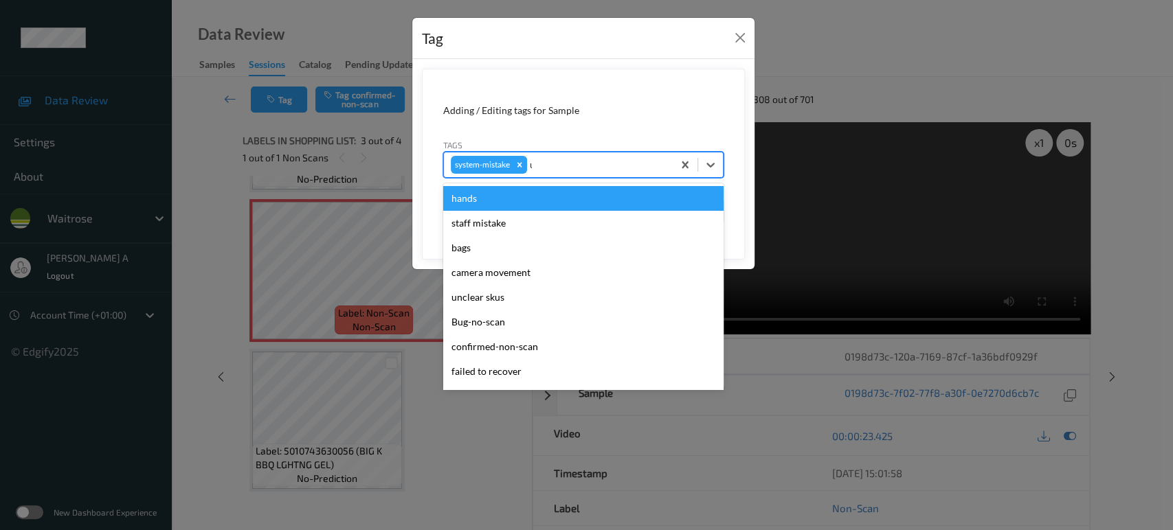
type input "un"
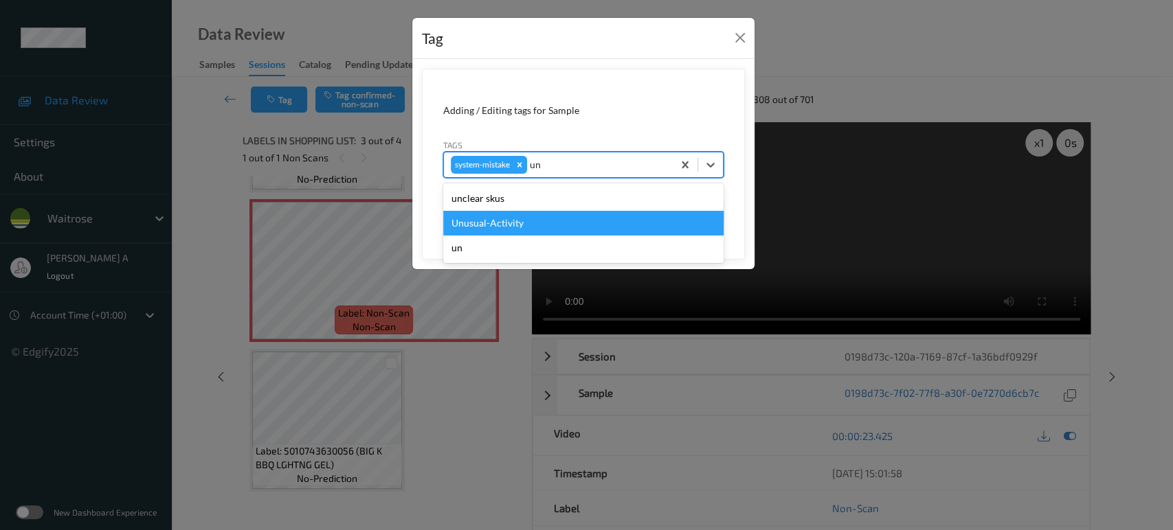
click at [495, 211] on div "Unusual-Activity" at bounding box center [583, 223] width 280 height 25
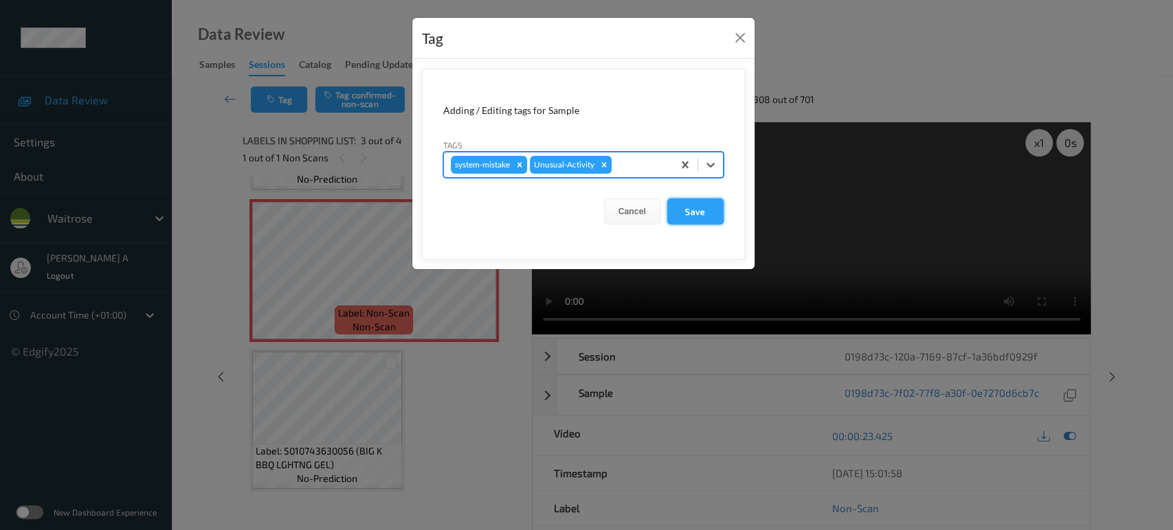
click at [692, 217] on button "Save" at bounding box center [695, 212] width 56 height 26
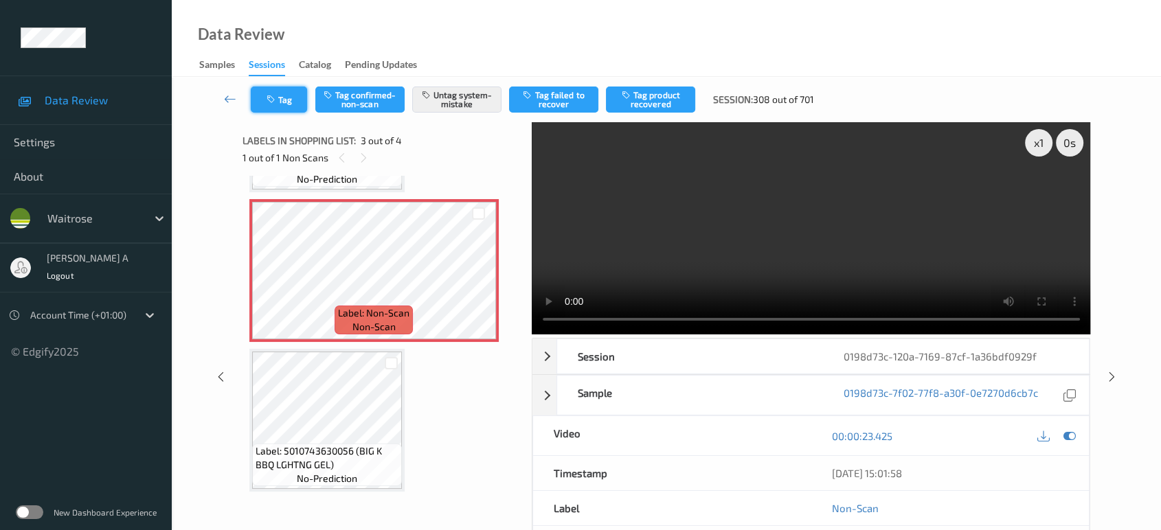
click at [274, 104] on icon "button" at bounding box center [273, 100] width 12 height 10
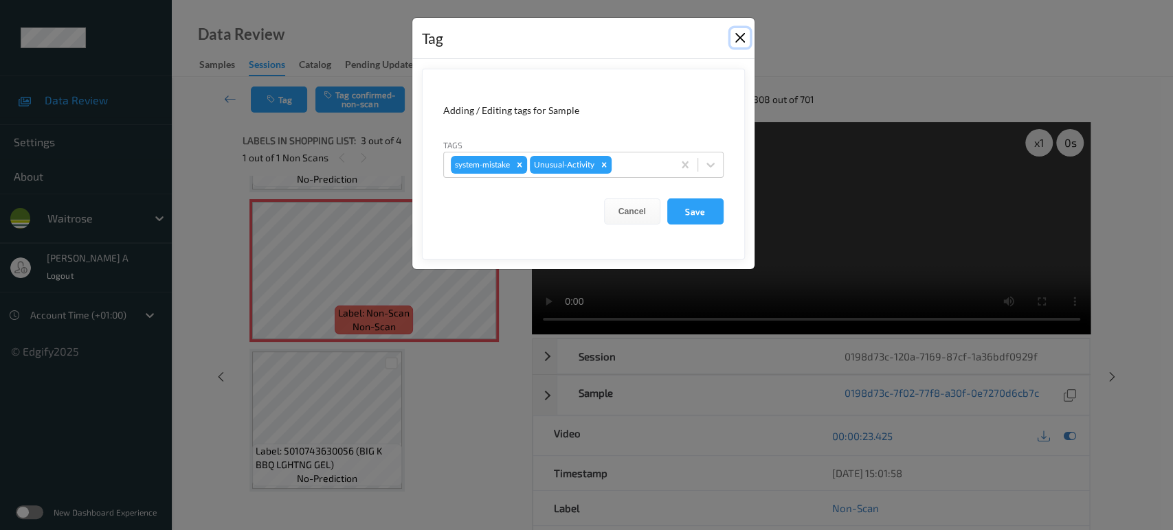
click at [738, 42] on button "Close" at bounding box center [739, 37] width 19 height 19
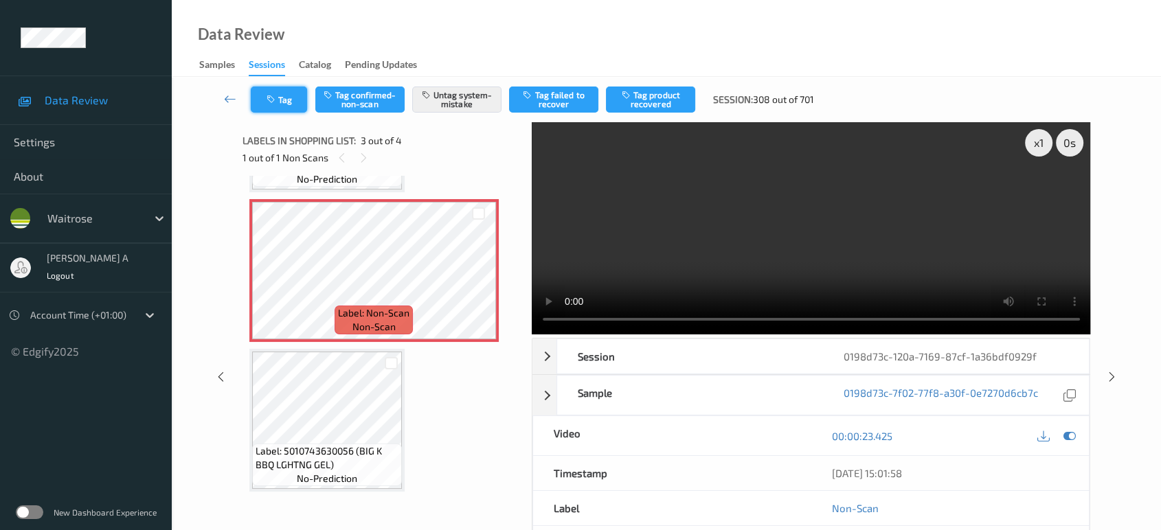
click at [286, 96] on button "Tag" at bounding box center [279, 100] width 56 height 26
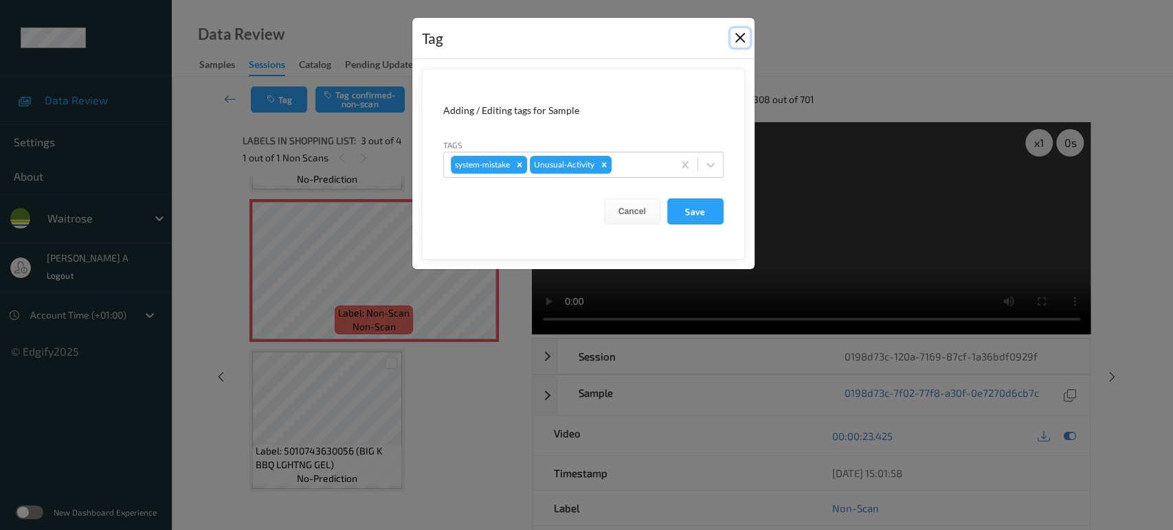
click at [741, 41] on button "Close" at bounding box center [739, 37] width 19 height 19
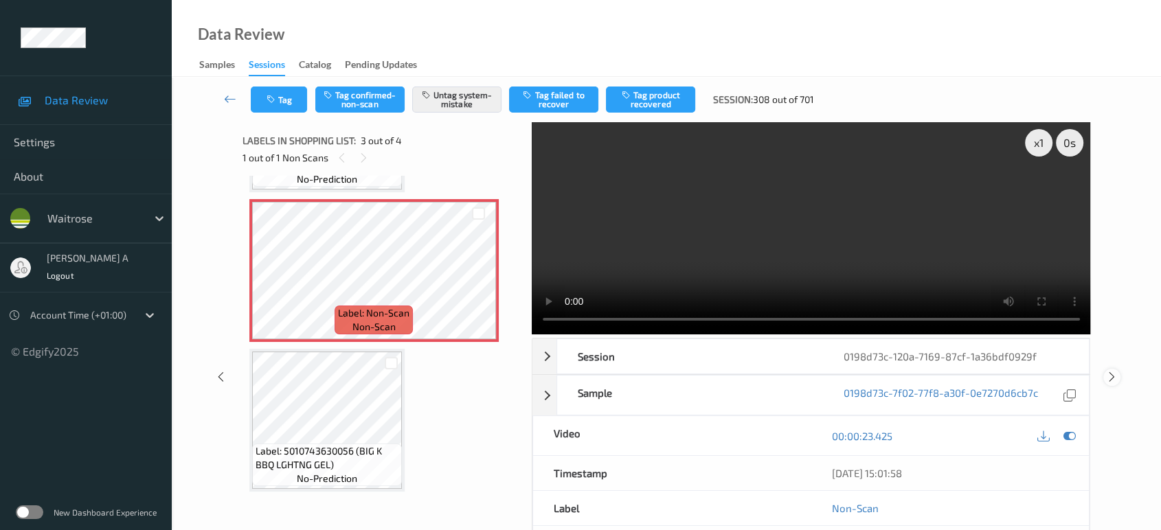
click at [1111, 371] on icon at bounding box center [1112, 377] width 12 height 12
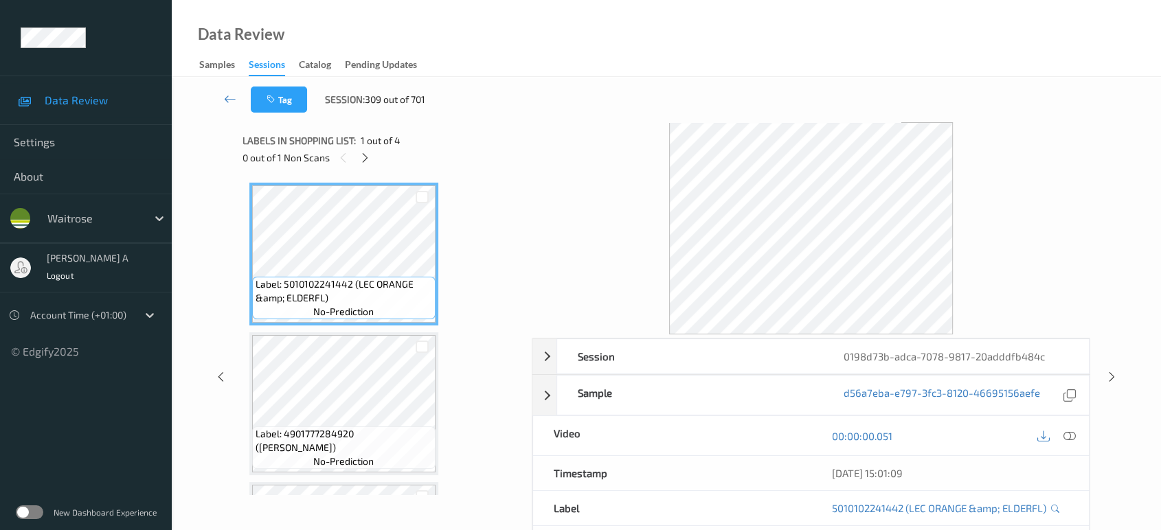
drag, startPoint x: 368, startPoint y: 158, endPoint x: 372, endPoint y: 166, distance: 9.5
click at [368, 158] on icon at bounding box center [365, 158] width 12 height 12
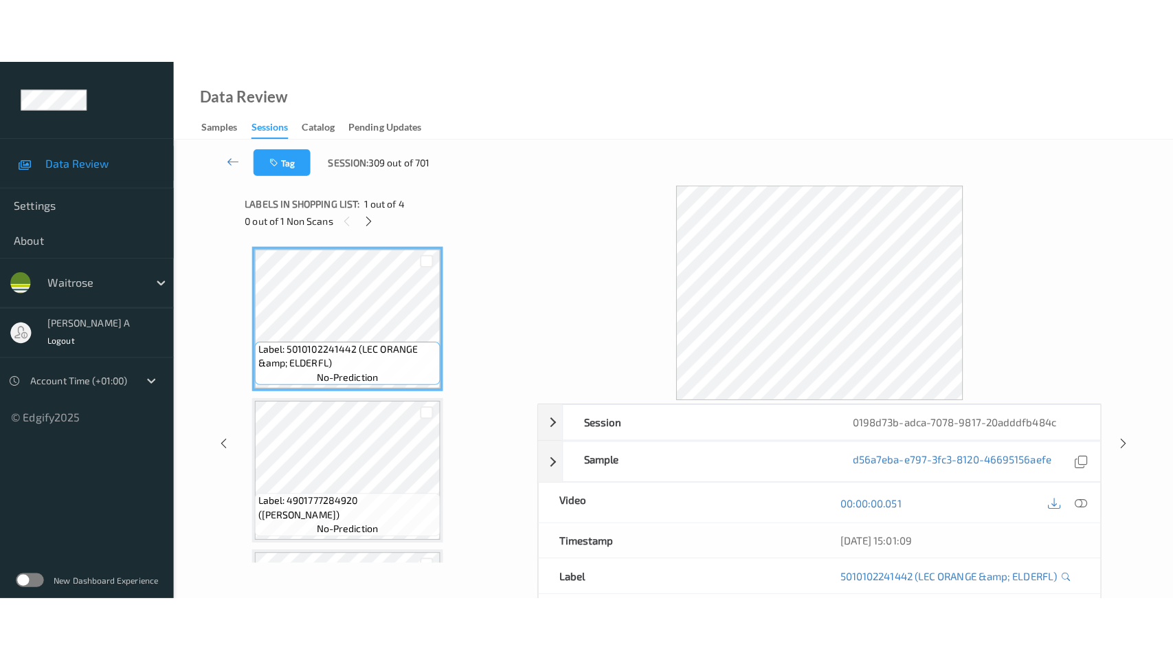
scroll to position [283, 0]
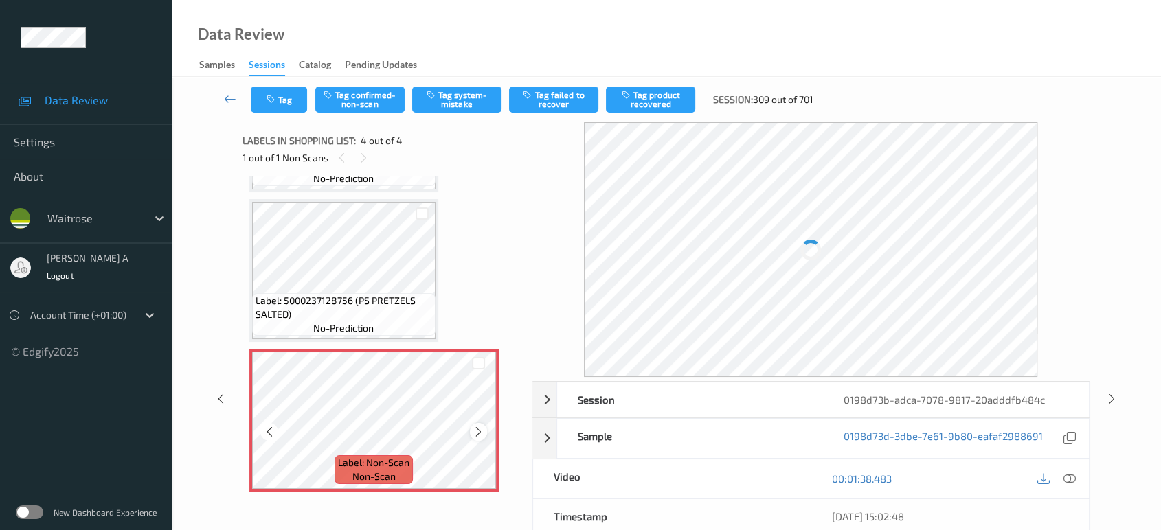
click at [480, 429] on icon at bounding box center [479, 432] width 12 height 12
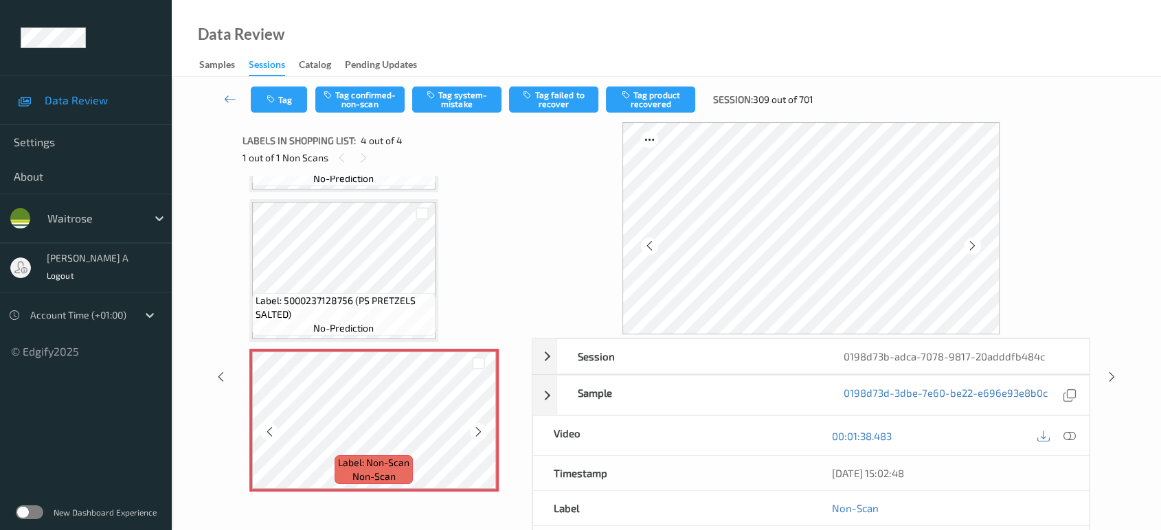
click at [480, 429] on icon at bounding box center [479, 432] width 12 height 12
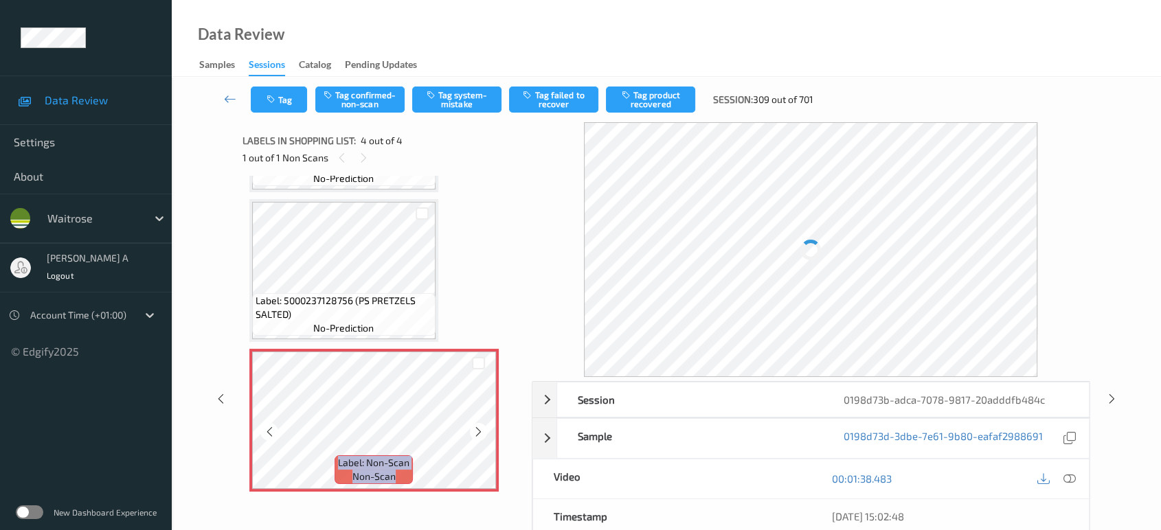
click at [480, 429] on icon at bounding box center [479, 432] width 12 height 12
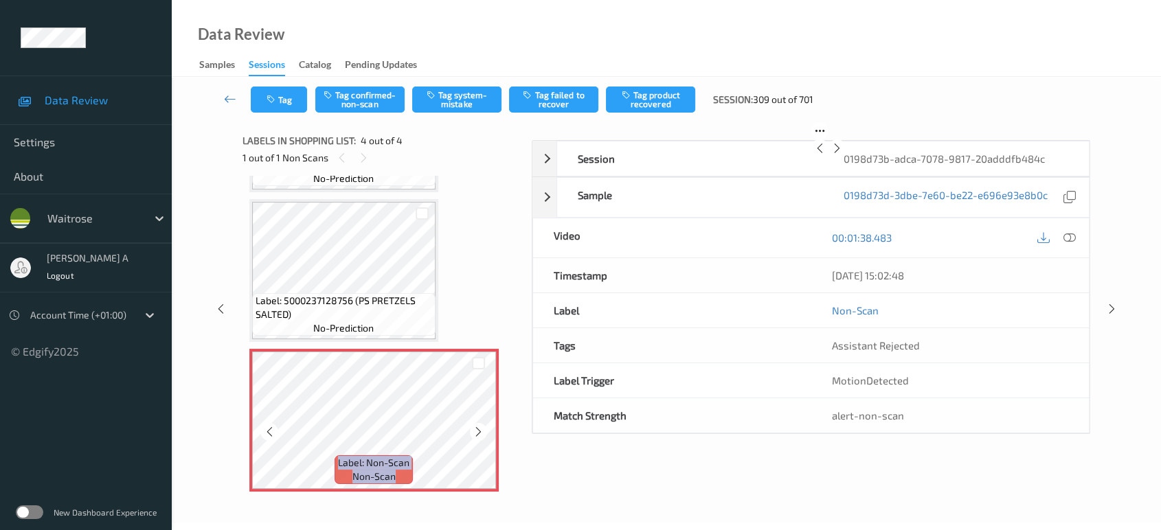
click at [480, 429] on icon at bounding box center [479, 432] width 12 height 12
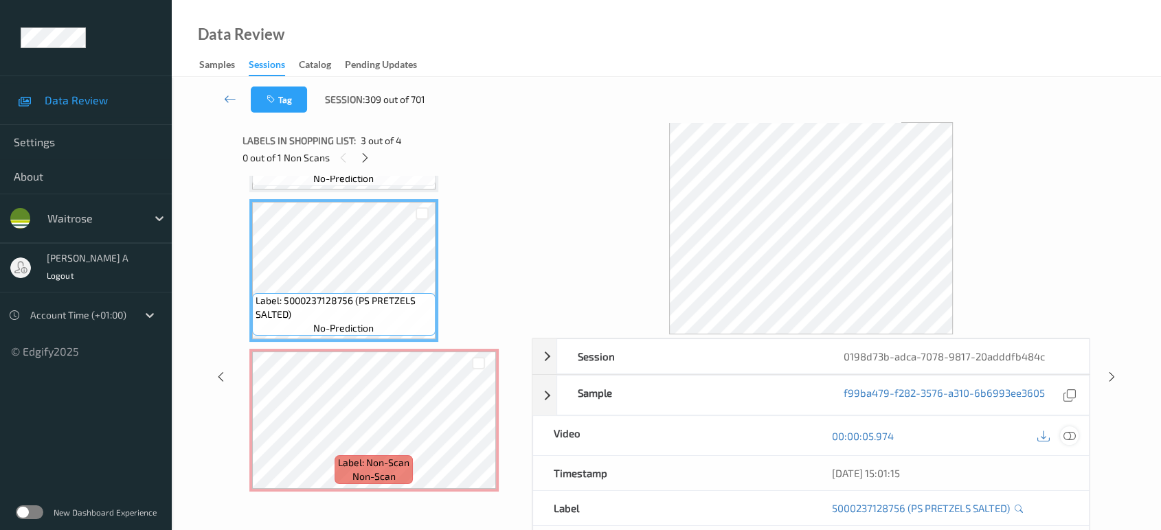
click at [1072, 433] on icon at bounding box center [1069, 436] width 12 height 12
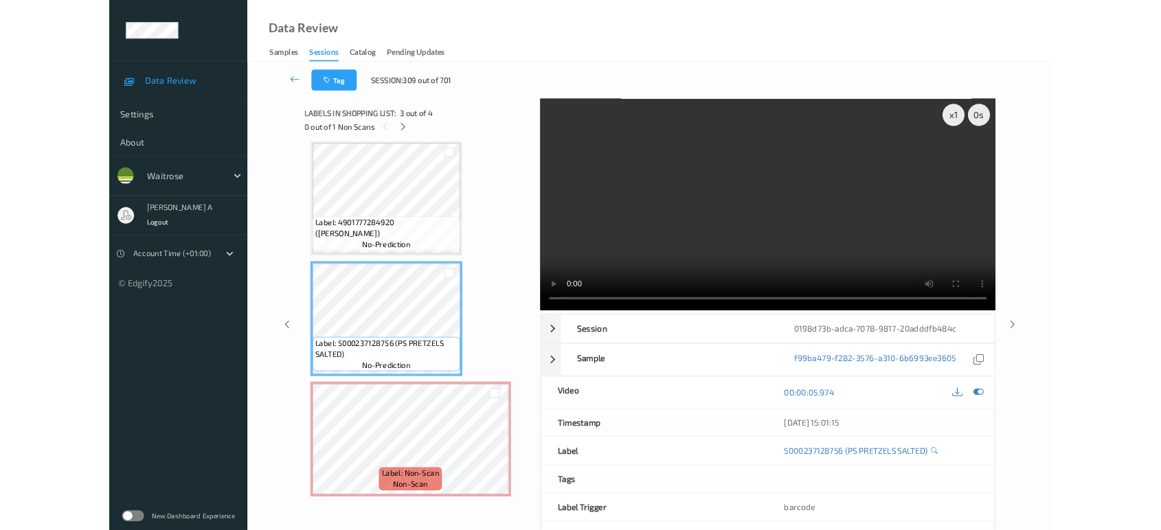
scroll to position [154, 0]
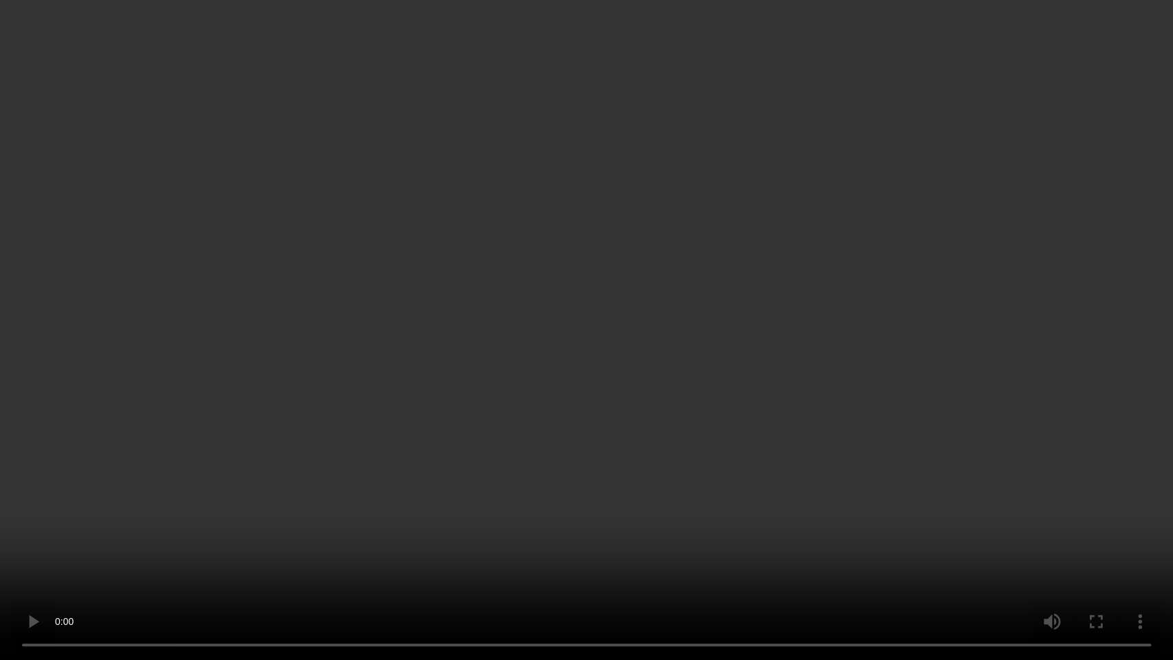
click at [649, 462] on video at bounding box center [586, 330] width 1173 height 660
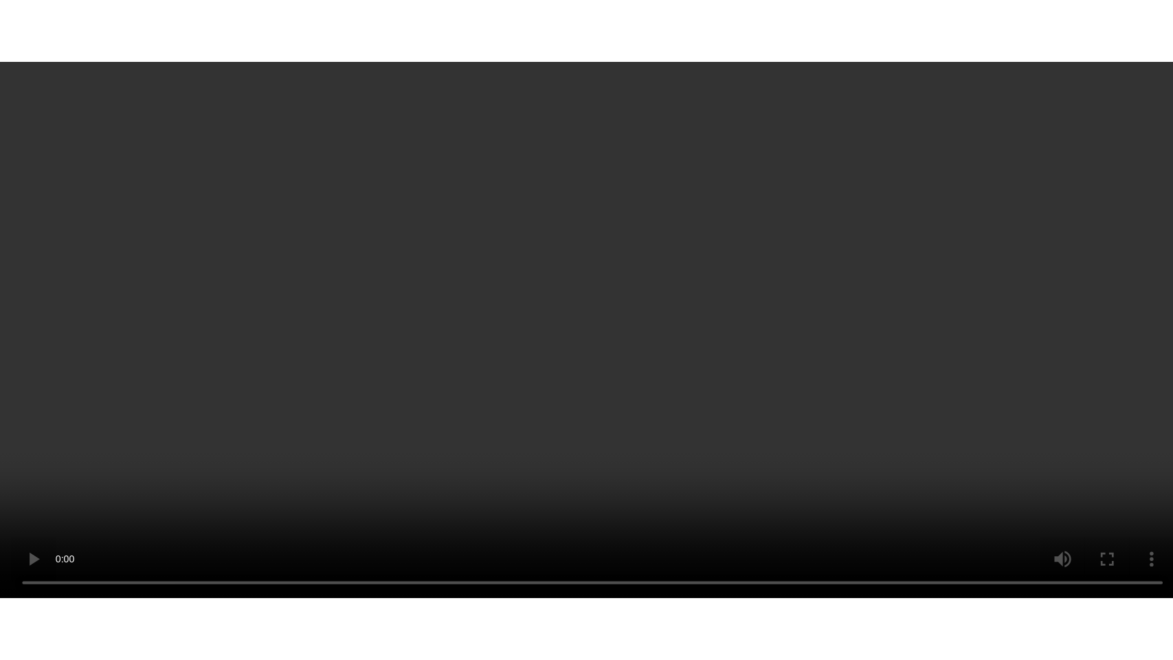
scroll to position [283, 0]
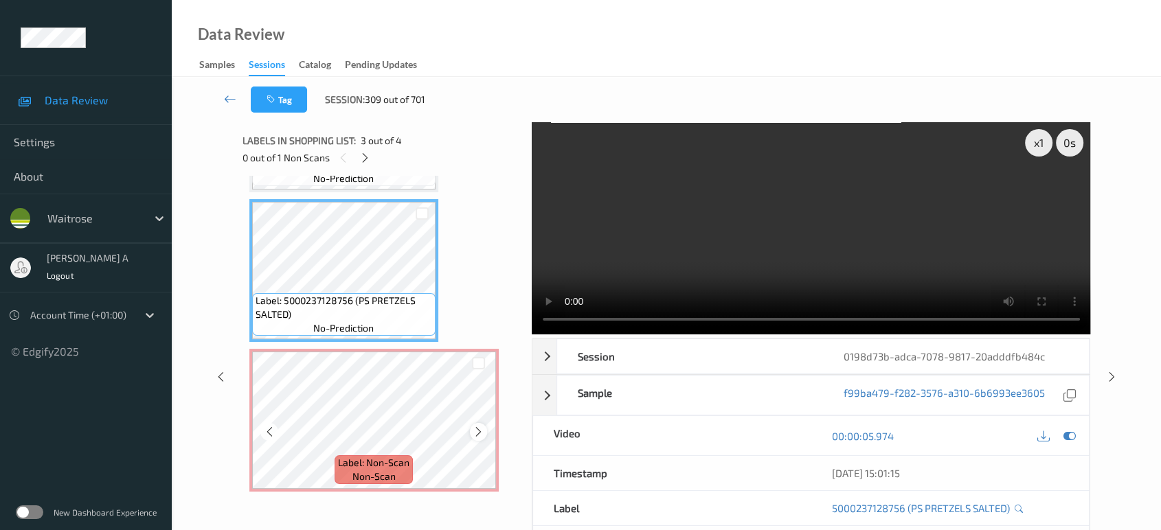
click at [475, 432] on icon at bounding box center [479, 432] width 12 height 12
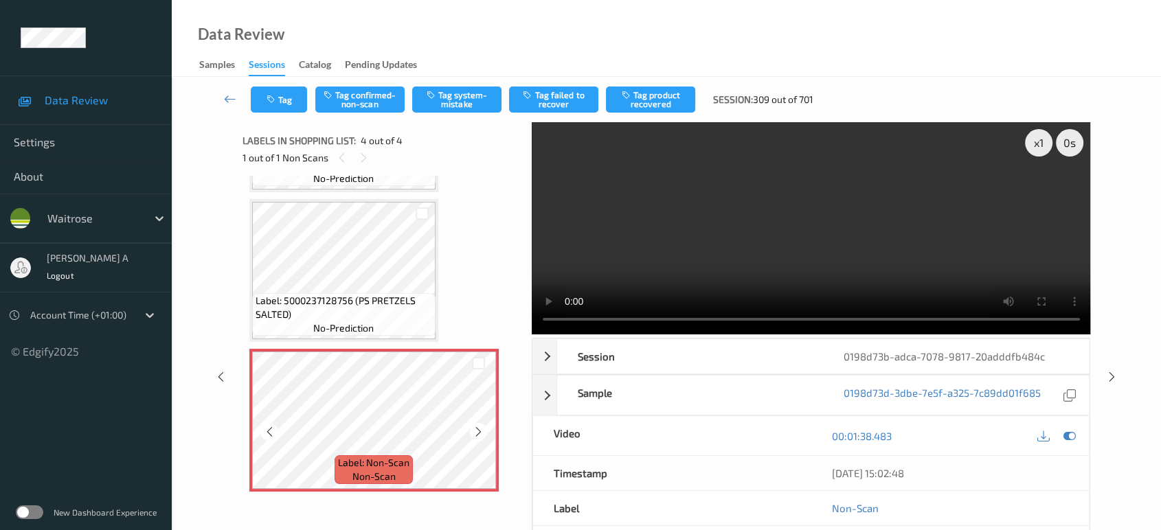
click at [475, 432] on icon at bounding box center [479, 432] width 12 height 12
click at [467, 98] on button "Tag system-mistake" at bounding box center [456, 100] width 89 height 26
click at [275, 101] on icon "button" at bounding box center [273, 100] width 12 height 10
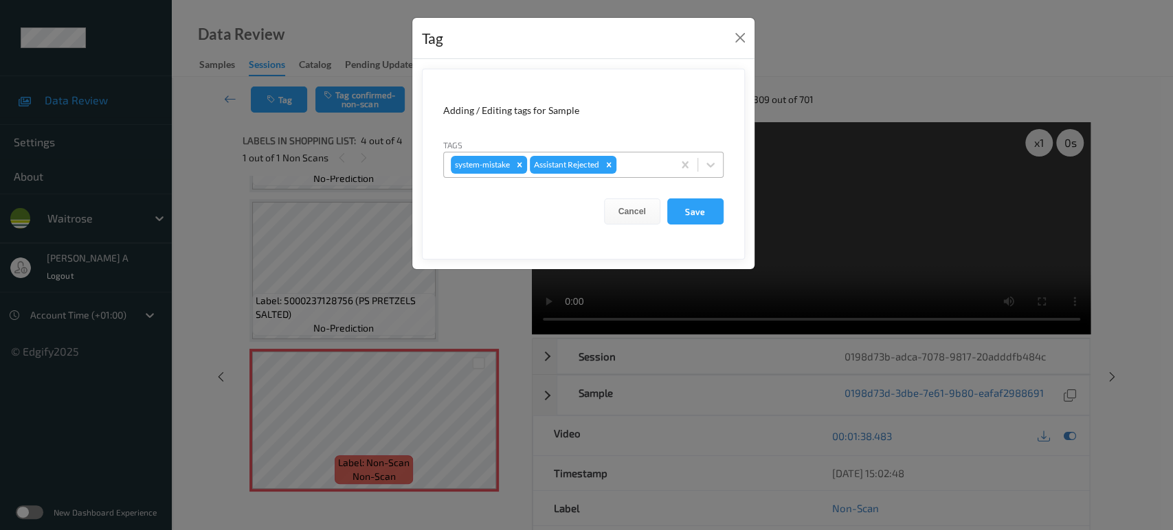
click at [642, 170] on div at bounding box center [642, 165] width 47 height 16
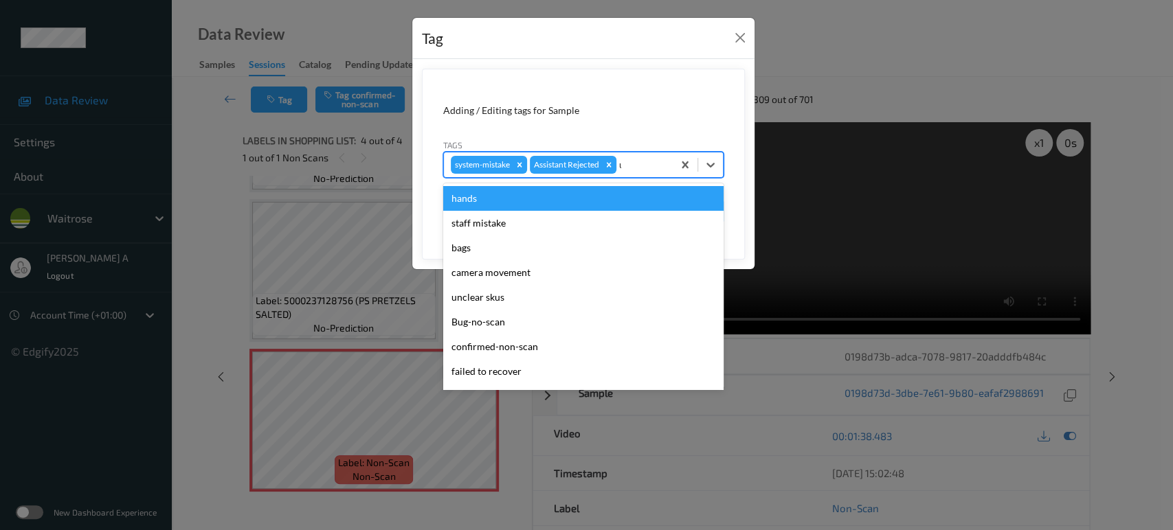
type input "un"
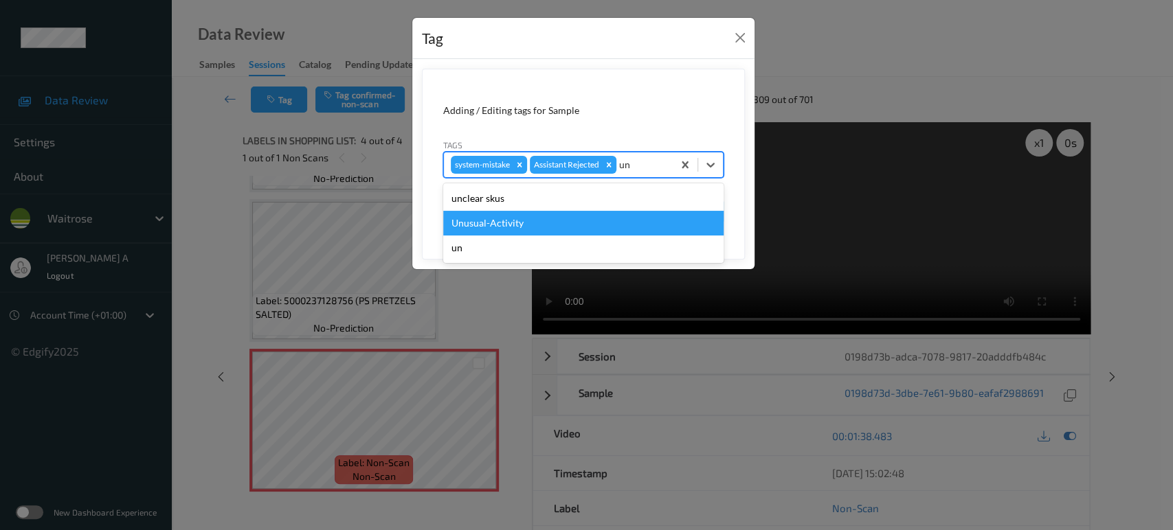
click at [569, 213] on div "Unusual-Activity" at bounding box center [583, 223] width 280 height 25
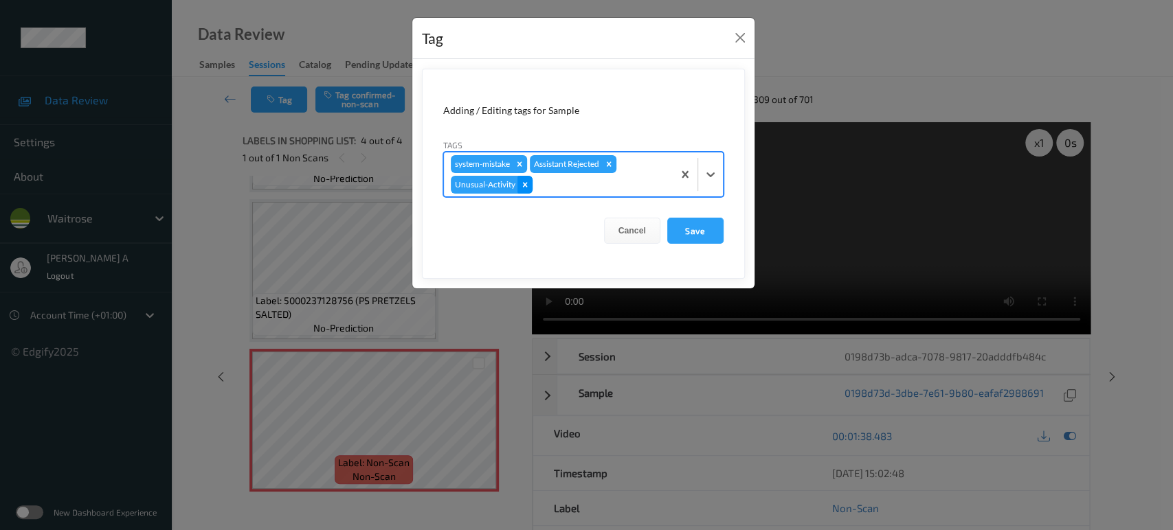
click at [529, 185] on div "Remove Unusual-Activity" at bounding box center [524, 185] width 15 height 18
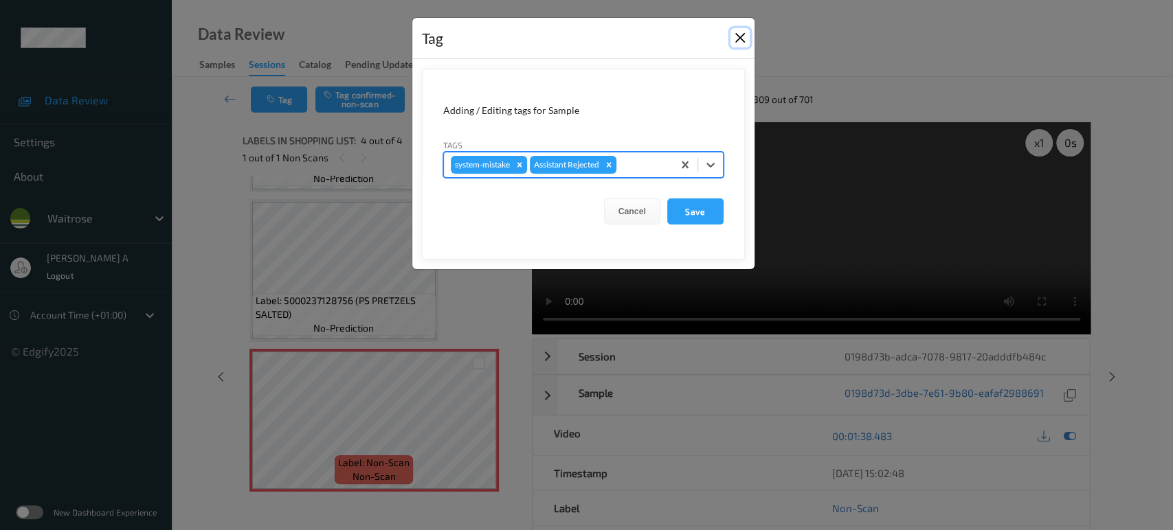
click at [740, 43] on button "Close" at bounding box center [739, 37] width 19 height 19
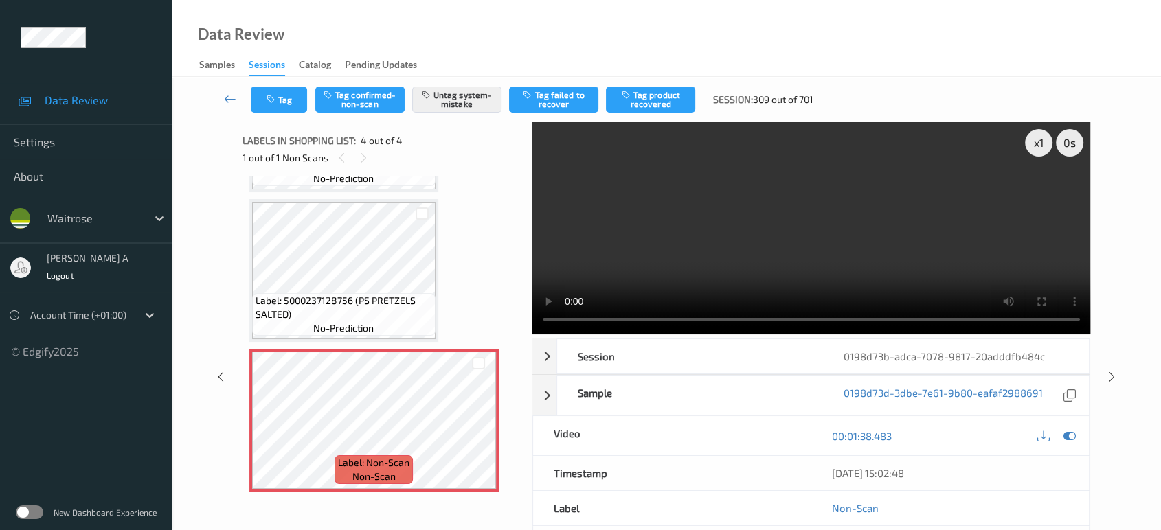
scroll to position [154, 0]
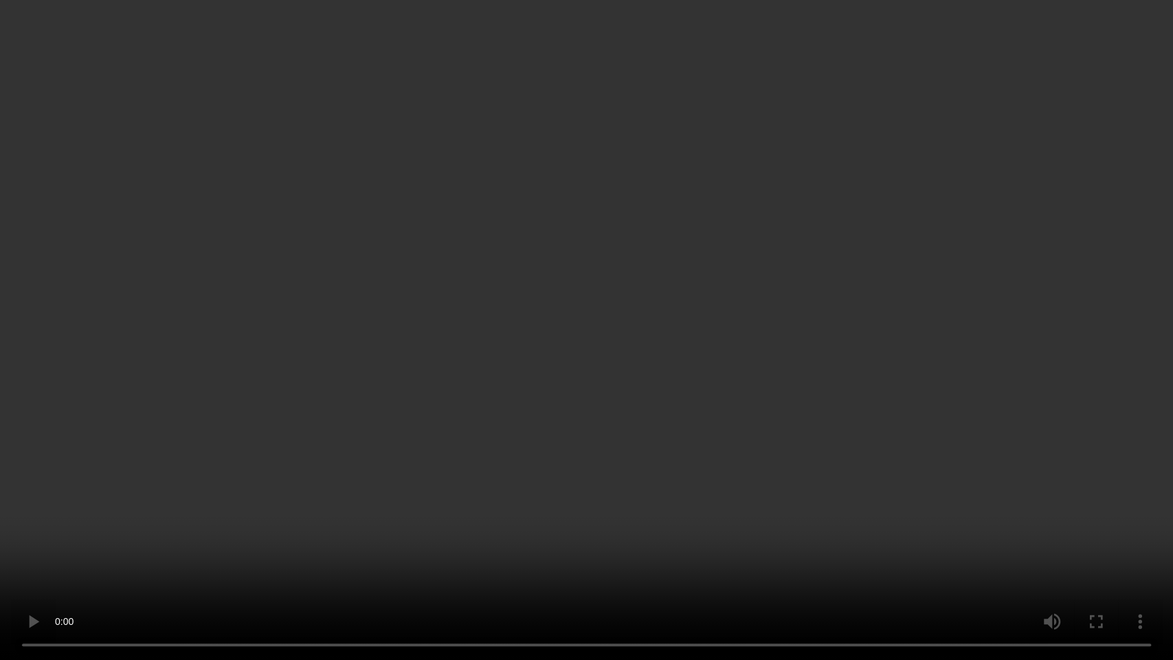
click at [798, 361] on video at bounding box center [586, 330] width 1173 height 660
click at [859, 443] on video at bounding box center [586, 330] width 1173 height 660
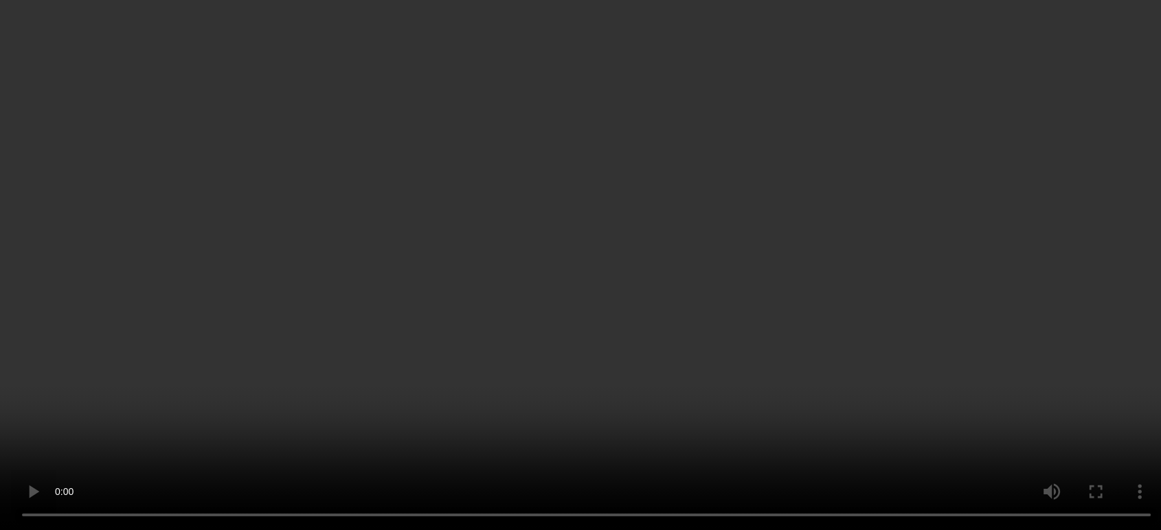
scroll to position [283, 0]
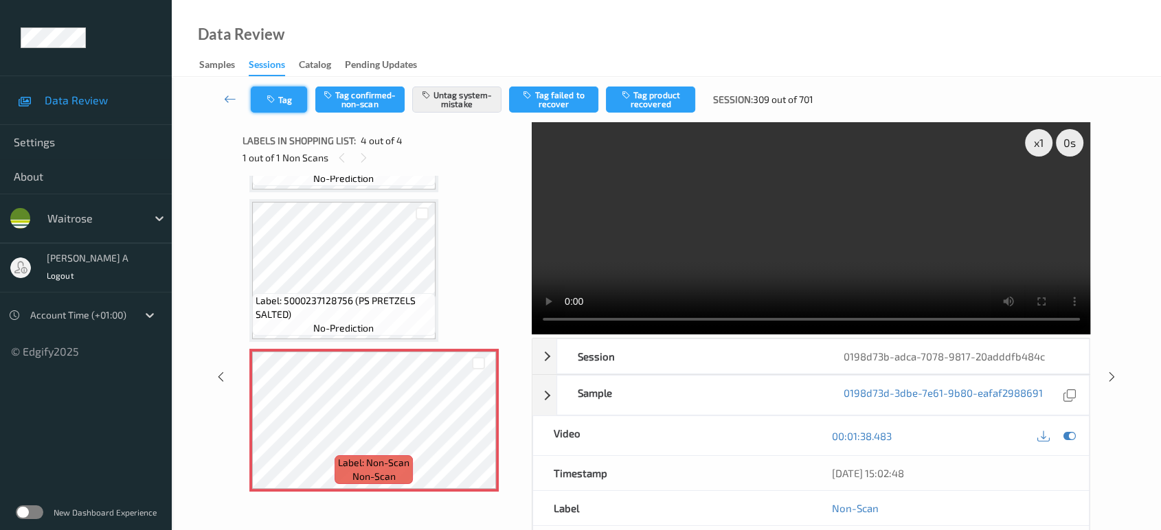
click at [287, 110] on button "Tag" at bounding box center [279, 100] width 56 height 26
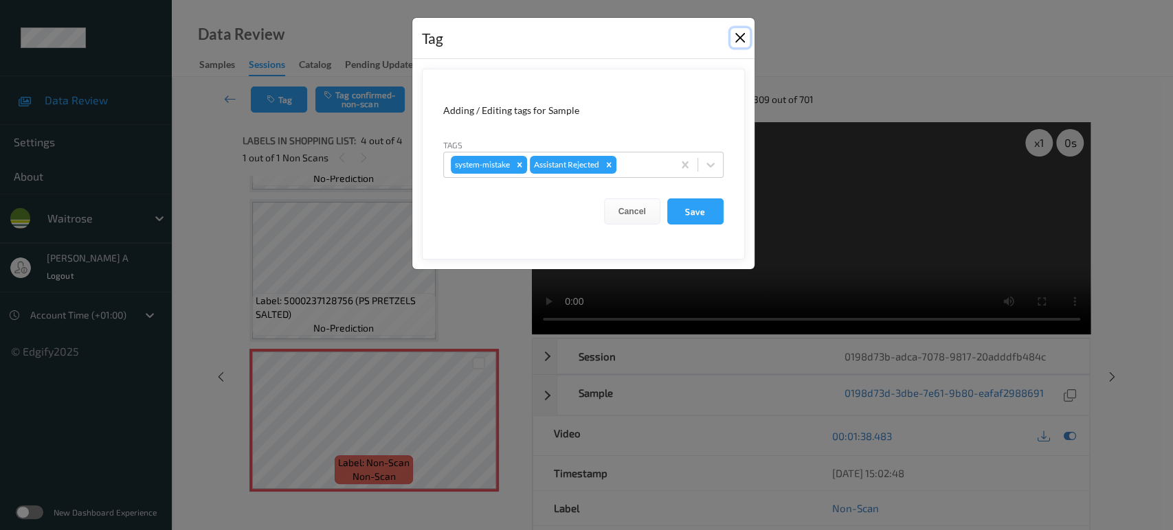
click at [739, 43] on button "Close" at bounding box center [739, 37] width 19 height 19
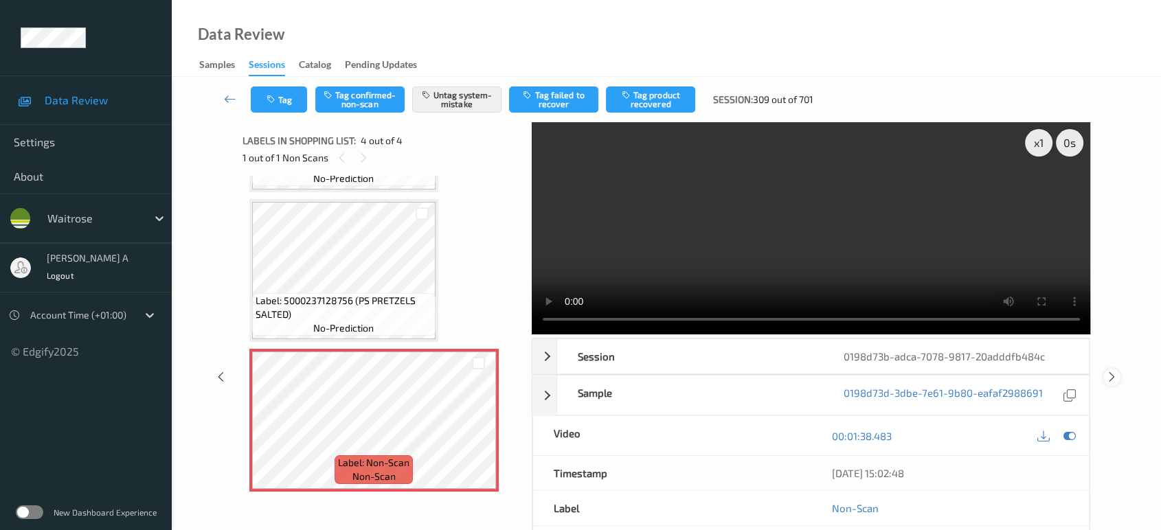
click at [1112, 375] on icon at bounding box center [1112, 377] width 12 height 12
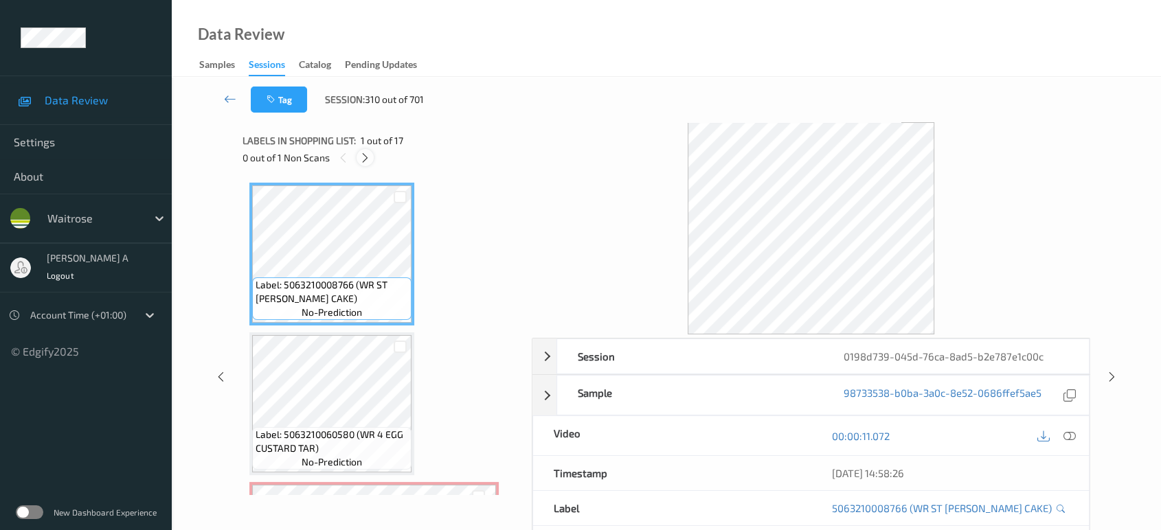
click at [370, 161] on icon at bounding box center [365, 158] width 12 height 12
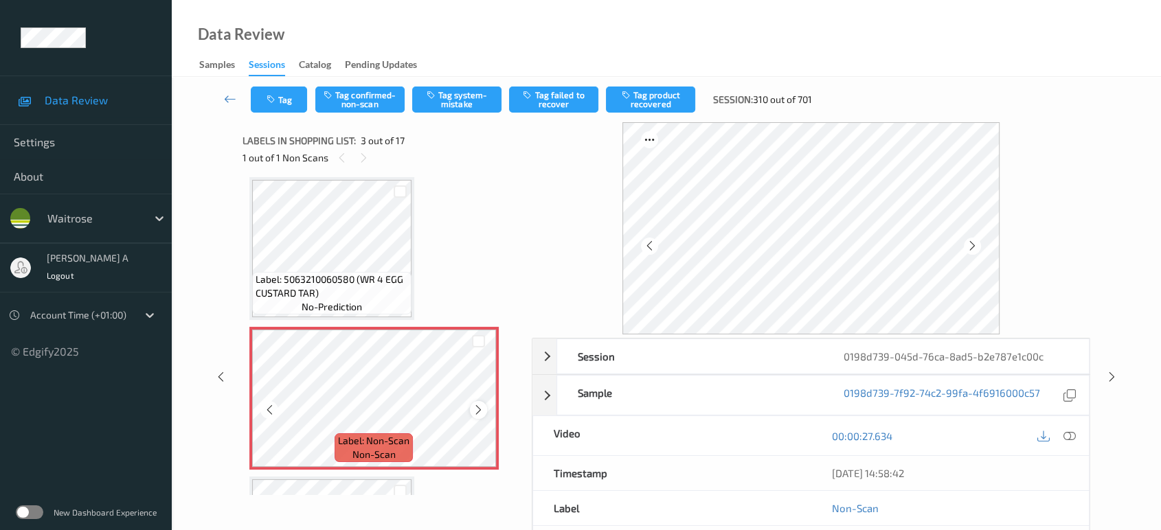
click at [478, 409] on icon at bounding box center [479, 410] width 12 height 12
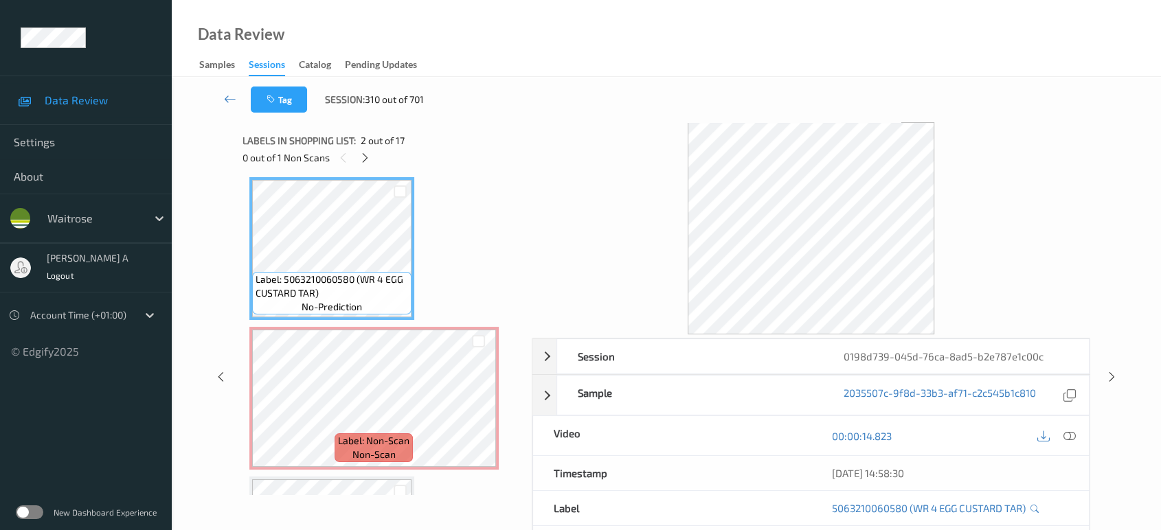
drag, startPoint x: 1067, startPoint y: 442, endPoint x: 951, endPoint y: 364, distance: 140.1
click at [1067, 442] on icon at bounding box center [1069, 436] width 12 height 12
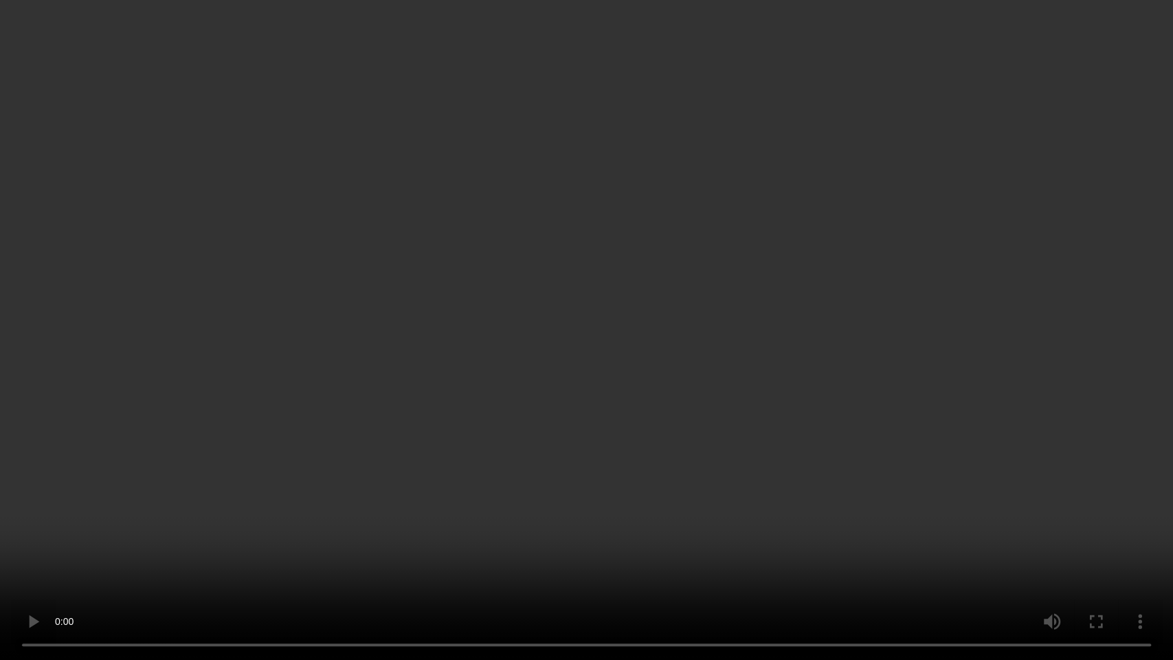
click at [758, 395] on video at bounding box center [586, 330] width 1173 height 660
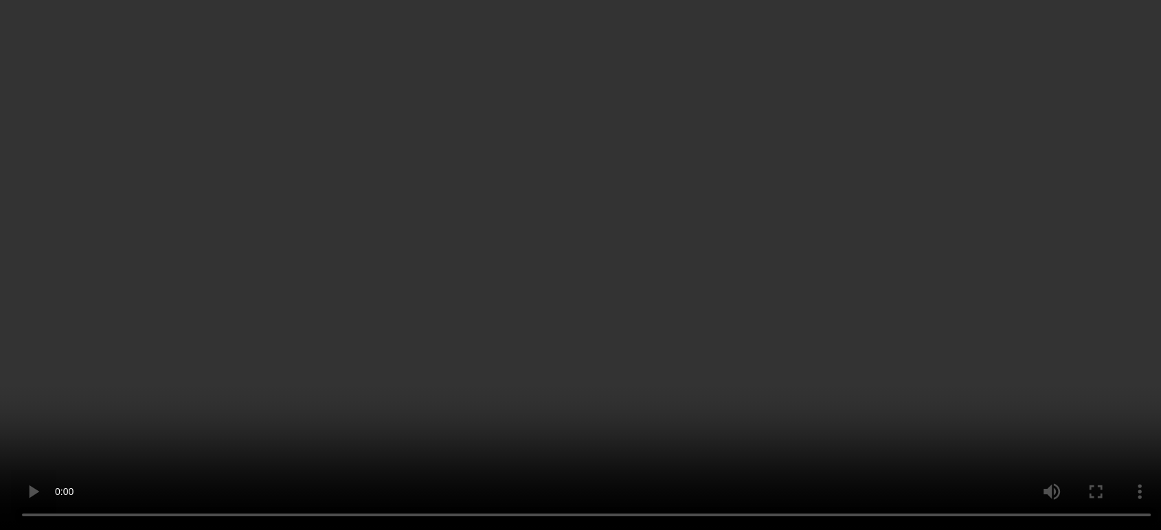
scroll to position [0, 0]
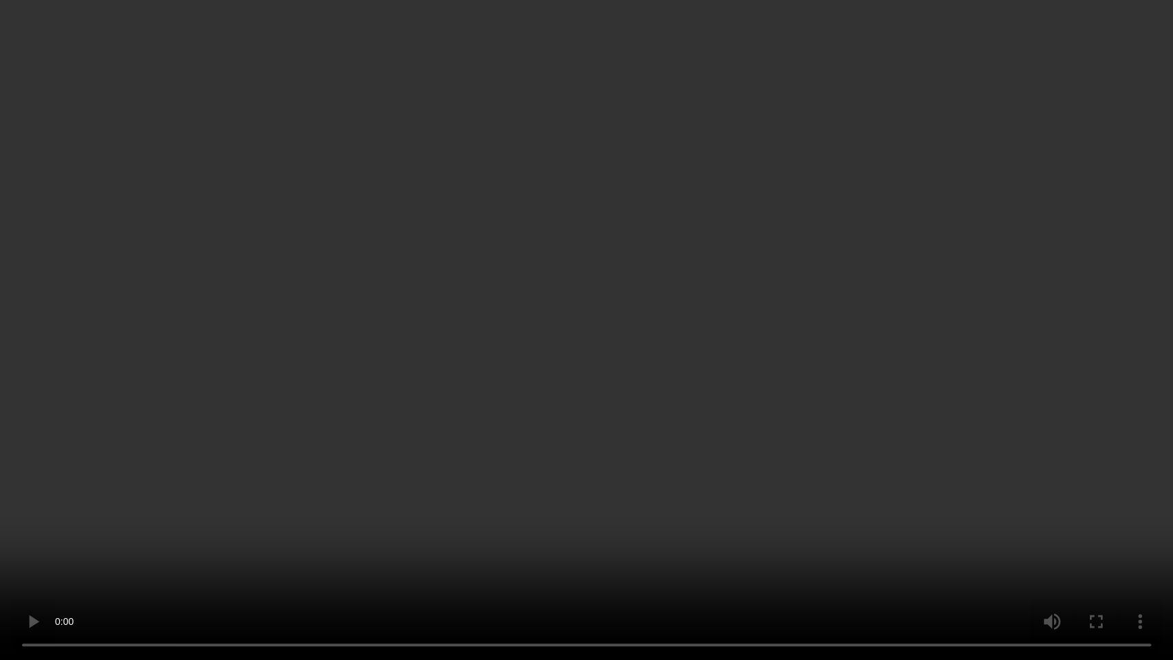
click at [725, 322] on video at bounding box center [586, 330] width 1173 height 660
click at [539, 434] on video at bounding box center [586, 330] width 1173 height 660
click at [582, 460] on video at bounding box center [586, 330] width 1173 height 660
click at [885, 445] on video at bounding box center [586, 330] width 1173 height 660
click at [722, 438] on video at bounding box center [586, 330] width 1173 height 660
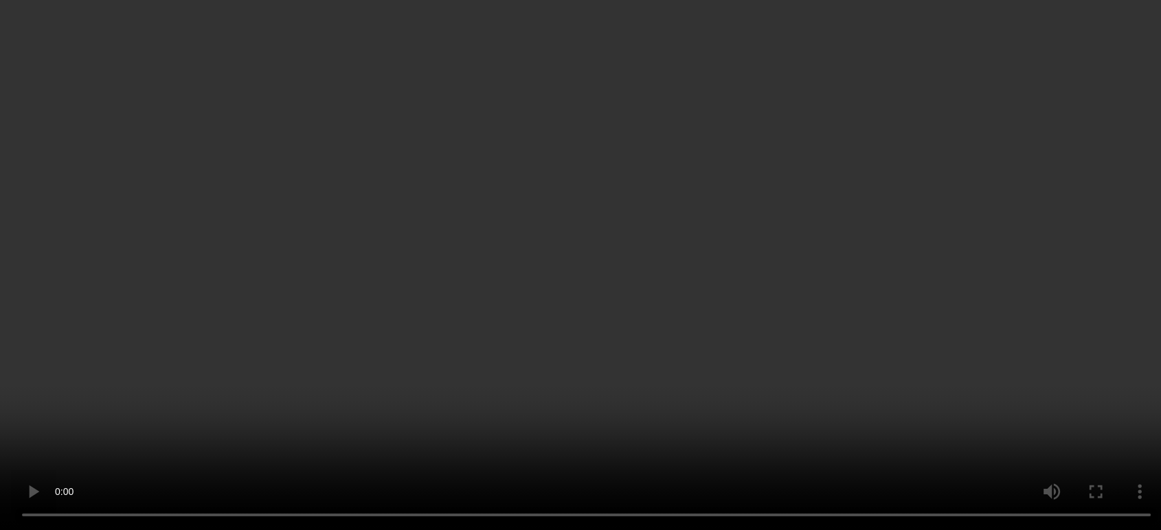
scroll to position [229, 0]
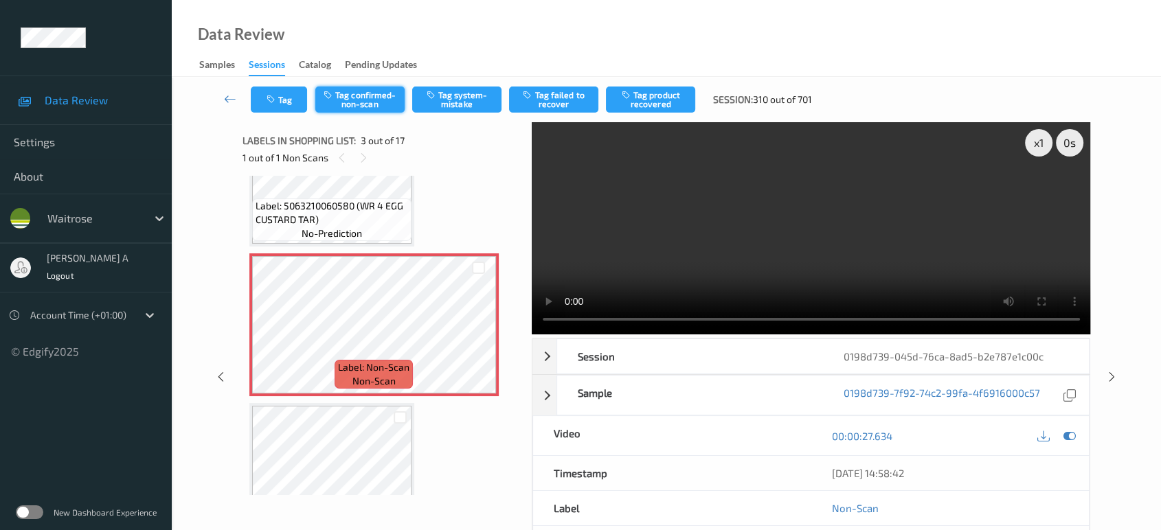
click at [363, 103] on button "Tag confirmed-non-scan" at bounding box center [359, 100] width 89 height 26
click at [556, 97] on button "Tag failed to recover" at bounding box center [553, 100] width 89 height 26
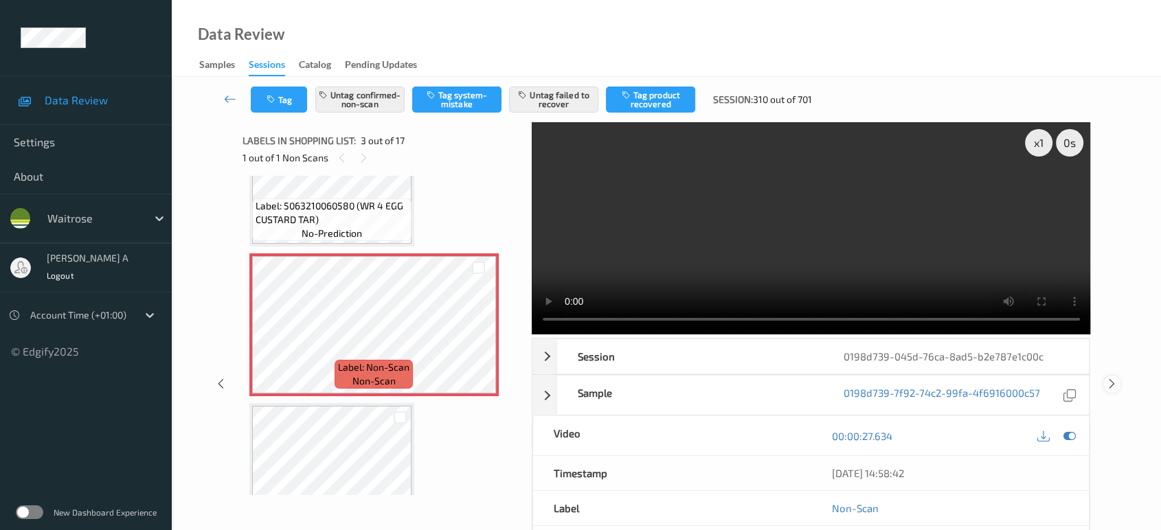
click at [1113, 381] on icon at bounding box center [1112, 384] width 12 height 12
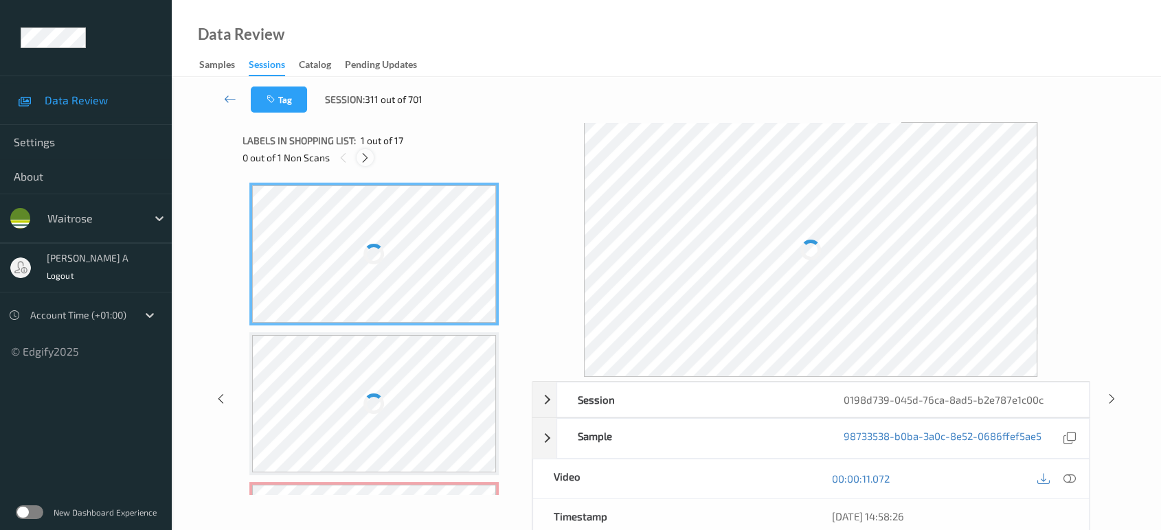
click at [368, 157] on icon at bounding box center [365, 158] width 12 height 12
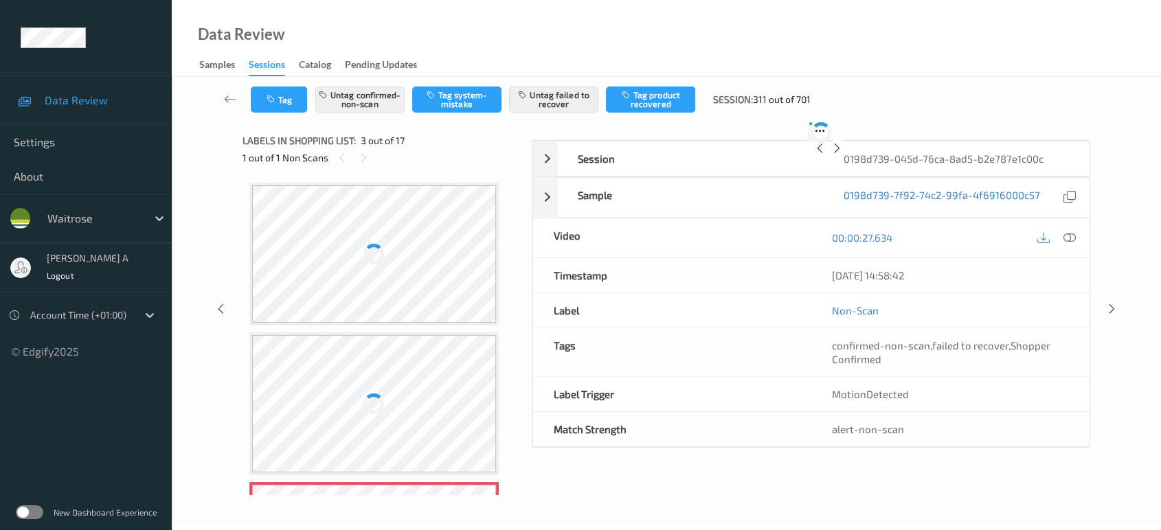
scroll to position [155, 0]
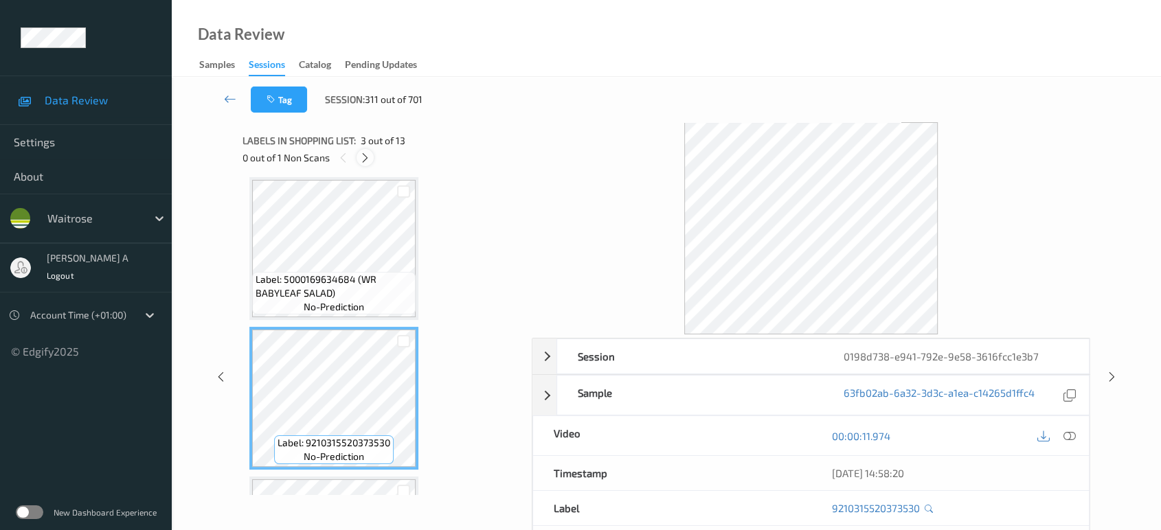
click at [363, 159] on icon at bounding box center [365, 158] width 12 height 12
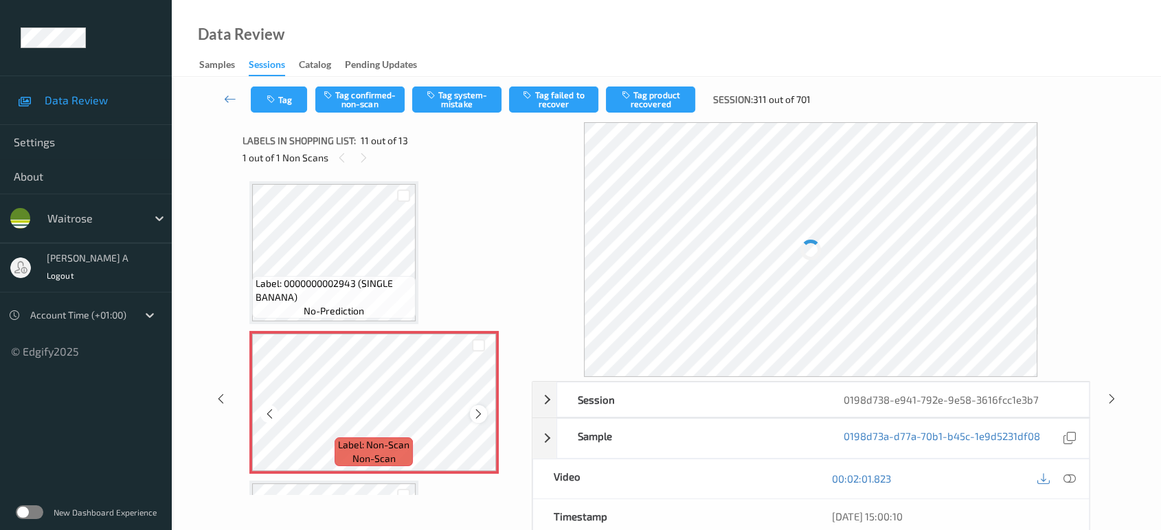
click at [475, 408] on icon at bounding box center [479, 414] width 12 height 12
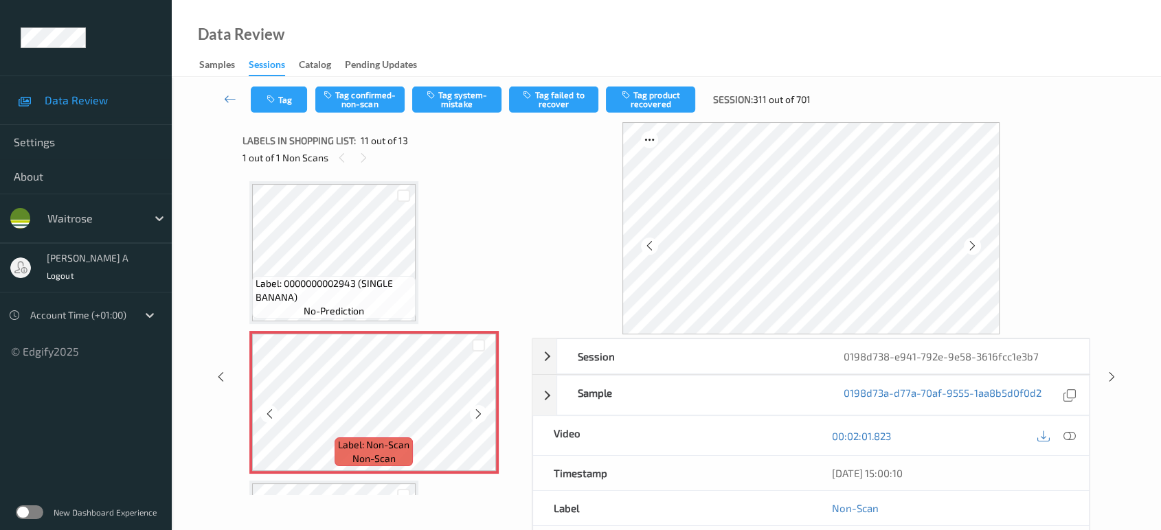
click at [475, 408] on icon at bounding box center [479, 414] width 12 height 12
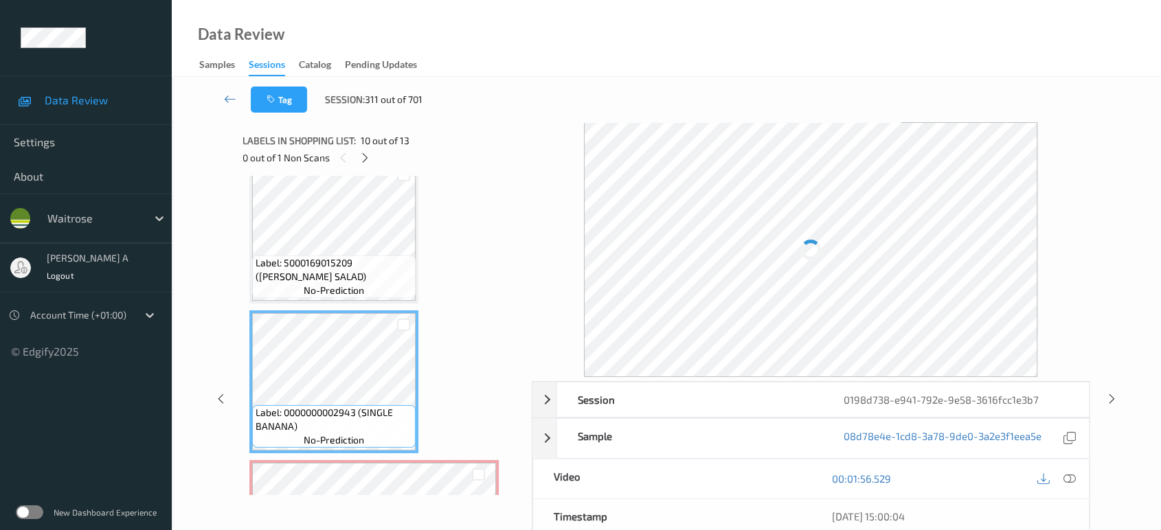
scroll to position [1197, 0]
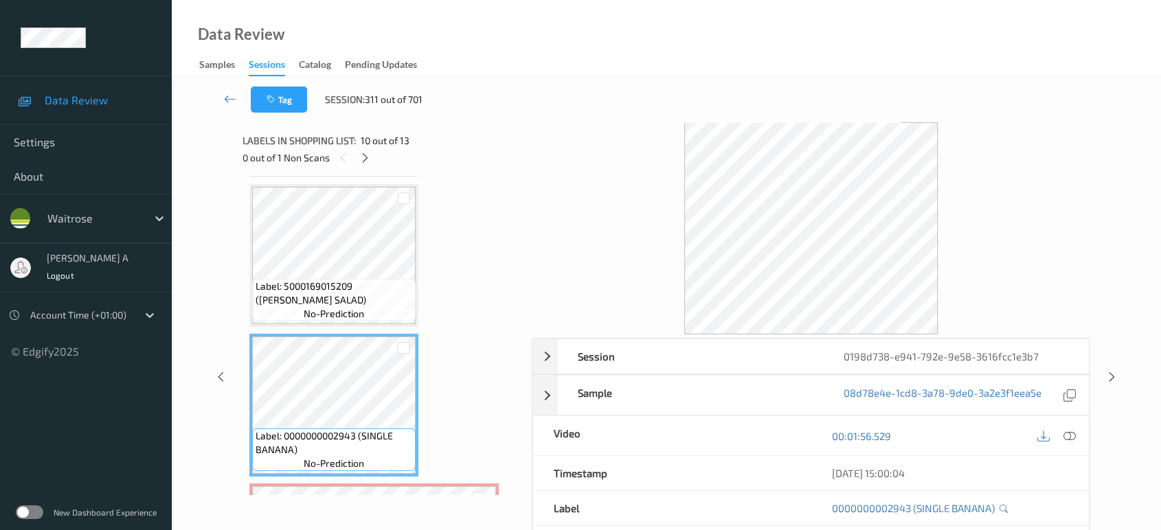
click at [1078, 431] on div at bounding box center [1056, 436] width 45 height 19
click at [1066, 437] on icon at bounding box center [1069, 436] width 12 height 12
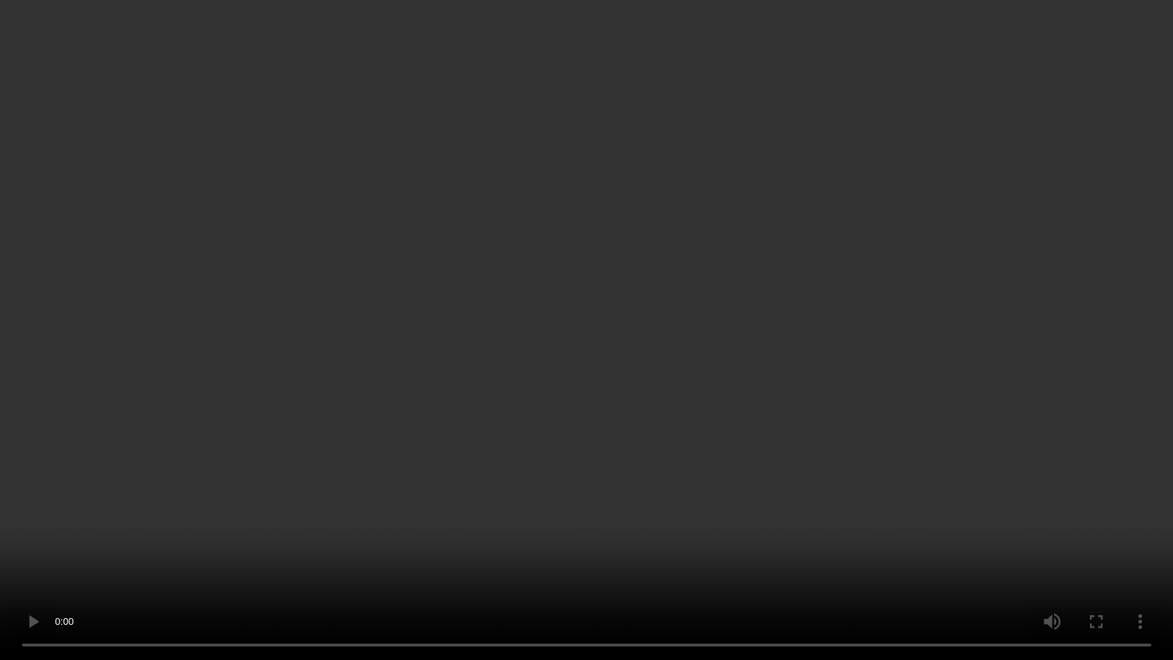
click at [485, 150] on video at bounding box center [586, 330] width 1173 height 660
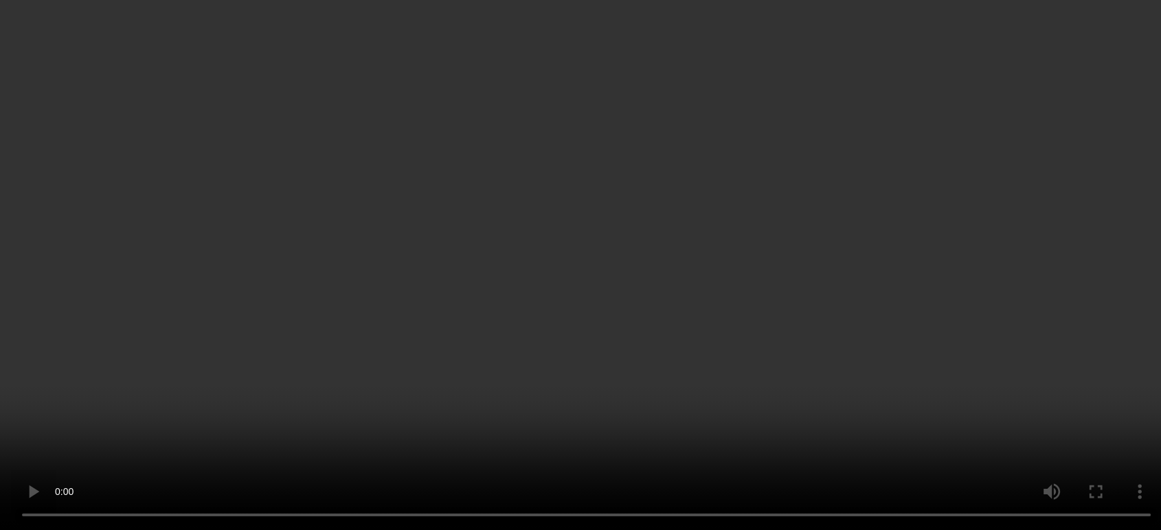
scroll to position [1426, 0]
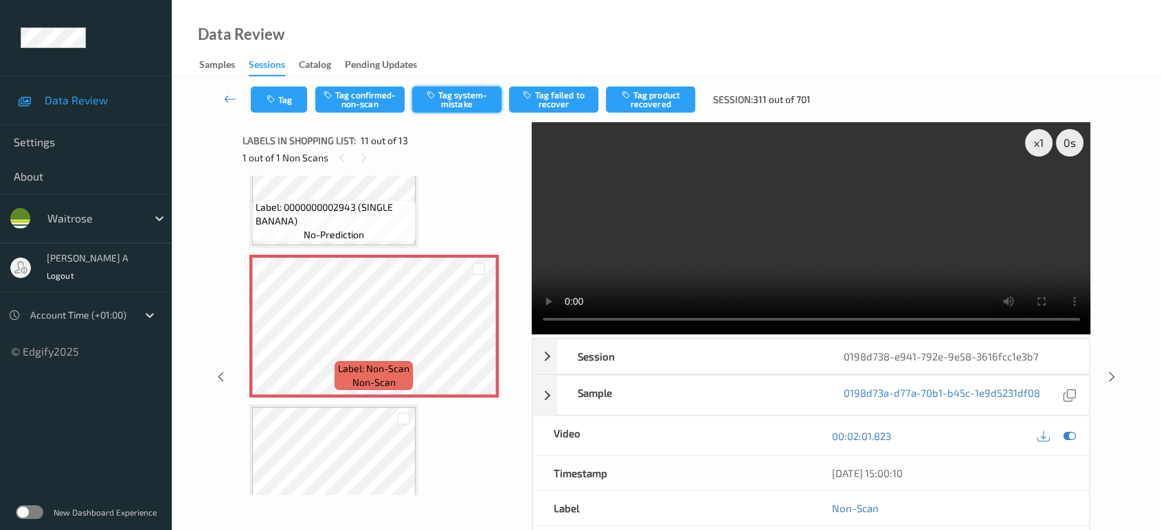
click at [469, 97] on button "Tag system-mistake" at bounding box center [456, 100] width 89 height 26
click at [287, 101] on button "Tag" at bounding box center [279, 100] width 56 height 26
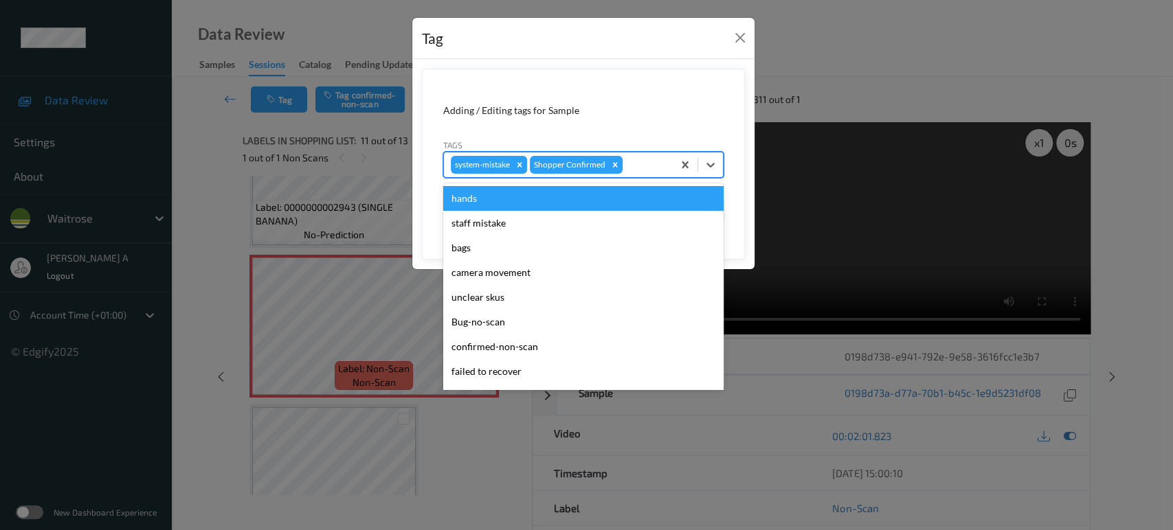
click at [639, 171] on div at bounding box center [645, 165] width 41 height 16
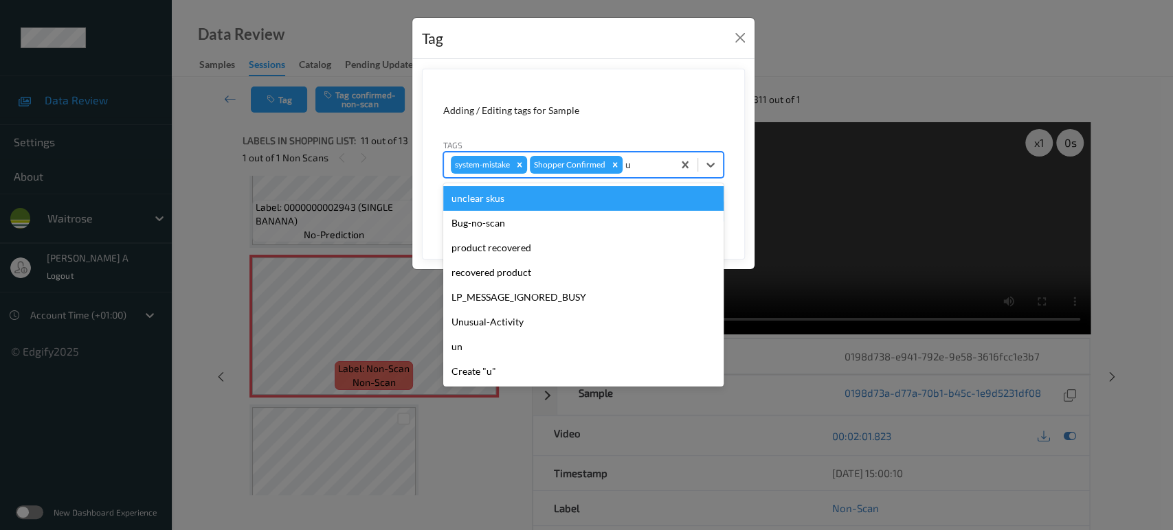
type input "un"
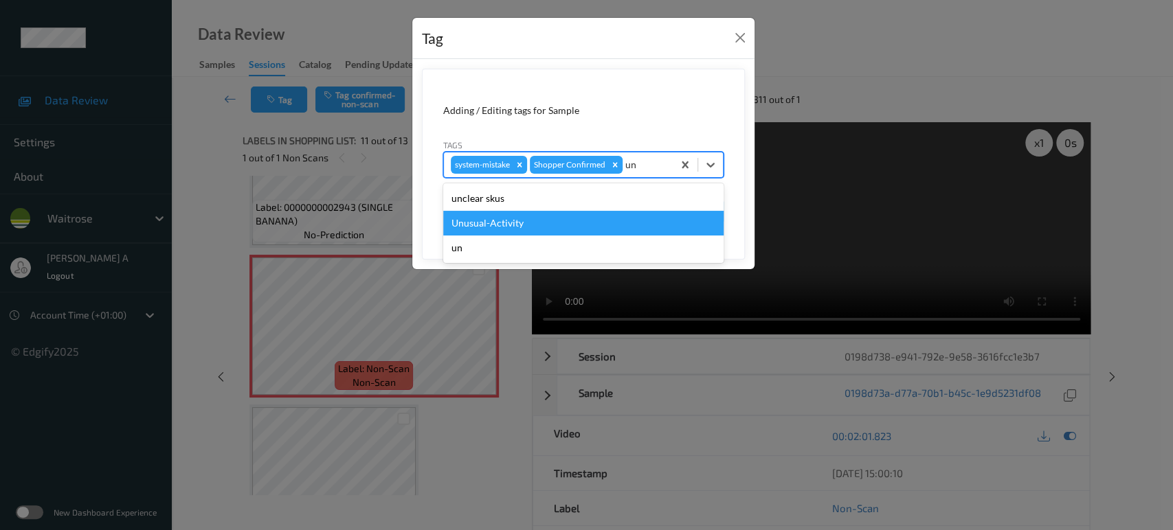
click at [600, 220] on div "Unusual-Activity" at bounding box center [583, 223] width 280 height 25
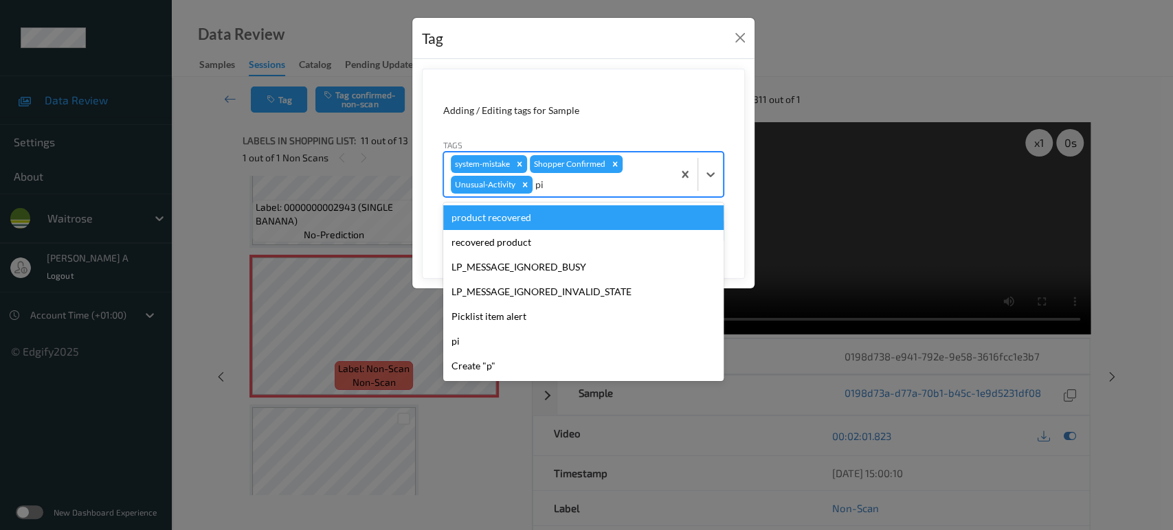
type input "pic"
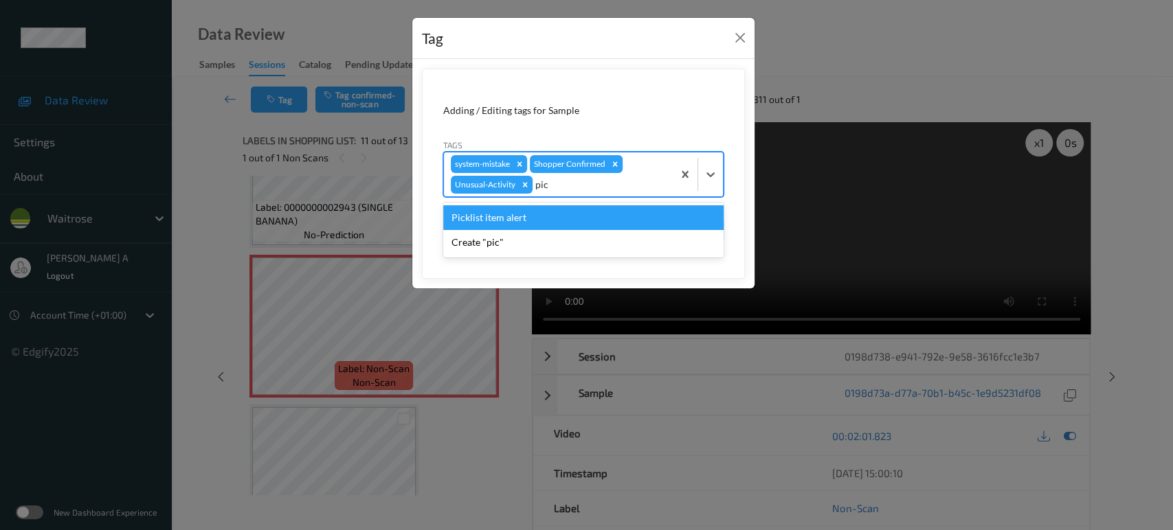
click at [600, 220] on div "Picklist item alert" at bounding box center [583, 217] width 280 height 25
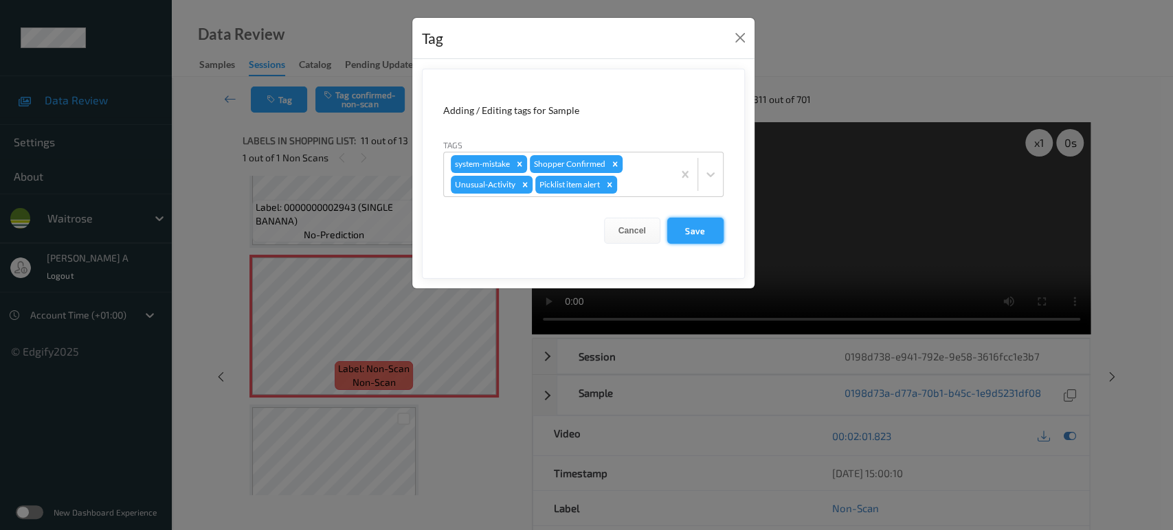
click at [679, 222] on button "Save" at bounding box center [695, 231] width 56 height 26
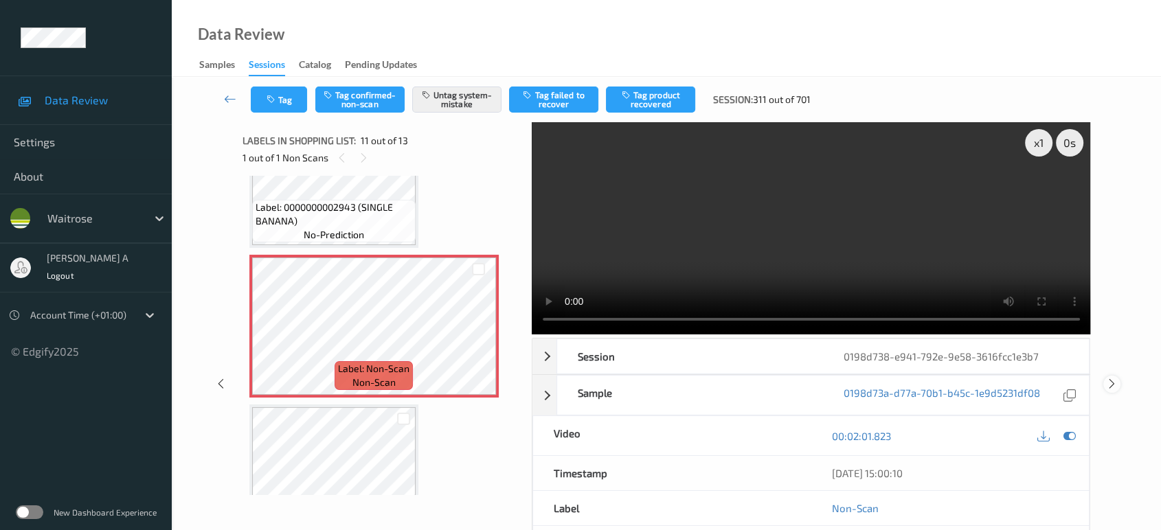
click at [1111, 378] on icon at bounding box center [1112, 384] width 12 height 12
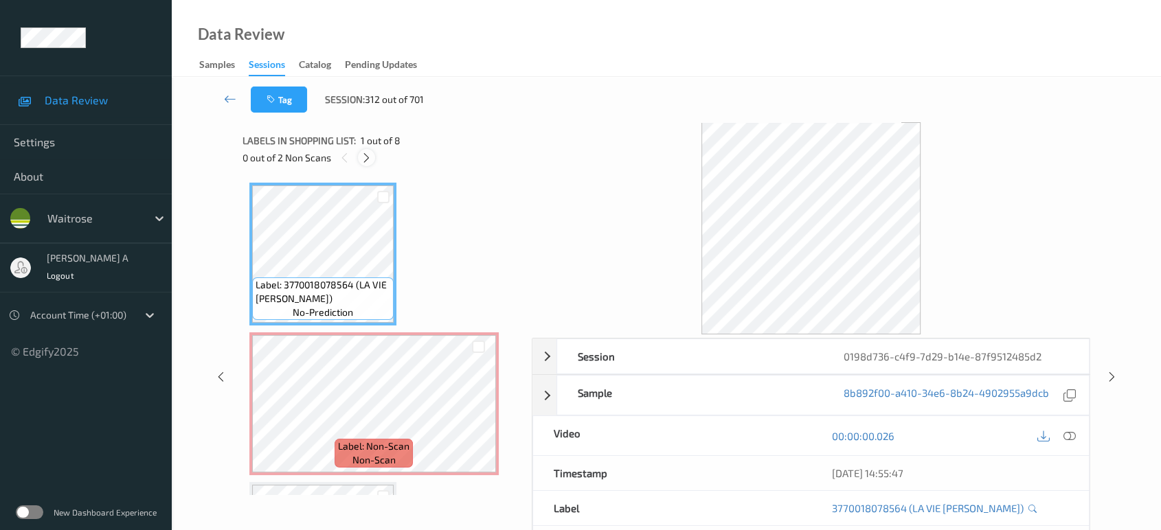
click at [370, 158] on icon at bounding box center [367, 158] width 12 height 12
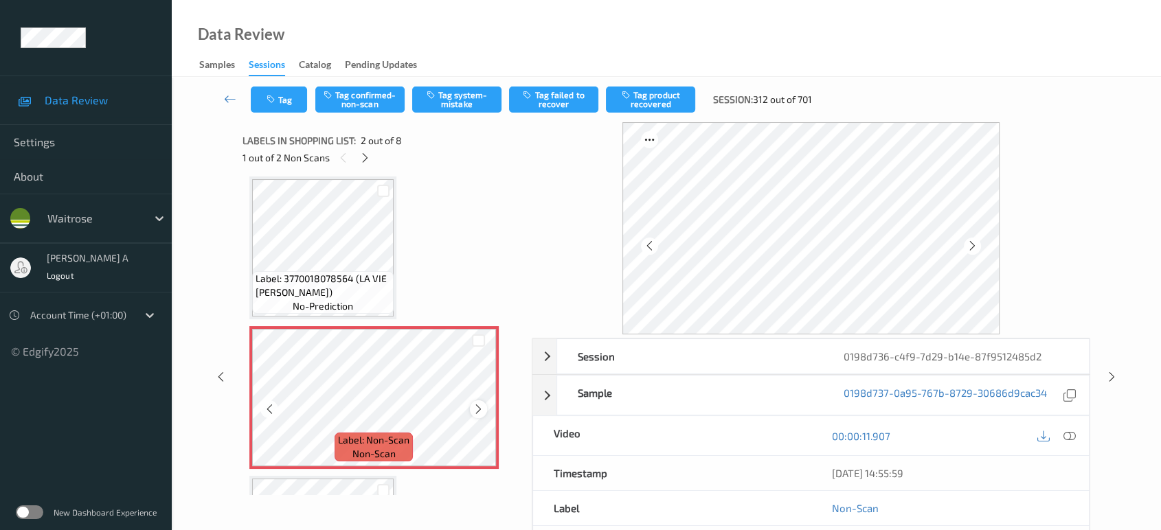
click at [480, 405] on icon at bounding box center [479, 409] width 12 height 12
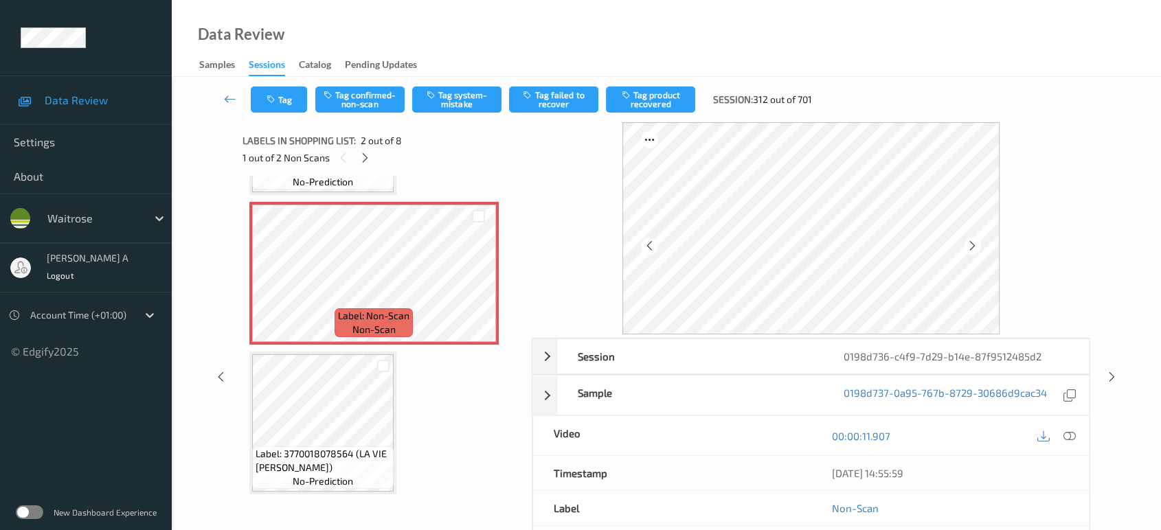
scroll to position [82, 0]
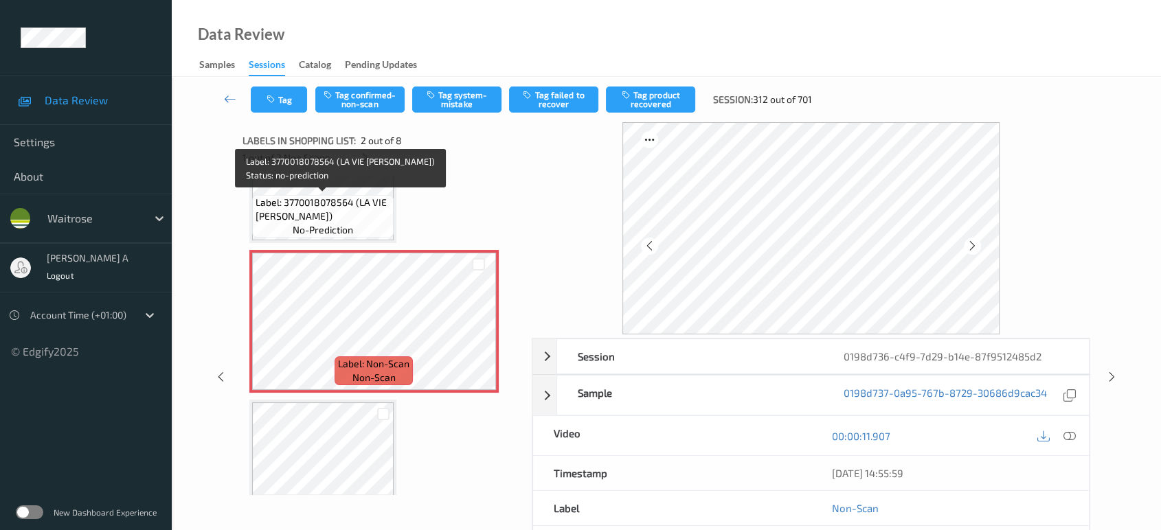
click at [351, 202] on span "Label: 3770018078564 (LA VIE PB HAM)" at bounding box center [323, 209] width 135 height 27
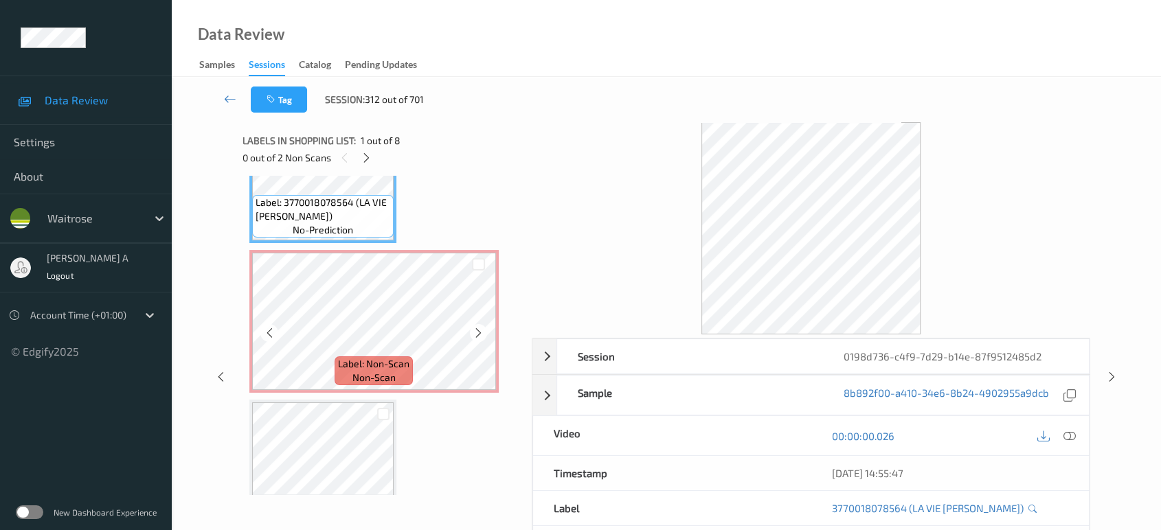
scroll to position [6, 0]
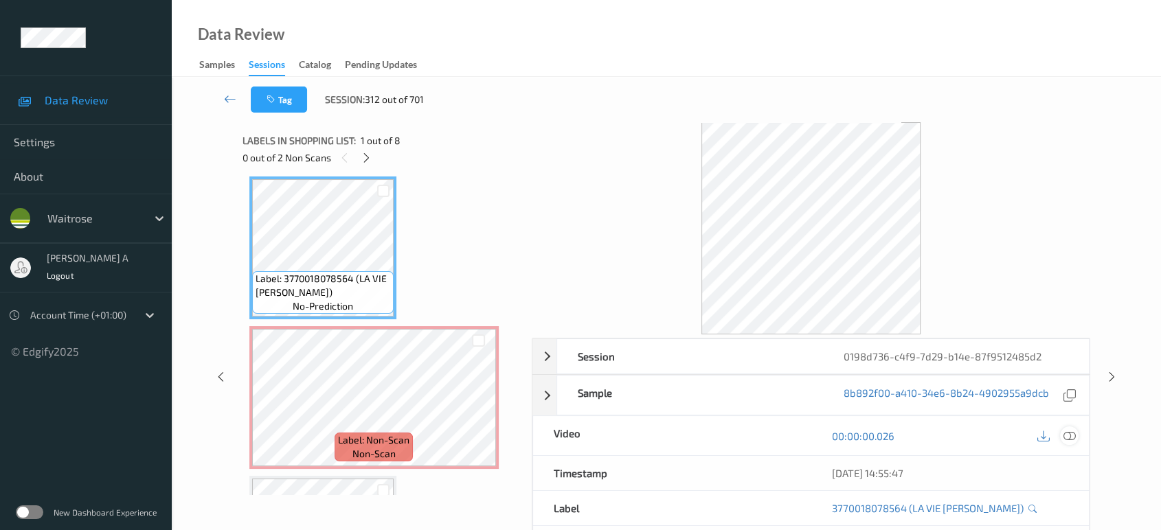
click at [1069, 436] on icon at bounding box center [1069, 436] width 12 height 12
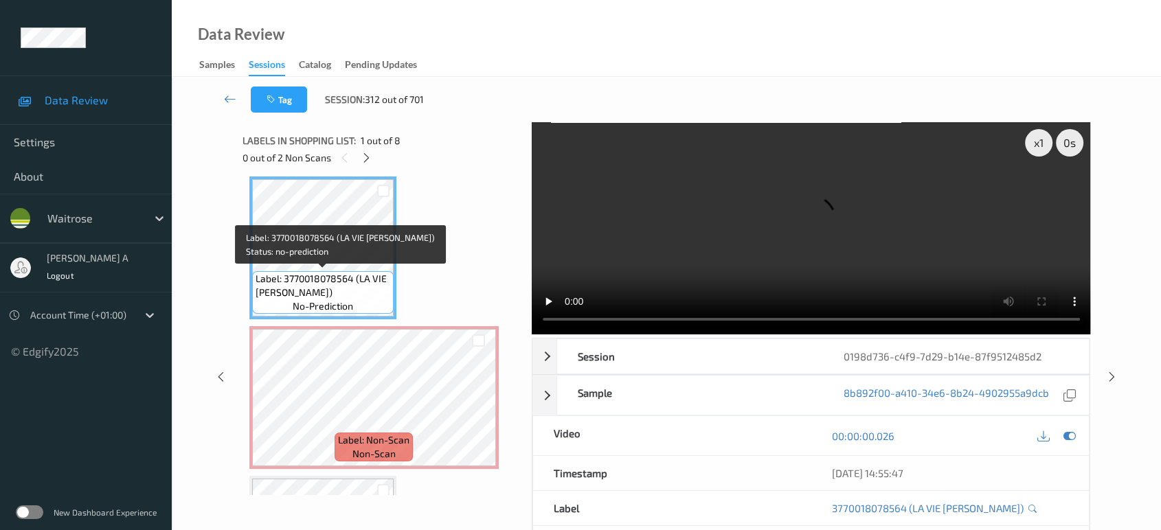
scroll to position [0, 0]
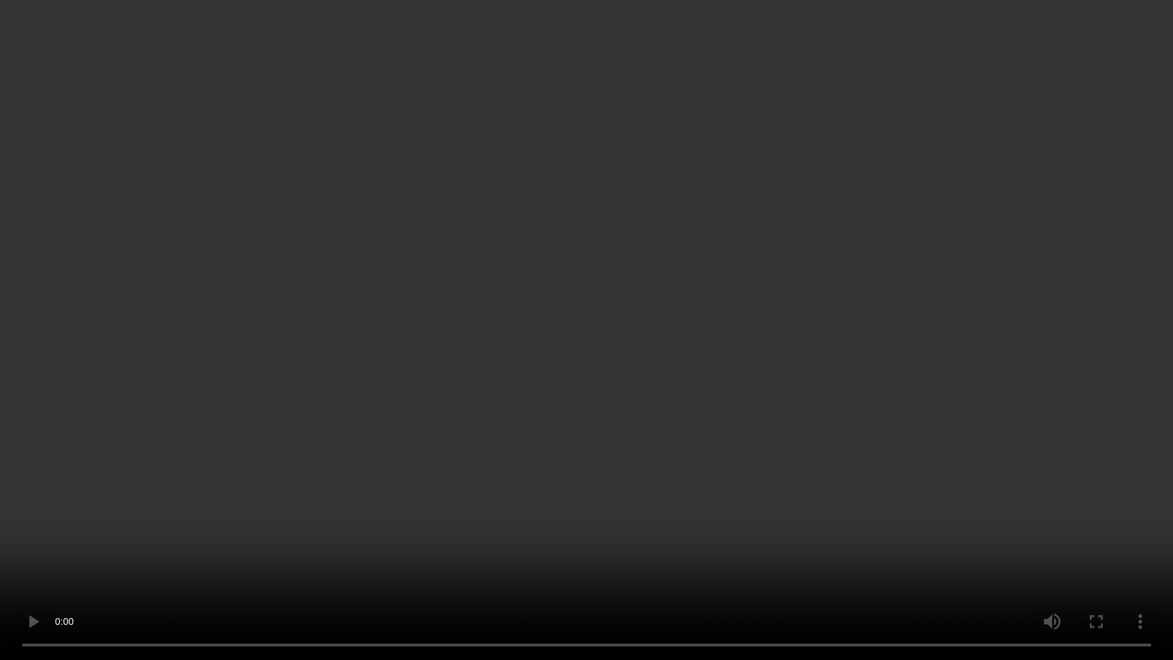
click at [607, 367] on video at bounding box center [586, 330] width 1173 height 660
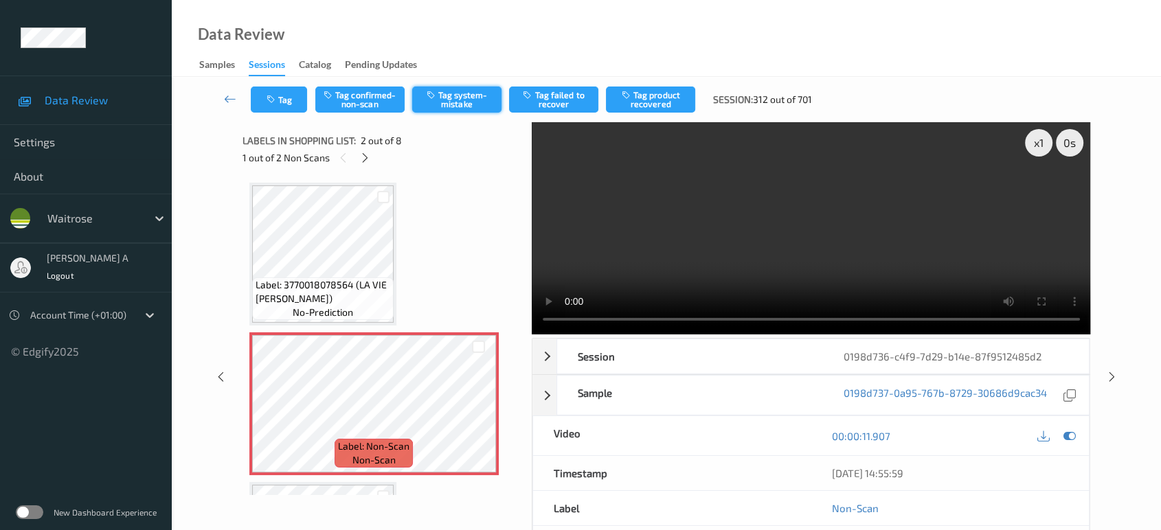
click at [467, 103] on button "Tag system-mistake" at bounding box center [456, 100] width 89 height 26
click at [279, 107] on button "Tag" at bounding box center [279, 100] width 56 height 26
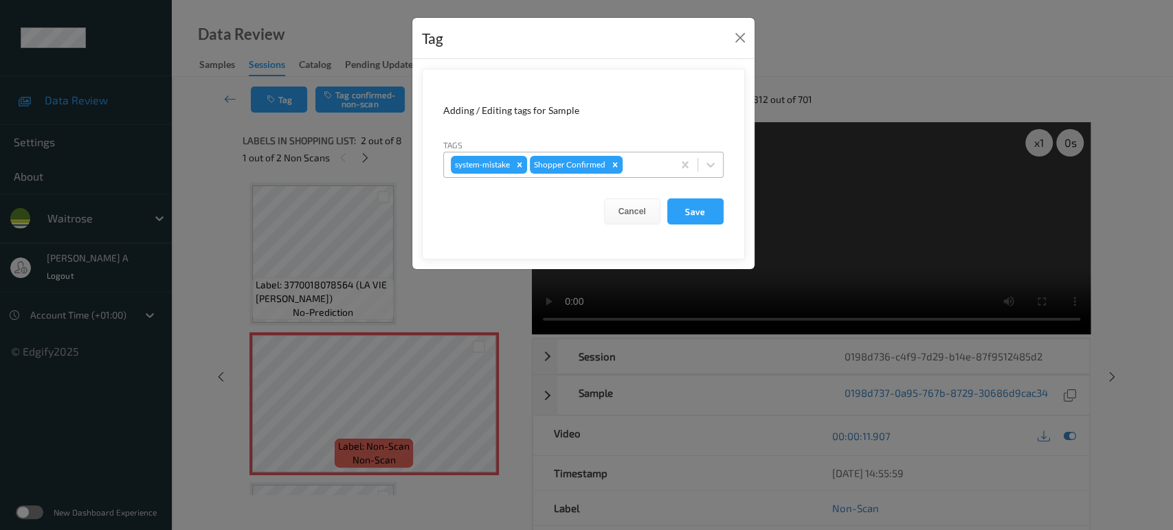
click at [643, 166] on div at bounding box center [645, 165] width 41 height 16
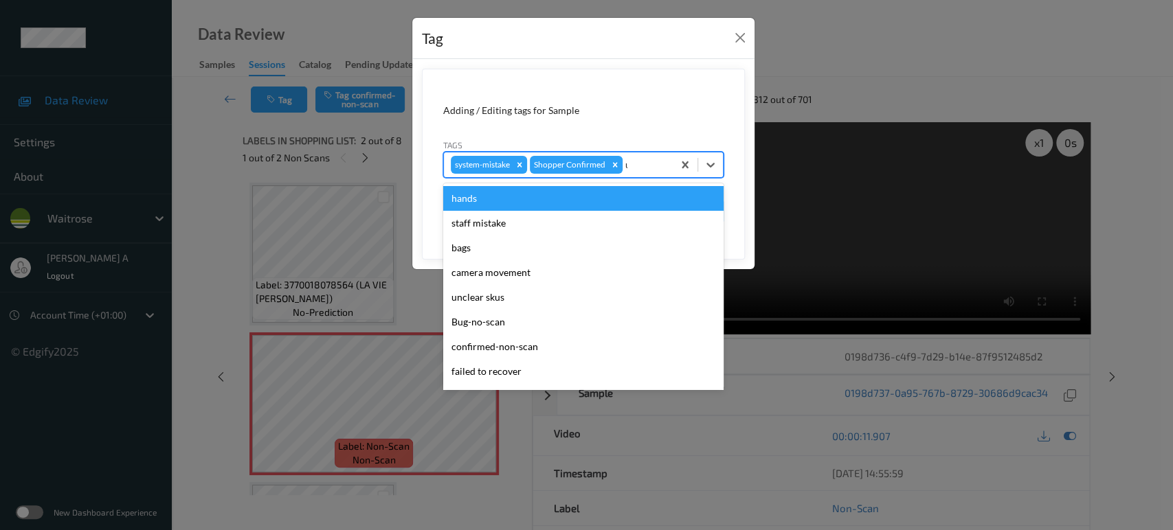
type input "un"
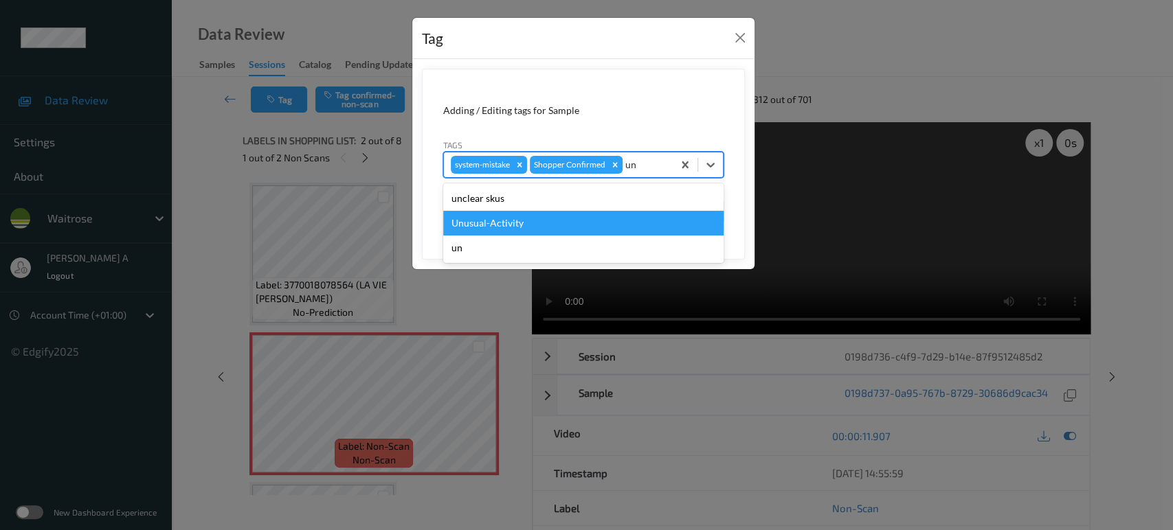
click at [551, 228] on div "Unusual-Activity" at bounding box center [583, 223] width 280 height 25
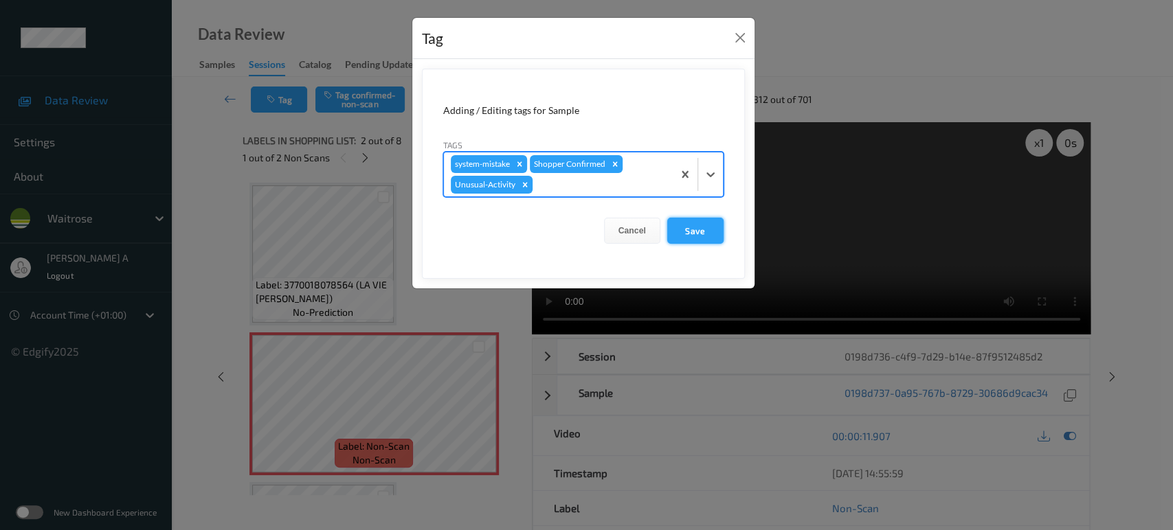
click at [714, 233] on button "Save" at bounding box center [695, 231] width 56 height 26
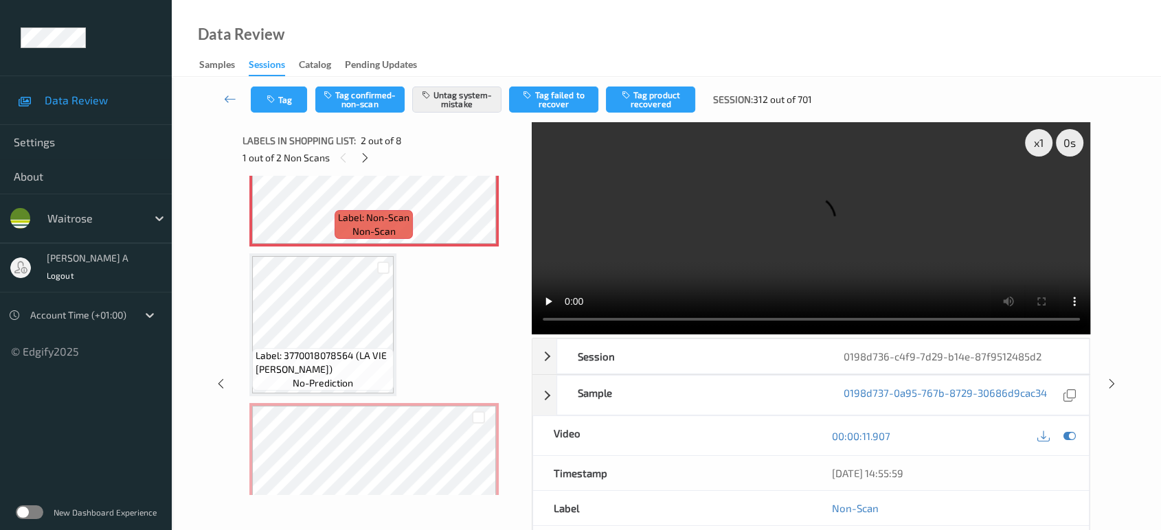
scroll to position [305, 0]
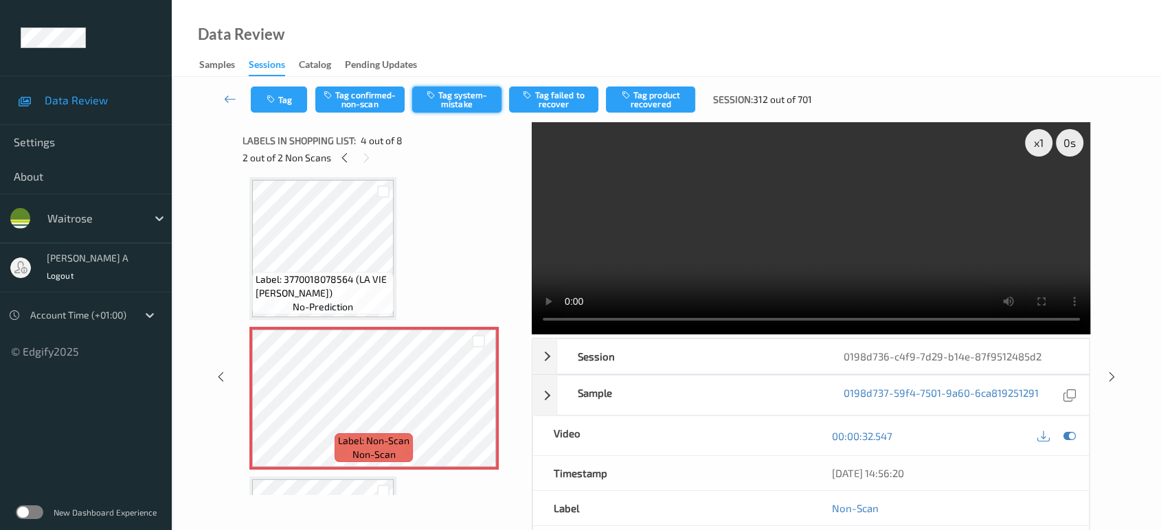
click at [460, 104] on button "Tag system-mistake" at bounding box center [456, 100] width 89 height 26
click at [282, 99] on button "Tag" at bounding box center [279, 100] width 56 height 26
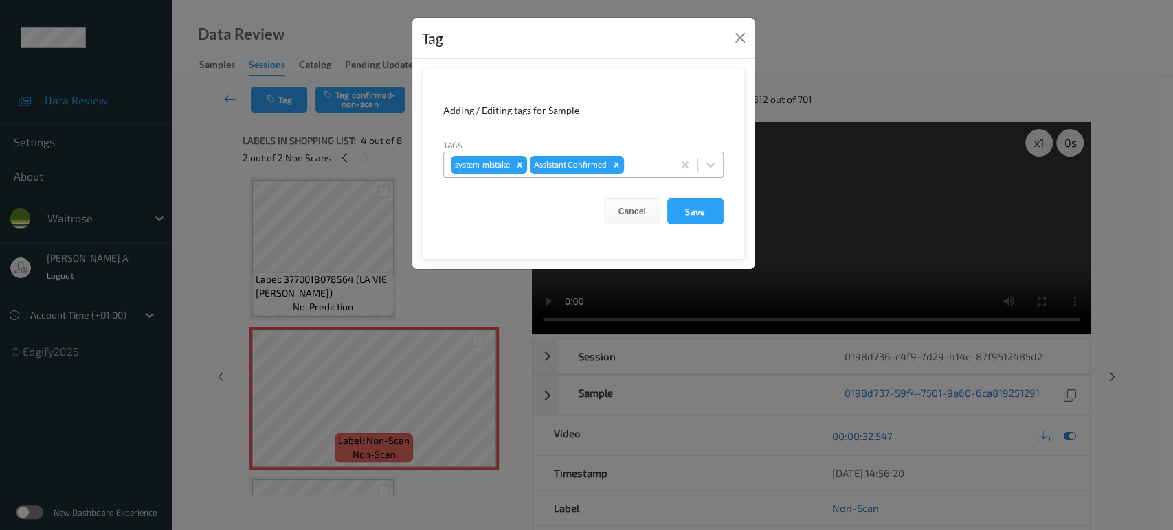
click at [638, 160] on div at bounding box center [646, 165] width 39 height 16
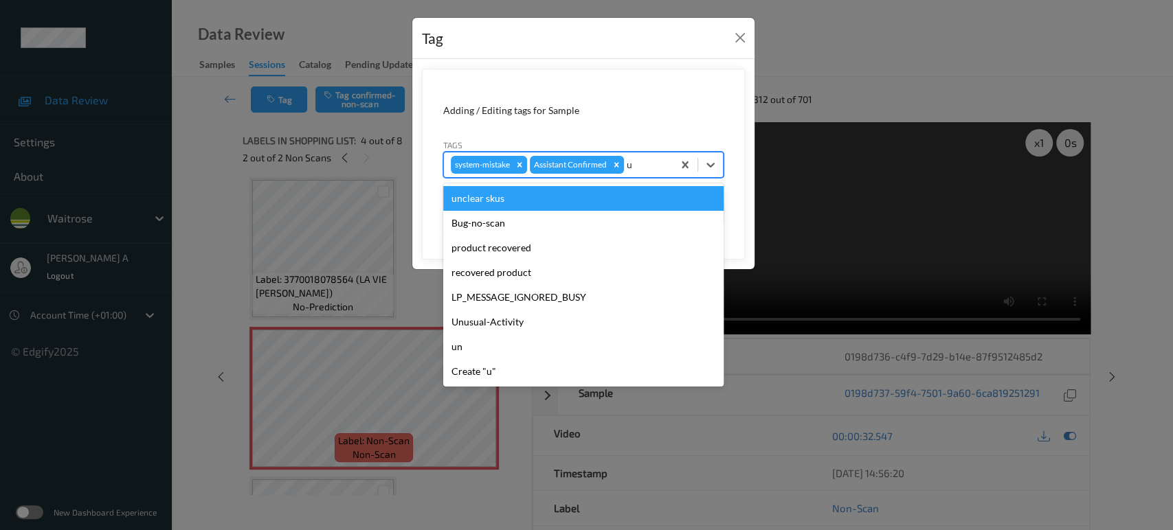
type input "un"
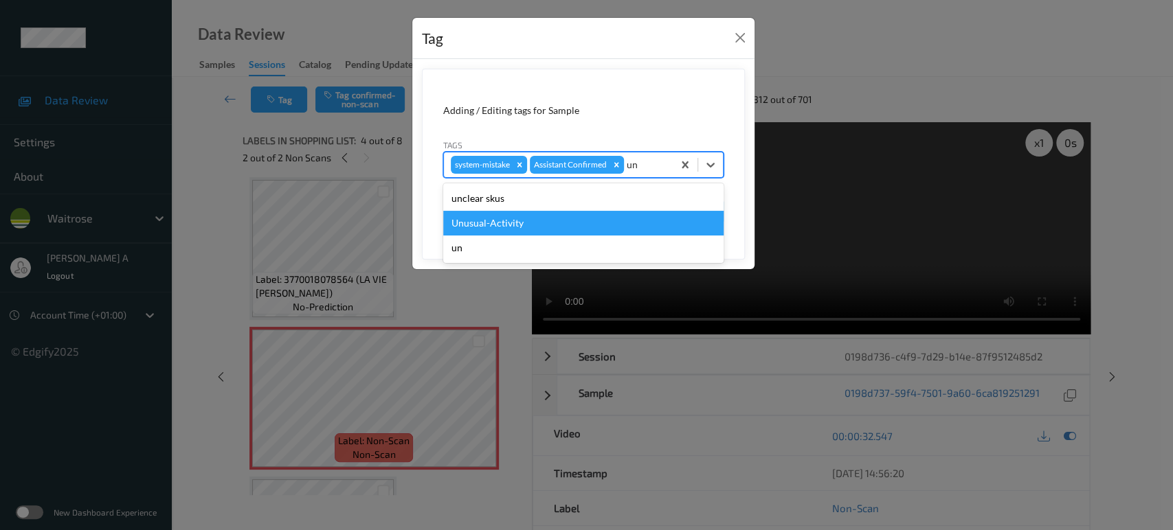
click at [560, 214] on div "Unusual-Activity" at bounding box center [583, 223] width 280 height 25
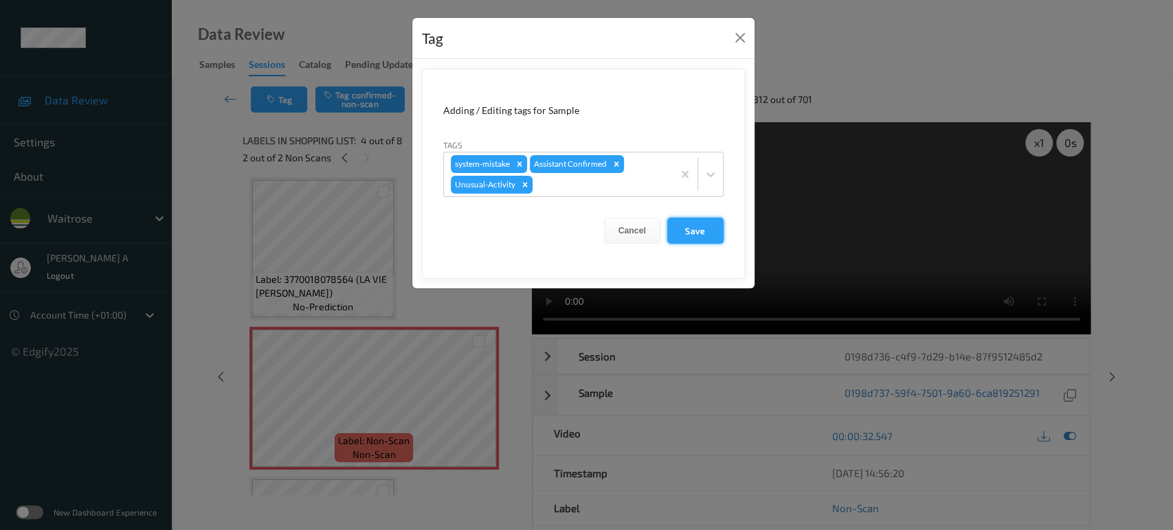
click at [684, 223] on button "Save" at bounding box center [695, 231] width 56 height 26
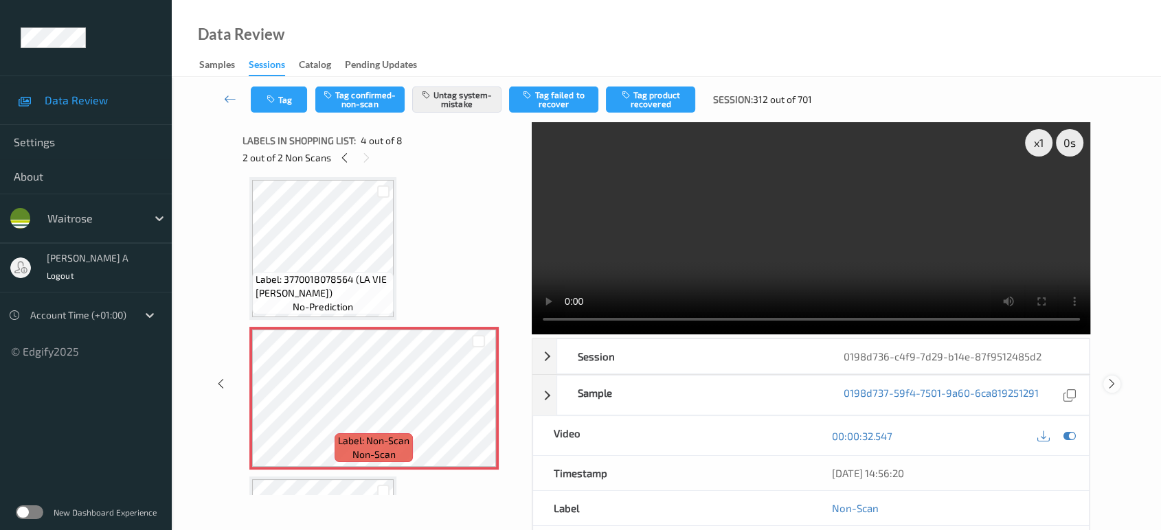
click at [1113, 378] on icon at bounding box center [1112, 384] width 12 height 12
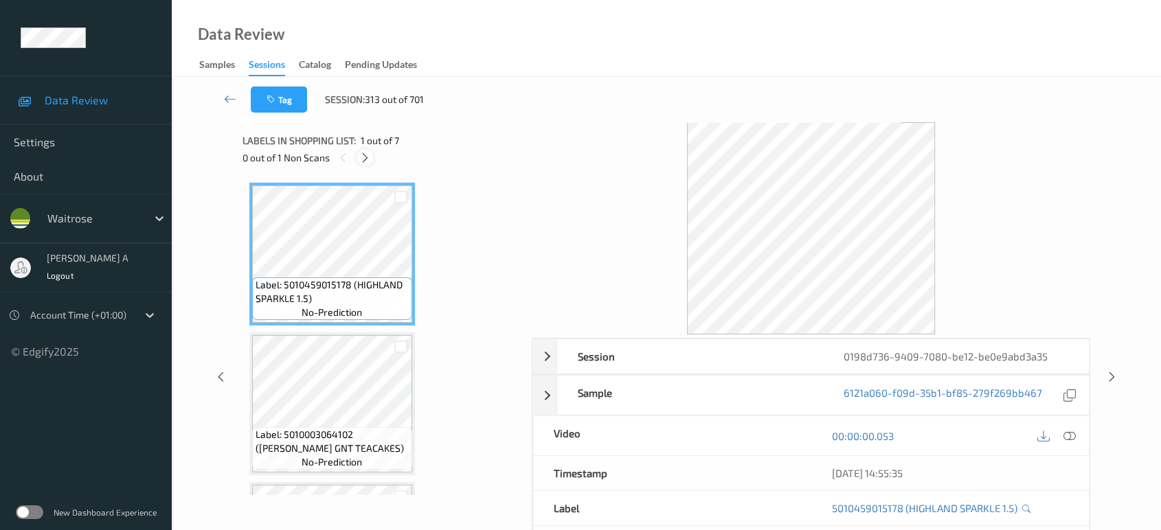
click at [362, 159] on icon at bounding box center [365, 158] width 12 height 12
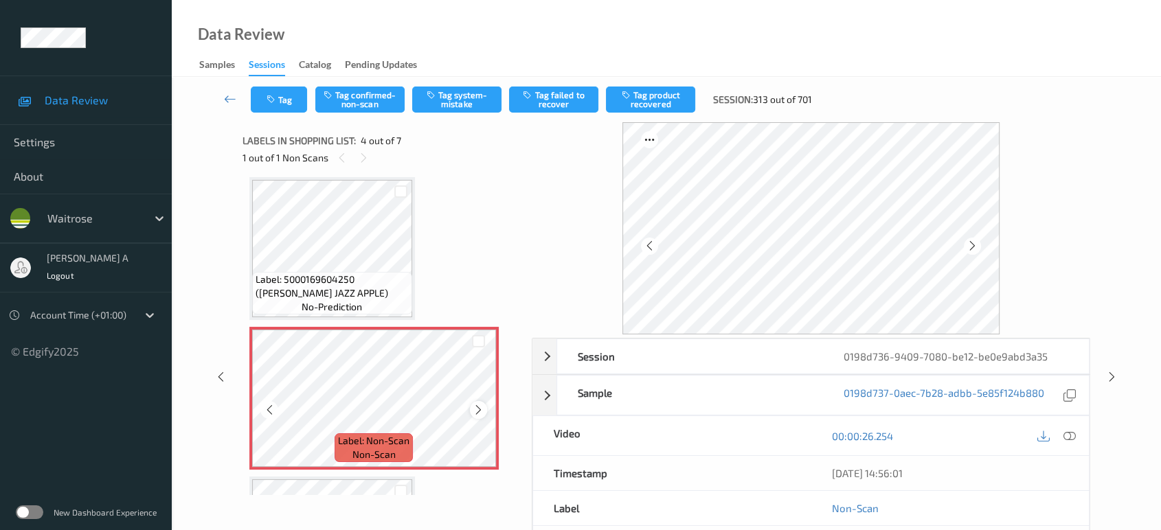
click at [483, 409] on icon at bounding box center [479, 410] width 12 height 12
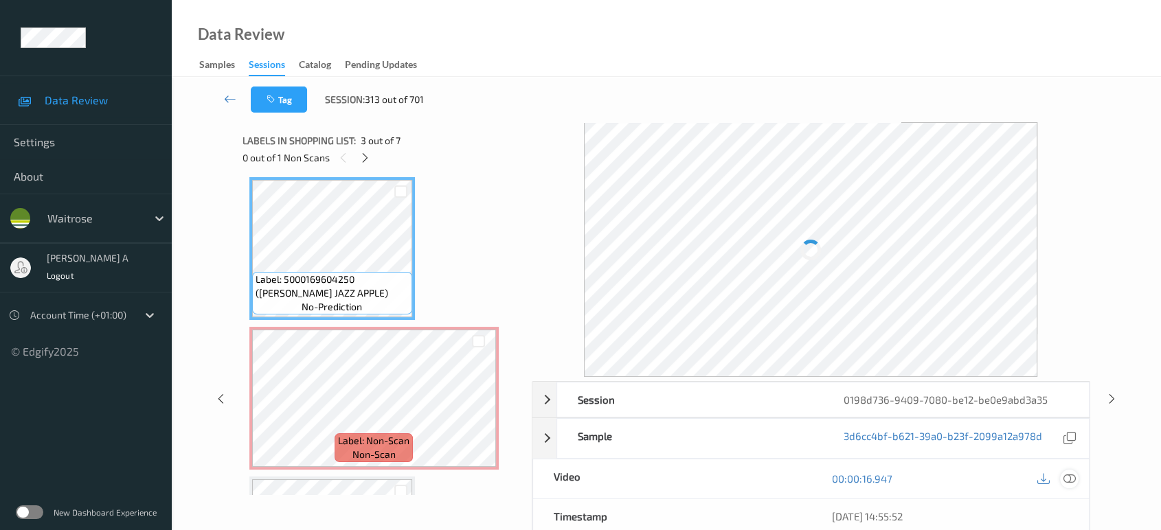
click at [1072, 470] on div at bounding box center [1069, 479] width 19 height 19
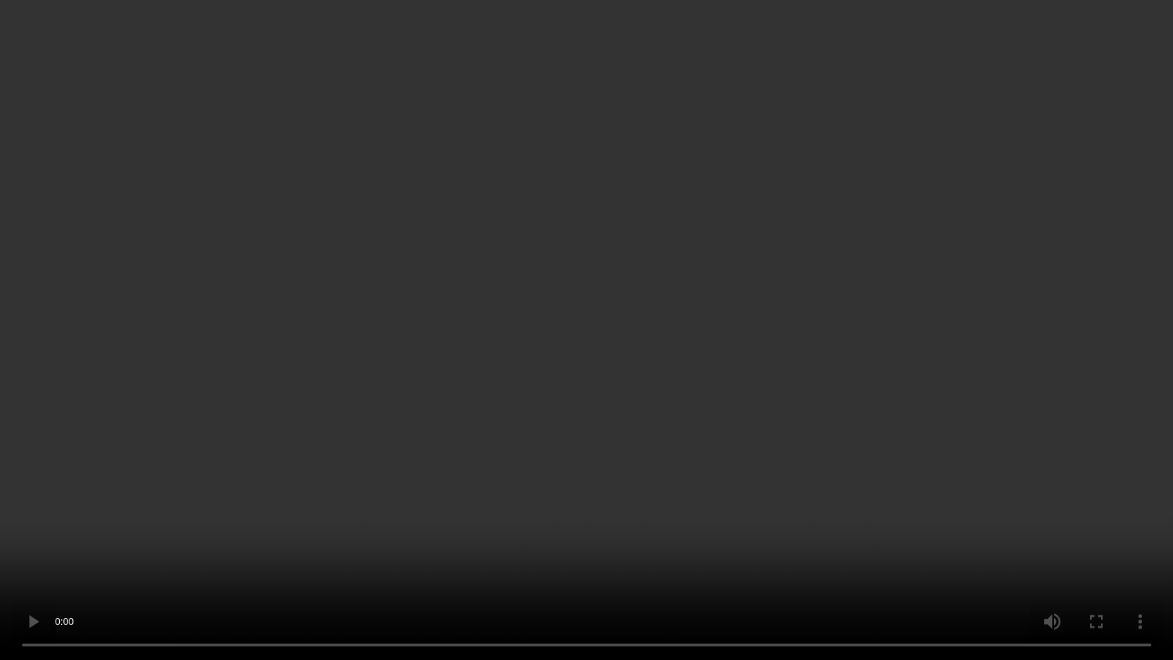
click at [688, 411] on video at bounding box center [586, 330] width 1173 height 660
click at [603, 462] on video at bounding box center [586, 330] width 1173 height 660
click at [690, 395] on video at bounding box center [586, 330] width 1173 height 660
click at [696, 335] on video at bounding box center [586, 330] width 1173 height 660
click at [316, 530] on video at bounding box center [586, 330] width 1173 height 660
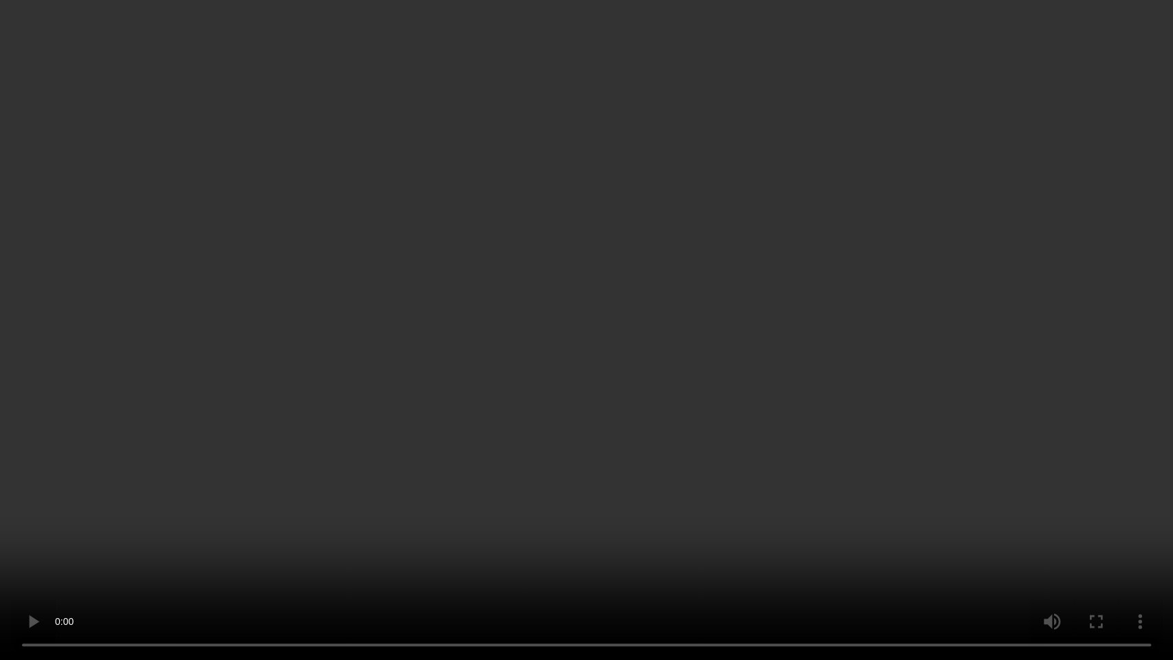
click at [577, 506] on video at bounding box center [586, 330] width 1173 height 660
click at [698, 429] on video at bounding box center [586, 330] width 1173 height 660
click at [721, 381] on video at bounding box center [586, 330] width 1173 height 660
click at [784, 400] on video at bounding box center [586, 330] width 1173 height 660
click at [714, 420] on video at bounding box center [586, 330] width 1173 height 660
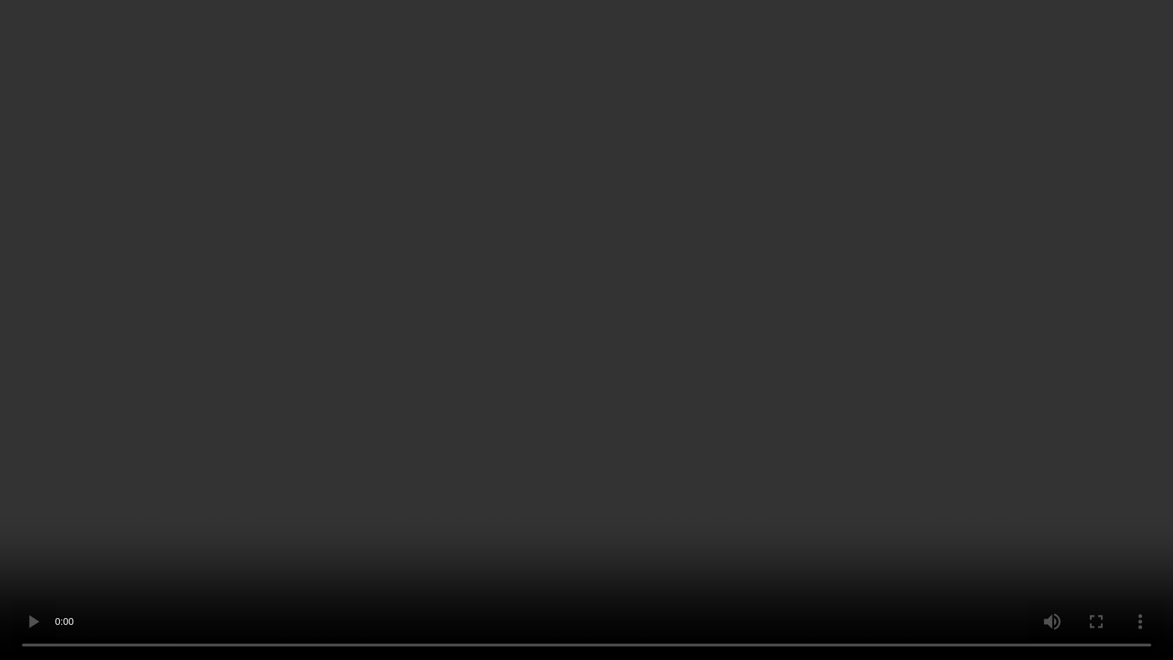
click at [792, 406] on video at bounding box center [586, 330] width 1173 height 660
click at [697, 420] on video at bounding box center [586, 330] width 1173 height 660
click at [777, 460] on video at bounding box center [586, 330] width 1173 height 660
click at [527, 313] on video at bounding box center [586, 330] width 1173 height 660
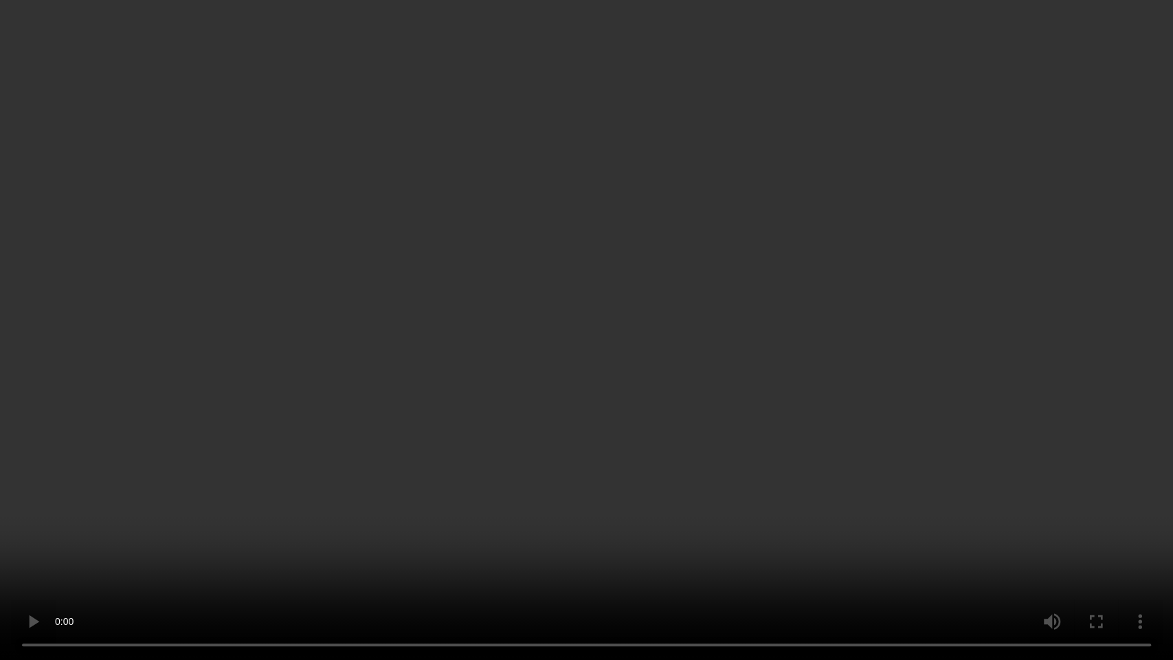
click at [598, 373] on video at bounding box center [586, 330] width 1173 height 660
click at [646, 348] on video at bounding box center [586, 330] width 1173 height 660
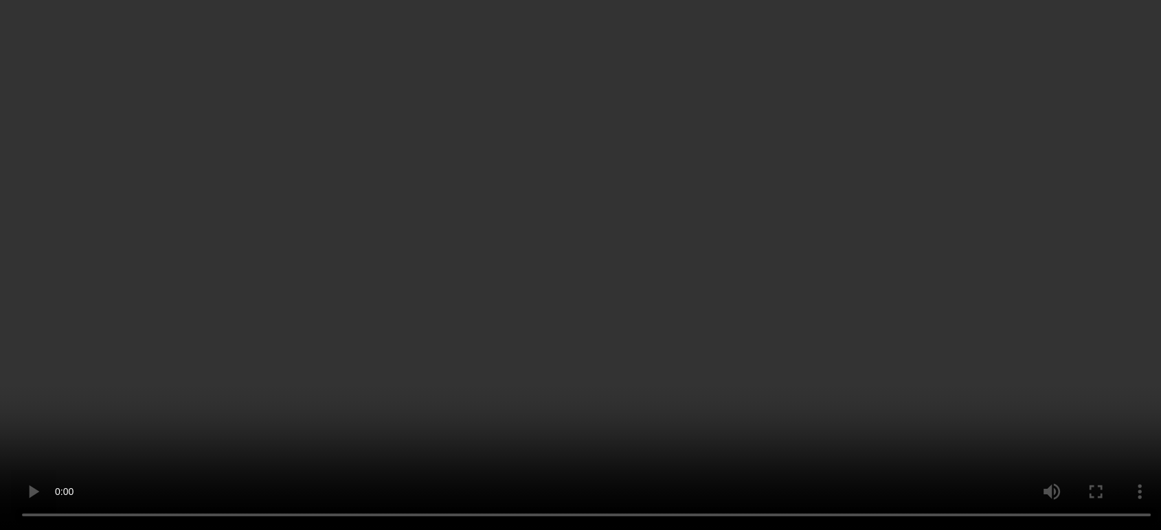
scroll to position [381, 0]
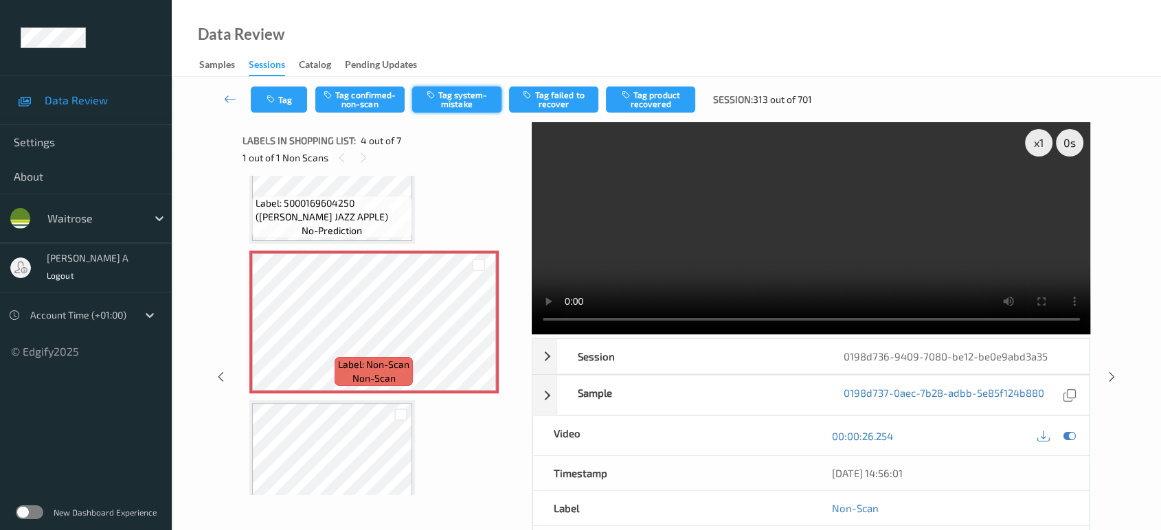
click at [448, 93] on button "Tag system-mistake" at bounding box center [456, 100] width 89 height 26
click at [270, 109] on button "Tag" at bounding box center [279, 100] width 56 height 26
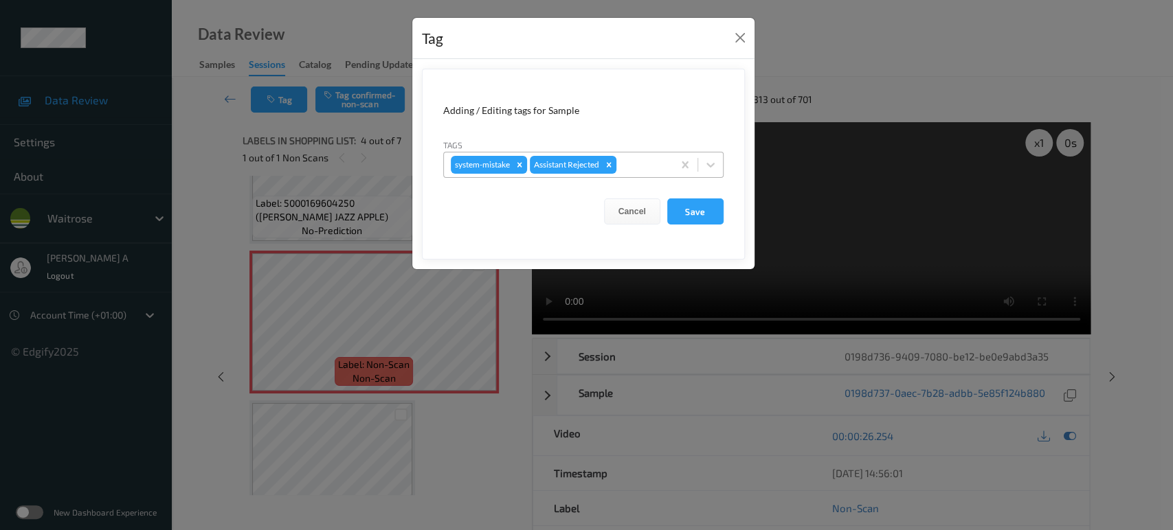
click at [642, 165] on div at bounding box center [642, 165] width 47 height 16
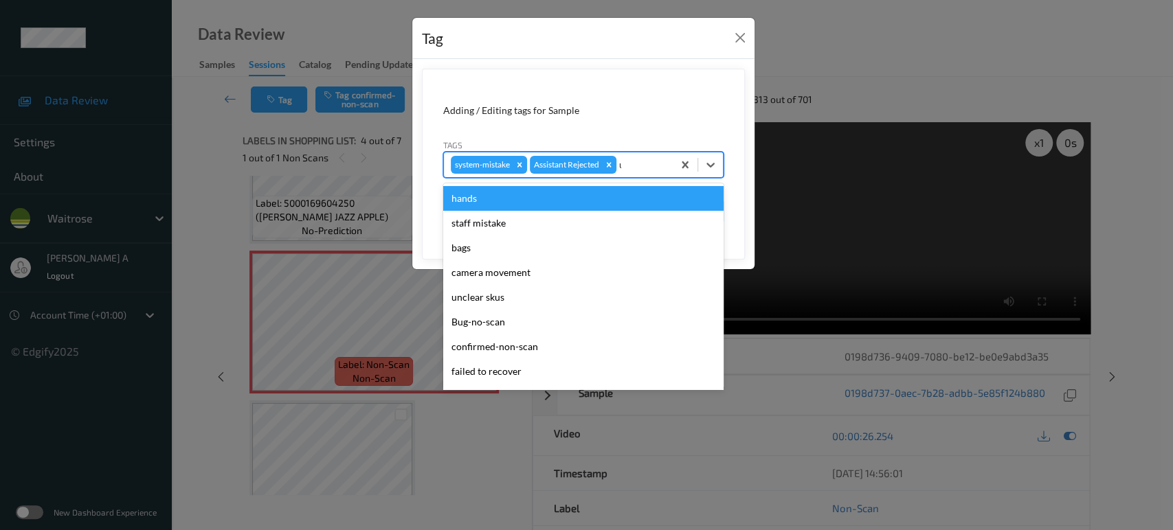
type input "un"
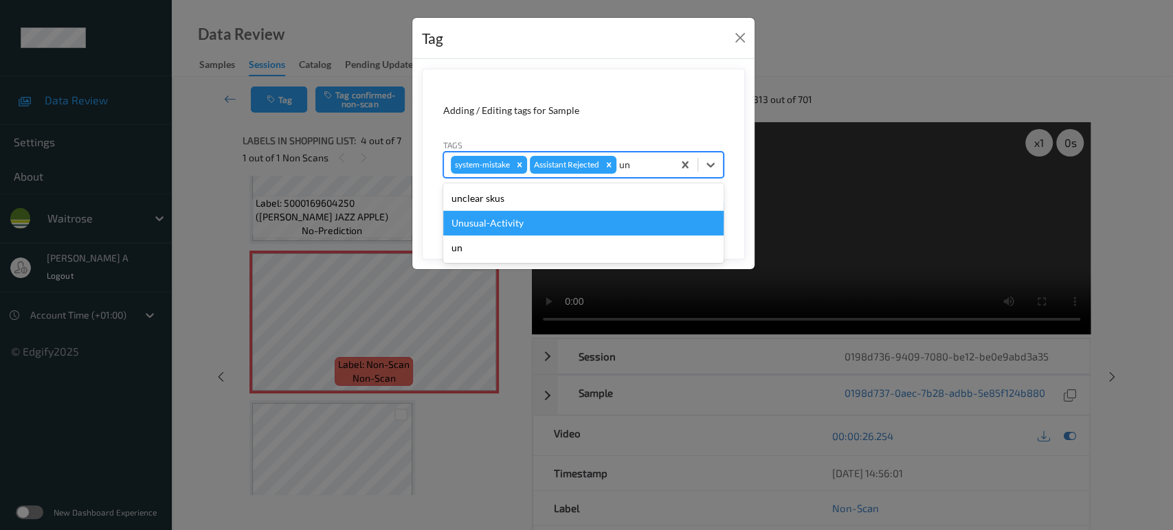
click at [566, 223] on div "Unusual-Activity" at bounding box center [583, 223] width 280 height 25
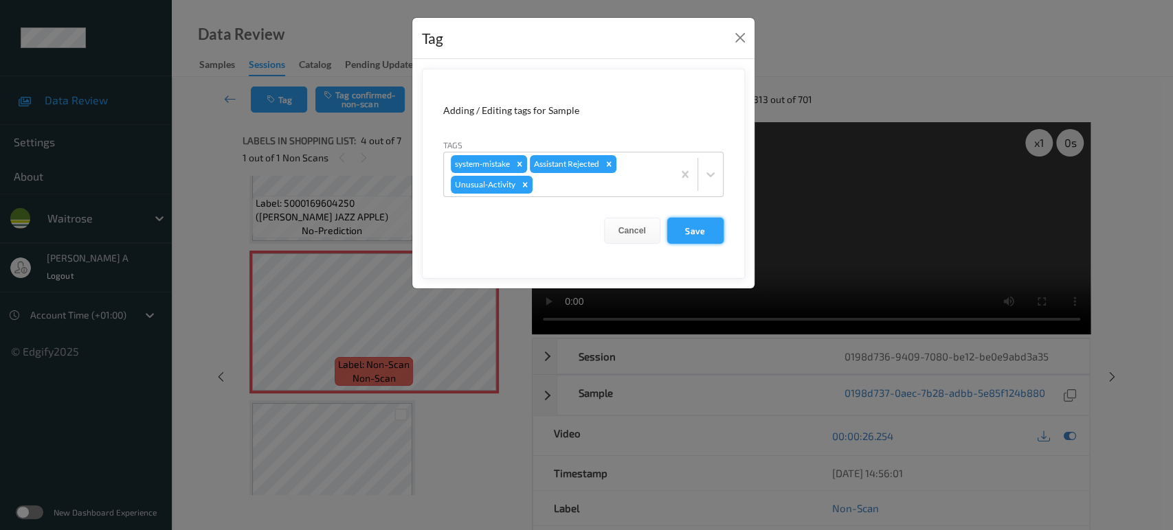
click at [686, 227] on button "Save" at bounding box center [695, 231] width 56 height 26
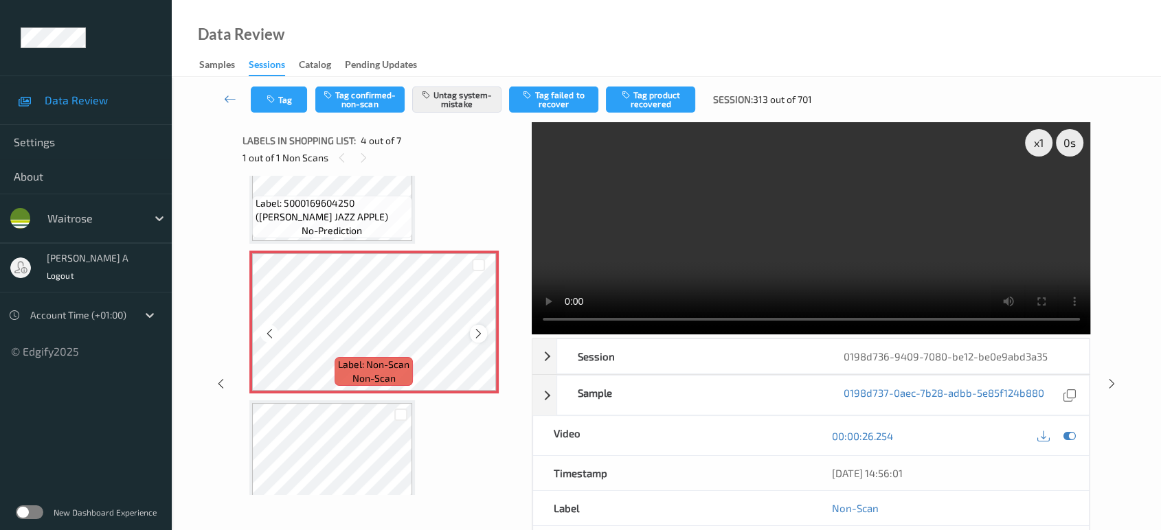
click at [475, 328] on icon at bounding box center [479, 334] width 12 height 12
click at [1112, 383] on icon at bounding box center [1112, 384] width 12 height 12
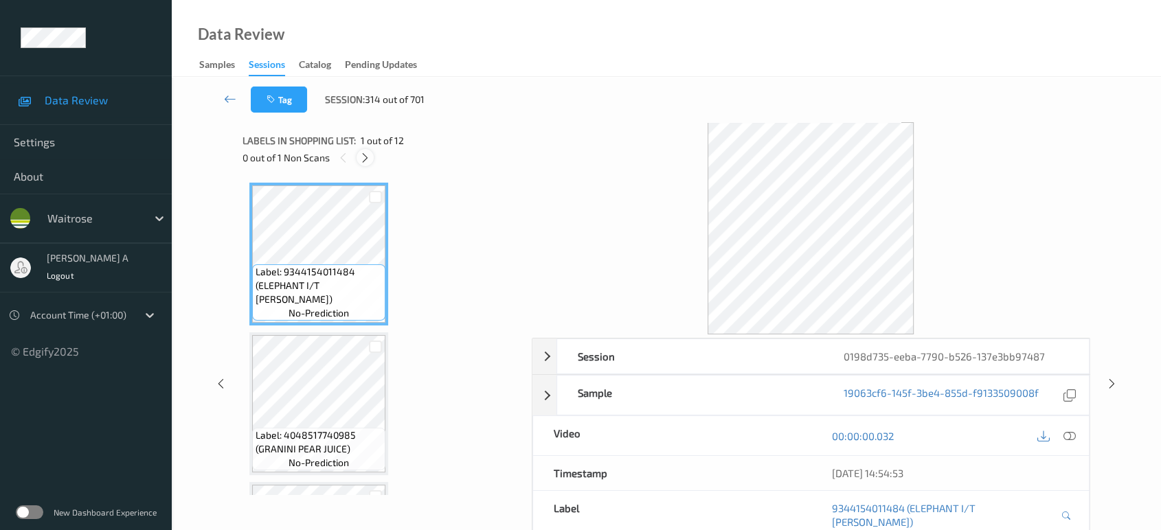
click at [361, 154] on icon at bounding box center [365, 158] width 12 height 12
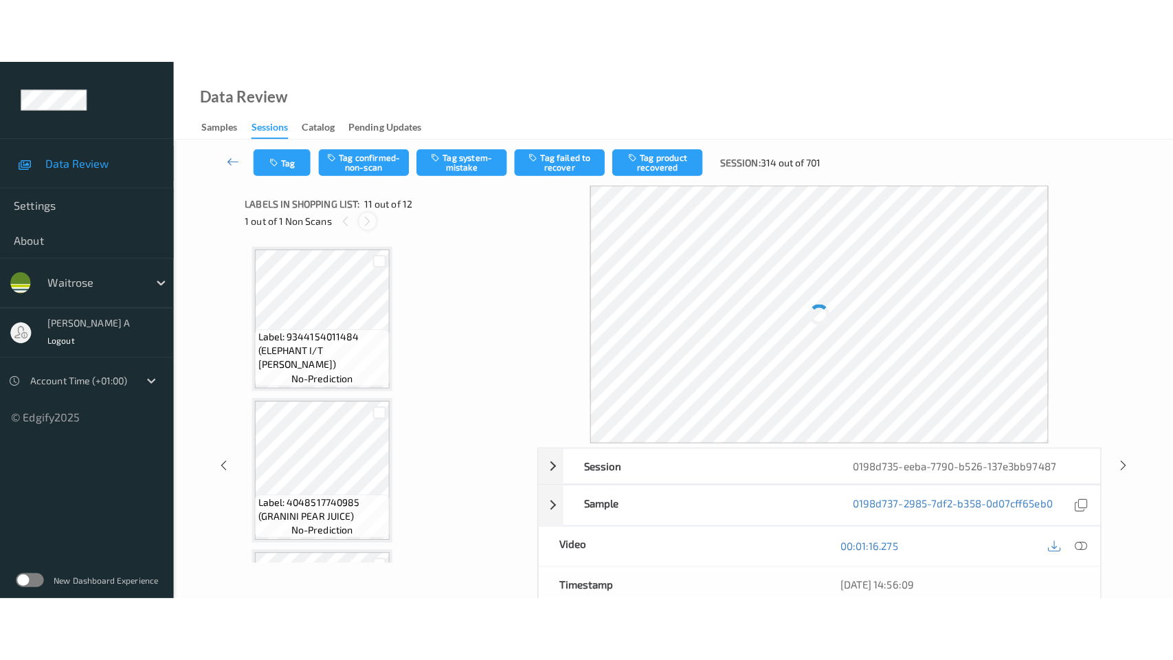
scroll to position [1349, 0]
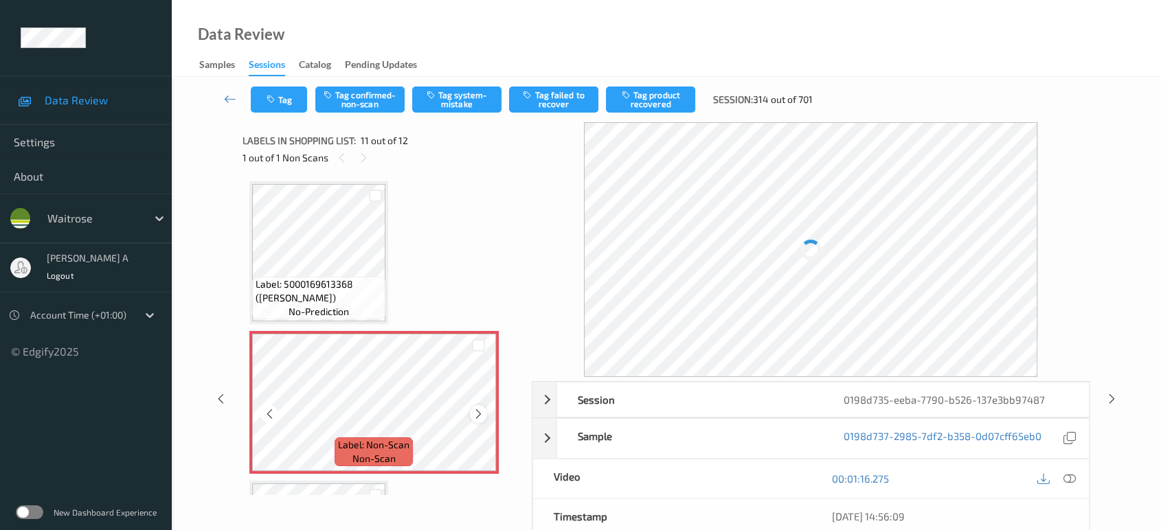
click at [477, 411] on icon at bounding box center [479, 414] width 12 height 12
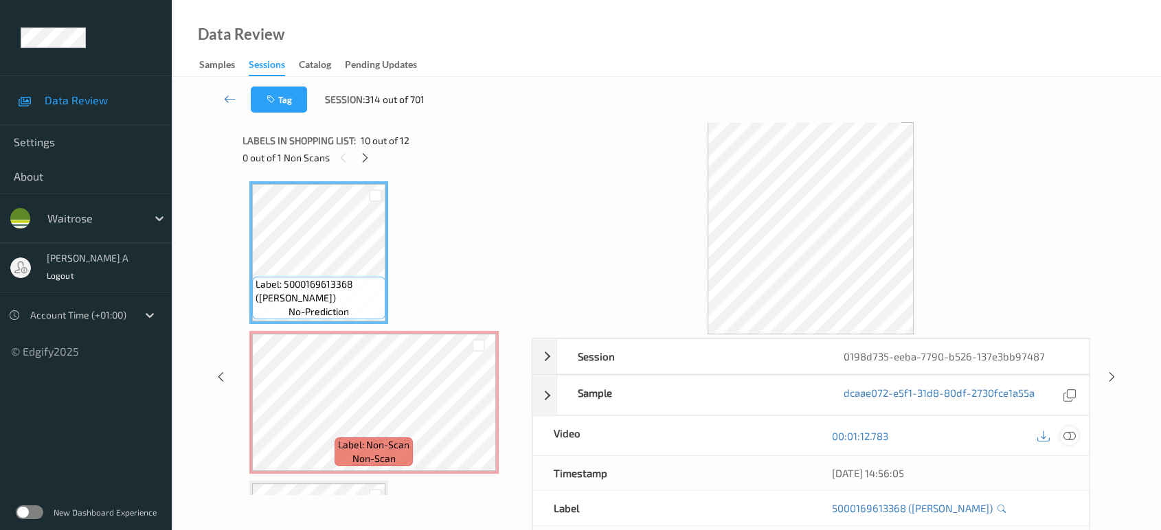
click at [1071, 436] on icon at bounding box center [1069, 436] width 12 height 12
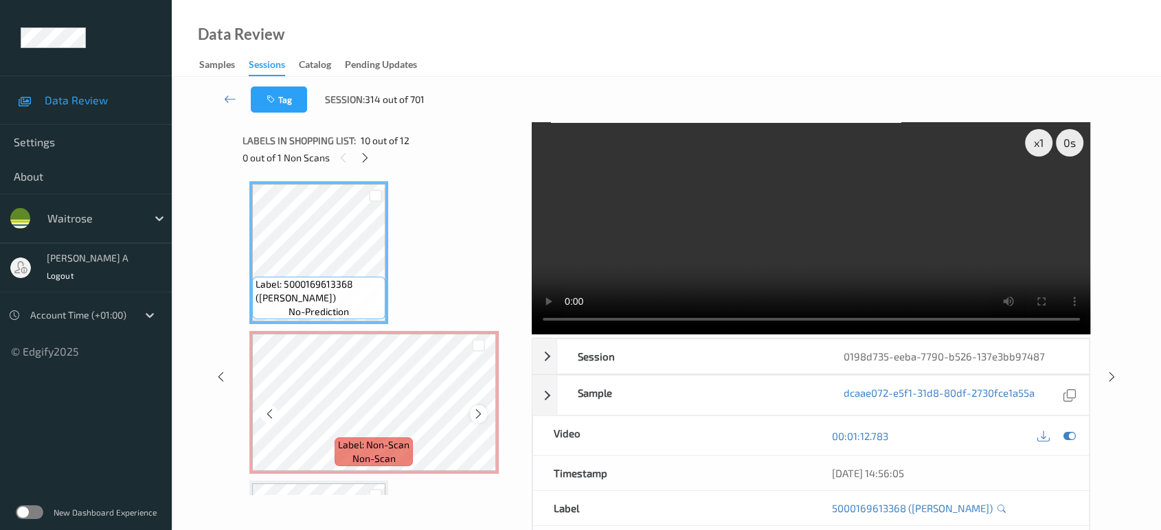
click at [477, 408] on icon at bounding box center [479, 414] width 12 height 12
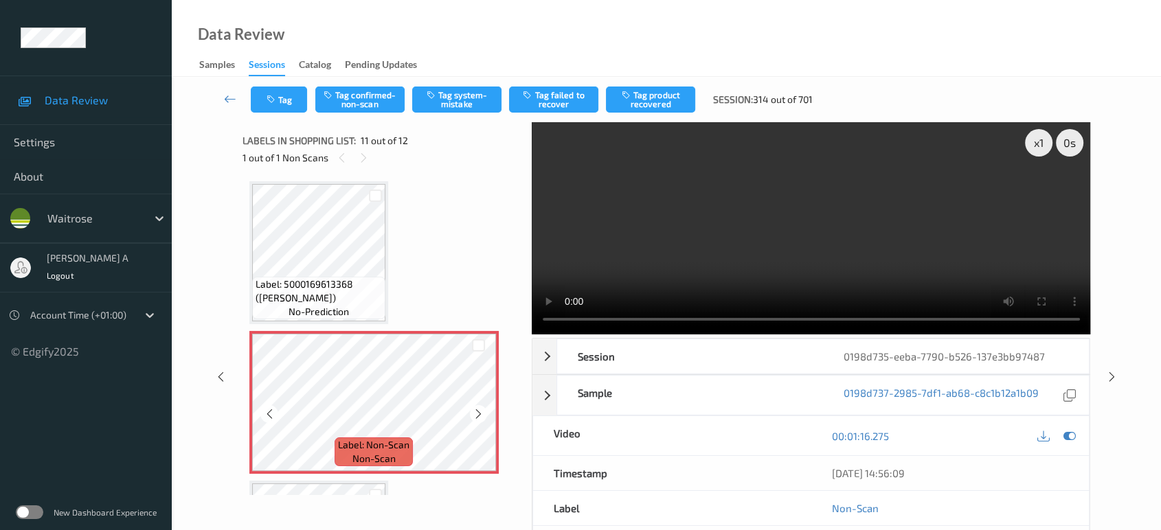
click at [477, 408] on icon at bounding box center [479, 414] width 12 height 12
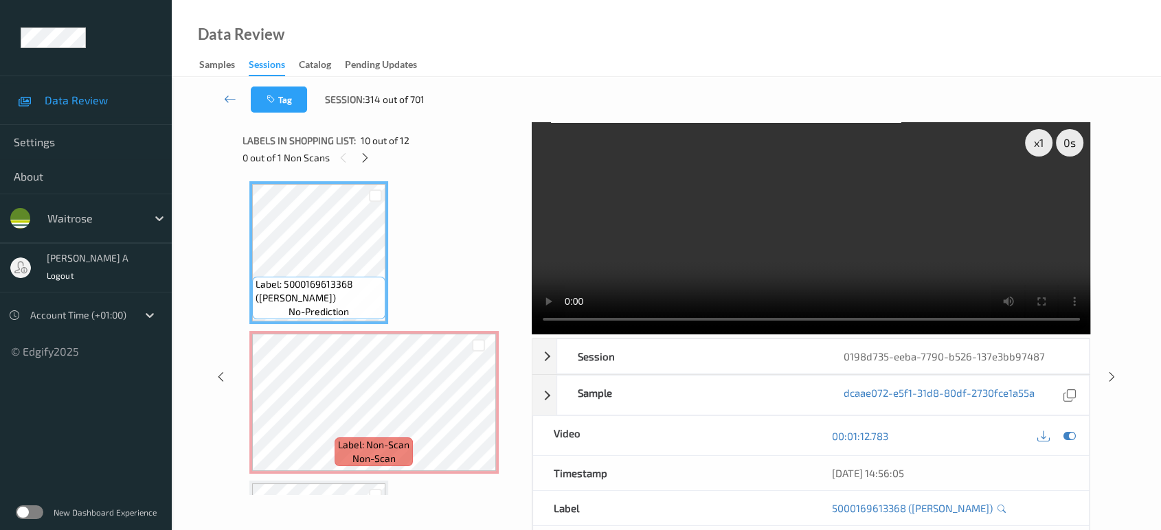
scroll to position [1347, 0]
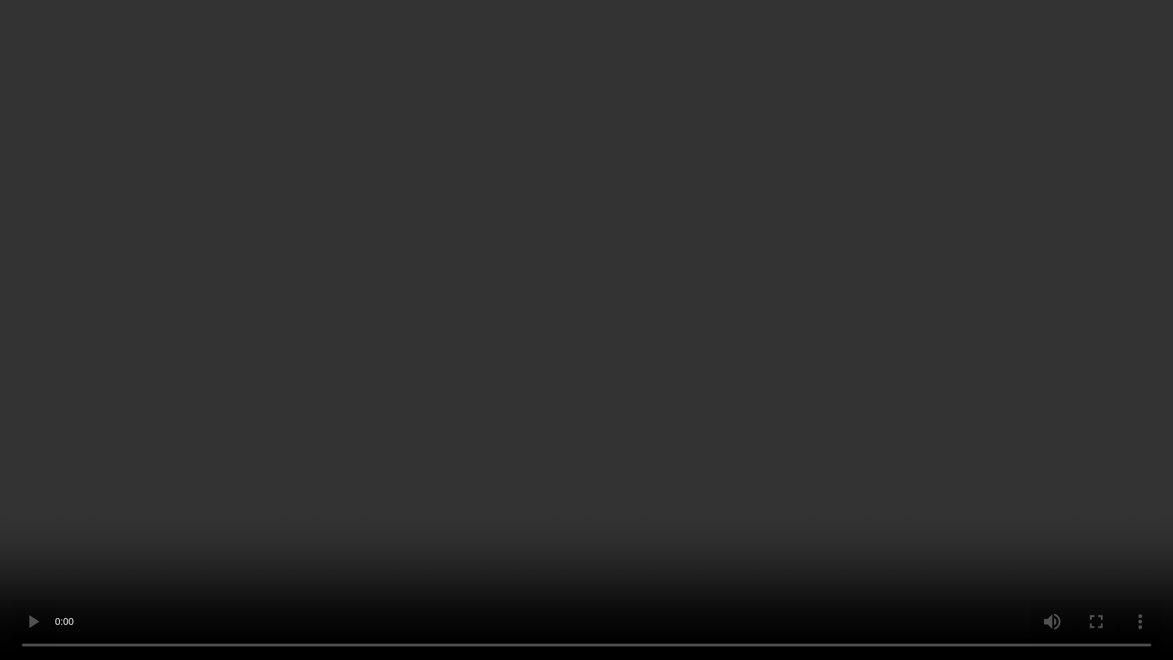
click at [757, 341] on video at bounding box center [586, 330] width 1173 height 660
click at [583, 306] on video at bounding box center [586, 330] width 1173 height 660
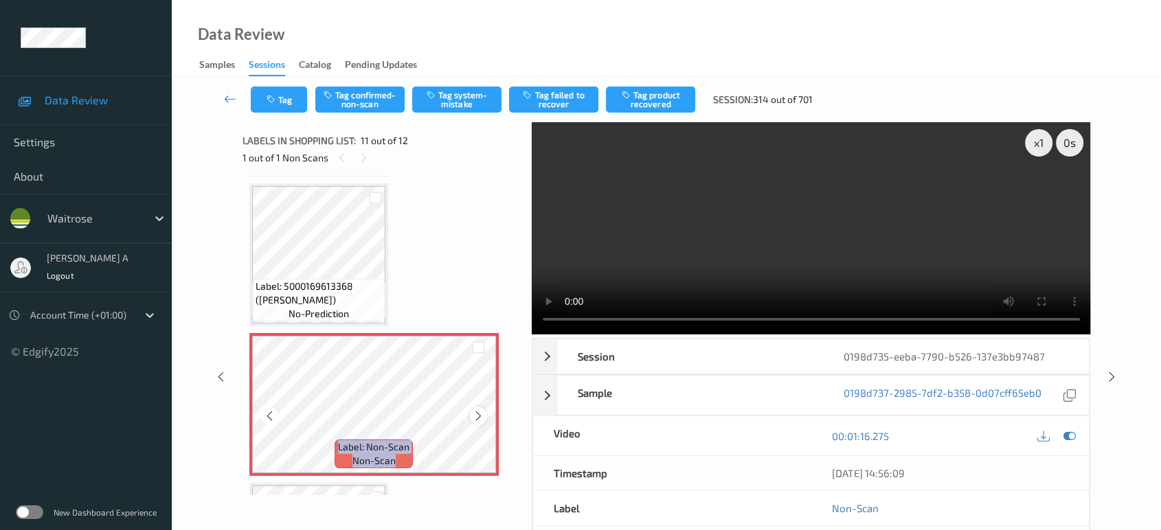
click at [478, 410] on icon at bounding box center [479, 416] width 12 height 12
click at [443, 102] on button "Tag system-mistake" at bounding box center [456, 100] width 89 height 26
click at [282, 100] on button "Tag" at bounding box center [279, 100] width 56 height 26
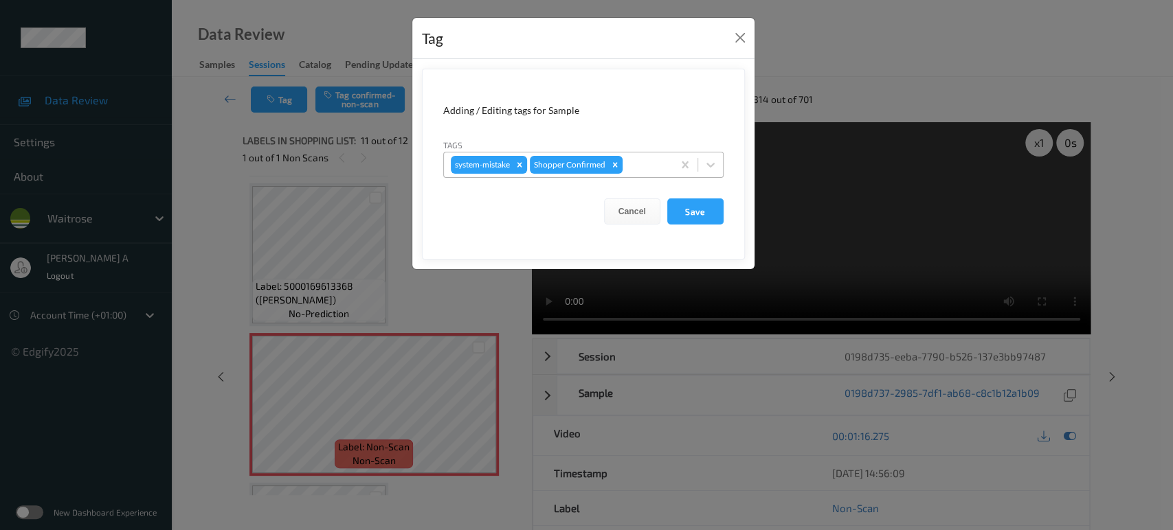
click at [652, 166] on div at bounding box center [645, 165] width 41 height 16
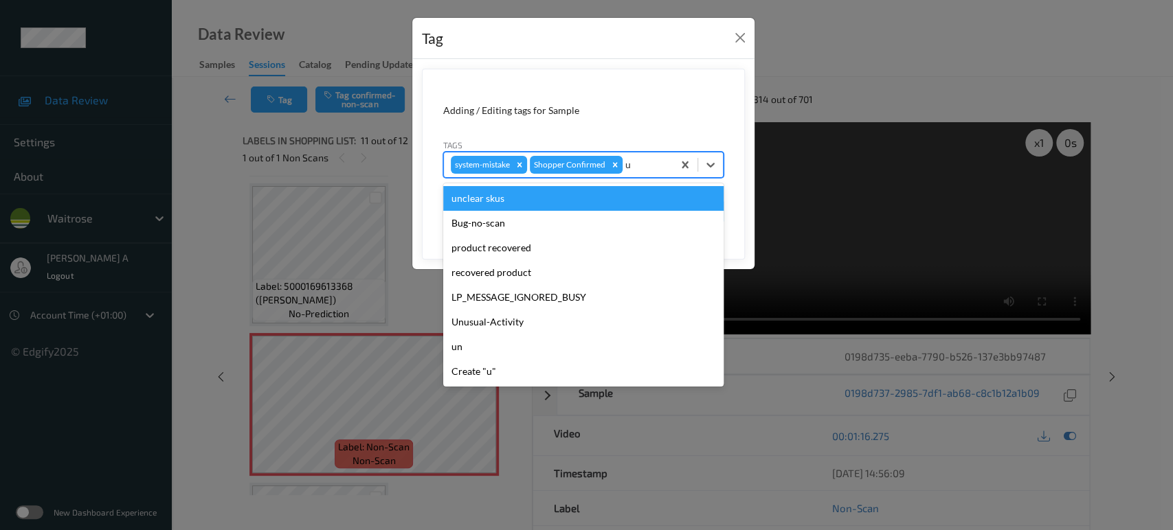
type input "un"
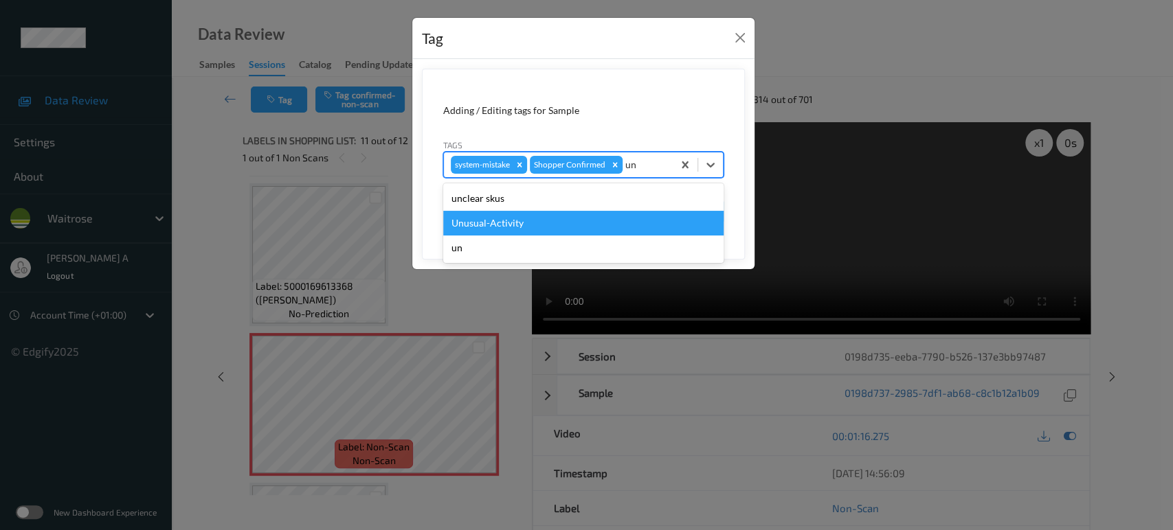
click at [550, 216] on div "Unusual-Activity" at bounding box center [583, 223] width 280 height 25
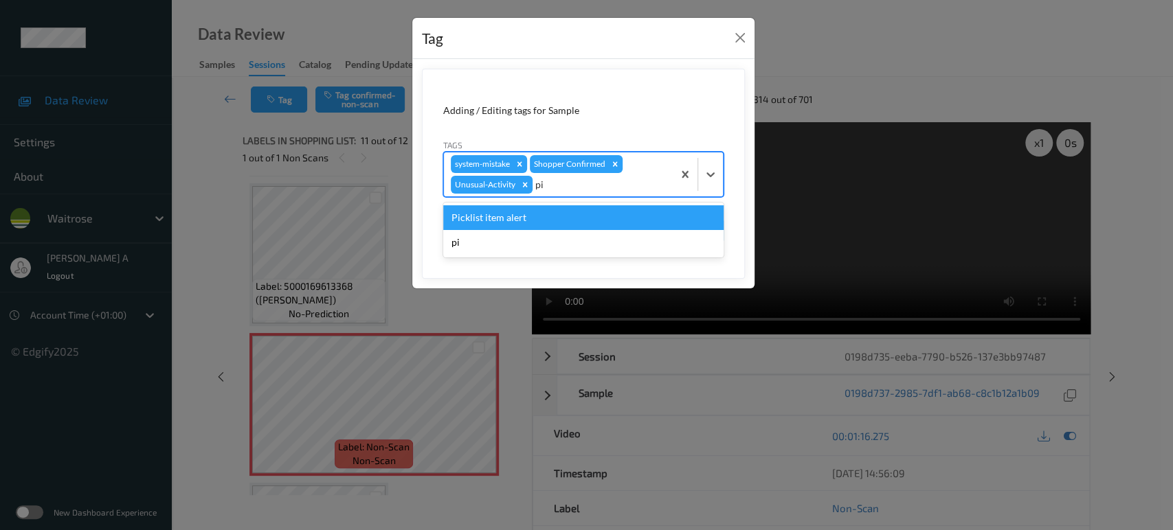
type input "pic"
click at [550, 216] on div "Picklist item alert" at bounding box center [583, 217] width 280 height 25
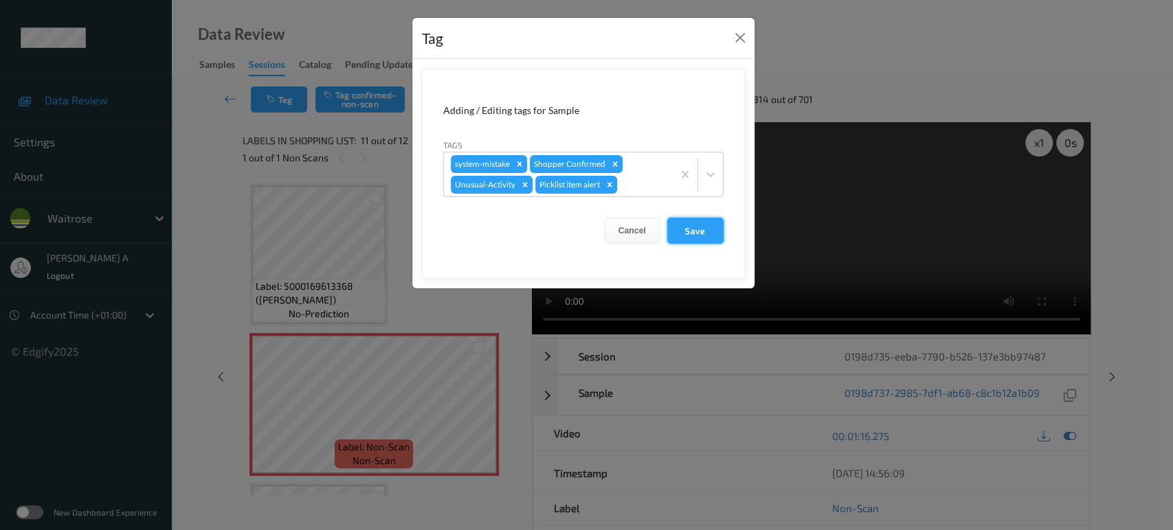
click at [680, 230] on button "Save" at bounding box center [695, 231] width 56 height 26
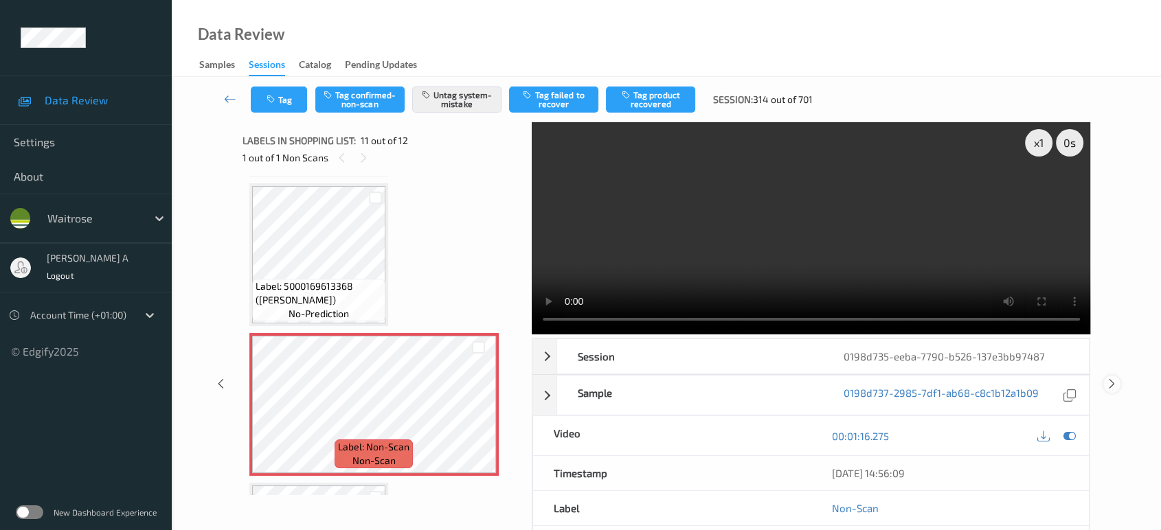
click at [1116, 378] on icon at bounding box center [1112, 384] width 12 height 12
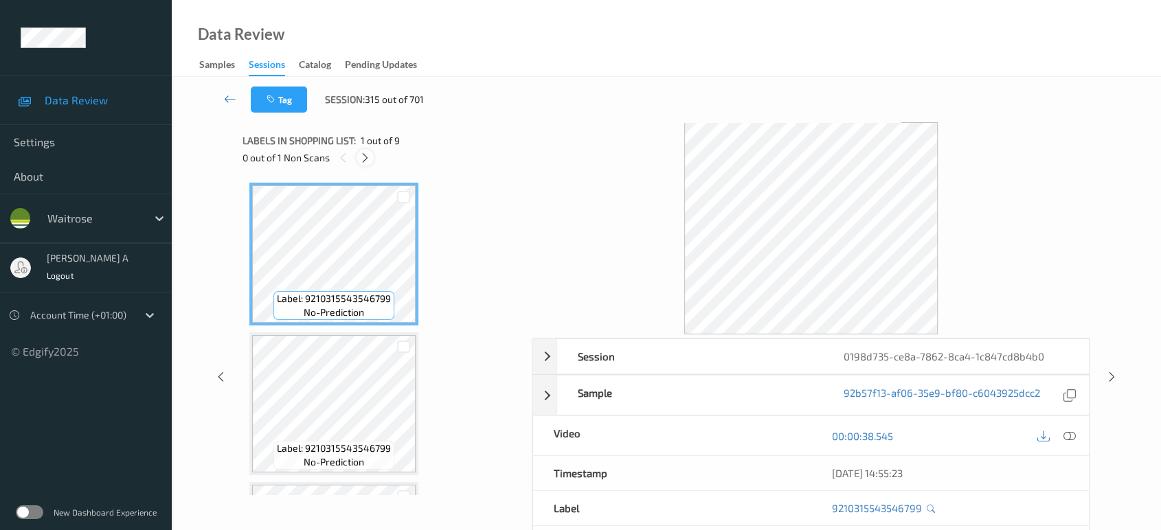
click at [368, 160] on icon at bounding box center [365, 158] width 12 height 12
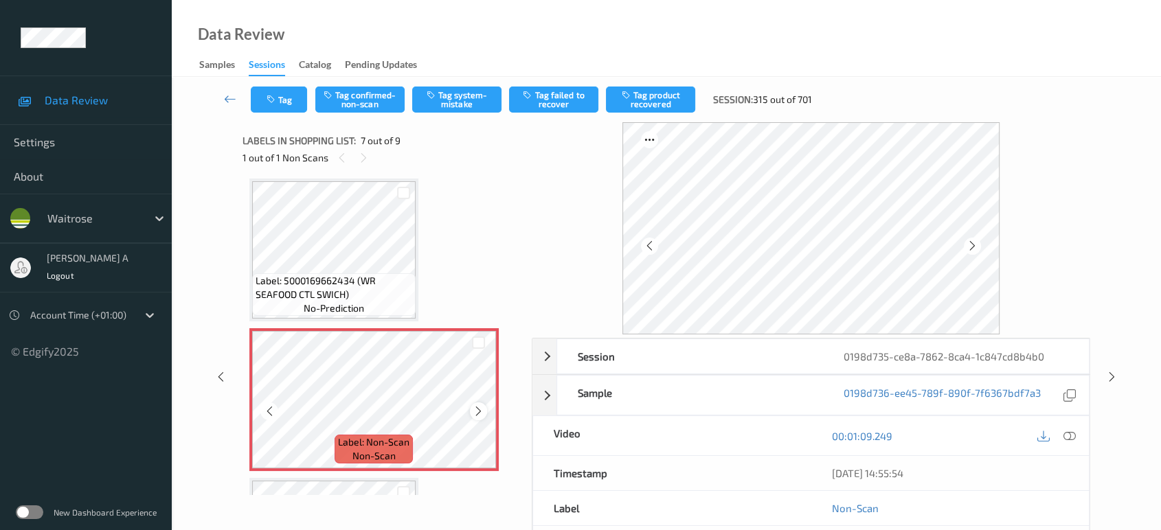
click at [475, 407] on icon at bounding box center [479, 411] width 12 height 12
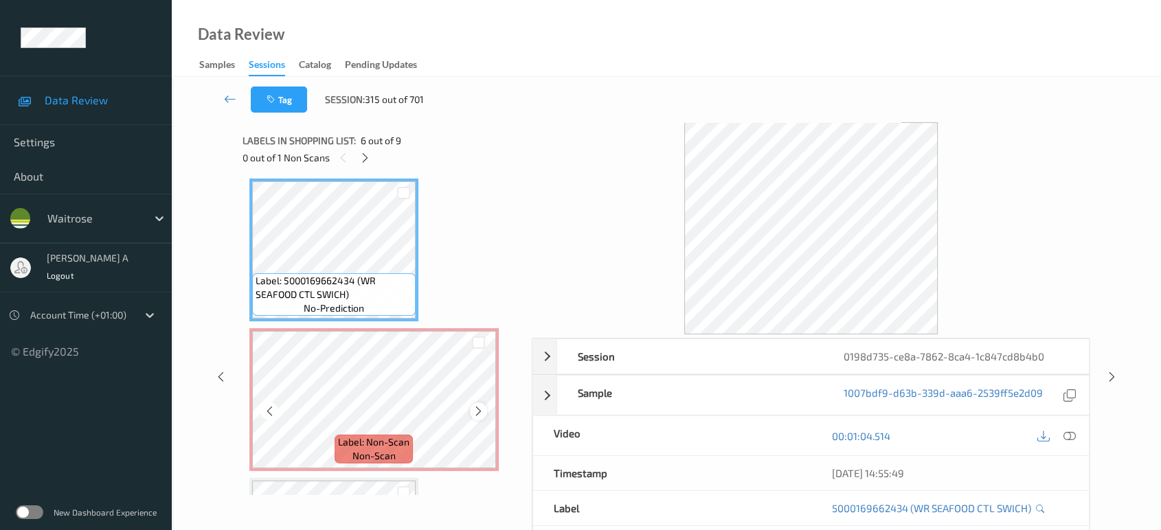
click at [478, 407] on icon at bounding box center [479, 411] width 12 height 12
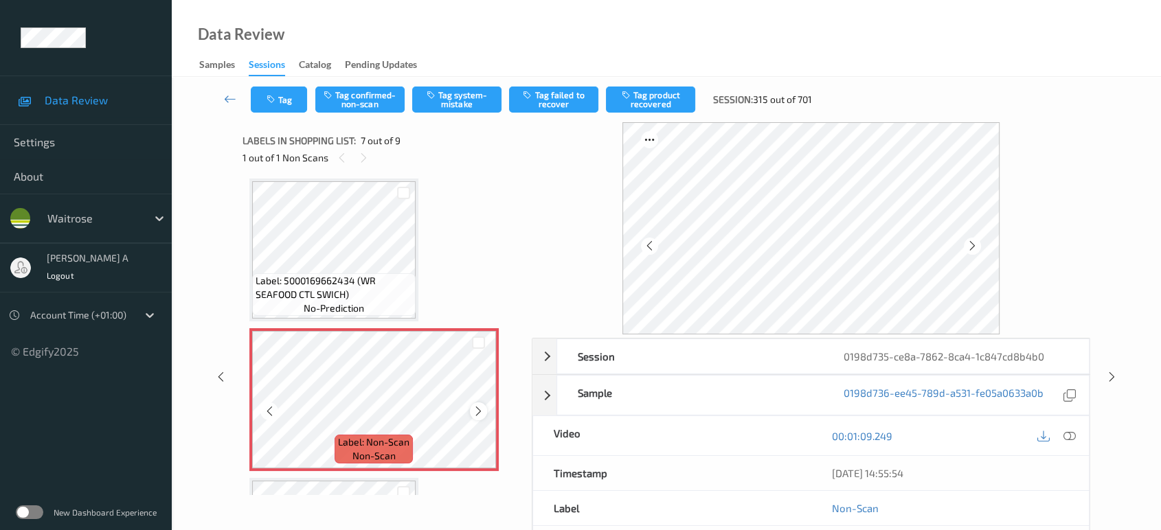
click at [481, 409] on icon at bounding box center [479, 411] width 12 height 12
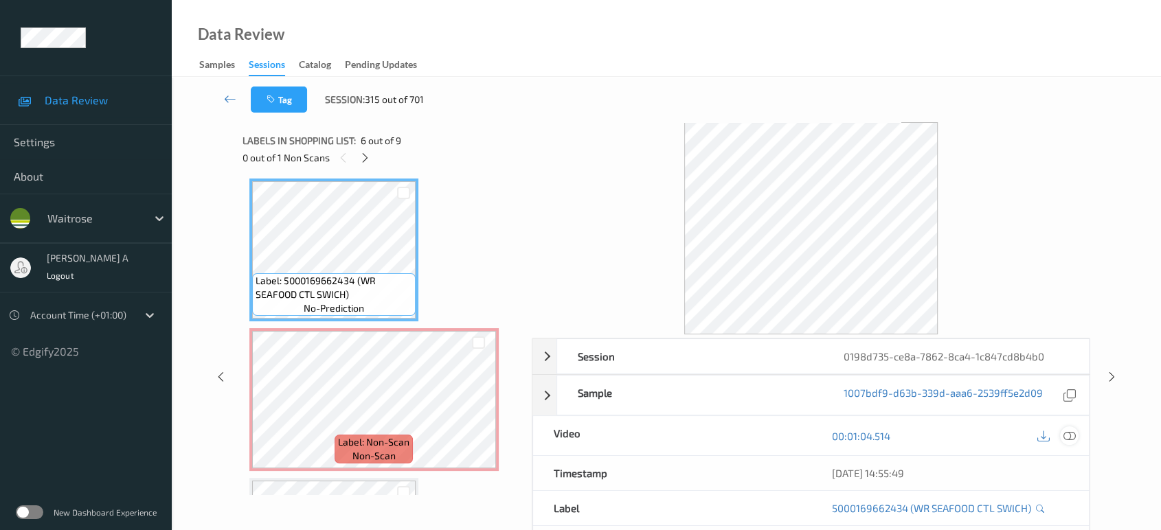
click at [1067, 432] on icon at bounding box center [1069, 436] width 12 height 12
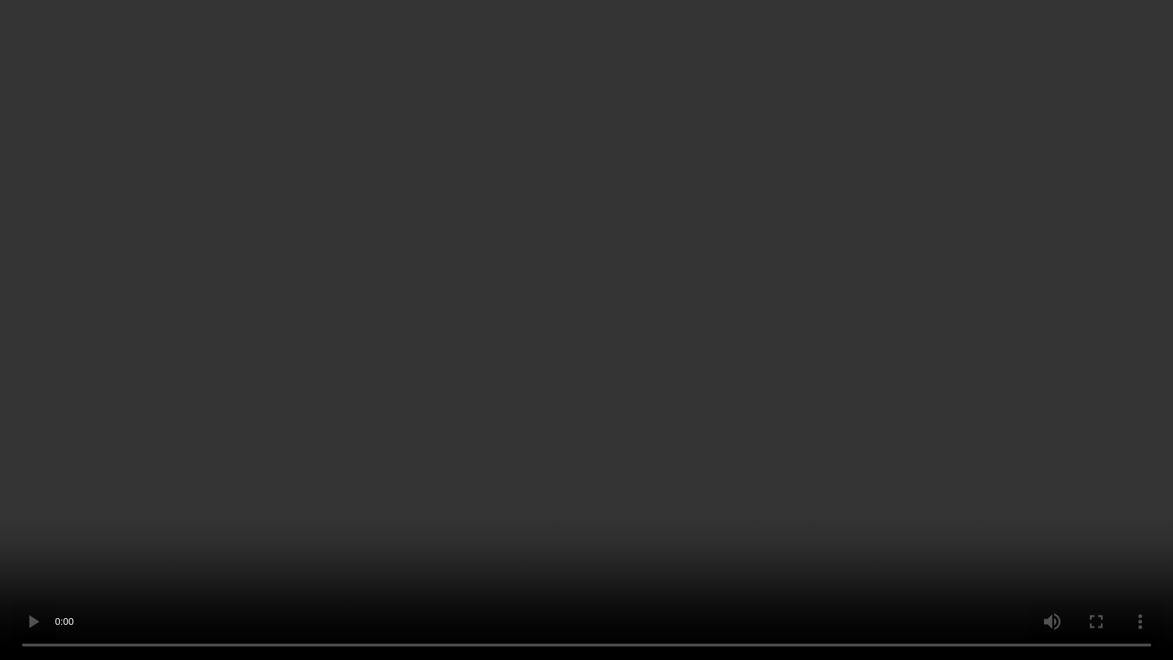
click at [673, 291] on video at bounding box center [586, 330] width 1173 height 660
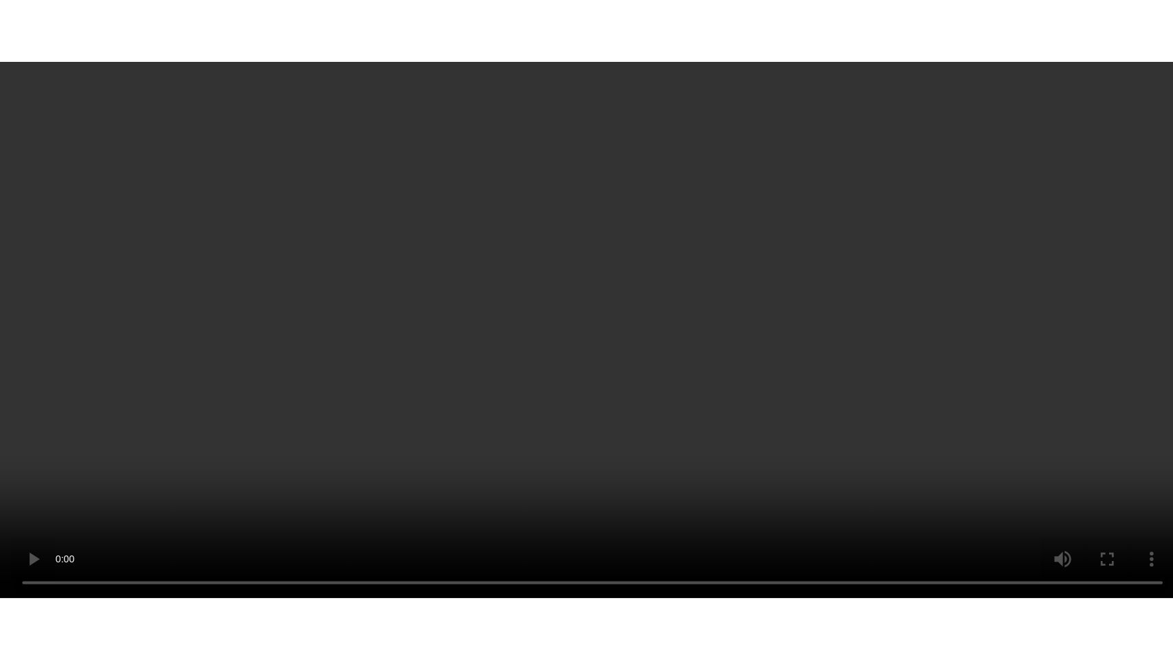
scroll to position [905, 0]
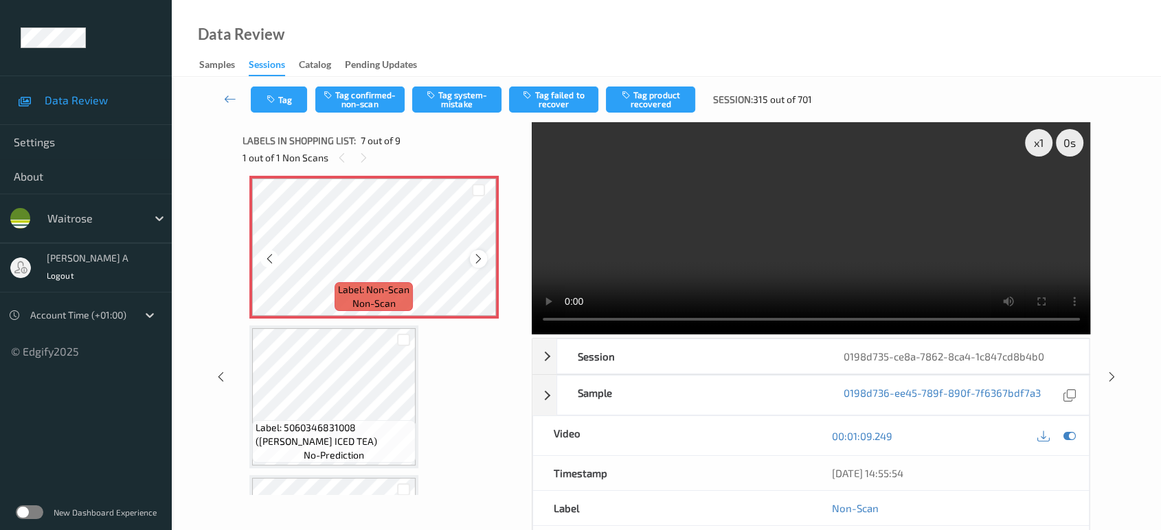
click at [481, 257] on icon at bounding box center [479, 259] width 12 height 12
click at [453, 100] on button "Tag system-mistake" at bounding box center [456, 100] width 89 height 26
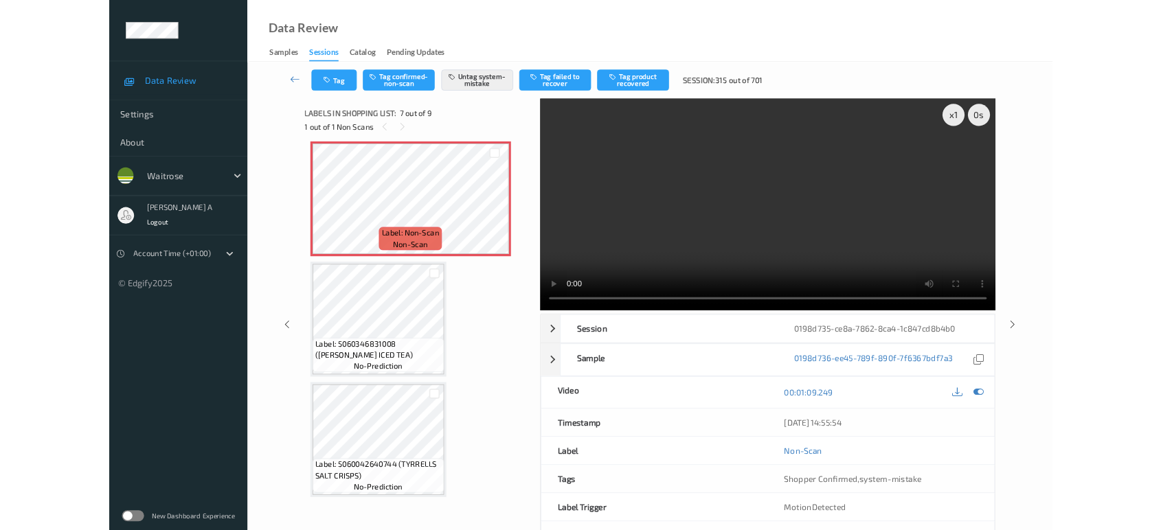
scroll to position [901, 0]
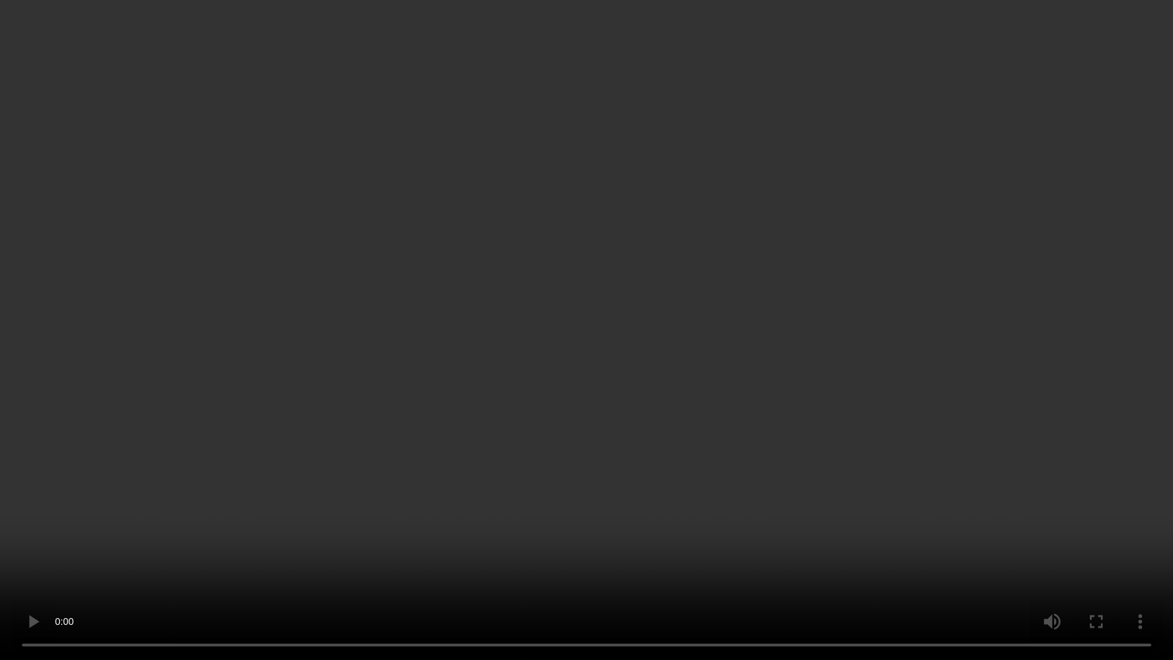
click at [624, 314] on video at bounding box center [586, 330] width 1173 height 660
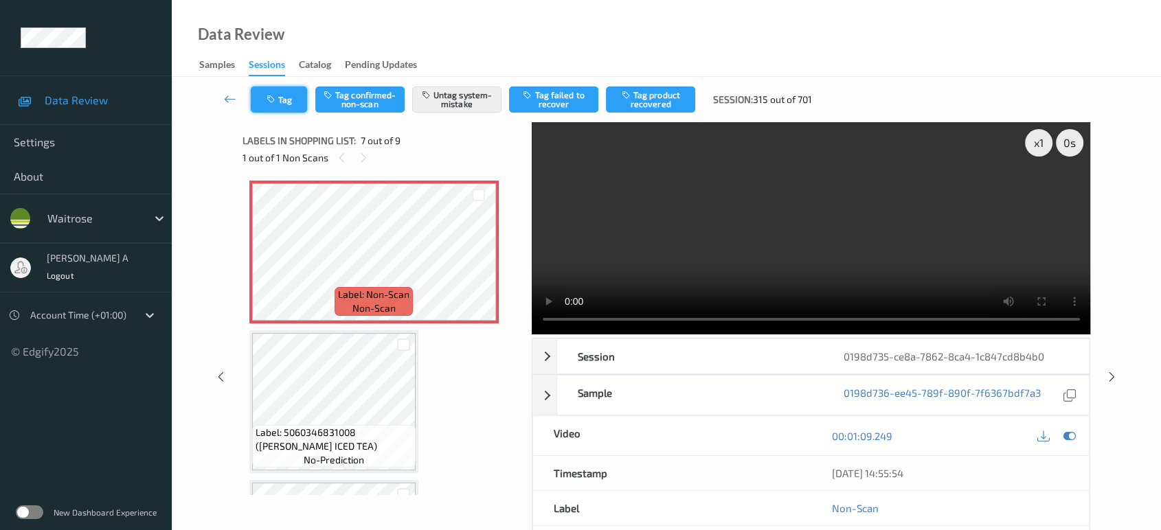
click at [286, 100] on button "Tag" at bounding box center [279, 100] width 56 height 26
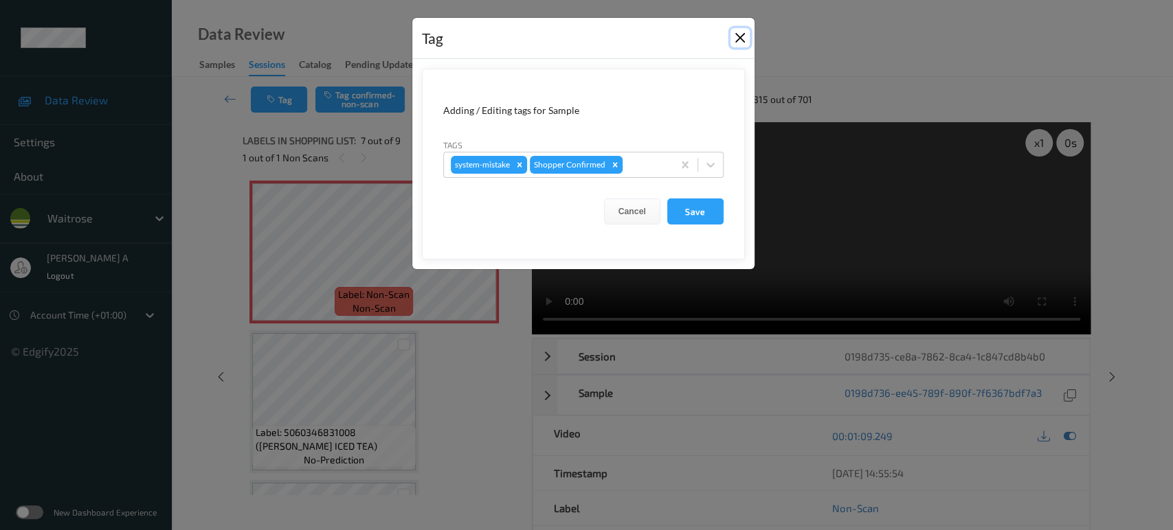
click at [742, 39] on button "Close" at bounding box center [739, 37] width 19 height 19
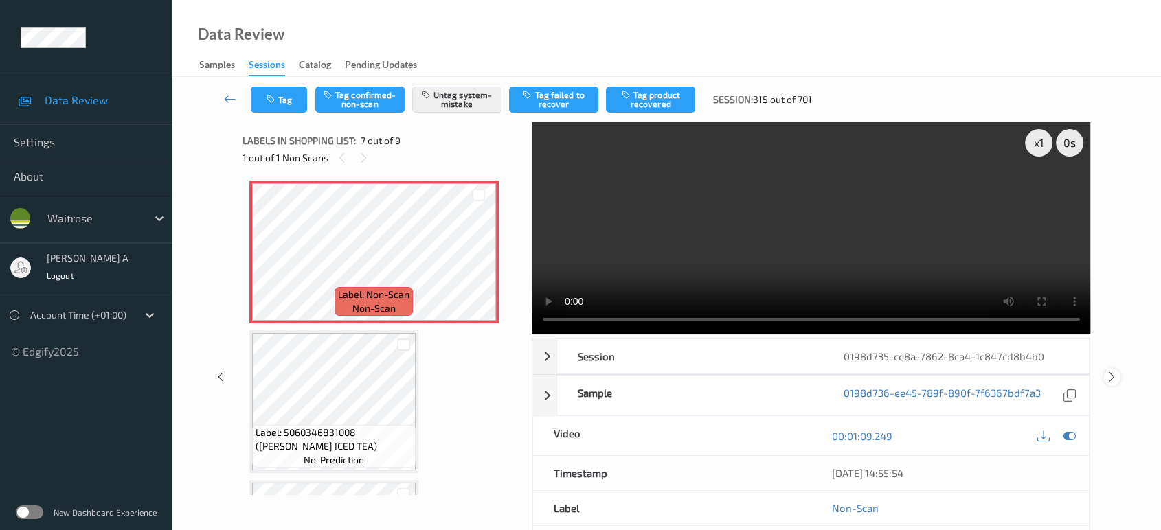
click at [1110, 373] on icon at bounding box center [1112, 377] width 12 height 12
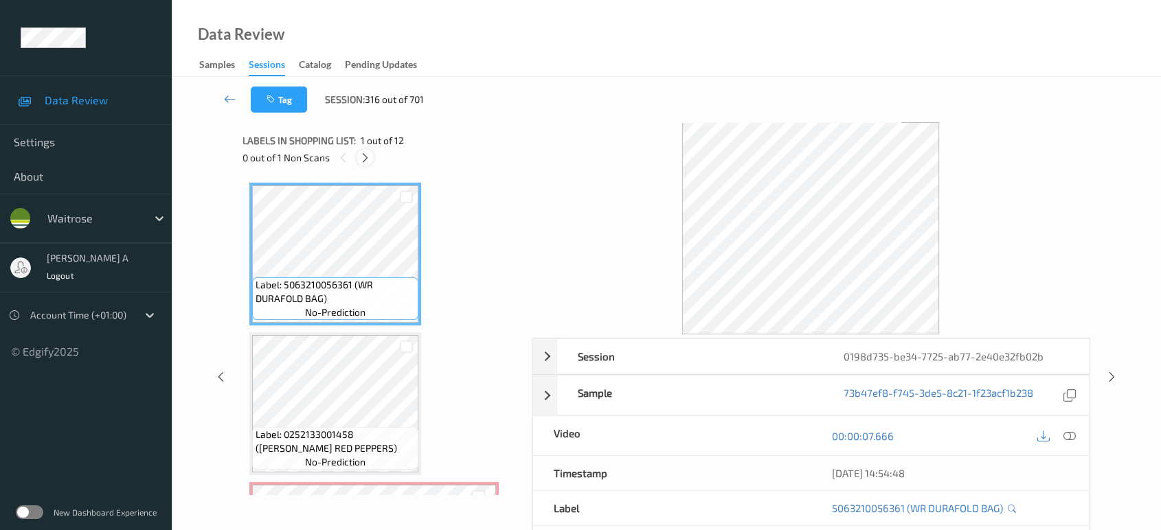
click at [359, 158] on div at bounding box center [365, 157] width 17 height 17
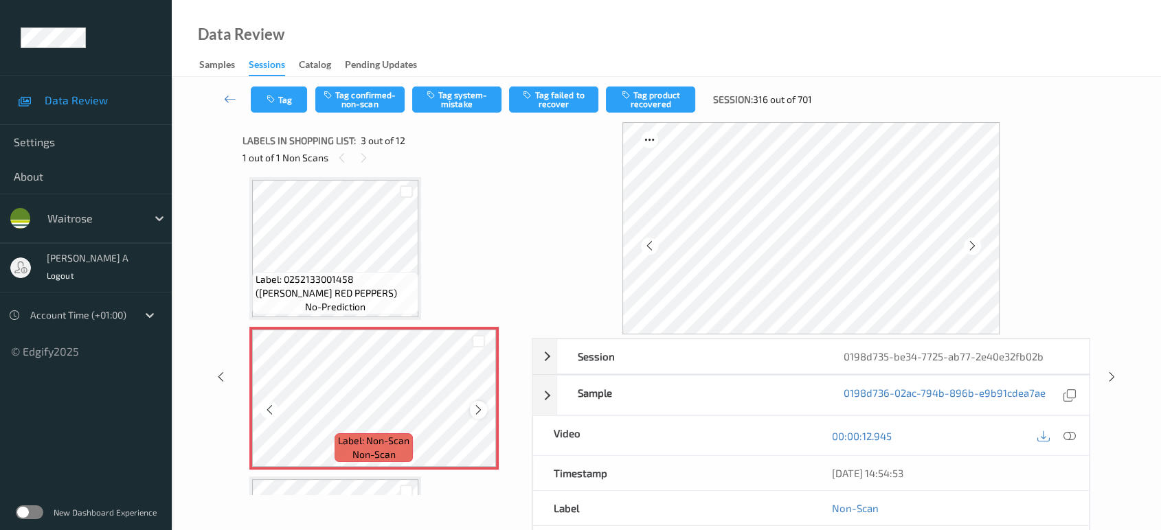
click at [477, 405] on icon at bounding box center [479, 410] width 12 height 12
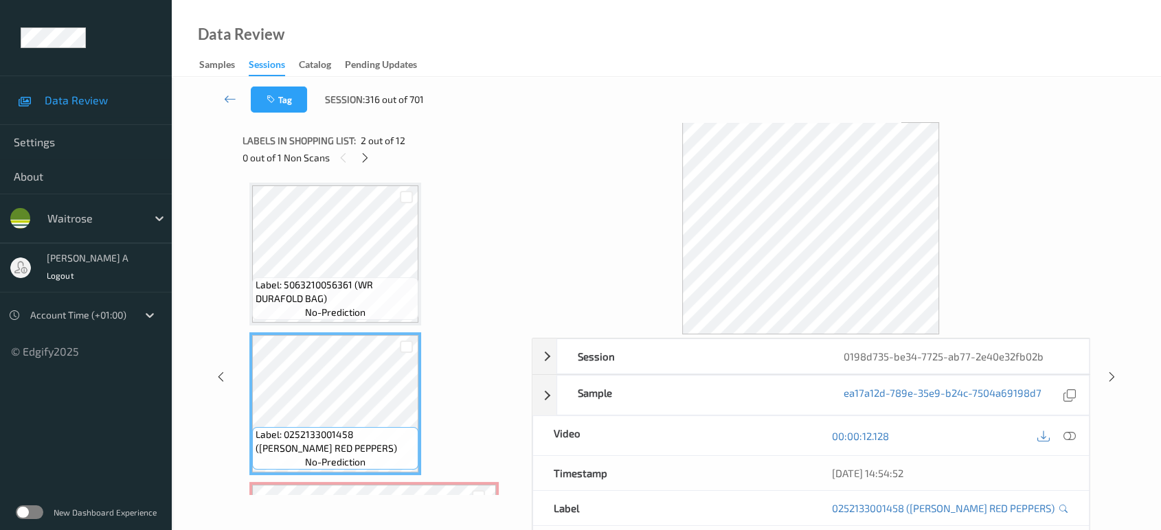
scroll to position [0, 0]
click at [1066, 427] on div at bounding box center [1069, 436] width 19 height 19
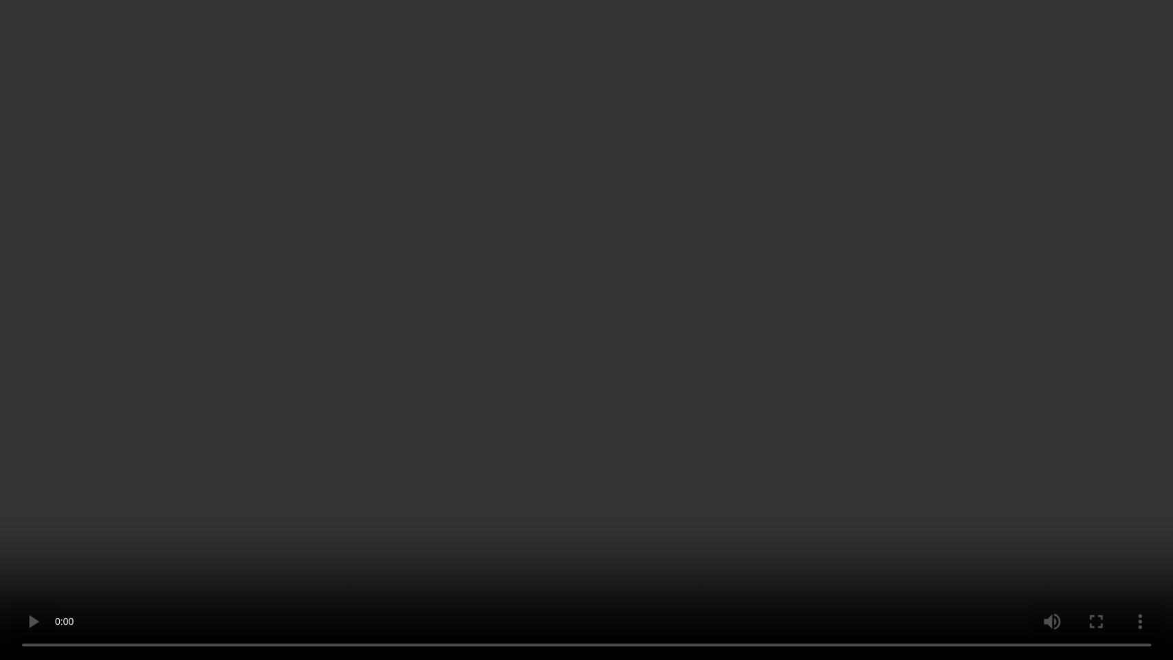
click at [551, 398] on video at bounding box center [586, 330] width 1173 height 660
click at [587, 322] on video at bounding box center [586, 330] width 1173 height 660
click at [572, 449] on video at bounding box center [586, 330] width 1173 height 660
click at [515, 322] on video at bounding box center [586, 330] width 1173 height 660
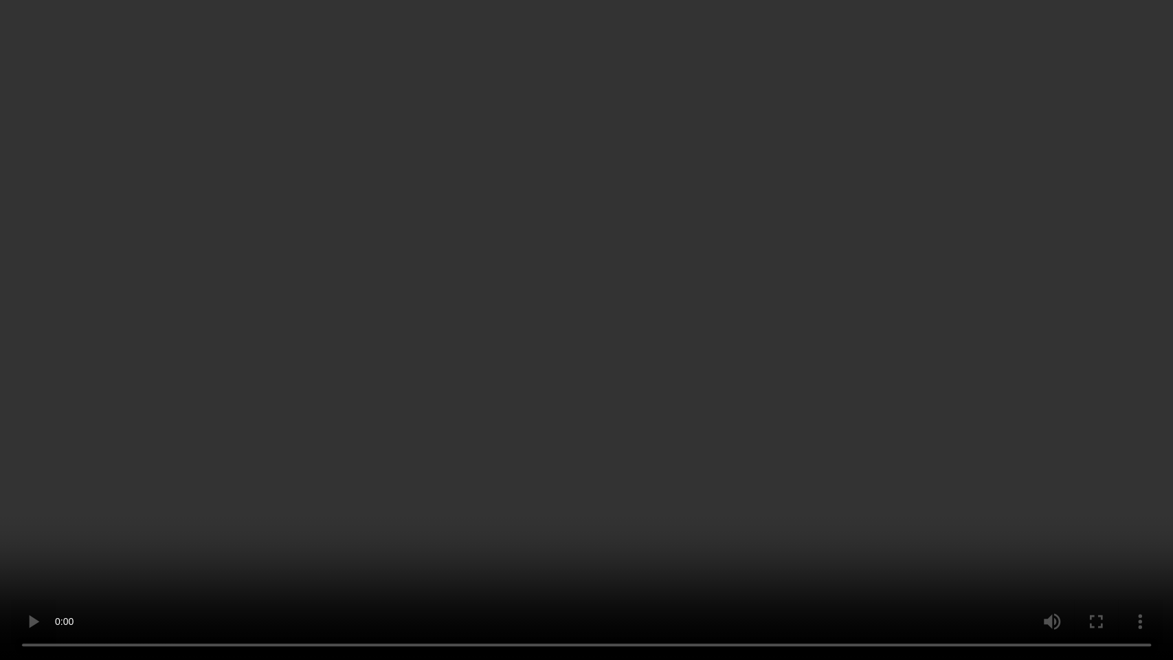
click at [412, 420] on video at bounding box center [586, 330] width 1173 height 660
click at [536, 369] on video at bounding box center [586, 330] width 1173 height 660
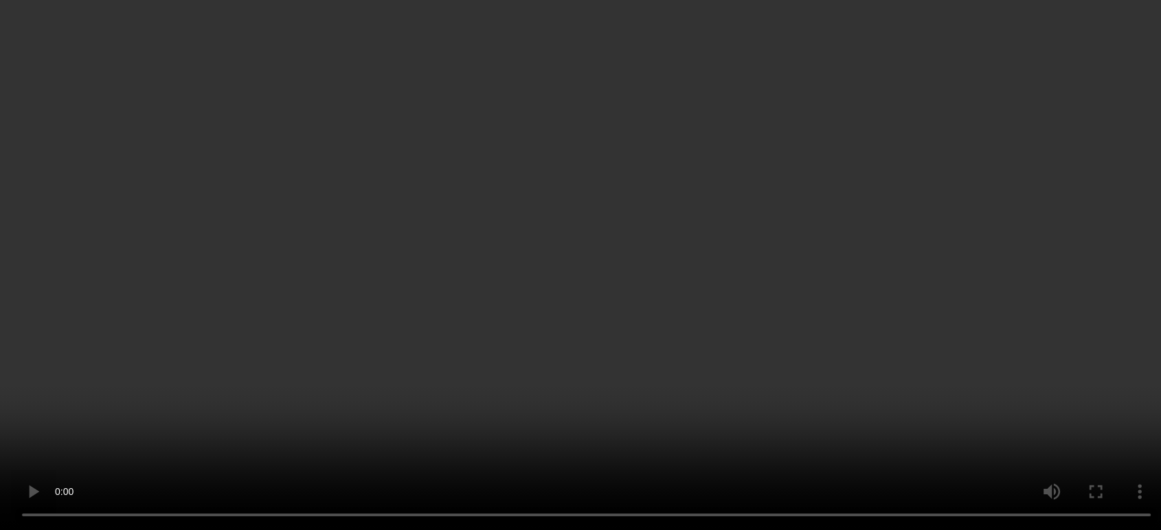
scroll to position [229, 0]
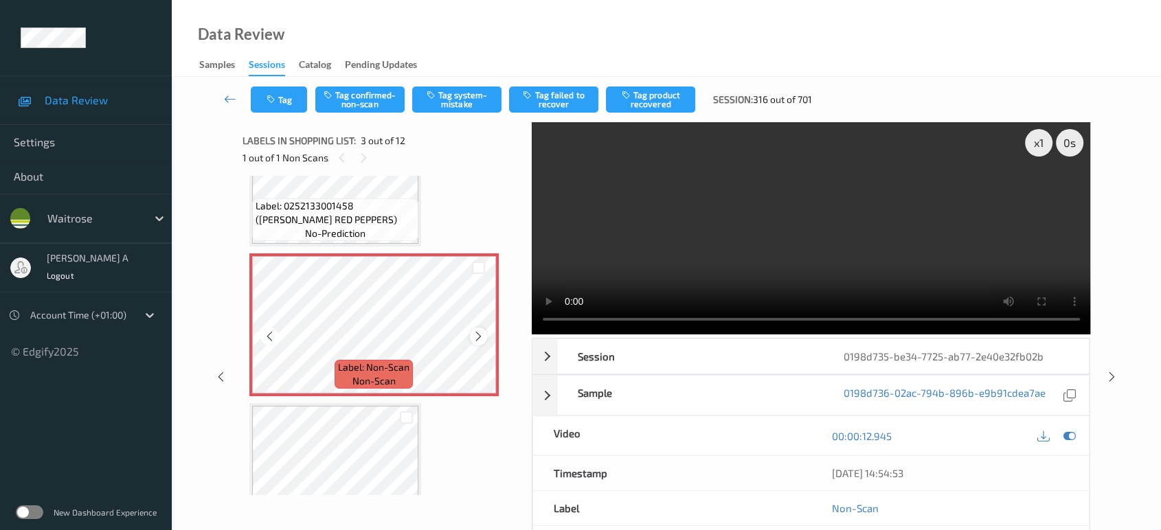
click at [481, 336] on icon at bounding box center [479, 336] width 12 height 12
click at [467, 89] on button "Tag system-mistake" at bounding box center [456, 100] width 89 height 26
click at [263, 98] on button "Tag" at bounding box center [279, 100] width 56 height 26
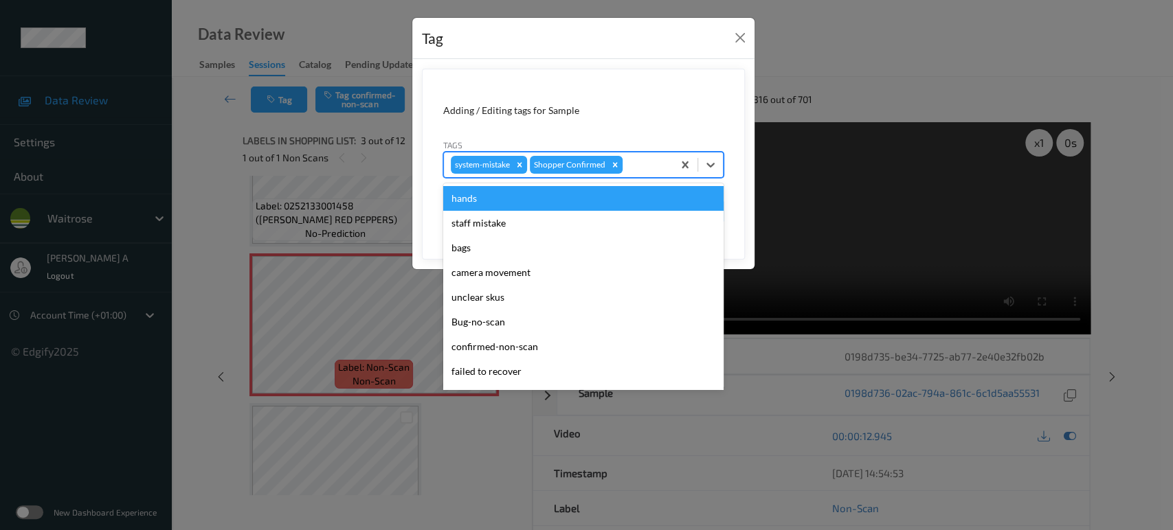
click at [649, 167] on div at bounding box center [645, 165] width 41 height 16
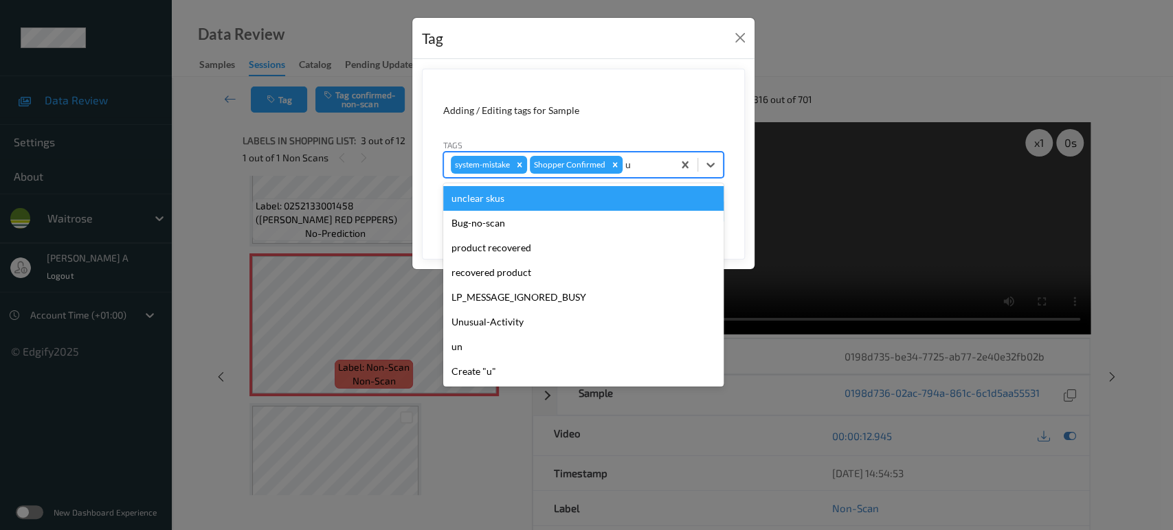
type input "un"
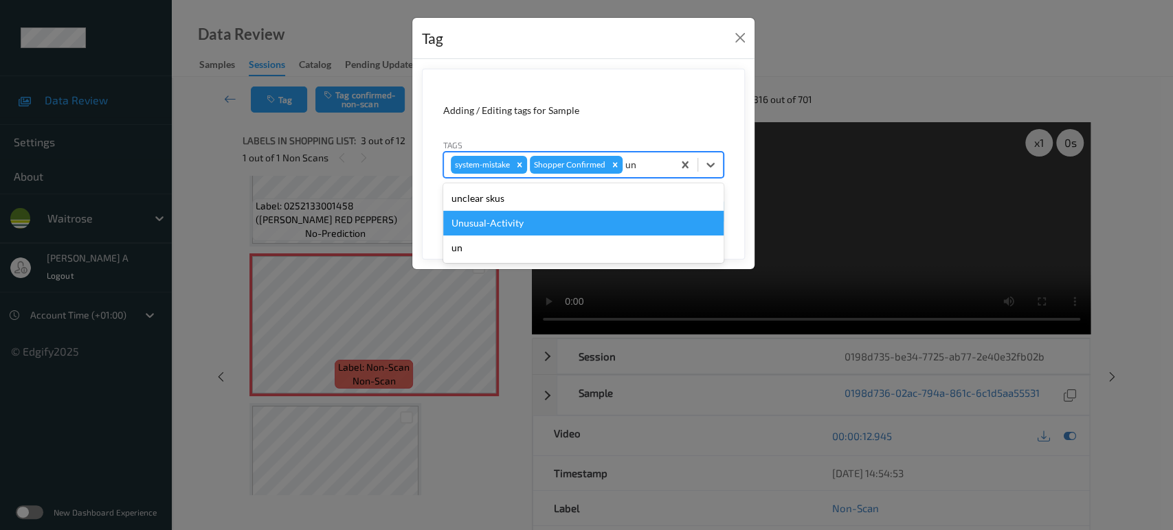
click at [528, 218] on div "Unusual-Activity" at bounding box center [583, 223] width 280 height 25
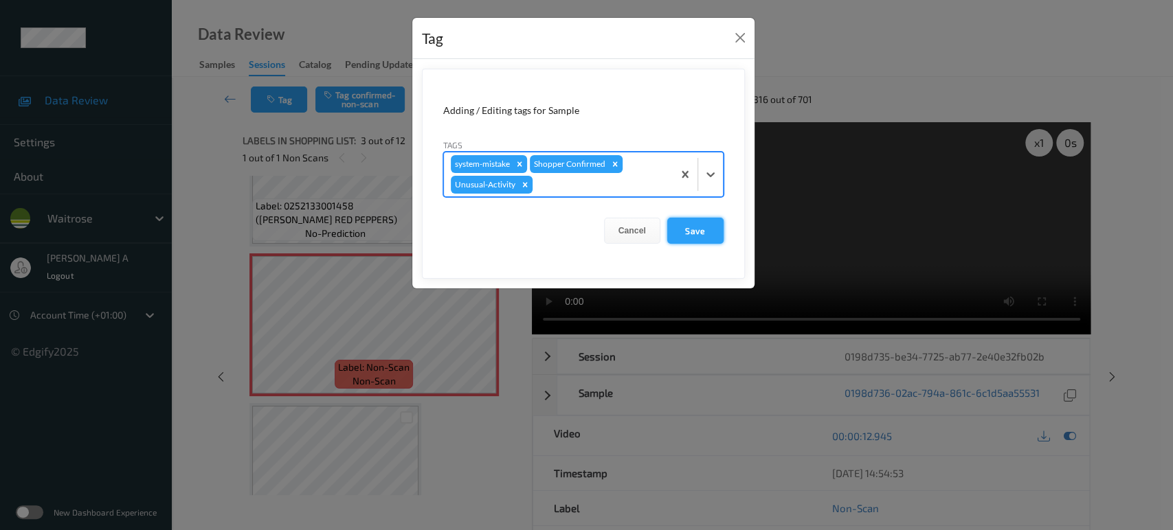
click at [685, 235] on button "Save" at bounding box center [695, 231] width 56 height 26
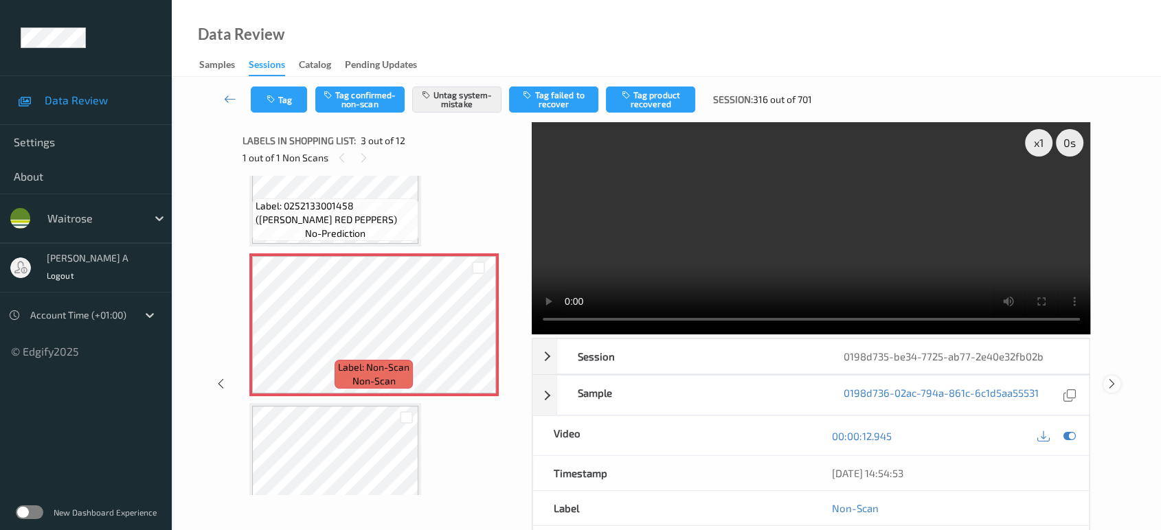
click at [1110, 378] on icon at bounding box center [1112, 384] width 12 height 12
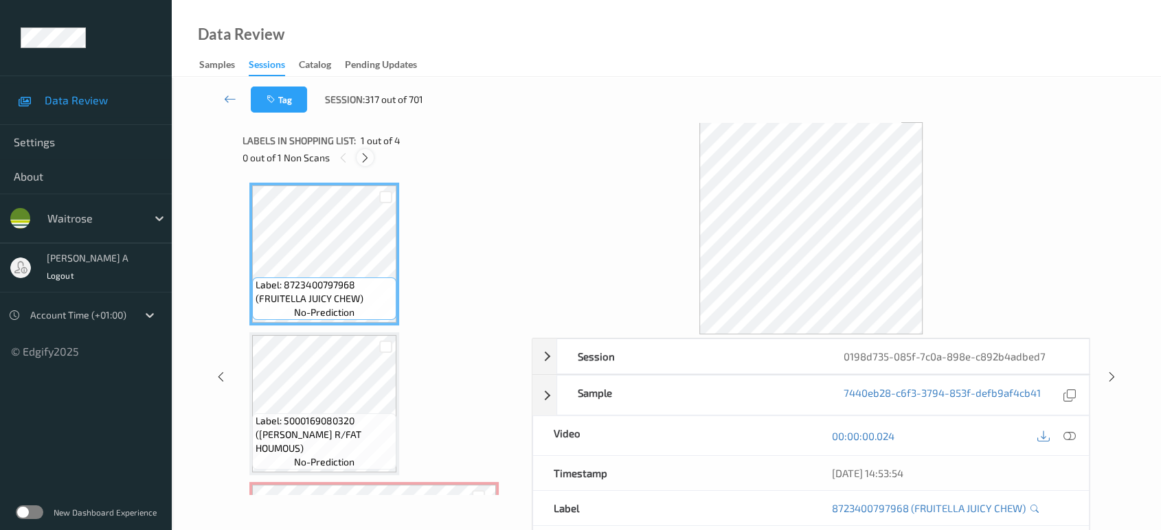
click at [368, 166] on div at bounding box center [365, 157] width 17 height 17
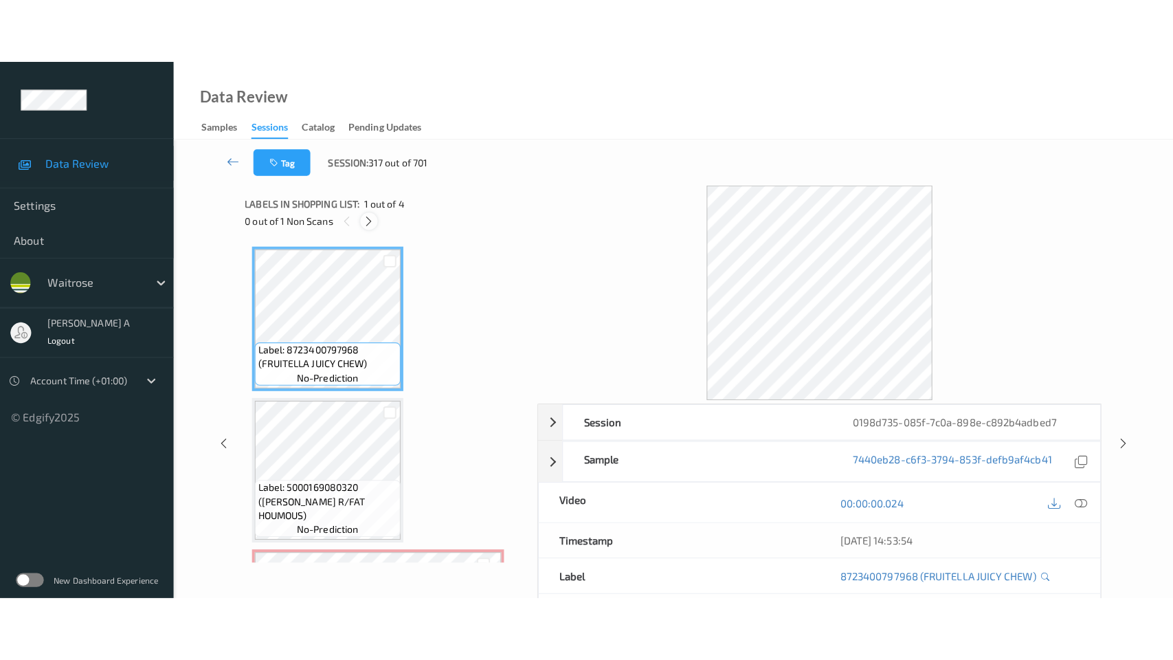
scroll to position [155, 0]
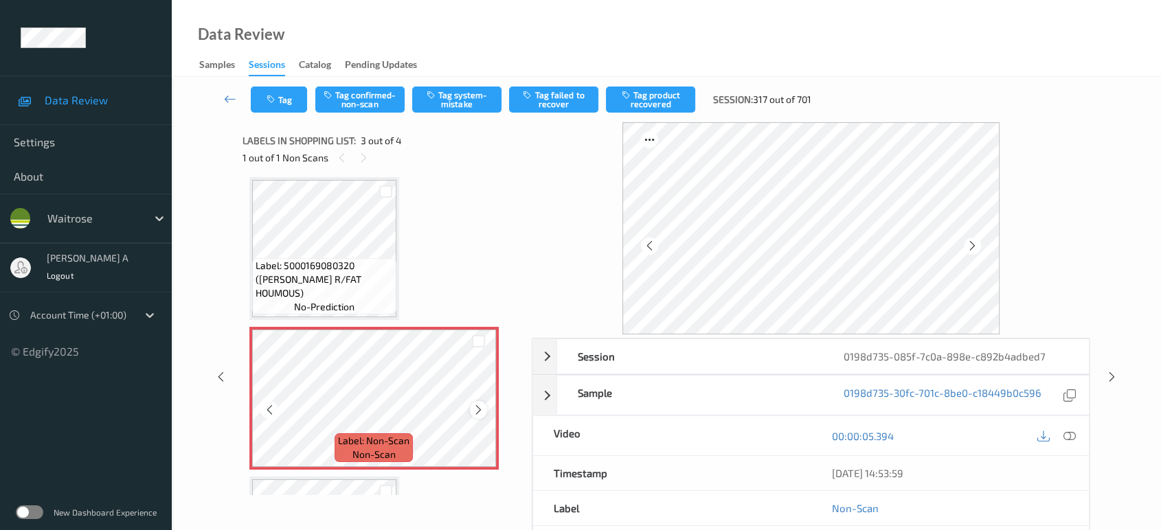
click at [482, 407] on icon at bounding box center [479, 410] width 12 height 12
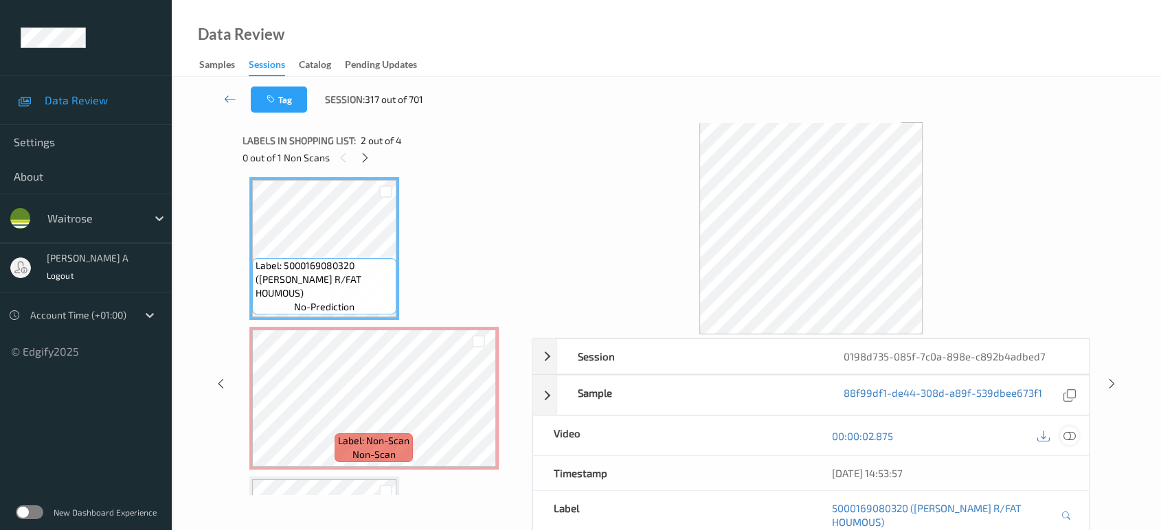
click at [1068, 434] on icon at bounding box center [1069, 436] width 12 height 12
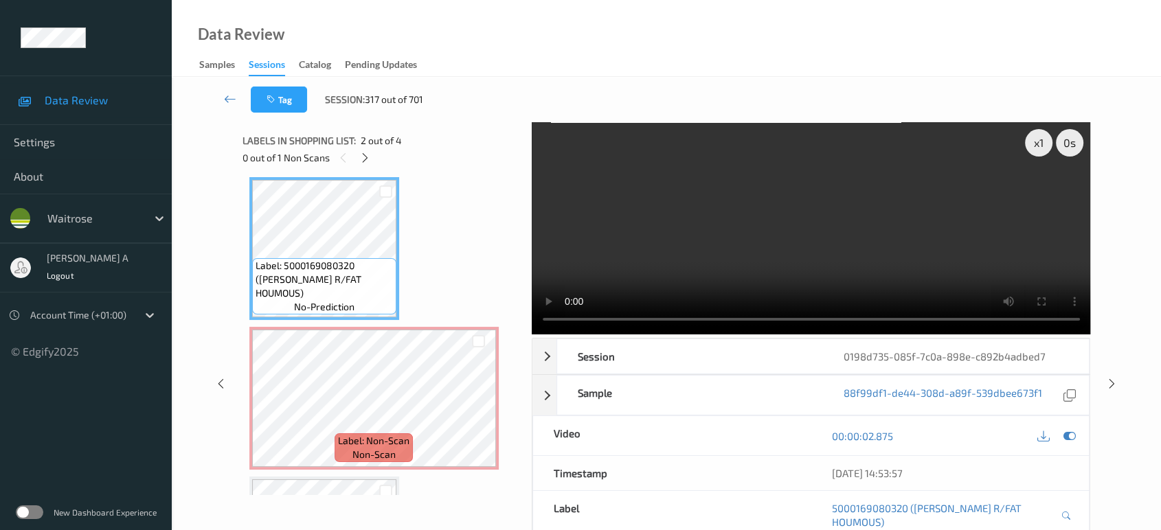
scroll to position [154, 0]
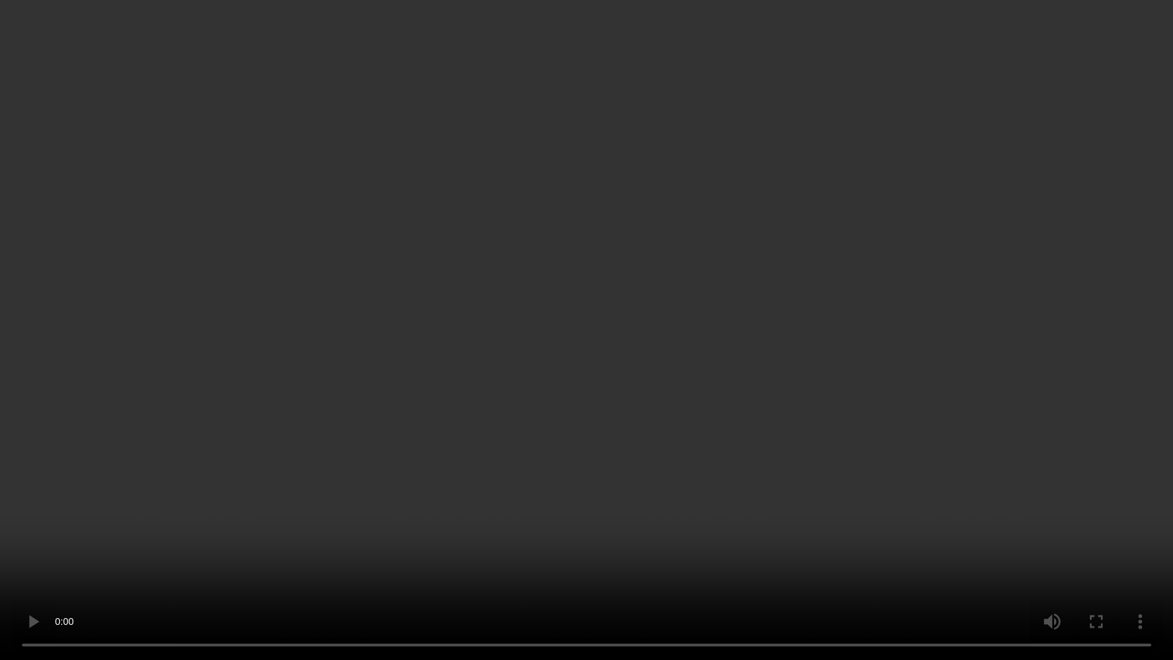
click at [587, 398] on video at bounding box center [586, 330] width 1173 height 660
click at [473, 407] on video at bounding box center [586, 330] width 1173 height 660
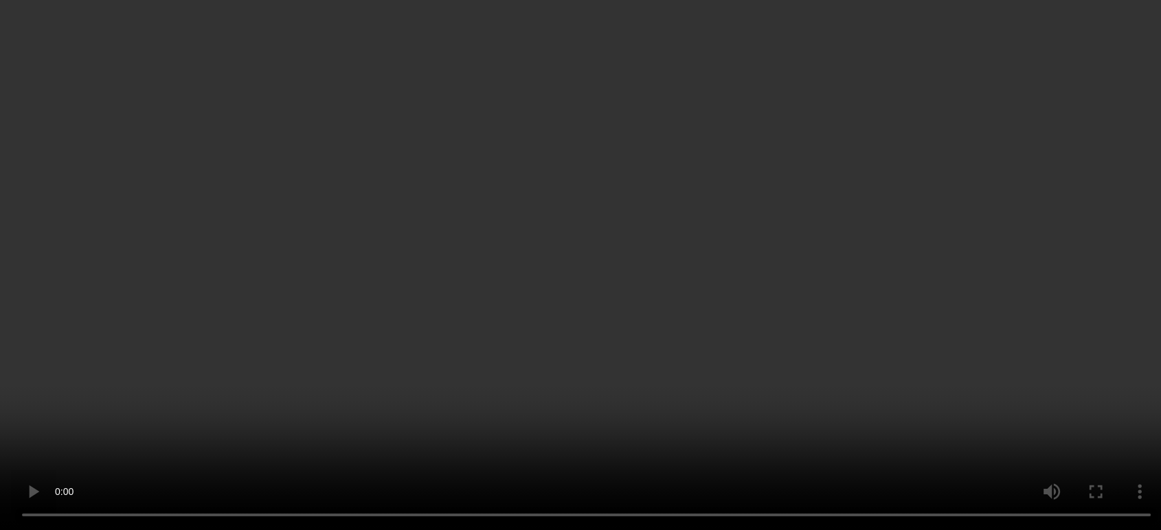
scroll to position [229, 0]
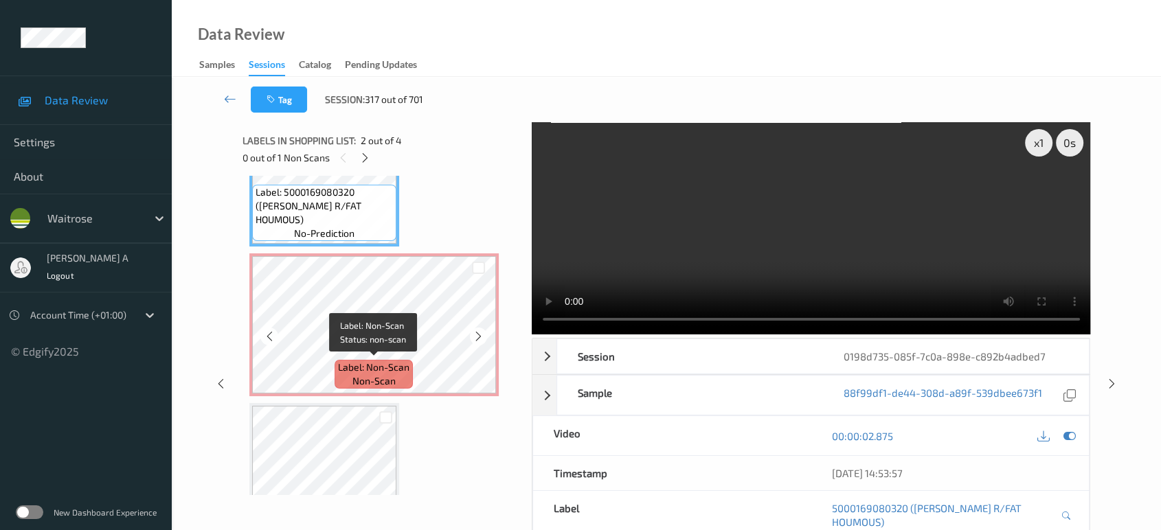
click at [379, 361] on span "Label: Non-Scan" at bounding box center [373, 368] width 71 height 14
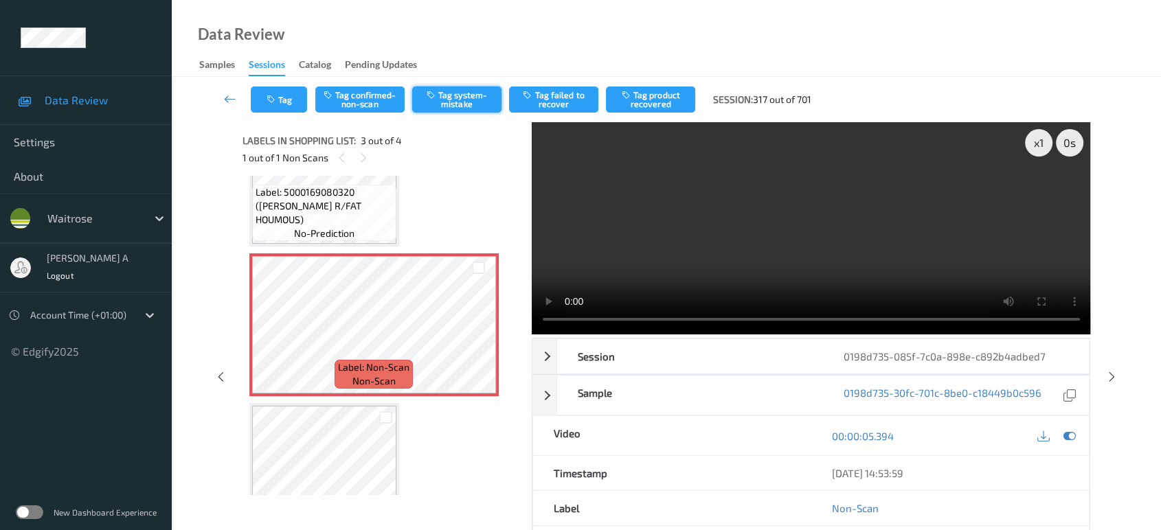
click at [473, 106] on button "Tag system-mistake" at bounding box center [456, 100] width 89 height 26
click at [286, 113] on div "Tag Tag confirmed-non-scan Untag system-mistake Tag failed to recover Tag produ…" at bounding box center [666, 99] width 933 height 45
click at [282, 94] on button "Tag" at bounding box center [279, 100] width 56 height 26
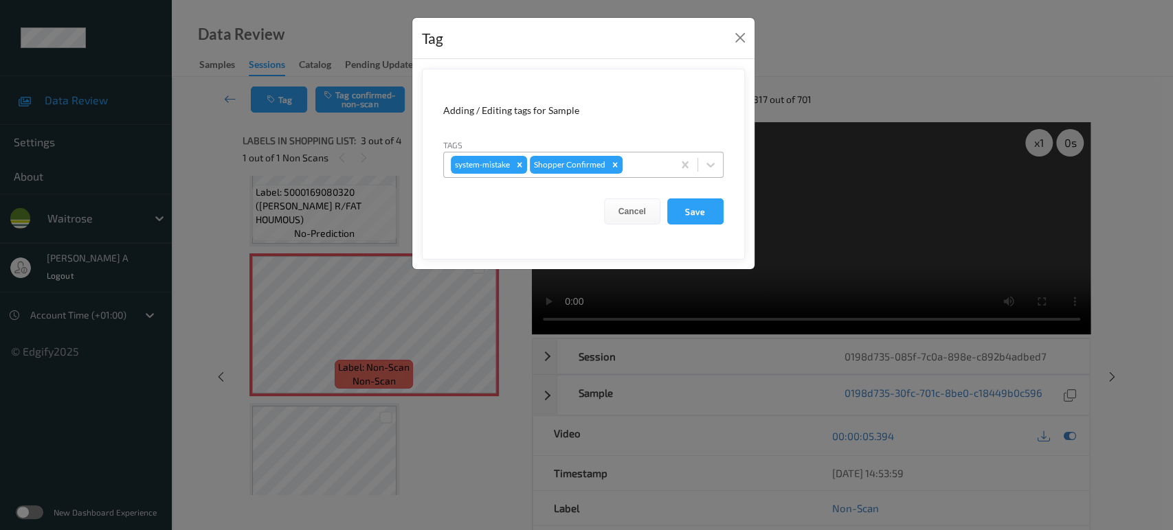
click at [628, 168] on div at bounding box center [645, 165] width 41 height 16
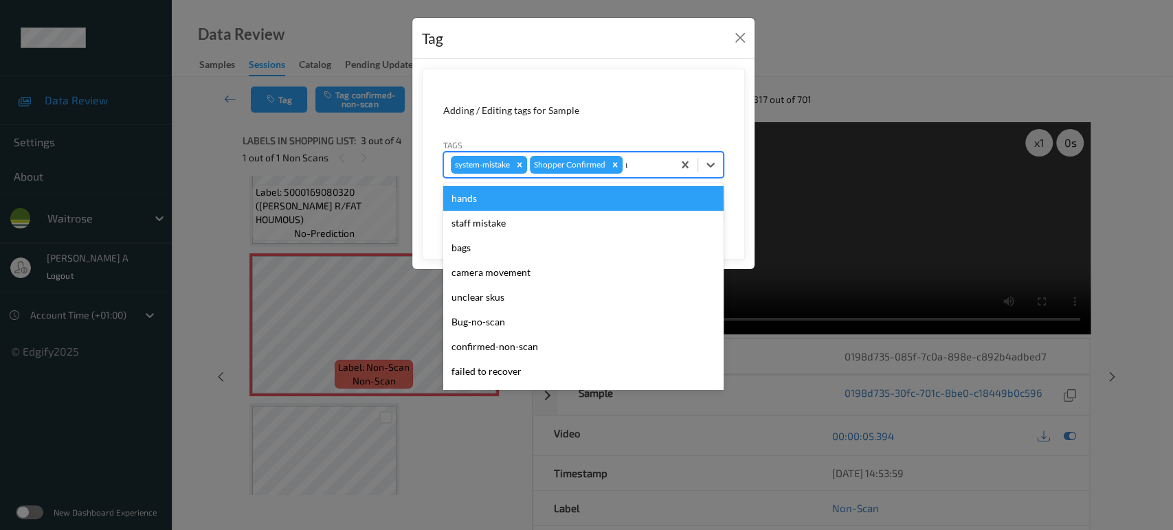
type input "un"
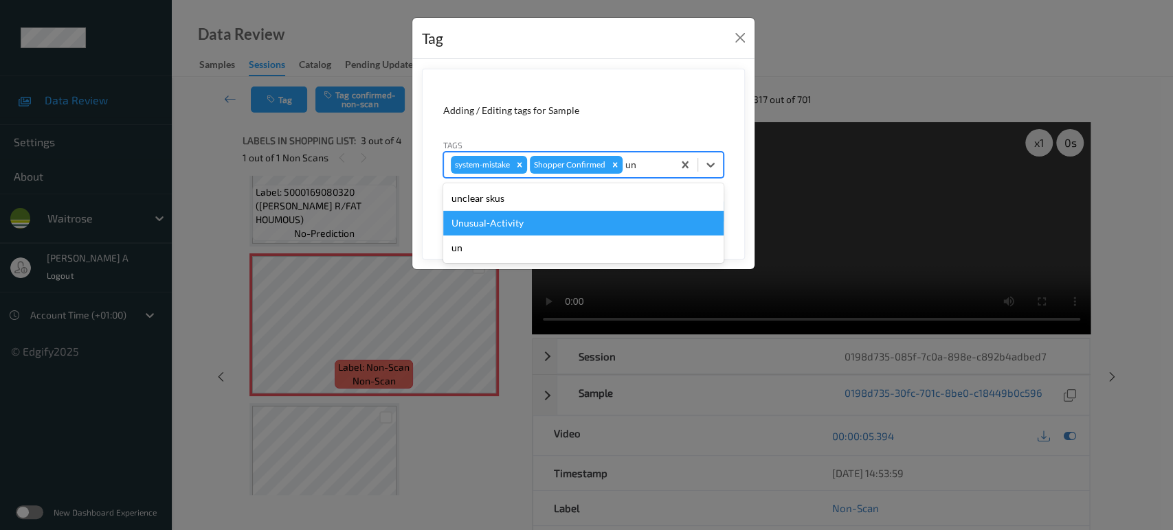
click at [597, 219] on div "Unusual-Activity" at bounding box center [583, 223] width 280 height 25
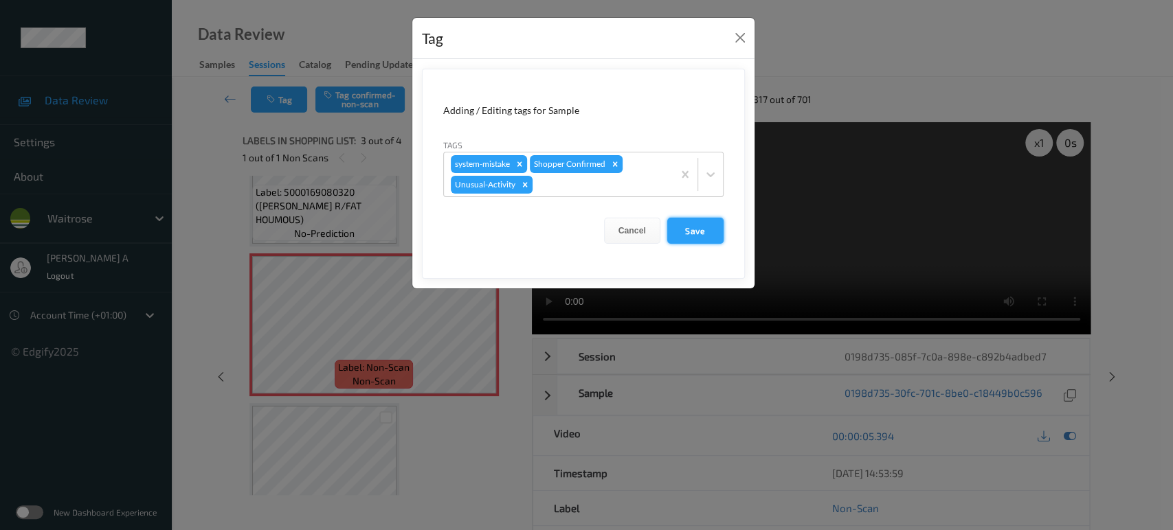
click at [708, 224] on button "Save" at bounding box center [695, 231] width 56 height 26
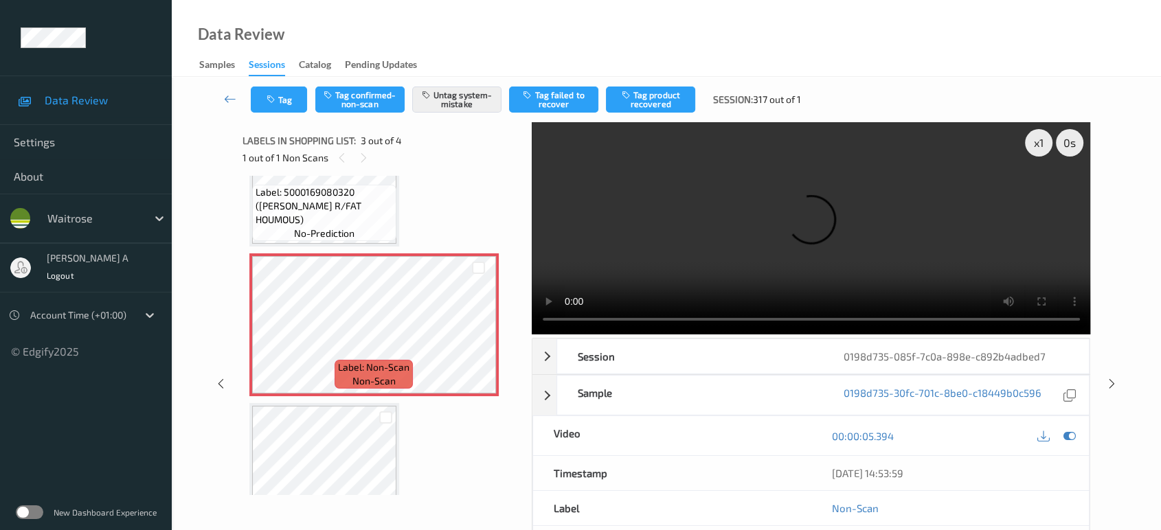
drag, startPoint x: 1110, startPoint y: 326, endPoint x: 1099, endPoint y: 291, distance: 36.1
click at [1110, 378] on icon at bounding box center [1112, 384] width 12 height 12
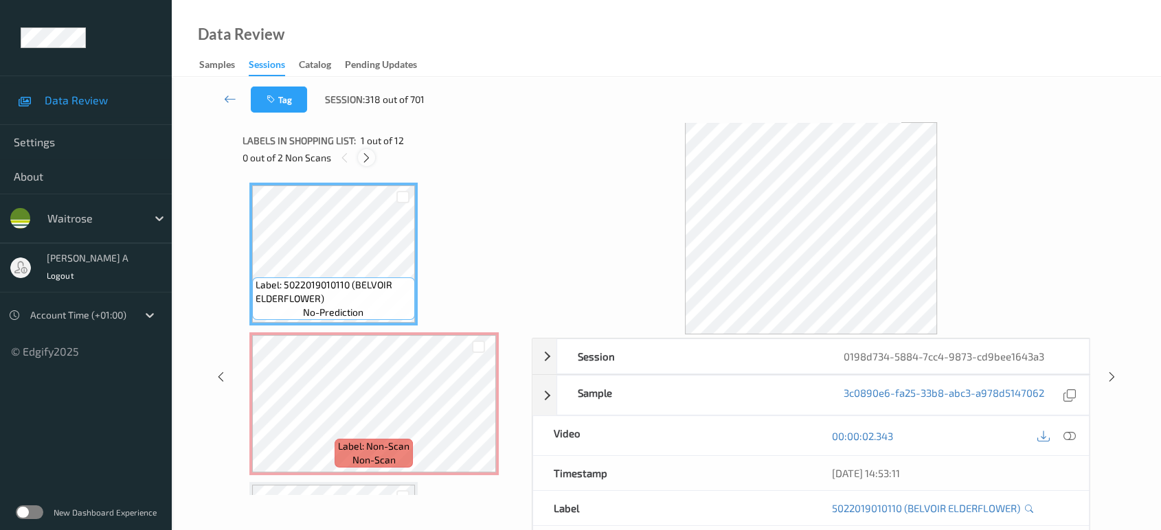
click at [373, 154] on div at bounding box center [366, 157] width 17 height 17
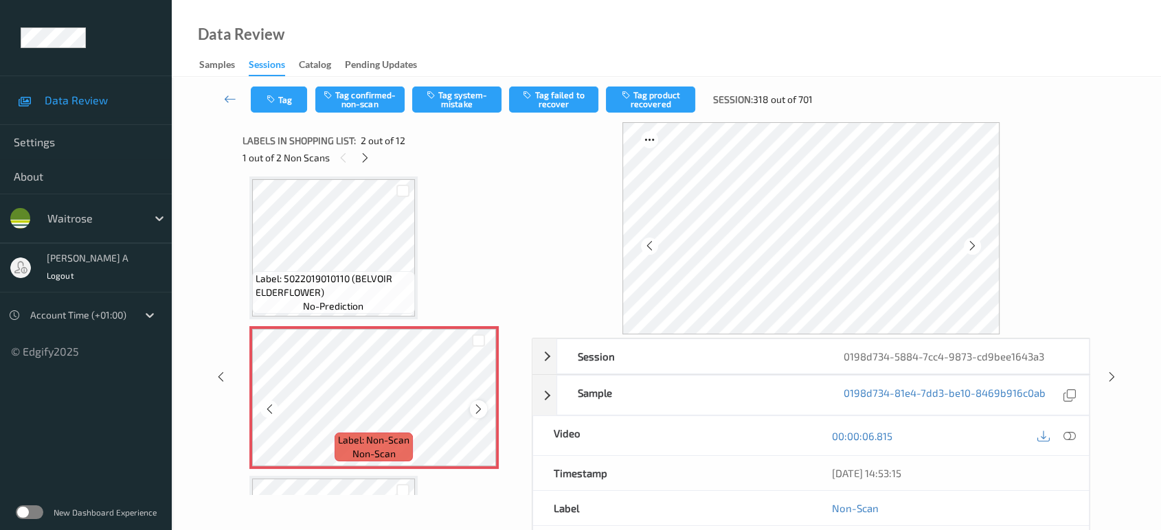
click at [475, 409] on icon at bounding box center [479, 409] width 12 height 12
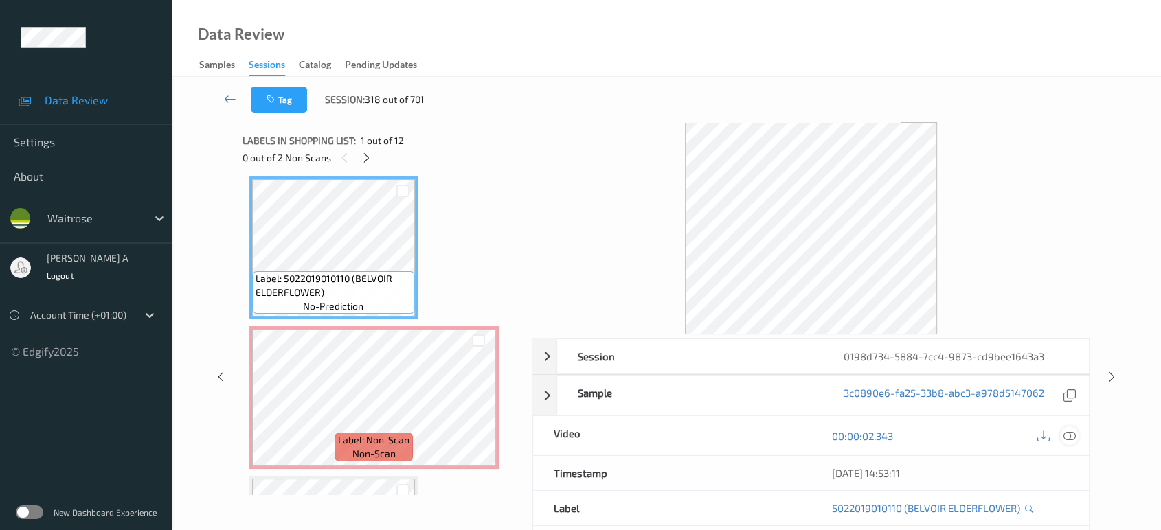
click at [1070, 436] on icon at bounding box center [1069, 436] width 12 height 12
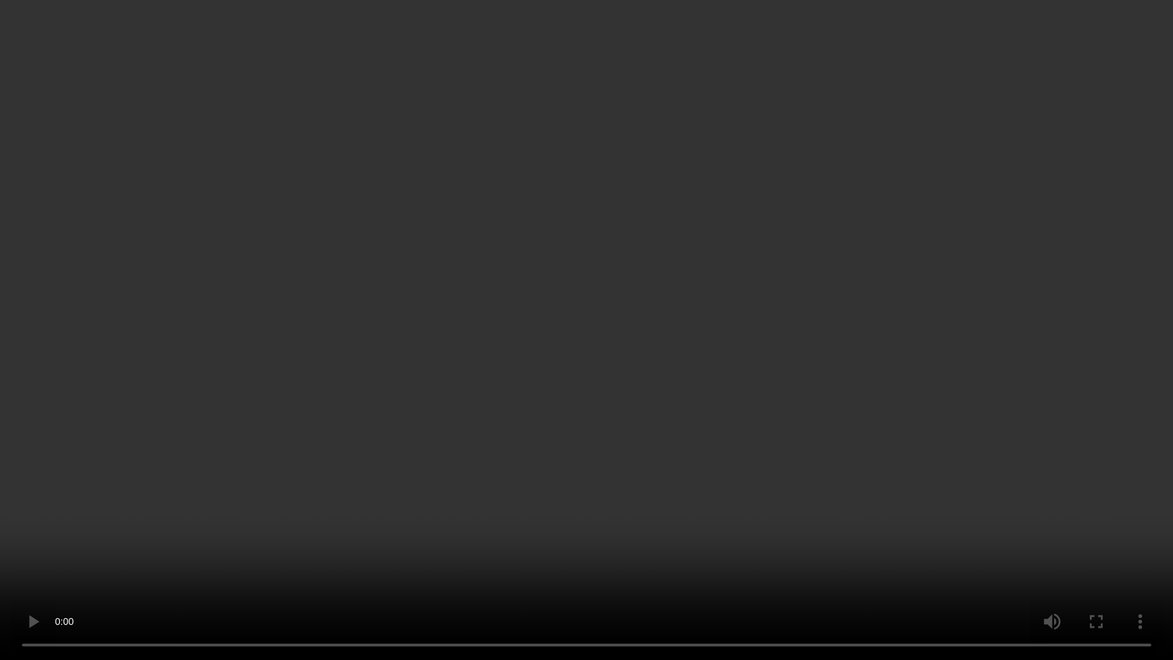
click at [438, 407] on video at bounding box center [586, 330] width 1173 height 660
click at [651, 361] on video at bounding box center [586, 330] width 1173 height 660
click at [597, 383] on video at bounding box center [586, 330] width 1173 height 660
click at [594, 372] on video at bounding box center [586, 330] width 1173 height 660
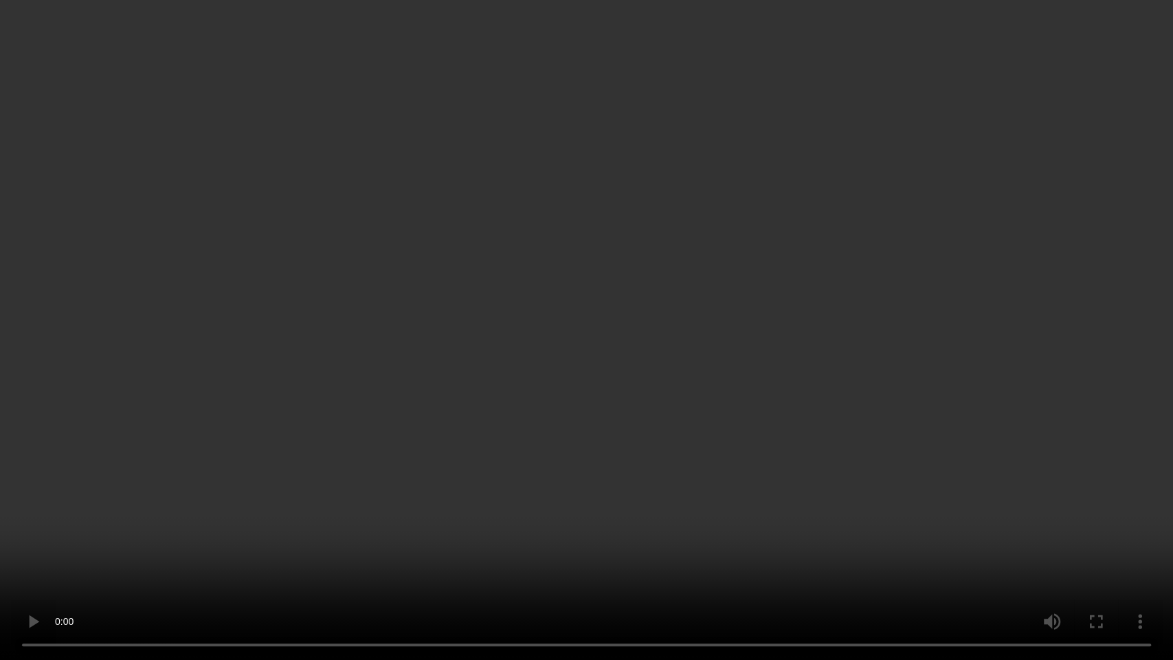
click at [423, 363] on video at bounding box center [586, 330] width 1173 height 660
click at [631, 385] on video at bounding box center [586, 330] width 1173 height 660
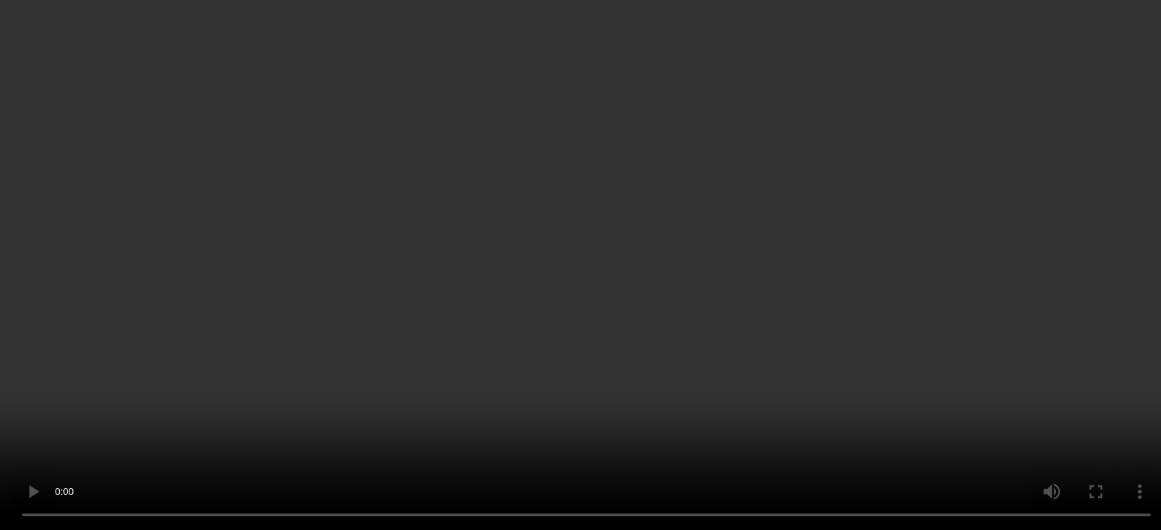
scroll to position [76, 0]
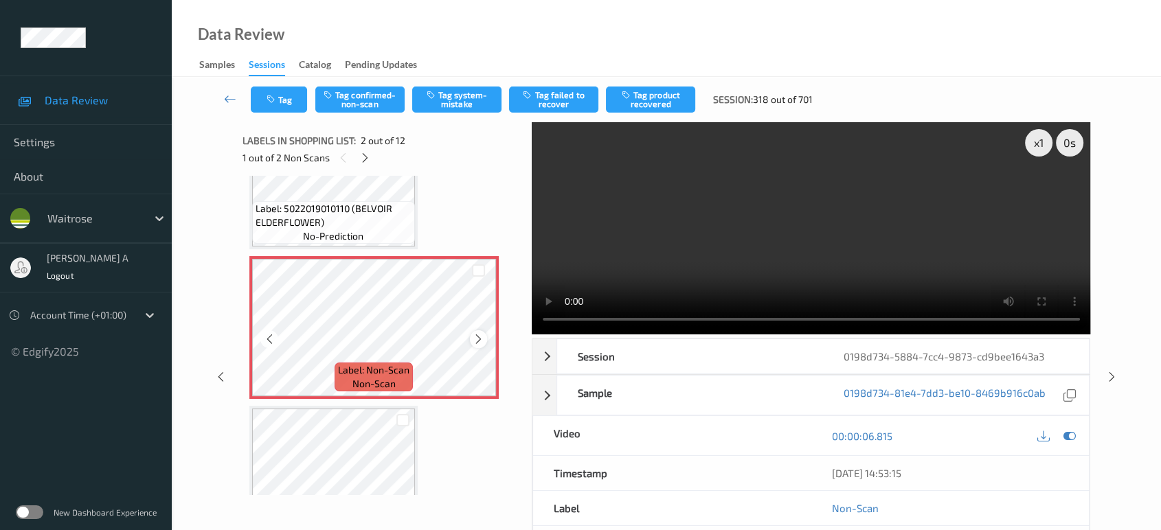
click at [477, 336] on icon at bounding box center [479, 339] width 12 height 12
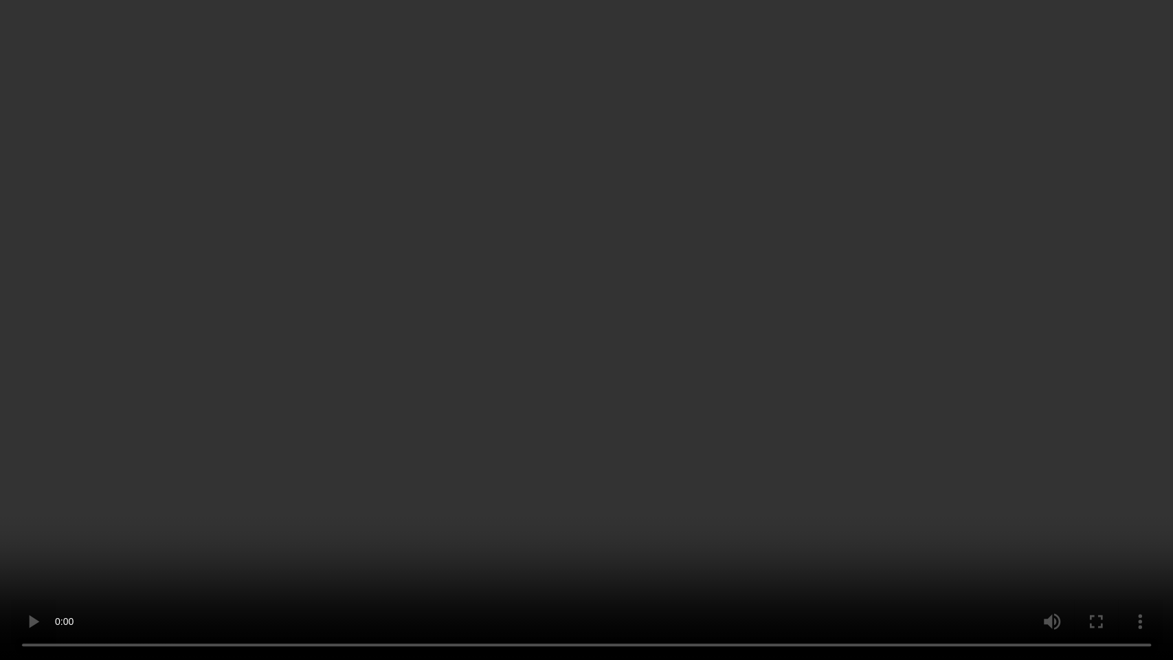
click at [687, 376] on video at bounding box center [586, 330] width 1173 height 660
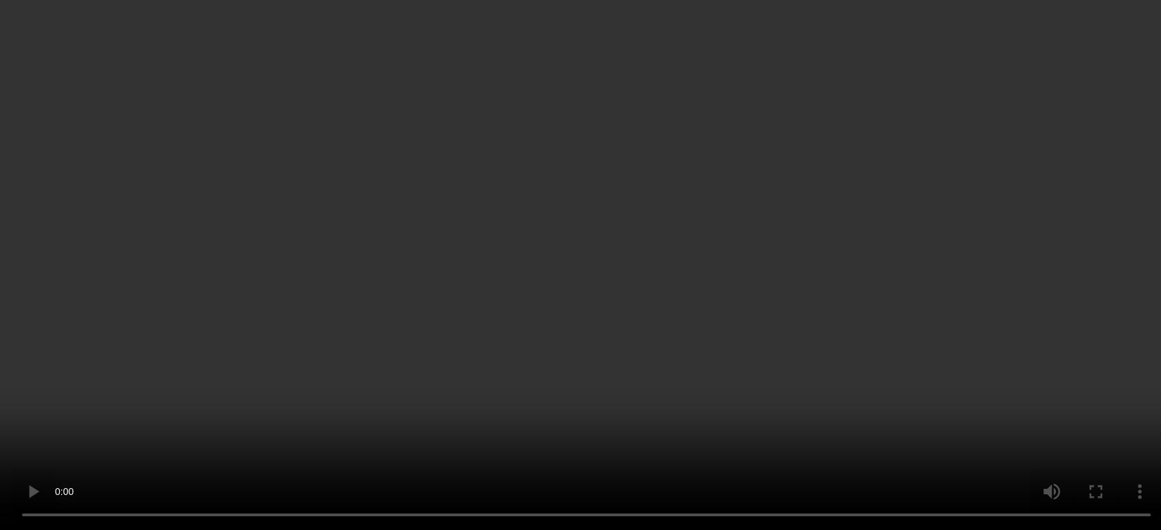
scroll to position [153, 0]
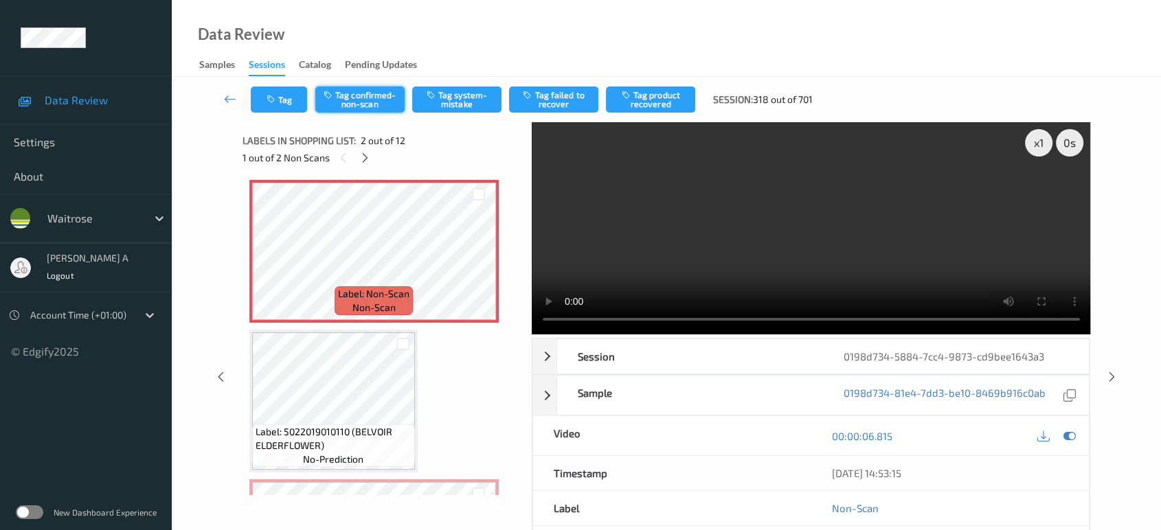
click at [364, 100] on button "Tag confirmed-non-scan" at bounding box center [359, 100] width 89 height 26
click at [664, 100] on button "Tag product recovered" at bounding box center [650, 100] width 89 height 26
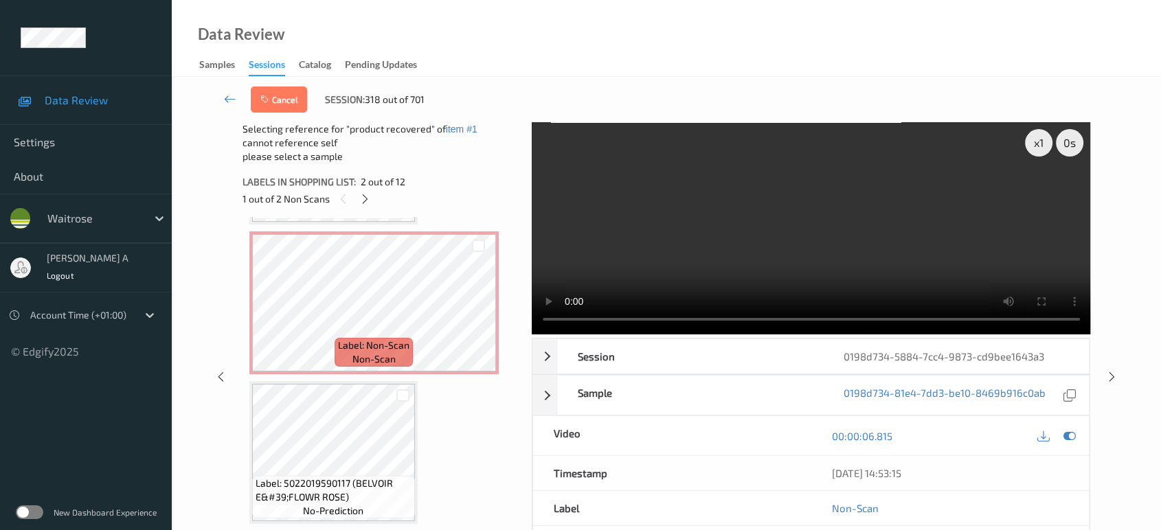
scroll to position [534, 0]
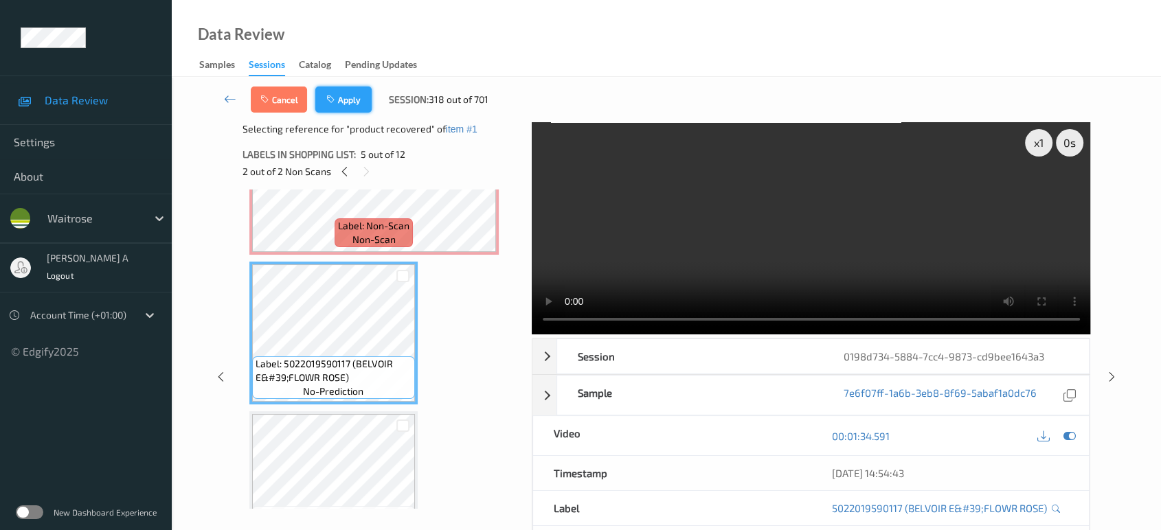
click at [337, 98] on icon "button" at bounding box center [332, 100] width 12 height 10
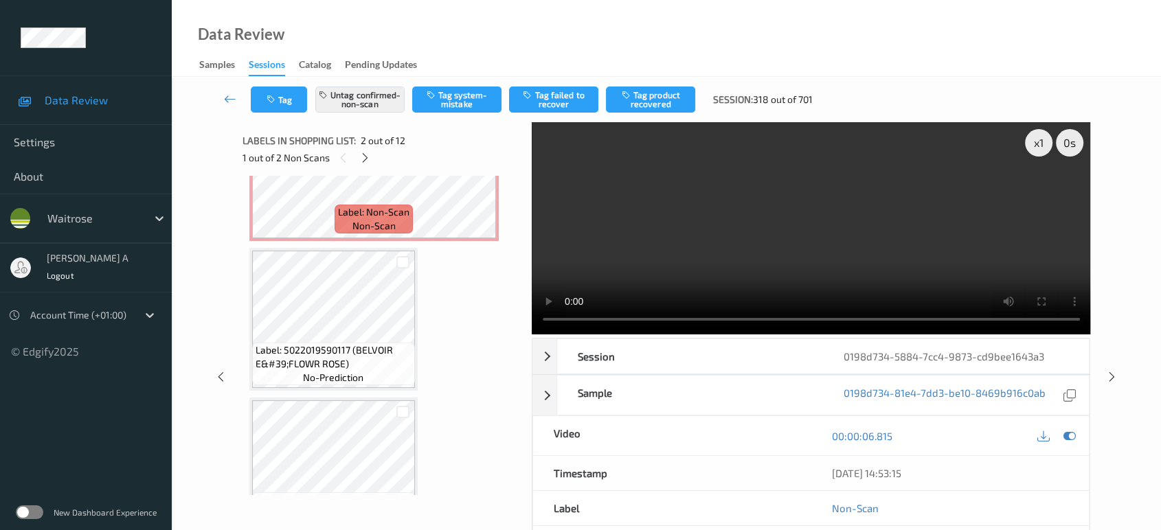
scroll to position [6, 0]
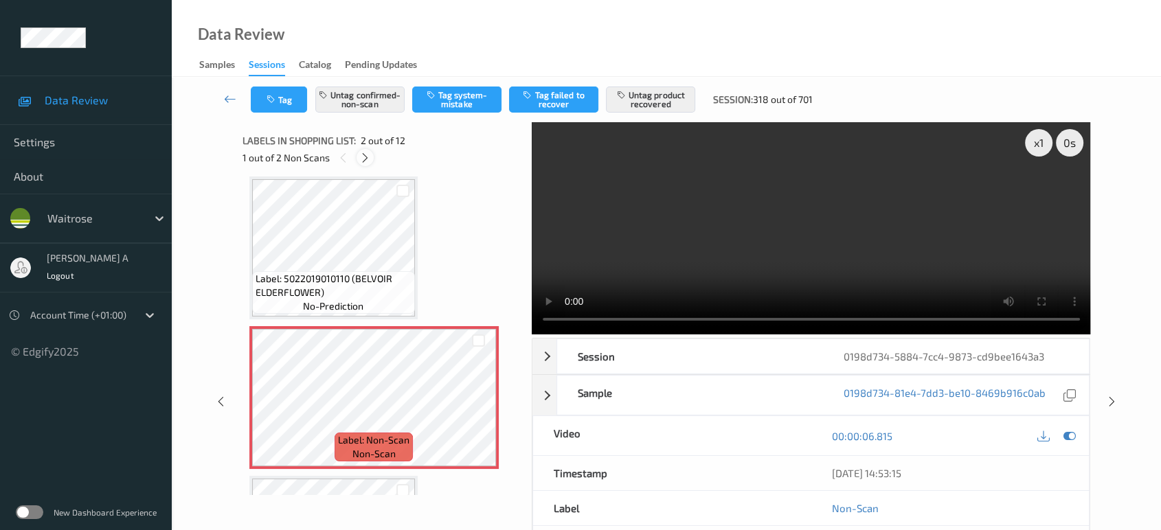
click at [368, 161] on icon at bounding box center [365, 158] width 12 height 12
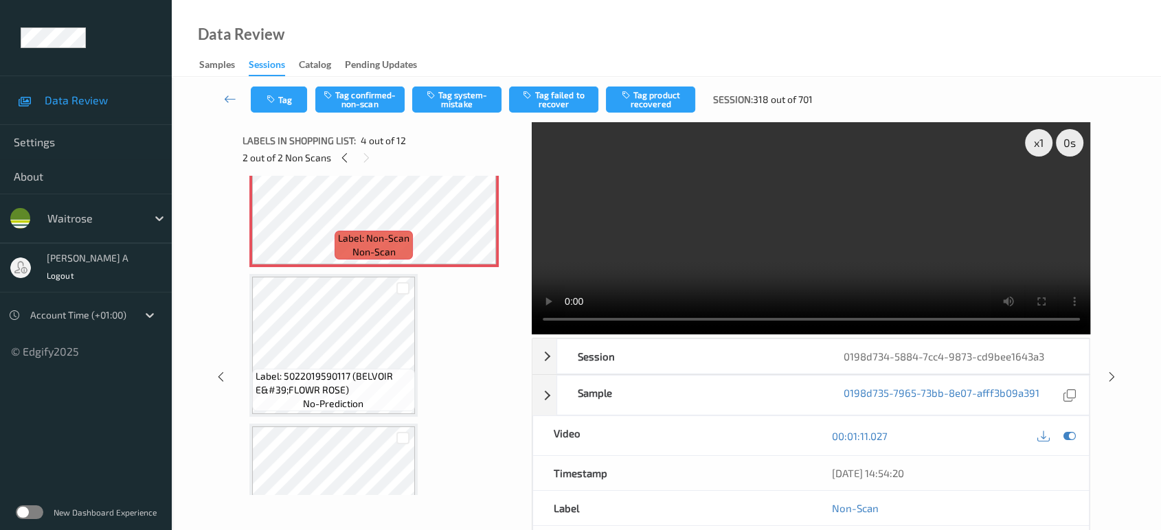
scroll to position [534, 0]
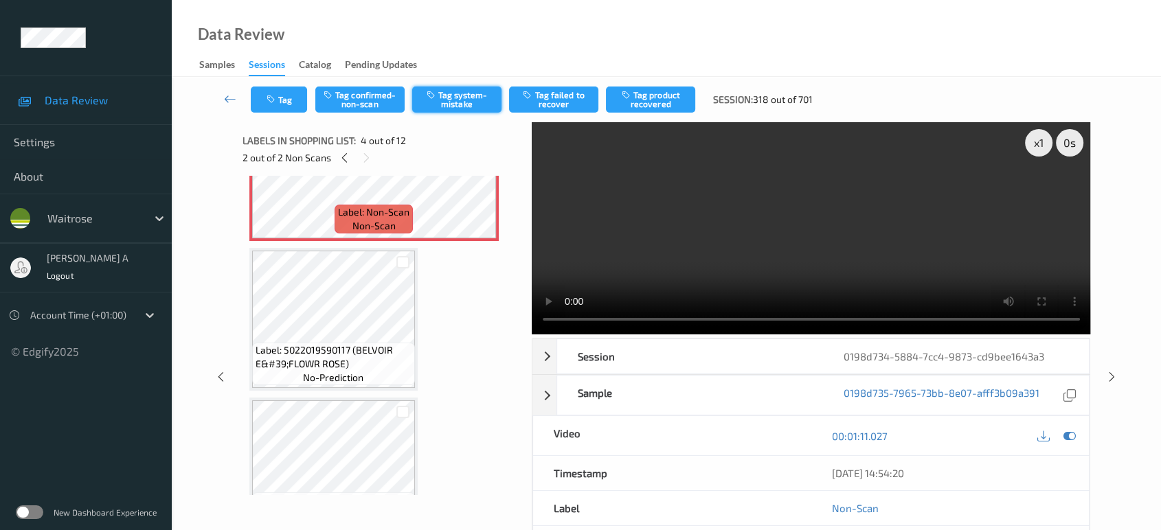
click at [451, 108] on button "Tag system-mistake" at bounding box center [456, 100] width 89 height 26
click at [275, 100] on icon "button" at bounding box center [273, 100] width 12 height 10
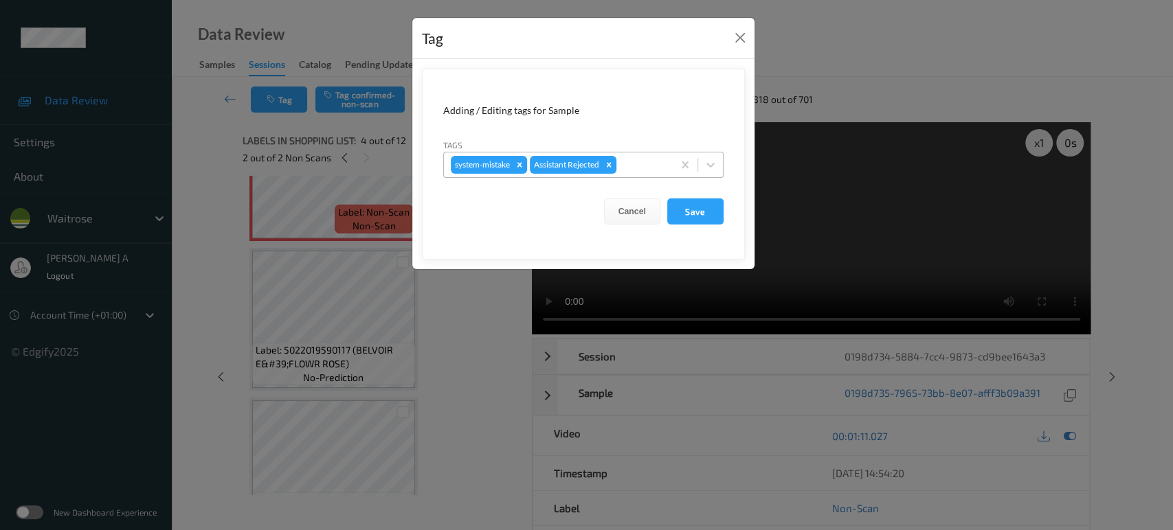
click at [651, 166] on div at bounding box center [642, 165] width 47 height 16
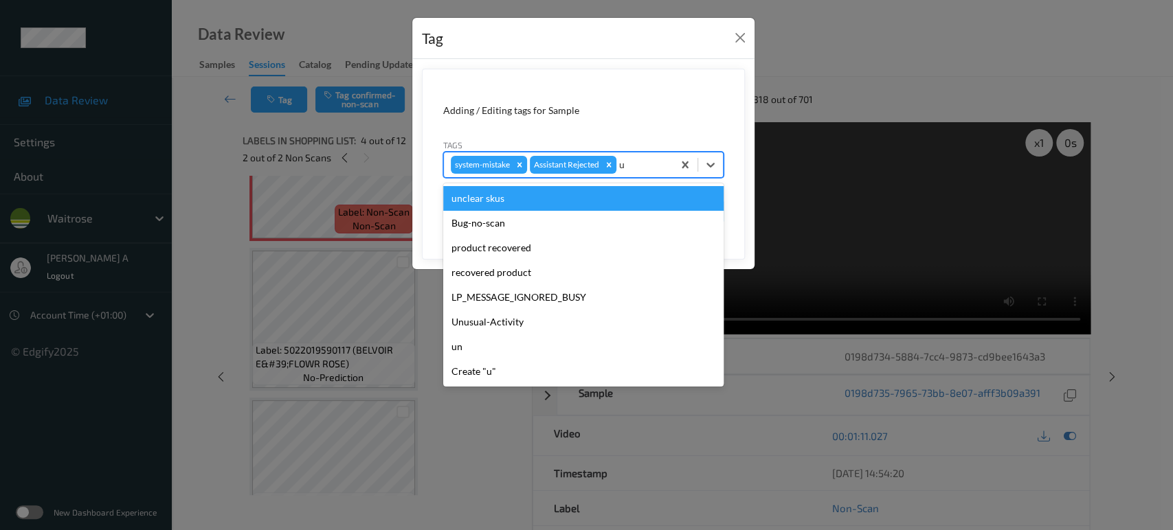
type input "un"
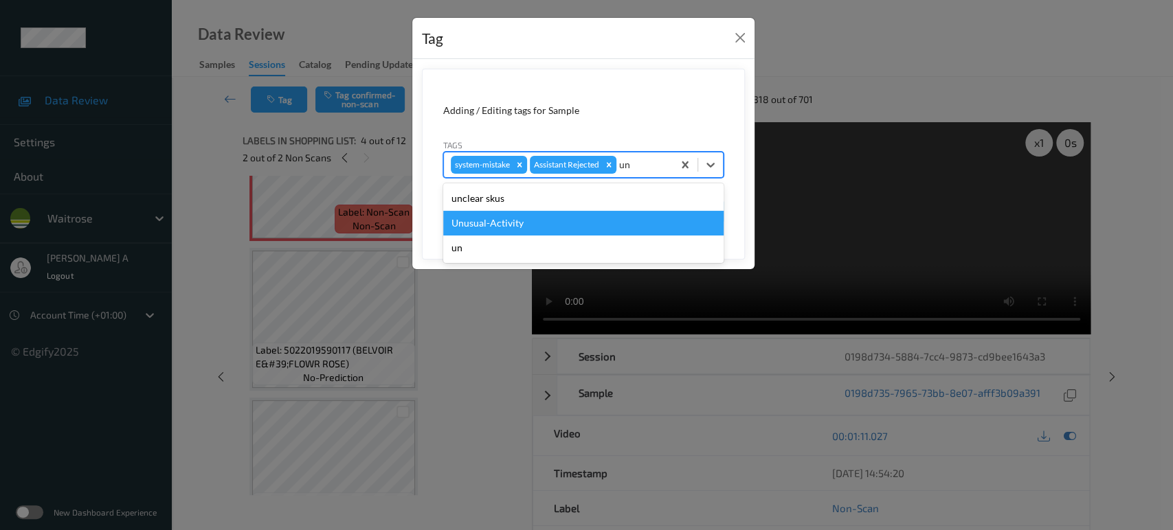
click at [526, 219] on div "Unusual-Activity" at bounding box center [583, 223] width 280 height 25
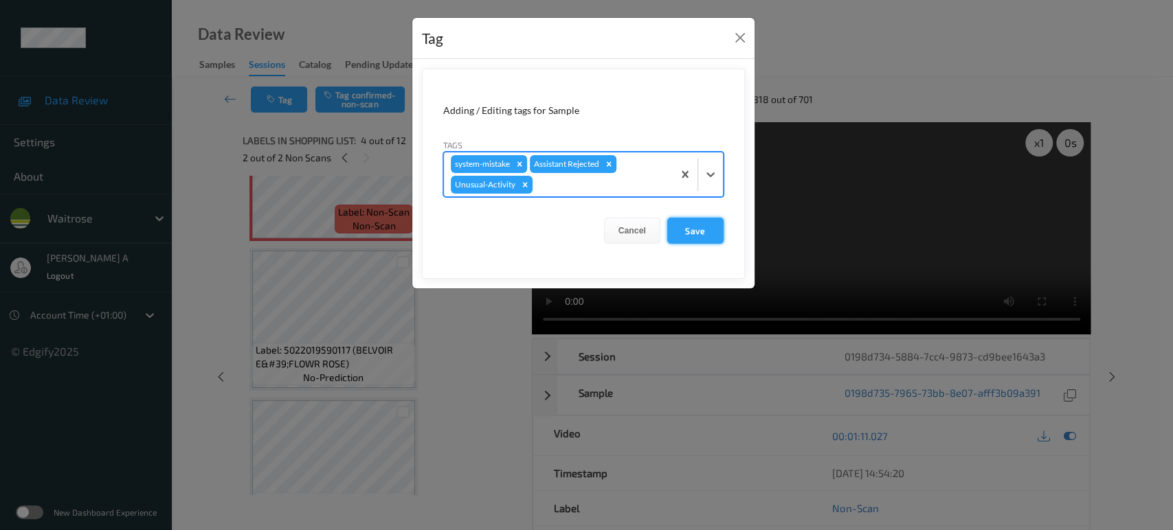
click at [695, 230] on button "Save" at bounding box center [695, 231] width 56 height 26
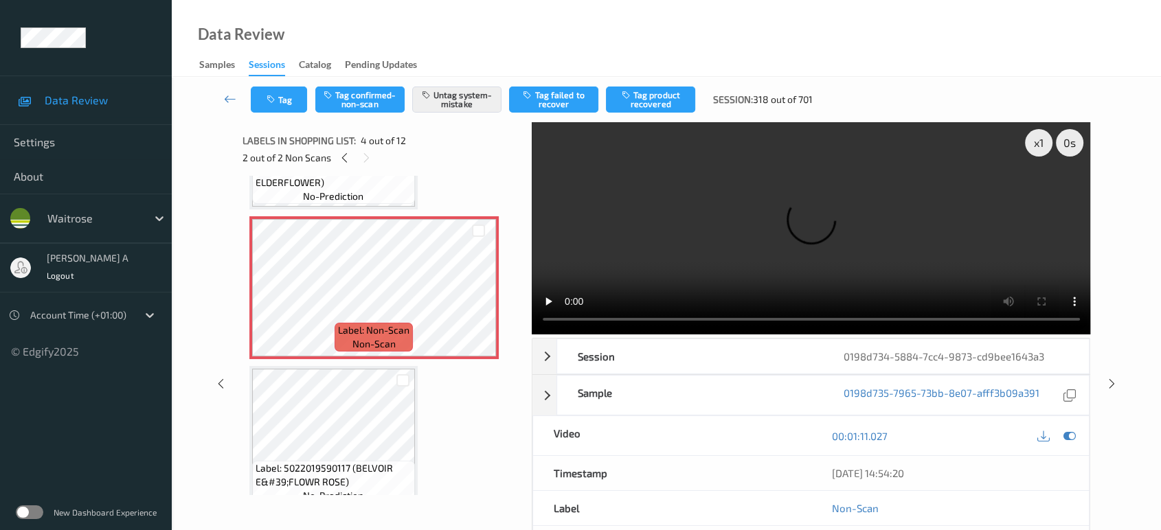
scroll to position [381, 0]
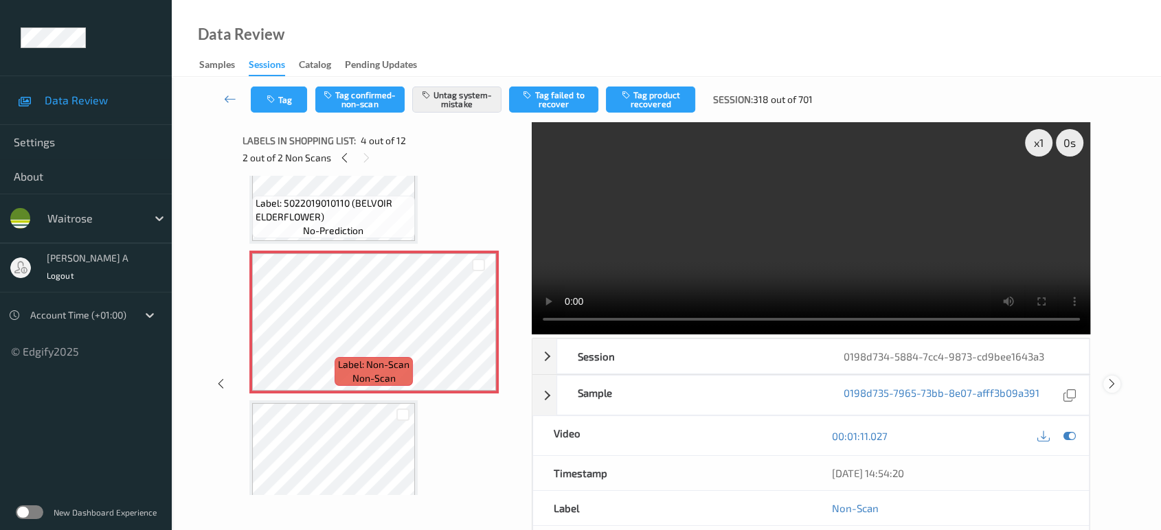
click at [1114, 378] on icon at bounding box center [1112, 384] width 12 height 12
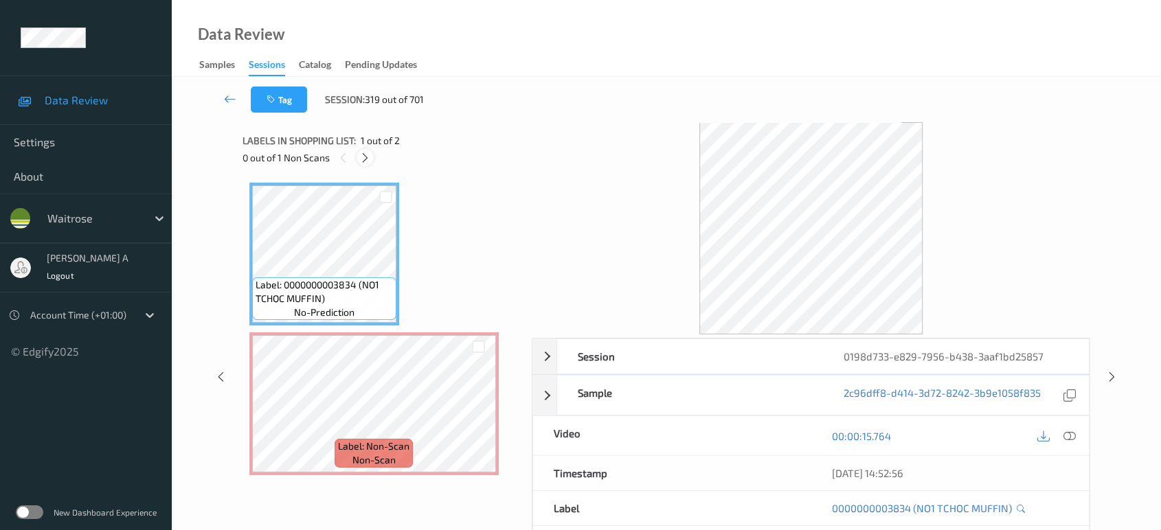
click at [368, 165] on div at bounding box center [365, 157] width 17 height 17
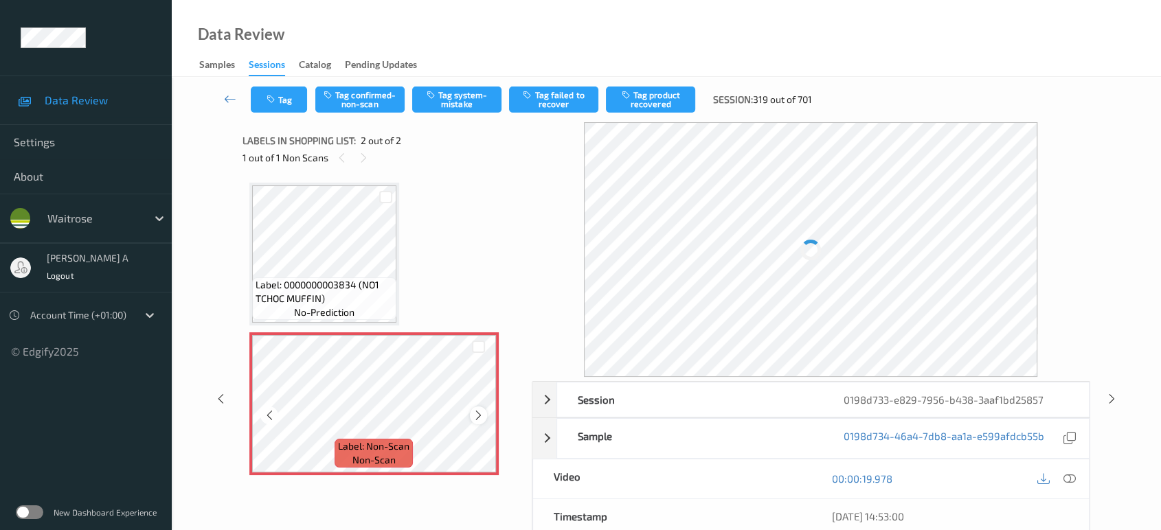
click at [475, 416] on icon at bounding box center [479, 415] width 12 height 12
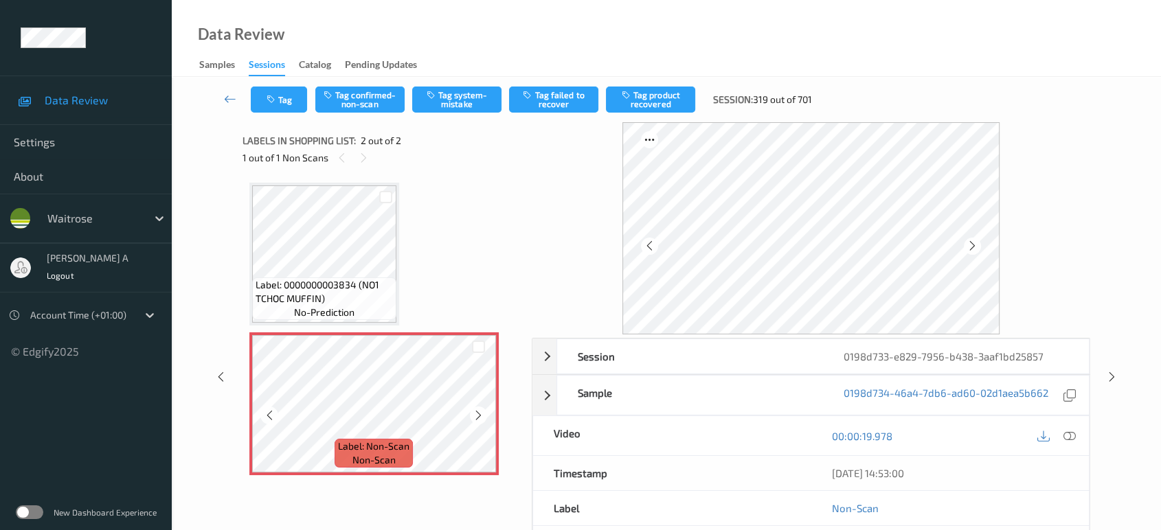
click at [475, 416] on icon at bounding box center [479, 415] width 12 height 12
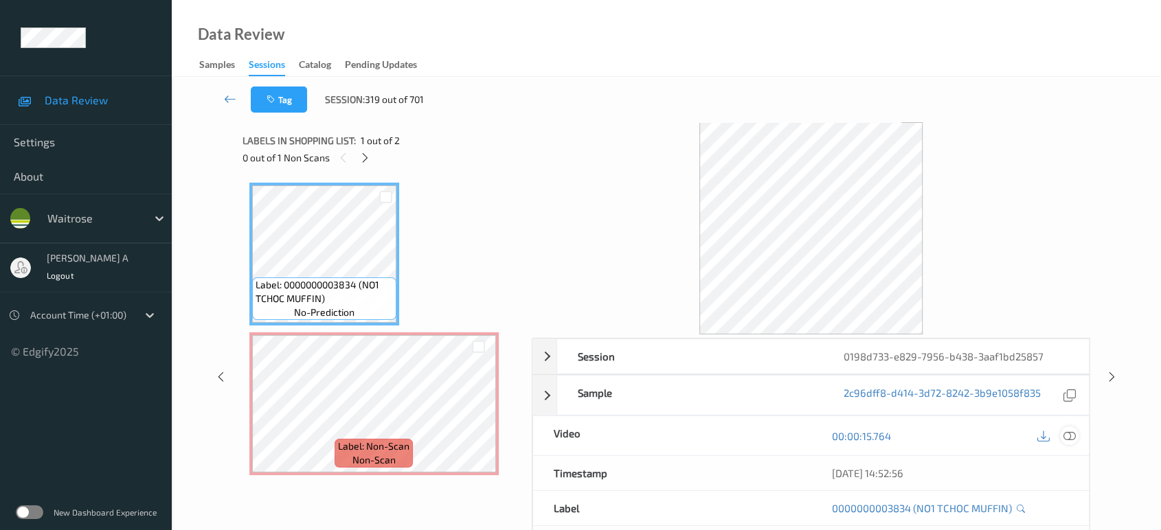
click at [1067, 436] on icon at bounding box center [1069, 436] width 12 height 12
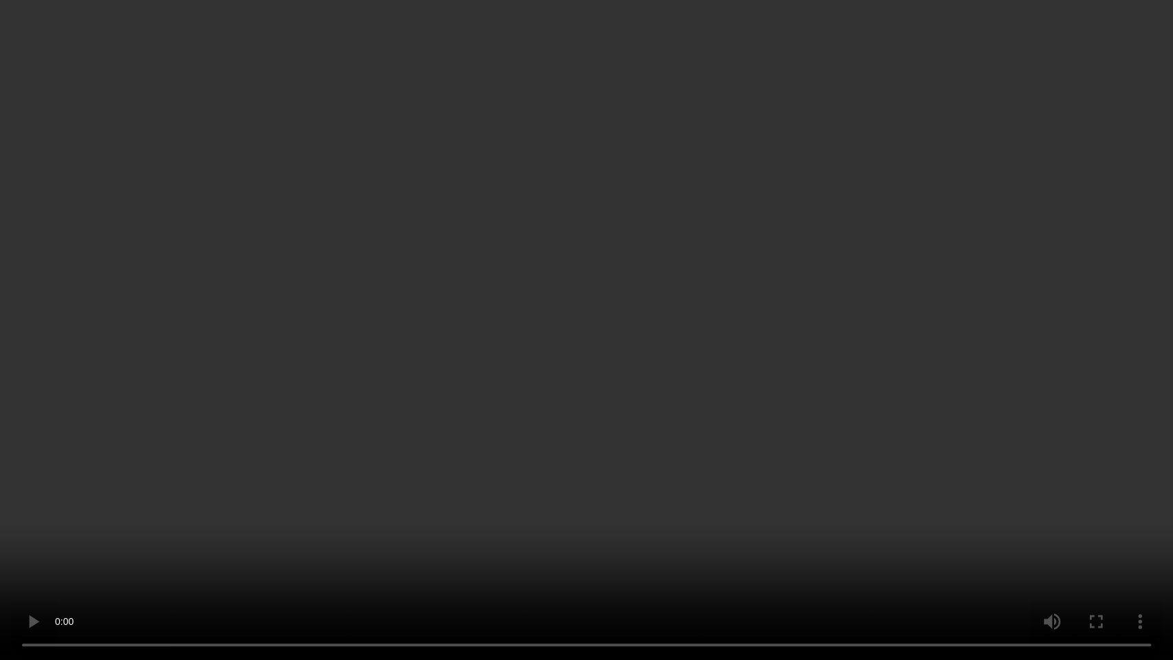
click at [447, 376] on video at bounding box center [586, 330] width 1173 height 660
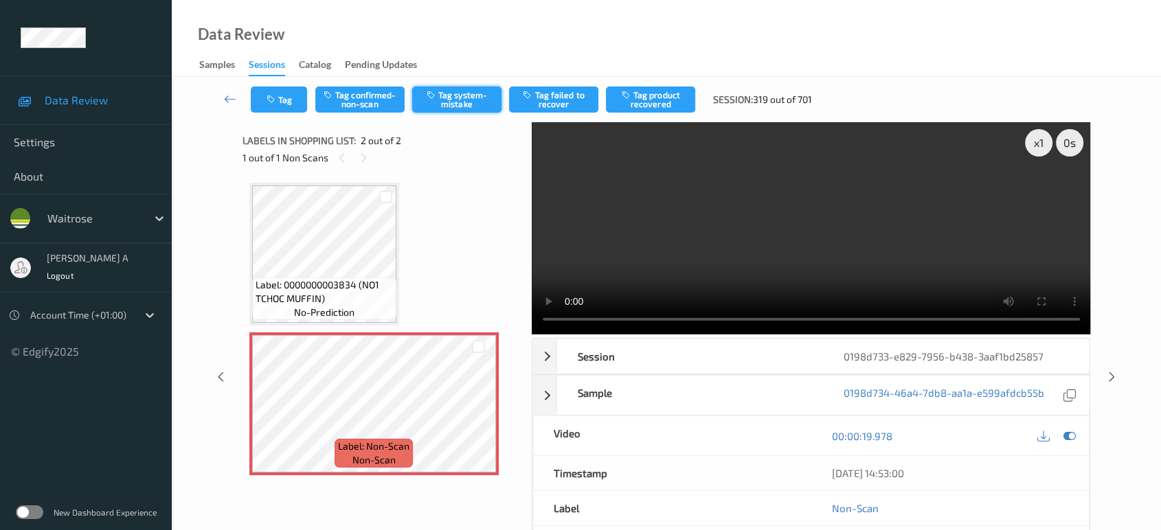
click at [444, 102] on button "Tag system-mistake" at bounding box center [456, 100] width 89 height 26
click at [280, 100] on button "Tag" at bounding box center [279, 100] width 56 height 26
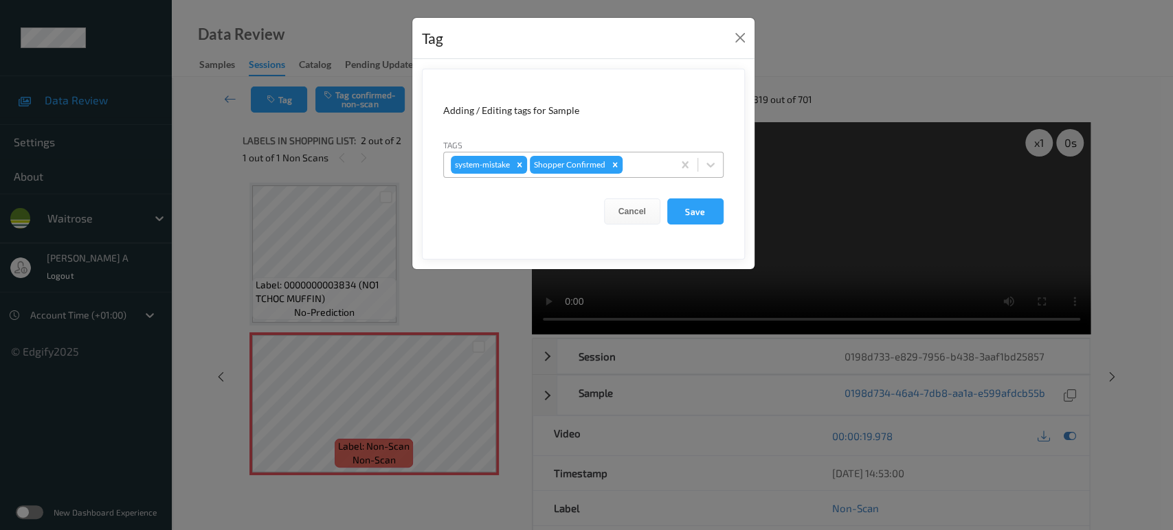
click at [629, 161] on div at bounding box center [645, 165] width 41 height 16
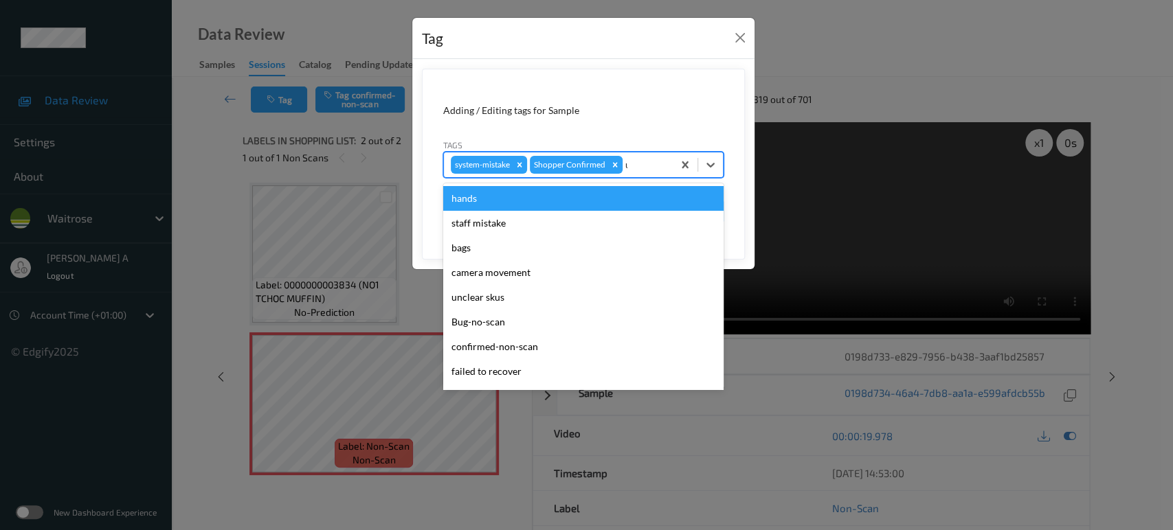
type input "un"
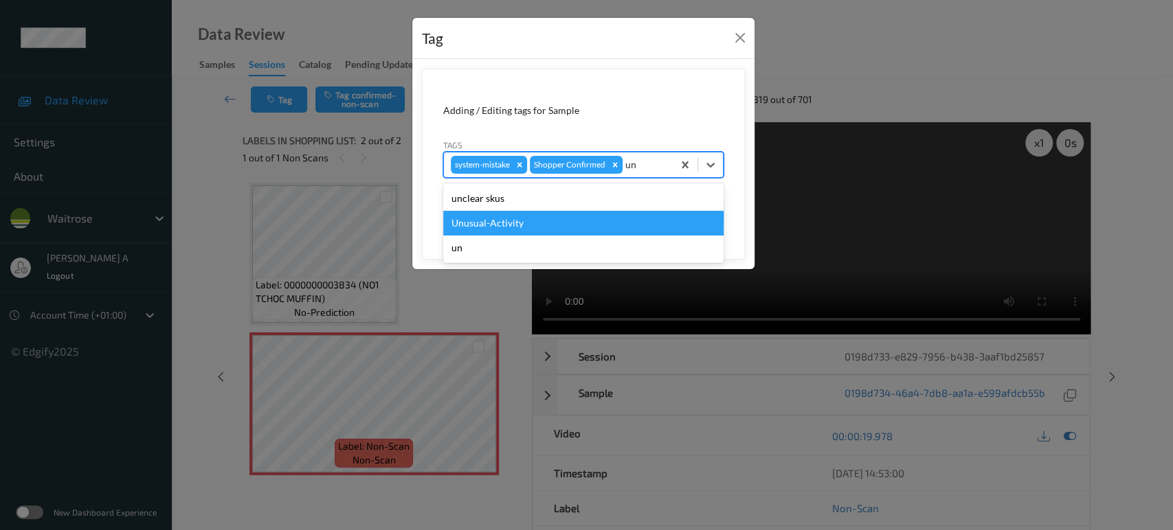
click at [544, 226] on div "Unusual-Activity" at bounding box center [583, 223] width 280 height 25
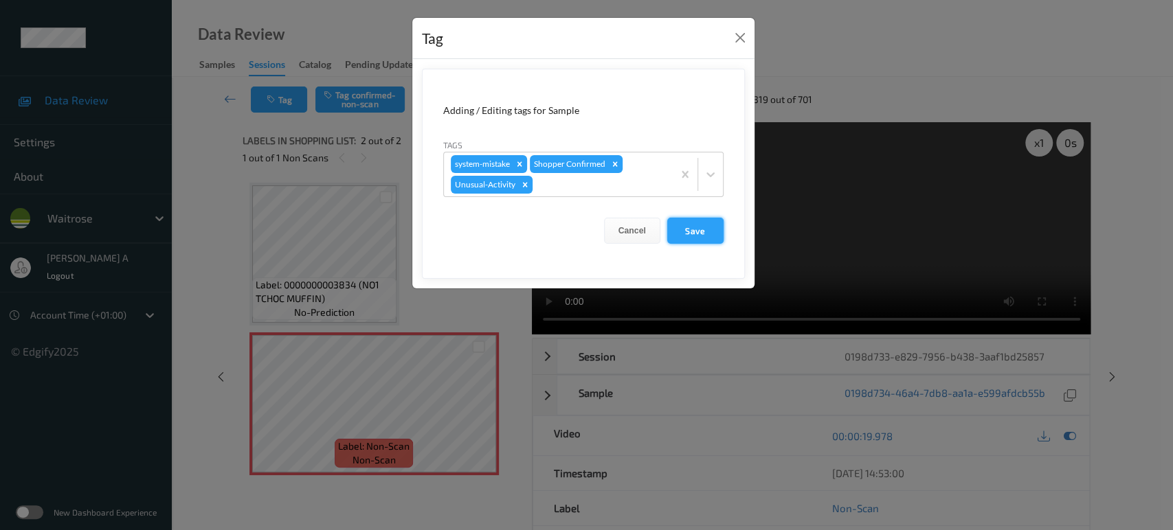
click at [684, 229] on button "Save" at bounding box center [695, 231] width 56 height 26
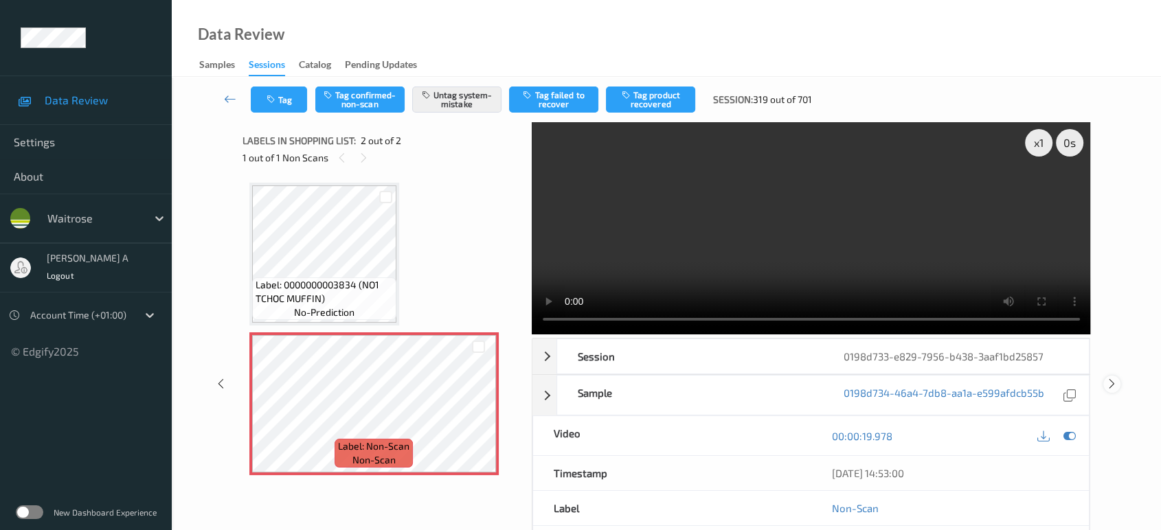
click at [1116, 378] on icon at bounding box center [1112, 384] width 12 height 12
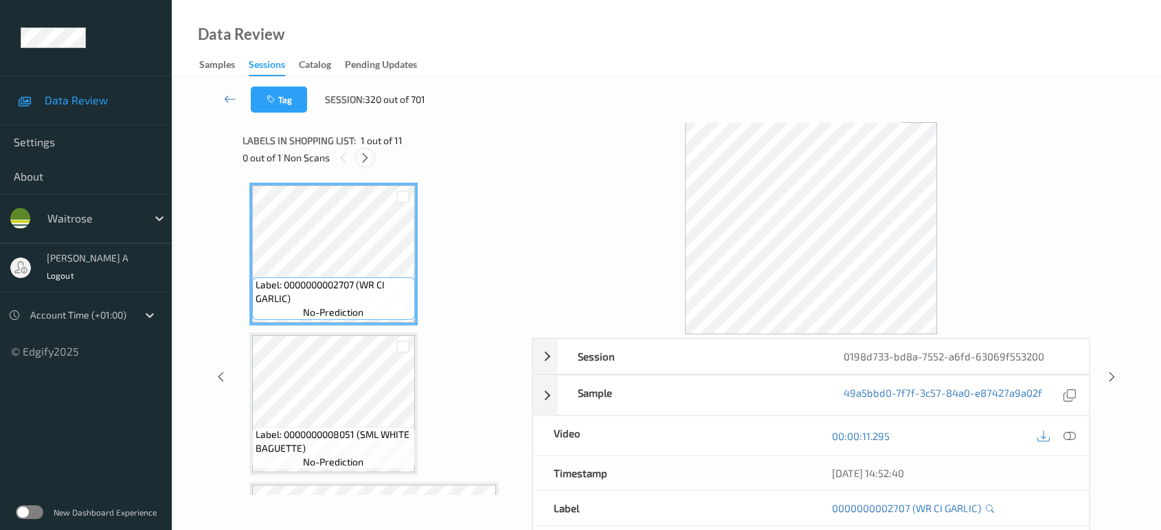
click at [370, 161] on icon at bounding box center [365, 158] width 12 height 12
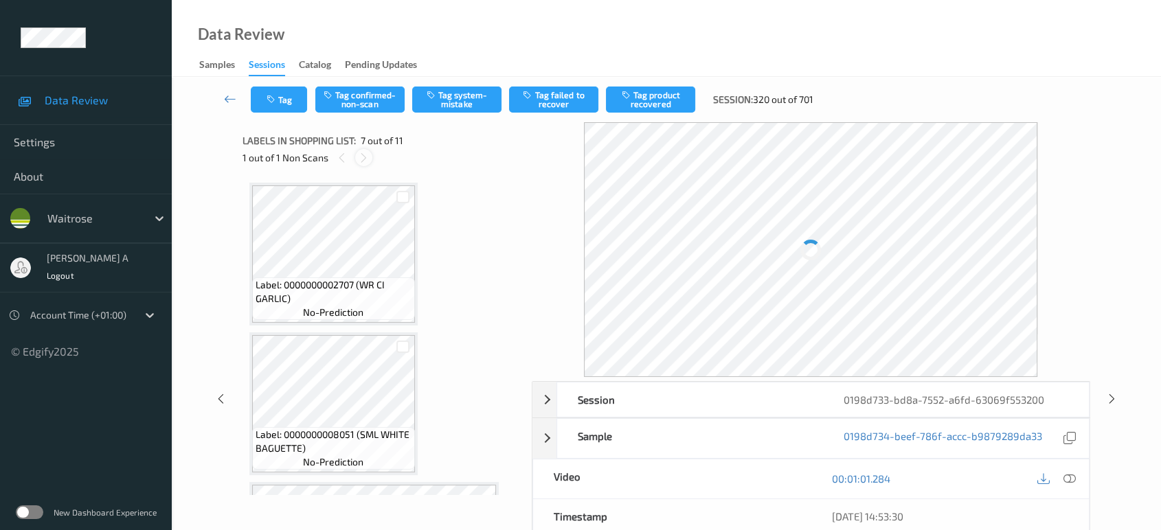
scroll to position [753, 0]
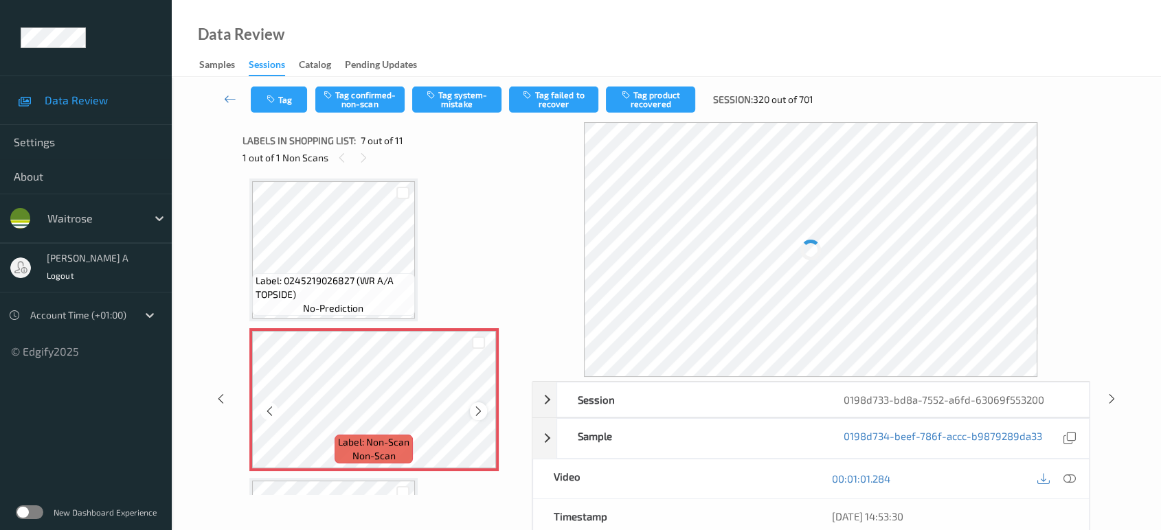
click at [480, 406] on icon at bounding box center [479, 411] width 12 height 12
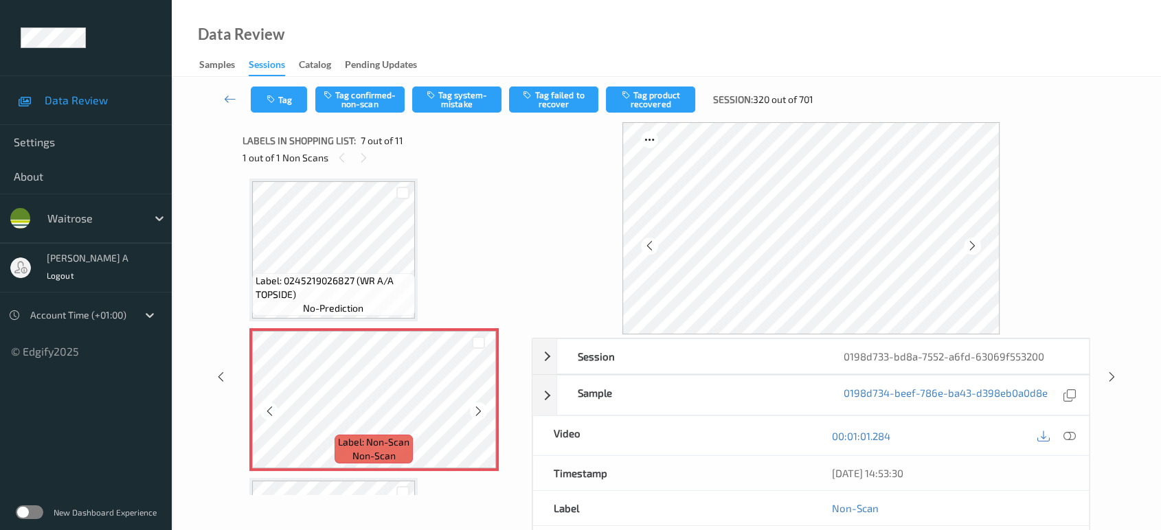
click at [480, 406] on icon at bounding box center [479, 411] width 12 height 12
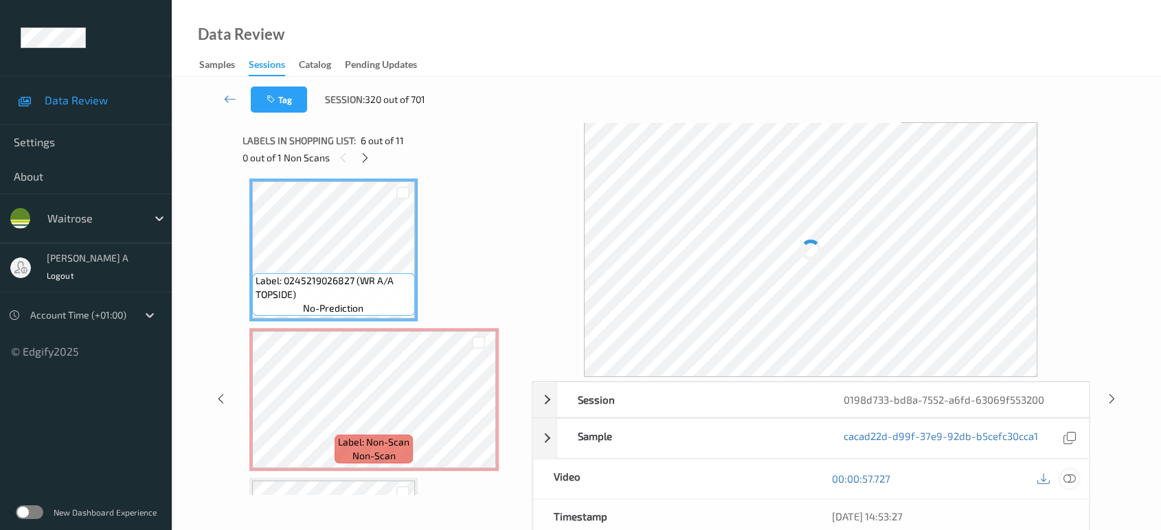
click at [1072, 473] on icon at bounding box center [1069, 479] width 12 height 12
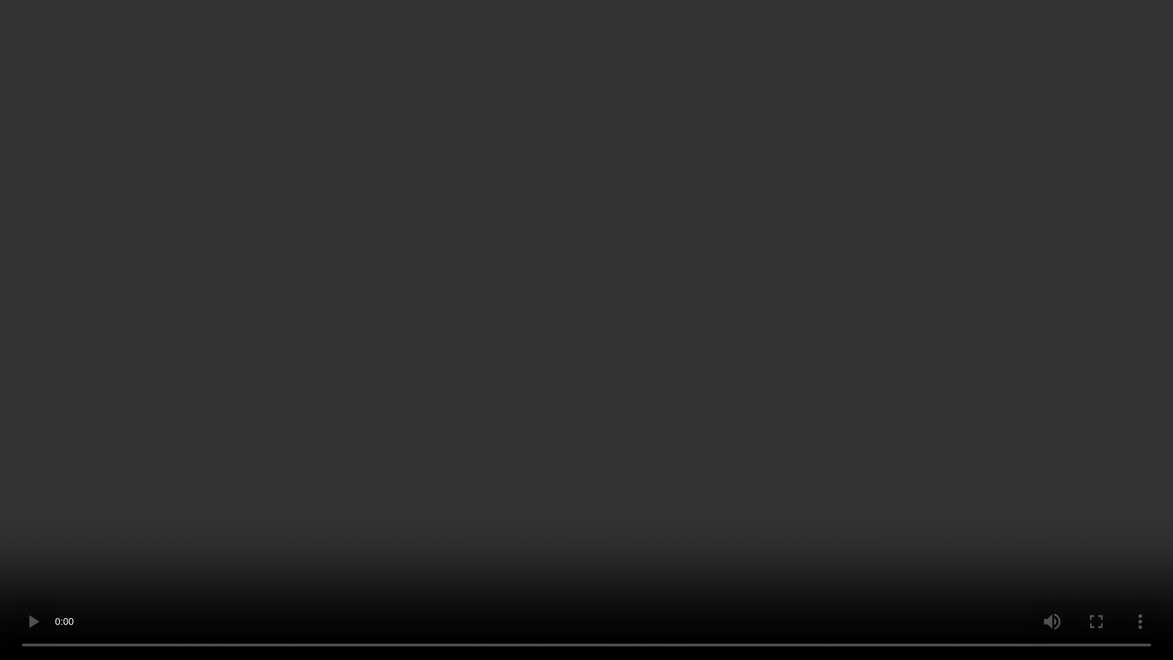
click at [714, 382] on video at bounding box center [586, 330] width 1173 height 660
click at [628, 317] on video at bounding box center [586, 330] width 1173 height 660
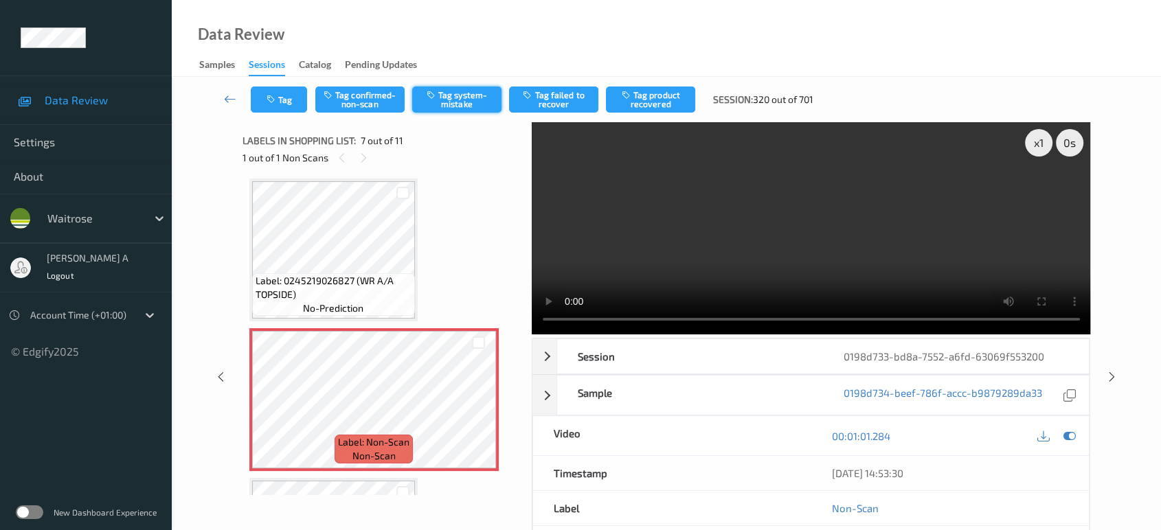
click at [455, 96] on button "Tag system-mistake" at bounding box center [456, 100] width 89 height 26
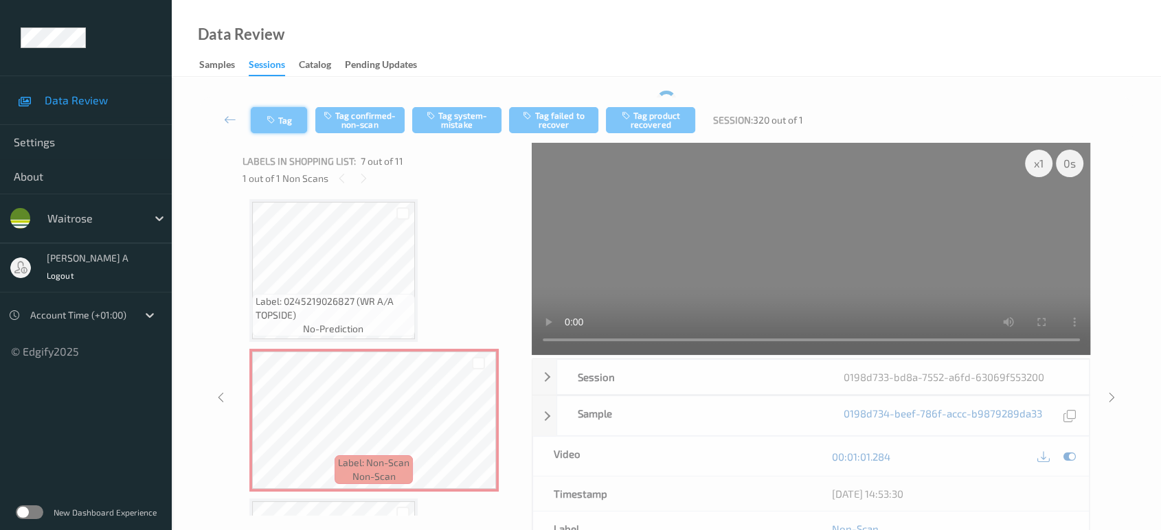
click at [284, 91] on div "Tag Tag confirmed-non-scan Tag system-mistake Tag failed to recover Tag product…" at bounding box center [666, 372] width 933 height 562
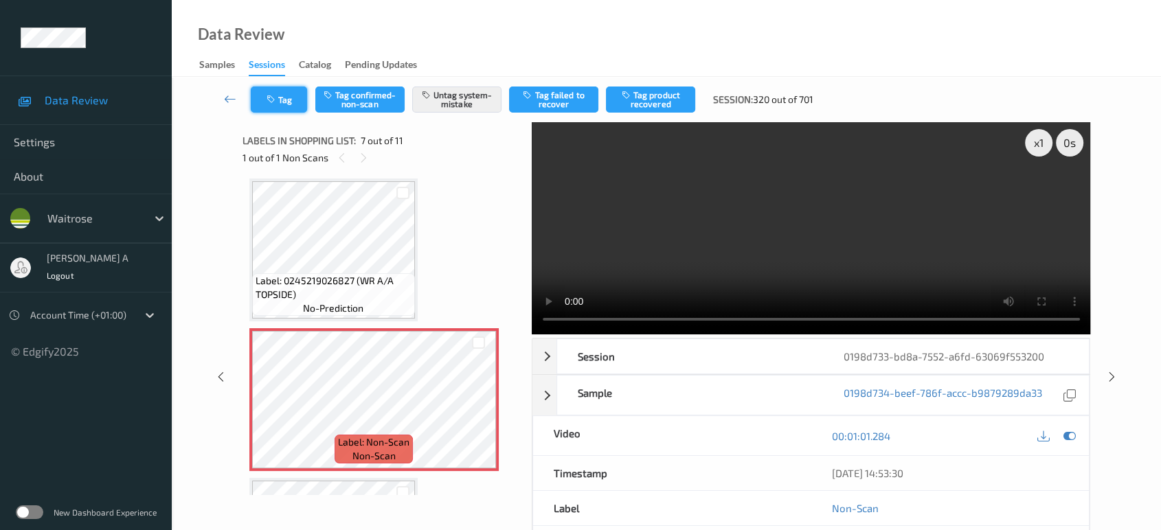
click at [284, 90] on button "Tag" at bounding box center [279, 100] width 56 height 26
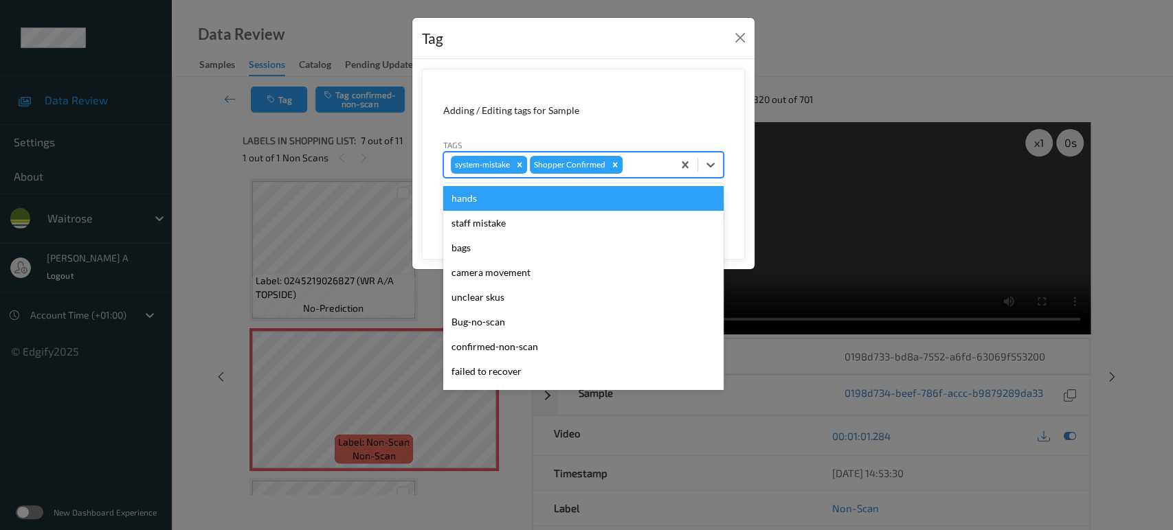
click at [654, 165] on div at bounding box center [645, 165] width 41 height 16
type input "un"
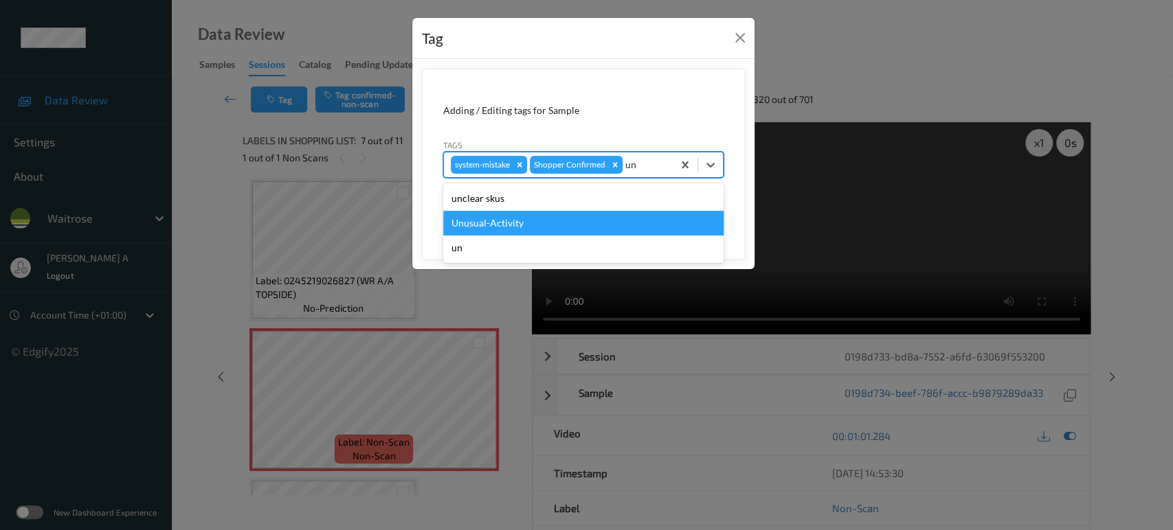
click at [497, 221] on div "Unusual-Activity" at bounding box center [583, 223] width 280 height 25
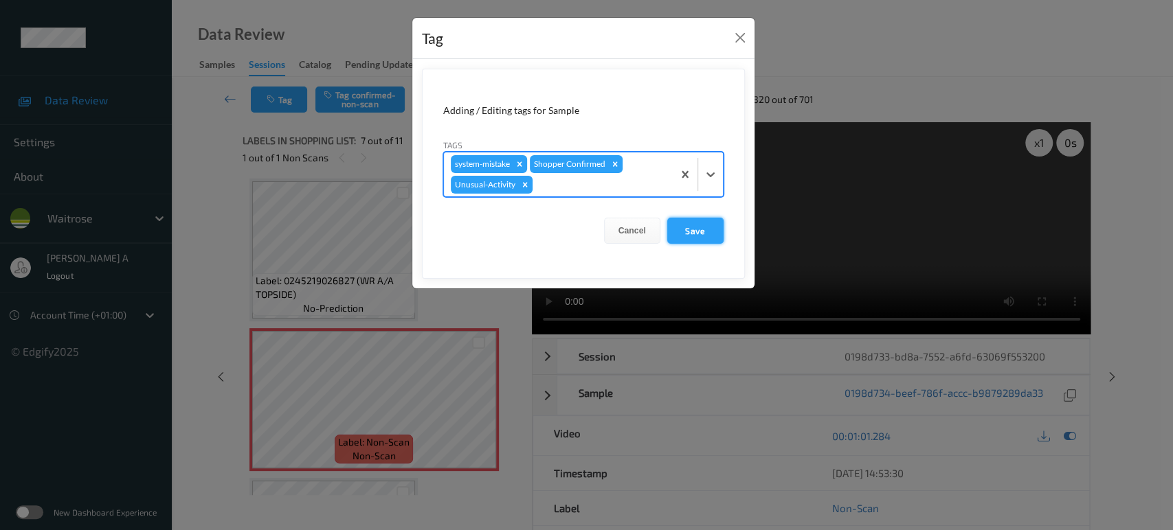
click at [694, 231] on button "Save" at bounding box center [695, 231] width 56 height 26
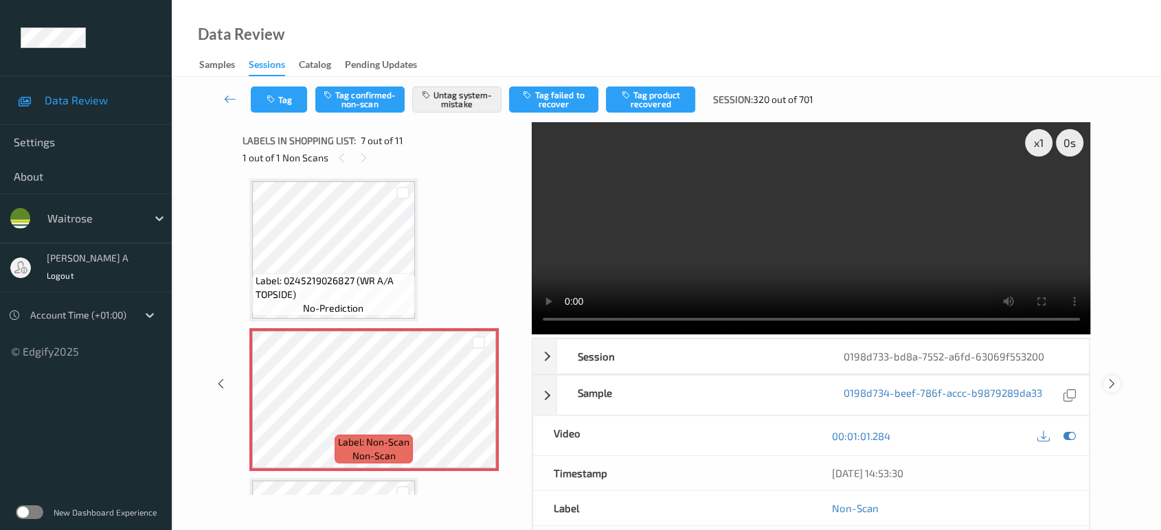
click at [1116, 378] on icon at bounding box center [1112, 384] width 12 height 12
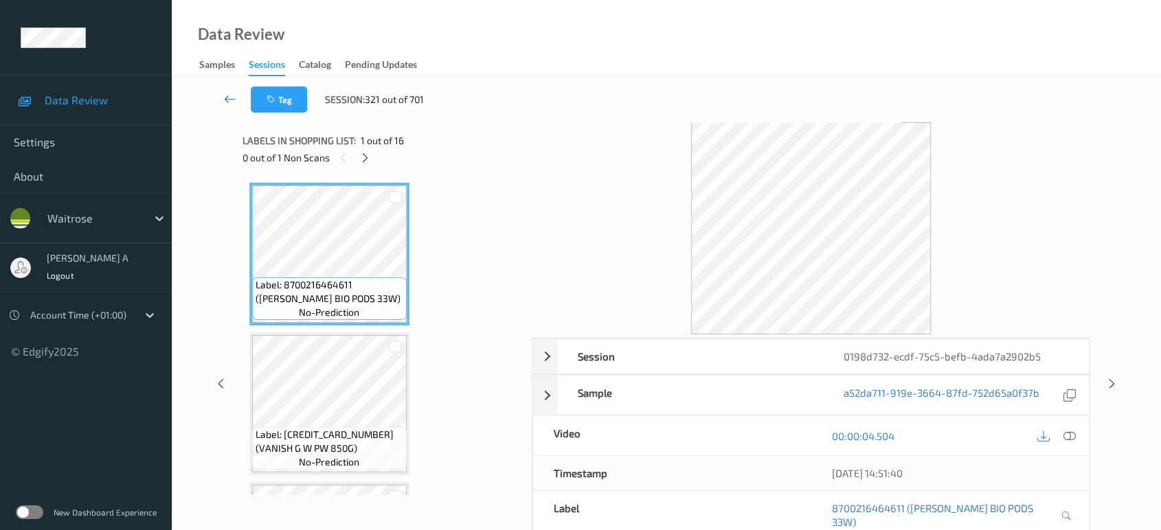
click at [229, 96] on icon at bounding box center [230, 99] width 12 height 14
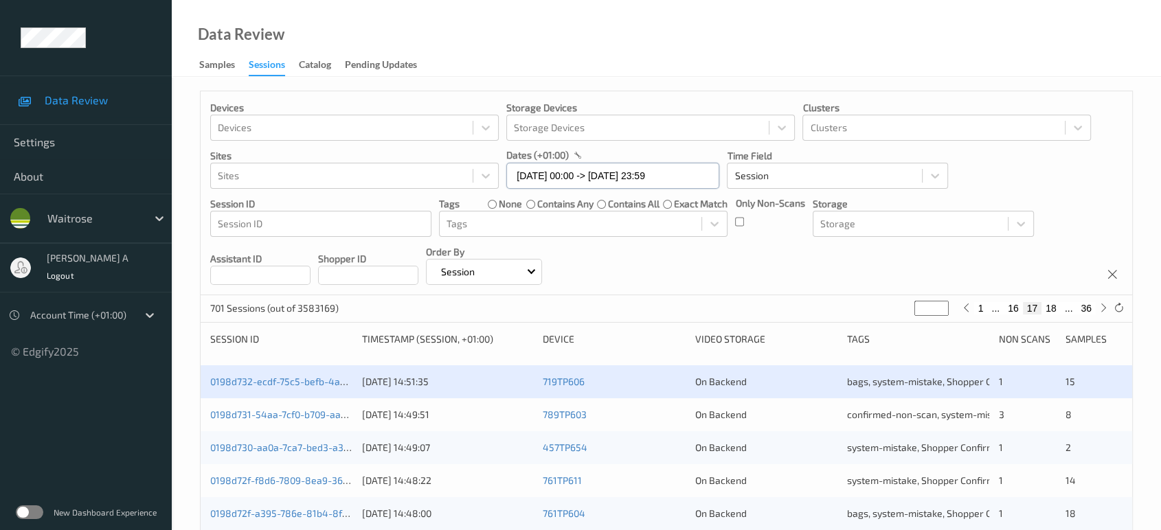
click at [676, 181] on input "23/08/2025 00:00 -> 23/08/2025 23:59" at bounding box center [612, 176] width 213 height 26
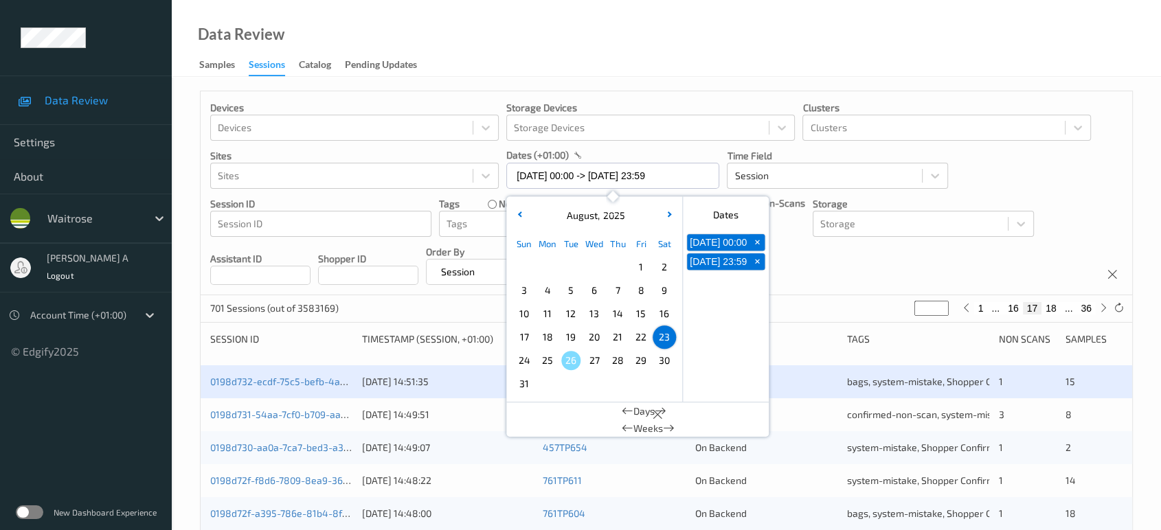
click at [526, 361] on span "24" at bounding box center [524, 360] width 19 height 19
type input "24/08/2025 00:00"
type input "*"
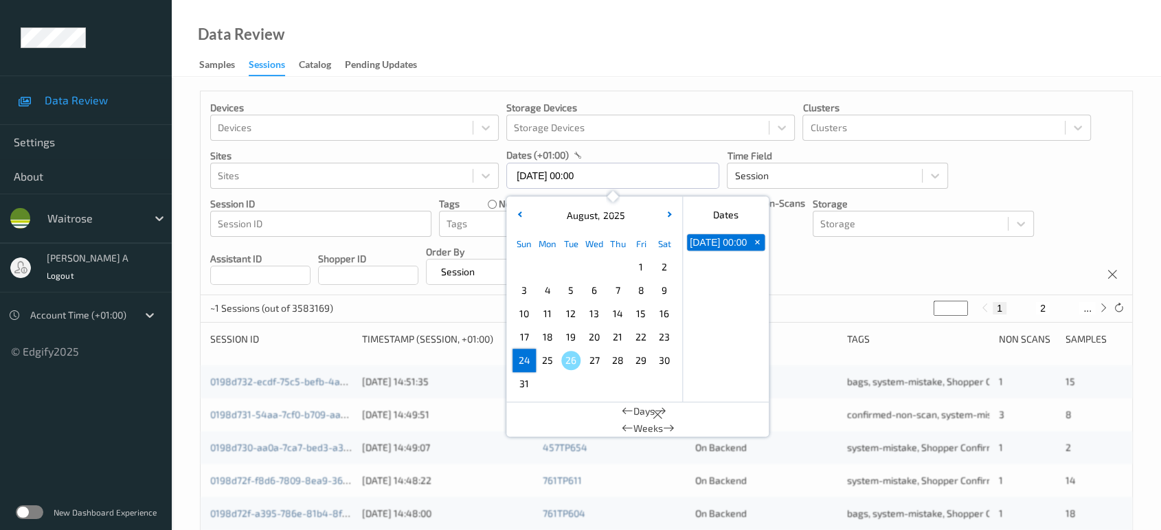
click at [517, 357] on span "24" at bounding box center [524, 360] width 19 height 19
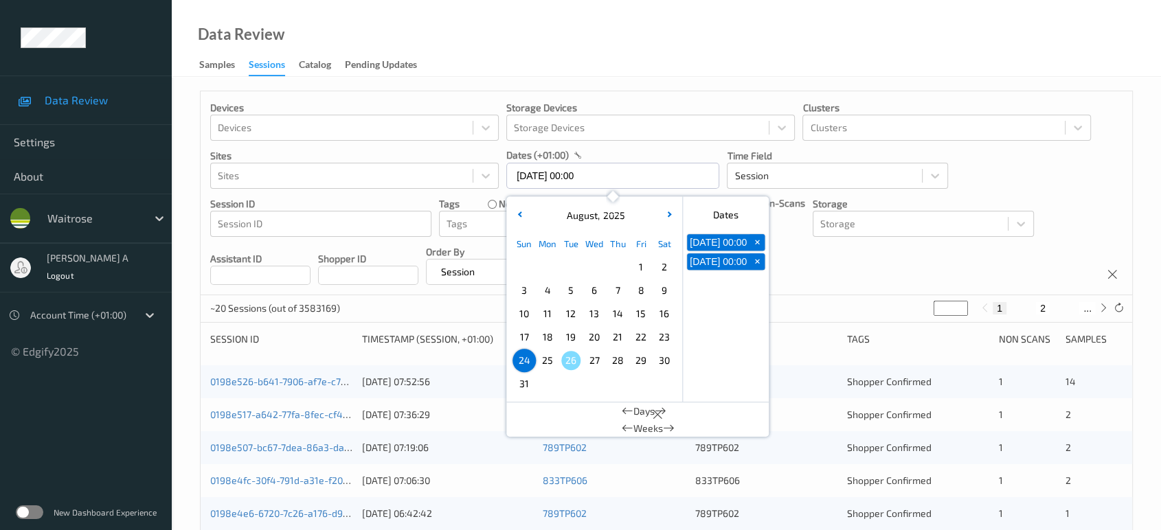
type input "[DATE] 00:00 -> [DATE] 23:59"
click at [817, 277] on div "Devices Devices Storage Devices Storage Devices Clusters Clusters Sites Sites d…" at bounding box center [667, 193] width 932 height 204
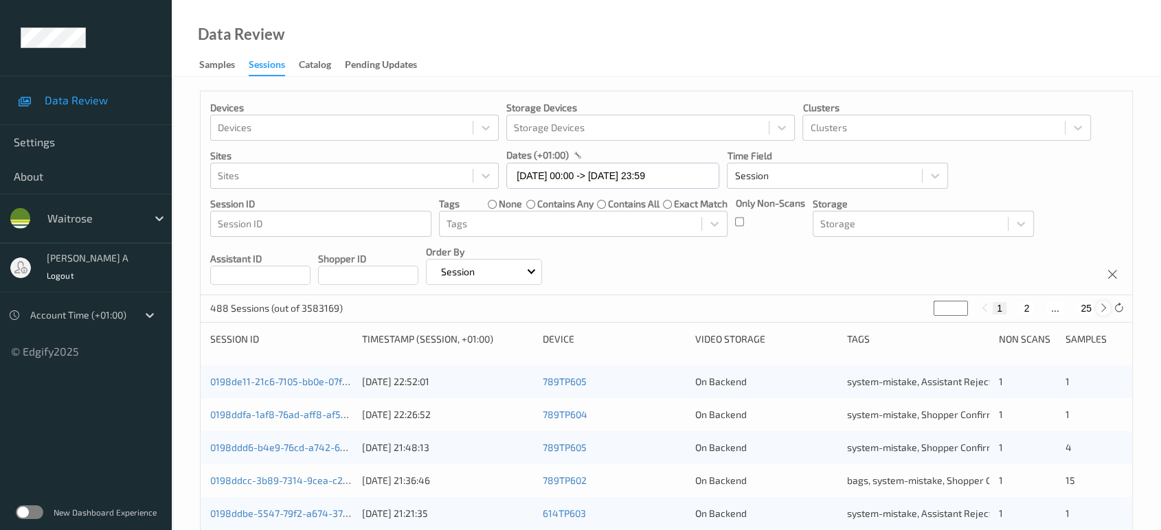
click at [1102, 303] on icon at bounding box center [1104, 308] width 10 height 10
type input "*"
click at [1102, 303] on icon at bounding box center [1104, 308] width 10 height 10
type input "*"
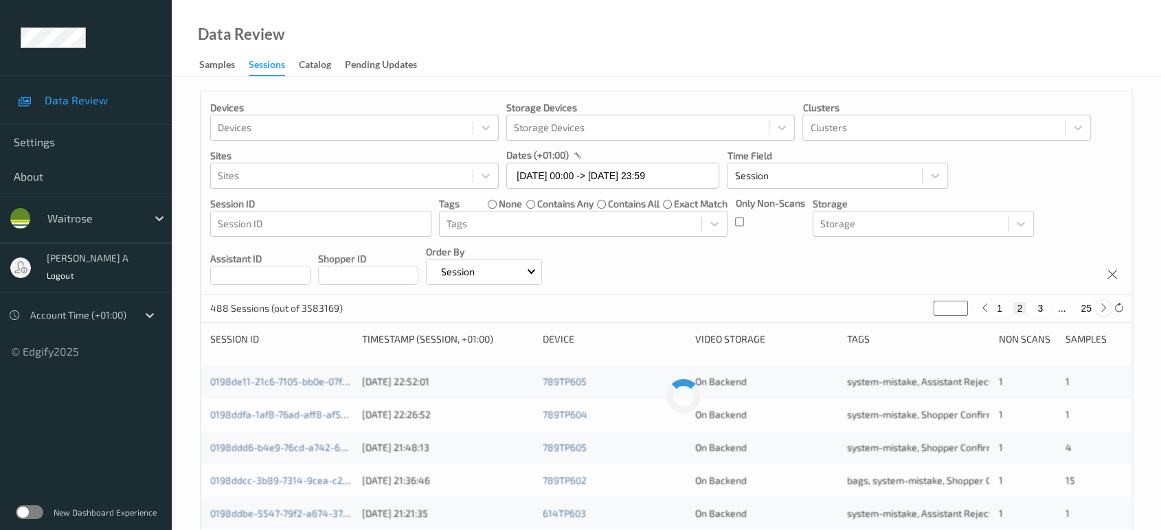
type input "*"
click at [1102, 303] on icon at bounding box center [1104, 308] width 10 height 10
type input "*"
click at [1102, 303] on icon at bounding box center [1104, 308] width 10 height 10
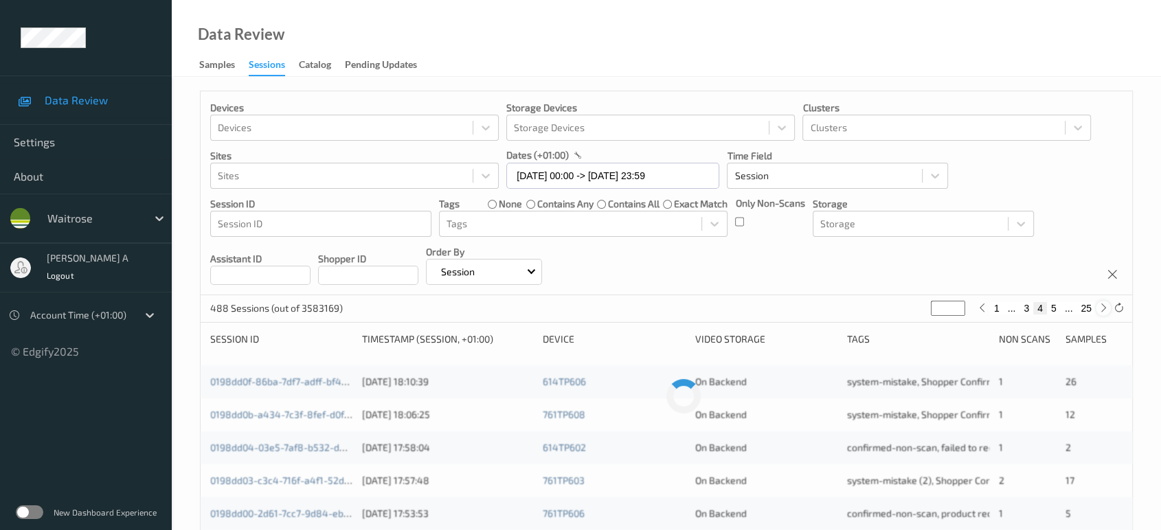
type input "*"
click at [1102, 303] on icon at bounding box center [1104, 308] width 10 height 10
type input "*"
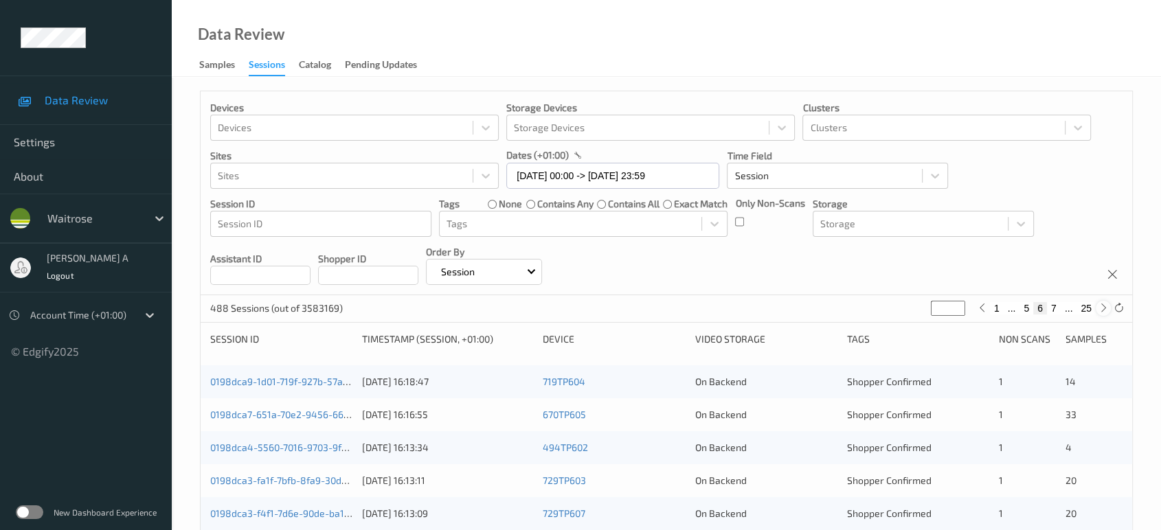
click at [1102, 303] on icon at bounding box center [1104, 308] width 10 height 10
type input "*"
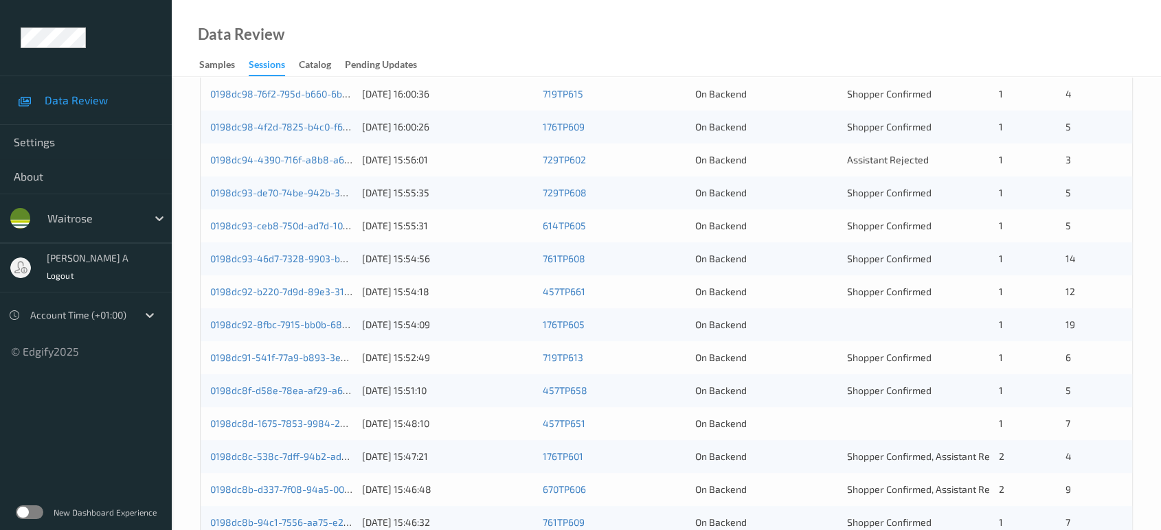
scroll to position [245, 0]
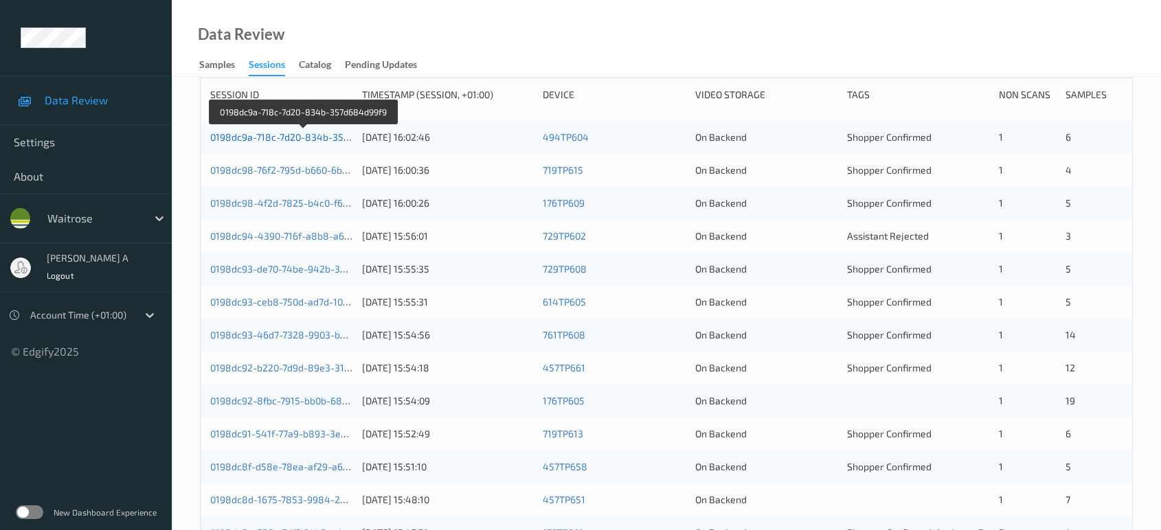
click at [289, 137] on link "0198dc9a-718c-7d20-834b-357d684d99f9" at bounding box center [303, 137] width 187 height 12
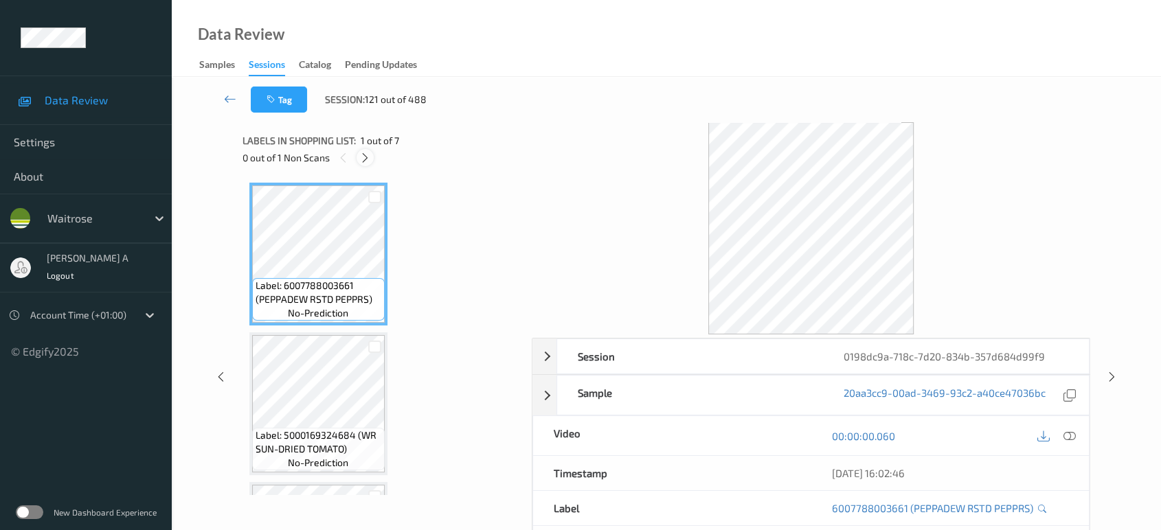
click at [368, 157] on icon at bounding box center [365, 158] width 12 height 12
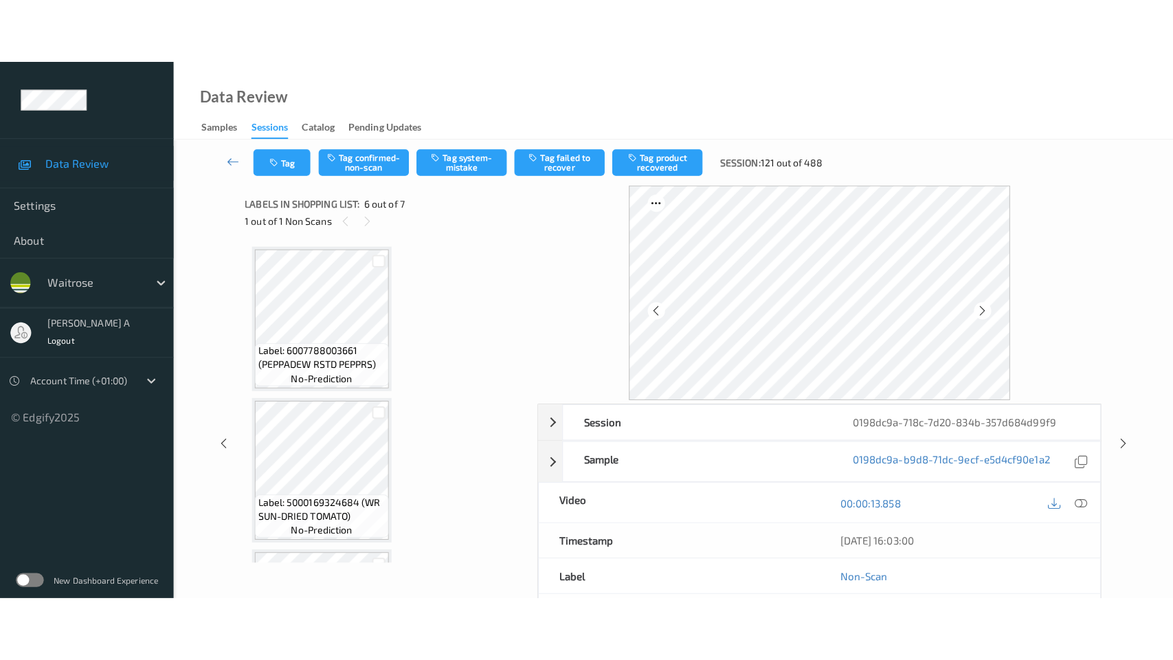
scroll to position [603, 0]
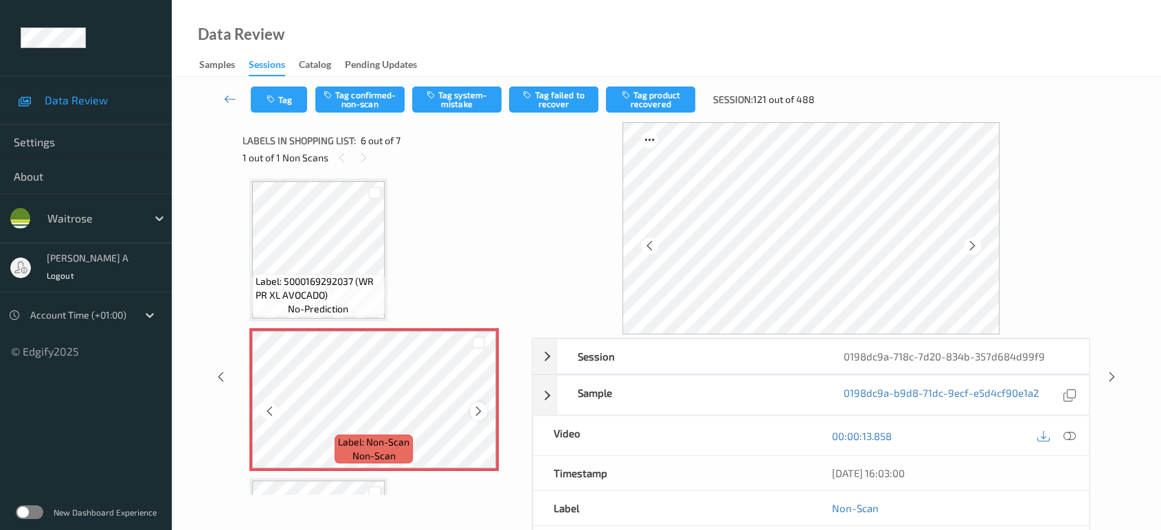
click at [478, 409] on icon at bounding box center [479, 411] width 12 height 12
click at [471, 405] on div at bounding box center [478, 411] width 17 height 17
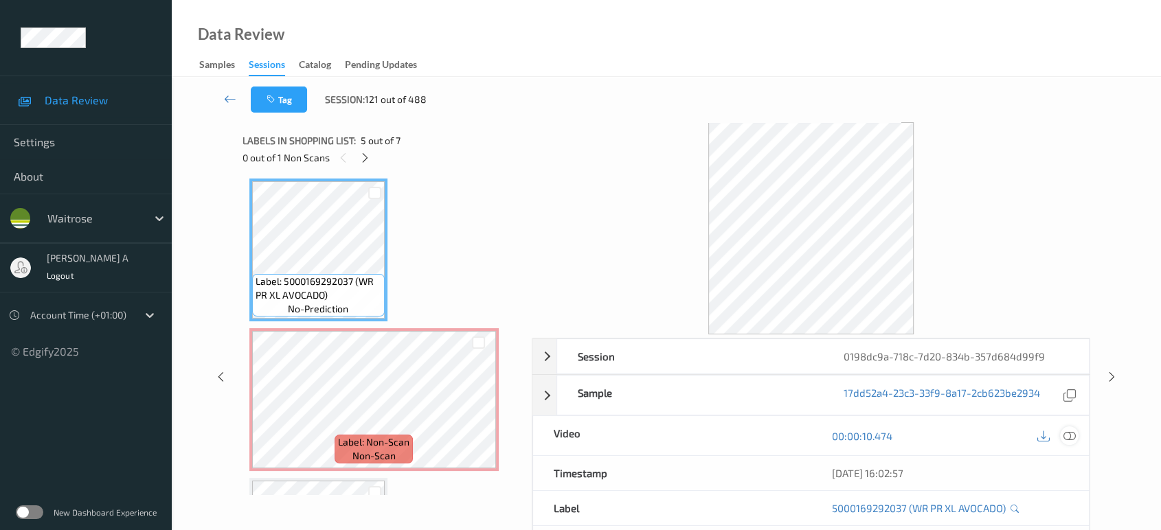
click at [1072, 435] on icon at bounding box center [1069, 436] width 12 height 12
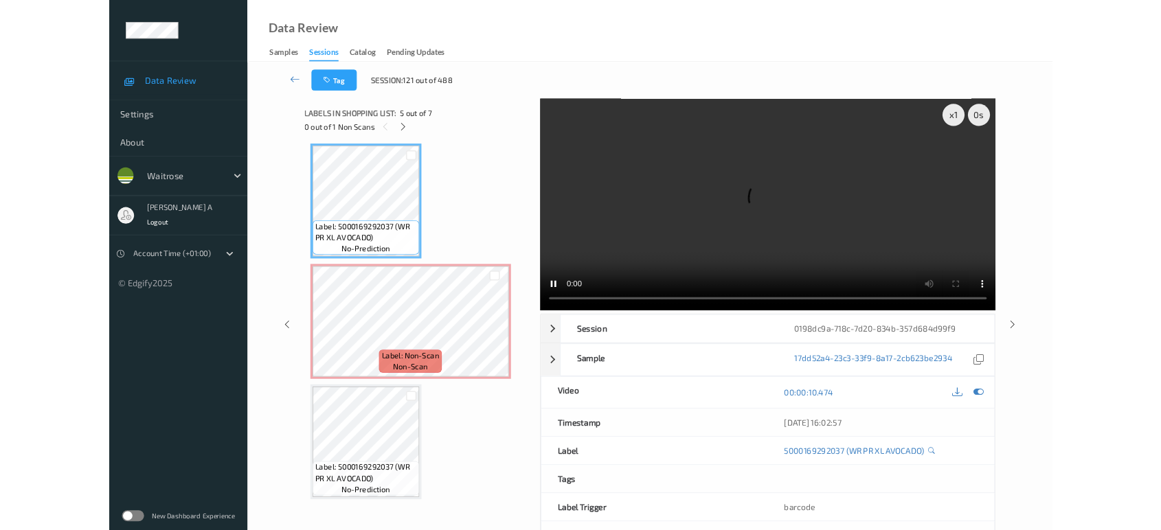
scroll to position [602, 0]
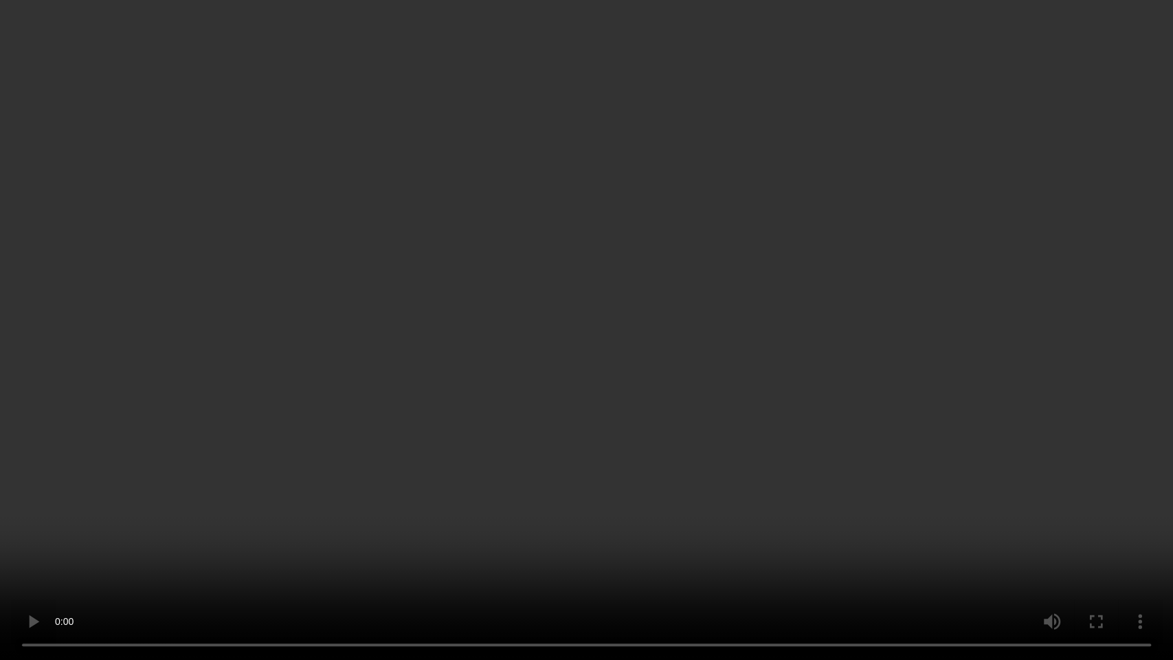
click at [837, 362] on video at bounding box center [586, 330] width 1173 height 660
drag, startPoint x: 624, startPoint y: 385, endPoint x: 648, endPoint y: 16, distance: 370.4
click at [623, 381] on video at bounding box center [586, 330] width 1173 height 660
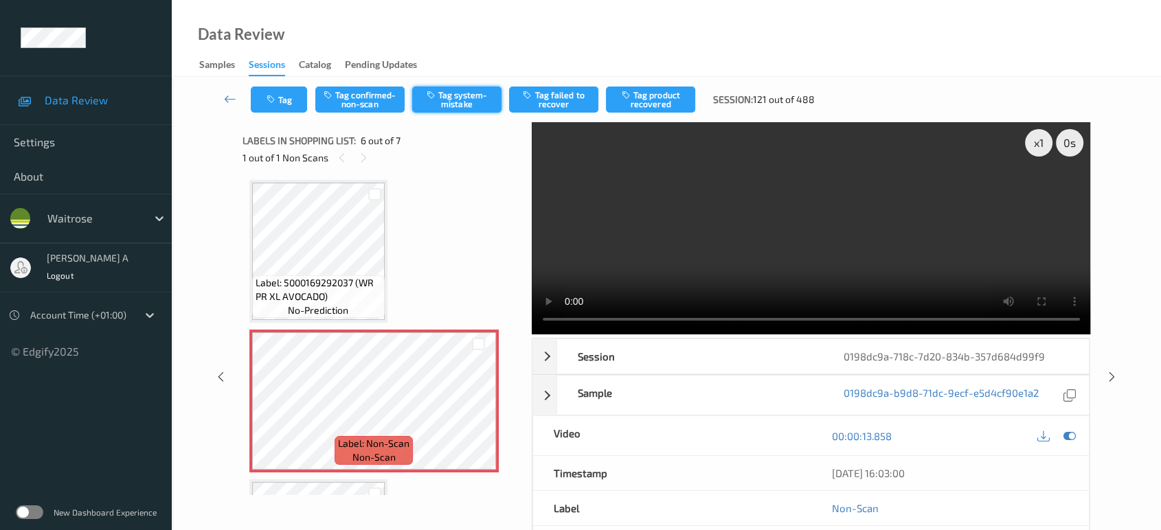
click at [469, 90] on button "Tag system-mistake" at bounding box center [456, 100] width 89 height 26
click at [292, 98] on button "Tag" at bounding box center [279, 100] width 56 height 26
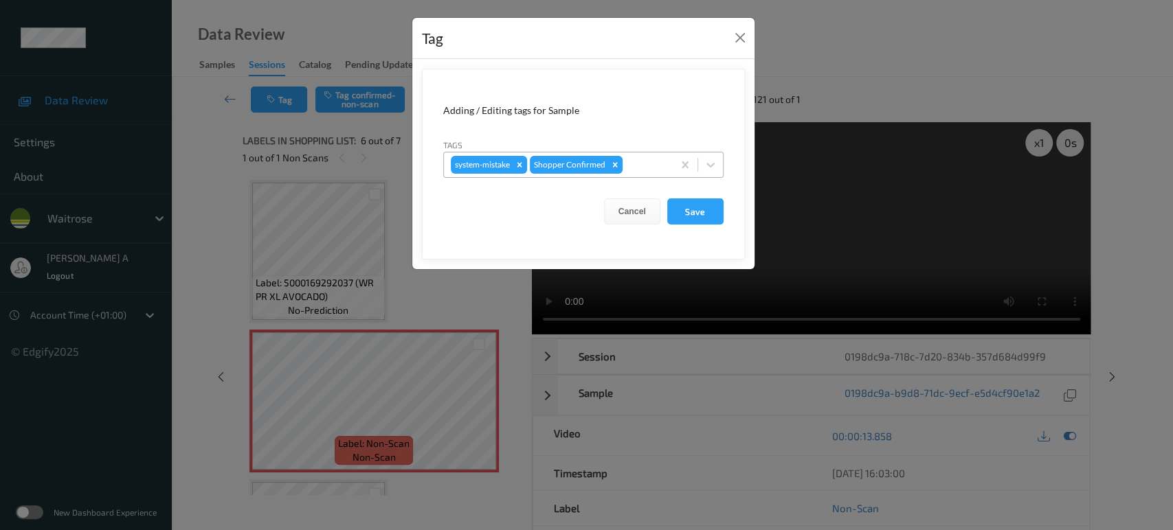
click at [651, 164] on div at bounding box center [645, 165] width 41 height 16
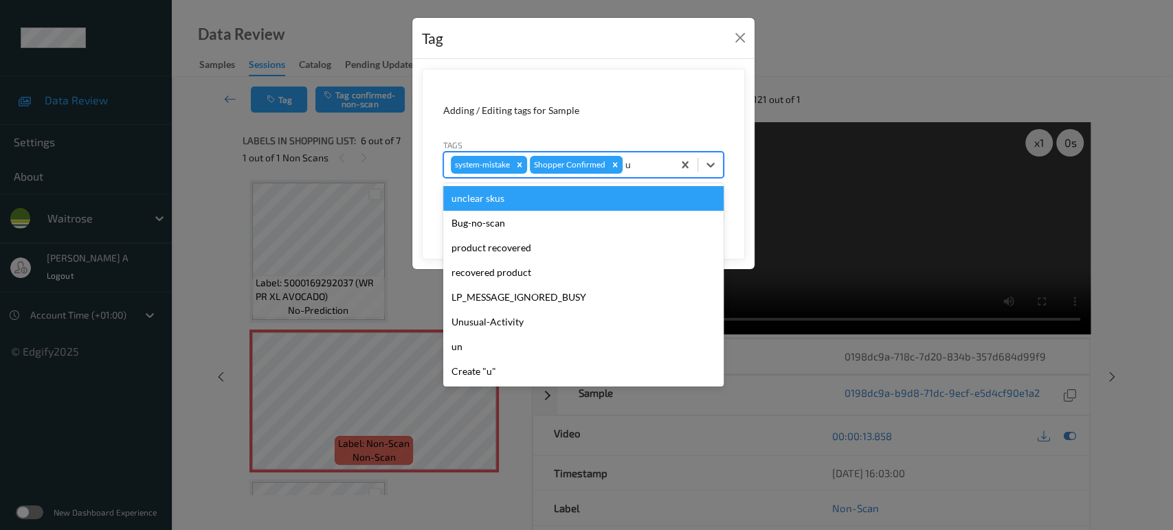
type input "un"
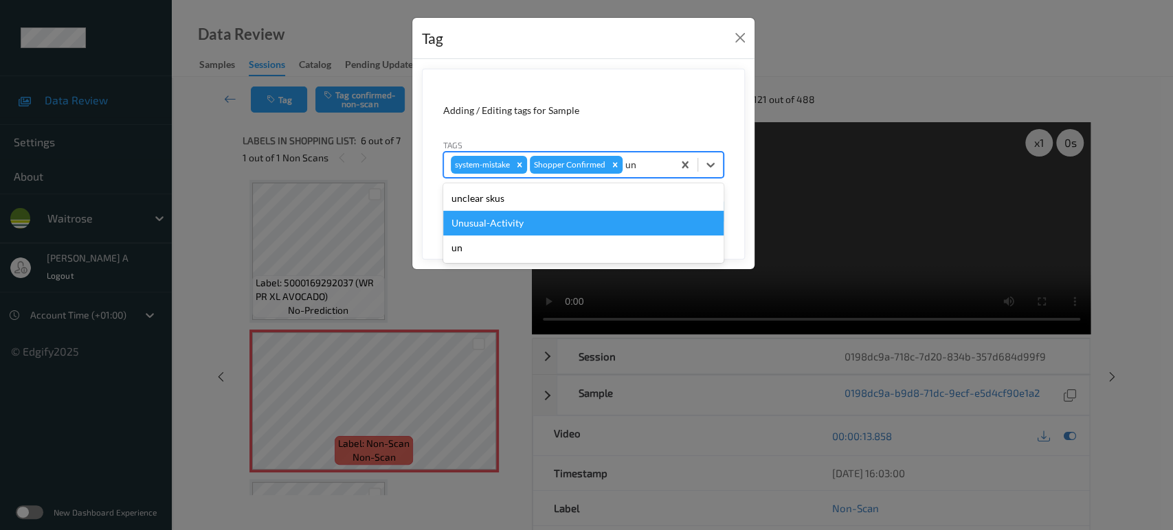
click at [530, 226] on div "Unusual-Activity" at bounding box center [583, 223] width 280 height 25
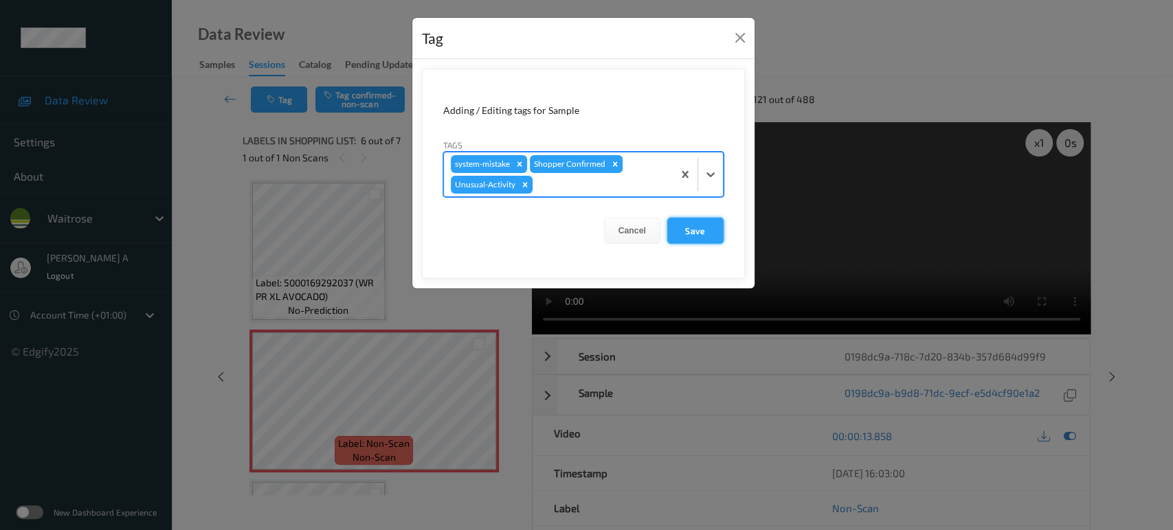
click at [710, 238] on button "Save" at bounding box center [695, 231] width 56 height 26
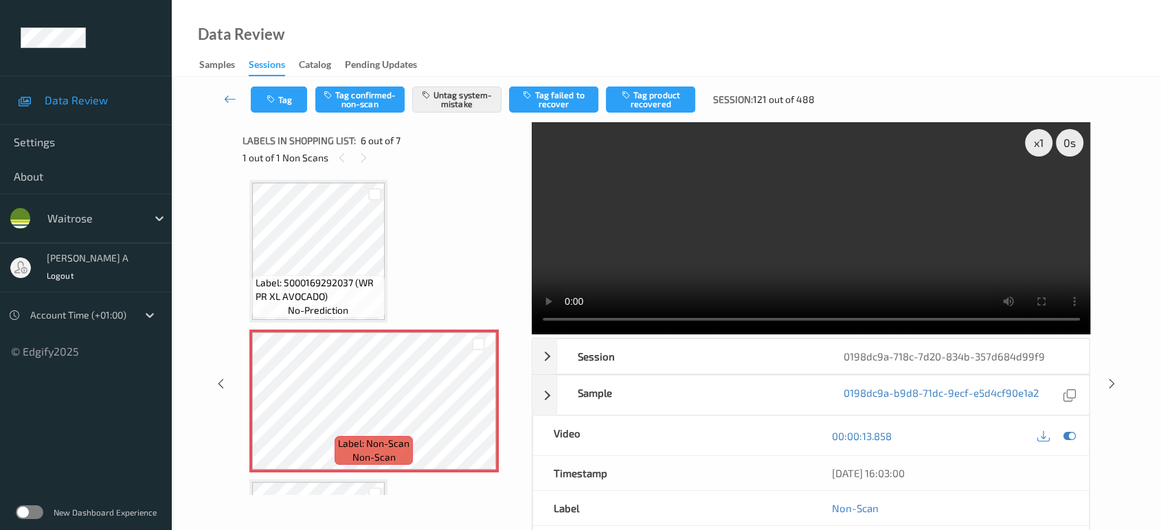
drag, startPoint x: 1116, startPoint y: 324, endPoint x: 822, endPoint y: 93, distance: 373.4
click at [1116, 378] on icon at bounding box center [1112, 384] width 12 height 12
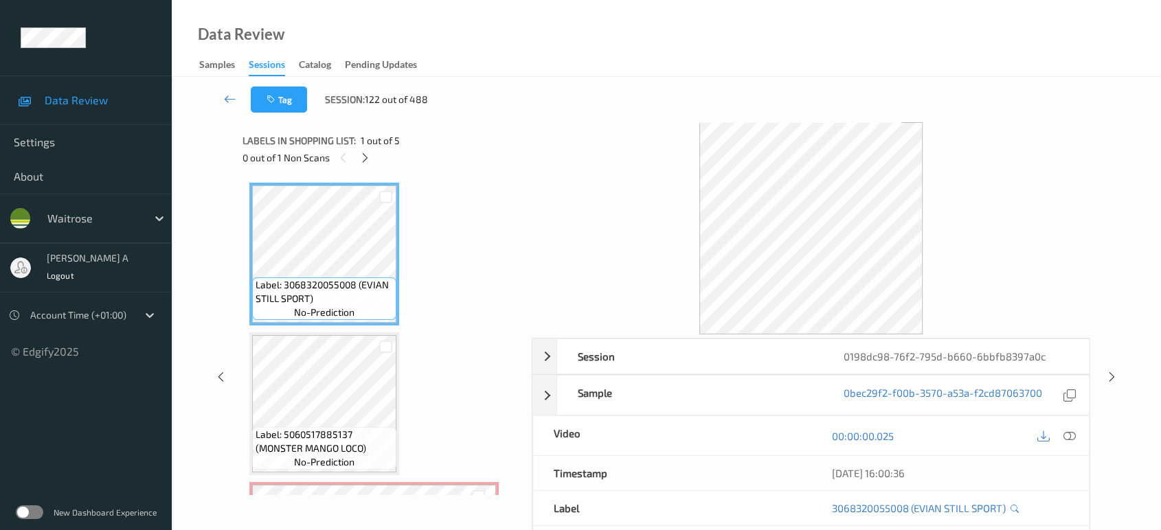
click at [374, 158] on div "0 out of 1 Non Scans" at bounding box center [383, 157] width 280 height 17
click at [364, 158] on icon at bounding box center [365, 158] width 12 height 12
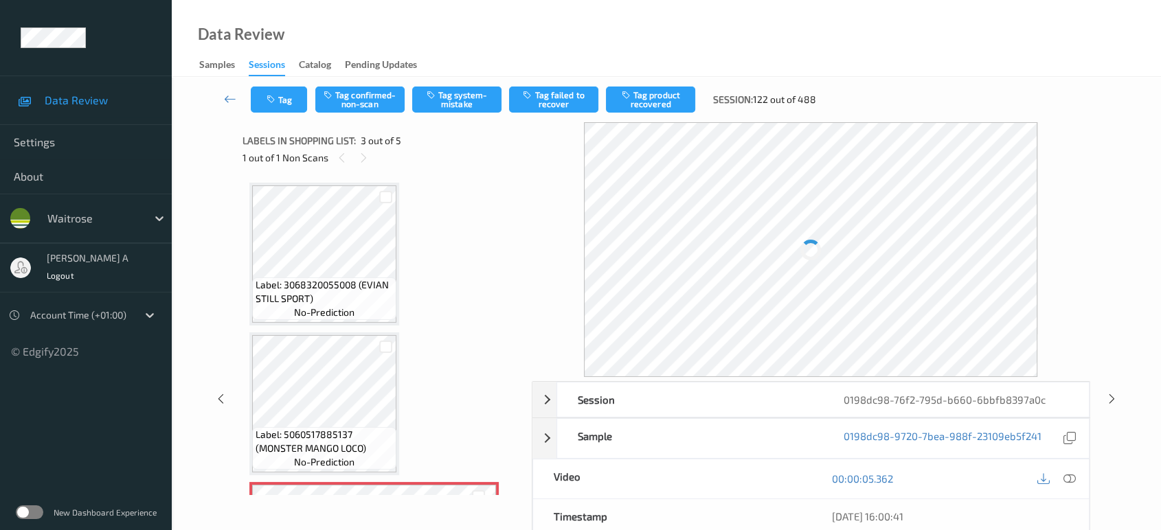
scroll to position [155, 0]
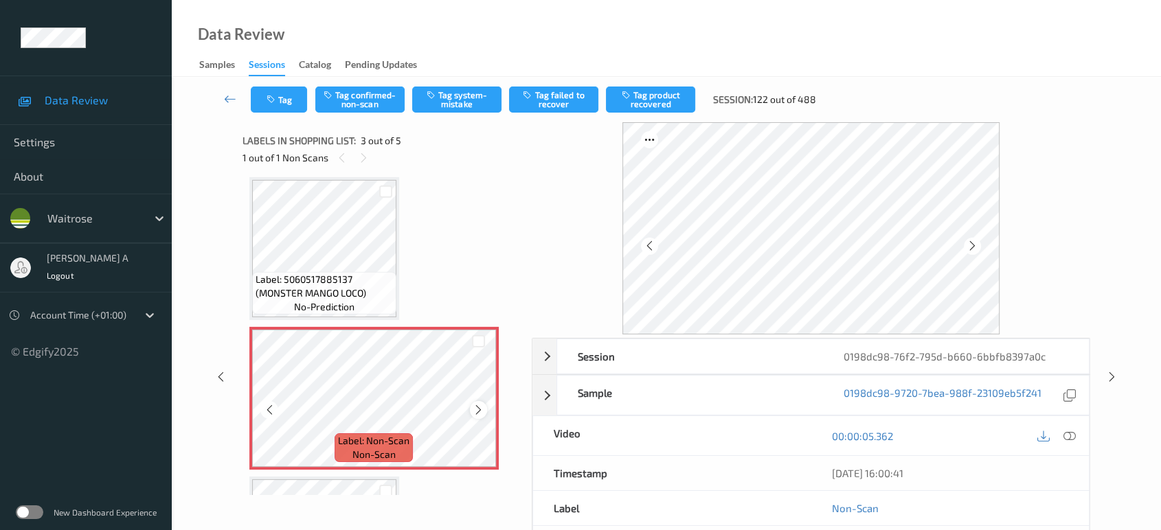
click at [484, 411] on icon at bounding box center [479, 410] width 12 height 12
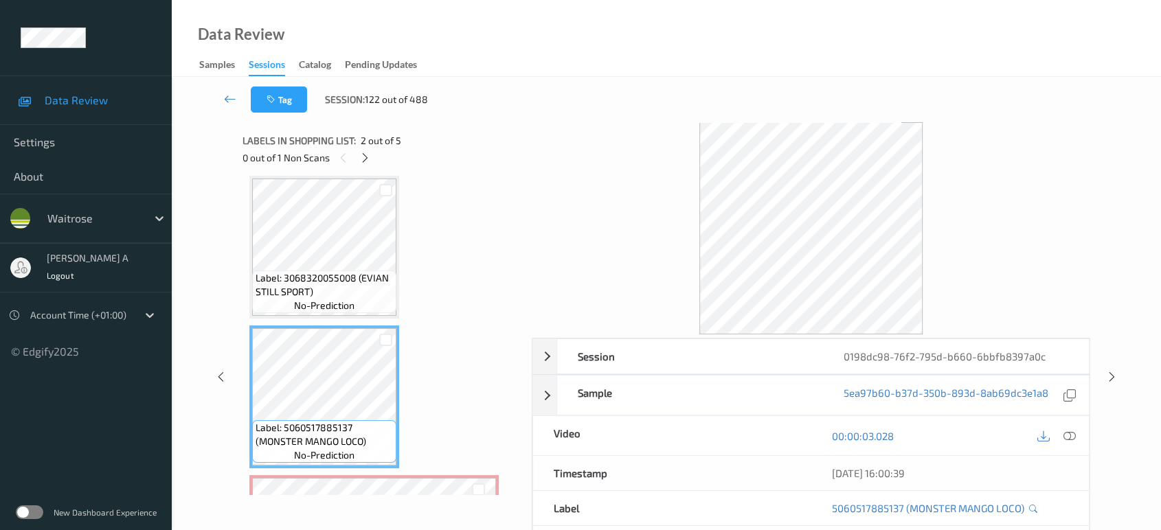
scroll to position [0, 0]
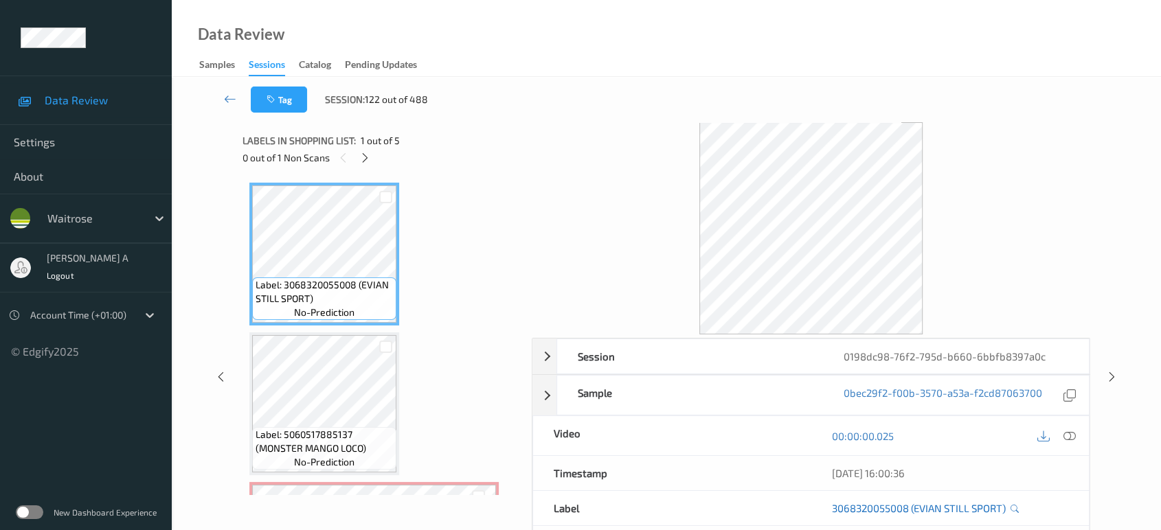
drag, startPoint x: 1067, startPoint y: 433, endPoint x: 1000, endPoint y: 398, distance: 75.6
click at [1067, 433] on icon at bounding box center [1069, 436] width 12 height 12
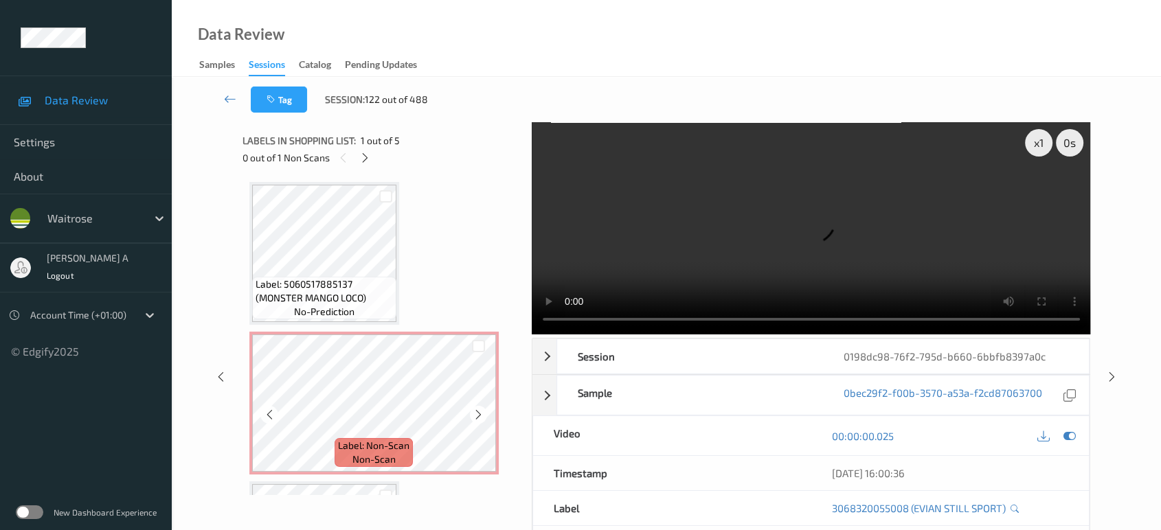
scroll to position [153, 0]
click at [478, 408] on icon at bounding box center [479, 413] width 12 height 12
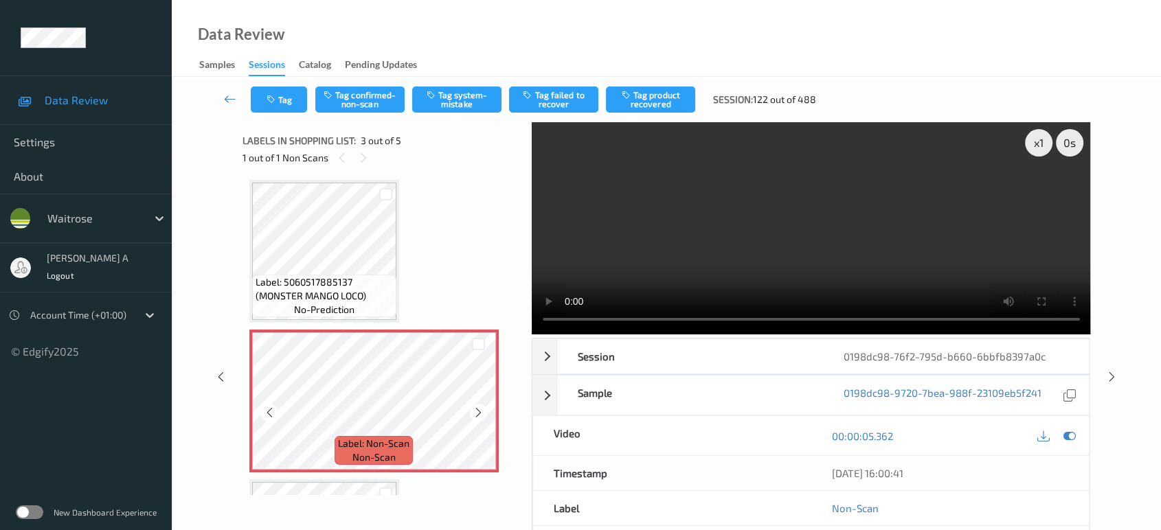
click at [478, 408] on icon at bounding box center [479, 413] width 12 height 12
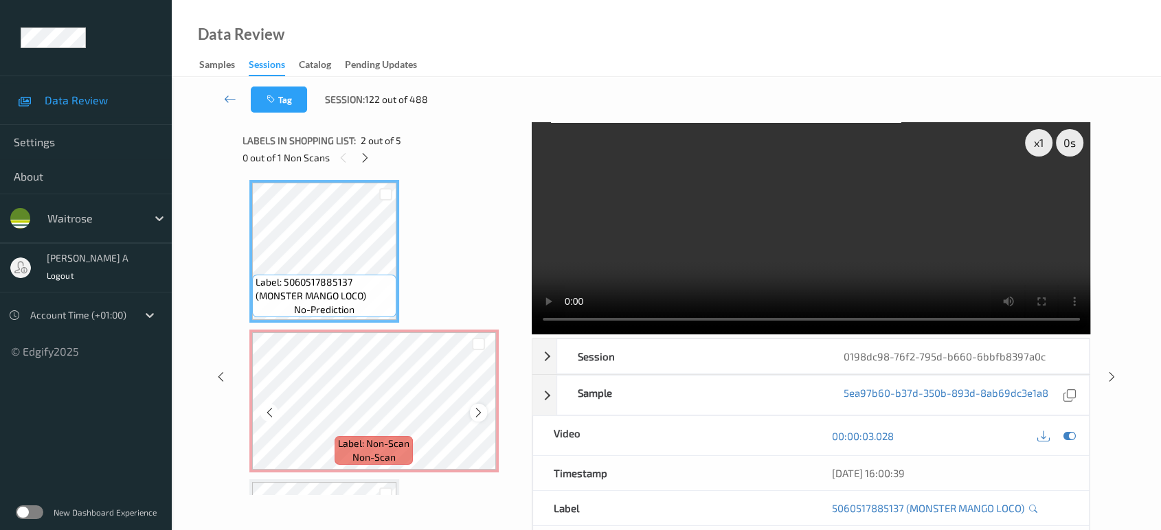
click at [481, 409] on icon at bounding box center [479, 413] width 12 height 12
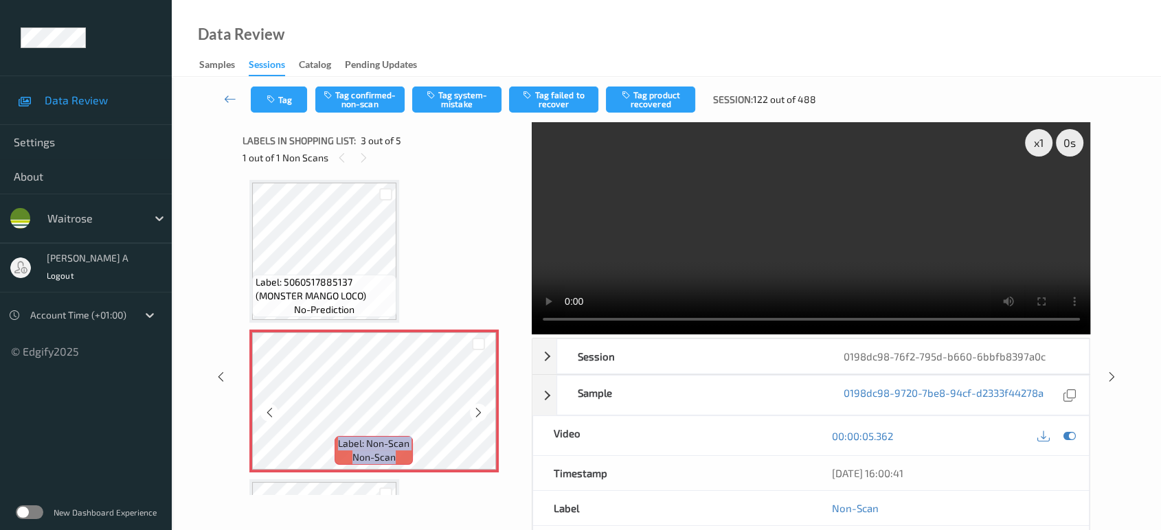
click at [481, 409] on icon at bounding box center [479, 413] width 12 height 12
click at [452, 103] on button "Tag system-mistake" at bounding box center [456, 100] width 89 height 26
click at [270, 97] on icon "button" at bounding box center [273, 100] width 12 height 10
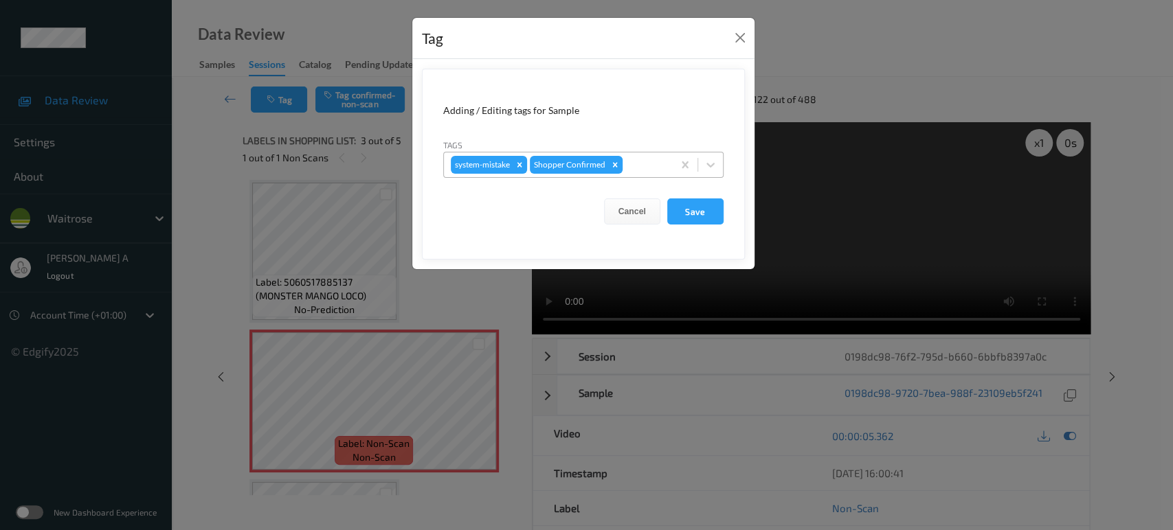
drag, startPoint x: 646, startPoint y: 163, endPoint x: 649, endPoint y: 154, distance: 9.3
click at [649, 163] on div at bounding box center [645, 165] width 41 height 16
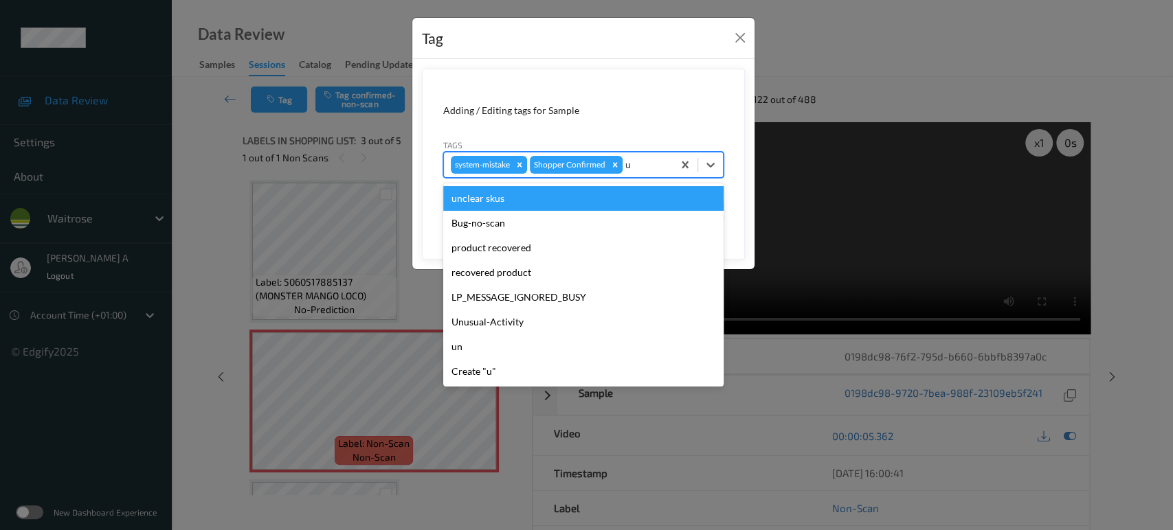
type input "un"
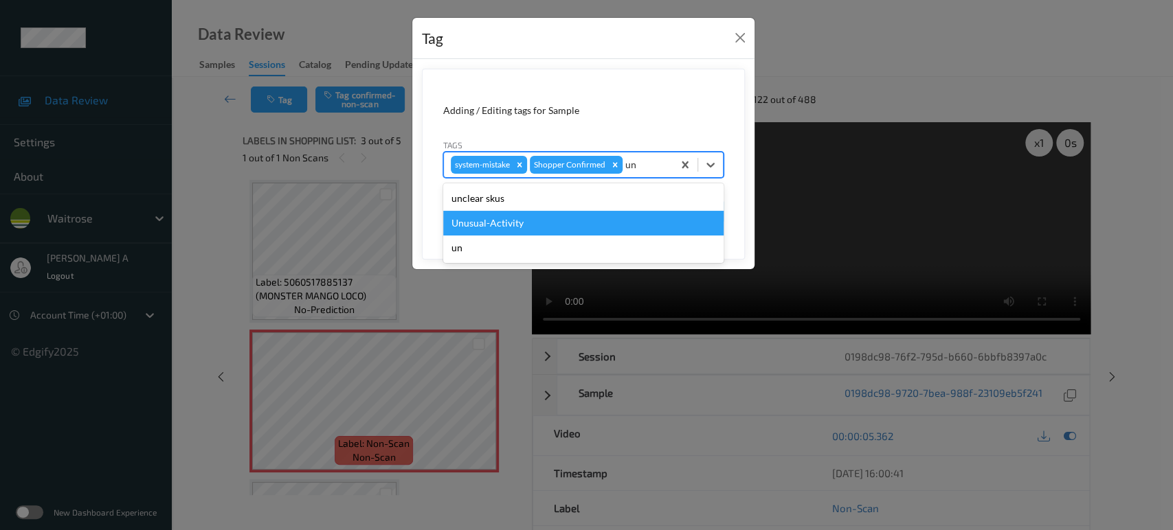
click at [533, 220] on div "Unusual-Activity" at bounding box center [583, 223] width 280 height 25
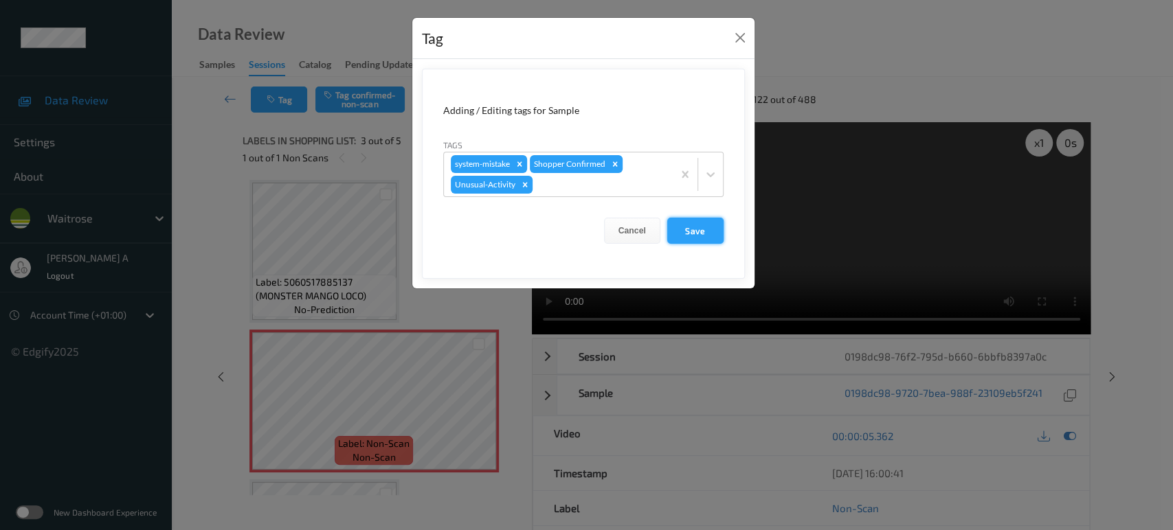
click at [693, 229] on button "Save" at bounding box center [695, 231] width 56 height 26
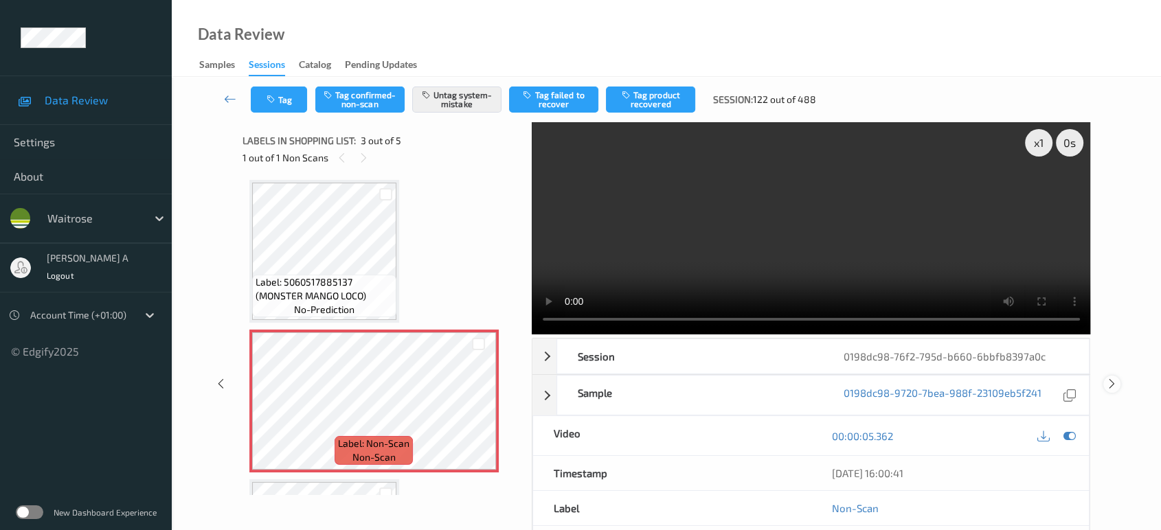
click at [1110, 378] on icon at bounding box center [1112, 384] width 12 height 12
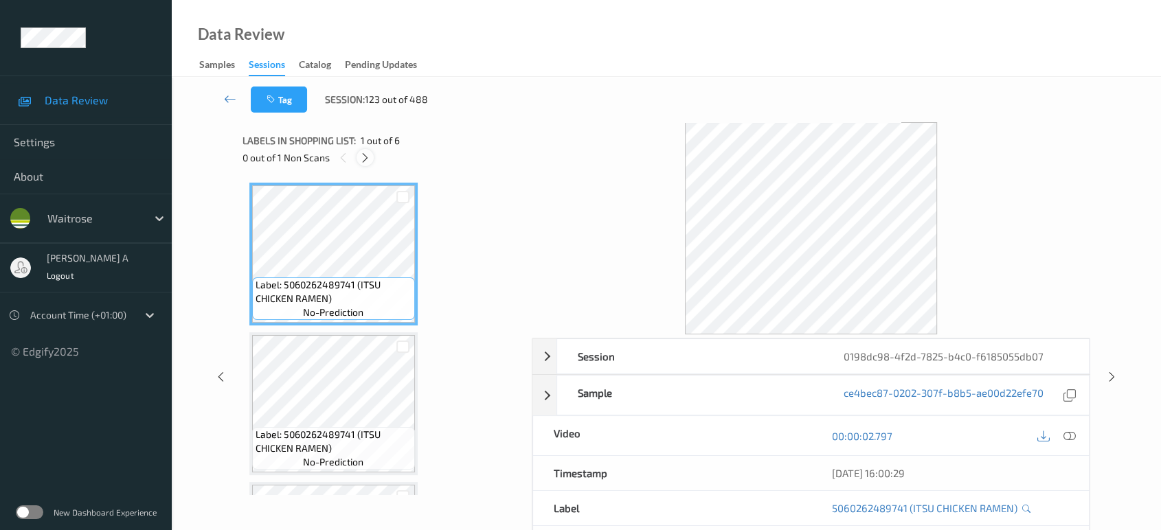
click at [365, 160] on icon at bounding box center [365, 158] width 12 height 12
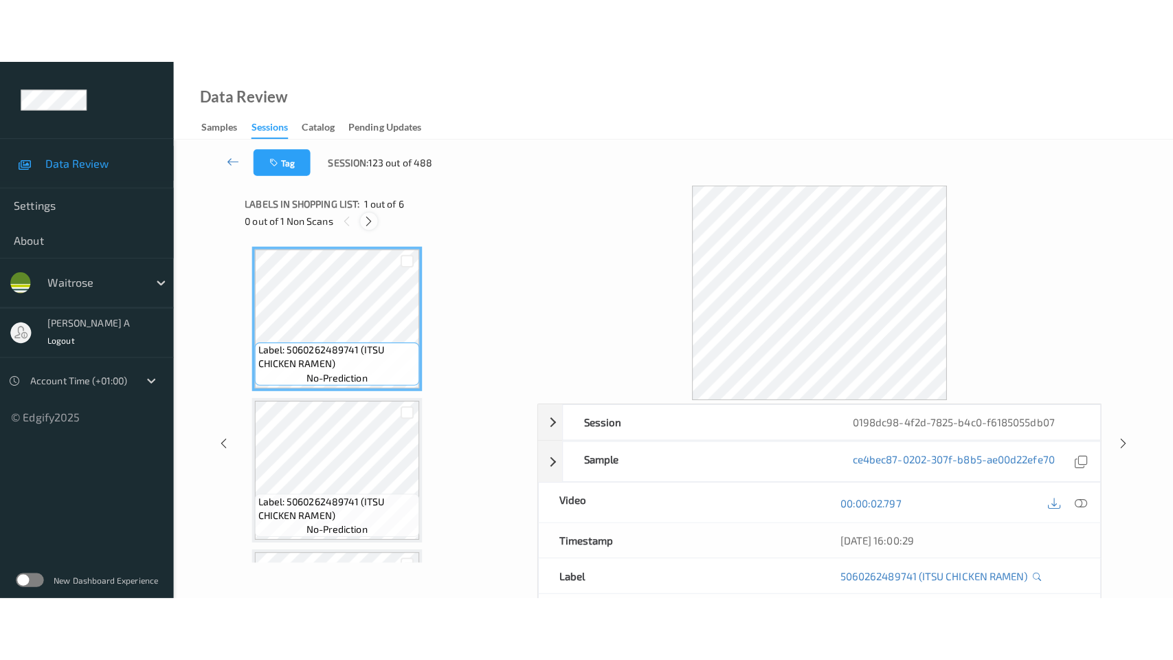
scroll to position [454, 0]
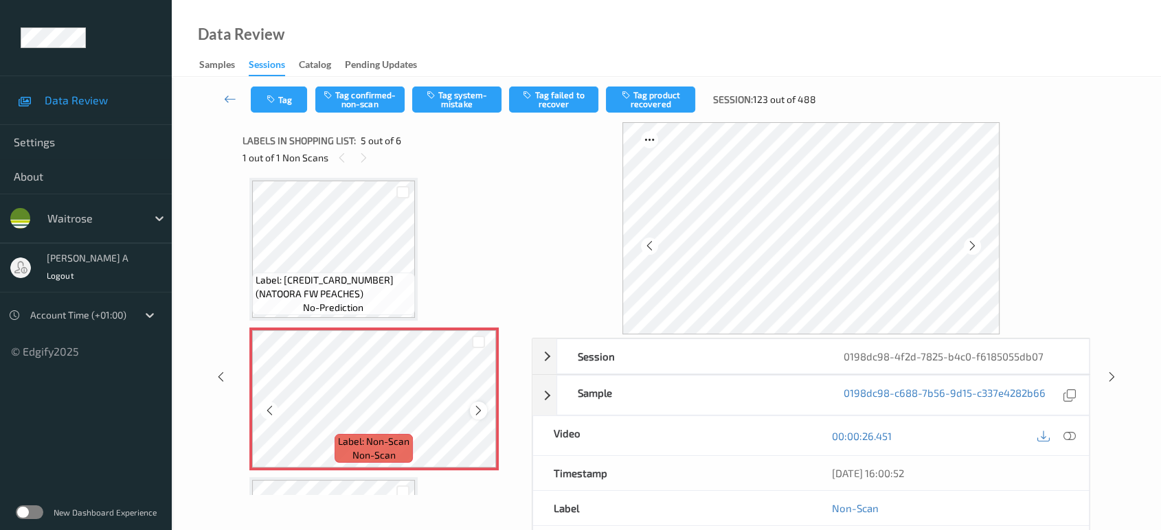
click at [484, 405] on div at bounding box center [478, 410] width 17 height 17
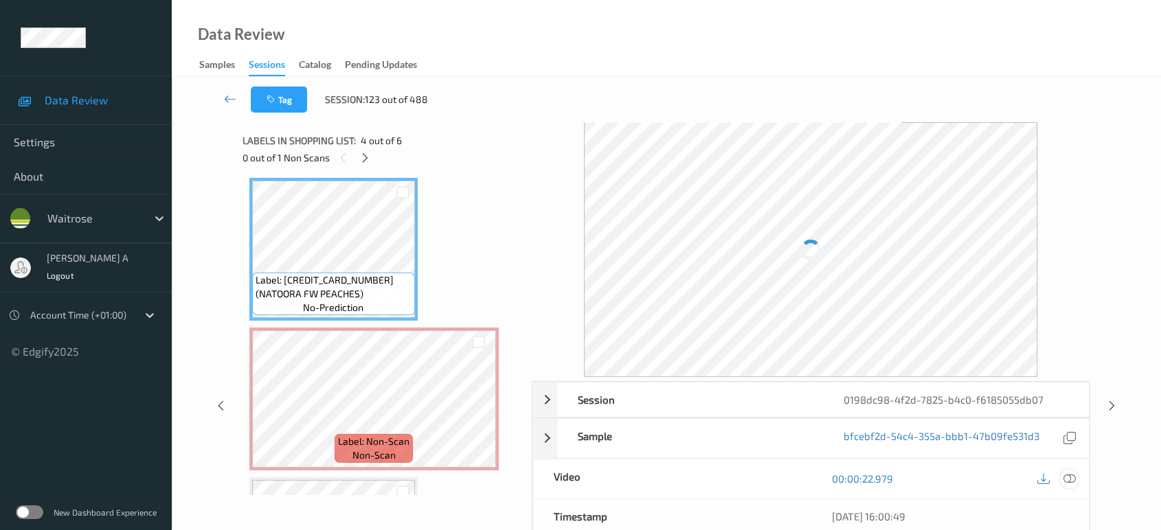
click at [1073, 474] on icon at bounding box center [1069, 479] width 12 height 12
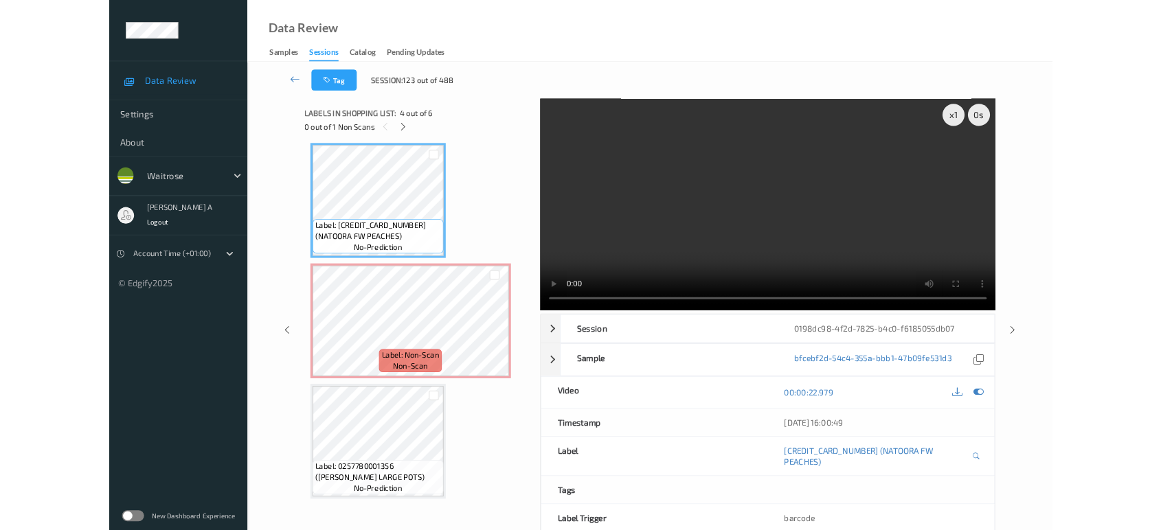
scroll to position [453, 0]
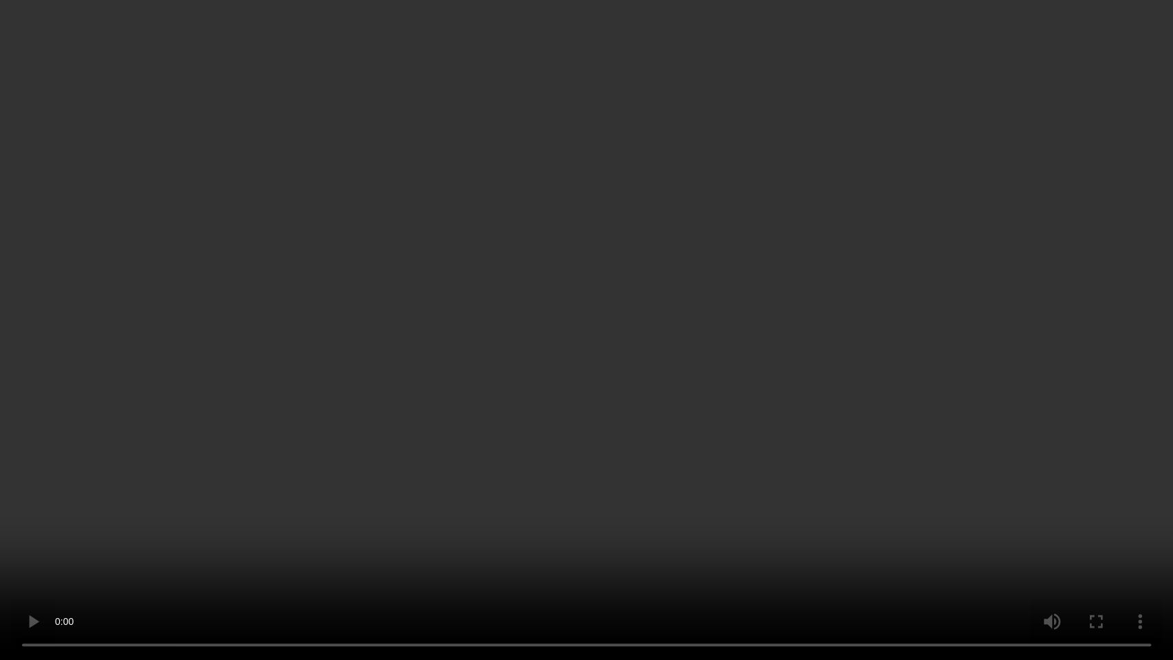
click at [581, 55] on video at bounding box center [586, 330] width 1173 height 660
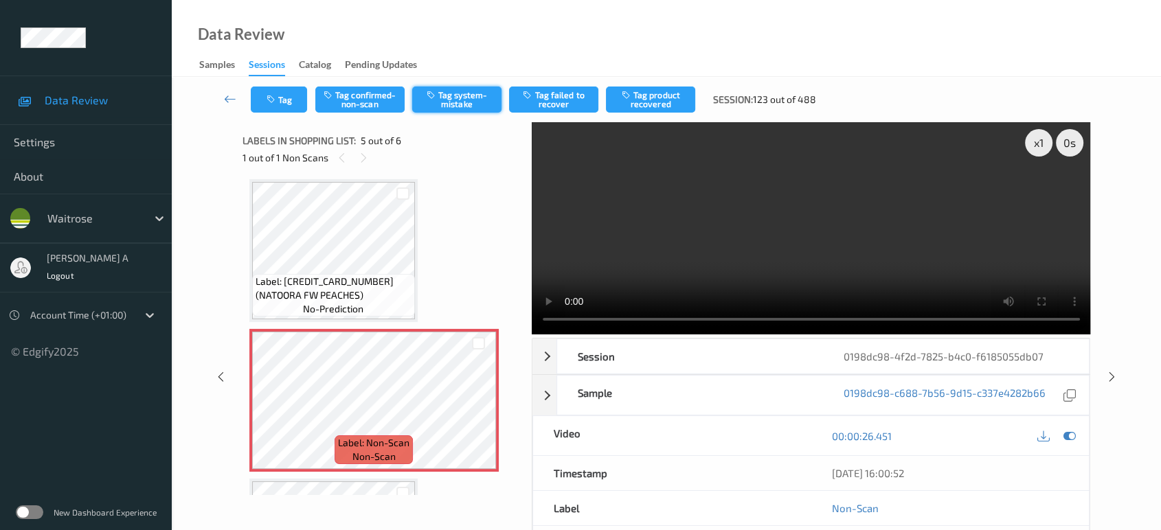
click at [458, 104] on button "Tag system-mistake" at bounding box center [456, 100] width 89 height 26
click at [1108, 371] on icon at bounding box center [1112, 377] width 12 height 12
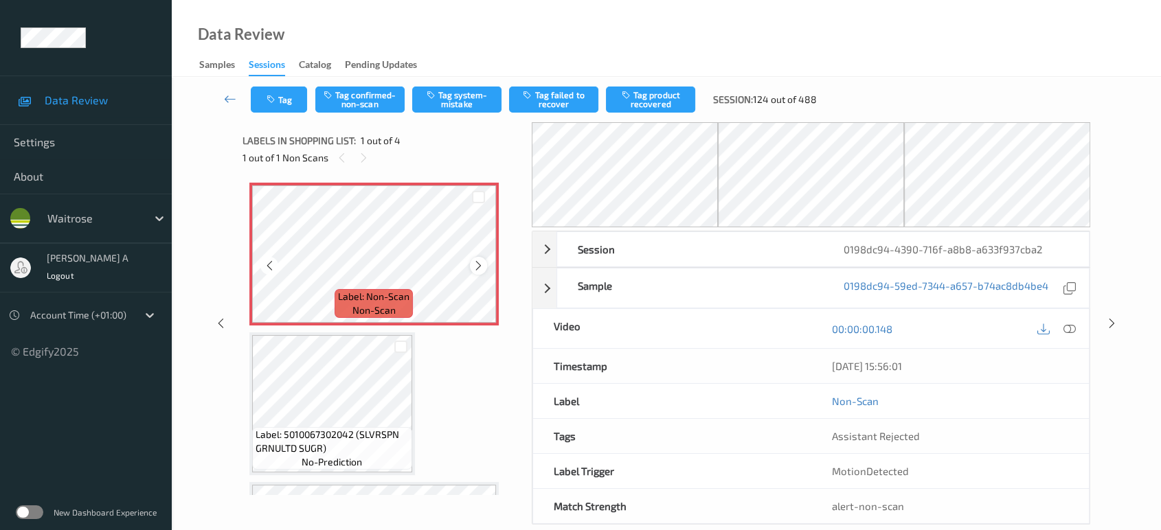
click at [478, 268] on icon at bounding box center [479, 266] width 12 height 12
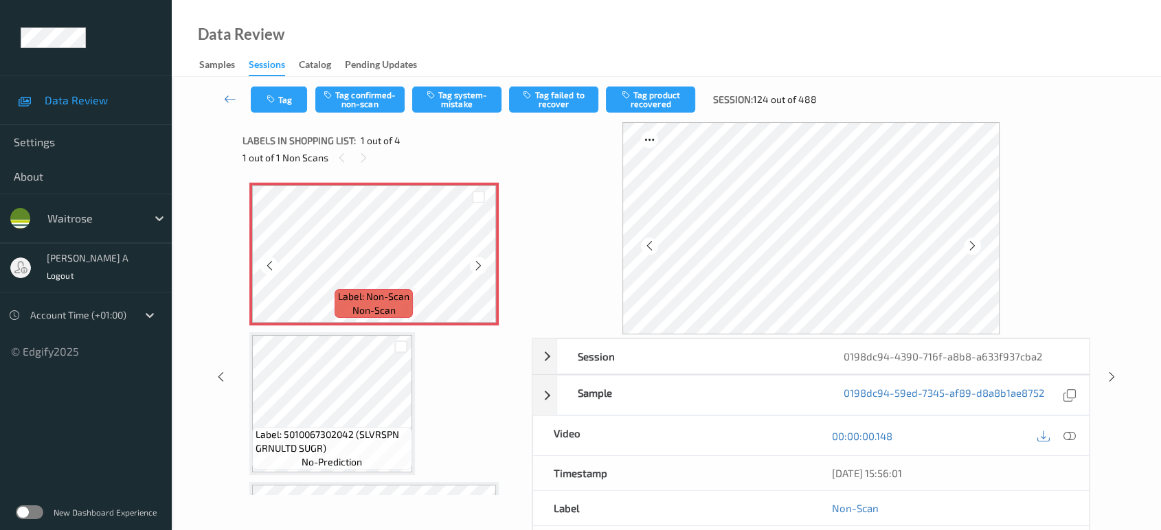
click at [478, 268] on icon at bounding box center [479, 266] width 12 height 12
click at [1067, 433] on icon at bounding box center [1069, 436] width 12 height 12
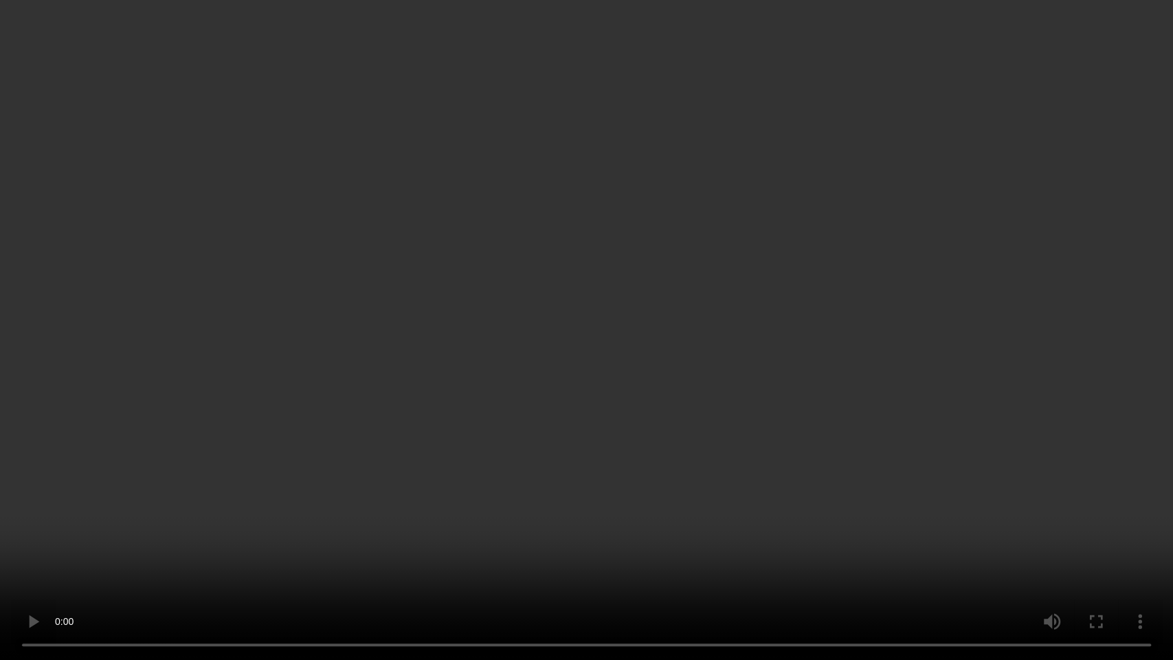
click at [627, 416] on video at bounding box center [586, 330] width 1173 height 660
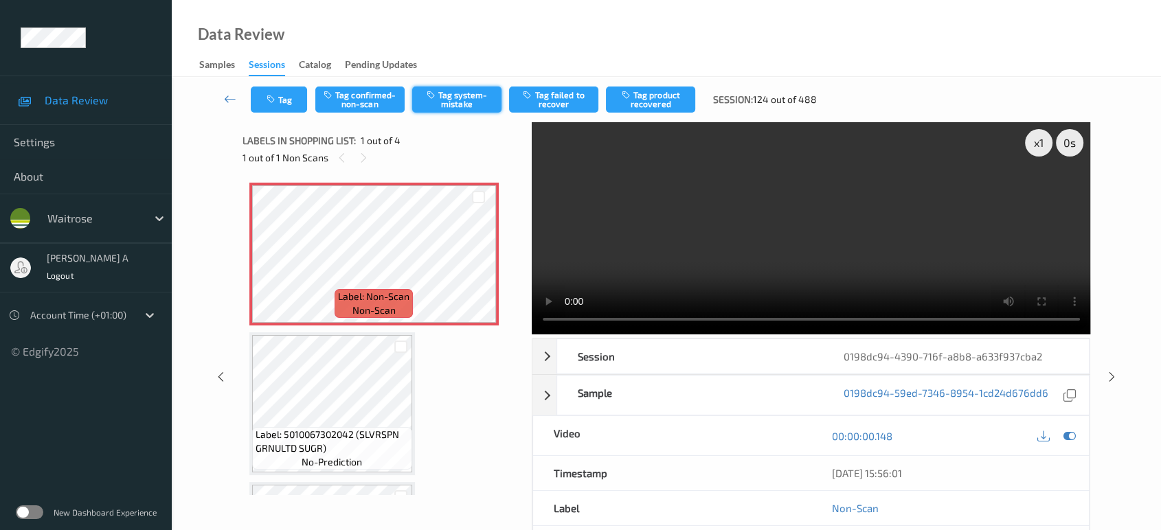
click at [434, 95] on icon "button" at bounding box center [433, 95] width 12 height 10
click at [258, 100] on button "Tag" at bounding box center [279, 100] width 56 height 26
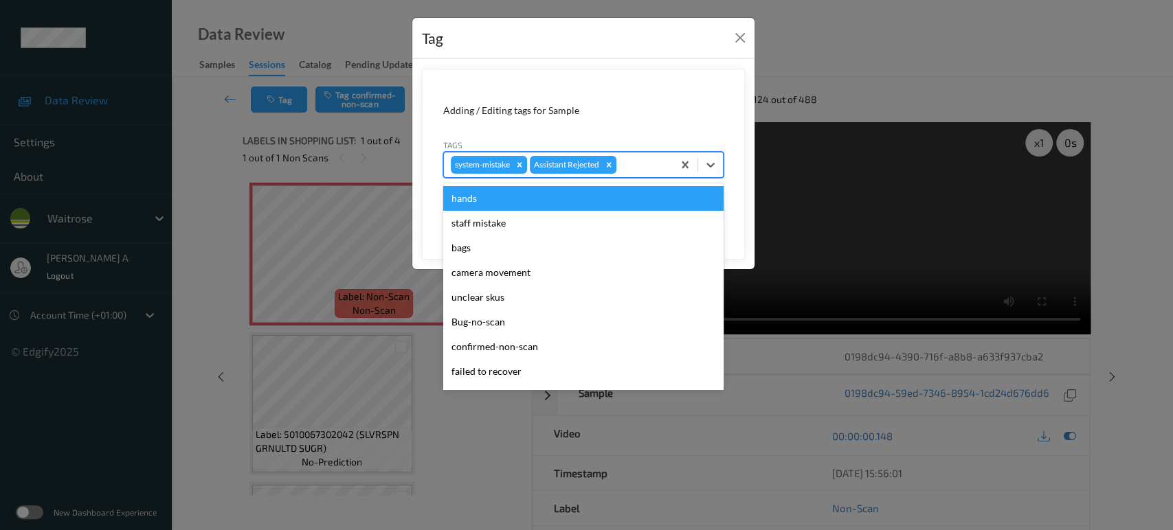
click at [645, 164] on div at bounding box center [642, 165] width 47 height 16
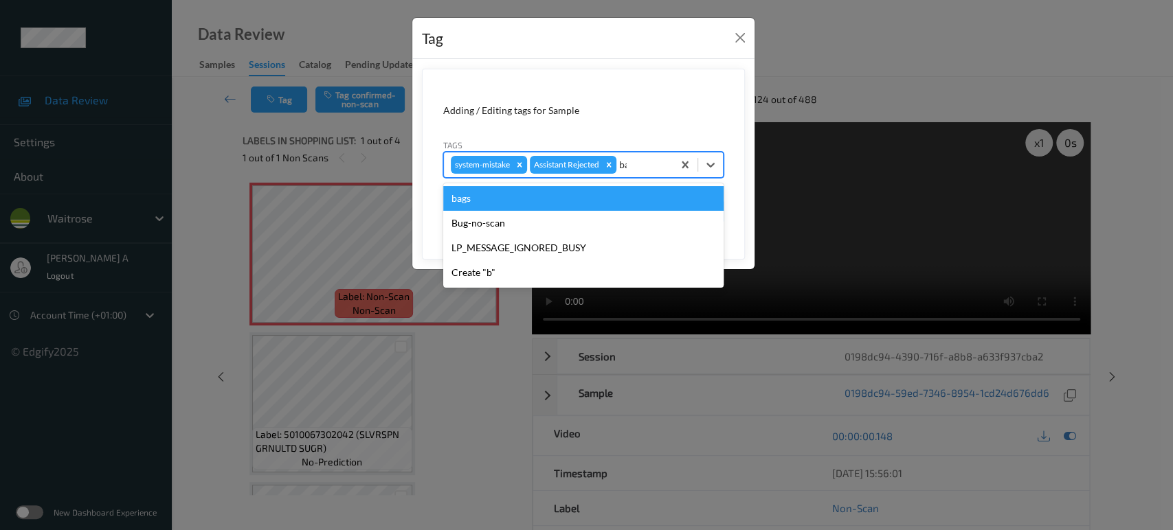
type input "bag"
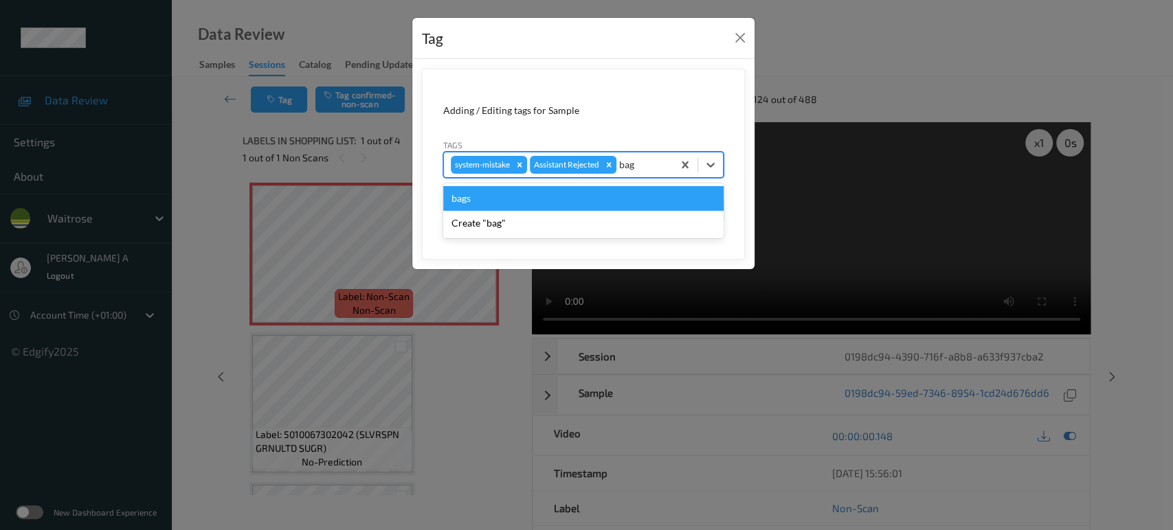
click at [635, 197] on div "bags" at bounding box center [583, 198] width 280 height 25
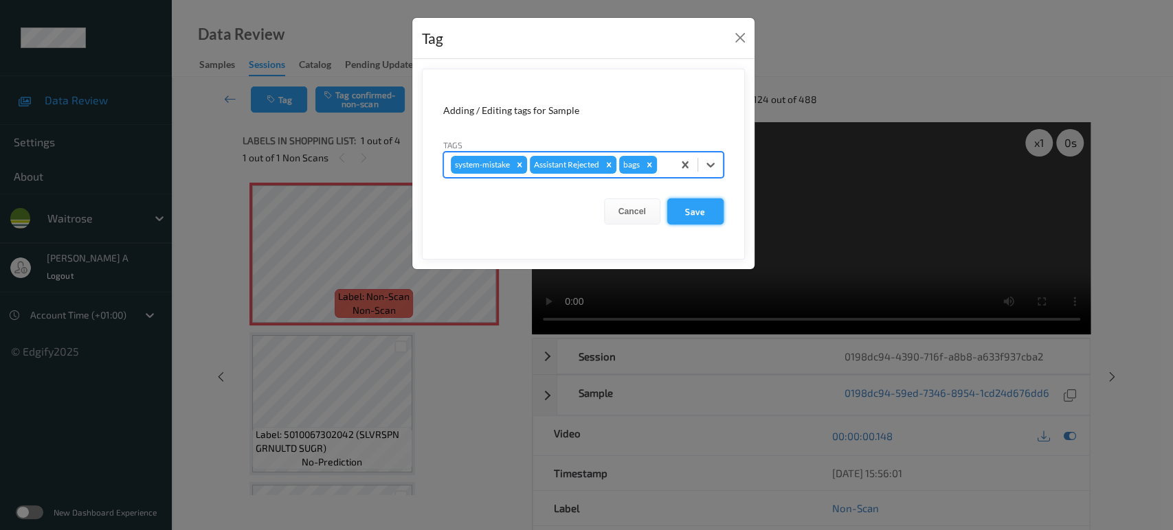
click at [689, 210] on button "Save" at bounding box center [695, 212] width 56 height 26
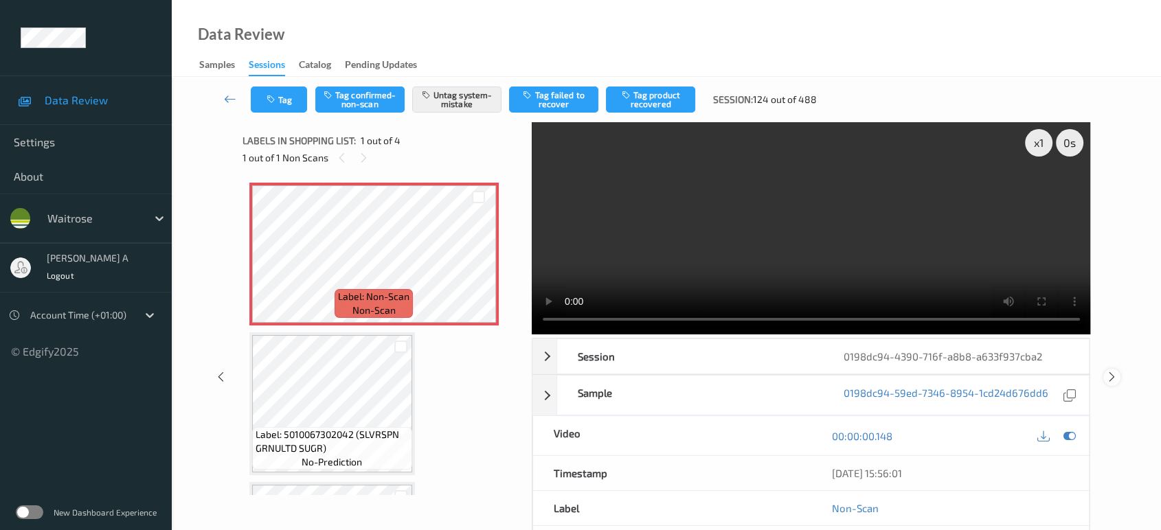
click at [1111, 371] on icon at bounding box center [1112, 377] width 12 height 12
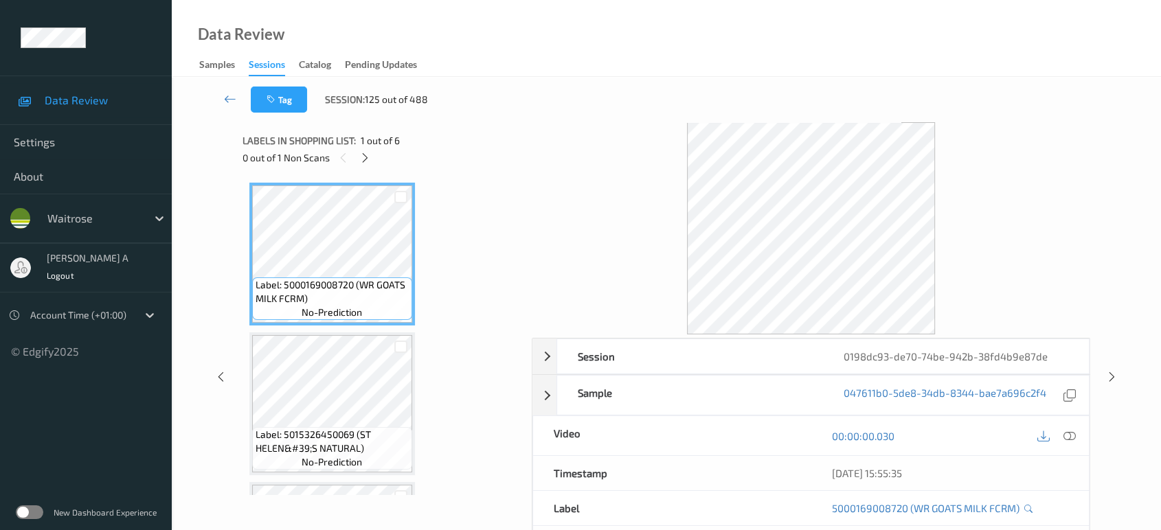
drag, startPoint x: 365, startPoint y: 162, endPoint x: 367, endPoint y: 171, distance: 9.0
click at [365, 162] on icon at bounding box center [365, 158] width 12 height 12
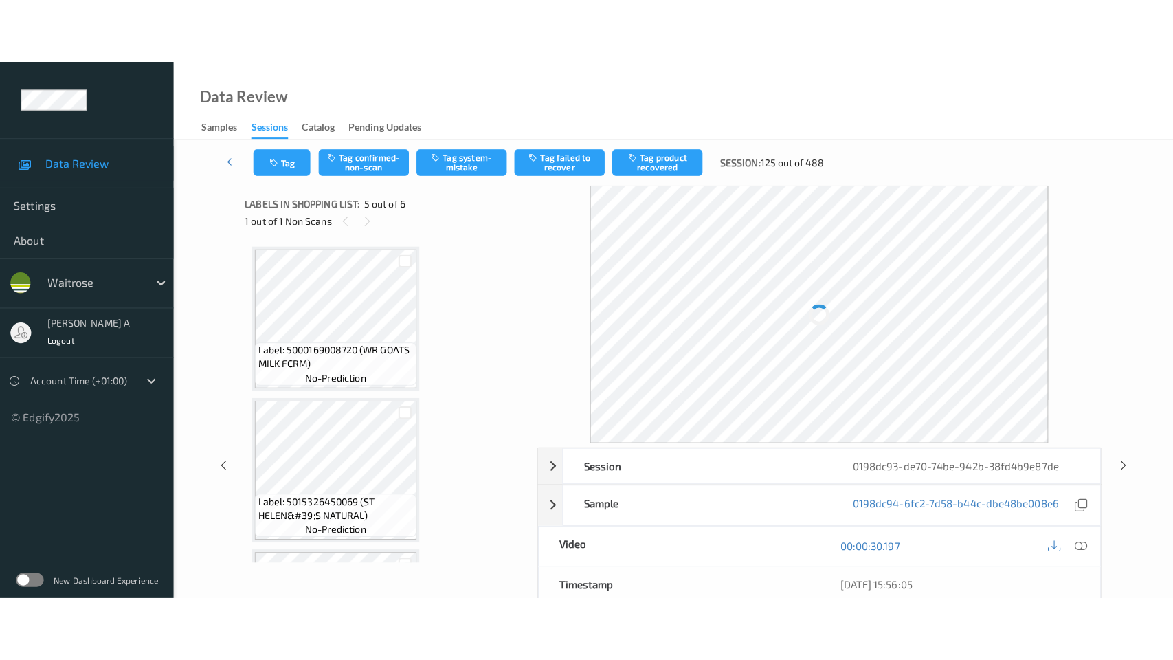
scroll to position [454, 0]
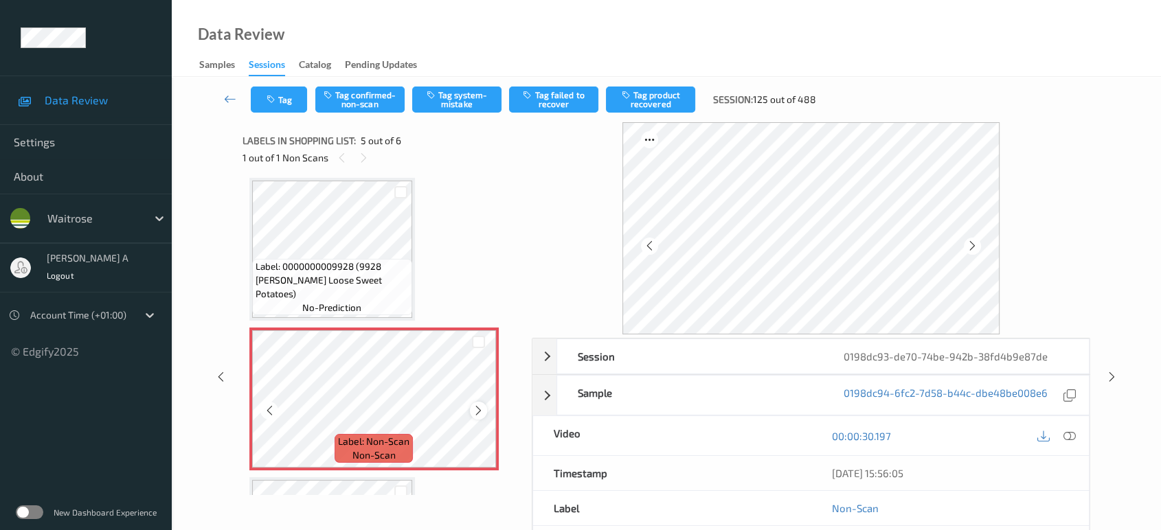
click at [478, 405] on icon at bounding box center [479, 411] width 12 height 12
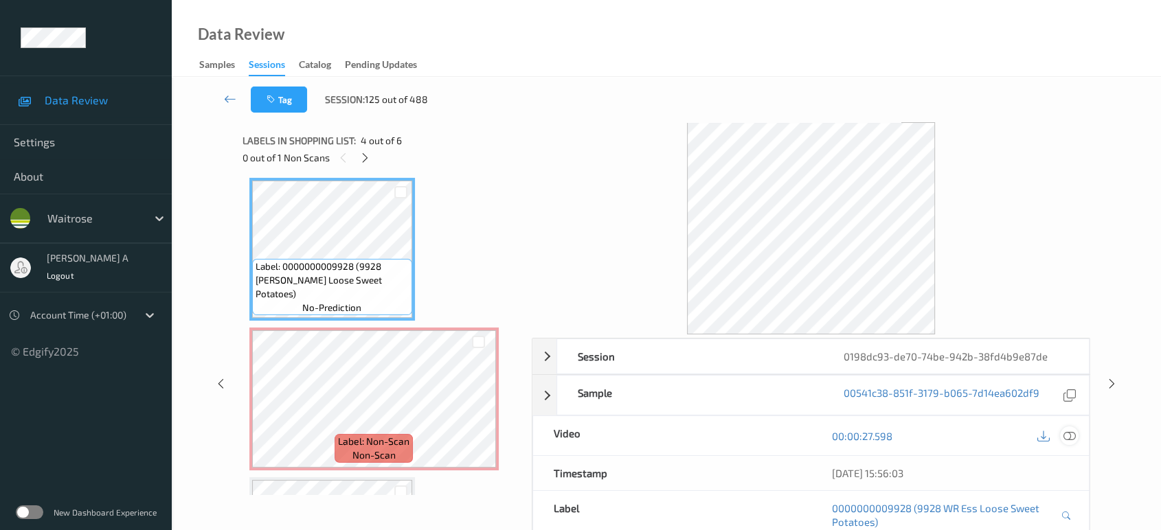
click at [1076, 437] on div at bounding box center [1069, 436] width 19 height 19
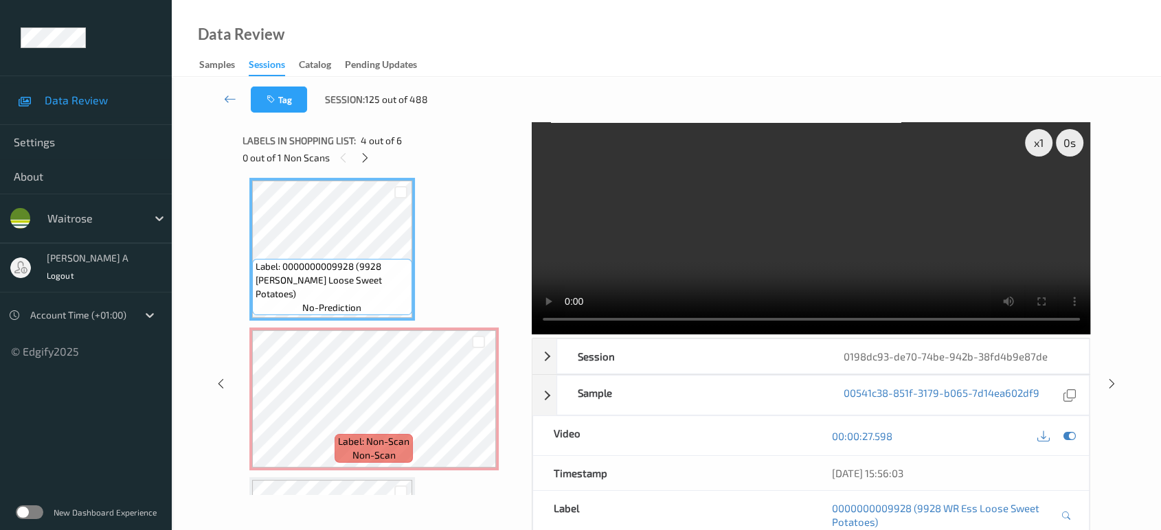
scroll to position [453, 0]
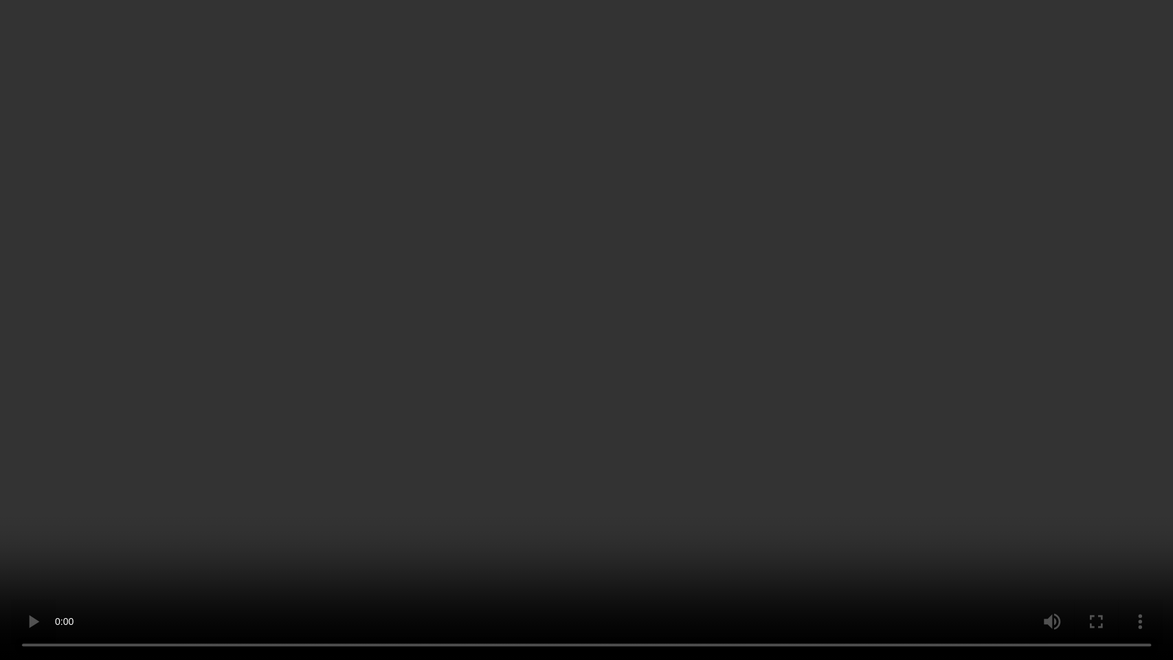
click at [636, 399] on video at bounding box center [586, 330] width 1173 height 660
click at [524, 452] on video at bounding box center [586, 330] width 1173 height 660
click at [572, 392] on video at bounding box center [586, 330] width 1173 height 660
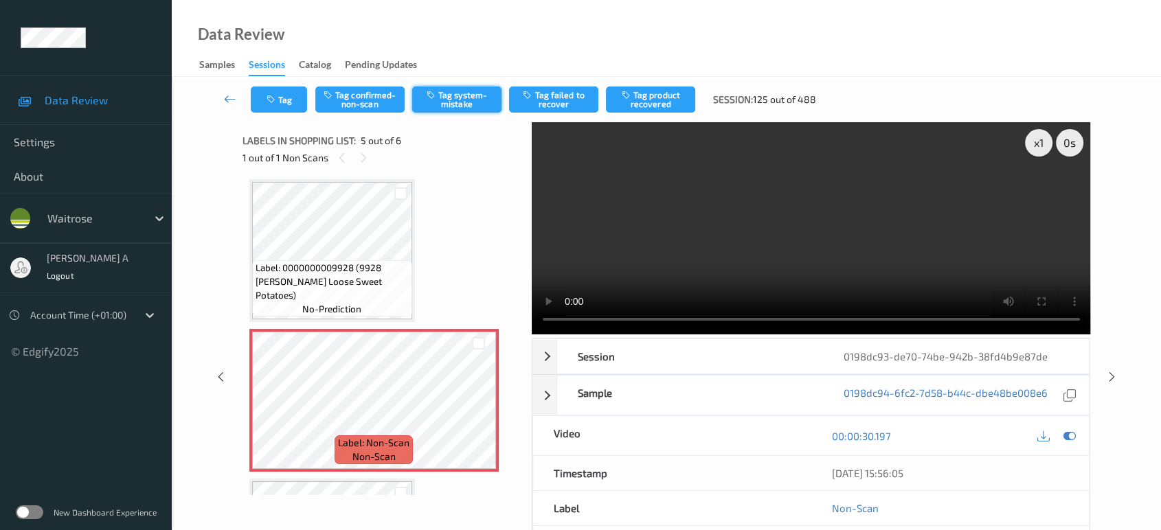
click at [465, 105] on button "Tag system-mistake" at bounding box center [456, 100] width 89 height 26
click at [289, 98] on button "Tag" at bounding box center [279, 100] width 56 height 26
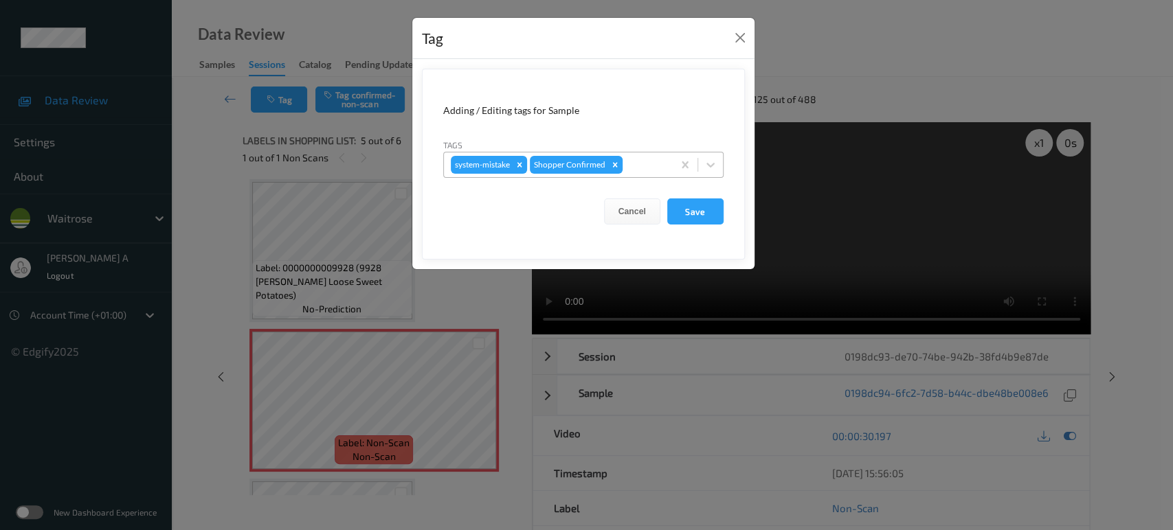
click at [636, 172] on div at bounding box center [645, 165] width 41 height 16
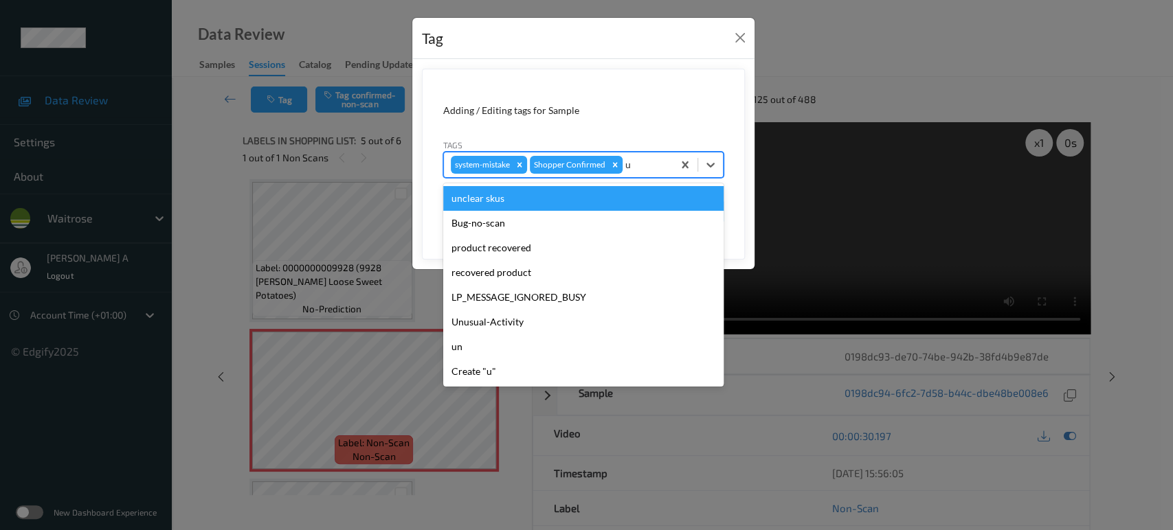
type input "un"
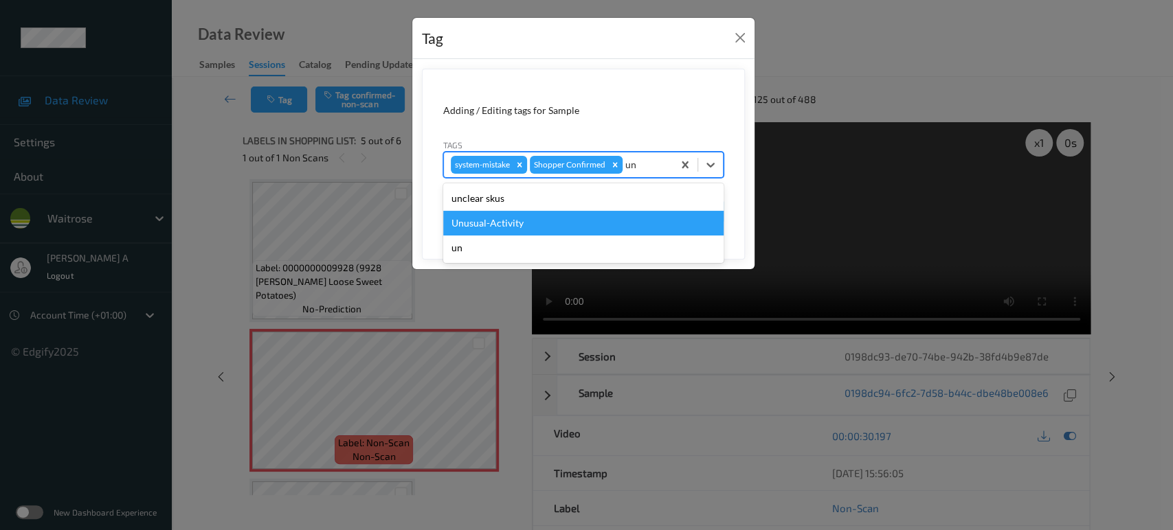
click at [546, 224] on div "Unusual-Activity" at bounding box center [583, 223] width 280 height 25
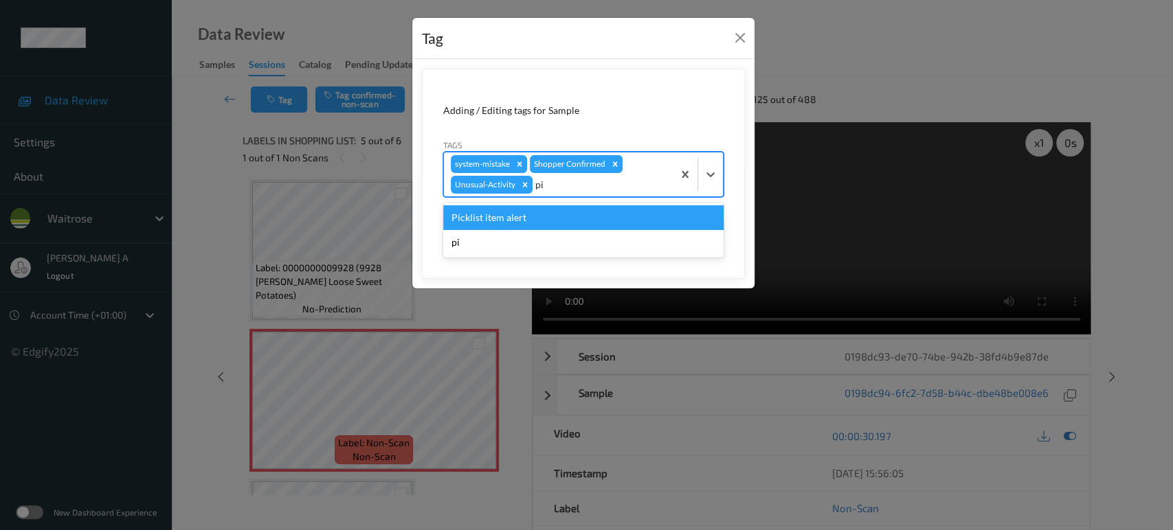
type input "pic"
click at [546, 224] on div "Picklist item alert" at bounding box center [583, 217] width 280 height 25
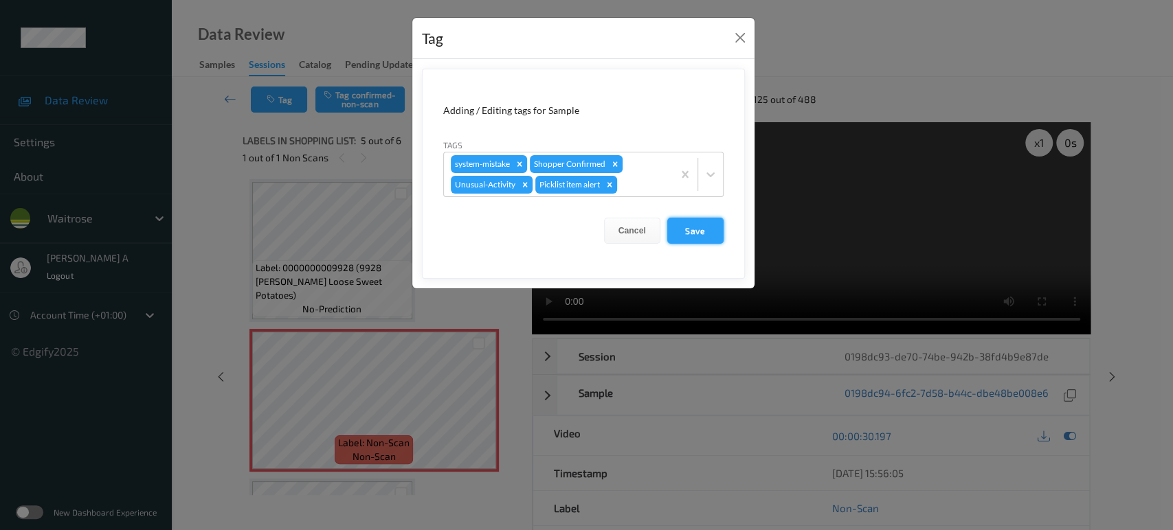
click at [713, 240] on button "Save" at bounding box center [695, 231] width 56 height 26
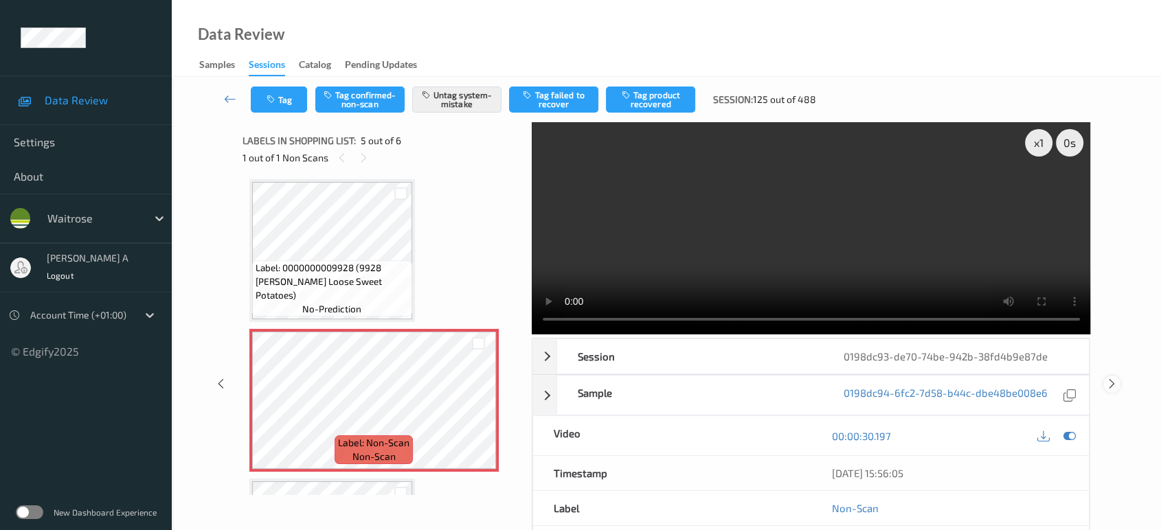
click at [1108, 378] on icon at bounding box center [1112, 384] width 12 height 12
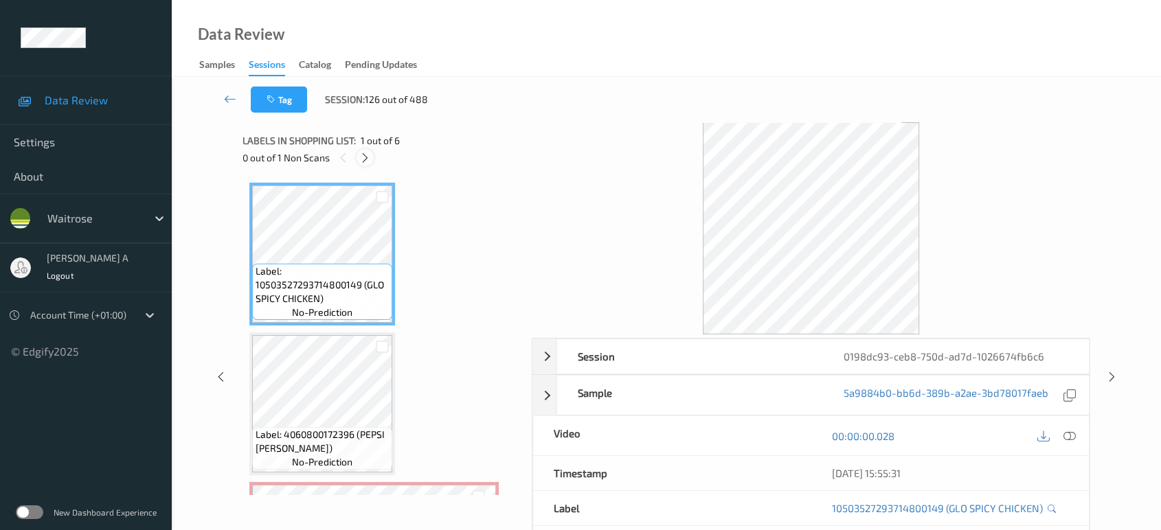
click at [367, 158] on icon at bounding box center [365, 158] width 12 height 12
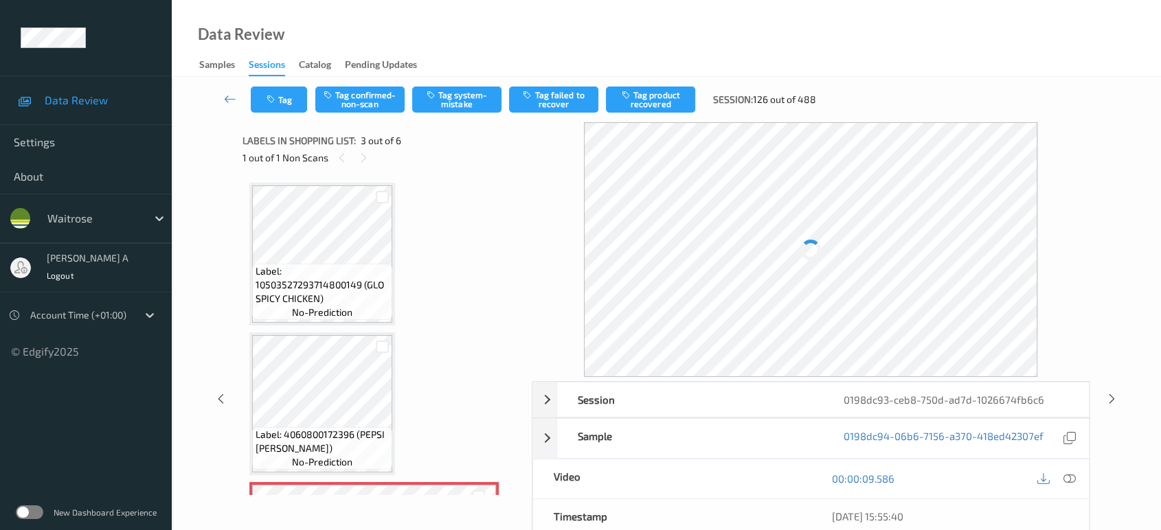
scroll to position [155, 0]
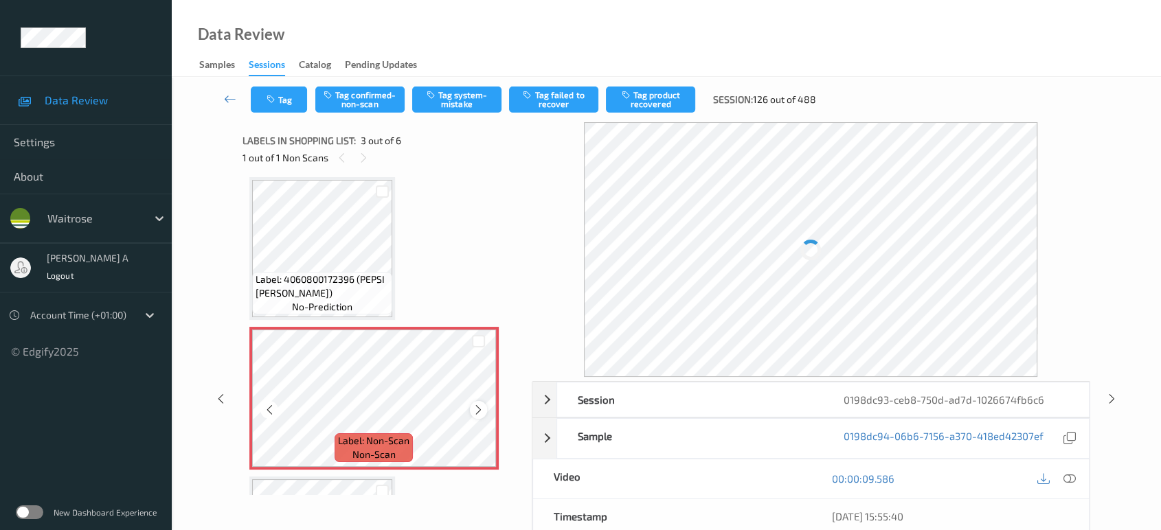
click at [475, 406] on icon at bounding box center [479, 410] width 12 height 12
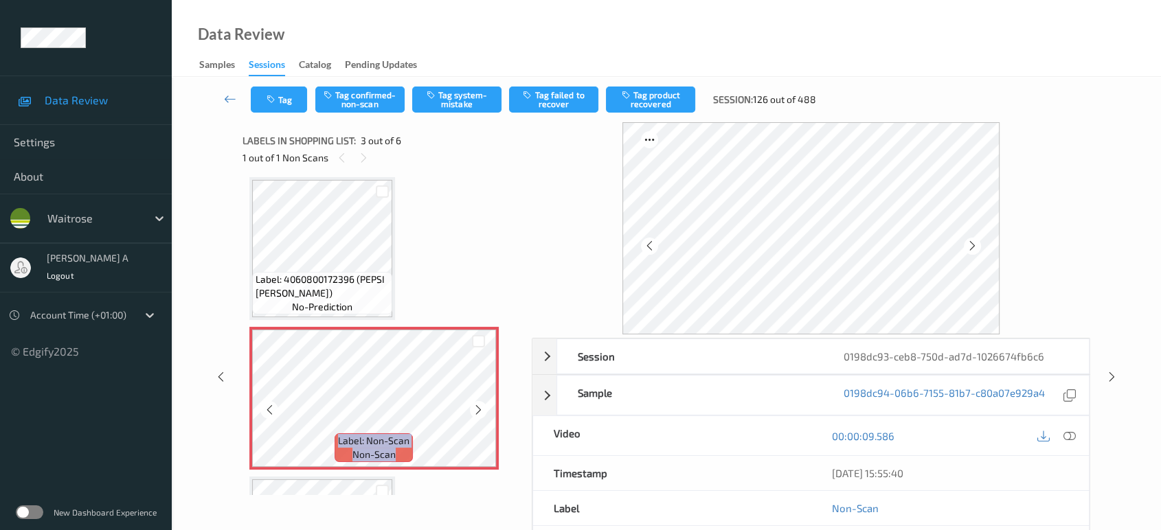
click at [475, 406] on icon at bounding box center [479, 410] width 12 height 12
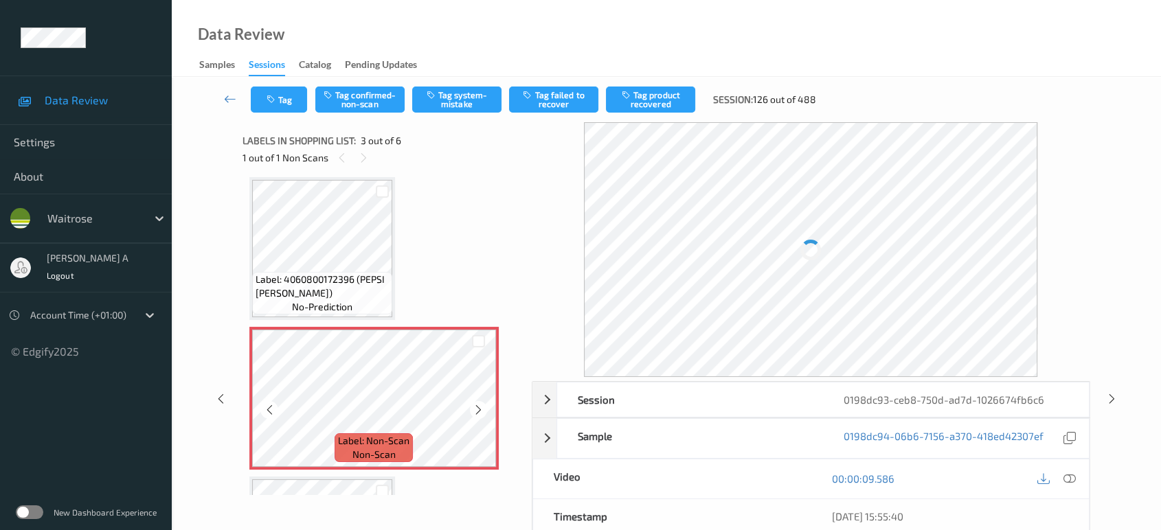
click at [475, 406] on icon at bounding box center [479, 410] width 12 height 12
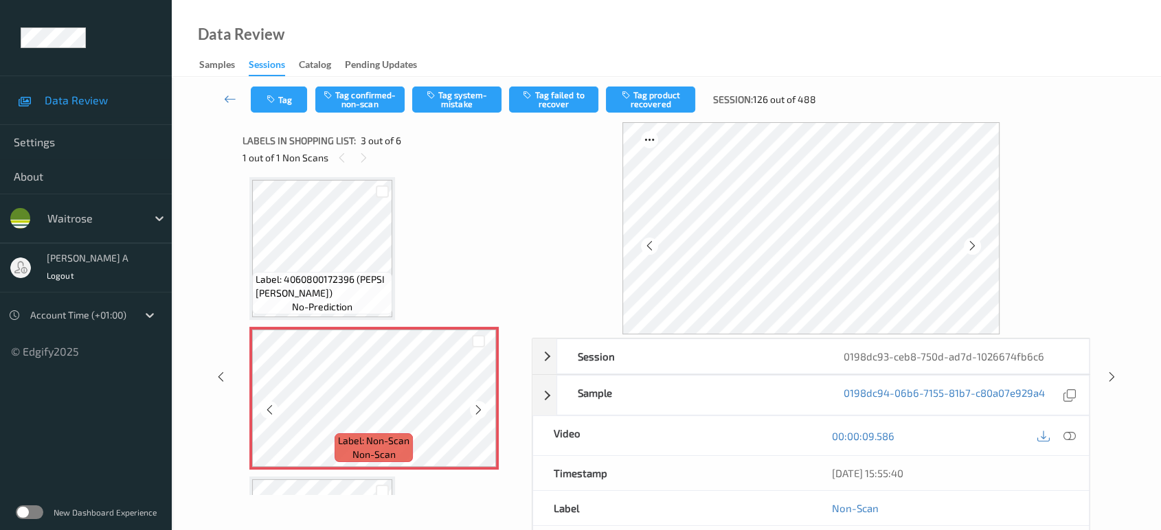
click at [475, 406] on icon at bounding box center [479, 410] width 12 height 12
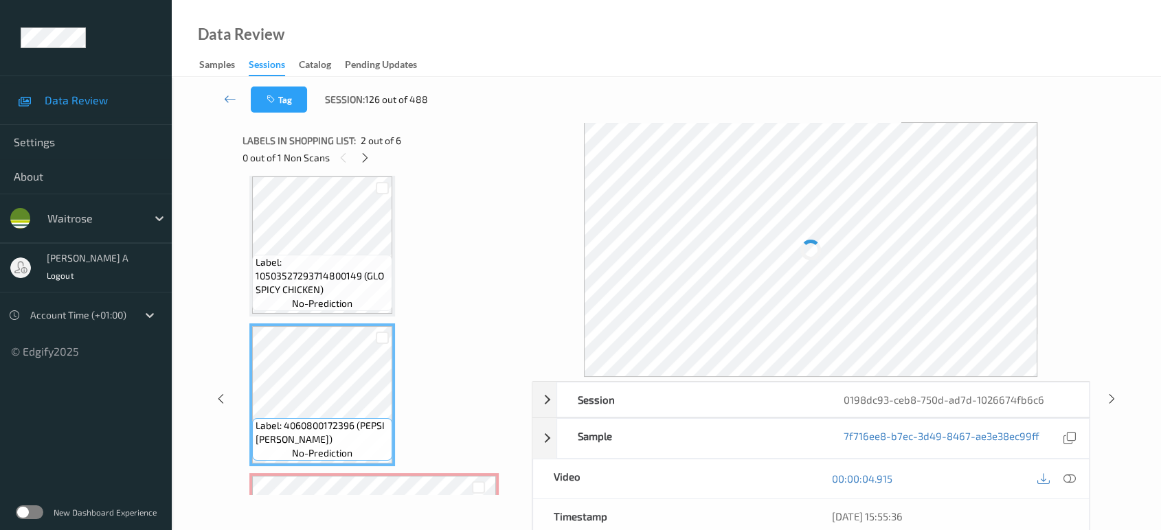
scroll to position [3, 0]
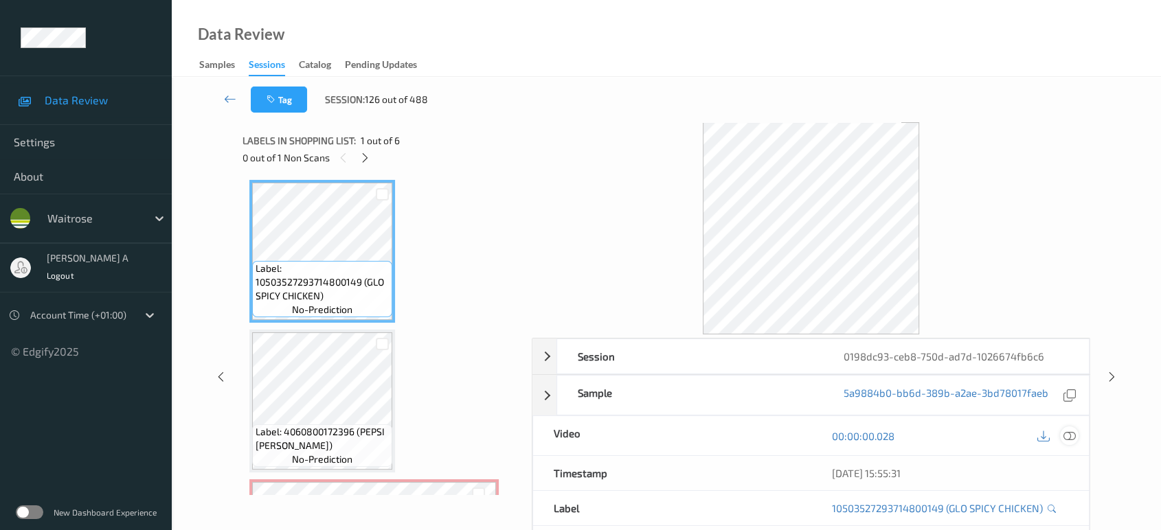
click at [1066, 430] on icon at bounding box center [1069, 436] width 12 height 12
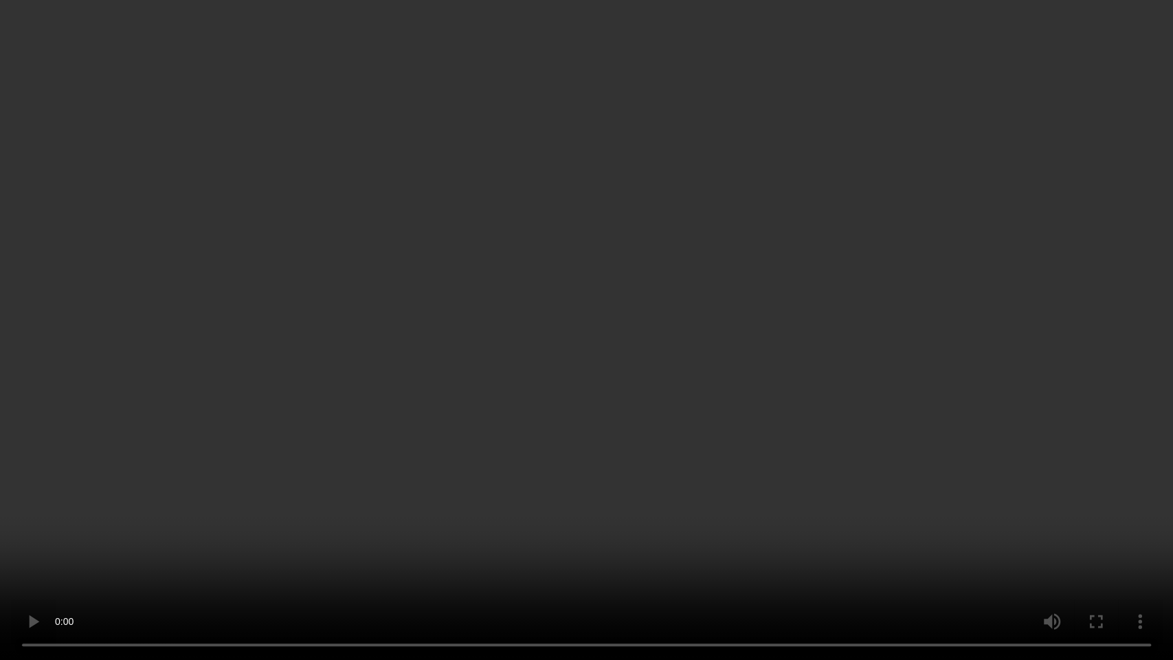
click at [639, 374] on video at bounding box center [586, 330] width 1173 height 660
click at [745, 454] on video at bounding box center [586, 330] width 1173 height 660
click at [616, 418] on video at bounding box center [586, 330] width 1173 height 660
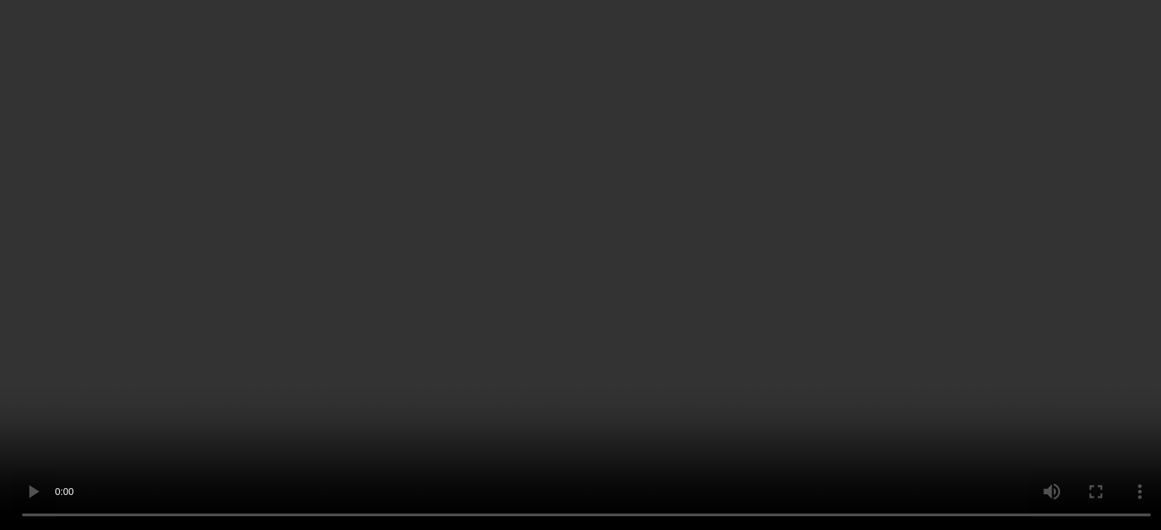
scroll to position [308, 0]
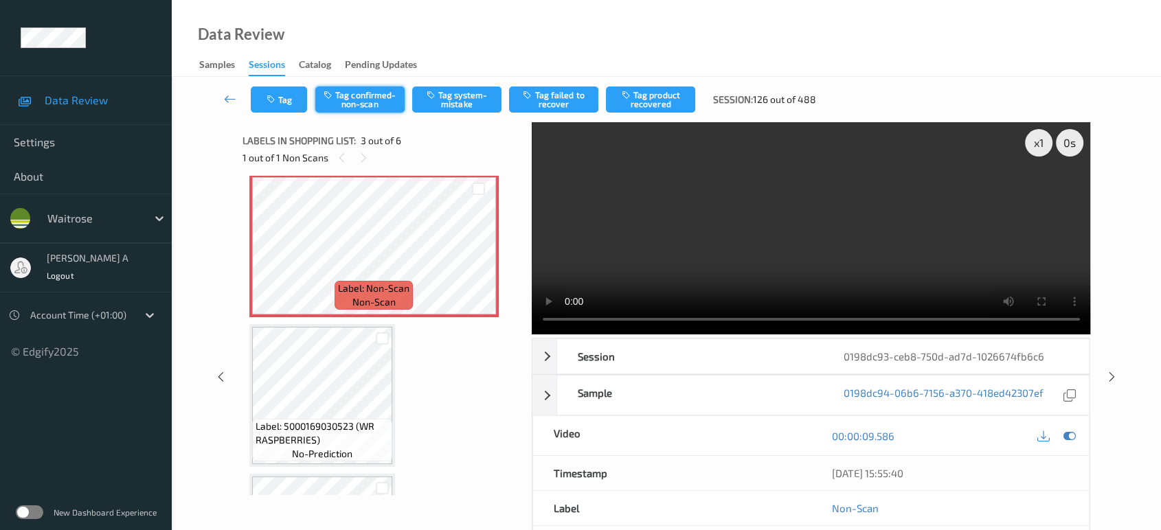
click at [366, 104] on button "Tag confirmed-non-scan" at bounding box center [359, 100] width 89 height 26
click at [647, 97] on button "Tag product recovered" at bounding box center [650, 100] width 89 height 26
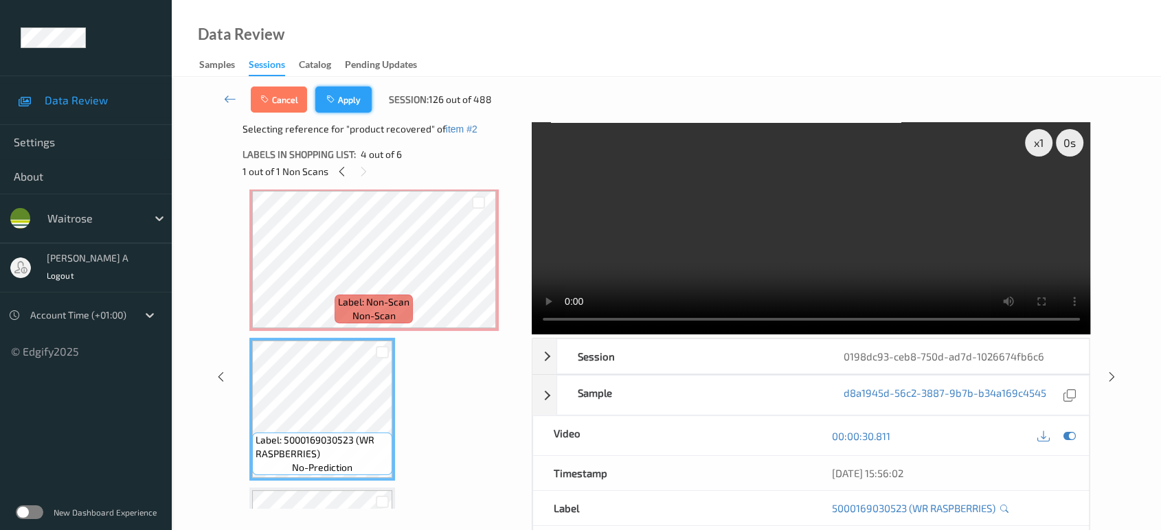
click at [343, 97] on button "Apply" at bounding box center [343, 100] width 56 height 26
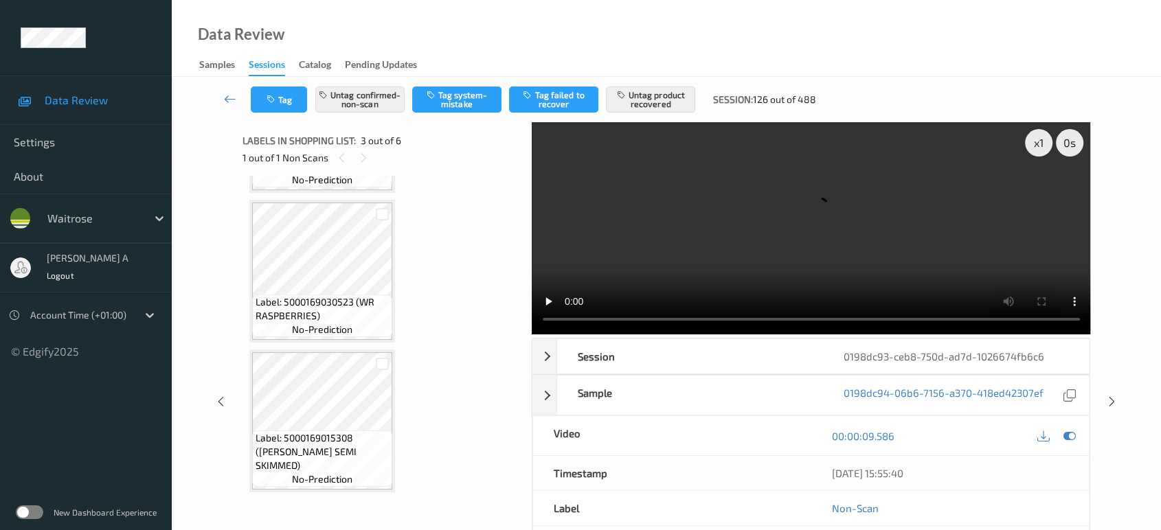
scroll to position [429, 0]
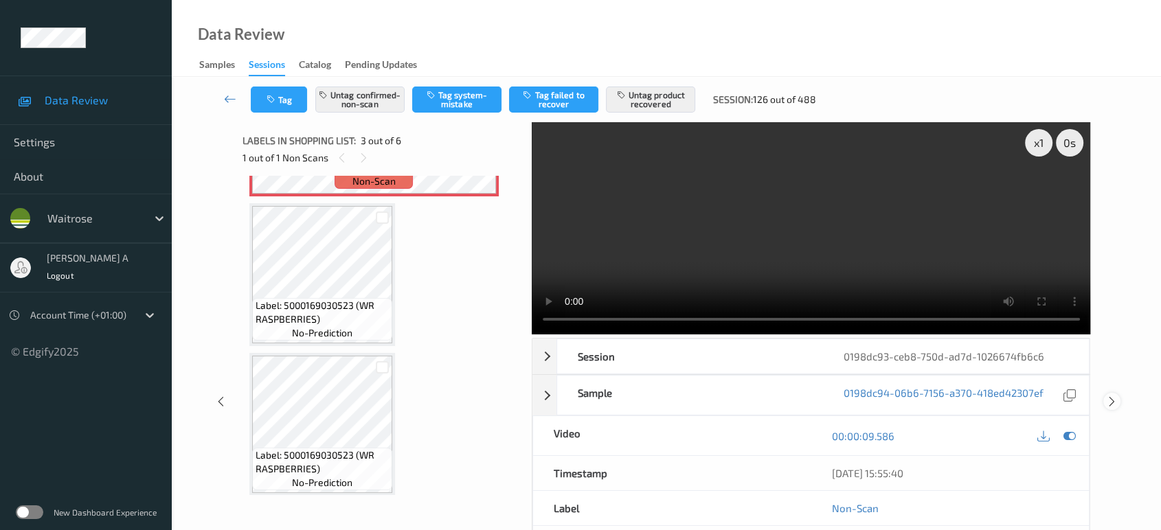
click at [1112, 396] on icon at bounding box center [1112, 402] width 12 height 12
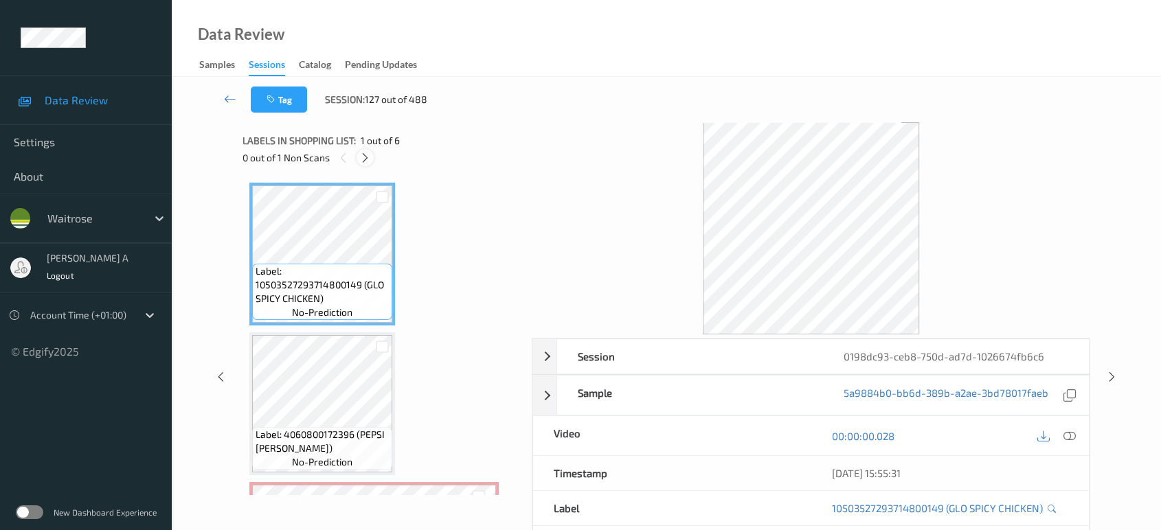
click at [371, 152] on div at bounding box center [365, 157] width 17 height 17
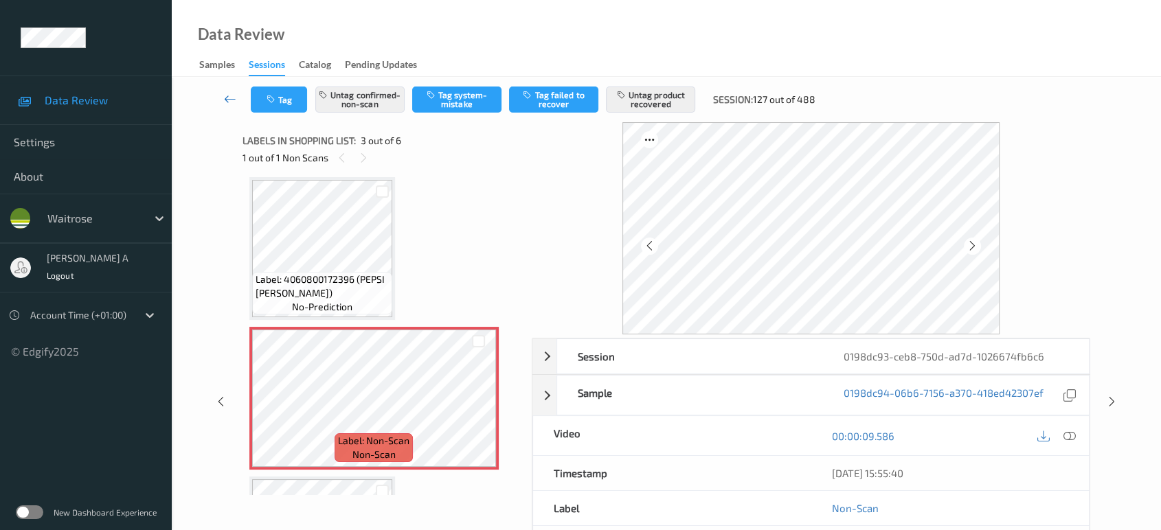
click at [230, 99] on icon at bounding box center [230, 99] width 12 height 14
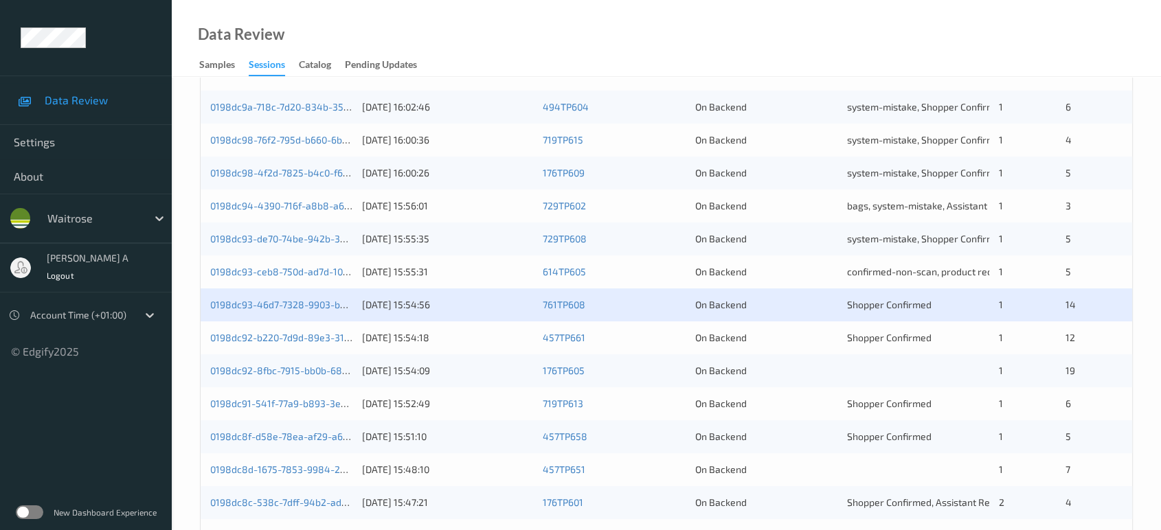
scroll to position [305, 0]
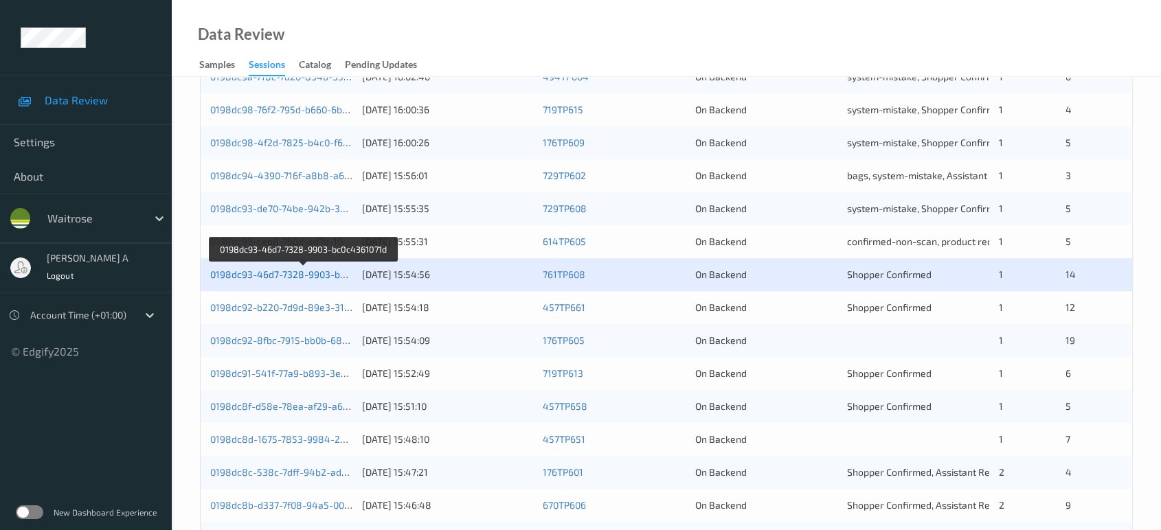
click at [301, 273] on link "0198dc93-46d7-7328-9903-bc0c4361071d" at bounding box center [303, 275] width 186 height 12
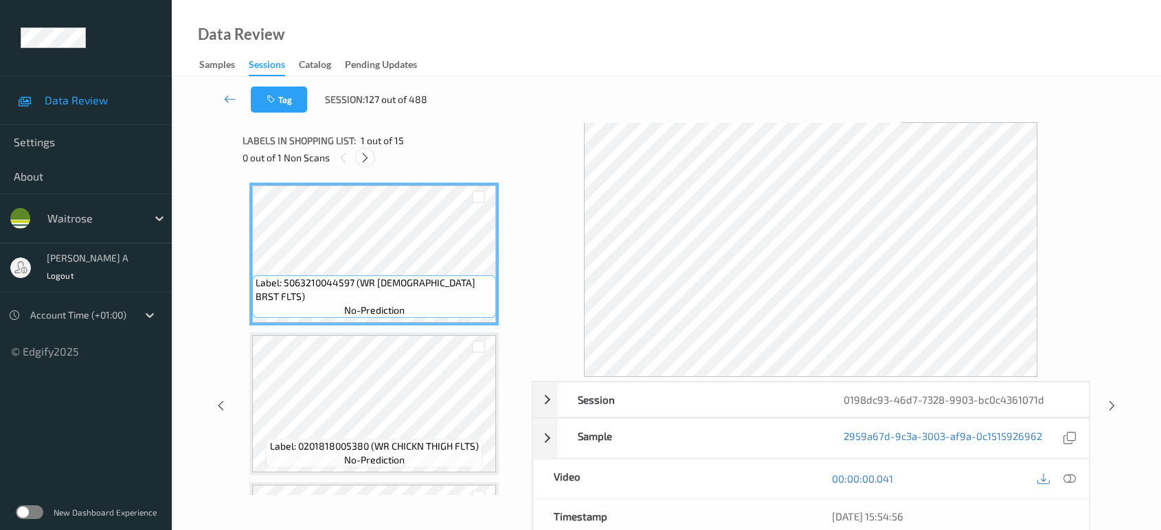
click at [368, 160] on icon at bounding box center [365, 158] width 12 height 12
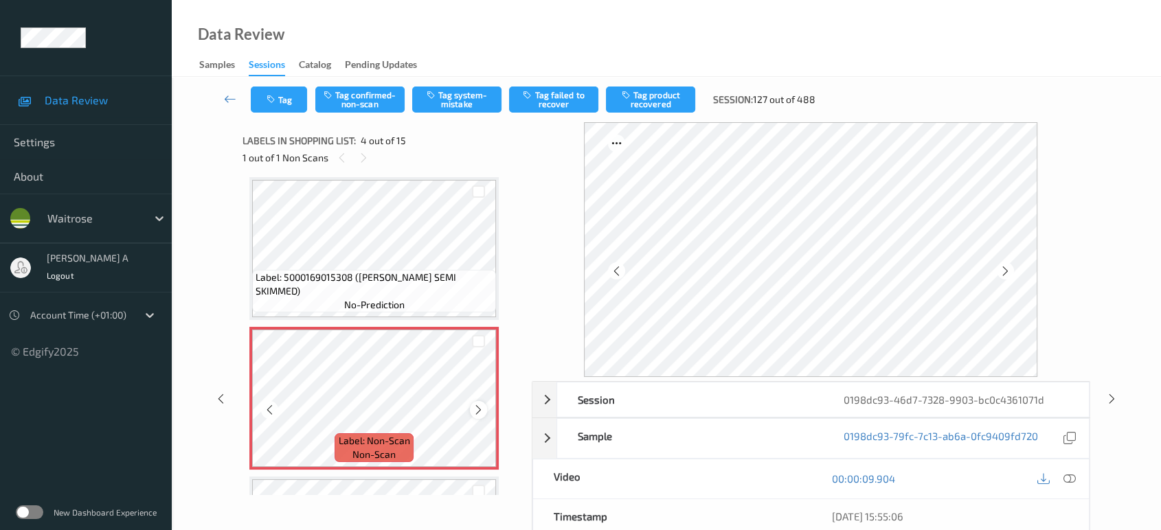
click at [475, 405] on icon at bounding box center [479, 410] width 12 height 12
click at [1069, 473] on icon at bounding box center [1069, 479] width 12 height 12
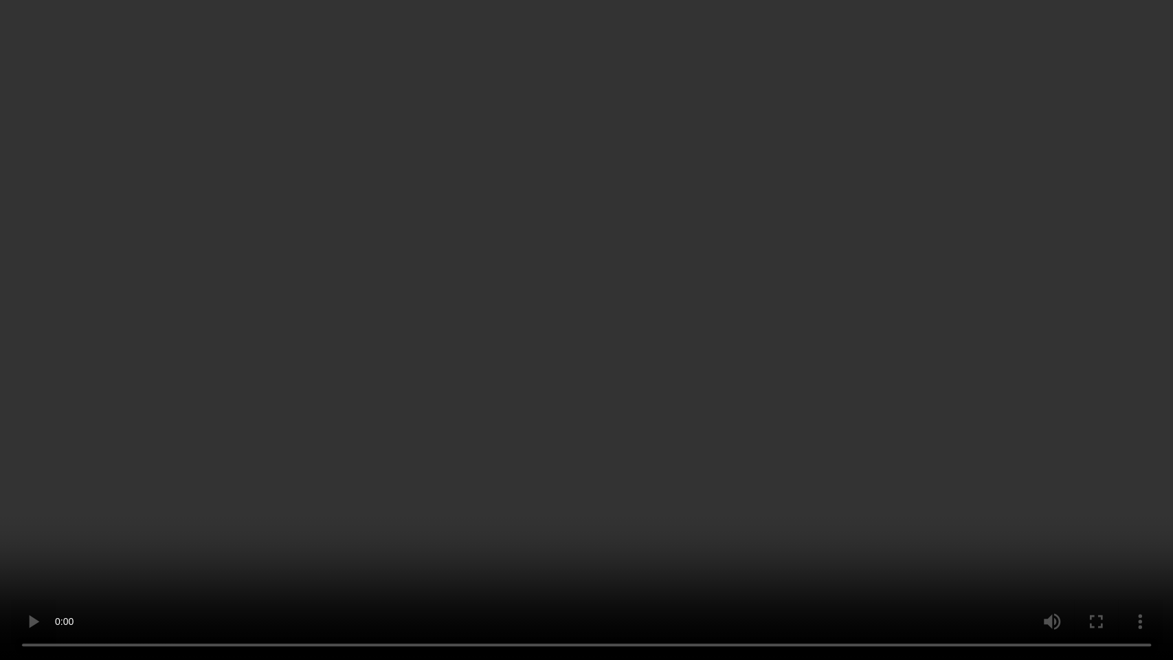
click at [458, 442] on video at bounding box center [586, 330] width 1173 height 660
click at [687, 393] on video at bounding box center [586, 330] width 1173 height 660
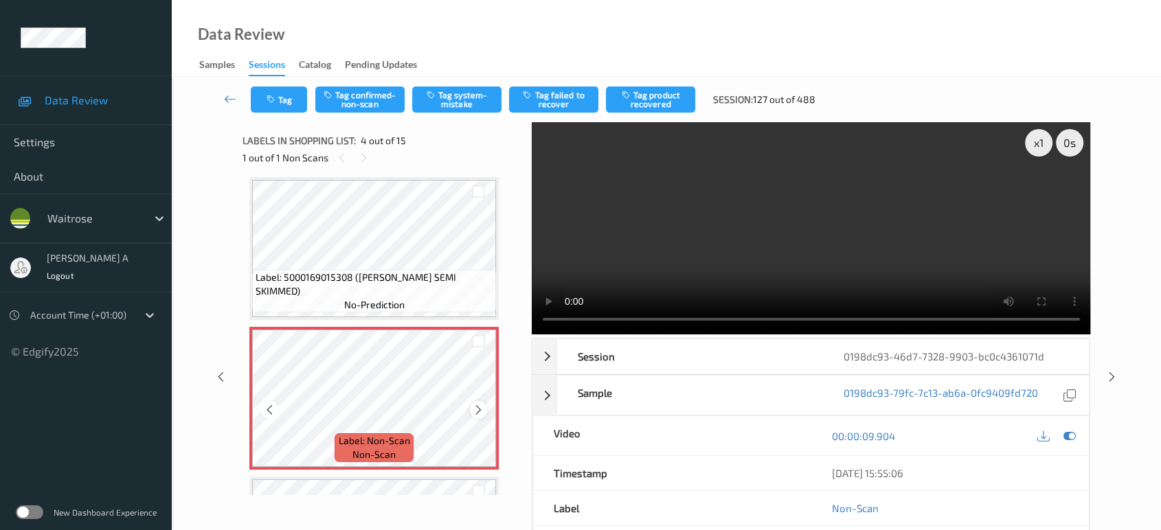
click at [475, 401] on div at bounding box center [478, 409] width 17 height 17
click at [475, 404] on icon at bounding box center [479, 410] width 12 height 12
click at [232, 95] on icon at bounding box center [230, 99] width 12 height 14
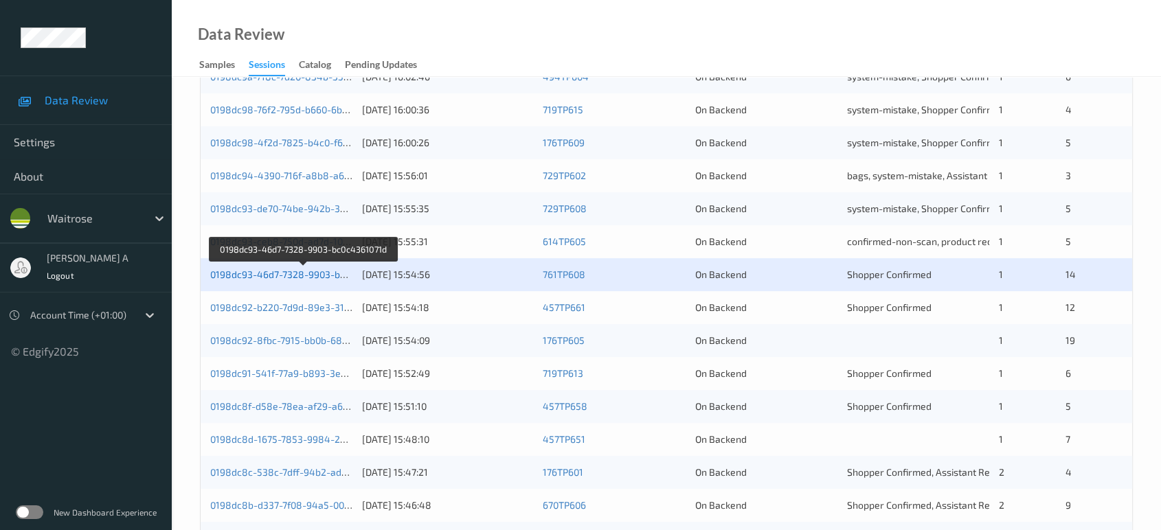
click at [311, 273] on link "0198dc93-46d7-7328-9903-bc0c4361071d" at bounding box center [303, 275] width 186 height 12
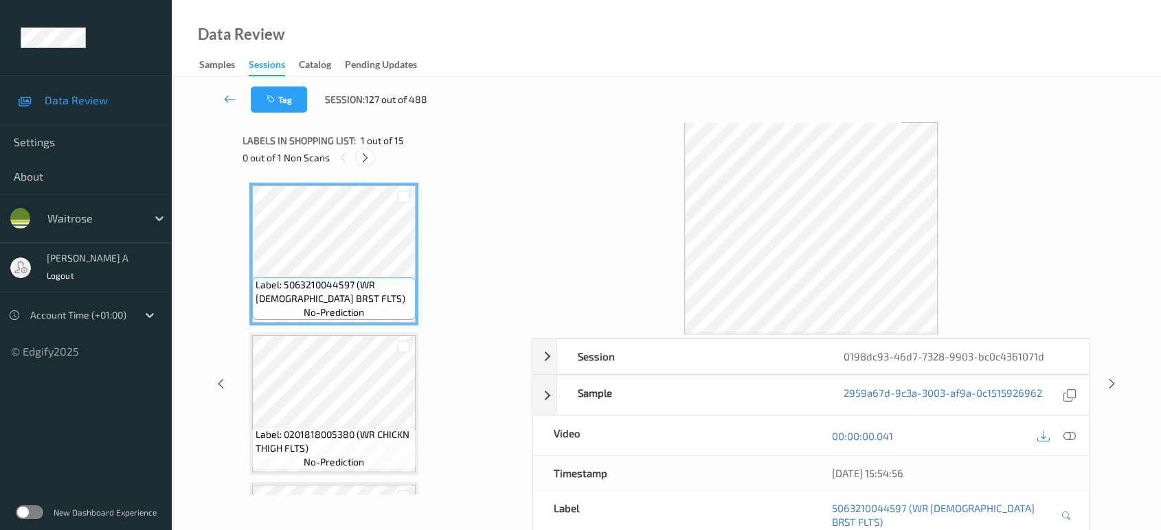
click at [365, 155] on icon at bounding box center [365, 158] width 12 height 12
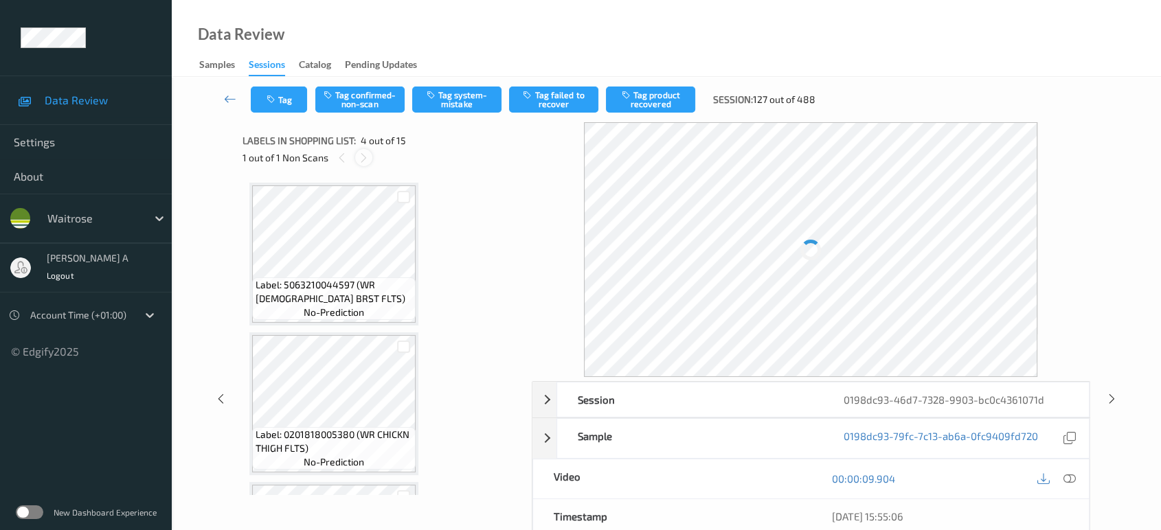
scroll to position [305, 0]
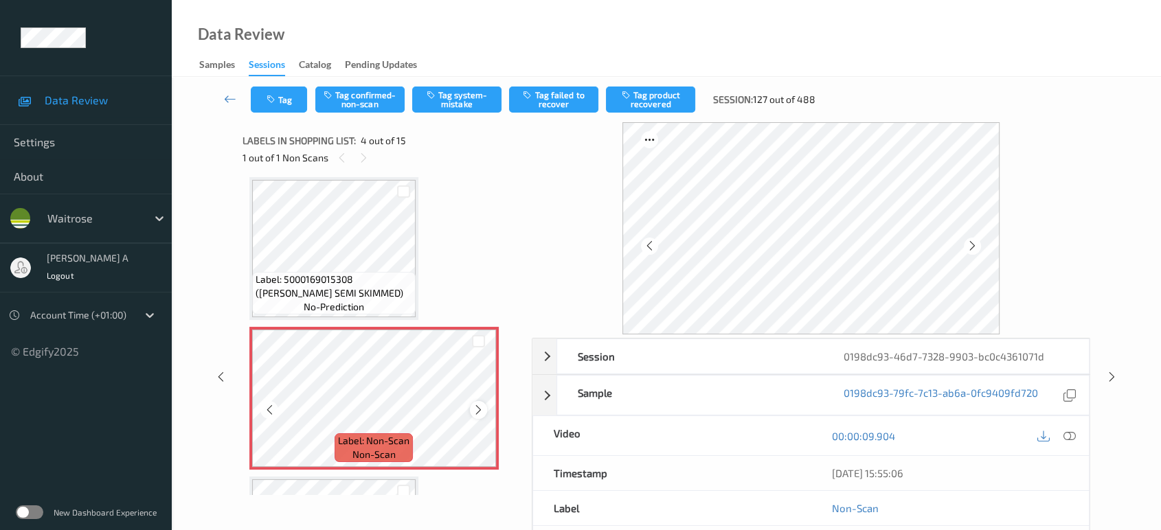
click at [480, 407] on icon at bounding box center [479, 410] width 12 height 12
click at [1073, 433] on icon at bounding box center [1069, 436] width 12 height 12
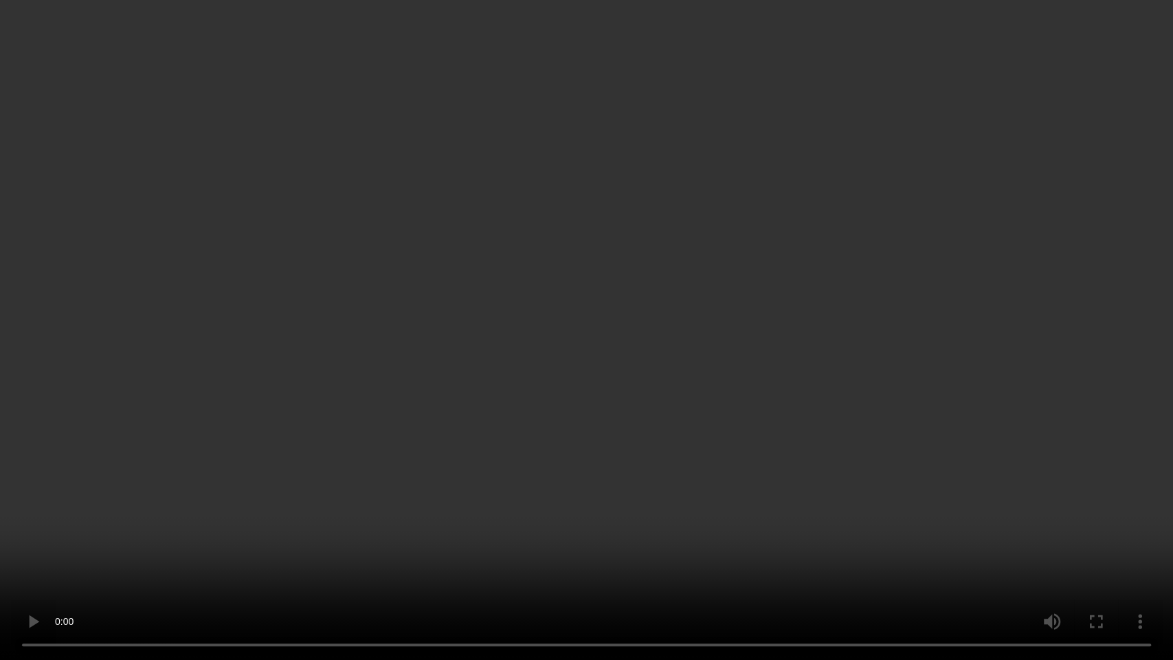
click at [599, 385] on video at bounding box center [586, 330] width 1173 height 660
click at [585, 518] on video at bounding box center [586, 330] width 1173 height 660
click at [429, 508] on video at bounding box center [586, 330] width 1173 height 660
click at [561, 462] on video at bounding box center [586, 330] width 1173 height 660
click at [506, 357] on video at bounding box center [586, 330] width 1173 height 660
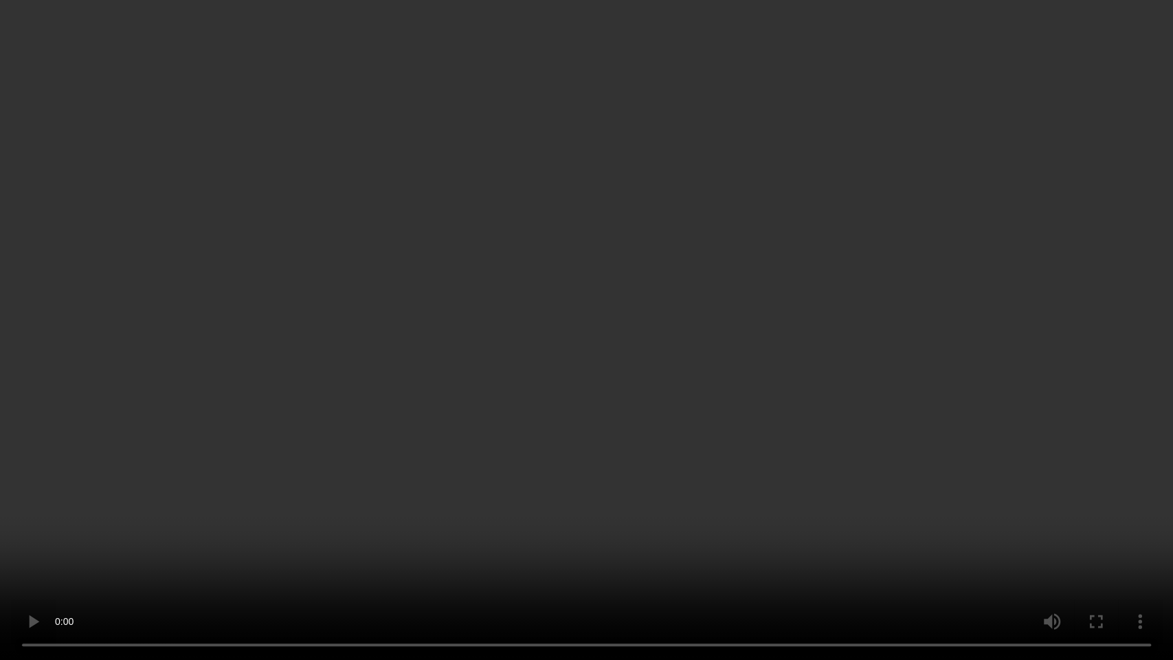
click at [506, 357] on video at bounding box center [586, 330] width 1173 height 660
click at [289, 330] on video at bounding box center [586, 330] width 1173 height 660
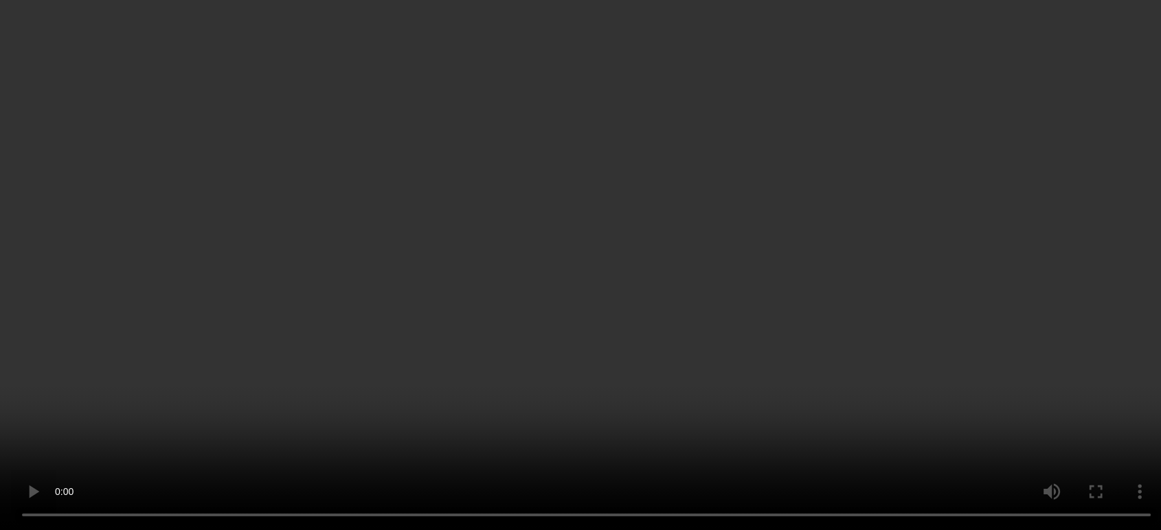
scroll to position [381, 0]
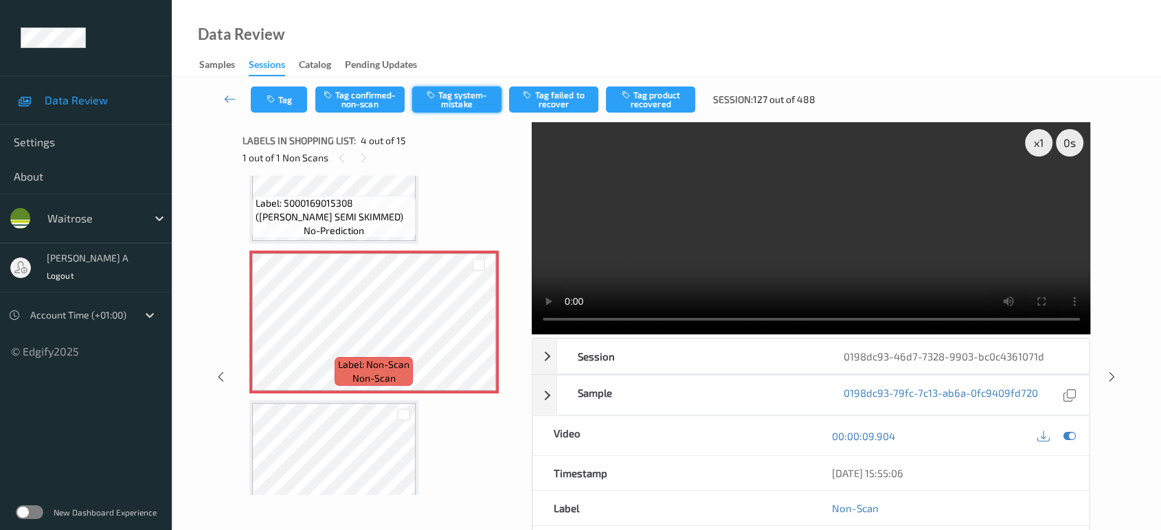
click at [444, 103] on button "Tag system-mistake" at bounding box center [456, 100] width 89 height 26
click at [293, 103] on button "Tag" at bounding box center [279, 100] width 56 height 26
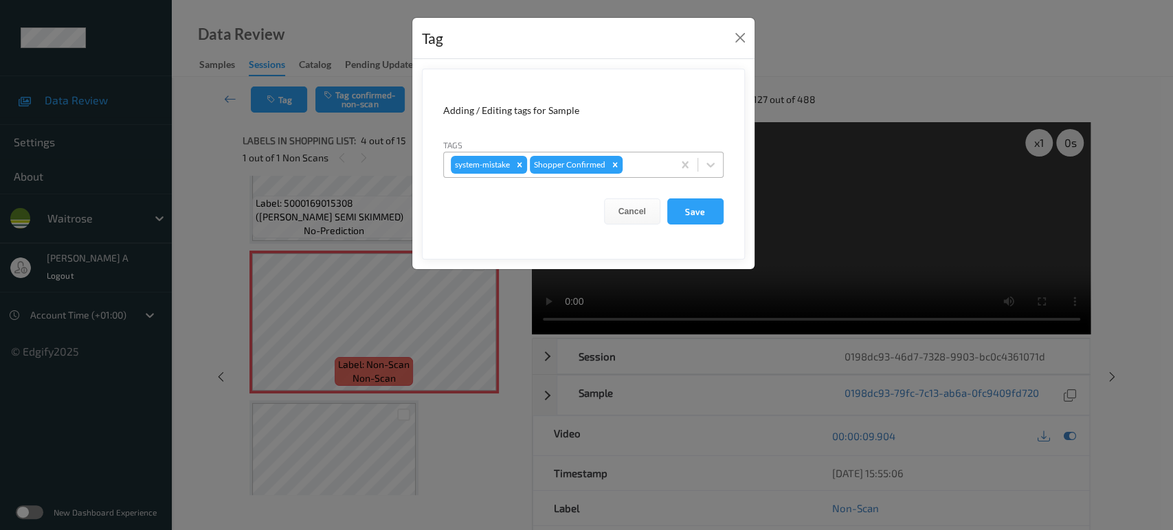
click at [636, 167] on div at bounding box center [645, 165] width 41 height 16
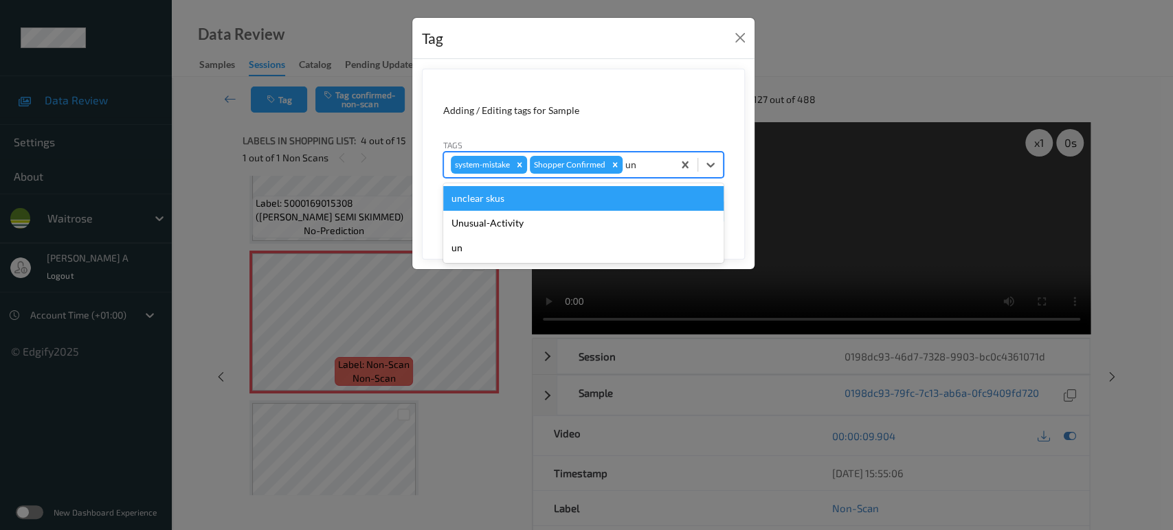
type input "u"
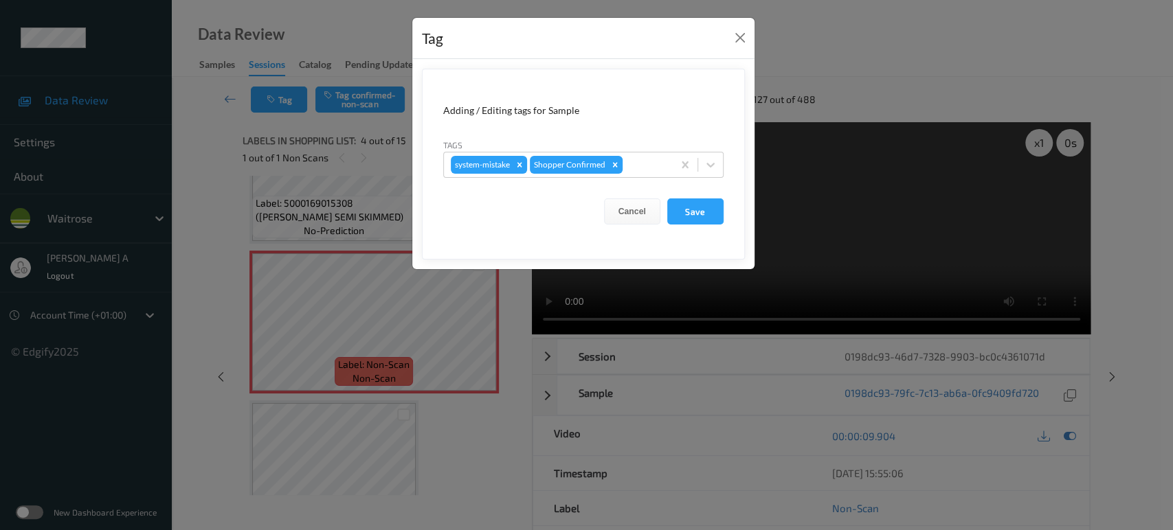
click at [743, 189] on form "Adding / Editing tags for Sample Tags system-mistake Shopper Confirmed Cancel S…" at bounding box center [583, 164] width 323 height 191
click at [702, 213] on button "Save" at bounding box center [695, 212] width 56 height 26
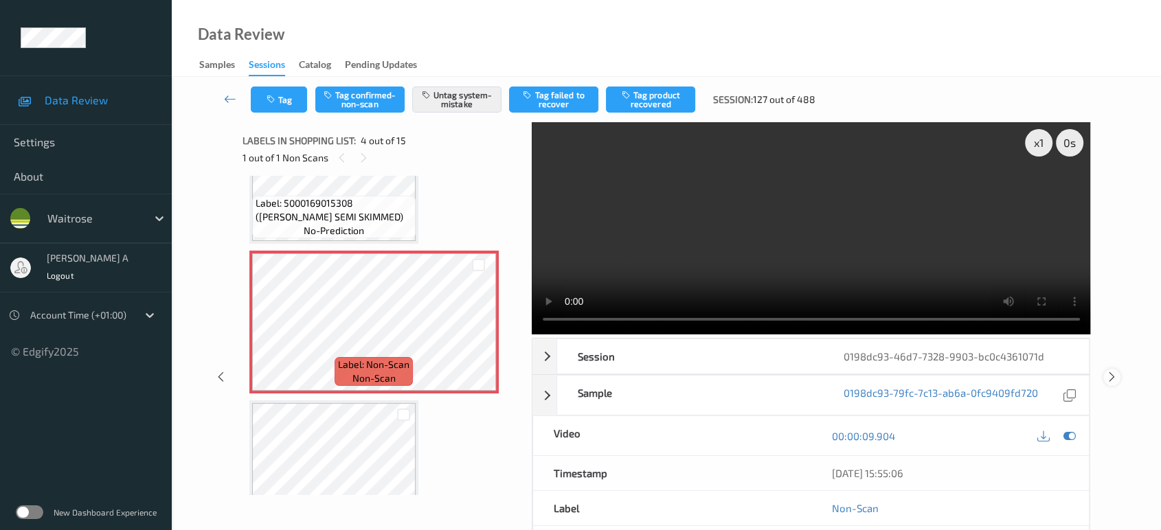
click at [1111, 371] on icon at bounding box center [1112, 377] width 12 height 12
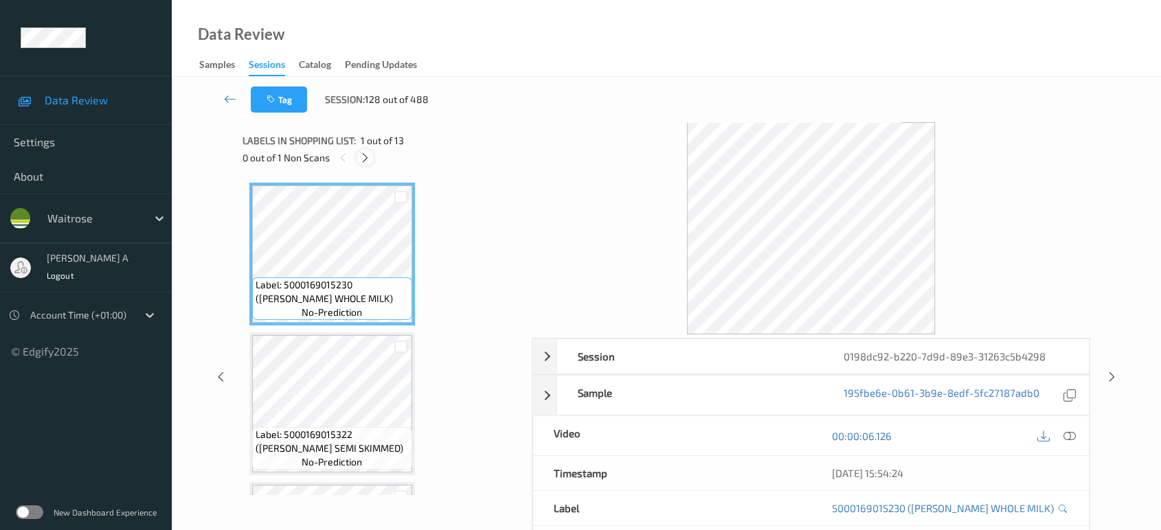
click at [368, 158] on icon at bounding box center [365, 158] width 12 height 12
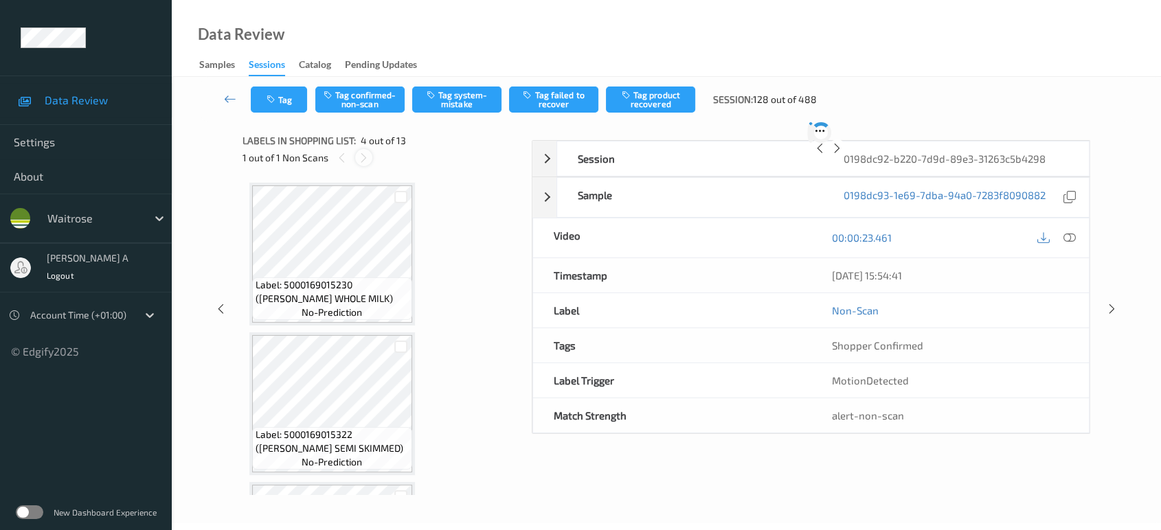
scroll to position [305, 0]
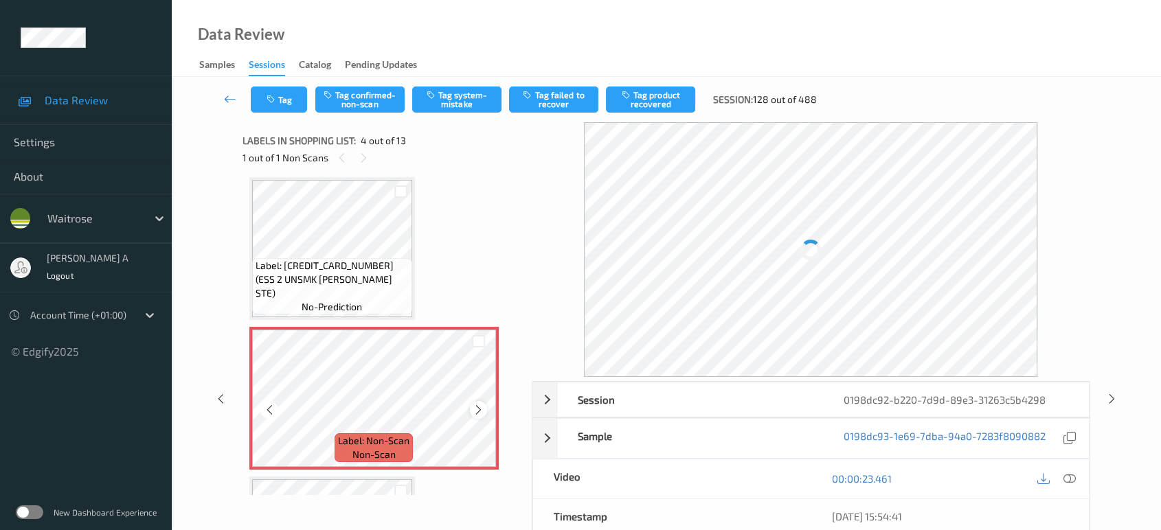
click at [476, 413] on icon at bounding box center [479, 410] width 12 height 12
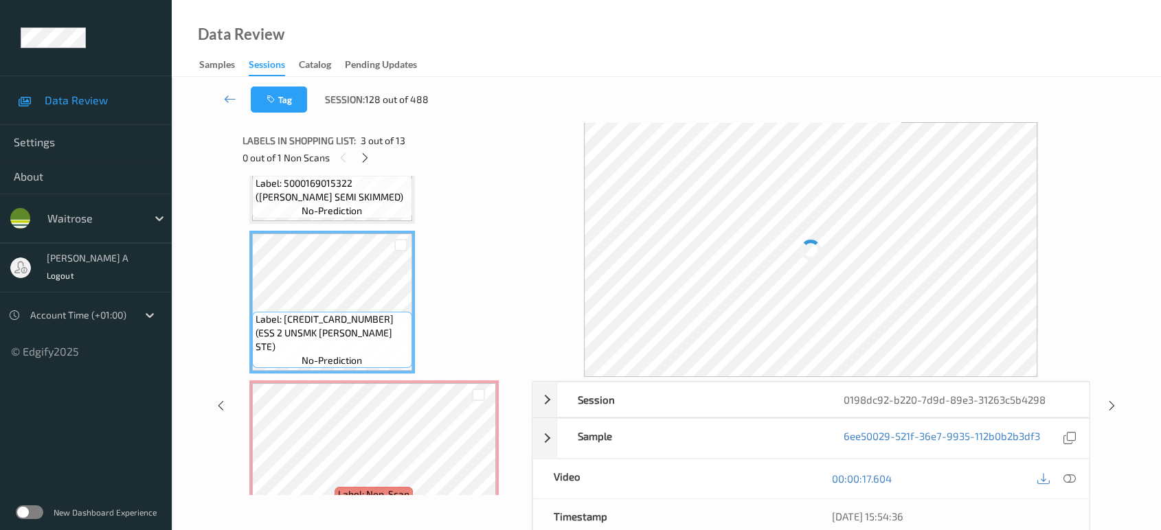
scroll to position [229, 0]
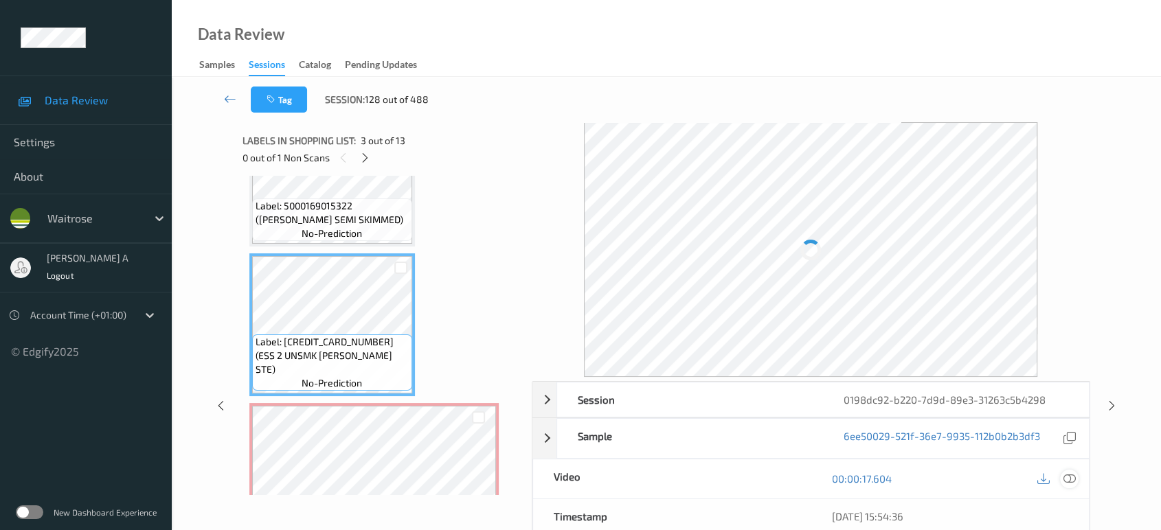
click at [1070, 471] on div at bounding box center [1069, 479] width 19 height 19
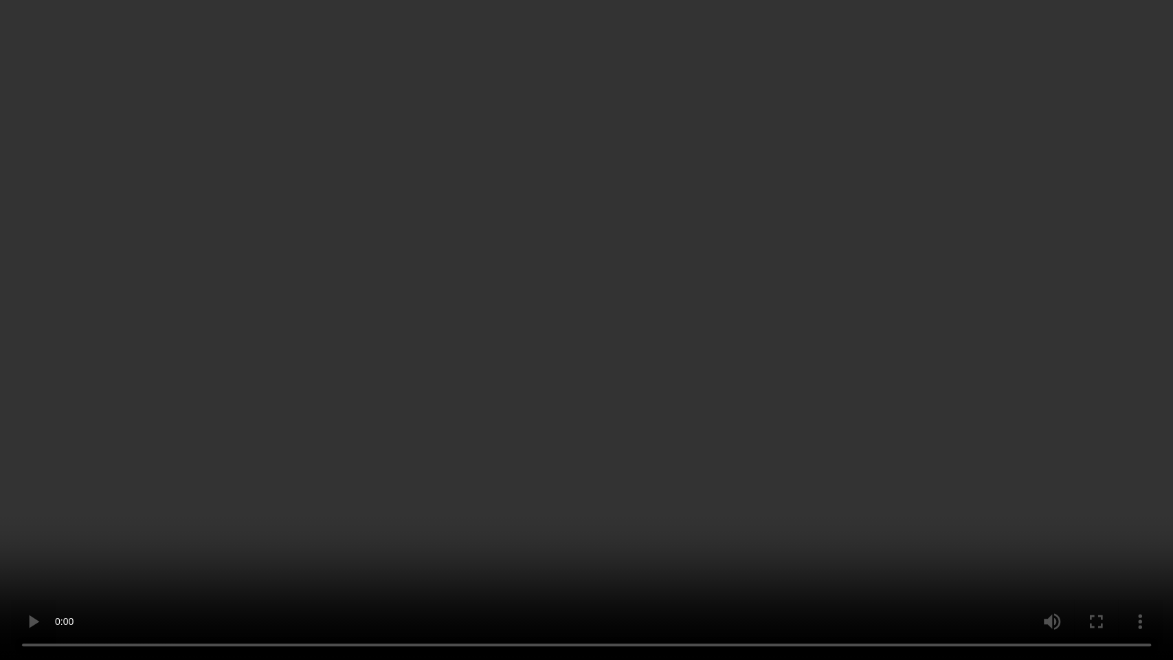
click at [573, 365] on video at bounding box center [586, 330] width 1173 height 660
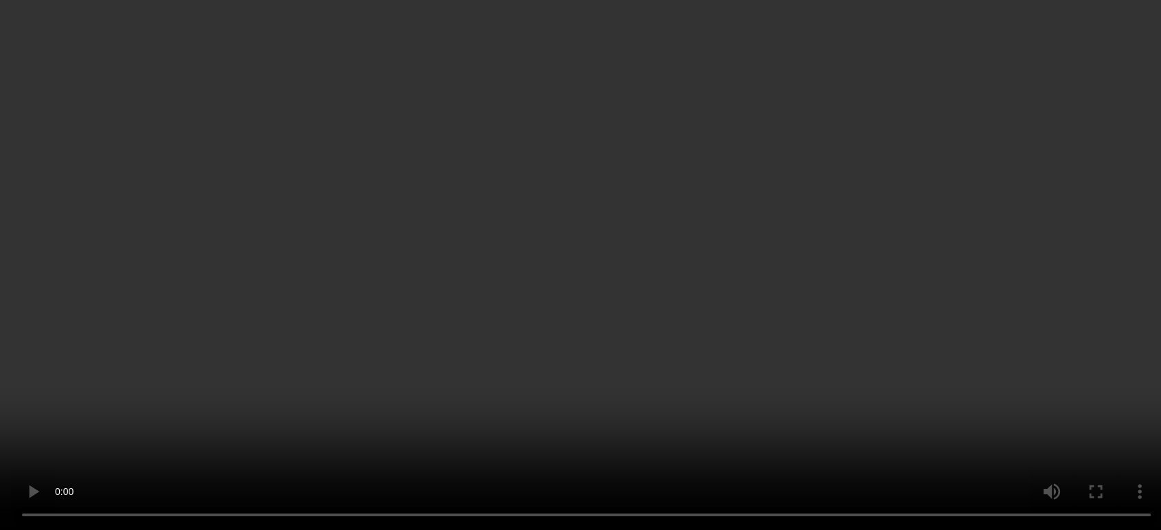
scroll to position [305, 0]
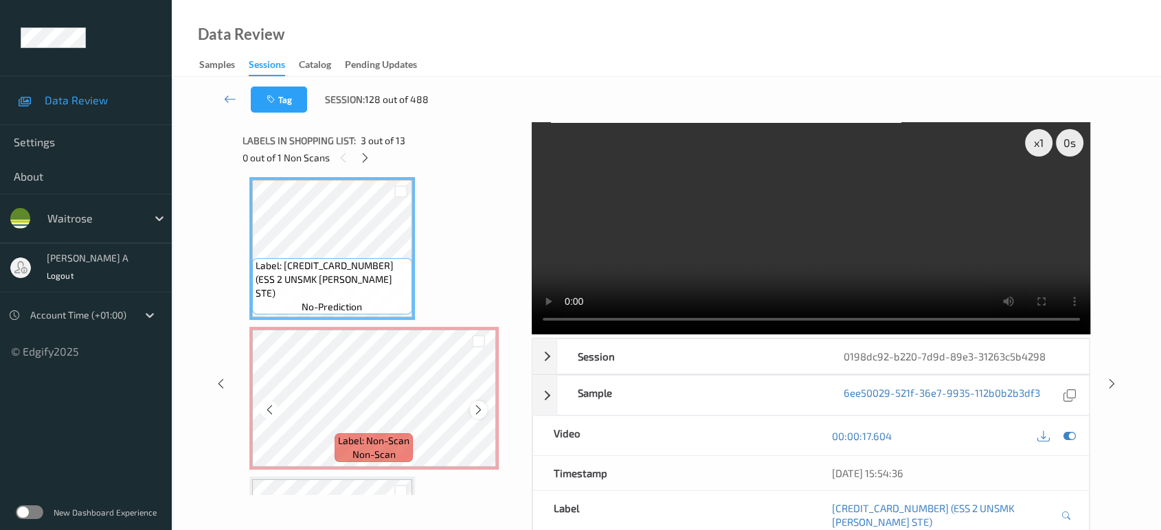
click at [474, 407] on icon at bounding box center [479, 410] width 12 height 12
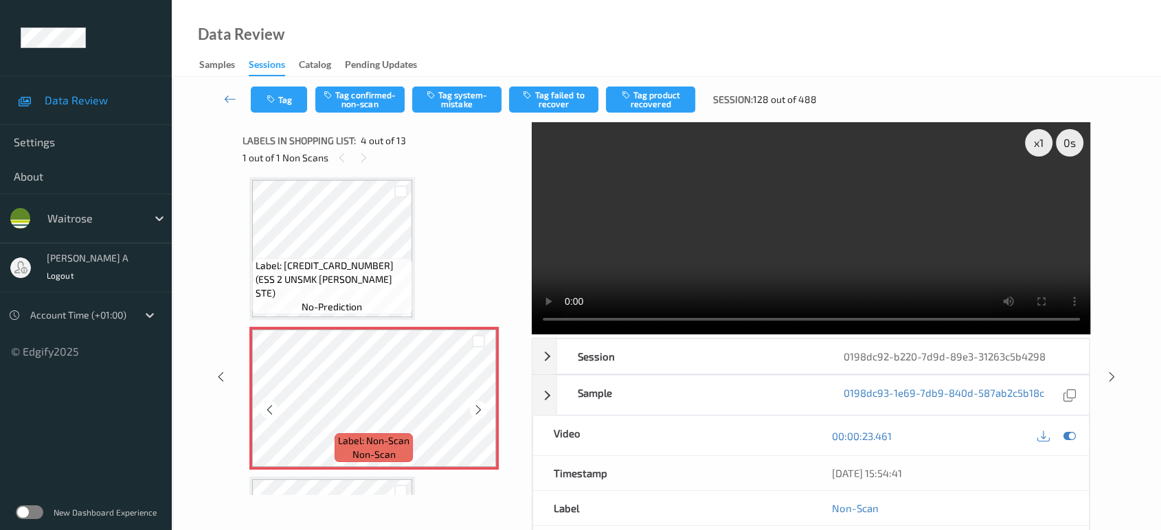
click at [474, 407] on icon at bounding box center [479, 410] width 12 height 12
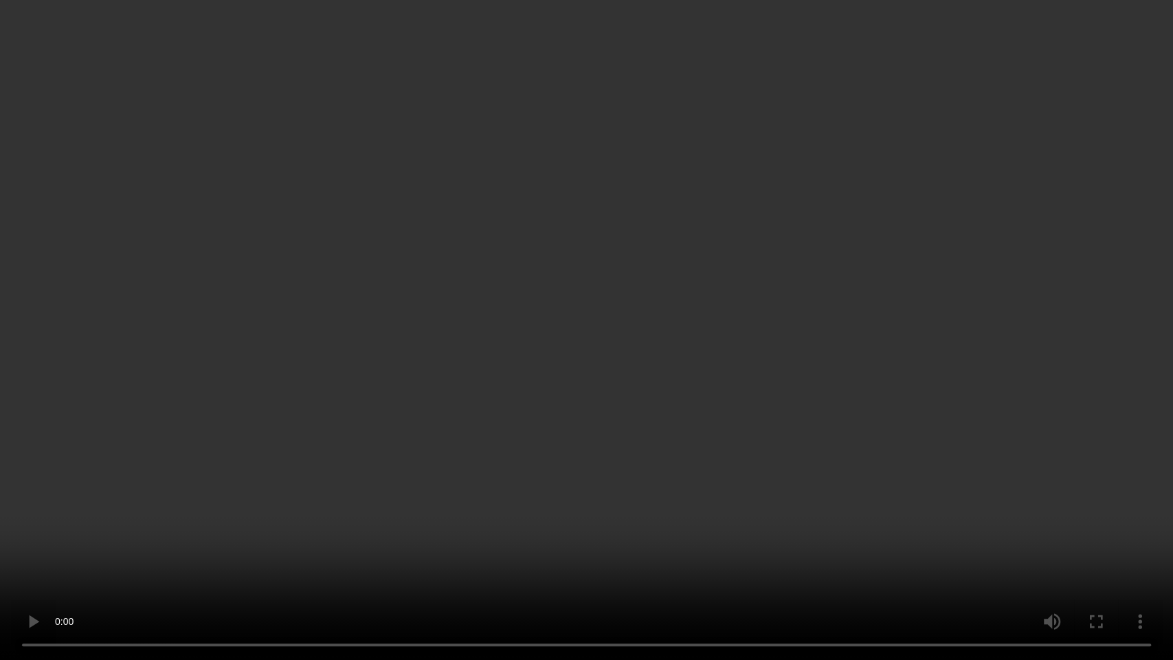
click at [699, 382] on video at bounding box center [586, 330] width 1173 height 660
click at [554, 372] on video at bounding box center [586, 330] width 1173 height 660
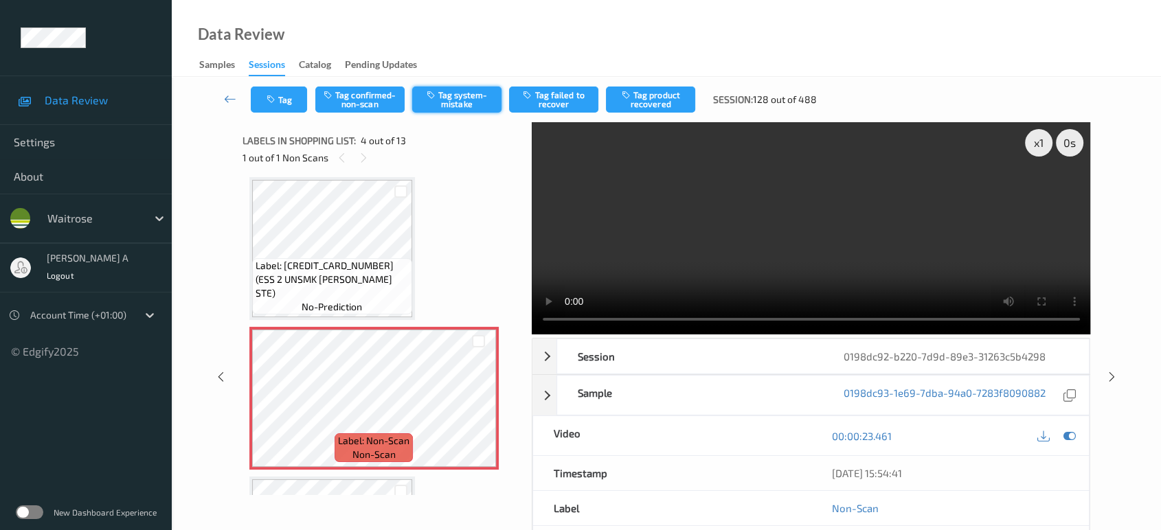
click at [453, 98] on button "Tag system-mistake" at bounding box center [456, 100] width 89 height 26
click at [280, 113] on div "Tag Tag confirmed-non-scan Untag system-mistake Tag failed to recover Tag produ…" at bounding box center [666, 99] width 933 height 45
click at [268, 103] on icon "button" at bounding box center [273, 100] width 12 height 10
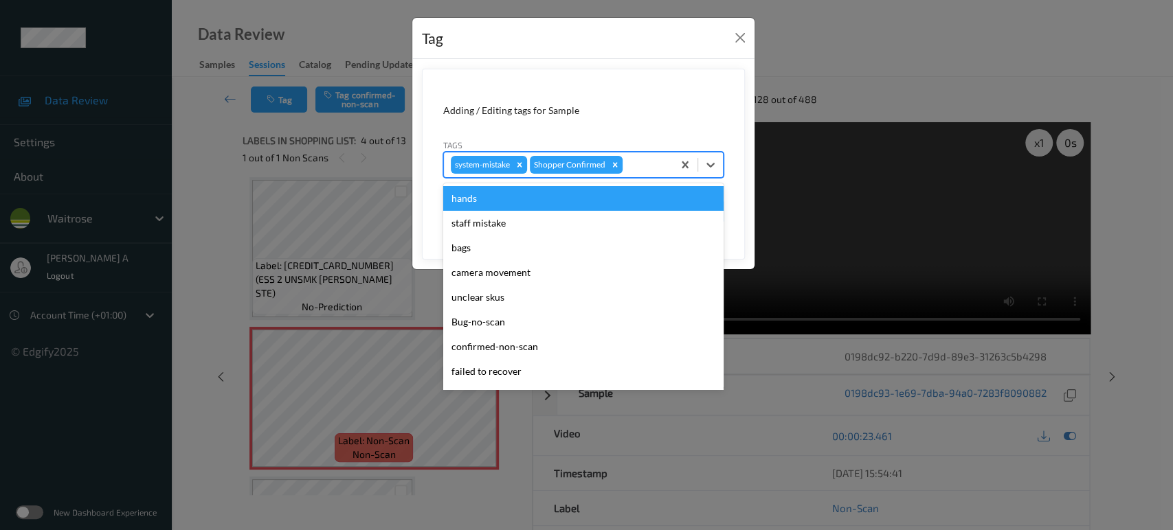
click at [642, 164] on div at bounding box center [645, 165] width 41 height 16
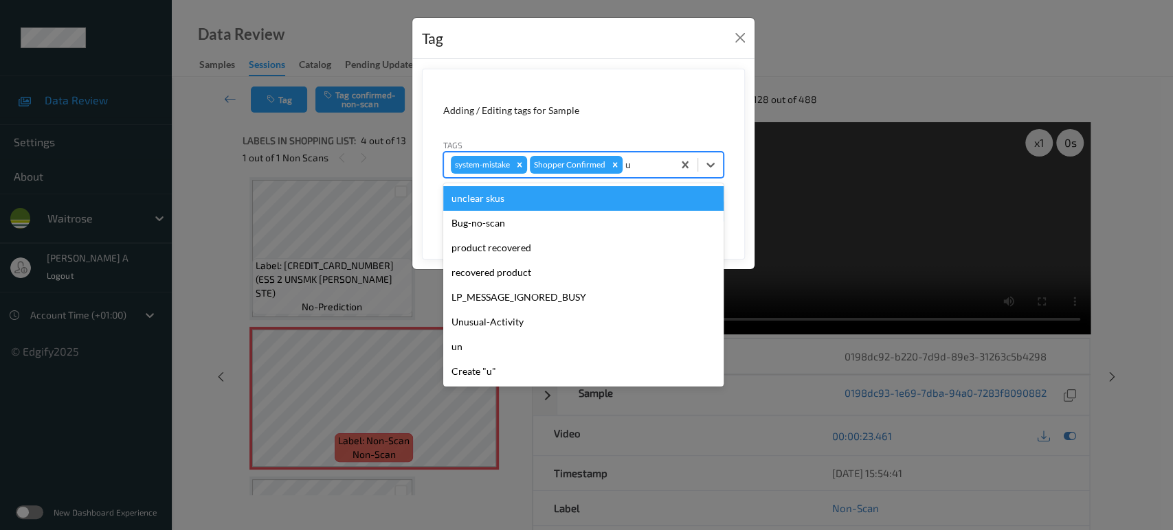
type input "un"
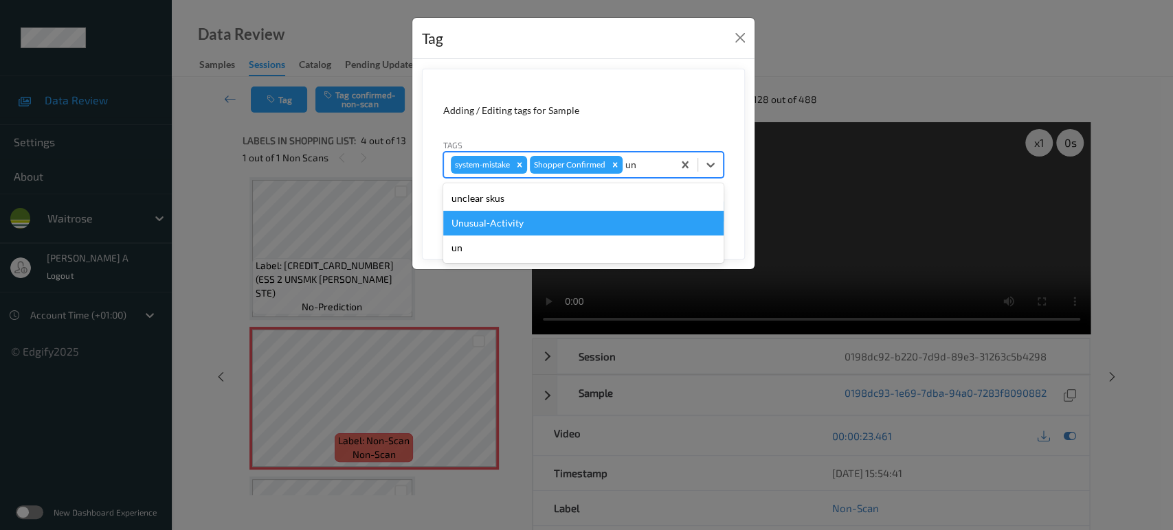
click at [605, 221] on div "Unusual-Activity" at bounding box center [583, 223] width 280 height 25
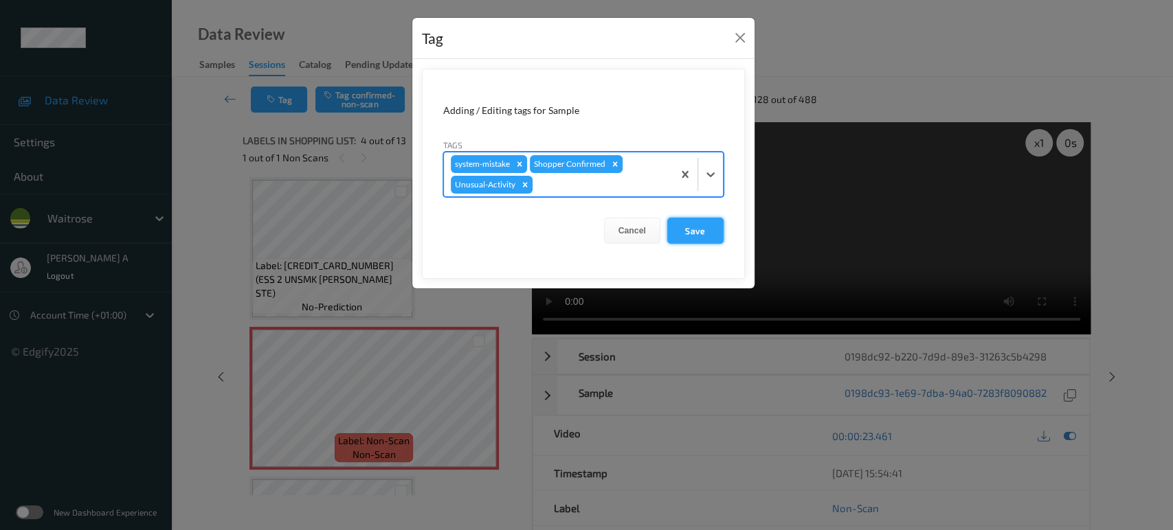
click at [698, 237] on button "Save" at bounding box center [695, 231] width 56 height 26
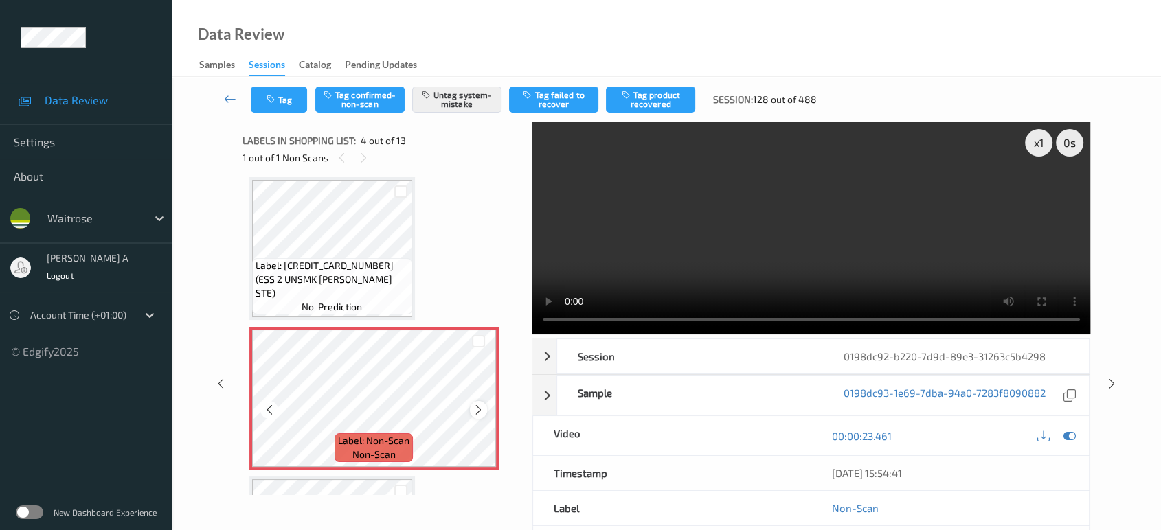
click at [480, 405] on icon at bounding box center [479, 410] width 12 height 12
click at [264, 99] on button "Tag" at bounding box center [279, 100] width 56 height 26
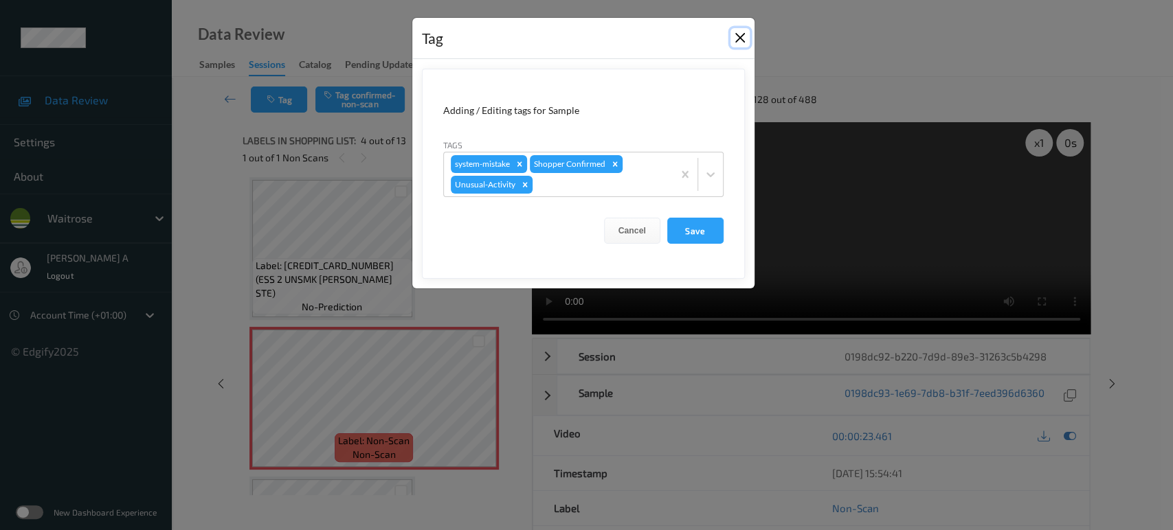
click at [739, 39] on button "Close" at bounding box center [739, 37] width 19 height 19
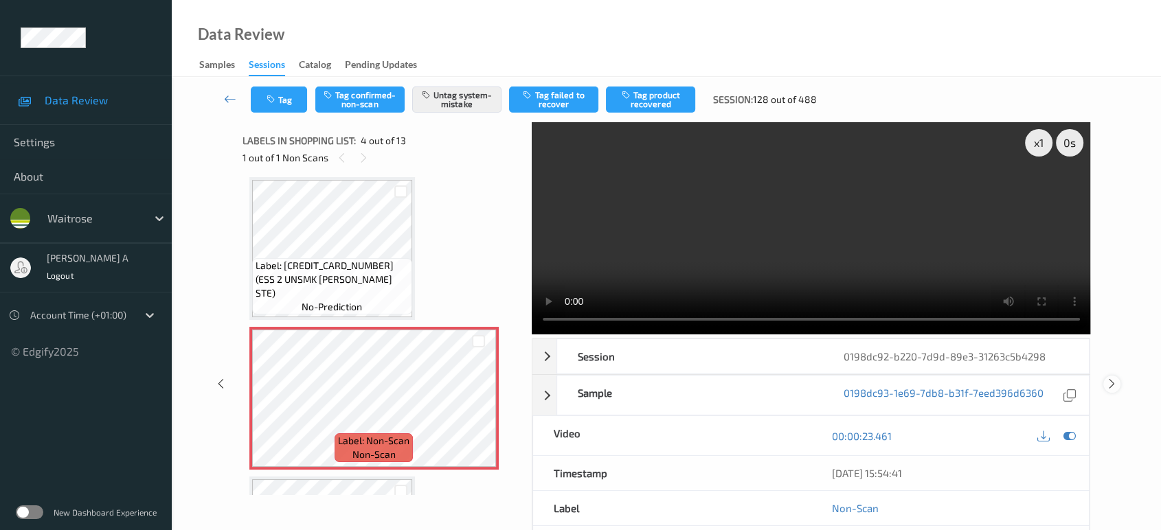
click at [1107, 383] on icon at bounding box center [1112, 384] width 12 height 12
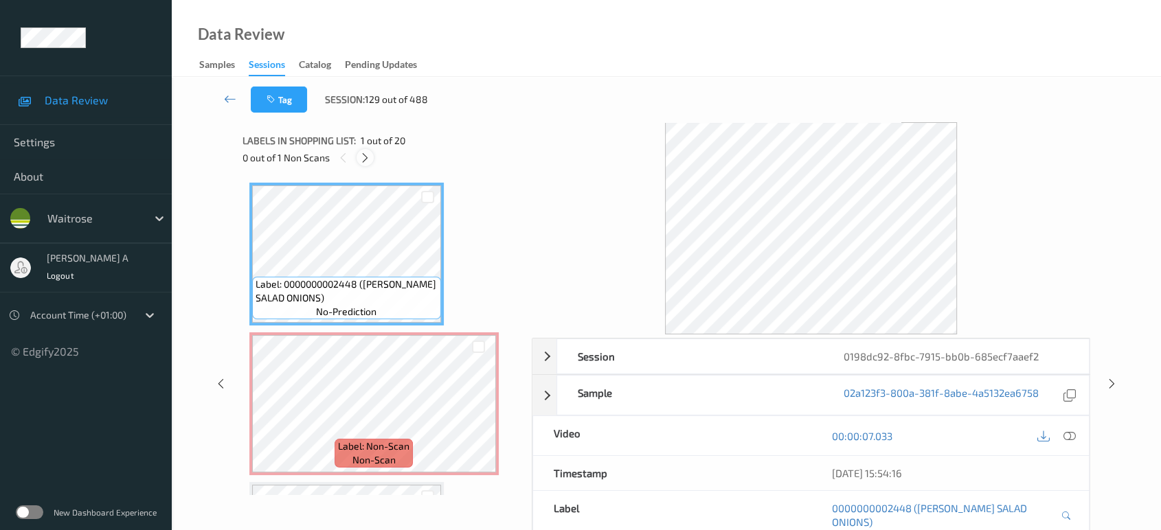
click at [369, 159] on icon at bounding box center [365, 158] width 12 height 12
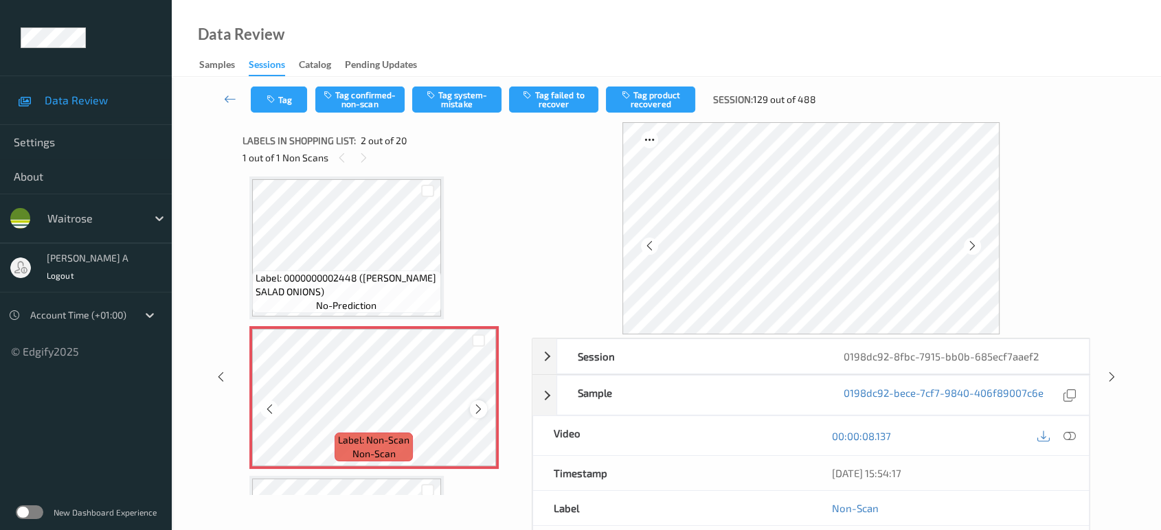
click at [480, 409] on icon at bounding box center [479, 409] width 12 height 12
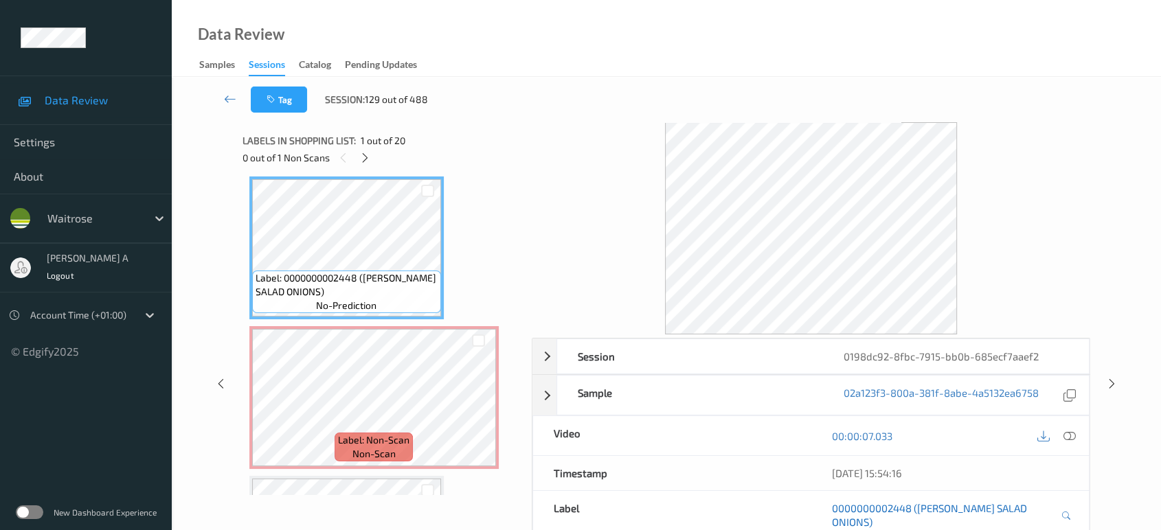
drag, startPoint x: 1073, startPoint y: 438, endPoint x: 1006, endPoint y: 400, distance: 77.5
click at [1073, 438] on icon at bounding box center [1069, 436] width 12 height 12
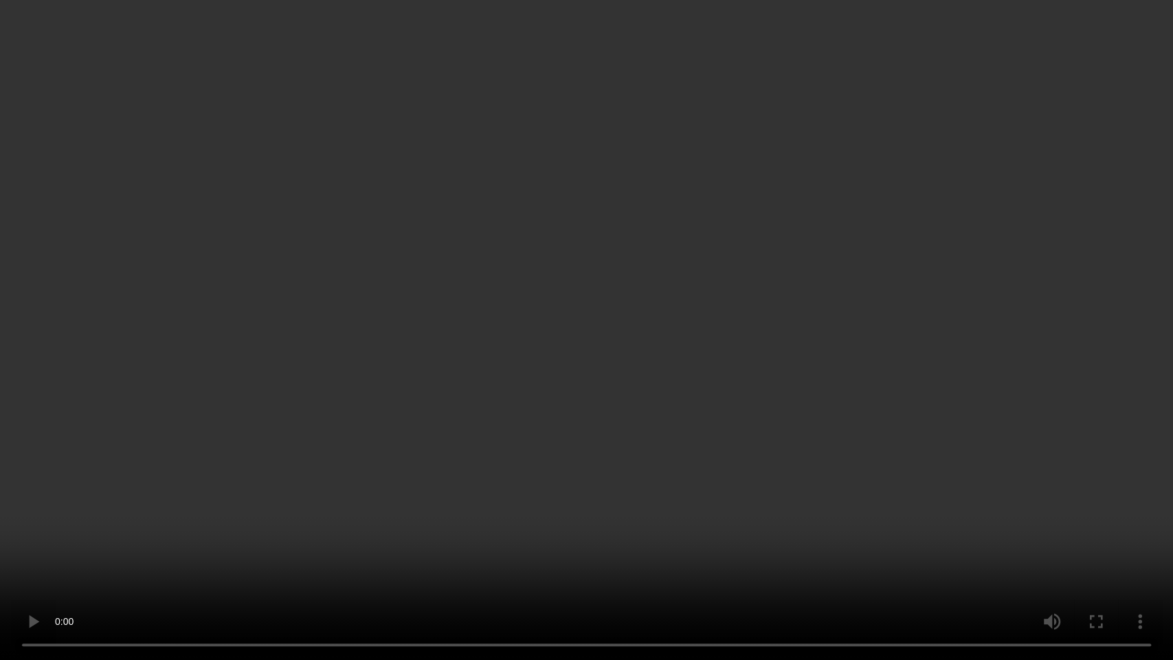
click at [604, 416] on video at bounding box center [586, 330] width 1173 height 660
click at [428, 465] on video at bounding box center [586, 330] width 1173 height 660
click at [572, 432] on video at bounding box center [586, 330] width 1173 height 660
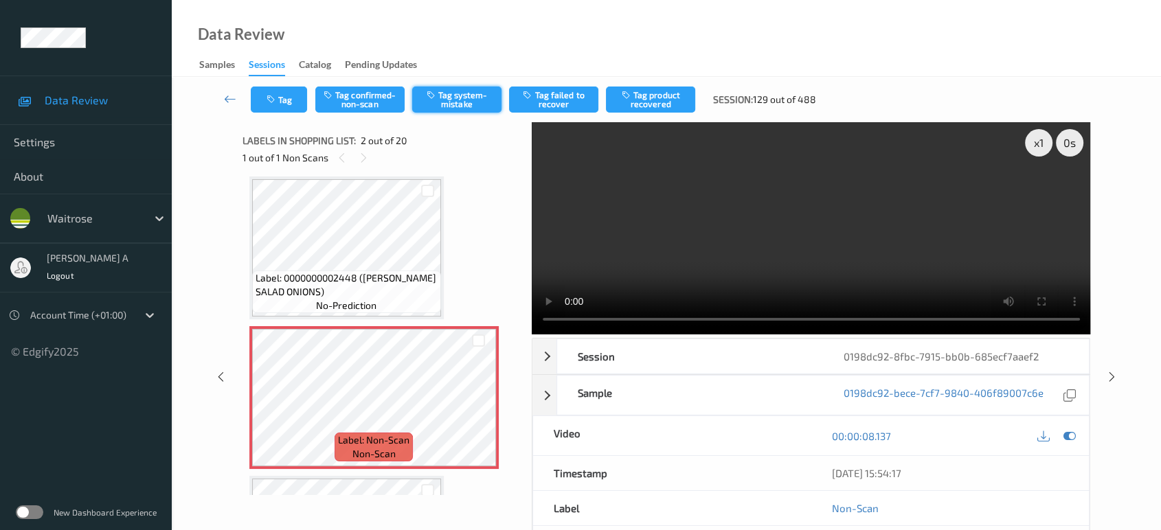
click at [451, 104] on button "Tag system-mistake" at bounding box center [456, 100] width 89 height 26
click at [272, 95] on icon "button" at bounding box center [273, 100] width 12 height 10
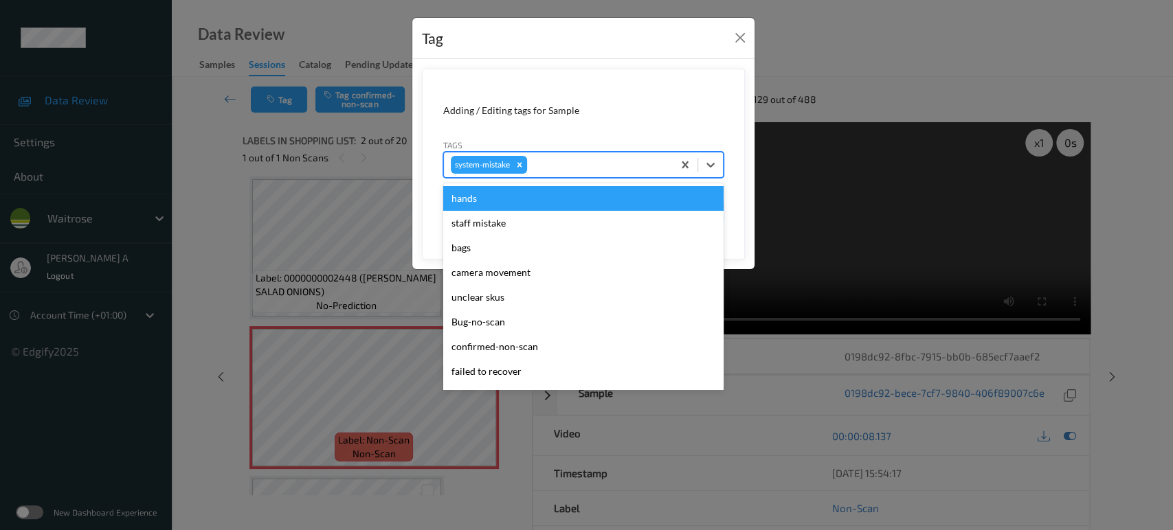
click at [598, 169] on div at bounding box center [598, 165] width 136 height 16
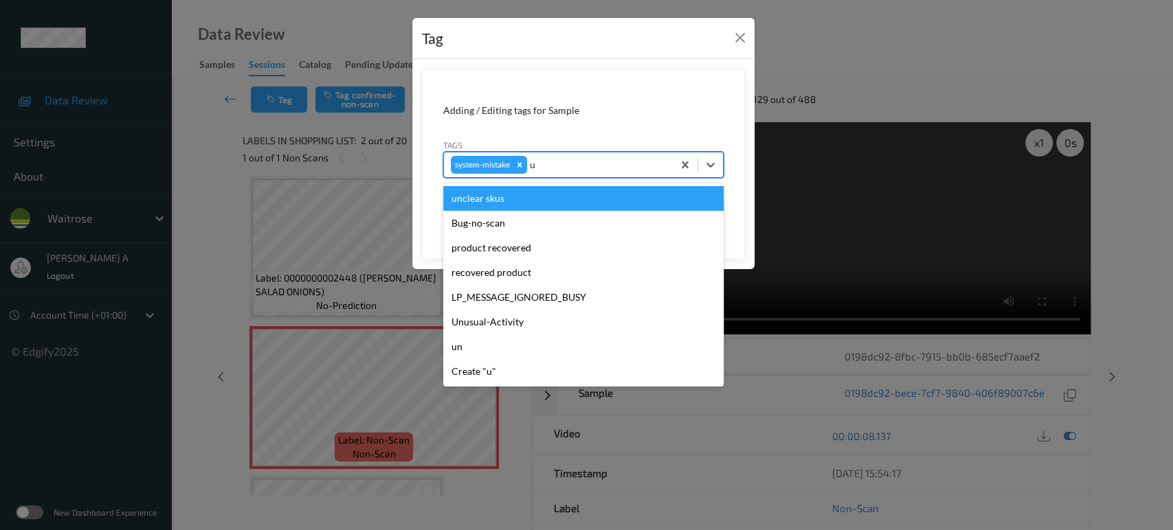
type input "un"
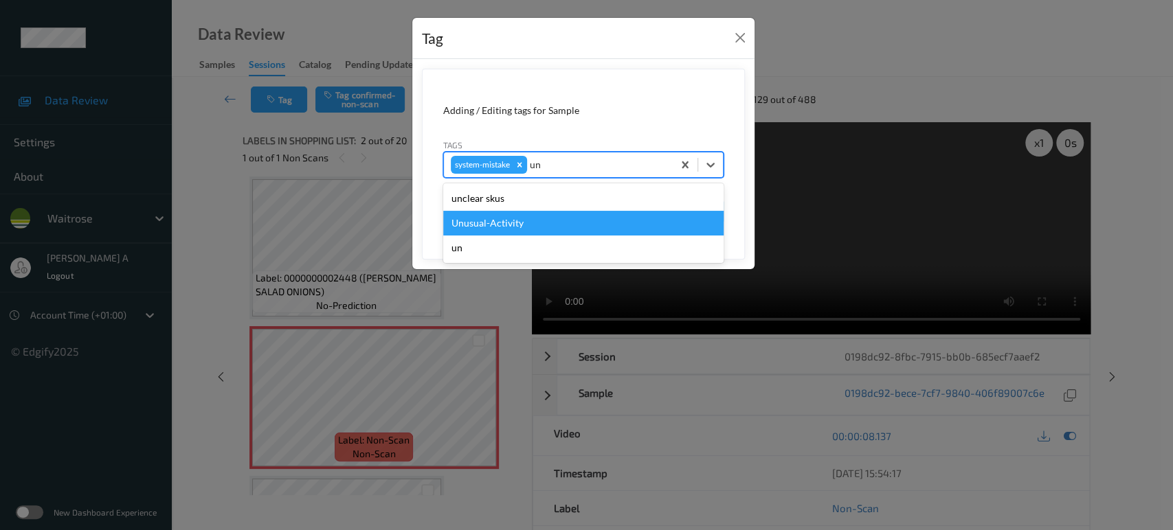
click at [567, 230] on div "Unusual-Activity" at bounding box center [583, 223] width 280 height 25
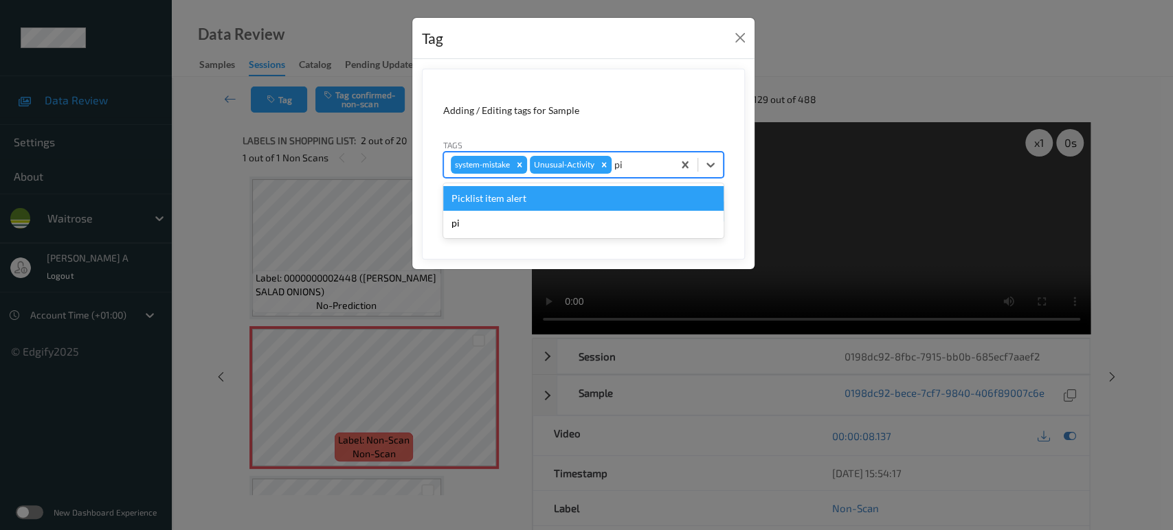
type input "pic"
click at [576, 199] on div "Picklist item alert" at bounding box center [583, 198] width 280 height 25
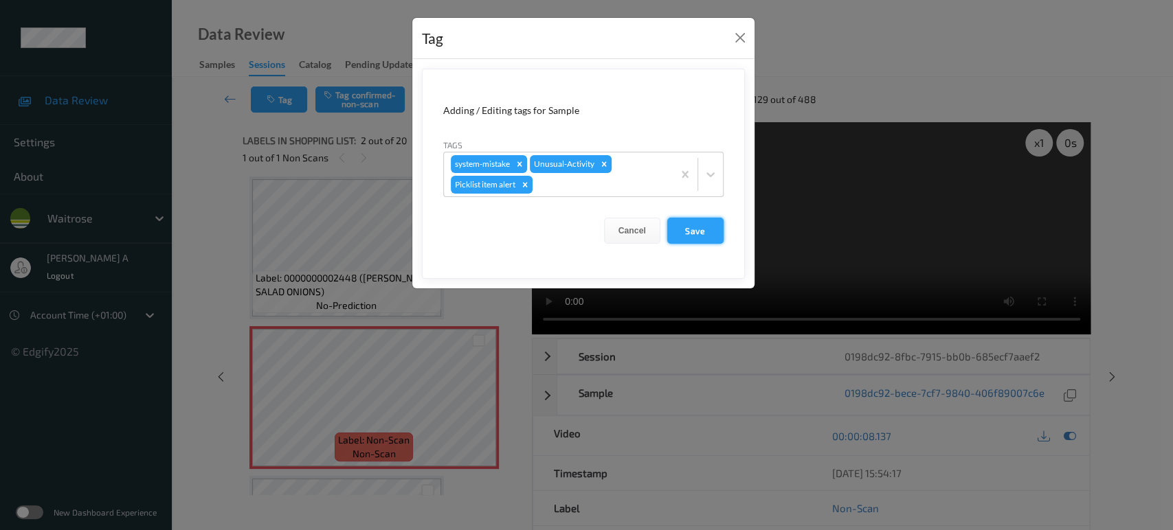
click at [711, 233] on button "Save" at bounding box center [695, 231] width 56 height 26
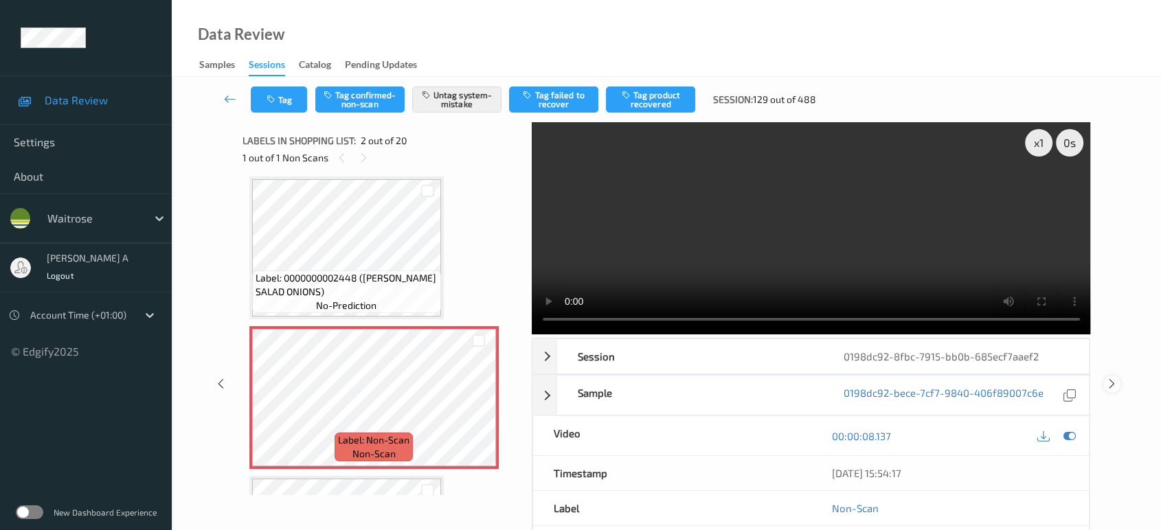
click at [1117, 376] on div at bounding box center [1111, 384] width 17 height 17
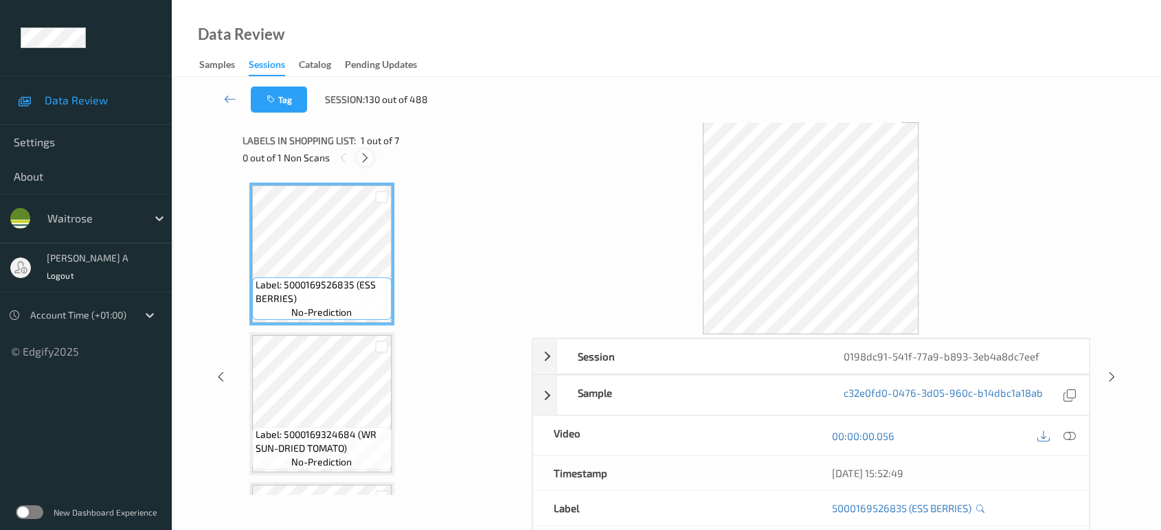
click at [363, 153] on icon at bounding box center [365, 158] width 12 height 12
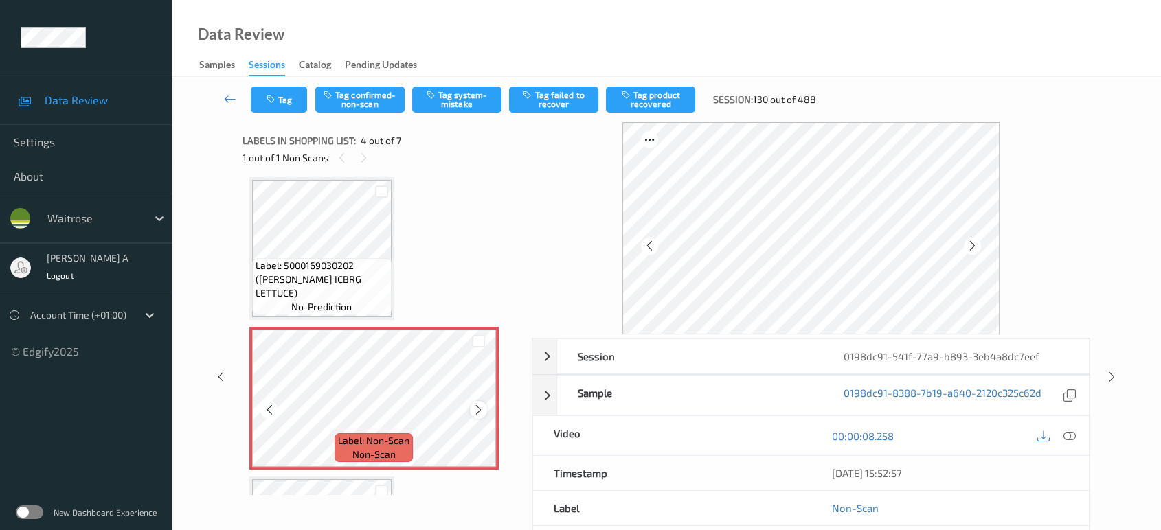
click at [477, 409] on icon at bounding box center [479, 410] width 12 height 12
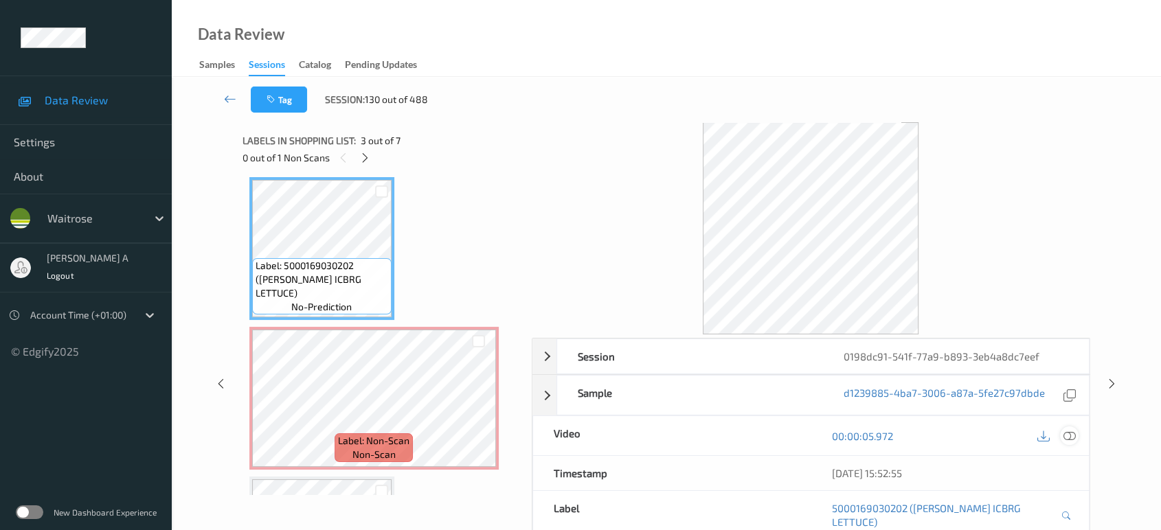
click at [1071, 431] on icon at bounding box center [1069, 436] width 12 height 12
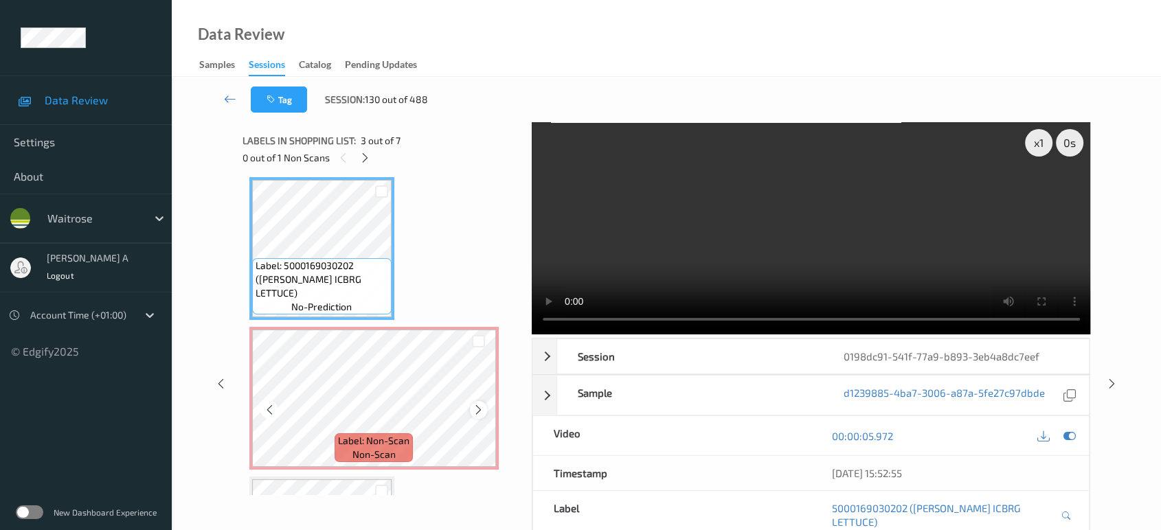
click at [475, 405] on icon at bounding box center [479, 410] width 12 height 12
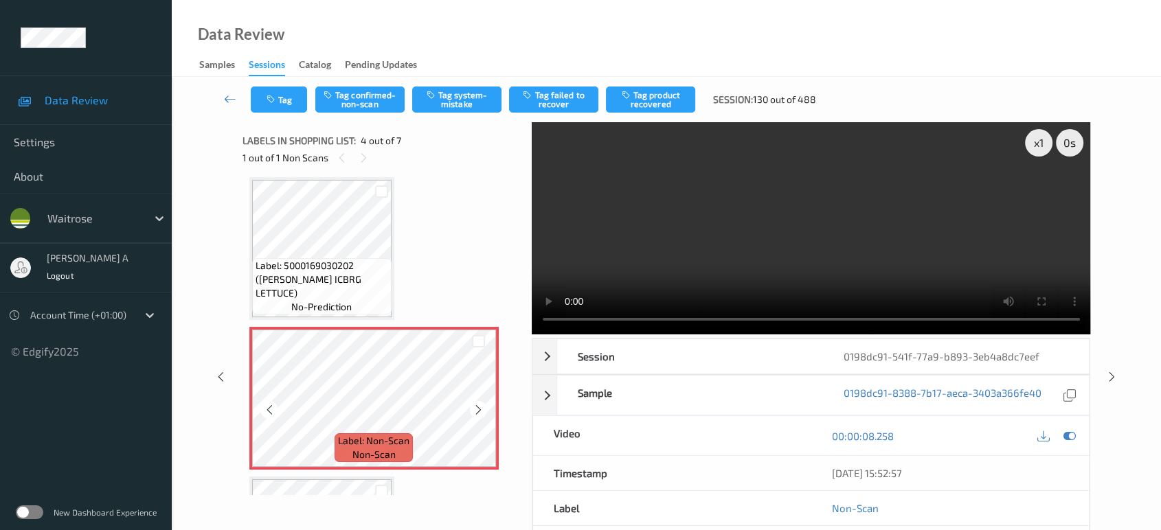
click at [475, 405] on icon at bounding box center [479, 410] width 12 height 12
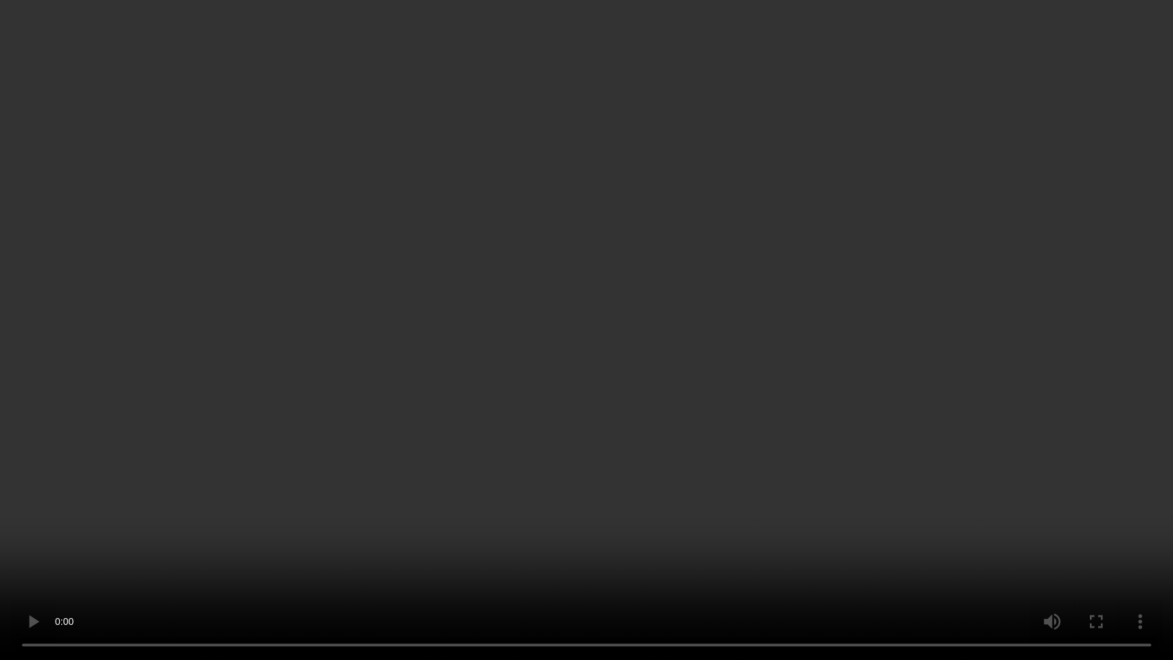
click at [534, 434] on video at bounding box center [586, 330] width 1173 height 660
click at [754, 362] on video at bounding box center [586, 330] width 1173 height 660
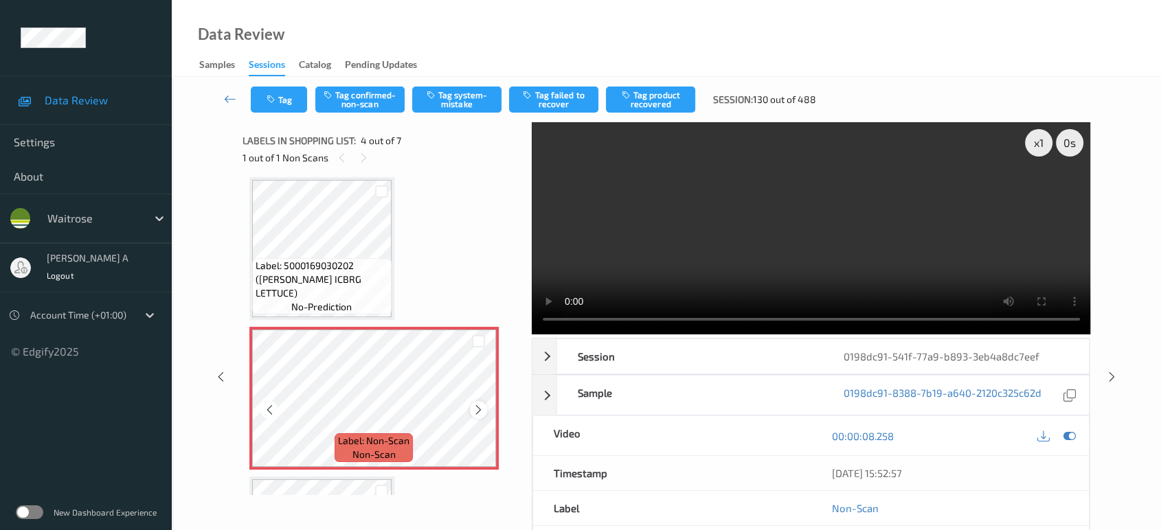
click at [475, 406] on icon at bounding box center [479, 410] width 12 height 12
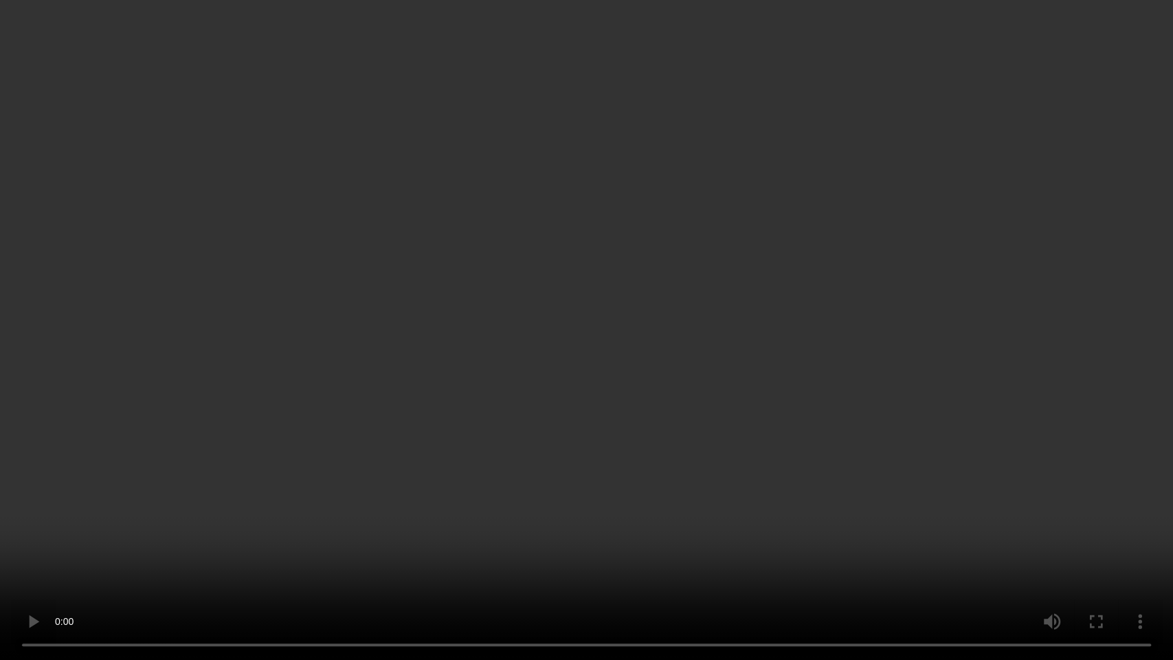
click at [700, 313] on video at bounding box center [586, 330] width 1173 height 660
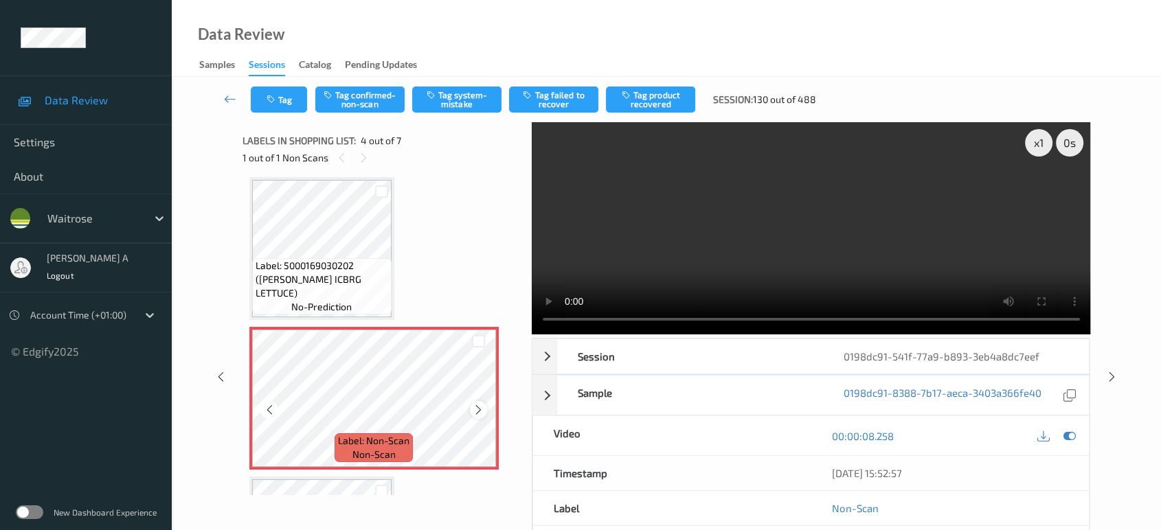
click at [482, 405] on icon at bounding box center [479, 410] width 12 height 12
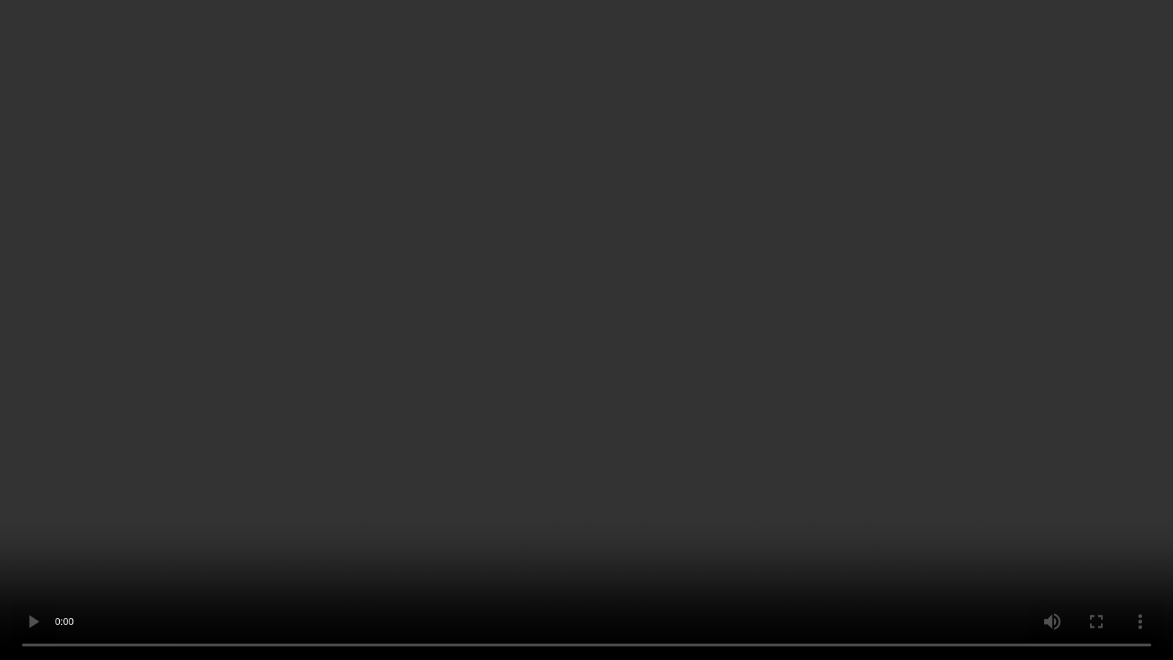
click at [606, 471] on video at bounding box center [586, 330] width 1173 height 660
click at [615, 500] on video at bounding box center [586, 330] width 1173 height 660
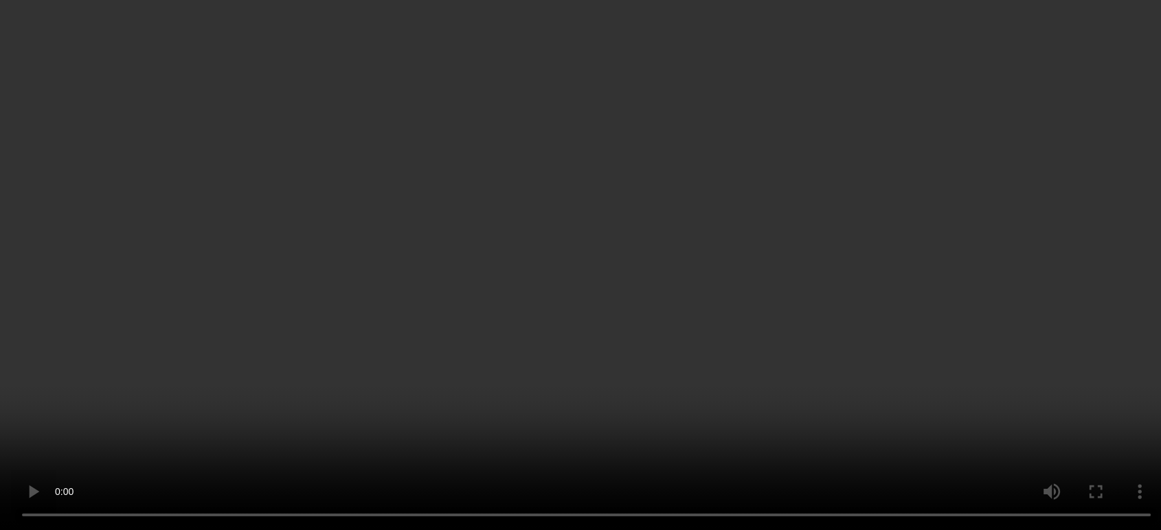
scroll to position [458, 0]
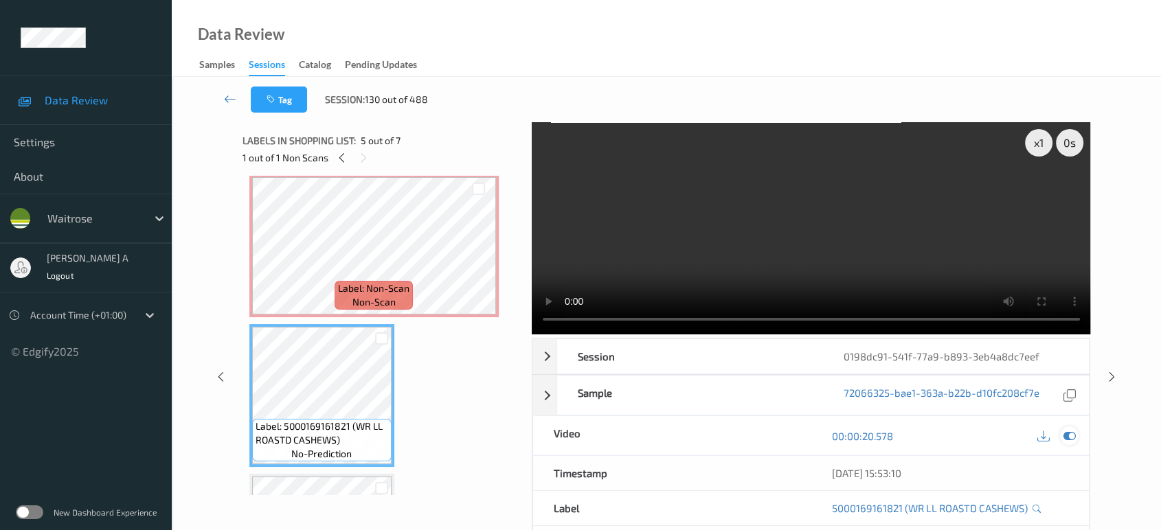
click at [1074, 433] on icon at bounding box center [1069, 436] width 12 height 12
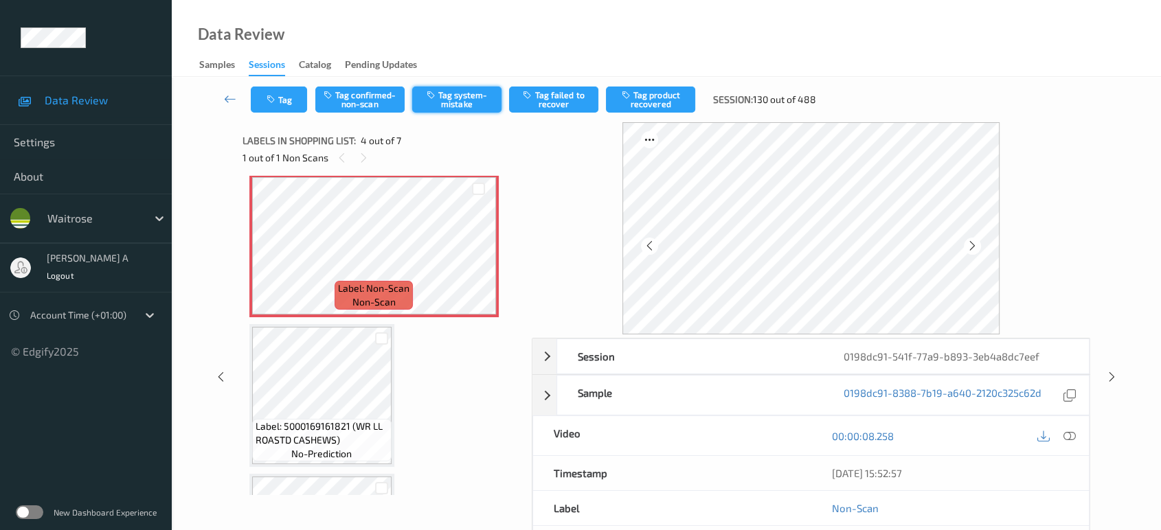
click at [465, 91] on button "Tag system-mistake" at bounding box center [456, 100] width 89 height 26
click at [280, 99] on button "Tag" at bounding box center [279, 100] width 56 height 26
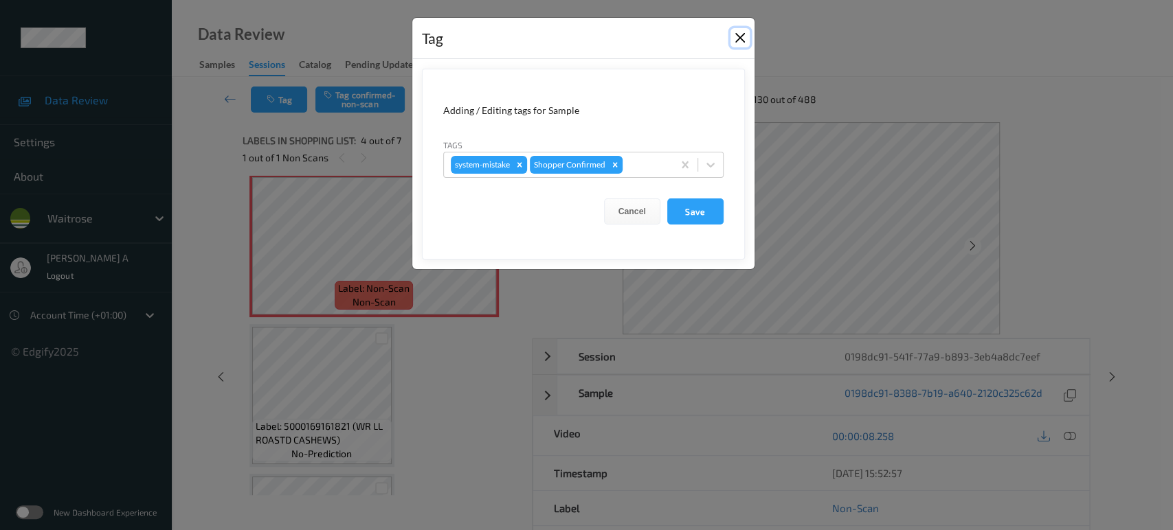
click at [743, 37] on button "Close" at bounding box center [739, 37] width 19 height 19
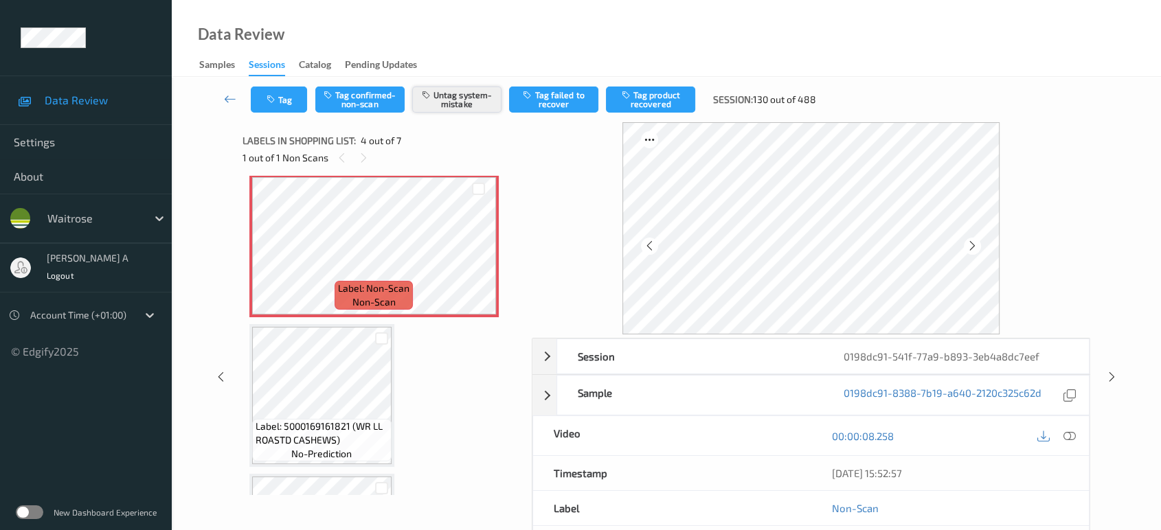
click at [463, 97] on button "Untag system-mistake" at bounding box center [456, 100] width 89 height 26
click at [368, 100] on button "Tag confirmed-non-scan" at bounding box center [359, 100] width 89 height 26
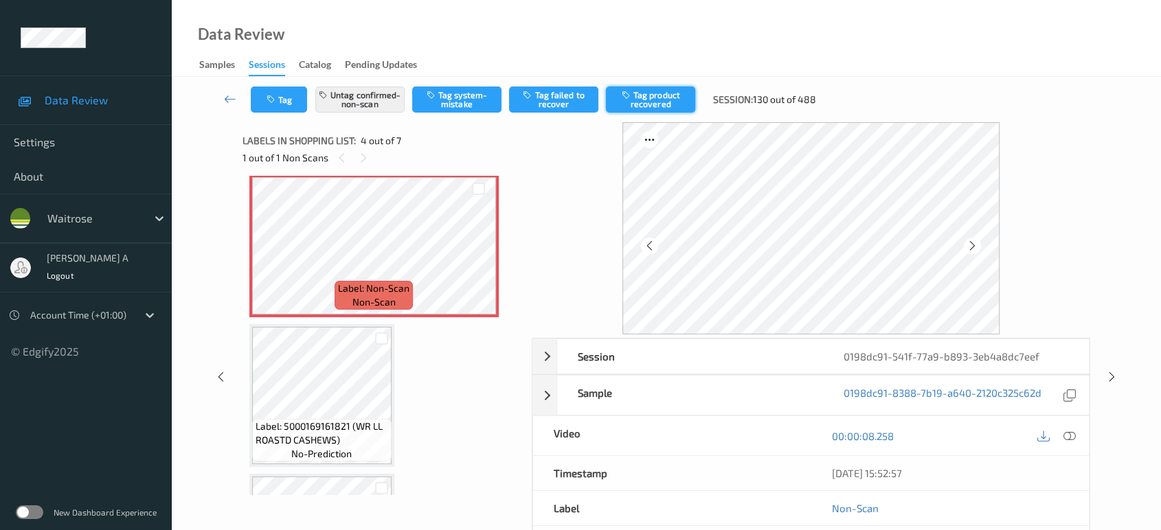
click at [649, 100] on button "Tag product recovered" at bounding box center [650, 100] width 89 height 26
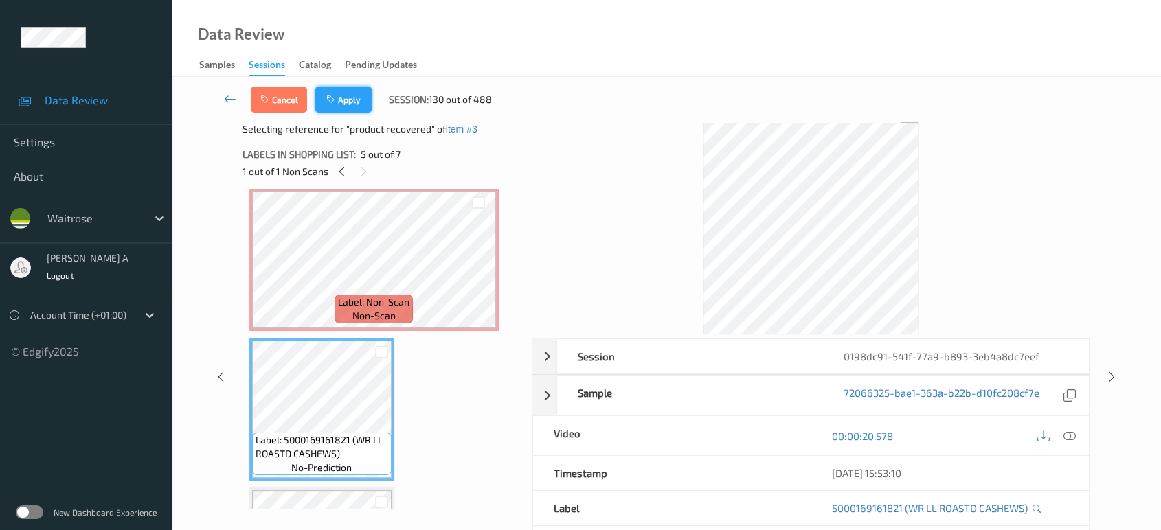
click at [355, 103] on button "Apply" at bounding box center [343, 100] width 56 height 26
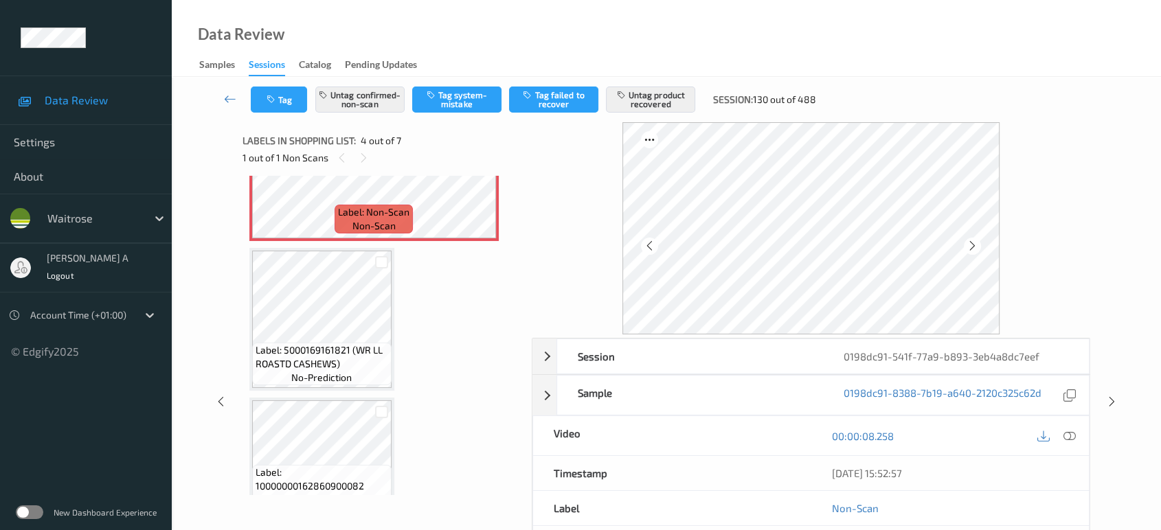
scroll to position [610, 0]
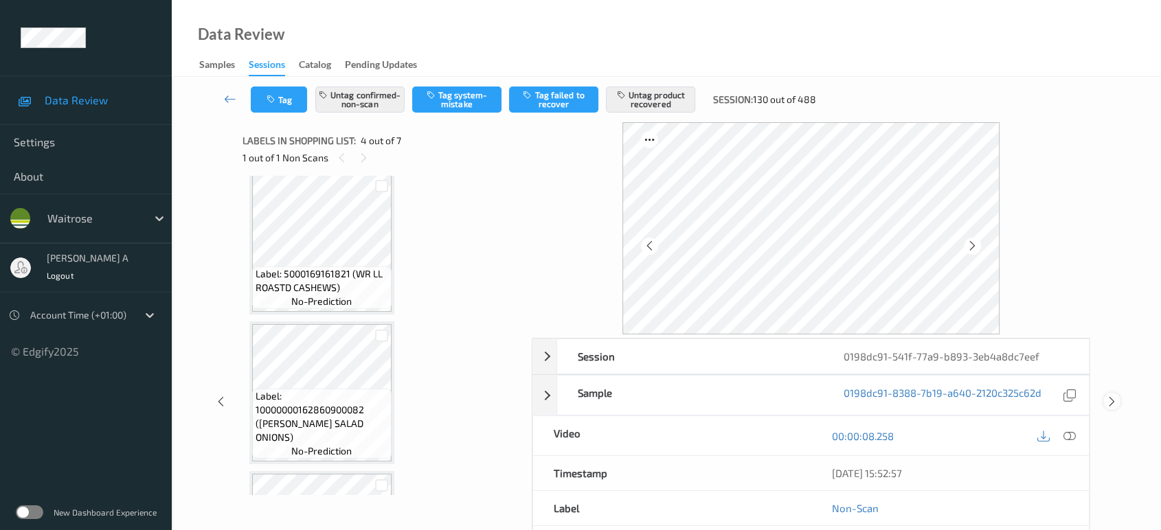
click at [1115, 401] on icon at bounding box center [1112, 402] width 12 height 12
